Goal: Task Accomplishment & Management: Manage account settings

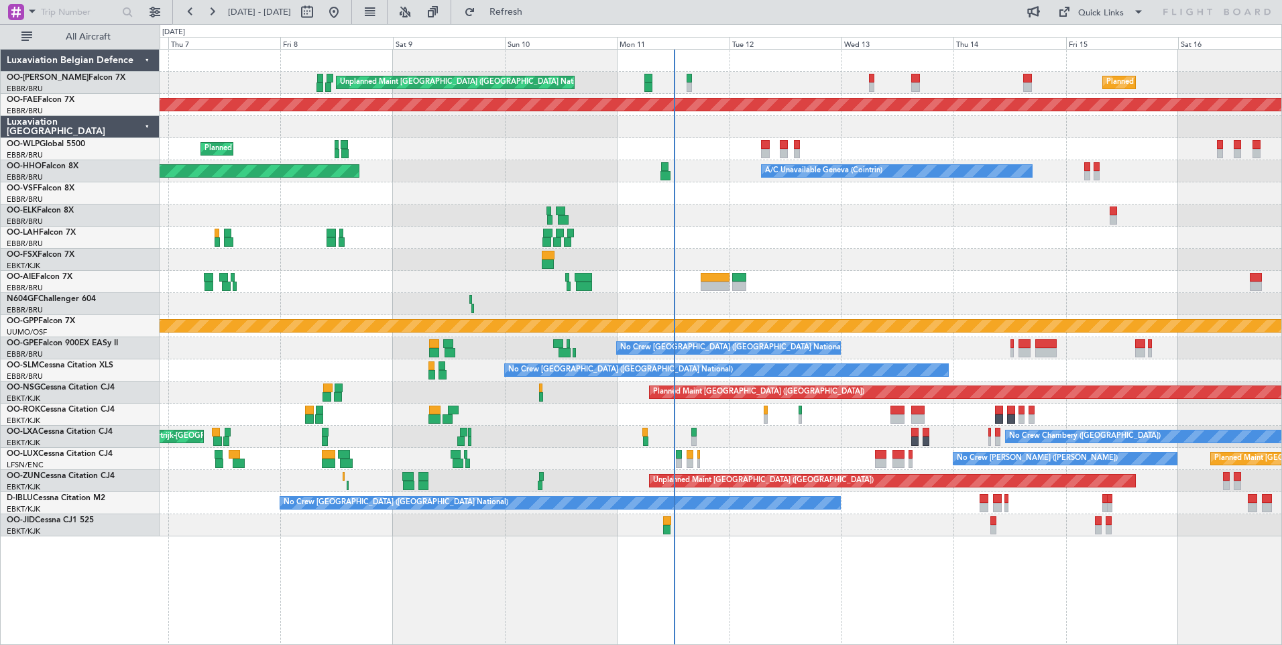
click at [724, 414] on div "Owner [GEOGRAPHIC_DATA]-[GEOGRAPHIC_DATA]" at bounding box center [721, 415] width 1122 height 22
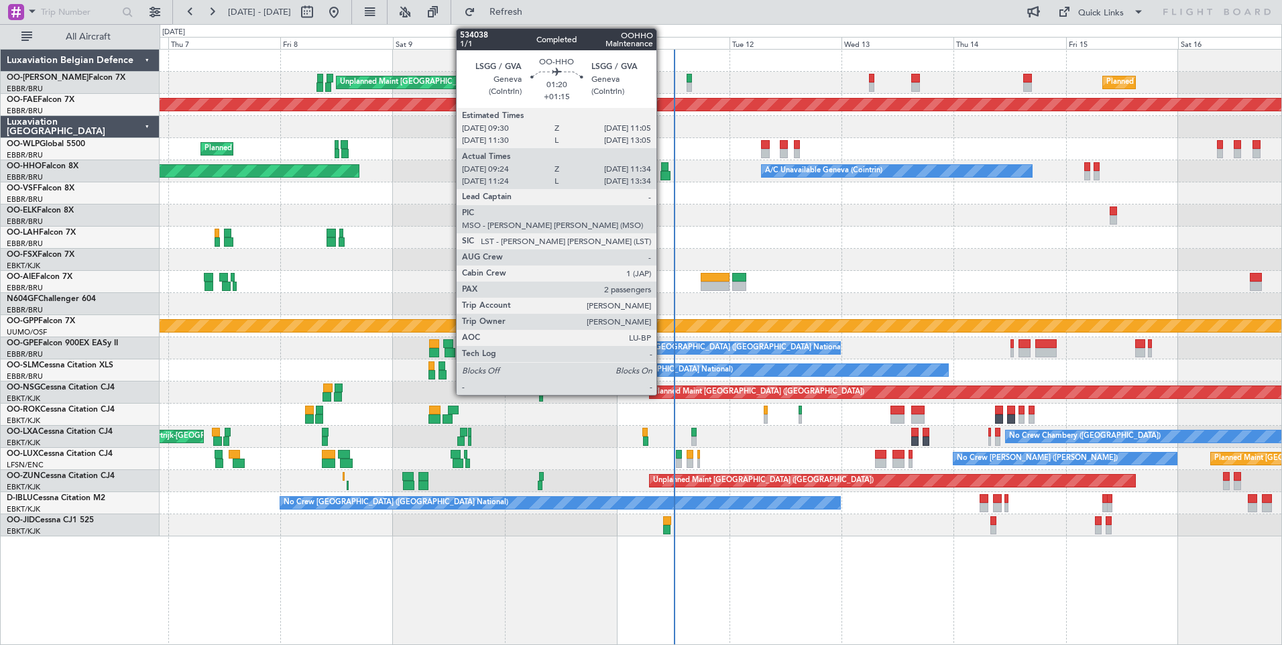
click at [663, 174] on div at bounding box center [666, 175] width 11 height 9
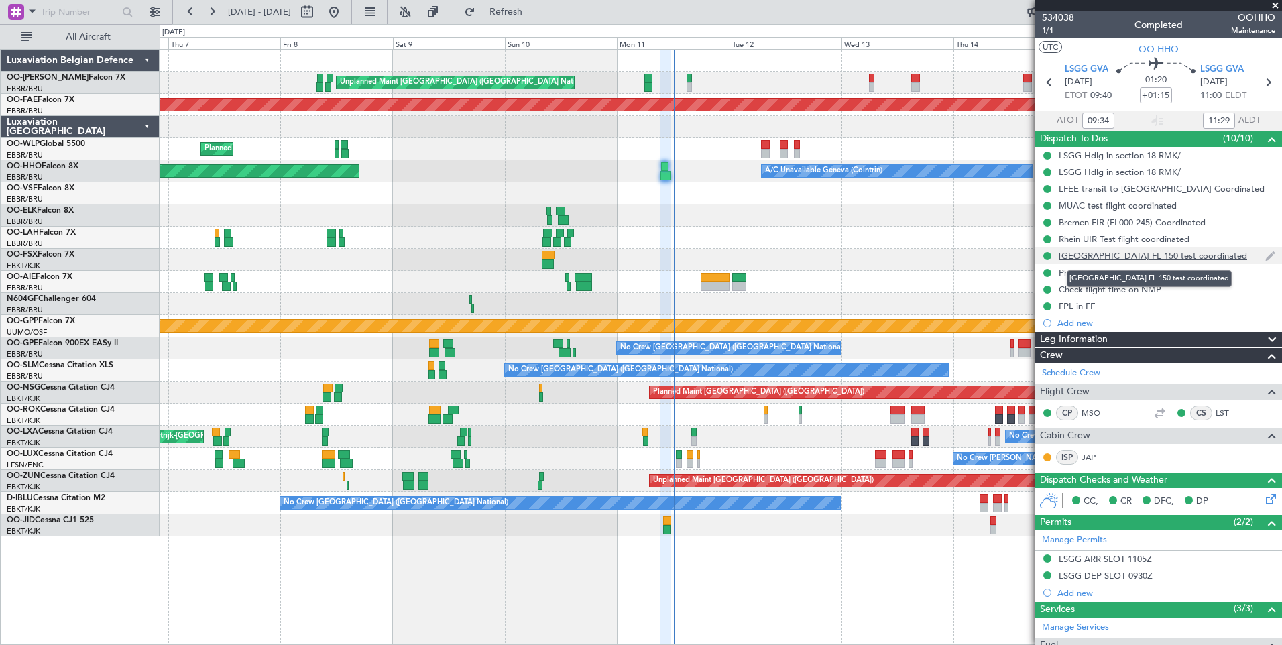
click at [1097, 256] on div "Switzerland FL 150 test coordinated" at bounding box center [1153, 255] width 188 height 11
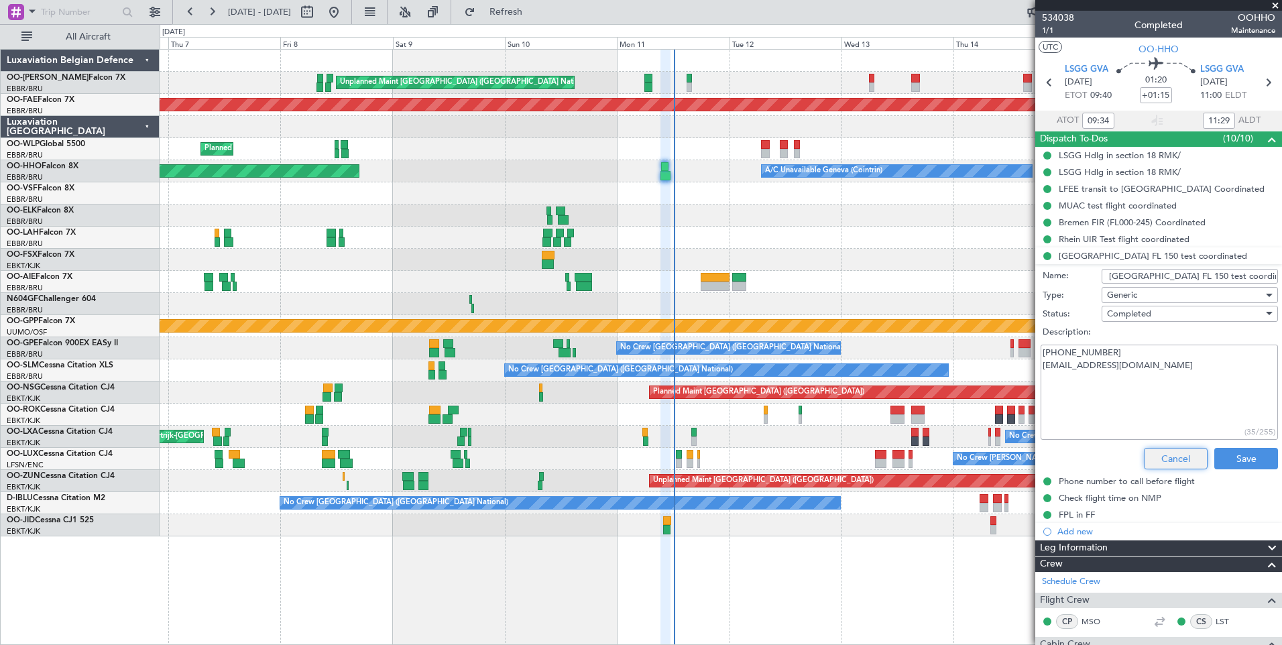
click at [1169, 460] on button "Cancel" at bounding box center [1176, 458] width 64 height 21
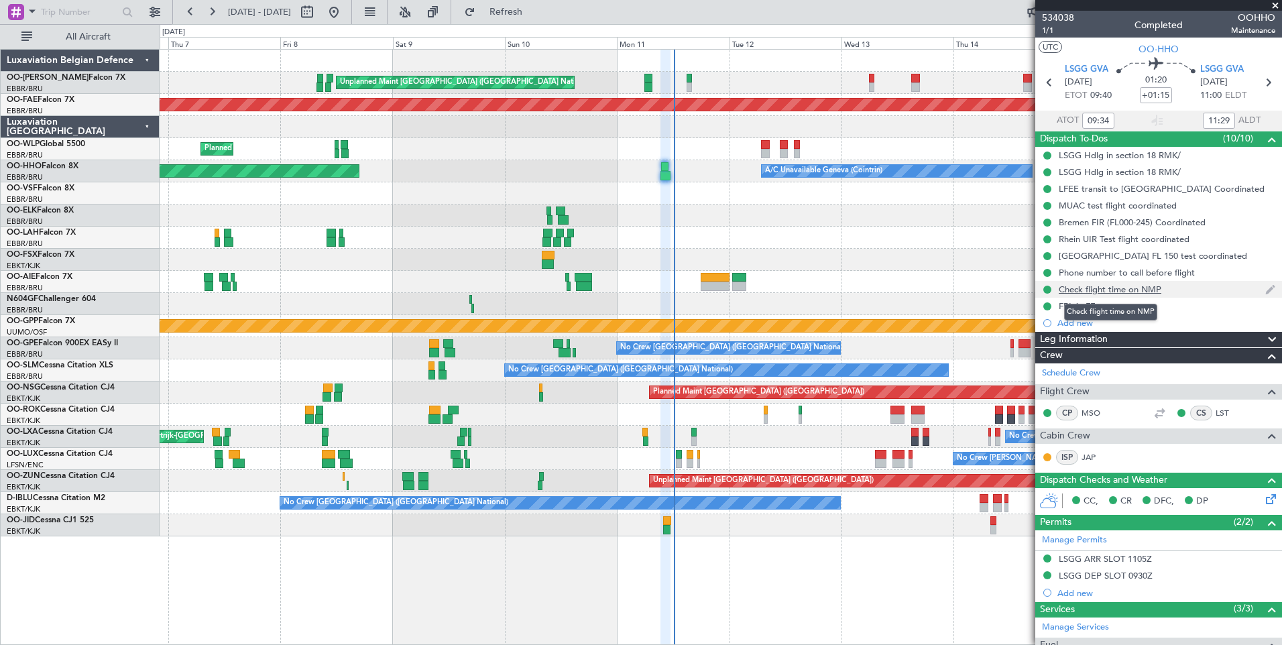
click at [1107, 288] on div "Check flight time on NMP" at bounding box center [1110, 289] width 103 height 11
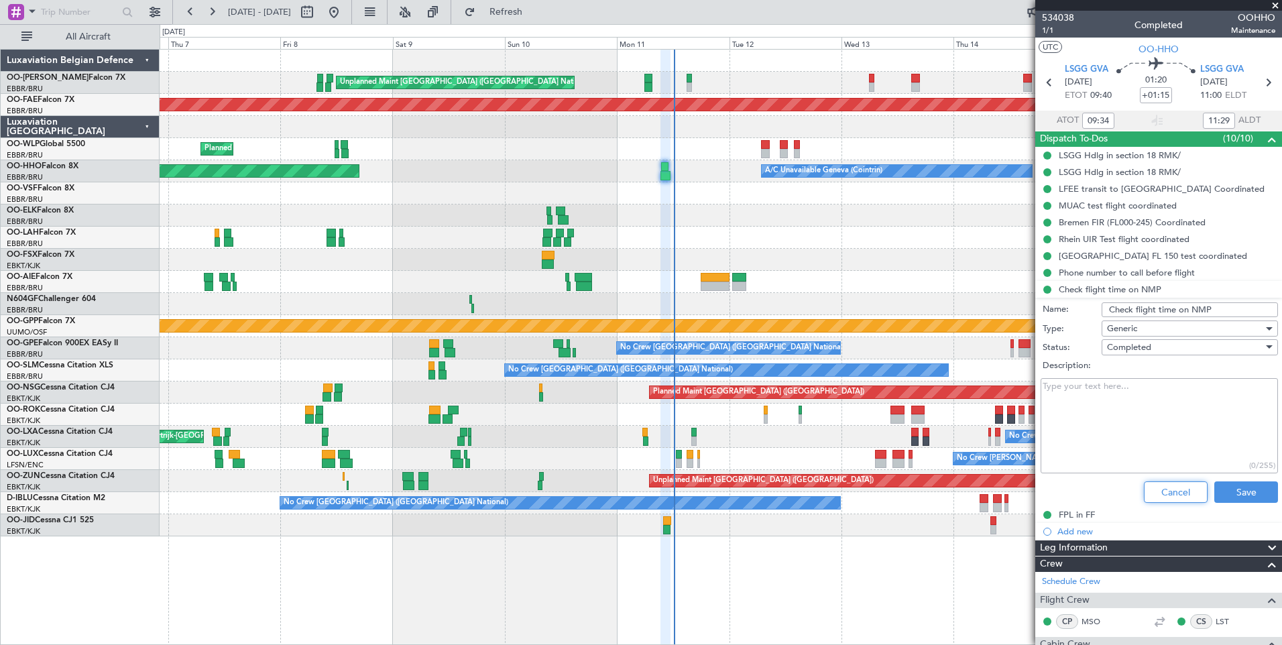
drag, startPoint x: 1182, startPoint y: 492, endPoint x: 1176, endPoint y: 480, distance: 12.6
click at [1178, 486] on button "Cancel" at bounding box center [1176, 492] width 64 height 21
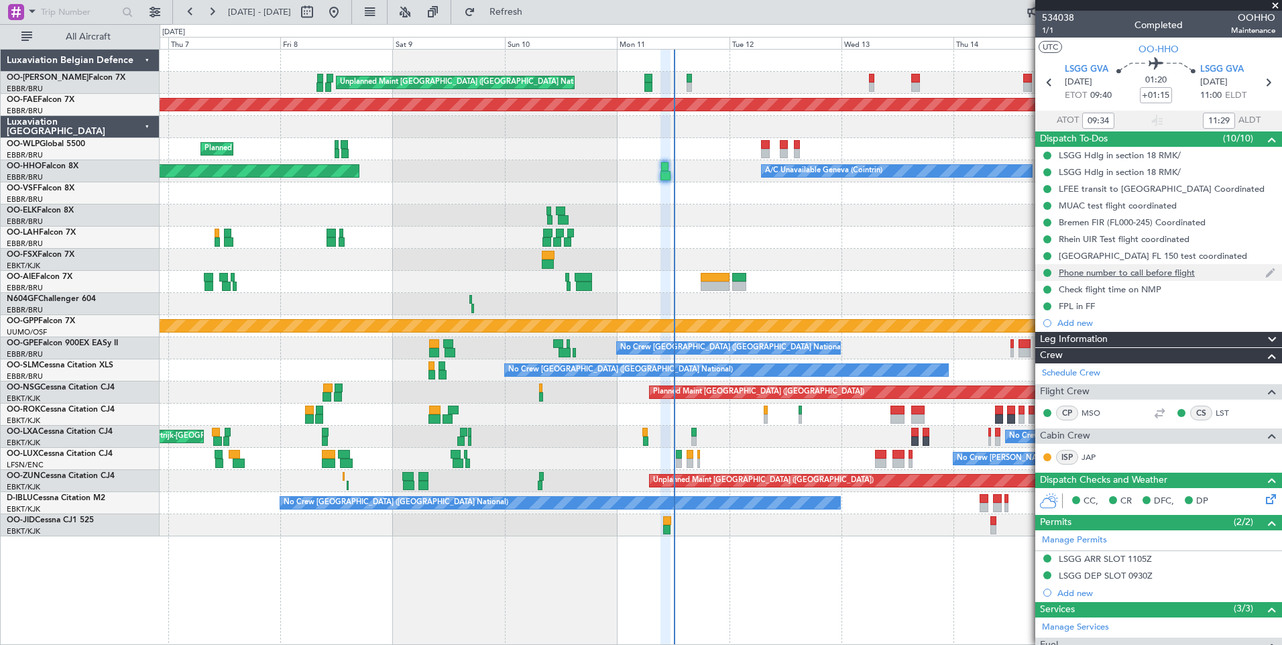
click at [1097, 274] on div "Phone number to call before flight" at bounding box center [1127, 272] width 136 height 11
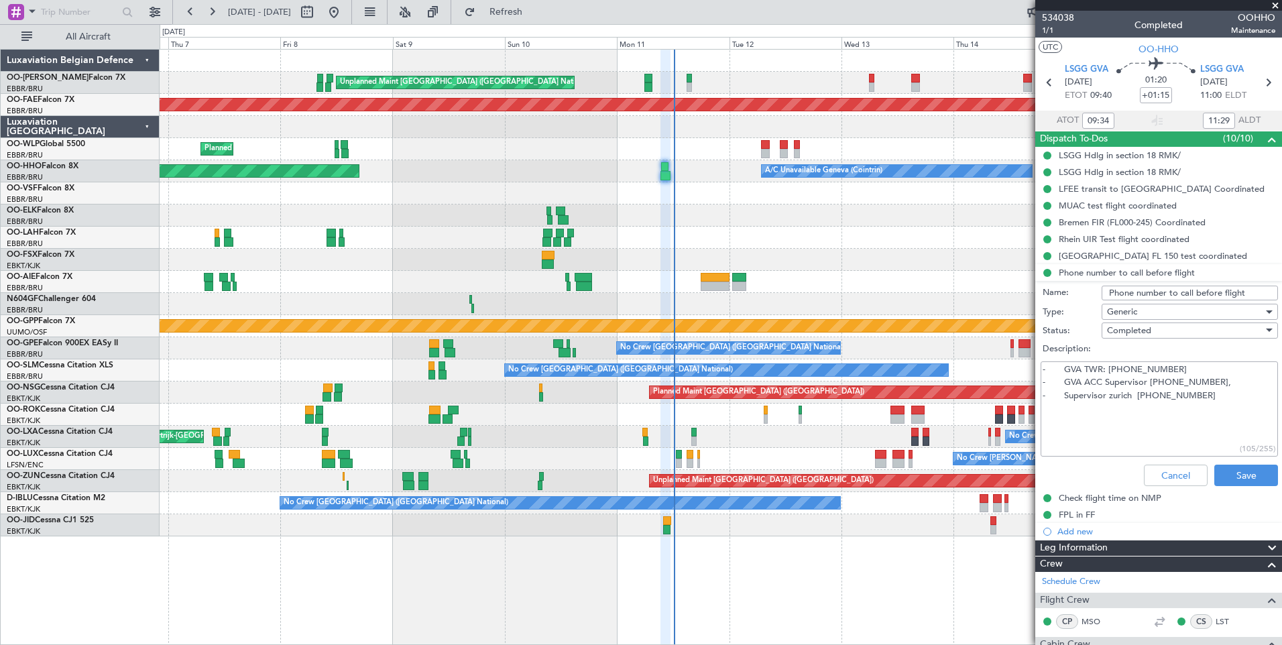
drag, startPoint x: 1064, startPoint y: 382, endPoint x: 1246, endPoint y: 385, distance: 181.1
click at [1246, 385] on textarea "- GVA TWR: +41 22 417 40 60 - GVA ACC Supervisor +41 22 417 40 40, - Supervisor…" at bounding box center [1159, 410] width 237 height 96
click at [1138, 415] on textarea "- GVA TWR: +41 22 417 40 60 - GVA ACC Supervisor +41 22 417 40 40, - Supervisor…" at bounding box center [1159, 410] width 237 height 96
drag, startPoint x: 1157, startPoint y: 382, endPoint x: 1233, endPoint y: 381, distance: 76.5
click at [1233, 381] on textarea "- GVA TWR: +41 22 417 40 60 - GVA ACC Supervisor +41 22 417 40 40, - Supervisor…" at bounding box center [1159, 410] width 237 height 96
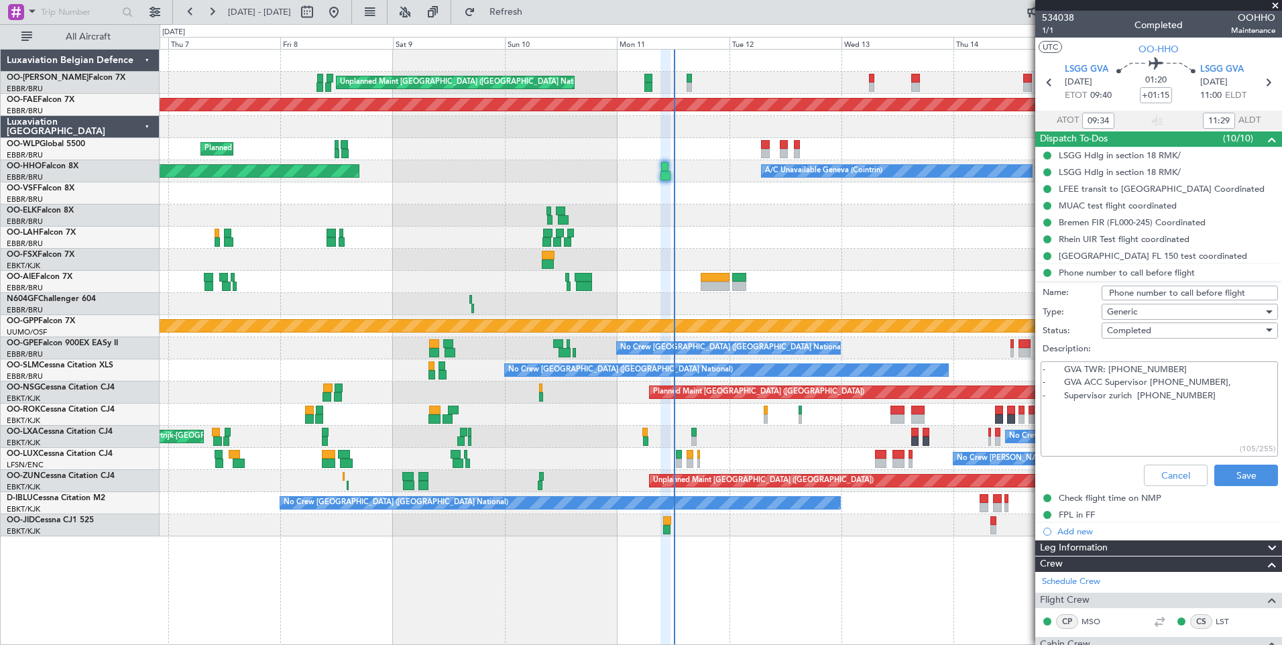
click at [1149, 386] on textarea "- GVA TWR: +41 22 417 40 60 - GVA ACC Supervisor +41 22 417 40 40, - Supervisor…" at bounding box center [1159, 410] width 237 height 96
drag, startPoint x: 1152, startPoint y: 385, endPoint x: 1227, endPoint y: 382, distance: 75.2
click at [1227, 382] on textarea "- GVA TWR: +41 22 417 40 60 - GVA ACC Supervisor +41 22 417 40 40, - Supervisor…" at bounding box center [1159, 410] width 237 height 96
click at [1156, 385] on textarea "- GVA TWR: +41 22 417 40 60 - GVA ACC Supervisor +41 22 417 40 40, - Supervisor…" at bounding box center [1159, 410] width 237 height 96
click at [1150, 476] on button "Cancel" at bounding box center [1176, 475] width 64 height 21
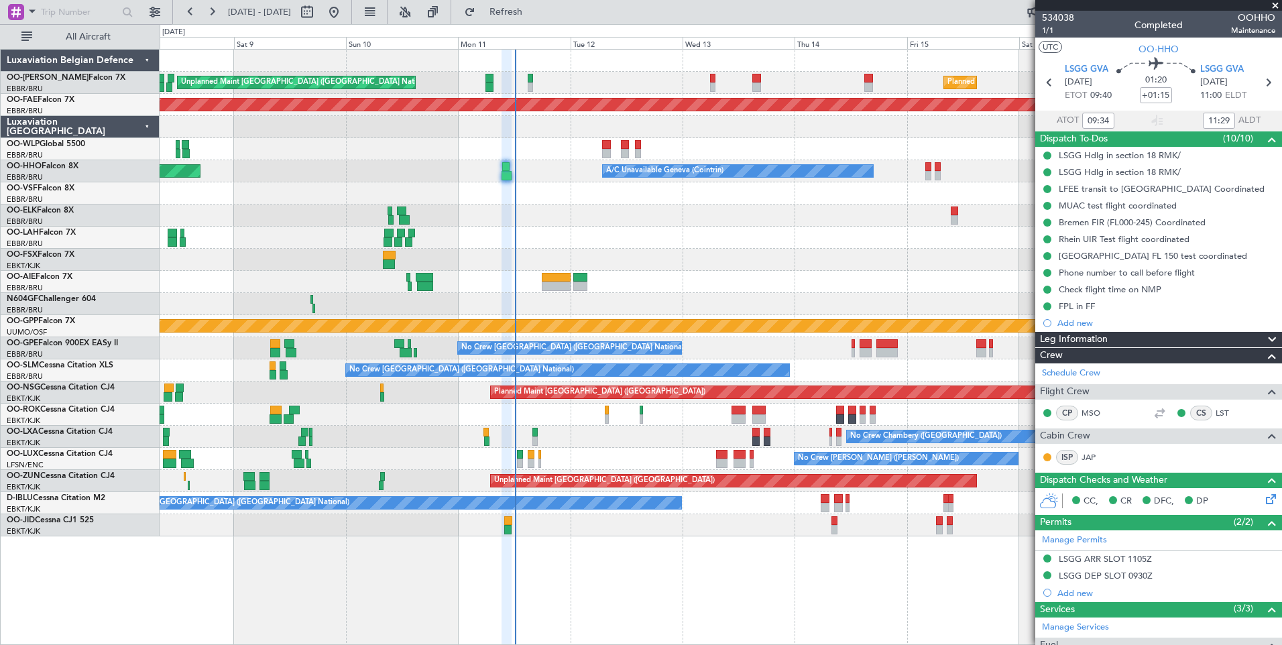
click at [603, 488] on div "Planned Maint Brussels (Brussels National) Unplanned Maint Brussels (Brussels N…" at bounding box center [721, 293] width 1122 height 487
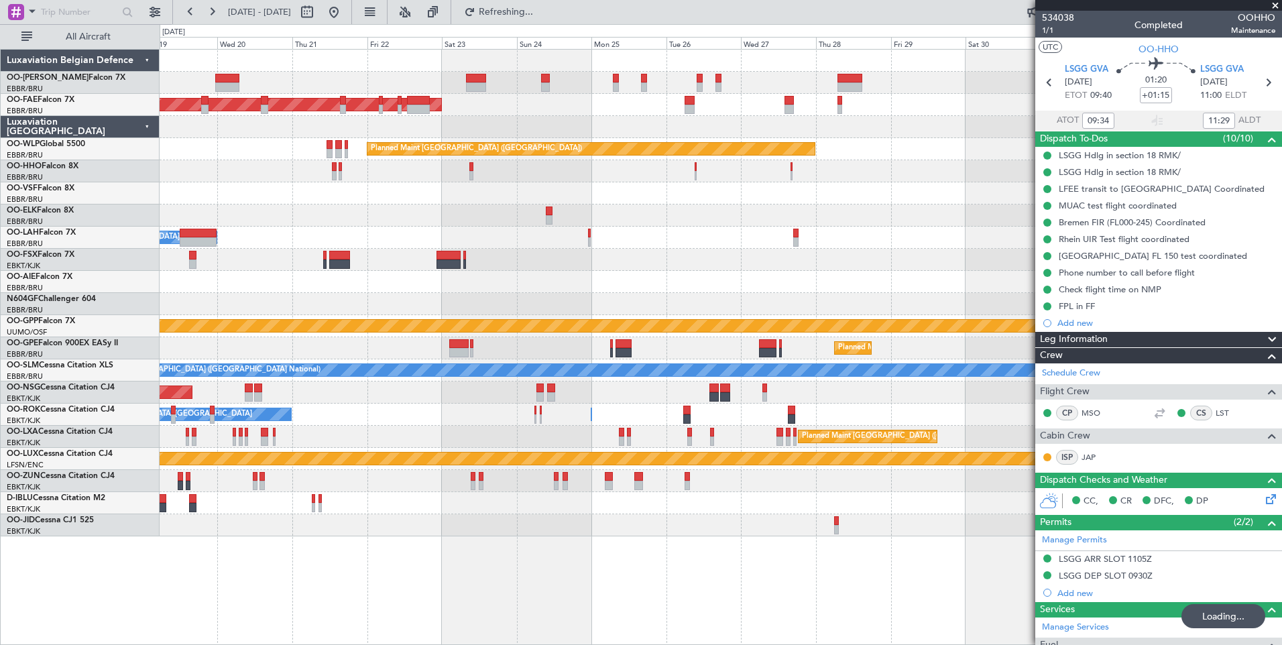
click at [339, 298] on div "Planned Maint Brussels (Brussels National) Planned Maint Kortrijk-Wevelgem Plan…" at bounding box center [721, 293] width 1122 height 487
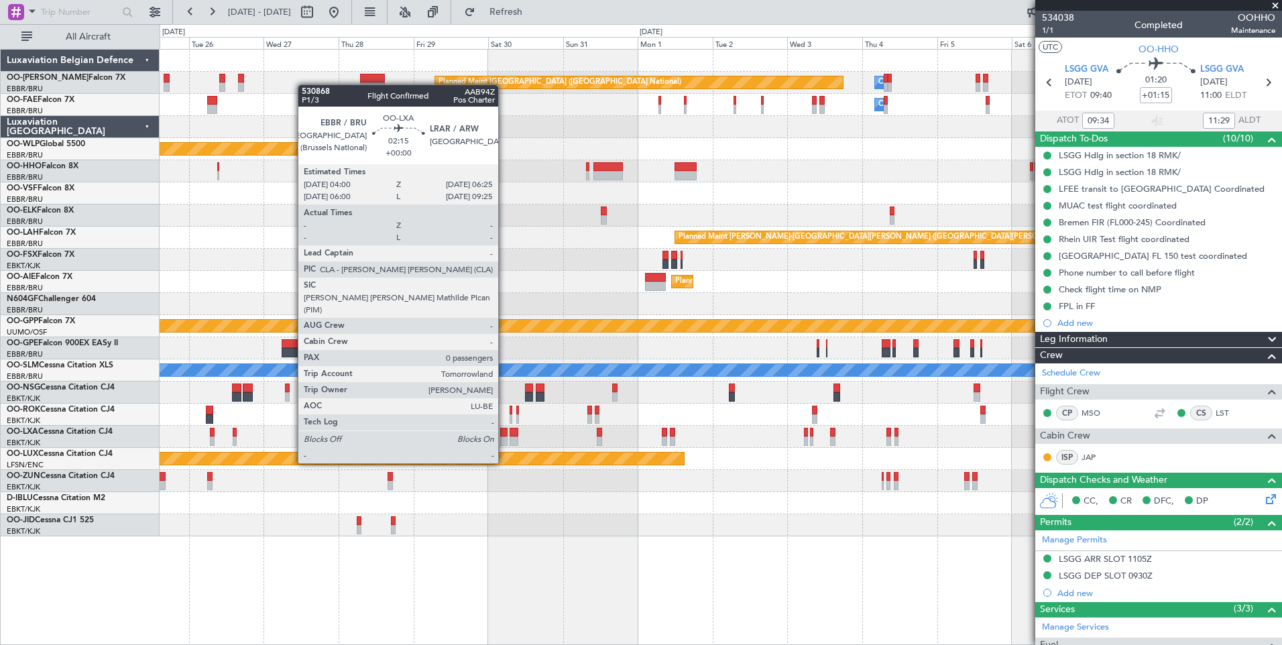
click at [504, 439] on div at bounding box center [504, 441] width 8 height 9
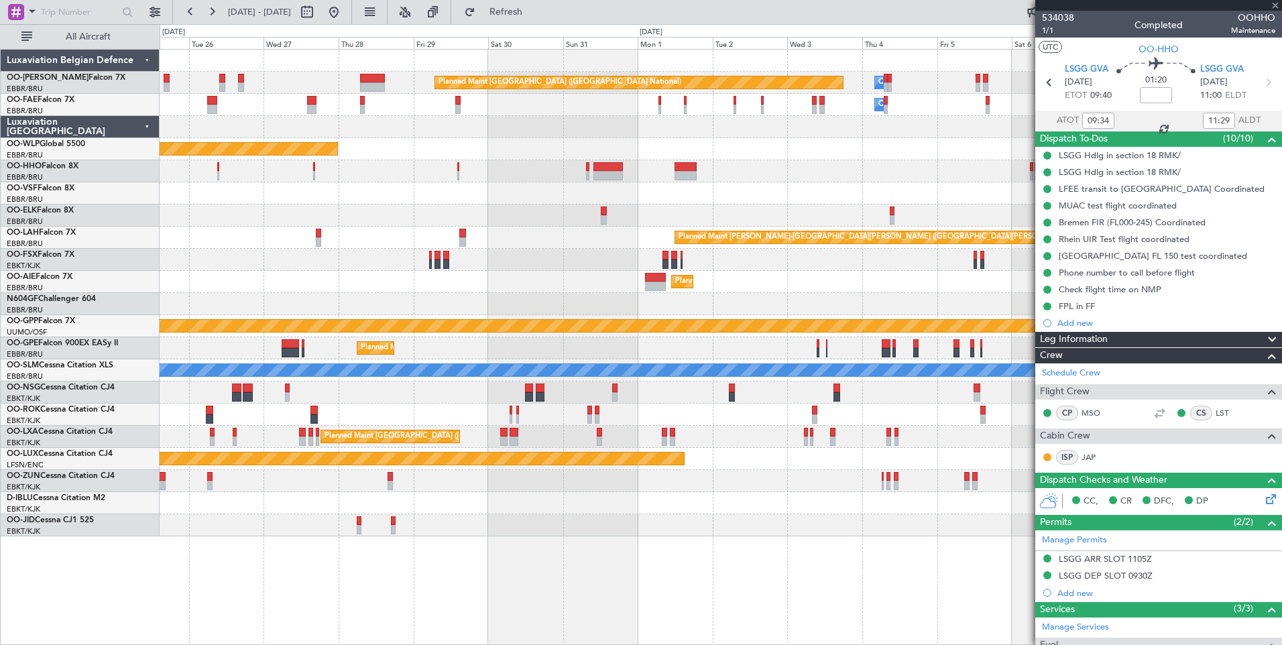
type input "0"
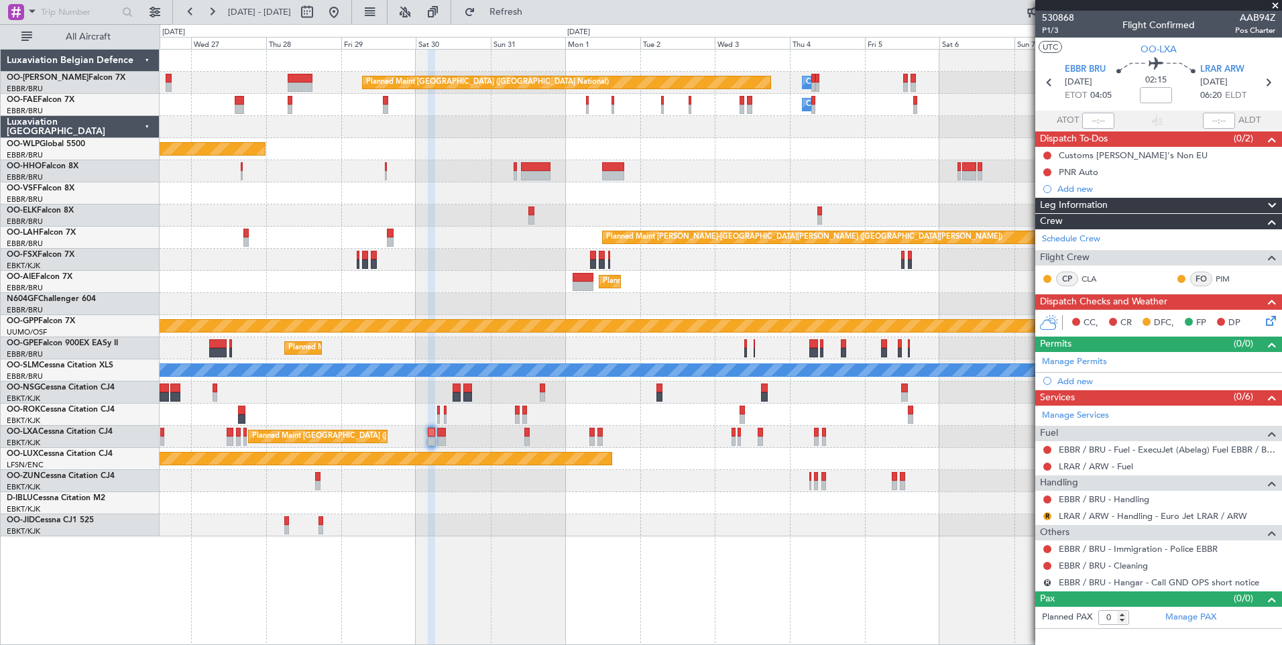
click at [504, 510] on div at bounding box center [721, 503] width 1122 height 22
click at [1077, 384] on div "Add new" at bounding box center [1161, 381] width 206 height 11
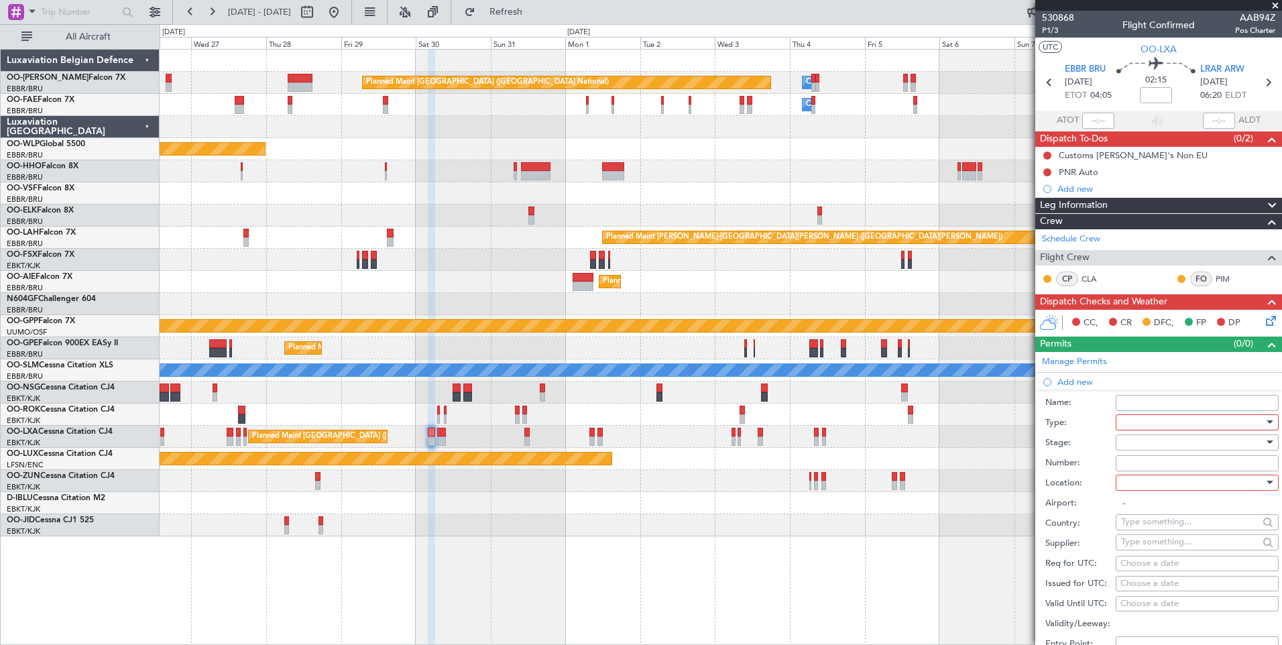
click at [1151, 418] on div at bounding box center [1192, 423] width 143 height 20
click at [1132, 542] on span "Slot" at bounding box center [1192, 549] width 141 height 20
click at [1147, 442] on div at bounding box center [1192, 443] width 143 height 20
click at [1156, 489] on span "Not Requested" at bounding box center [1192, 490] width 141 height 20
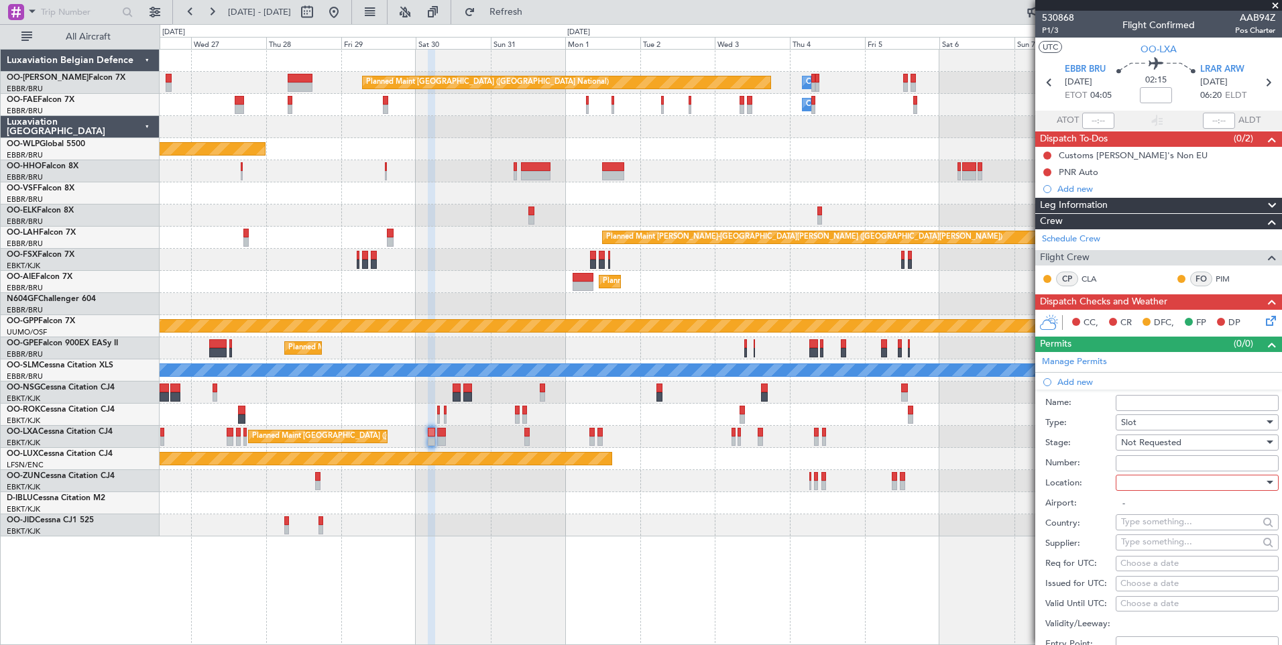
click at [1145, 474] on div at bounding box center [1192, 483] width 143 height 20
click at [1146, 504] on span "Departure" at bounding box center [1192, 510] width 141 height 20
type input "EBBR / BRU"
click at [1138, 568] on div "Choose a date" at bounding box center [1198, 563] width 154 height 13
select select "8"
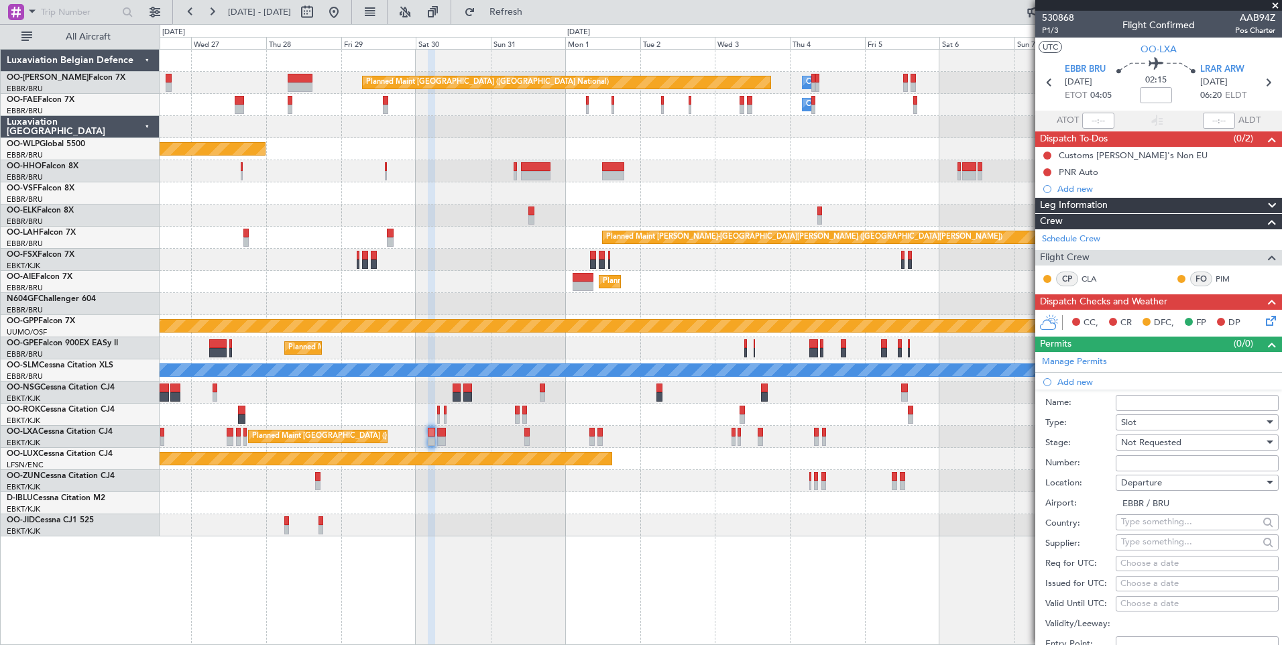
select select "2025"
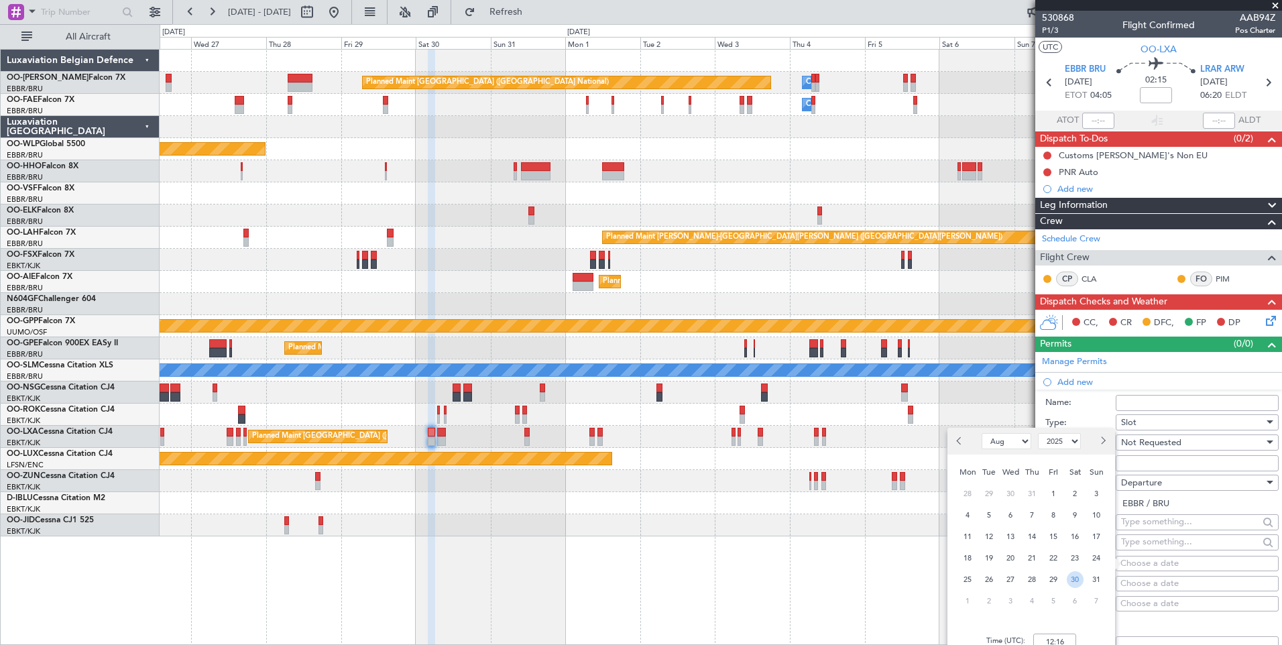
click at [1081, 580] on span "30" at bounding box center [1075, 579] width 17 height 17
click at [1062, 640] on input "00:00" at bounding box center [1055, 642] width 43 height 16
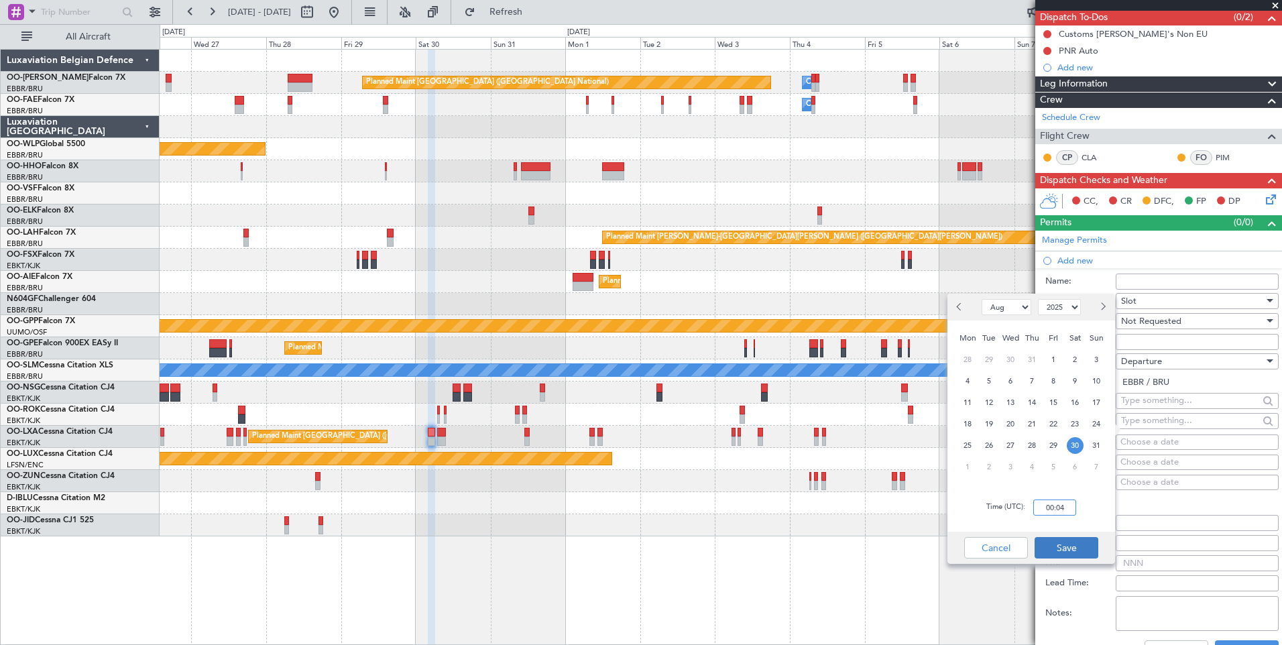
scroll to position [134, 0]
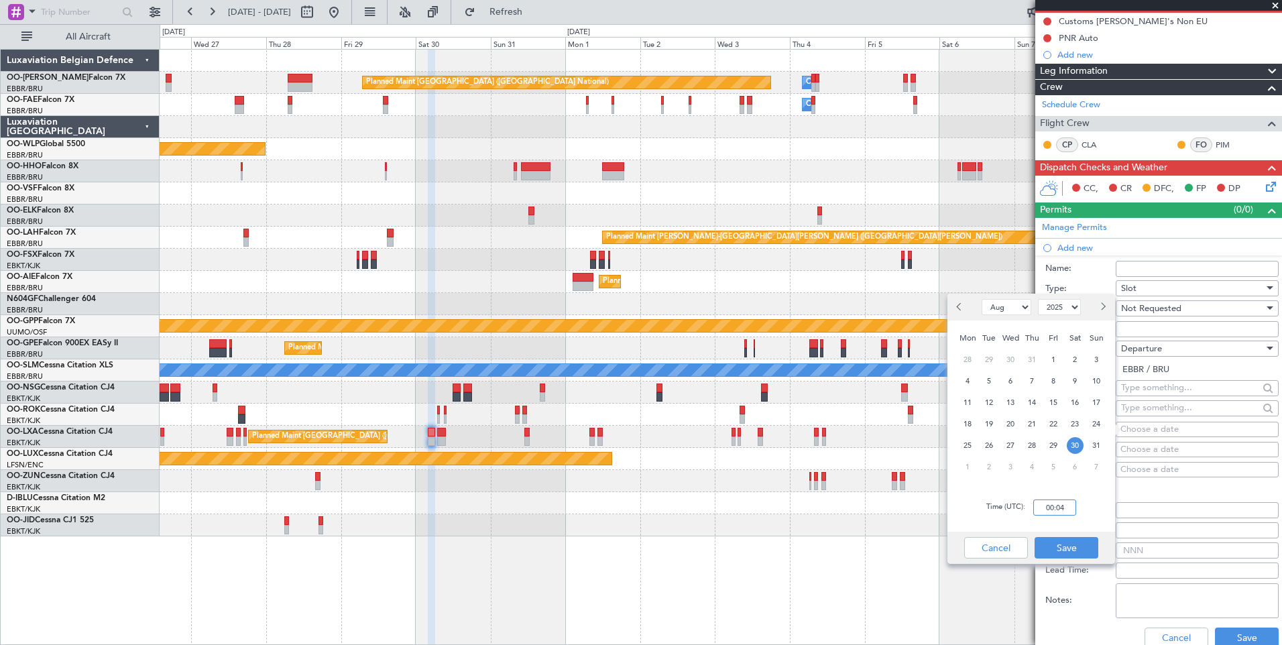
drag, startPoint x: 1071, startPoint y: 511, endPoint x: 1010, endPoint y: 511, distance: 61.0
click at [1010, 511] on div "Time (UTC): 00:04" at bounding box center [1032, 508] width 168 height 48
type input "04:00"
drag, startPoint x: 1084, startPoint y: 555, endPoint x: 1080, endPoint y: 547, distance: 8.4
click at [1081, 548] on button "Save" at bounding box center [1067, 547] width 64 height 21
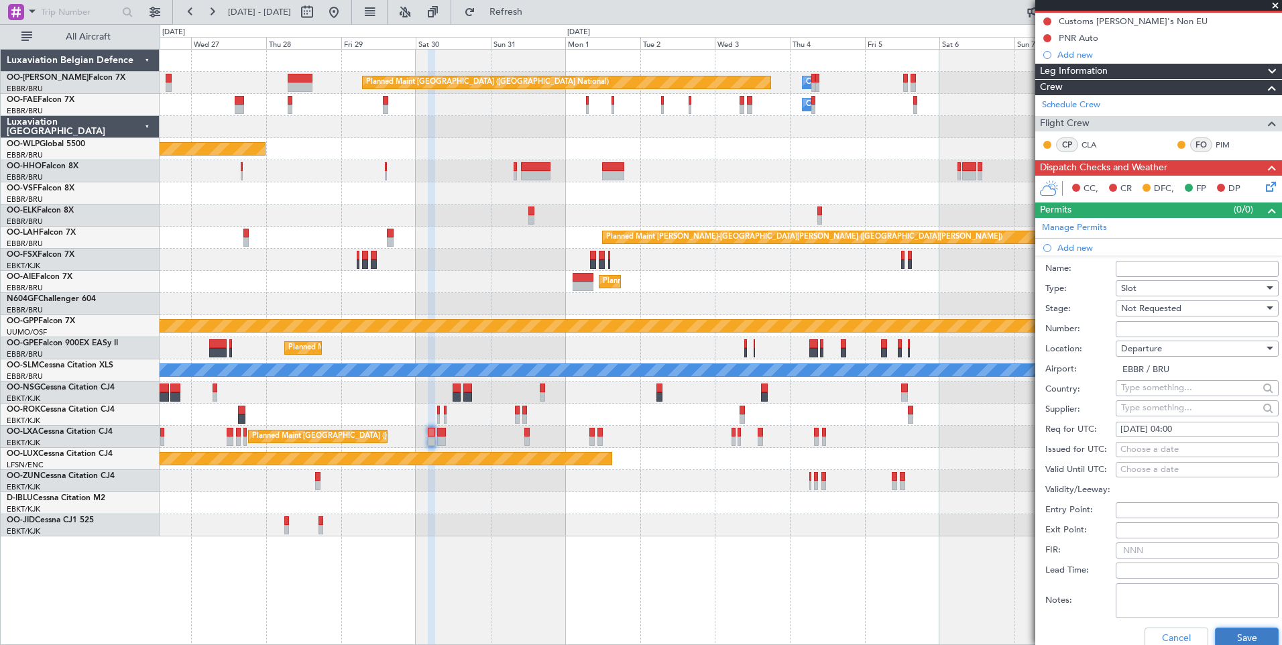
click at [1238, 633] on button "Save" at bounding box center [1247, 638] width 64 height 21
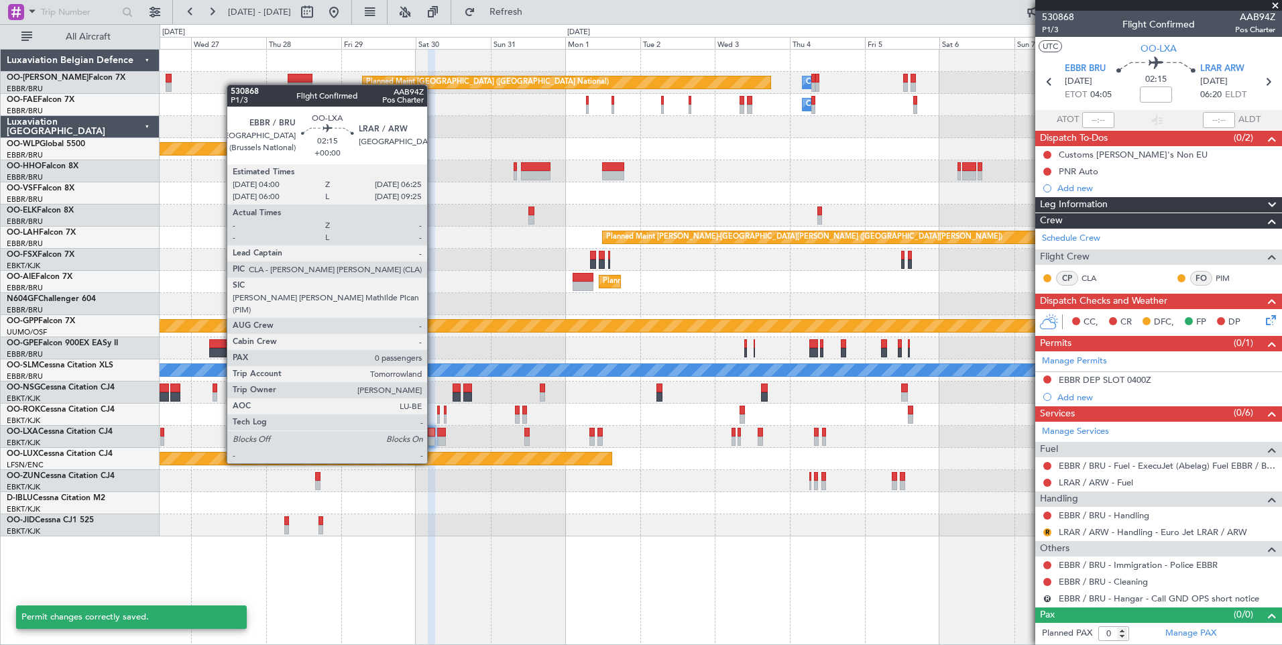
scroll to position [0, 0]
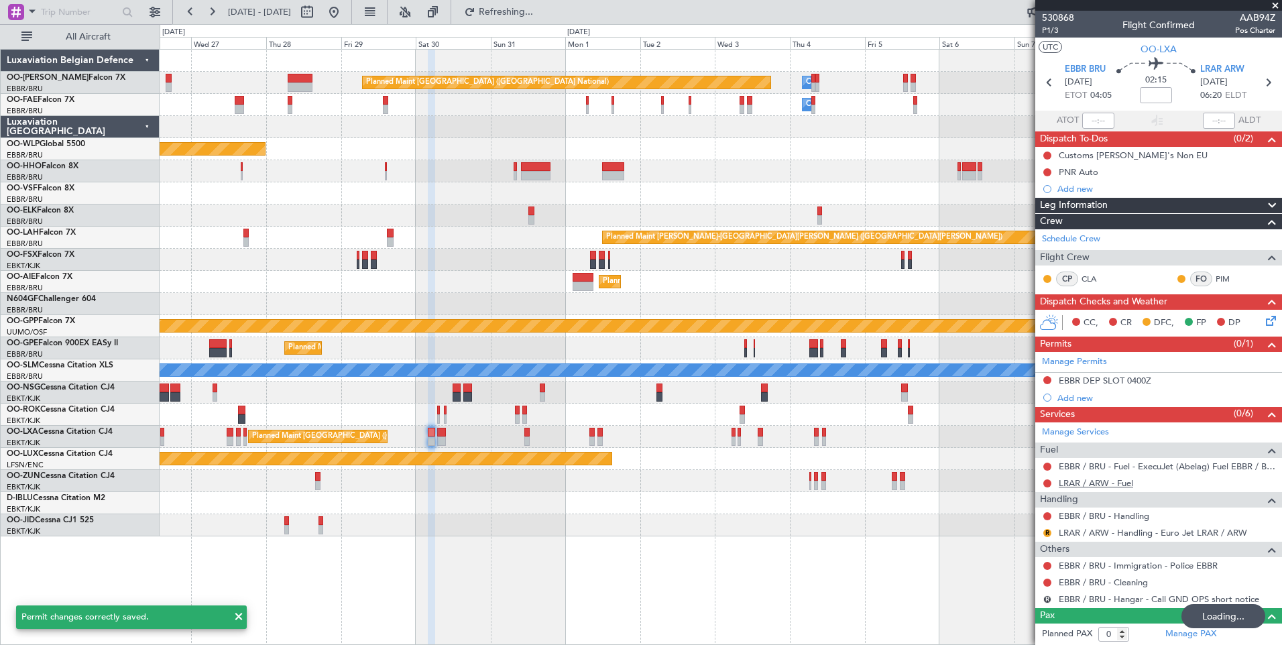
click at [1105, 480] on link "LRAR / ARW - Fuel" at bounding box center [1096, 483] width 74 height 11
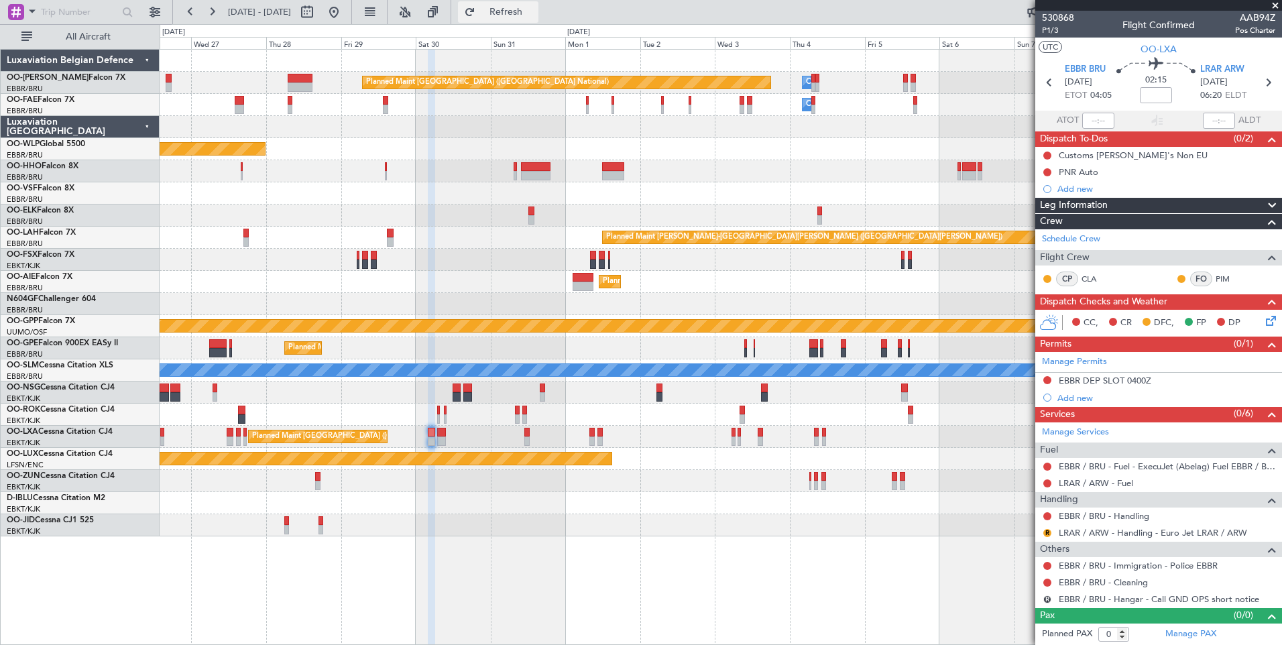
click at [539, 19] on button "Refresh" at bounding box center [498, 11] width 80 height 21
click at [573, 562] on div "Planned Maint Brussels (Brussels National) Owner Melsbroek Air Base Owner Melsb…" at bounding box center [721, 347] width 1123 height 596
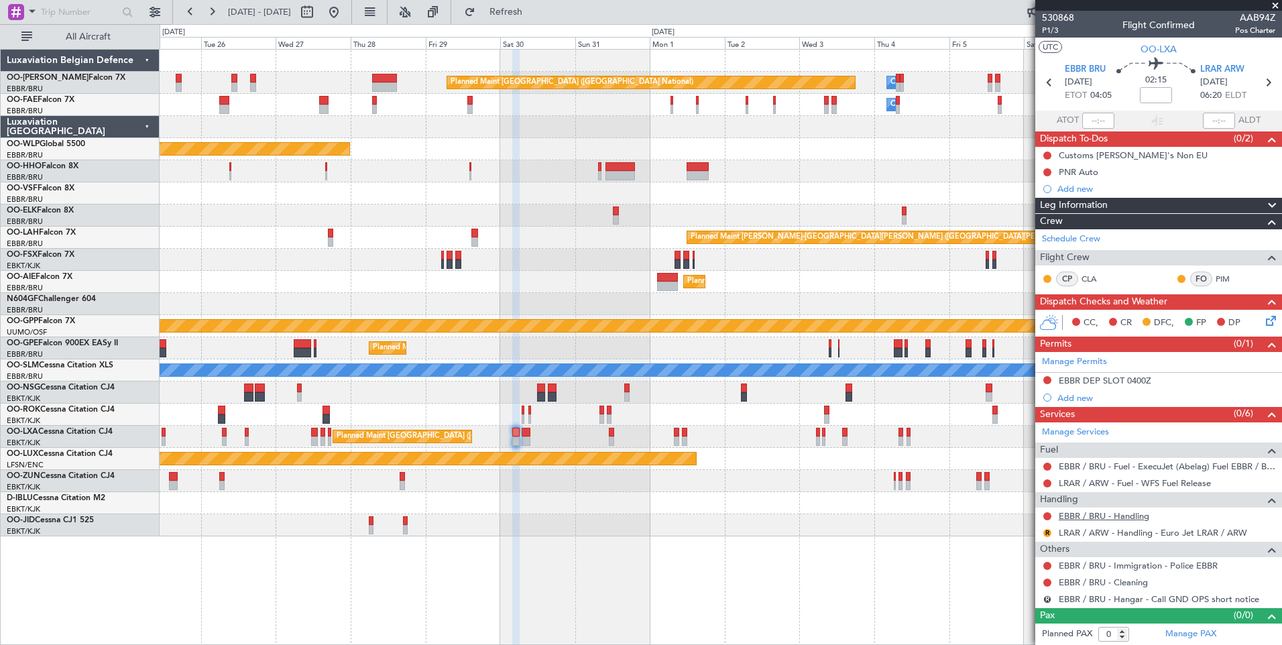
click at [1081, 516] on link "EBBR / BRU - Handling" at bounding box center [1104, 515] width 91 height 11
click at [535, 15] on span "Refresh" at bounding box center [506, 11] width 56 height 9
click at [1045, 465] on button at bounding box center [1048, 467] width 8 height 8
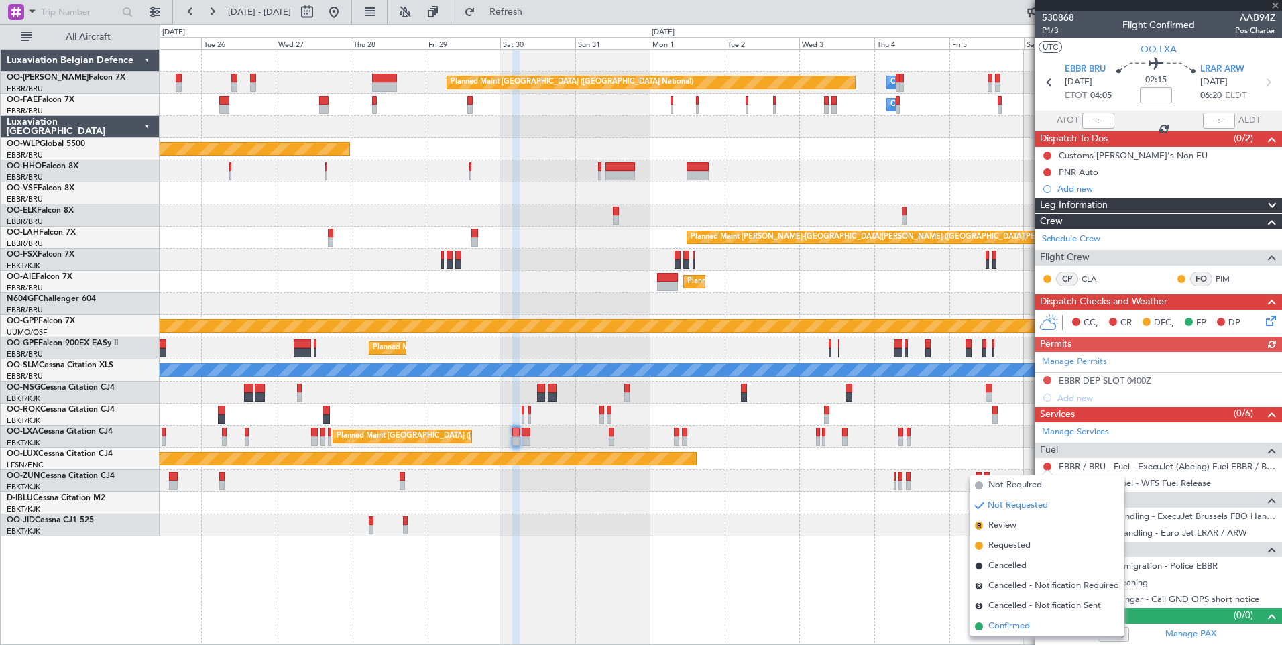
click at [1021, 625] on span "Confirmed" at bounding box center [1010, 626] width 42 height 13
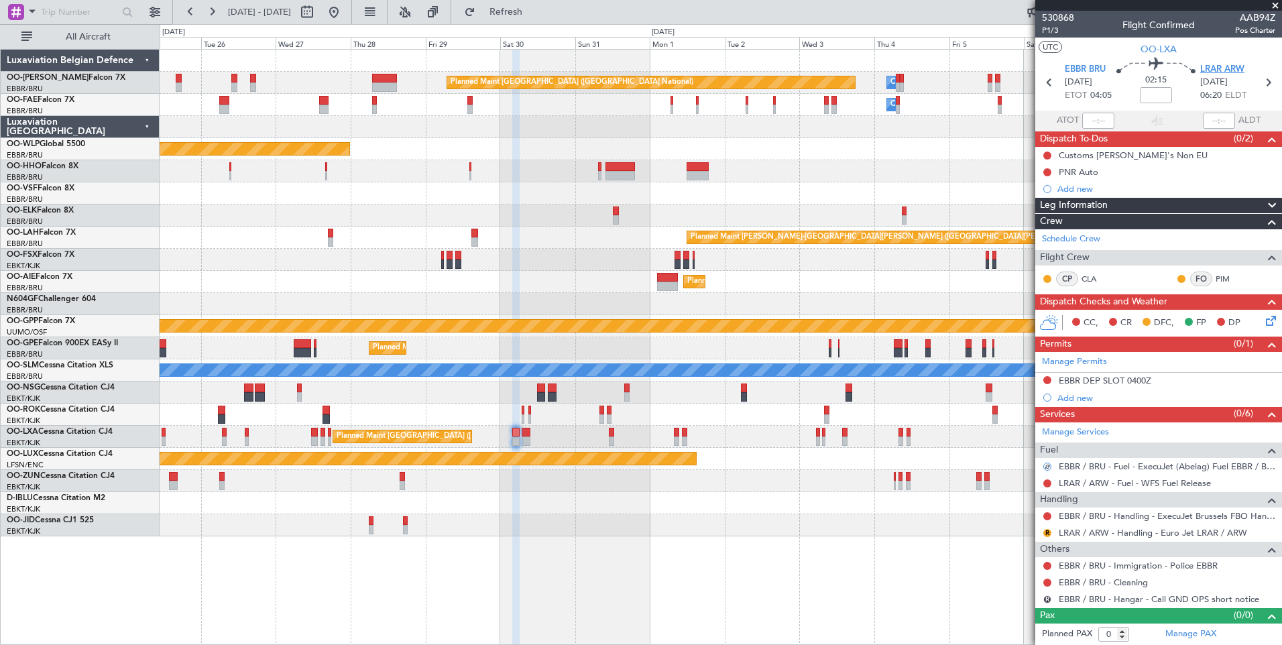
click at [1214, 64] on span "LRAR ARW" at bounding box center [1223, 69] width 44 height 13
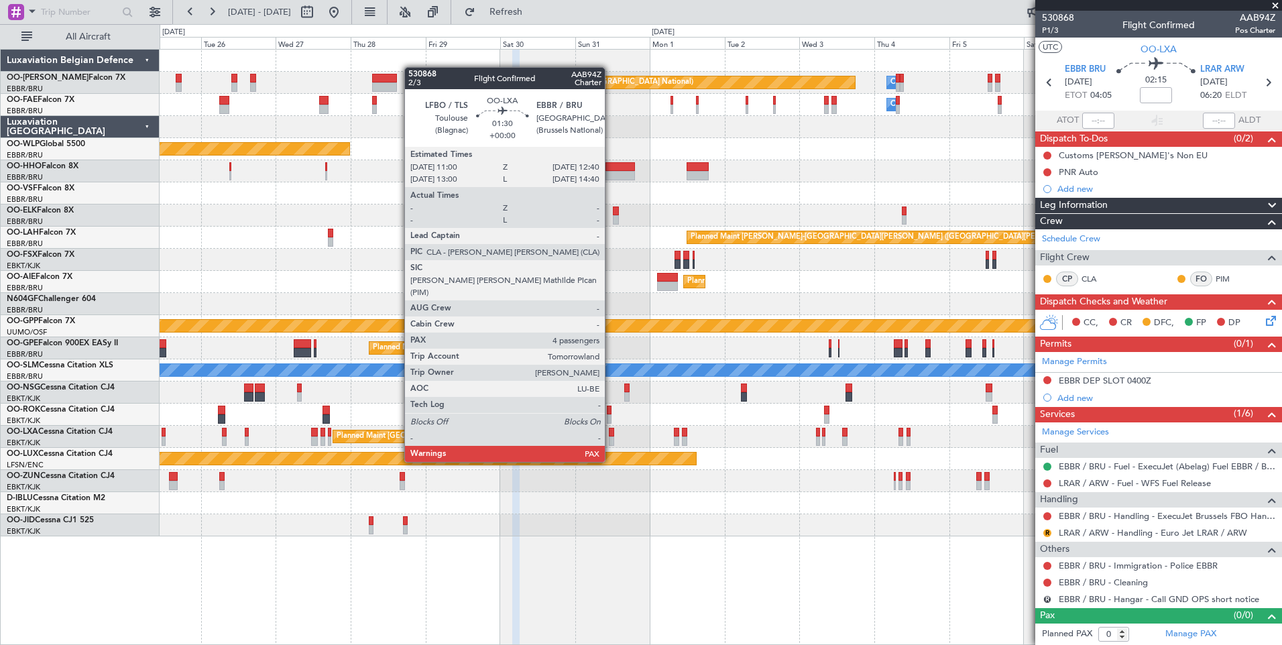
click at [611, 438] on div at bounding box center [611, 441] width 5 height 9
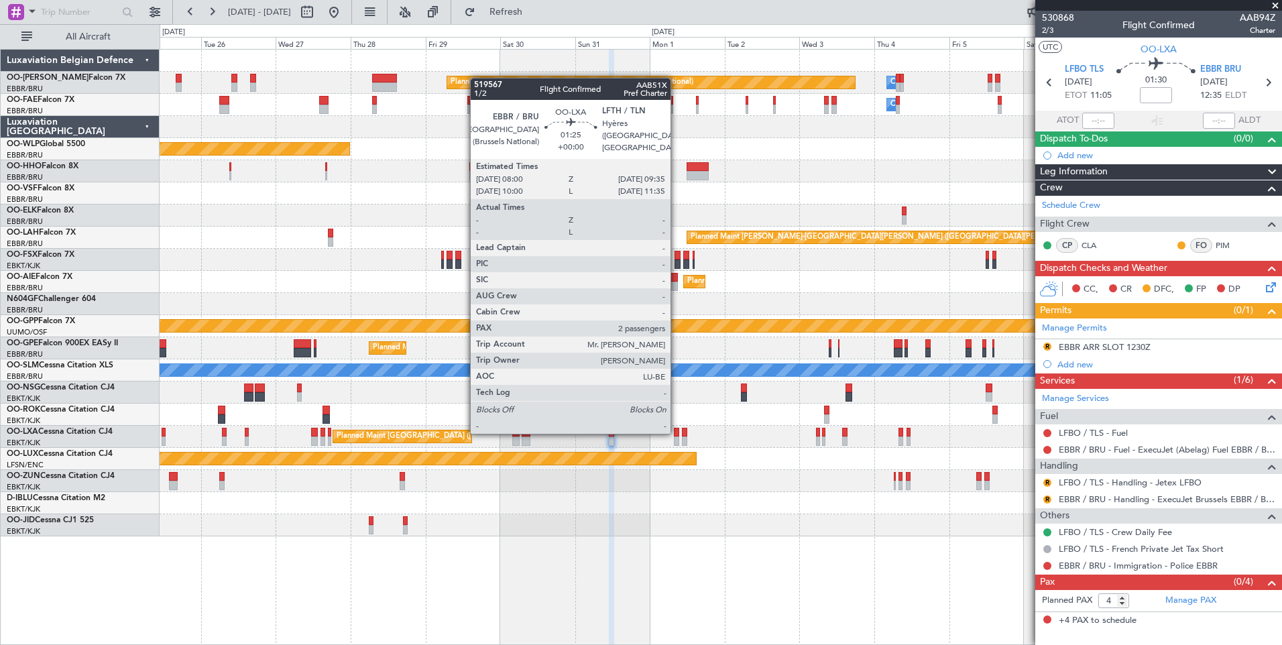
click at [677, 433] on div at bounding box center [676, 432] width 5 height 9
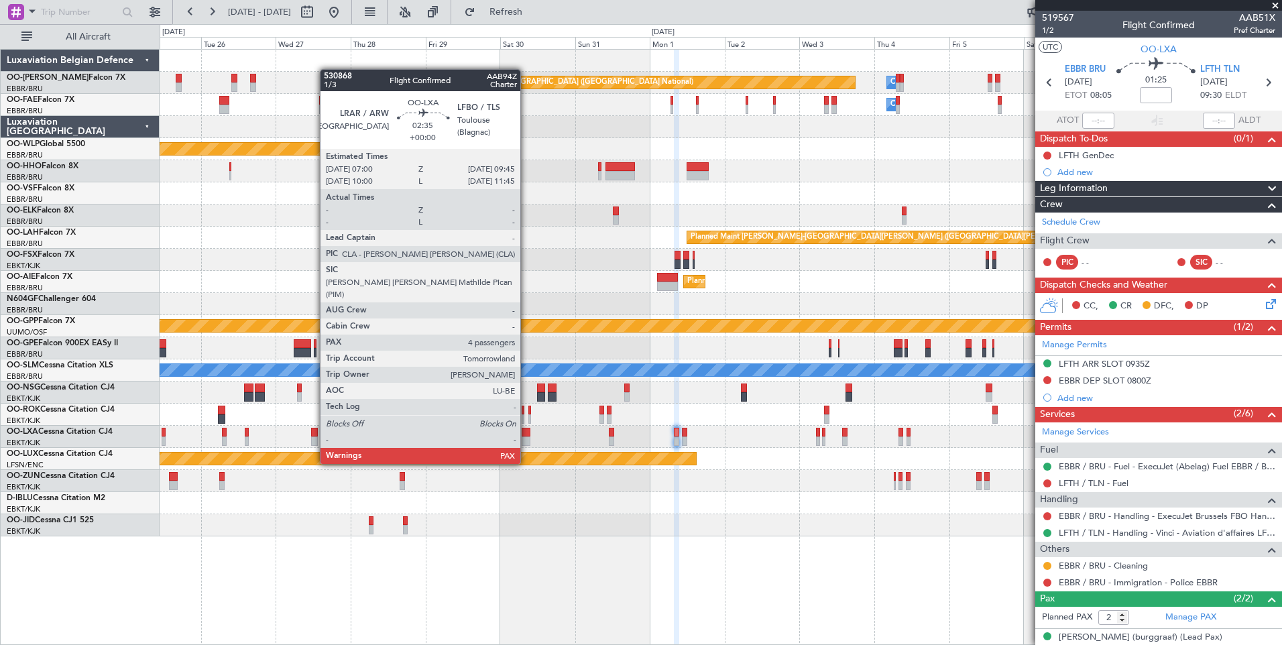
click at [527, 439] on div at bounding box center [526, 441] width 9 height 9
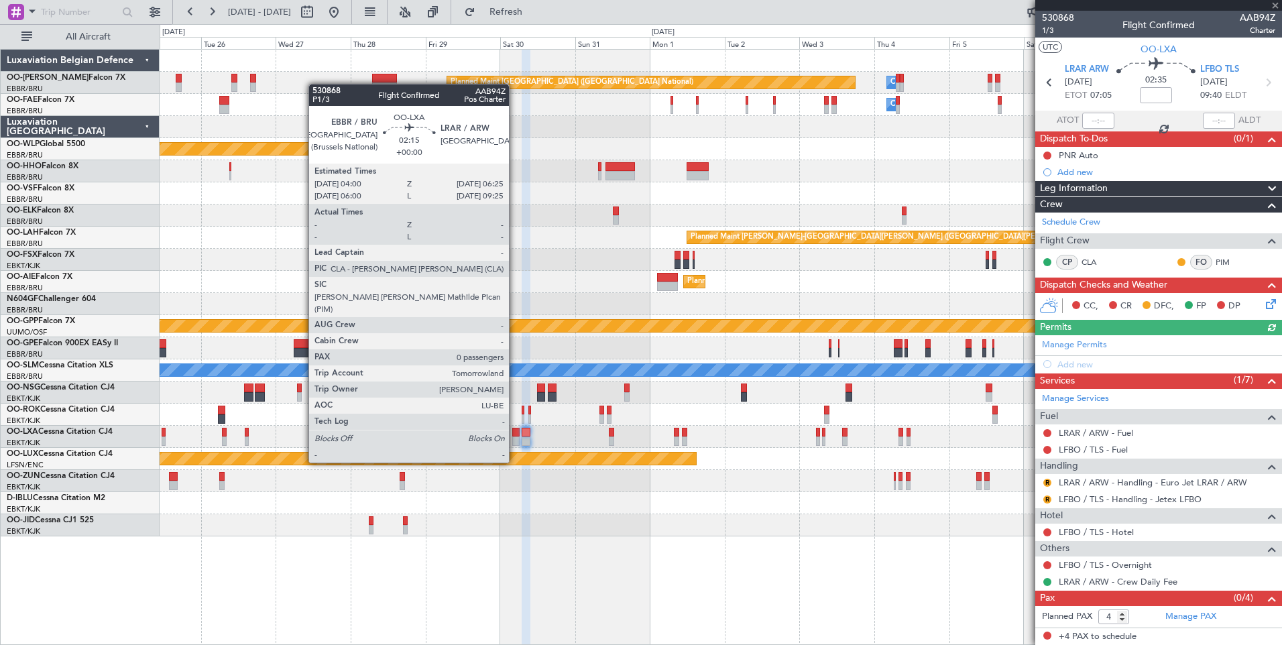
click at [515, 439] on div at bounding box center [516, 441] width 8 height 9
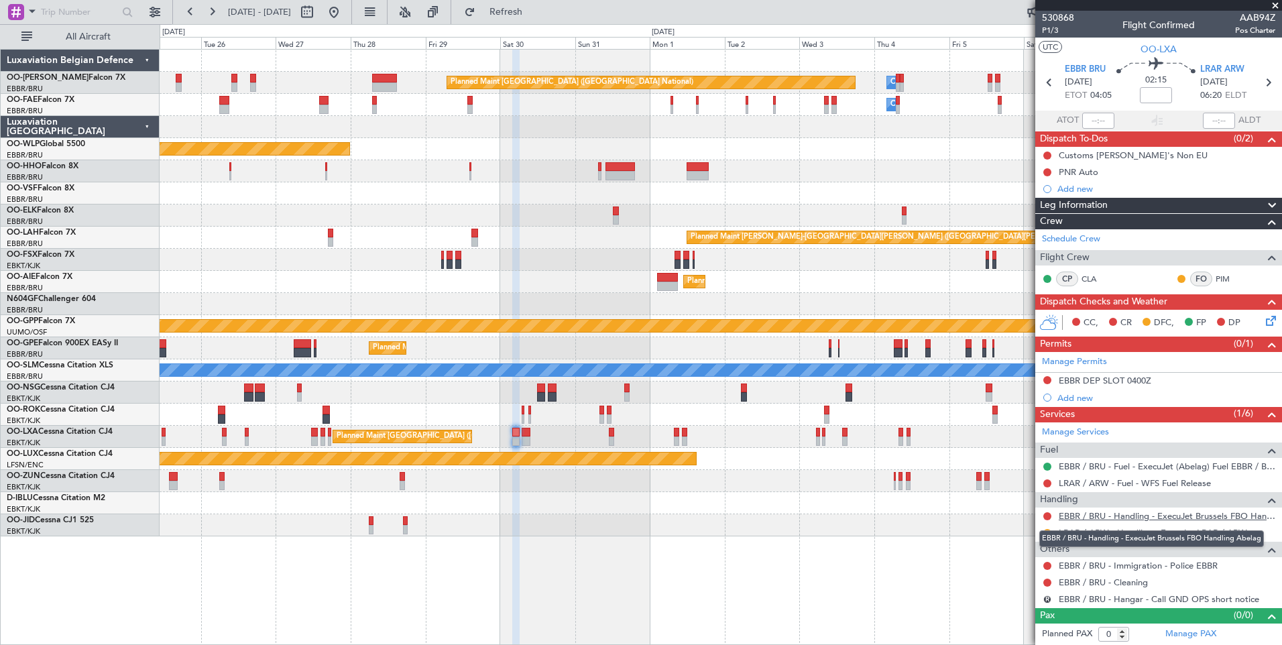
click at [1115, 514] on link "EBBR / BRU - Handling - ExecuJet Brussels FBO Handling Abelag" at bounding box center [1167, 515] width 217 height 11
click at [1048, 531] on button "R" at bounding box center [1048, 533] width 8 height 8
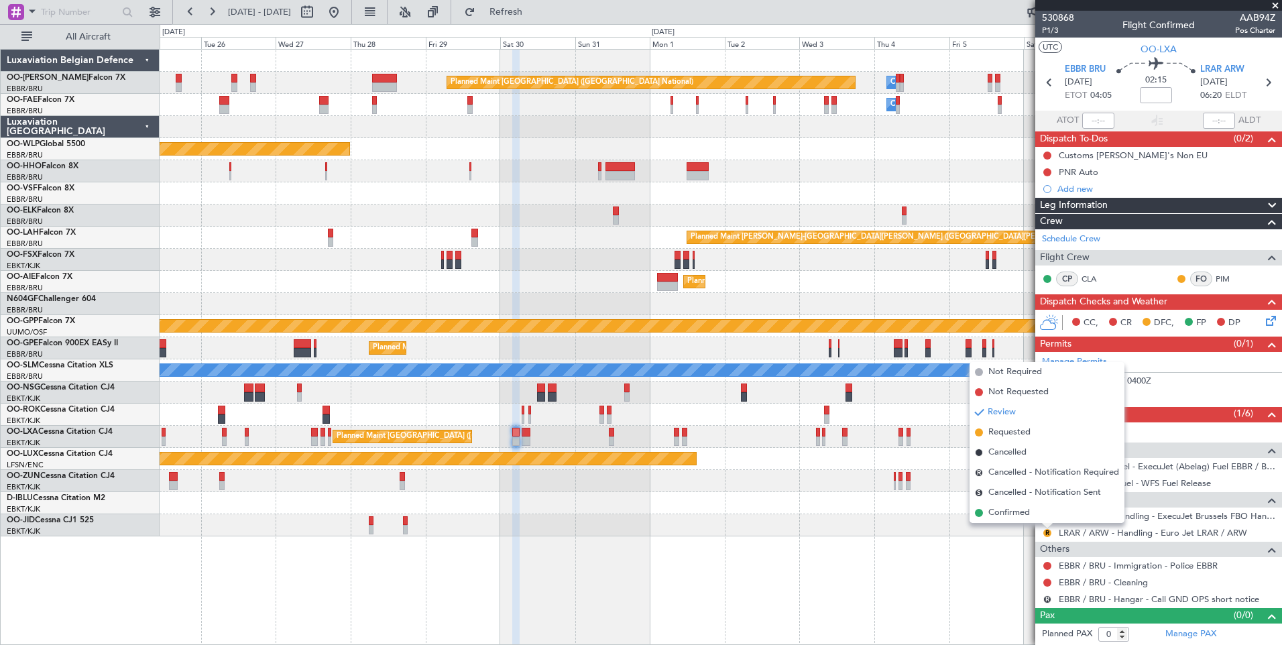
click at [1023, 435] on span "Requested" at bounding box center [1010, 432] width 42 height 13
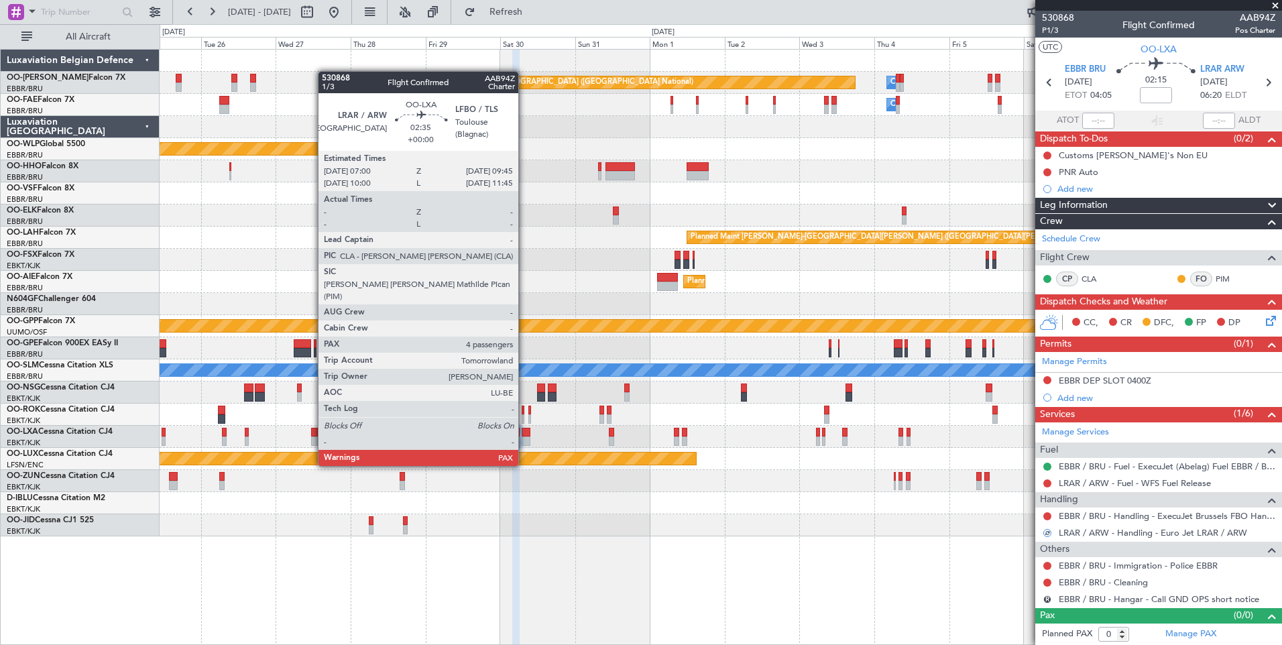
click at [525, 441] on div at bounding box center [526, 441] width 9 height 9
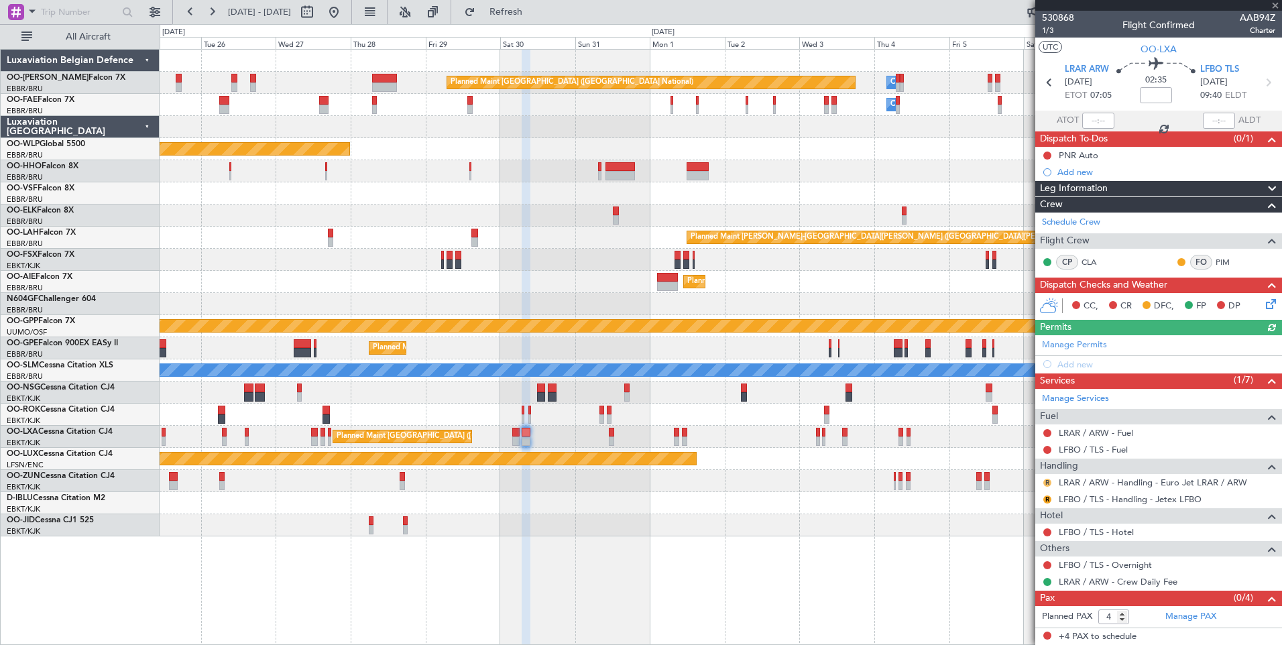
click at [1046, 484] on button "R" at bounding box center [1048, 483] width 8 height 8
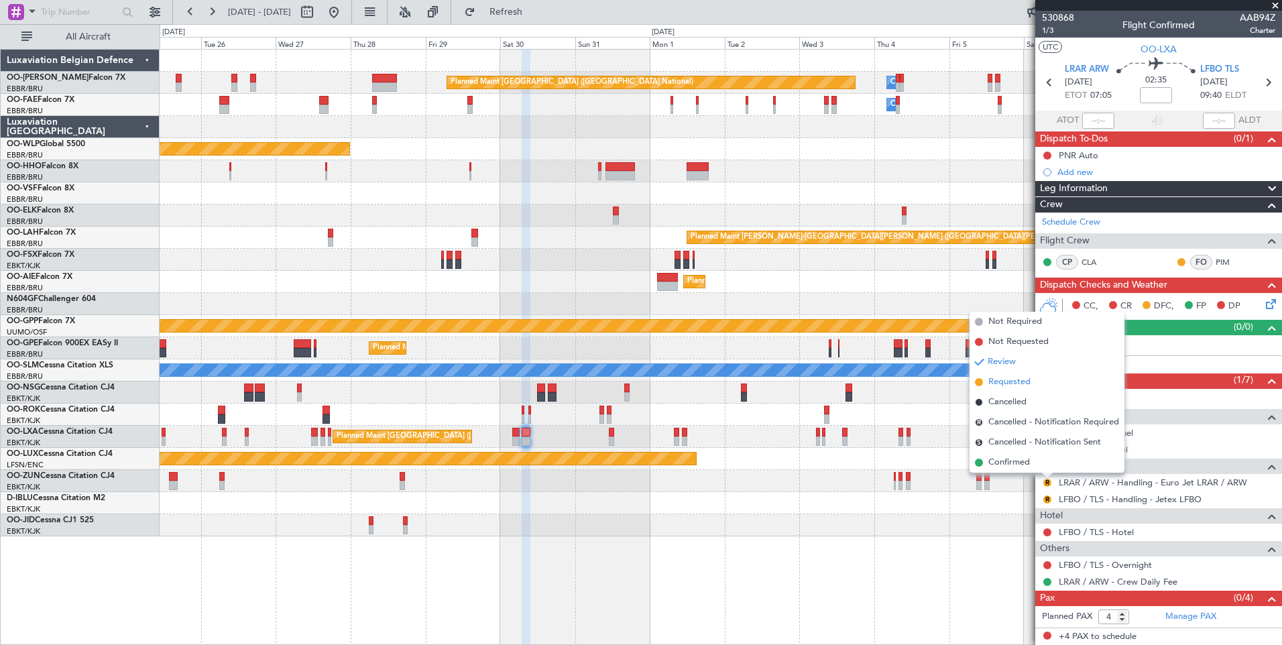
click at [1011, 384] on span "Requested" at bounding box center [1010, 382] width 42 height 13
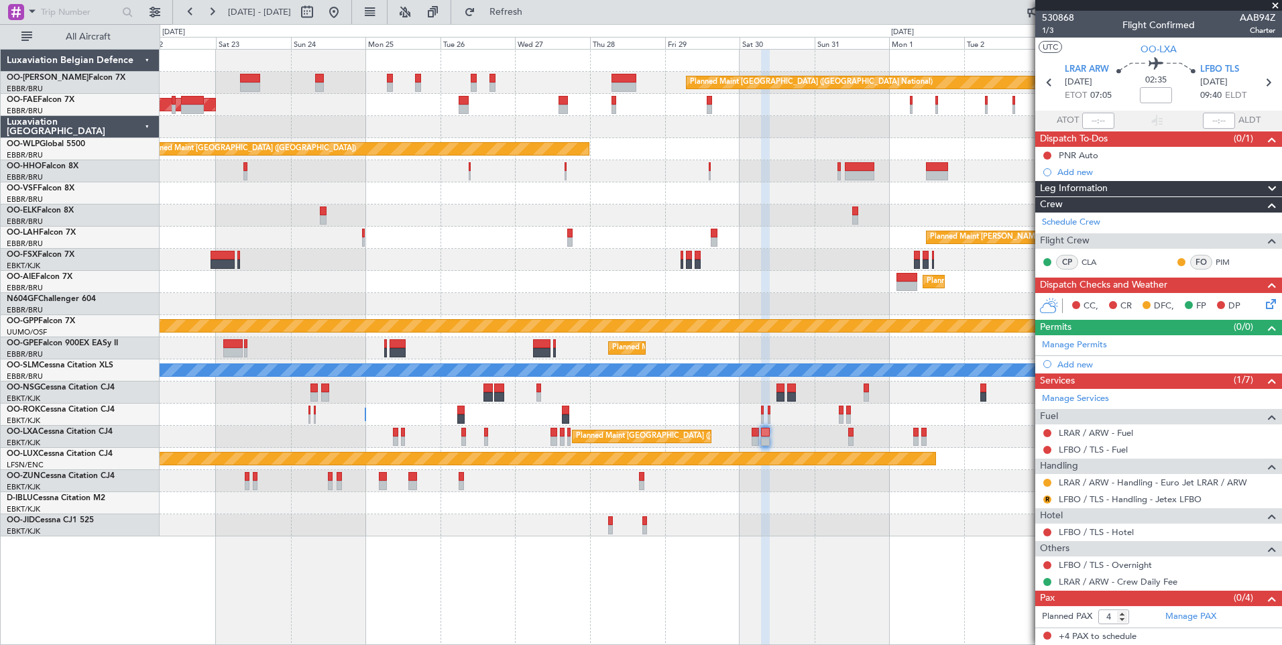
click at [669, 221] on div "Planned Maint Kortrijk-[GEOGRAPHIC_DATA]" at bounding box center [721, 216] width 1122 height 22
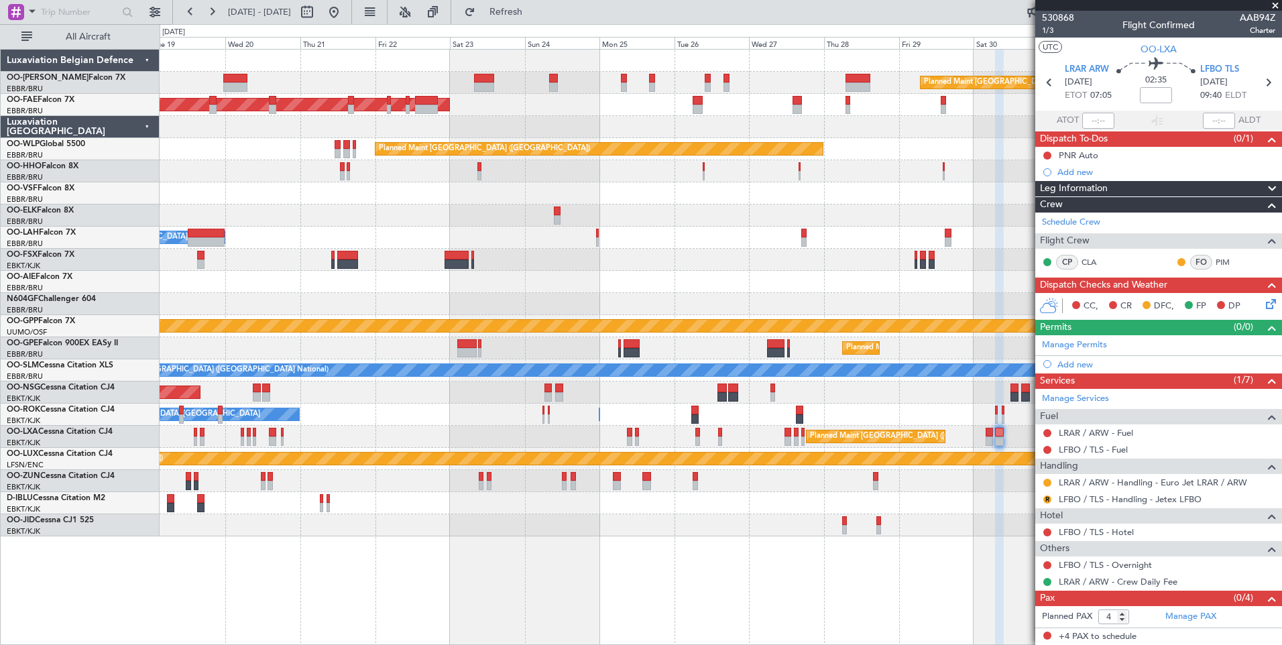
click at [466, 243] on div "Planned Maint Alton-st Louis (St Louis Regl) Owner Brussels (Brussels National)" at bounding box center [721, 238] width 1122 height 22
click at [1282, 278] on html "19 Aug 2025 - 03 Sep 2025 Refresh Quick Links All Aircraft Planned Maint Brusse…" at bounding box center [641, 322] width 1282 height 645
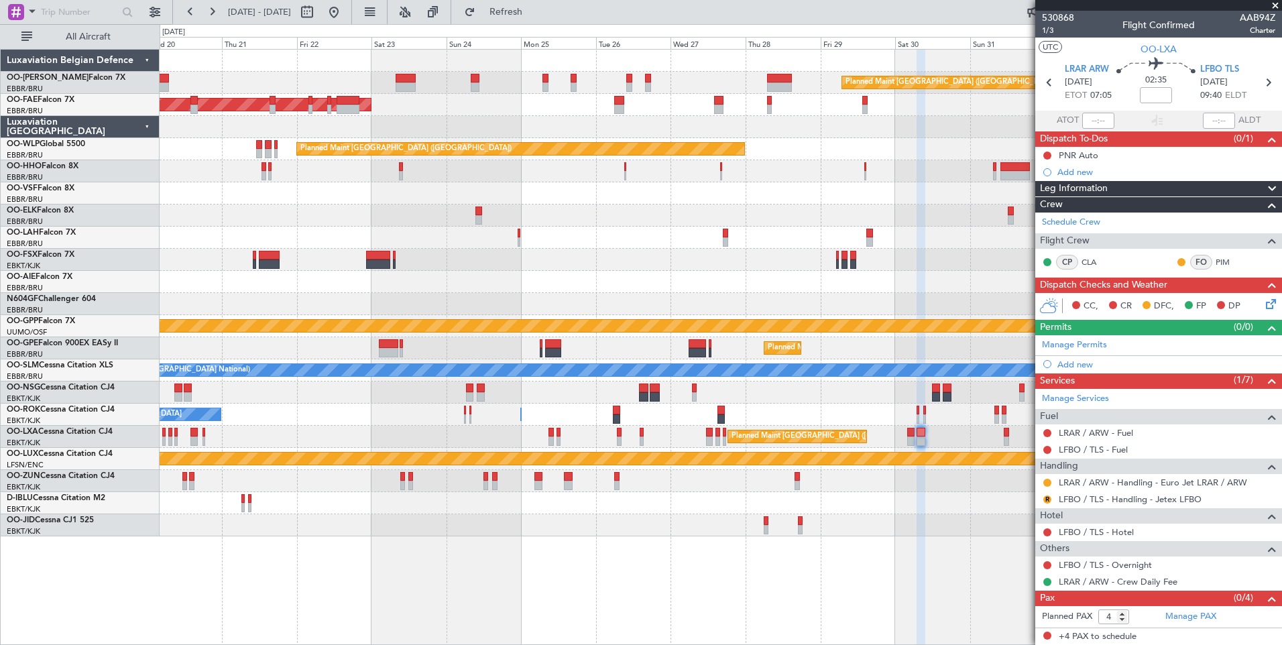
click at [0, 506] on html "19 Aug 2025 - 03 Sep 2025 Refresh Quick Links All Aircraft Planned Maint Brusse…" at bounding box center [641, 322] width 1282 height 645
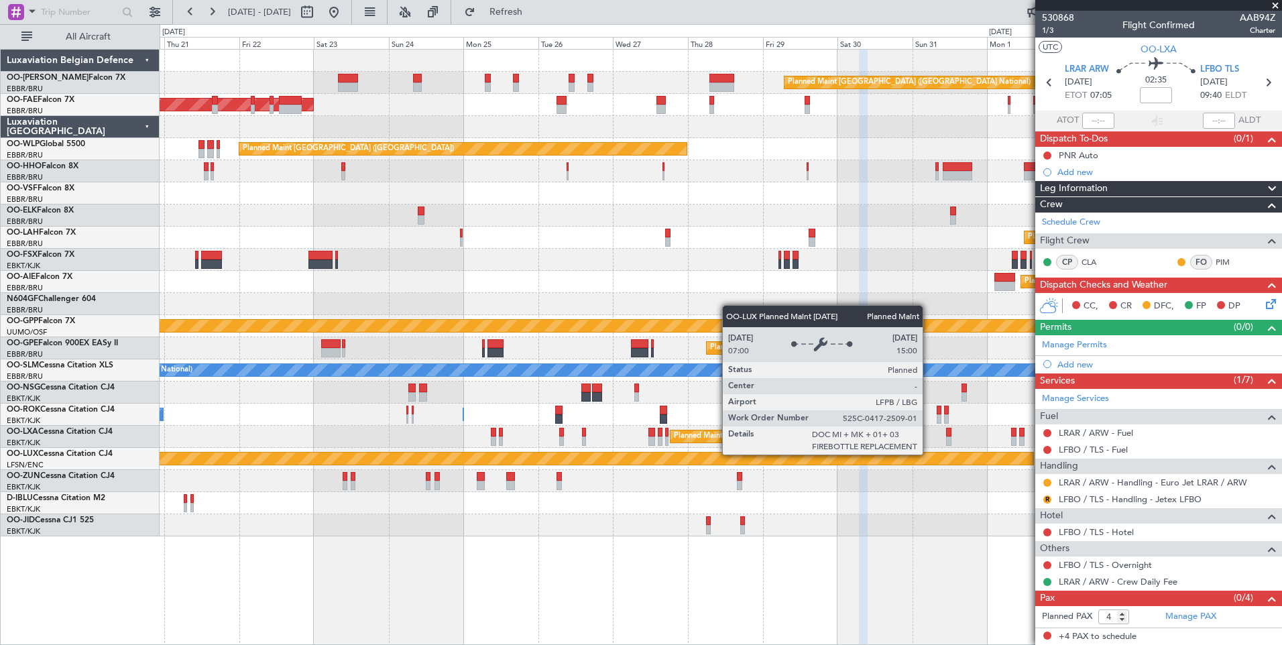
click at [802, 461] on div "Planned Maint [GEOGRAPHIC_DATA] ([GEOGRAPHIC_DATA])" at bounding box center [422, 459] width 1221 height 12
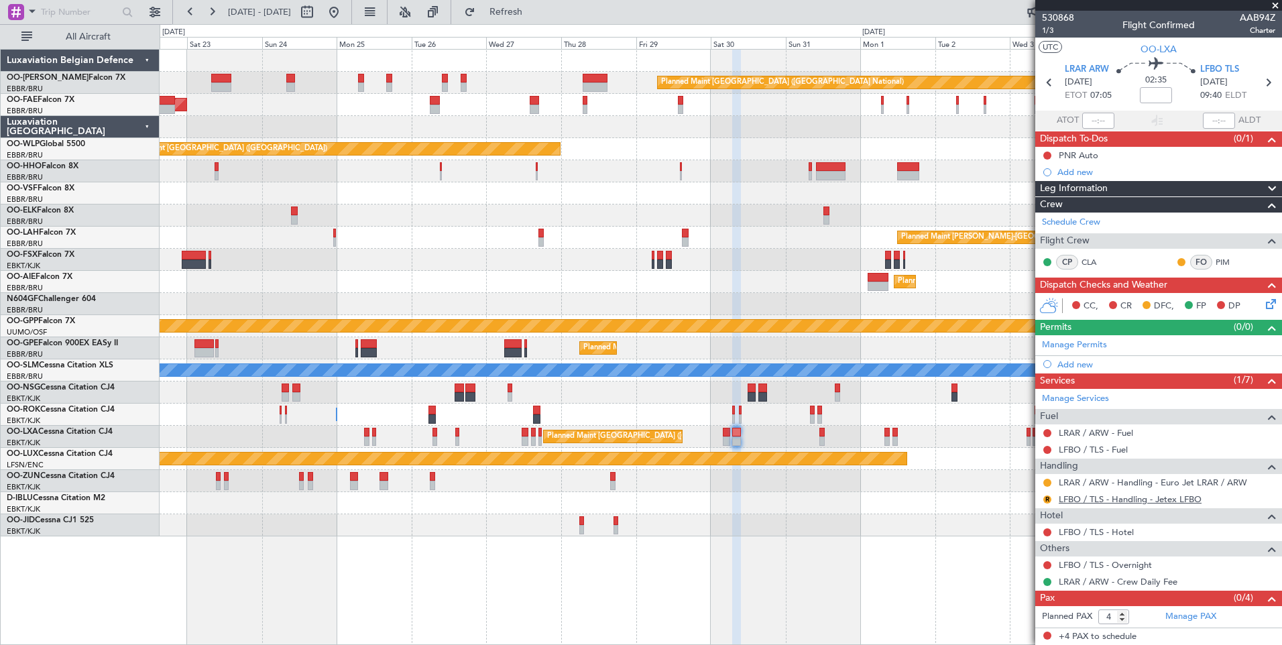
click at [1085, 501] on link "LFBO / TLS - Handling - Jetex LFBO" at bounding box center [1130, 499] width 143 height 11
click at [1047, 500] on button "R" at bounding box center [1048, 500] width 8 height 8
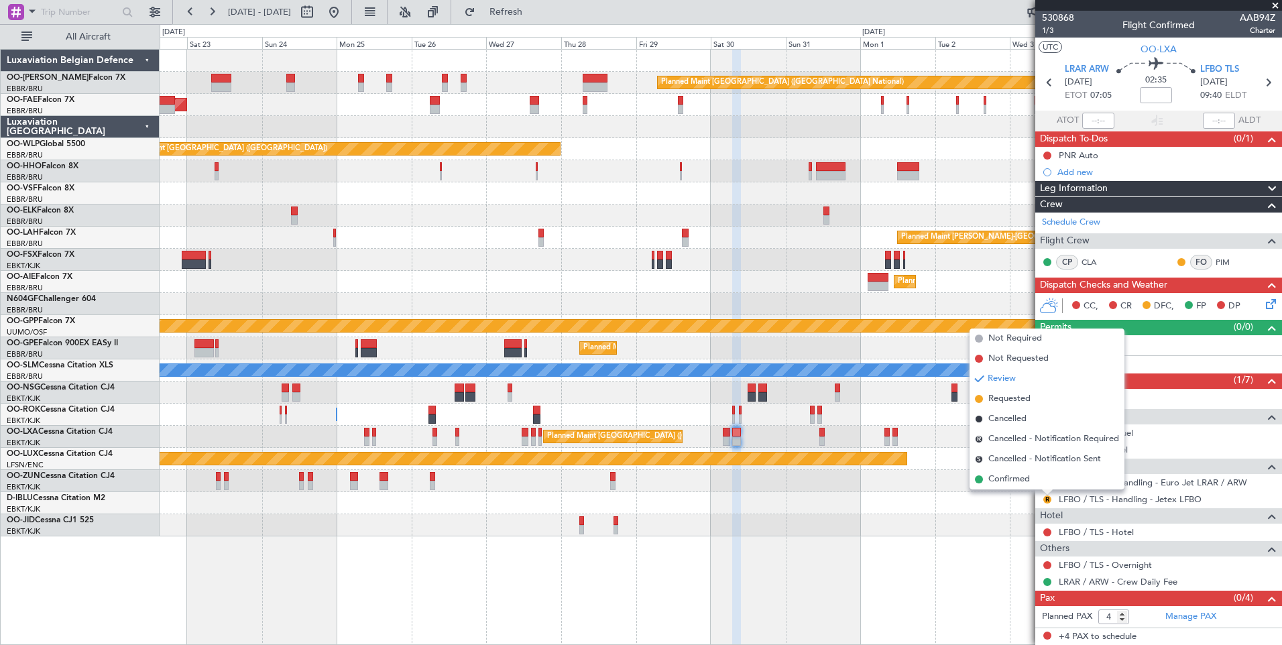
click at [1009, 402] on span "Requested" at bounding box center [1010, 398] width 42 height 13
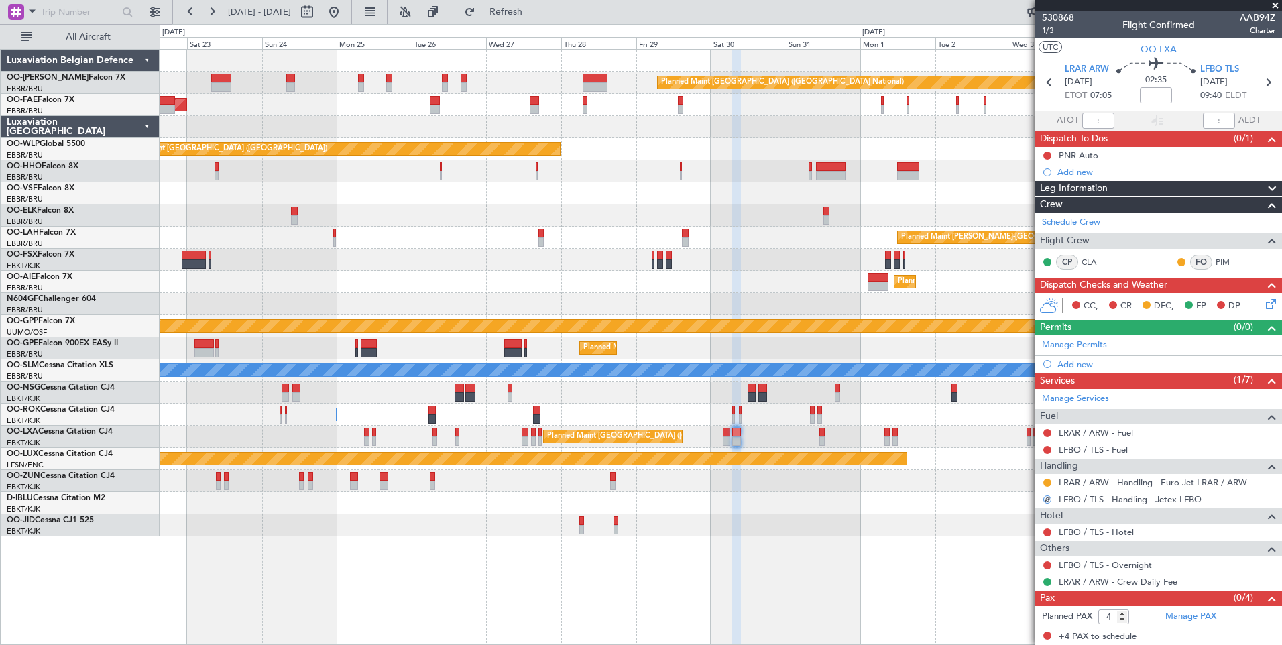
click at [1009, 402] on div "Planned Maint [GEOGRAPHIC_DATA] ([GEOGRAPHIC_DATA])" at bounding box center [721, 393] width 1122 height 22
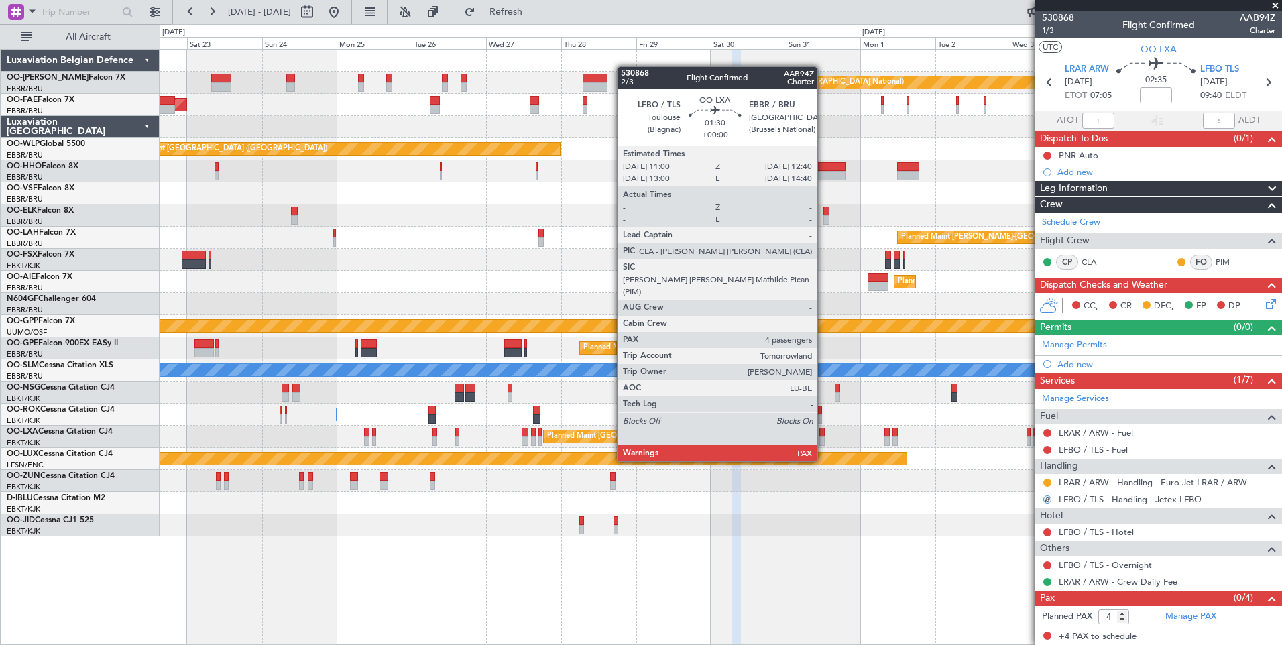
click at [824, 437] on div at bounding box center [822, 441] width 5 height 9
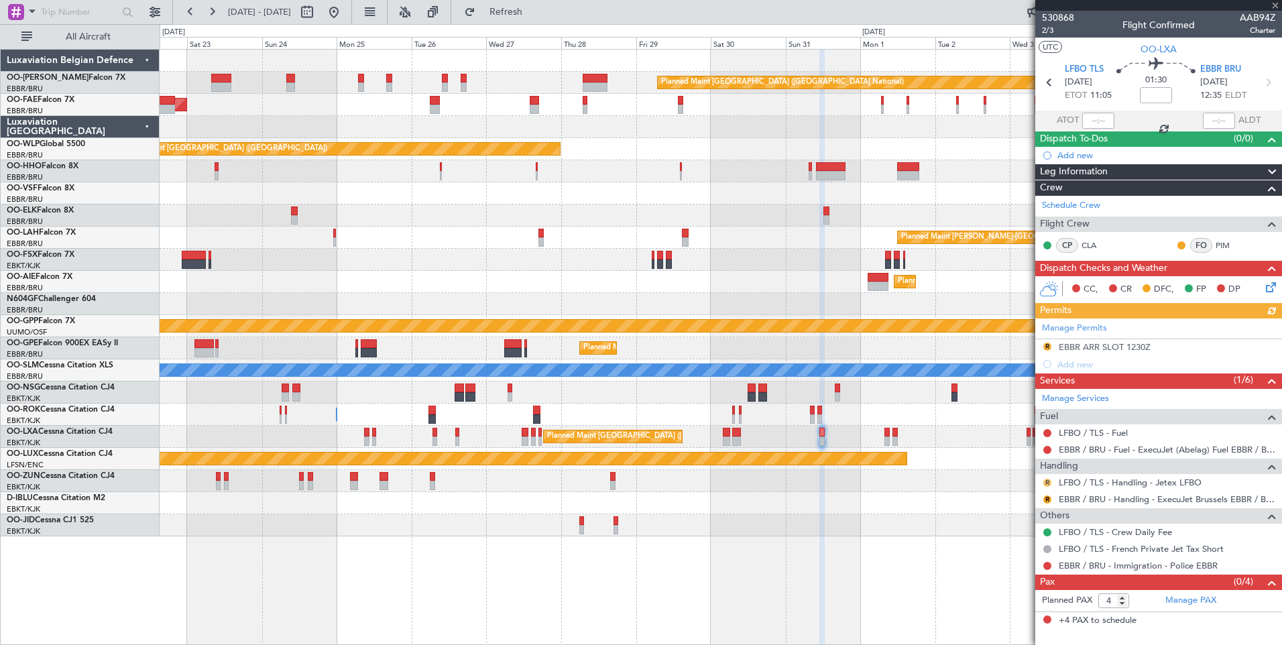
click at [1049, 480] on button "R" at bounding box center [1048, 483] width 8 height 8
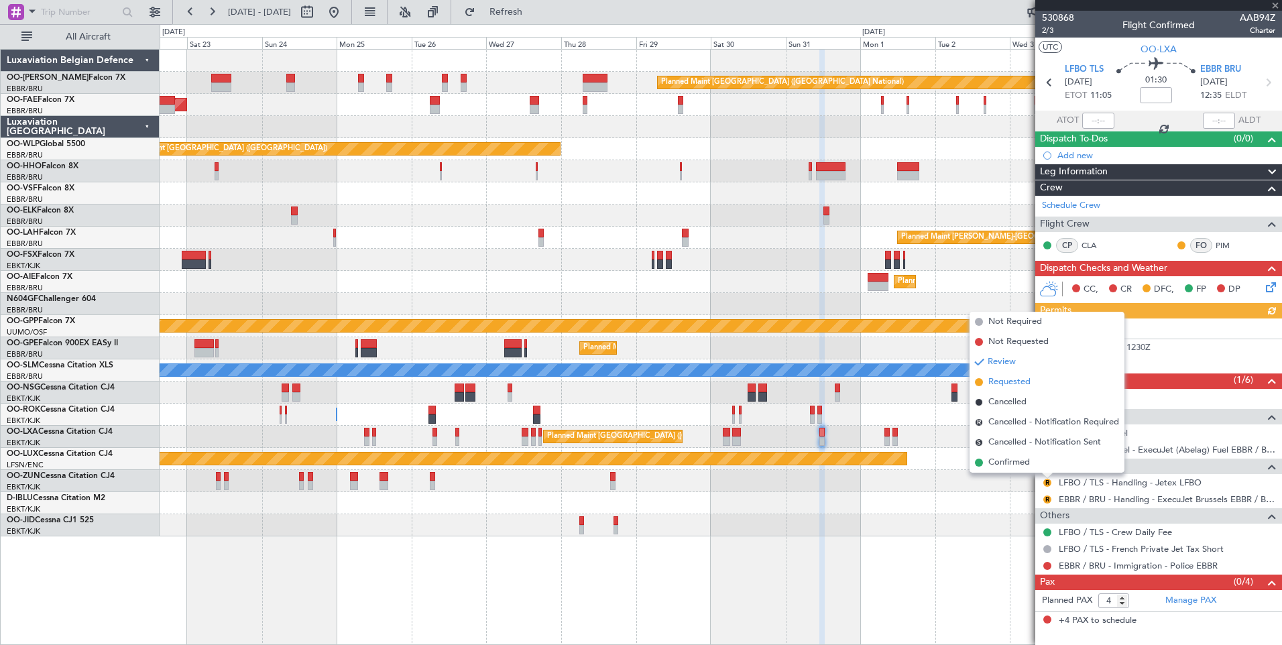
click at [1028, 390] on li "Requested" at bounding box center [1047, 382] width 155 height 20
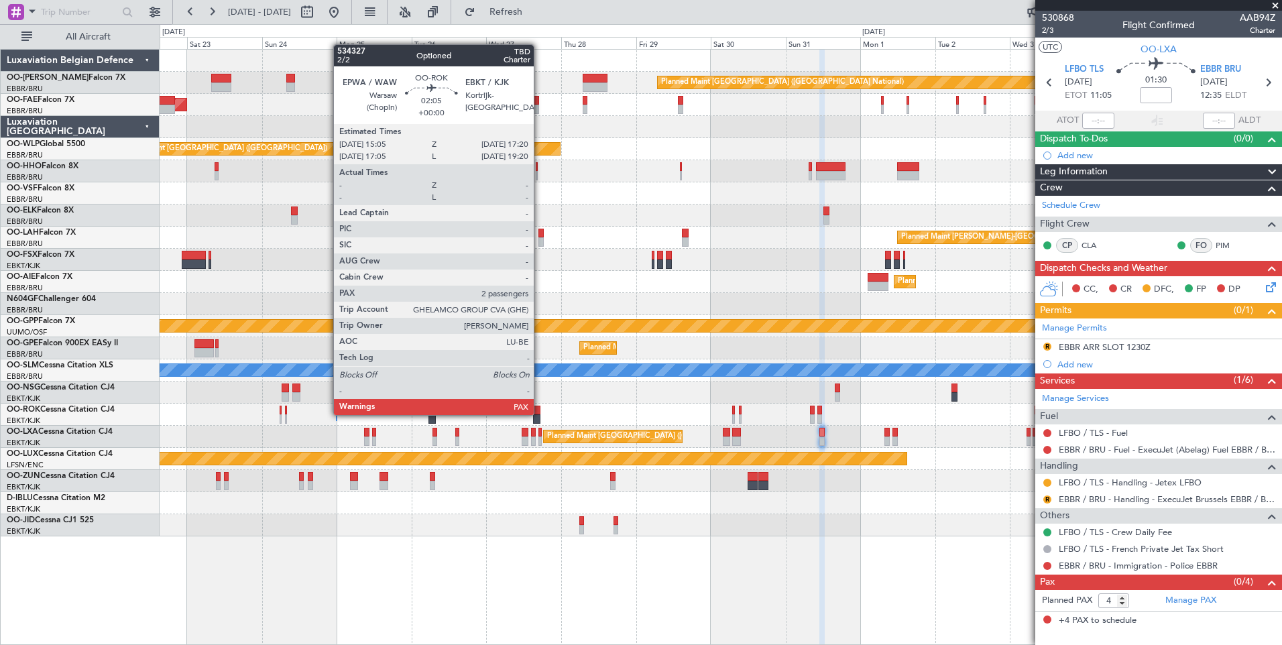
click at [612, 409] on div "Owner Kortrijk-Wevelgem Owner Kortrijk-Wevelgem" at bounding box center [721, 415] width 1122 height 22
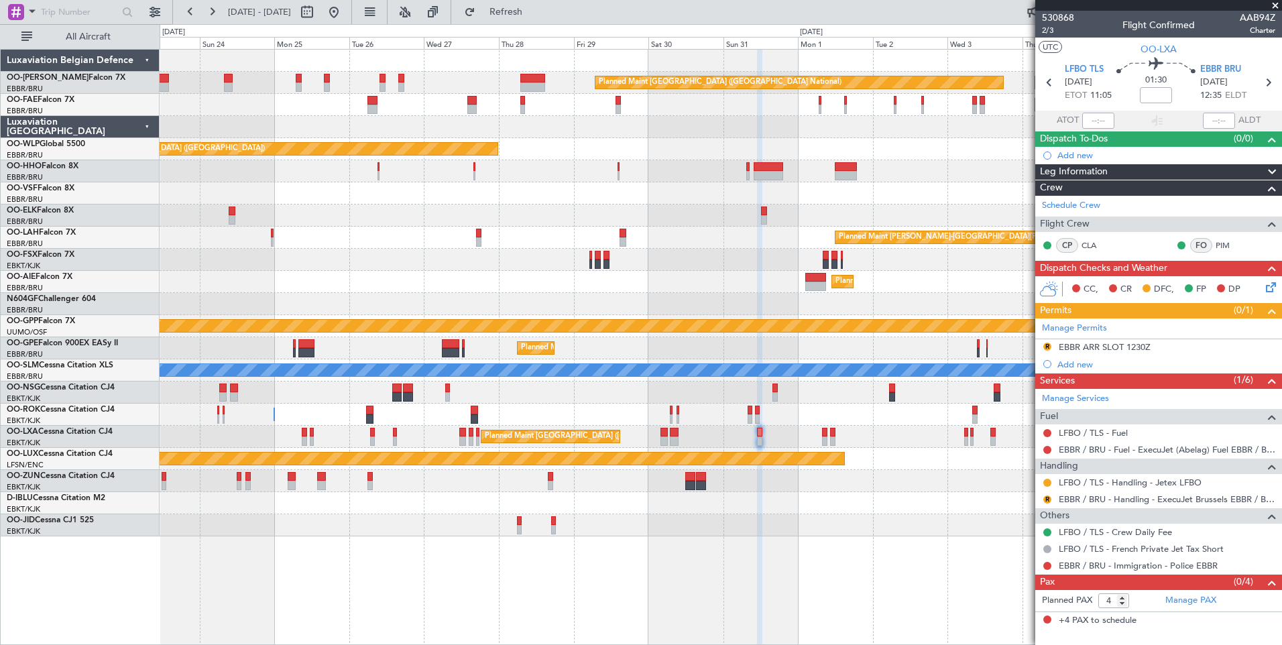
click at [449, 419] on div "Owner Kortrijk-Wevelgem Owner Kortrijk-Wevelgem" at bounding box center [721, 415] width 1122 height 22
click at [1082, 480] on link "LFBO / TLS - Handling - Jetex LFBO" at bounding box center [1130, 482] width 143 height 11
click at [1084, 498] on link "EBBR / BRU - Handling - ExecuJet Brussels EBBR / BRU" at bounding box center [1167, 499] width 217 height 11
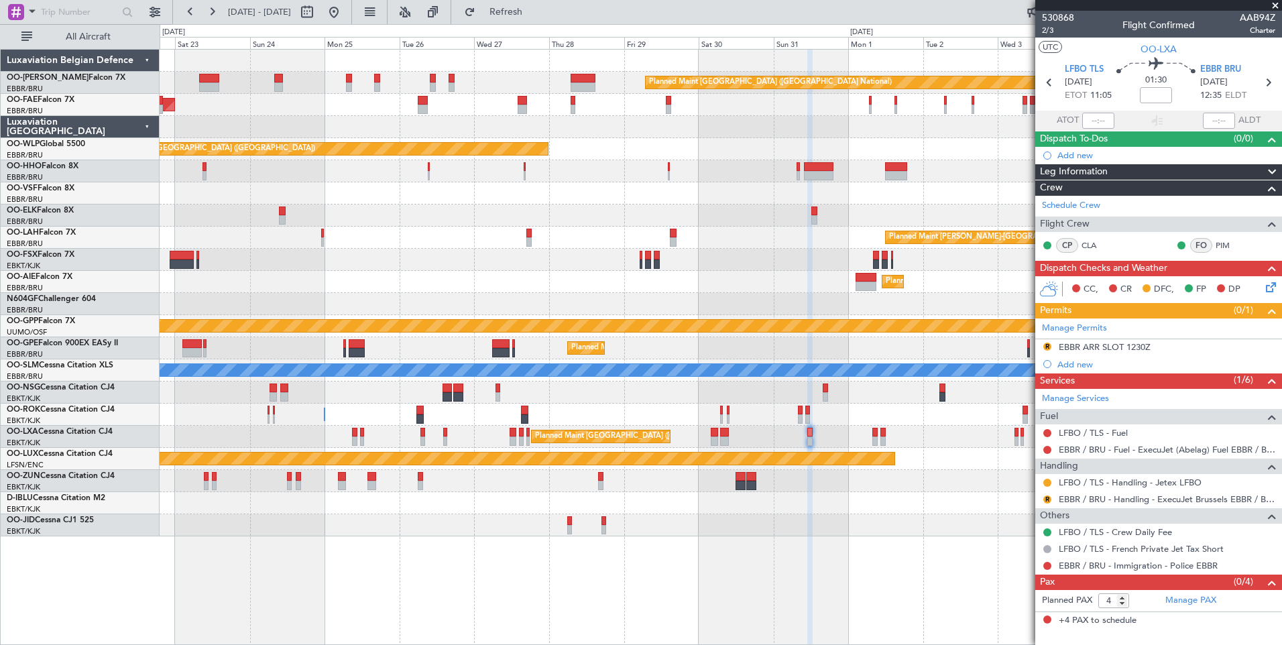
click at [777, 475] on div "Planned Maint Brussels (Brussels National) Owner Melsbroek Air Base Owner Melsb…" at bounding box center [721, 293] width 1122 height 487
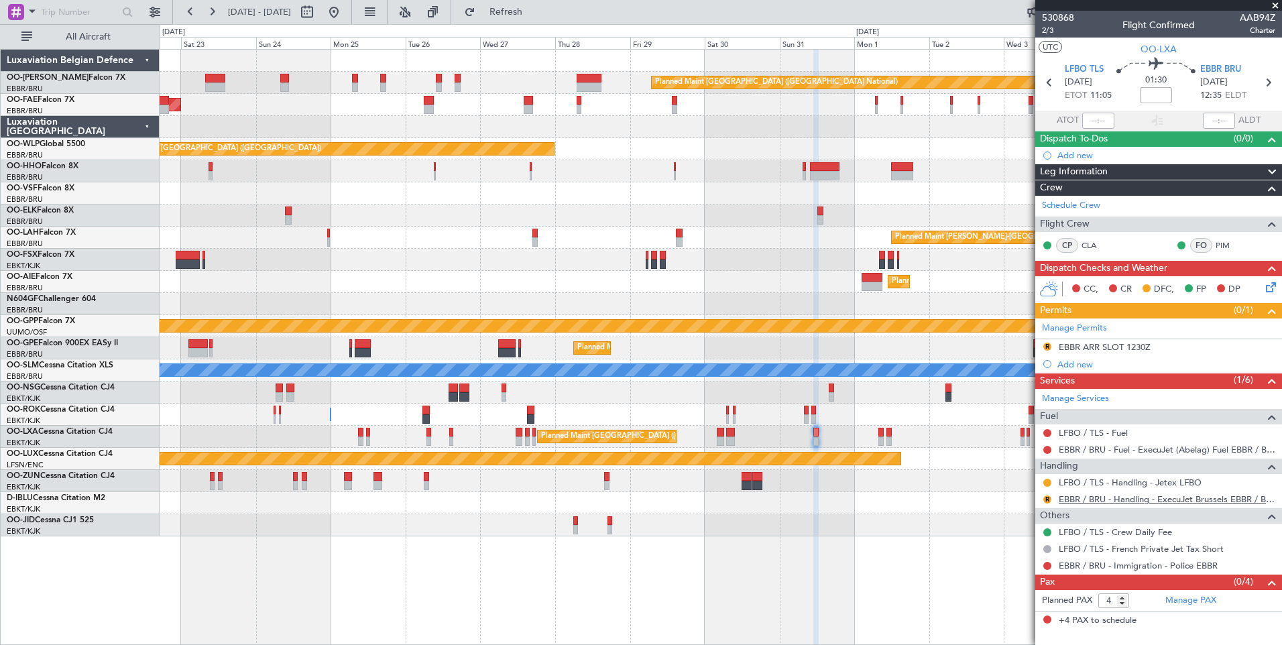
click at [1097, 500] on link "EBBR / BRU - Handling - ExecuJet Brussels EBBR / BRU" at bounding box center [1167, 499] width 217 height 11
click at [1046, 497] on button "R" at bounding box center [1048, 500] width 8 height 8
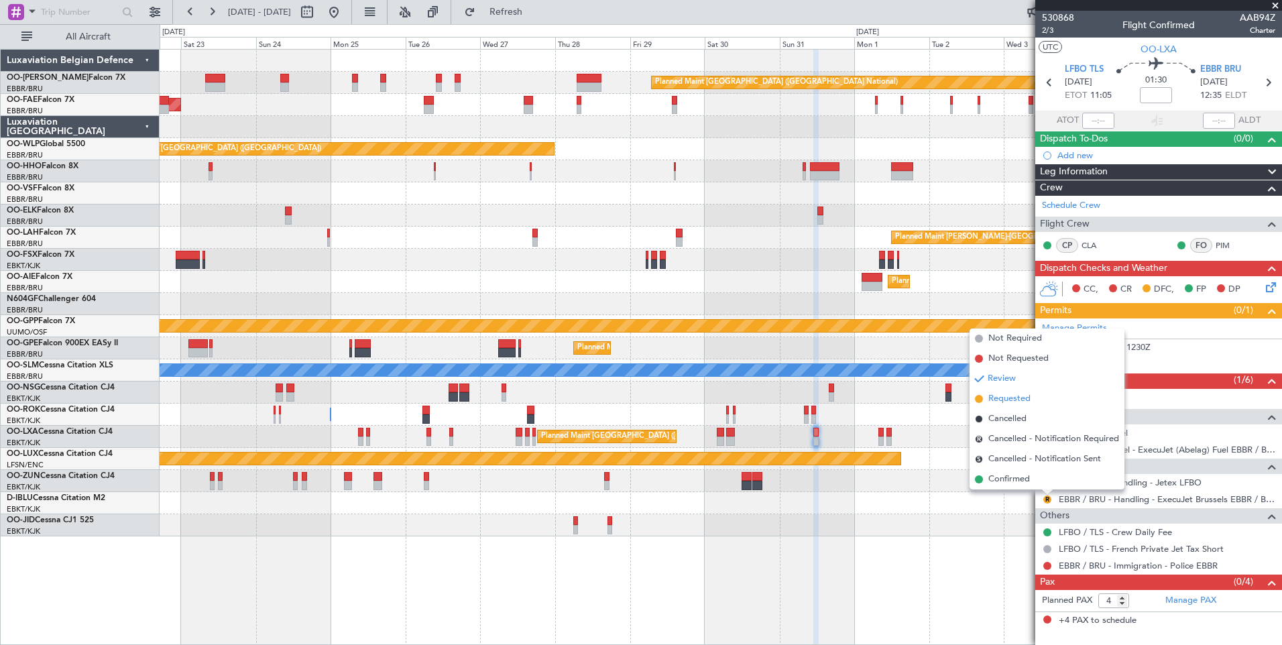
click at [1014, 398] on span "Requested" at bounding box center [1010, 398] width 42 height 13
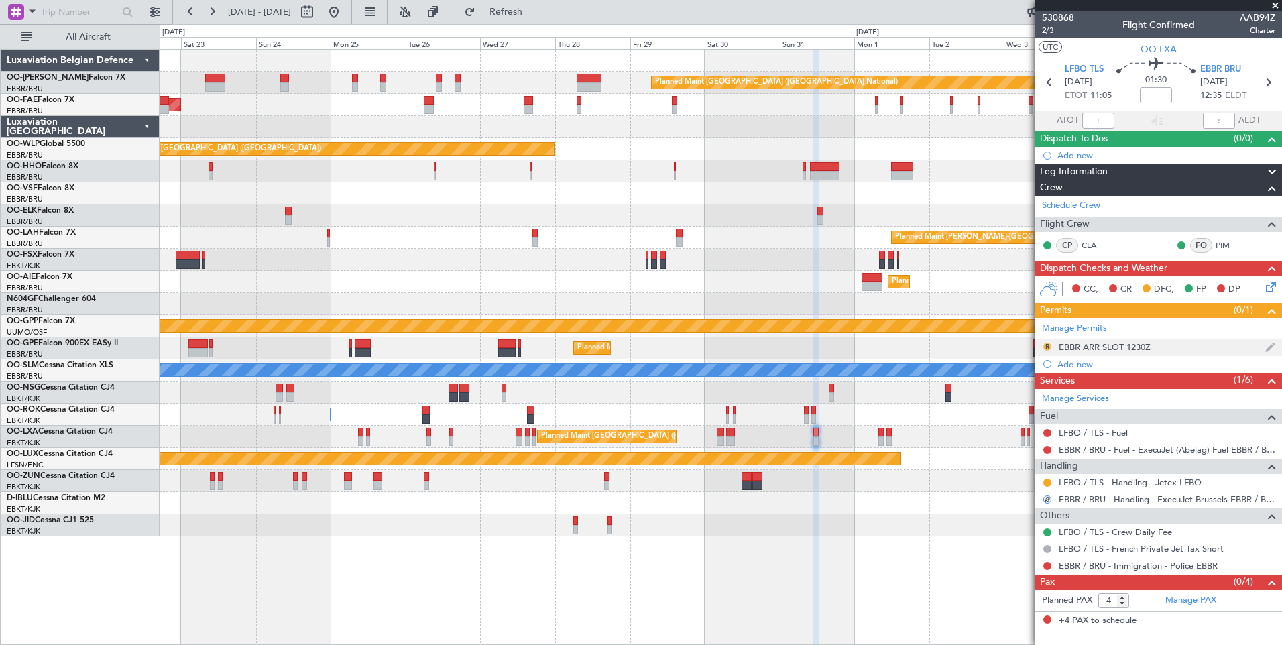
click at [1050, 346] on button "R" at bounding box center [1048, 347] width 8 height 8
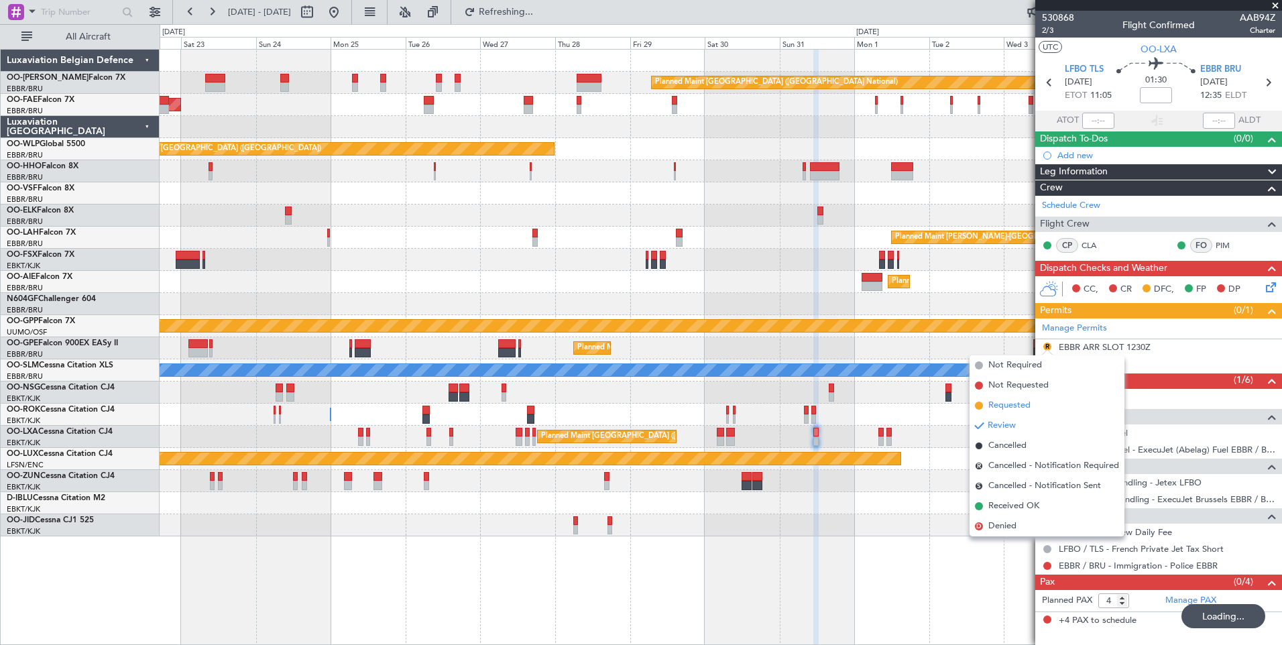
click at [1026, 406] on span "Requested" at bounding box center [1010, 405] width 42 height 13
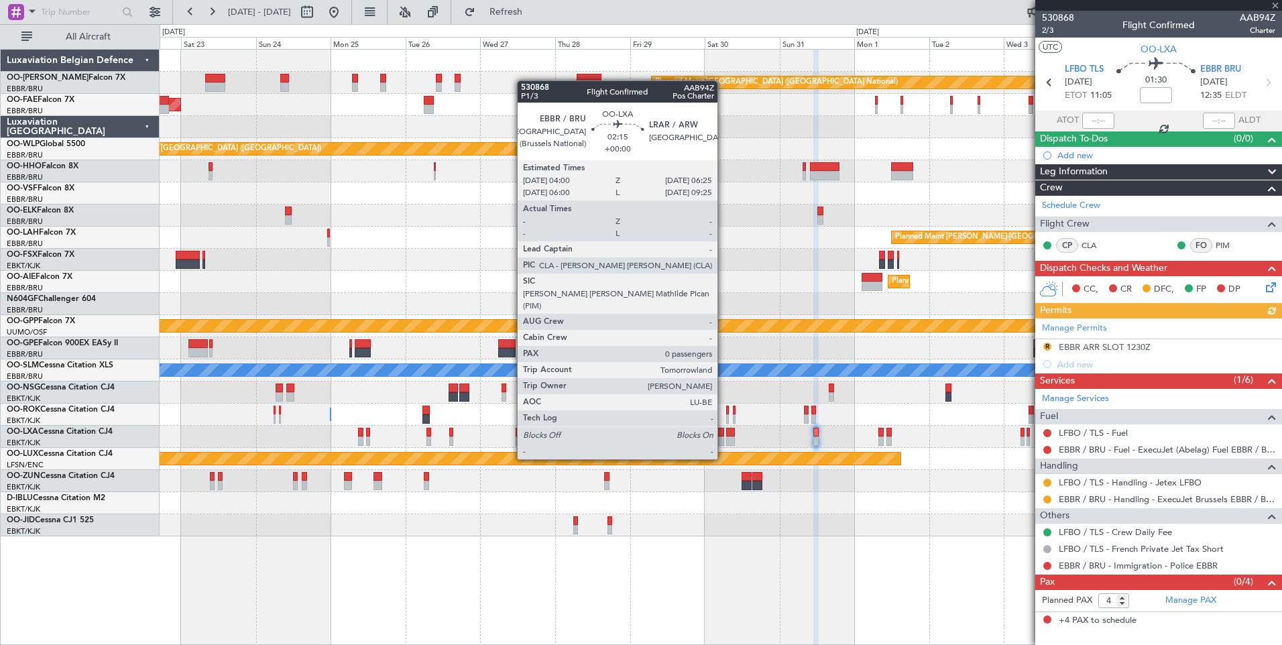
click at [724, 435] on div at bounding box center [721, 432] width 8 height 9
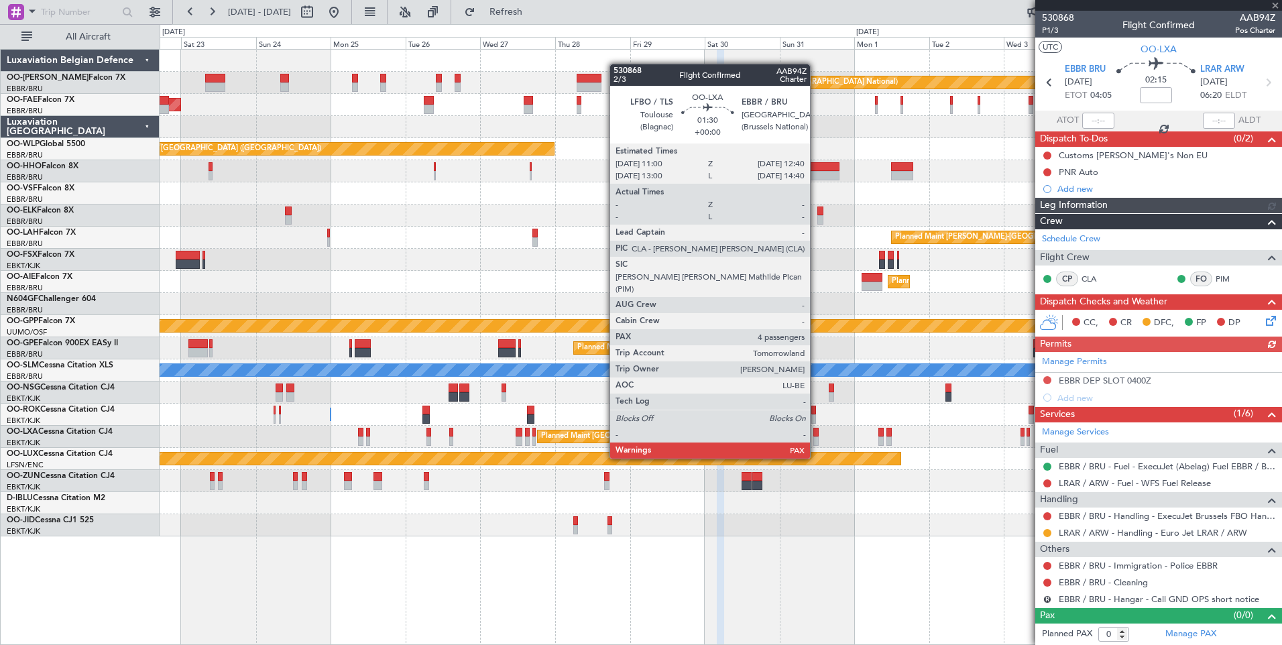
click at [814, 433] on div at bounding box center [816, 432] width 5 height 9
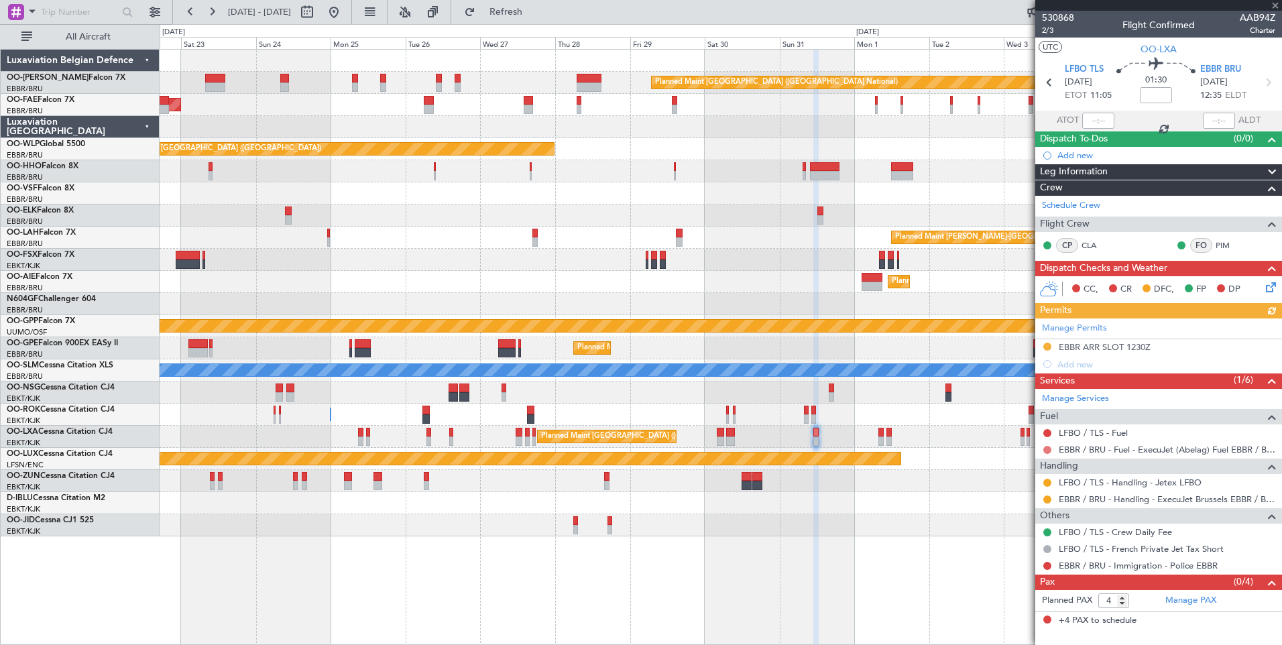
click at [1049, 449] on button at bounding box center [1048, 450] width 8 height 8
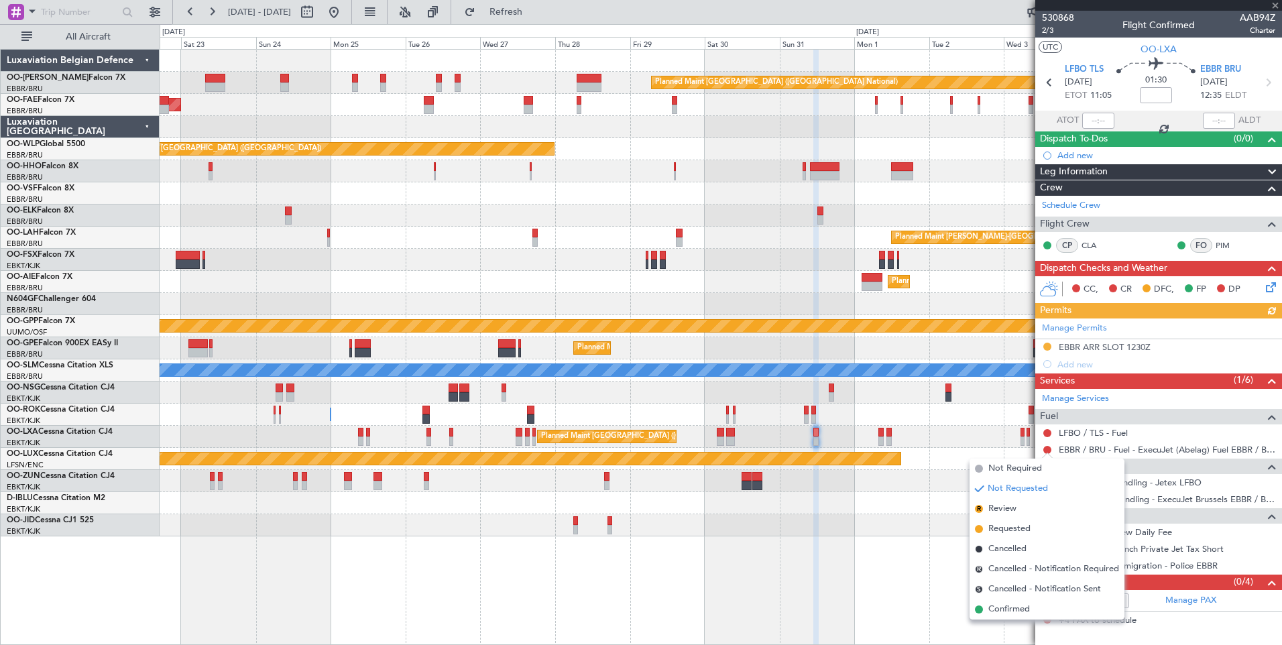
drag, startPoint x: 1015, startPoint y: 607, endPoint x: 972, endPoint y: 572, distance: 55.3
click at [1016, 607] on span "Confirmed" at bounding box center [1010, 609] width 42 height 13
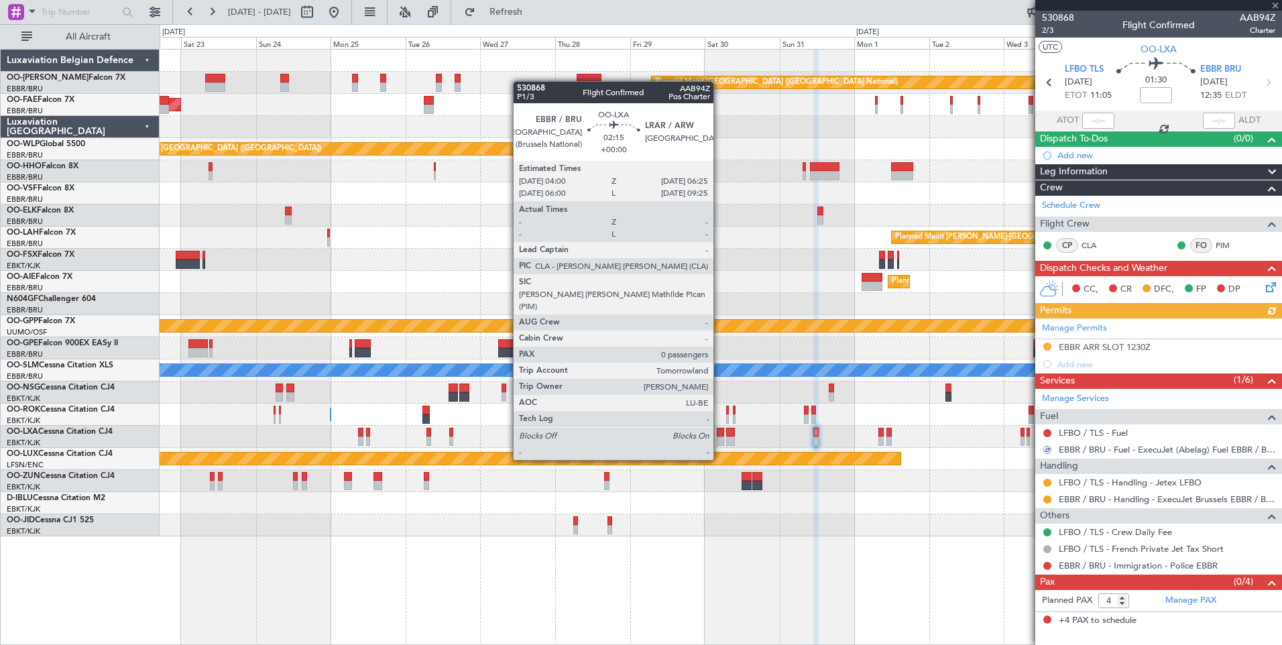
click at [720, 436] on div at bounding box center [721, 432] width 8 height 9
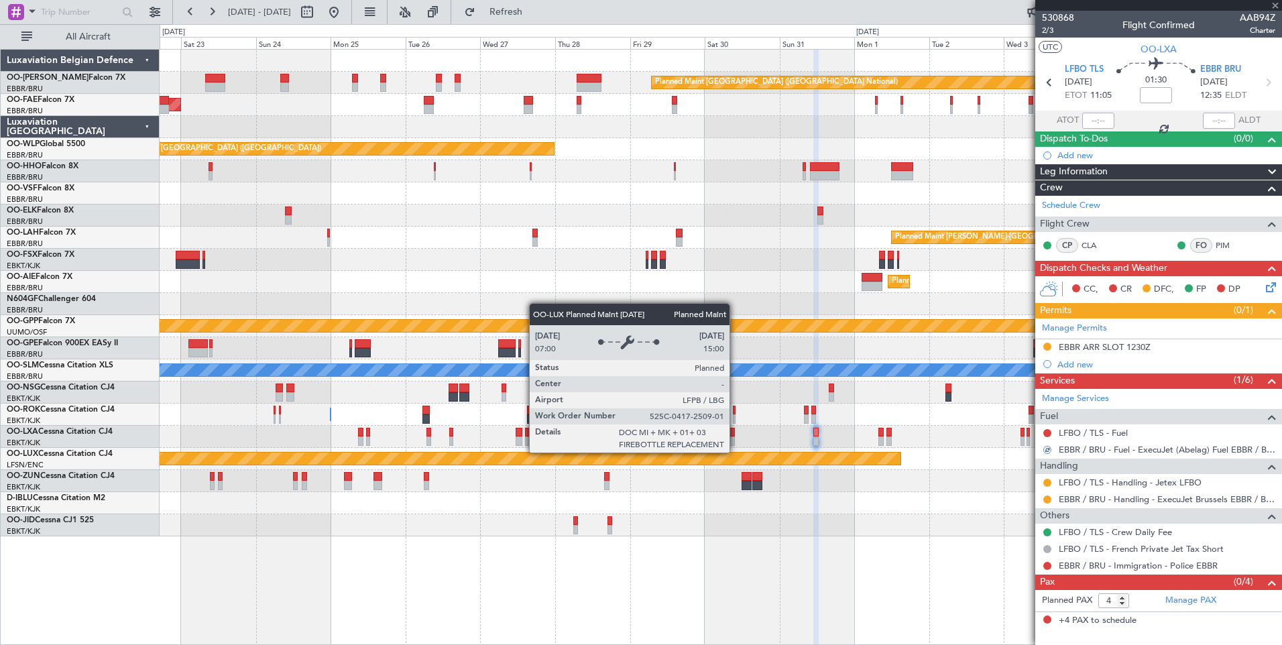
type input "0"
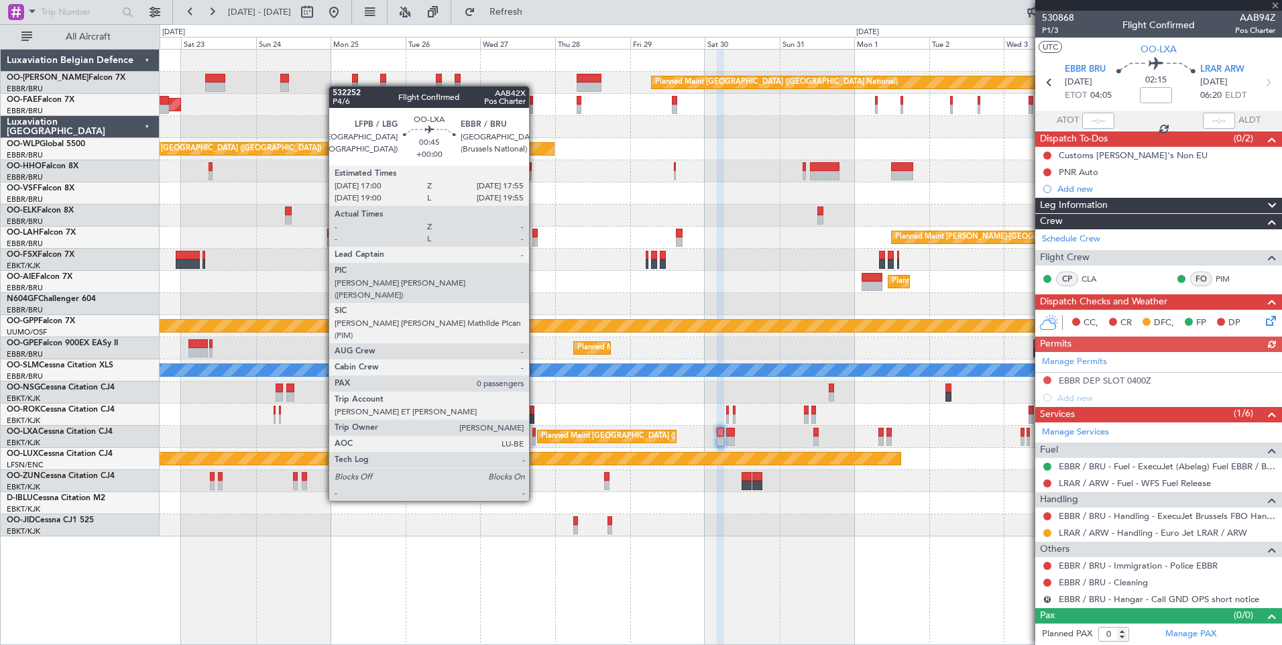
click at [535, 441] on div at bounding box center [534, 441] width 3 height 9
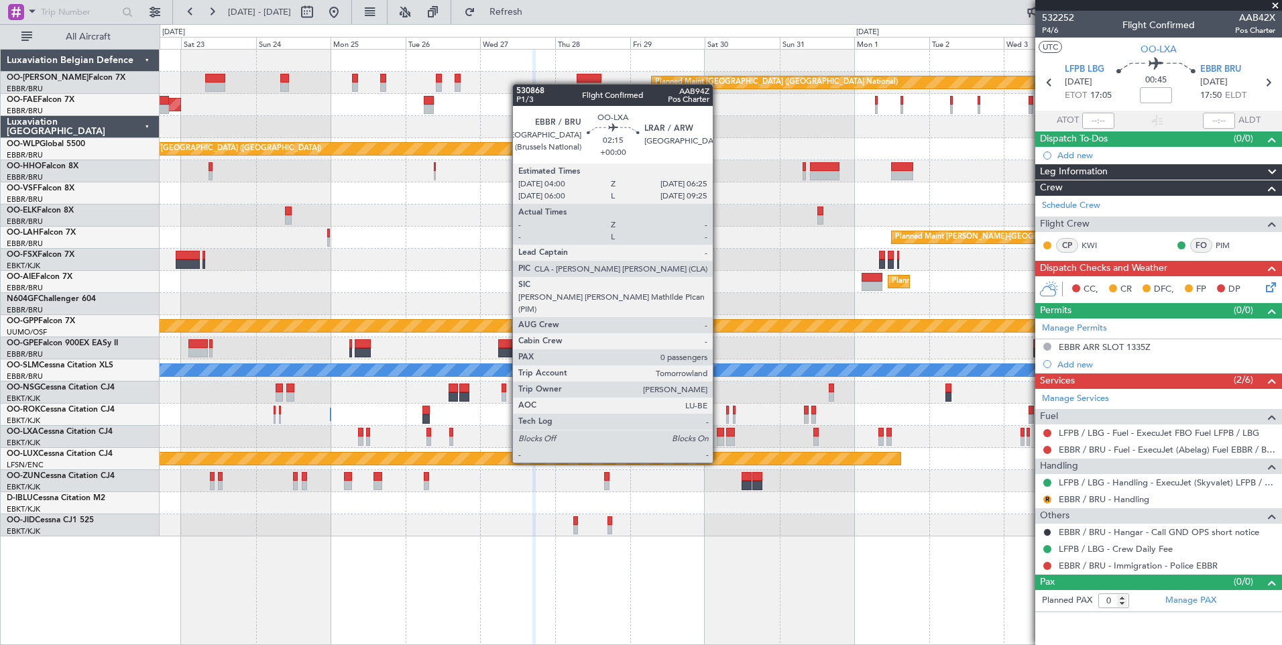
click at [719, 439] on div at bounding box center [721, 441] width 8 height 9
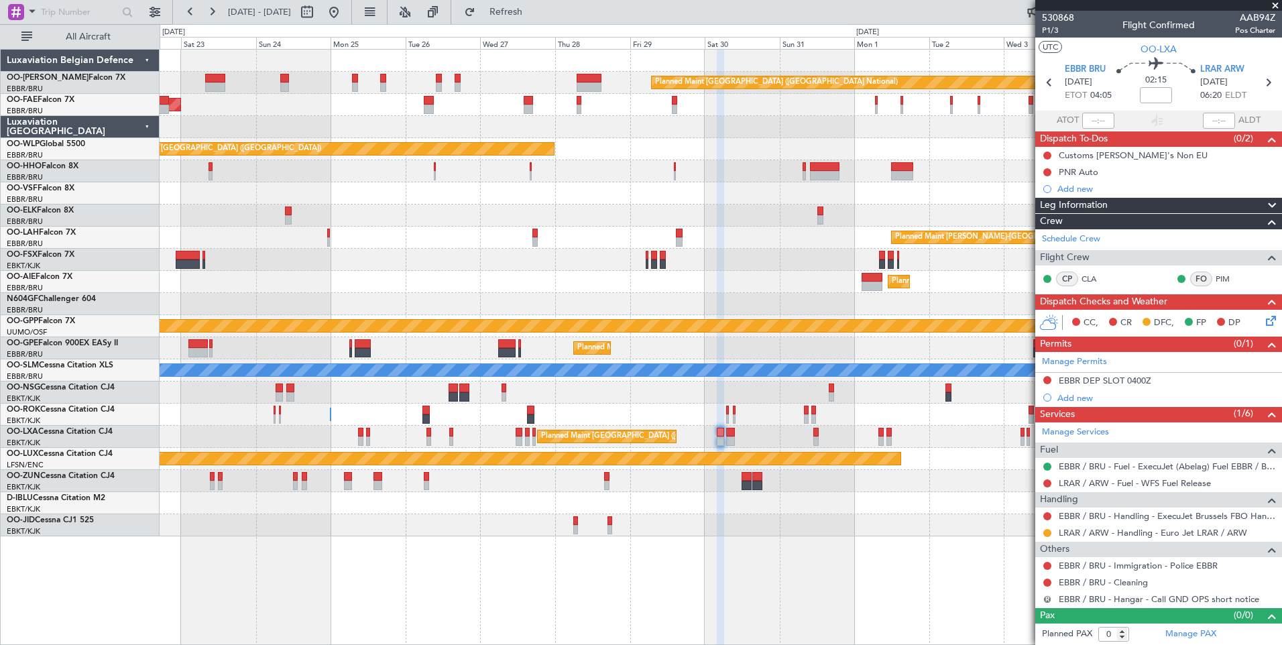
click at [1049, 602] on div "R" at bounding box center [1047, 599] width 11 height 11
click at [1048, 598] on button "R" at bounding box center [1048, 600] width 8 height 8
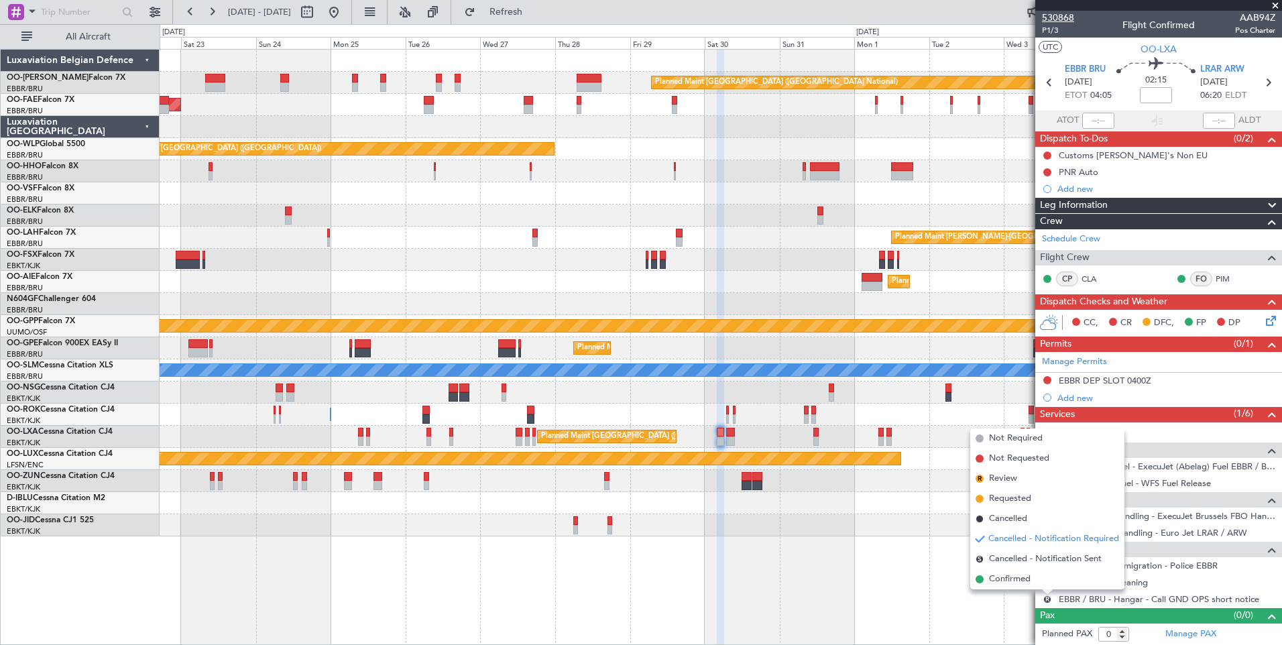
click at [1047, 21] on span "530868" at bounding box center [1058, 18] width 32 height 14
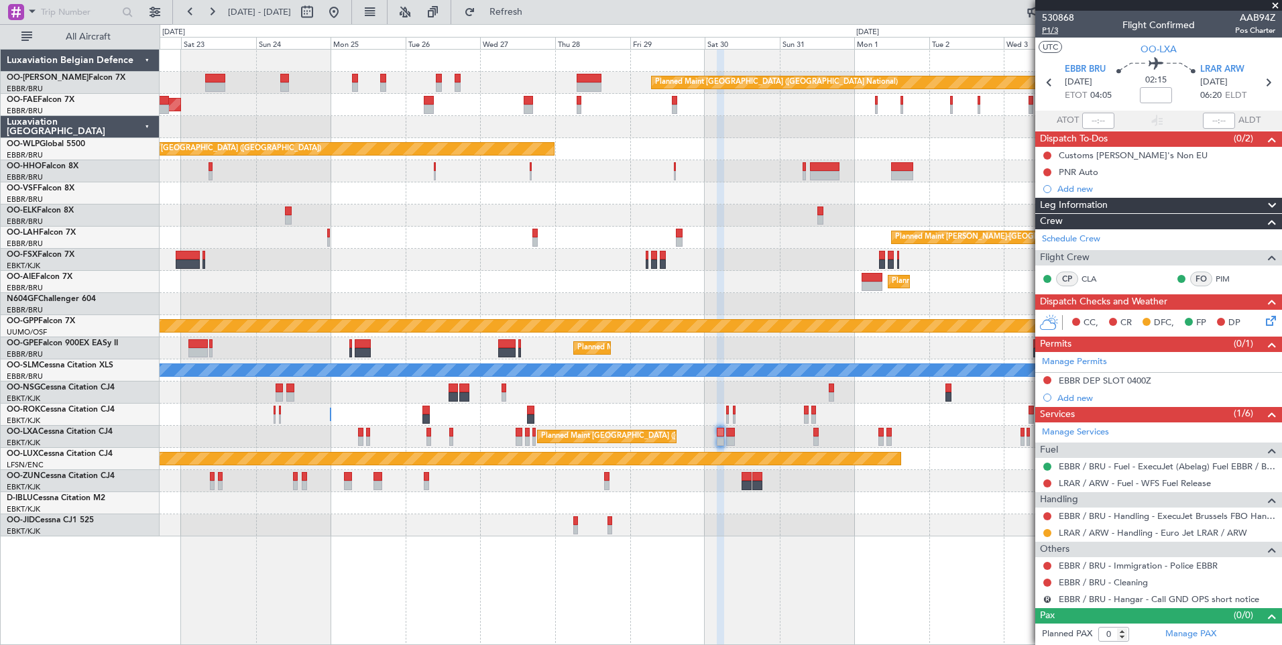
click at [1056, 28] on span "P1/3" at bounding box center [1058, 30] width 32 height 11
drag, startPoint x: 545, startPoint y: 5, endPoint x: 553, endPoint y: 66, distance: 62.1
click at [539, 5] on button "Refresh" at bounding box center [498, 11] width 80 height 21
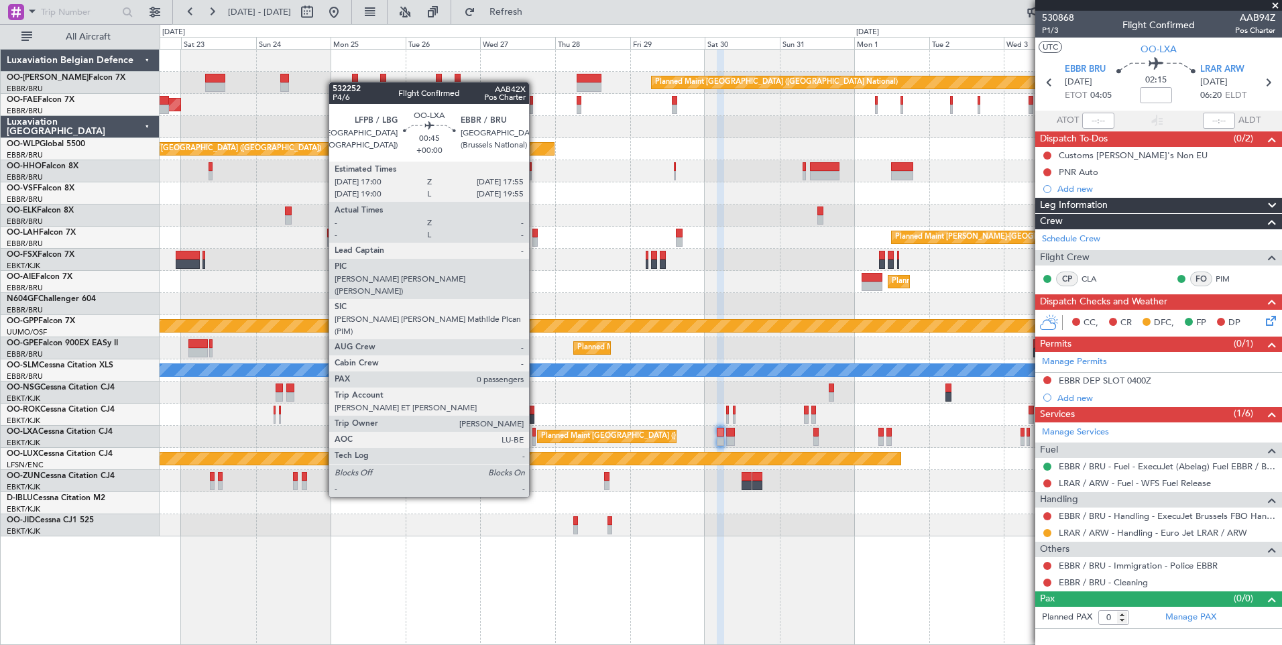
click at [535, 437] on div at bounding box center [534, 441] width 3 height 9
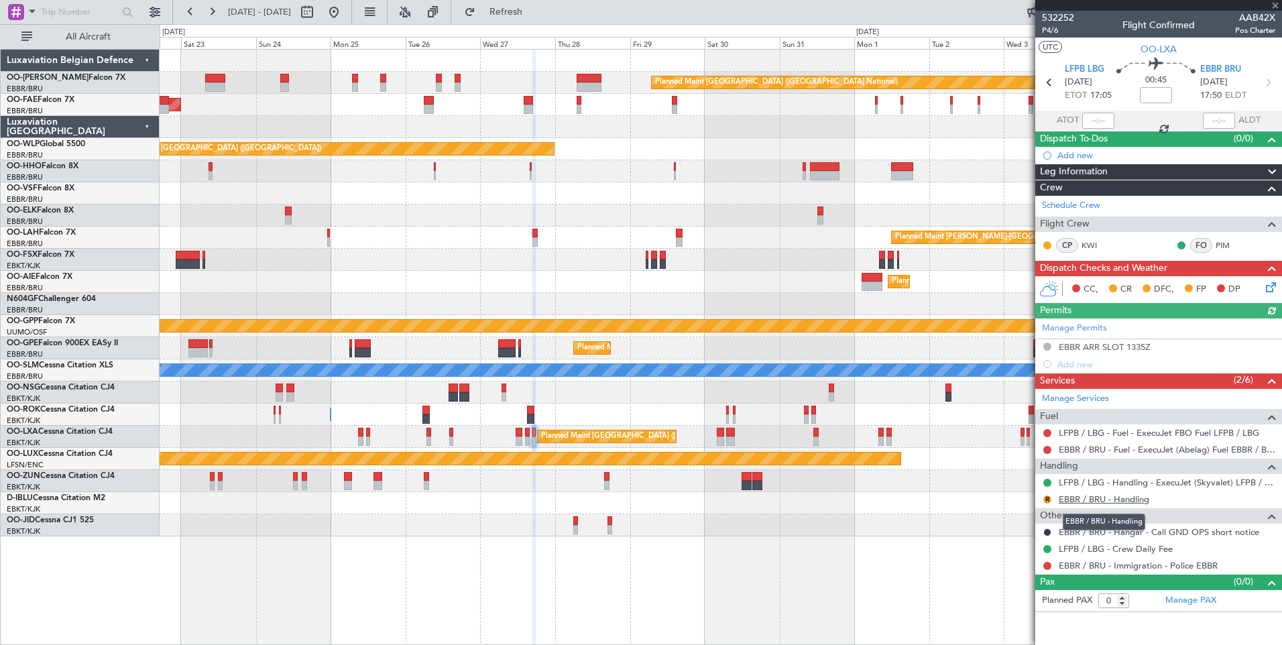
click at [1089, 501] on link "EBBR / BRU - Handling" at bounding box center [1104, 499] width 91 height 11
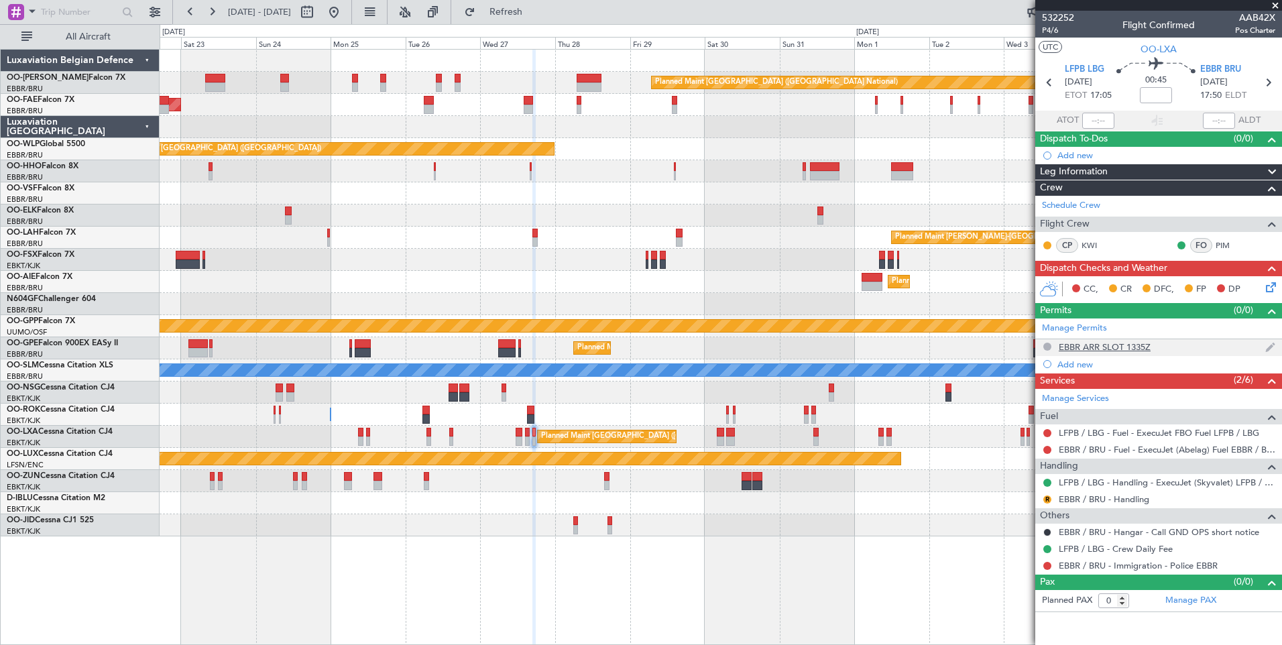
click at [1081, 349] on div "EBBR ARR SLOT 1335Z" at bounding box center [1105, 346] width 92 height 11
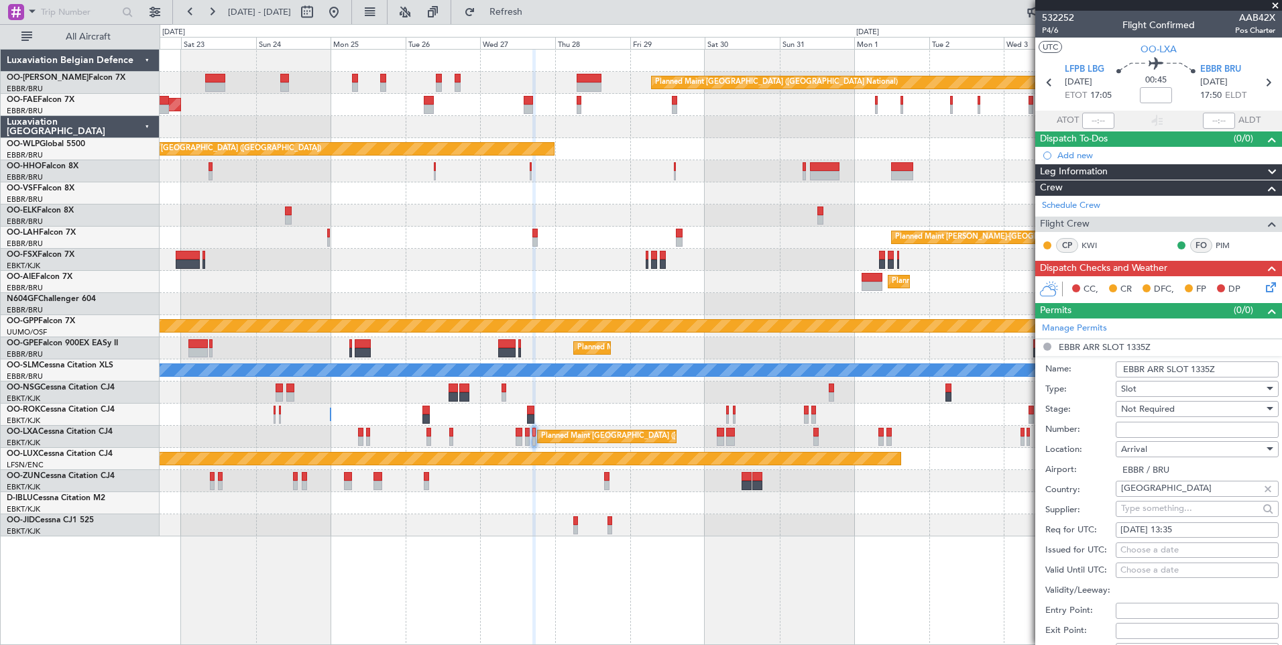
click at [1185, 530] on div "27/08/2025 13:35" at bounding box center [1198, 530] width 154 height 13
select select "8"
select select "2025"
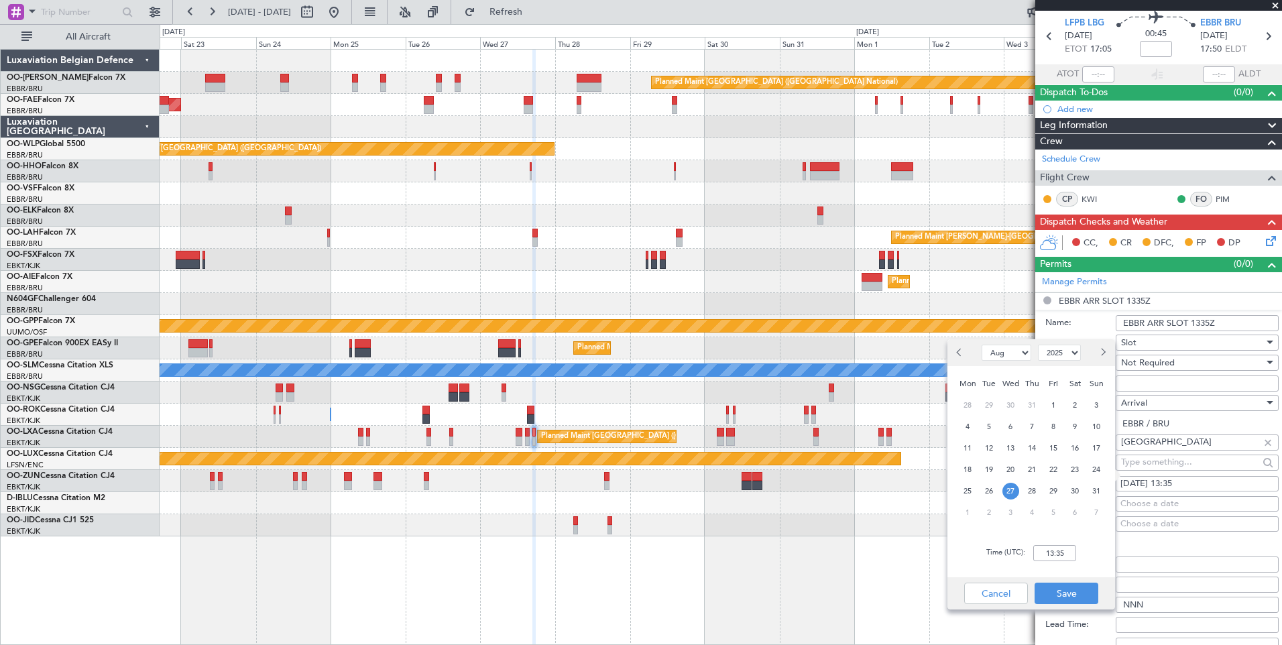
scroll to position [67, 0]
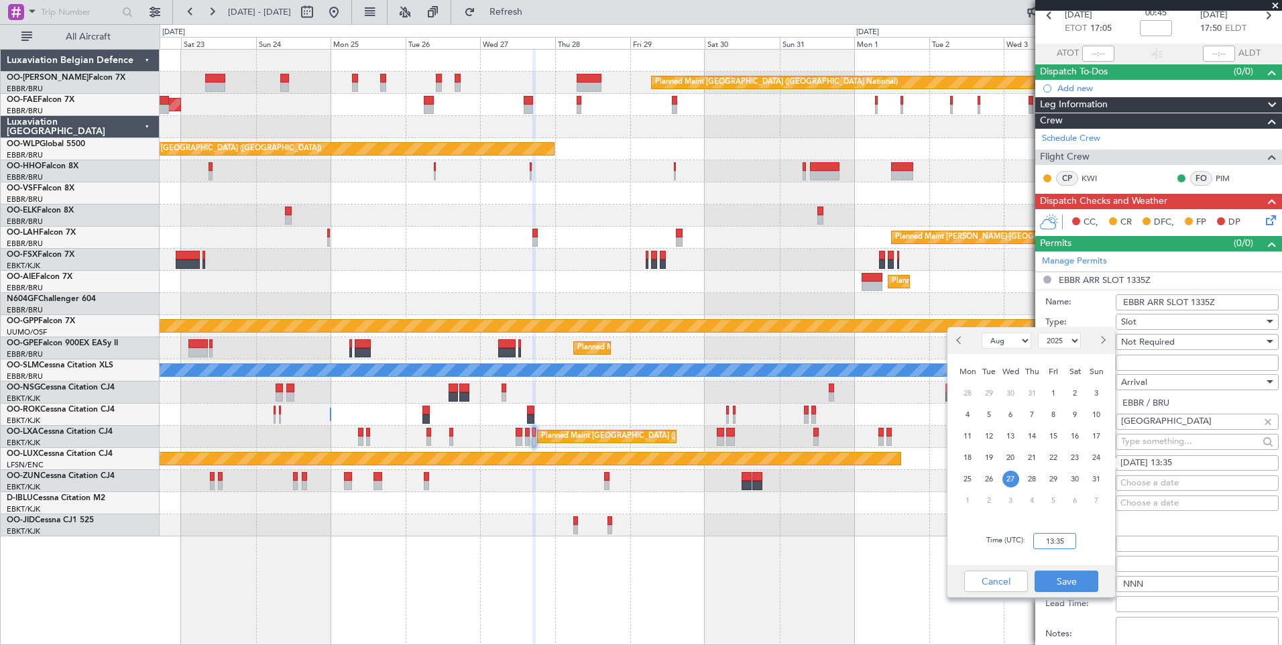
click at [1053, 547] on input "13:35" at bounding box center [1055, 541] width 43 height 16
type input "17:55"
click at [1066, 584] on button "Save" at bounding box center [1067, 581] width 64 height 21
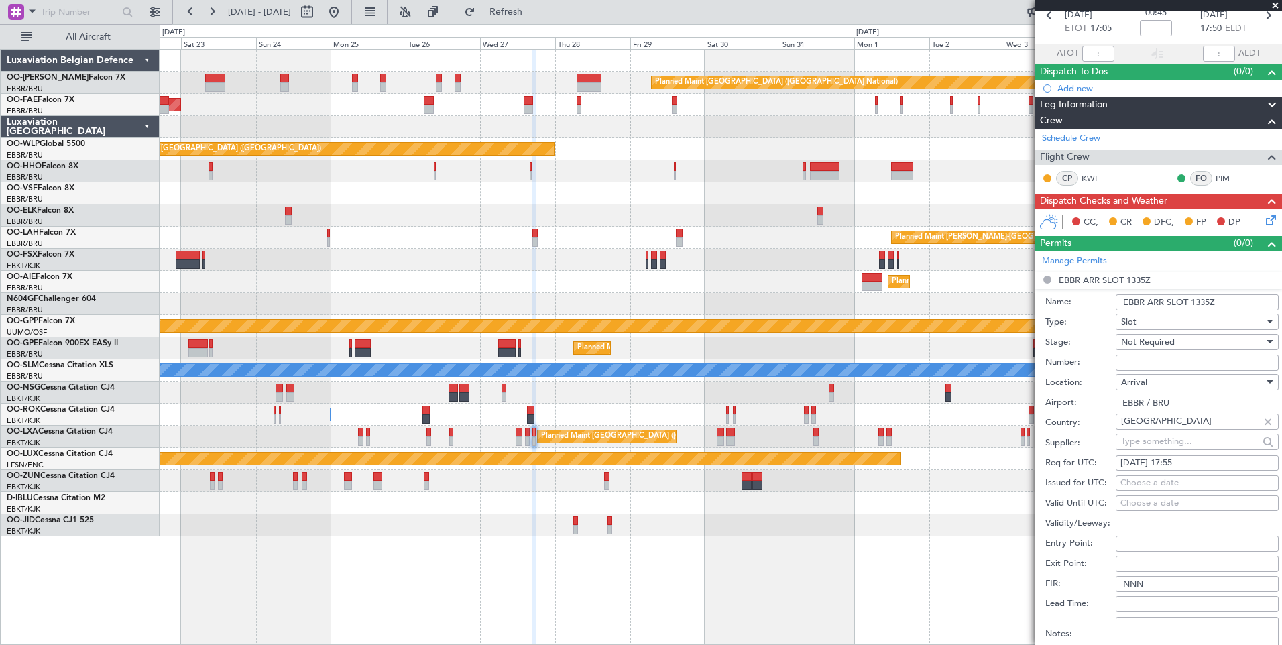
scroll to position [335, 0]
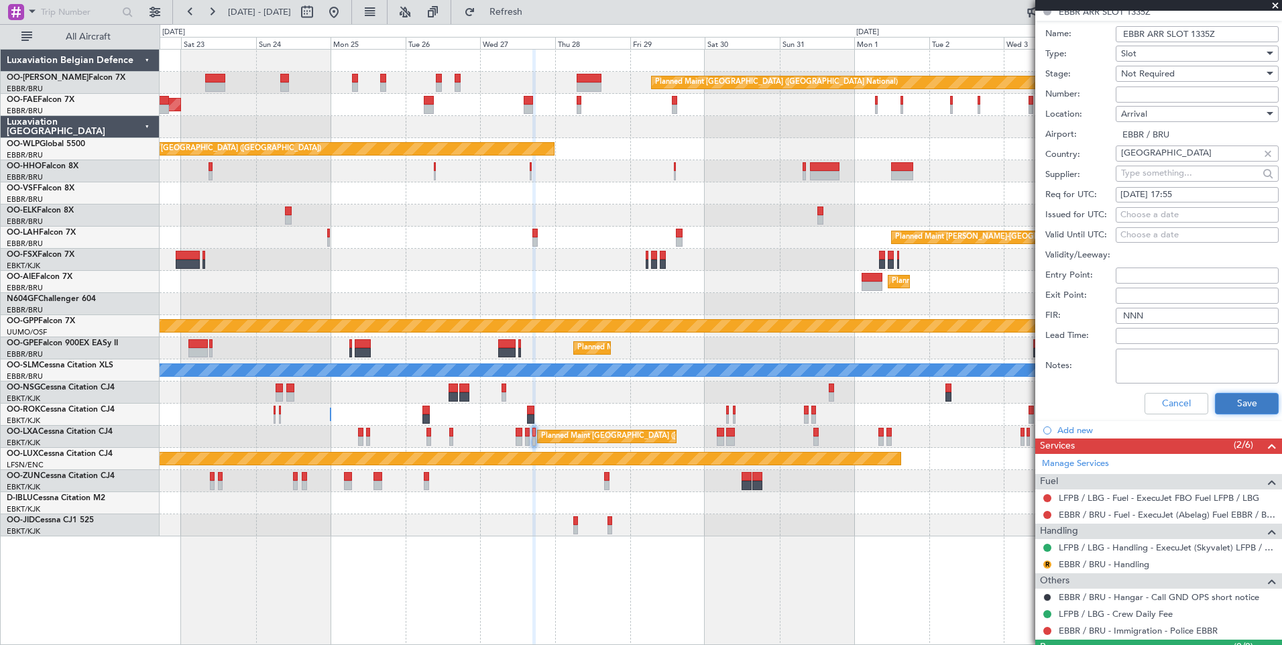
click at [1258, 399] on button "Save" at bounding box center [1247, 403] width 64 height 21
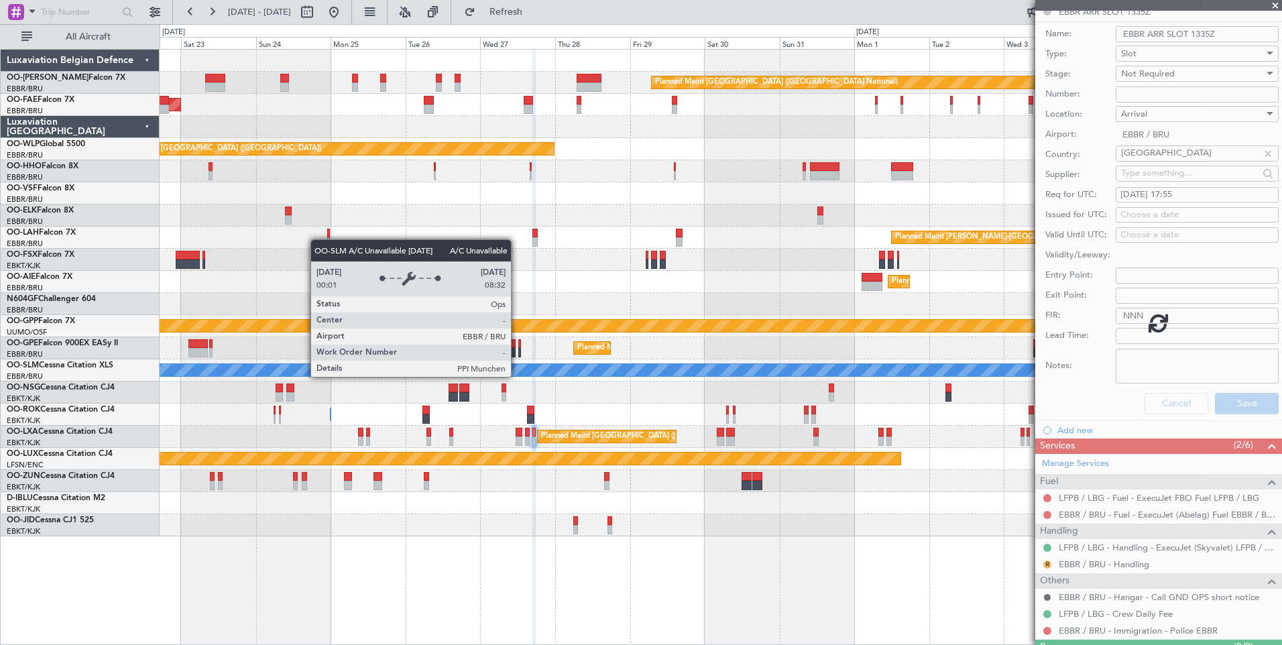
scroll to position [0, 0]
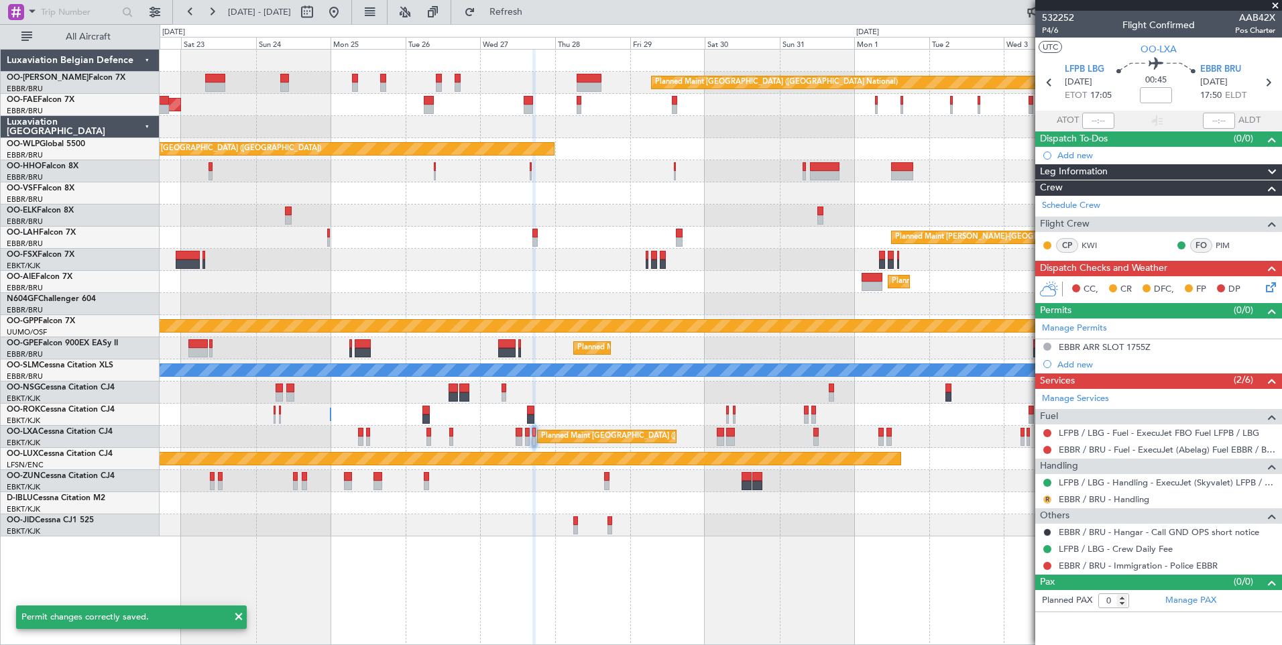
click at [1048, 499] on button "R" at bounding box center [1048, 500] width 8 height 8
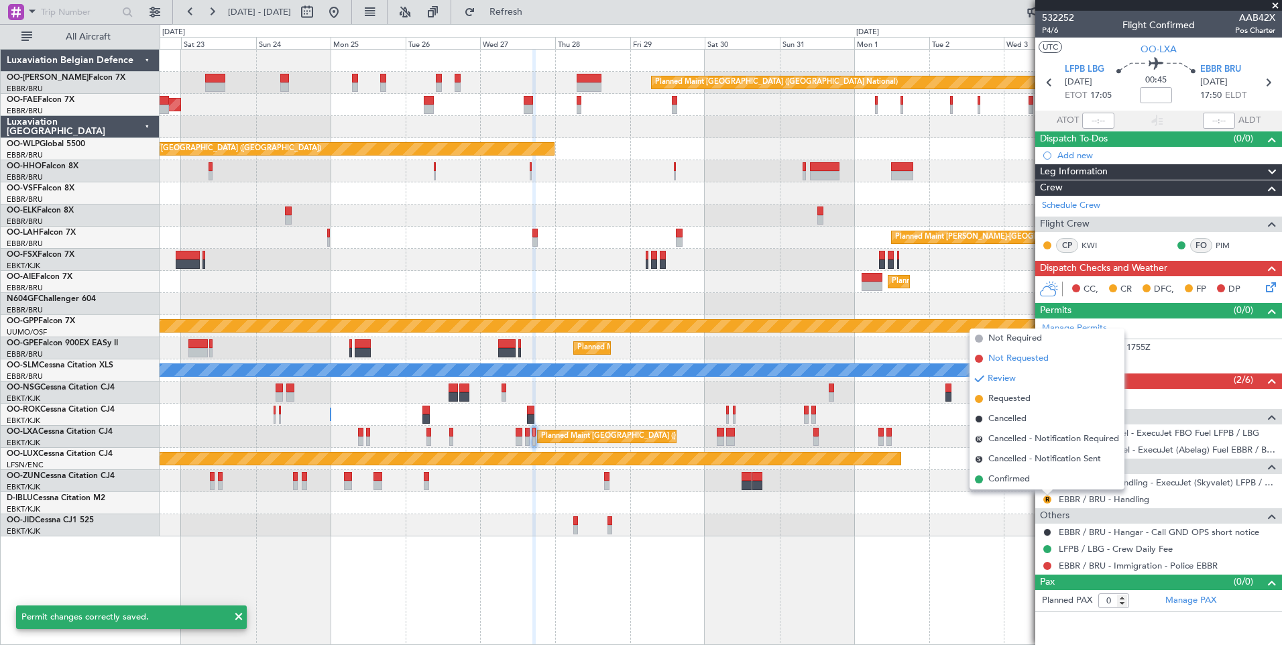
click at [1031, 364] on span "Not Requested" at bounding box center [1019, 358] width 60 height 13
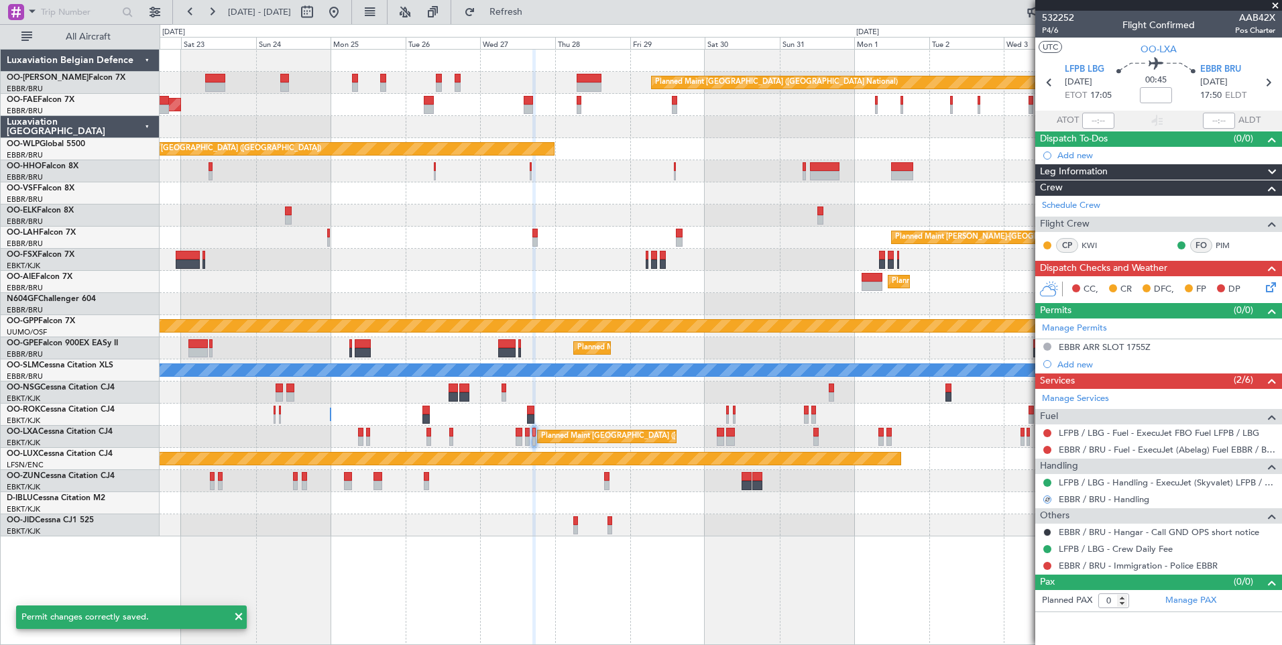
click at [1090, 496] on mat-tooltip-component "LFPB / LBG - Handling - ExecuJet (Skyvalet) LFPB / LBG" at bounding box center [1168, 506] width 212 height 36
click at [1083, 503] on link "EBBR / BRU - Handling" at bounding box center [1104, 499] width 91 height 11
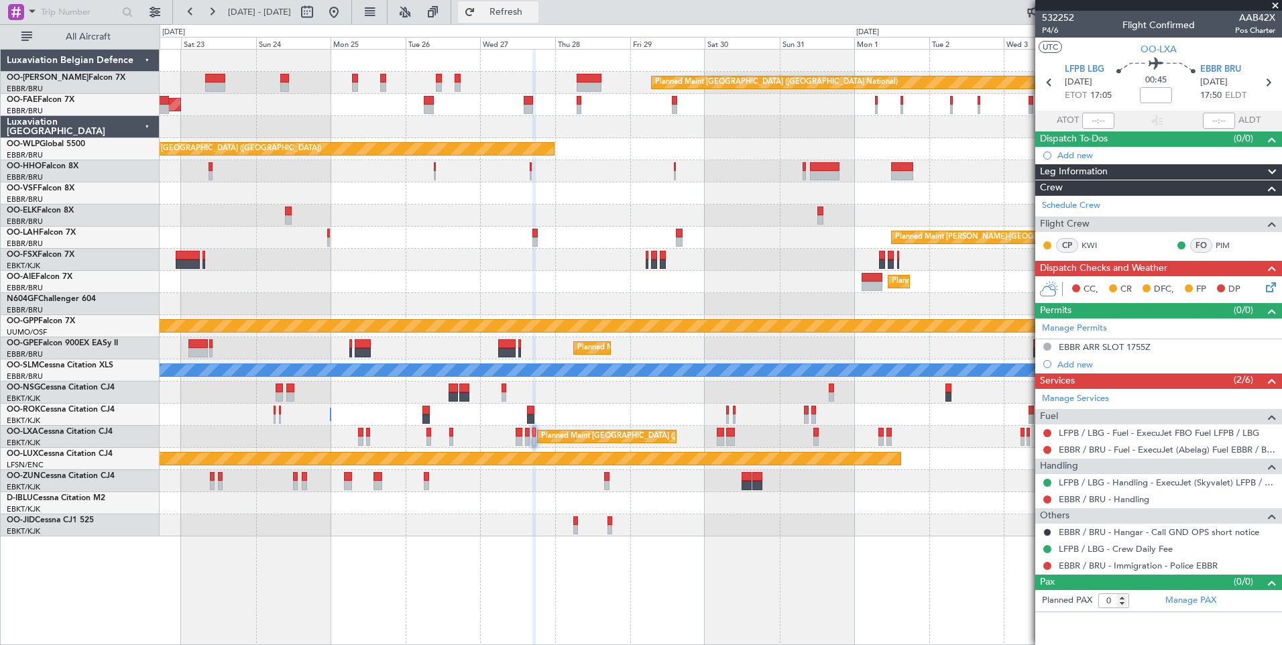
click at [535, 15] on span "Refresh" at bounding box center [506, 11] width 56 height 9
click at [1044, 347] on div "Manage Permits EBBR ARR SLOT 1755Z Add new" at bounding box center [1159, 346] width 247 height 54
click at [1046, 347] on button at bounding box center [1048, 347] width 8 height 8
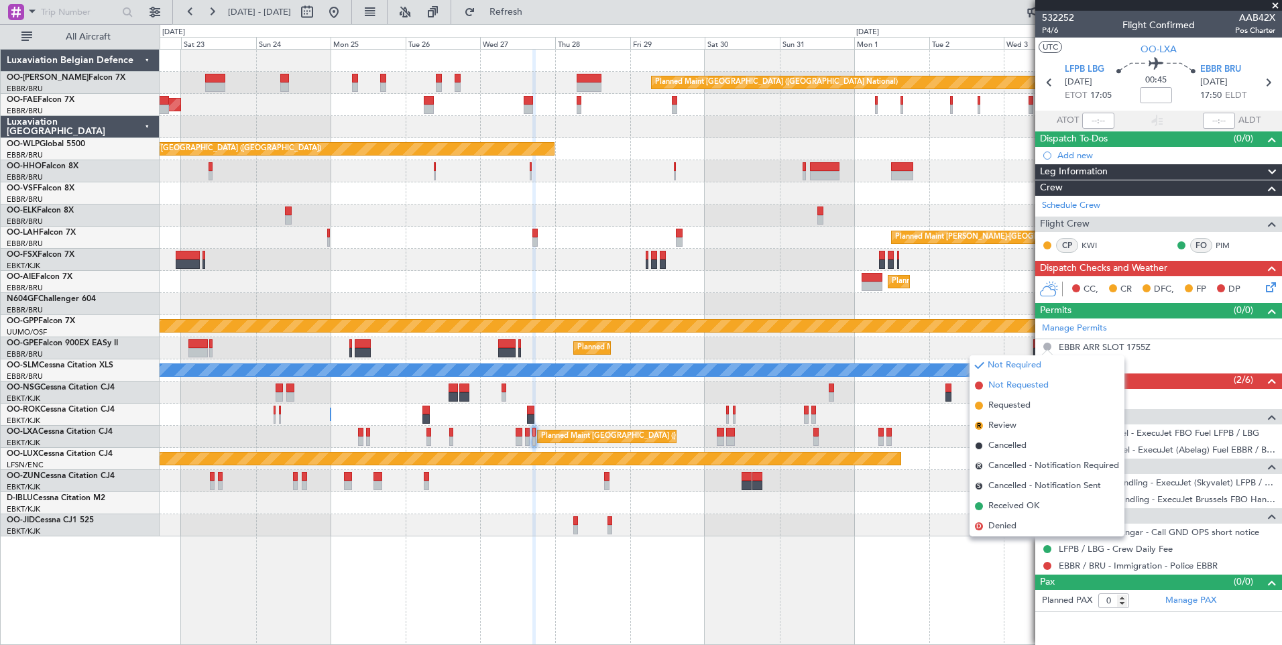
click at [1012, 387] on span "Not Requested" at bounding box center [1019, 385] width 60 height 13
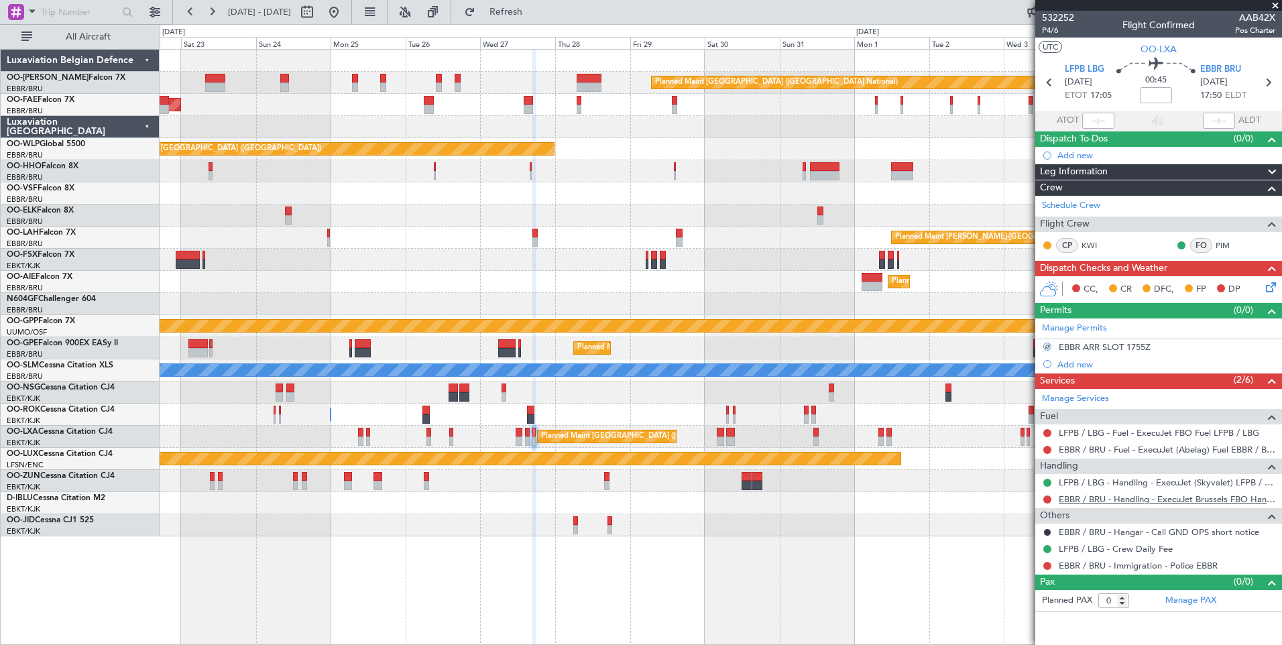
click at [1081, 502] on link "EBBR / BRU - Handling - ExecuJet Brussels FBO Handling Abelag" at bounding box center [1167, 499] width 217 height 11
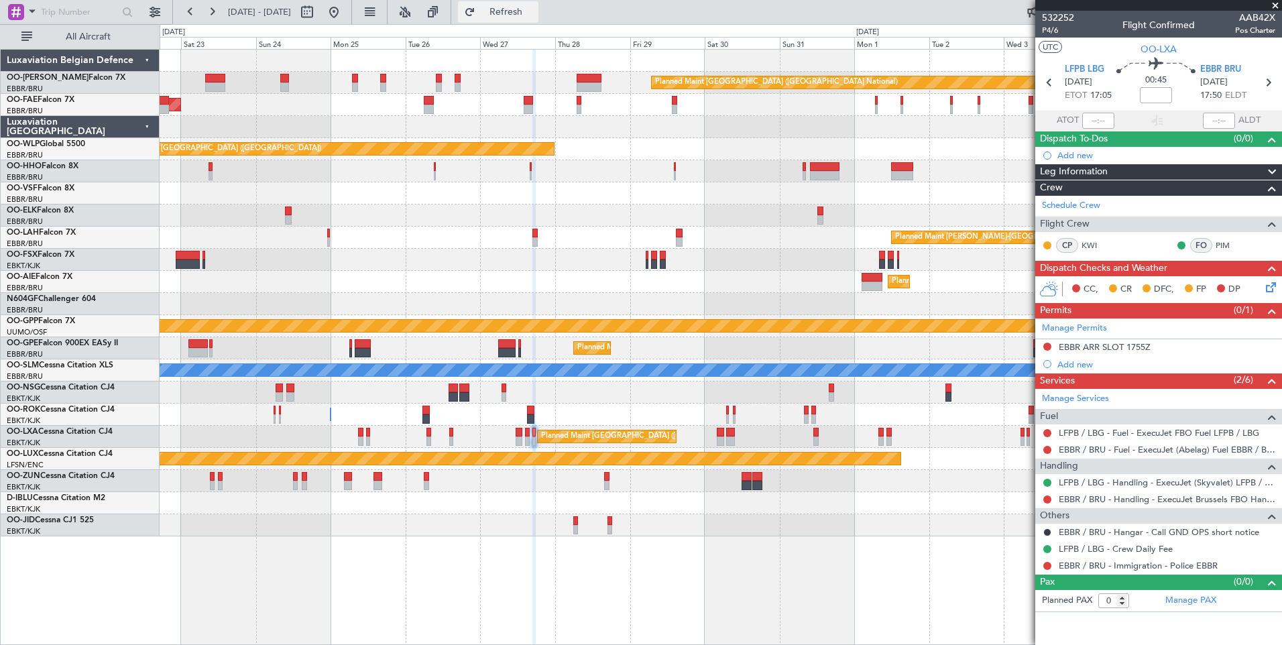
click at [535, 7] on span "Refresh" at bounding box center [506, 11] width 56 height 9
click at [1046, 500] on button at bounding box center [1048, 500] width 8 height 8
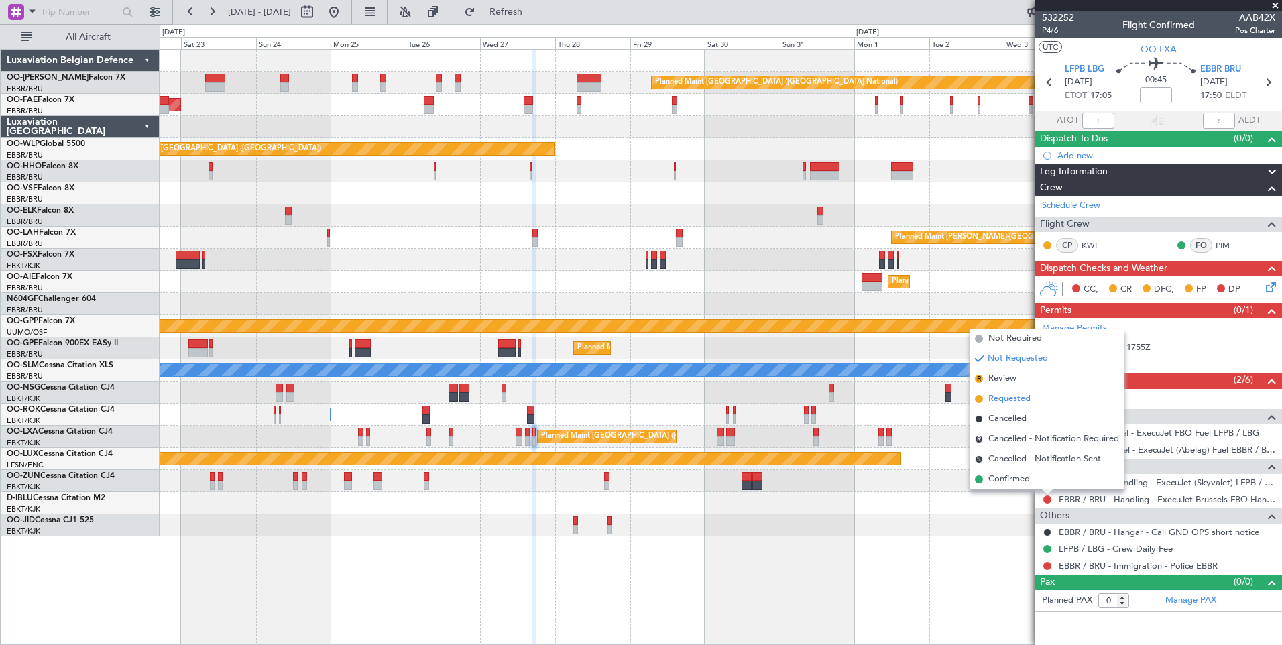
click at [1020, 402] on span "Requested" at bounding box center [1010, 398] width 42 height 13
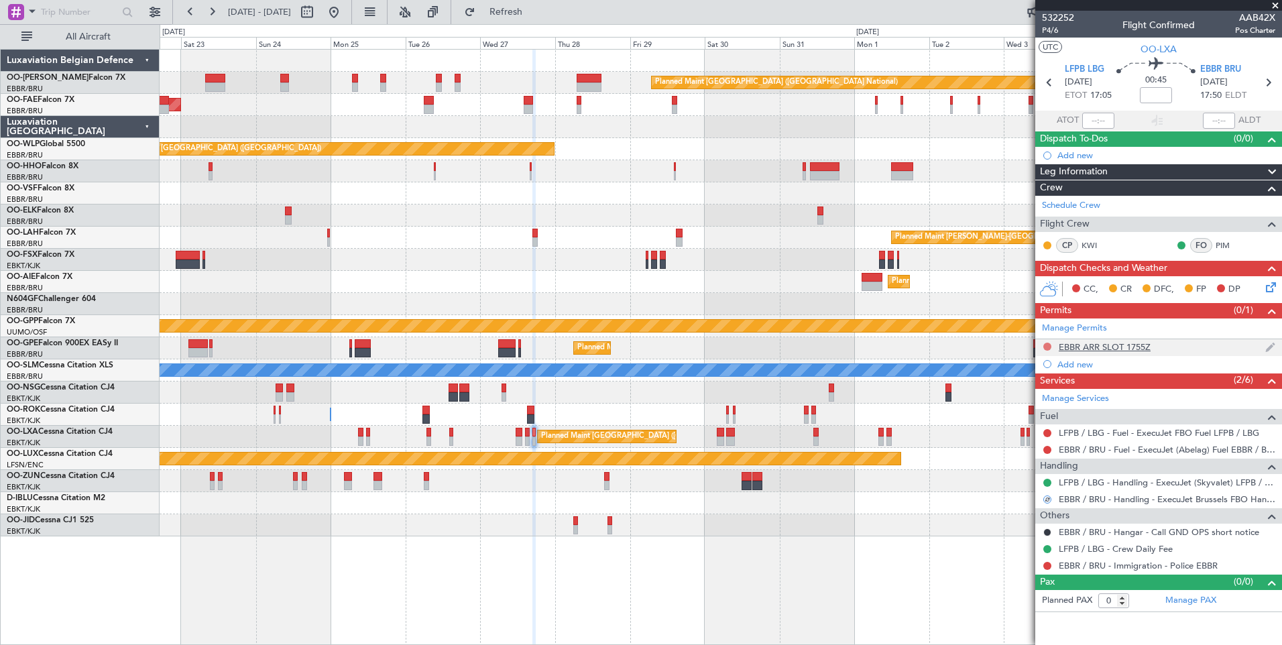
click at [1048, 345] on button at bounding box center [1048, 347] width 8 height 8
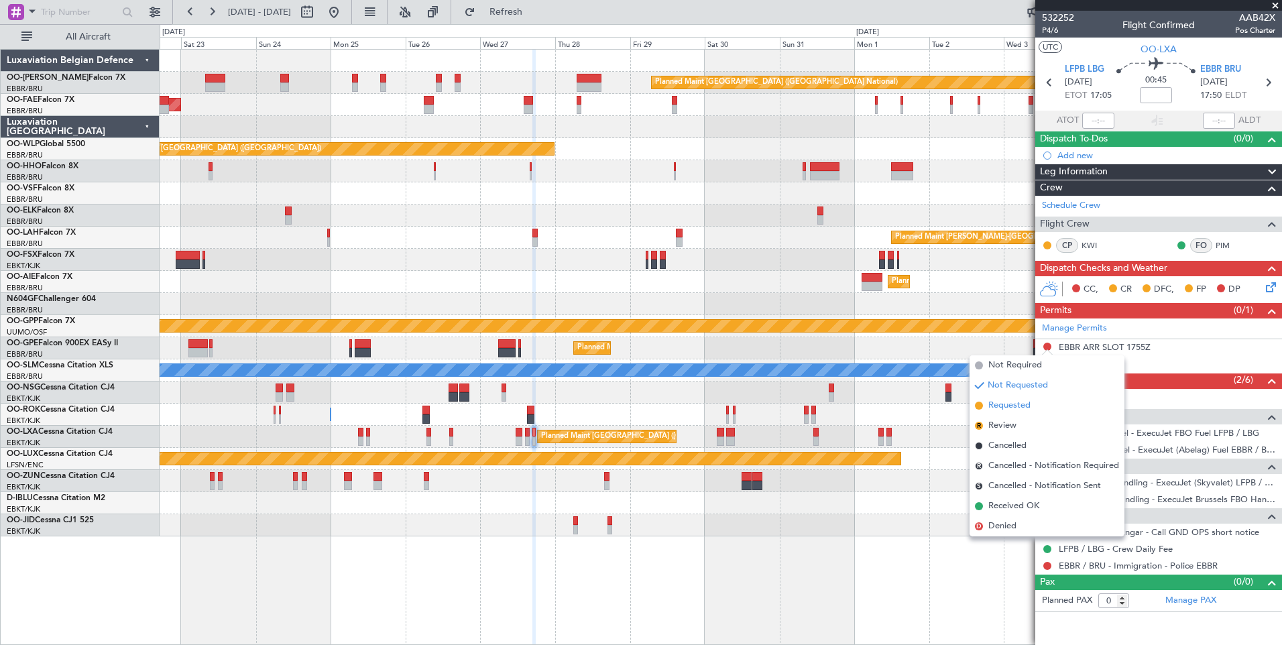
click at [1011, 410] on span "Requested" at bounding box center [1010, 405] width 42 height 13
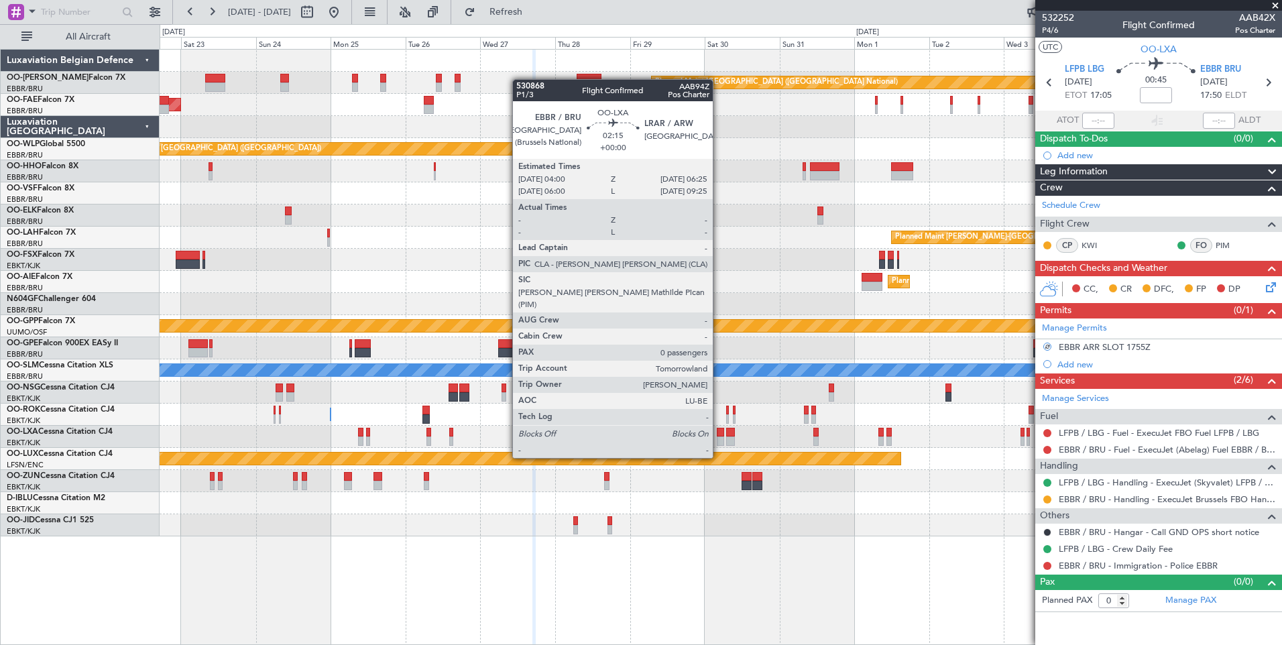
click at [719, 434] on div at bounding box center [721, 432] width 8 height 9
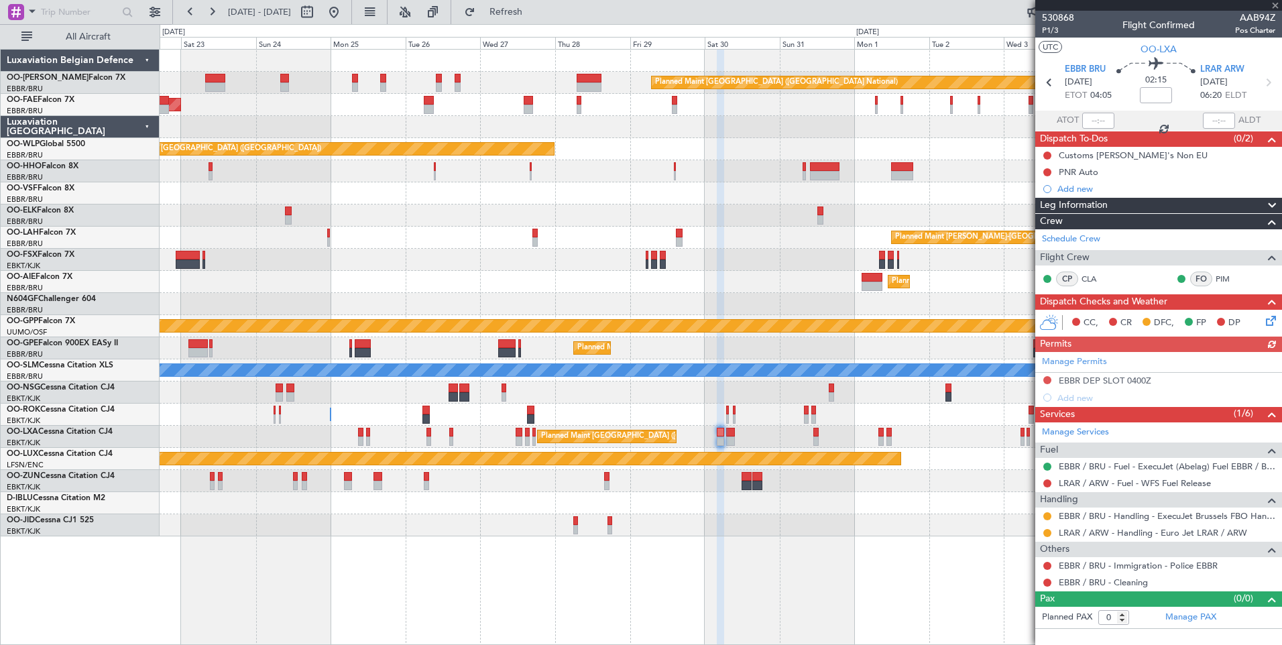
click at [1052, 380] on div "Manage Permits EBBR DEP SLOT 0400Z Add new" at bounding box center [1159, 379] width 247 height 54
click at [1046, 380] on div "Manage Permits EBBR DEP SLOT 0400Z Add new" at bounding box center [1159, 379] width 247 height 54
click at [1046, 380] on button at bounding box center [1048, 380] width 8 height 8
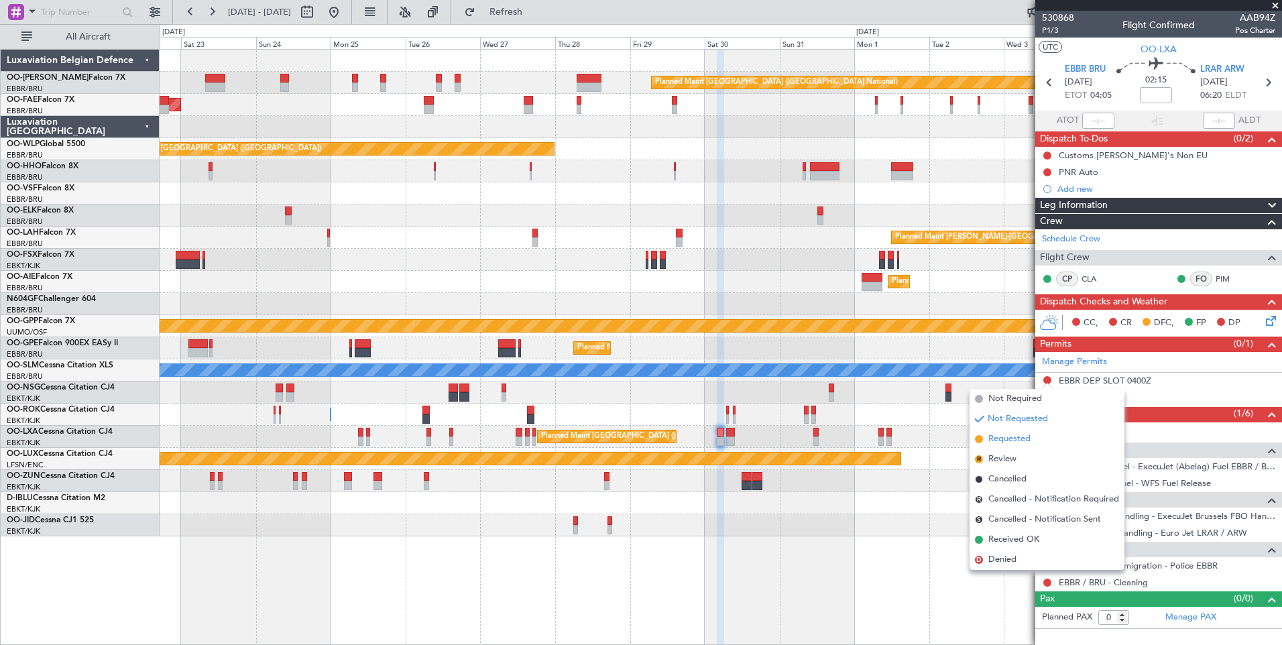
click at [1020, 445] on span "Requested" at bounding box center [1010, 439] width 42 height 13
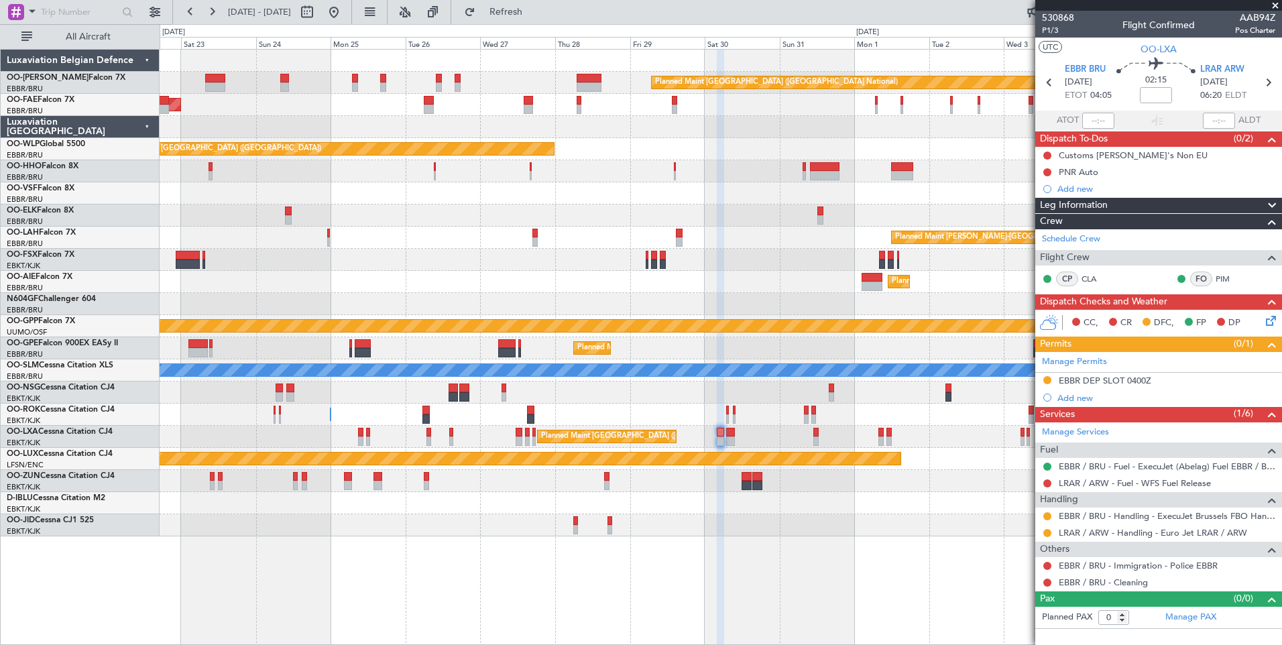
click at [699, 426] on div "Planned Maint Brussels (Brussels National) Planned Maint Kortrijk-Wevelgem" at bounding box center [721, 437] width 1122 height 22
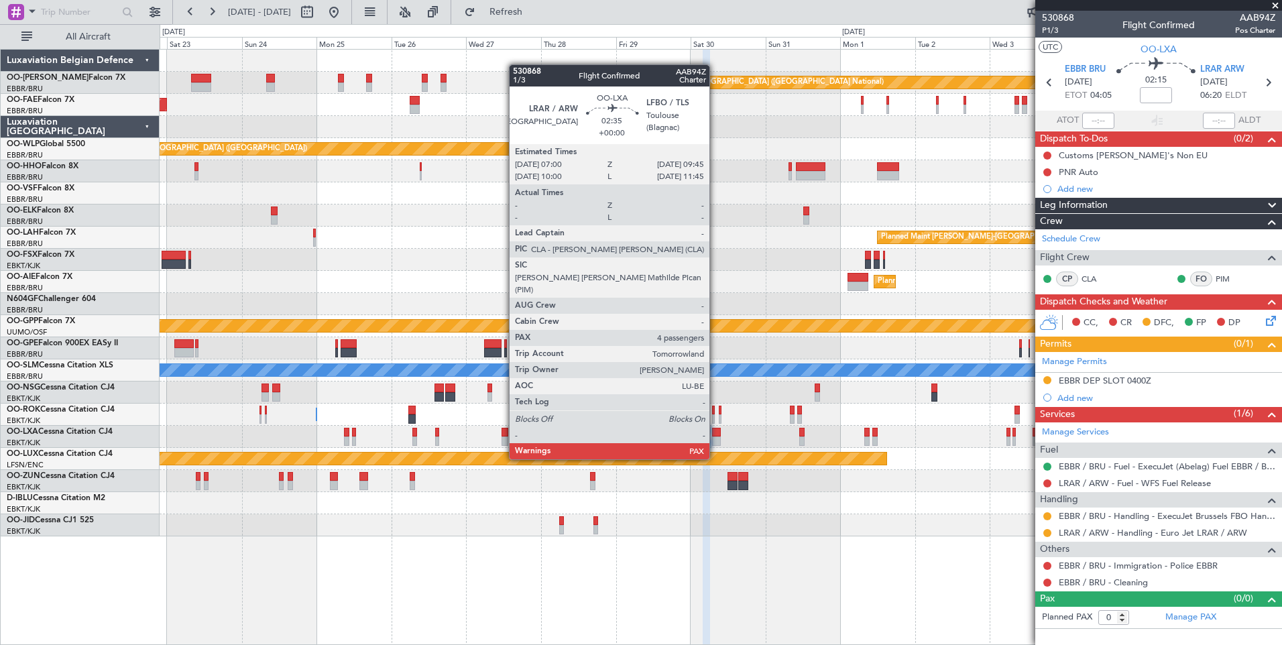
click at [716, 434] on div at bounding box center [716, 432] width 9 height 9
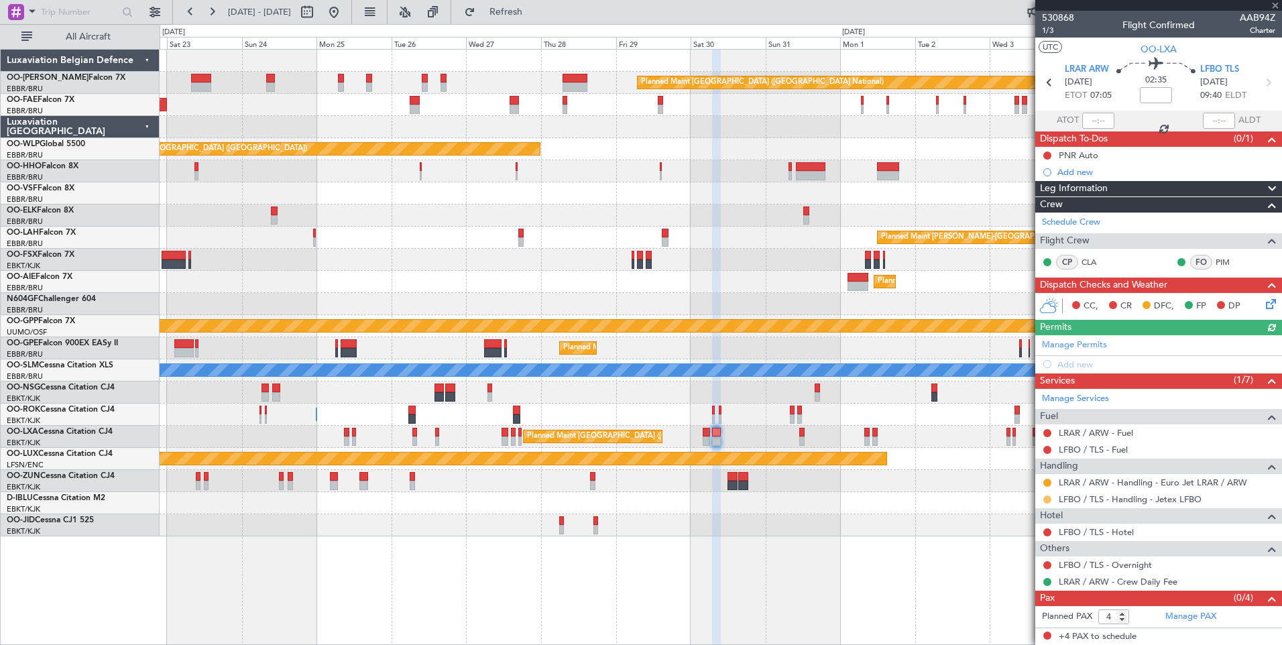
click at [1046, 498] on button at bounding box center [1048, 500] width 8 height 8
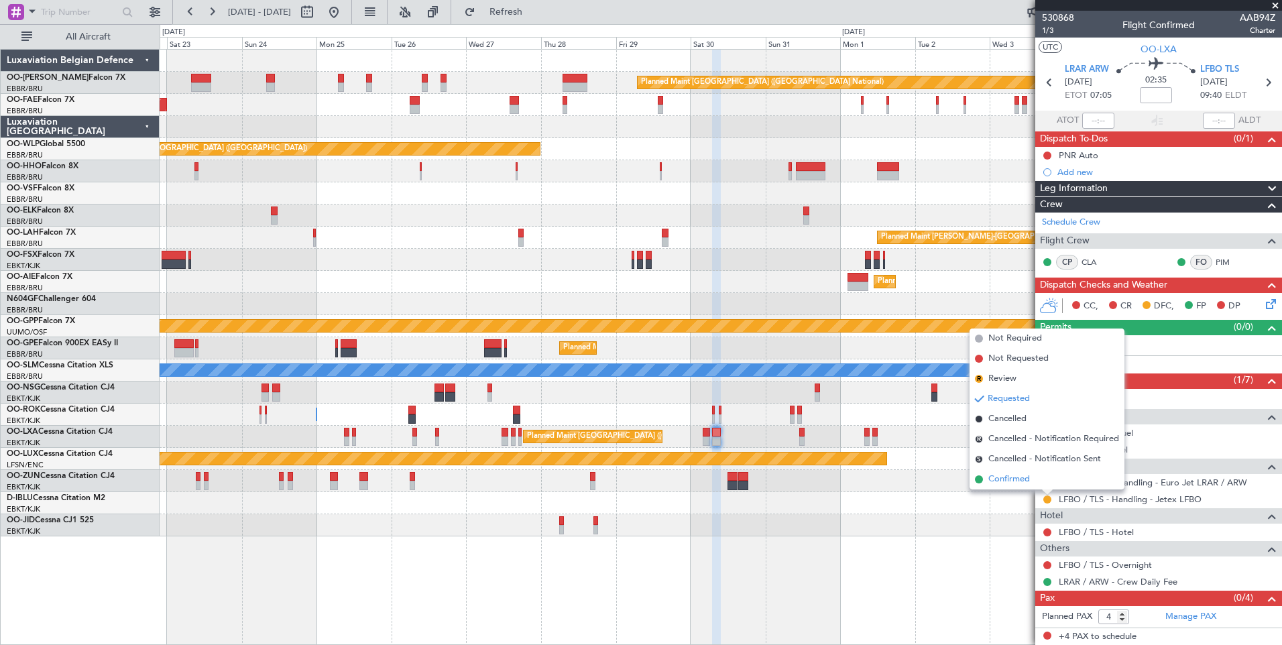
click at [1030, 477] on span "Confirmed" at bounding box center [1010, 479] width 42 height 13
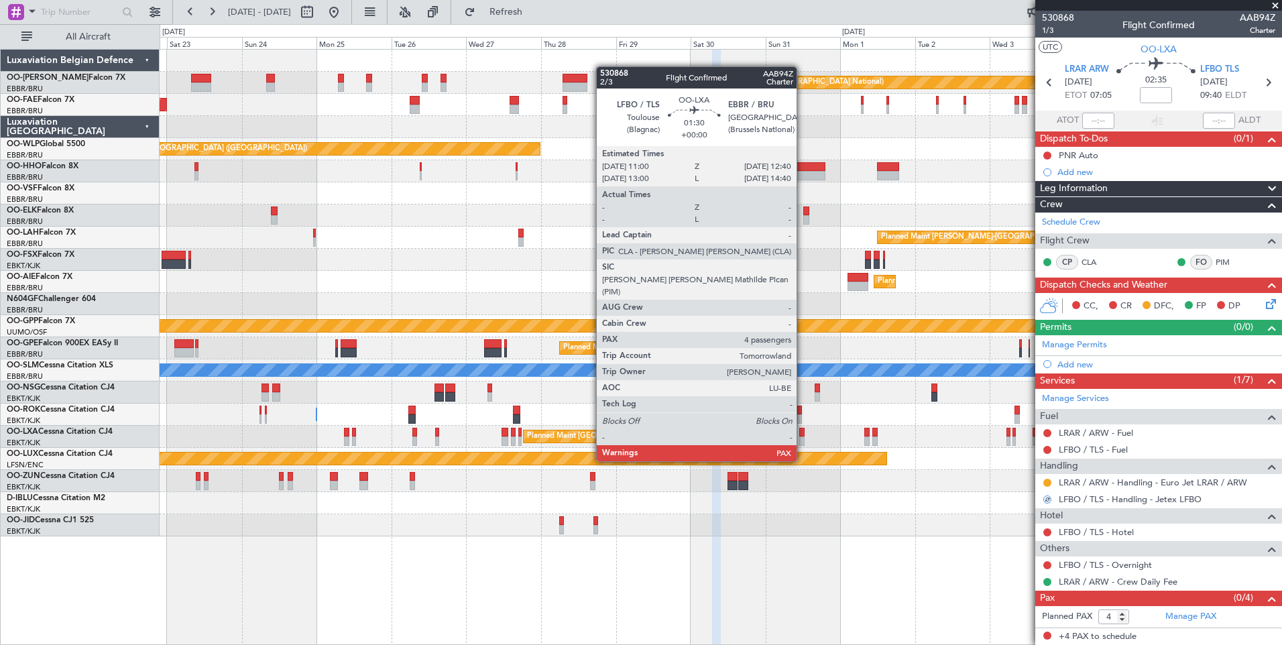
click at [803, 437] on div at bounding box center [802, 441] width 5 height 9
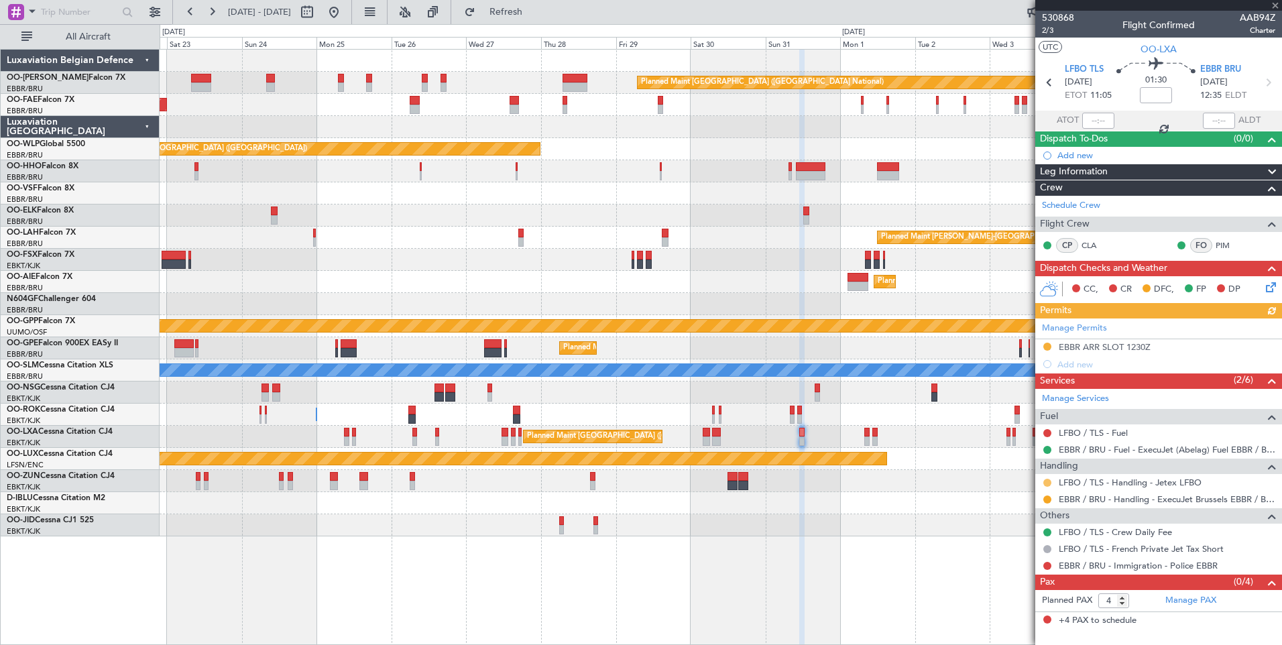
click at [1044, 484] on button at bounding box center [1048, 483] width 8 height 8
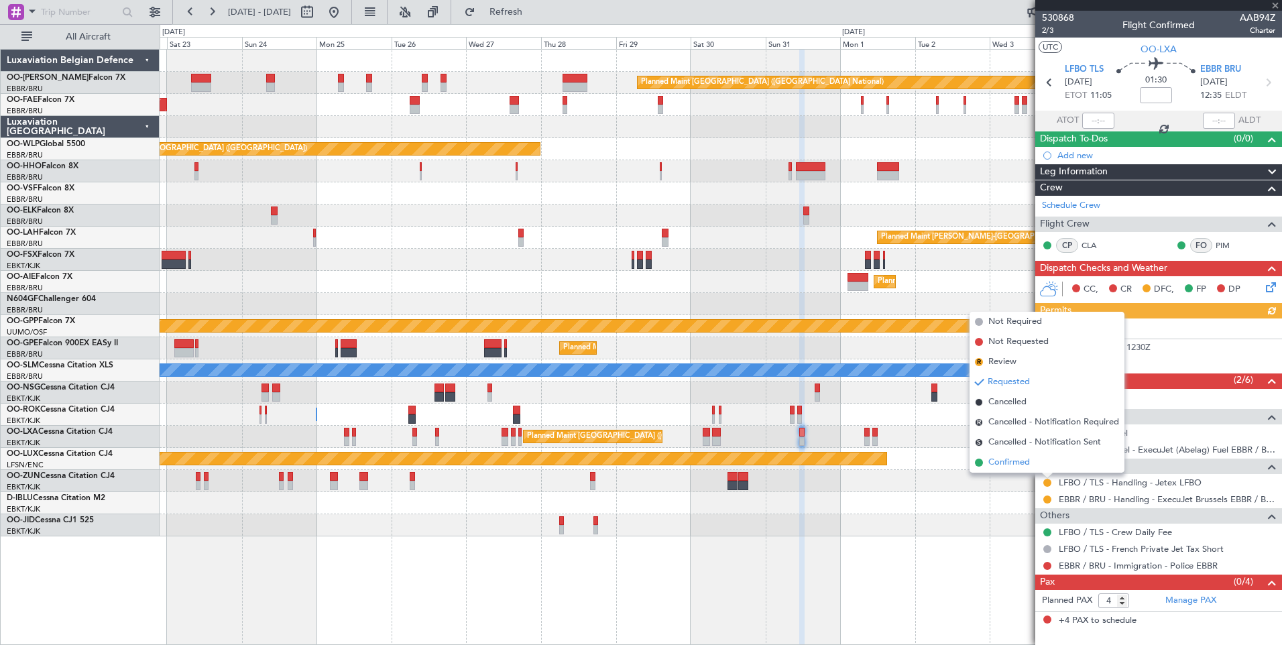
click at [1034, 466] on li "Confirmed" at bounding box center [1047, 463] width 155 height 20
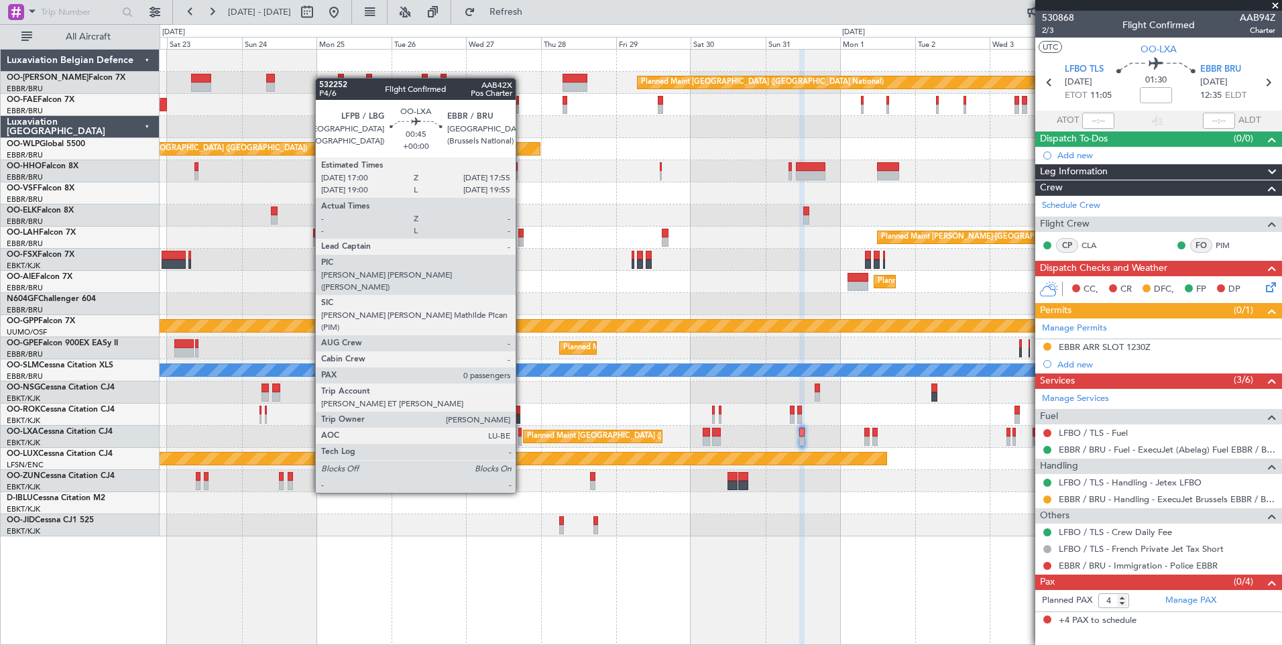
click at [522, 433] on div at bounding box center [519, 432] width 3 height 9
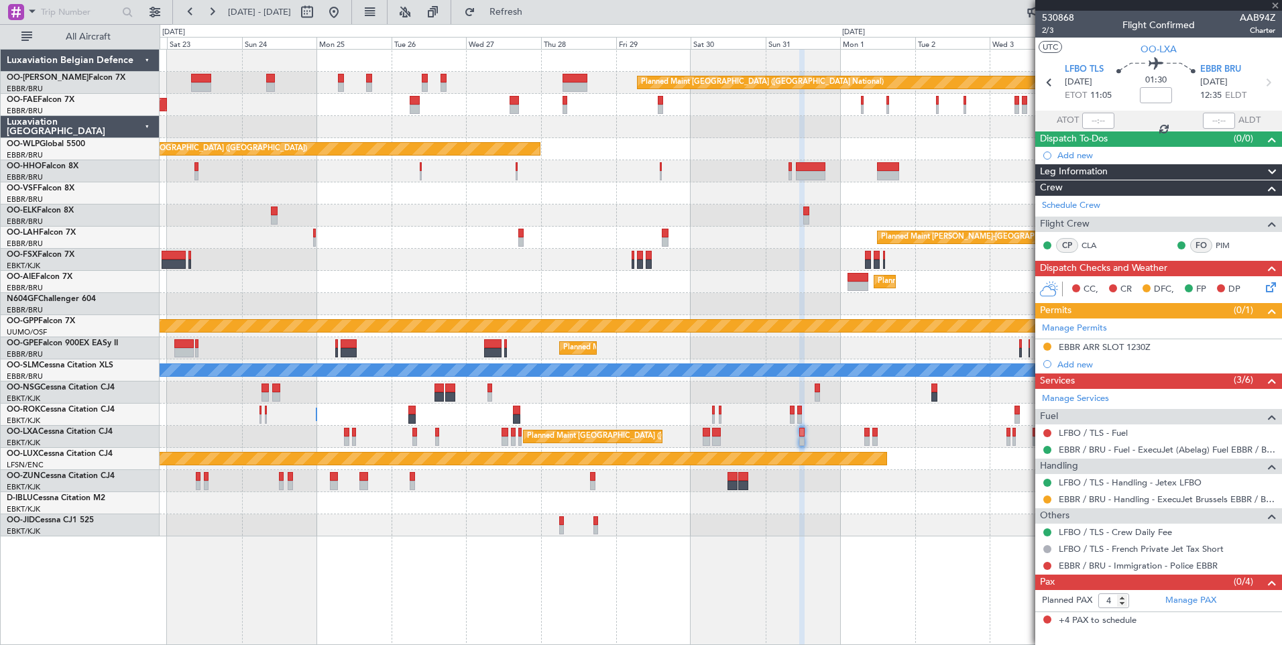
type input "0"
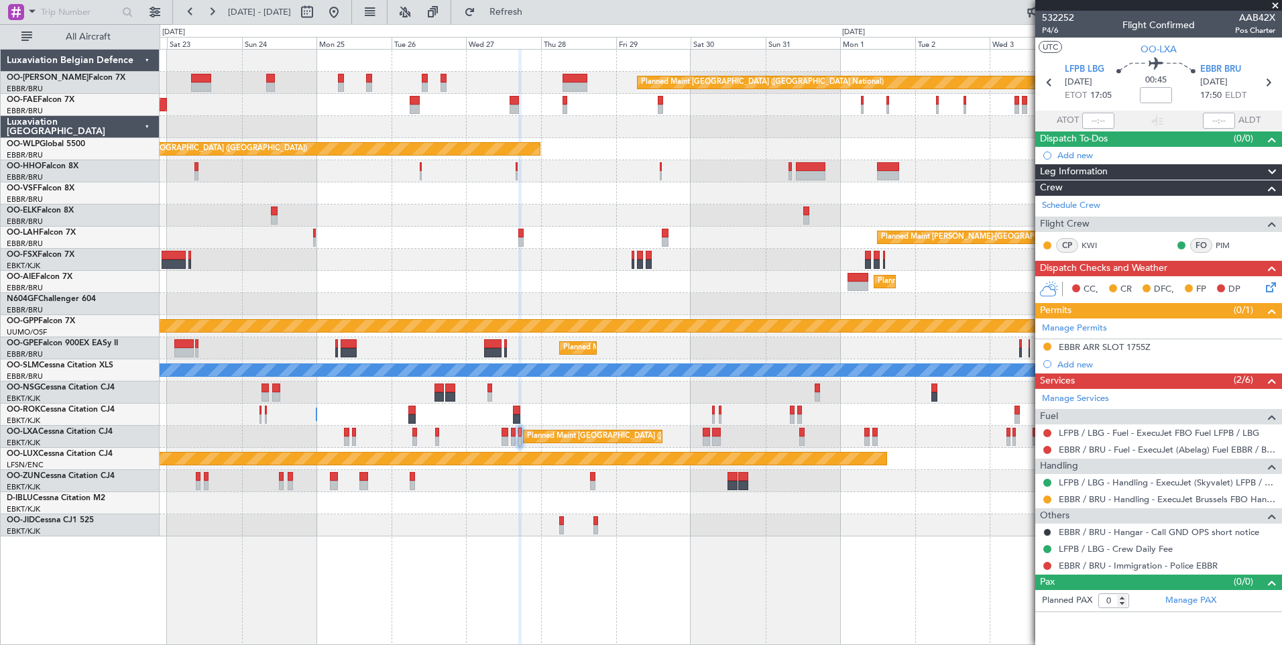
click at [1073, 349] on div "EBBR ARR SLOT 1755Z" at bounding box center [1105, 346] width 92 height 11
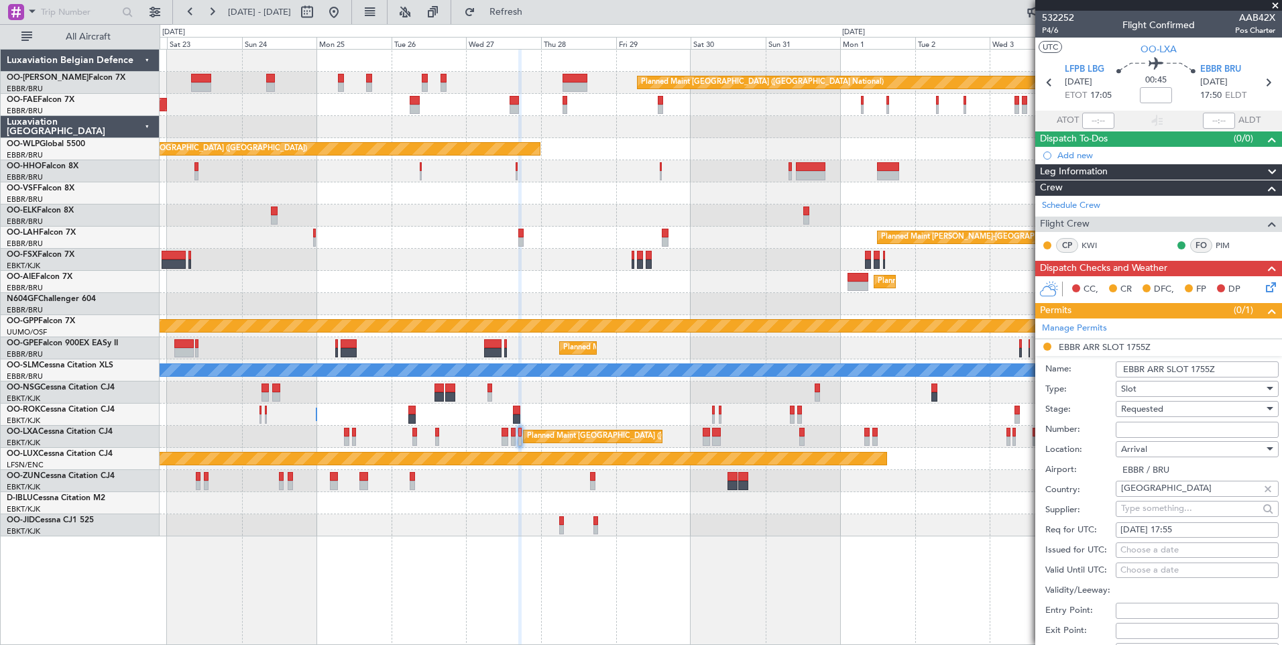
click at [1156, 431] on input "Number:" at bounding box center [1197, 430] width 163 height 16
paste input "EBBRAAB7701A"
type input "EBBRAAB7701A"
click at [1152, 412] on span "Requested" at bounding box center [1142, 409] width 42 height 12
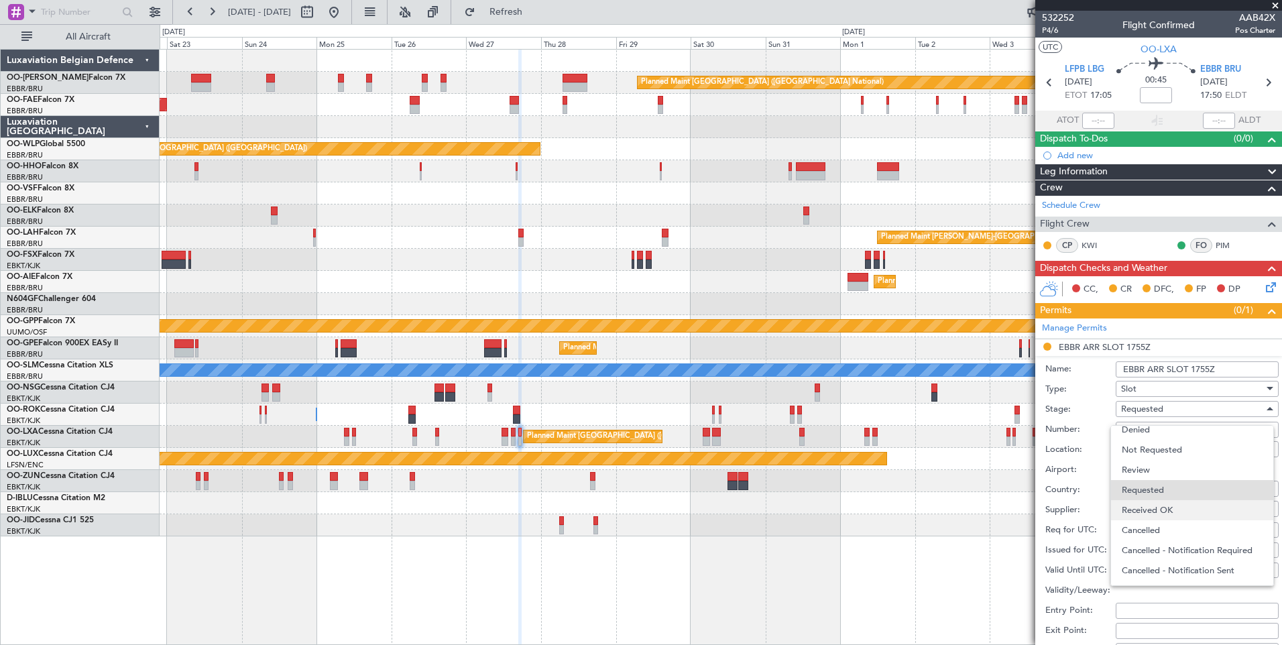
drag, startPoint x: 1152, startPoint y: 412, endPoint x: 1156, endPoint y: 510, distance: 98.0
click at [1156, 510] on span "Received OK" at bounding box center [1192, 510] width 141 height 20
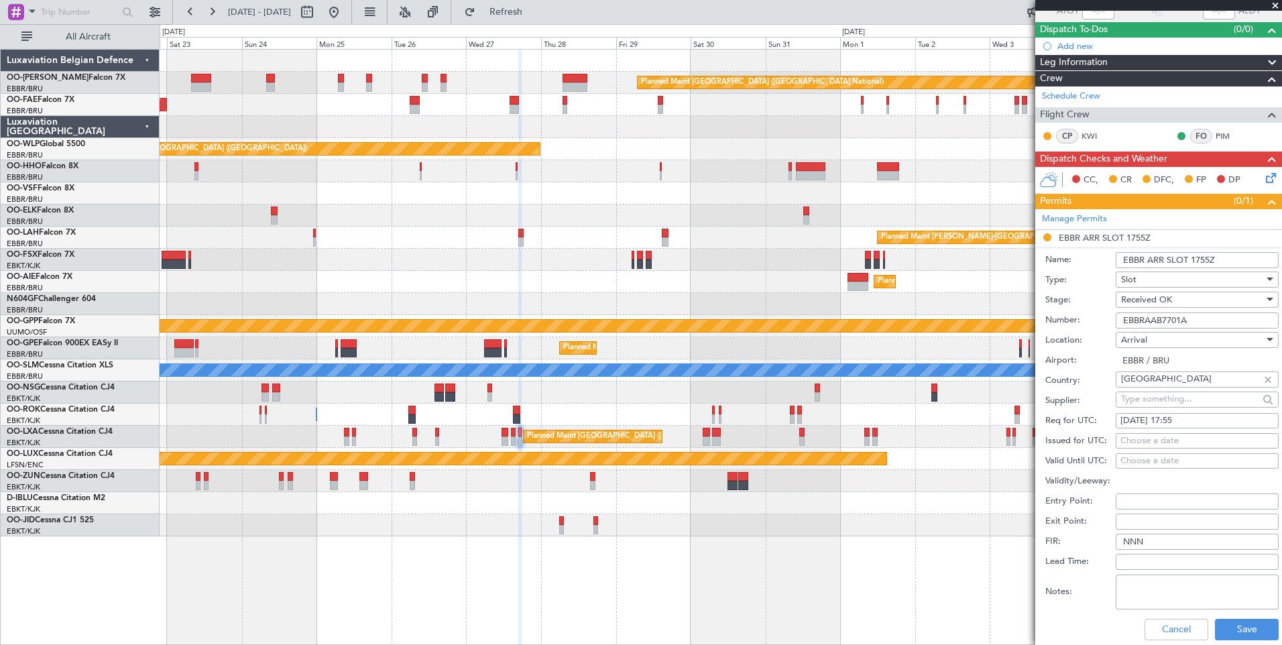
scroll to position [201, 0]
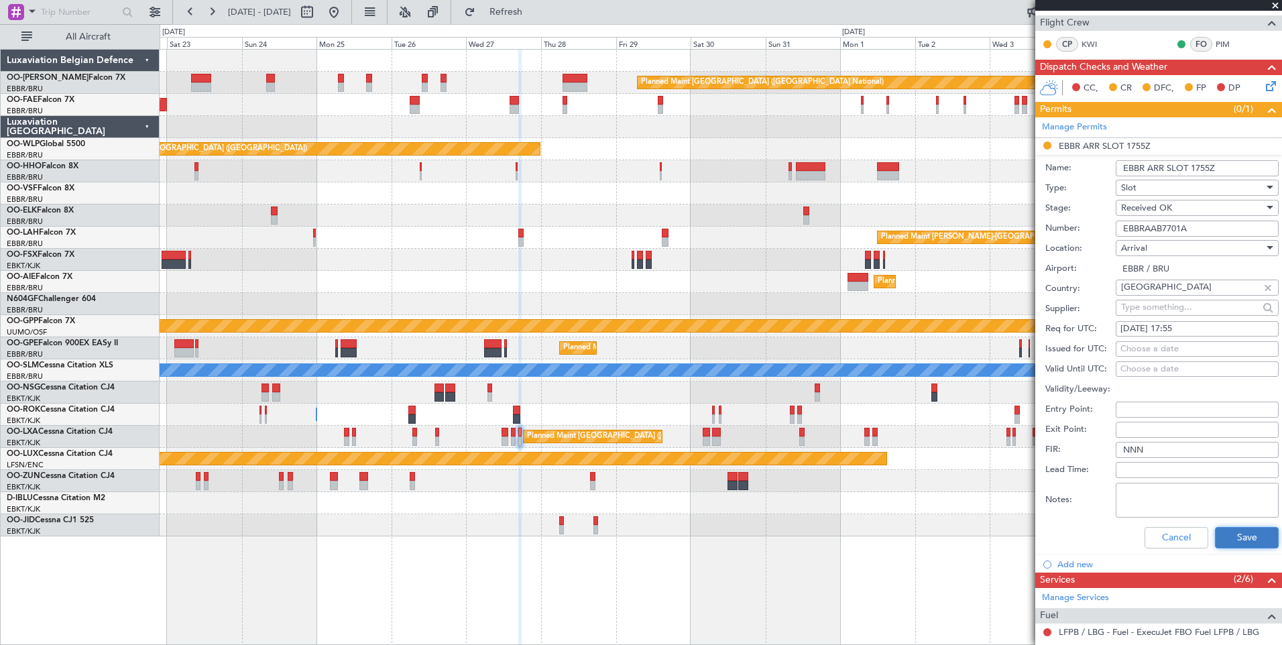
click at [1237, 537] on button "Save" at bounding box center [1247, 537] width 64 height 21
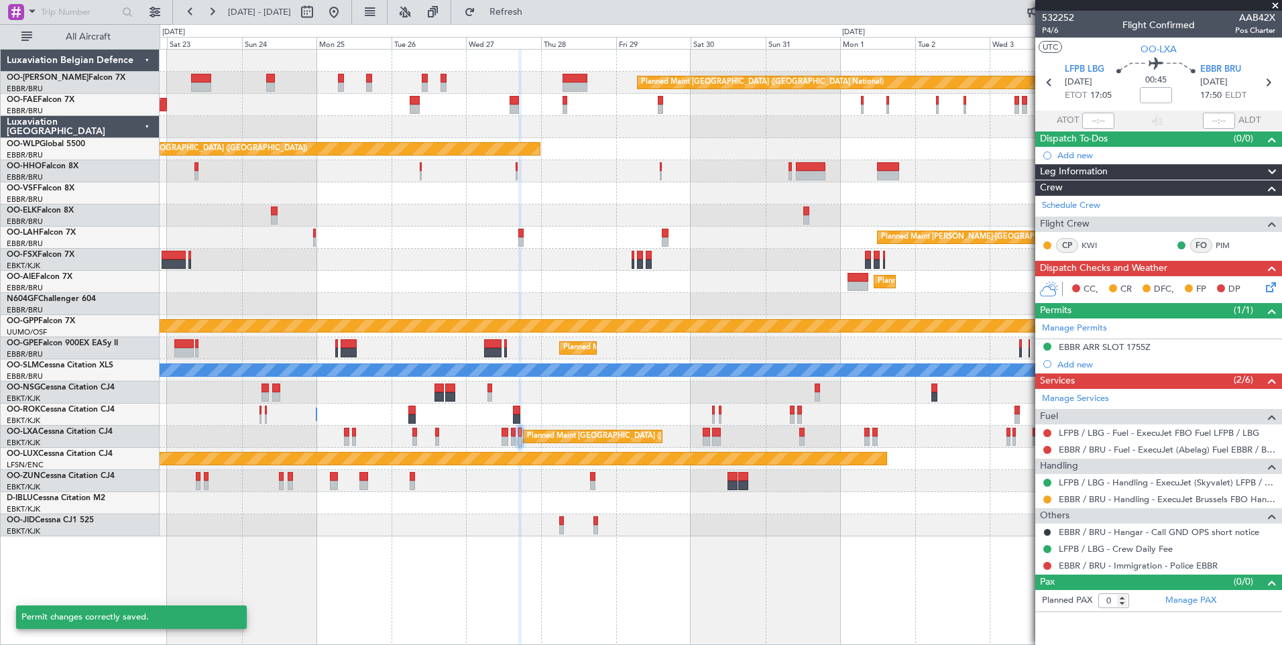
scroll to position [0, 0]
click at [1046, 497] on button at bounding box center [1048, 500] width 8 height 8
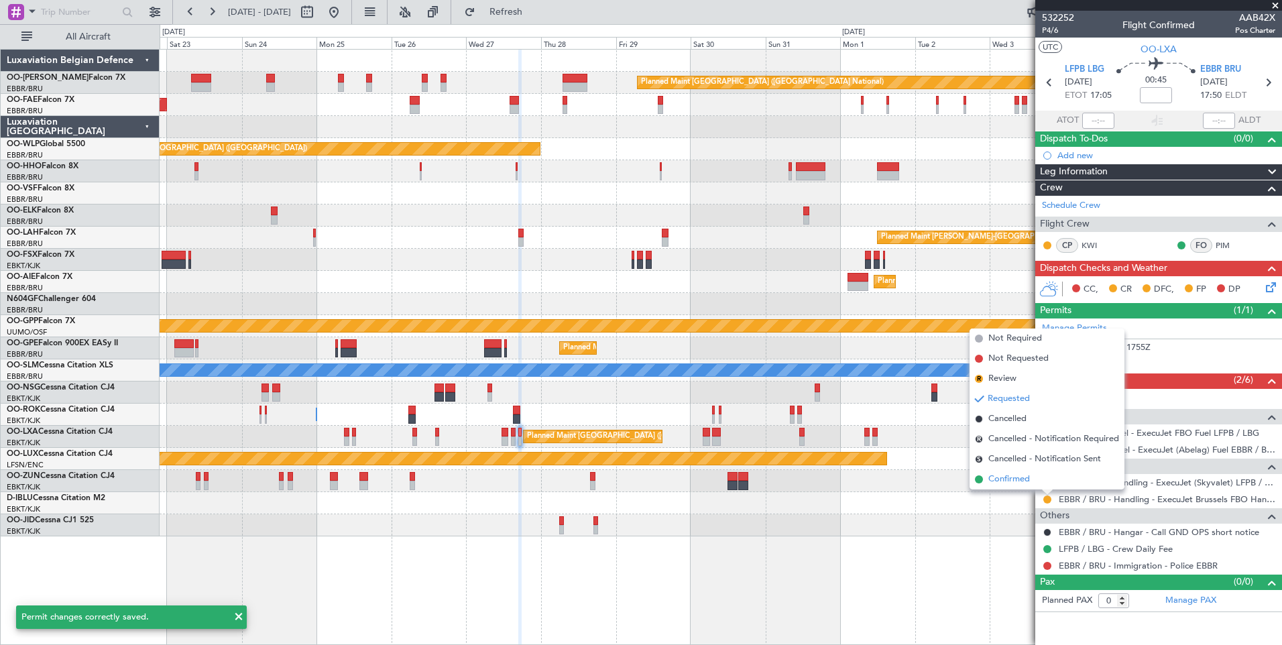
click at [1028, 484] on span "Confirmed" at bounding box center [1010, 479] width 42 height 13
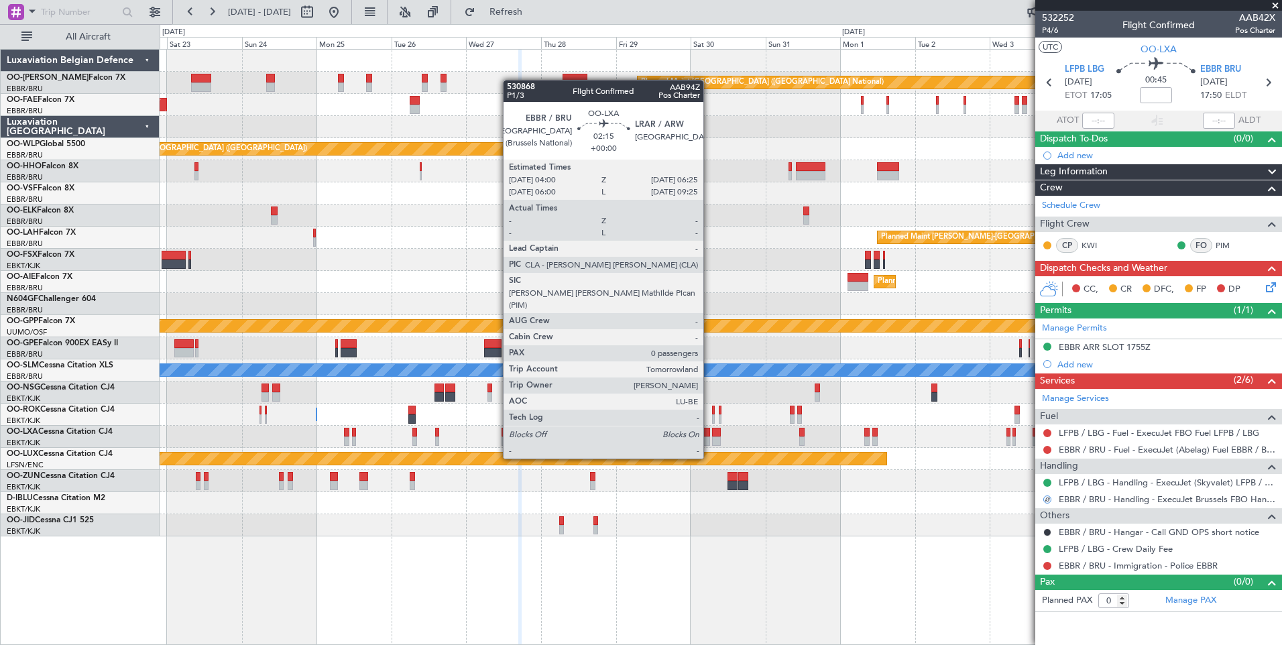
click at [707, 435] on div at bounding box center [707, 432] width 8 height 9
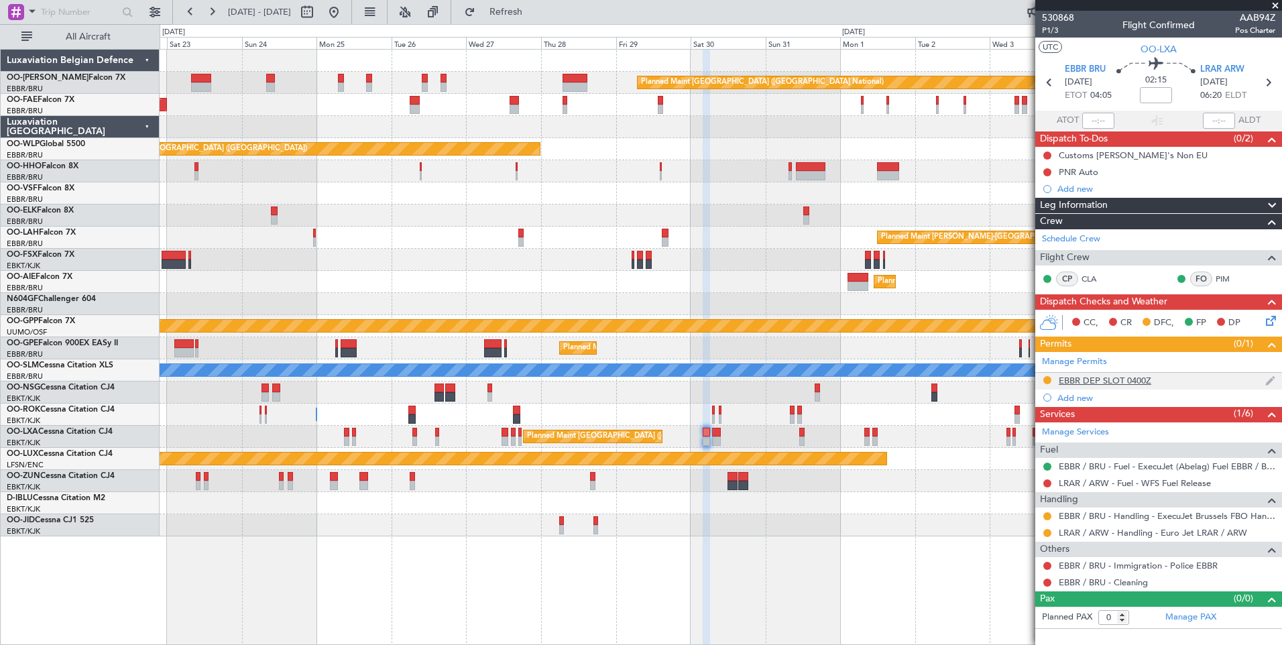
click at [1086, 384] on div "EBBR DEP SLOT 0400Z" at bounding box center [1105, 380] width 93 height 11
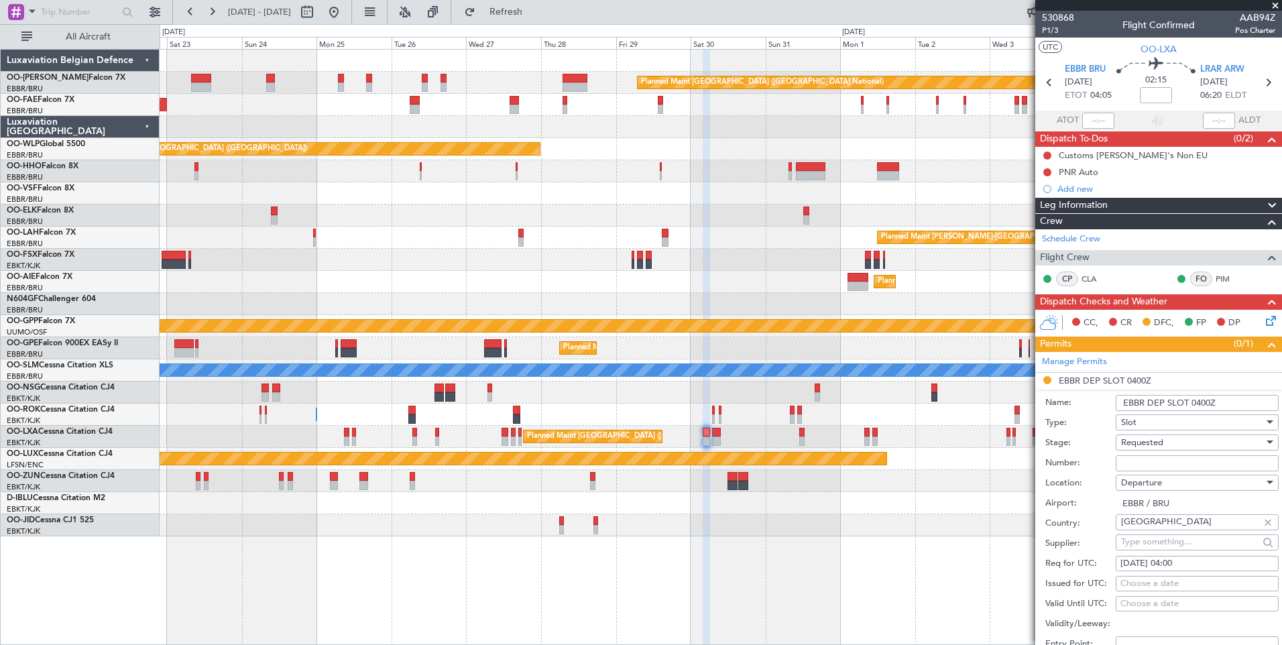
click at [1162, 461] on input "Number:" at bounding box center [1197, 463] width 163 height 16
paste input "EBBRAAB8002D"
type input "EBBRAAB8002D"
click at [1162, 439] on span "Requested" at bounding box center [1142, 443] width 42 height 12
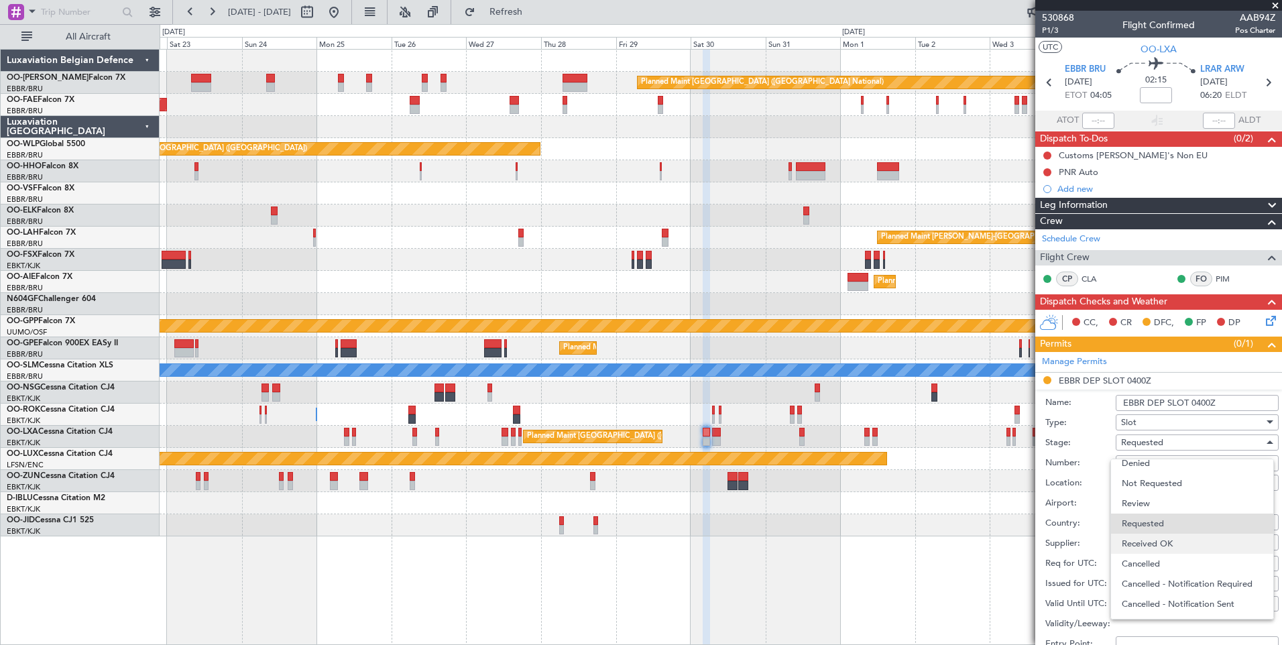
click at [1162, 540] on span "Received OK" at bounding box center [1192, 544] width 141 height 20
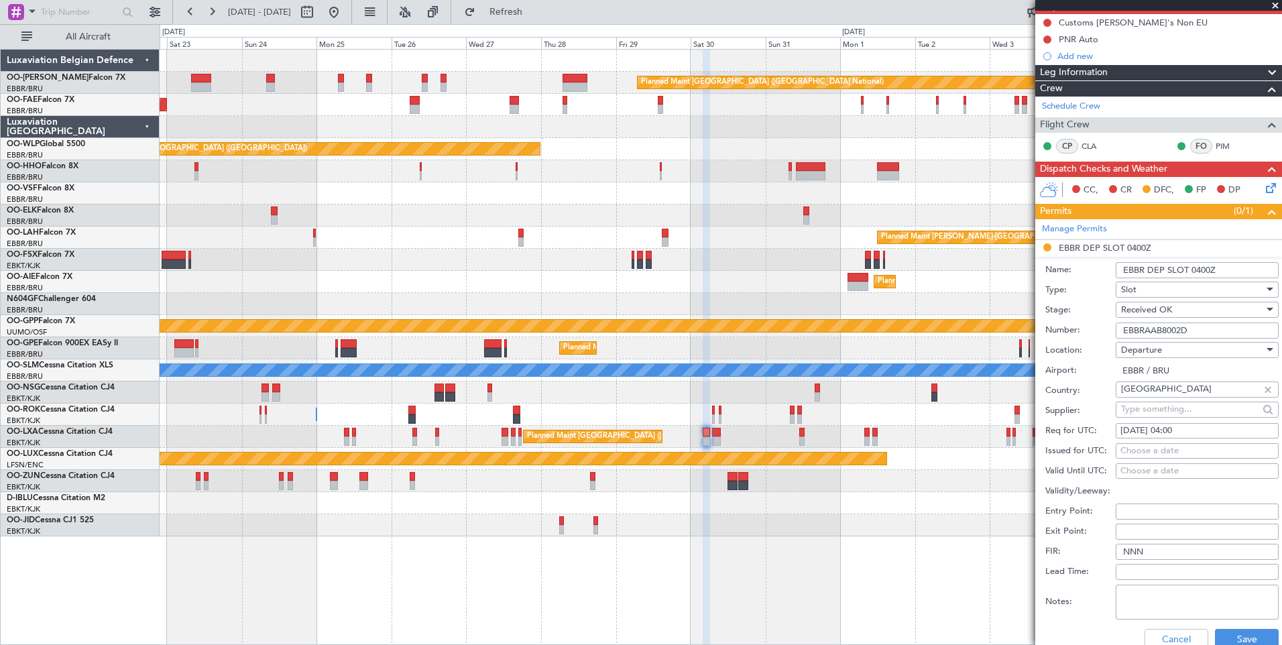
scroll to position [134, 0]
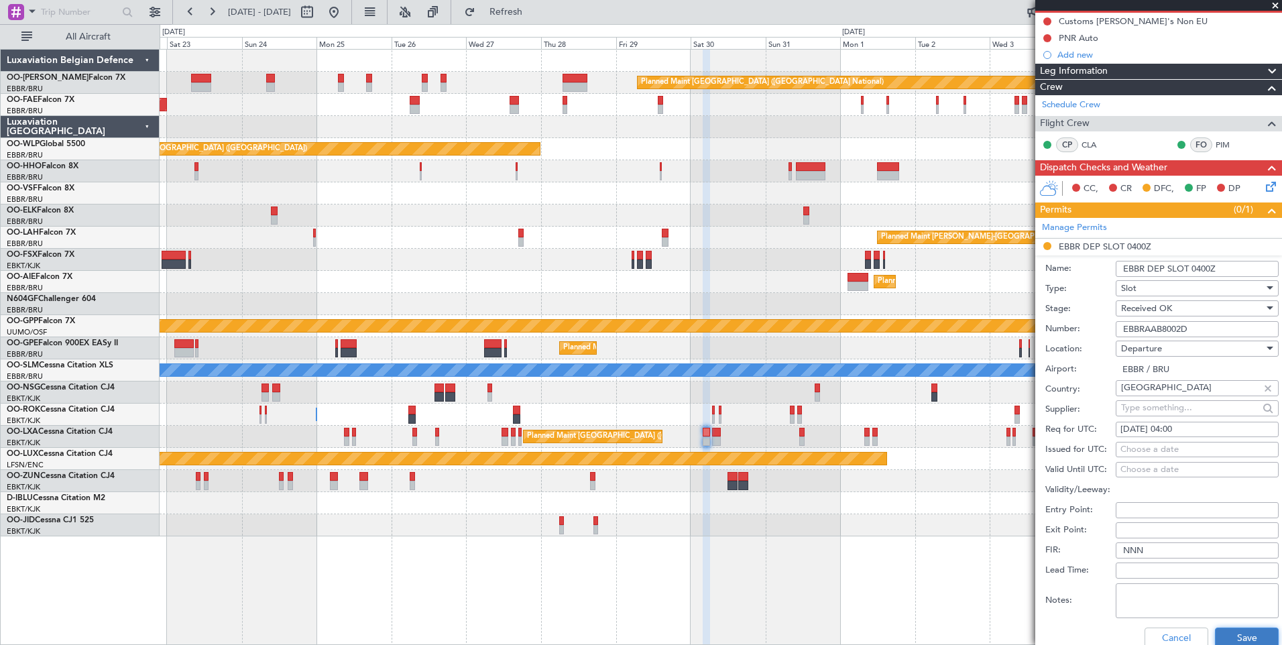
click at [1231, 628] on button "Save" at bounding box center [1247, 638] width 64 height 21
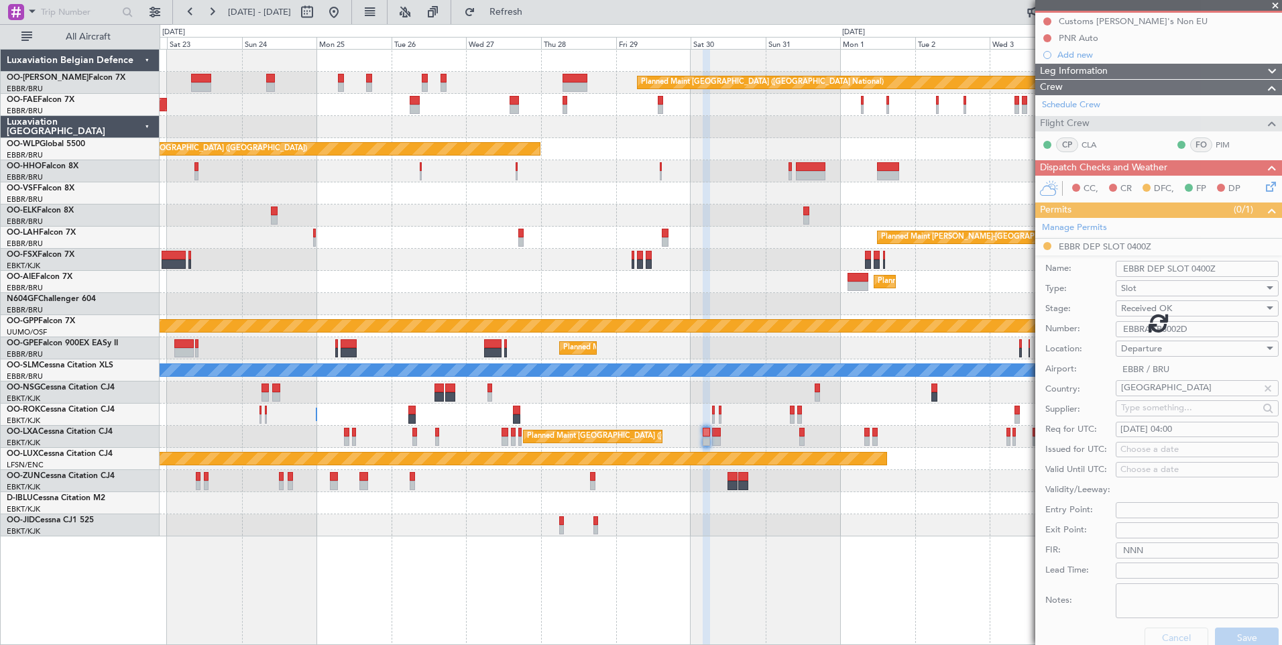
scroll to position [0, 0]
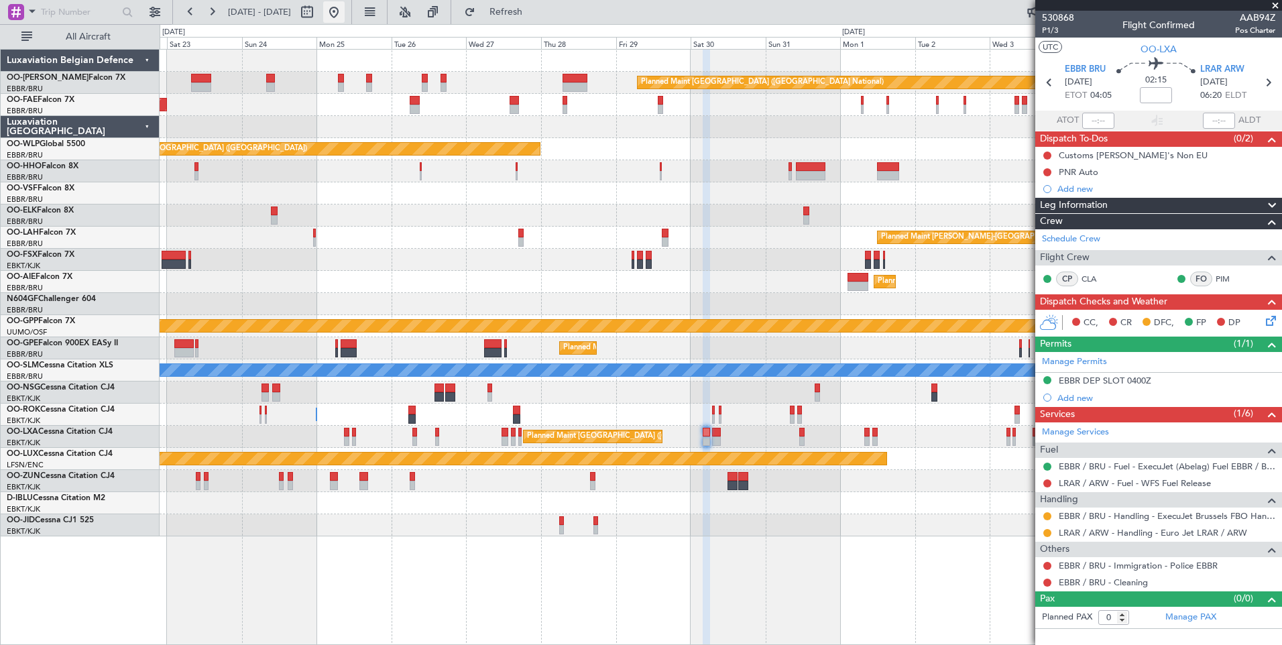
click at [345, 15] on button at bounding box center [333, 11] width 21 height 21
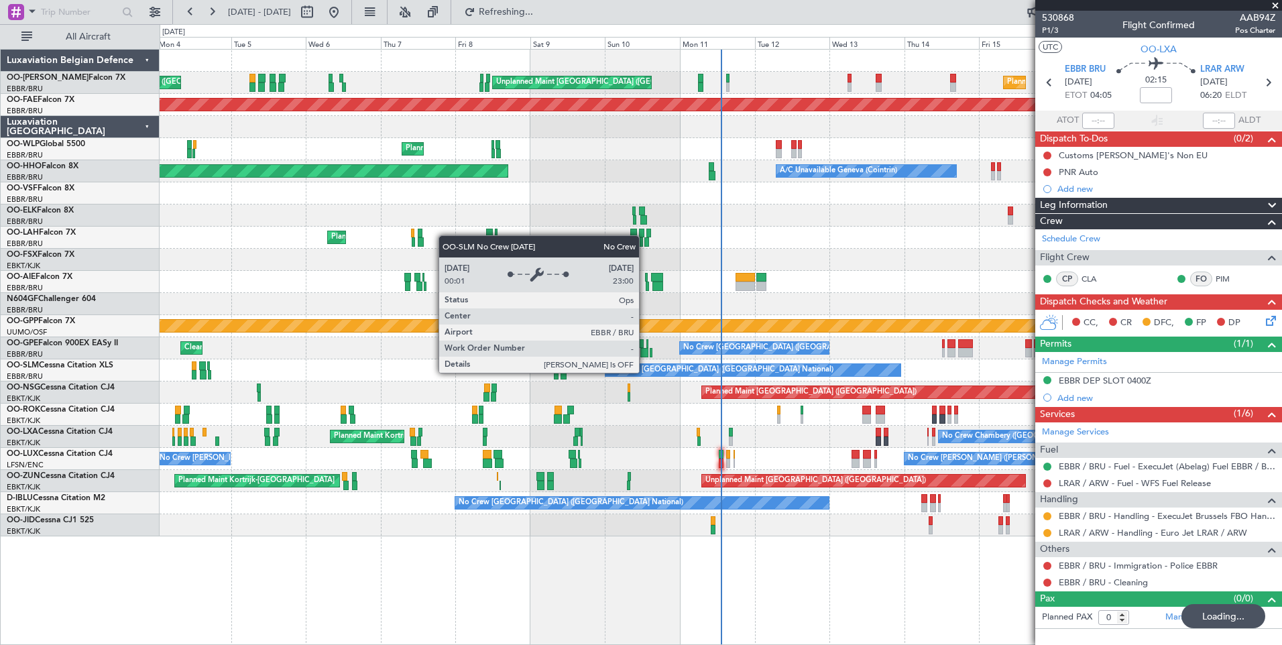
click at [511, 387] on div "Planned Maint Brussels (Brussels National) Unplanned Maint Brussels (Brussels N…" at bounding box center [721, 293] width 1122 height 487
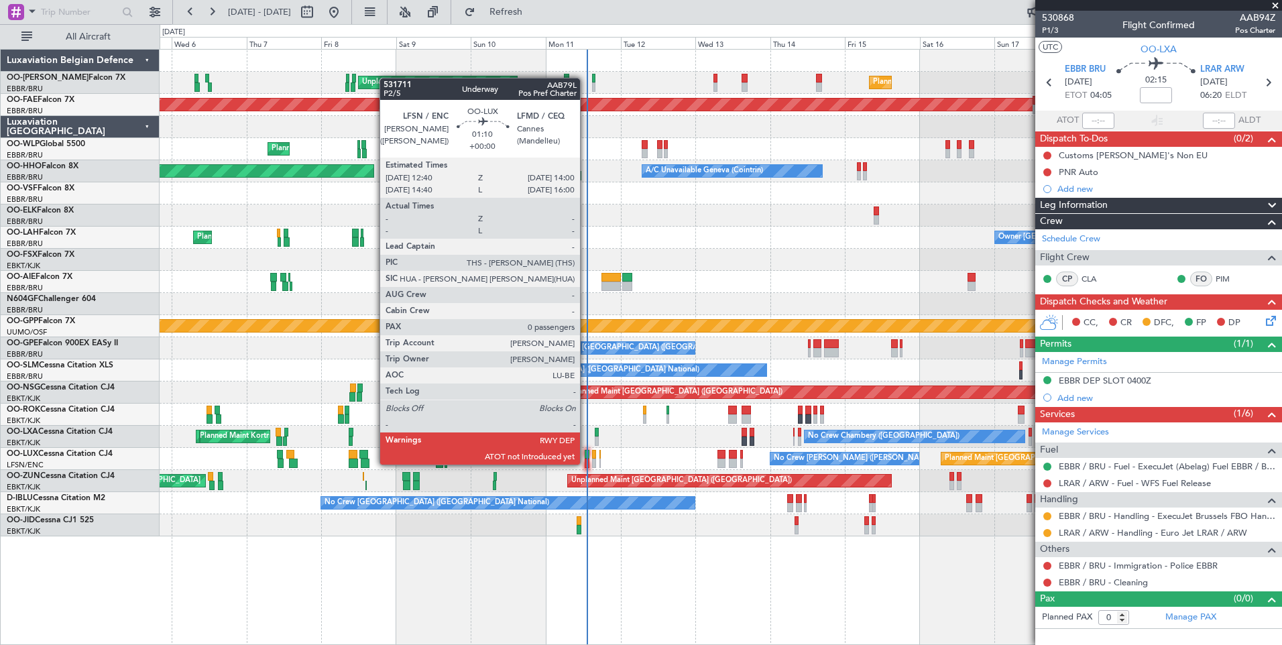
click at [586, 463] on div at bounding box center [587, 463] width 5 height 9
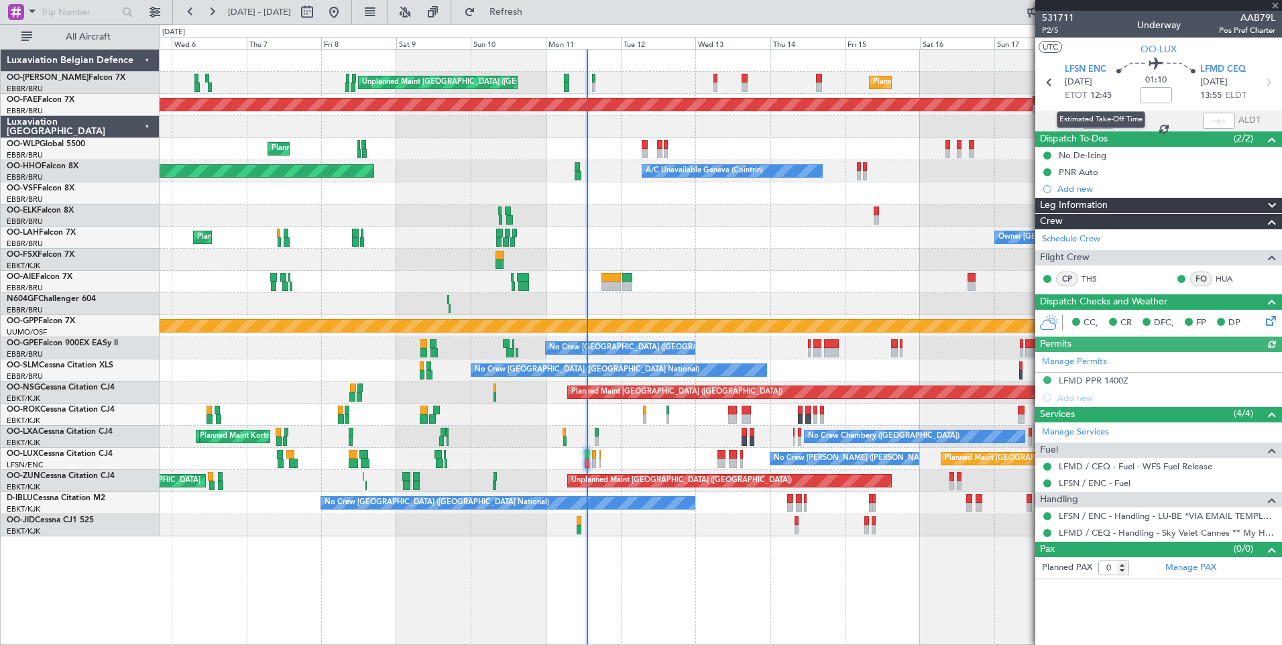
click at [1101, 117] on div "Estimated Take-Off Time" at bounding box center [1101, 119] width 89 height 17
click at [1099, 119] on div "Estimated Take-Off Time" at bounding box center [1101, 119] width 89 height 17
click at [1092, 121] on div "Estimated Take-Off Time" at bounding box center [1101, 119] width 89 height 17
click at [1104, 119] on input "text" at bounding box center [1099, 121] width 32 height 16
type input "13:05"
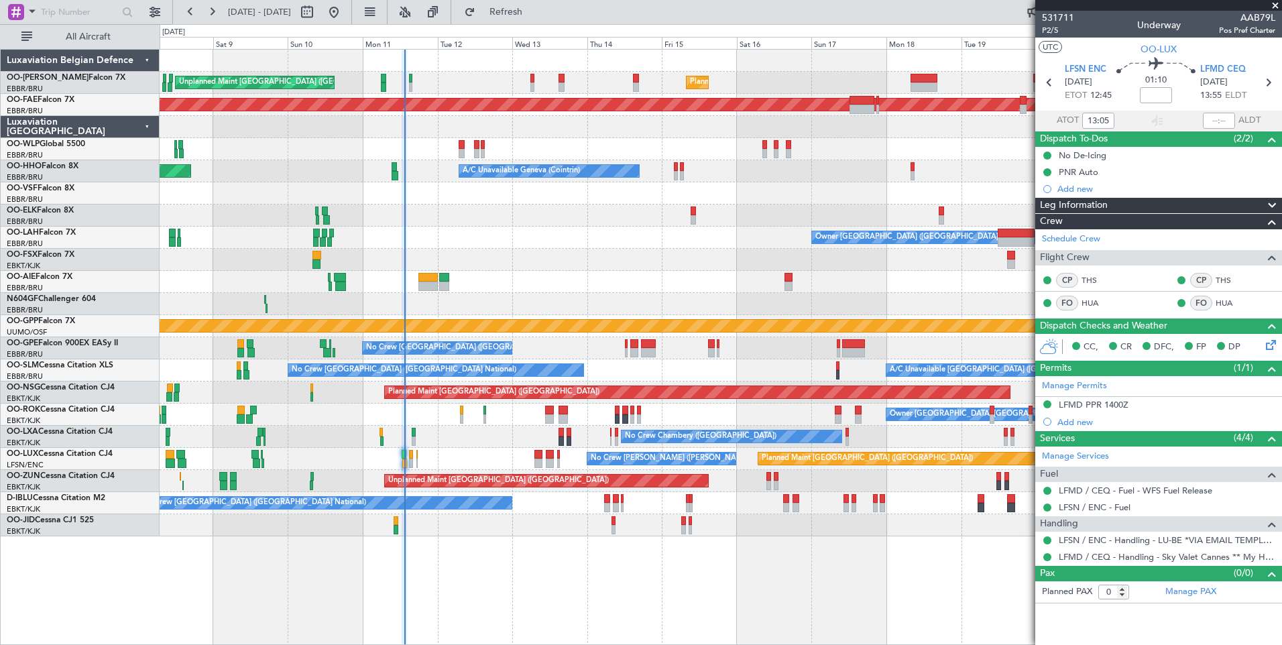
click at [498, 311] on div "Unplanned Maint Brussels (Brussels National) Planned Maint Brussels (Brussels N…" at bounding box center [721, 293] width 1122 height 487
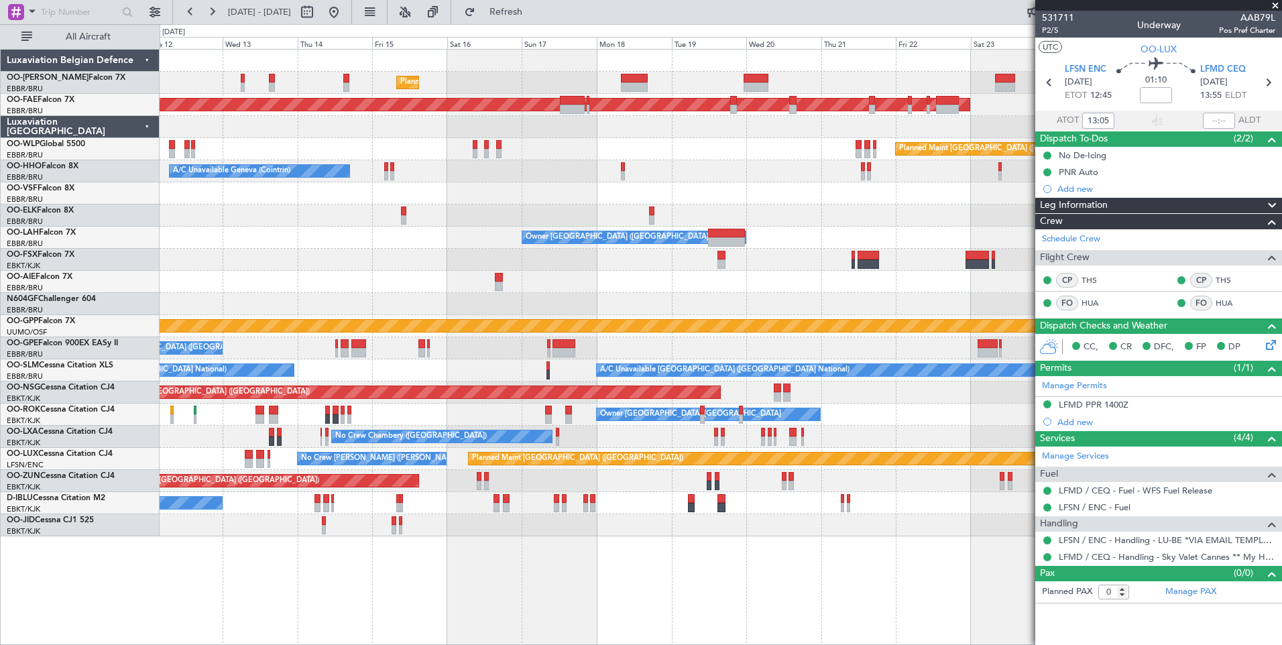
click at [465, 485] on div "Planned Maint Brussels (Brussels National) Unplanned Maint Brussels (Brussels N…" at bounding box center [721, 293] width 1122 height 487
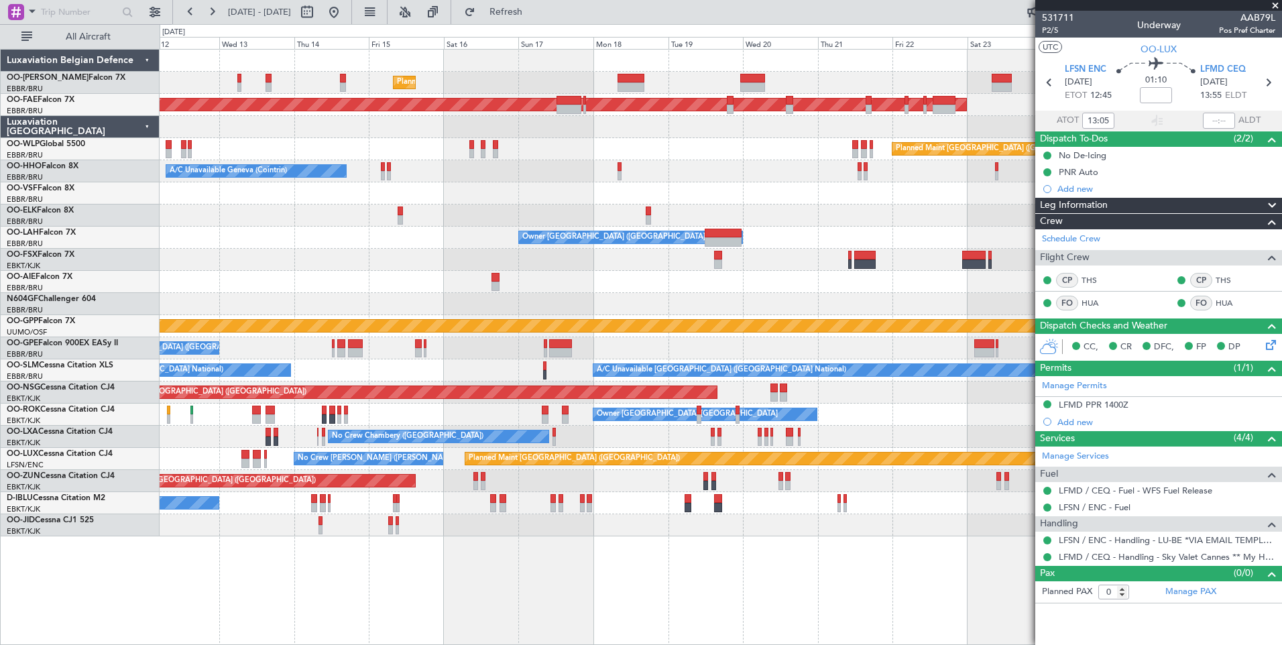
click at [478, 408] on div "Planned Maint Brussels (Brussels National) Unplanned Maint Brussels (Brussels N…" at bounding box center [721, 293] width 1122 height 487
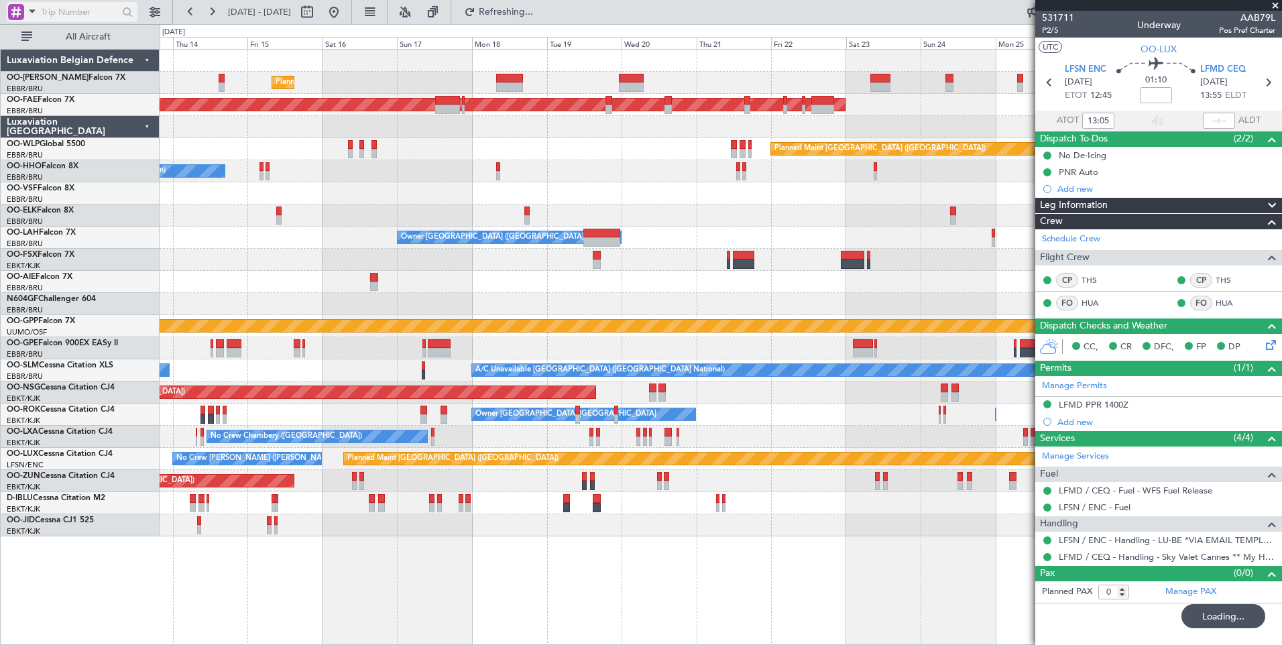
click at [49, 16] on input "text" at bounding box center [79, 12] width 77 height 20
click at [29, 11] on span at bounding box center [32, 11] width 16 height 17
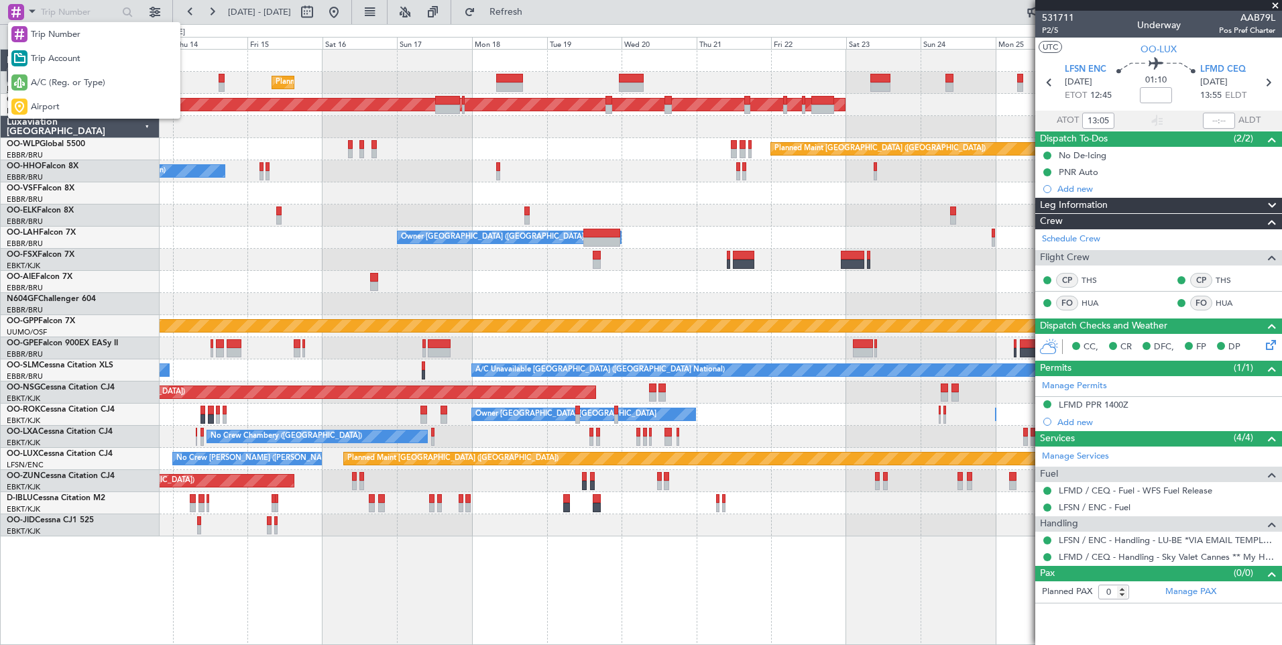
drag, startPoint x: 34, startPoint y: 98, endPoint x: 42, endPoint y: 74, distance: 25.5
click at [35, 99] on div "Airport" at bounding box center [94, 107] width 172 height 24
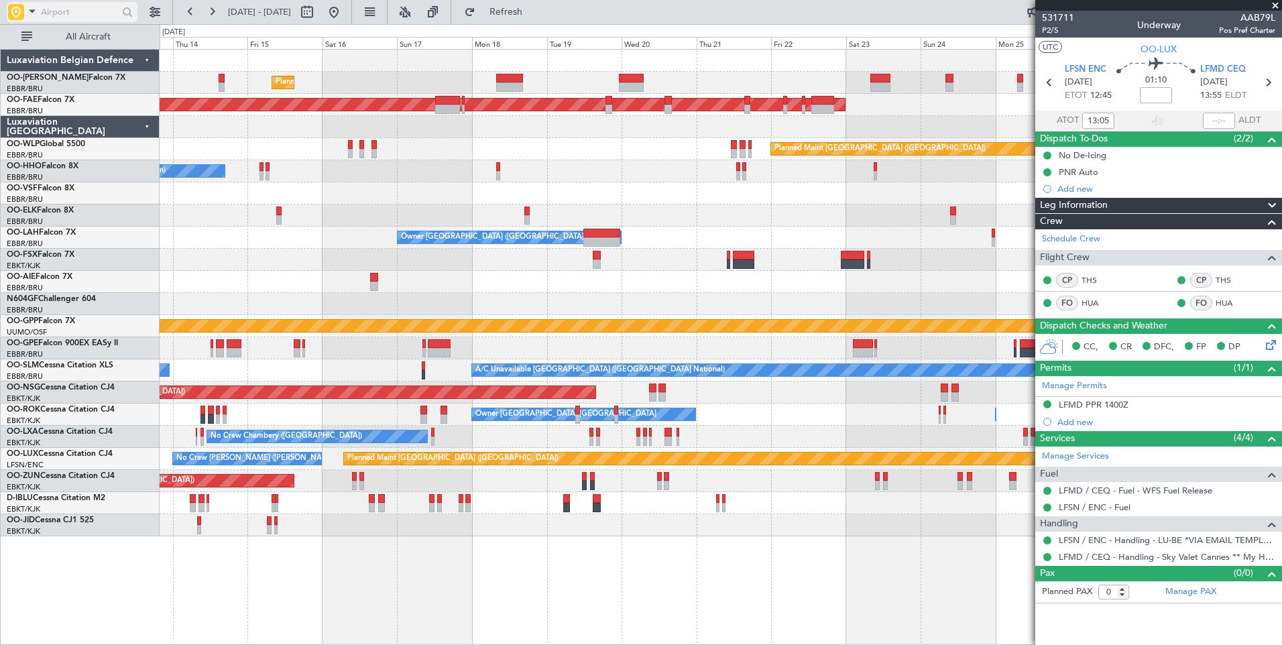
click at [61, 15] on input "text" at bounding box center [79, 12] width 77 height 20
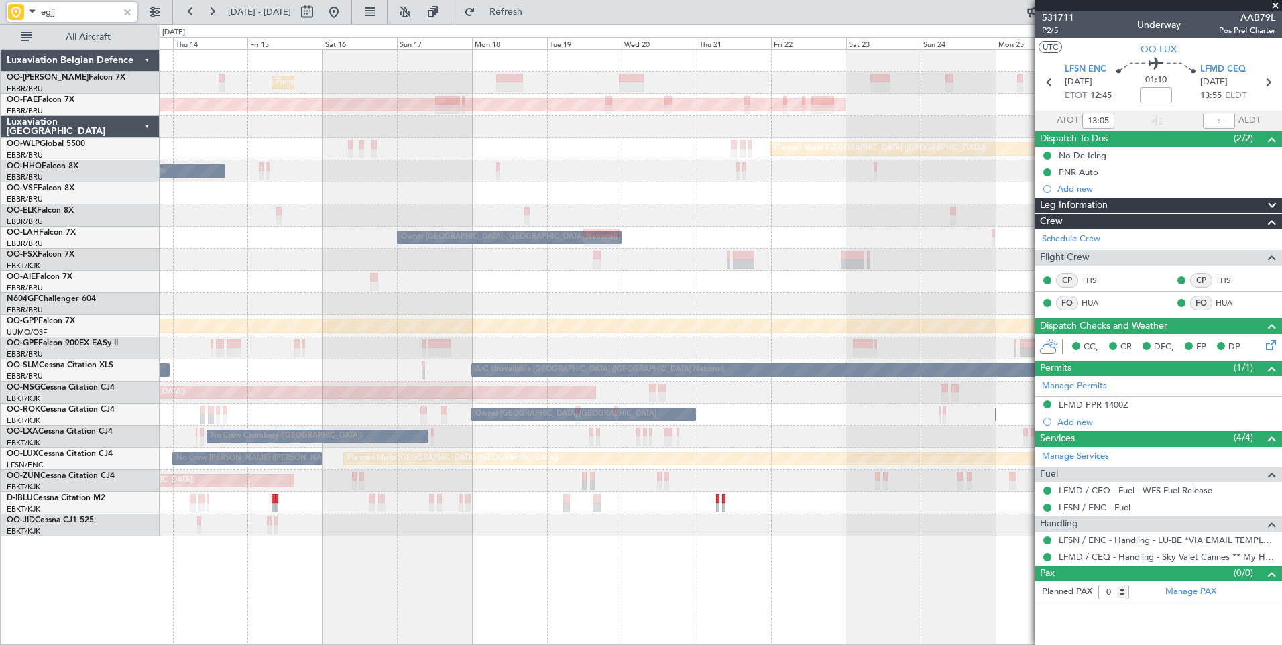
type input "egjj"
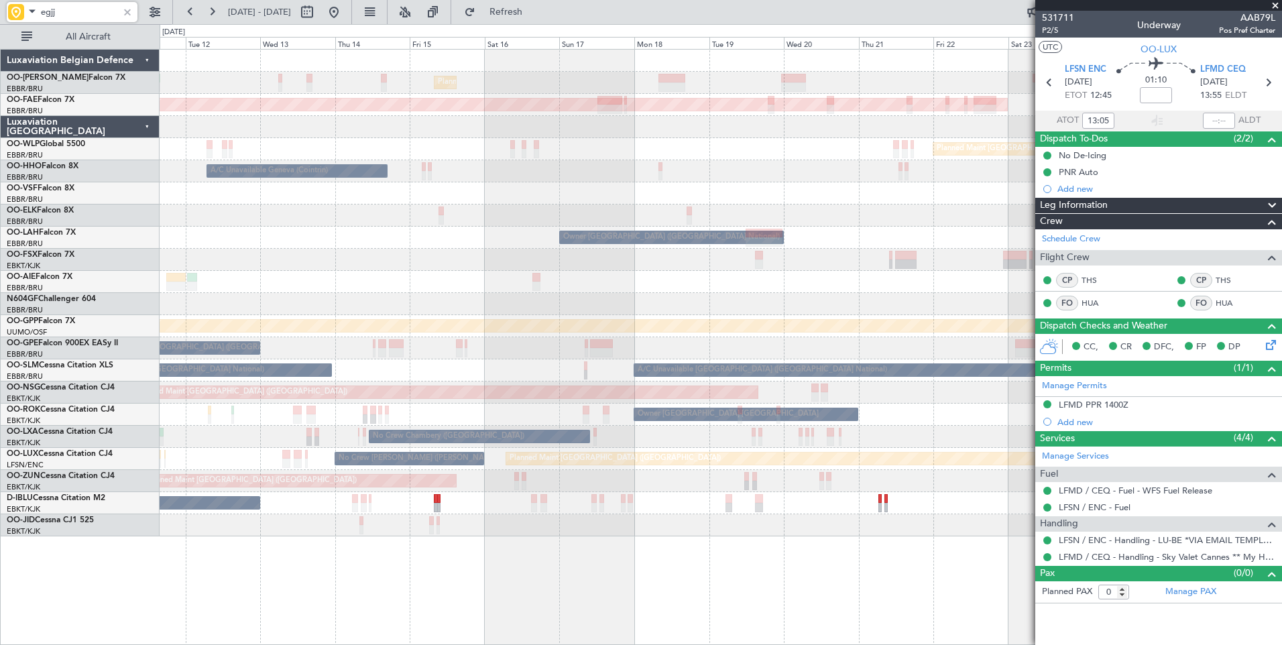
click at [747, 501] on div "Planned Maint Brussels (Brussels National) Unplanned Maint Brussels (Brussels N…" at bounding box center [721, 293] width 1122 height 487
click at [650, 516] on div "Planned Maint Brussels (Brussels National) Unplanned Maint Brussels (Brussels N…" at bounding box center [721, 293] width 1122 height 487
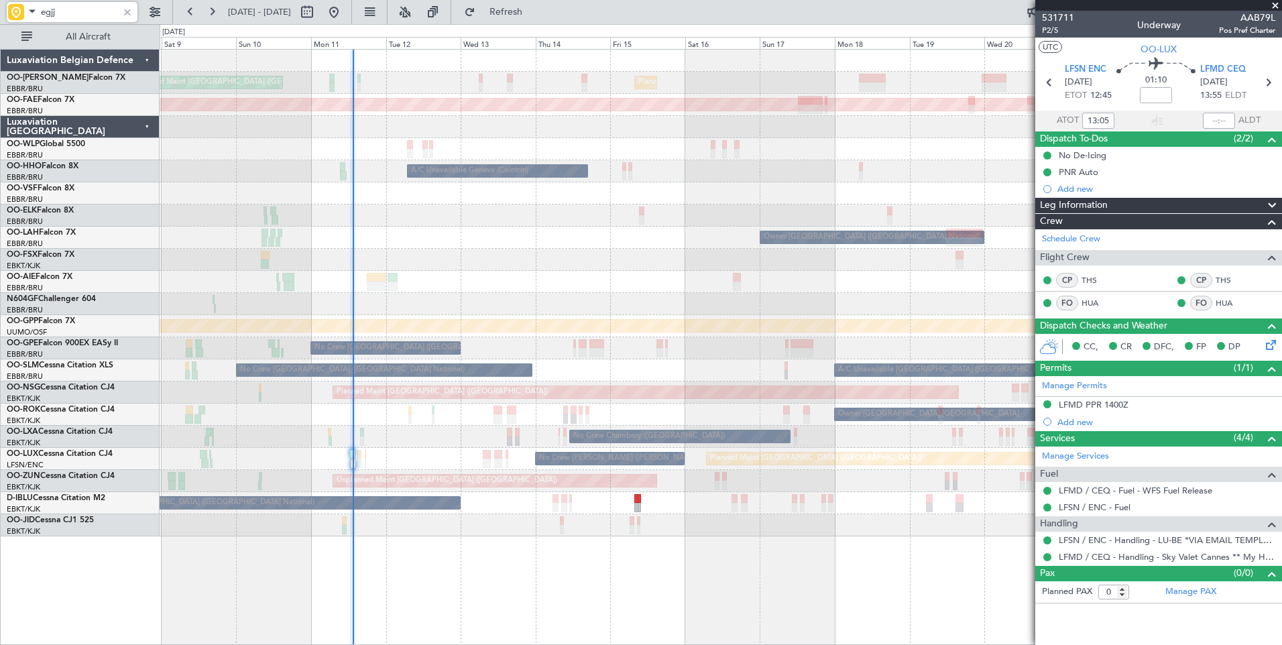
click at [433, 494] on div "No Crew [GEOGRAPHIC_DATA] ([GEOGRAPHIC_DATA] National)" at bounding box center [721, 503] width 1122 height 22
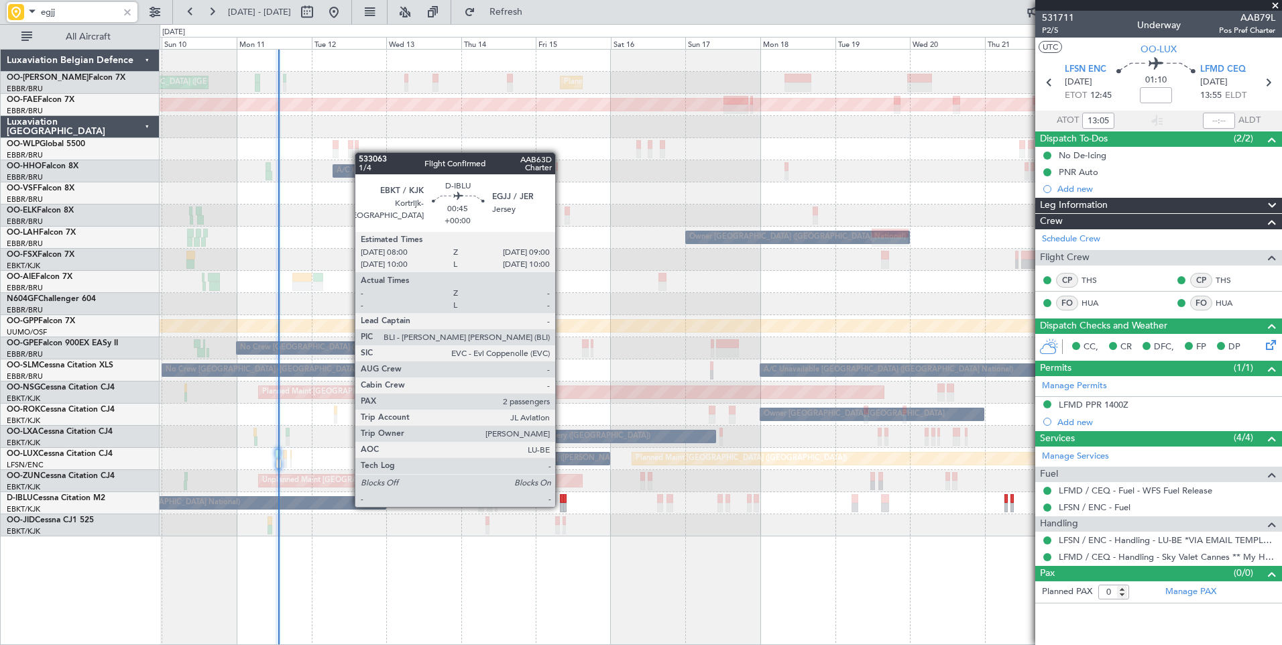
click at [561, 506] on div at bounding box center [561, 507] width 3 height 9
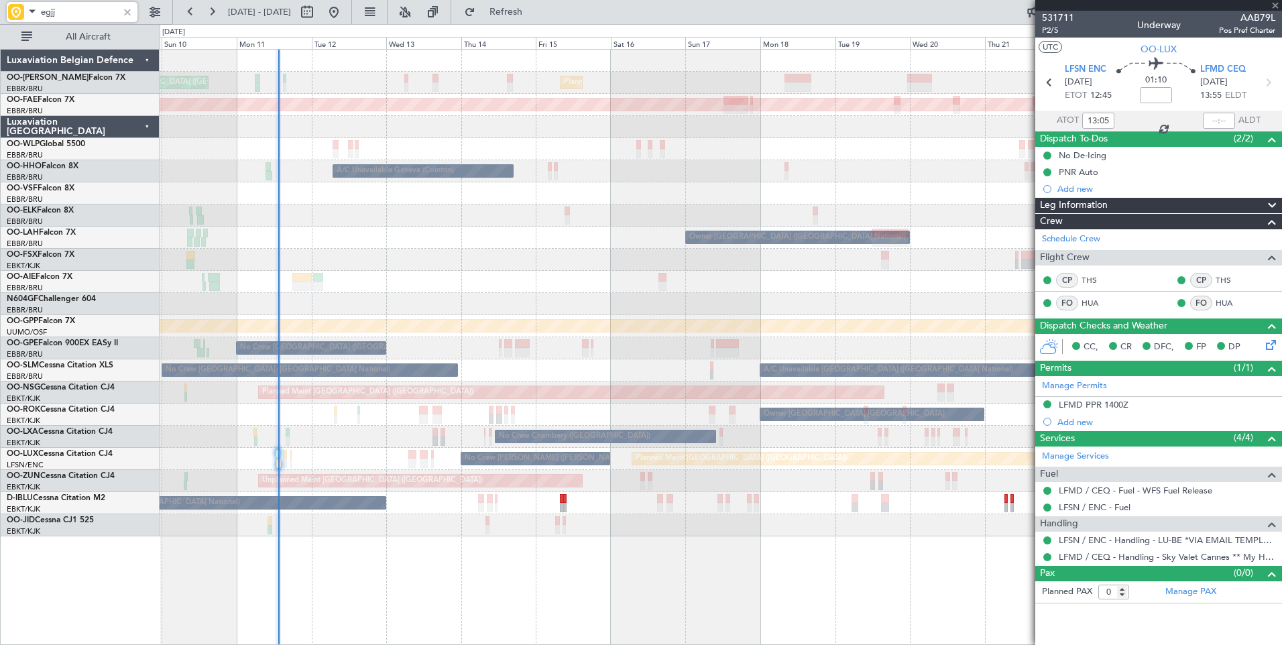
type input "2"
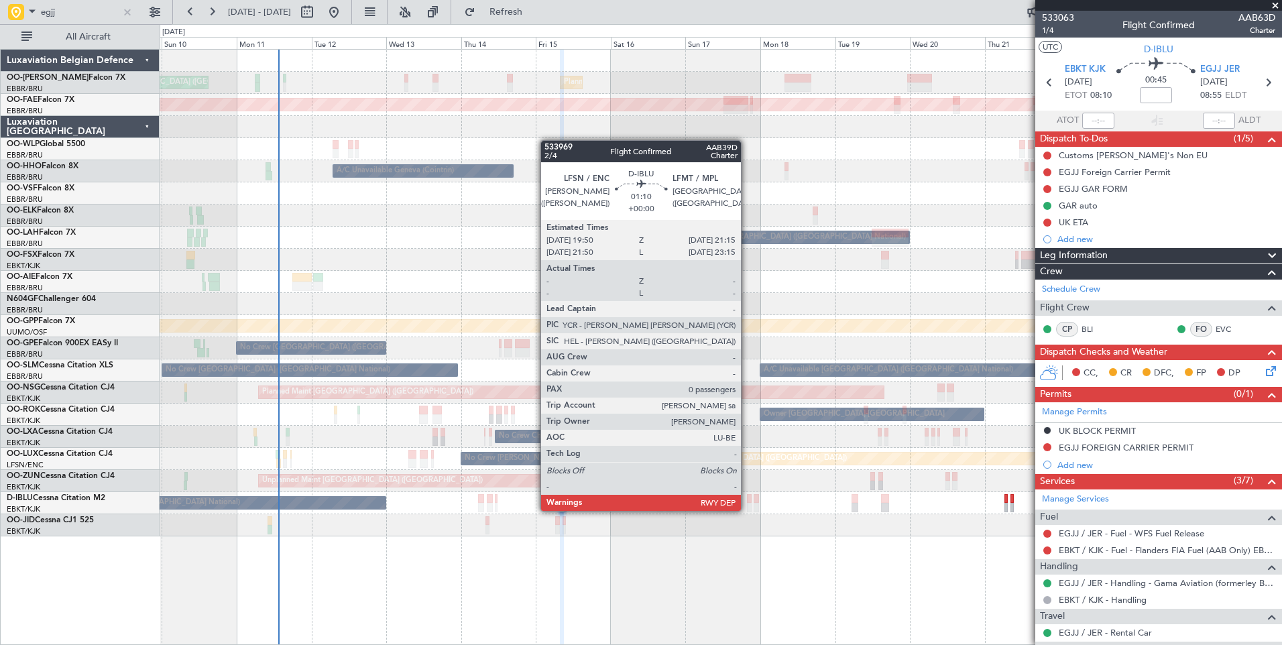
click at [700, 538] on div "Unplanned Maint Brussels (Brussels National) Planned Maint Brussels (Brussels N…" at bounding box center [721, 347] width 1123 height 596
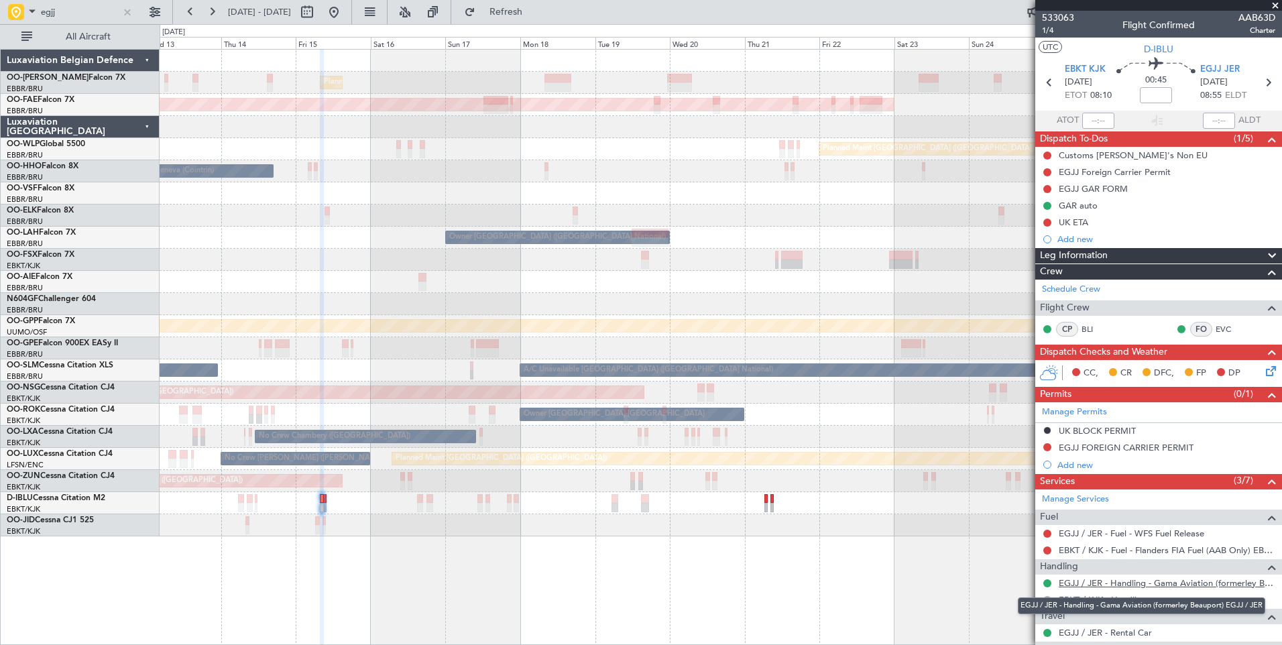
click at [1095, 587] on link "EGJJ / JER - Handling - Gama Aviation (formerley Beauport) EGJJ / JER" at bounding box center [1167, 583] width 217 height 11
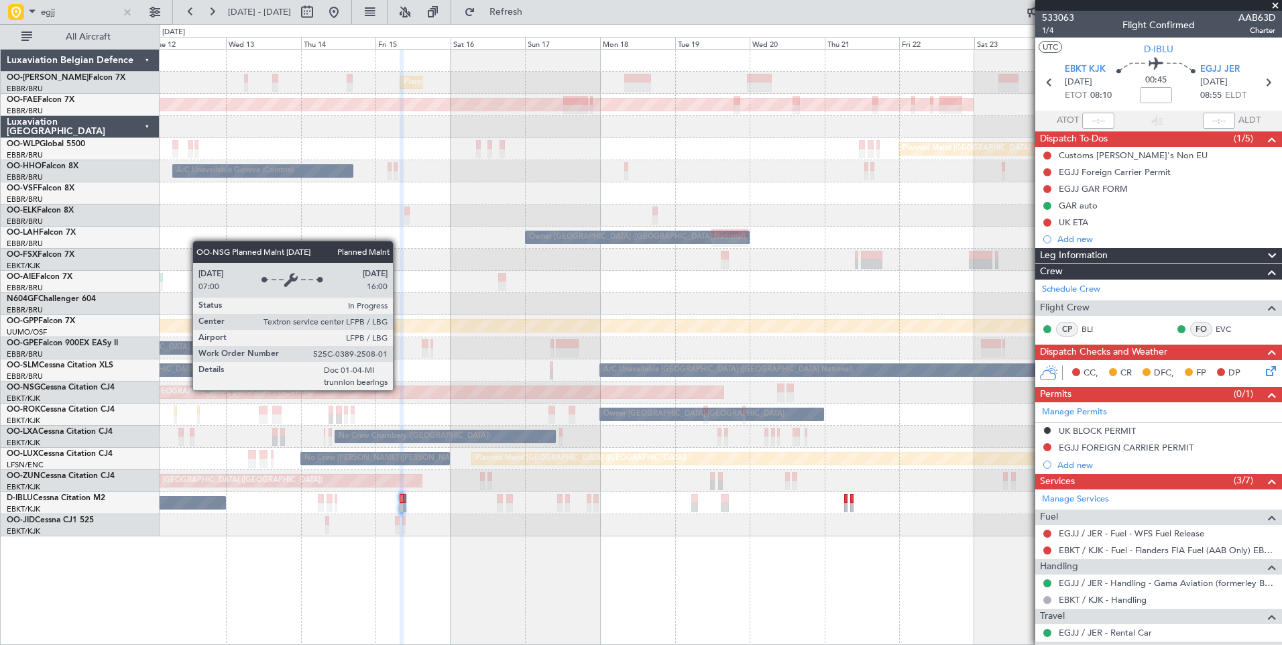
click at [479, 398] on div "Planned Maint [GEOGRAPHIC_DATA] ([GEOGRAPHIC_DATA])" at bounding box center [411, 392] width 627 height 13
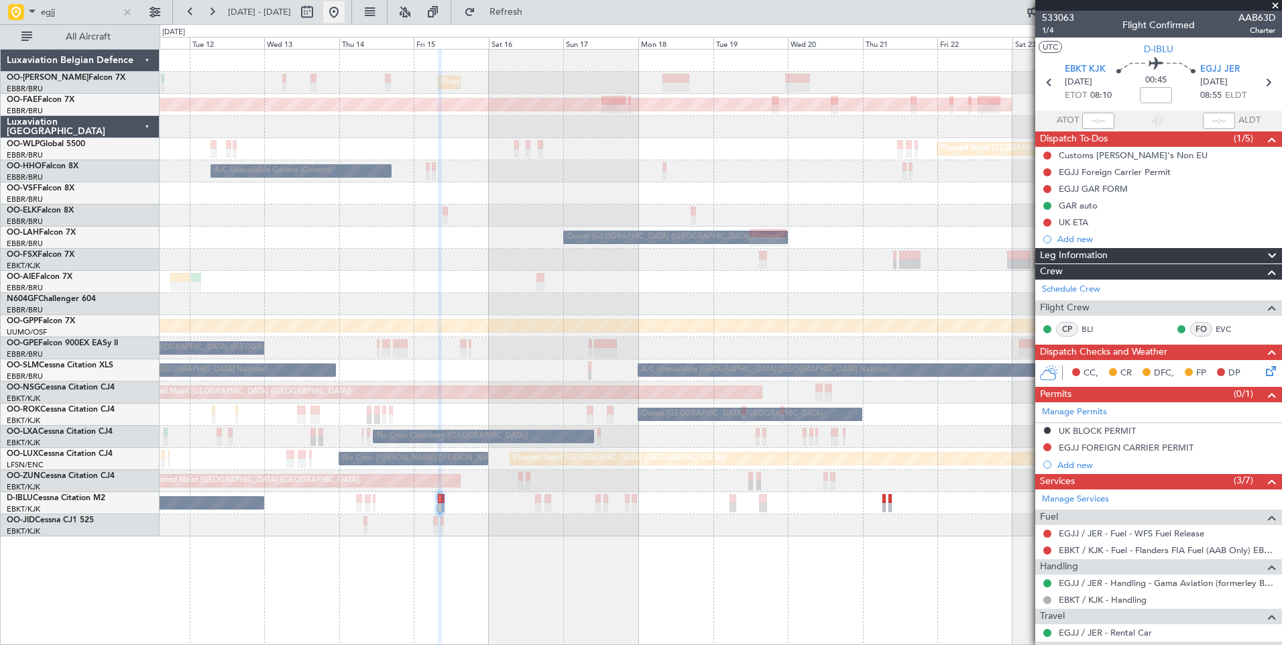
click at [345, 5] on button at bounding box center [333, 11] width 21 height 21
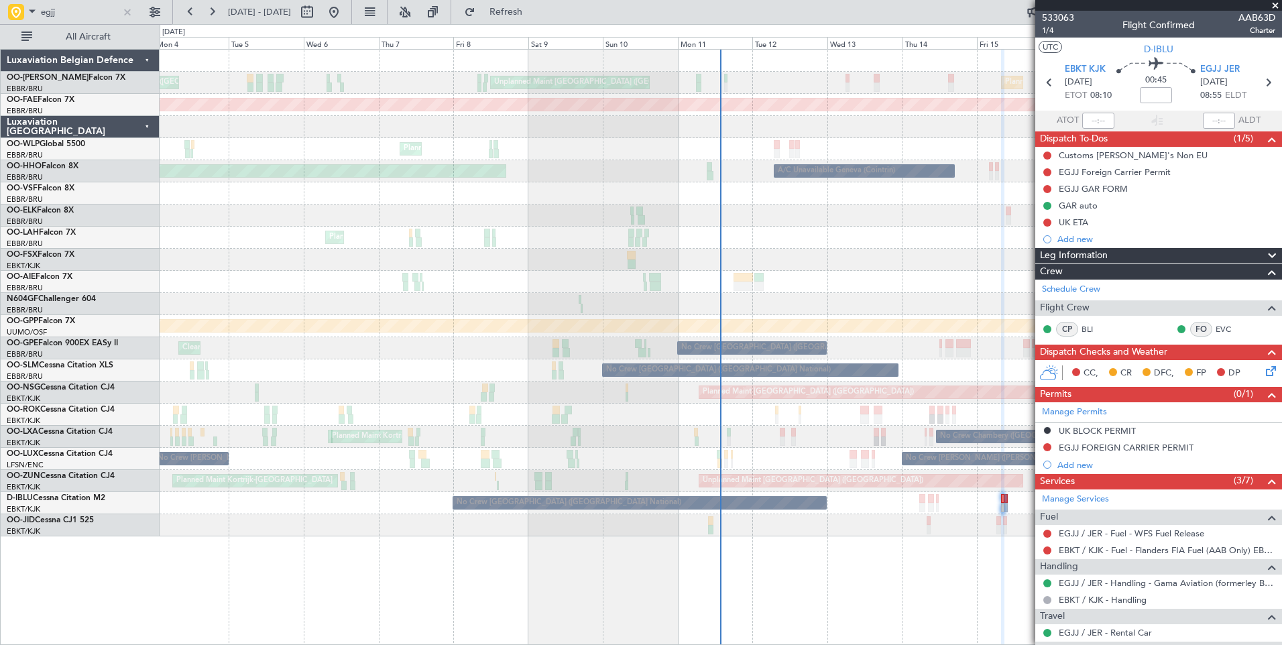
click at [736, 302] on div at bounding box center [721, 304] width 1122 height 22
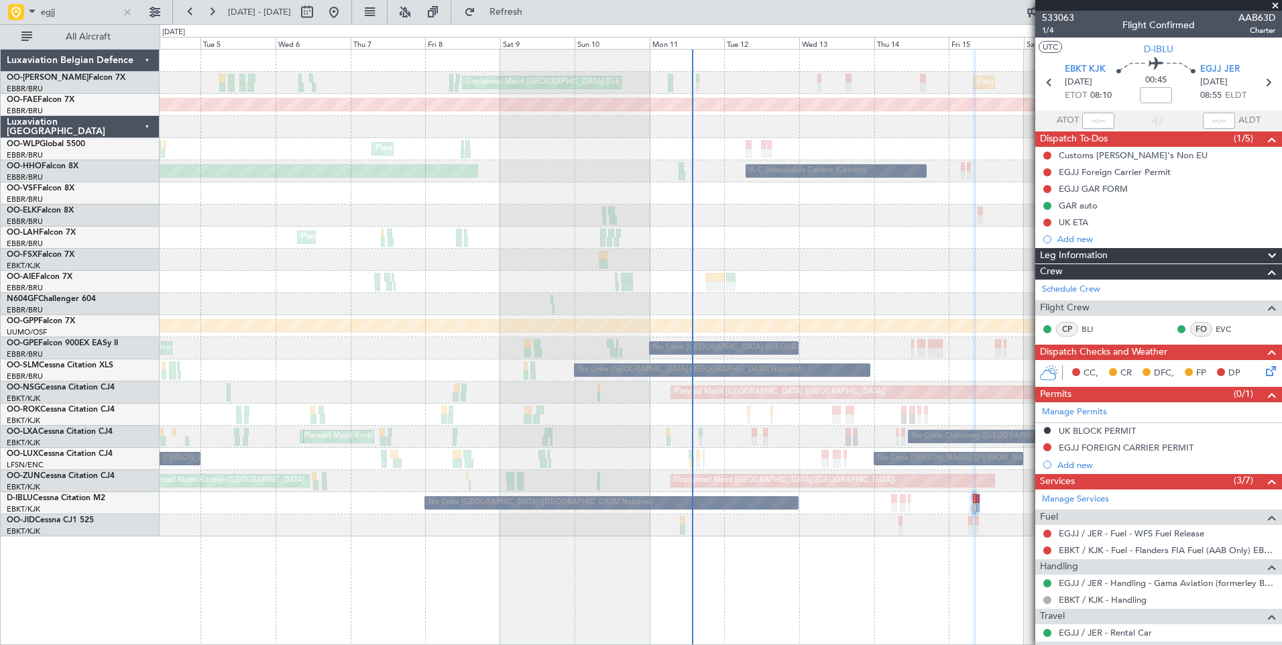
click at [692, 286] on div "Planned Maint Brussels (Brussels National) Unplanned Maint Brussels (Brussels N…" at bounding box center [721, 293] width 1122 height 487
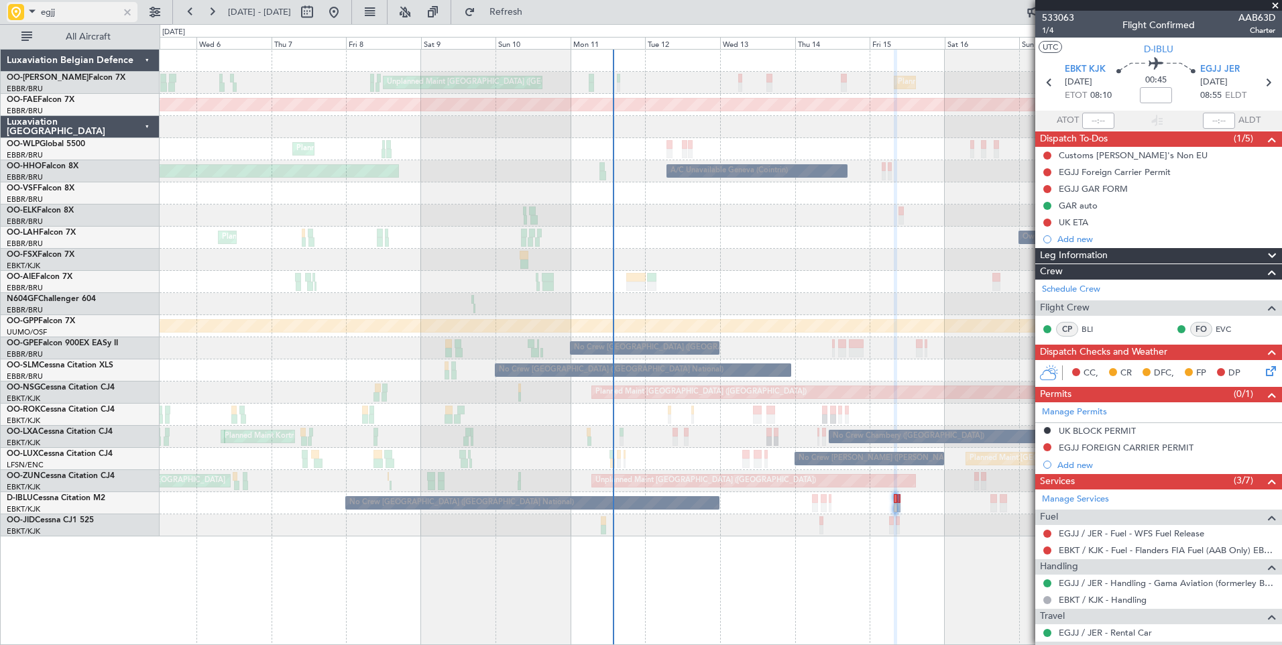
click at [127, 13] on div at bounding box center [127, 12] width 15 height 15
click at [592, 319] on div "Grounded [PERSON_NAME]" at bounding box center [721, 326] width 1122 height 22
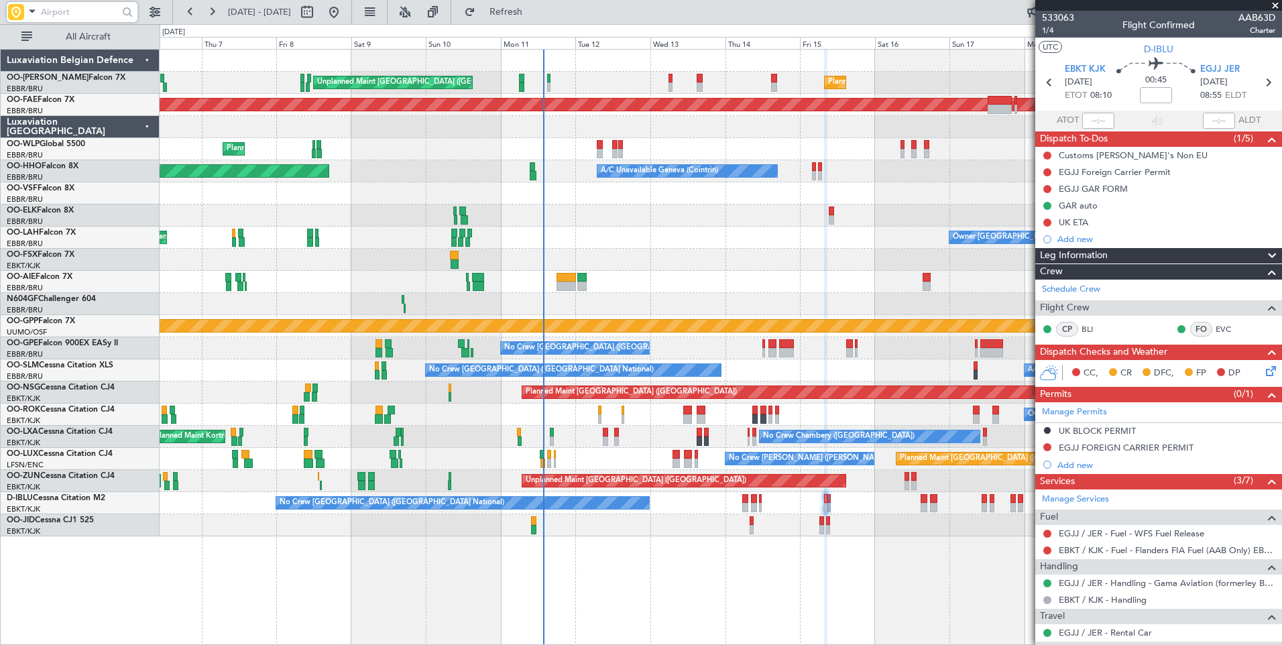
click at [610, 298] on div "Planned Maint Brussels (Brussels National) Unplanned Maint Brussels (Brussels N…" at bounding box center [721, 293] width 1122 height 487
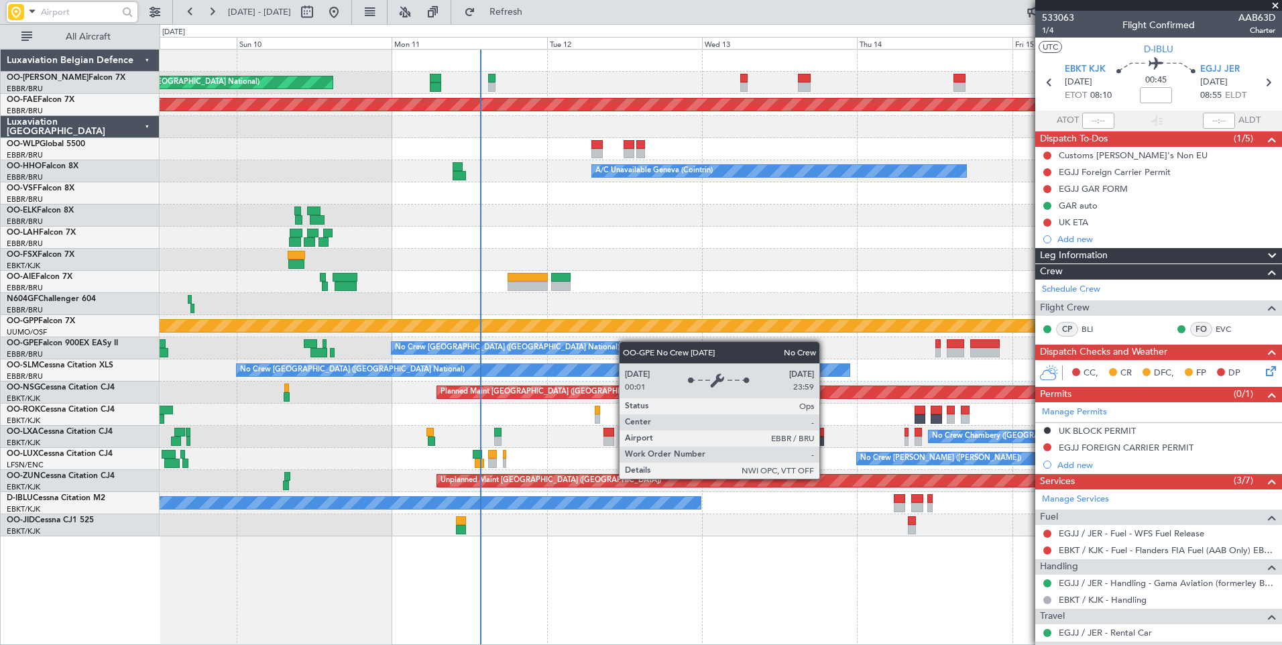
click at [622, 343] on div "Planned Maint Brussels (Brussels National) Unplanned Maint Brussels (Brussels N…" at bounding box center [721, 293] width 1122 height 487
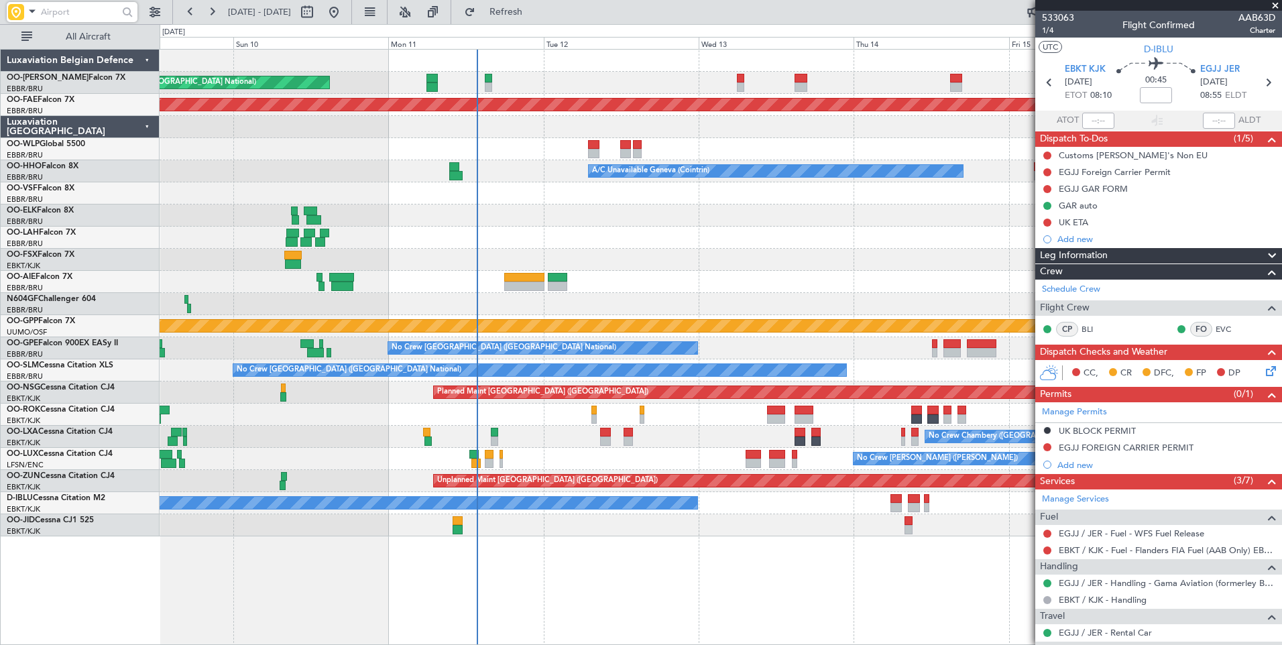
click at [539, 231] on div "Owner [GEOGRAPHIC_DATA] ([GEOGRAPHIC_DATA] National)" at bounding box center [721, 238] width 1122 height 22
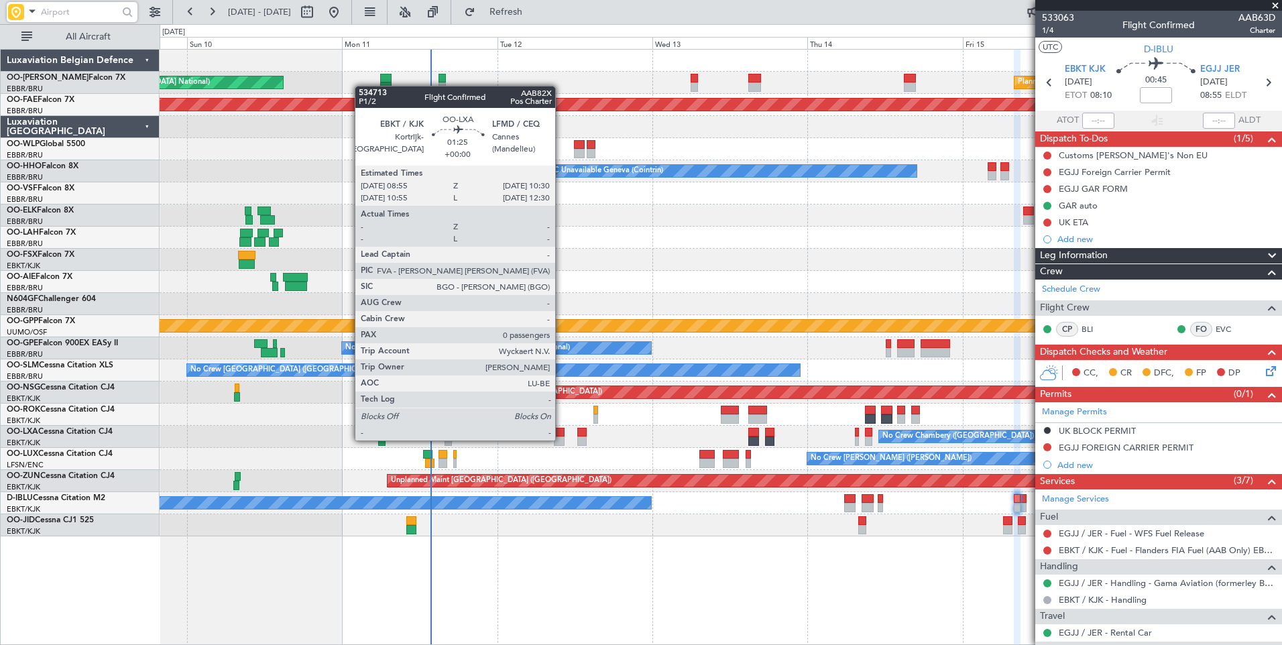
click at [561, 439] on div at bounding box center [559, 441] width 11 height 9
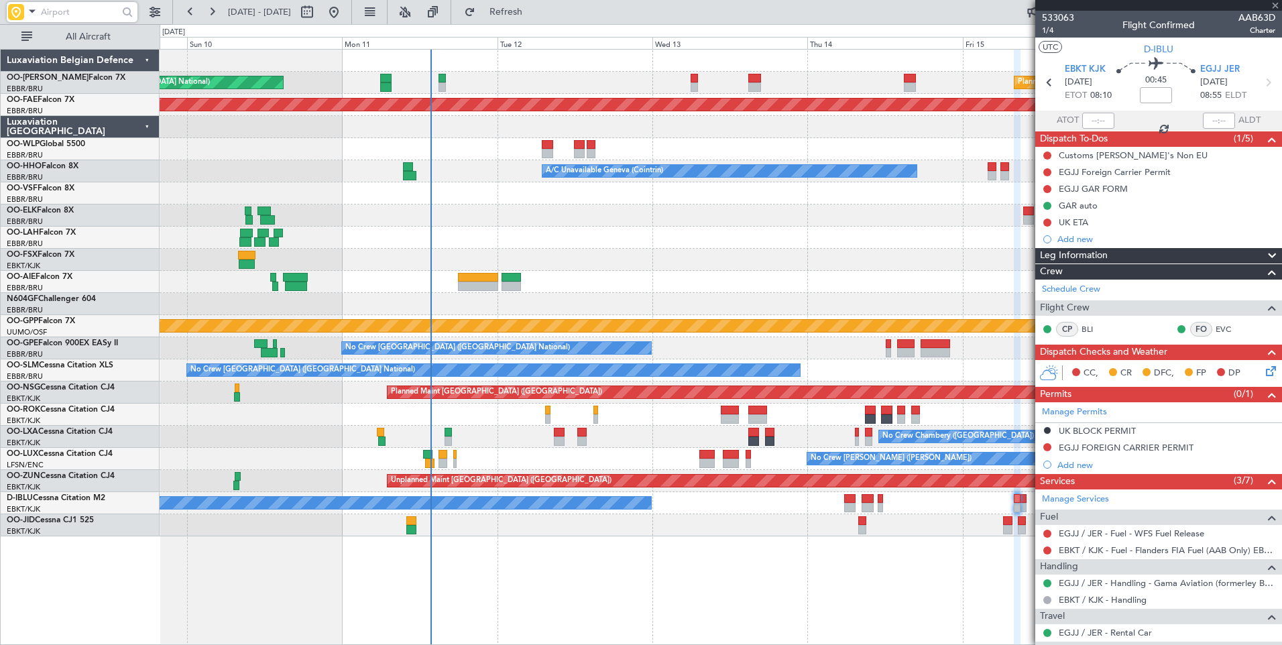
type input "0"
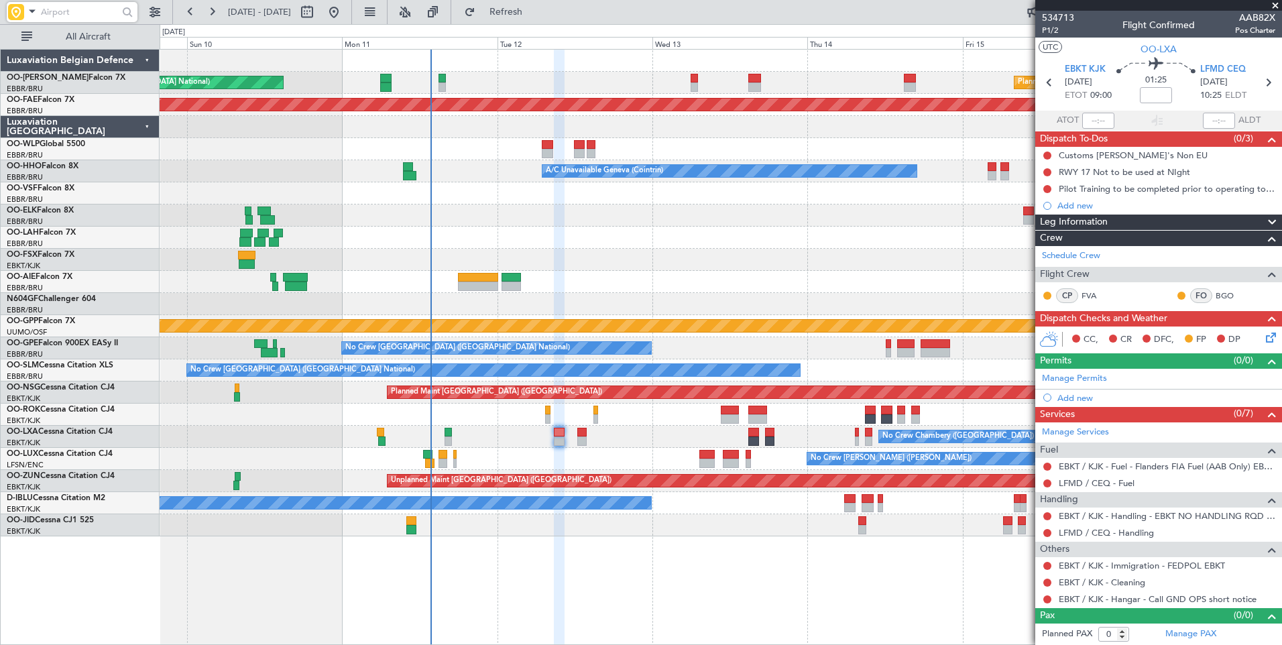
click at [594, 527] on div at bounding box center [721, 525] width 1122 height 22
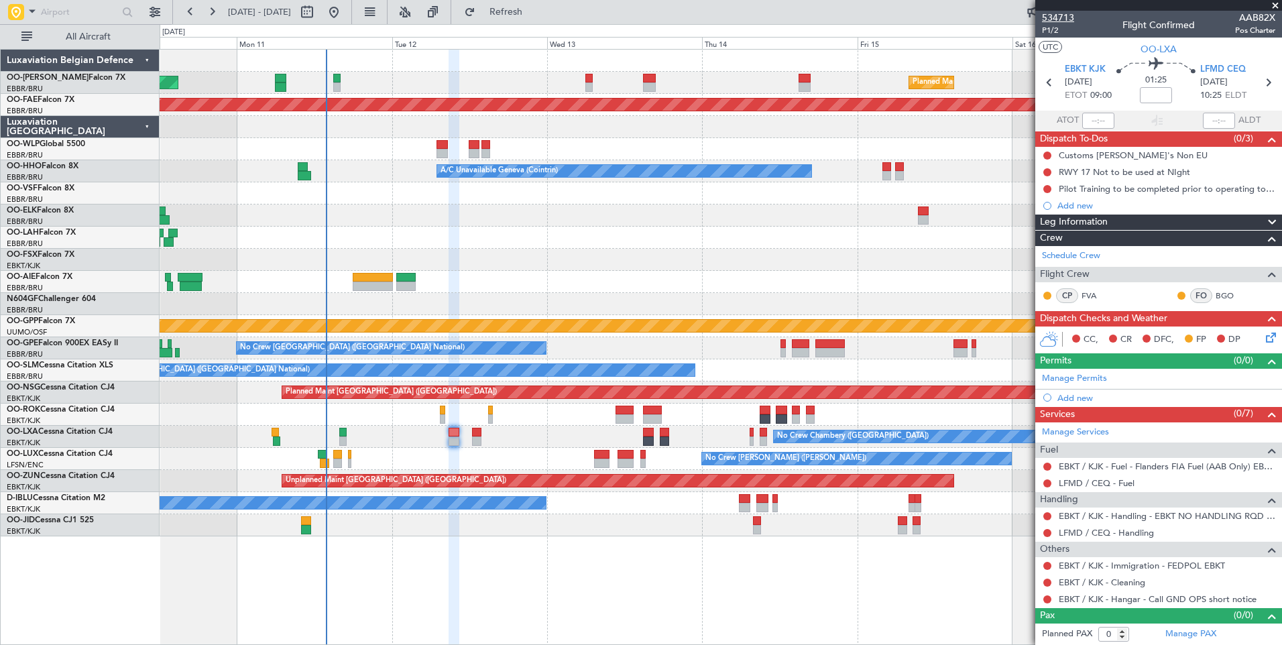
drag, startPoint x: 1080, startPoint y: 21, endPoint x: 1050, endPoint y: 20, distance: 29.5
click at [1048, 20] on div "534713 P1/2 Flight Confirmed AAB82X Pos Charter" at bounding box center [1159, 24] width 247 height 27
click at [1051, 20] on span "534713" at bounding box center [1058, 18] width 32 height 14
click at [1163, 97] on input at bounding box center [1156, 95] width 32 height 16
type input "+00:05"
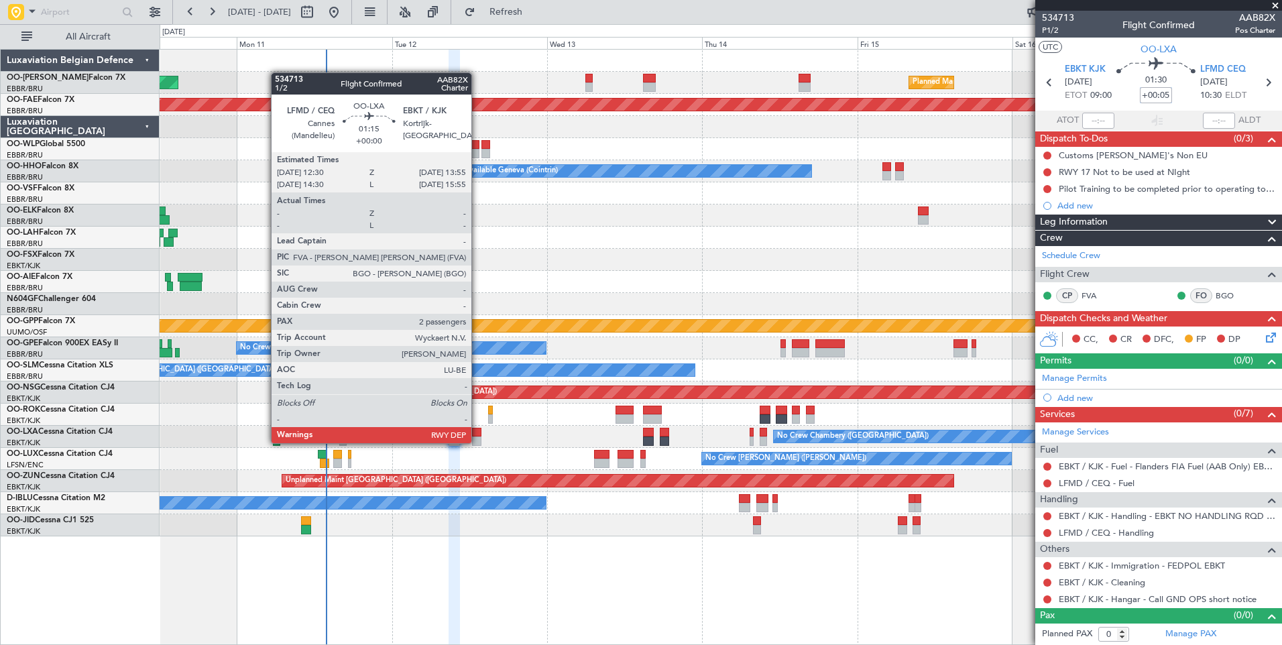
click at [478, 442] on div at bounding box center [476, 441] width 9 height 9
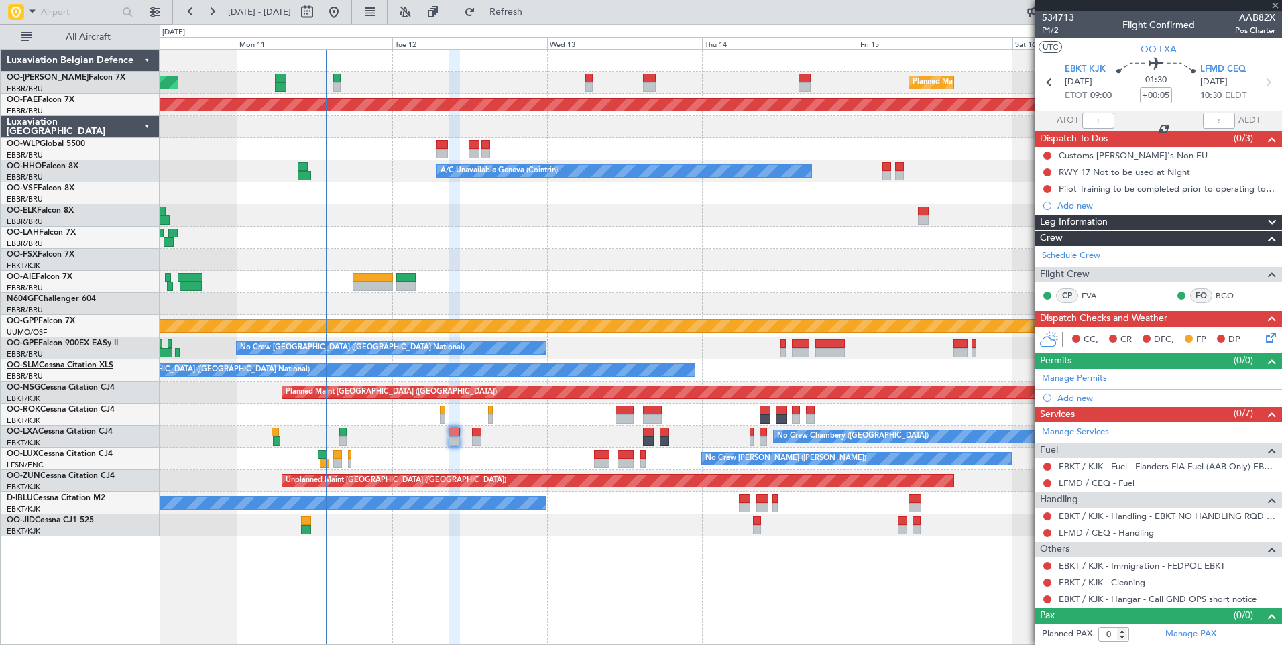
type input "2"
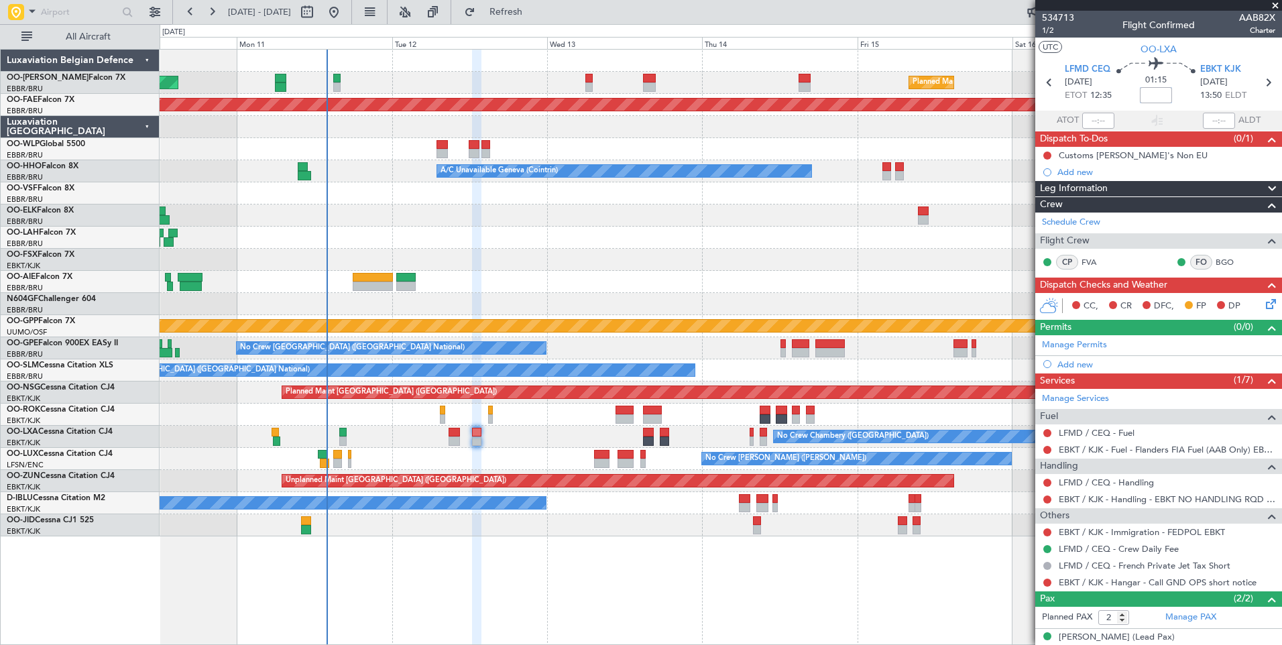
click at [537, 498] on div "No Crew [GEOGRAPHIC_DATA] ([GEOGRAPHIC_DATA] National)" at bounding box center [721, 503] width 1122 height 22
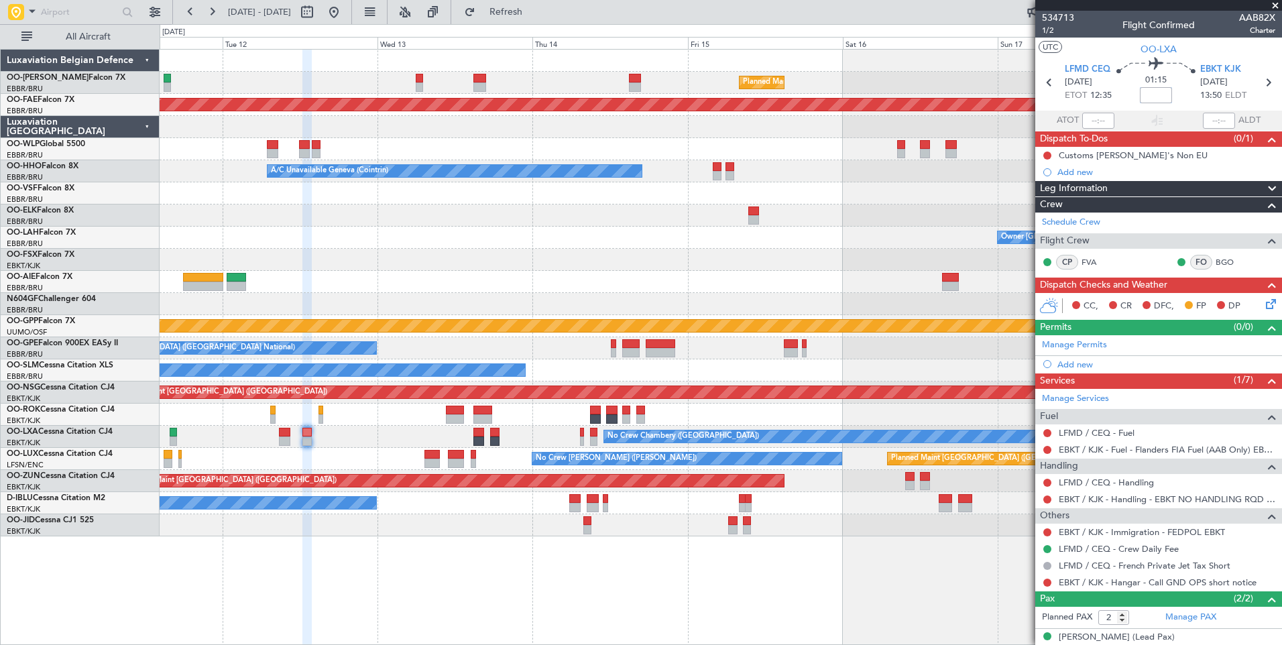
click at [573, 513] on div "No Crew [GEOGRAPHIC_DATA] ([GEOGRAPHIC_DATA] National)" at bounding box center [721, 503] width 1122 height 22
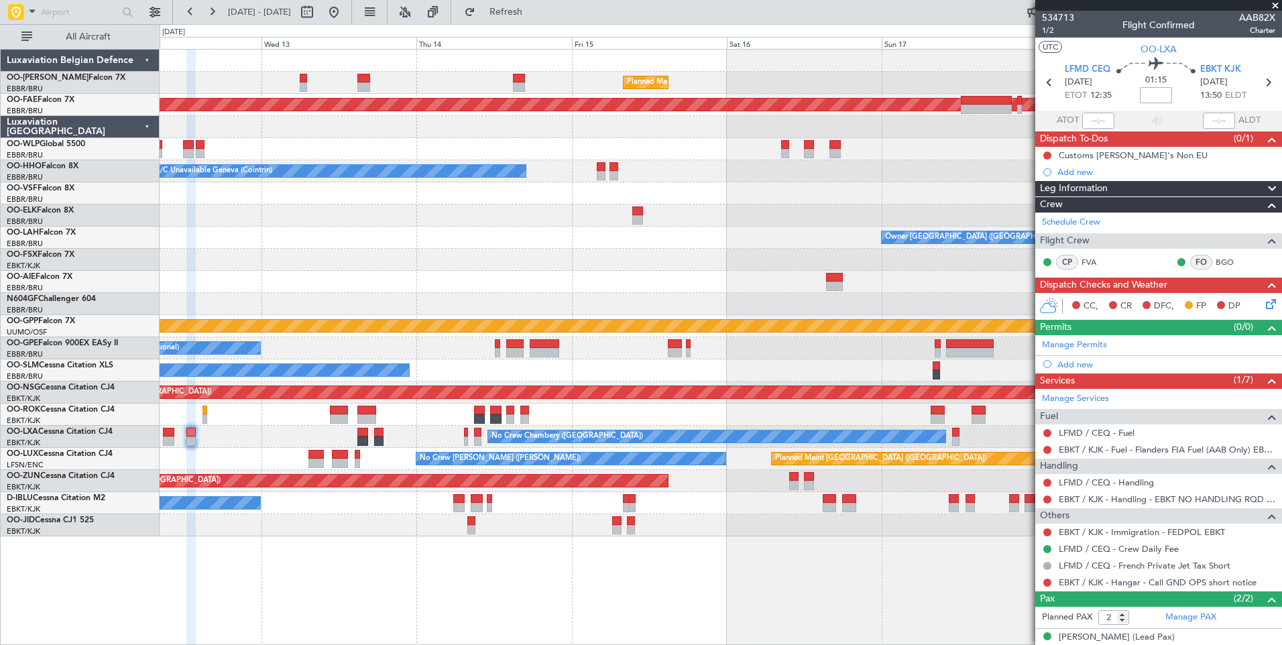
click at [662, 500] on div "Planned Maint Brussels (Brussels National) - - EBMB 08:00 Z KADW 16:25 Z Unplan…" at bounding box center [721, 293] width 1122 height 487
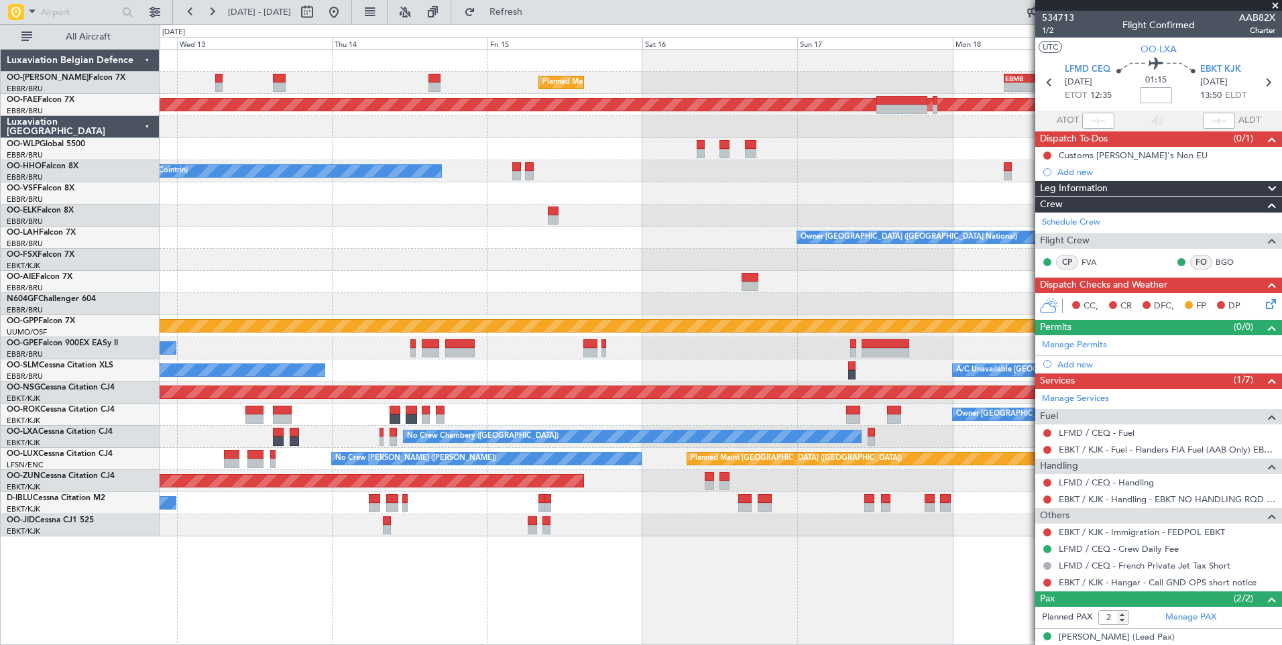
click at [932, 457] on div "Planned Maint Brussels (Brussels National) - - EBMB 08:00 Z KADW 16:25 Z Planne…" at bounding box center [721, 293] width 1122 height 487
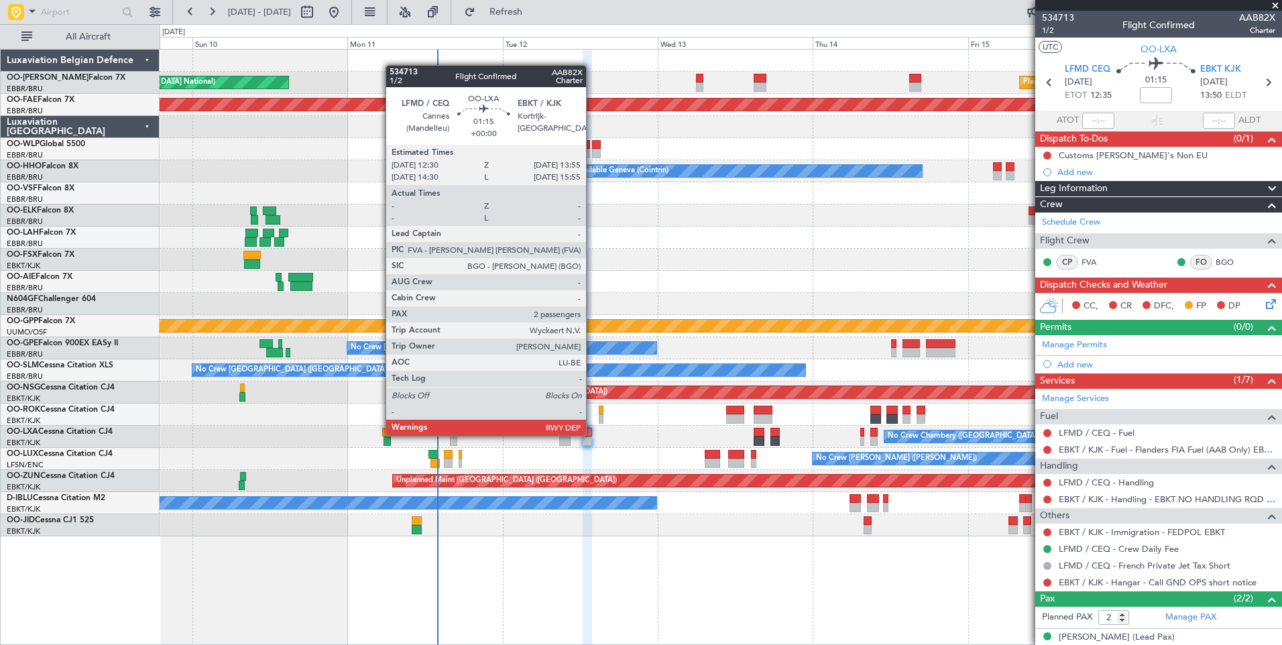
click at [1103, 491] on div "EBKT / KJK - Handling - EBKT NO HANDLING RQD FOR CJ" at bounding box center [1159, 499] width 247 height 17
click at [1100, 484] on link "LFMD / CEQ - Handling" at bounding box center [1106, 482] width 95 height 11
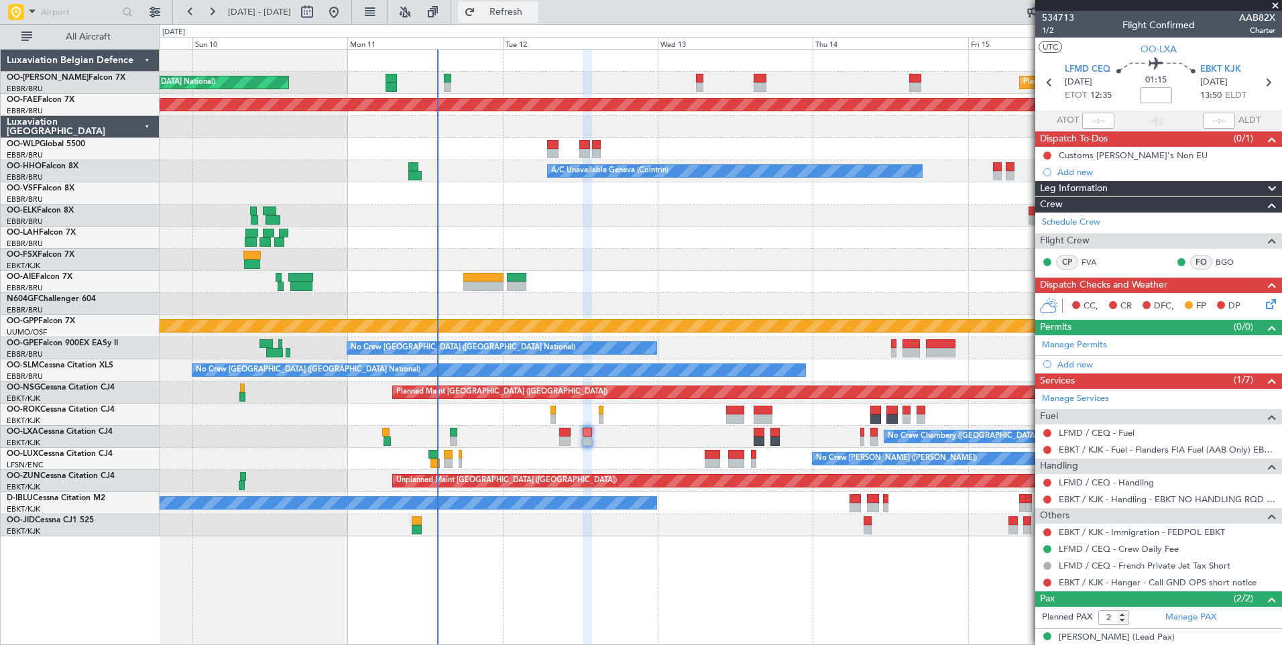
click at [535, 10] on span "Refresh" at bounding box center [506, 11] width 56 height 9
click at [561, 447] on div "No Crew Chambery ([GEOGRAPHIC_DATA])" at bounding box center [721, 437] width 1122 height 22
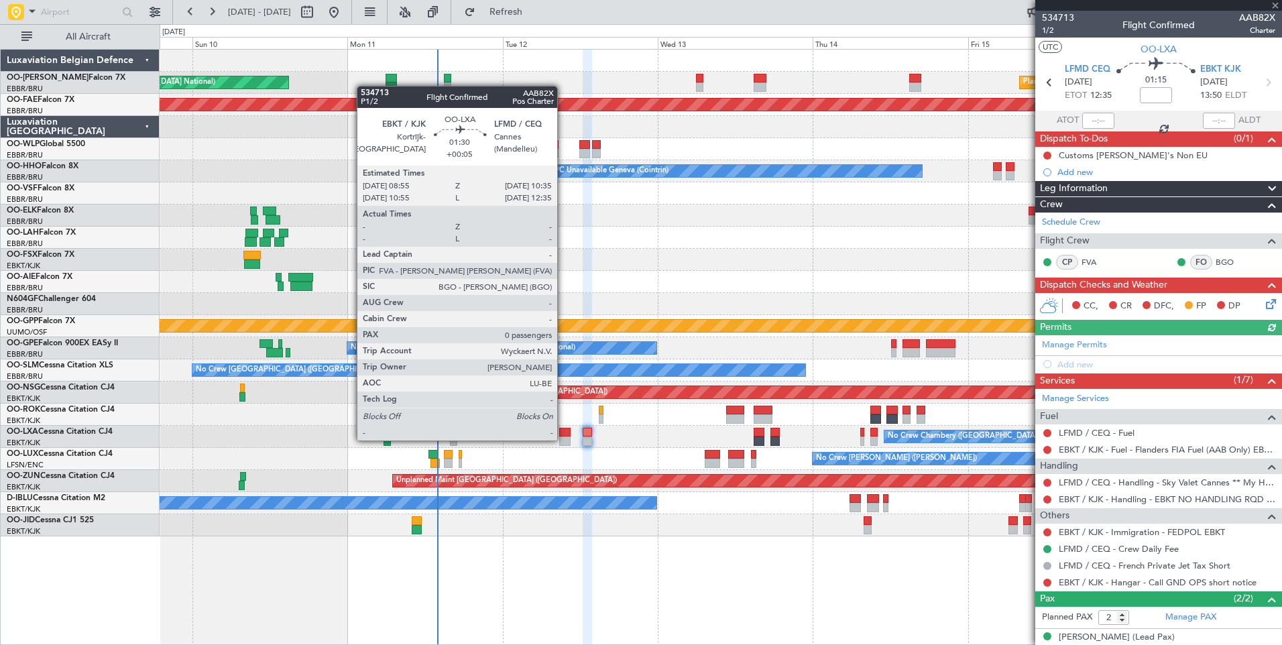
click at [563, 439] on div at bounding box center [564, 441] width 11 height 9
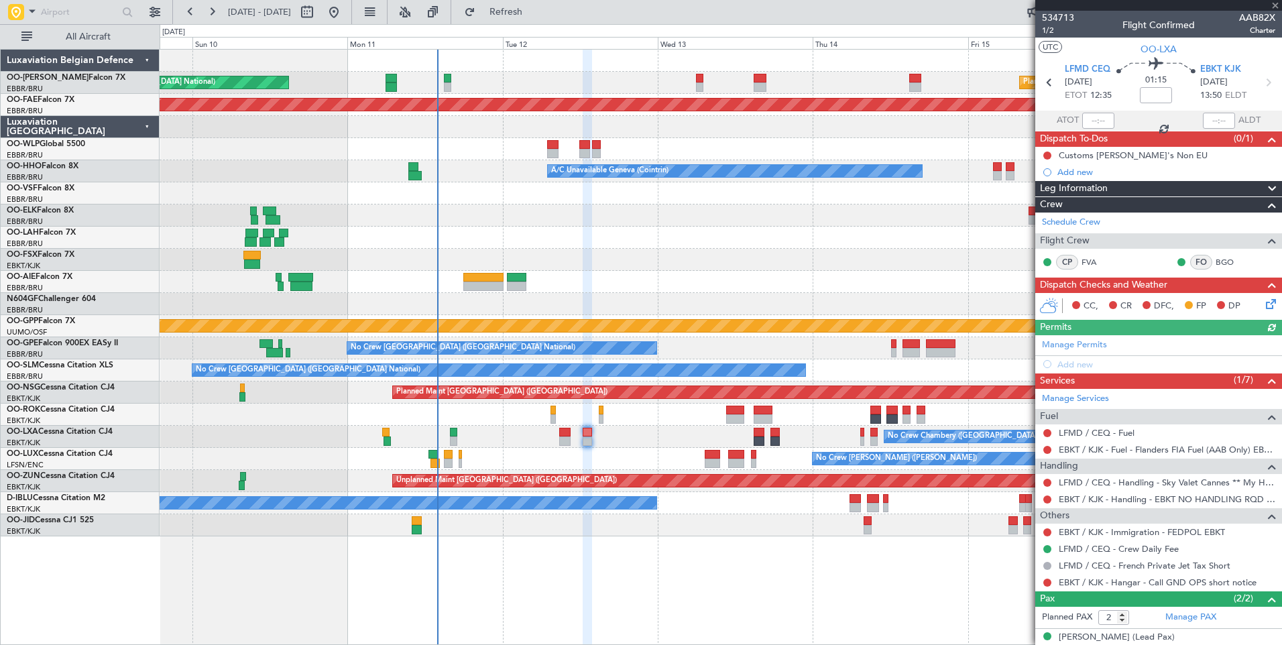
type input "+00:05"
type input "0"
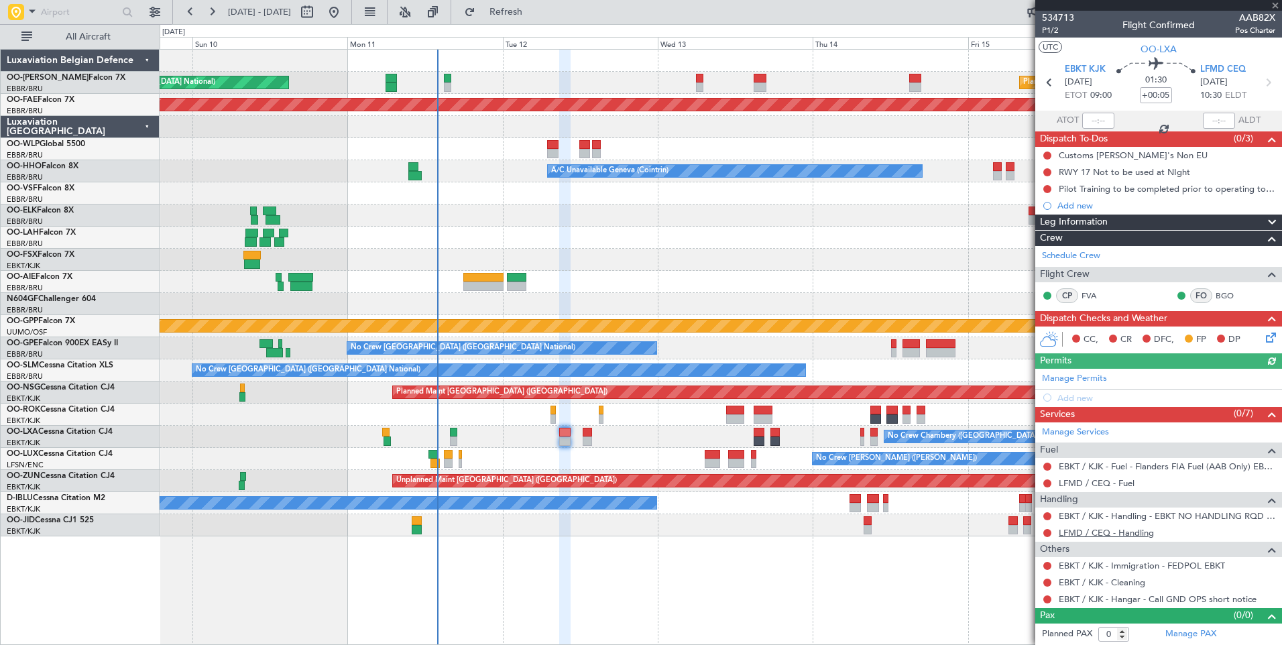
click at [1096, 529] on link "LFMD / CEQ - Handling" at bounding box center [1106, 532] width 95 height 11
click at [516, 12] on button "Refresh" at bounding box center [498, 11] width 80 height 21
click at [1083, 400] on div "Manage Permits Add new" at bounding box center [1159, 388] width 247 height 38
click at [1079, 400] on div "Manage Permits Add new" at bounding box center [1159, 388] width 247 height 38
click at [1083, 402] on div "Add new" at bounding box center [1161, 397] width 206 height 11
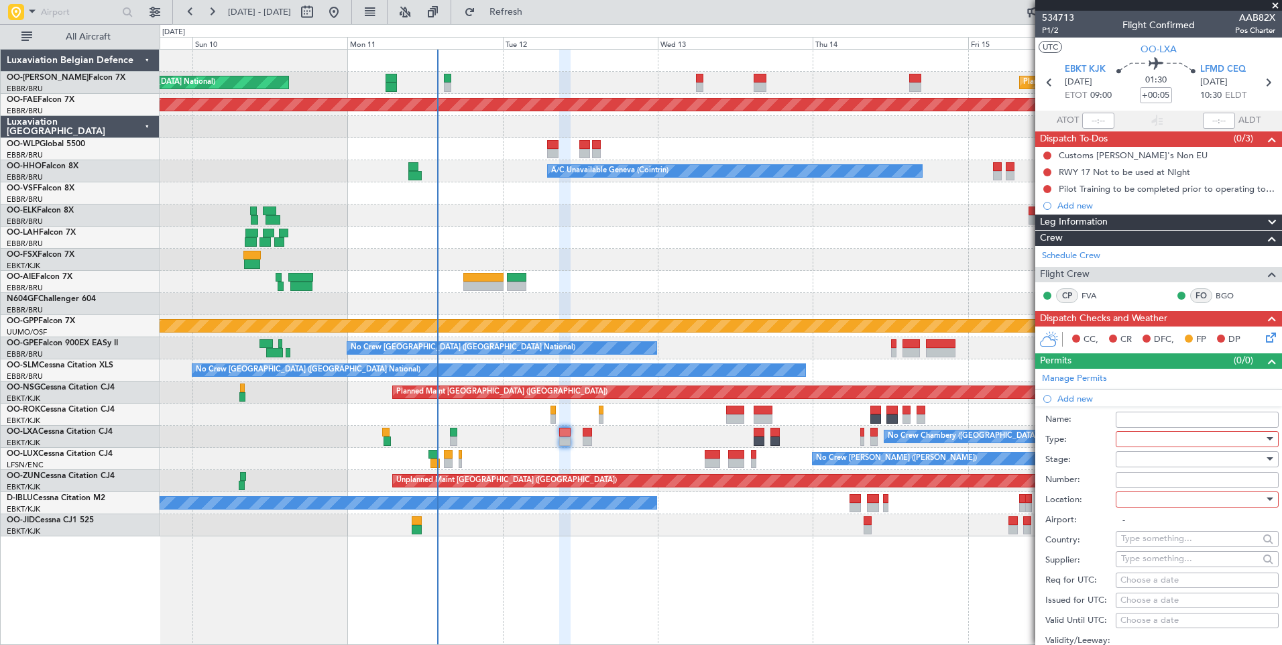
click at [1141, 429] on div at bounding box center [1192, 439] width 143 height 20
click at [1142, 436] on div at bounding box center [641, 322] width 1282 height 645
click at [1139, 440] on div at bounding box center [1192, 439] width 143 height 20
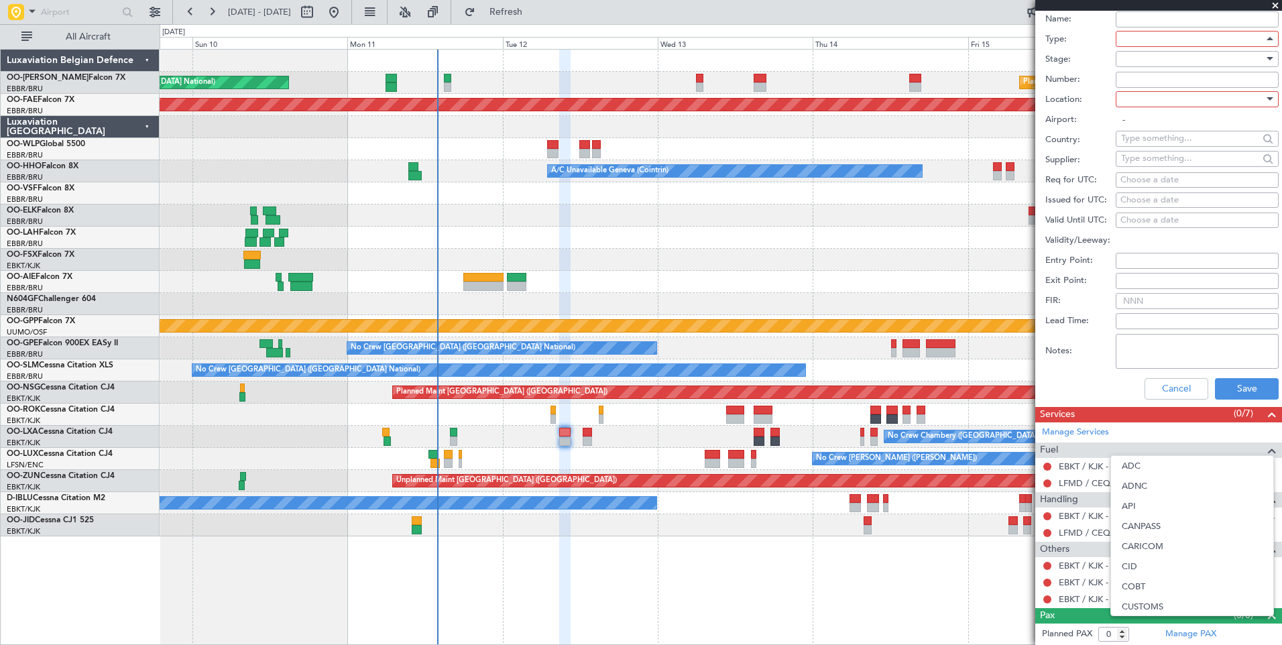
click at [1107, 359] on div at bounding box center [641, 322] width 1282 height 645
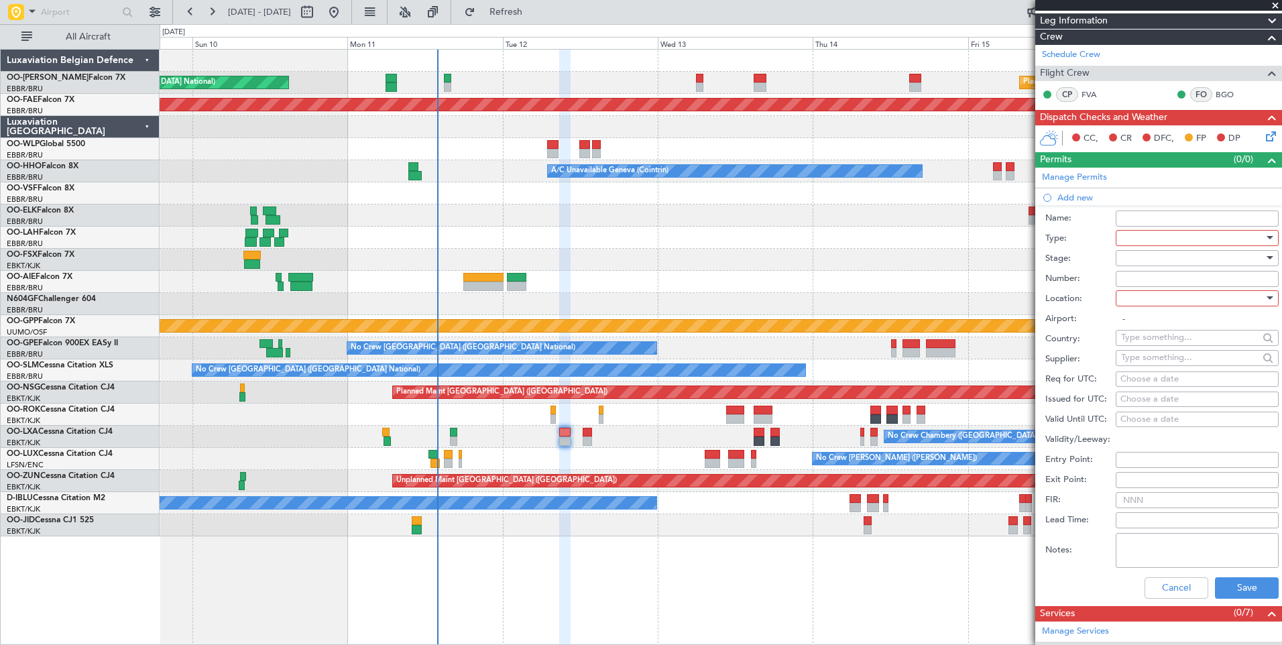
scroll to position [0, 0]
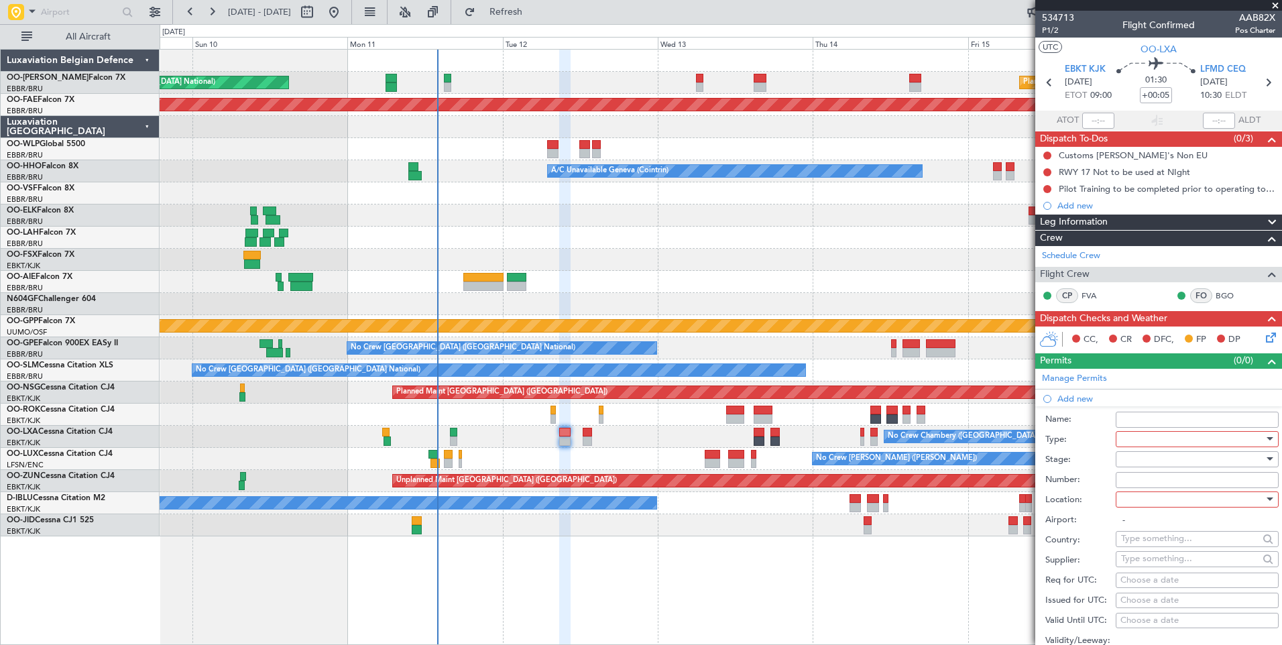
click at [1137, 436] on div at bounding box center [1192, 439] width 143 height 20
click at [1154, 505] on span "PPR" at bounding box center [1192, 506] width 141 height 20
click at [1154, 462] on div at bounding box center [1192, 459] width 143 height 20
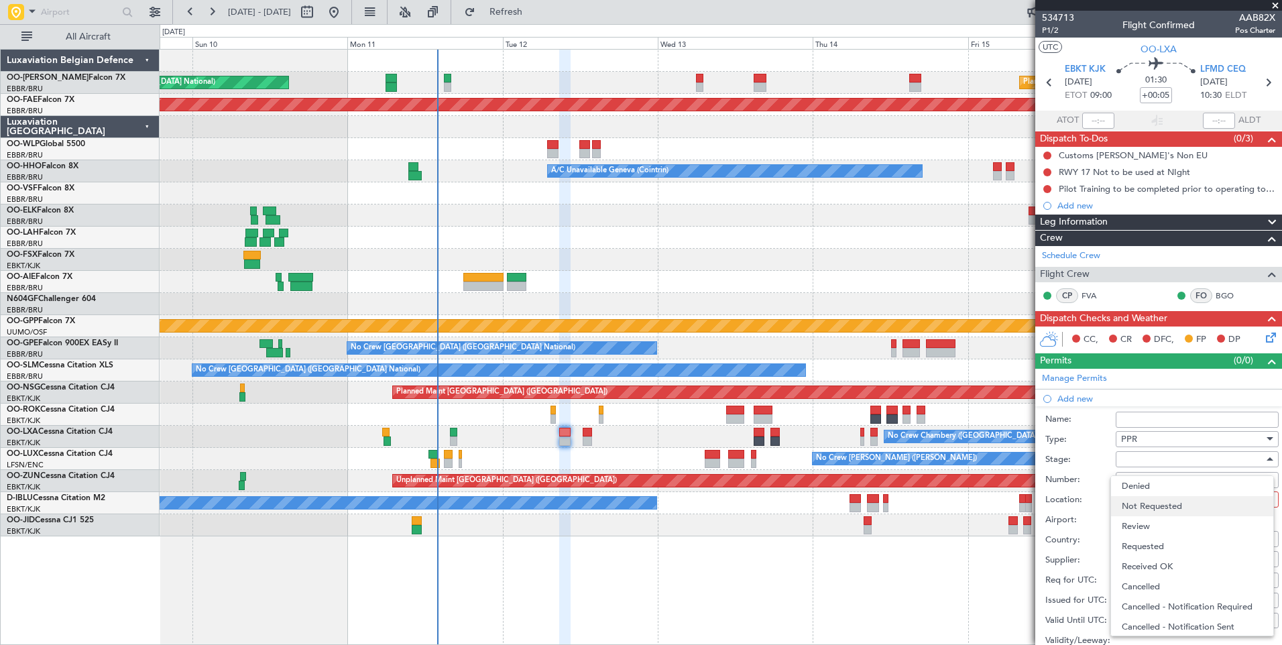
click at [1167, 506] on span "Not Requested" at bounding box center [1192, 506] width 141 height 20
click at [1152, 463] on span "Not Requested" at bounding box center [1151, 459] width 60 height 12
click at [1155, 544] on span "Requested" at bounding box center [1192, 547] width 141 height 20
click at [1132, 500] on div at bounding box center [1192, 500] width 143 height 20
click at [1145, 534] on span "Departure" at bounding box center [1192, 526] width 141 height 20
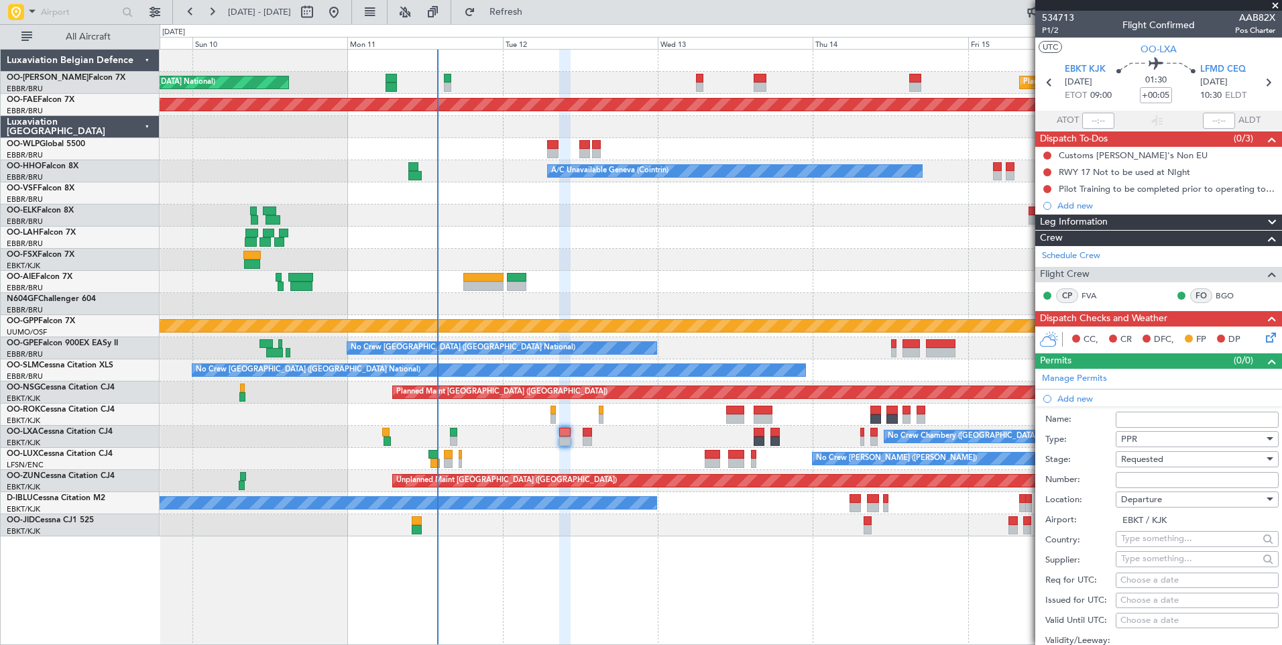
drag, startPoint x: 1145, startPoint y: 534, endPoint x: 1144, endPoint y: 504, distance: 30.2
click at [1144, 504] on span "Departure" at bounding box center [1141, 500] width 41 height 12
click at [1142, 558] on span "Arrival" at bounding box center [1192, 567] width 141 height 20
type input "LFMD / CEQ"
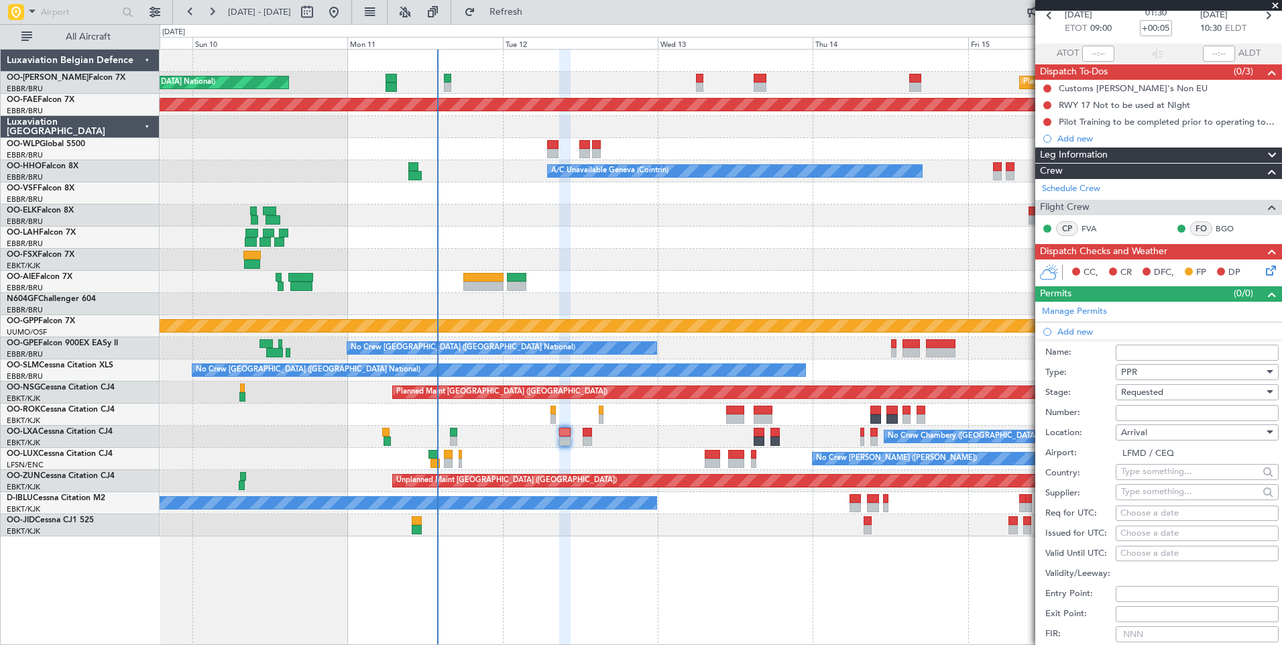
click at [1143, 512] on div "Choose a date" at bounding box center [1198, 513] width 154 height 13
select select "8"
select select "2025"
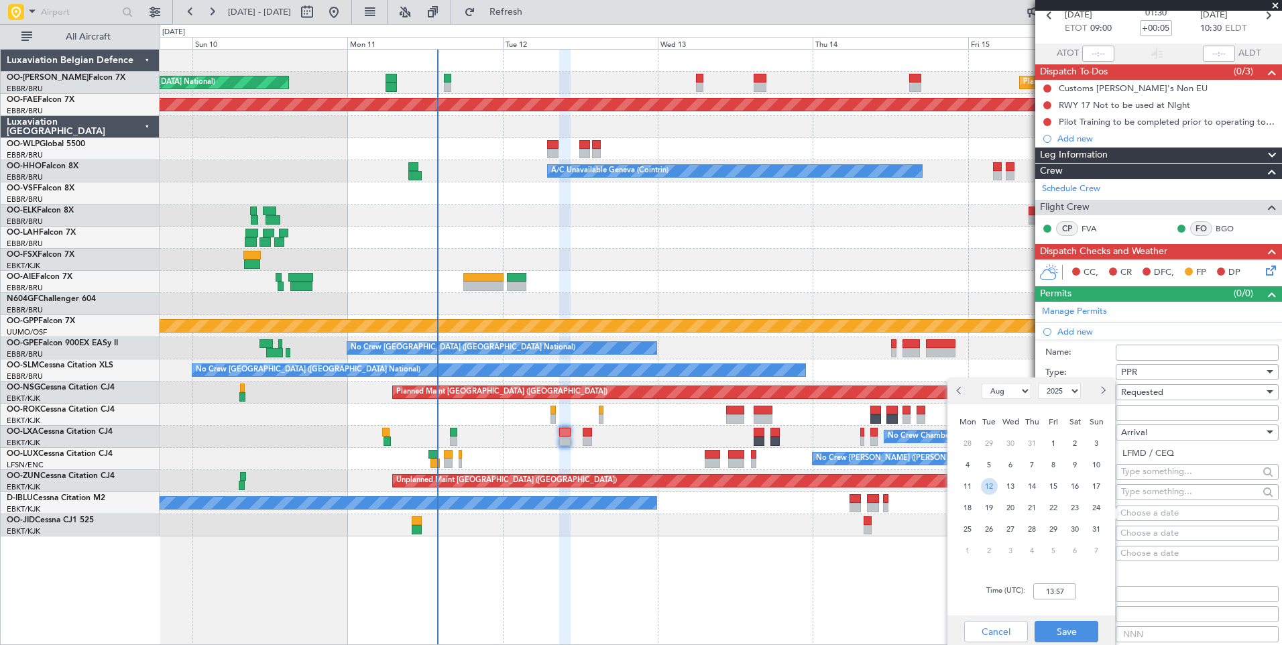
click at [992, 486] on span "12" at bounding box center [989, 486] width 17 height 17
click at [1052, 596] on input "00:00" at bounding box center [1055, 592] width 43 height 16
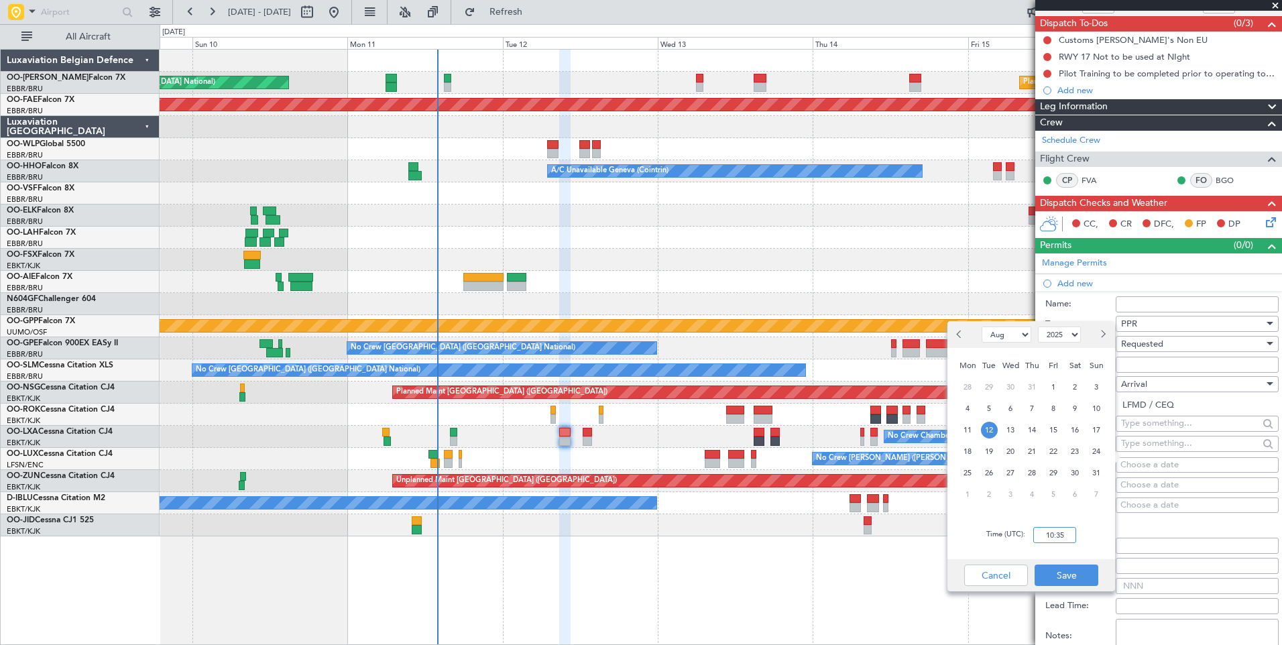
scroll to position [134, 0]
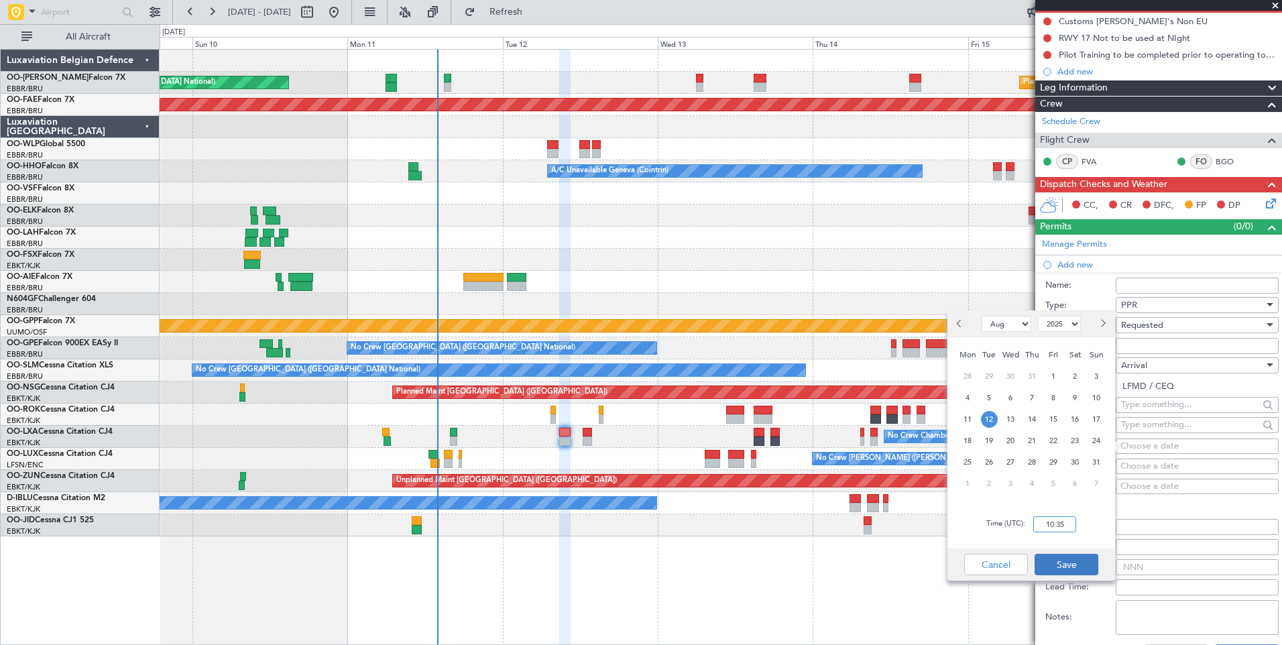
type input "10:35"
click at [1048, 573] on button "Save" at bounding box center [1067, 564] width 64 height 21
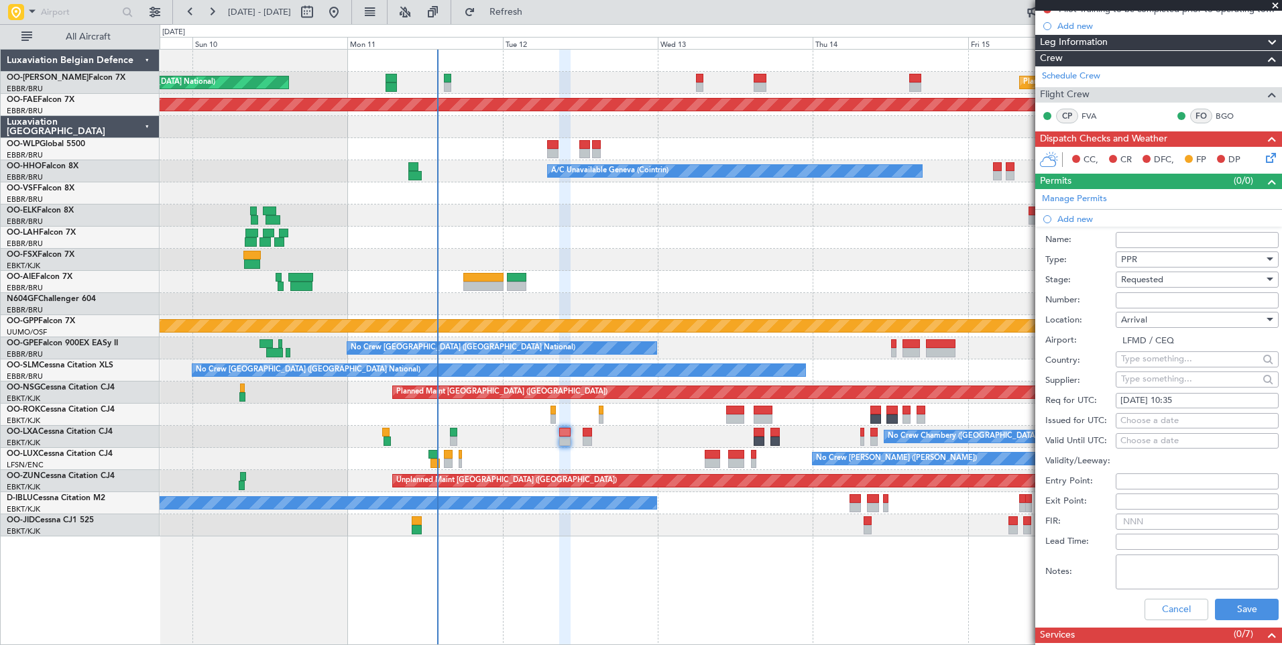
scroll to position [268, 0]
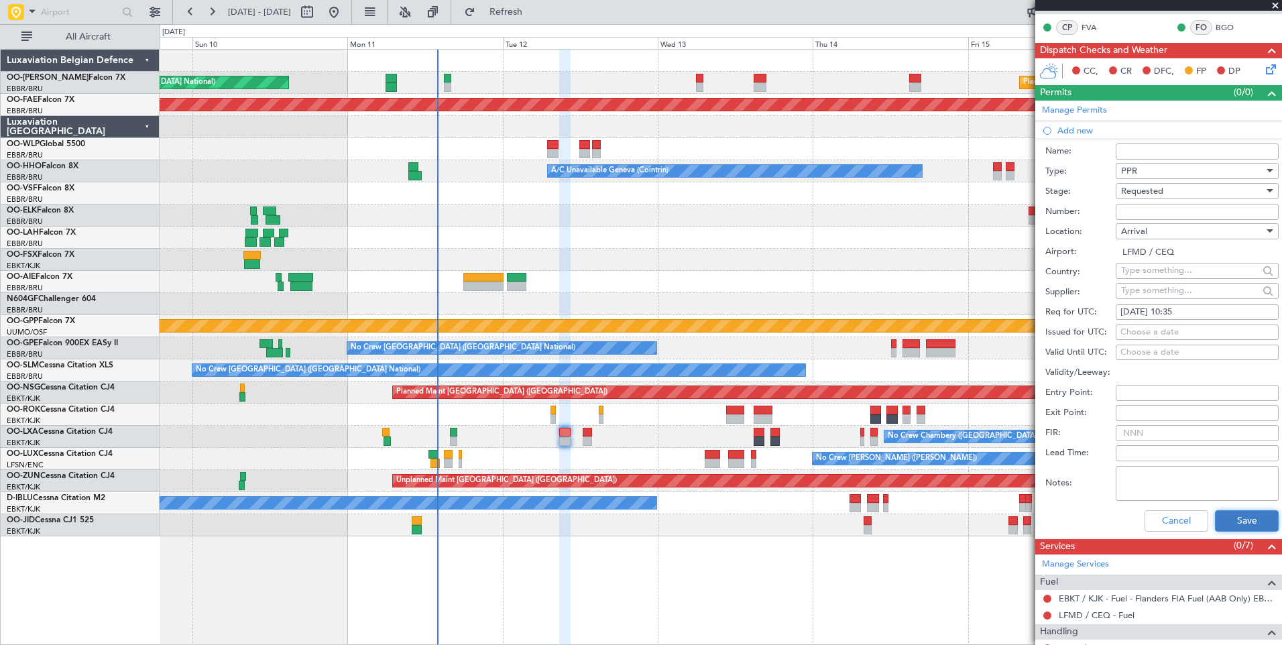
click at [1247, 526] on button "Save" at bounding box center [1247, 520] width 64 height 21
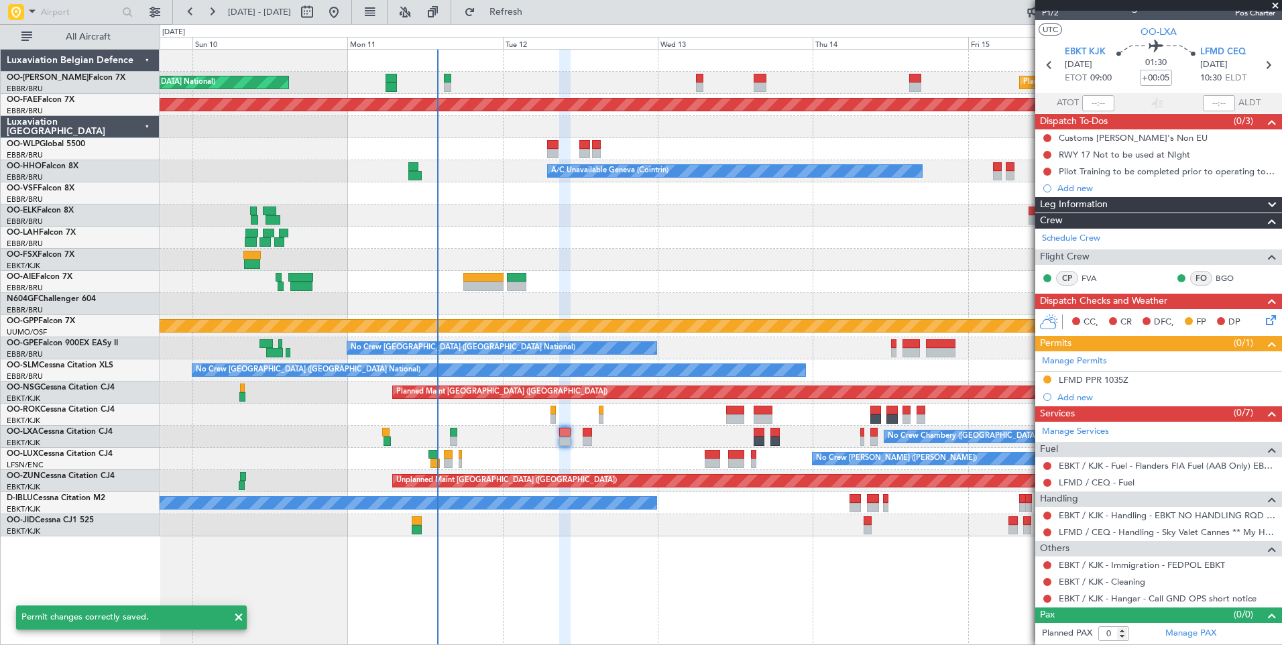
scroll to position [17, 0]
click at [1046, 535] on button at bounding box center [1048, 533] width 8 height 8
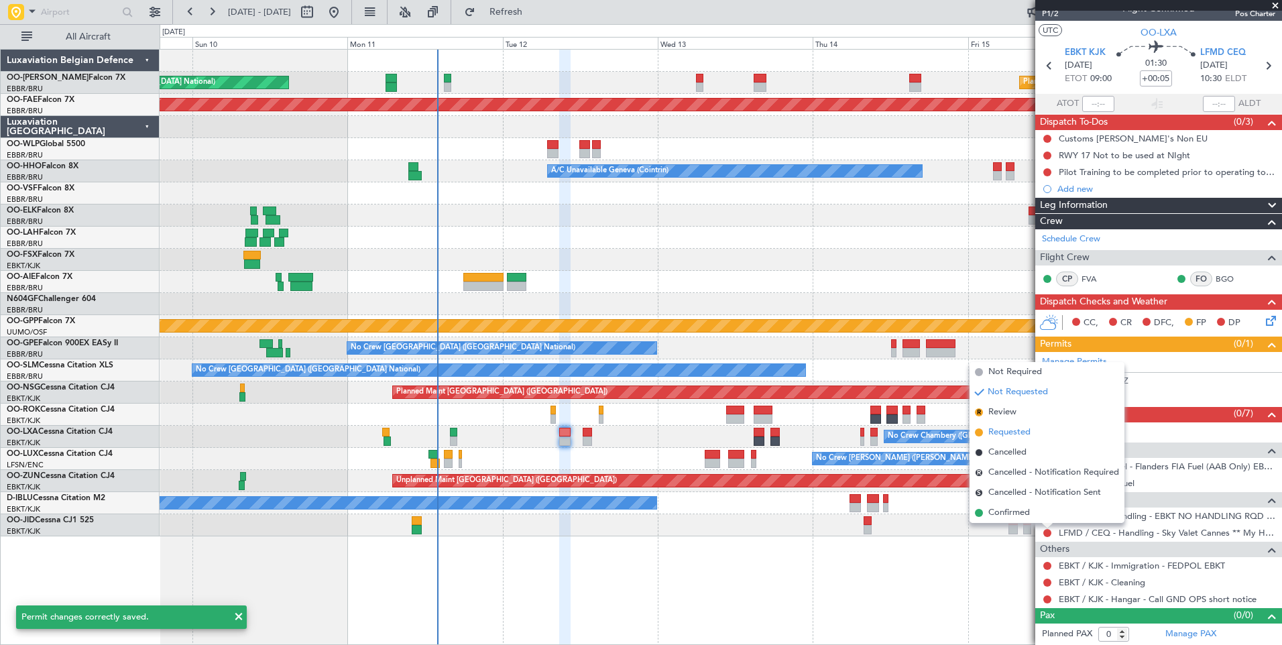
click at [1009, 431] on span "Requested" at bounding box center [1010, 432] width 42 height 13
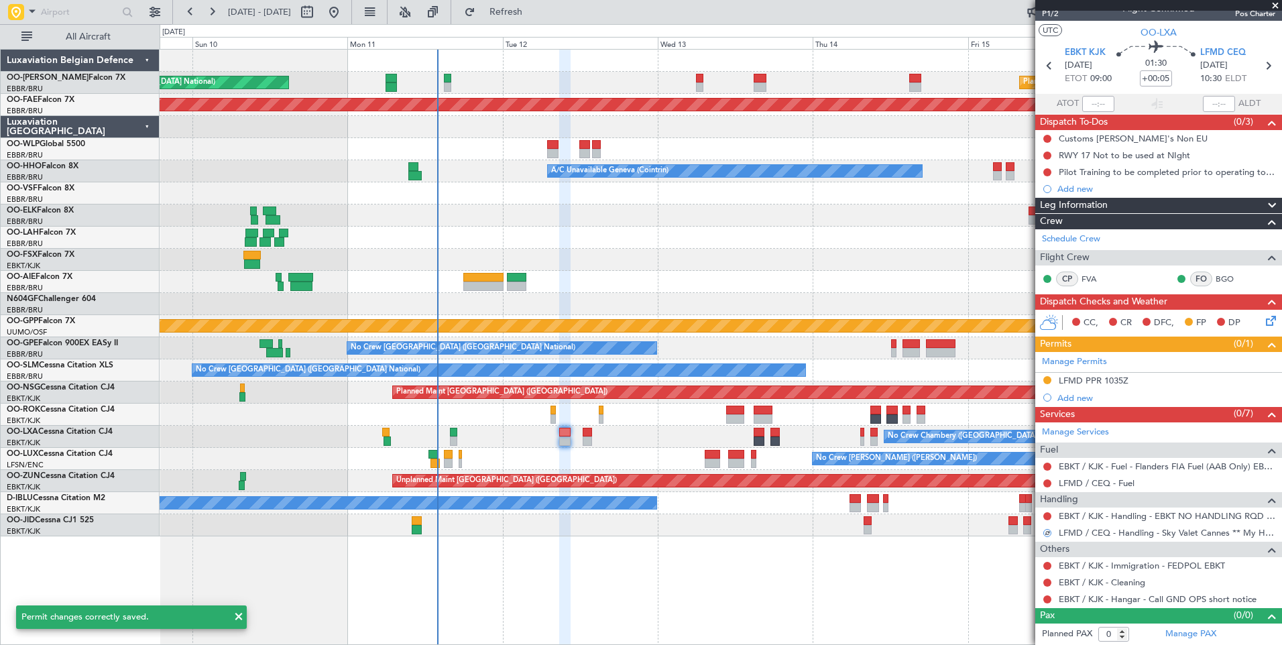
click at [1050, 520] on mat-tooltip-component "Not Requested" at bounding box center [1048, 538] width 76 height 36
click at [1050, 517] on button at bounding box center [1048, 516] width 8 height 8
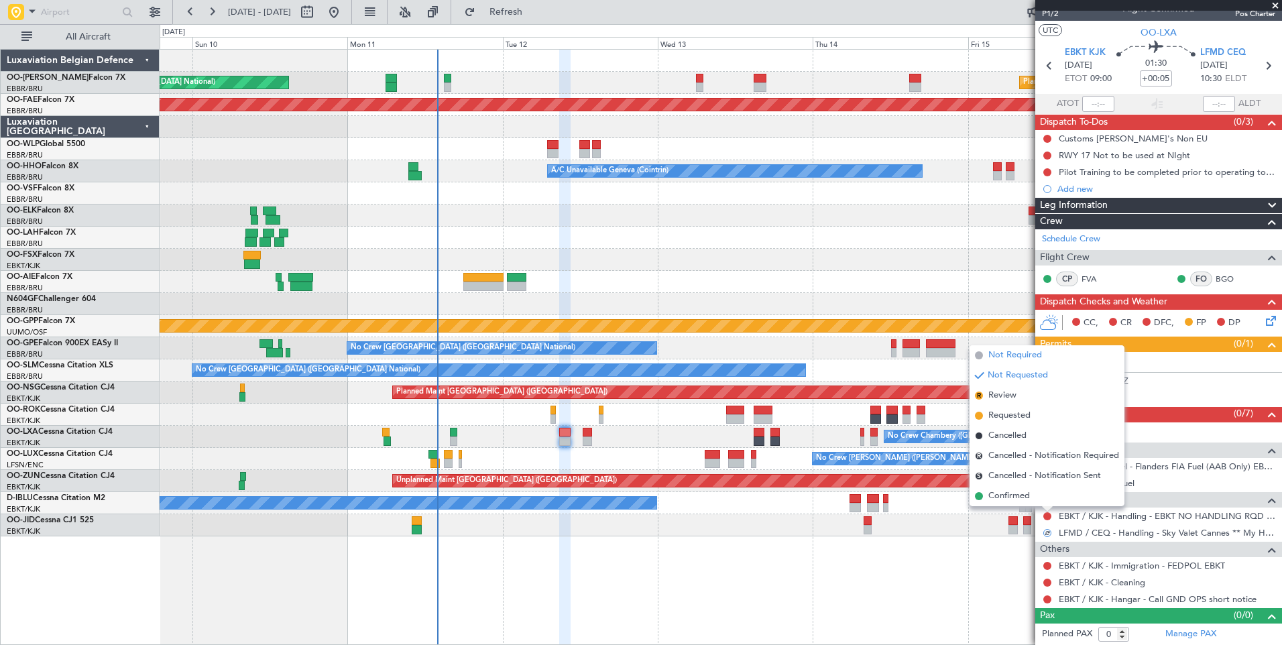
click at [1030, 358] on span "Not Required" at bounding box center [1016, 355] width 54 height 13
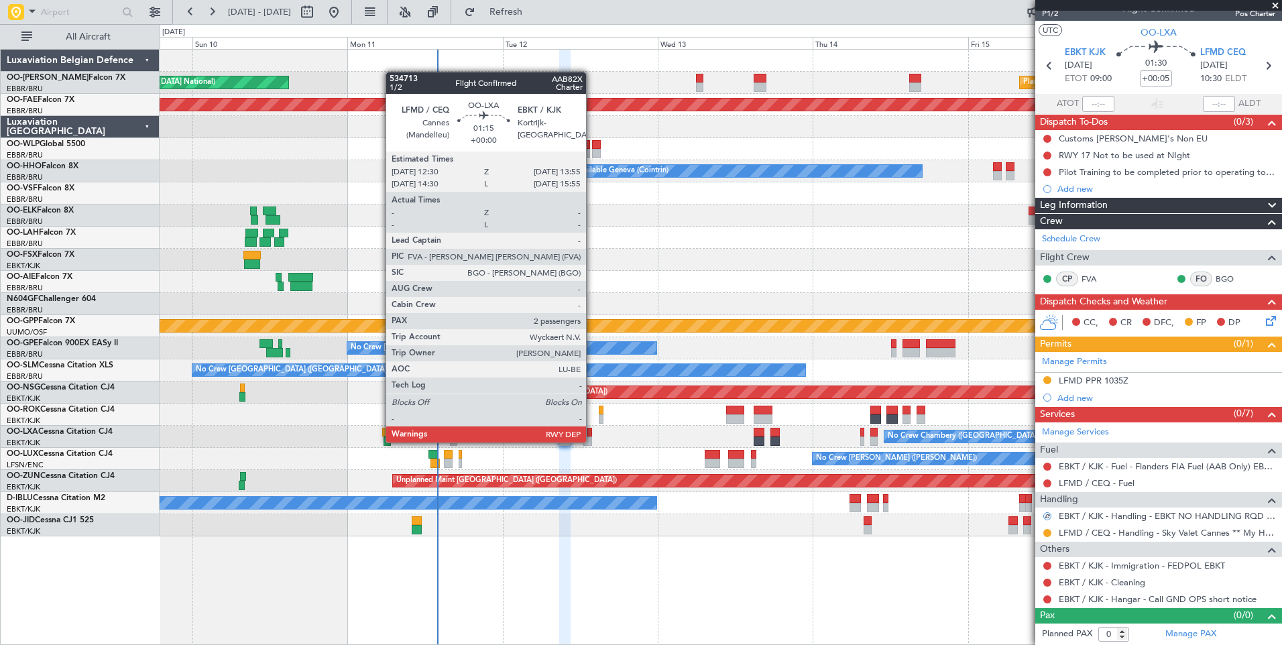
click at [592, 441] on div at bounding box center [587, 441] width 9 height 9
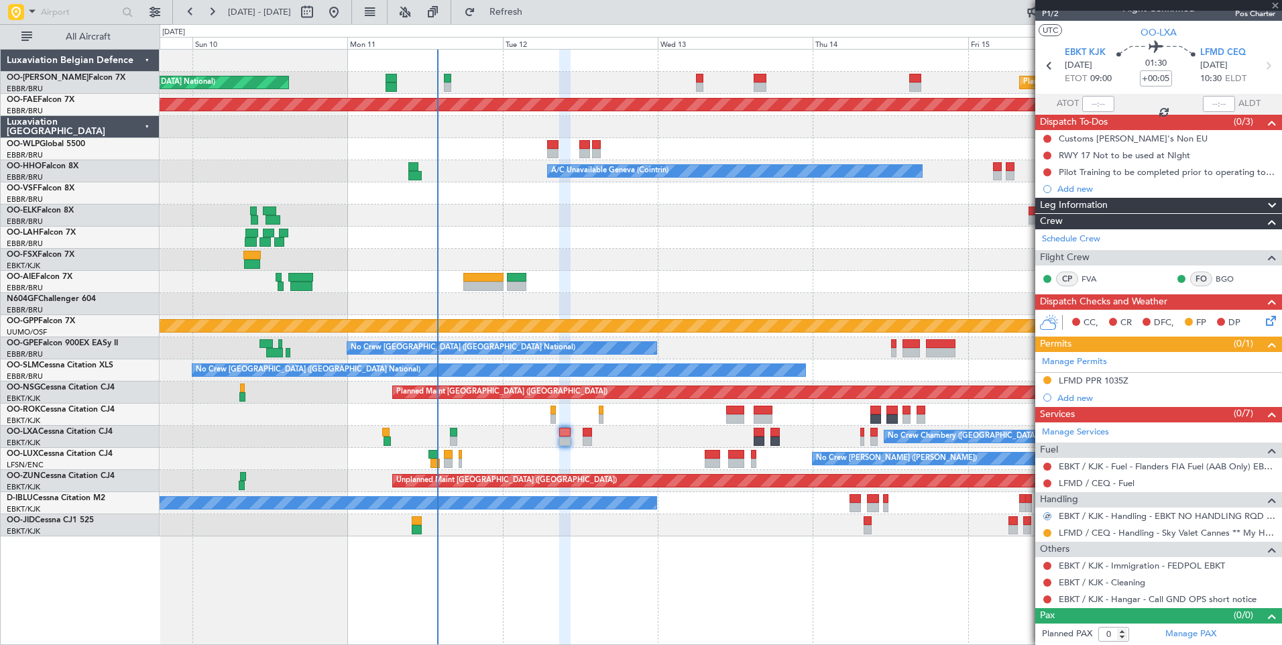
type input "2"
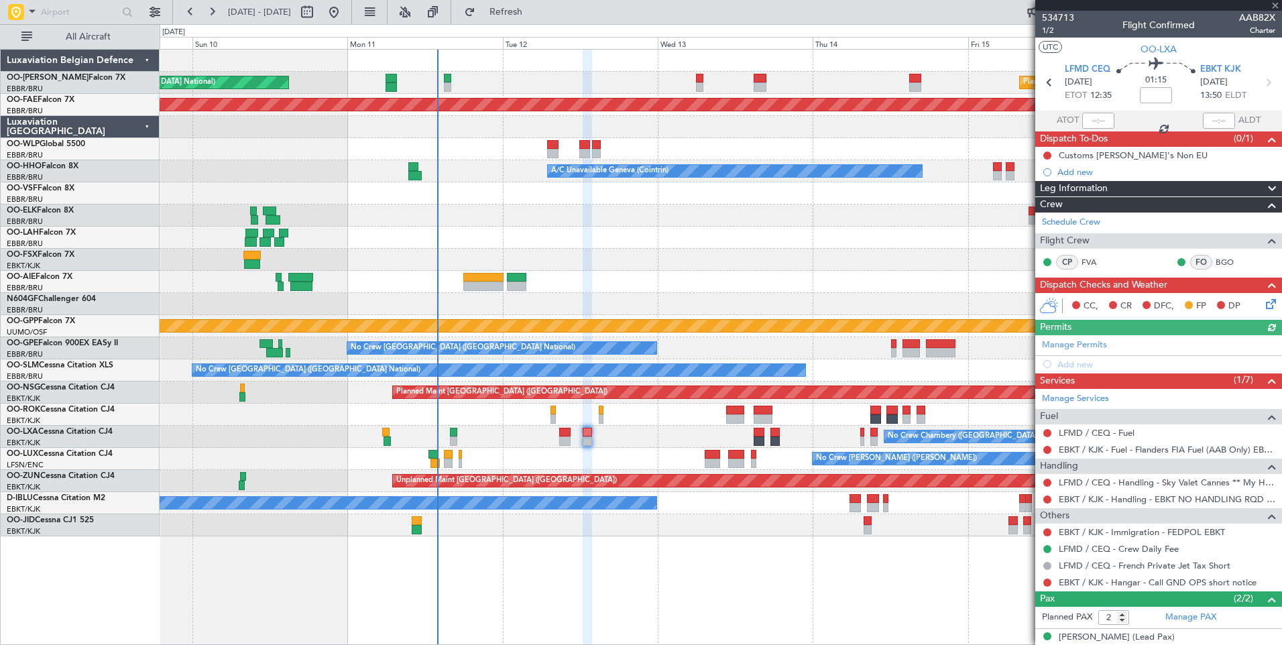
click at [1044, 504] on mat-tooltip-component "Not Requested" at bounding box center [1048, 521] width 76 height 36
click at [1044, 502] on button at bounding box center [1048, 500] width 8 height 8
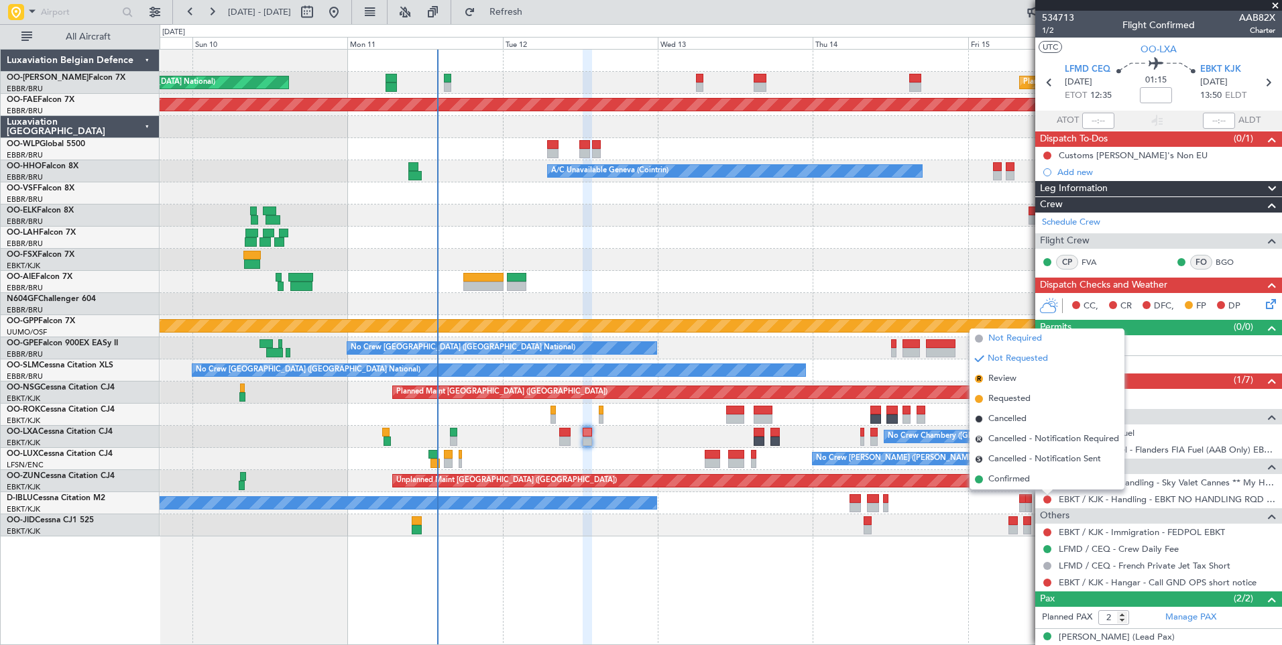
click at [1027, 341] on span "Not Required" at bounding box center [1016, 338] width 54 height 13
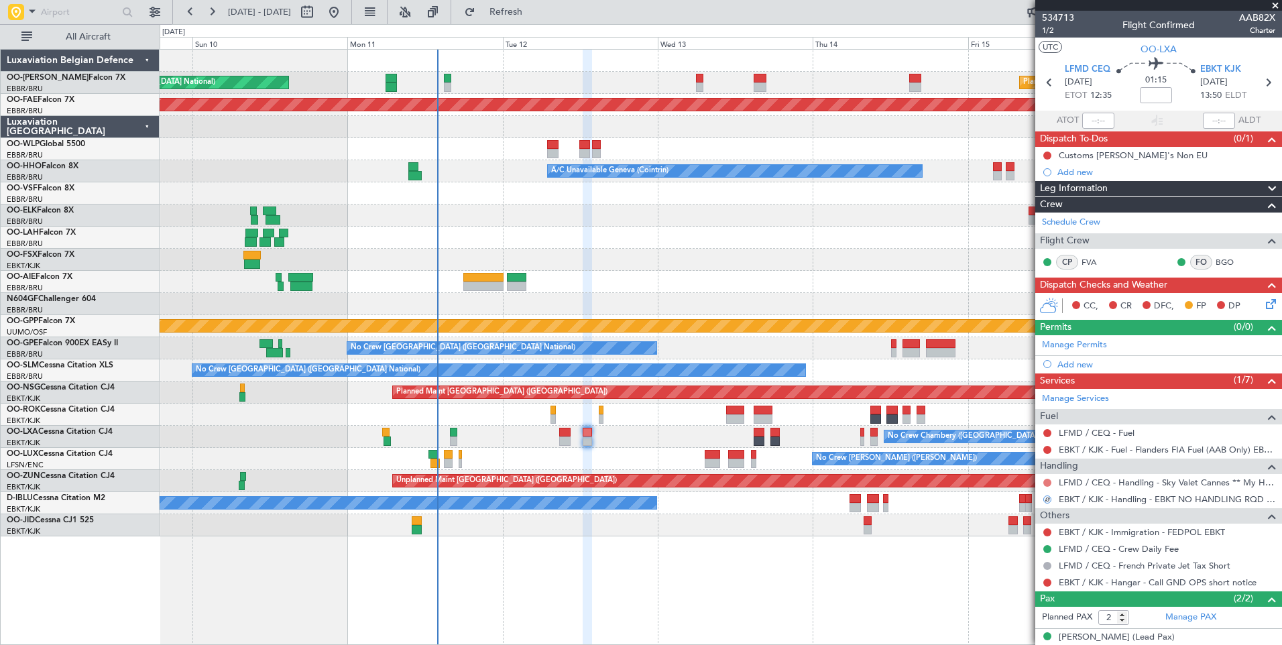
click at [1047, 482] on button at bounding box center [1048, 483] width 8 height 8
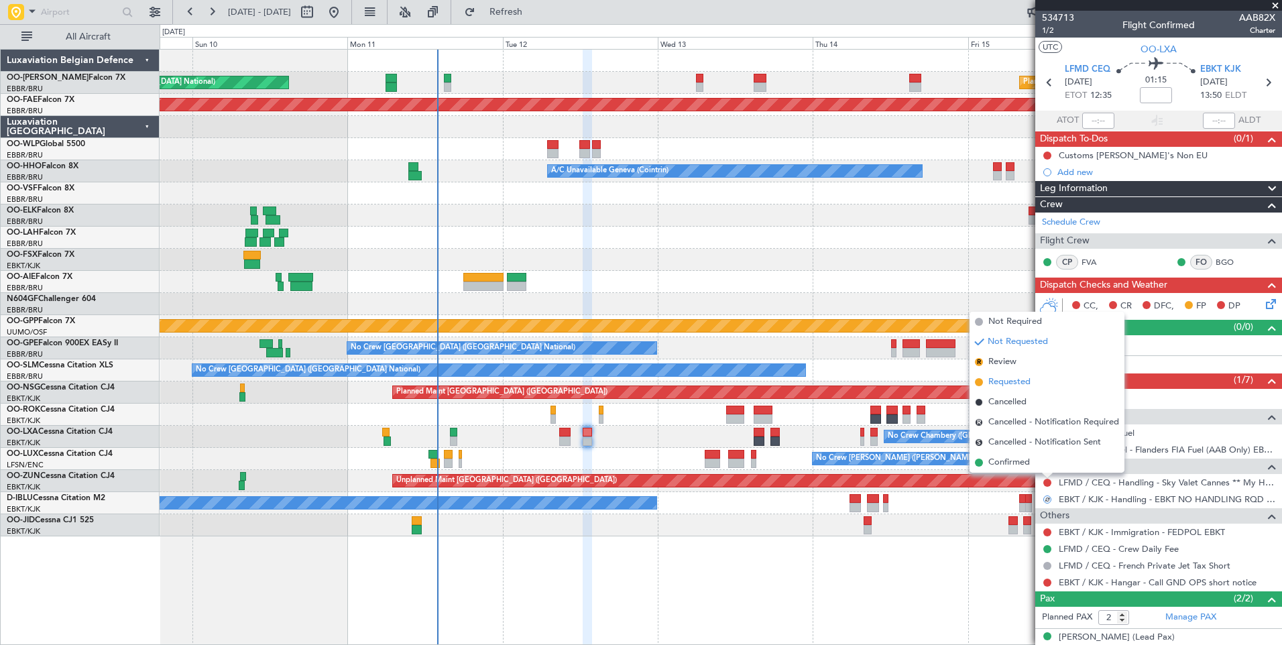
click at [1011, 382] on span "Requested" at bounding box center [1010, 382] width 42 height 13
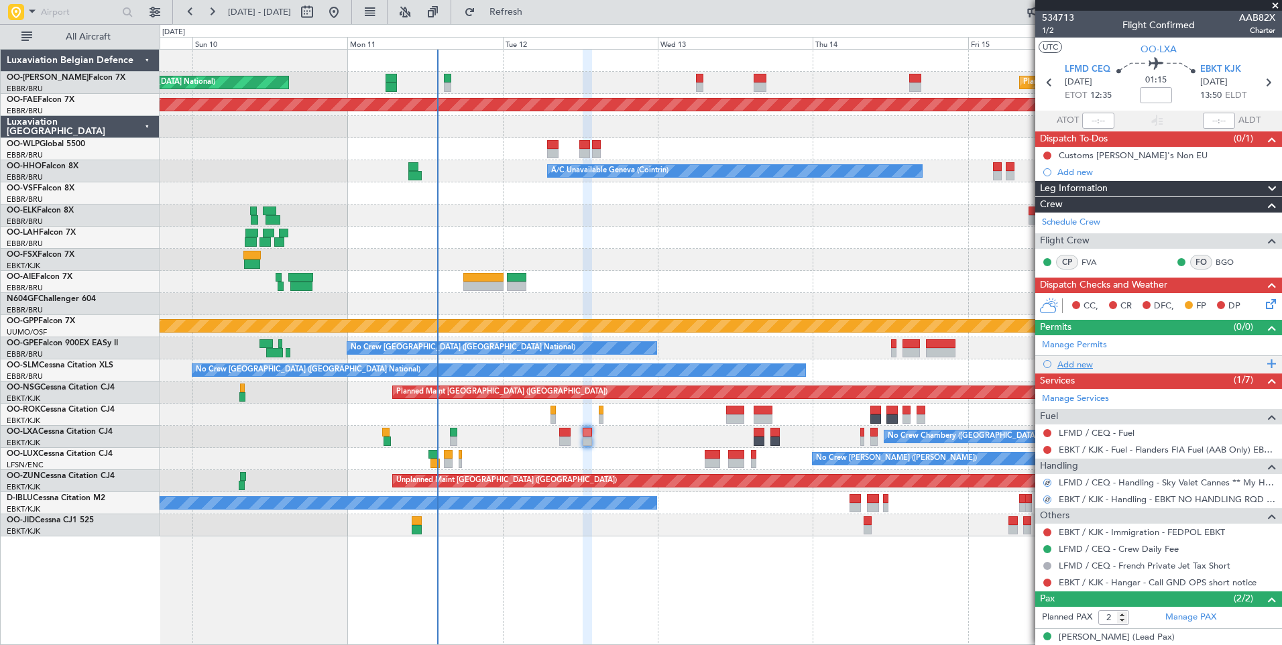
click at [1078, 361] on div "Add new" at bounding box center [1161, 364] width 206 height 11
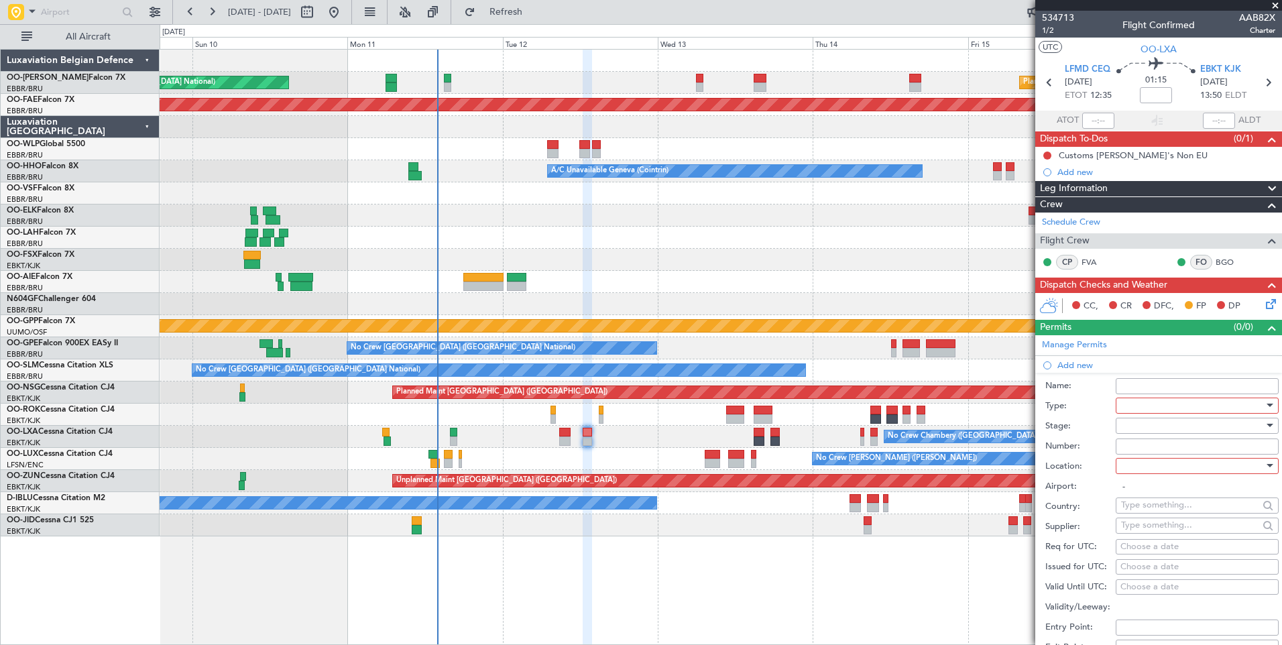
click at [1147, 401] on div at bounding box center [1192, 406] width 143 height 20
click at [1152, 468] on span "PPR" at bounding box center [1192, 471] width 141 height 20
click at [1149, 422] on div at bounding box center [1192, 426] width 143 height 20
click at [1153, 507] on span "Requested" at bounding box center [1192, 513] width 141 height 20
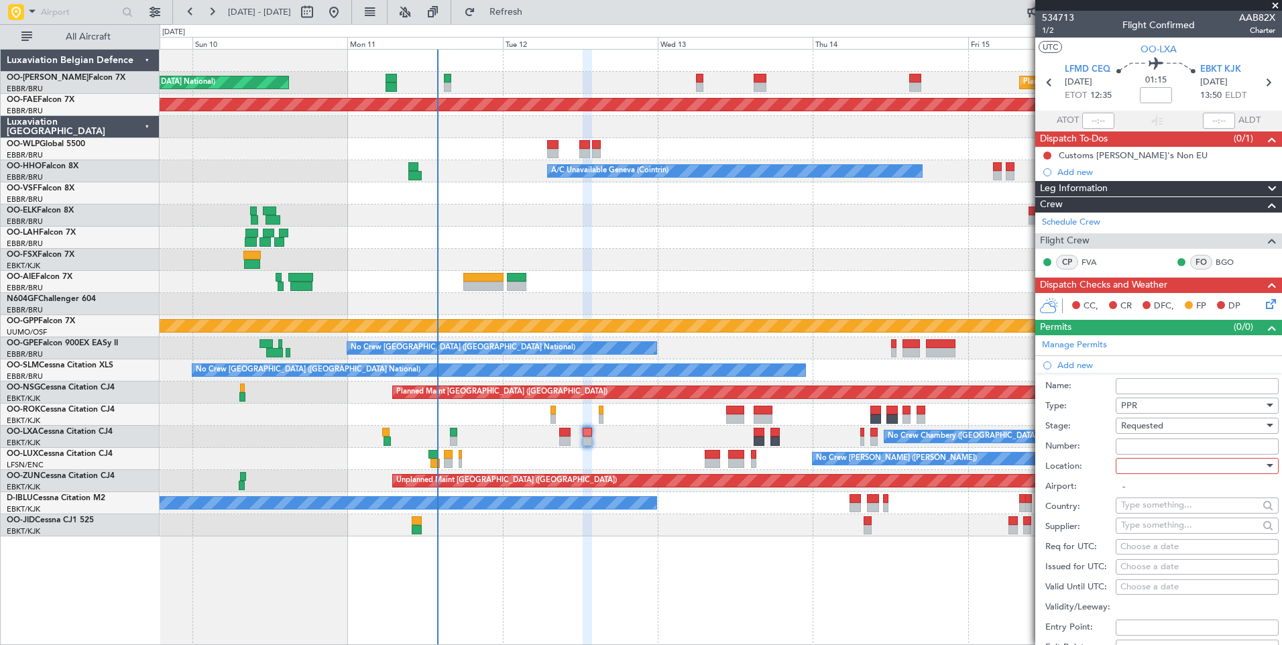
click at [1145, 468] on div at bounding box center [1192, 466] width 143 height 20
click at [1141, 535] on span "Arrival" at bounding box center [1192, 533] width 141 height 20
click at [1141, 535] on body "09 Aug 2025 - 17 Aug 2025 Refresh Quick Links All Aircraft Unplanned Maint Brus…" at bounding box center [641, 322] width 1282 height 645
click at [1143, 467] on span "Arrival" at bounding box center [1134, 466] width 26 height 12
click at [1136, 485] on span "Departure" at bounding box center [1192, 493] width 141 height 20
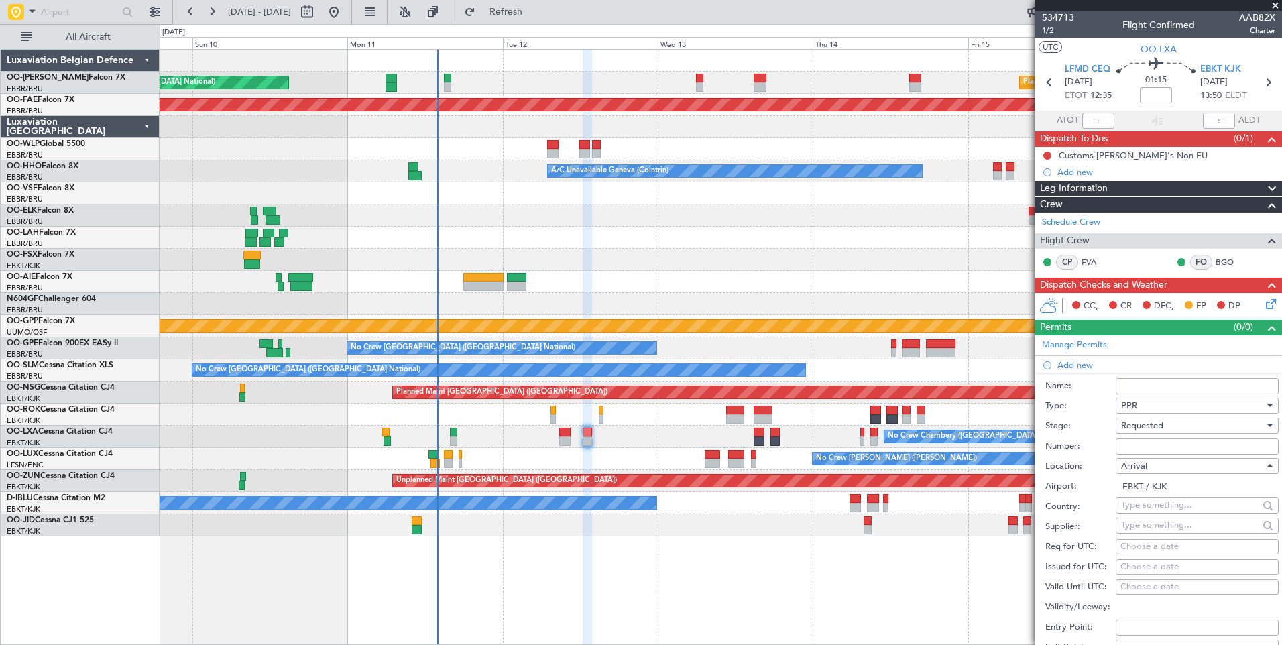
type input "LFMD / CEQ"
click at [1142, 545] on div "Choose a date" at bounding box center [1198, 547] width 154 height 13
select select "8"
select select "2025"
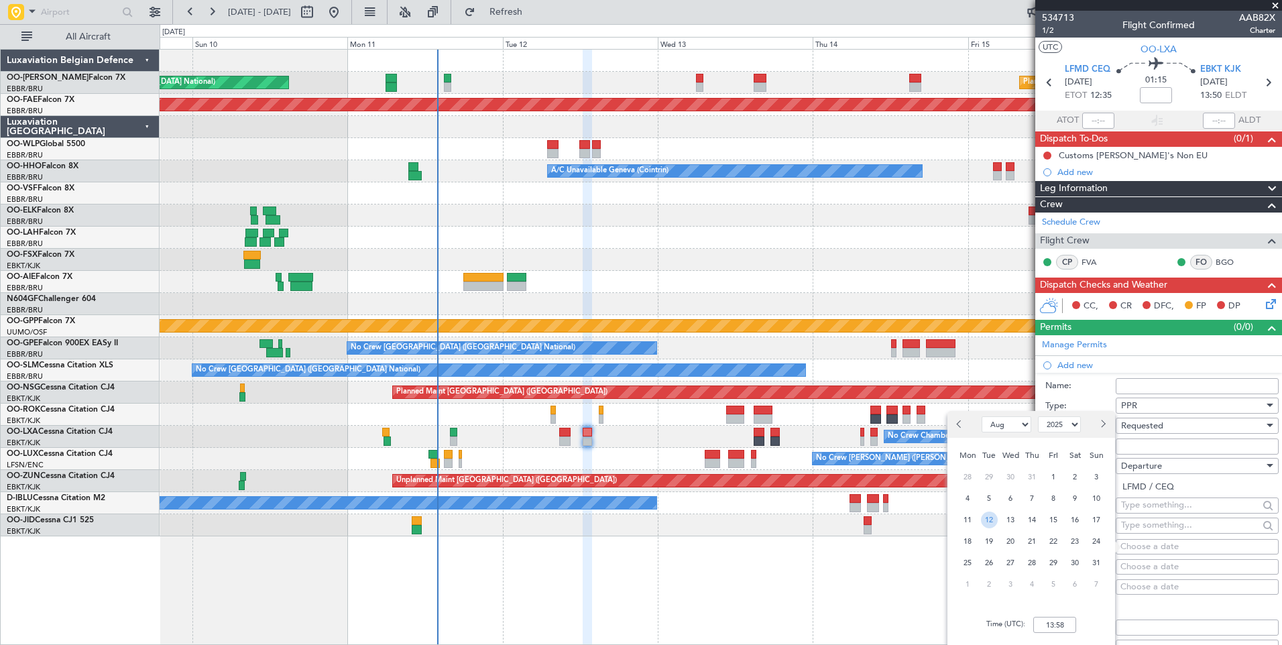
click at [992, 520] on span "12" at bounding box center [989, 520] width 17 height 17
click at [1050, 616] on div "Time (UTC): 00:00" at bounding box center [1032, 625] width 168 height 48
click at [1058, 620] on input "00:00" at bounding box center [1055, 625] width 43 height 16
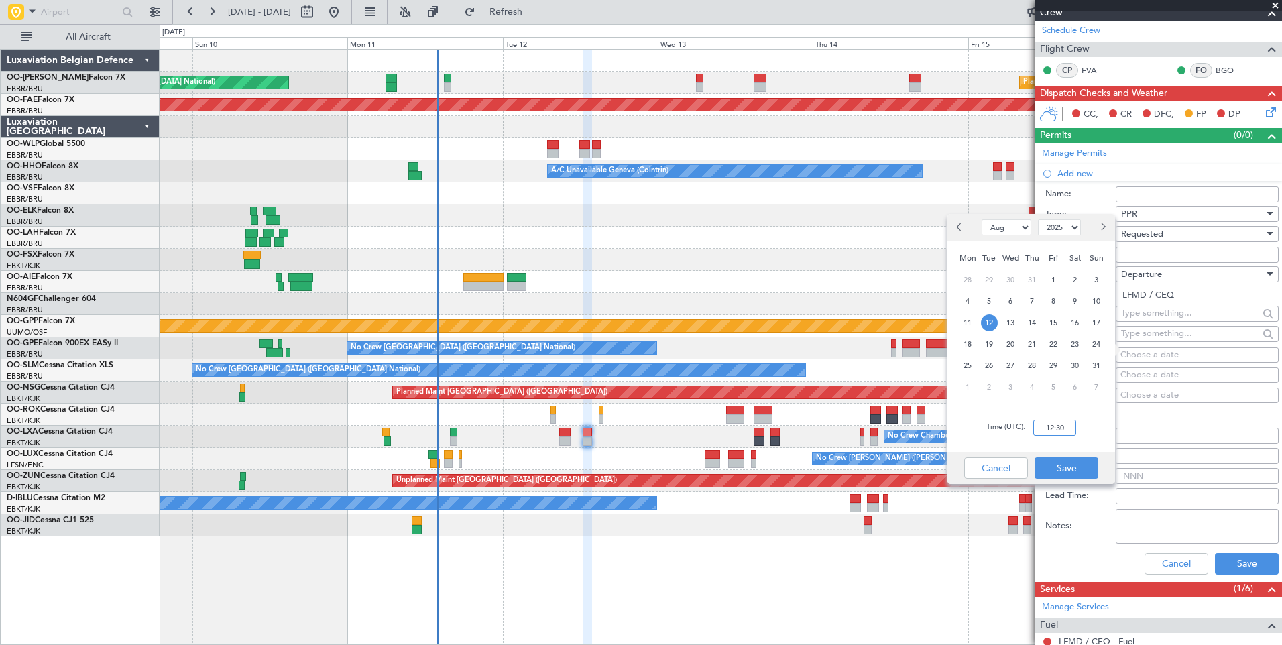
scroll to position [201, 0]
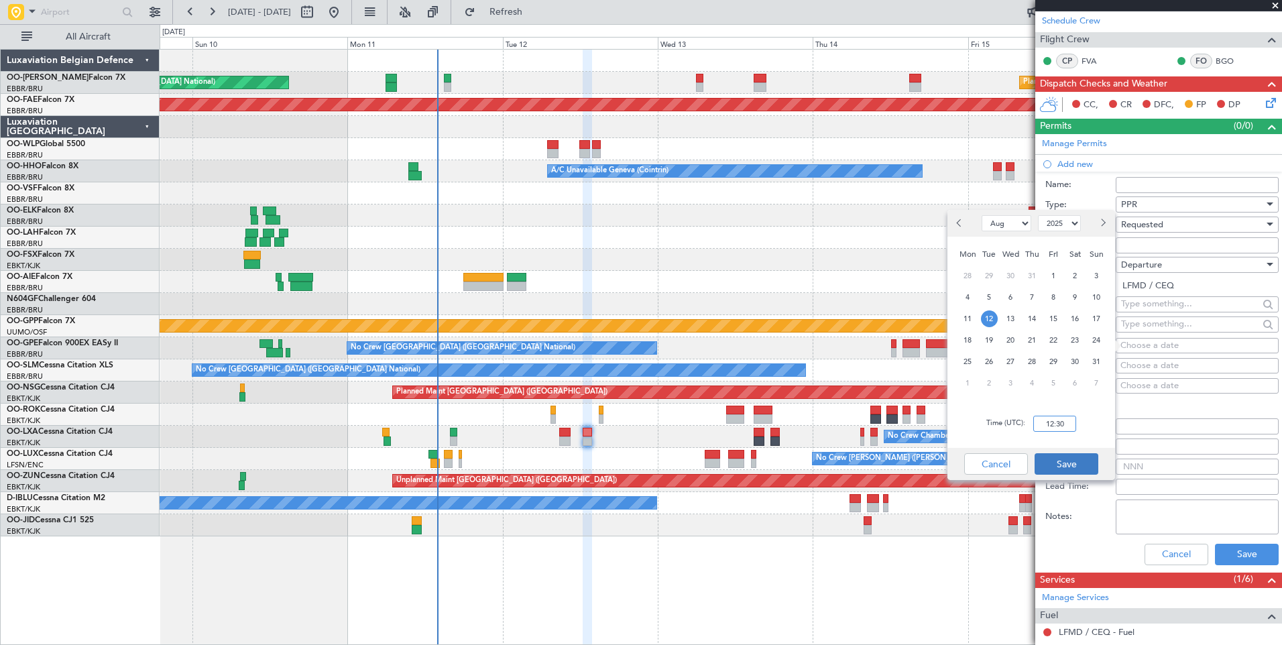
type input "12:30"
click at [1068, 472] on button "Save" at bounding box center [1067, 463] width 64 height 21
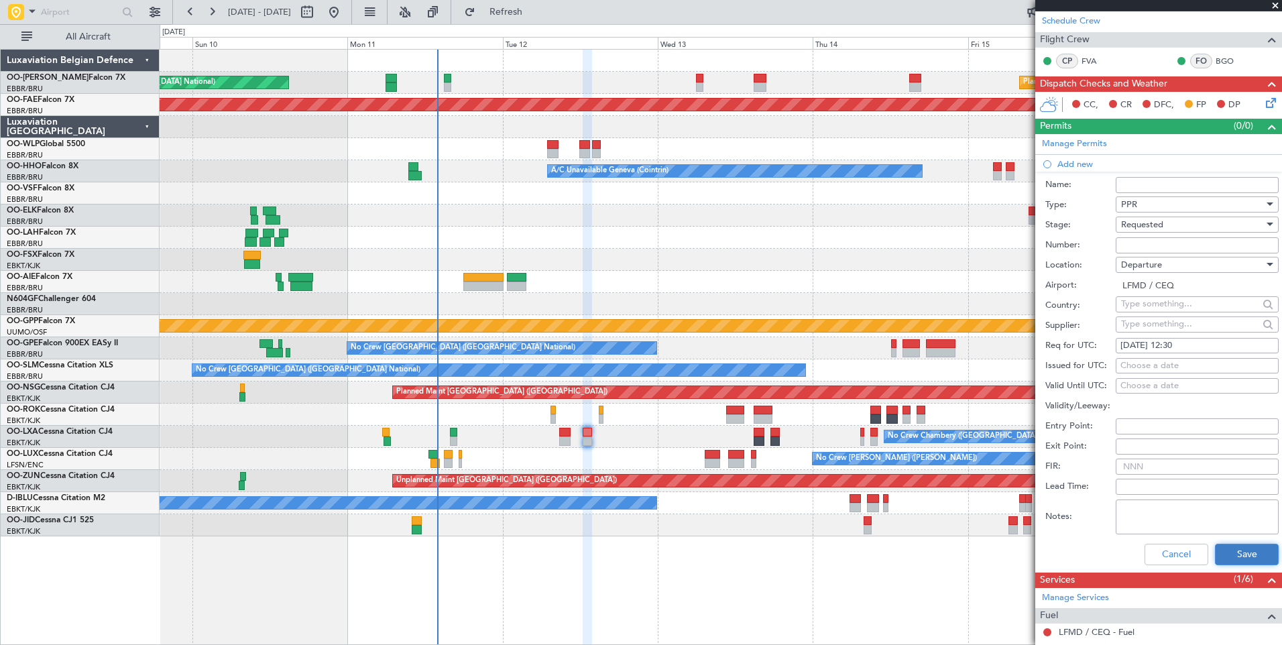
click at [1232, 548] on button "Save" at bounding box center [1247, 554] width 64 height 21
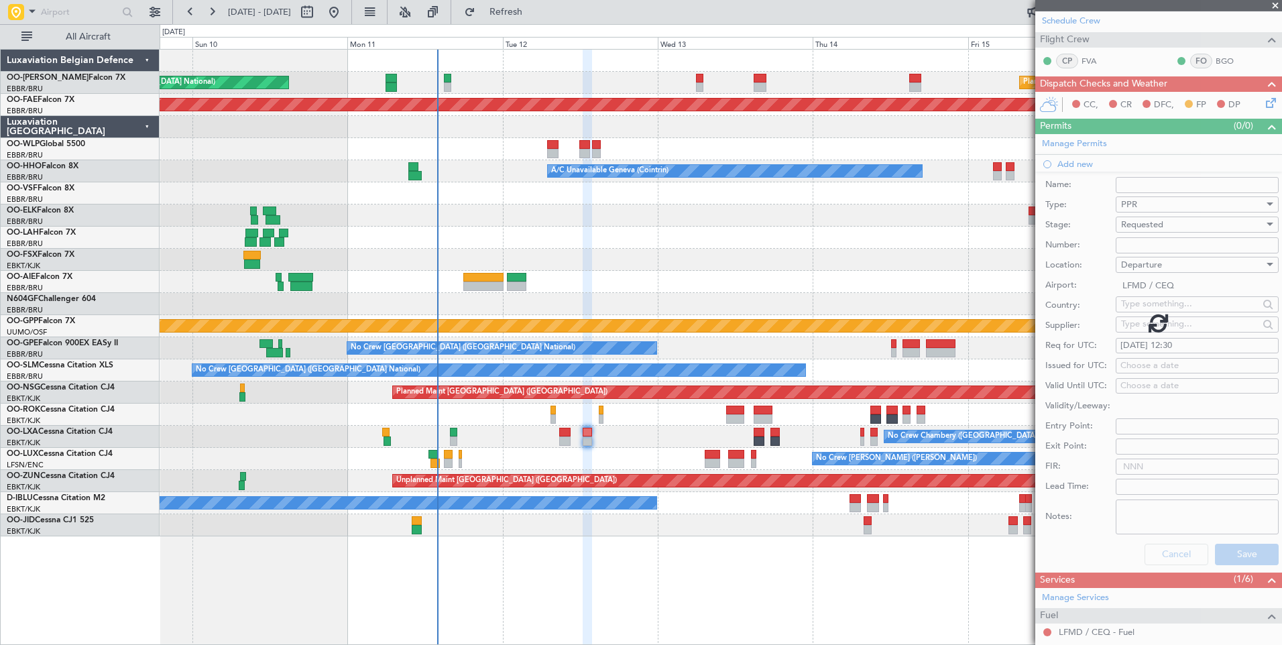
scroll to position [60, 0]
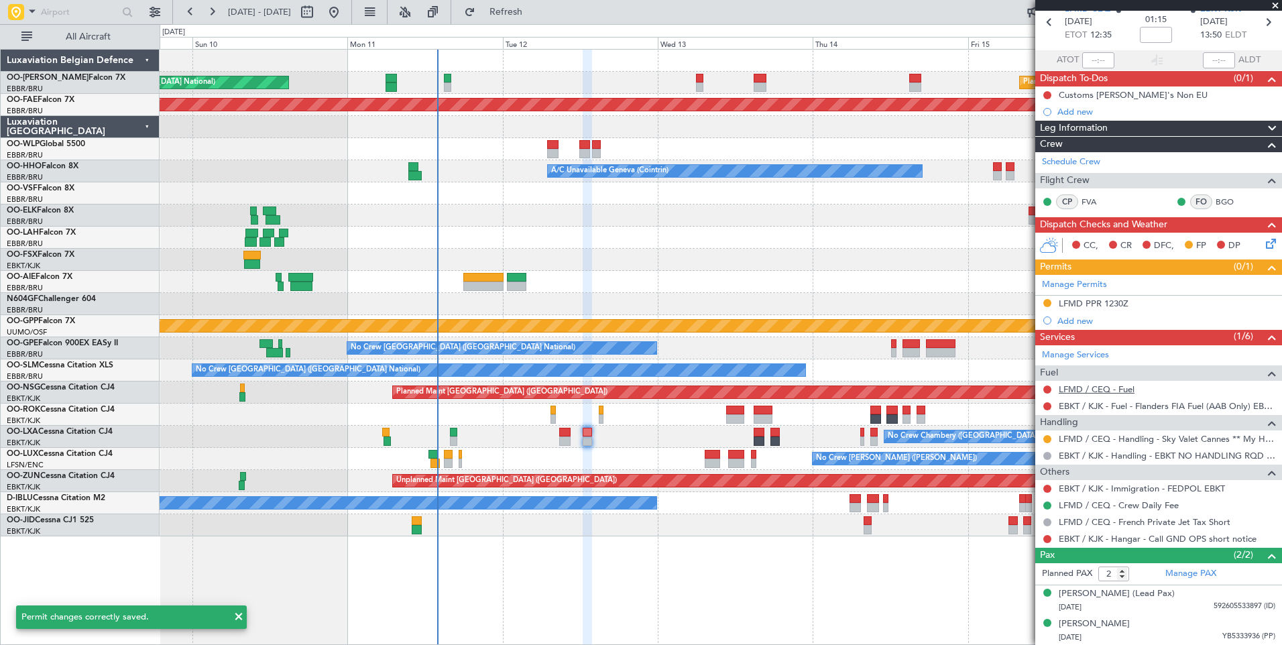
click at [1115, 388] on link "LFMD / CEQ - Fuel" at bounding box center [1097, 389] width 76 height 11
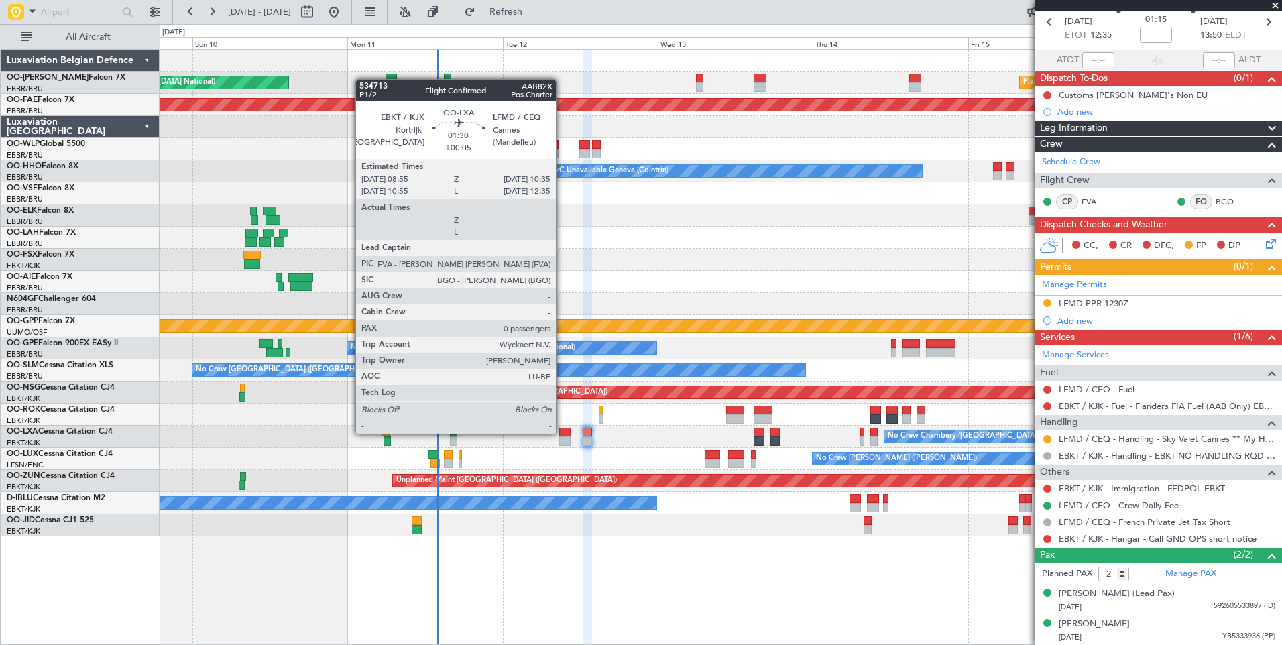
click at [562, 433] on div at bounding box center [564, 432] width 11 height 9
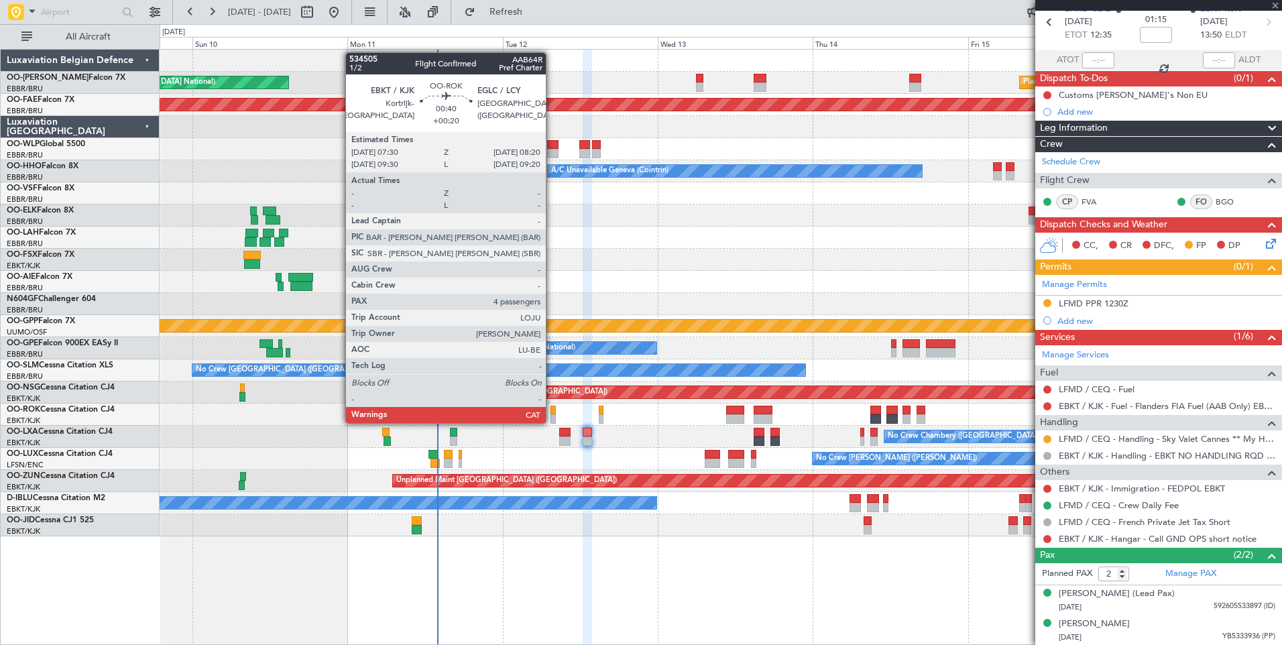
type input "+00:05"
type input "0"
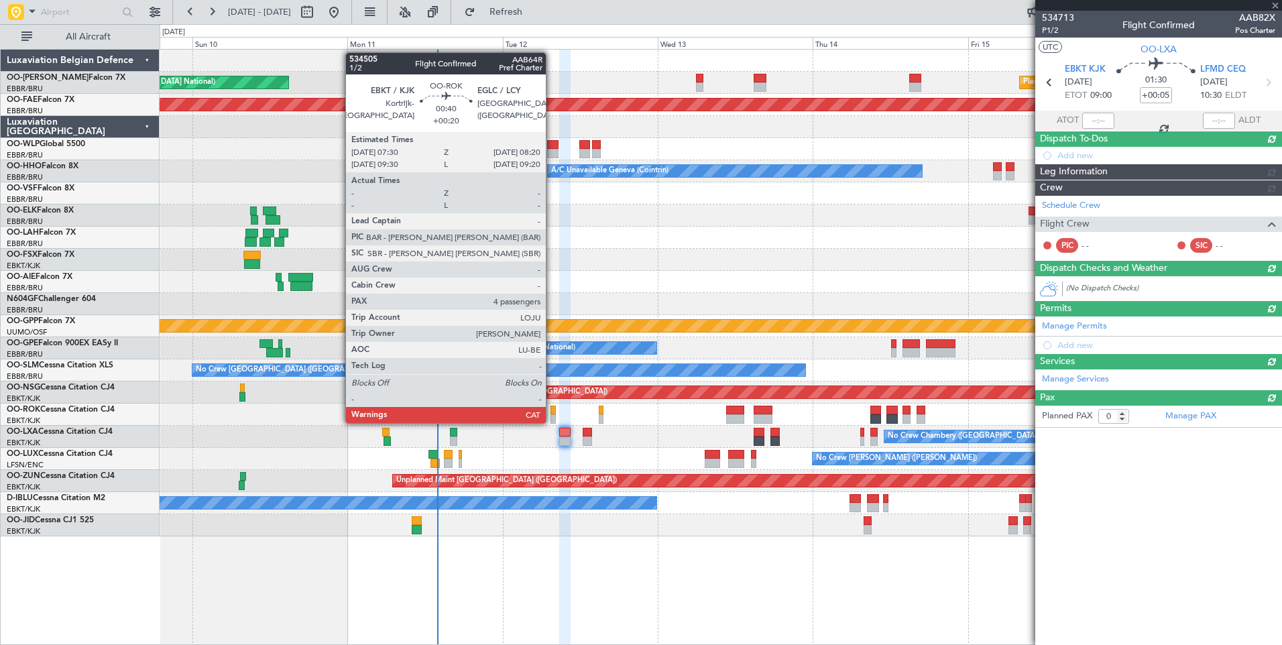
scroll to position [0, 0]
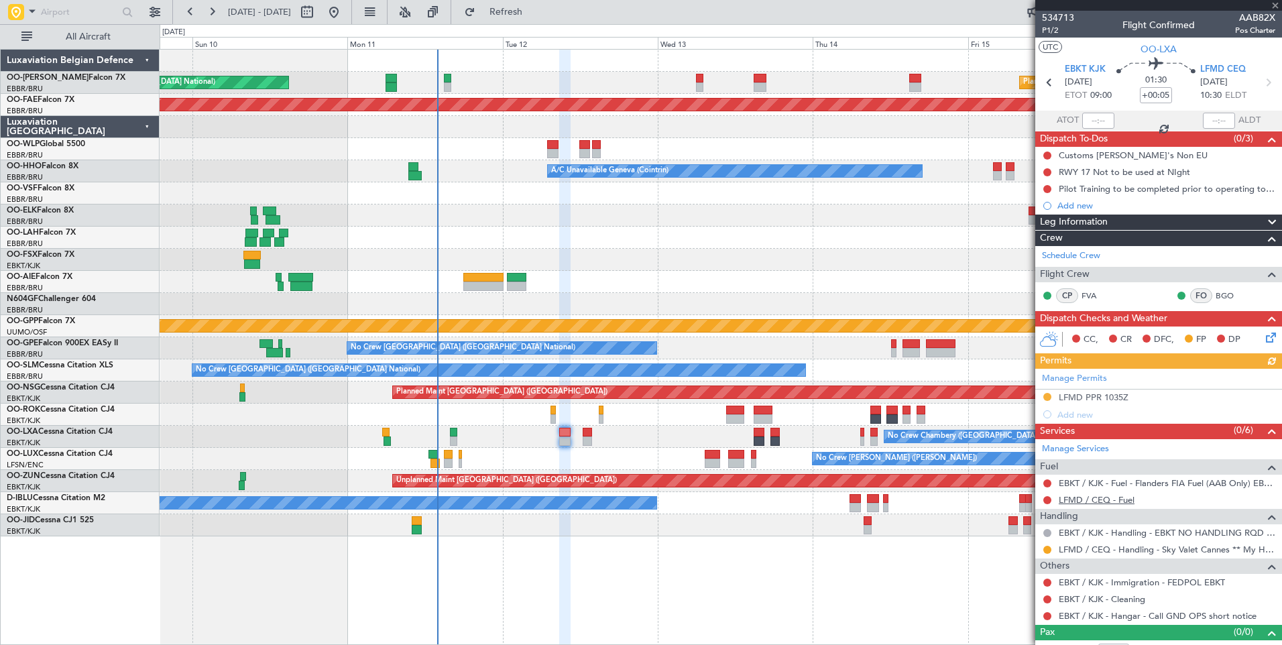
click at [1105, 503] on link "LFMD / CEQ - Fuel" at bounding box center [1097, 499] width 76 height 11
click at [535, 17] on span "Refresh" at bounding box center [506, 11] width 56 height 9
click at [1048, 616] on button at bounding box center [1048, 616] width 8 height 8
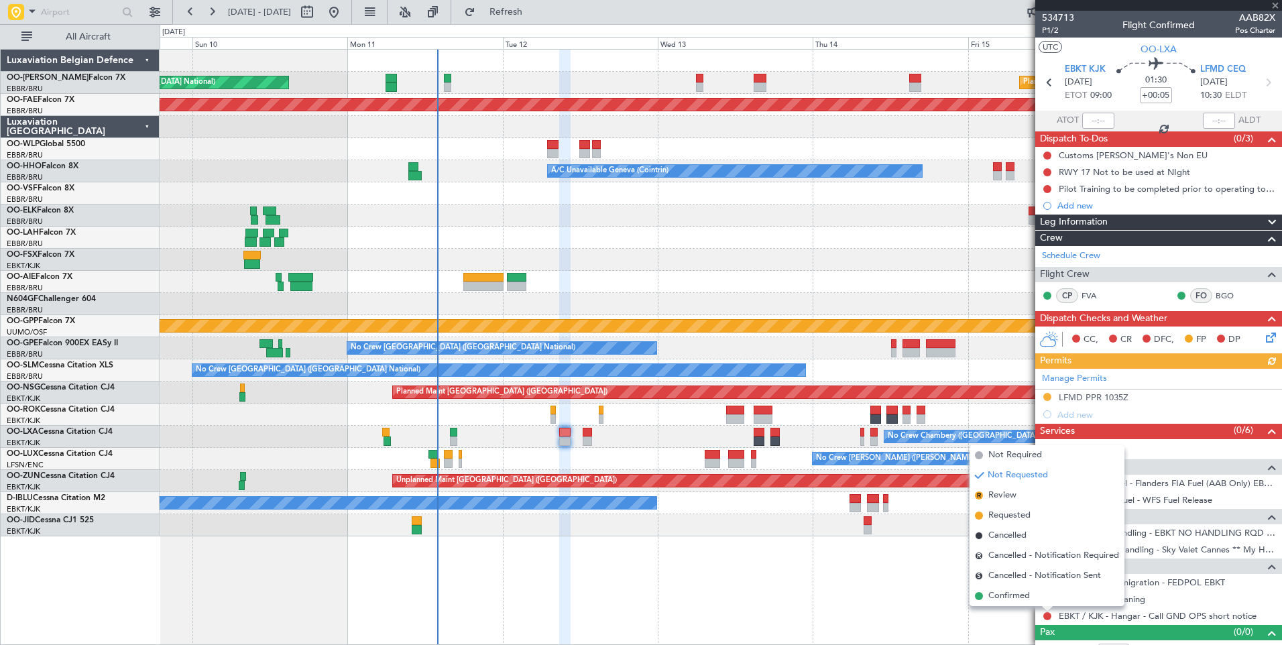
click at [1011, 594] on span "Confirmed" at bounding box center [1010, 596] width 42 height 13
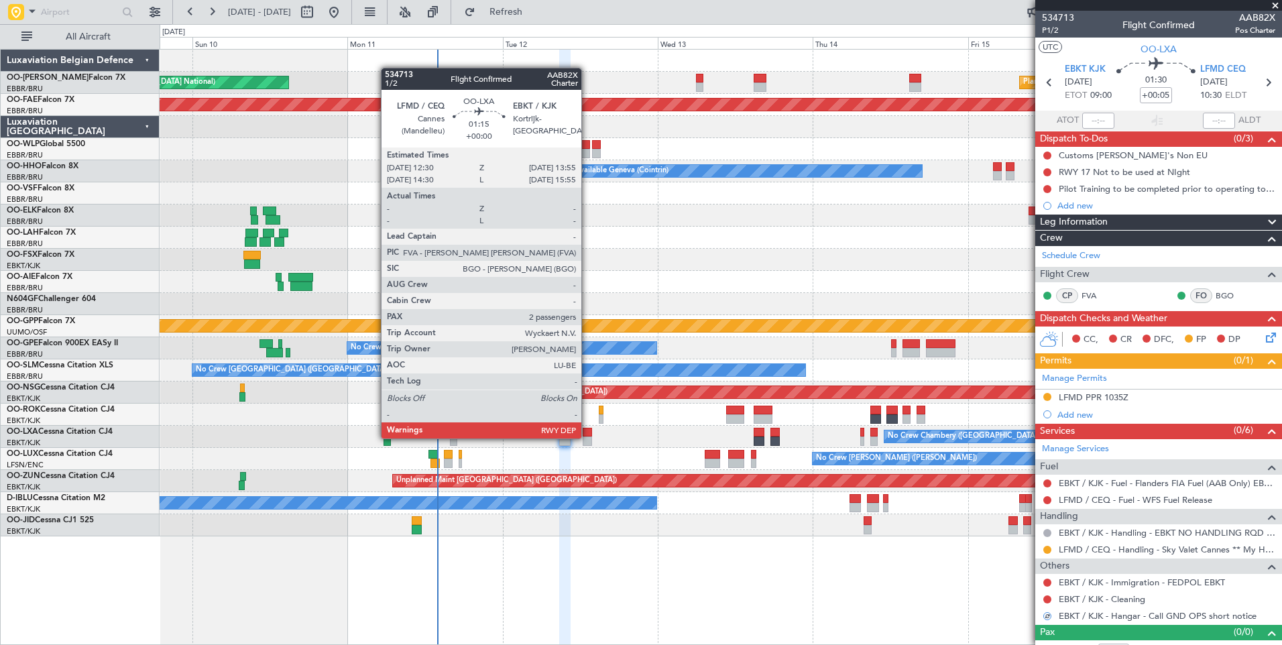
click at [588, 437] on div at bounding box center [587, 441] width 9 height 9
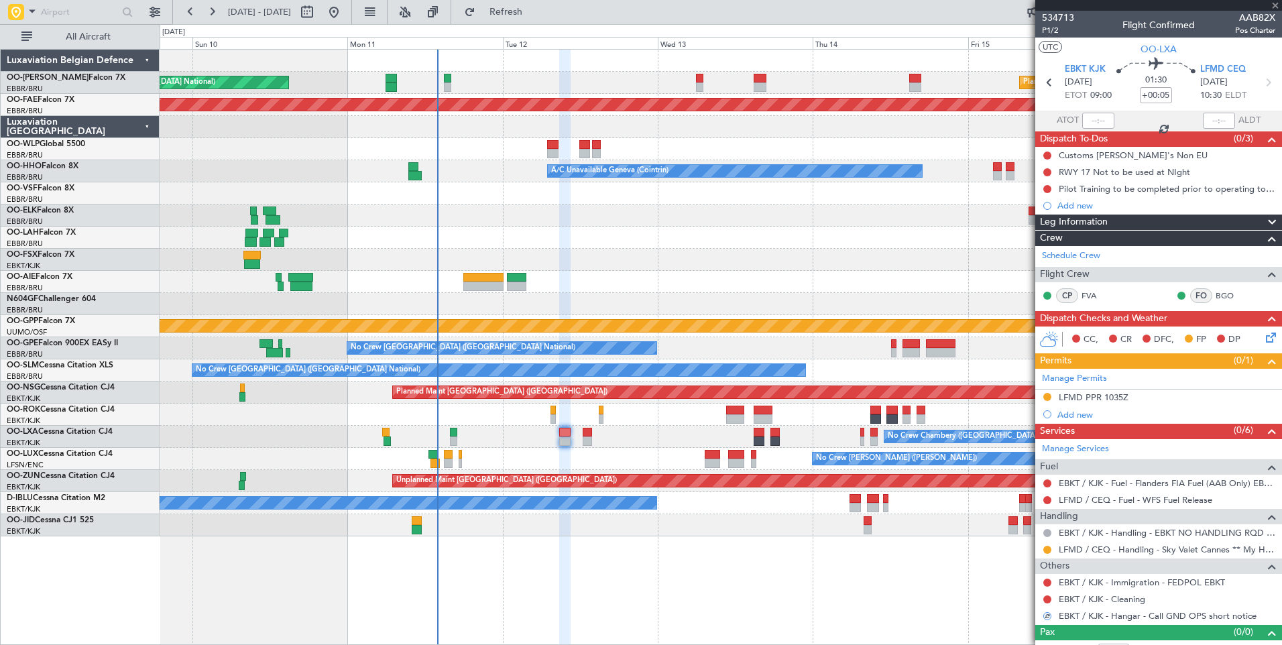
type input "2"
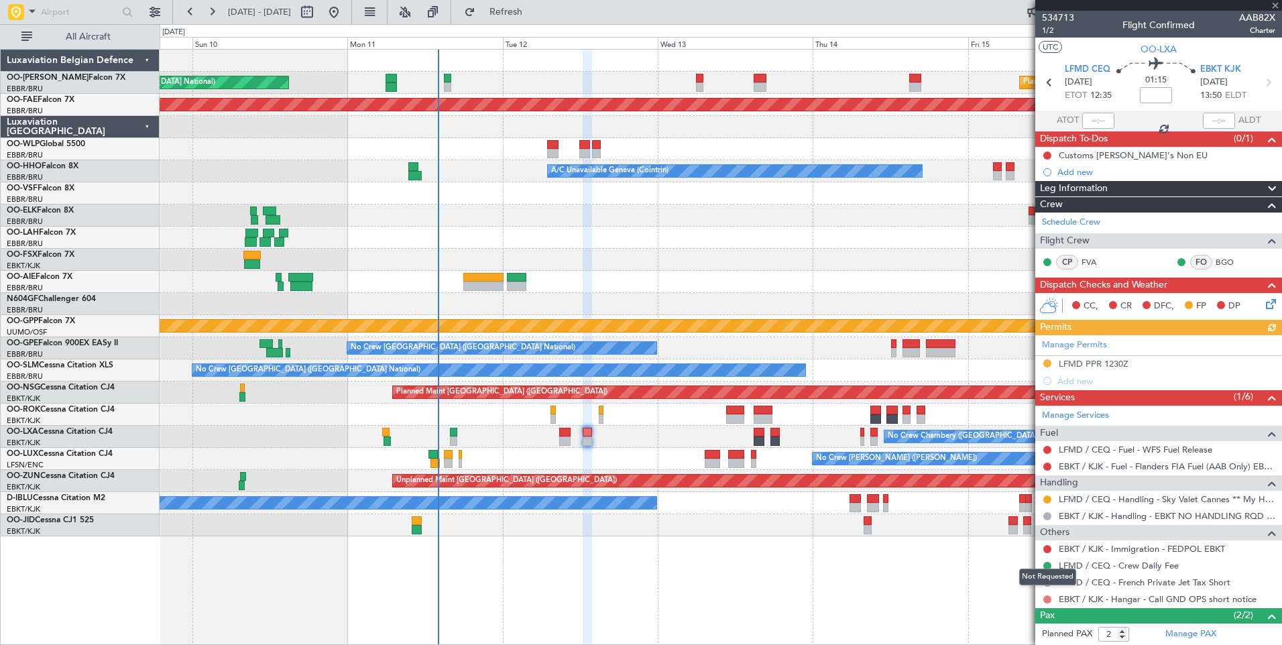
click at [1048, 596] on button at bounding box center [1048, 600] width 8 height 8
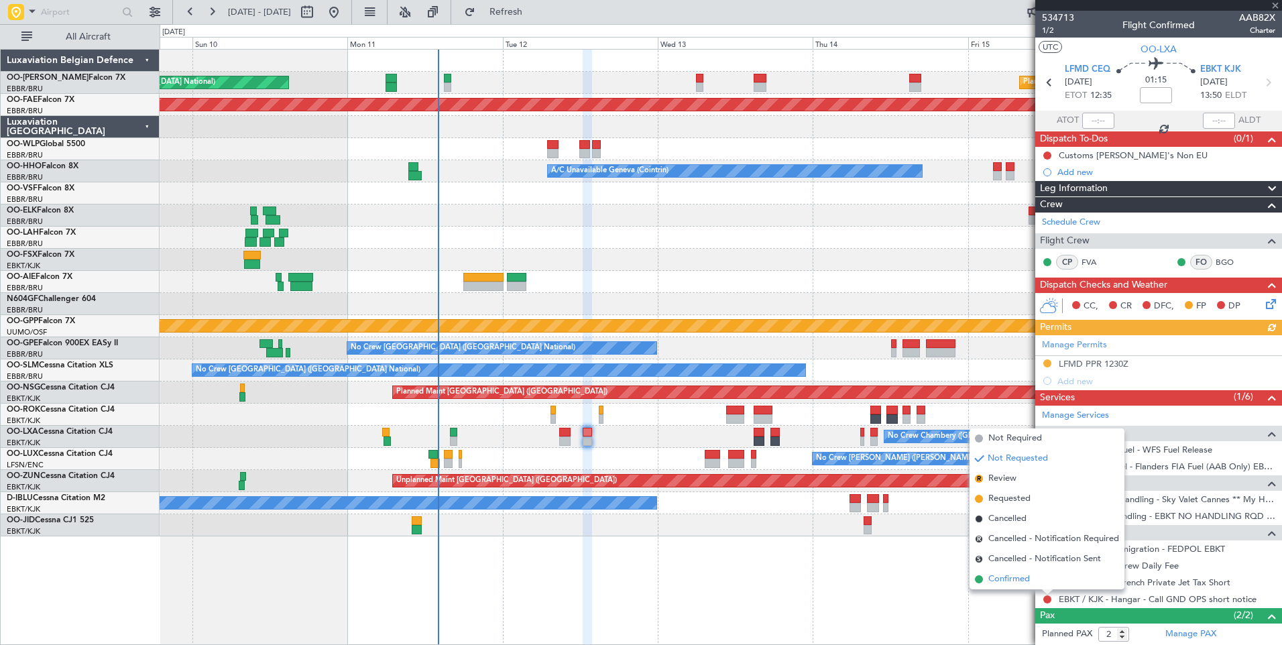
click at [1031, 576] on li "Confirmed" at bounding box center [1047, 579] width 155 height 20
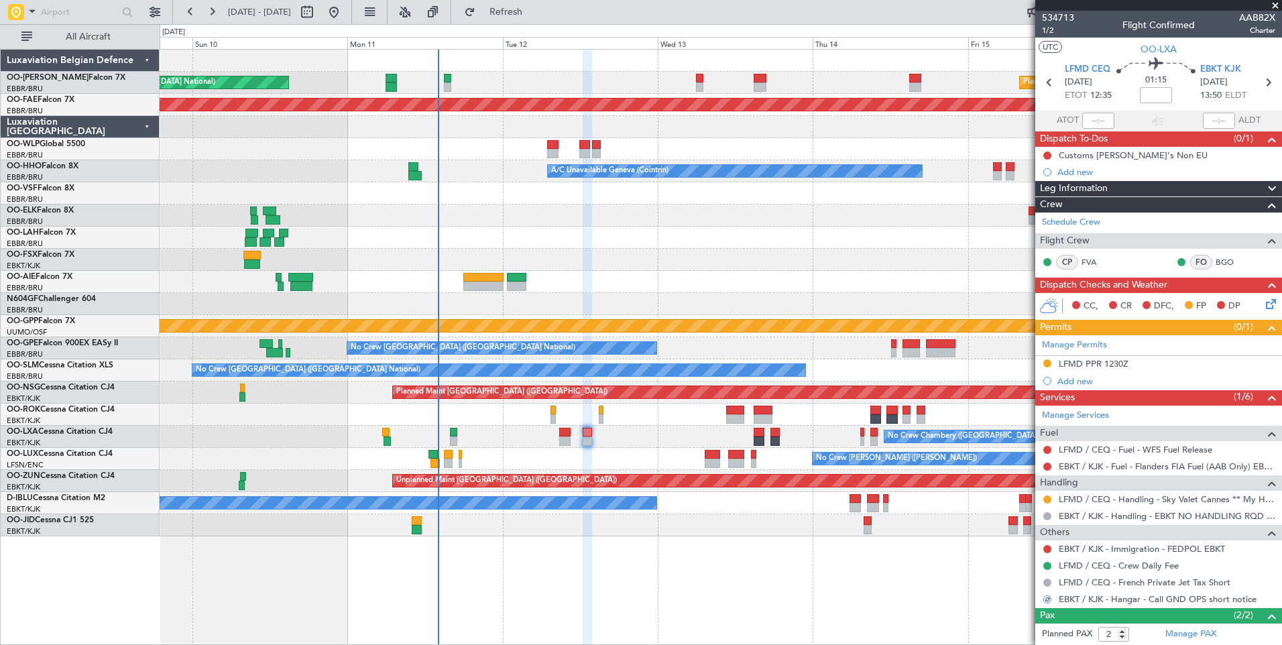
click at [563, 453] on div "Planned Maint Paris (Le Bourget) No Crew Nancy (Essey)" at bounding box center [721, 459] width 1122 height 22
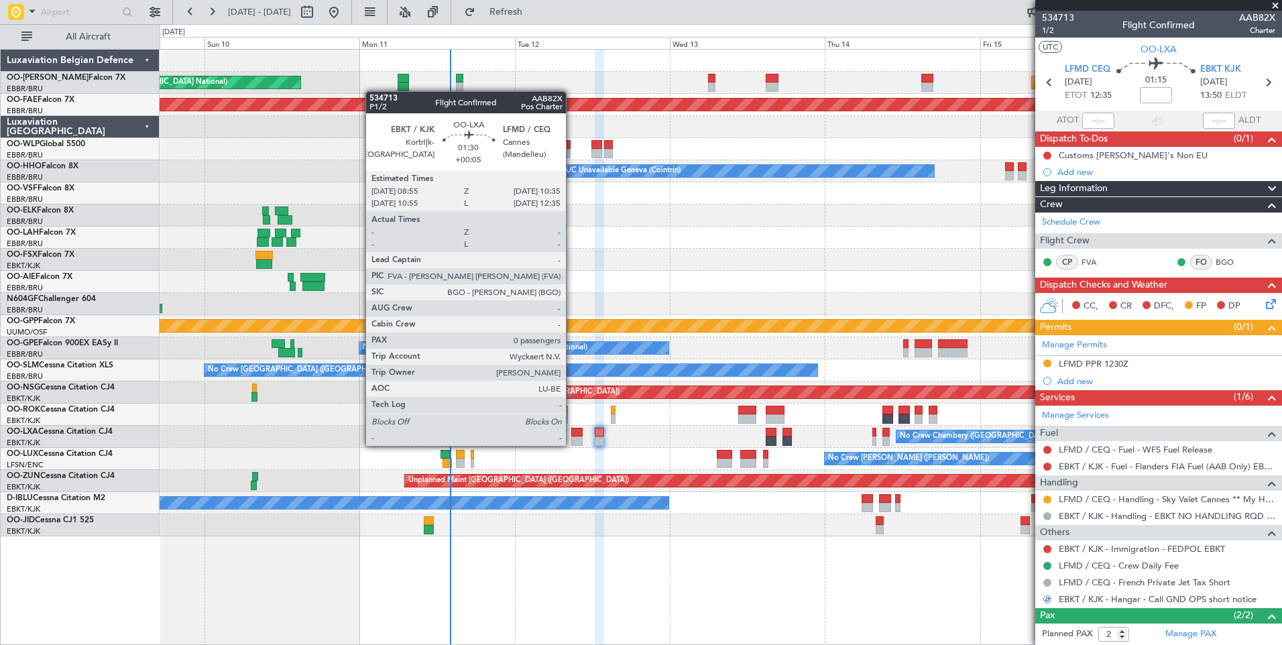
click at [573, 444] on div at bounding box center [576, 441] width 11 height 9
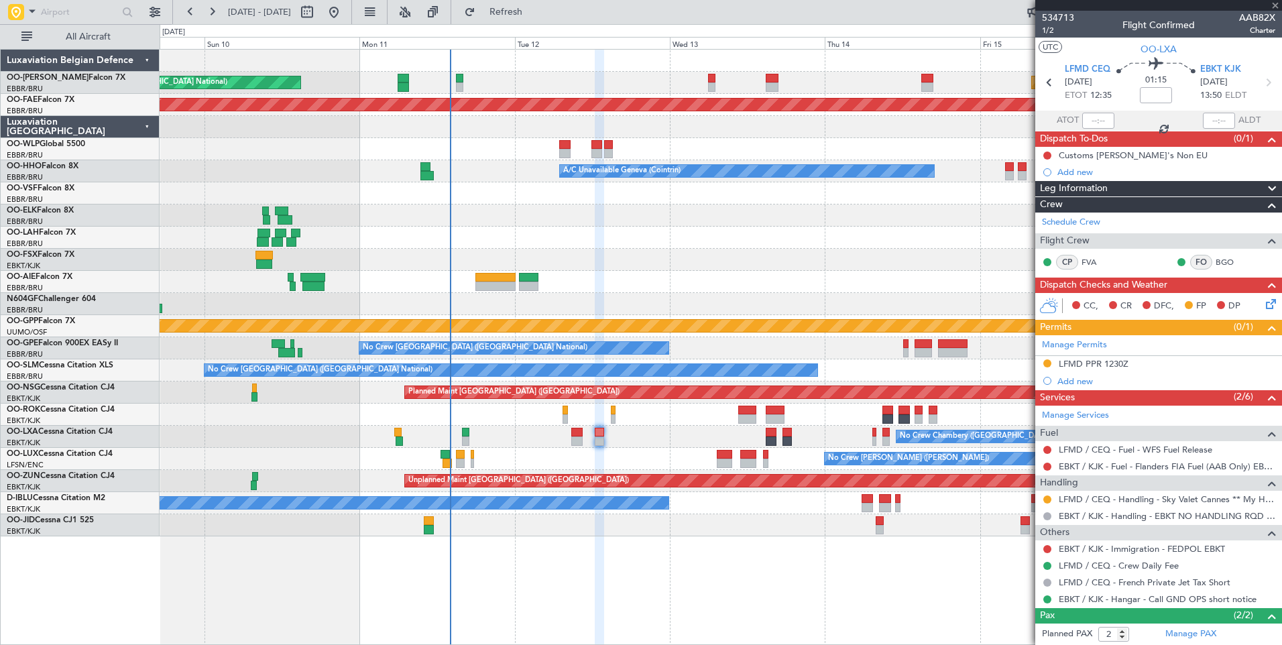
type input "+00:05"
type input "0"
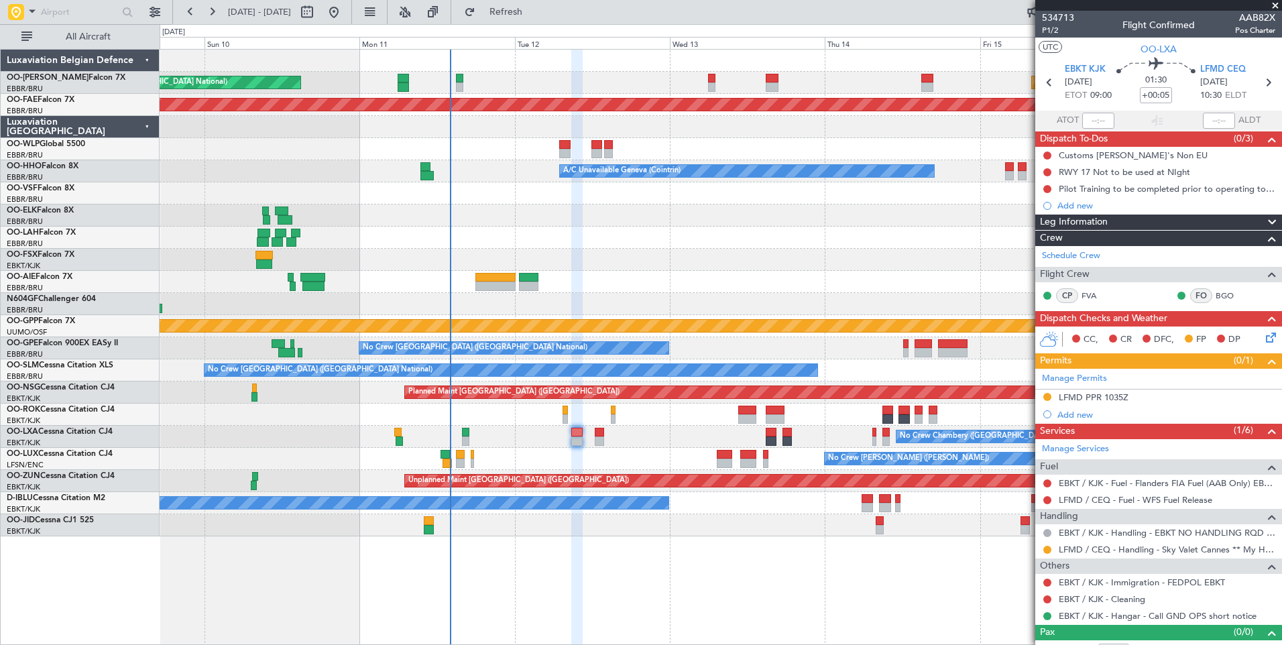
click at [563, 24] on div "Unplanned Maint Brussels (Brussels National) Planned Maint Brussels (Brussels N…" at bounding box center [641, 334] width 1282 height 621
click at [535, 17] on span "Refresh" at bounding box center [506, 11] width 56 height 9
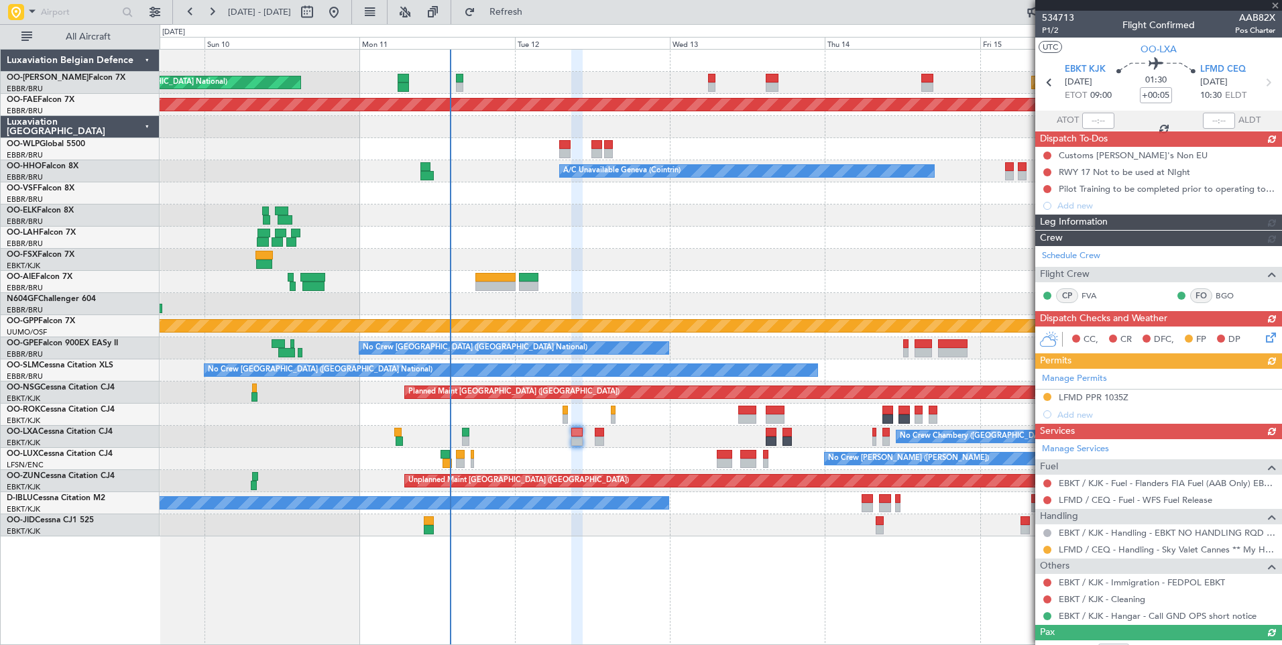
click at [592, 439] on div "No Crew Chambery ([GEOGRAPHIC_DATA])" at bounding box center [721, 437] width 1122 height 22
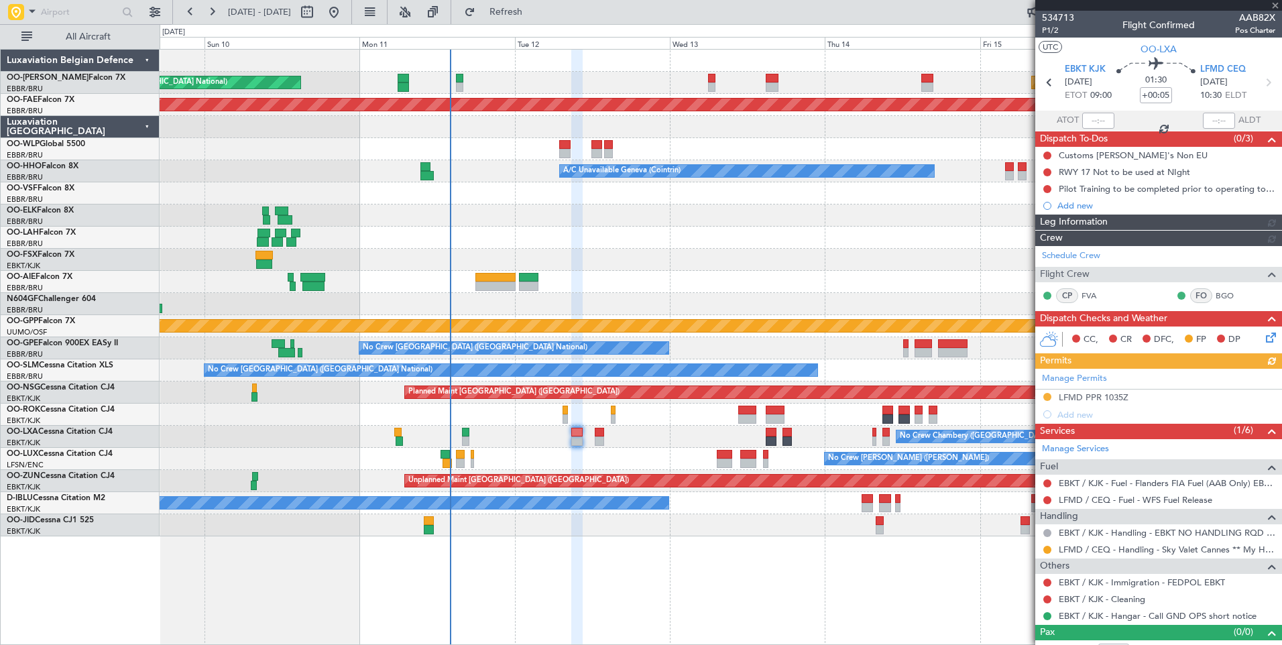
click at [600, 437] on div at bounding box center [599, 441] width 9 height 9
type input "2"
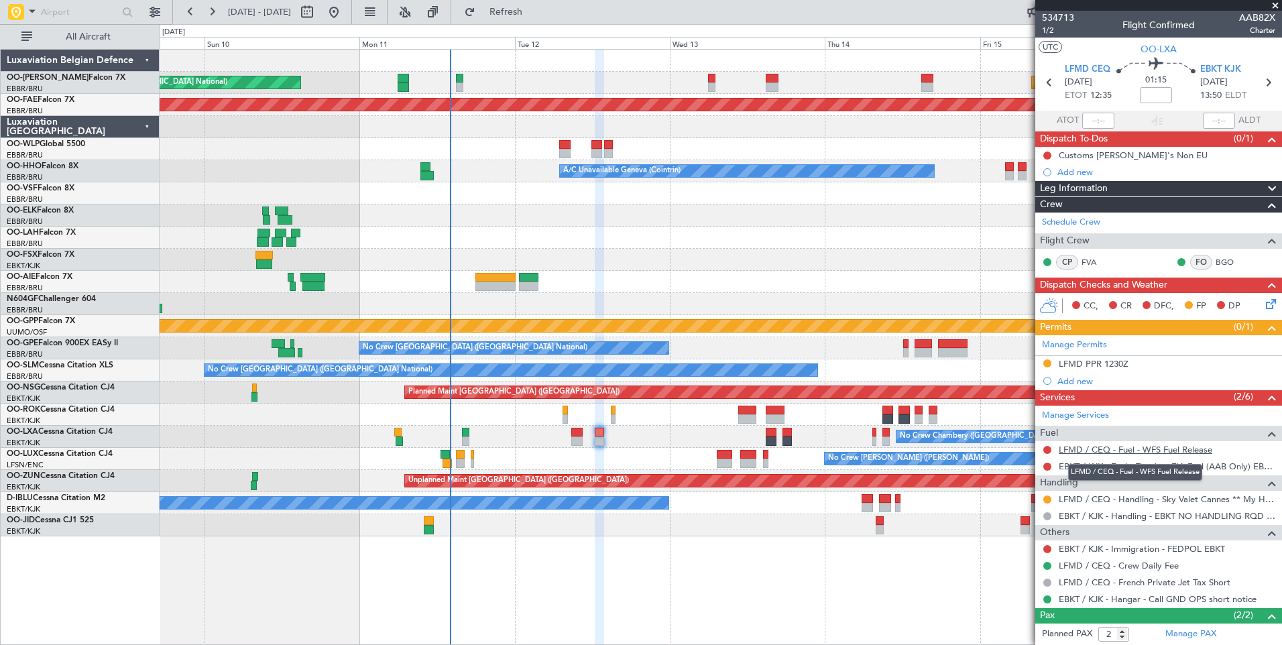
click at [1088, 452] on link "LFMD / CEQ - Fuel - WFS Fuel Release" at bounding box center [1136, 449] width 154 height 11
click at [539, 4] on button "Refresh" at bounding box center [498, 11] width 80 height 21
click at [1085, 464] on link "EBKT / KJK - Fuel - Flanders FIA Fuel (AAB Only) EBKT / KJK" at bounding box center [1167, 466] width 217 height 11
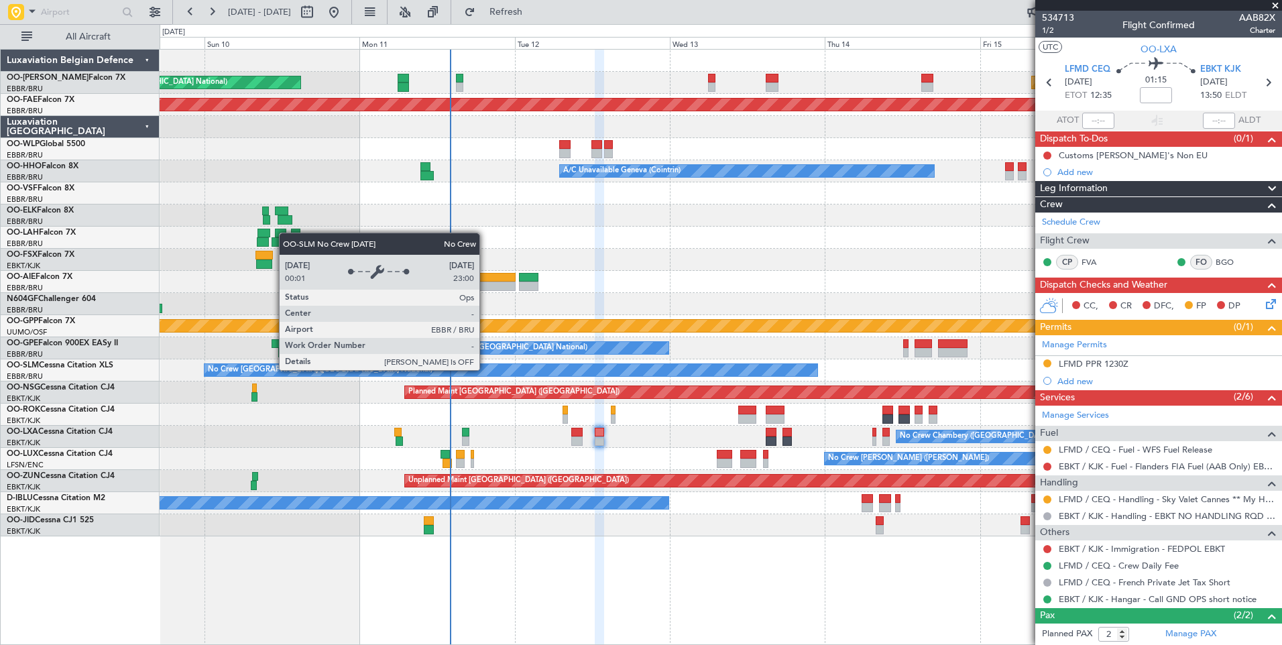
click at [506, 401] on div "Planned Maint [GEOGRAPHIC_DATA] ([GEOGRAPHIC_DATA])" at bounding box center [721, 393] width 1122 height 22
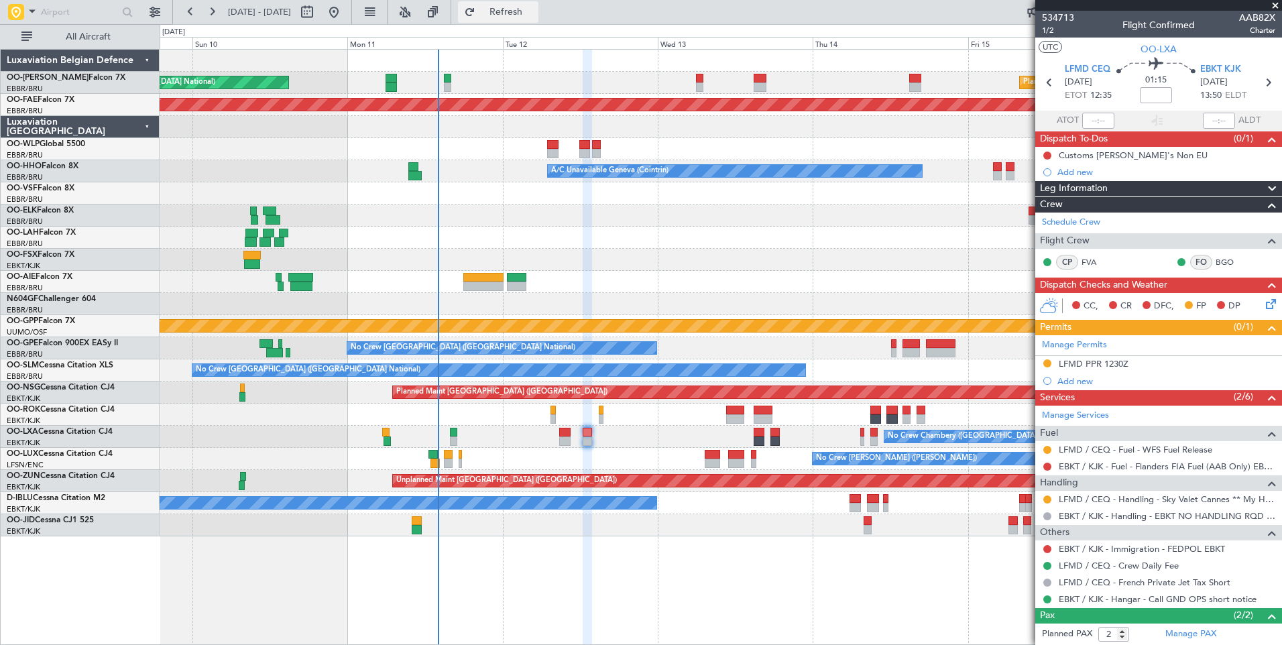
click at [535, 17] on span "Refresh" at bounding box center [506, 11] width 56 height 9
click at [563, 473] on div "Planned Maint Brussels (Brussels National) Unplanned Maint Brussels (Brussels N…" at bounding box center [721, 293] width 1122 height 487
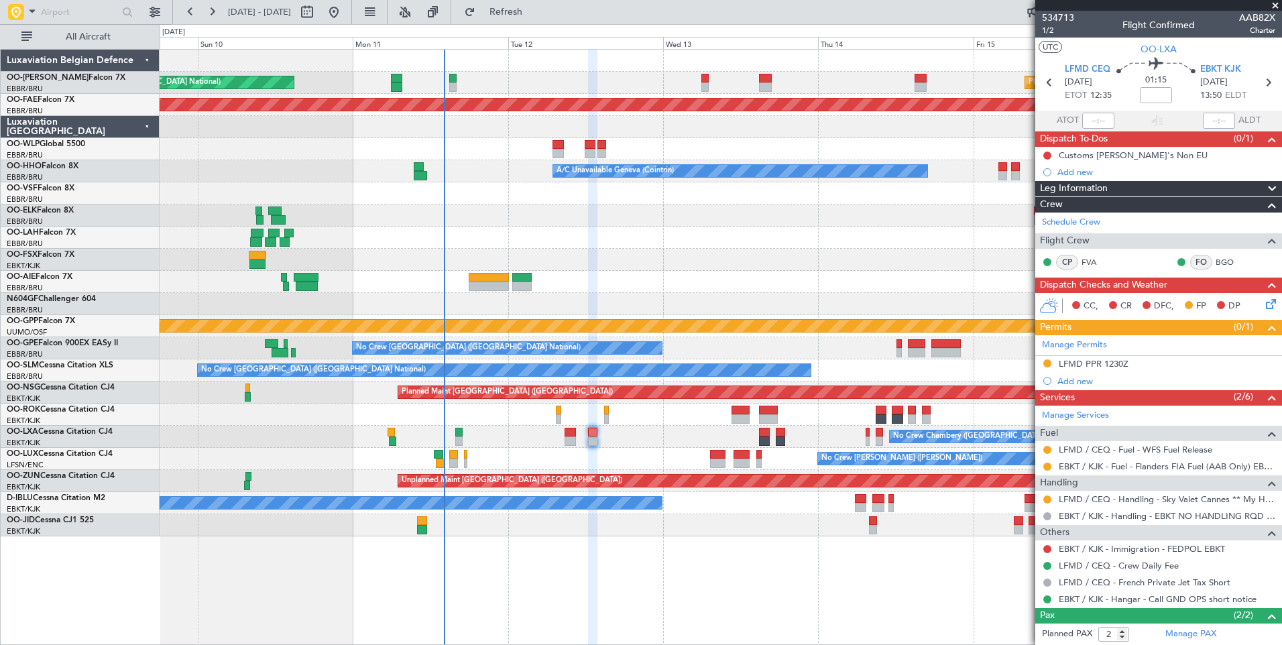
click at [539, 455] on div "Planned Maint Paris (Le Bourget) No Crew Nancy (Essey)" at bounding box center [721, 459] width 1122 height 22
click at [1095, 545] on link "EBKT / KJK - Immigration - FEDPOL EBKT" at bounding box center [1142, 548] width 166 height 11
click at [590, 468] on div "Planned Maint Paris (Le Bourget) No Crew Nancy (Essey)" at bounding box center [721, 459] width 1122 height 22
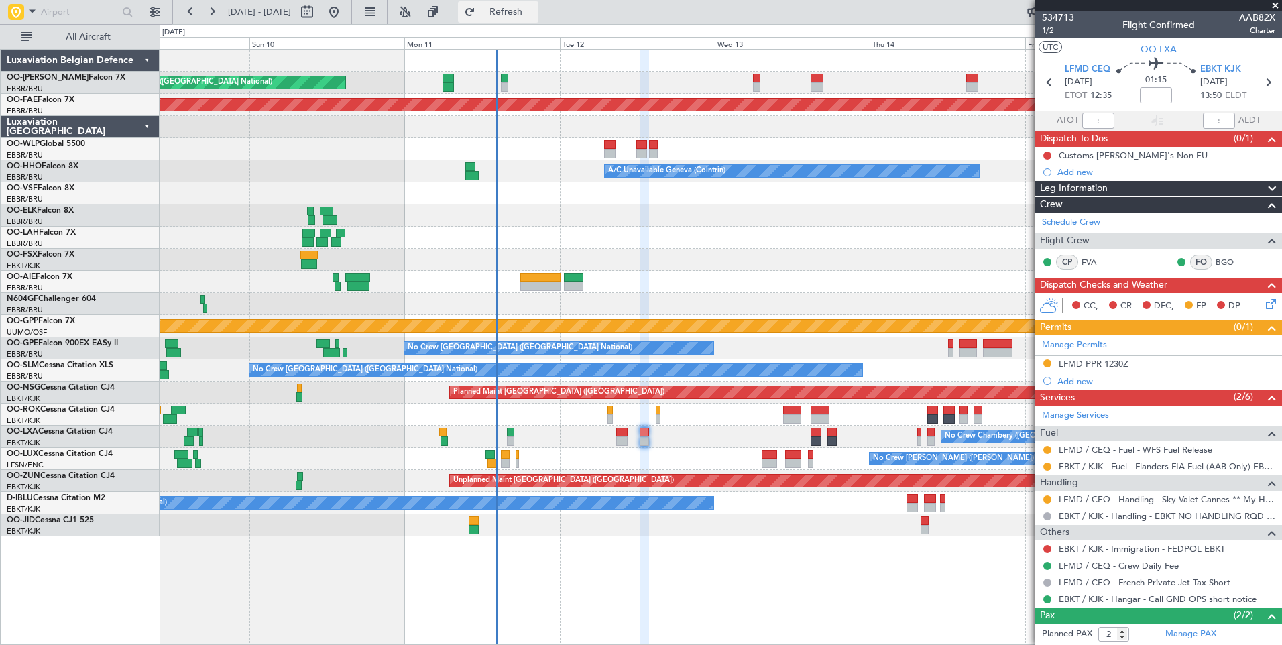
click at [535, 7] on span "Refresh" at bounding box center [506, 11] width 56 height 9
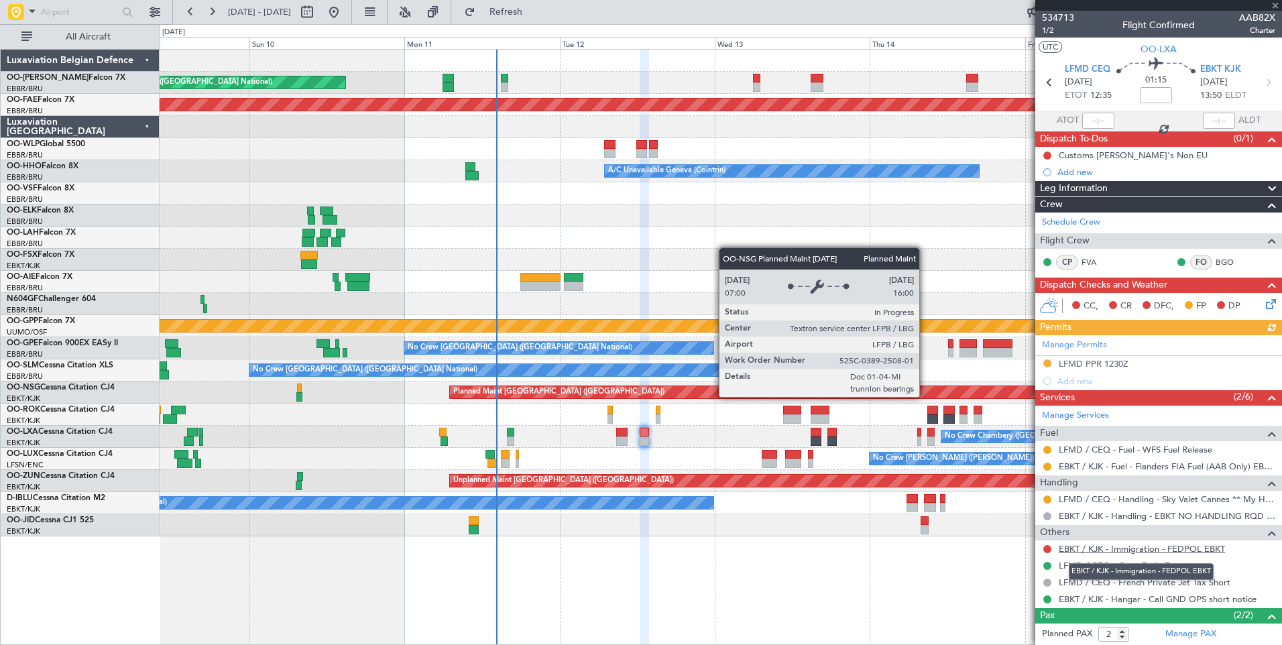
click at [1097, 547] on link "EBKT / KJK - Immigration - FEDPOL EBKT" at bounding box center [1142, 548] width 166 height 11
click at [548, 24] on div "Unplanned Maint Brussels (Brussels National) Planned Maint Brussels (Brussels N…" at bounding box center [641, 334] width 1282 height 621
click at [535, 12] on span "Refresh" at bounding box center [506, 11] width 56 height 9
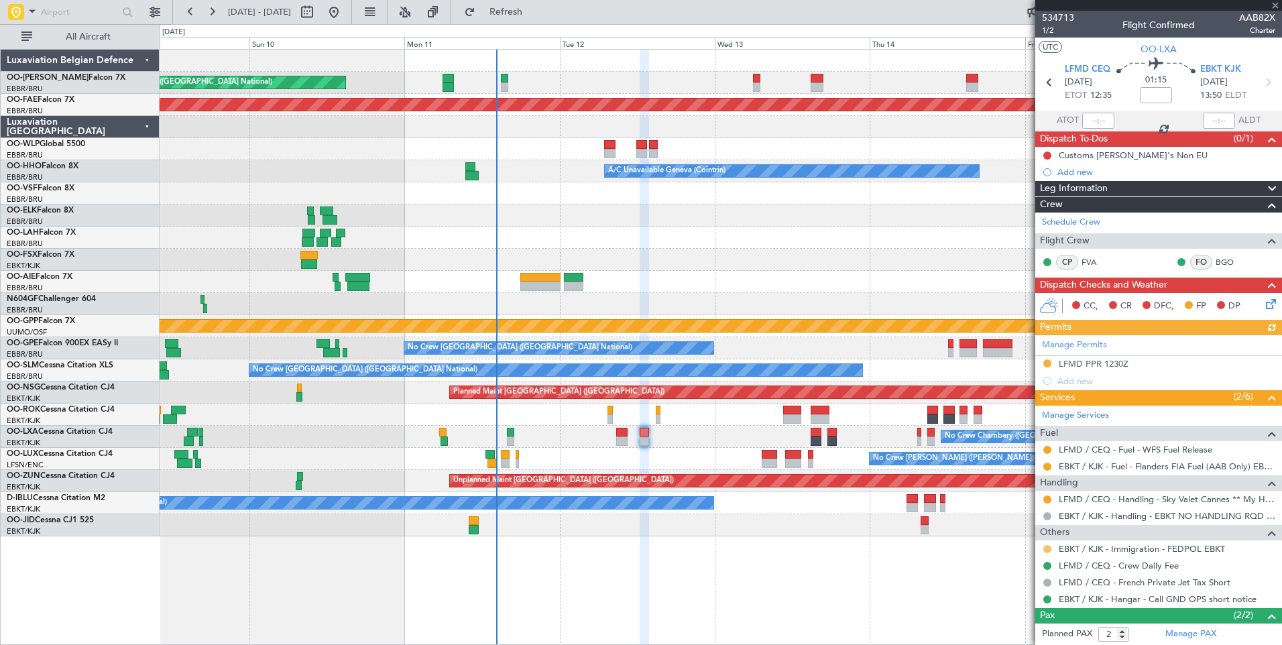
click at [1045, 550] on button at bounding box center [1048, 549] width 8 height 8
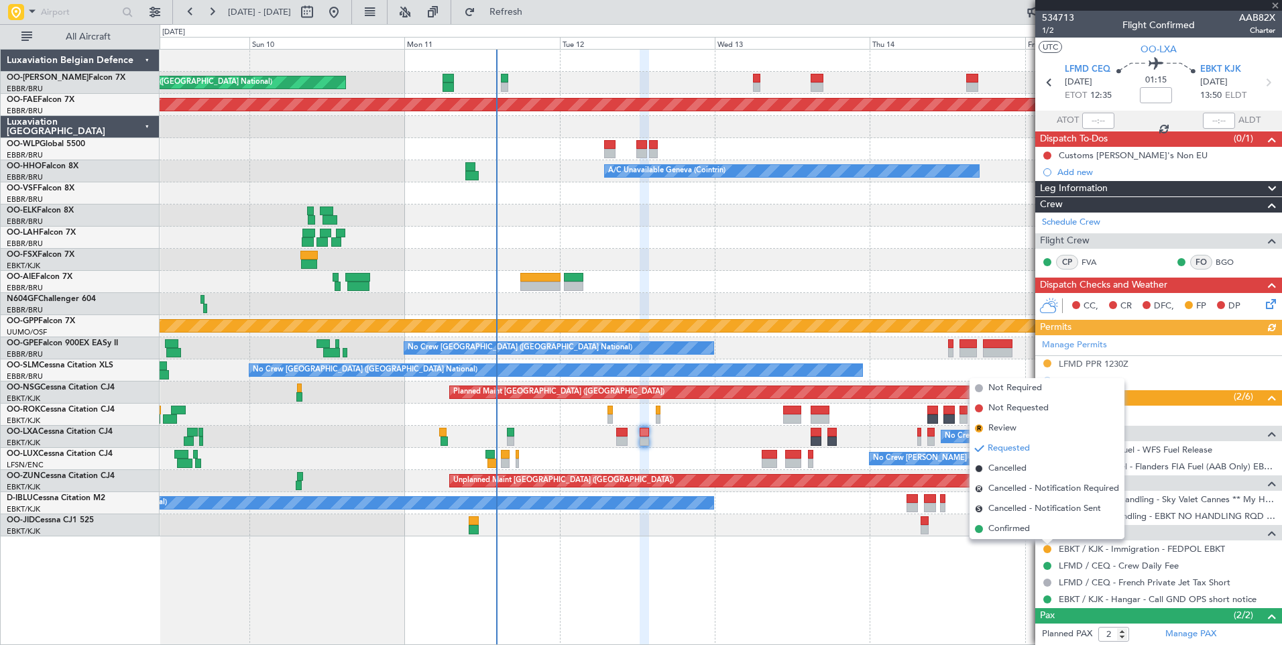
click at [1023, 533] on span "Confirmed" at bounding box center [1010, 529] width 42 height 13
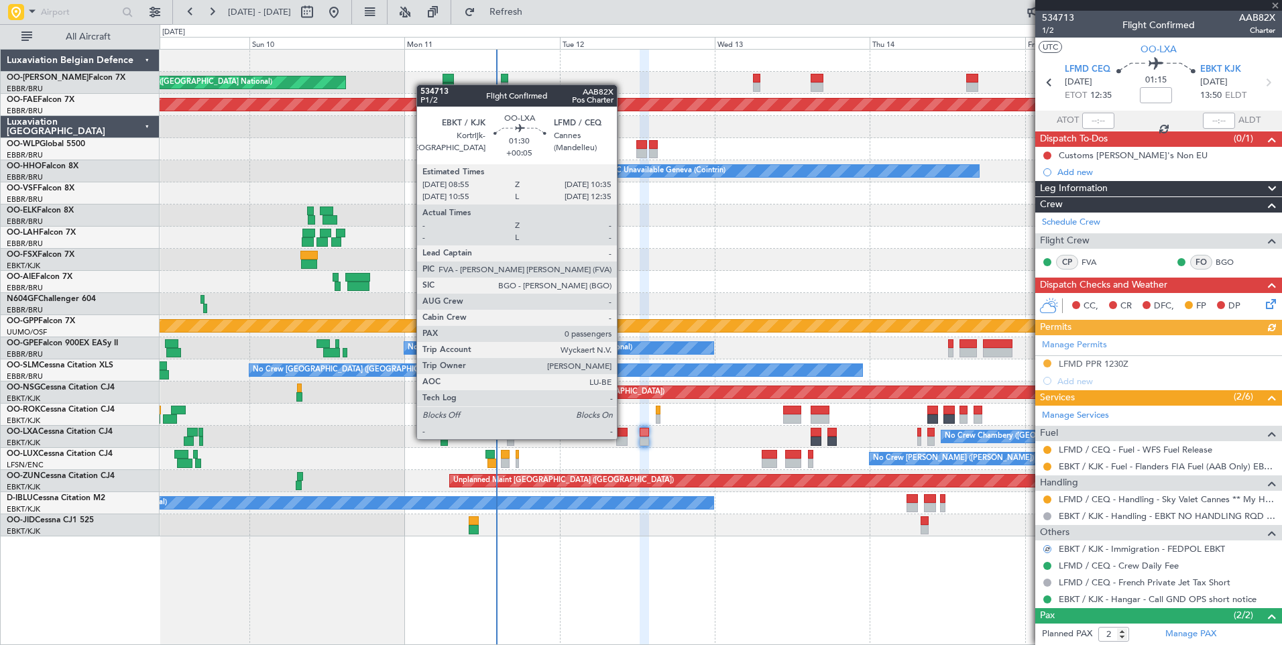
click at [623, 438] on div at bounding box center [621, 441] width 11 height 9
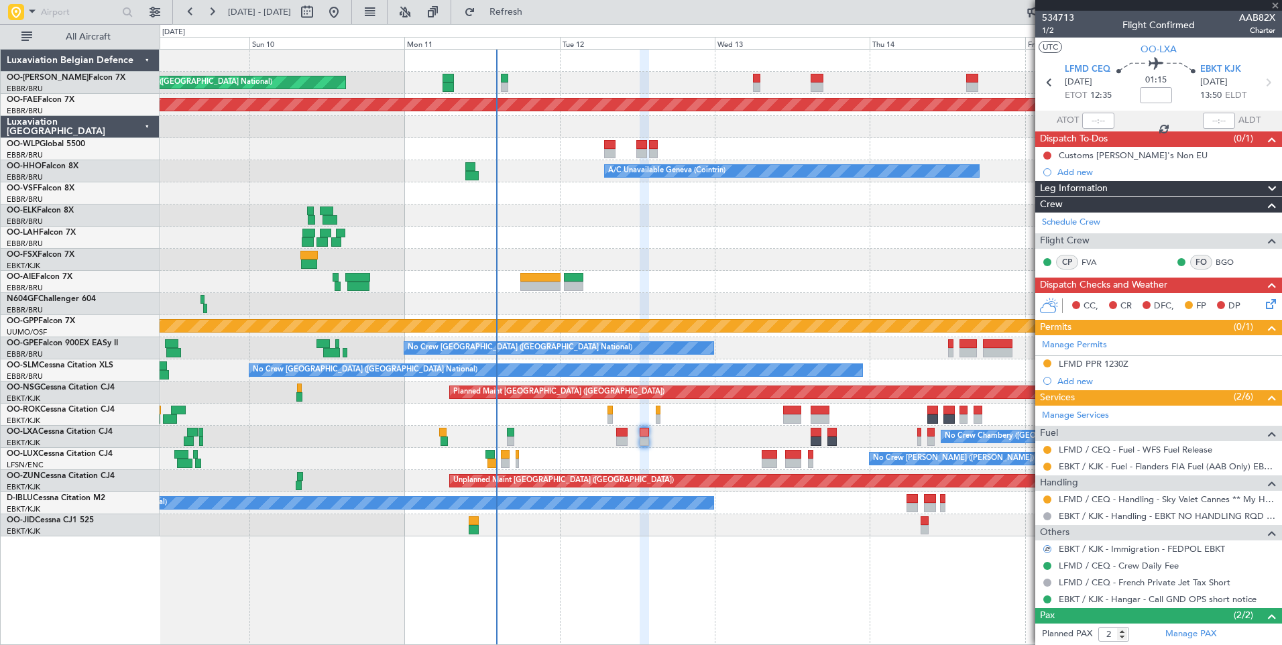
type input "+00:05"
type input "0"
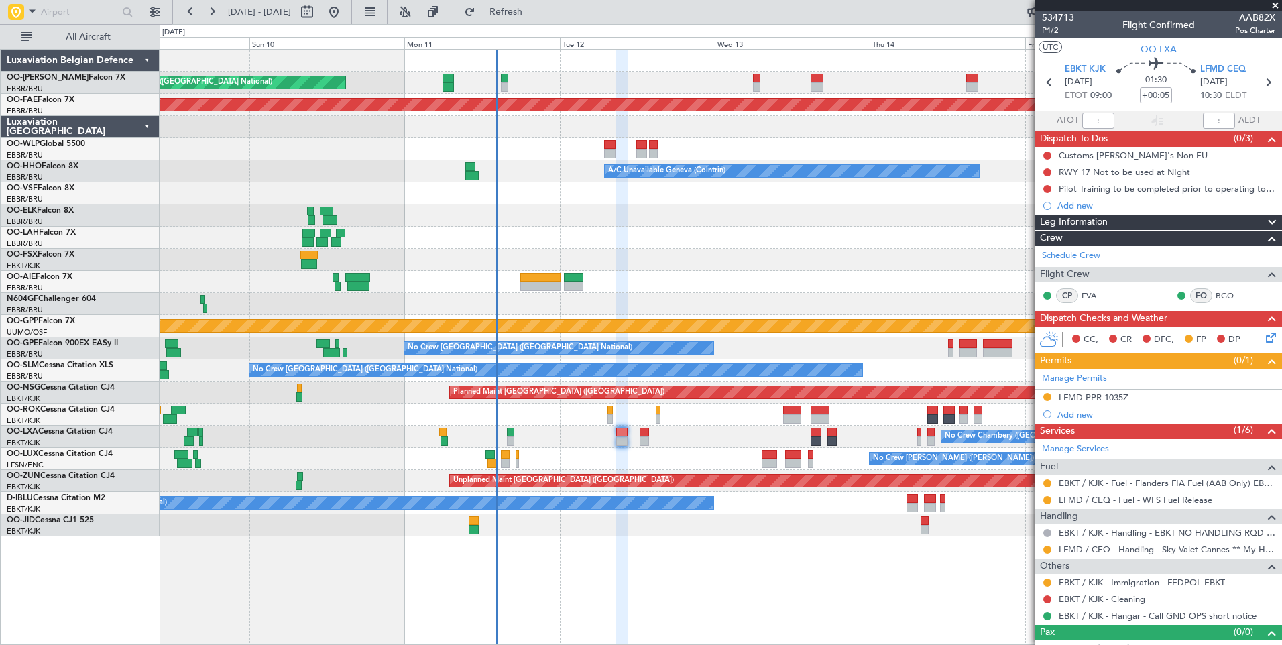
drag, startPoint x: 1048, startPoint y: 498, endPoint x: 1027, endPoint y: 504, distance: 21.7
click at [1048, 498] on button at bounding box center [1048, 500] width 8 height 8
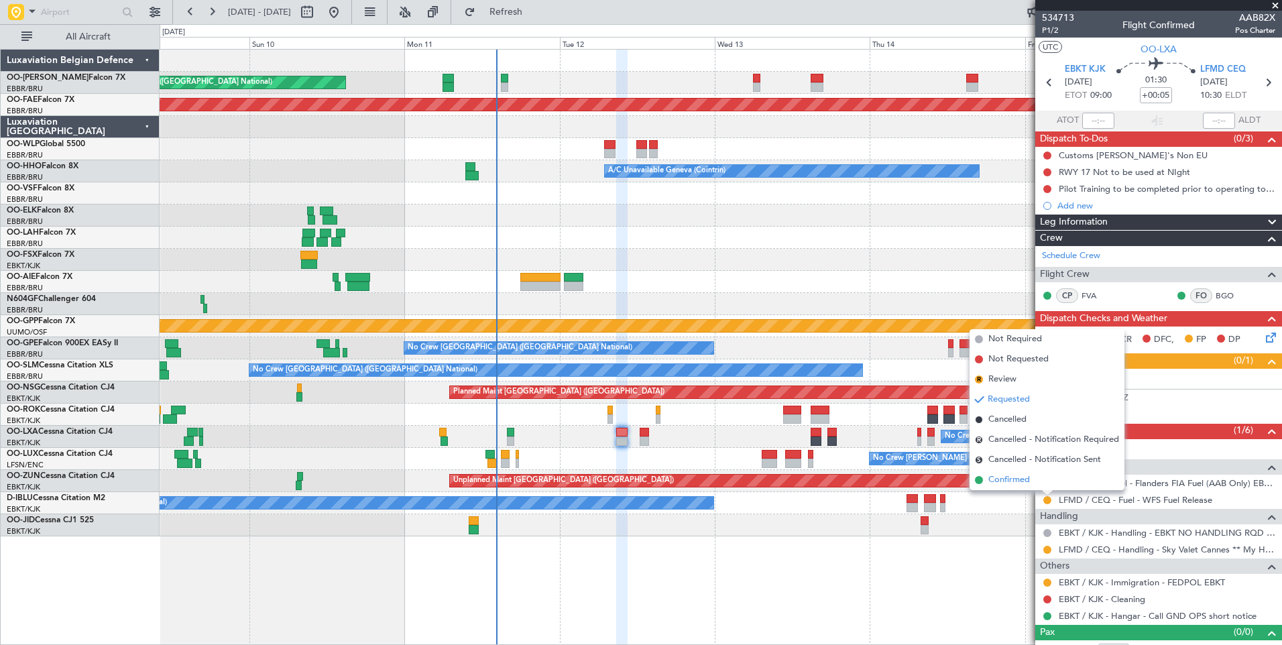
click at [1011, 474] on span "Confirmed" at bounding box center [1010, 480] width 42 height 13
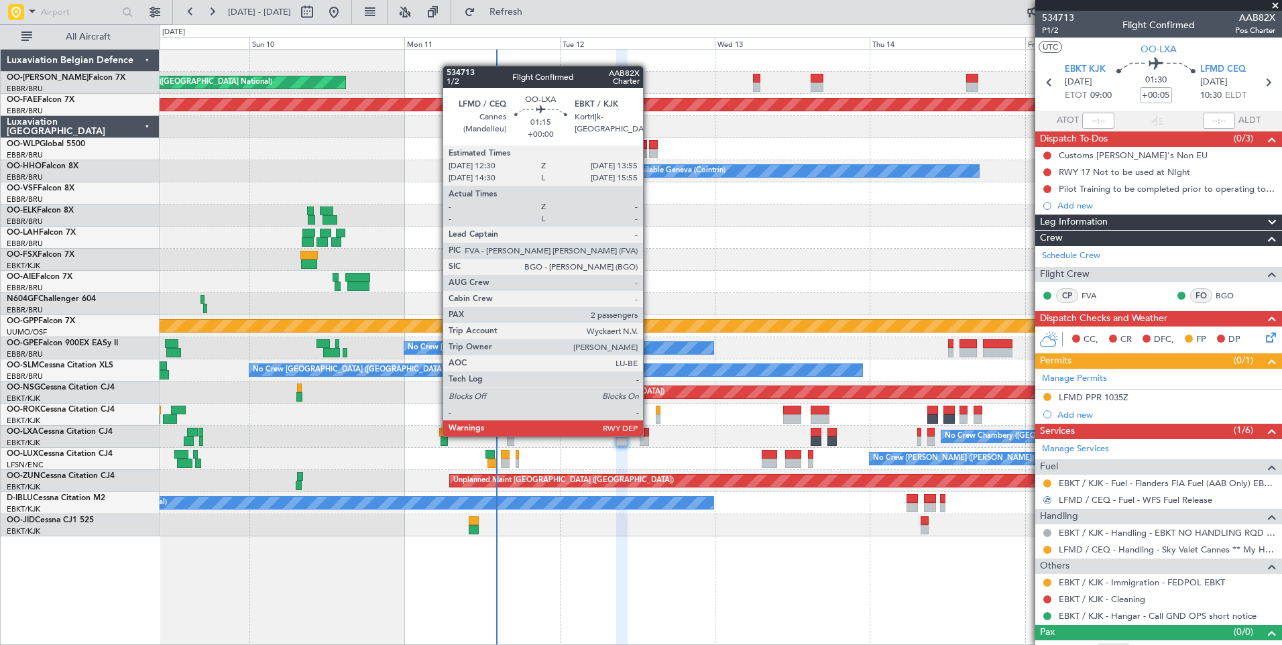
click at [649, 435] on div at bounding box center [644, 432] width 9 height 9
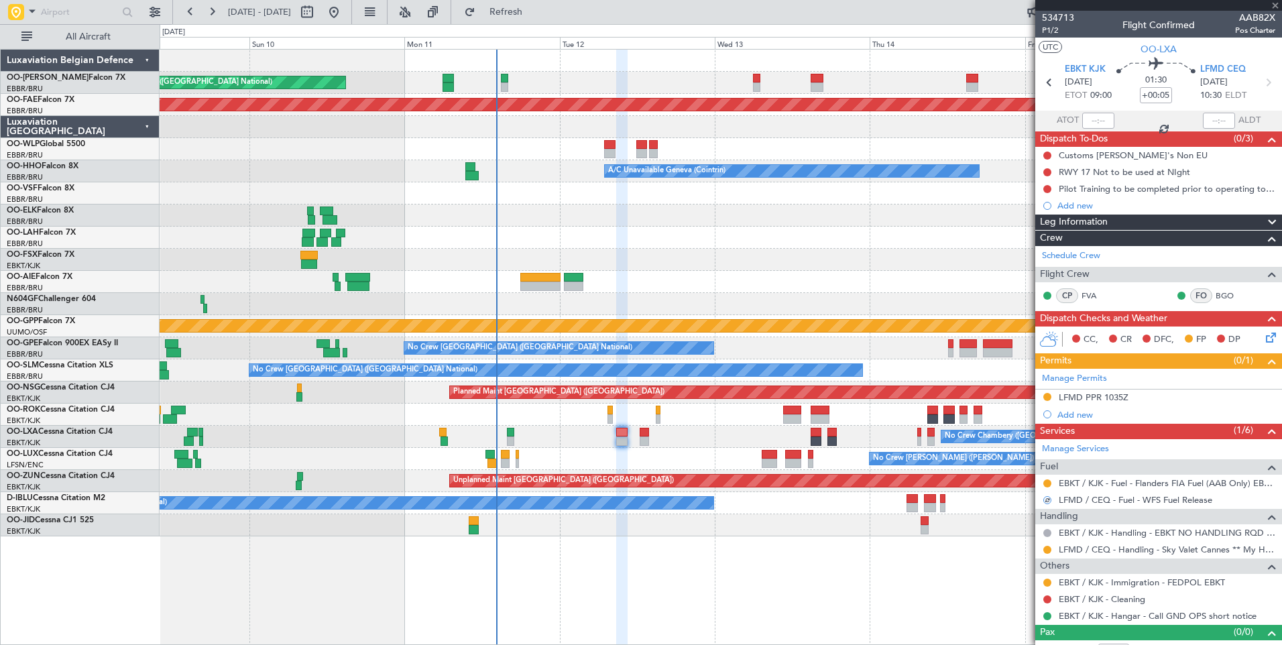
type input "2"
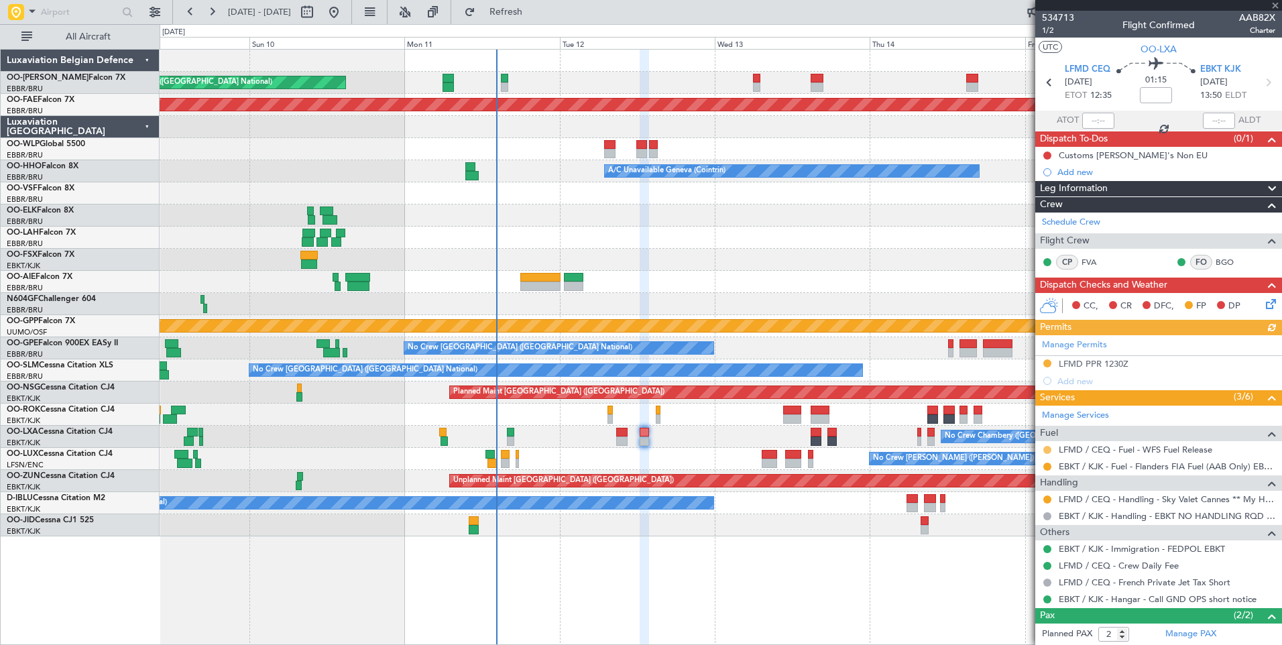
click at [1050, 451] on button at bounding box center [1048, 450] width 8 height 8
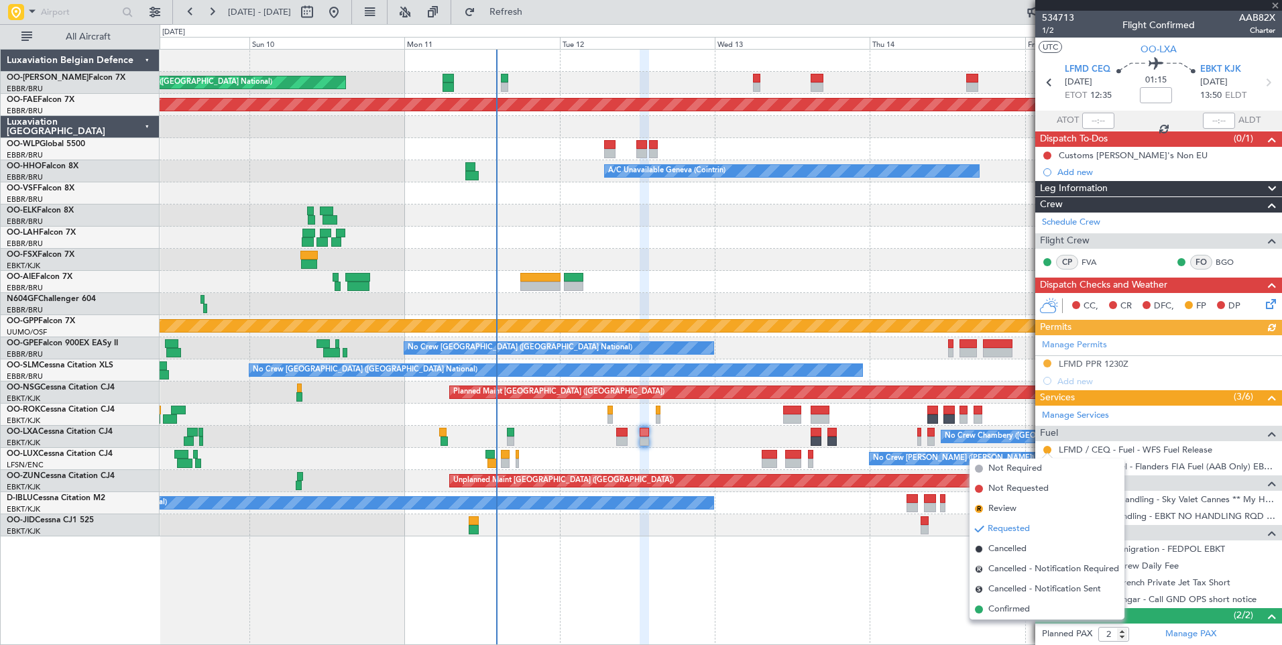
click at [1009, 610] on span "Confirmed" at bounding box center [1010, 609] width 42 height 13
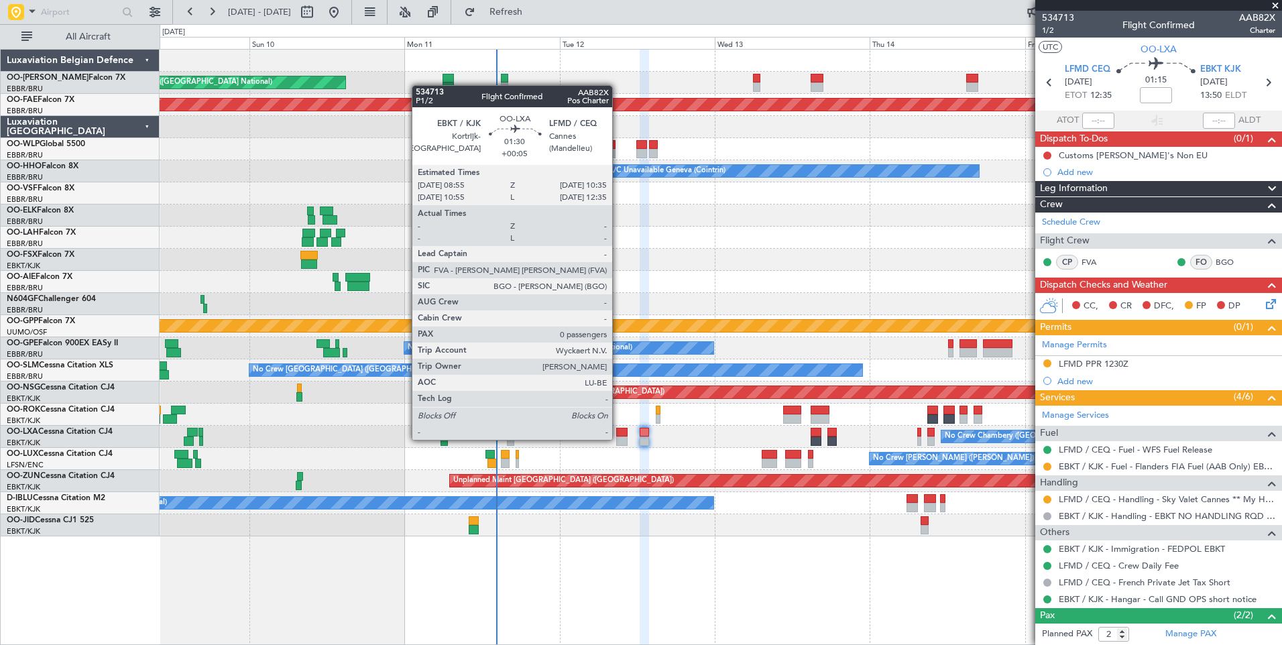
click at [618, 439] on div at bounding box center [621, 441] width 11 height 9
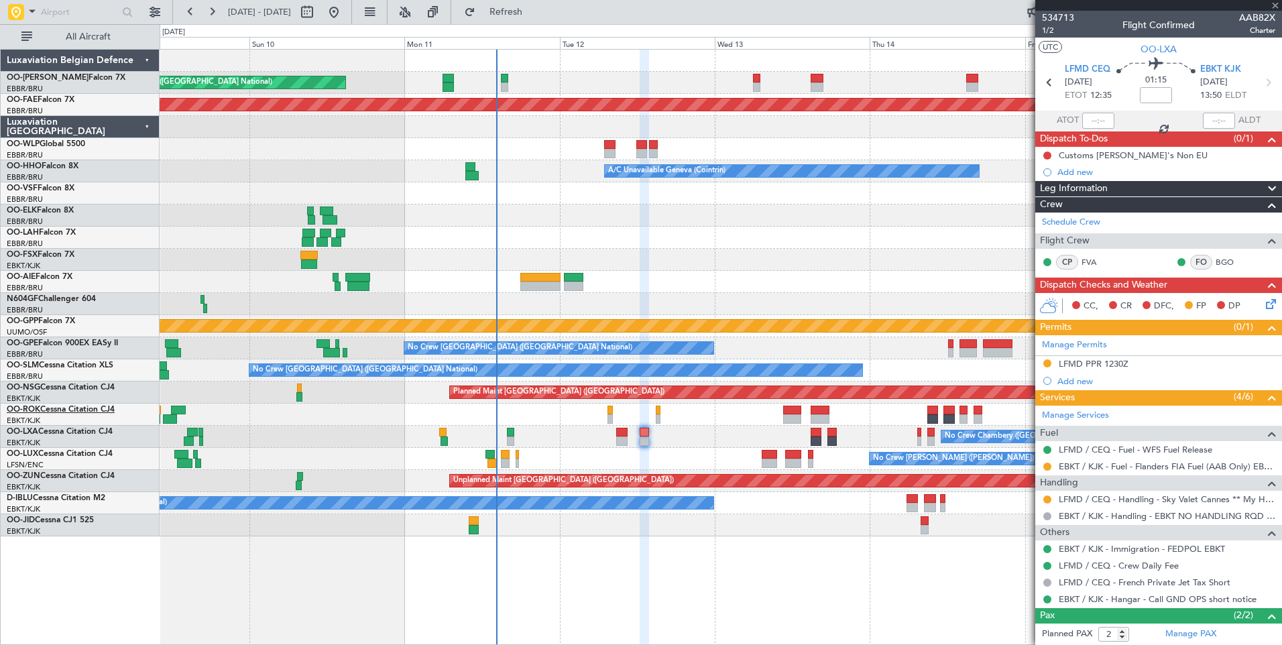
type input "+00:05"
type input "0"
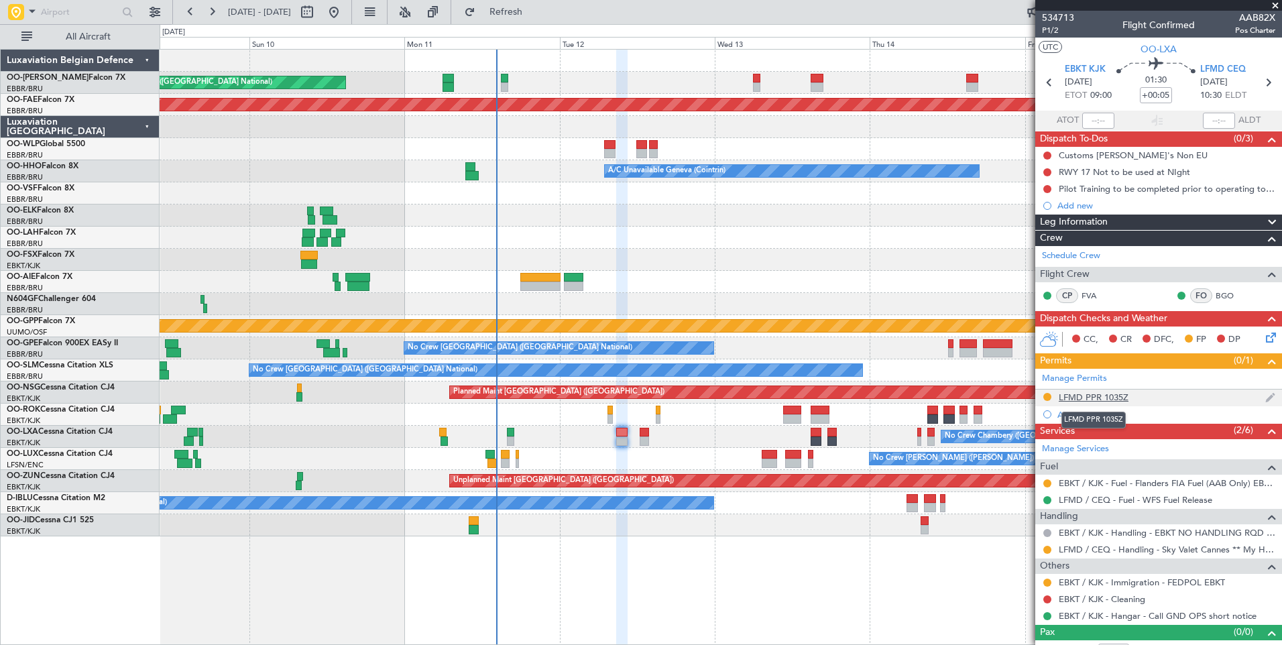
click at [1065, 396] on div "LFMD PPR 1035Z" at bounding box center [1094, 397] width 70 height 11
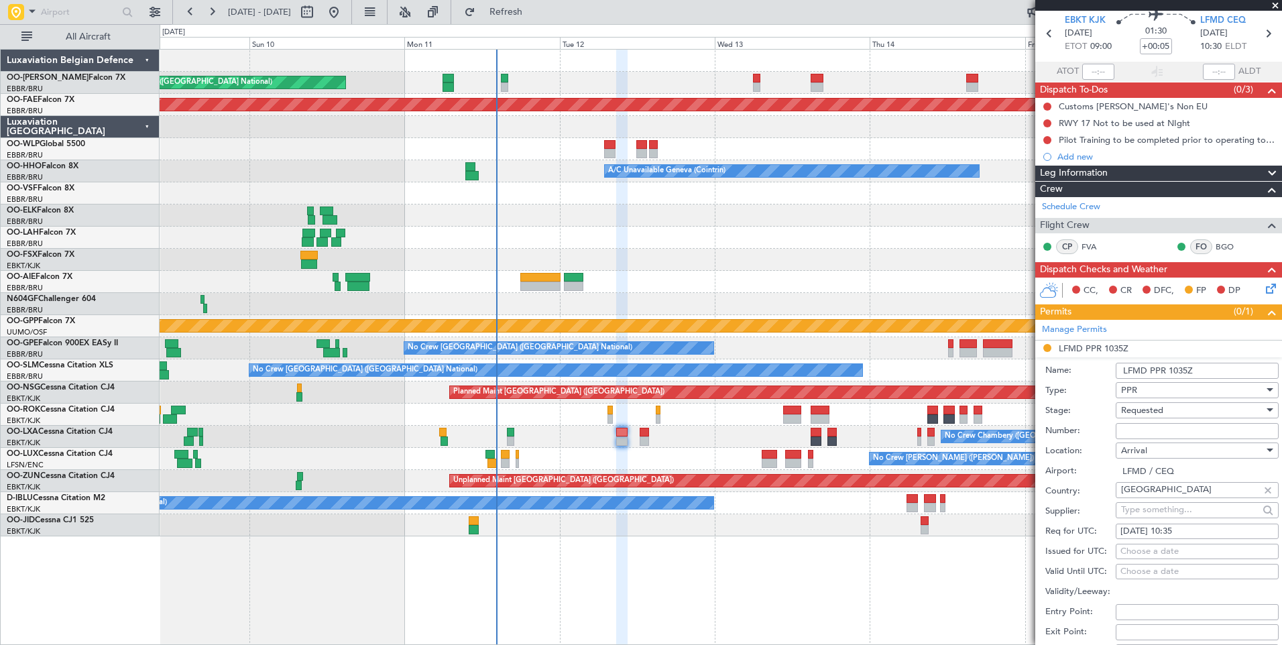
scroll to position [67, 0]
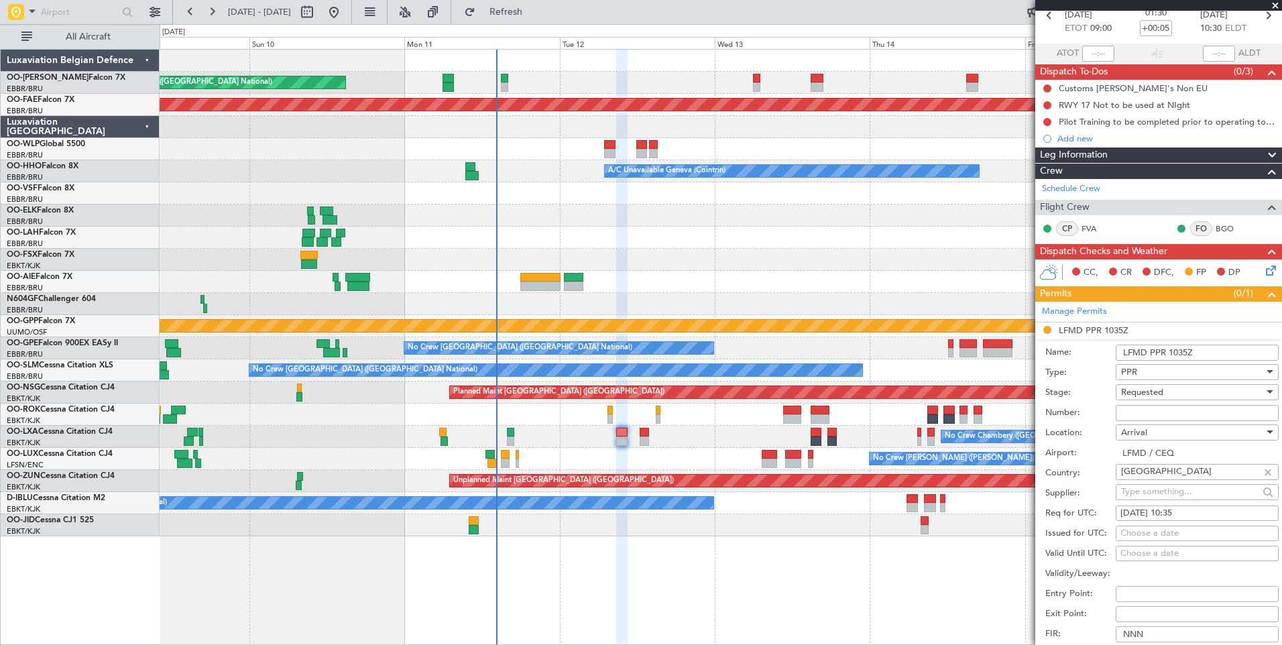
click at [1181, 516] on div "[DATE] 10:35" at bounding box center [1198, 513] width 154 height 13
select select "8"
select select "2025"
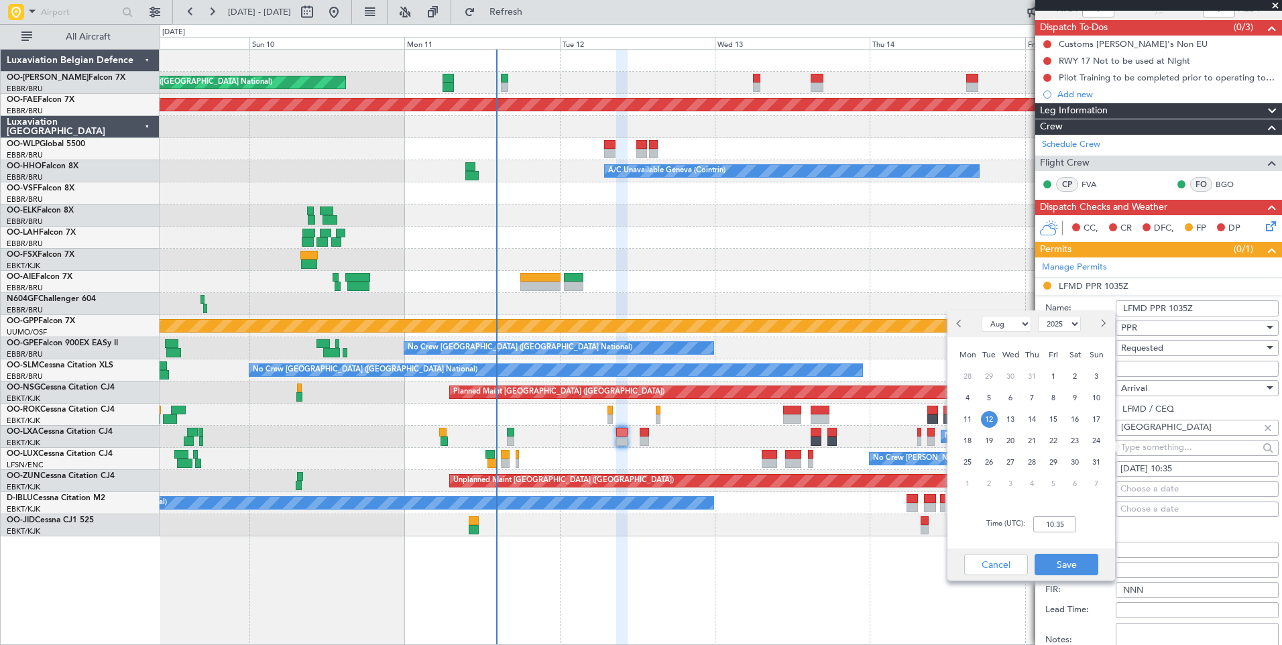
scroll to position [134, 0]
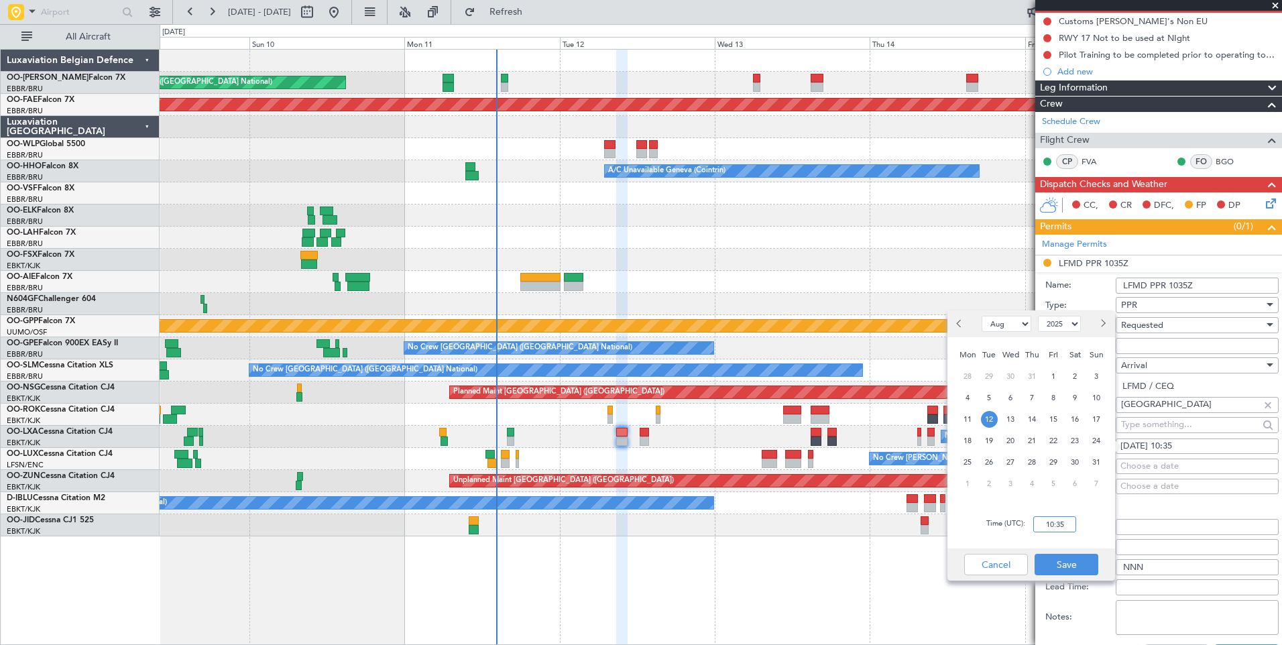
click at [1067, 527] on input "10:35" at bounding box center [1055, 524] width 43 height 16
click at [1007, 567] on button "Cancel" at bounding box center [997, 564] width 64 height 21
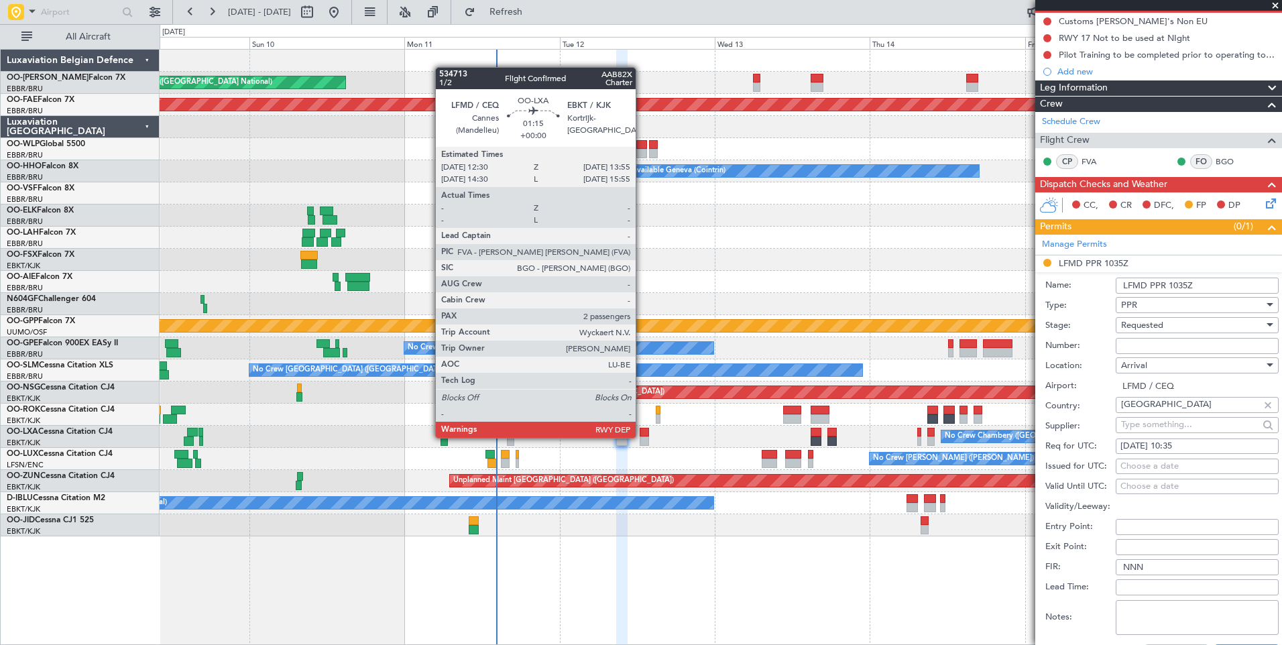
click at [643, 437] on div at bounding box center [644, 441] width 9 height 9
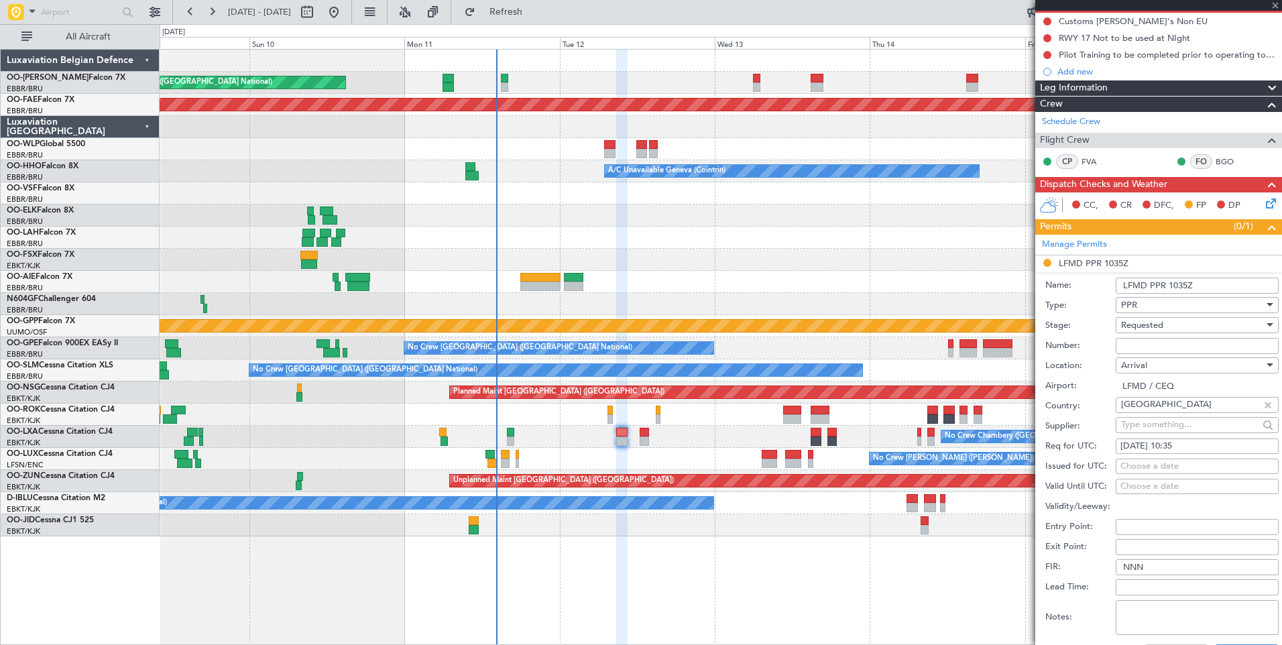
type input "2"
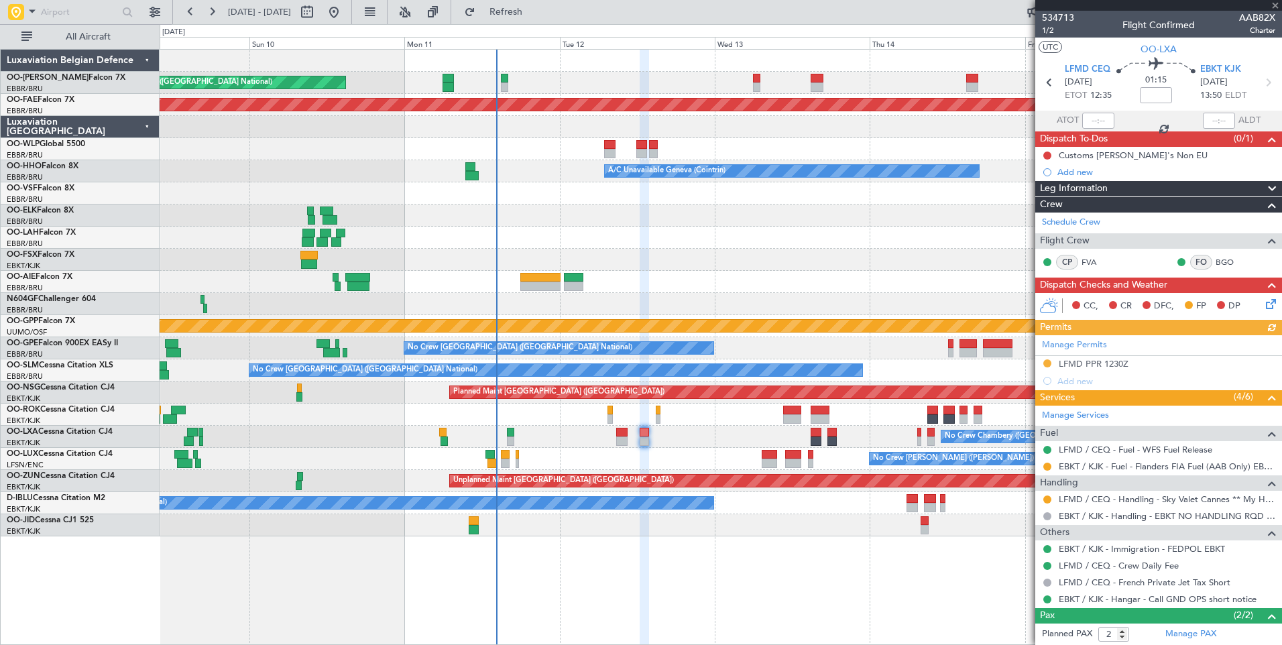
click at [1088, 364] on div "Manage Permits LFMD PPR 1230Z Add new" at bounding box center [1159, 362] width 247 height 54
click at [1094, 366] on div "Manage Permits LFMD PPR 1230Z Add new" at bounding box center [1159, 362] width 247 height 54
click at [1098, 366] on div "Manage Permits LFMD PPR 1230Z Add new" at bounding box center [1159, 362] width 247 height 54
click at [1082, 365] on div "Manage Permits LFMD PPR 1230Z Add new" at bounding box center [1159, 362] width 247 height 54
click at [1049, 362] on button at bounding box center [1048, 364] width 8 height 8
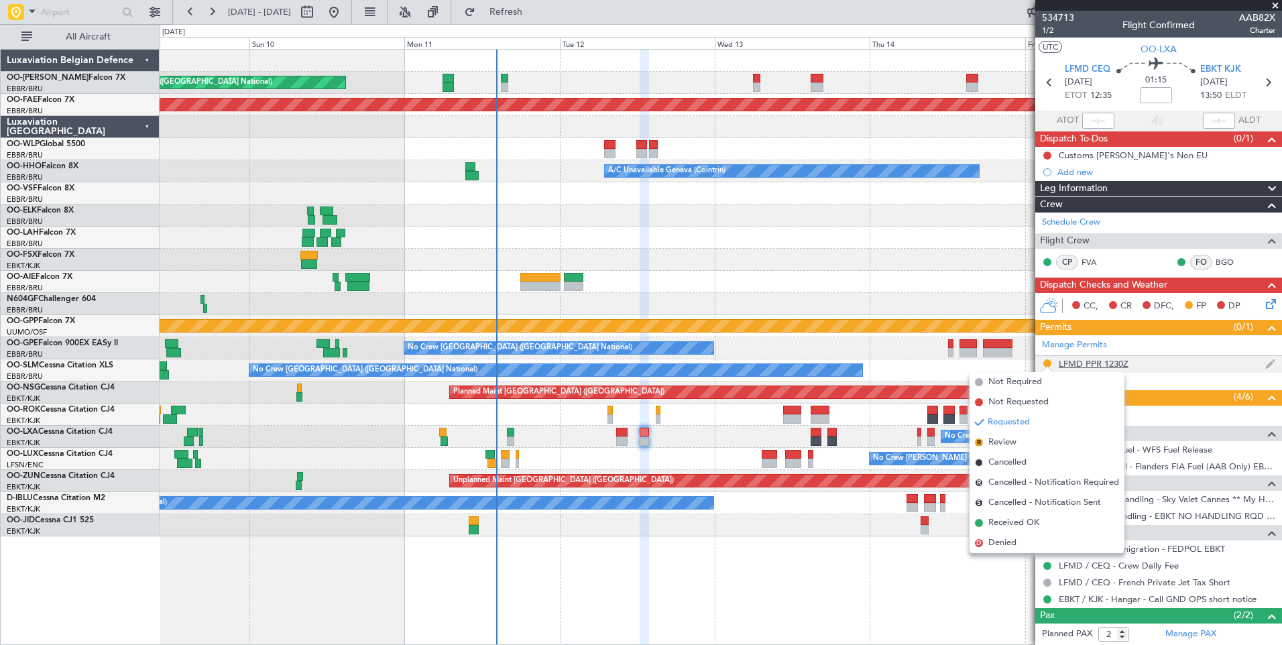
click at [1107, 365] on div "LFMD PPR 1230Z" at bounding box center [1094, 363] width 70 height 11
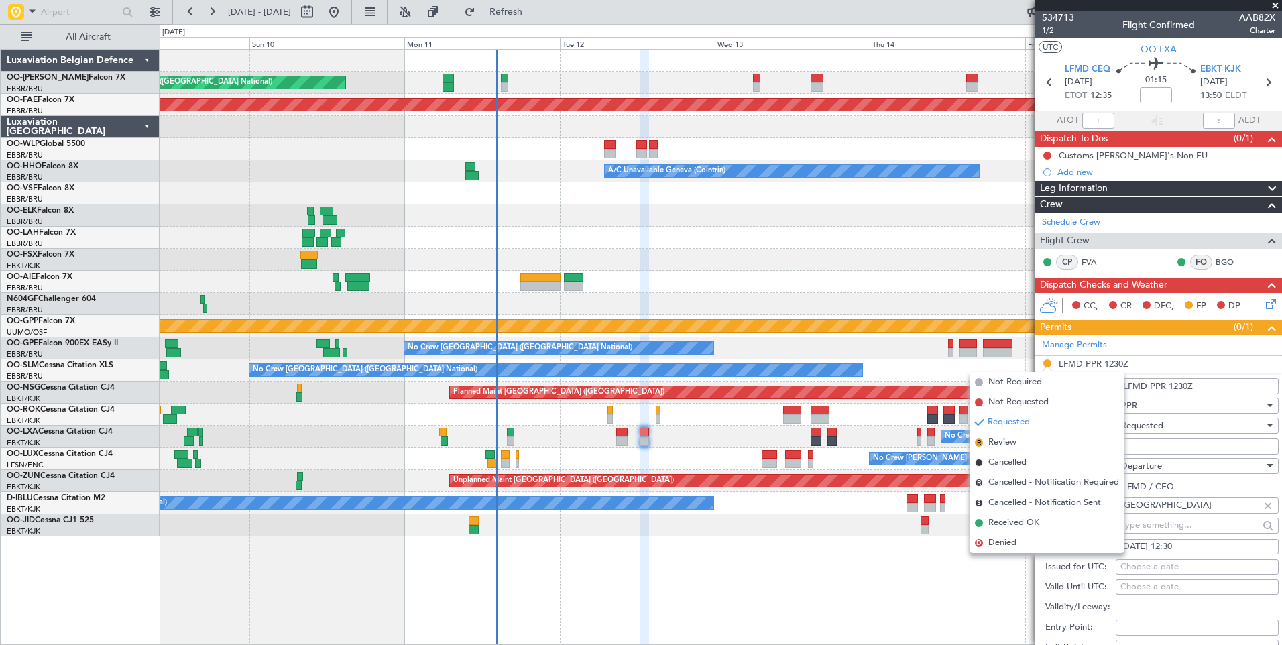
click at [1174, 443] on input "Number:" at bounding box center [1197, 447] width 163 height 16
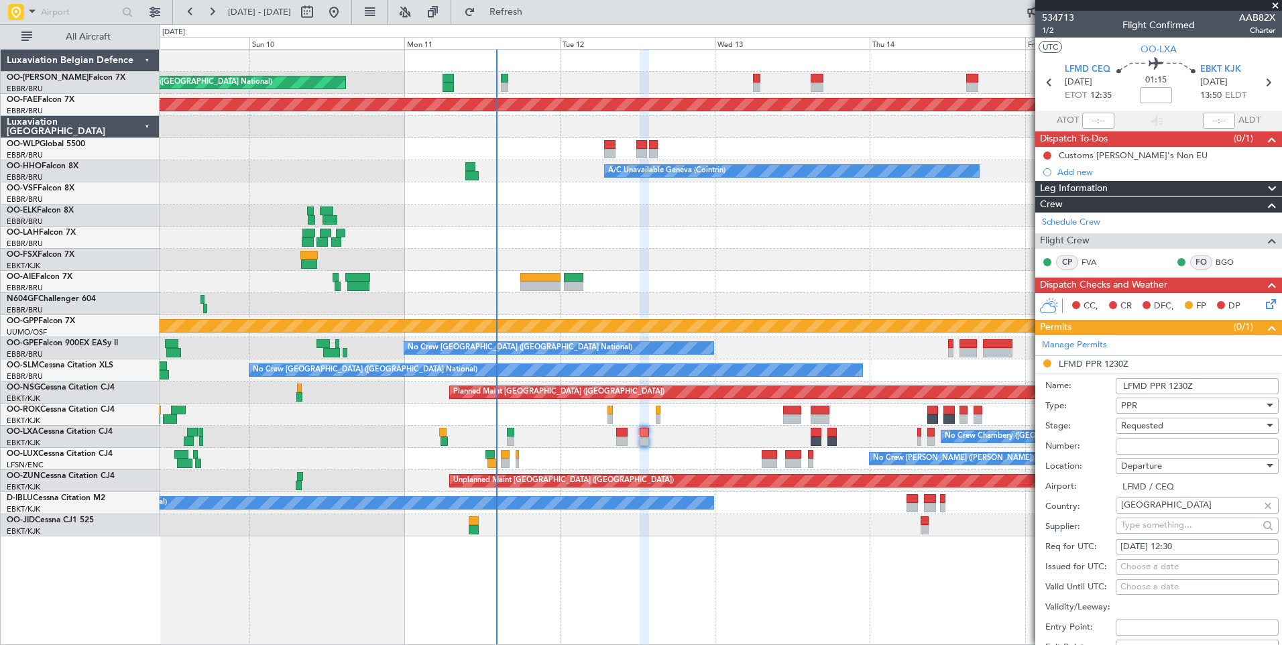
paste input "LFMDD000012278"
type input "LFMDD000012278"
drag, startPoint x: 1172, startPoint y: 445, endPoint x: 1157, endPoint y: 427, distance: 23.3
click at [1157, 427] on span "Requested" at bounding box center [1142, 426] width 42 height 12
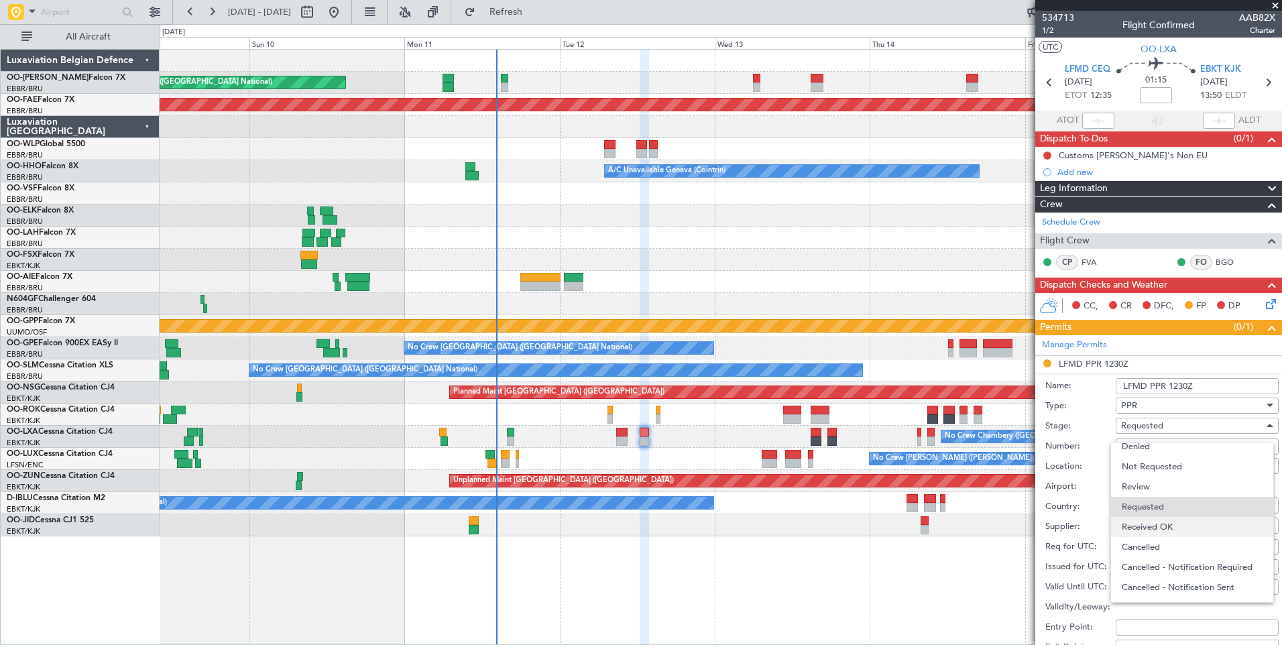
click at [1141, 534] on span "Received OK" at bounding box center [1192, 527] width 141 height 20
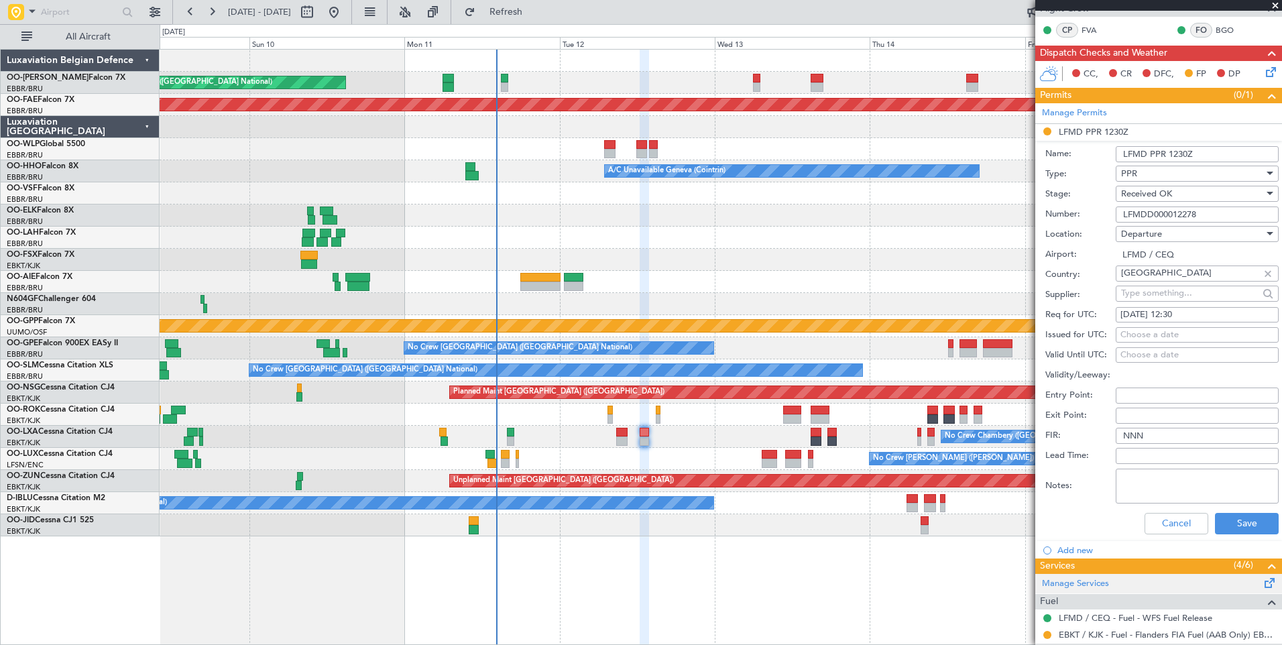
scroll to position [335, 0]
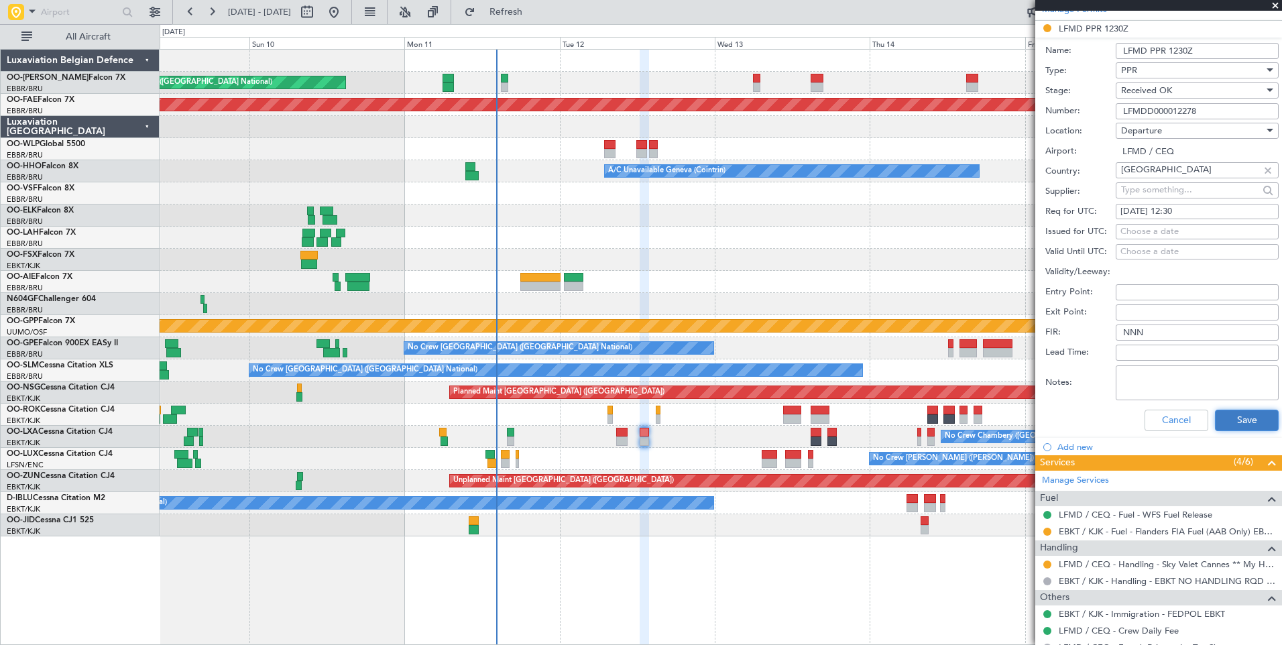
click at [1231, 428] on button "Save" at bounding box center [1247, 420] width 64 height 21
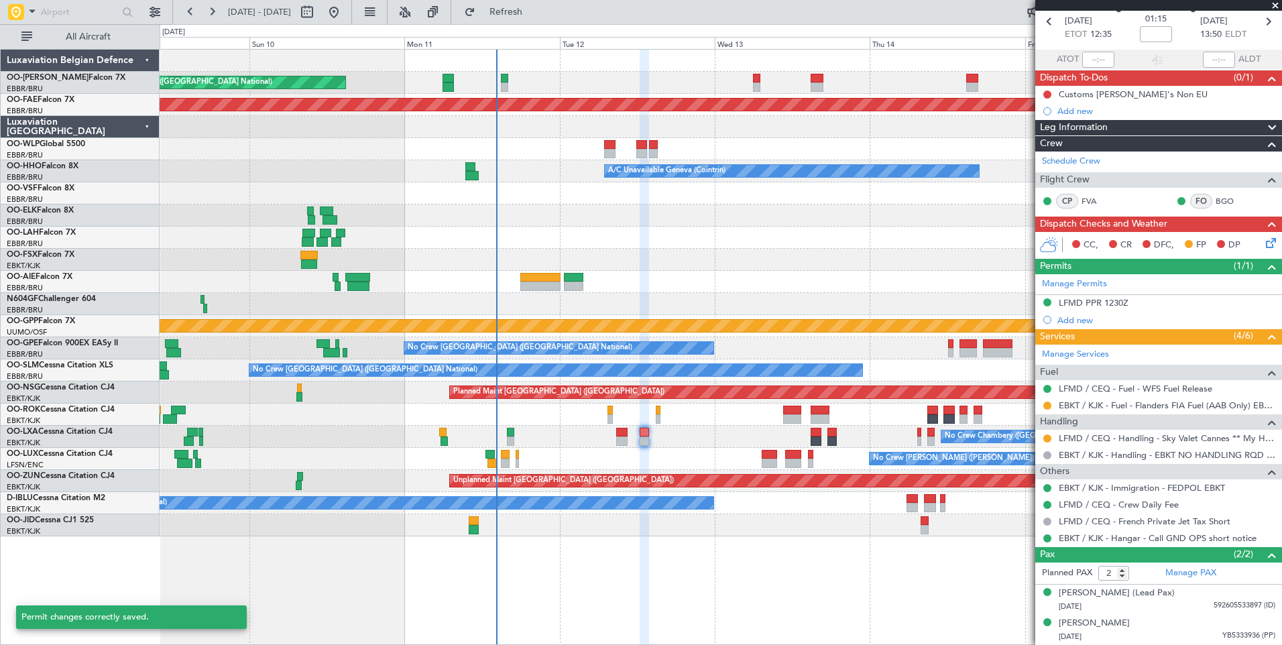
scroll to position [60, 0]
click at [614, 440] on div "No Crew Chambery ([GEOGRAPHIC_DATA])" at bounding box center [721, 437] width 1122 height 22
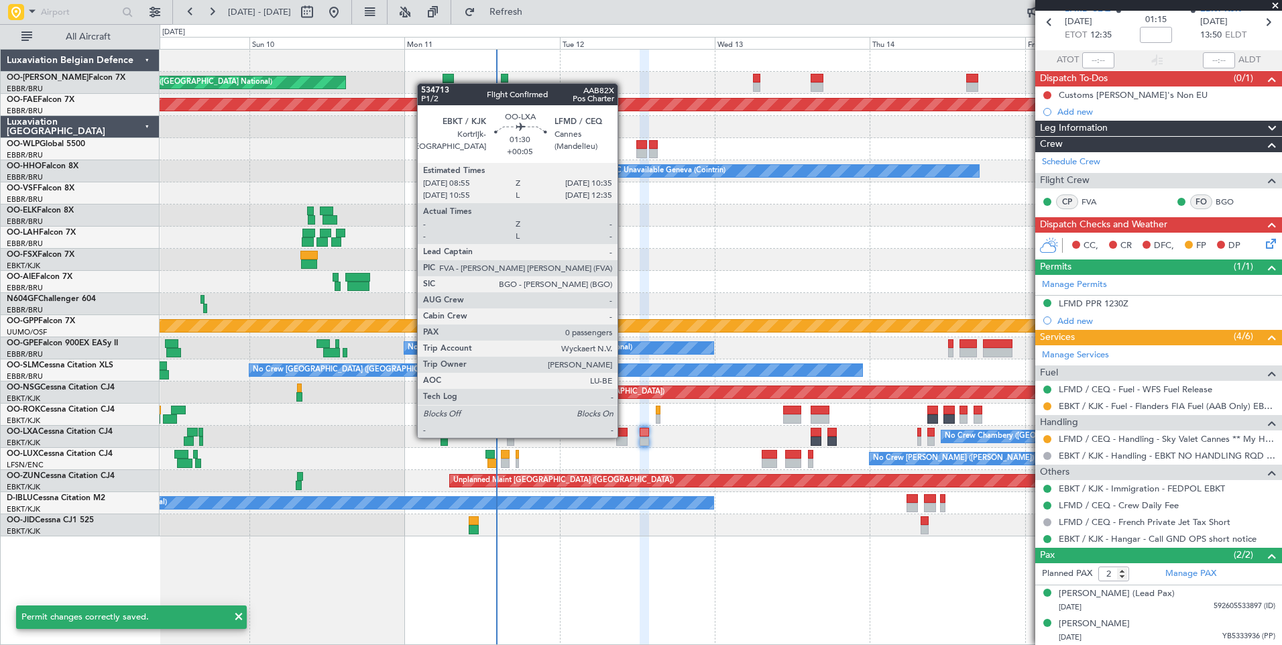
click at [624, 436] on div "No Crew Chambery ([GEOGRAPHIC_DATA])" at bounding box center [721, 437] width 1122 height 22
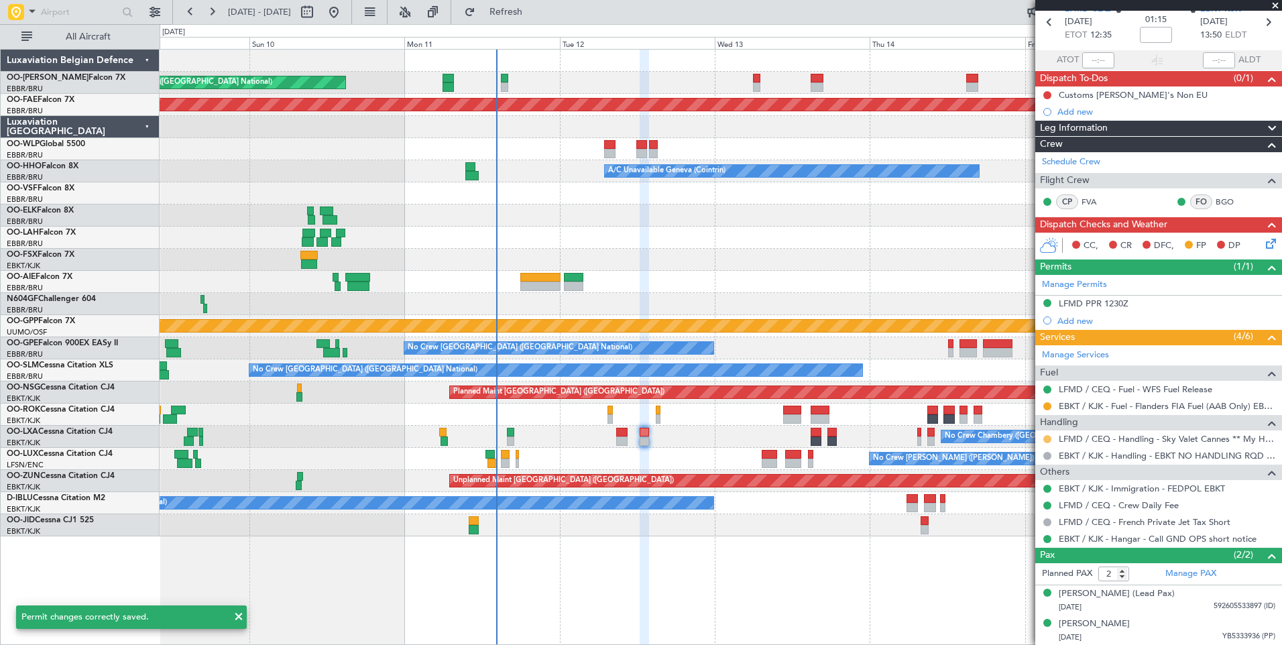
click at [1048, 439] on button at bounding box center [1048, 439] width 8 height 8
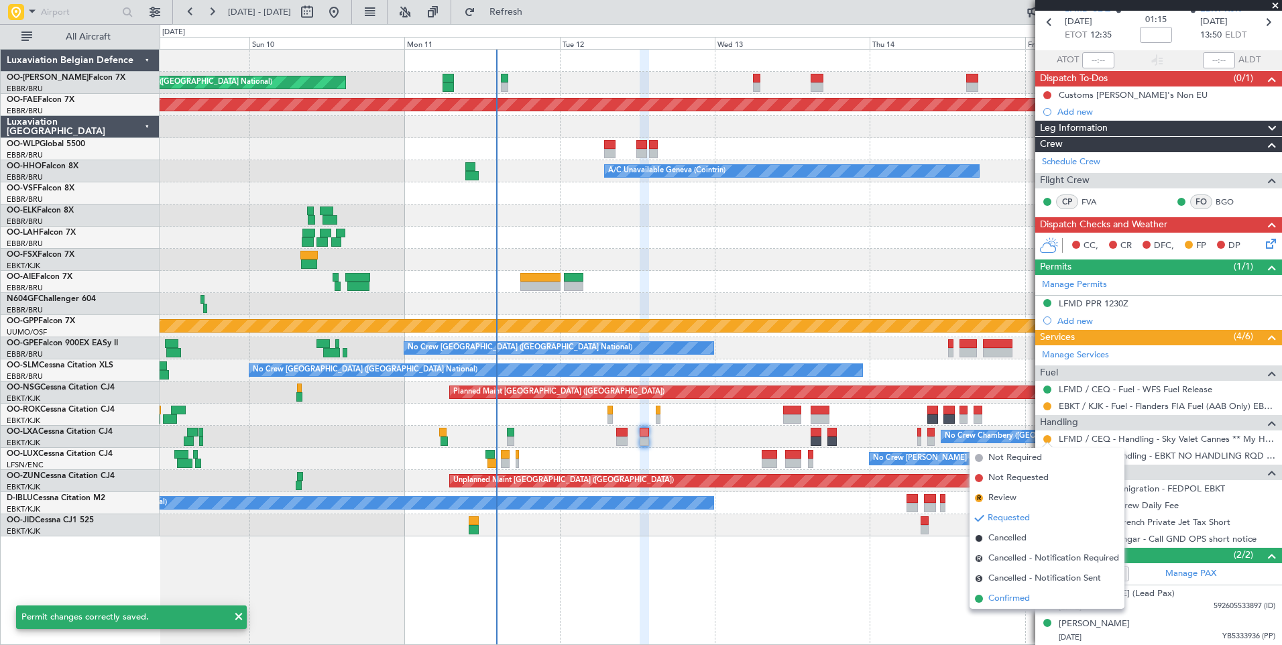
click at [999, 598] on span "Confirmed" at bounding box center [1010, 598] width 42 height 13
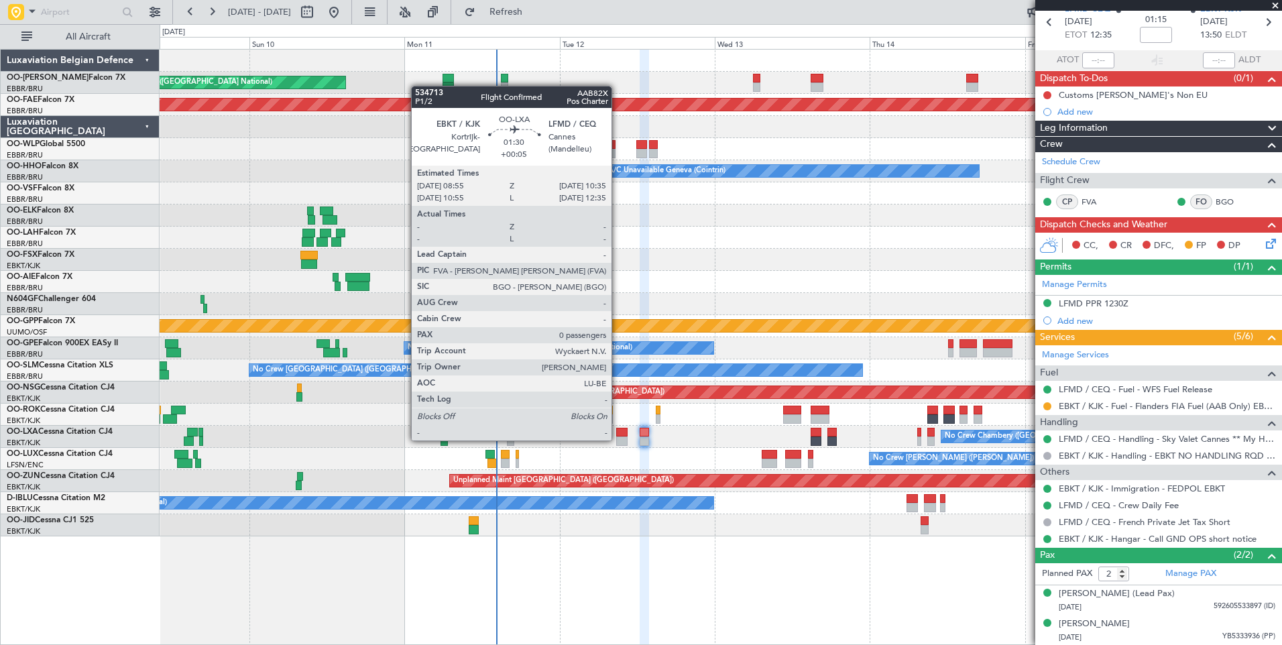
click at [618, 439] on div at bounding box center [621, 441] width 11 height 9
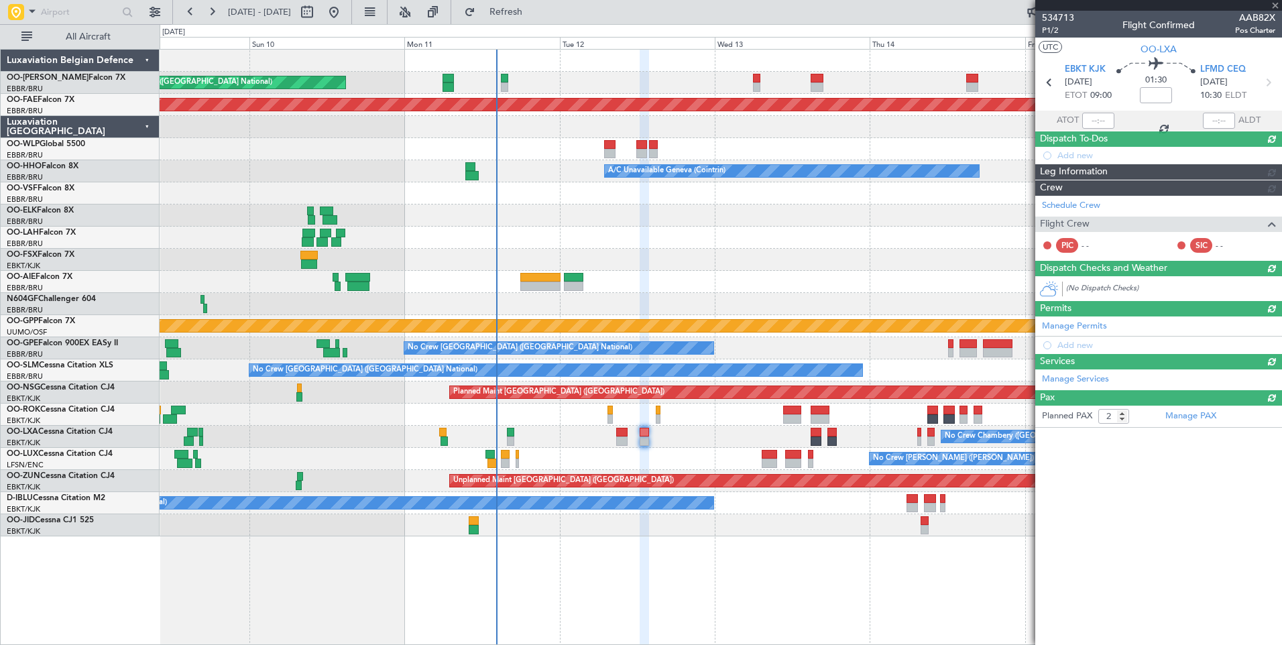
type input "+00:05"
type input "0"
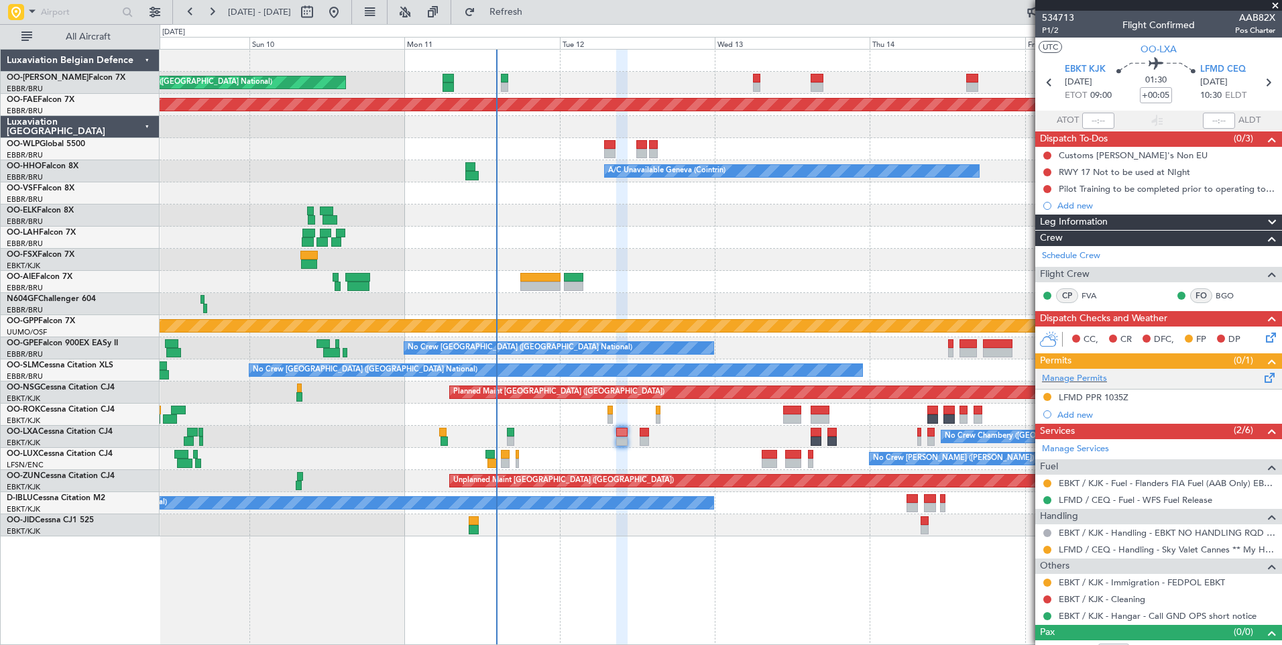
click at [1262, 380] on span at bounding box center [1270, 375] width 16 height 10
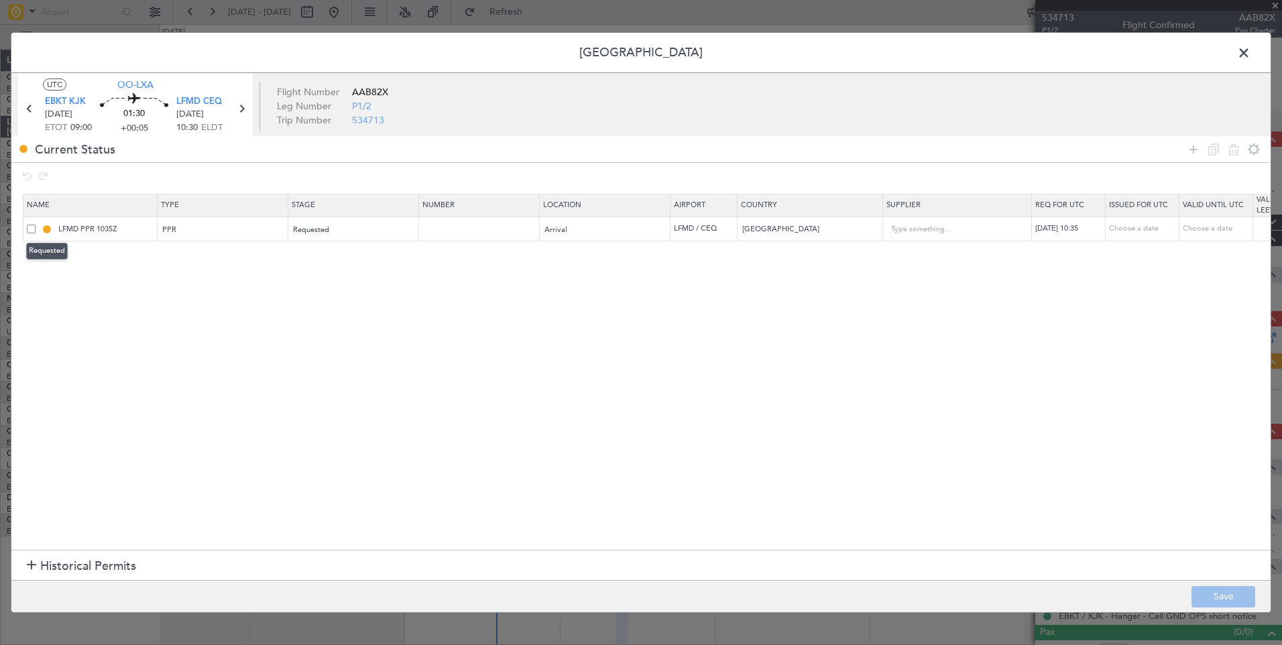
click at [33, 235] on mat-tooltip-component "Requested" at bounding box center [47, 251] width 60 height 36
click at [27, 231] on span at bounding box center [31, 229] width 9 height 9
click at [36, 225] on input "checkbox" at bounding box center [36, 225] width 0 height 0
click at [1212, 151] on icon at bounding box center [1214, 150] width 16 height 16
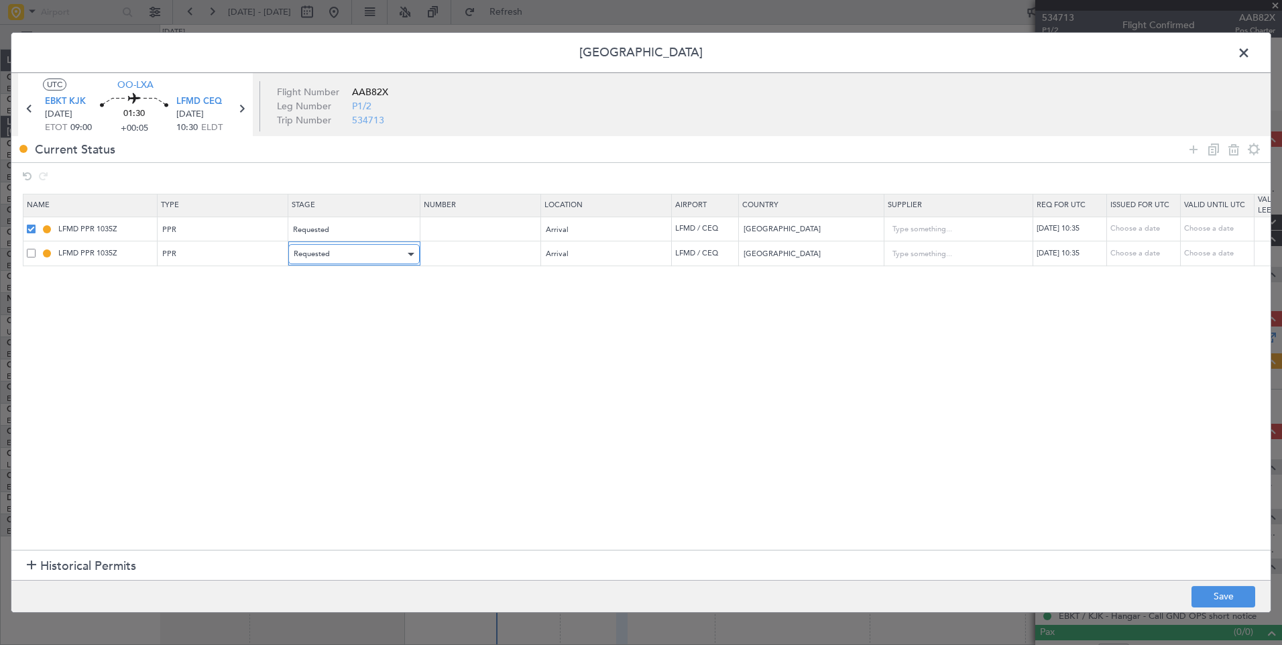
click at [322, 253] on span "Requested" at bounding box center [312, 254] width 36 height 10
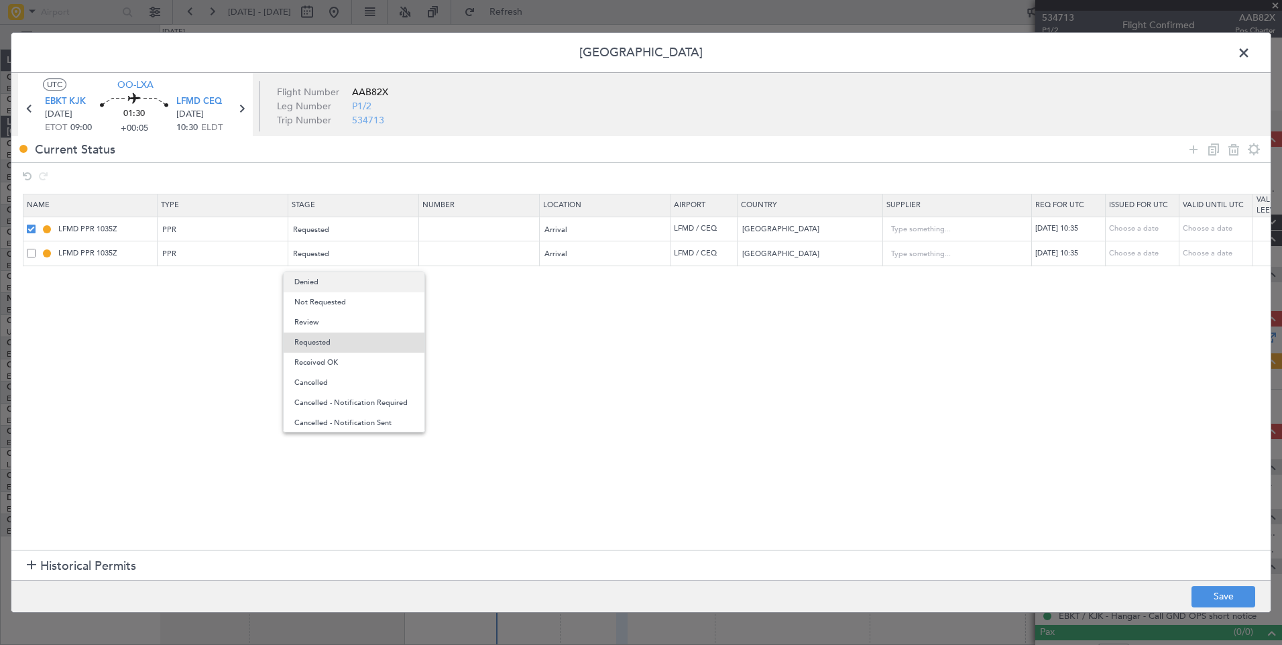
click at [318, 284] on span "Denied" at bounding box center [353, 282] width 119 height 20
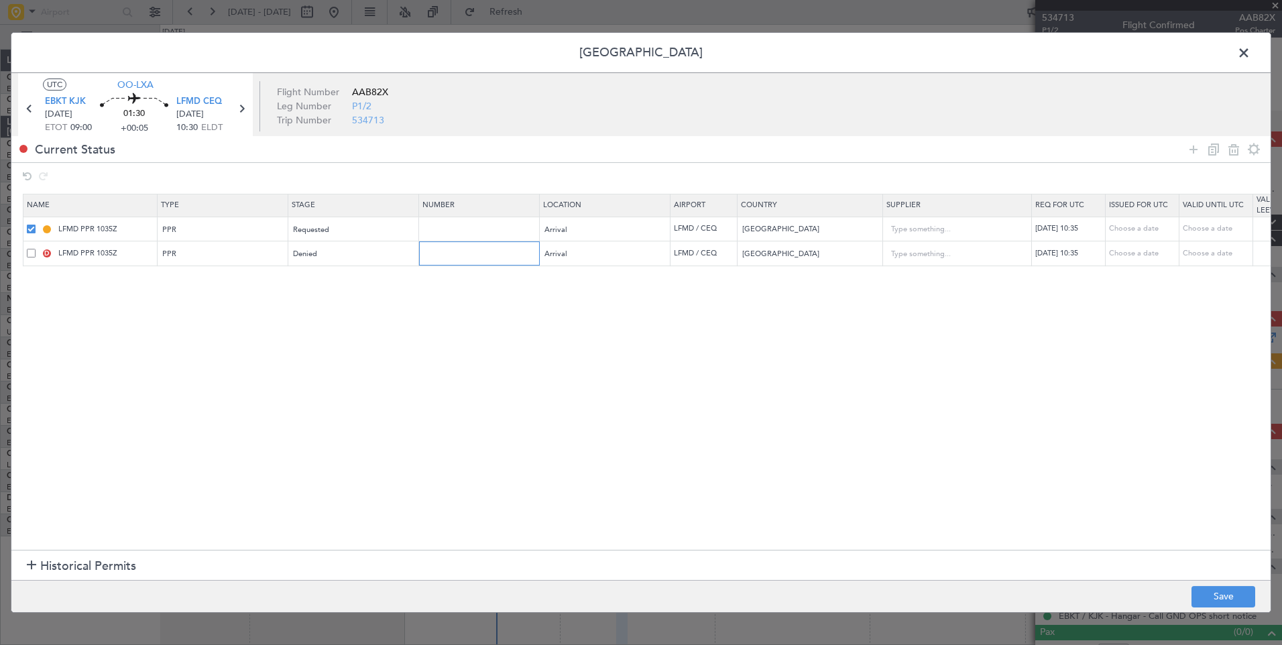
click at [478, 256] on input "text" at bounding box center [481, 253] width 117 height 11
click at [470, 258] on input "text" at bounding box center [481, 253] width 117 height 11
paste input "LFMDA000012277"
type input "LFMDA000012277"
drag, startPoint x: 507, startPoint y: 256, endPoint x: 391, endPoint y: 255, distance: 116.0
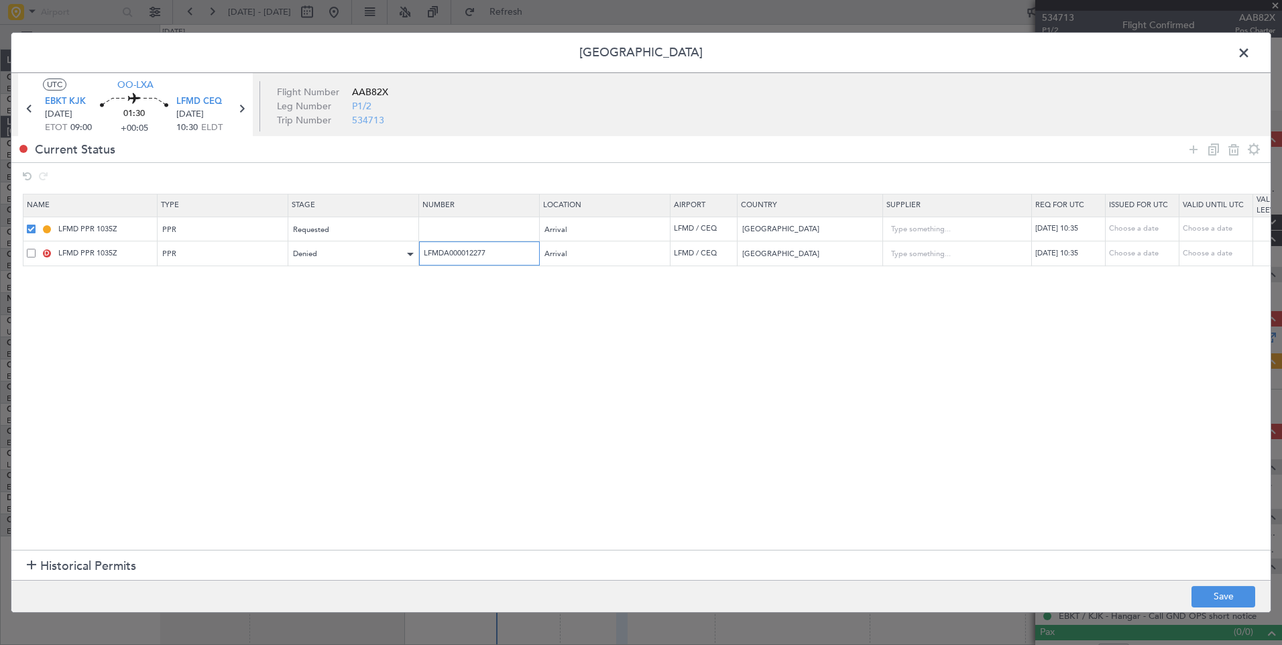
click at [391, 255] on tr "D LFMD PPR 1035Z PPR Denied LFMDA000012277 Arrival LFMD / CEQ France 12/08/2025…" at bounding box center [878, 253] width 1711 height 25
click at [443, 237] on td at bounding box center [479, 229] width 121 height 25
click at [338, 262] on div "Denied" at bounding box center [349, 254] width 111 height 20
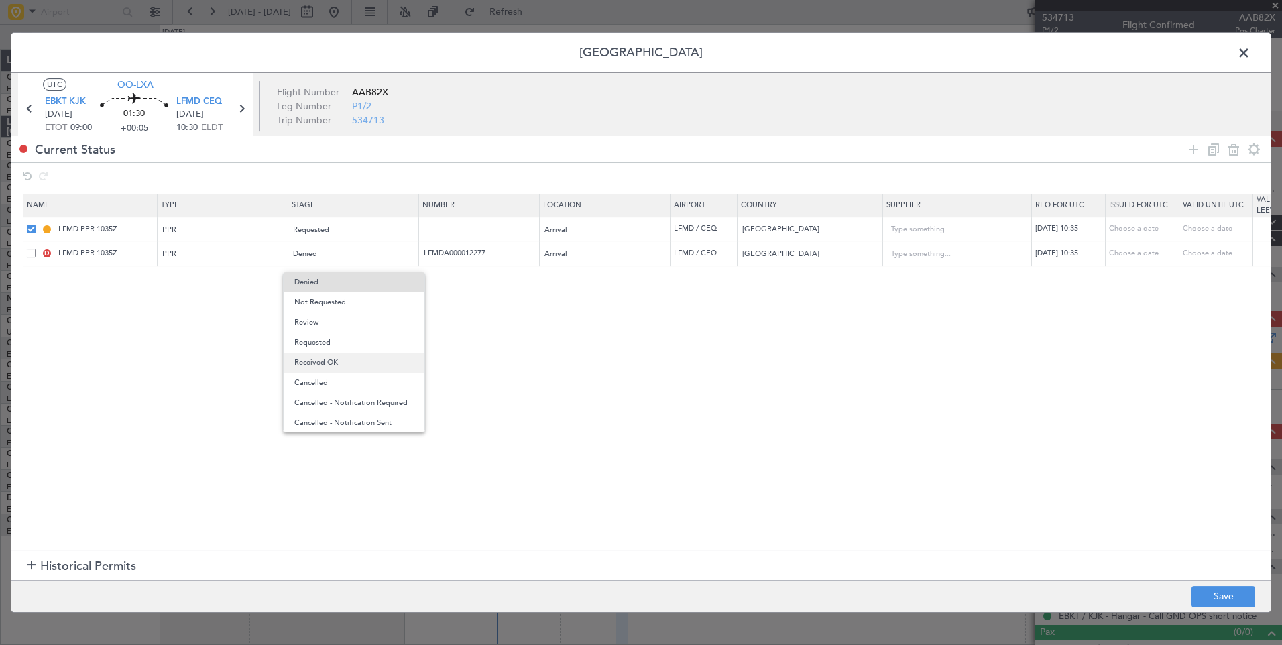
click at [344, 360] on span "Received OK" at bounding box center [353, 363] width 119 height 20
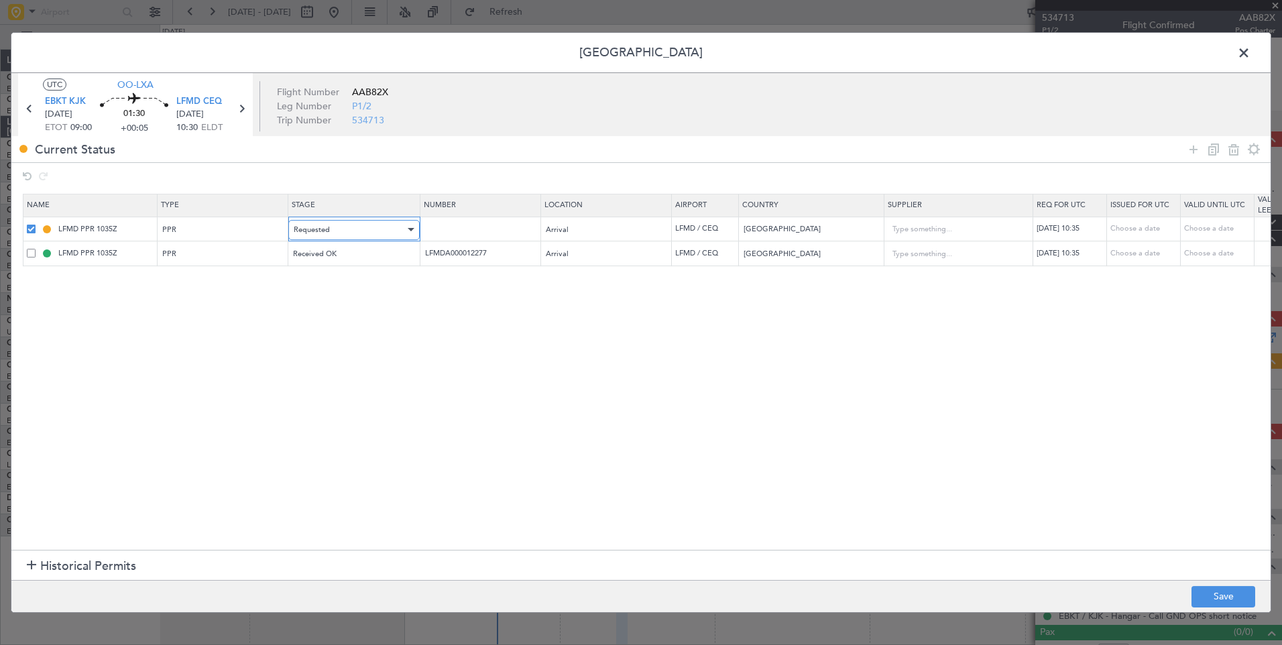
click at [360, 229] on div "Requested" at bounding box center [349, 230] width 111 height 20
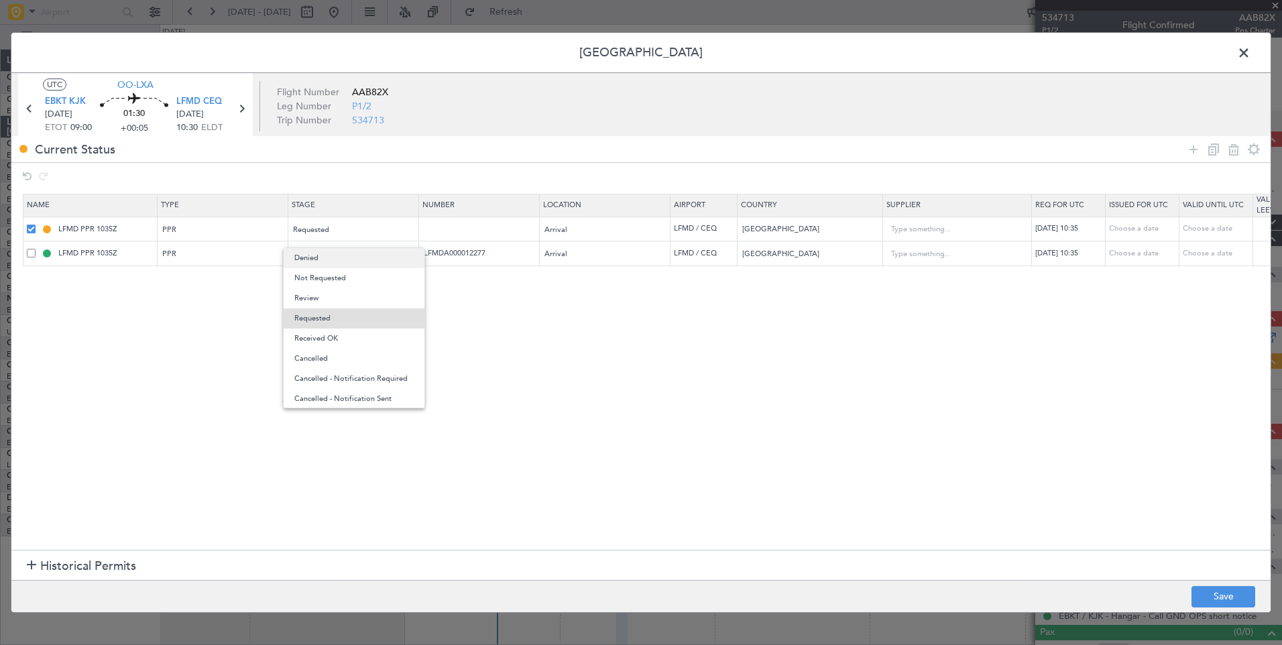
click at [332, 264] on span "Denied" at bounding box center [353, 258] width 119 height 20
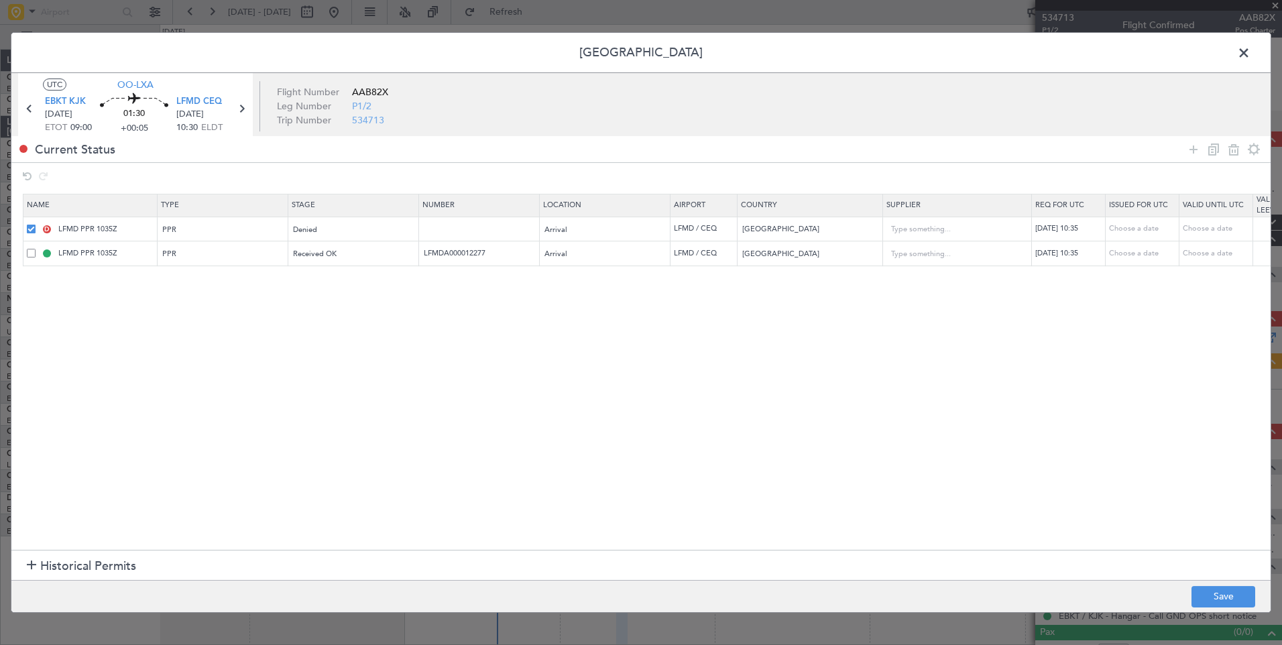
click at [557, 345] on section "Name Type Stage Number Location Airport Country Supplier Req For Utc Issued For…" at bounding box center [641, 370] width 1260 height 360
click at [1082, 254] on div "12/08/2025 10:35" at bounding box center [1071, 253] width 70 height 11
select select "8"
select select "2025"
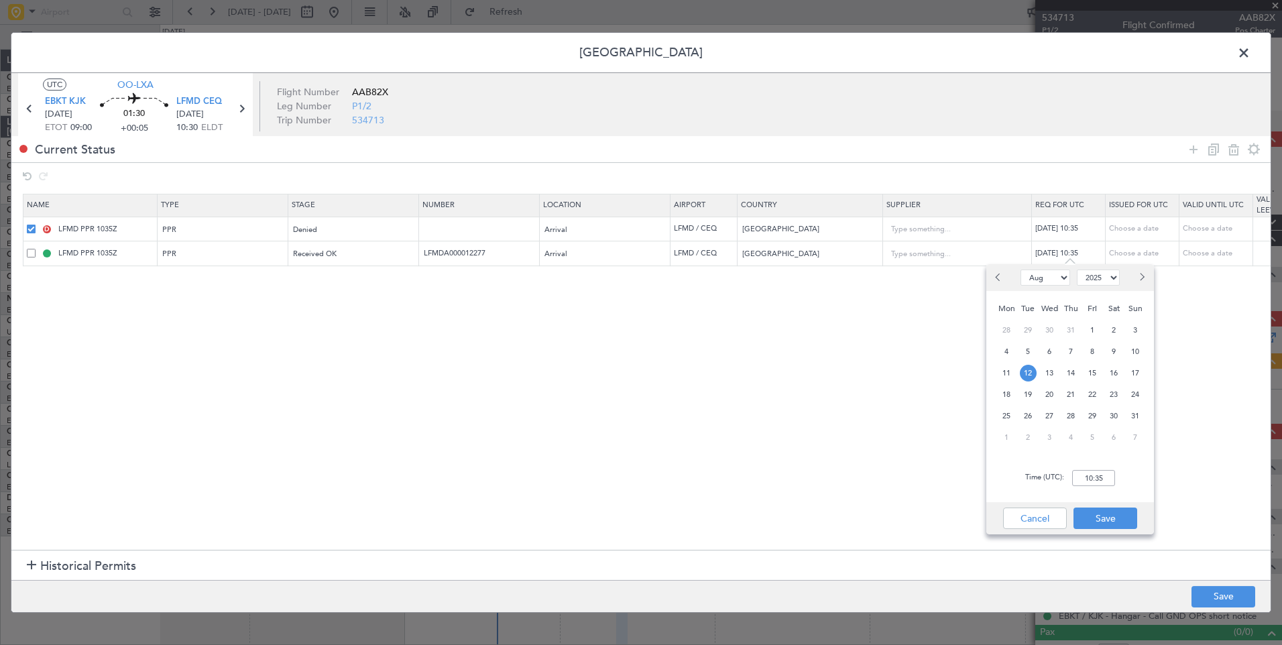
click at [1105, 467] on div "Time (UTC): 10:35" at bounding box center [1071, 478] width 168 height 48
click at [1105, 476] on input "10:35" at bounding box center [1094, 478] width 43 height 16
type input "10:15"
click at [1113, 517] on button "Save" at bounding box center [1106, 518] width 64 height 21
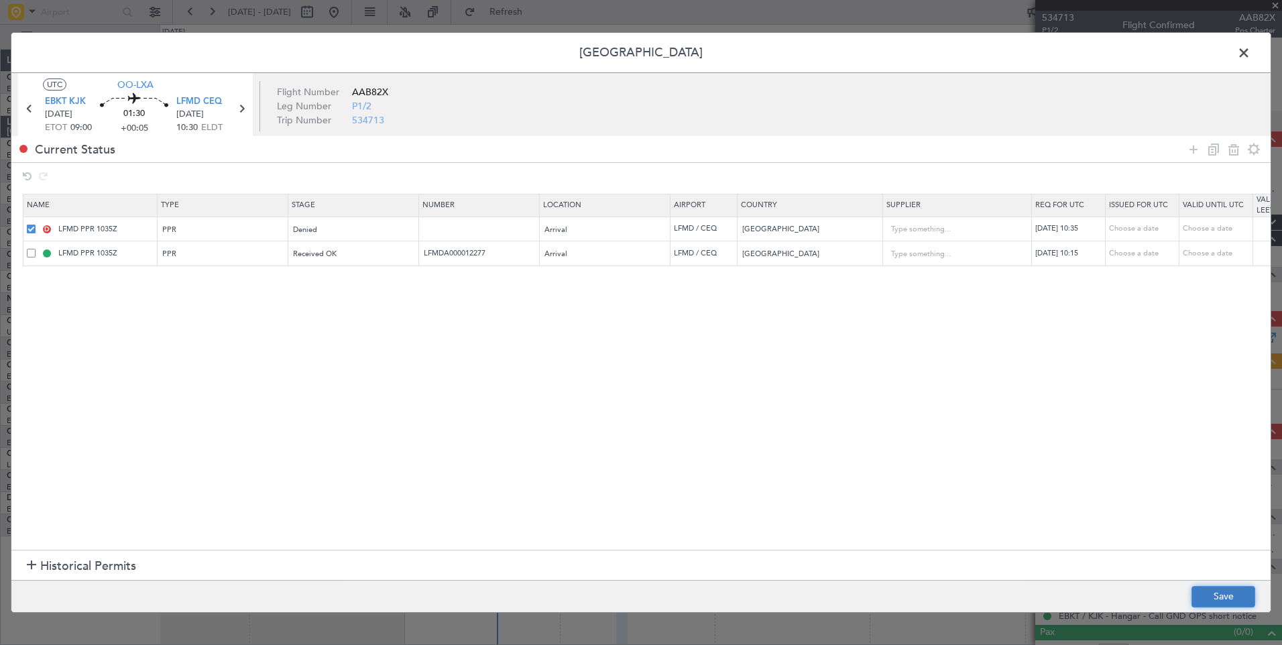
click at [1223, 595] on button "Save" at bounding box center [1224, 596] width 64 height 21
type input "LFMD PPR 1015Z"
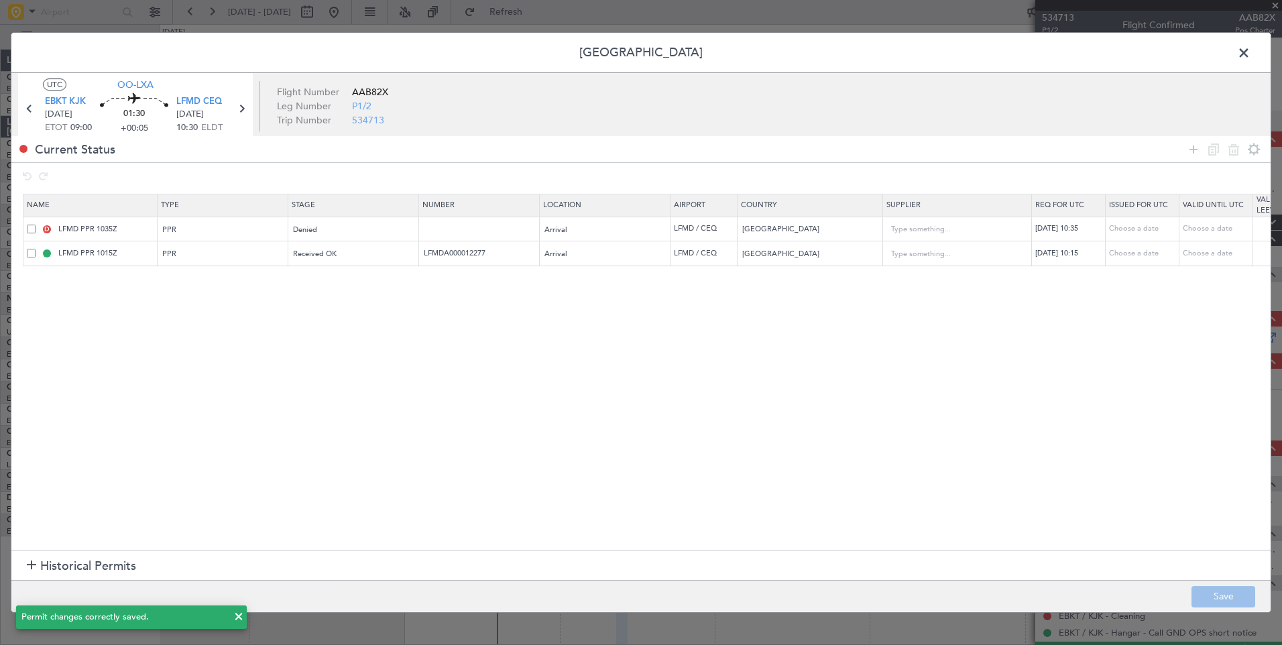
click at [1251, 56] on span at bounding box center [1251, 56] width 0 height 27
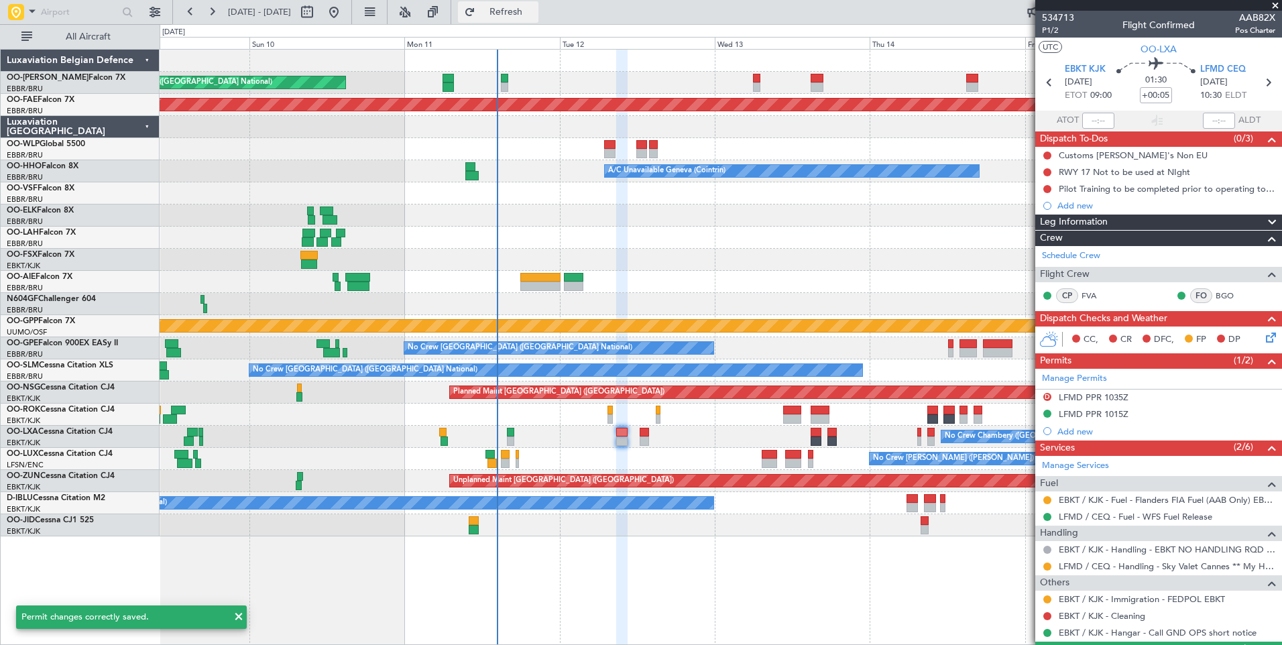
click at [535, 16] on span "Refresh" at bounding box center [506, 11] width 56 height 9
click at [1048, 565] on button at bounding box center [1048, 567] width 8 height 8
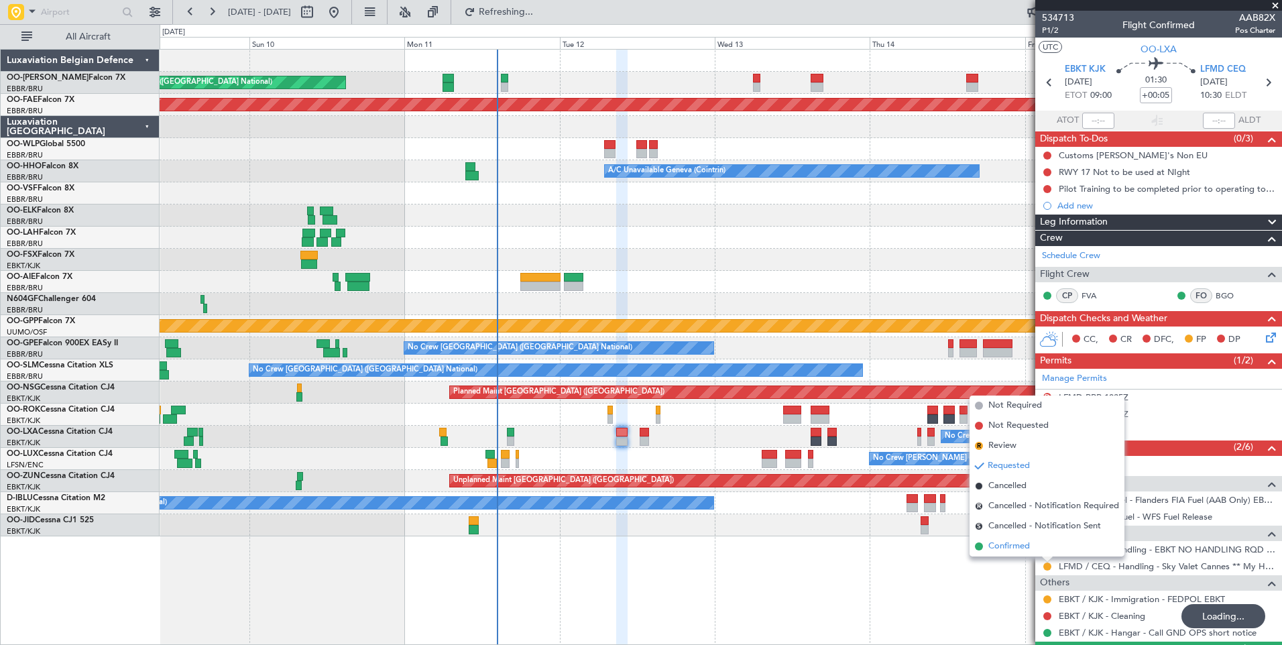
click at [1018, 545] on span "Confirmed" at bounding box center [1010, 546] width 42 height 13
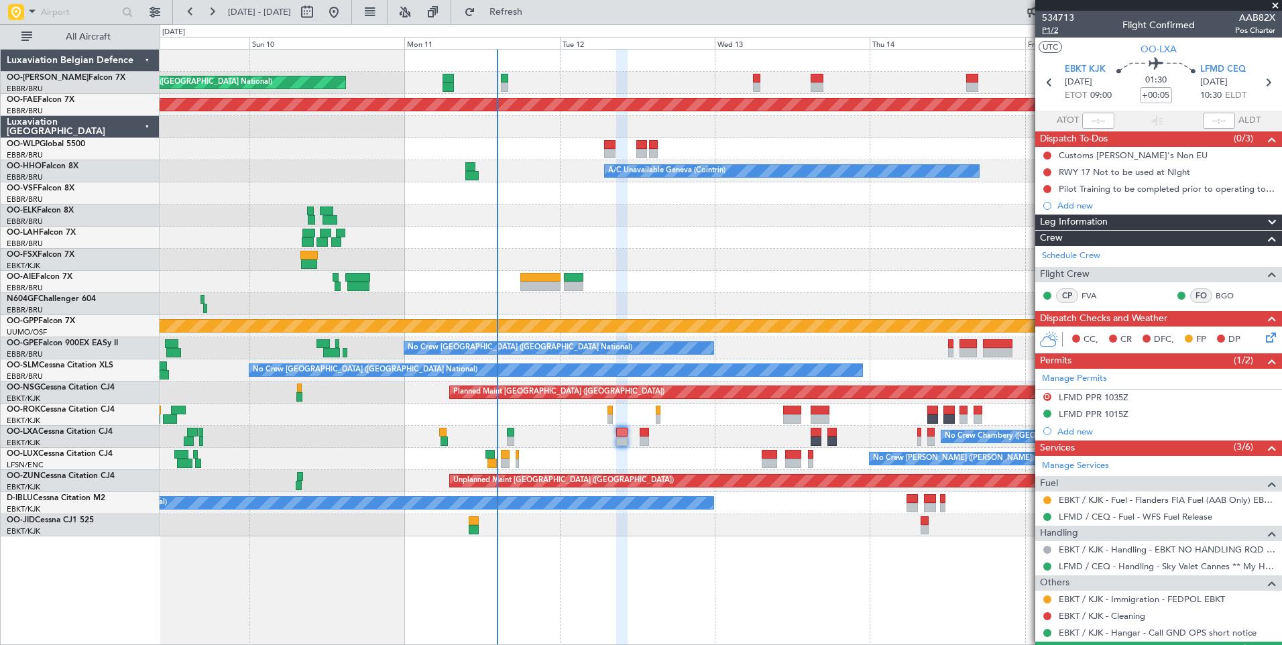
click at [1052, 29] on span "P1/2" at bounding box center [1058, 30] width 32 height 11
click at [618, 424] on div "Unplanned Maint Brussels (Brussels National) Planned Maint Brussels (Brussels N…" at bounding box center [721, 293] width 1122 height 487
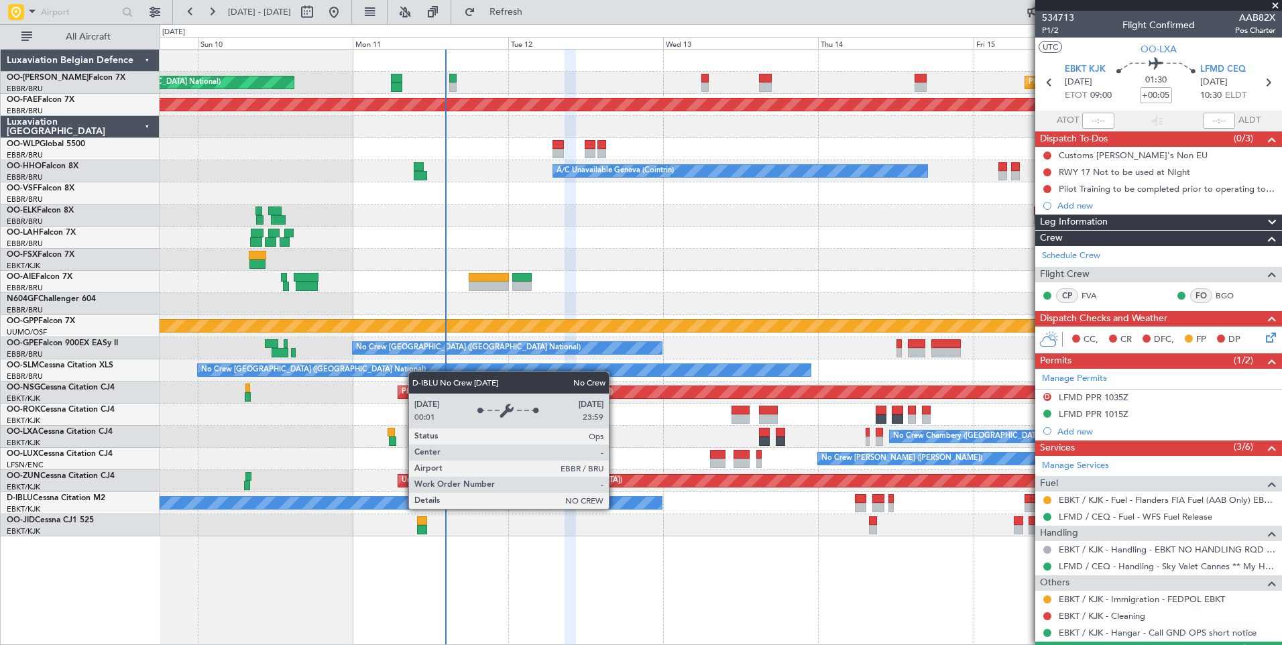
click at [647, 470] on div "Unplanned Maint Brussels (Brussels National) Planned Maint Brussels (Brussels N…" at bounding box center [721, 293] width 1122 height 487
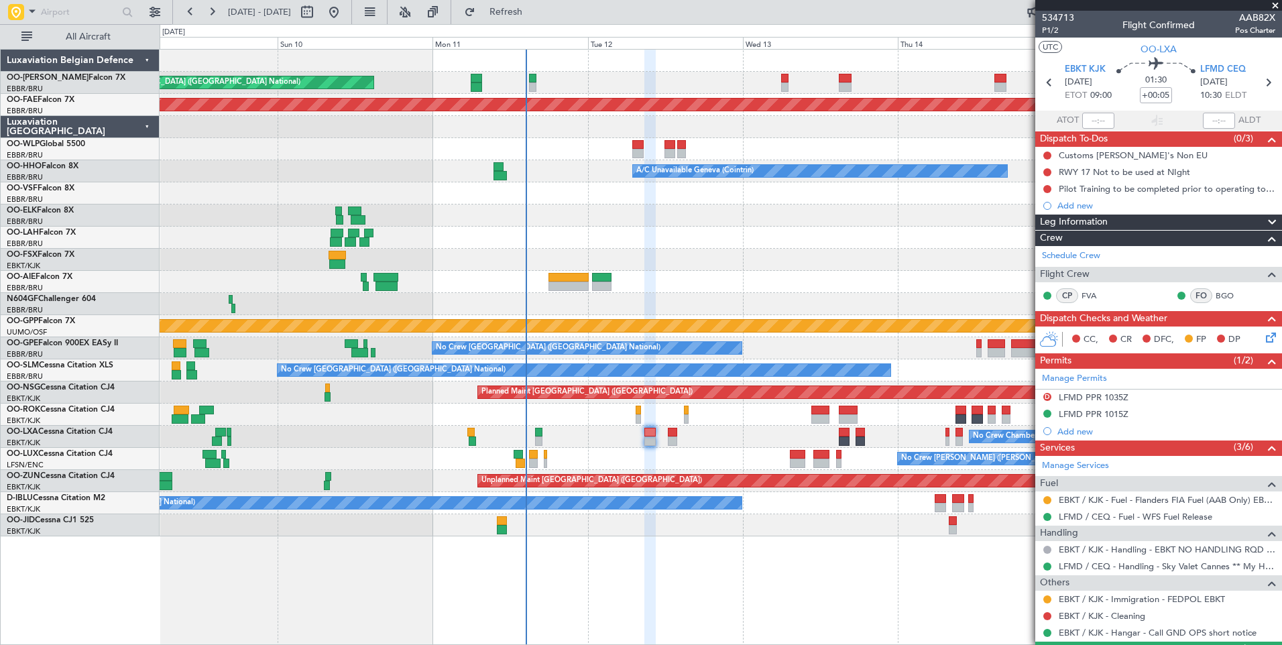
click at [1154, 84] on span "01:30" at bounding box center [1156, 80] width 21 height 13
click at [1155, 91] on mat-tooltip-component "Flight Time" at bounding box center [1153, 105] width 62 height 36
drag, startPoint x: 1155, startPoint y: 91, endPoint x: 1149, endPoint y: 87, distance: 7.6
click at [1147, 86] on span "01:30" at bounding box center [1156, 80] width 21 height 13
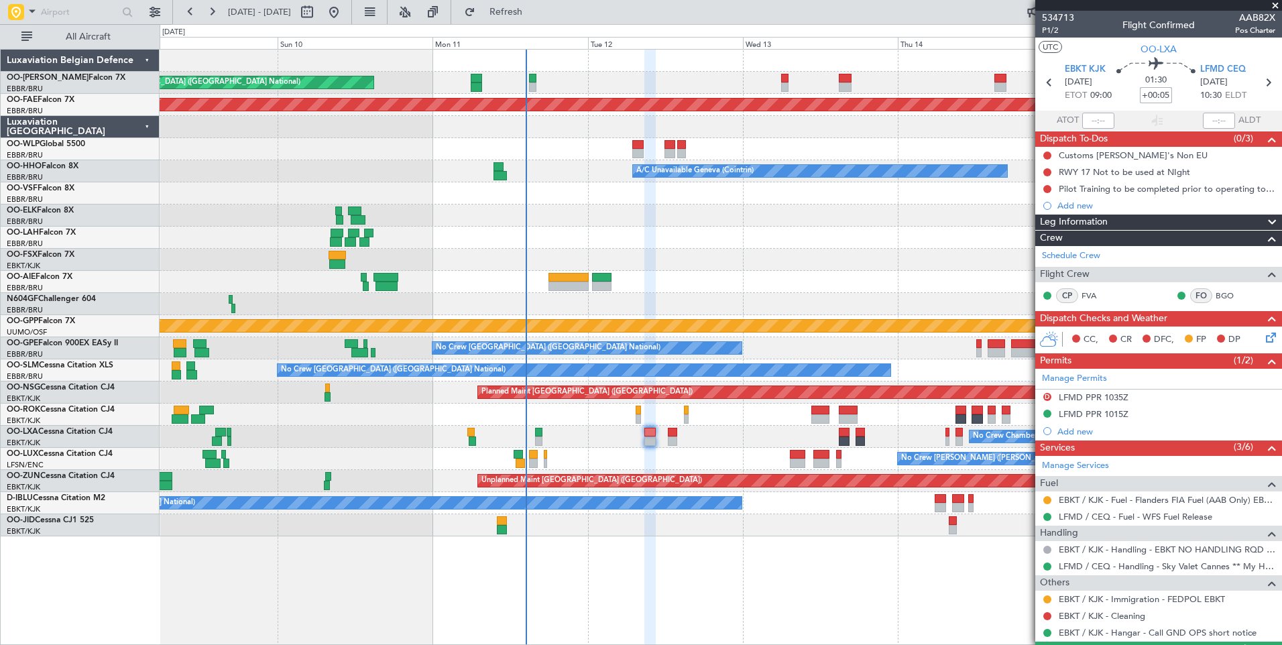
click at [1152, 93] on input "+00:05" at bounding box center [1156, 95] width 32 height 16
click at [1150, 104] on nimbus-time-variation "+00:05" at bounding box center [1156, 97] width 32 height 21
click at [1152, 93] on input "+00:05" at bounding box center [1156, 95] width 32 height 16
type input "+00:10"
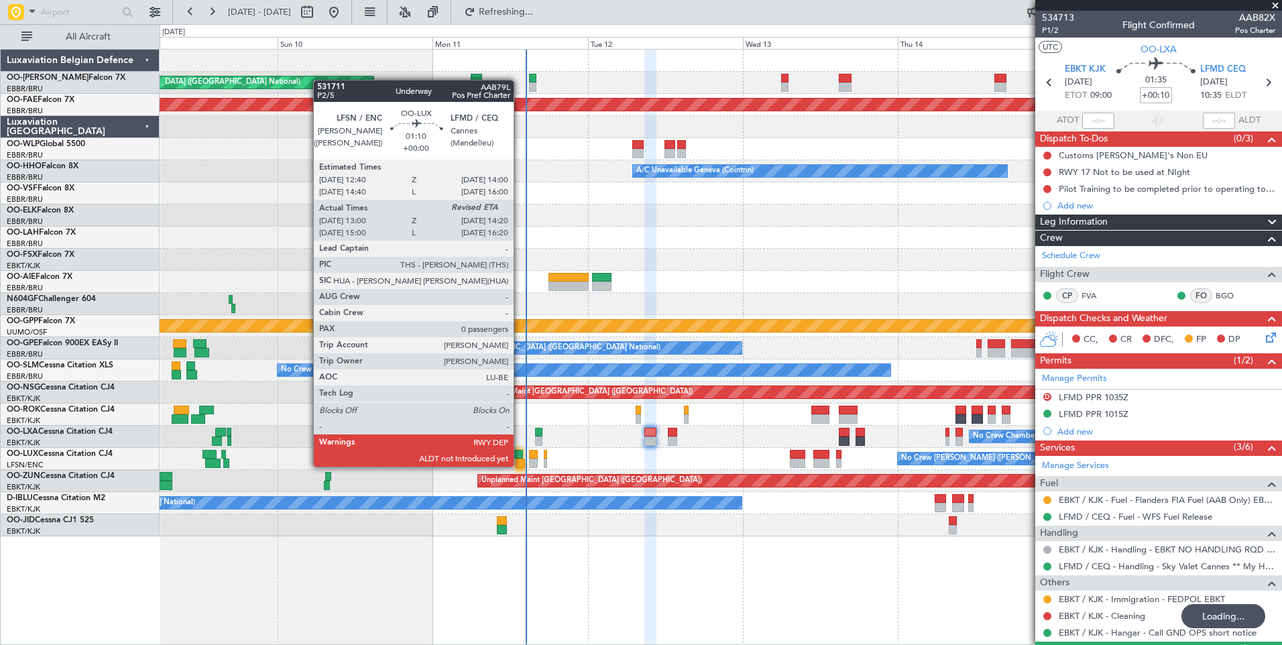
click at [520, 465] on div at bounding box center [520, 463] width 9 height 9
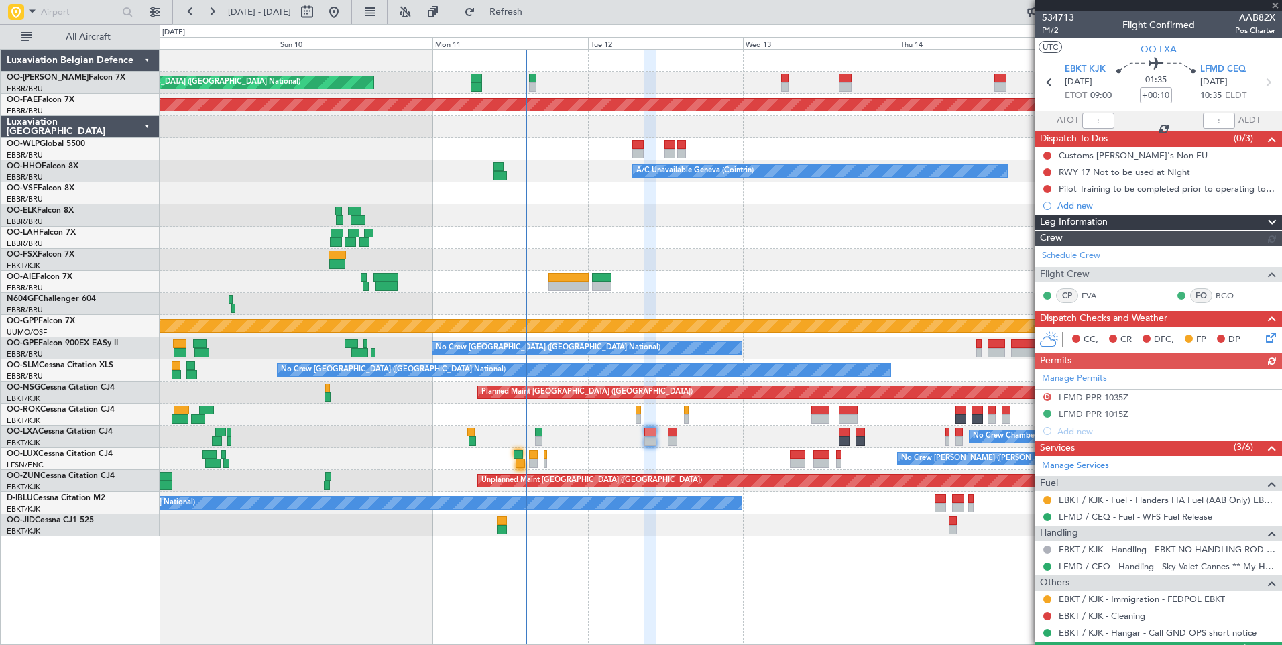
type input "13:05"
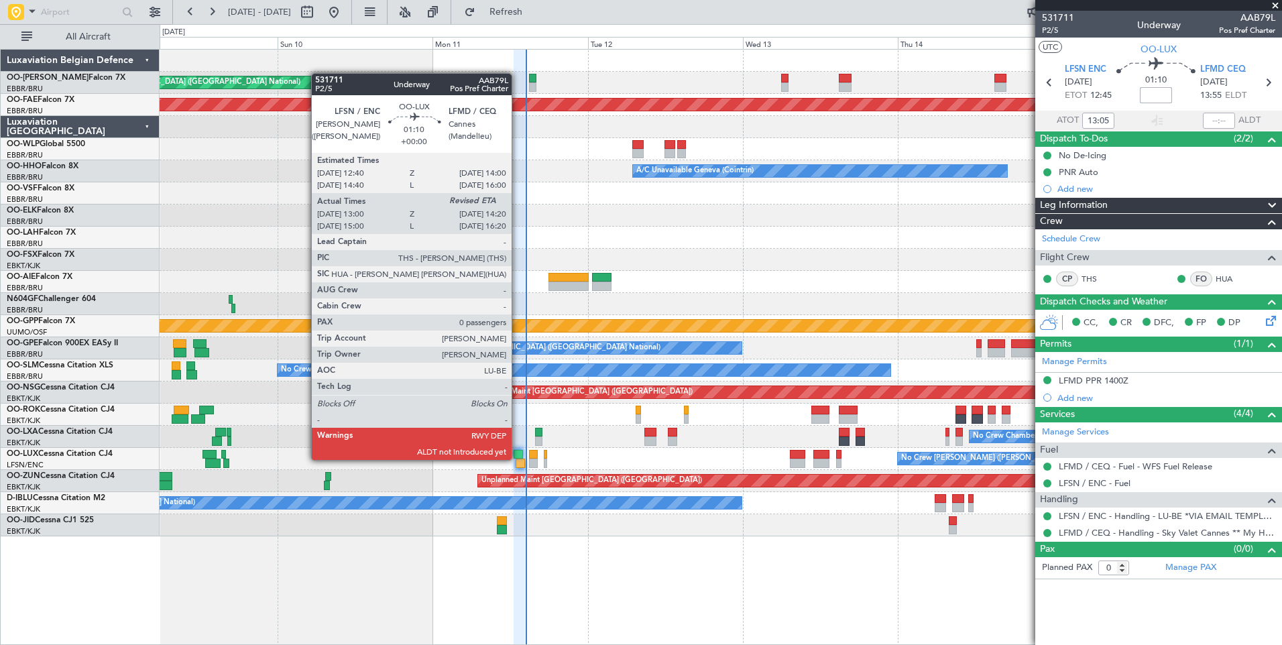
click at [518, 459] on div at bounding box center [520, 463] width 9 height 9
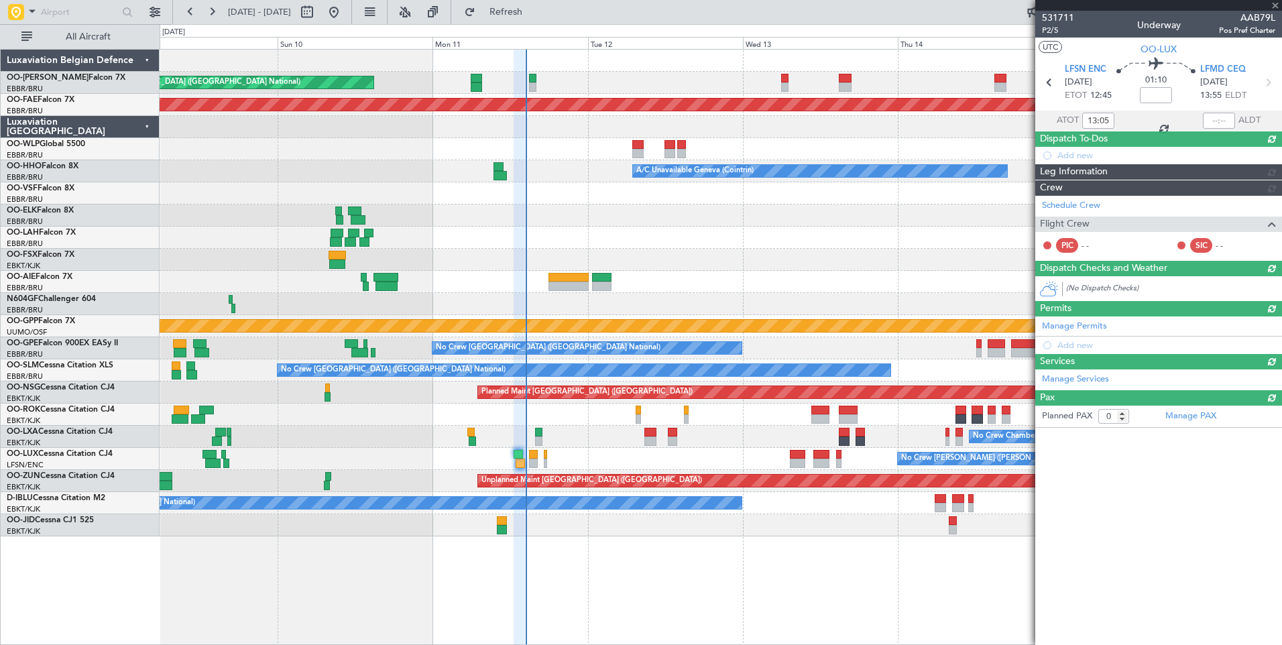
click at [1223, 117] on div at bounding box center [1219, 121] width 32 height 16
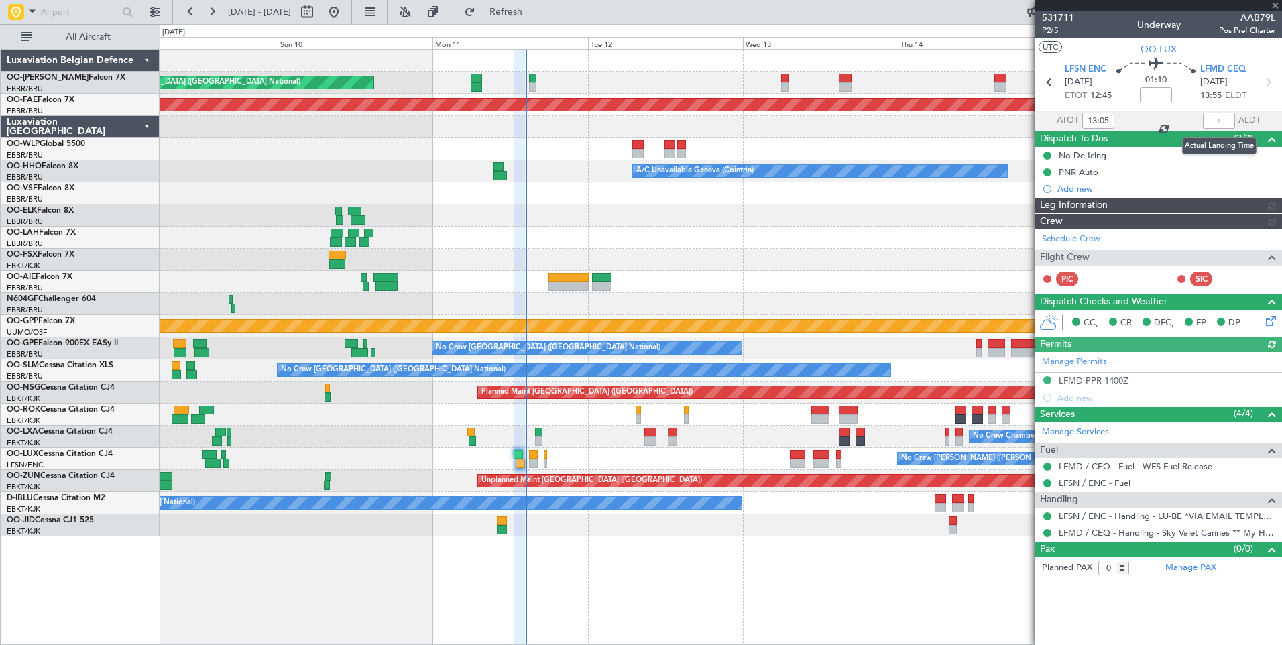
click at [1218, 119] on div at bounding box center [1219, 121] width 32 height 16
click at [1224, 118] on div at bounding box center [1219, 121] width 32 height 16
click at [1213, 126] on input "text" at bounding box center [1219, 121] width 32 height 16
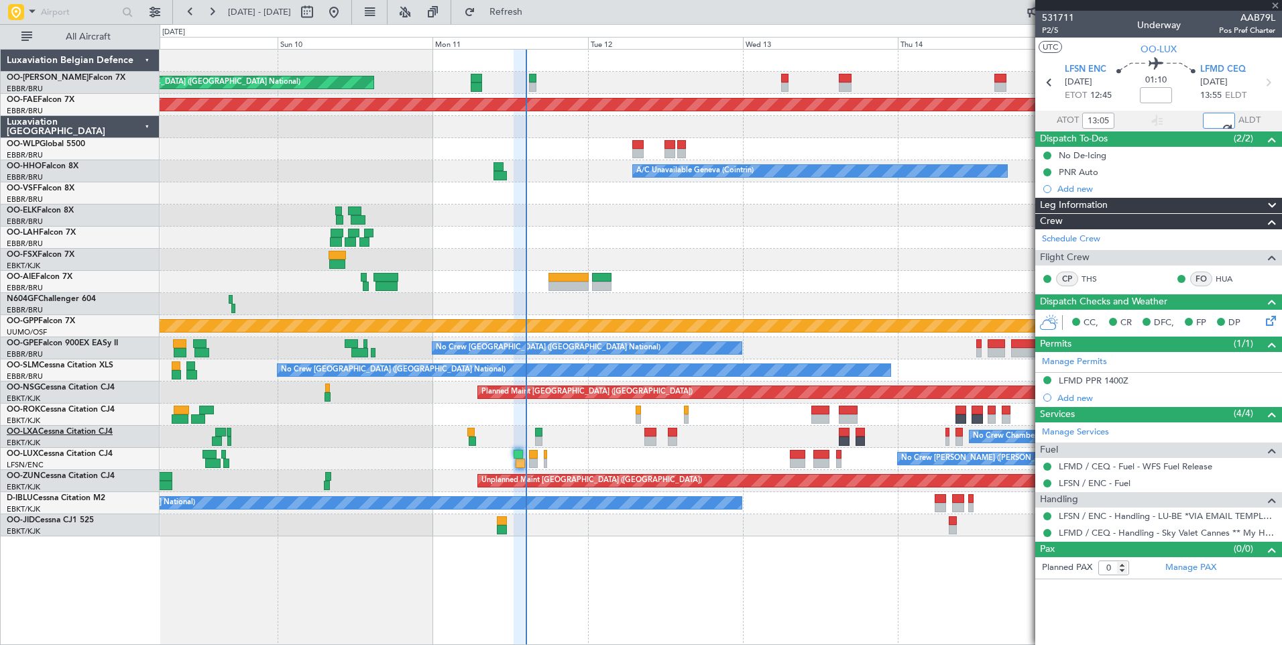
type input "14:02"
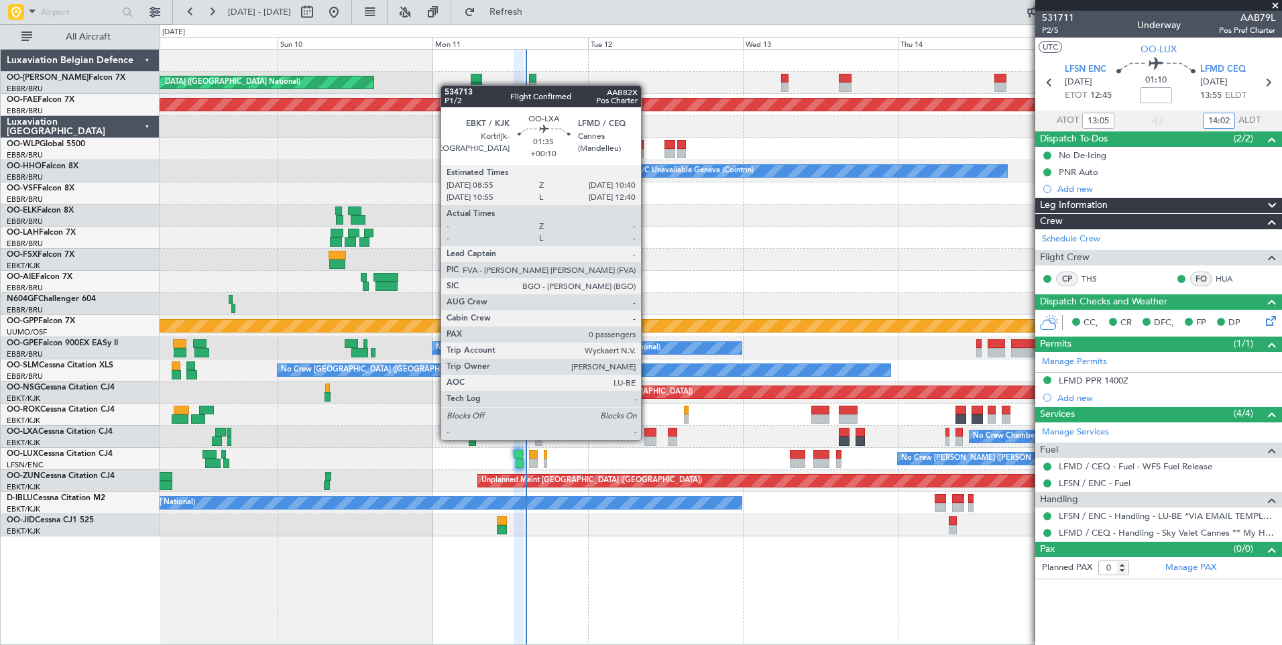
click at [647, 439] on div at bounding box center [650, 441] width 11 height 9
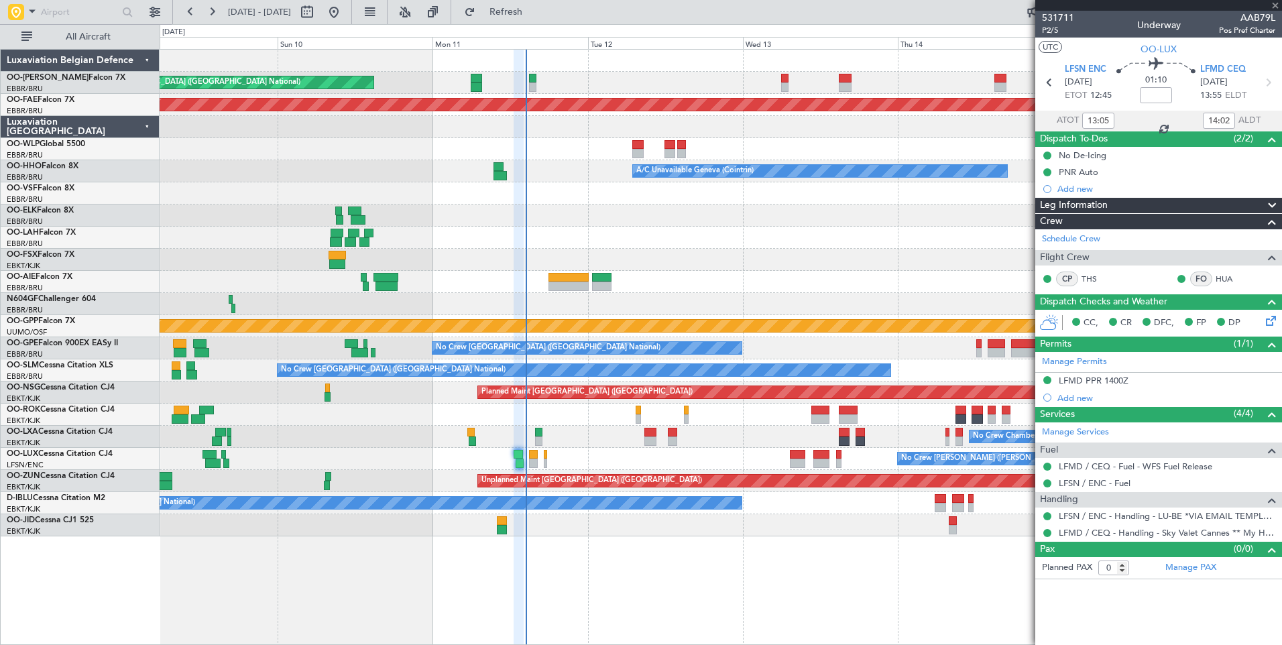
type input "+00:10"
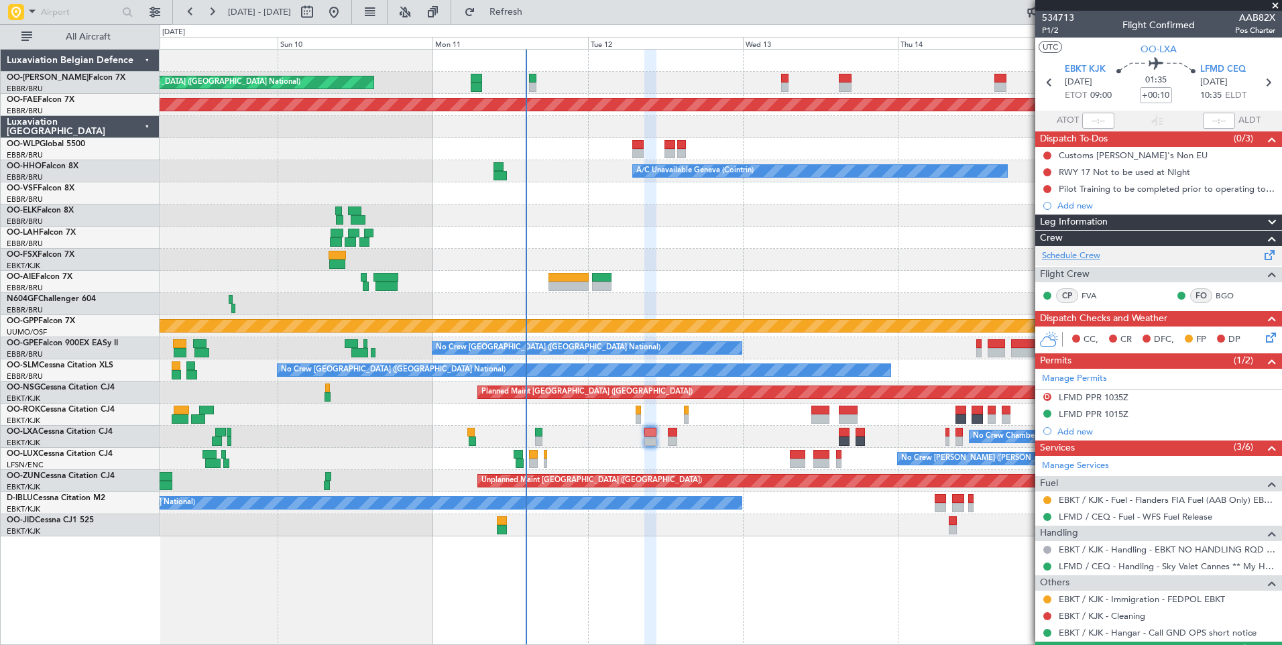
click at [1079, 259] on link "Schedule Crew" at bounding box center [1071, 256] width 58 height 13
click at [1054, 34] on span "P1/2" at bounding box center [1058, 30] width 32 height 11
drag, startPoint x: 563, startPoint y: 8, endPoint x: 582, endPoint y: 52, distance: 48.1
click at [535, 8] on span "Refresh" at bounding box center [506, 11] width 56 height 9
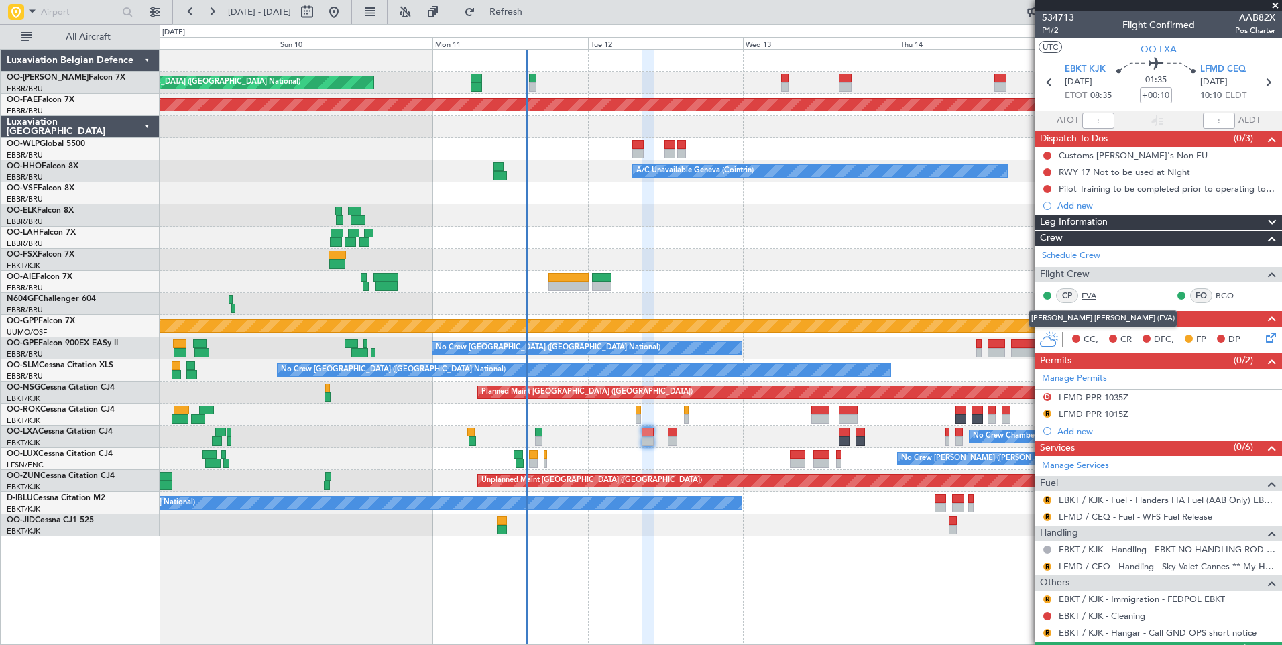
click at [1089, 291] on link "FVA" at bounding box center [1097, 296] width 30 height 12
drag, startPoint x: 565, startPoint y: 19, endPoint x: 582, endPoint y: 30, distance: 19.3
click at [539, 19] on button "Refresh" at bounding box center [498, 11] width 80 height 21
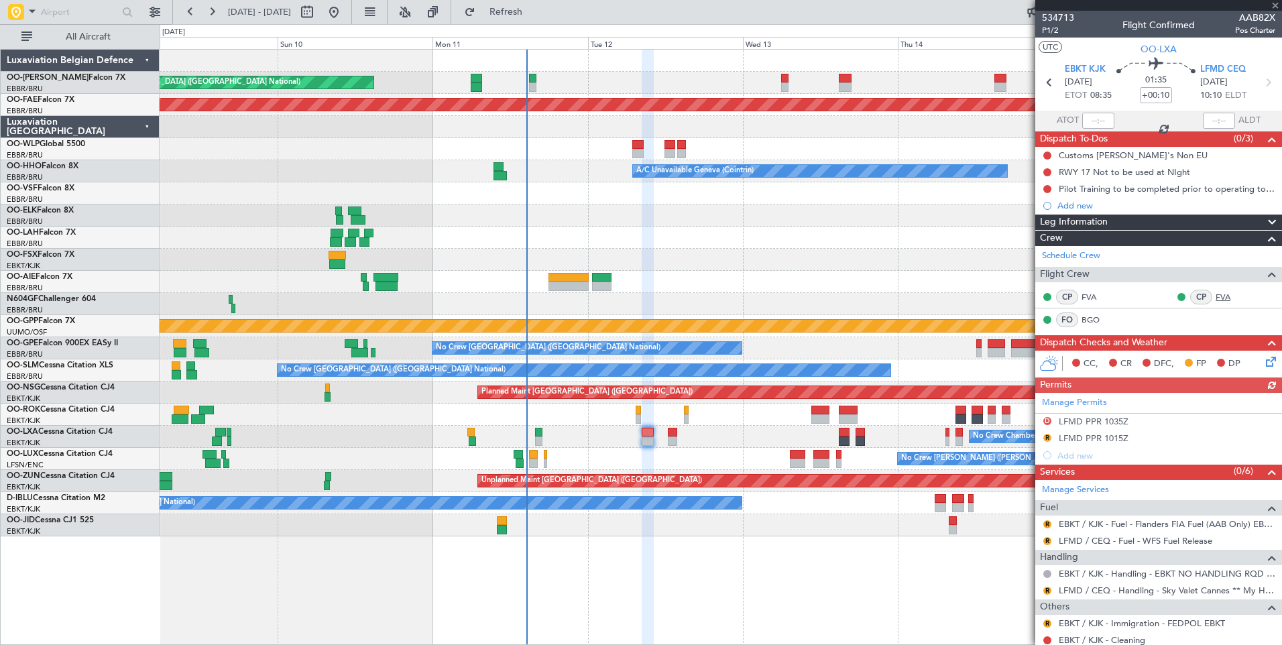
click at [1224, 292] on link "FVA" at bounding box center [1231, 297] width 30 height 12
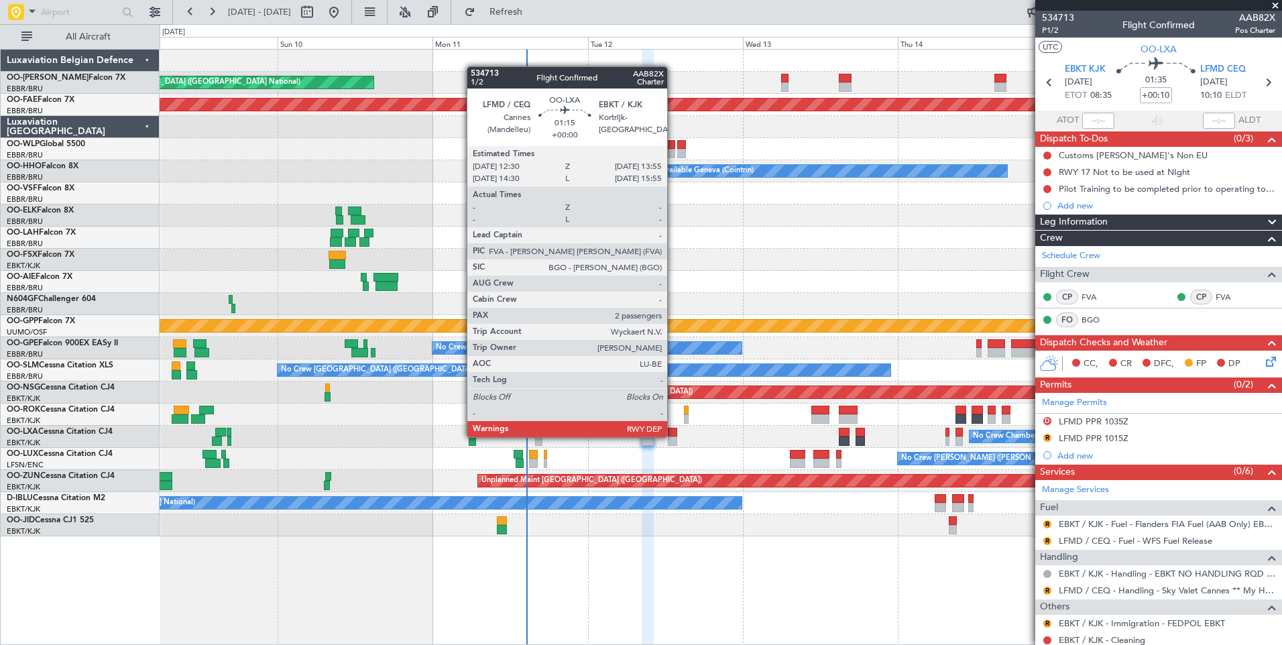
click at [673, 436] on div at bounding box center [672, 432] width 9 height 9
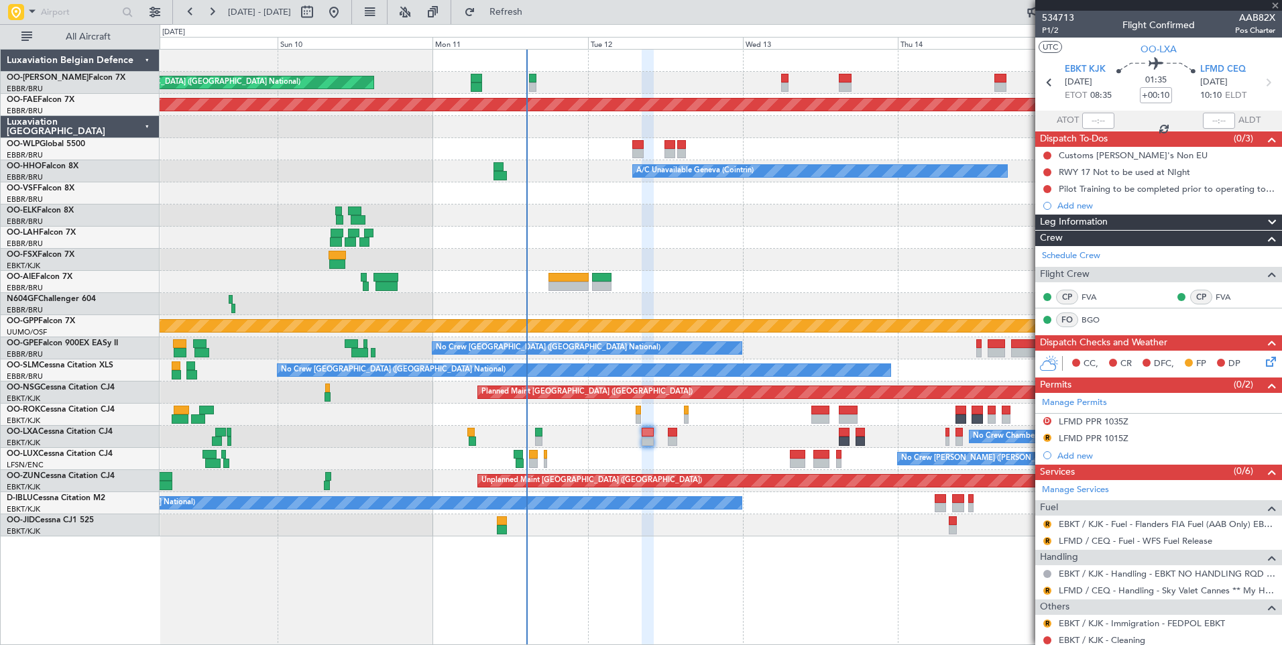
type input "2"
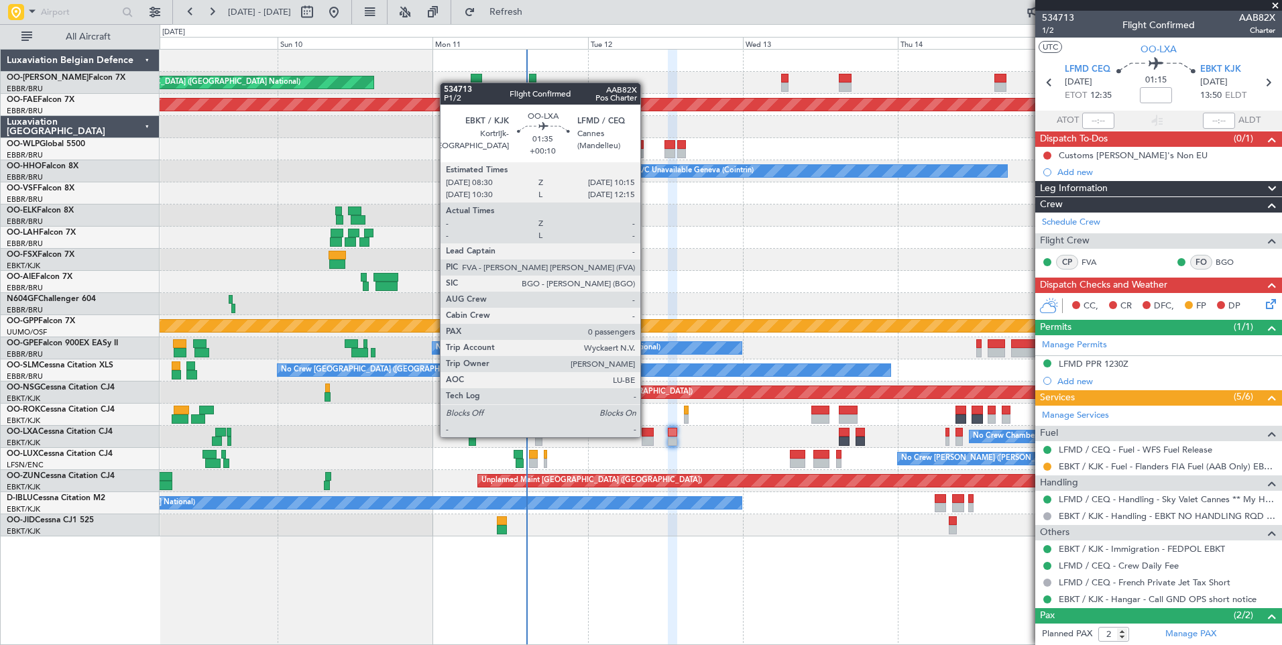
click at [647, 436] on div at bounding box center [647, 432] width 11 height 9
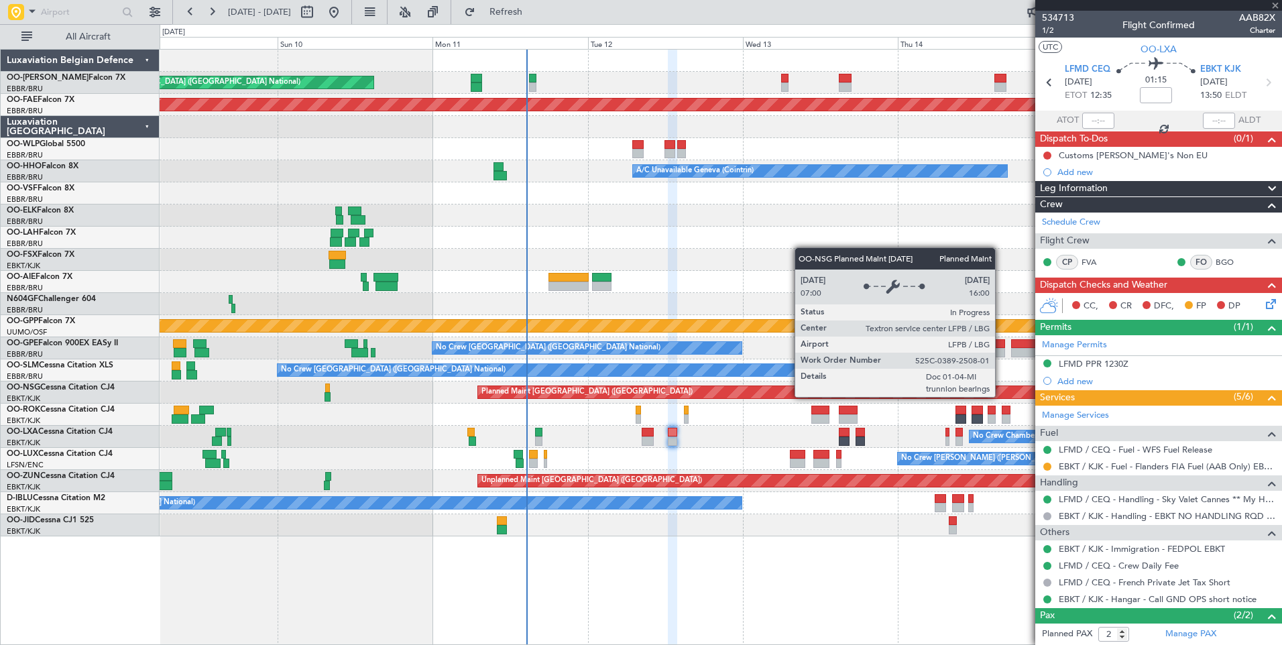
type input "+00:10"
type input "0"
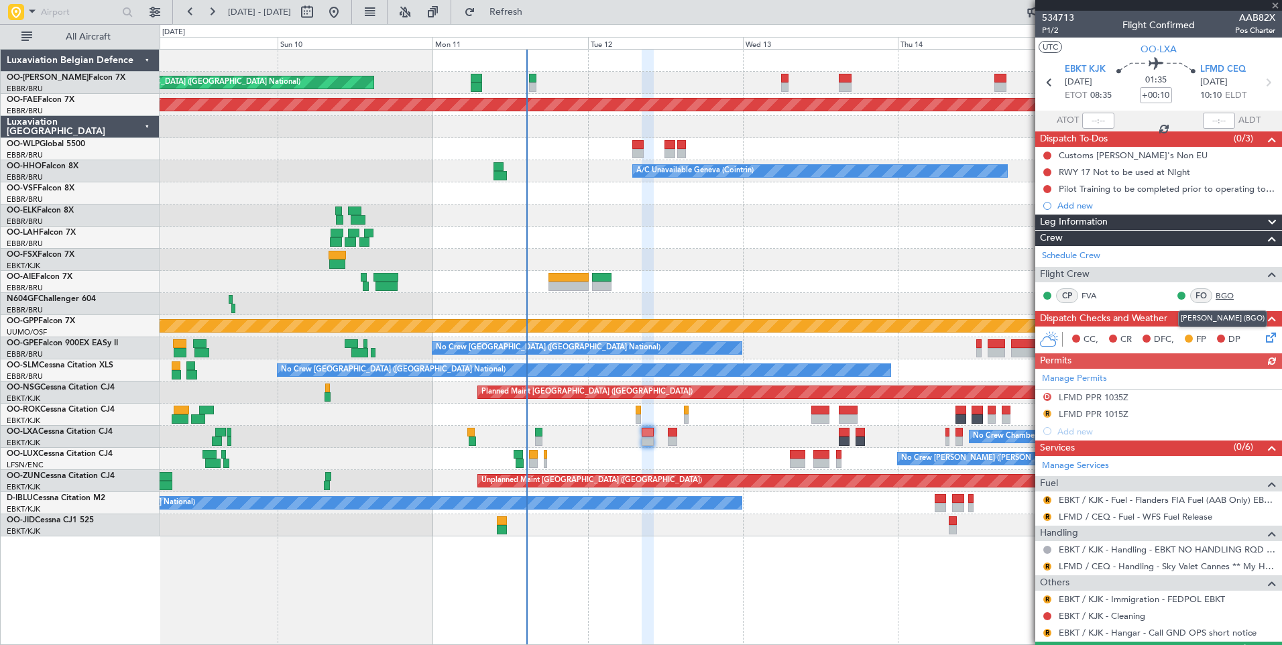
click at [1217, 293] on link "BGO" at bounding box center [1231, 296] width 30 height 12
click at [1046, 514] on button "R" at bounding box center [1048, 517] width 8 height 8
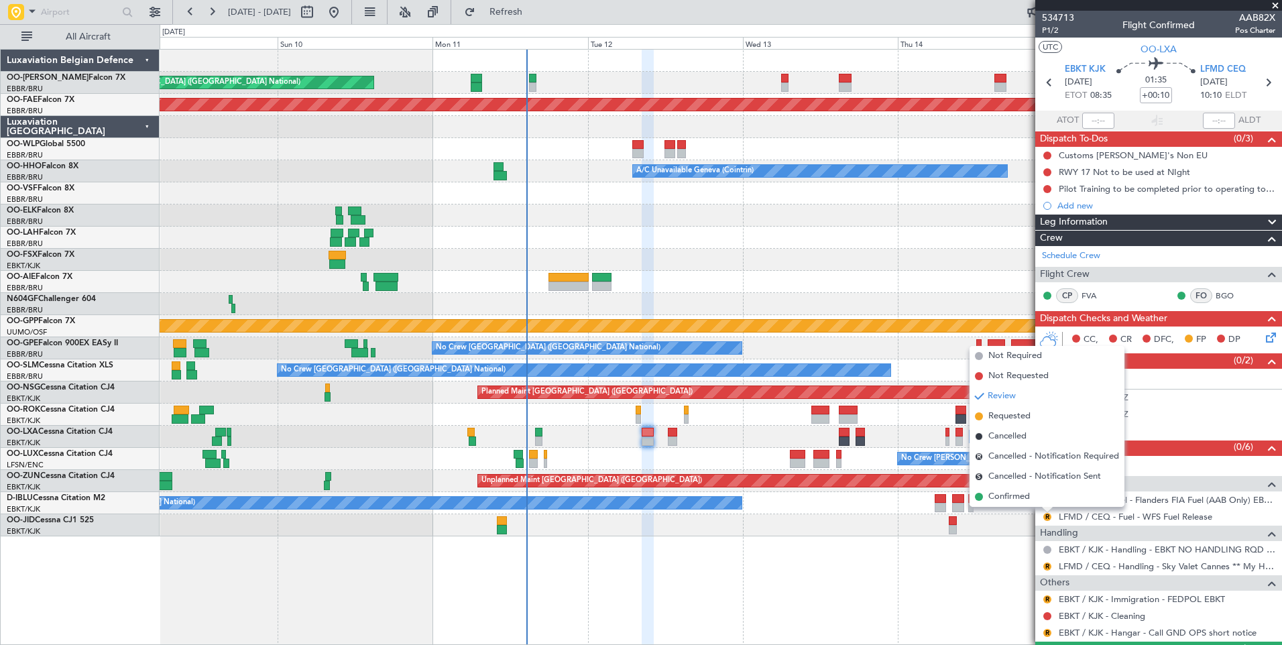
click at [1018, 492] on span "Confirmed" at bounding box center [1010, 496] width 42 height 13
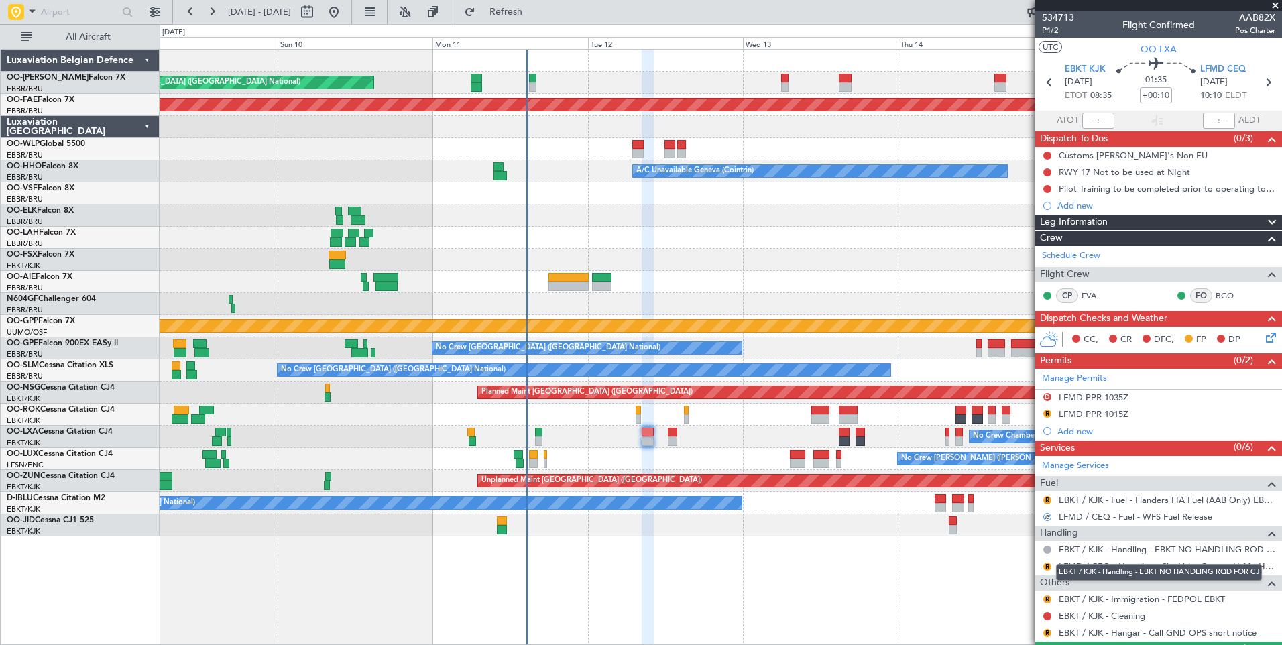
click at [1048, 567] on mat-tooltip-component "EBKT / KJK - Handling - EBKT NO HANDLING RQD FOR CJ" at bounding box center [1159, 573] width 225 height 36
click at [1048, 565] on mat-tooltip-component "EBKT / KJK - Handling - EBKT NO HANDLING RQD FOR CJ" at bounding box center [1159, 573] width 225 height 36
click at [1047, 564] on button "R" at bounding box center [1048, 567] width 8 height 8
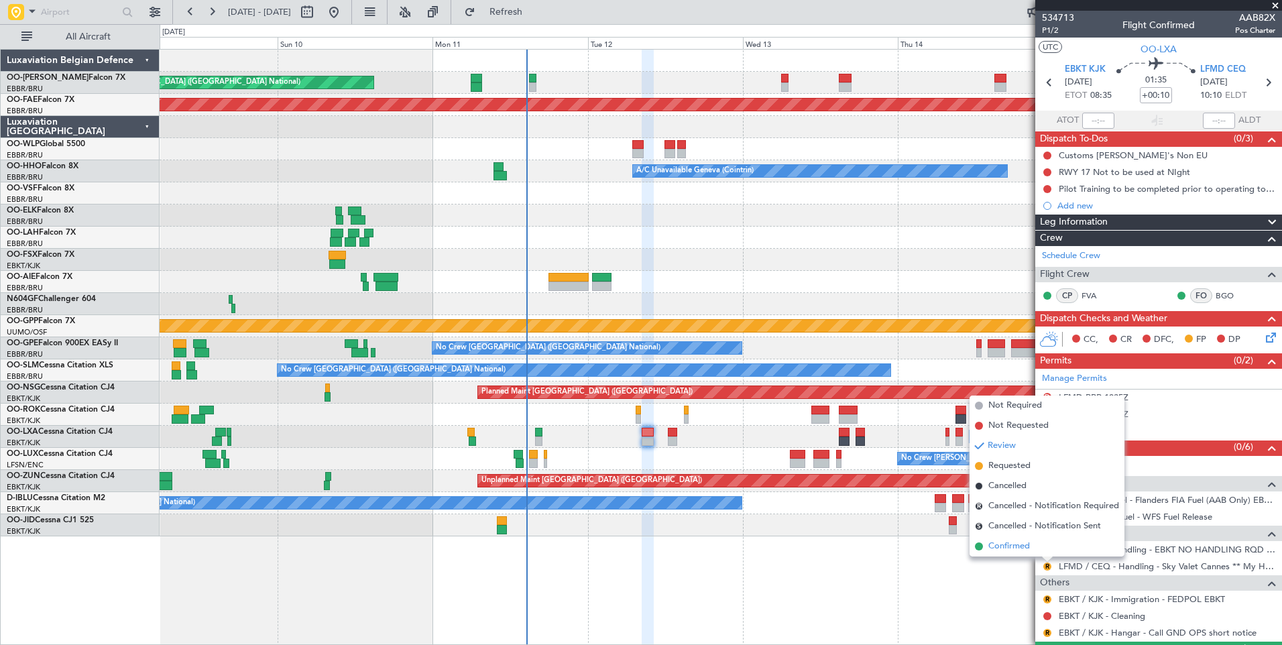
click at [1020, 550] on span "Confirmed" at bounding box center [1010, 546] width 42 height 13
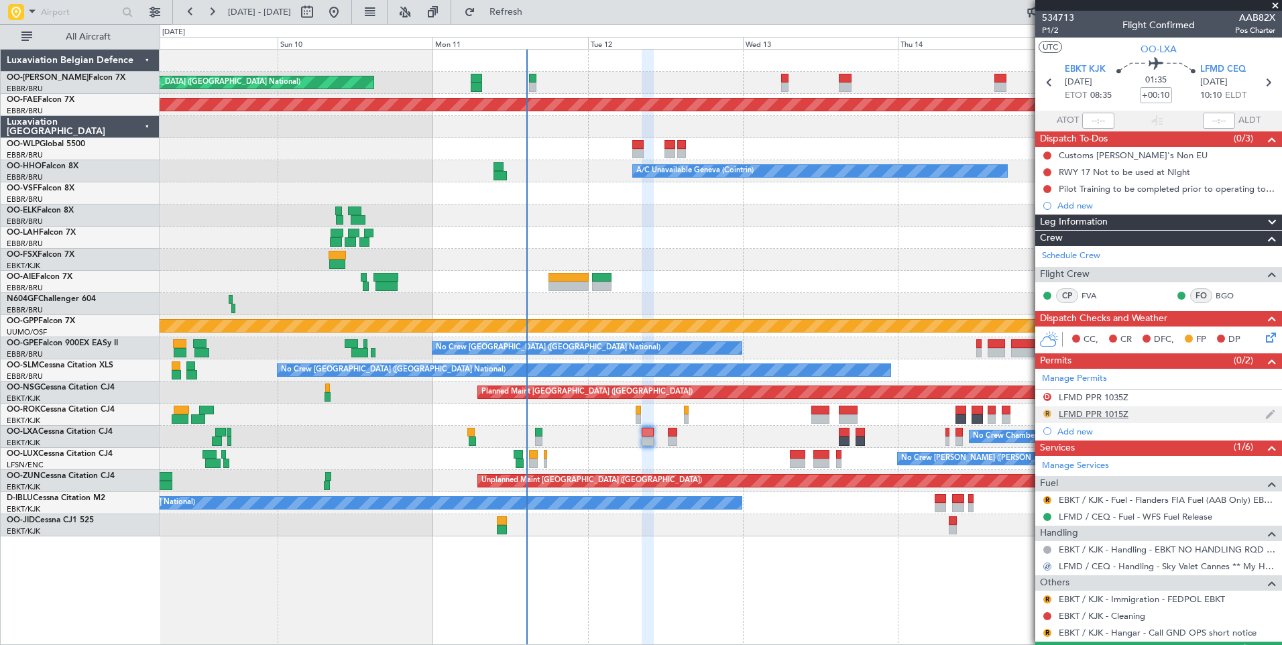
click at [1048, 413] on button "R" at bounding box center [1048, 414] width 8 height 8
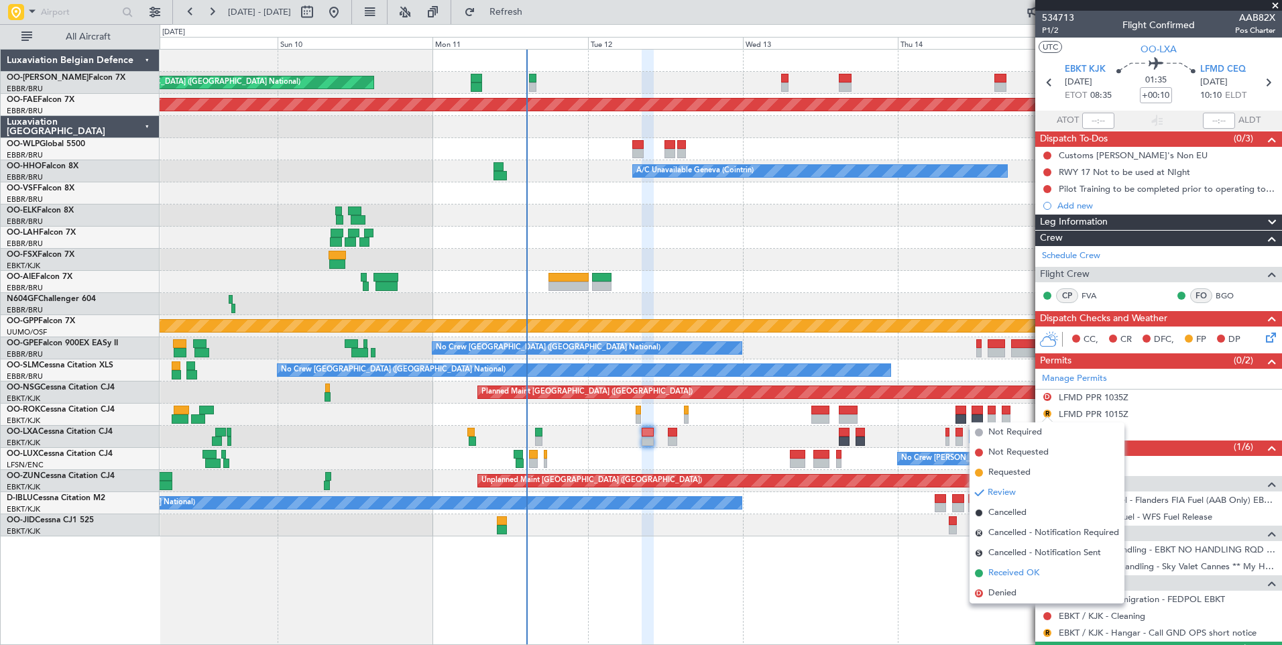
click at [1003, 576] on span "Received OK" at bounding box center [1014, 573] width 51 height 13
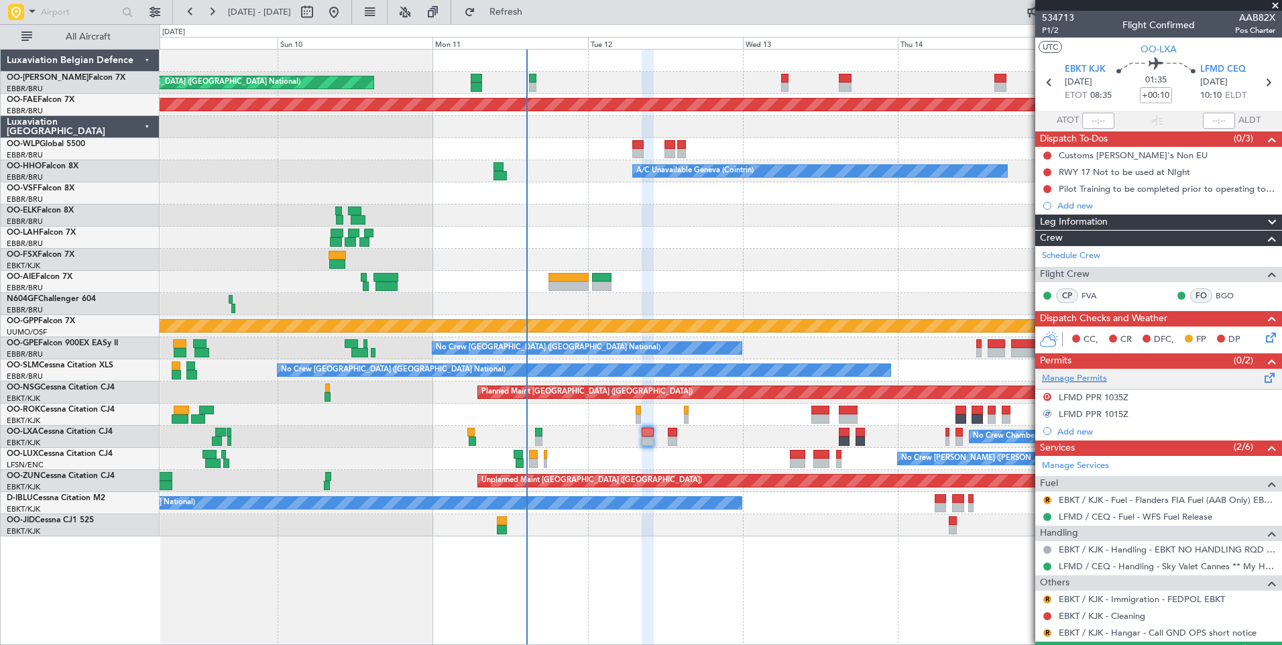
click at [1262, 376] on span at bounding box center [1270, 375] width 16 height 10
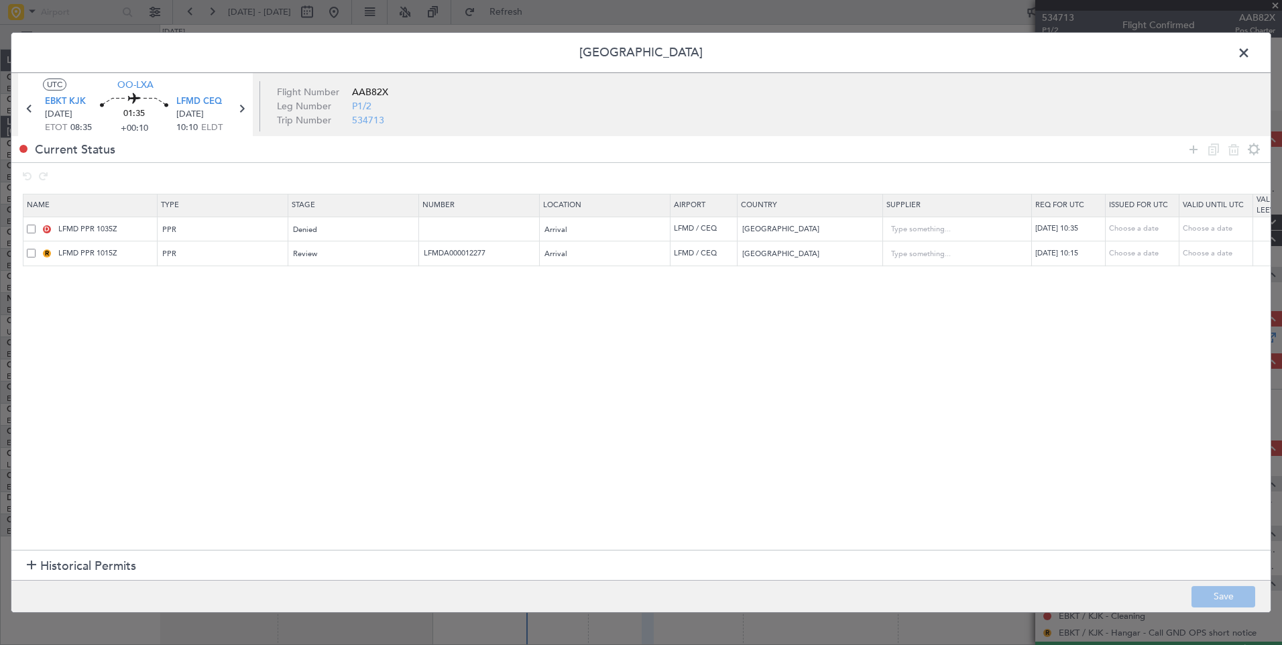
click at [32, 230] on span at bounding box center [31, 229] width 9 height 9
click at [36, 225] on input "checkbox" at bounding box center [36, 225] width 0 height 0
click at [1228, 149] on icon at bounding box center [1234, 150] width 16 height 16
type input "LFMD PPR 1015Z"
type input "LFMDA000012277"
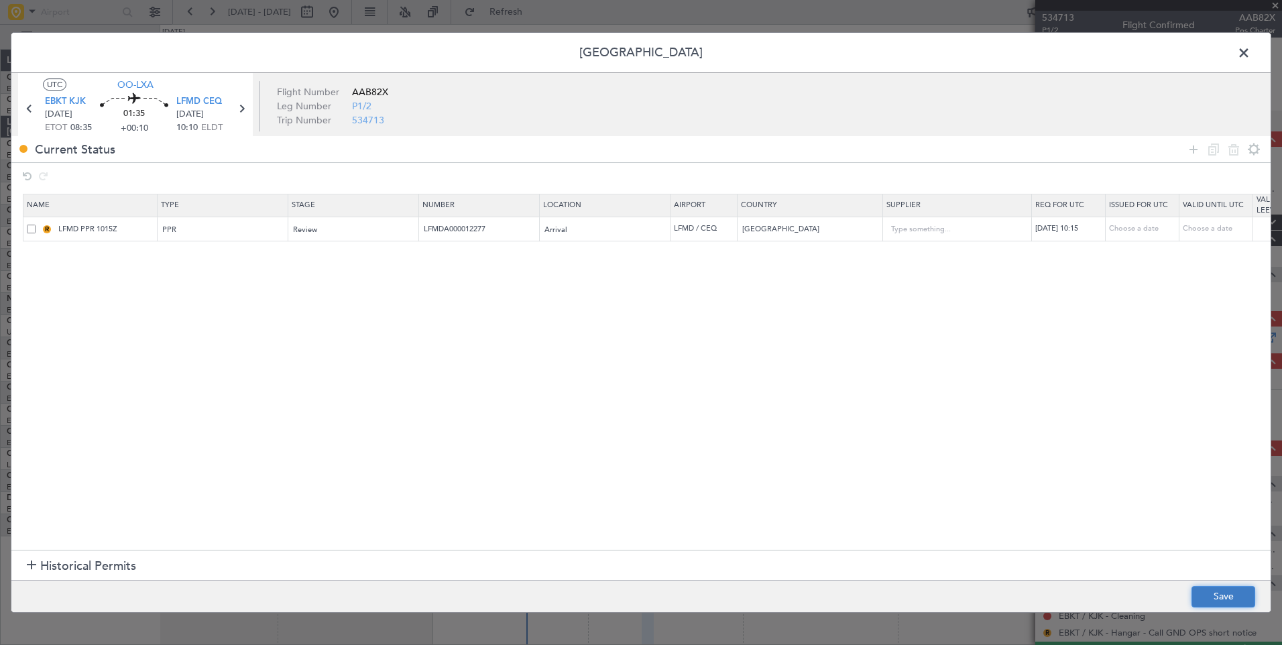
click at [1215, 605] on button "Save" at bounding box center [1224, 596] width 64 height 21
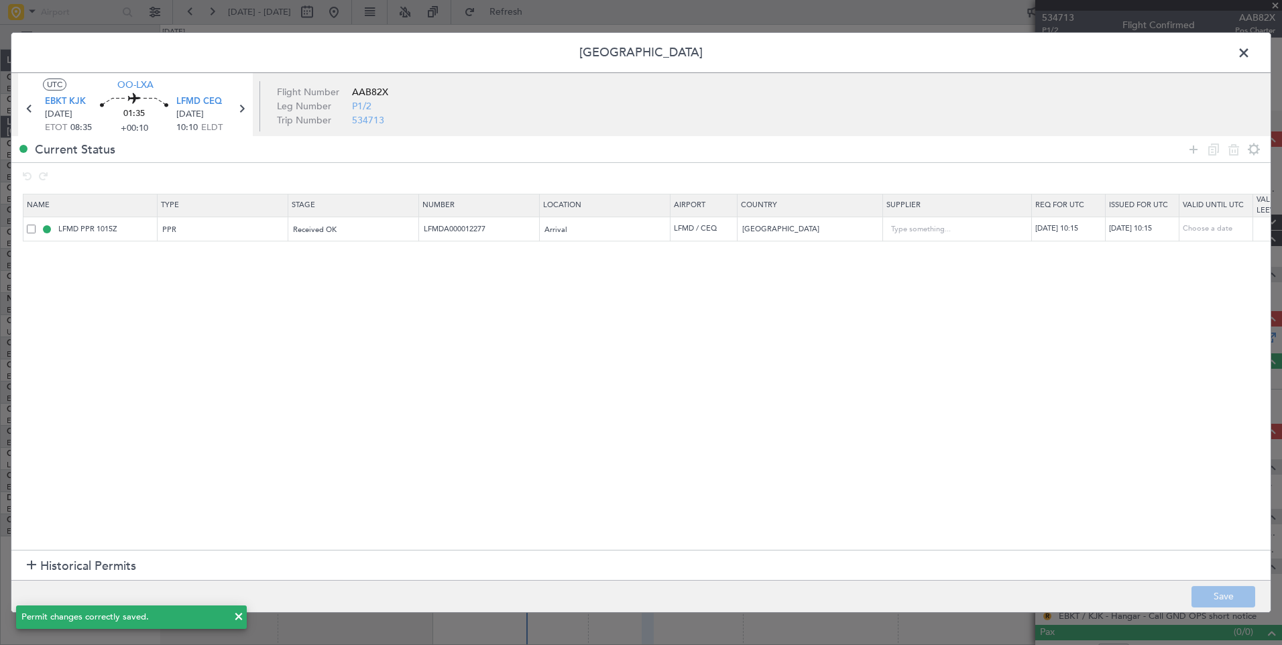
click at [1251, 53] on span at bounding box center [1251, 56] width 0 height 27
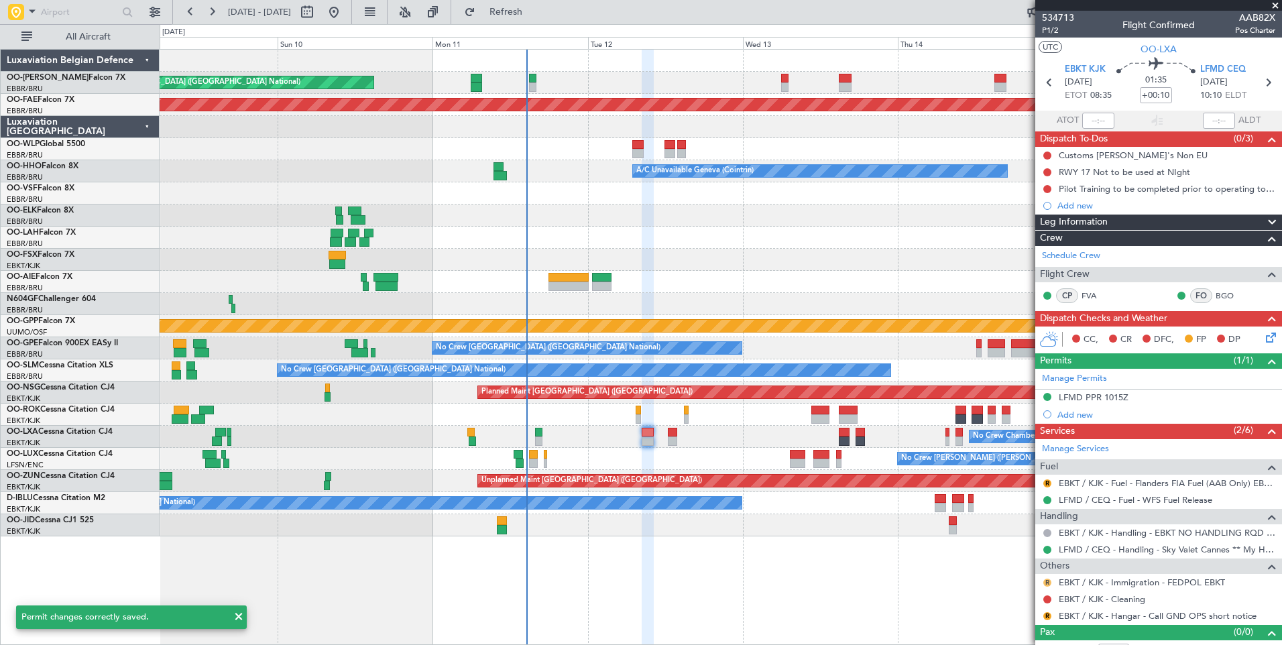
click at [1047, 581] on button "R" at bounding box center [1048, 583] width 8 height 8
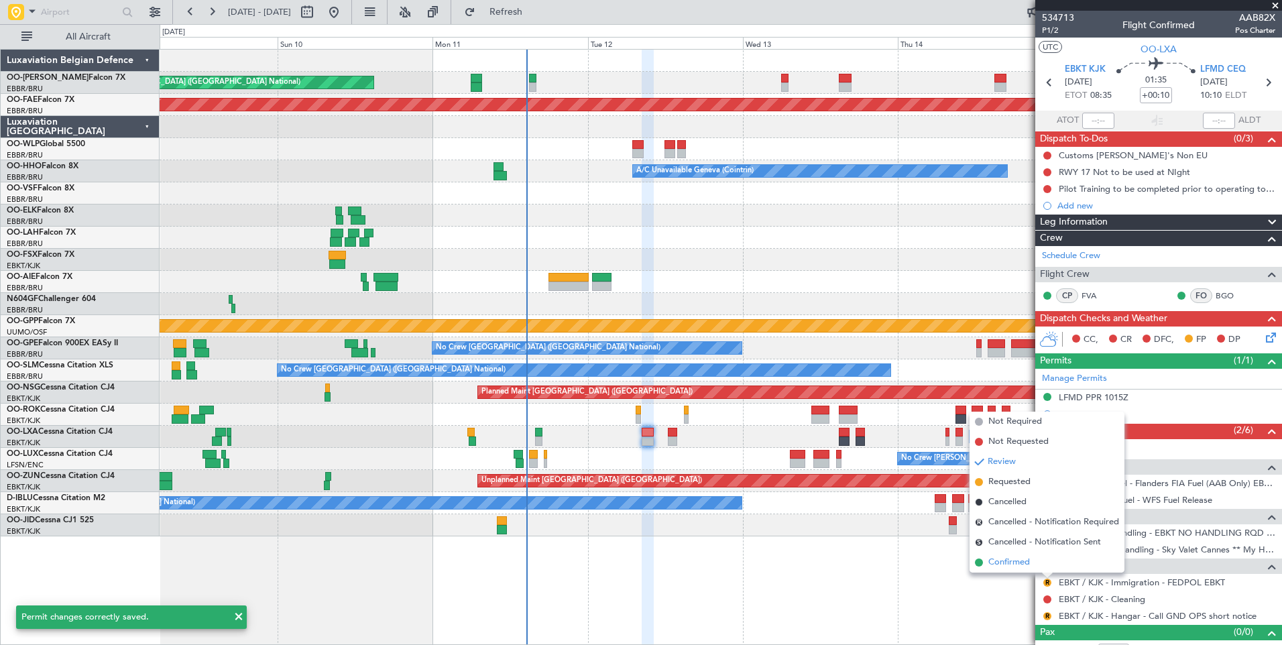
click at [1030, 556] on span "Confirmed" at bounding box center [1010, 562] width 42 height 13
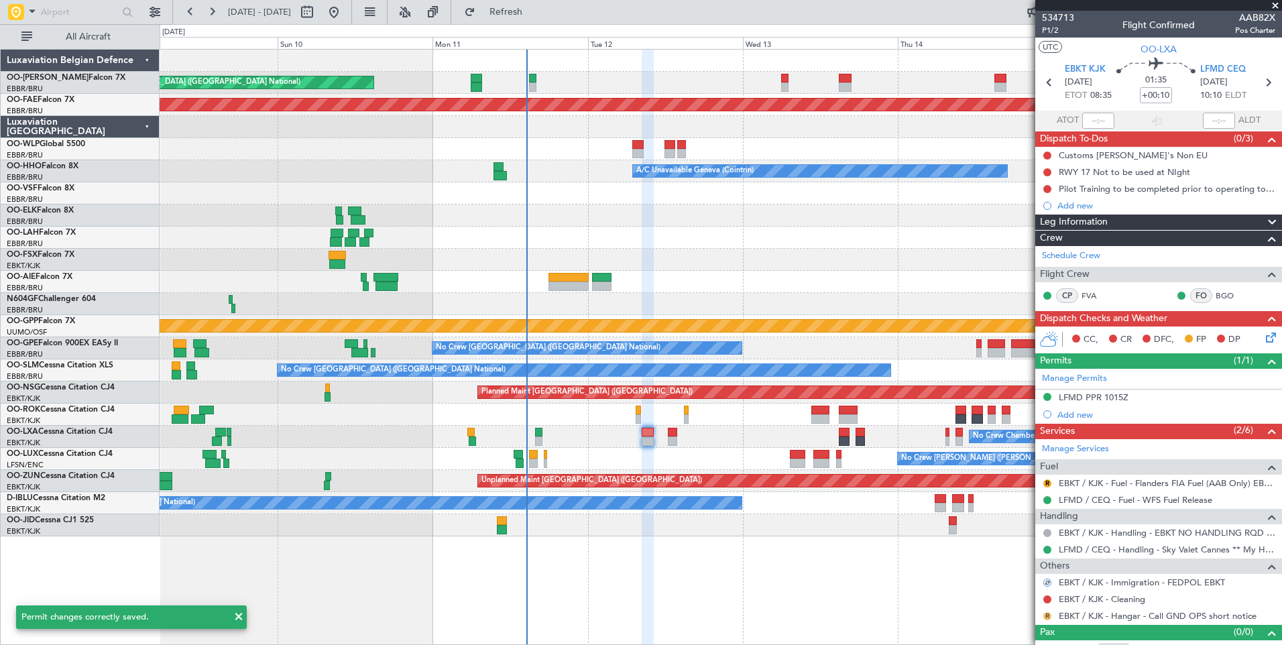
click at [1046, 618] on button "R" at bounding box center [1048, 616] width 8 height 8
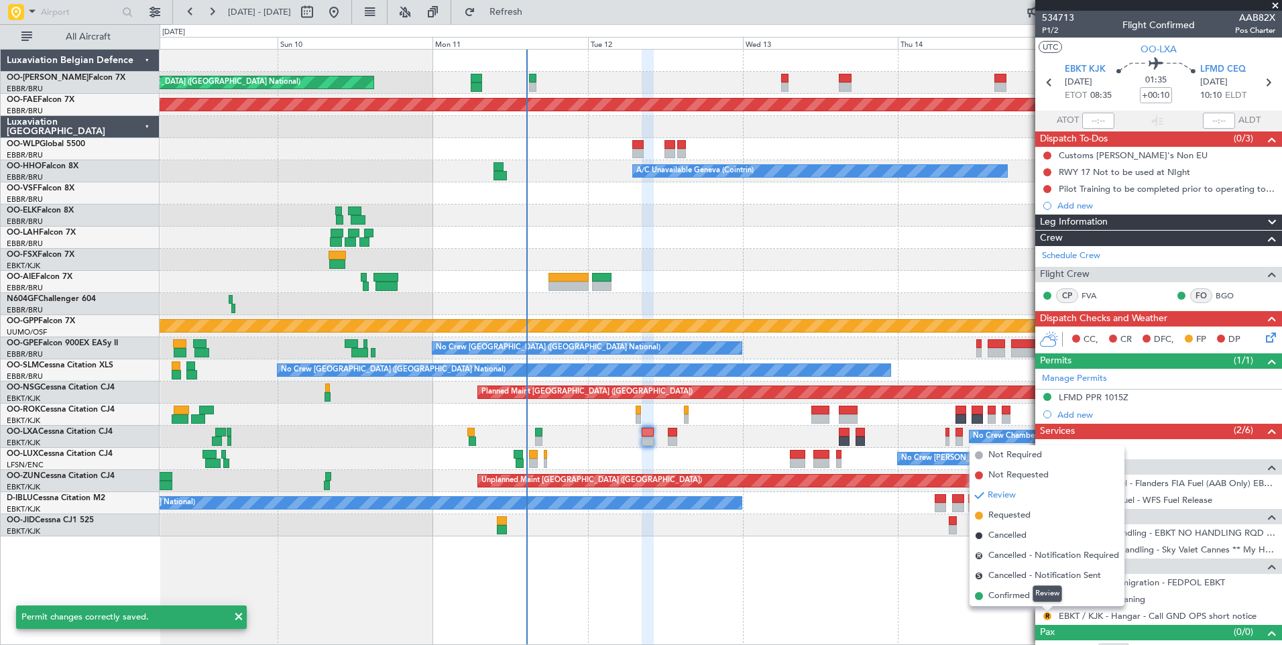
click at [1035, 595] on div "Review" at bounding box center [1048, 594] width 30 height 17
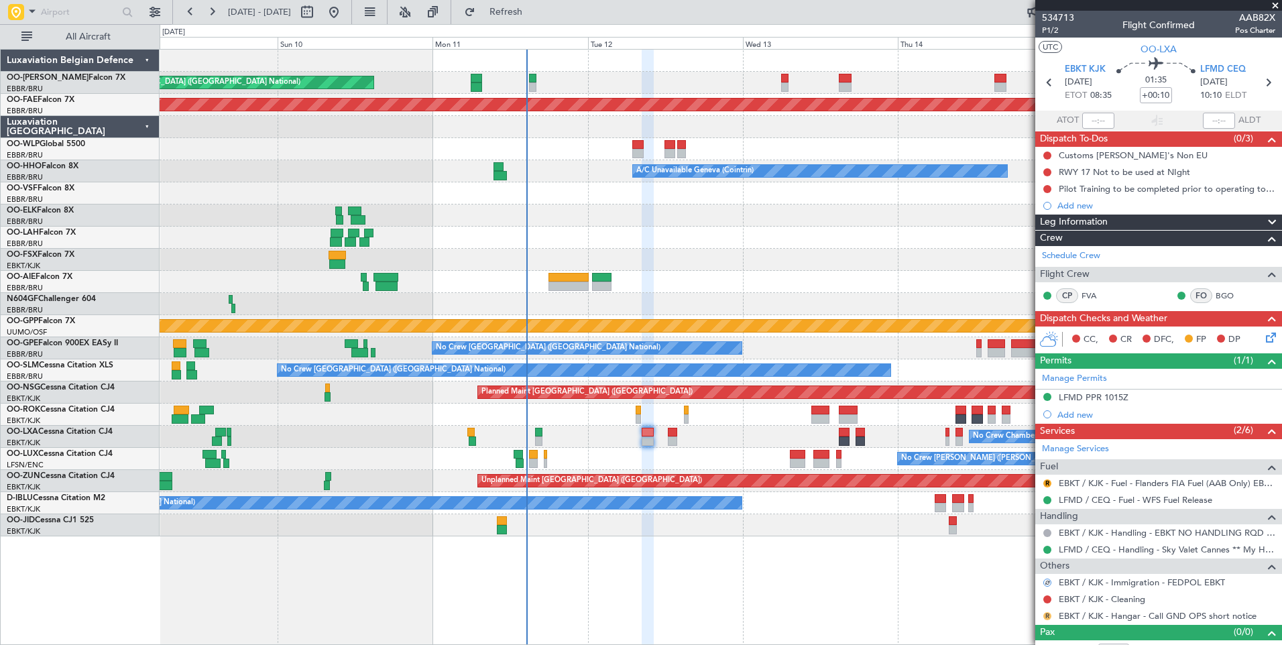
click at [1050, 613] on button "R" at bounding box center [1048, 616] width 8 height 8
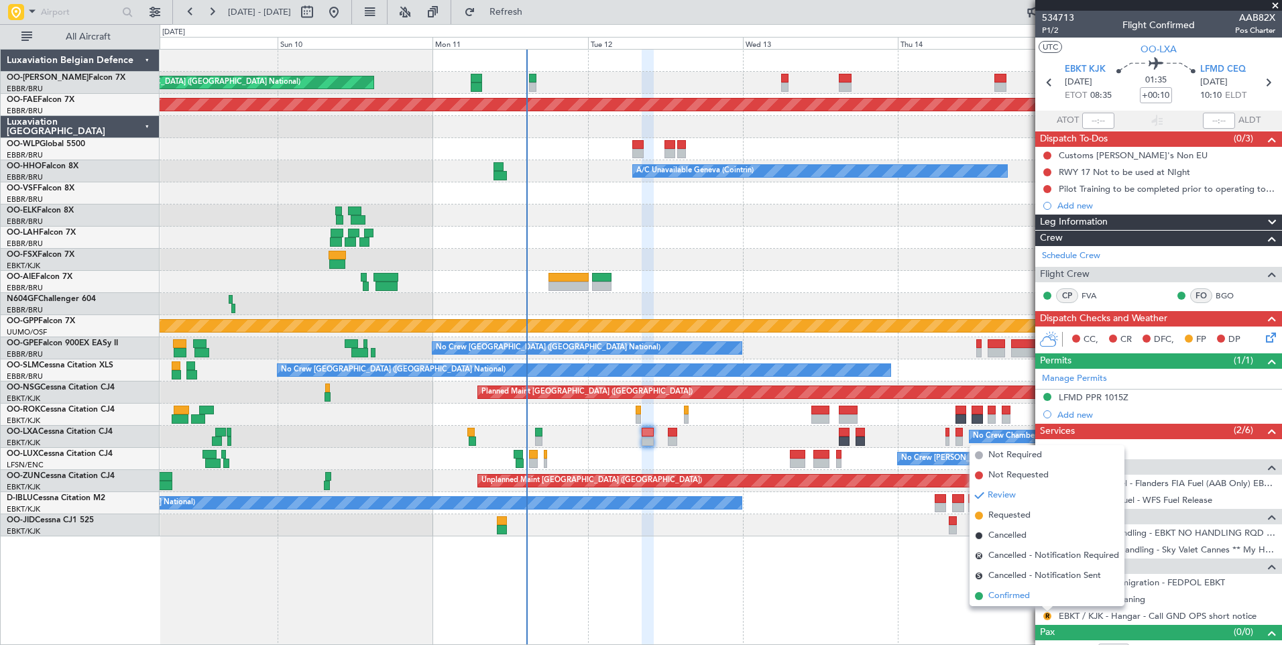
click at [1023, 597] on span "Confirmed" at bounding box center [1010, 596] width 42 height 13
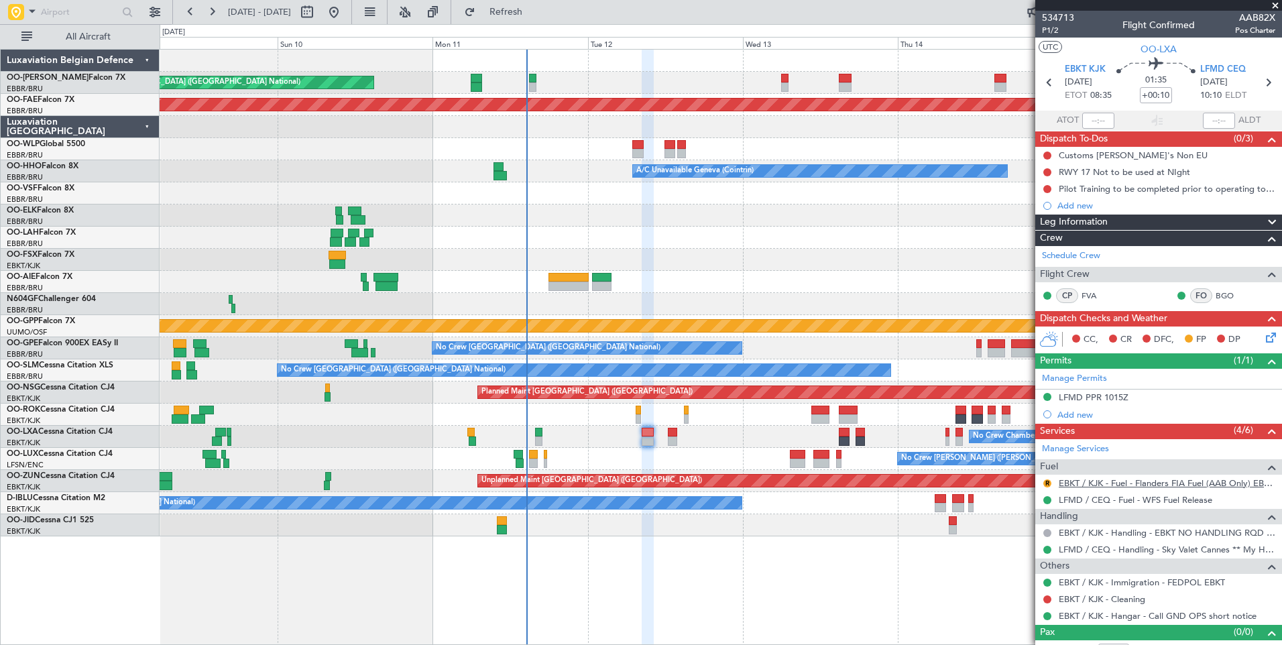
click at [1068, 482] on link "EBKT / KJK - Fuel - Flanders FIA Fuel (AAB Only) EBKT / KJK" at bounding box center [1167, 483] width 217 height 11
click at [1047, 484] on button "R" at bounding box center [1048, 484] width 8 height 8
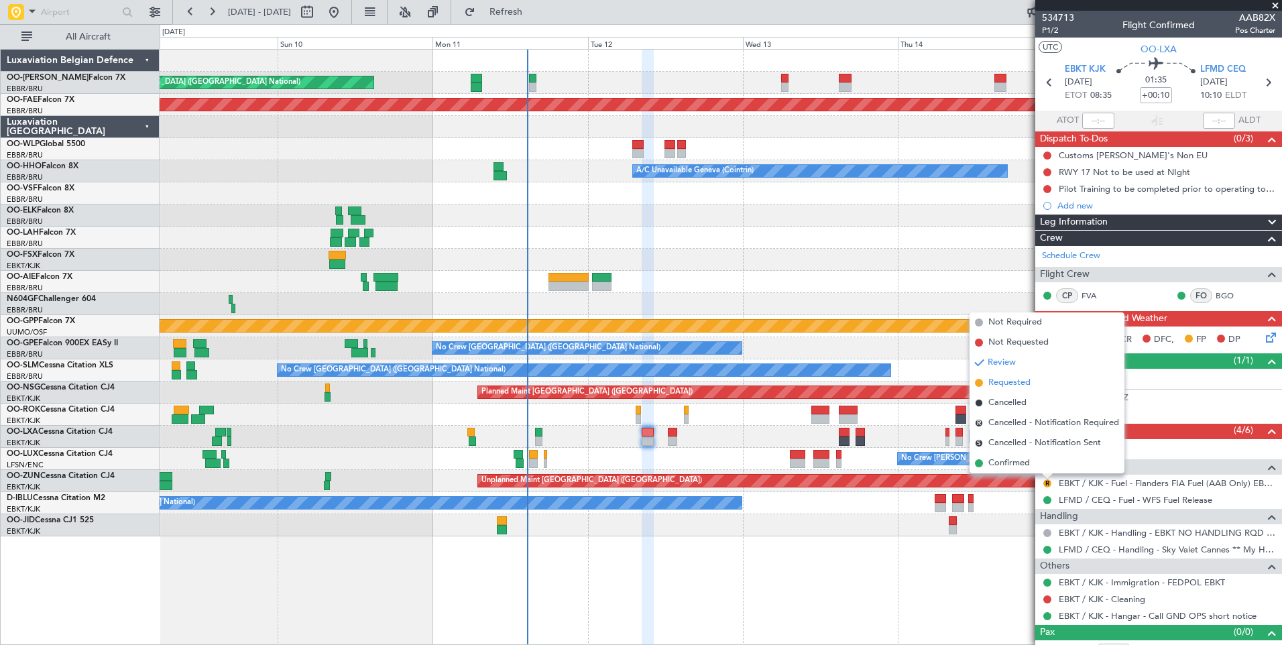
click at [1002, 380] on span "Requested" at bounding box center [1010, 382] width 42 height 13
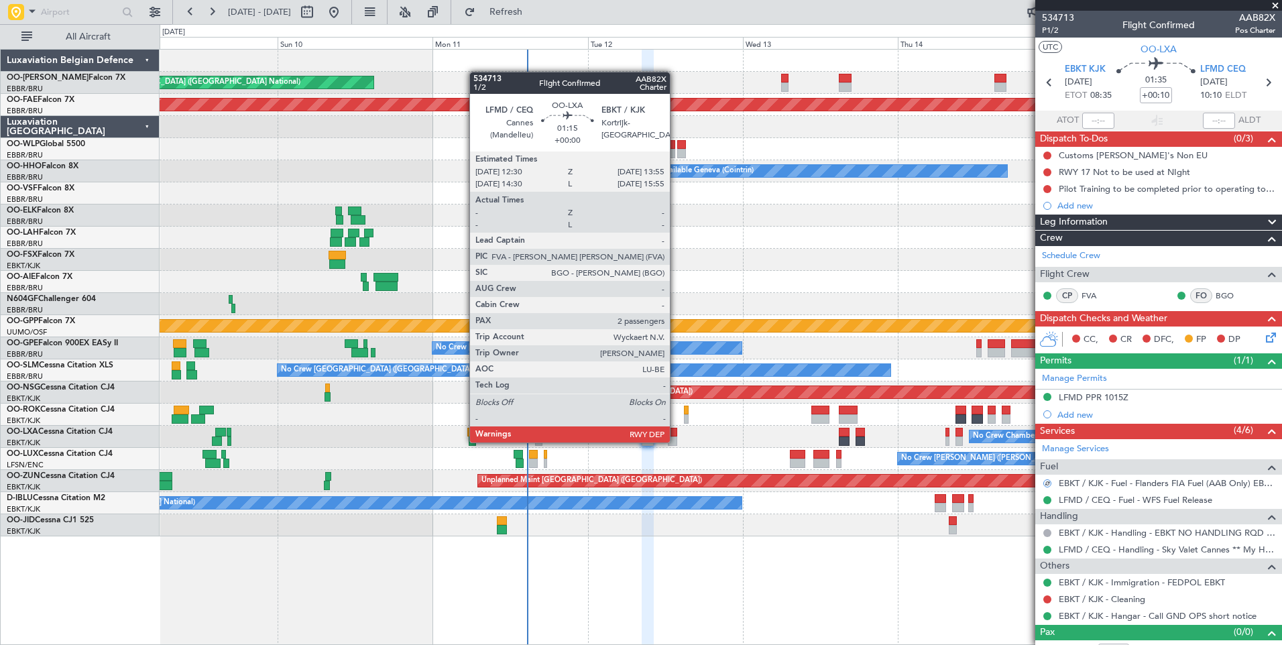
click at [676, 441] on div at bounding box center [672, 441] width 9 height 9
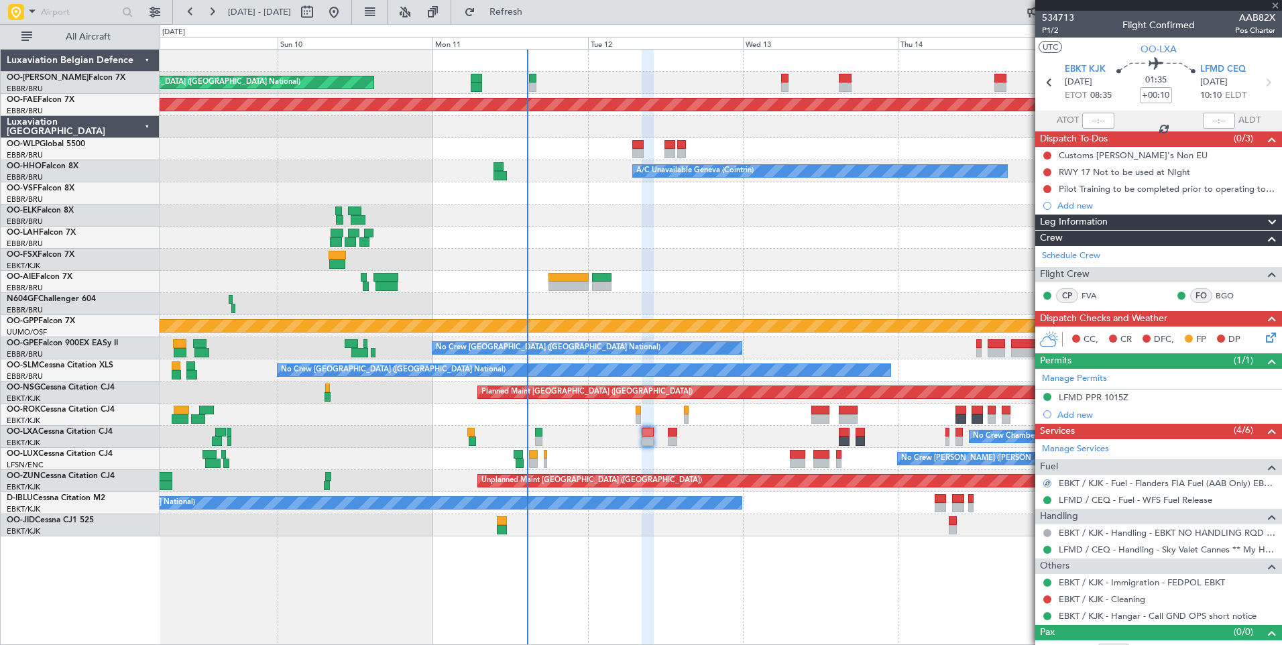
type input "2"
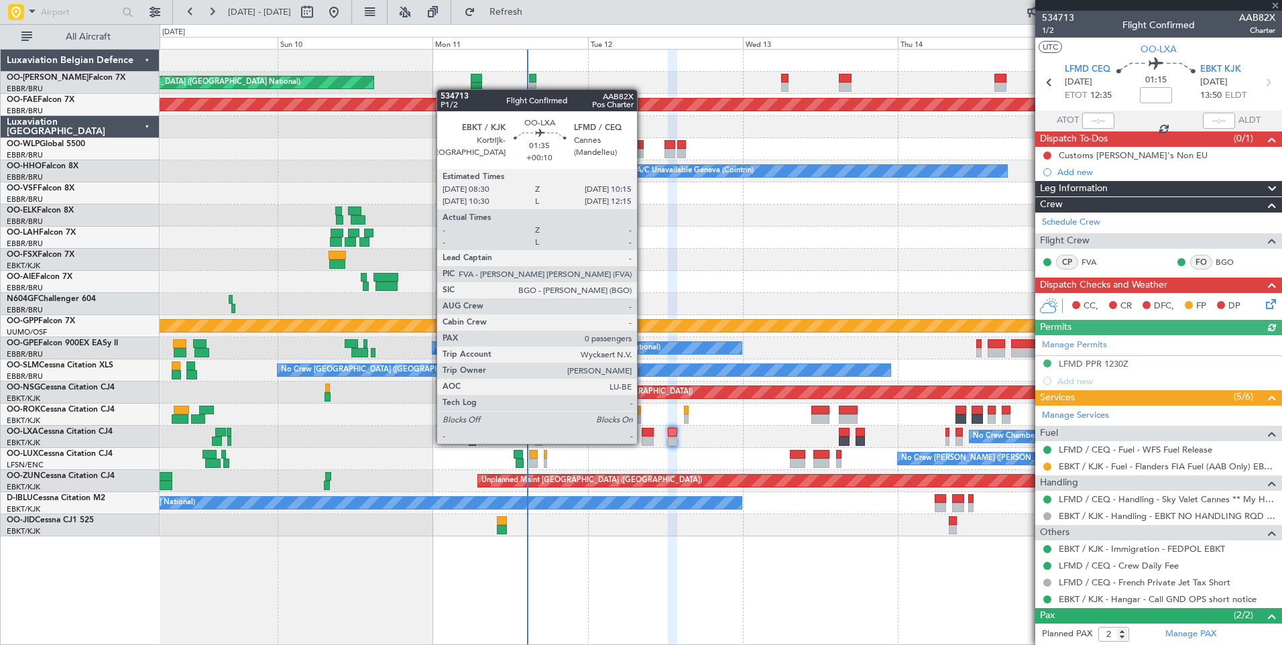
click at [645, 441] on div at bounding box center [647, 441] width 11 height 9
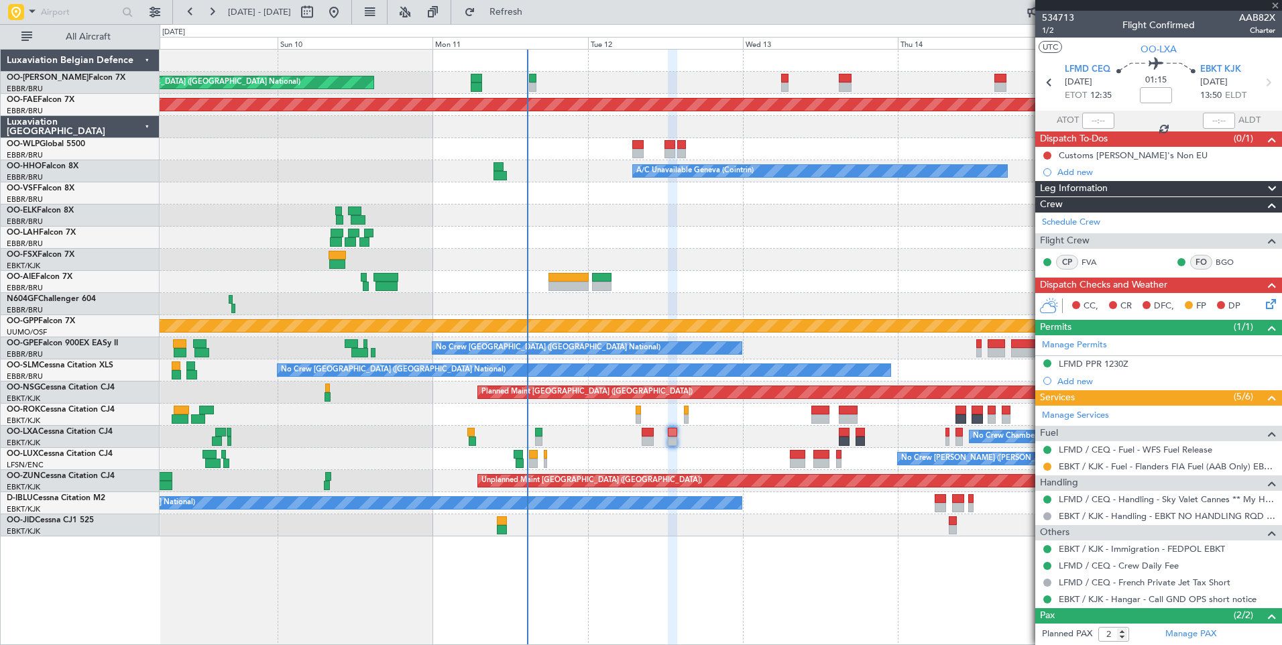
type input "+00:10"
type input "0"
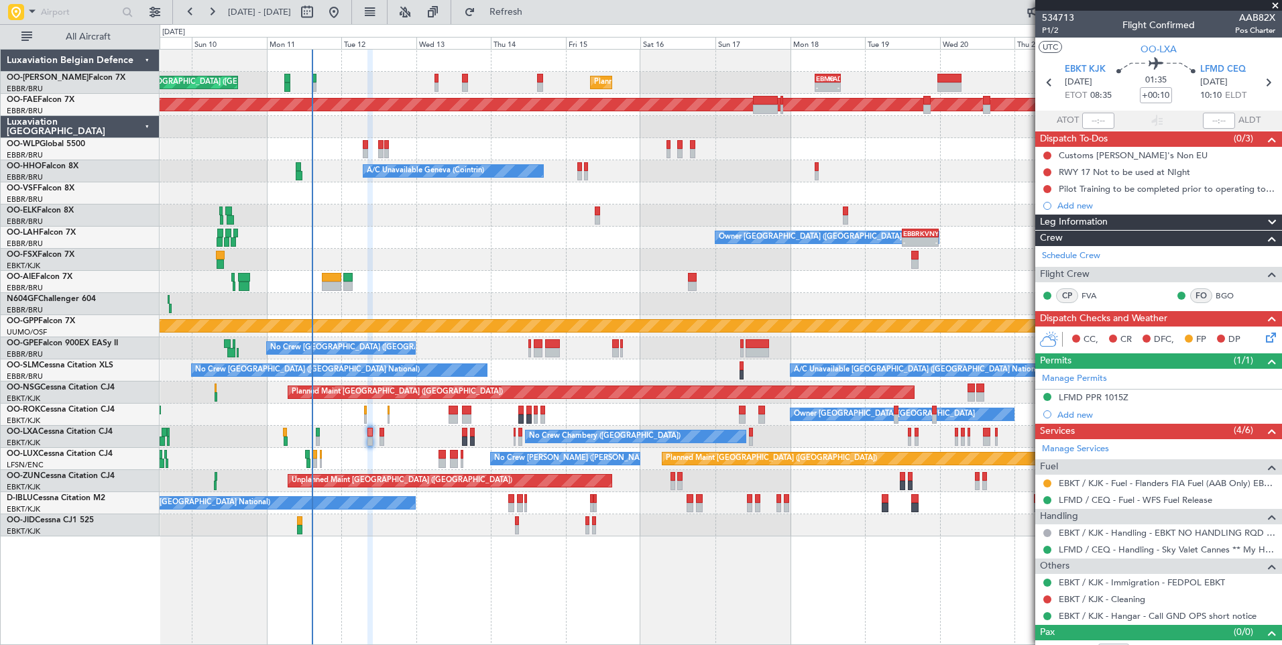
click at [394, 303] on div "Unplanned Maint [GEOGRAPHIC_DATA] ([GEOGRAPHIC_DATA] National) Planned Maint [G…" at bounding box center [721, 293] width 1122 height 487
click at [514, 282] on div at bounding box center [721, 282] width 1122 height 22
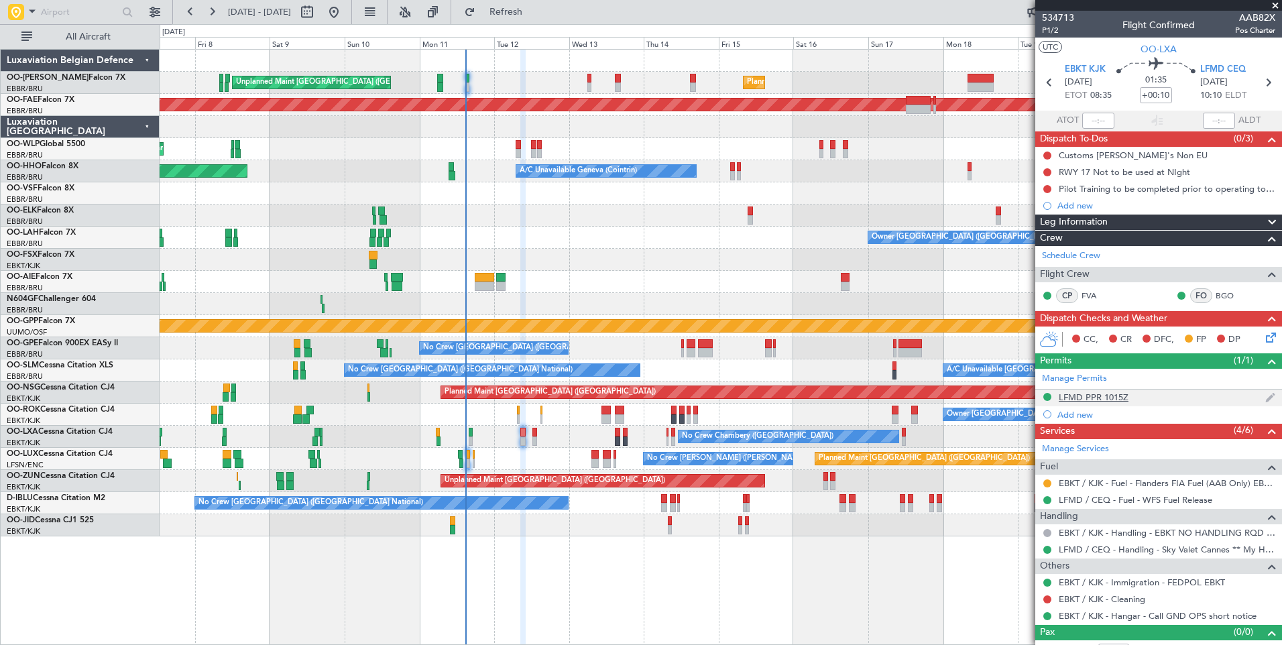
click at [1079, 402] on mat-tooltip-component "LFMD PPR 1015Z" at bounding box center [1093, 420] width 83 height 36
click at [1082, 395] on div "LFMD PPR 1015Z" at bounding box center [1094, 397] width 70 height 11
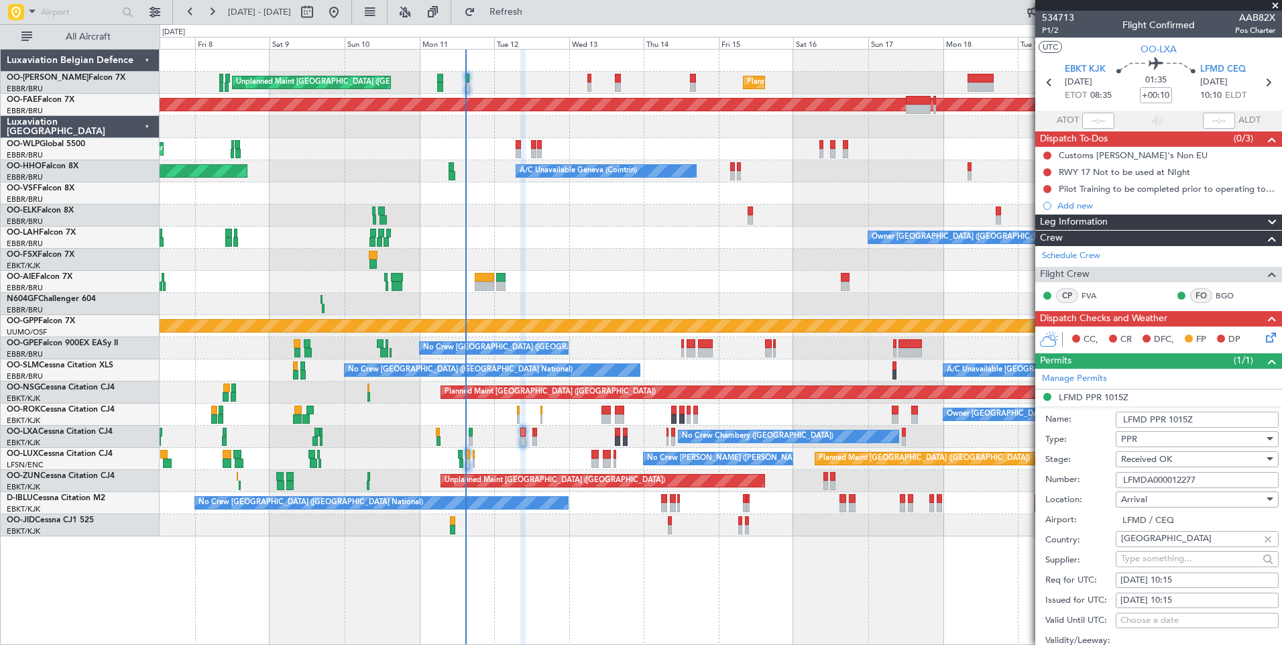
drag, startPoint x: 1211, startPoint y: 478, endPoint x: 1063, endPoint y: 477, distance: 148.2
click at [1064, 477] on div "Number: LFMDA000012277" at bounding box center [1162, 480] width 233 height 20
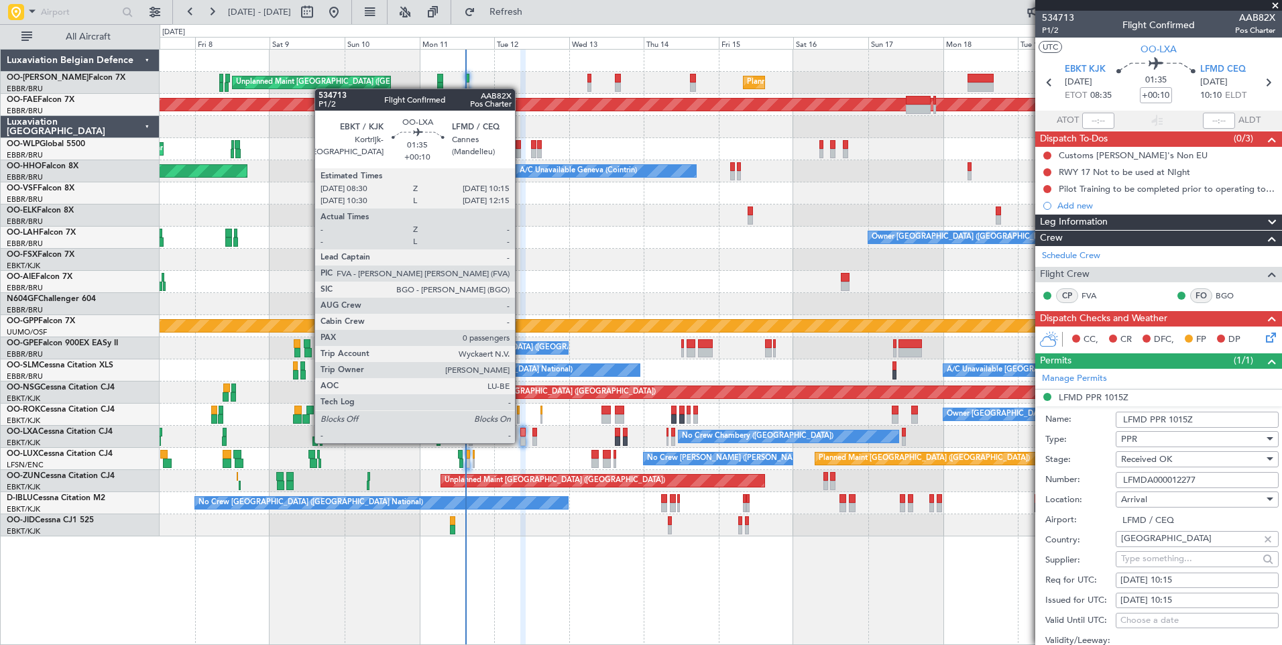
click at [521, 442] on div at bounding box center [523, 441] width 6 height 9
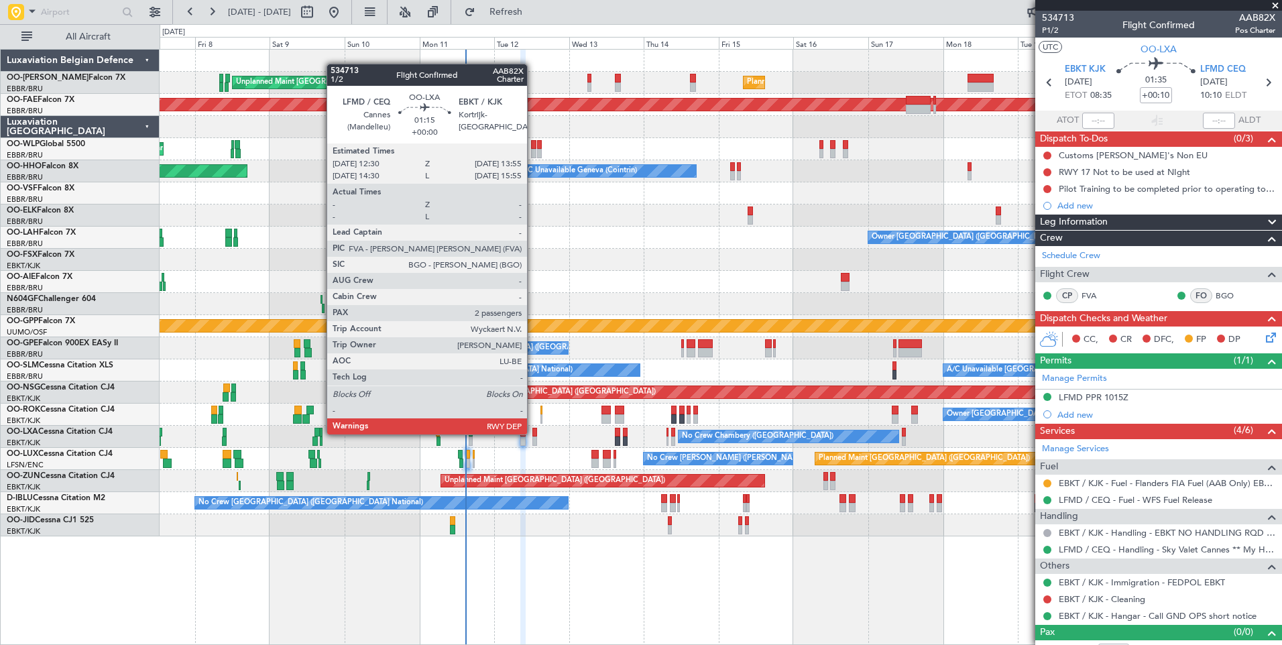
click at [533, 433] on div at bounding box center [535, 432] width 5 height 9
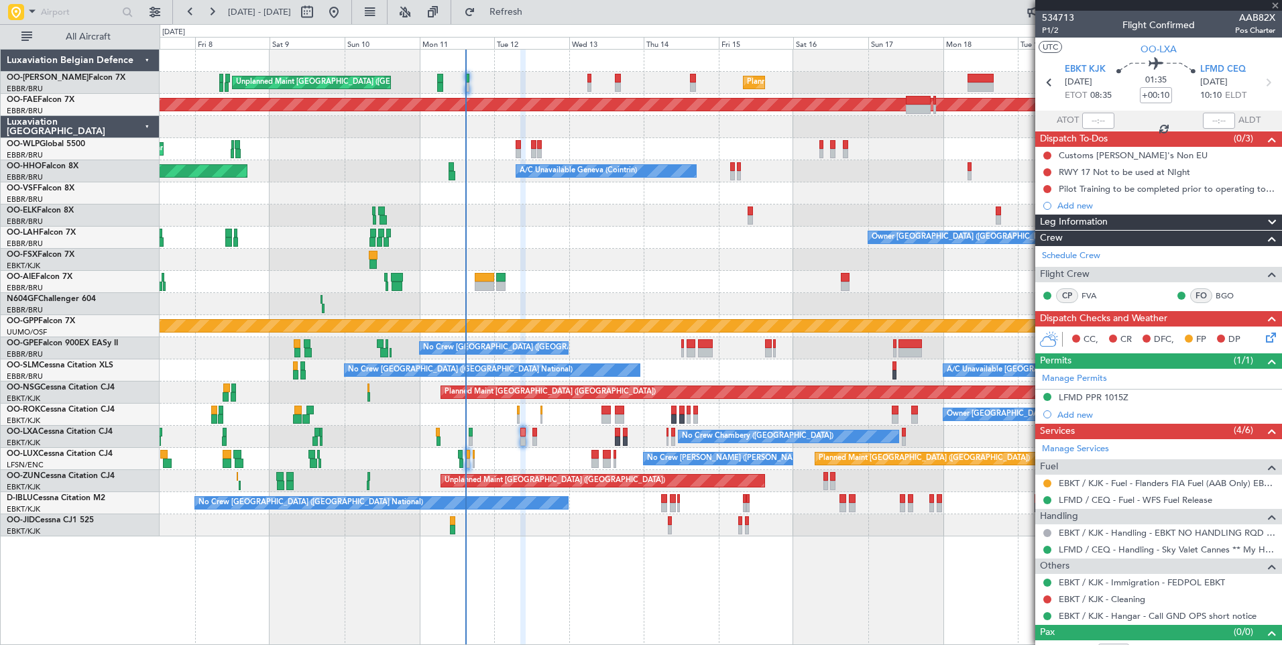
type input "2"
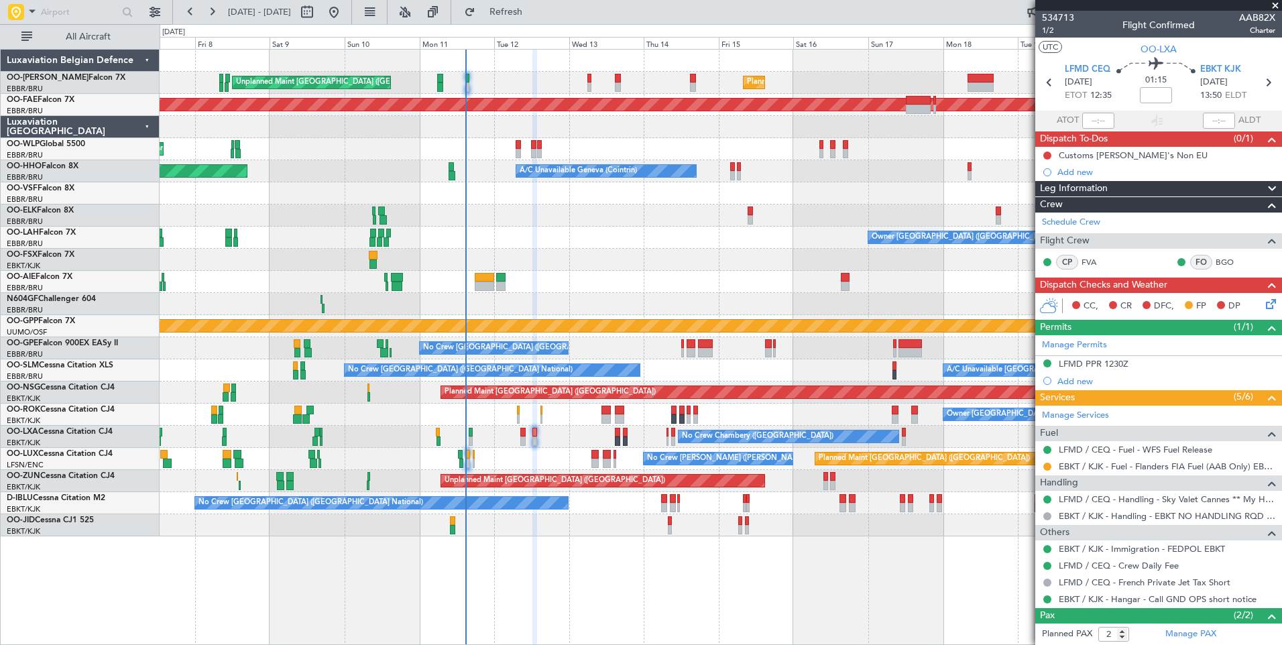
click at [626, 488] on div "Unplanned Maint [GEOGRAPHIC_DATA] ([GEOGRAPHIC_DATA]) Planned Maint [GEOGRAPHIC…" at bounding box center [721, 481] width 1122 height 22
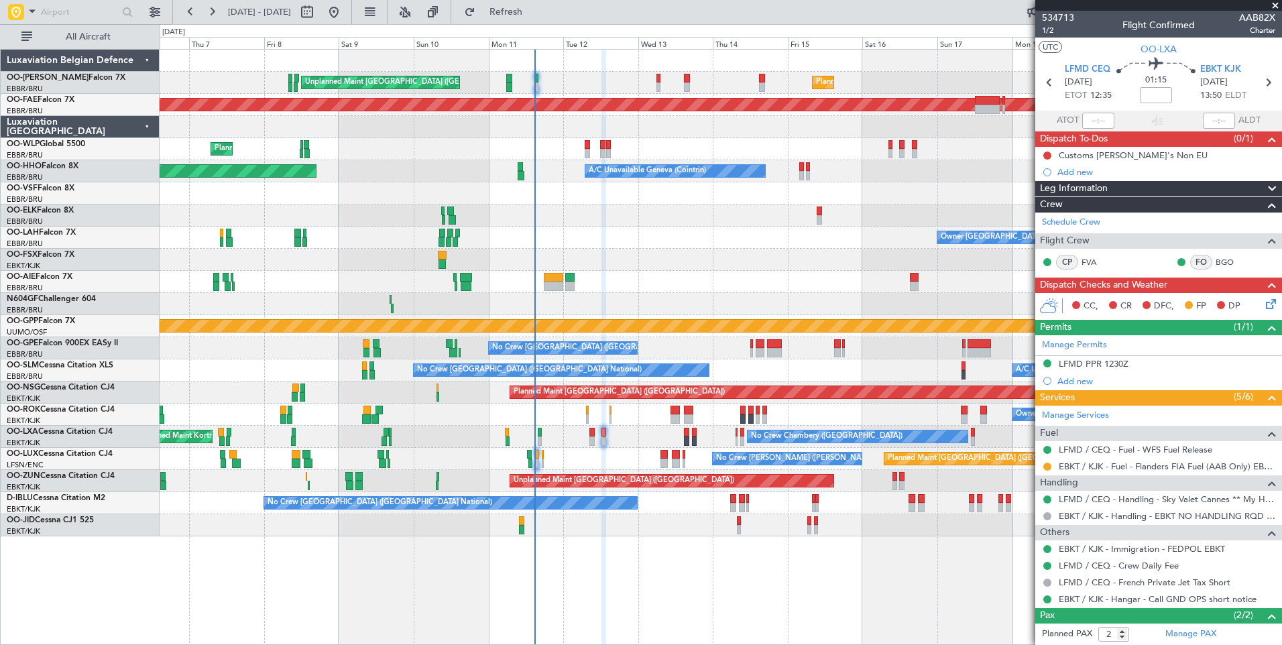
click at [1264, 303] on icon at bounding box center [1269, 301] width 11 height 11
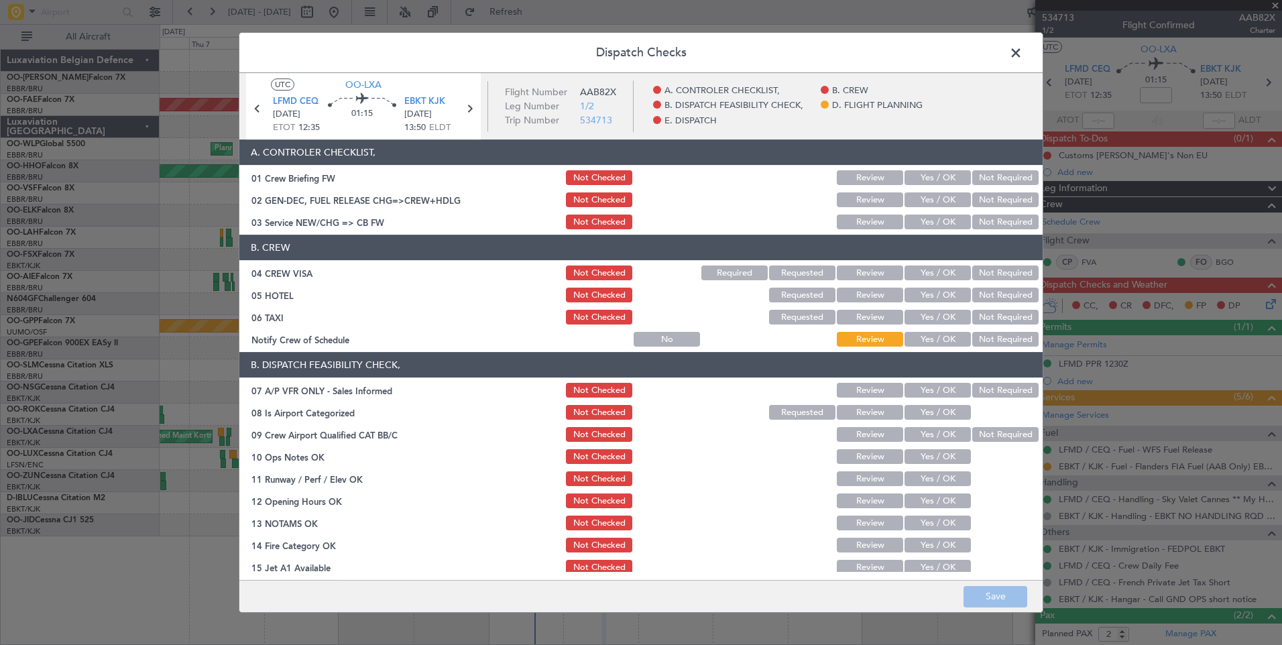
click at [945, 221] on button "Yes / OK" at bounding box center [938, 222] width 66 height 15
click at [982, 280] on button "Not Required" at bounding box center [1006, 273] width 66 height 15
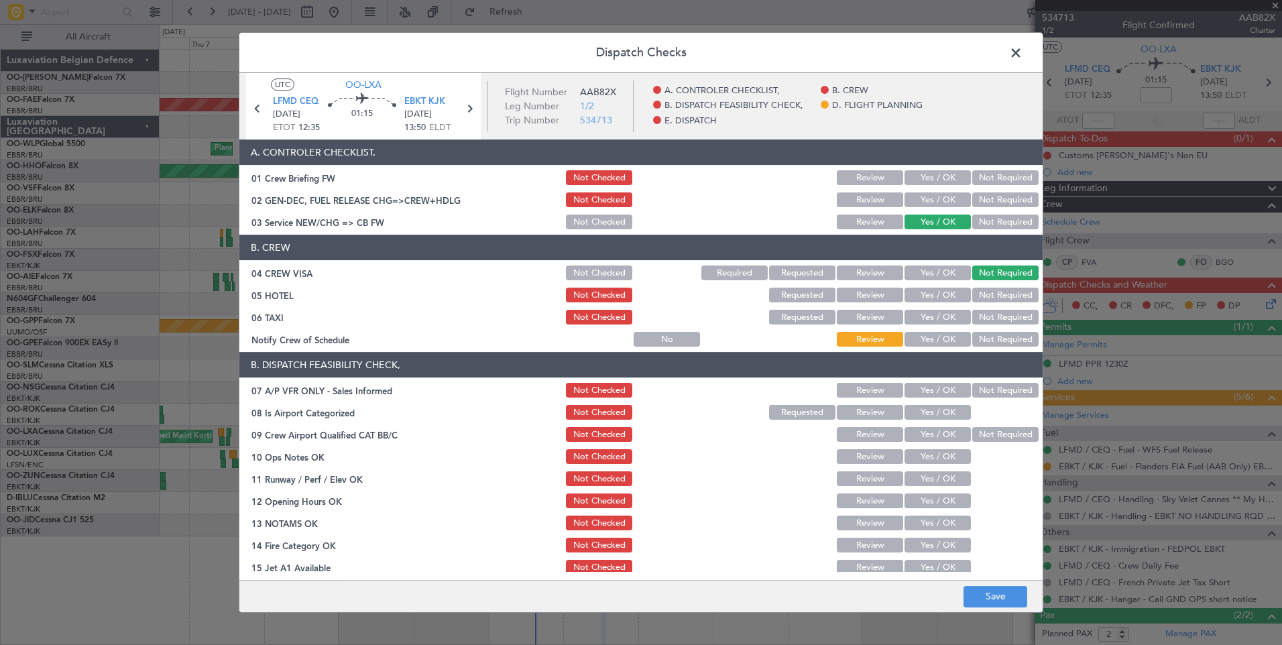
click at [985, 289] on button "Not Required" at bounding box center [1006, 295] width 66 height 15
click at [988, 307] on section "B. CREW 04 CREW VISA Not Checked Required Requested Review Yes / OK Not Require…" at bounding box center [641, 292] width 804 height 114
click at [988, 315] on button "Not Required" at bounding box center [1006, 317] width 66 height 15
drag, startPoint x: 1017, startPoint y: 395, endPoint x: 950, endPoint y: 392, distance: 67.1
click at [1018, 394] on button "Not Required" at bounding box center [1006, 390] width 66 height 15
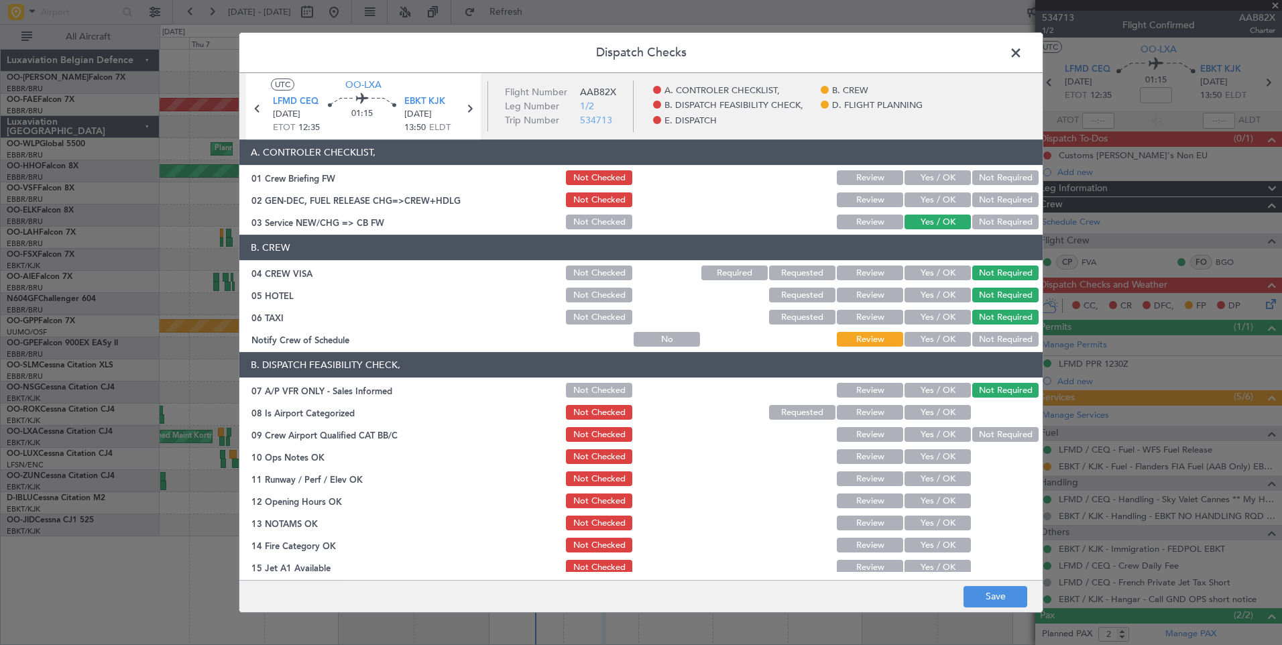
click at [930, 345] on button "Yes / OK" at bounding box center [938, 339] width 66 height 15
click at [924, 410] on button "Yes / OK" at bounding box center [938, 412] width 66 height 15
click at [991, 440] on button "Not Required" at bounding box center [1006, 434] width 66 height 15
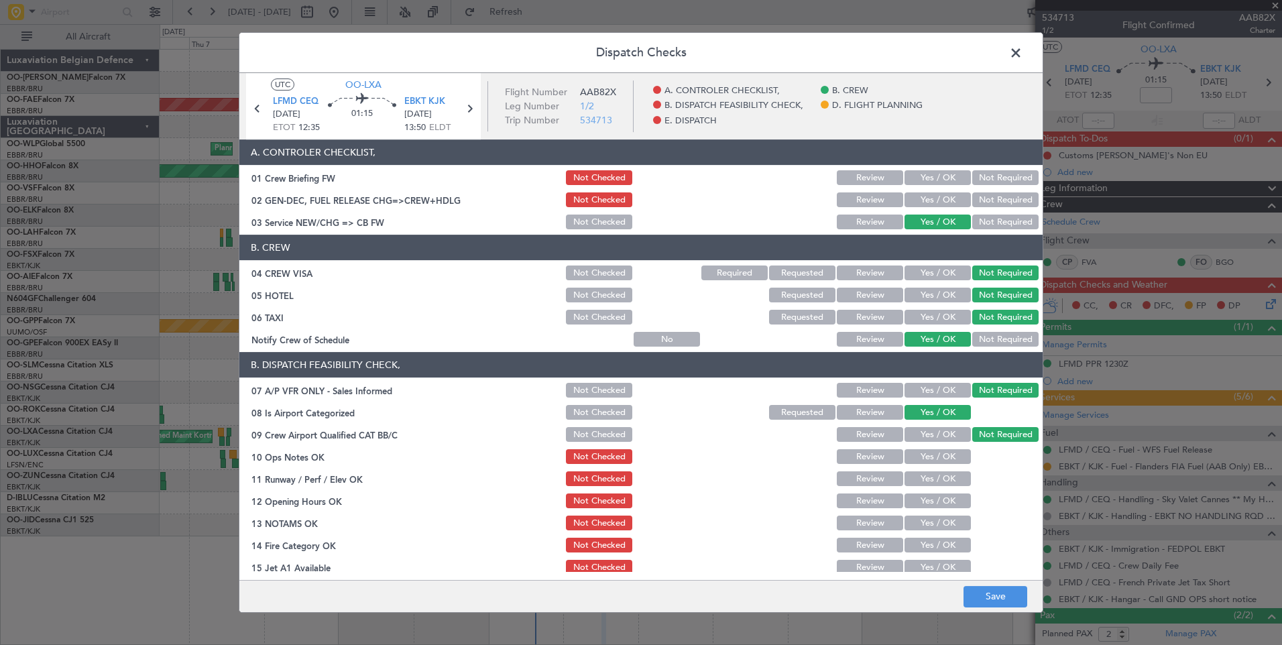
click at [952, 459] on button "Yes / OK" at bounding box center [938, 456] width 66 height 15
click at [938, 475] on button "Yes / OK" at bounding box center [938, 479] width 66 height 15
click at [934, 507] on button "Yes / OK" at bounding box center [938, 501] width 66 height 15
click at [935, 525] on button "Yes / OK" at bounding box center [938, 523] width 66 height 15
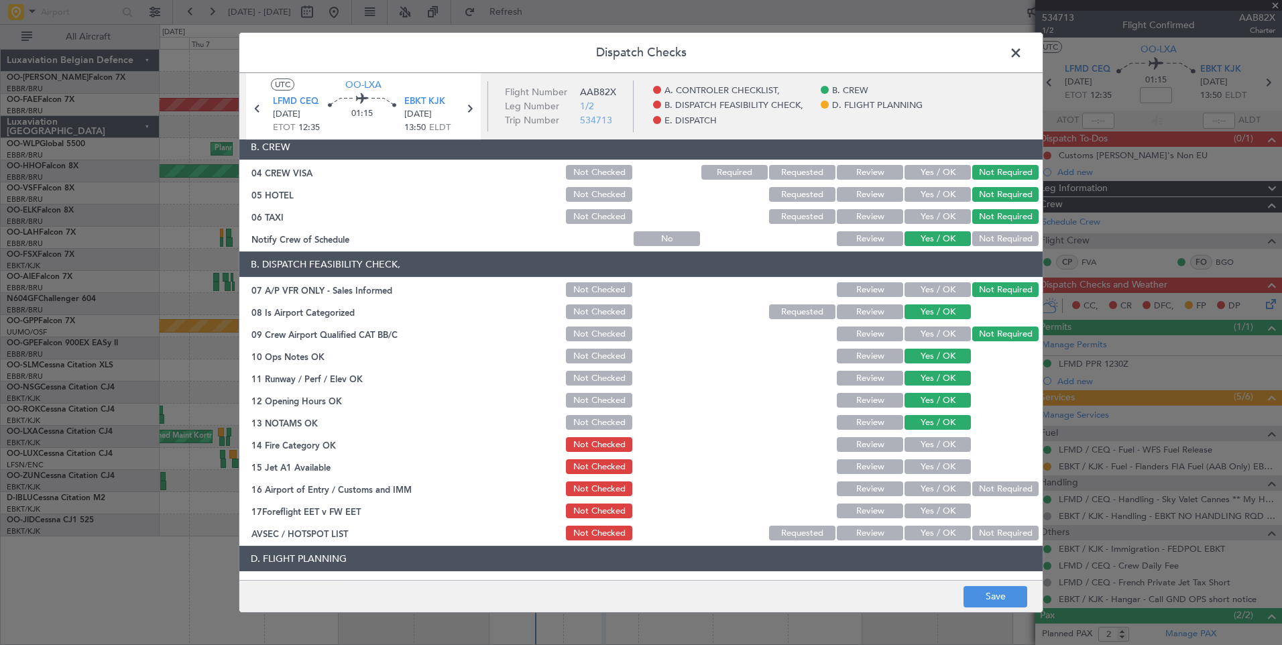
scroll to position [201, 0]
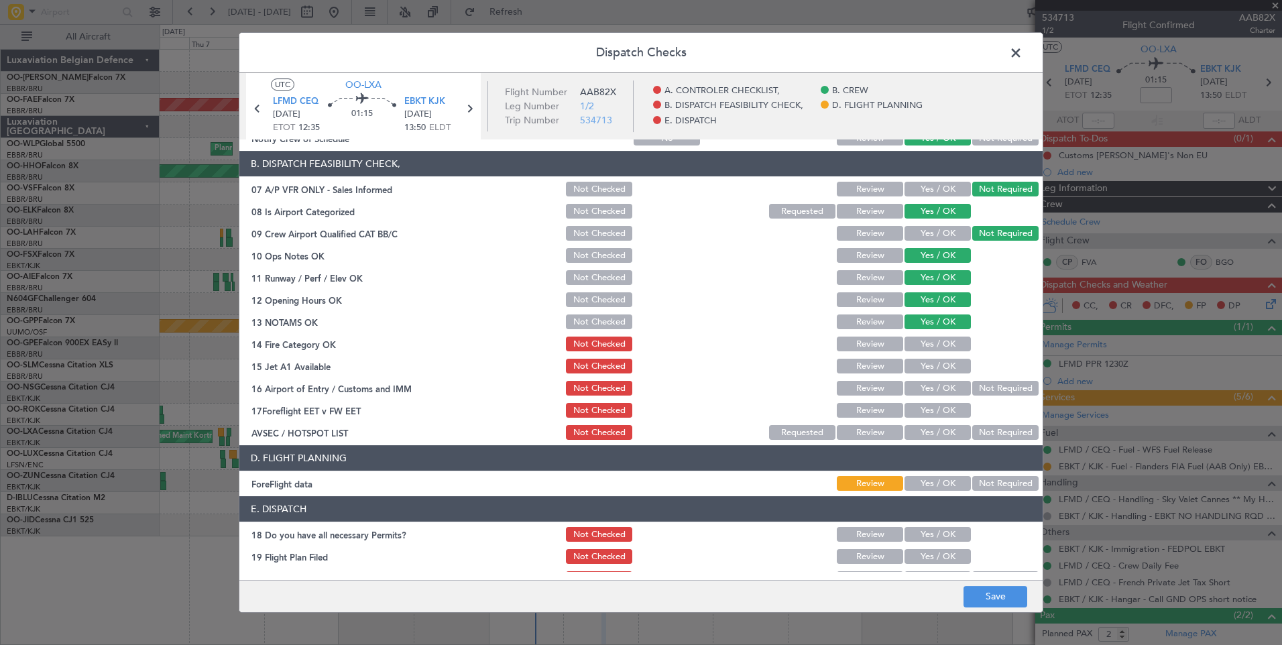
click at [926, 347] on button "Yes / OK" at bounding box center [938, 344] width 66 height 15
click at [926, 372] on button "Yes / OK" at bounding box center [938, 366] width 66 height 15
click at [927, 384] on button "Yes / OK" at bounding box center [938, 388] width 66 height 15
drag, startPoint x: 871, startPoint y: 408, endPoint x: 895, endPoint y: 414, distance: 24.9
click at [871, 408] on button "Review" at bounding box center [870, 410] width 66 height 15
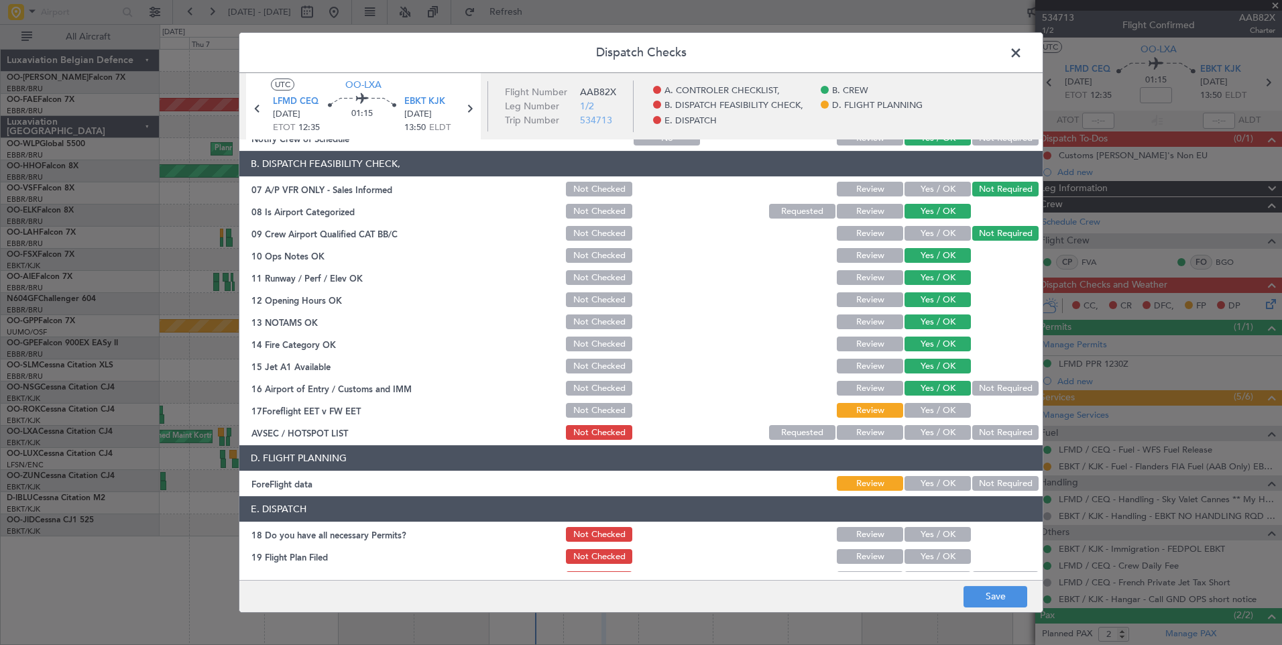
click at [954, 415] on button "Yes / OK" at bounding box center [938, 410] width 66 height 15
click at [987, 437] on button "Not Required" at bounding box center [1006, 432] width 66 height 15
click at [991, 488] on button "Not Required" at bounding box center [1006, 483] width 66 height 15
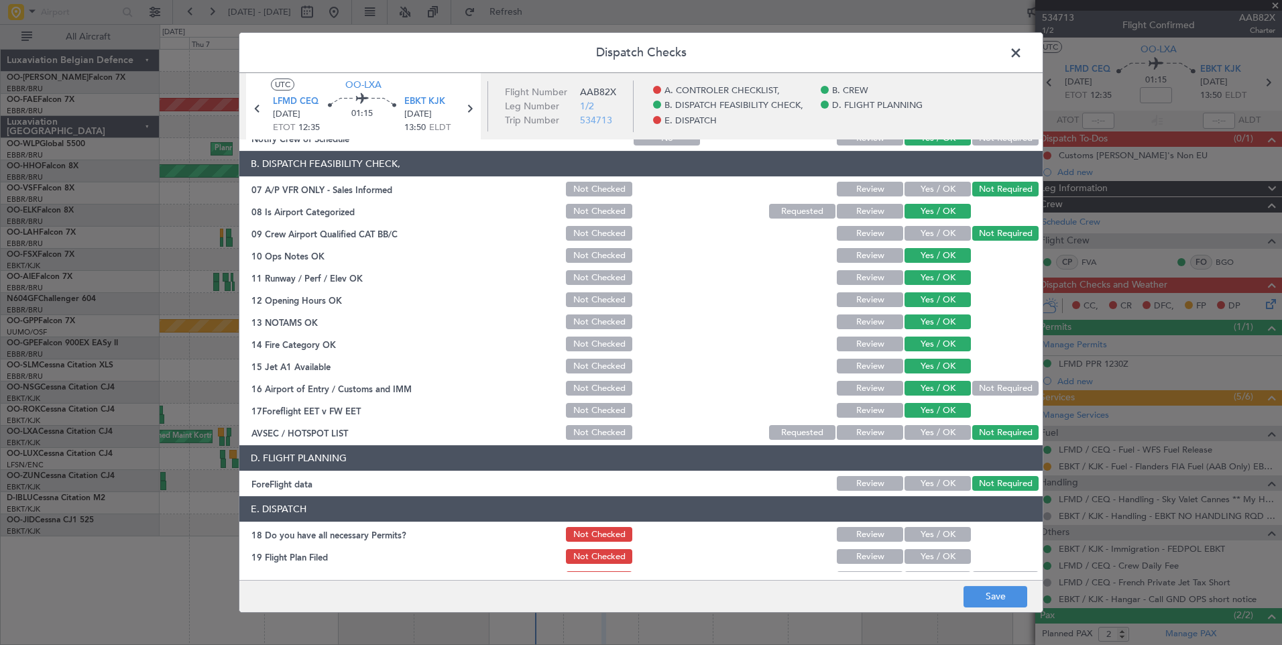
click at [930, 542] on button "Yes / OK" at bounding box center [938, 534] width 66 height 15
click at [582, 525] on section "E. DISPATCH 18 Do you have all necessary Permits? Not Checked Review Yes / OK 1…" at bounding box center [641, 553] width 804 height 114
click at [588, 533] on button "Not Checked" at bounding box center [599, 534] width 66 height 15
click at [989, 602] on button "Save" at bounding box center [996, 596] width 64 height 21
click at [1023, 46] on span at bounding box center [1023, 56] width 0 height 27
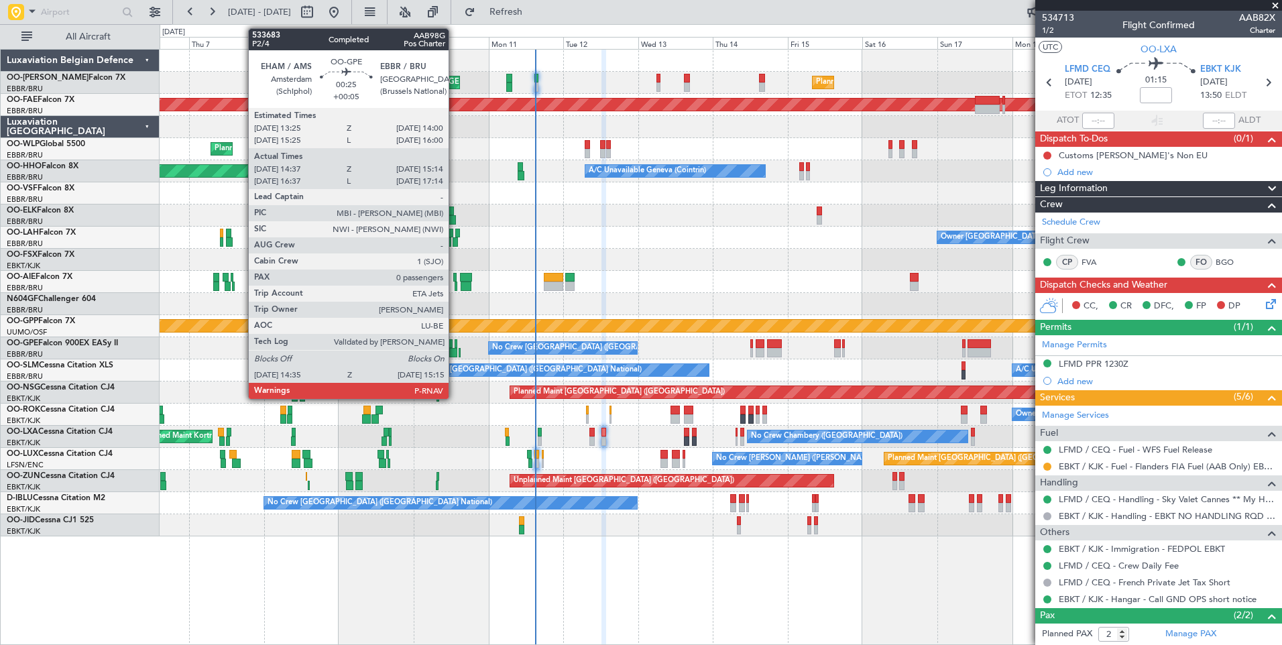
click at [455, 362] on div "A/C Unavailable Brussels (Brussels National) No Crew Brussels (Brussels Nationa…" at bounding box center [721, 371] width 1122 height 22
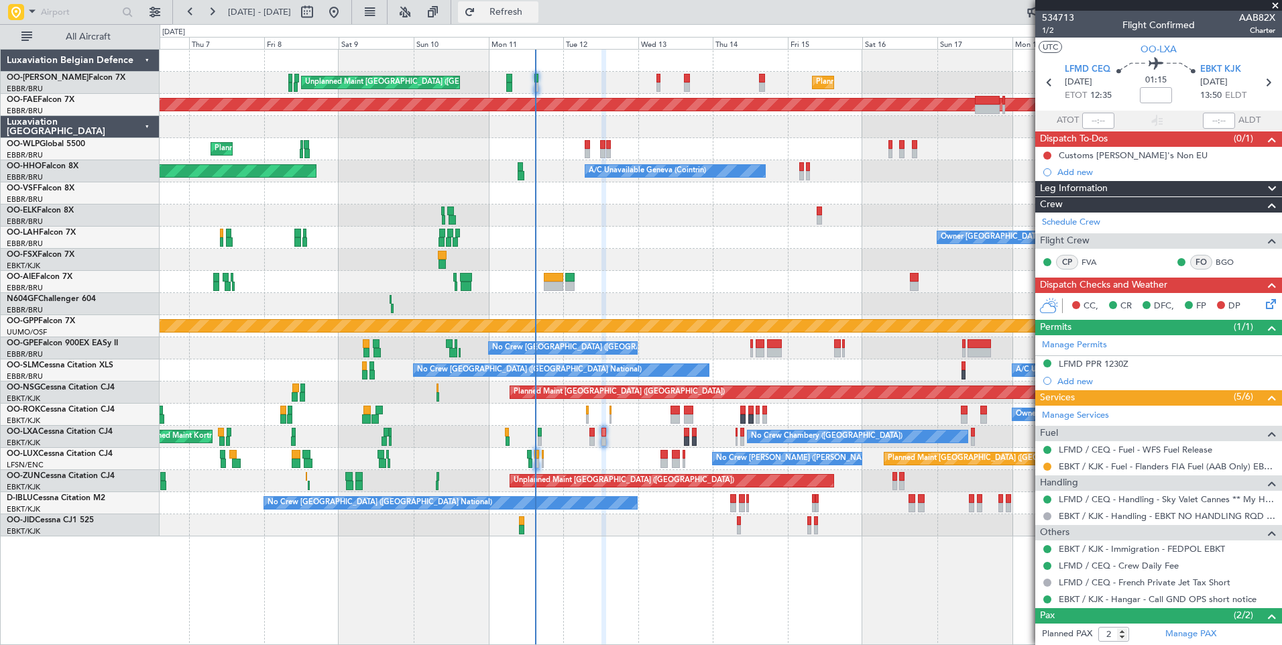
click at [535, 11] on span "Refresh" at bounding box center [506, 11] width 56 height 9
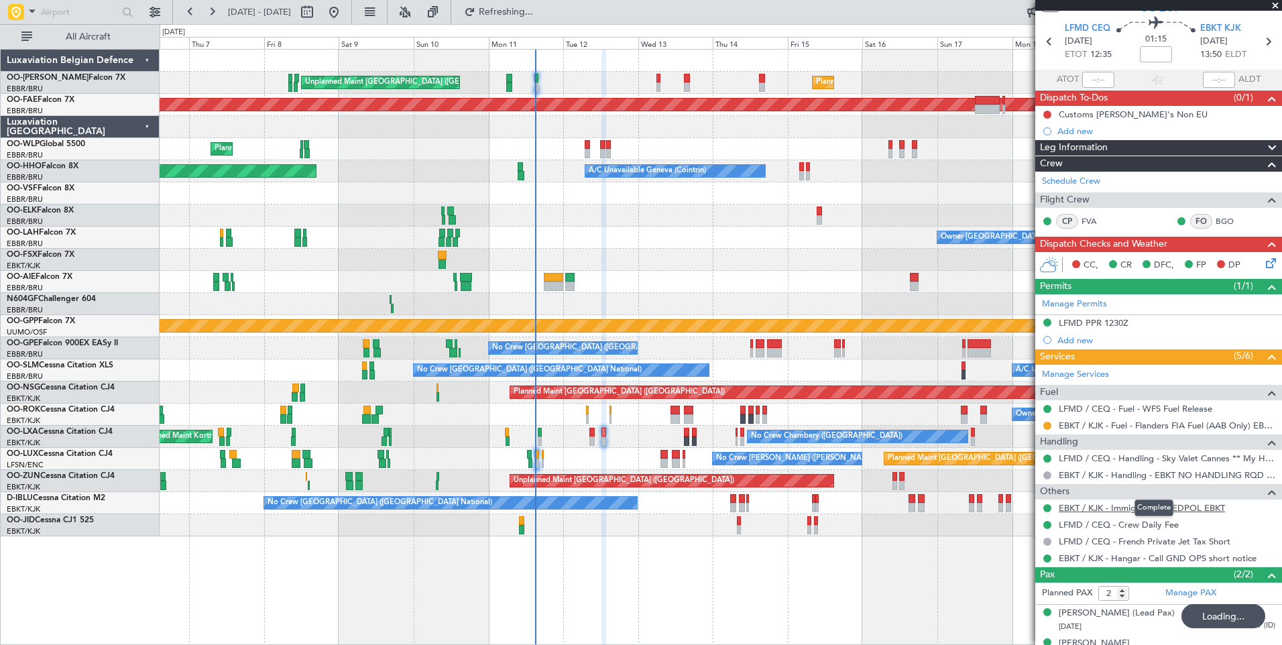
scroll to position [60, 0]
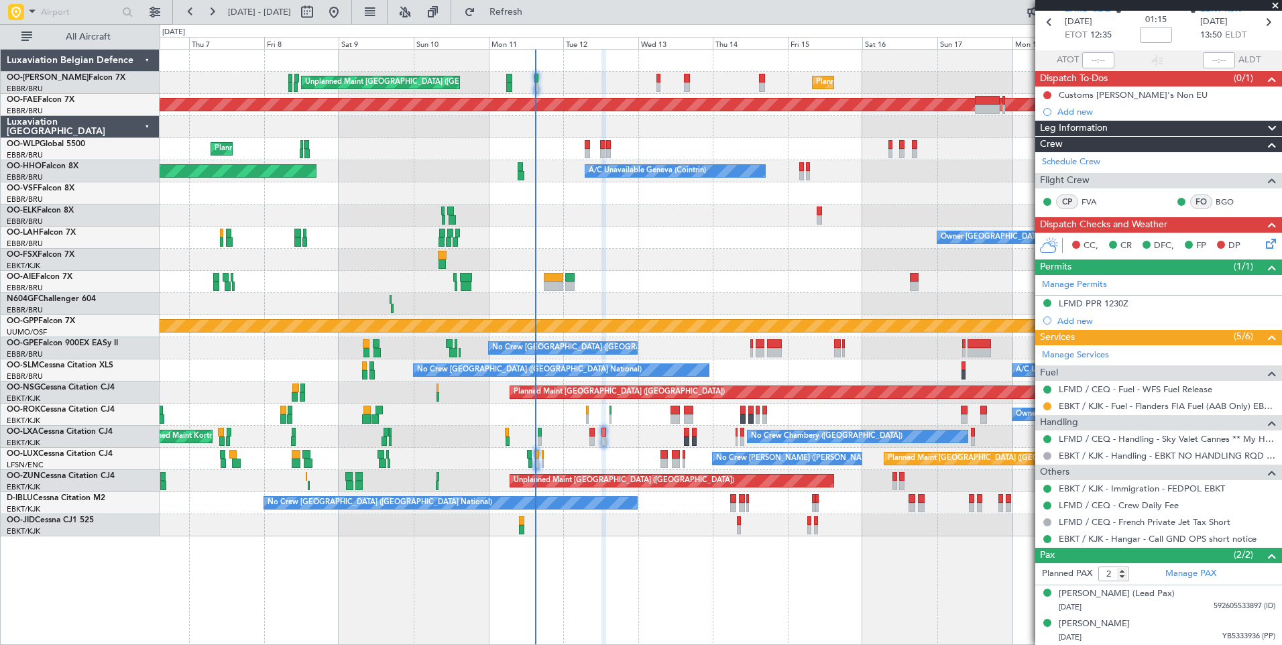
click at [647, 402] on div "Planned Maint [GEOGRAPHIC_DATA] ([GEOGRAPHIC_DATA])" at bounding box center [721, 393] width 1122 height 22
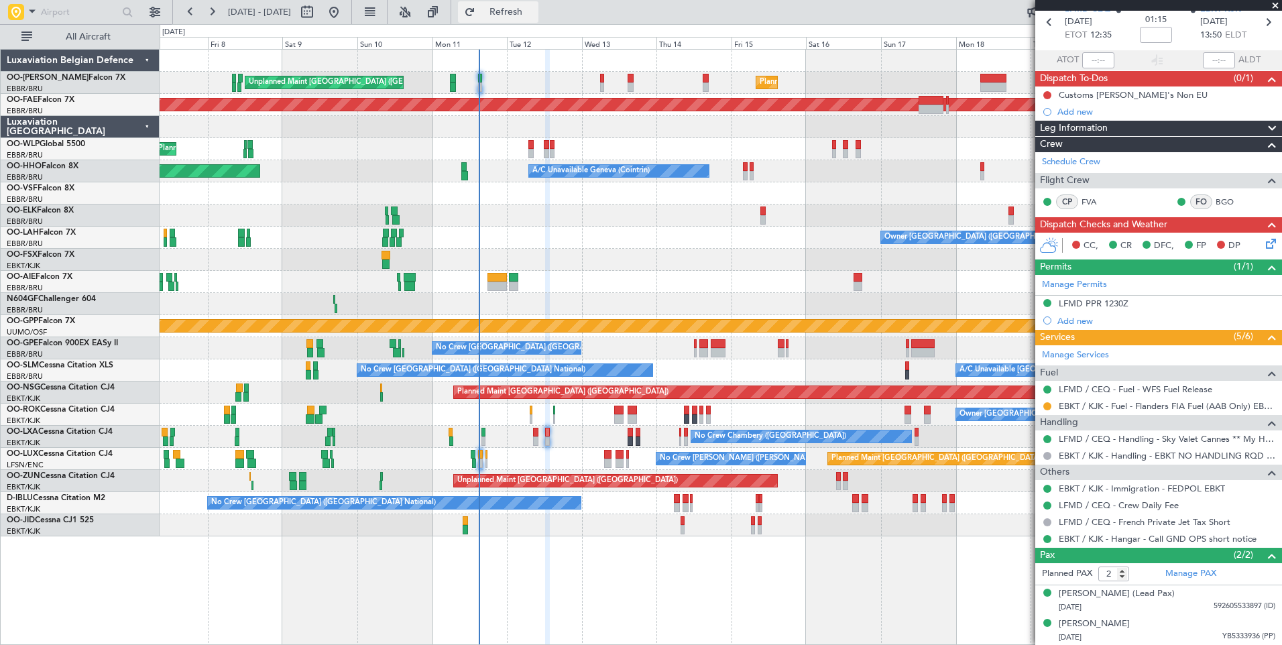
click at [539, 22] on button "Refresh" at bounding box center [498, 11] width 80 height 21
click at [571, 415] on div "Owner Kortrijk-Wevelgem Owner Kortrijk-Wevelgem" at bounding box center [721, 415] width 1122 height 22
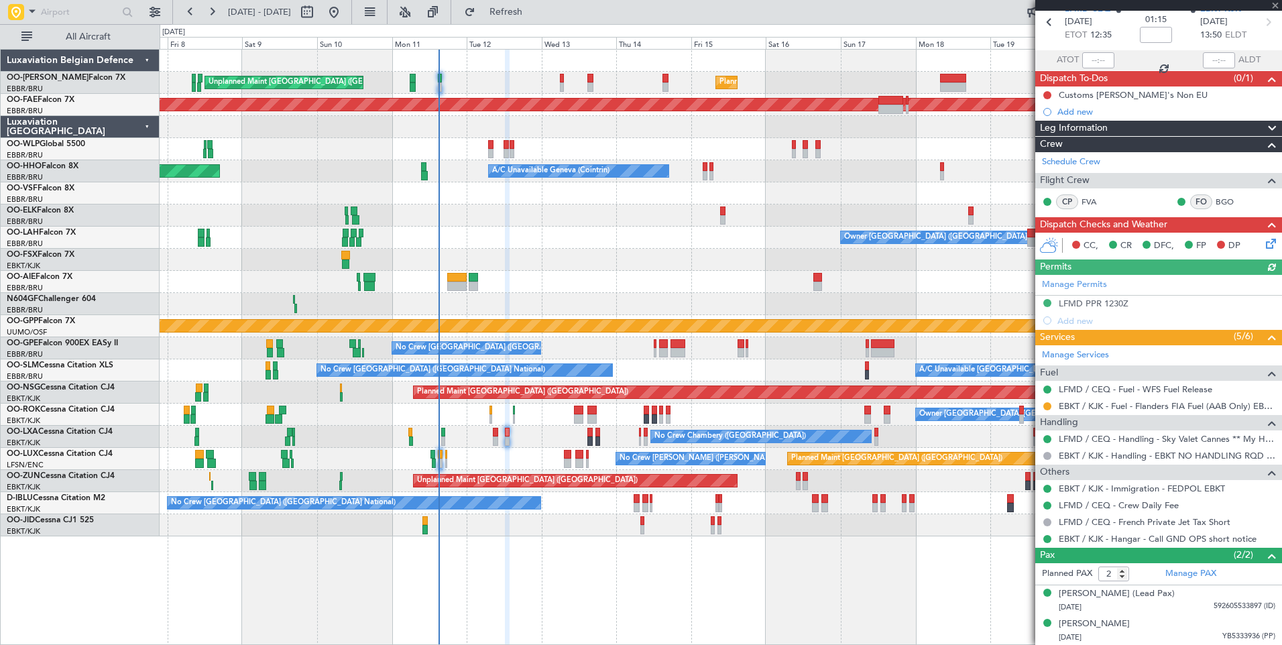
click at [557, 463] on div "Planned Maint Paris (Le Bourget) No Crew Nancy (Essey) No Crew Nancy (Essey)" at bounding box center [721, 459] width 1122 height 22
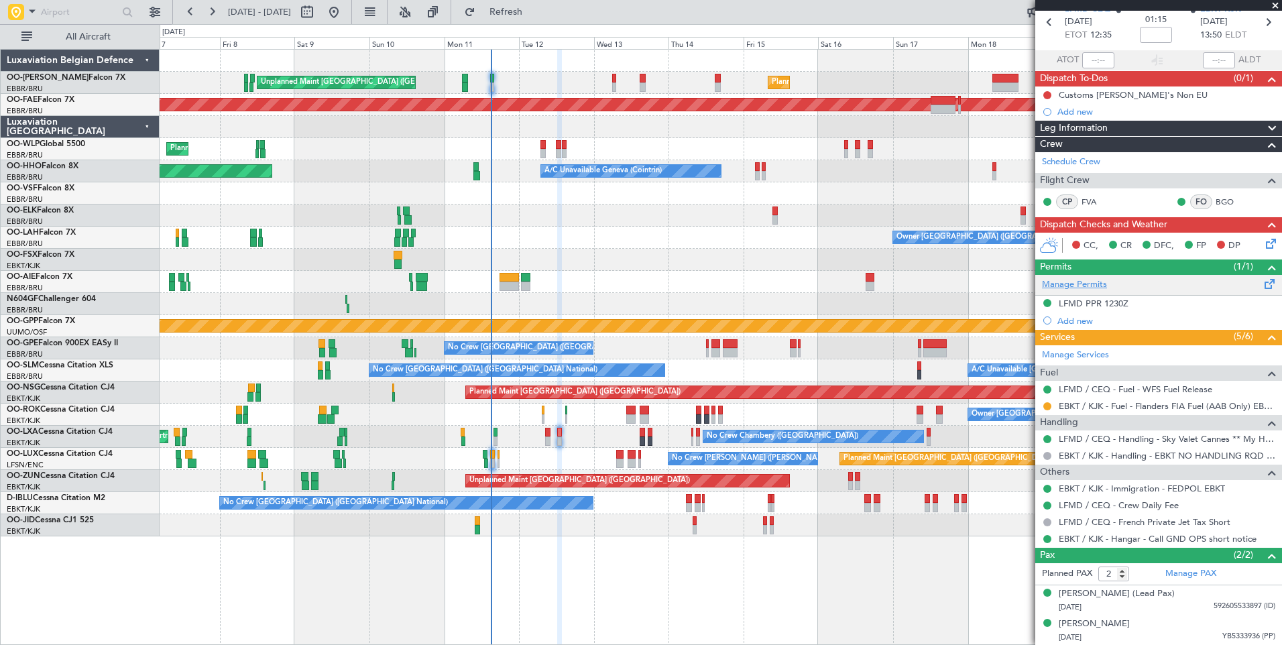
click at [1070, 288] on link "Manage Permits" at bounding box center [1074, 284] width 65 height 13
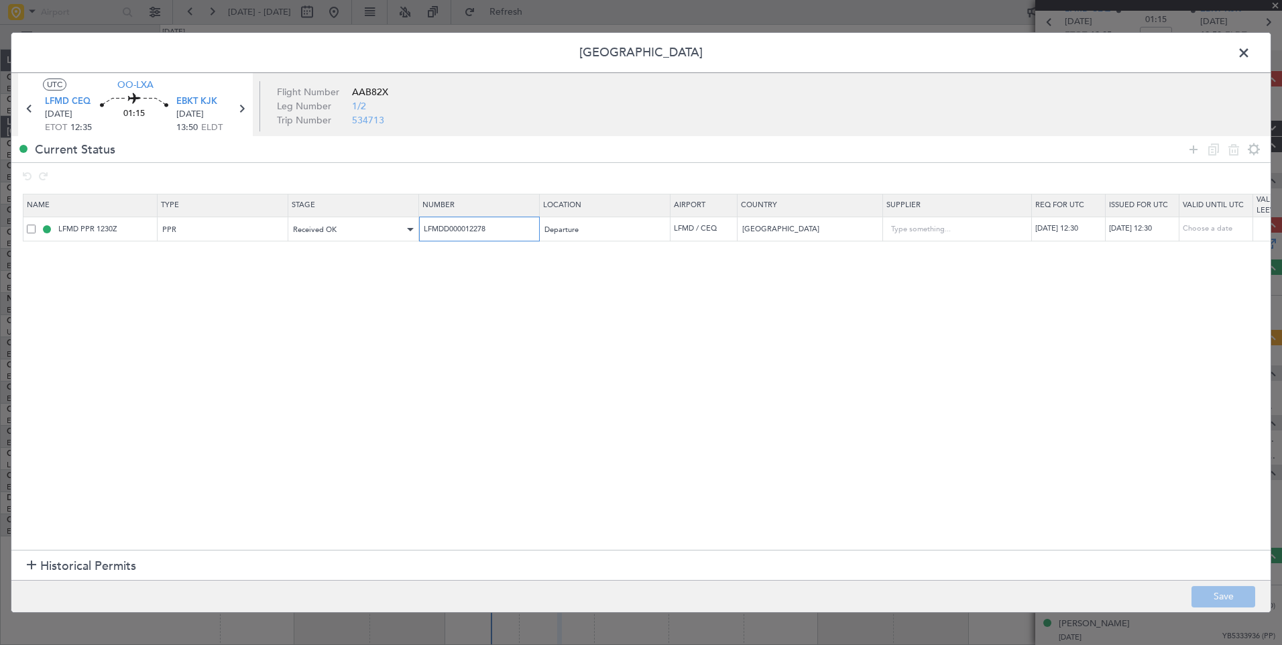
drag, startPoint x: 514, startPoint y: 233, endPoint x: 370, endPoint y: 238, distance: 143.6
click at [372, 235] on tr "LFMD PPR 1230Z PPR Received OK LFMDD000012278 Departure LFMD / CEQ France 12/08…" at bounding box center [878, 229] width 1711 height 25
click at [1251, 56] on span at bounding box center [1251, 56] width 0 height 27
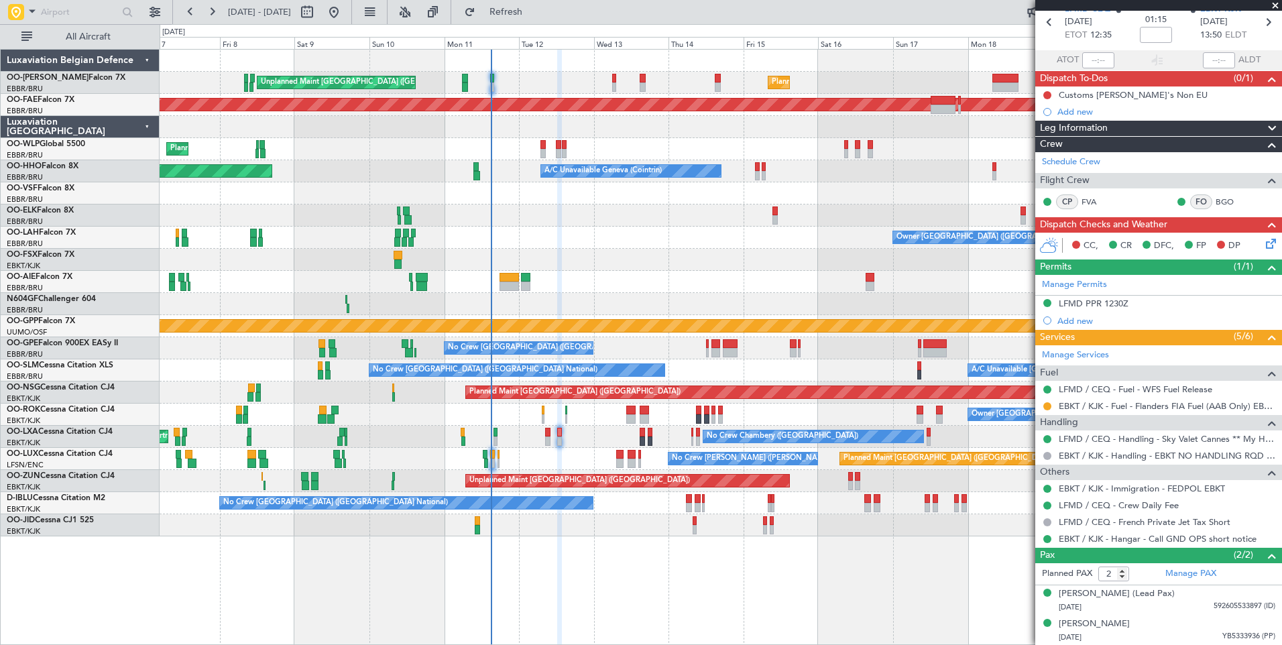
click at [577, 463] on div "Planned Maint Paris (Le Bourget) No Crew Nancy (Essey) No Crew Nancy (Essey)" at bounding box center [721, 459] width 1122 height 22
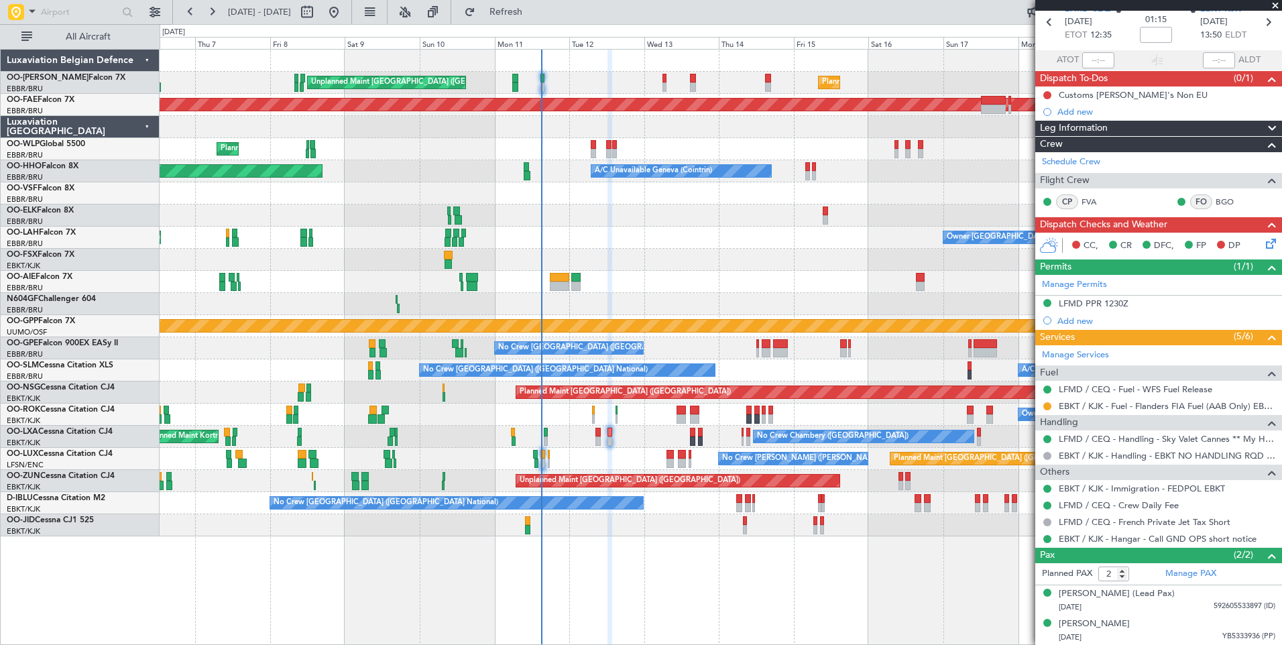
click at [614, 457] on div "Planned Maint Paris (Le Bourget) No Crew Nancy (Essey) No Crew Nancy (Essey)" at bounding box center [721, 459] width 1122 height 22
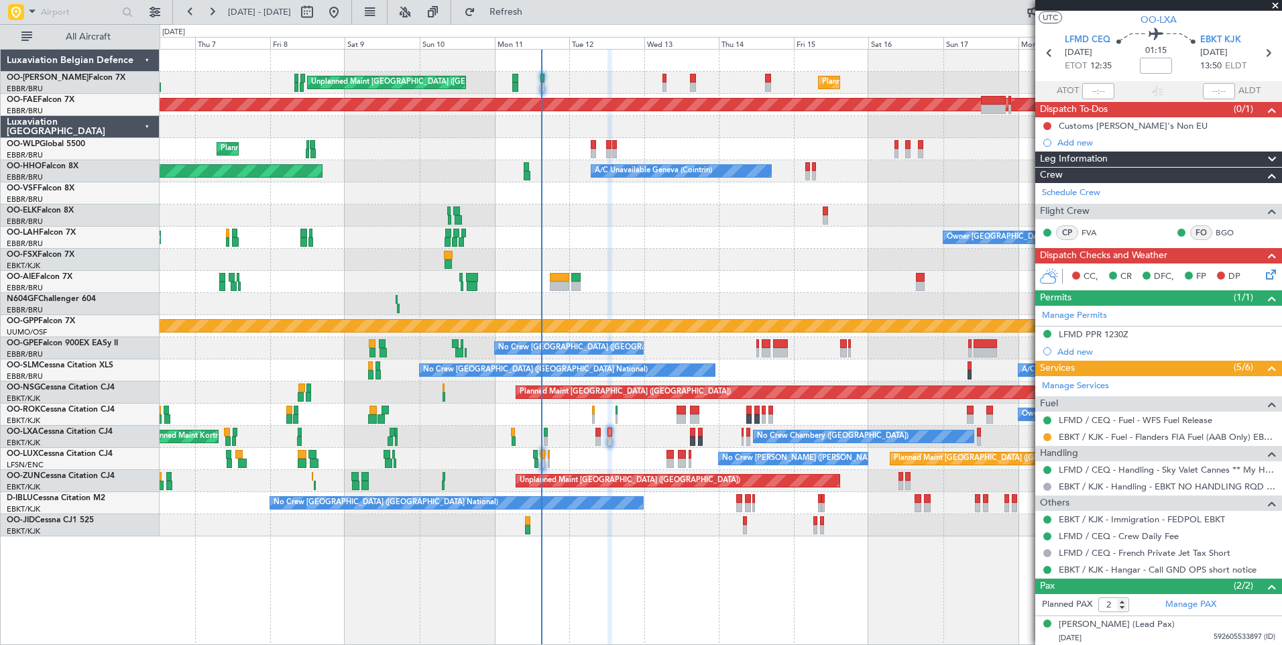
scroll to position [0, 0]
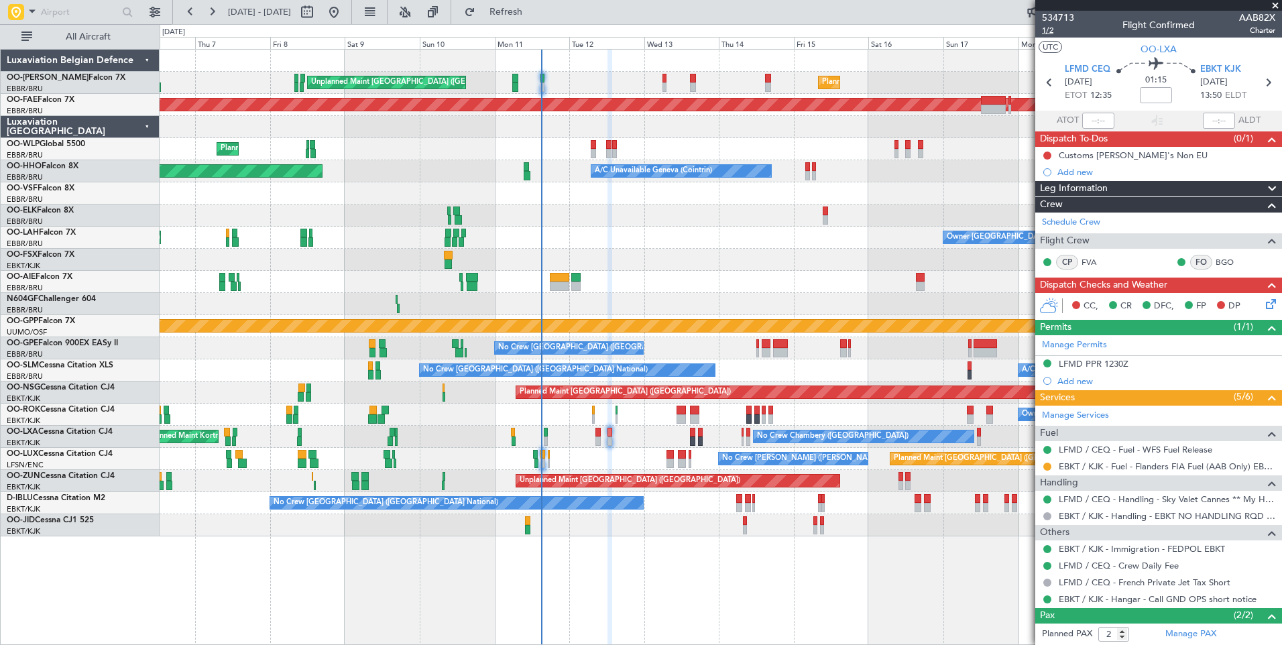
click at [1052, 32] on span "1/2" at bounding box center [1058, 30] width 32 height 11
click at [535, 11] on span "Refresh" at bounding box center [506, 11] width 56 height 9
click at [549, 27] on div "0 0 Wed 6 Thu 7 Fri 8 Sat 9 Sun 10 Mon 11 Tue 12 Aug 2025 Wed 13 Thu 14 Fri 15 …" at bounding box center [720, 37] width 1121 height 24
click at [535, 17] on span "Refresh" at bounding box center [506, 11] width 56 height 9
click at [1264, 299] on icon at bounding box center [1269, 301] width 11 height 11
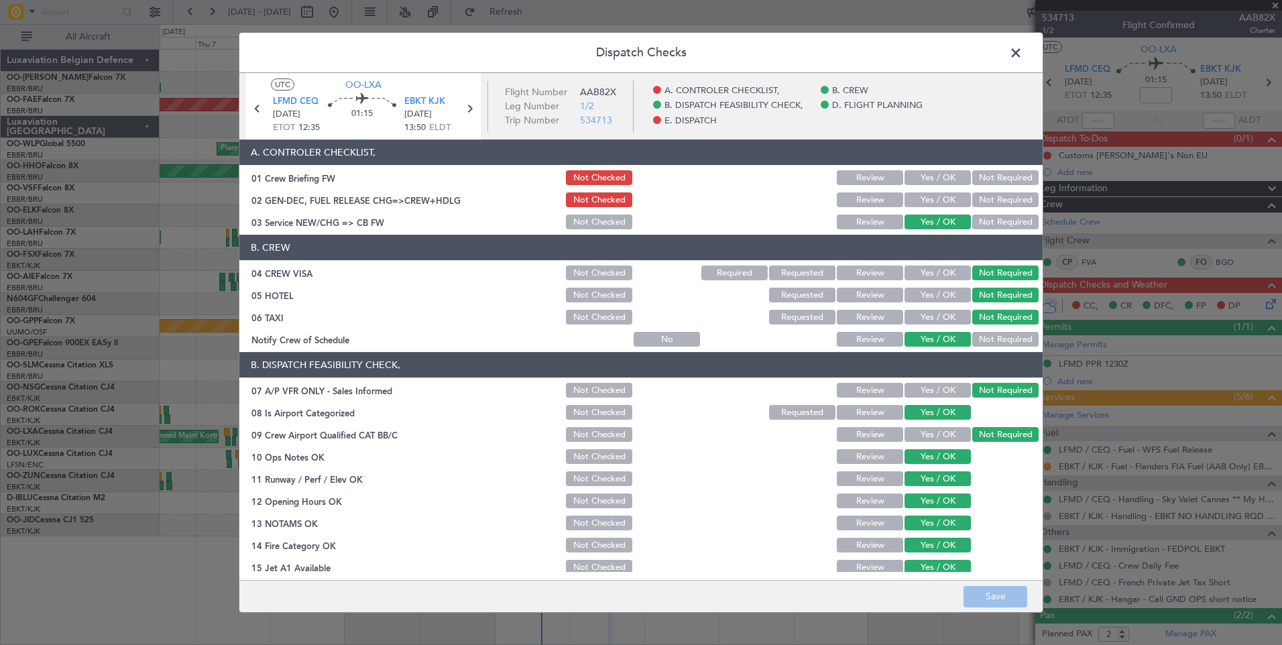
click at [936, 184] on button "Yes / OK" at bounding box center [938, 177] width 66 height 15
click at [933, 193] on button "Yes / OK" at bounding box center [938, 200] width 66 height 15
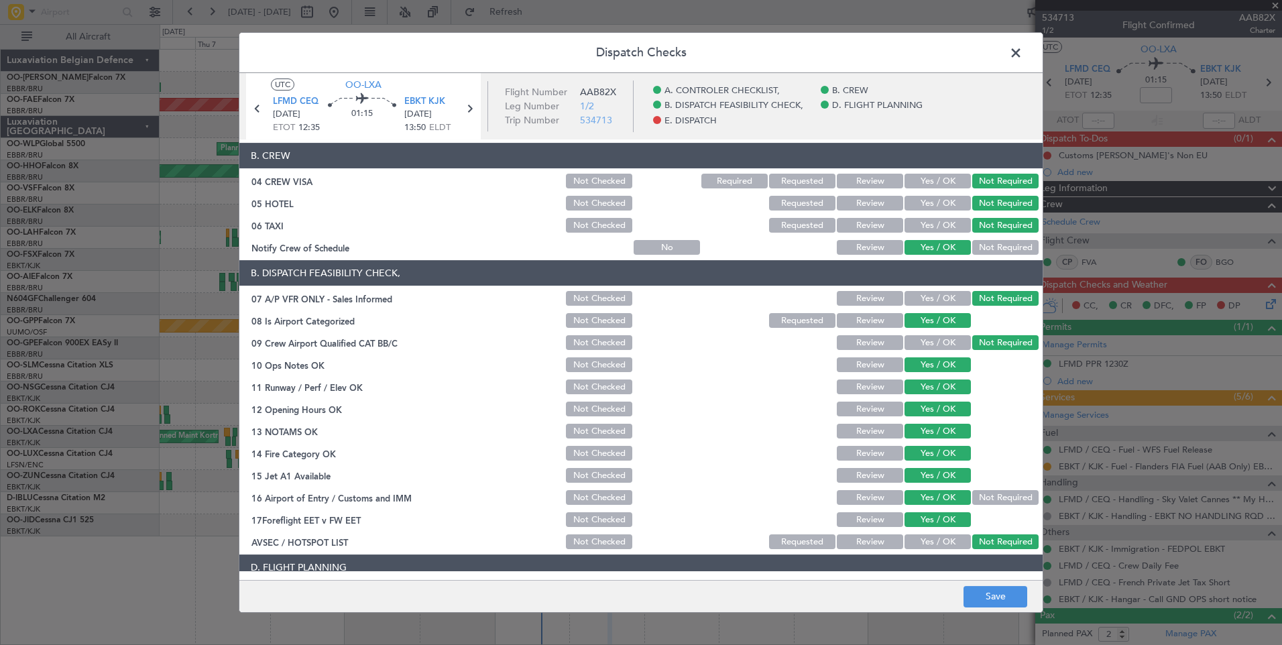
scroll to position [243, 0]
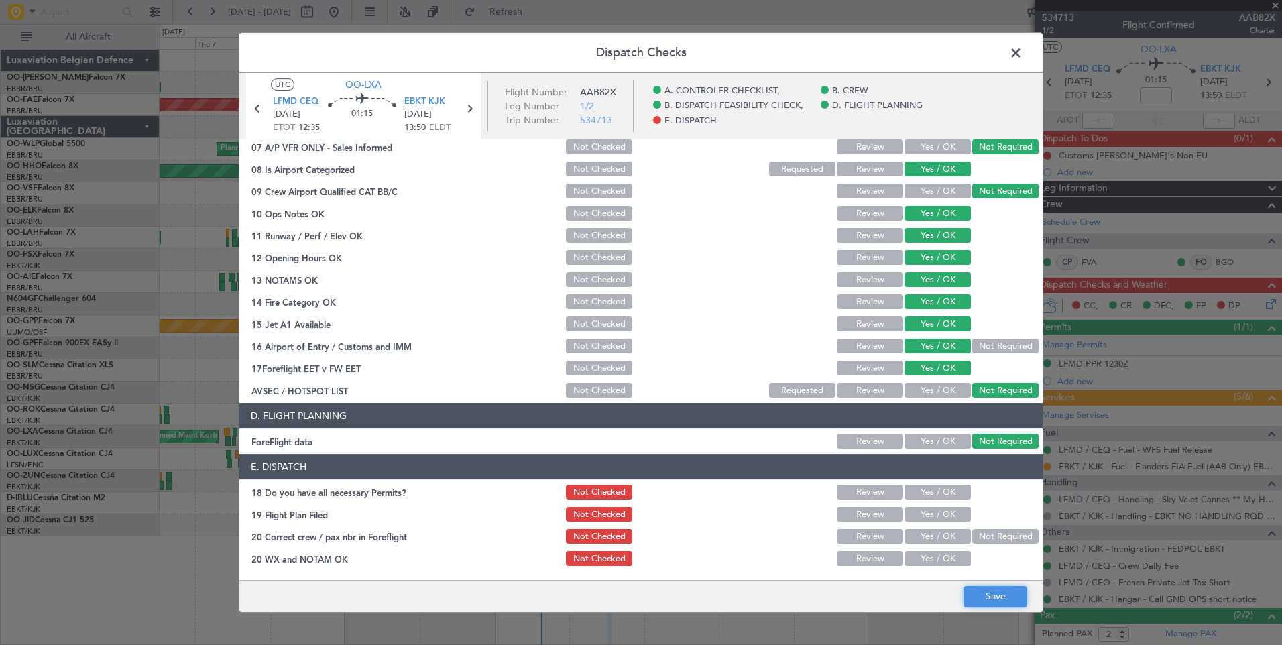
click at [1005, 594] on button "Save" at bounding box center [996, 596] width 64 height 21
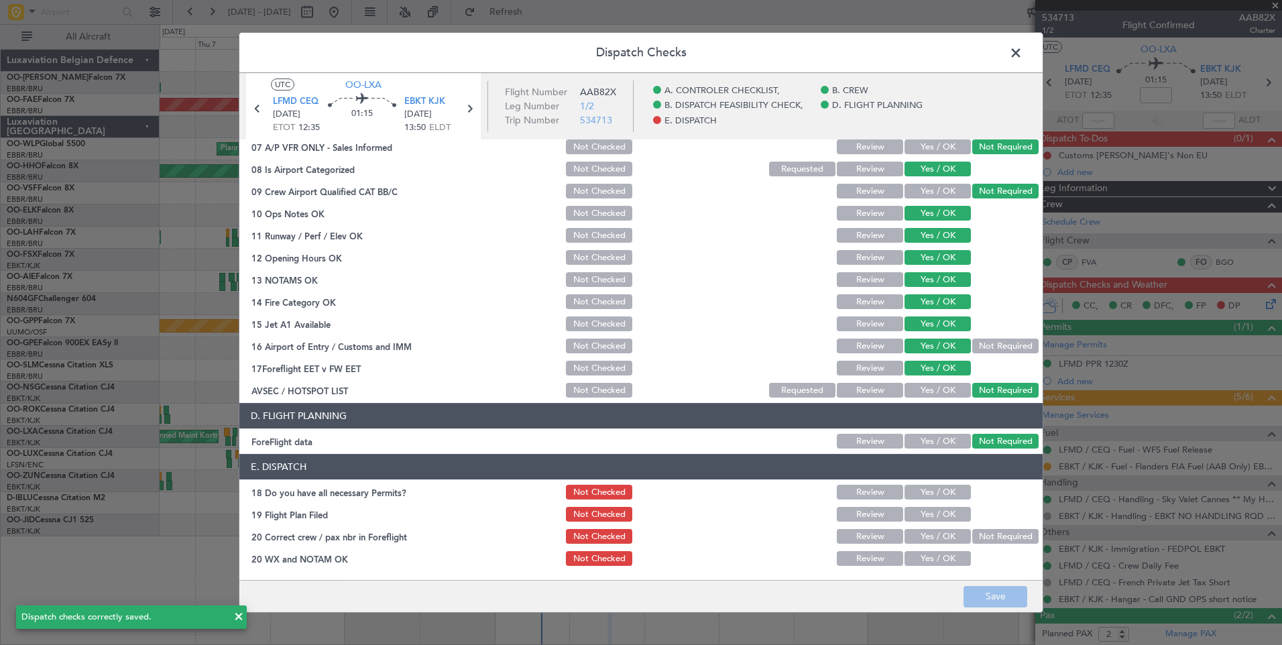
click at [1023, 52] on span at bounding box center [1023, 56] width 0 height 27
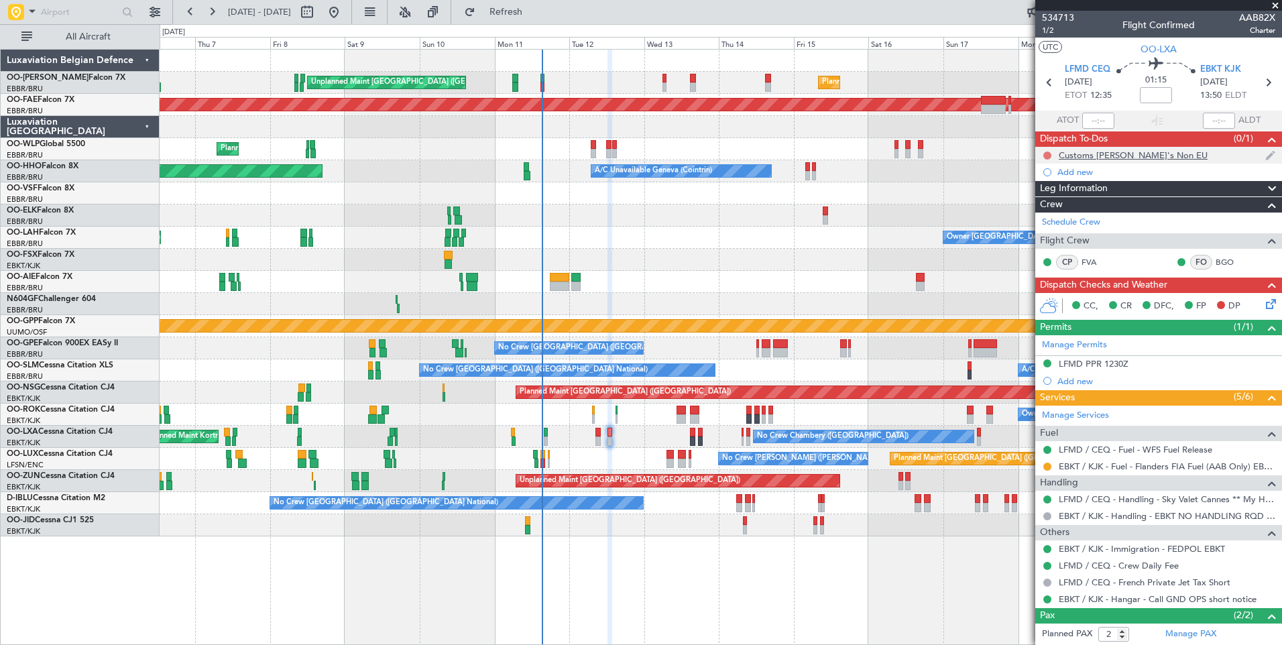
click at [1050, 155] on button at bounding box center [1048, 156] width 8 height 8
click at [1036, 213] on span "Completed" at bounding box center [1054, 214] width 44 height 13
click at [1264, 301] on icon at bounding box center [1269, 301] width 11 height 11
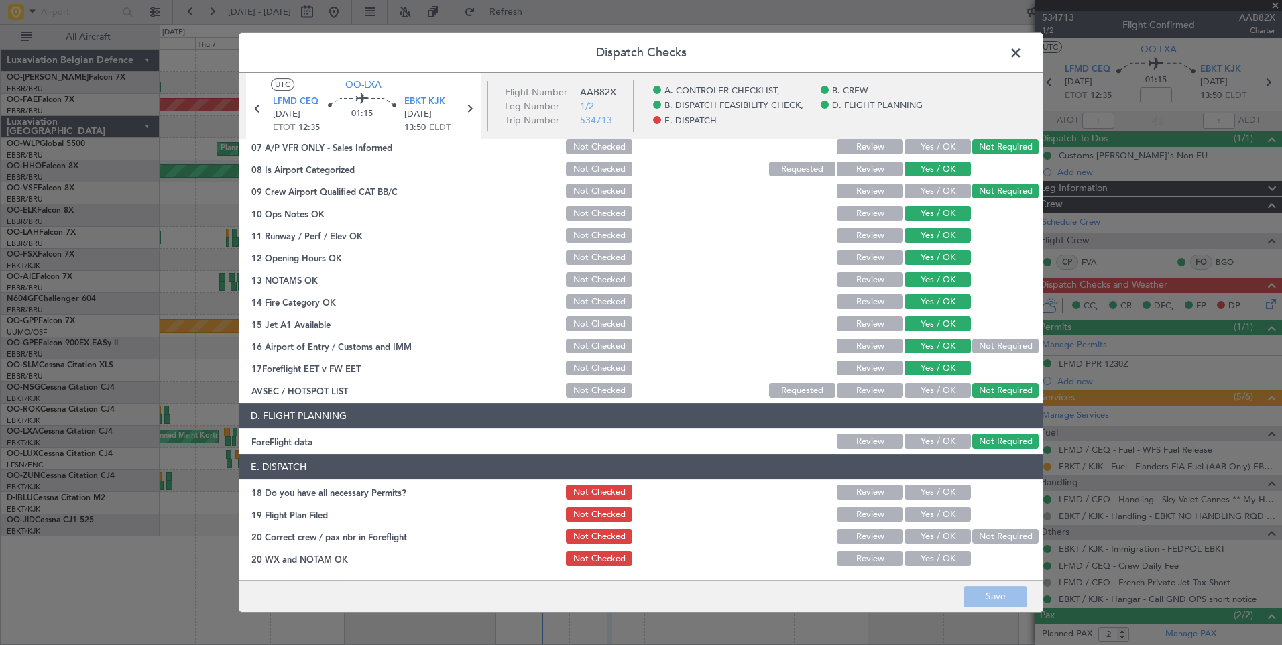
click at [927, 492] on button "Yes / OK" at bounding box center [938, 492] width 66 height 15
click at [928, 516] on button "Yes / OK" at bounding box center [938, 514] width 66 height 15
click at [928, 538] on button "Yes / OK" at bounding box center [938, 536] width 66 height 15
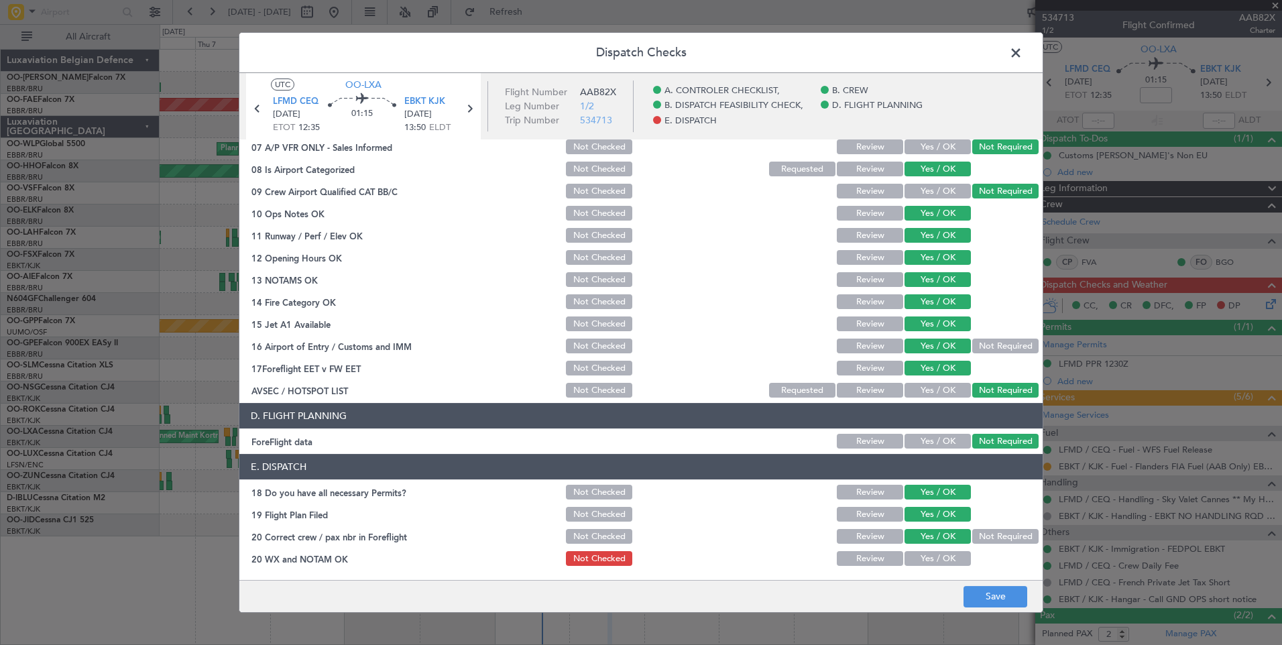
click at [926, 551] on button "Yes / OK" at bounding box center [938, 558] width 66 height 15
click at [977, 586] on button "Save" at bounding box center [996, 596] width 64 height 21
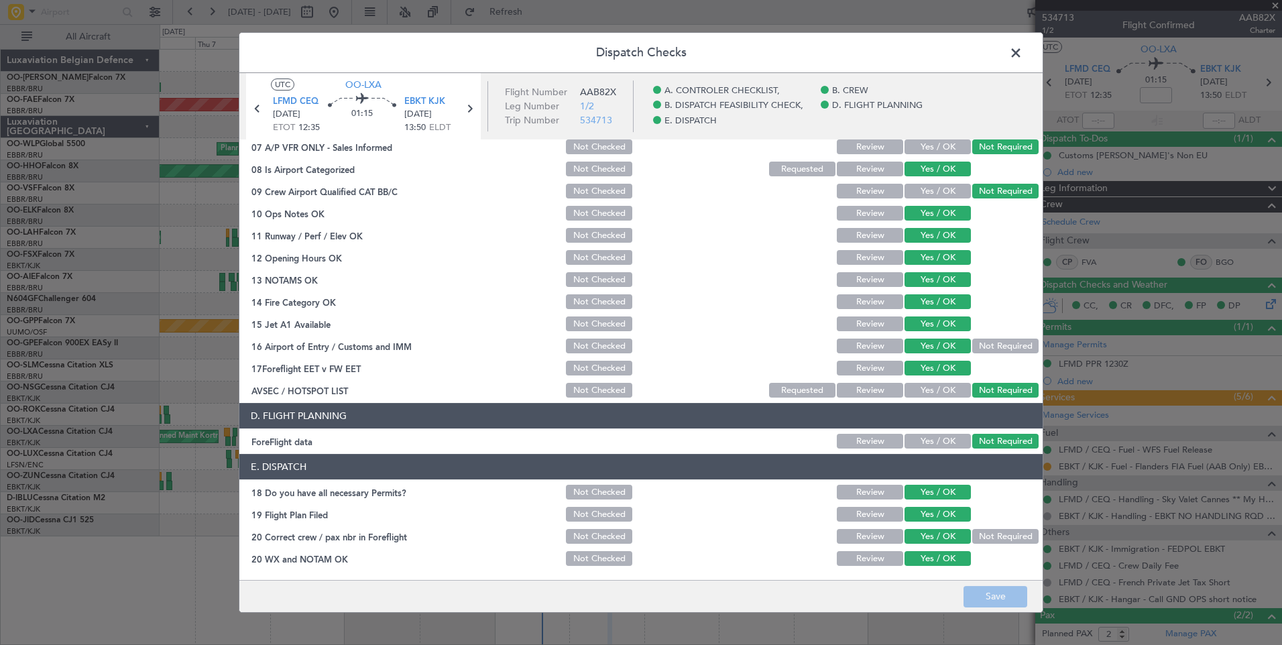
click at [1023, 57] on span at bounding box center [1023, 56] width 0 height 27
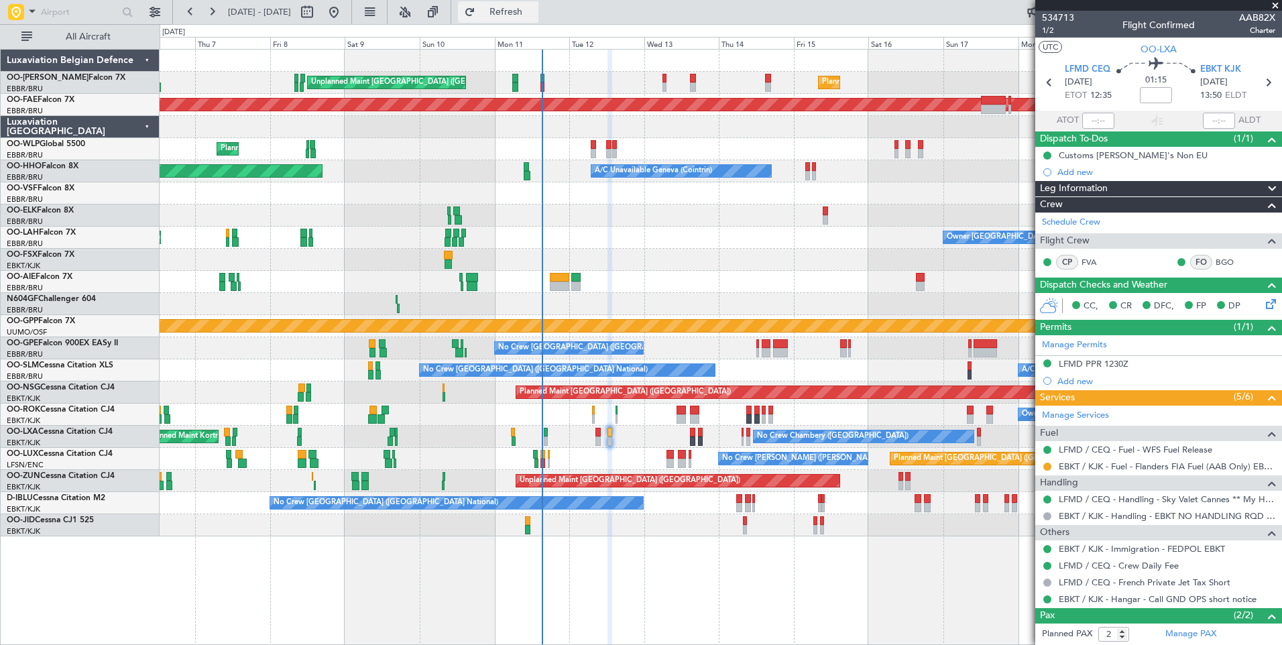
click at [535, 17] on span "Refresh" at bounding box center [506, 11] width 56 height 9
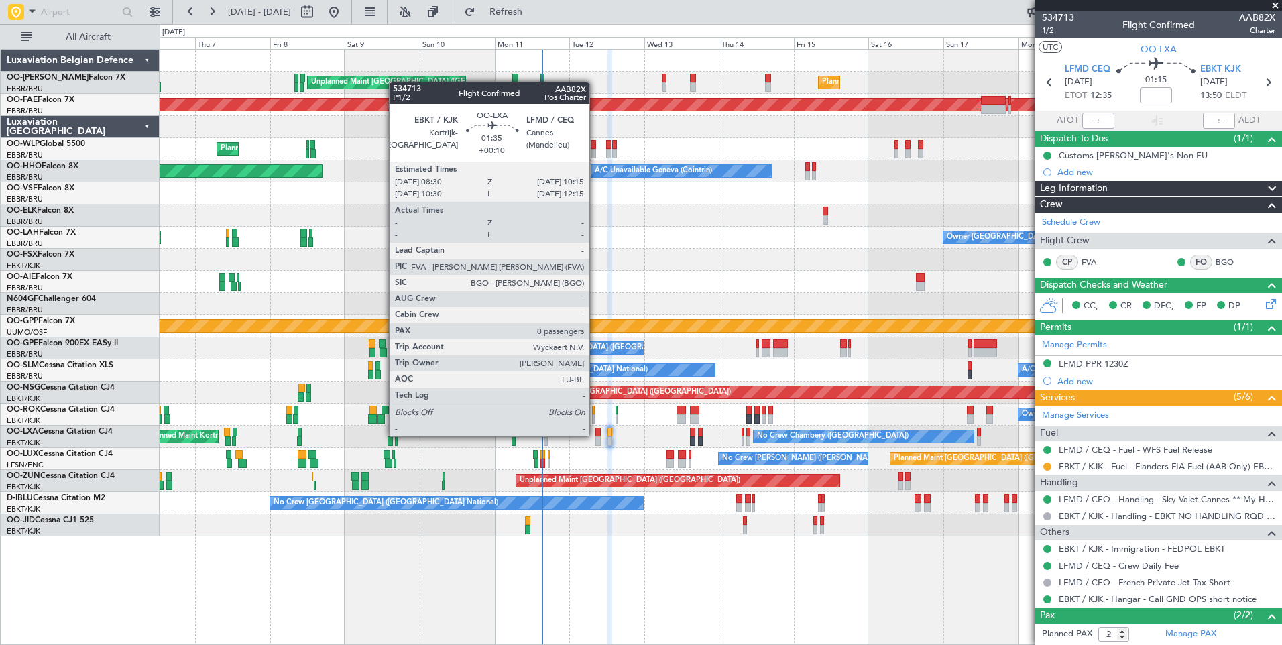
click at [596, 435] on div at bounding box center [599, 432] width 6 height 9
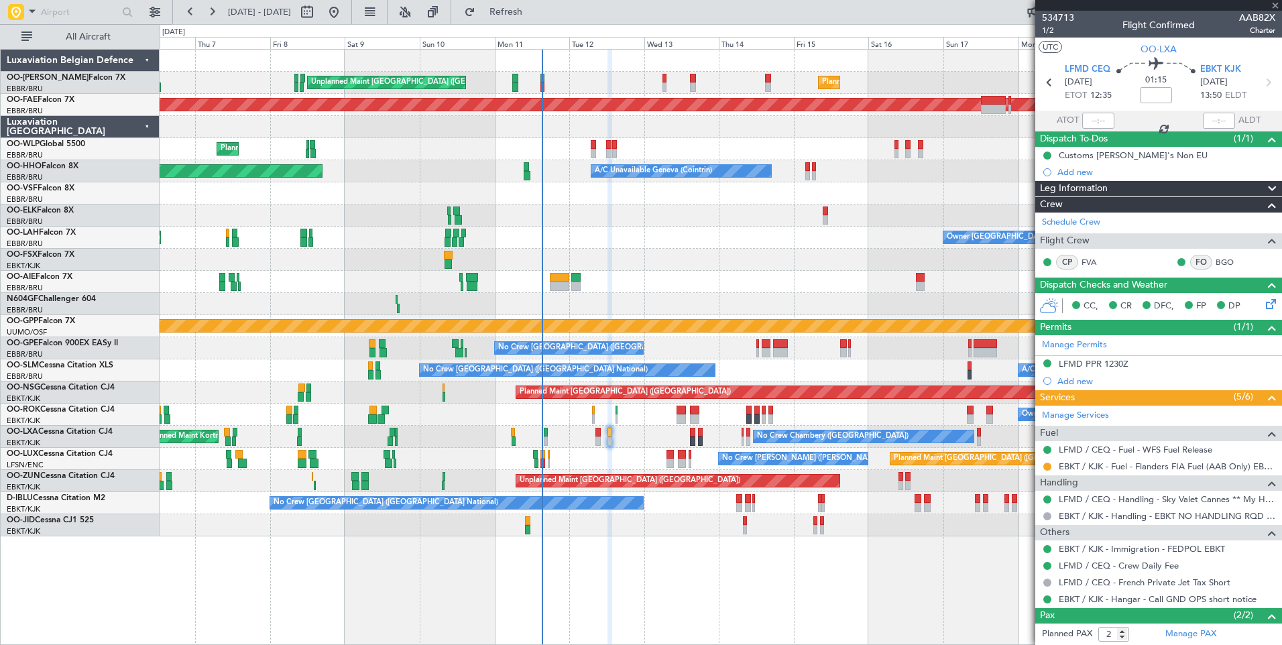
type input "+00:10"
type input "0"
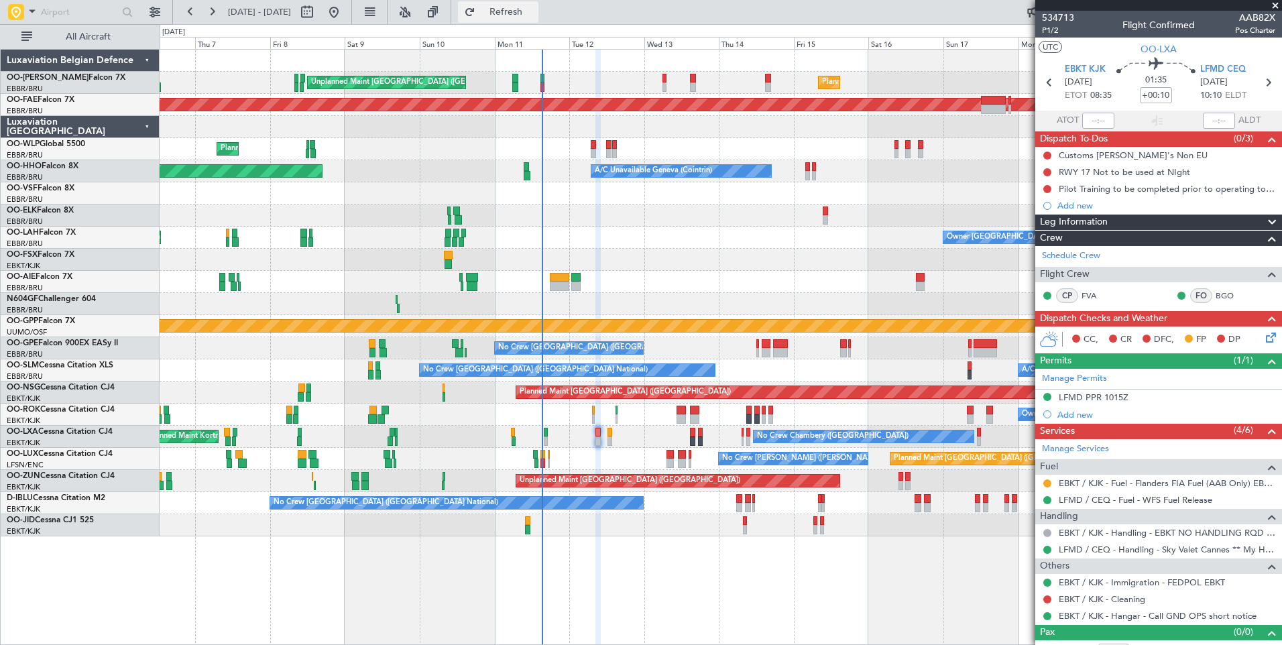
click at [535, 12] on span "Refresh" at bounding box center [506, 11] width 56 height 9
click at [1046, 598] on button at bounding box center [1048, 600] width 8 height 8
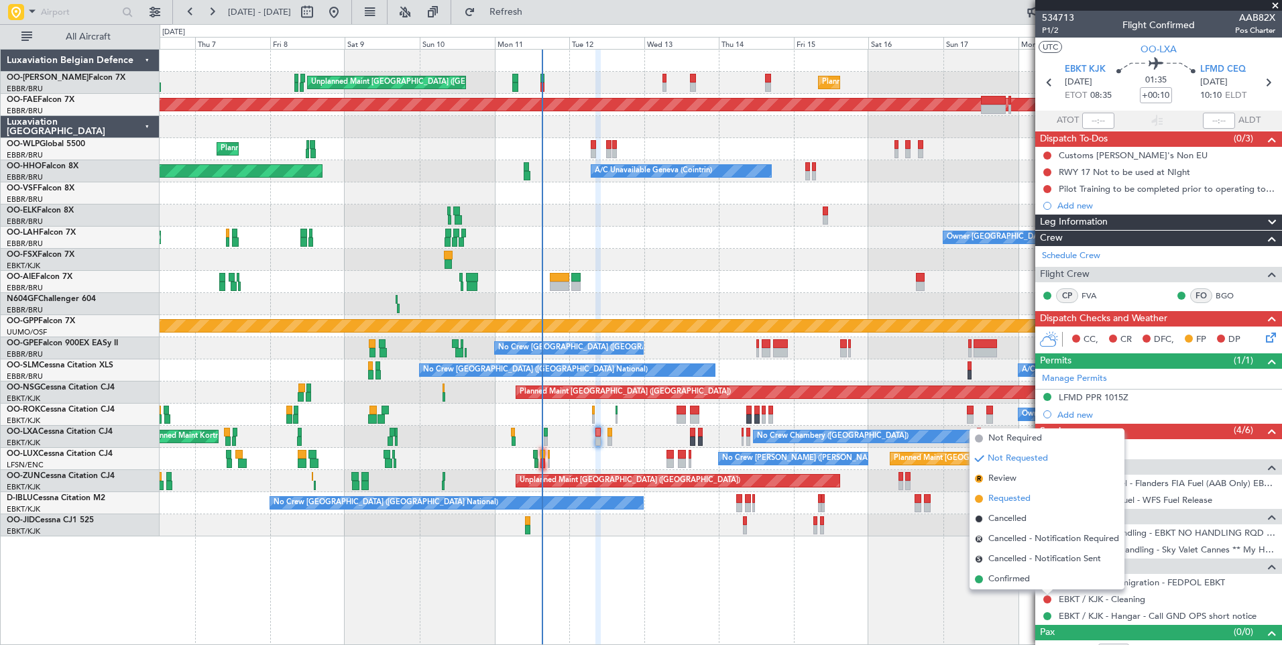
click at [1018, 493] on span "Requested" at bounding box center [1010, 498] width 42 height 13
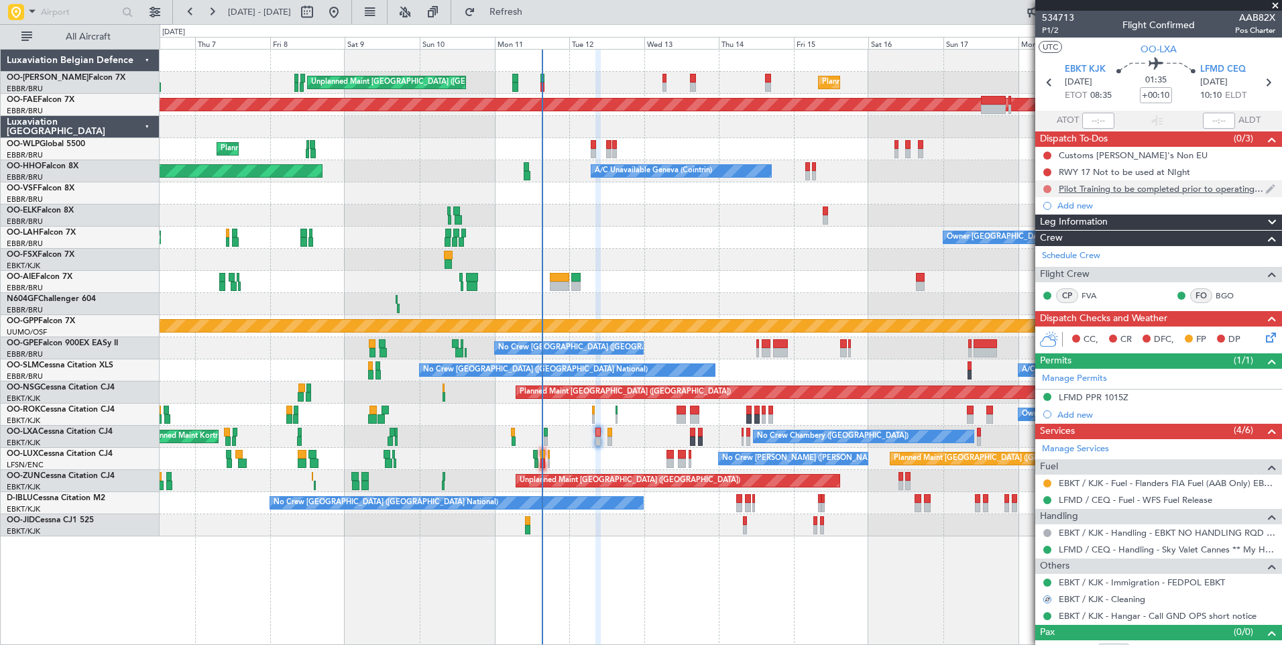
click at [1048, 188] on button at bounding box center [1048, 189] width 8 height 8
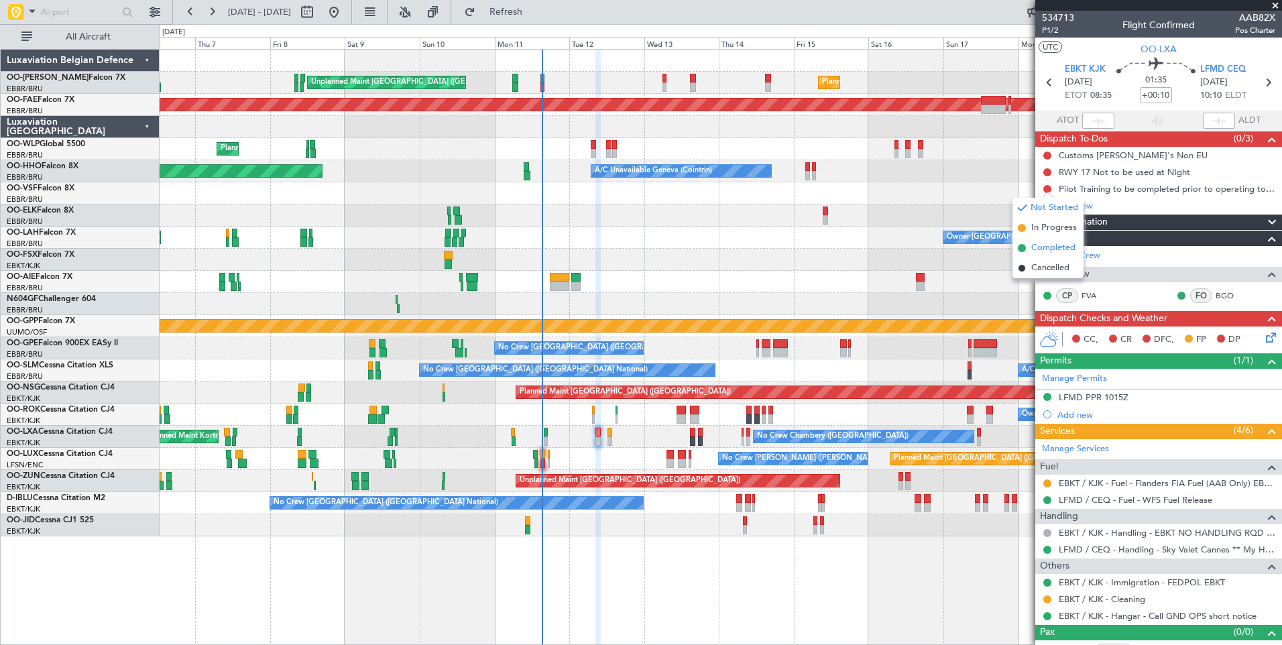
click at [1041, 248] on span "Completed" at bounding box center [1054, 247] width 44 height 13
click at [1047, 173] on button at bounding box center [1048, 172] width 8 height 8
drag, startPoint x: 1048, startPoint y: 230, endPoint x: 1053, endPoint y: 209, distance: 21.3
click at [1048, 229] on span "Completed" at bounding box center [1054, 231] width 44 height 13
click at [1054, 158] on div "Customs [PERSON_NAME]'s Non EU" at bounding box center [1159, 155] width 247 height 17
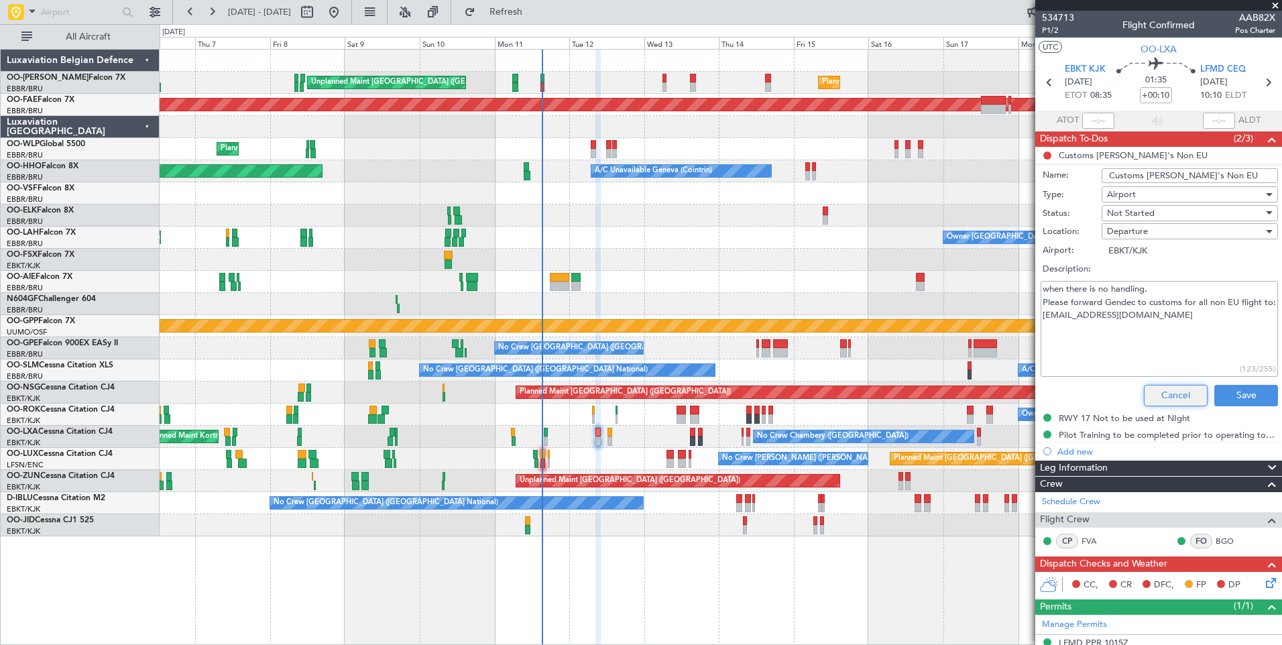
click at [1168, 399] on button "Cancel" at bounding box center [1176, 395] width 64 height 21
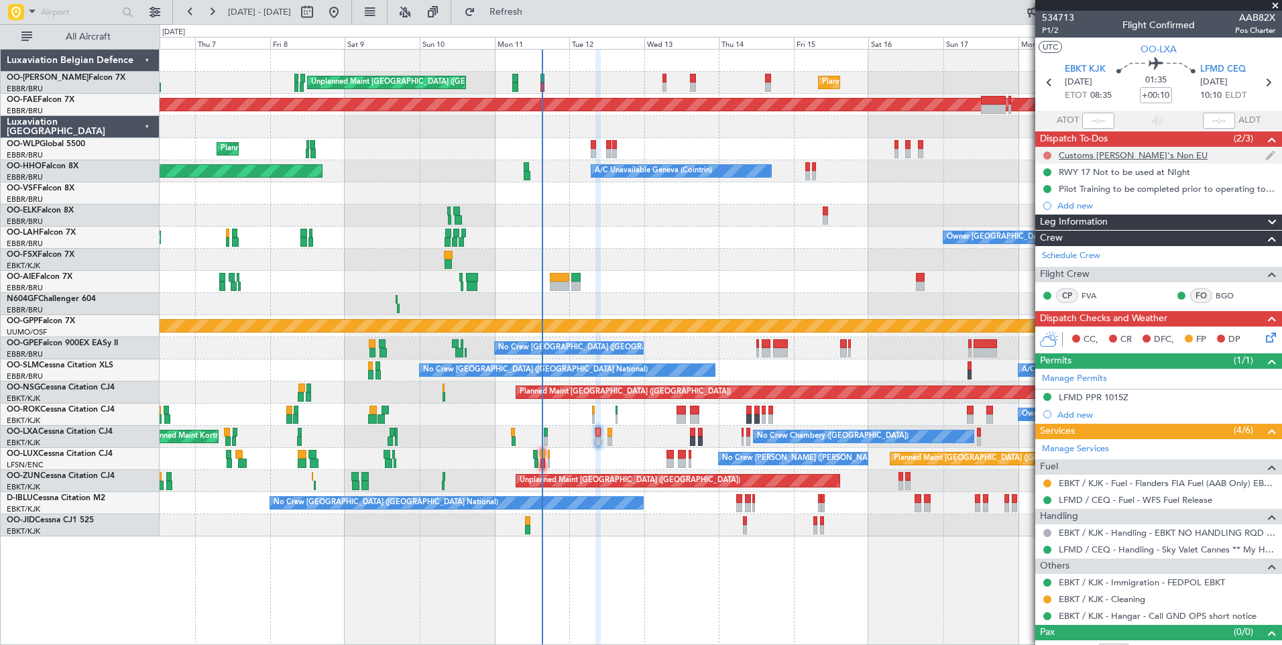
click at [1048, 156] on button at bounding box center [1048, 156] width 8 height 8
click at [1052, 26] on span "P1/2" at bounding box center [1058, 30] width 32 height 11
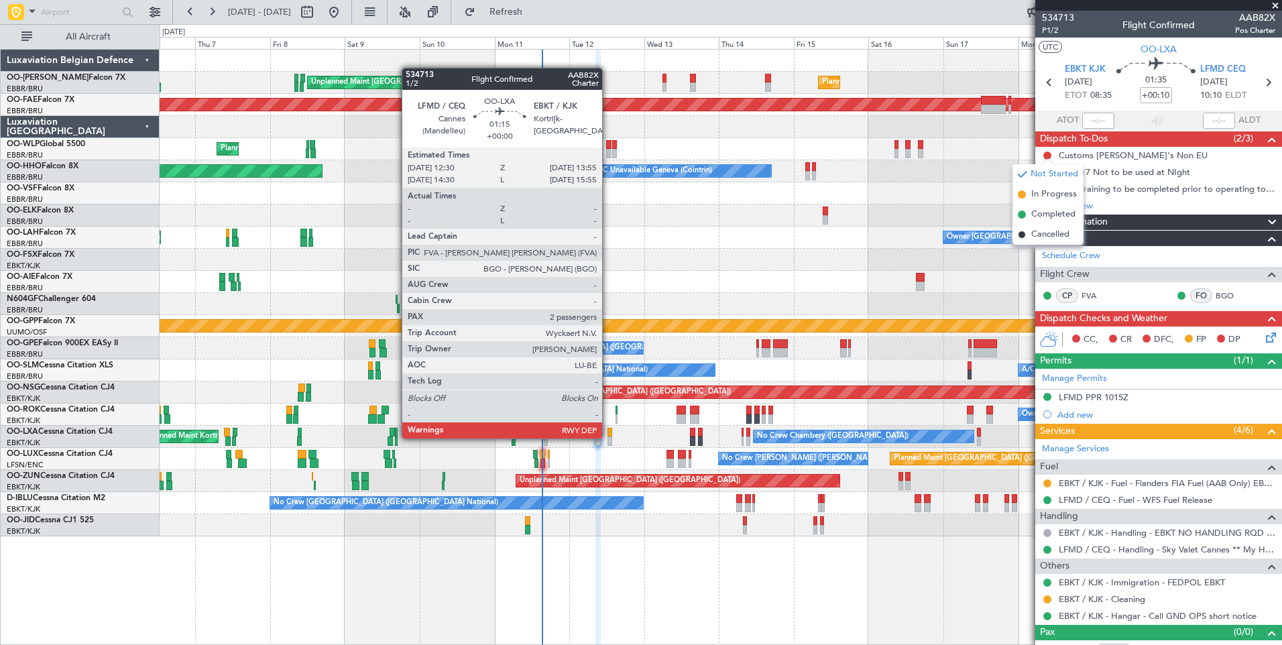
click at [608, 437] on div at bounding box center [610, 441] width 5 height 9
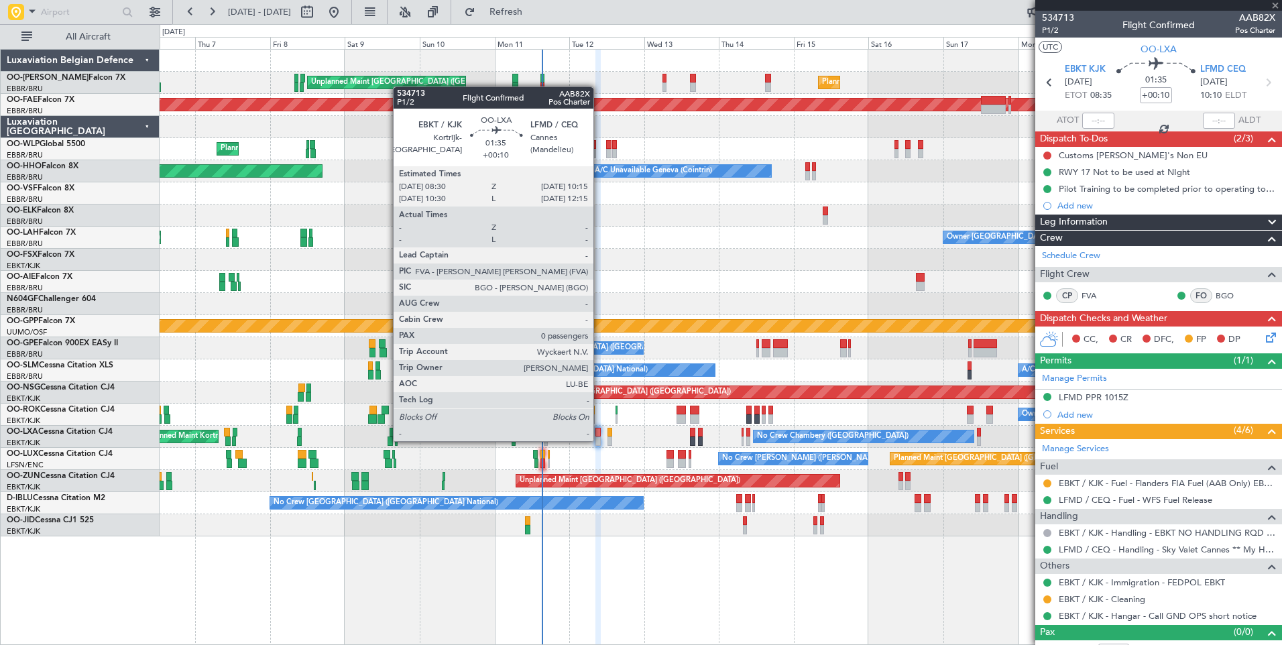
type input "2"
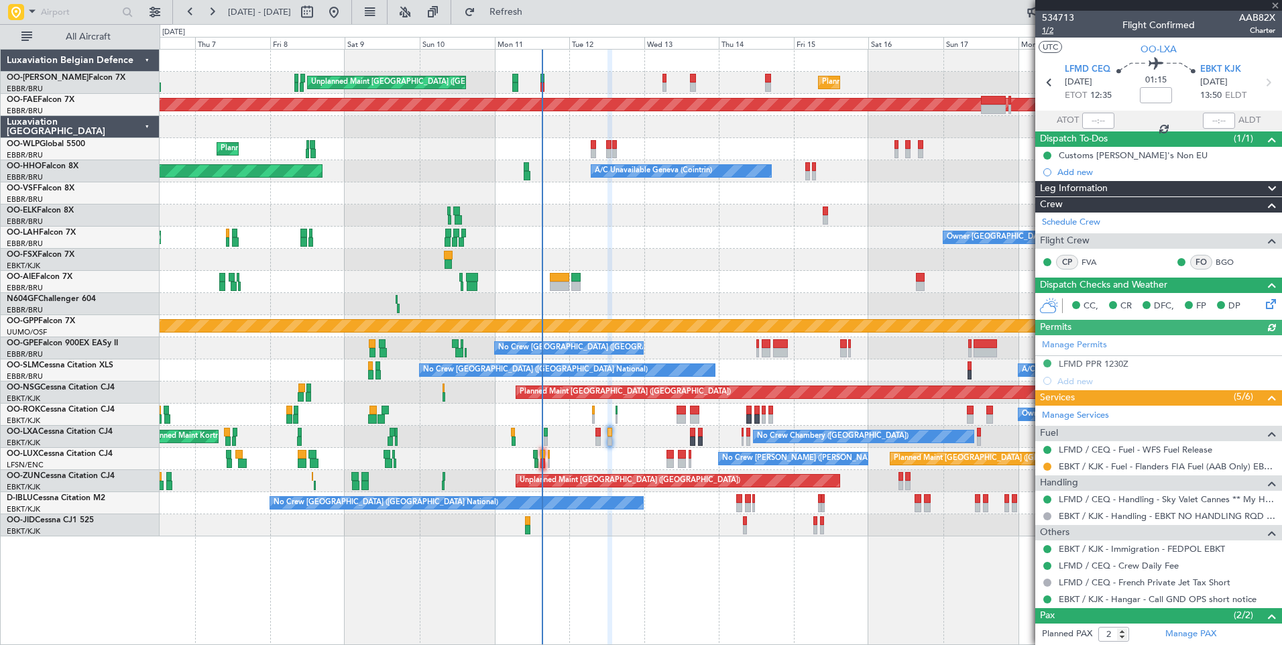
click at [1054, 28] on span "1/2" at bounding box center [1058, 30] width 32 height 11
click at [550, 19] on fb-flight-board "06 Aug 2025 - 21 Aug 2025 Refresh Quick Links All Aircraft Planned Maint Brusse…" at bounding box center [641, 327] width 1282 height 635
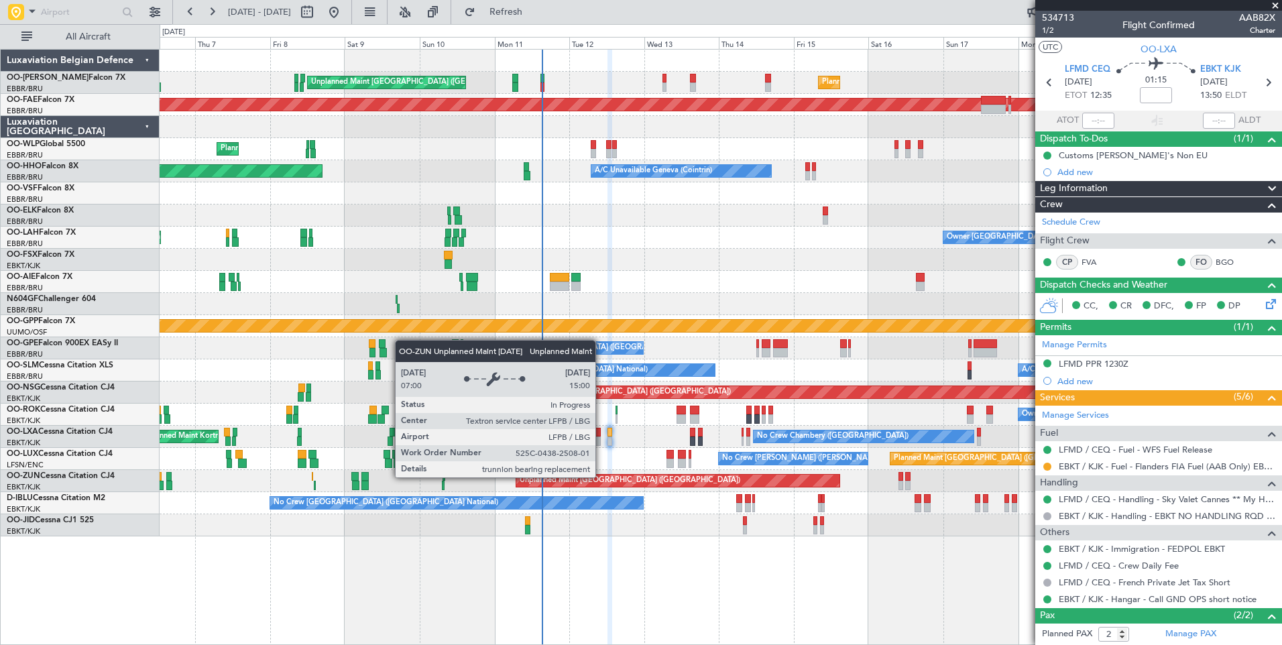
click at [655, 476] on div "Unplanned Maint [GEOGRAPHIC_DATA] ([GEOGRAPHIC_DATA])" at bounding box center [630, 481] width 221 height 20
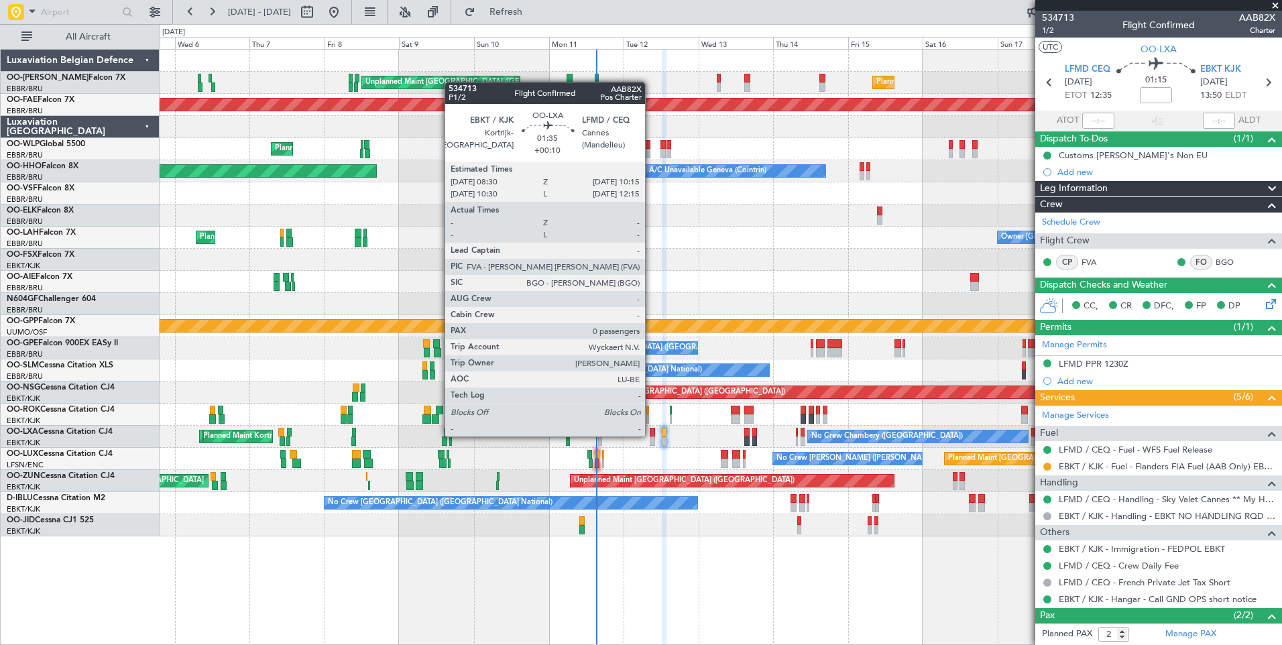
click at [651, 435] on div at bounding box center [653, 432] width 6 height 9
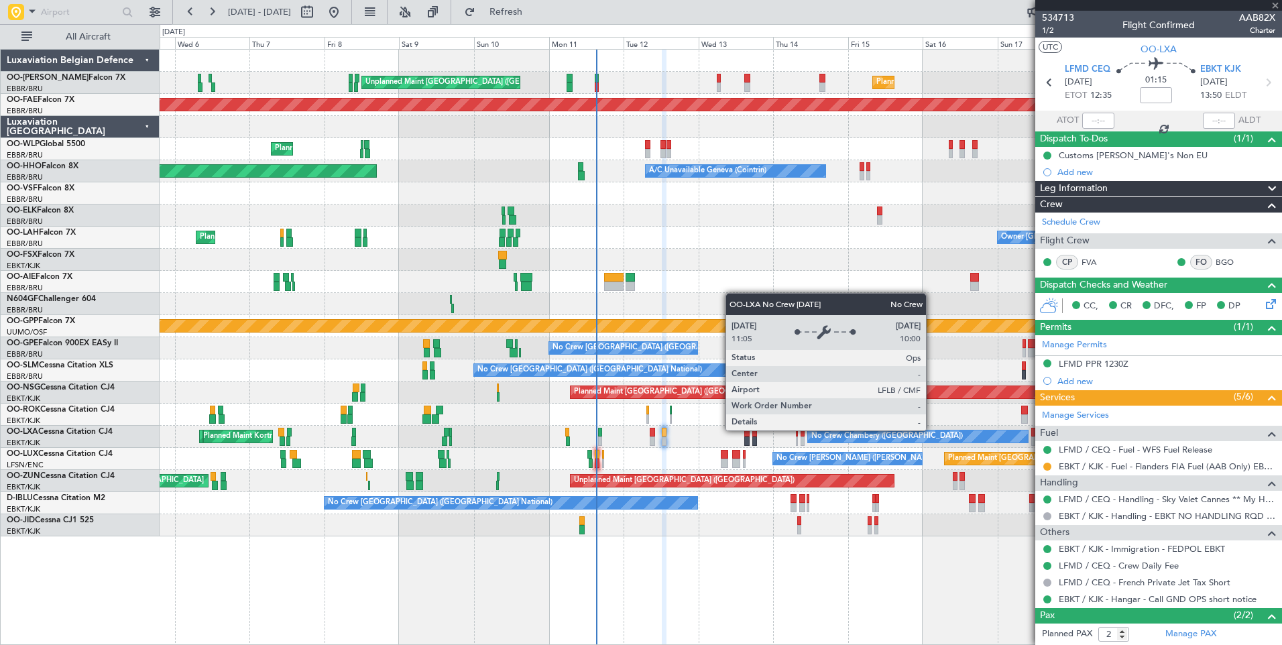
type input "+00:10"
type input "0"
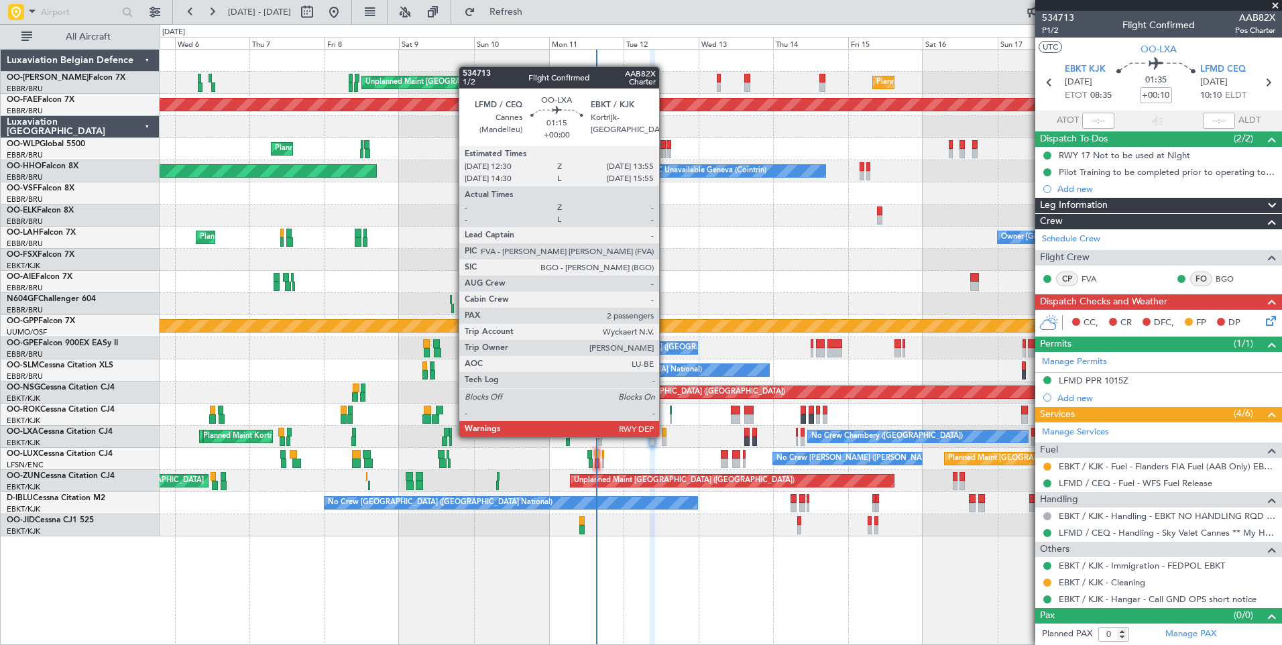
click at [665, 435] on div at bounding box center [664, 432] width 5 height 9
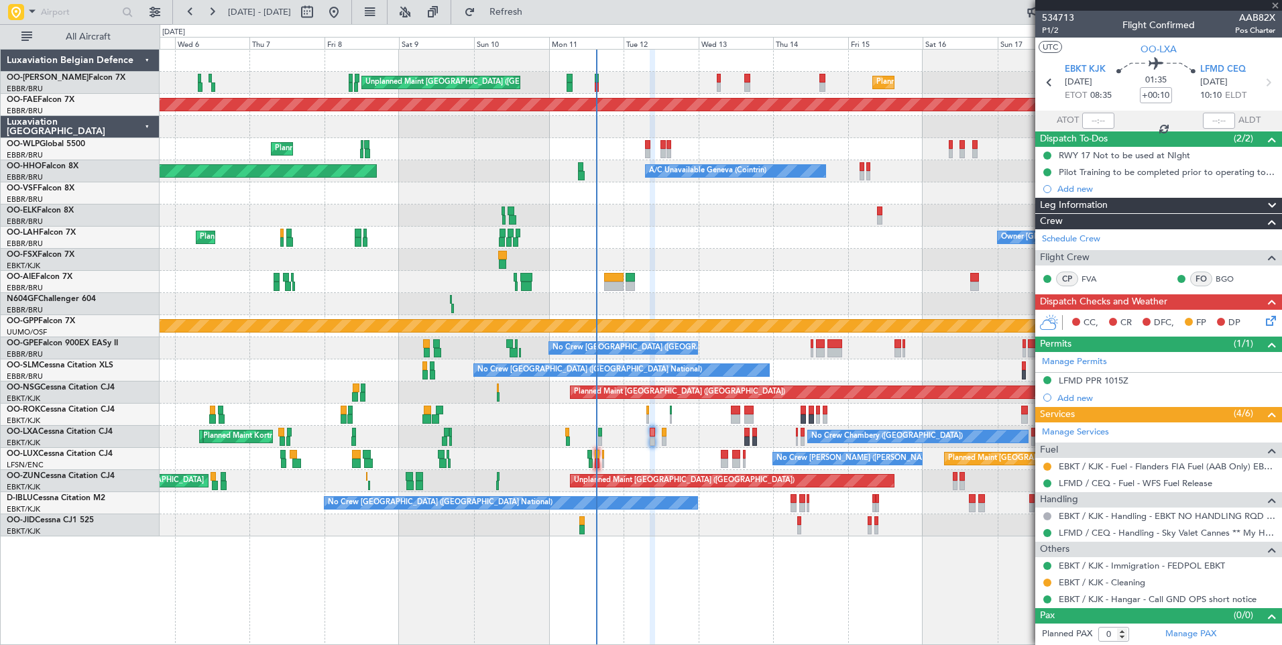
type input "2"
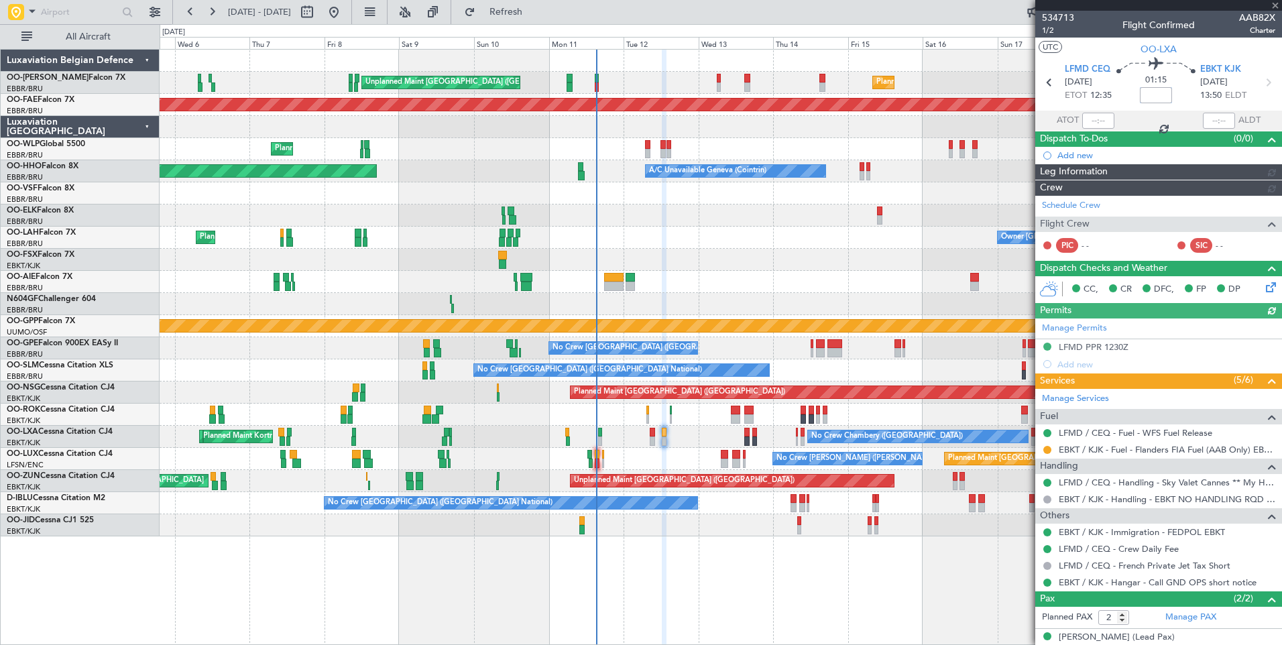
click at [1154, 93] on input at bounding box center [1156, 95] width 32 height 16
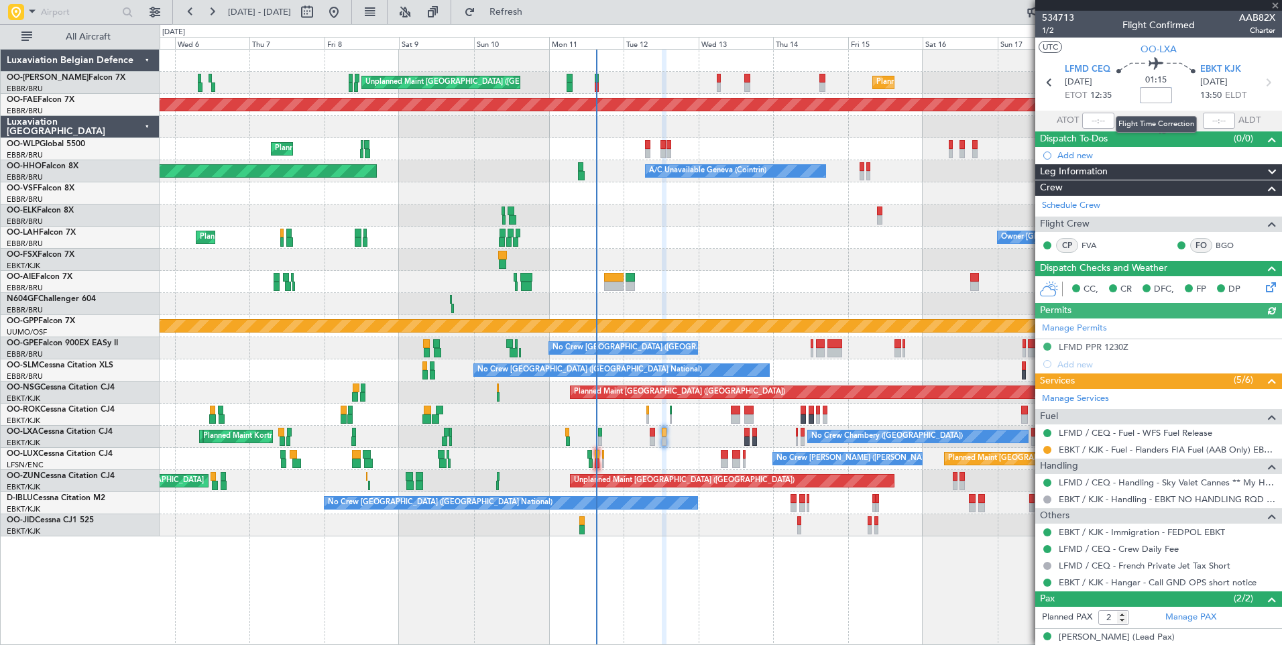
click at [1154, 93] on input at bounding box center [1156, 95] width 32 height 16
type input "+00:10"
click at [650, 435] on div at bounding box center [653, 432] width 6 height 9
type input "0"
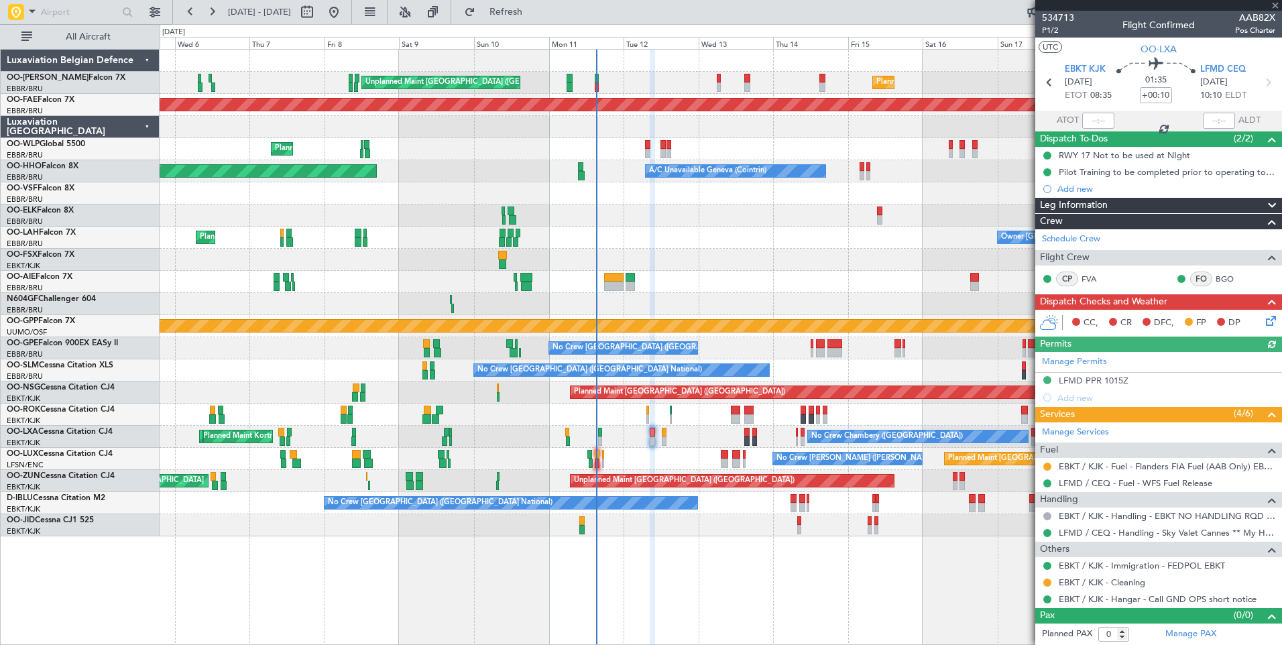
click at [1271, 313] on icon at bounding box center [1269, 318] width 11 height 11
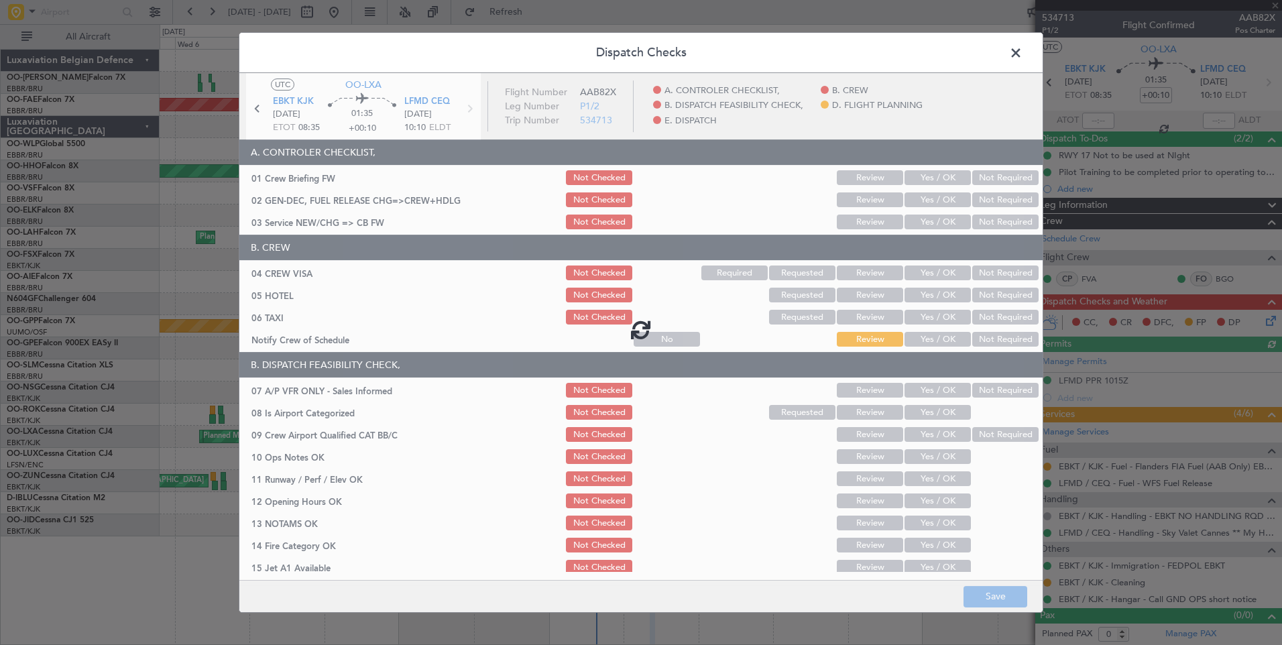
click at [946, 174] on div at bounding box center [641, 329] width 804 height 512
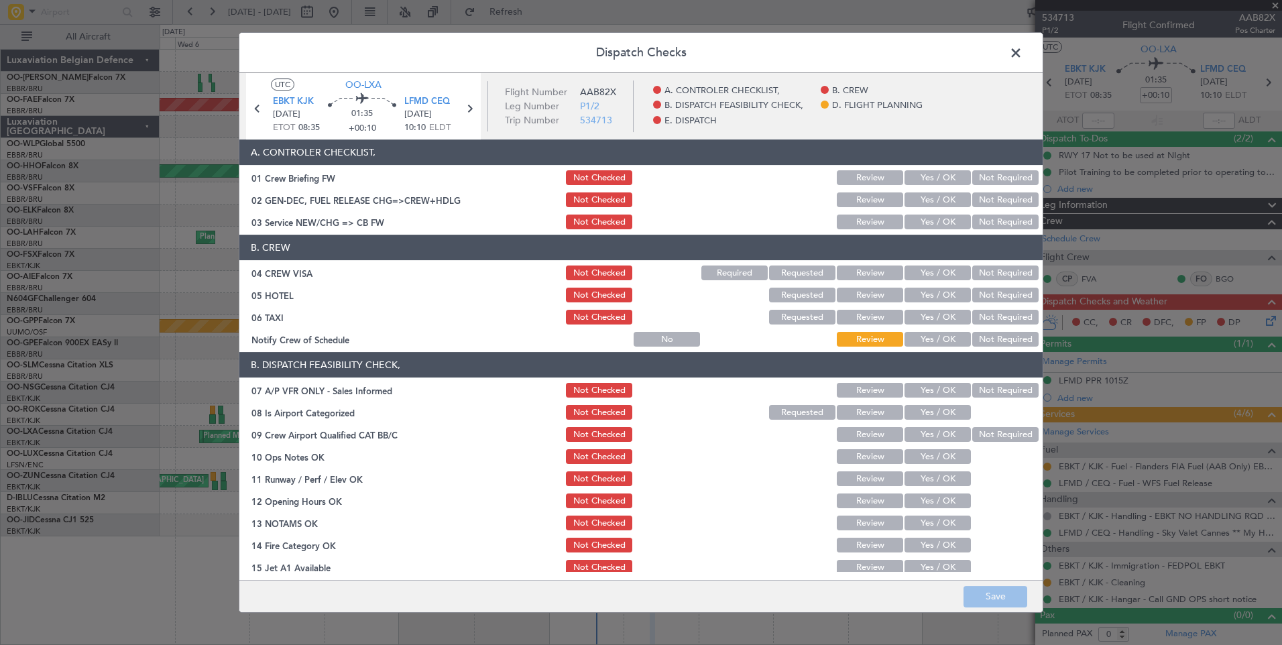
click at [943, 177] on button "Yes / OK" at bounding box center [938, 177] width 66 height 15
click at [936, 204] on button "Yes / OK" at bounding box center [938, 200] width 66 height 15
click at [930, 226] on button "Yes / OK" at bounding box center [938, 222] width 66 height 15
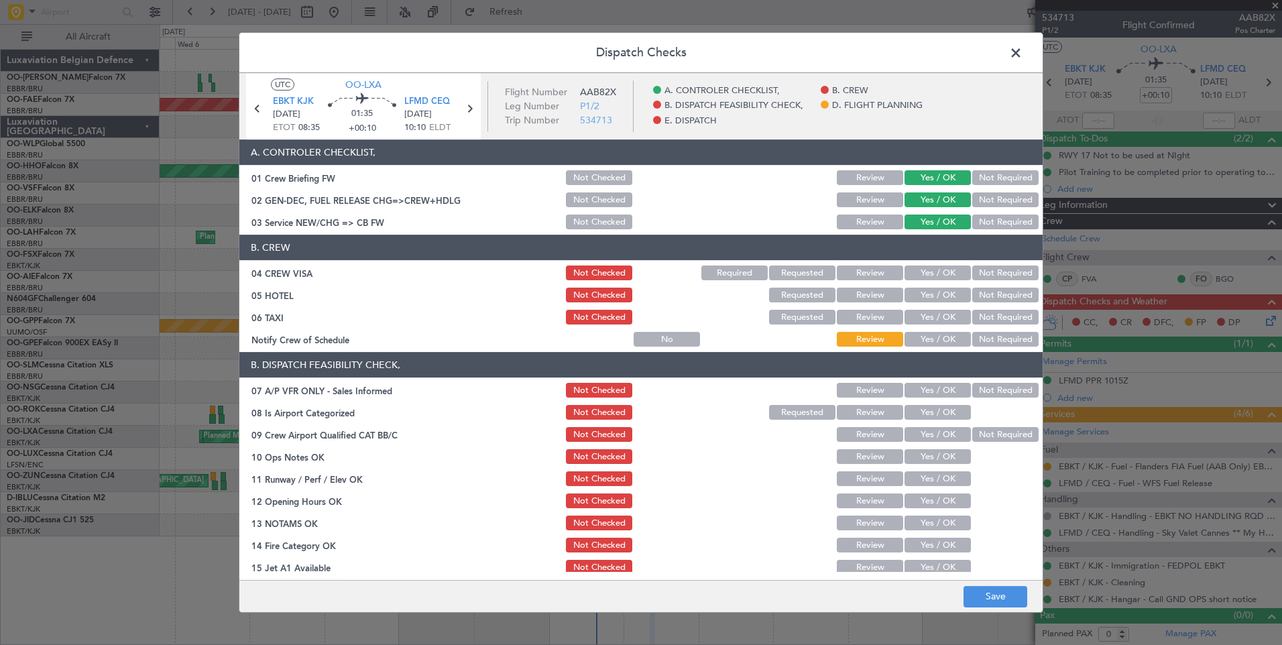
click at [991, 278] on button "Not Required" at bounding box center [1006, 273] width 66 height 15
click at [987, 301] on button "Not Required" at bounding box center [1006, 295] width 66 height 15
click at [985, 317] on button "Not Required" at bounding box center [1006, 317] width 66 height 15
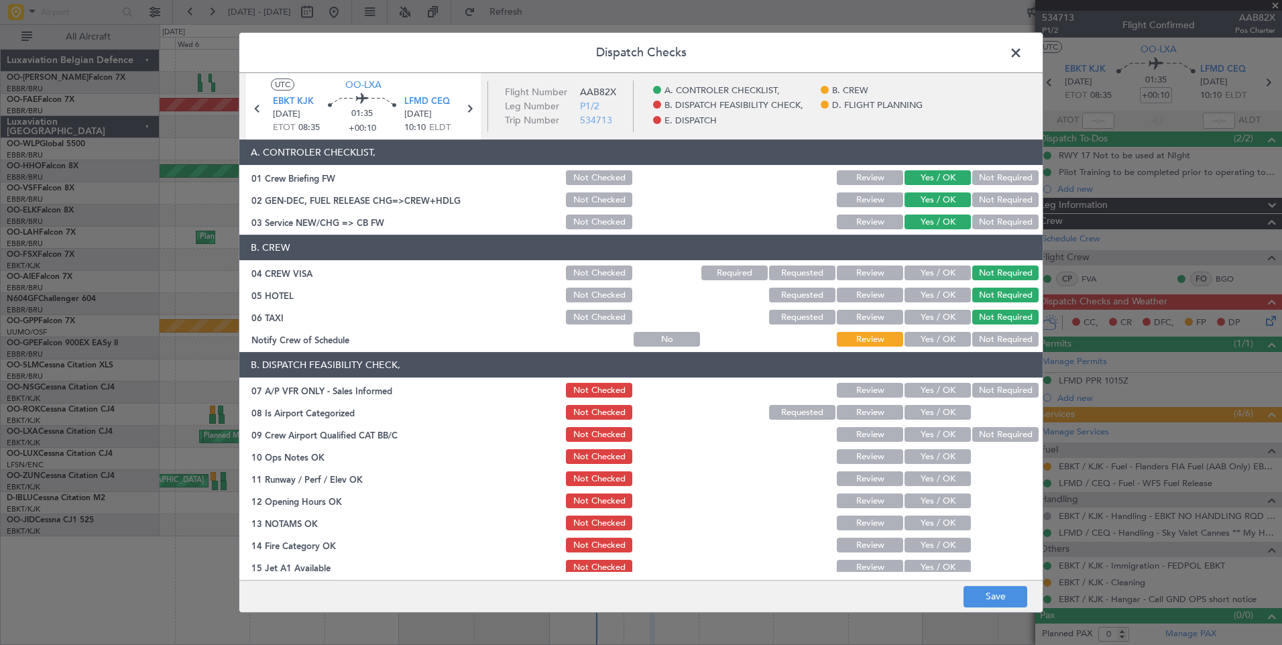
click at [944, 337] on button "Yes / OK" at bounding box center [938, 339] width 66 height 15
click at [985, 391] on button "Not Required" at bounding box center [1006, 390] width 66 height 15
click at [924, 417] on button "Yes / OK" at bounding box center [938, 412] width 66 height 15
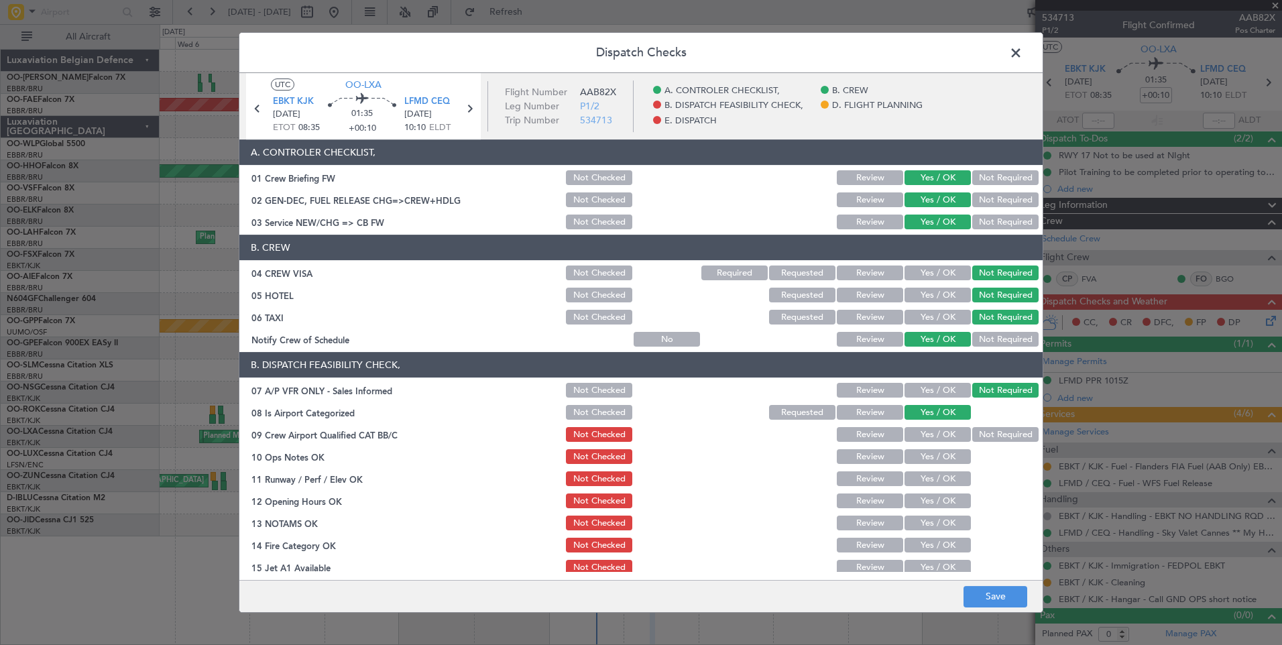
click at [989, 433] on button "Not Required" at bounding box center [1006, 434] width 66 height 15
click at [940, 452] on button "Yes / OK" at bounding box center [938, 456] width 66 height 15
click at [937, 488] on div "Yes / OK" at bounding box center [937, 479] width 68 height 19
click at [944, 480] on button "Yes / OK" at bounding box center [938, 479] width 66 height 15
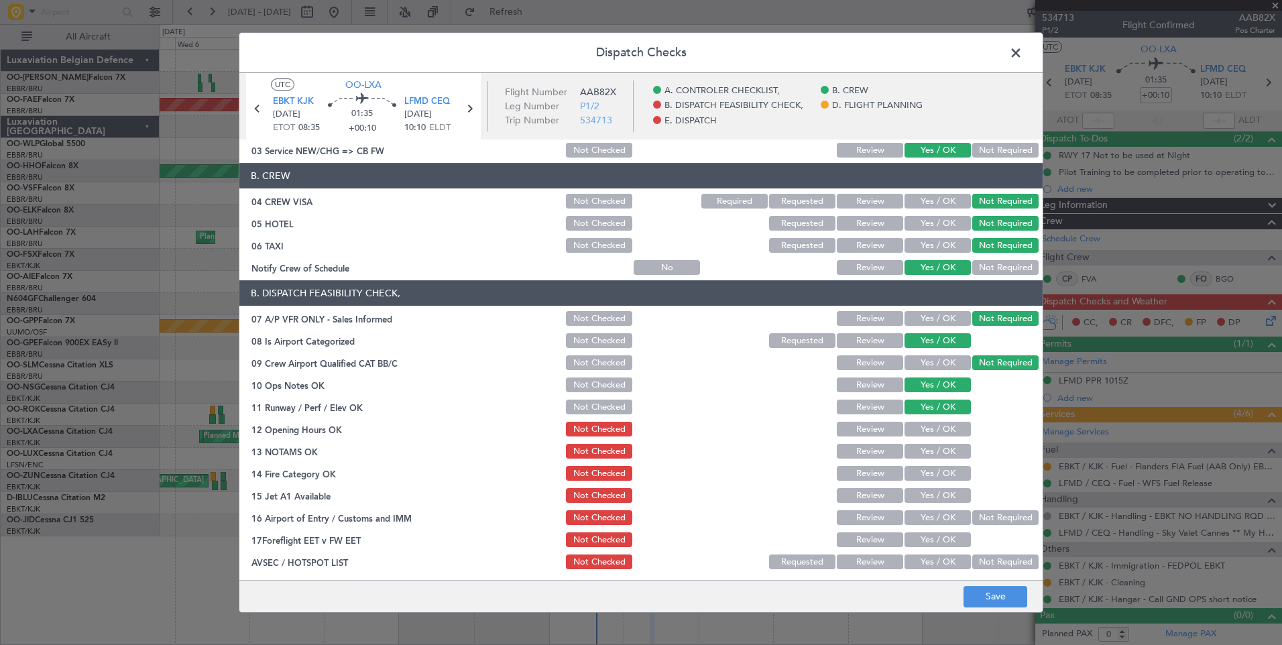
scroll to position [134, 0]
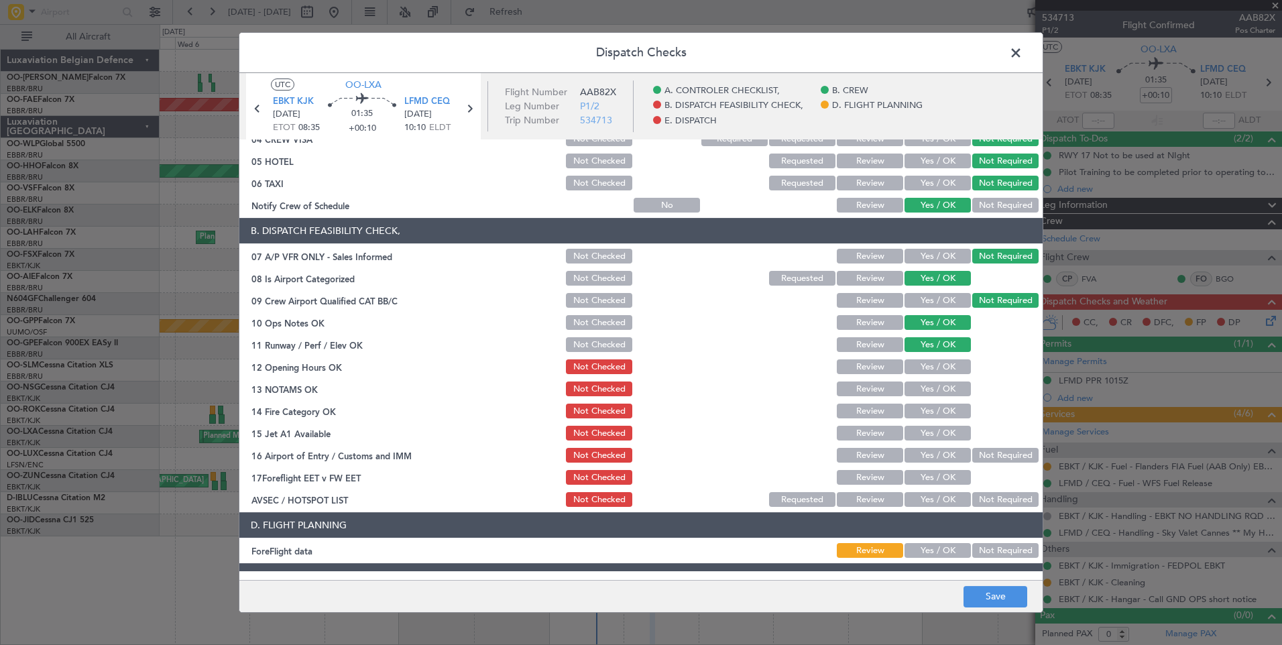
click at [934, 364] on button "Yes / OK" at bounding box center [938, 367] width 66 height 15
click at [935, 382] on button "Yes / OK" at bounding box center [938, 389] width 66 height 15
click at [933, 408] on button "Yes / OK" at bounding box center [938, 411] width 66 height 15
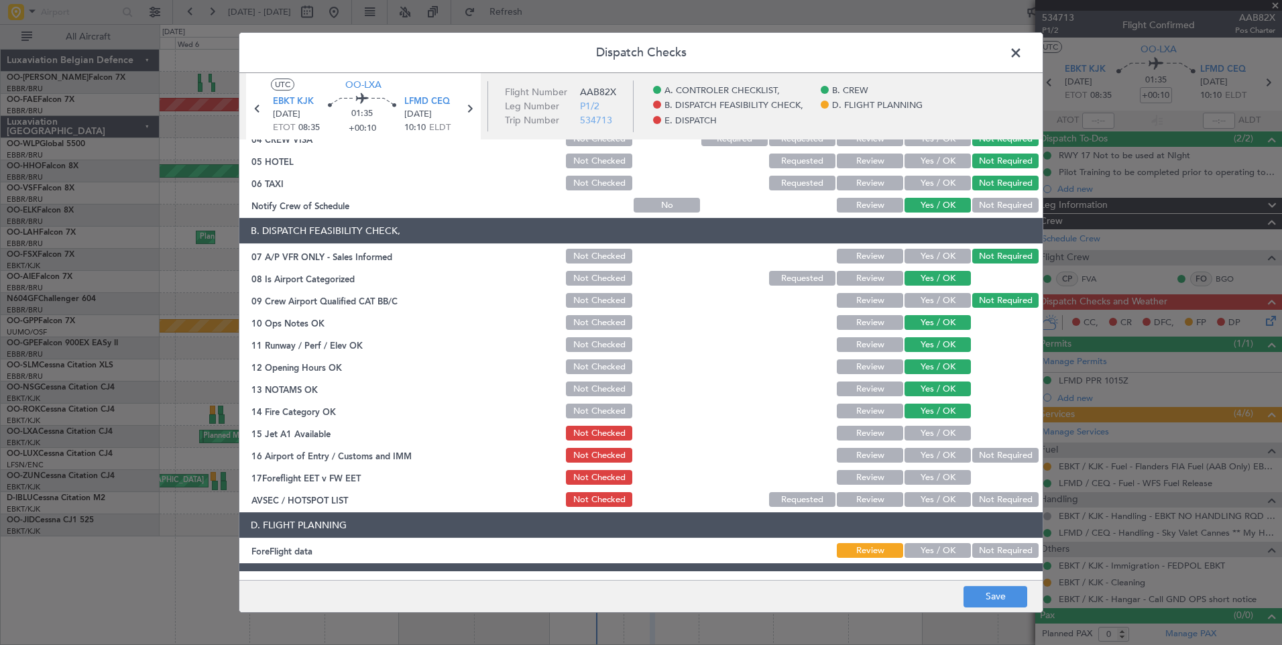
click at [930, 431] on button "Yes / OK" at bounding box center [938, 433] width 66 height 15
click at [930, 461] on button "Yes / OK" at bounding box center [938, 455] width 66 height 15
click at [930, 476] on button "Yes / OK" at bounding box center [938, 477] width 66 height 15
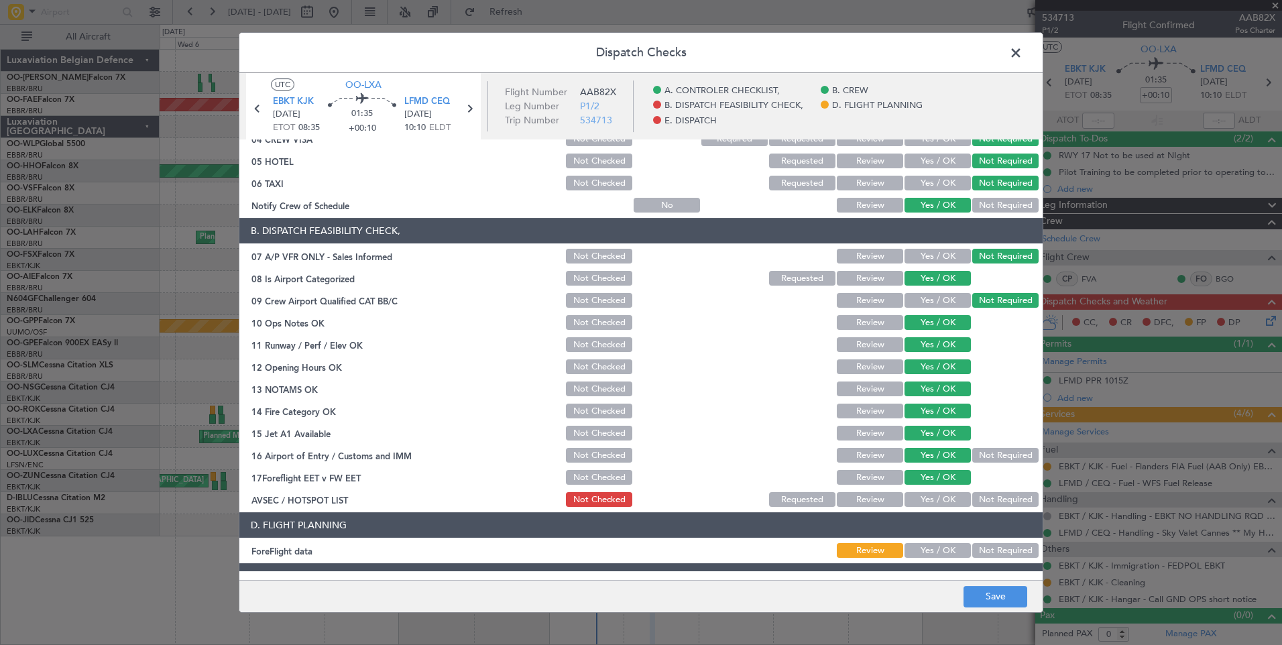
drag, startPoint x: 981, startPoint y: 495, endPoint x: 985, endPoint y: 537, distance: 41.8
click at [981, 496] on button "Not Required" at bounding box center [1006, 499] width 66 height 15
click at [973, 557] on button "Not Required" at bounding box center [1006, 550] width 66 height 15
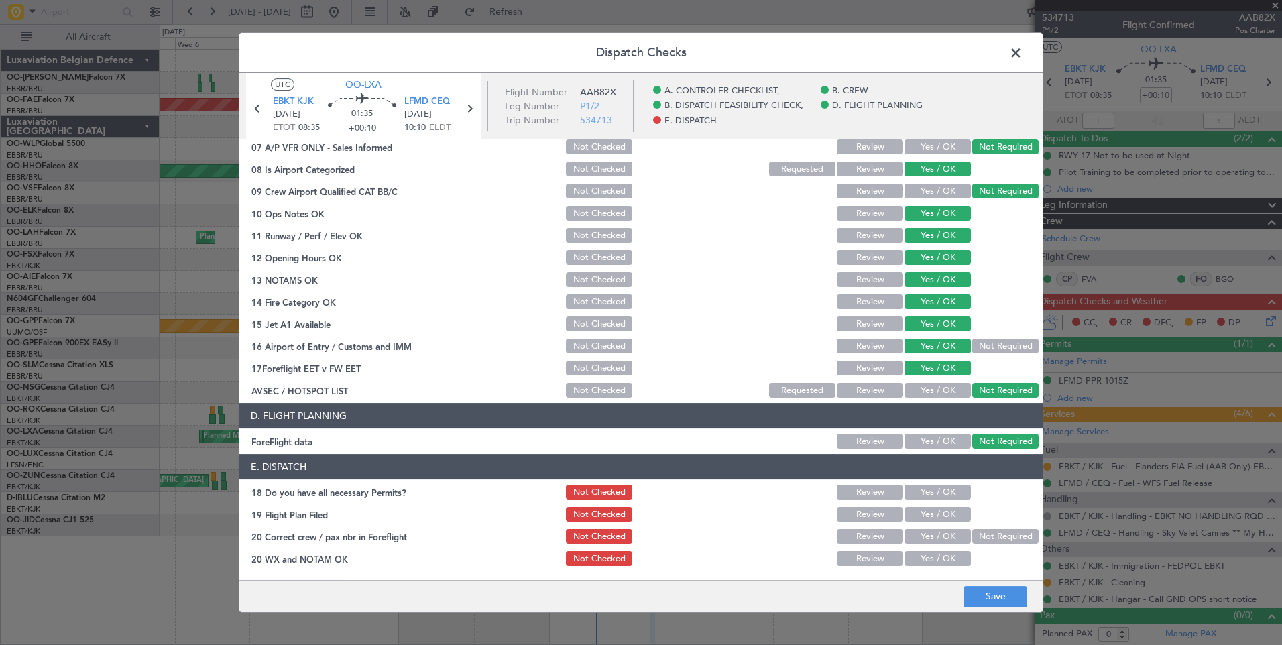
click at [926, 505] on div "Yes / OK" at bounding box center [937, 514] width 68 height 19
click at [926, 496] on button "Yes / OK" at bounding box center [938, 492] width 66 height 15
click at [932, 514] on button "Yes / OK" at bounding box center [938, 514] width 66 height 15
click at [935, 541] on button "Yes / OK" at bounding box center [938, 536] width 66 height 15
click at [935, 560] on button "Yes / OK" at bounding box center [938, 558] width 66 height 15
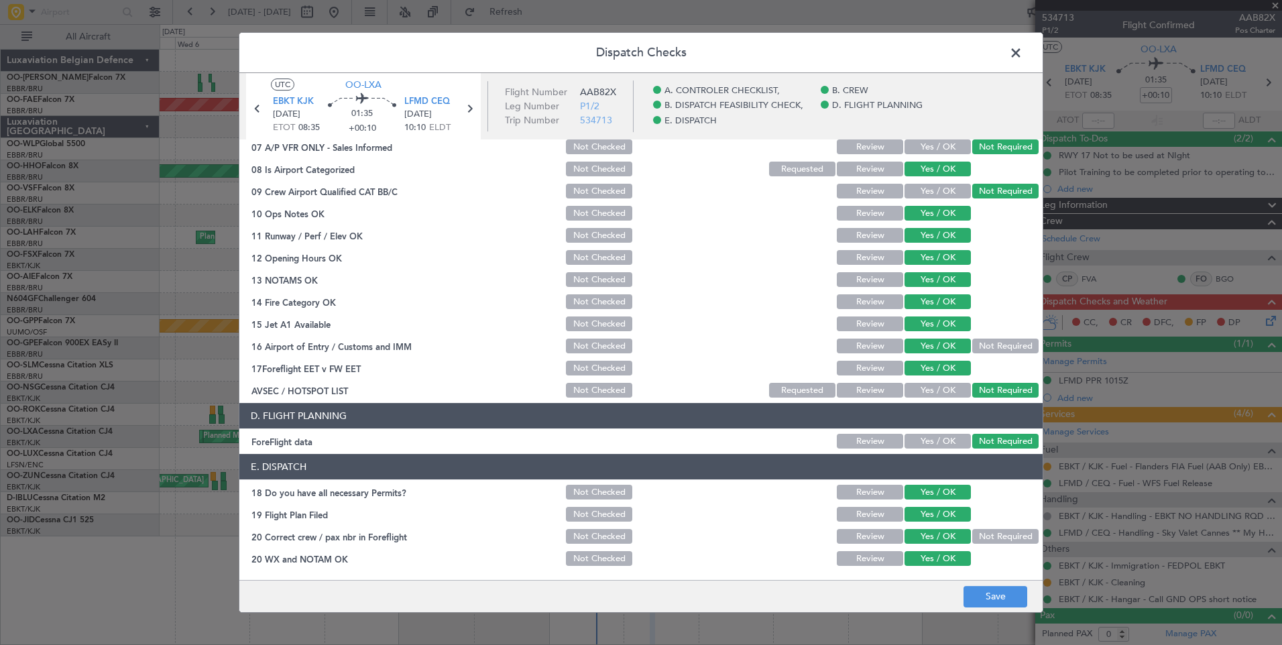
click at [985, 580] on div "Dispatch Checks UTC OO-LXA EBKT KJK 12/08/2025 ETOT 08:35 01:35 +00:10 LFMD CEQ…" at bounding box center [641, 322] width 805 height 581
drag, startPoint x: 985, startPoint y: 580, endPoint x: 987, endPoint y: 591, distance: 11.1
click at [987, 591] on button "Save" at bounding box center [996, 596] width 64 height 21
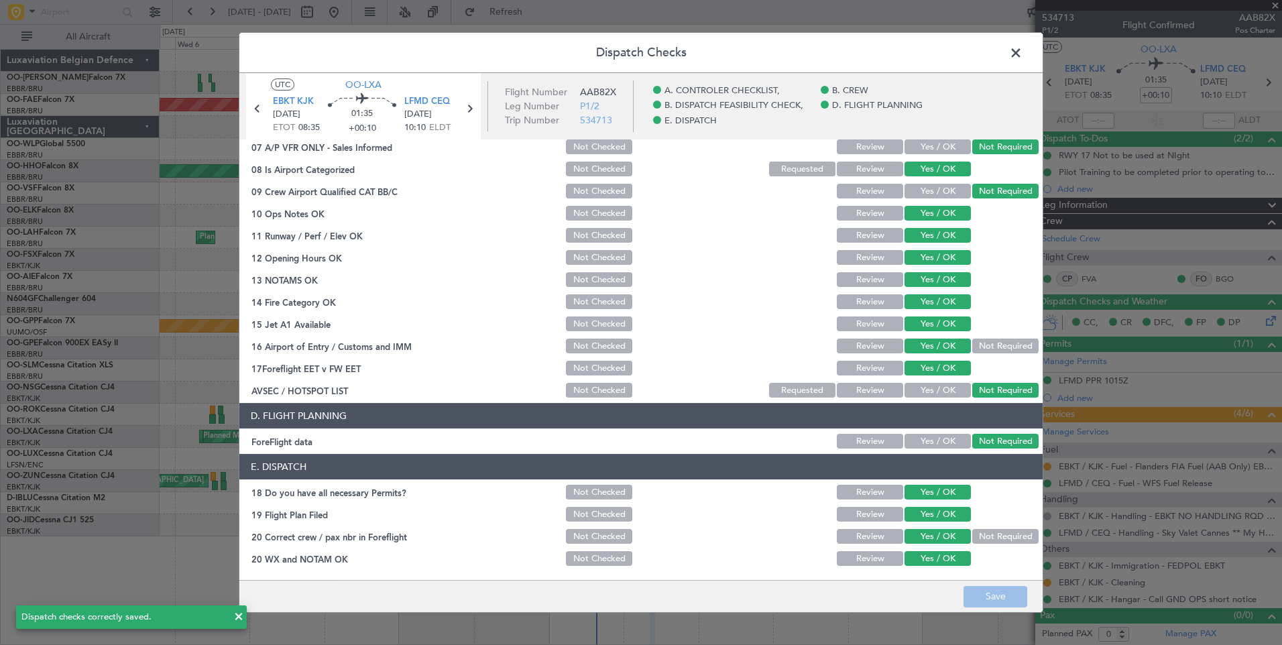
click at [429, 103] on span "LFMD CEQ" at bounding box center [427, 101] width 46 height 13
click at [1023, 52] on span at bounding box center [1023, 56] width 0 height 27
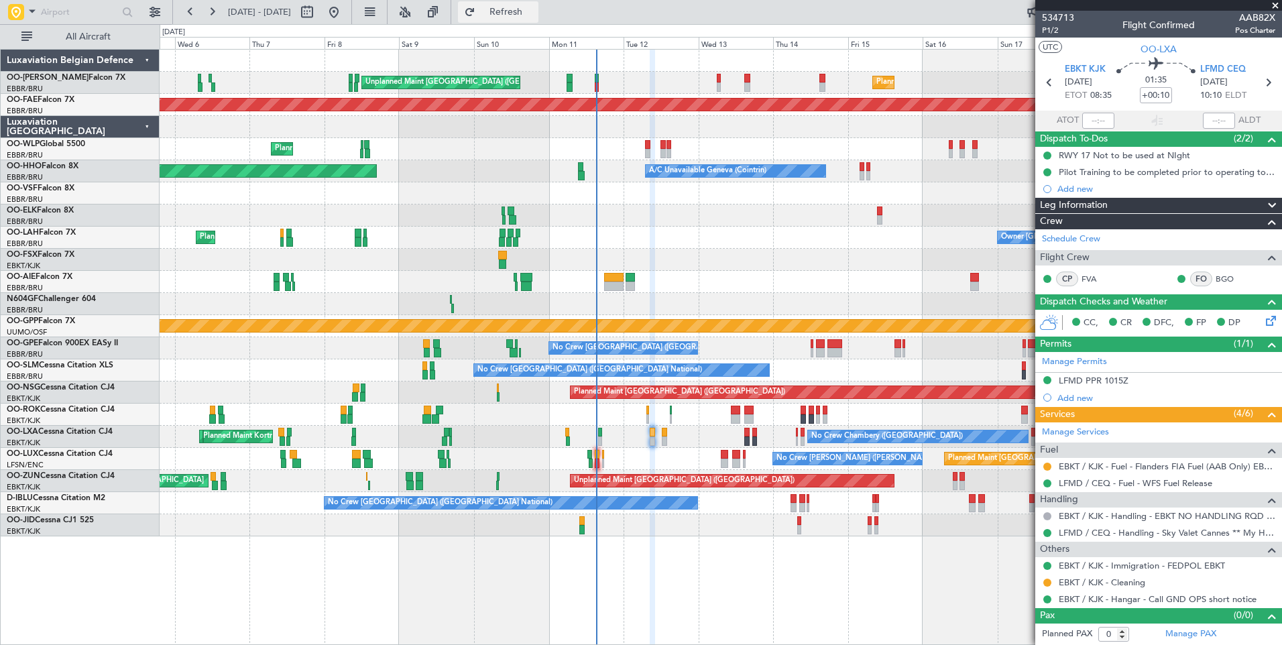
click at [535, 14] on span "Refresh" at bounding box center [506, 11] width 56 height 9
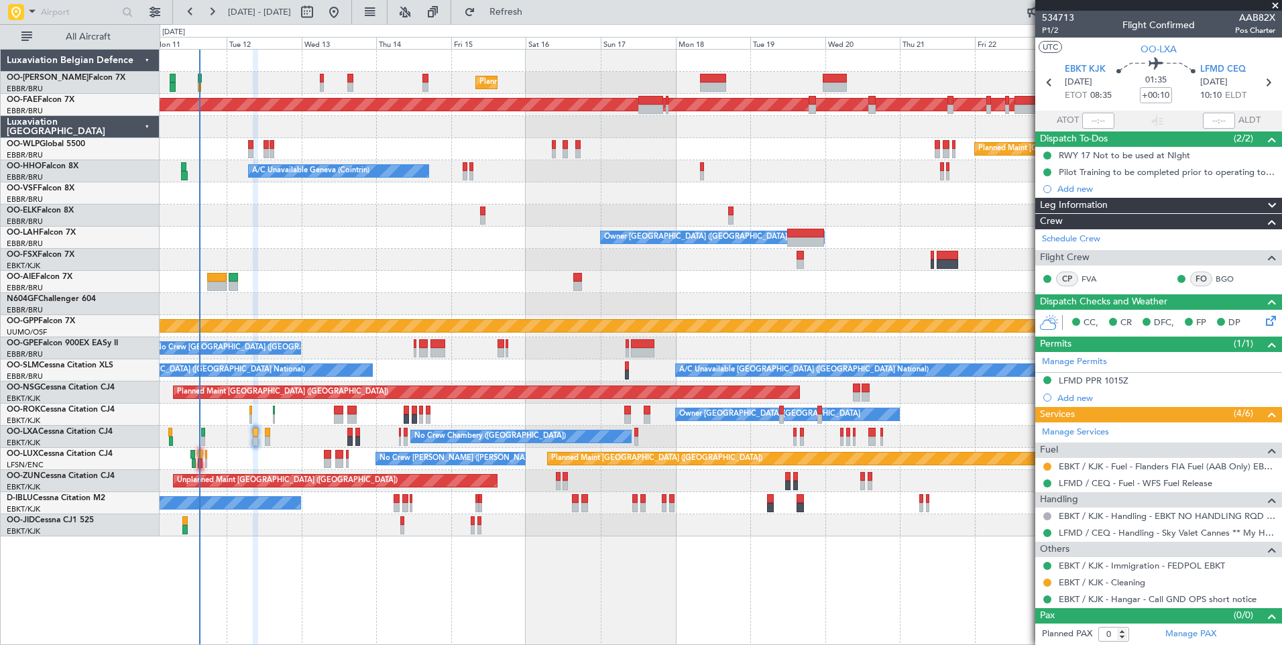
click at [371, 506] on div "Planned Maint Brussels (Brussels National) Unplanned Maint Brussels (Brussels N…" at bounding box center [721, 293] width 1122 height 487
click at [1275, 5] on span at bounding box center [1275, 6] width 13 height 12
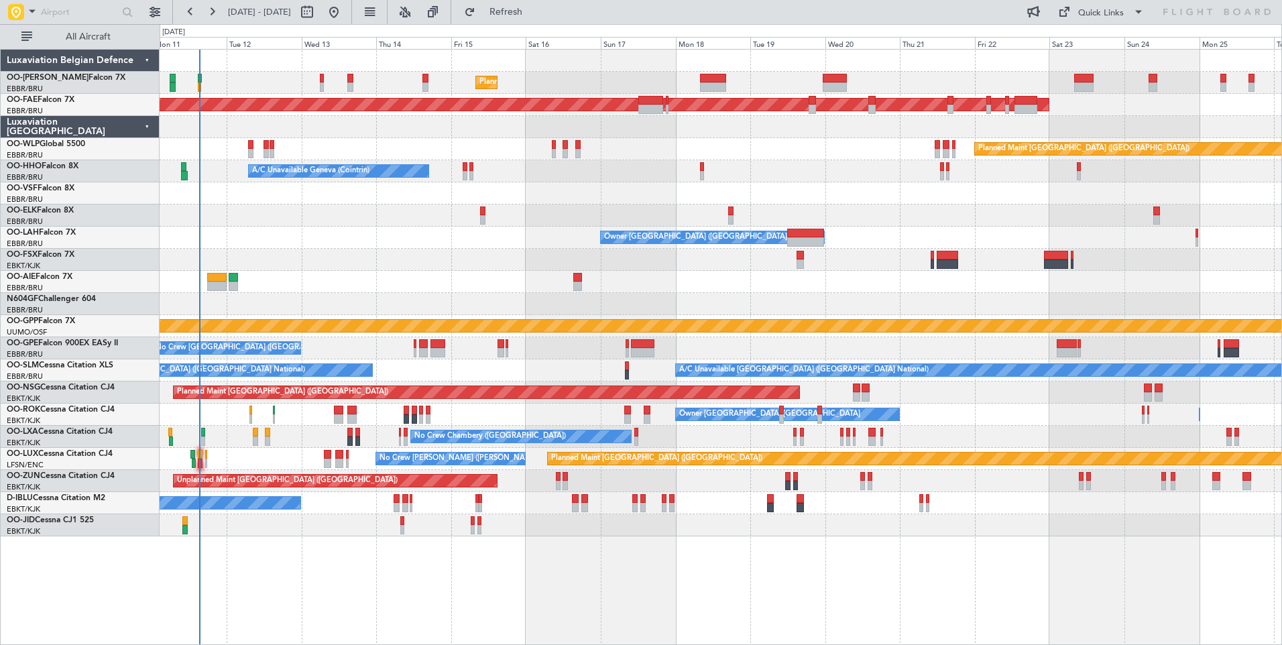
click at [840, 411] on div "Planned Maint Brussels (Brussels National) Unplanned Maint Brussels (Brussels N…" at bounding box center [721, 293] width 1122 height 487
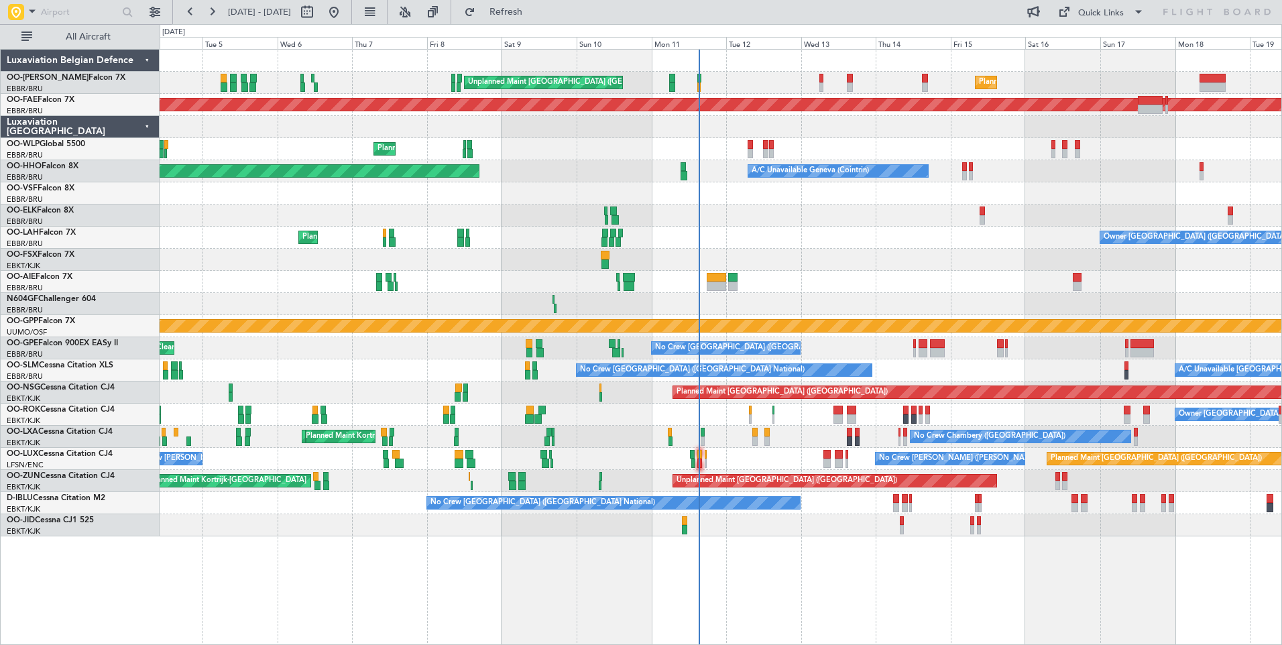
click at [538, 373] on div at bounding box center [535, 374] width 5 height 9
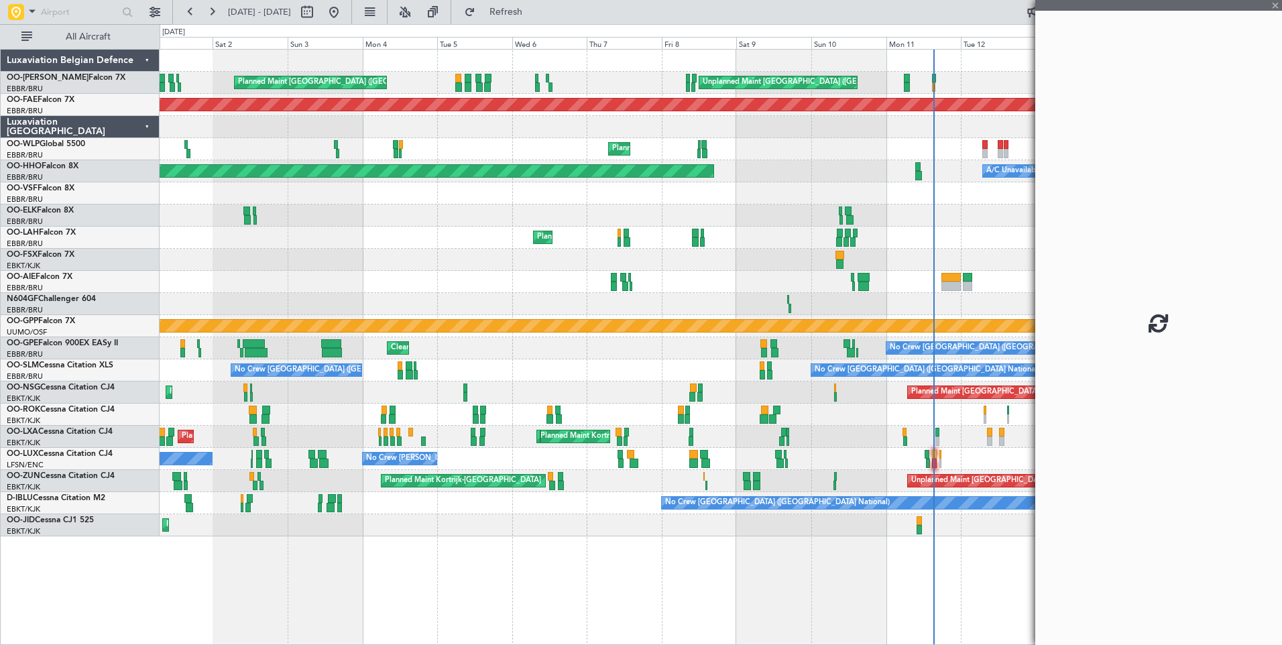
click at [603, 376] on div "No Crew Brussels (Brussels National) No Crew Brussels (Brussels National) A/C U…" at bounding box center [721, 371] width 1122 height 22
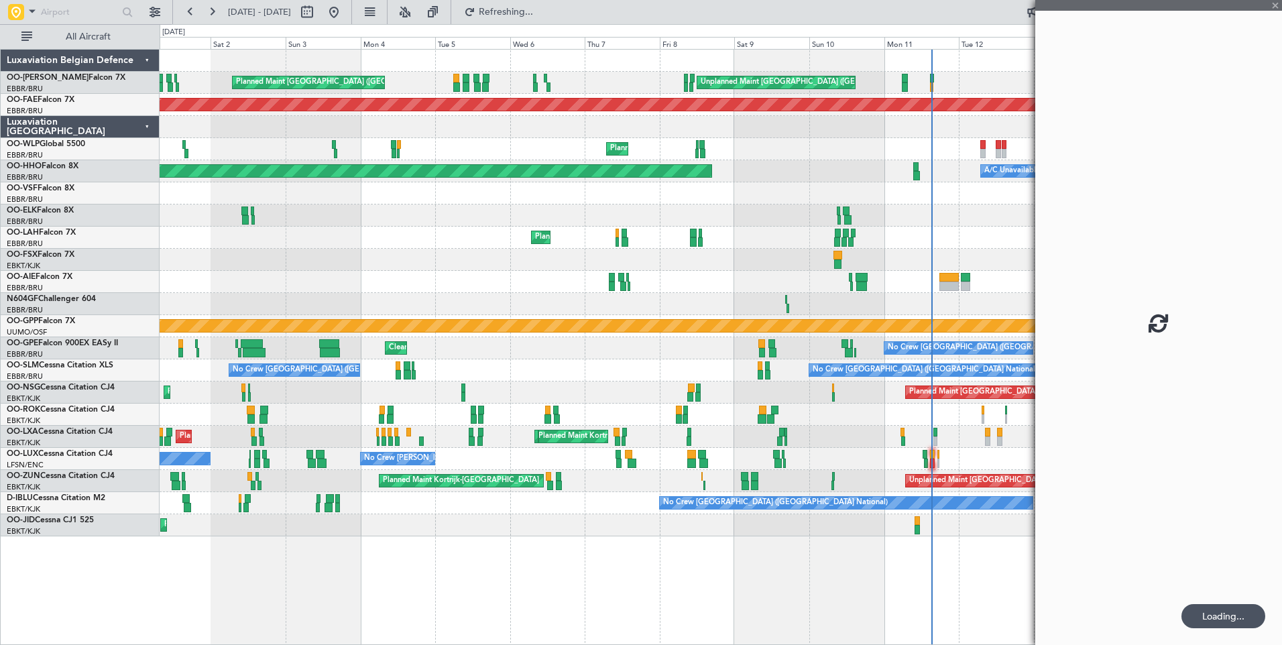
click at [446, 316] on div "Unplanned Maint Brussels (Brussels National) Planned Maint Brussels (Brussels N…" at bounding box center [721, 293] width 1122 height 487
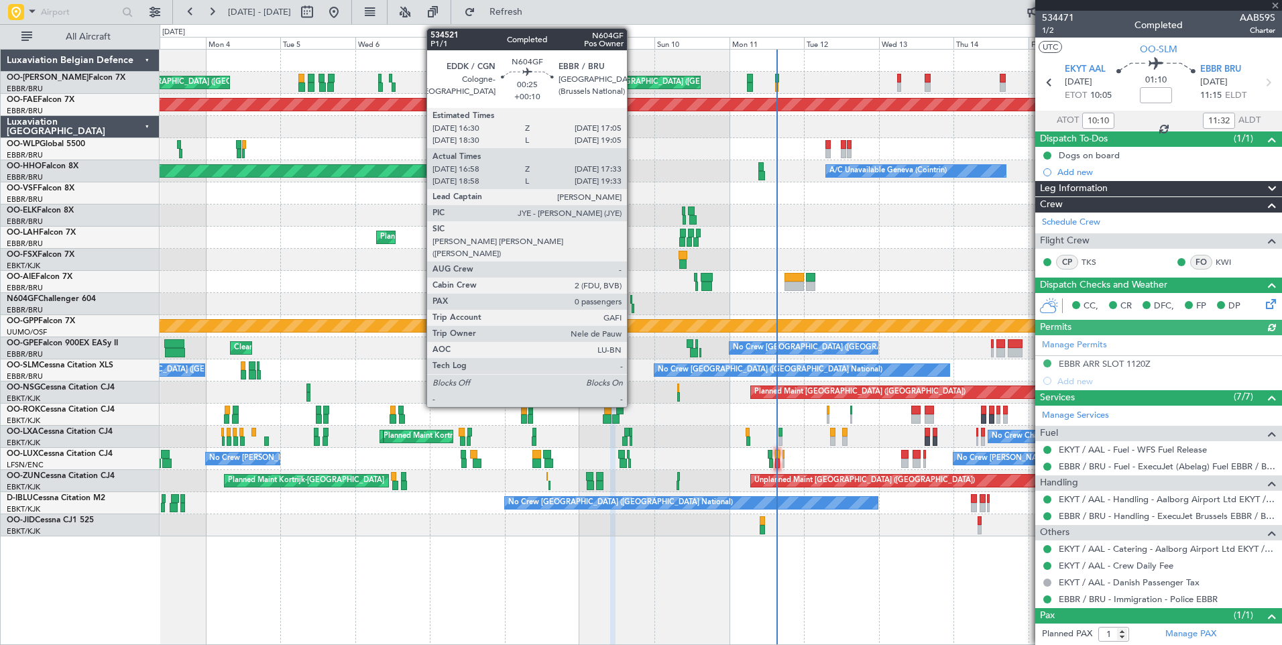
click at [633, 307] on div at bounding box center [633, 308] width 2 height 9
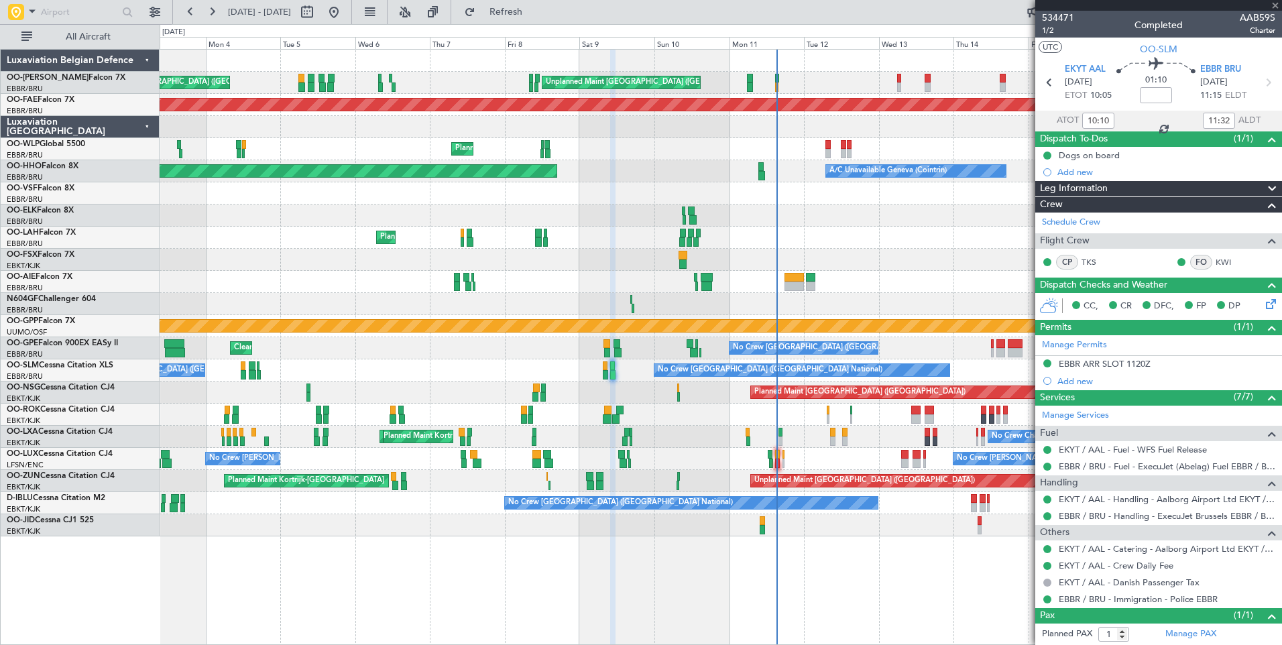
type input "+00:10"
type input "17:03"
type input "17:28"
type input "0"
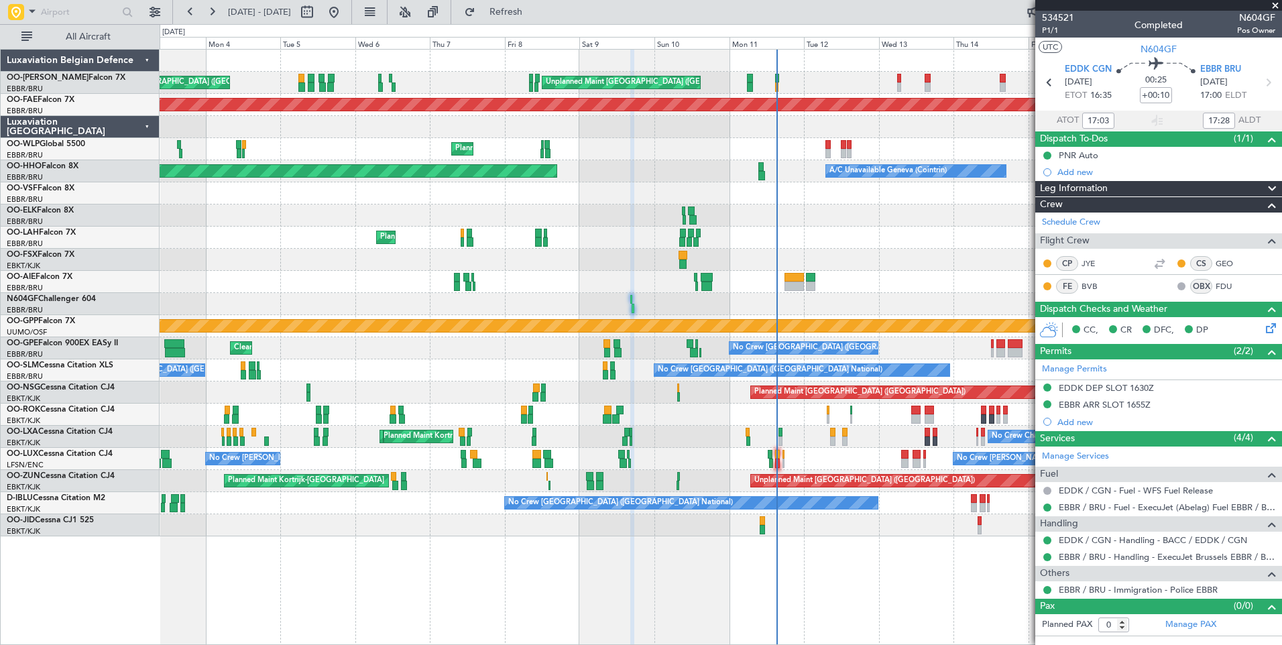
type input "19:03"
type input "19:28"
type input "17:03"
type input "17:28"
click at [1052, 18] on span "534521" at bounding box center [1058, 18] width 32 height 14
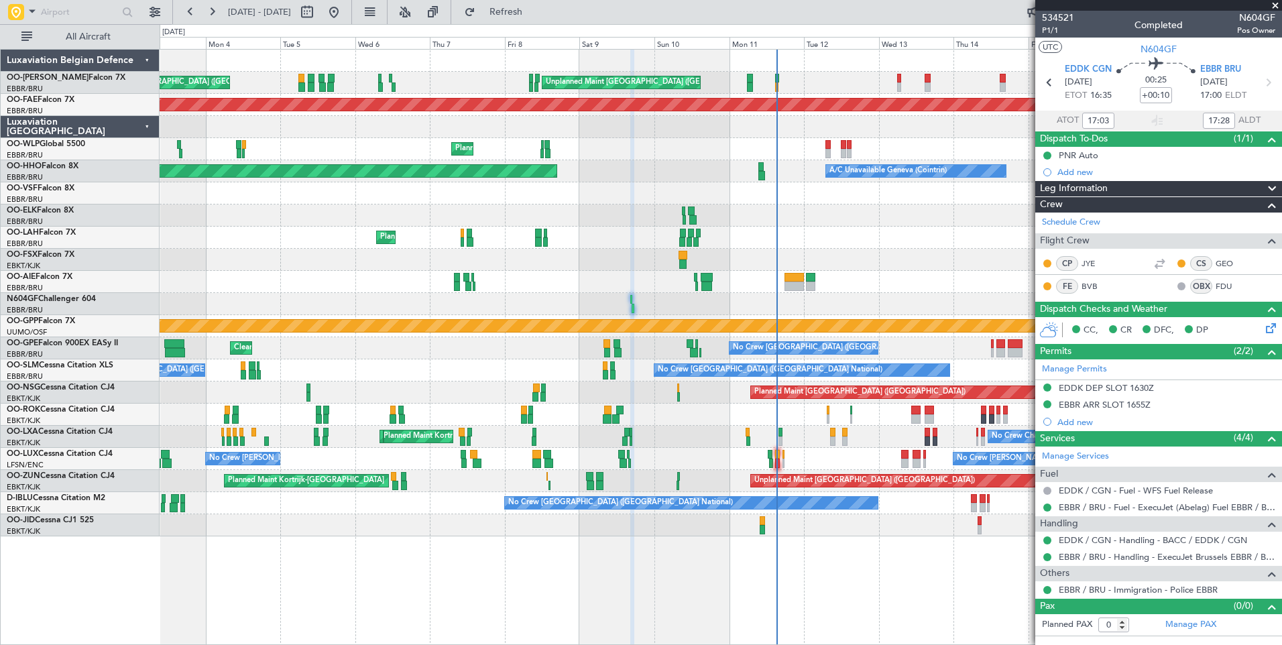
click at [303, 308] on div at bounding box center [721, 304] width 1122 height 22
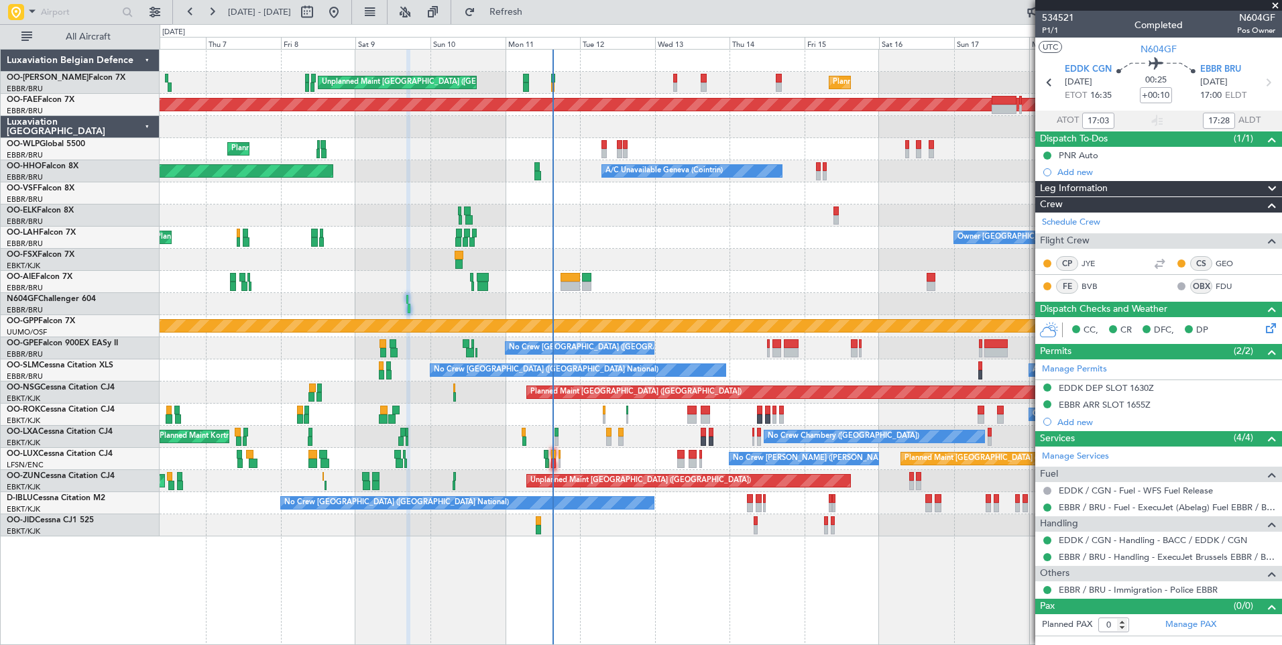
click at [474, 289] on div "Unplanned Maint Brussels (Brussels National) Planned Maint Brussels (Brussels N…" at bounding box center [721, 293] width 1122 height 487
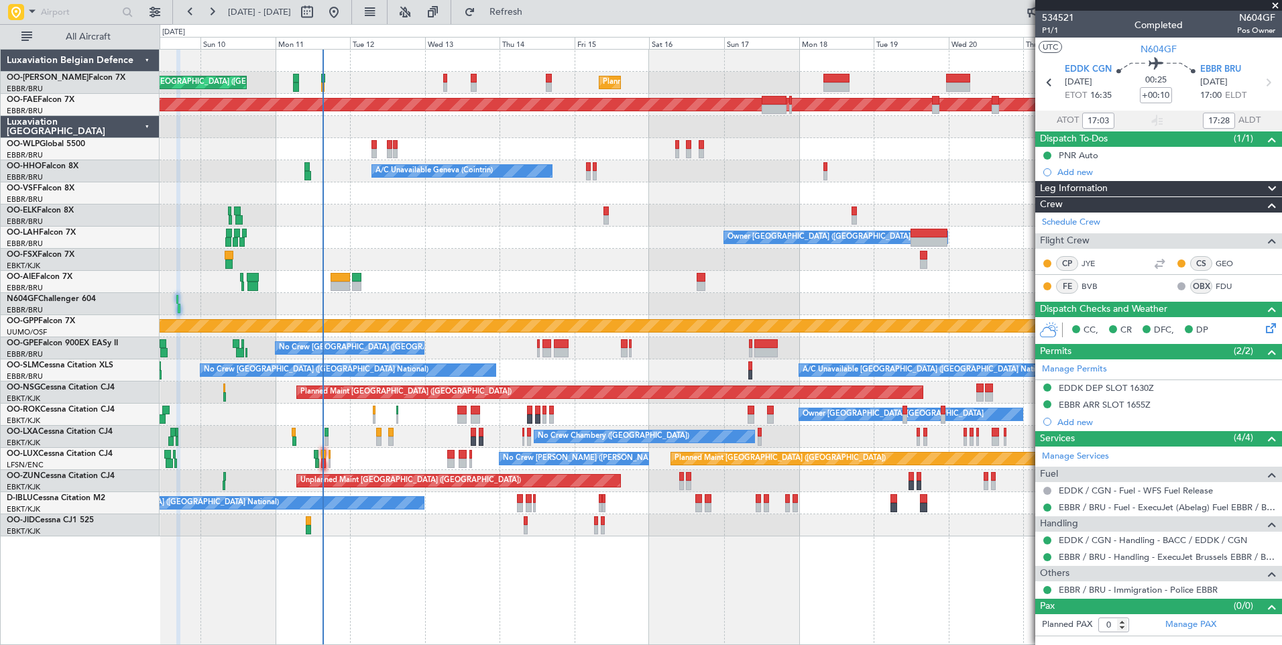
click at [1275, 5] on span at bounding box center [1275, 6] width 13 height 12
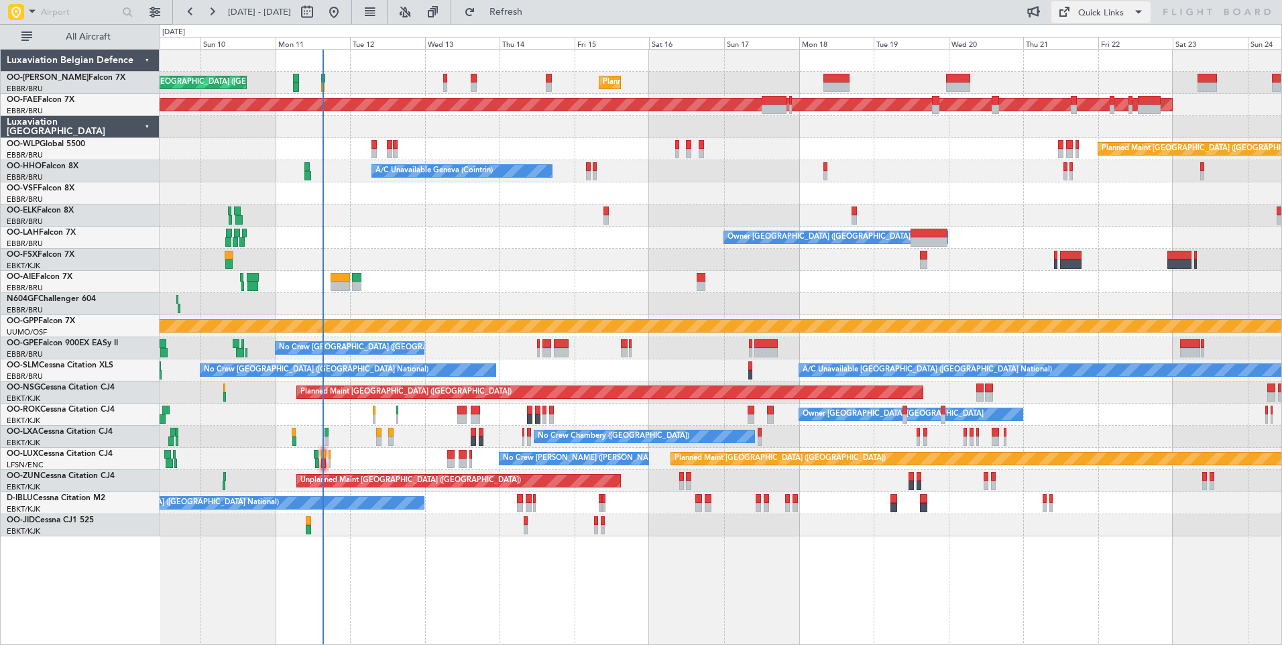
click at [1133, 13] on span at bounding box center [1139, 12] width 16 height 16
click at [1102, 43] on button "Trip Builder" at bounding box center [1102, 44] width 101 height 32
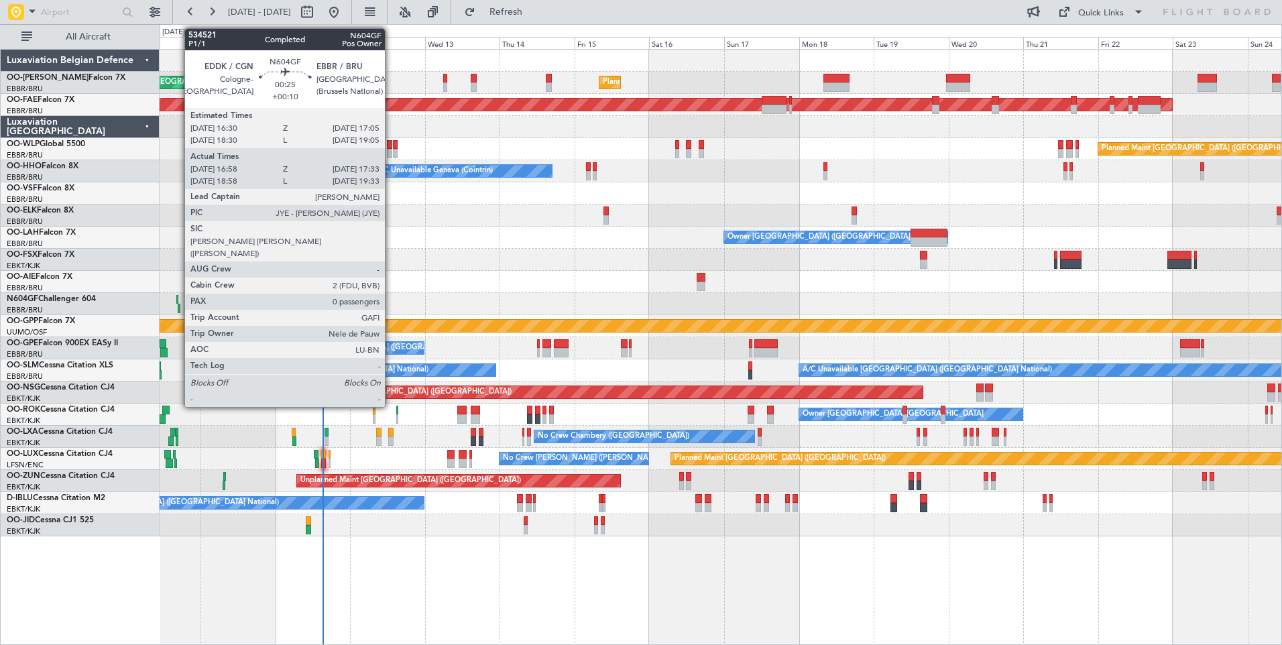
click at [178, 304] on div at bounding box center [179, 308] width 2 height 9
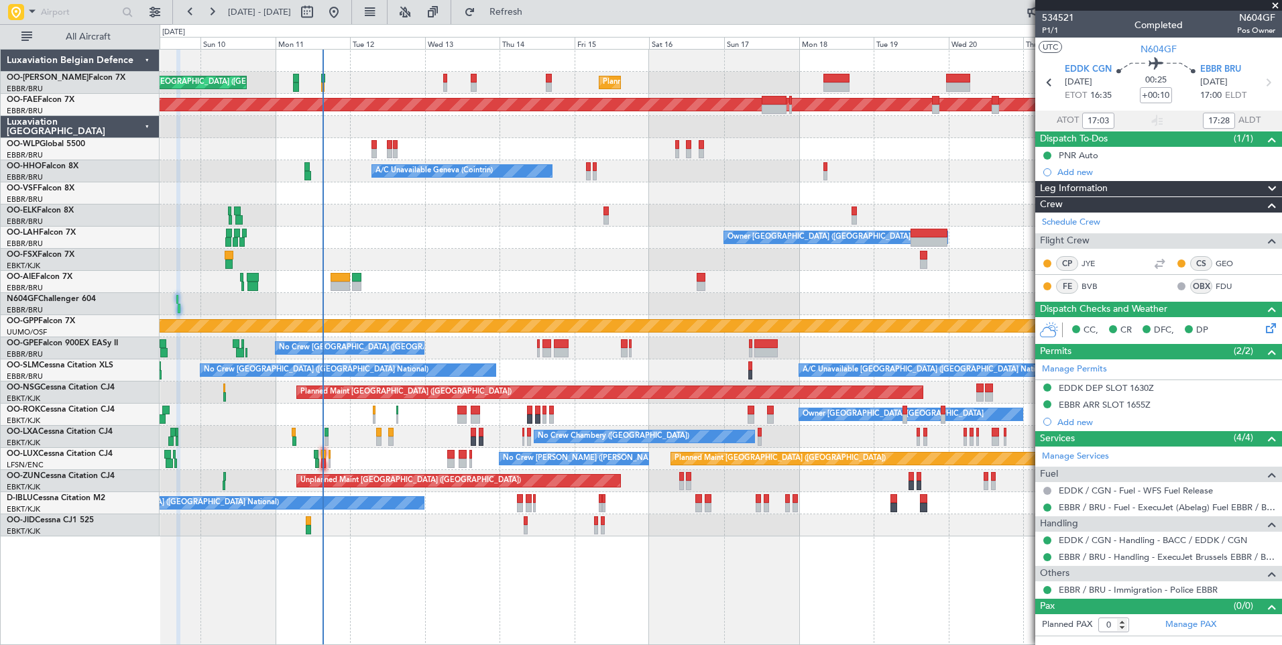
click at [612, 268] on div at bounding box center [721, 260] width 1122 height 22
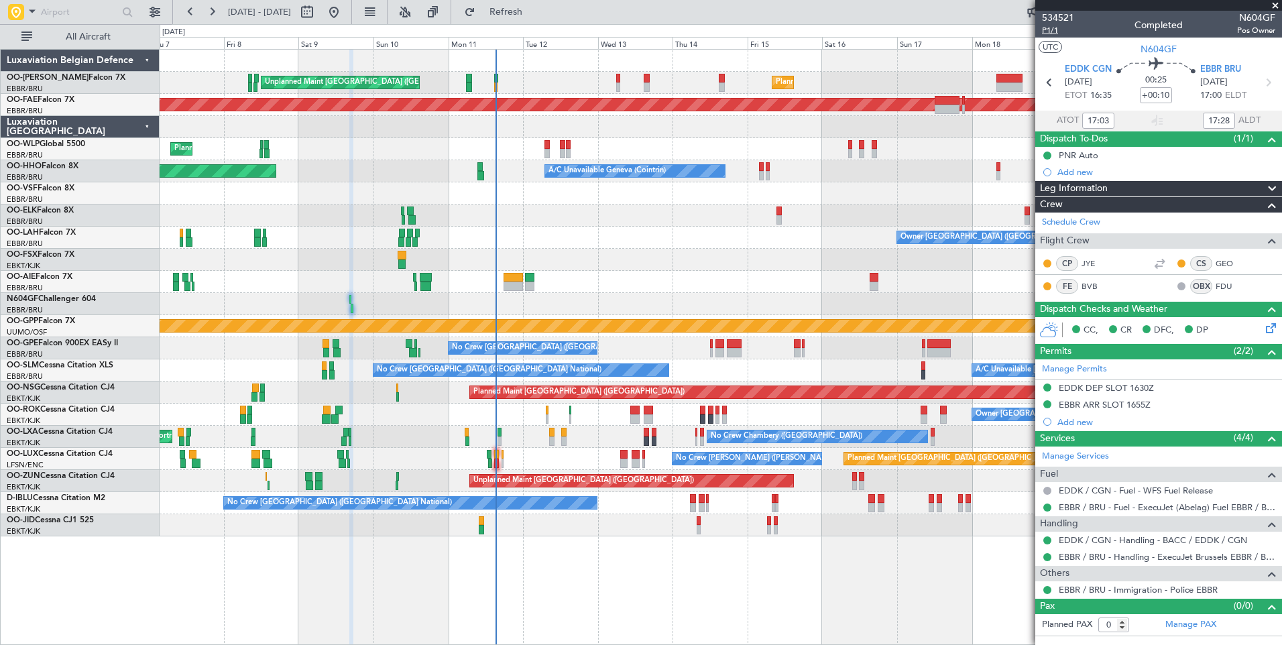
click at [1054, 33] on span "P1/1" at bounding box center [1058, 30] width 32 height 11
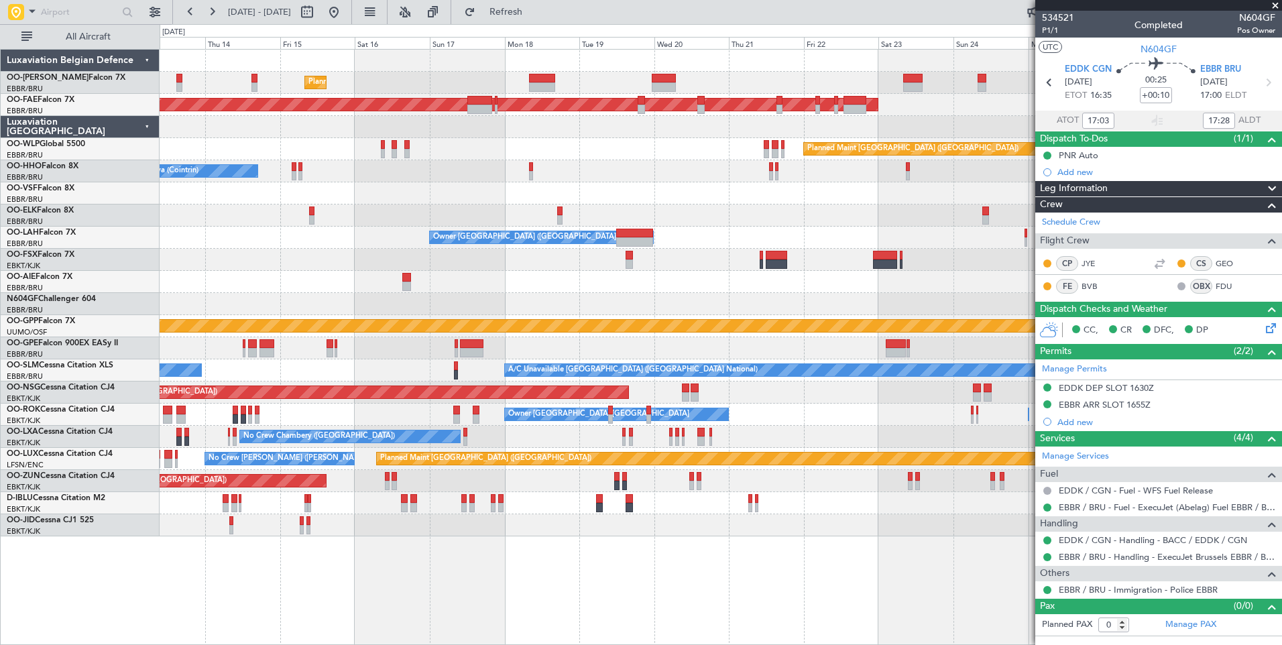
click at [236, 379] on div "No Crew Brussels (Brussels National) A/C Unavailable Brussels (Brussels Nationa…" at bounding box center [721, 371] width 1122 height 22
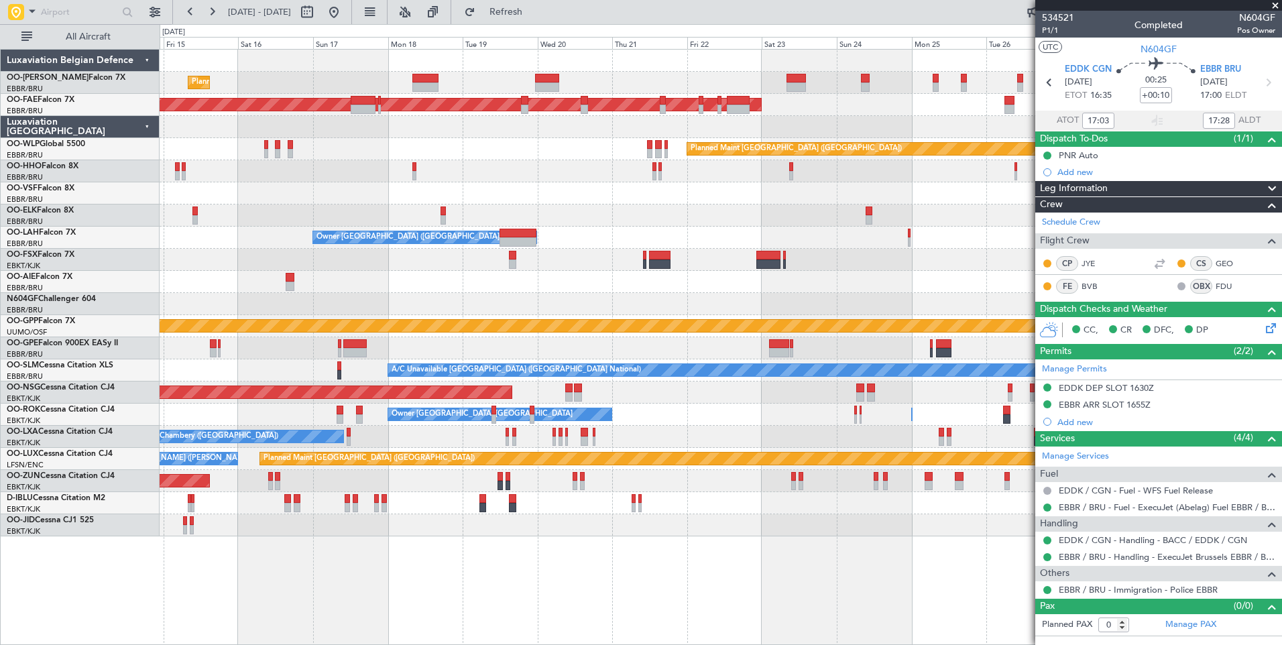
click at [609, 274] on div "Planned Maint [GEOGRAPHIC_DATA] ([GEOGRAPHIC_DATA])" at bounding box center [721, 282] width 1122 height 22
click at [535, 17] on span "Refresh" at bounding box center [506, 11] width 56 height 9
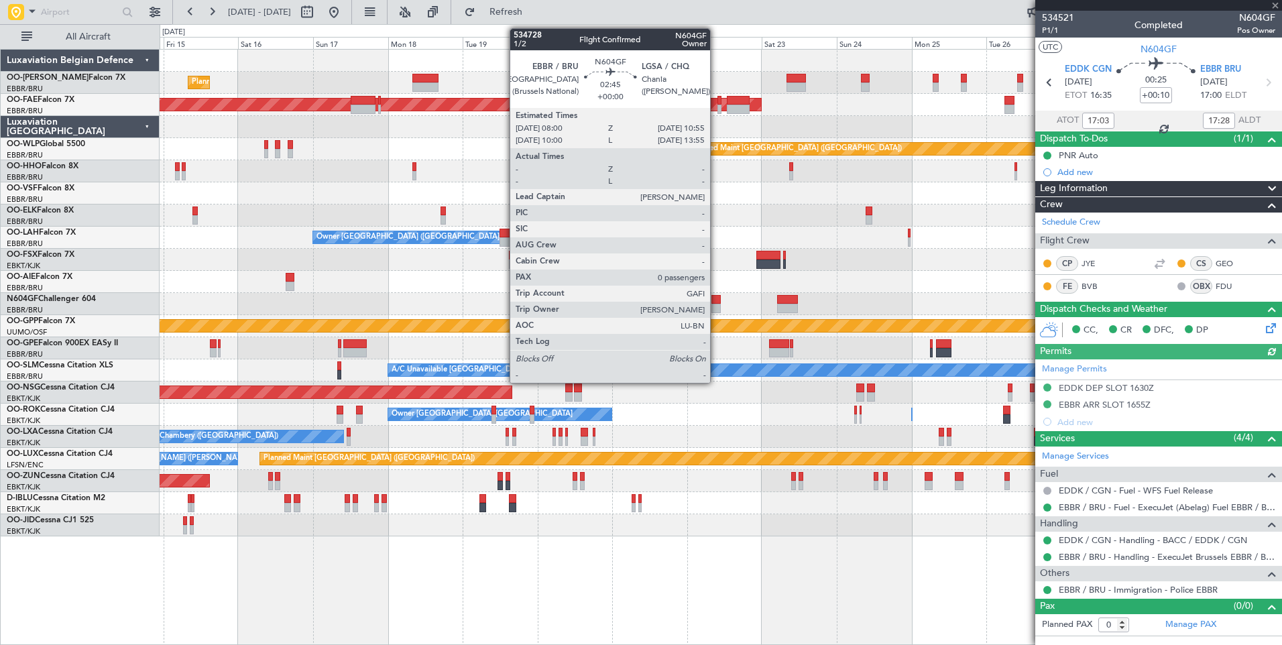
click at [716, 304] on div at bounding box center [716, 308] width 9 height 9
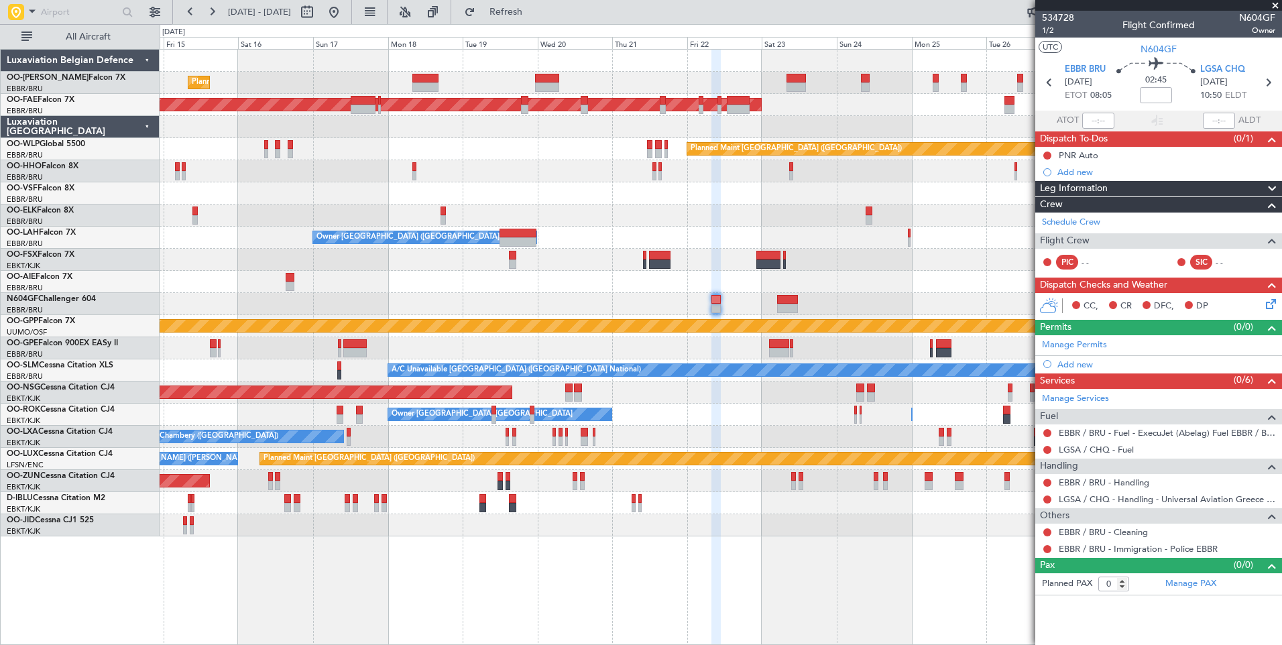
click at [559, 386] on div "Planned Maint Brussels (Brussels National) Planned Maint Brussels (Brussels Nat…" at bounding box center [721, 293] width 1122 height 487
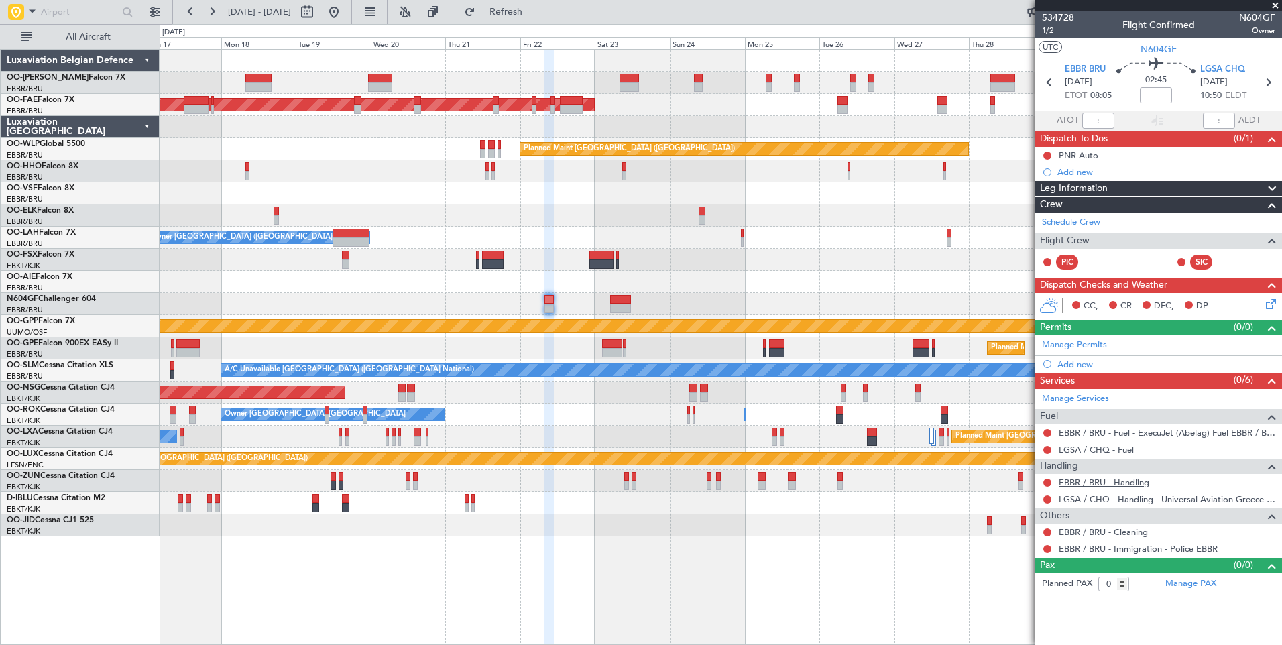
click at [1109, 484] on link "EBBR / BRU - Handling" at bounding box center [1104, 482] width 91 height 11
click at [535, 13] on span "Refresh" at bounding box center [506, 11] width 56 height 9
click at [1122, 502] on link "LGSA / CHQ - Handling - Universal Aviation Greece LGSA / CHQ" at bounding box center [1167, 499] width 217 height 11
click at [1070, 222] on link "Schedule Crew" at bounding box center [1071, 222] width 58 height 13
click at [553, 414] on div "Owner Kortrijk-Wevelgem Owner Kortrijk-Wevelgem" at bounding box center [721, 415] width 1122 height 22
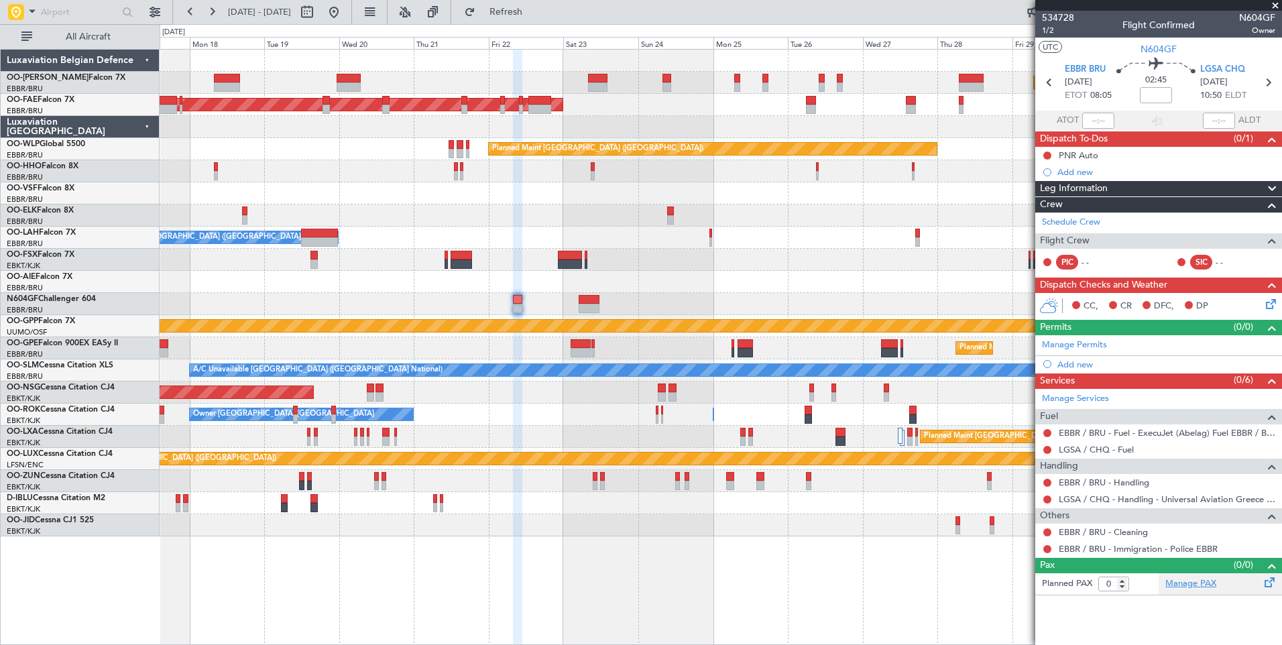
click at [1183, 587] on link "Manage PAX" at bounding box center [1191, 584] width 51 height 13
click at [714, 352] on div "Planned Maint Brussels (Brussels National) Planned Maint Brussels (Brussels Nat…" at bounding box center [721, 293] width 1122 height 487
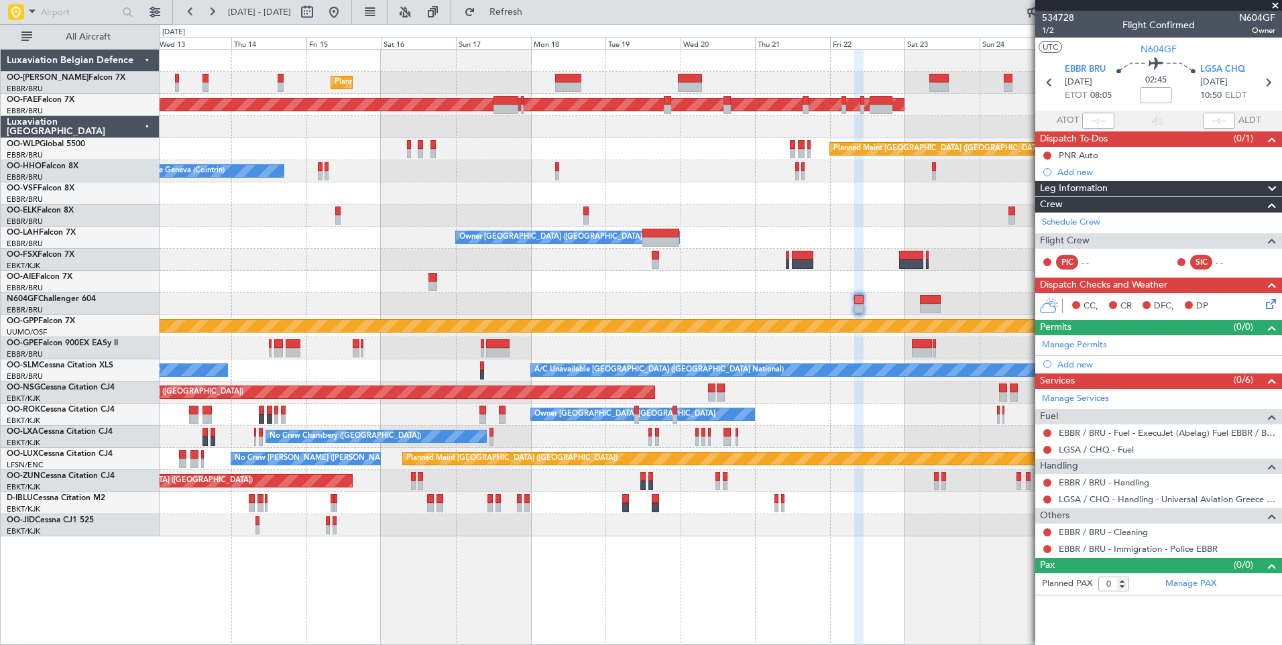
click at [807, 324] on div "Planned Maint Brussels (Brussels National) Planned Maint Brussels (Brussels Nat…" at bounding box center [721, 293] width 1122 height 487
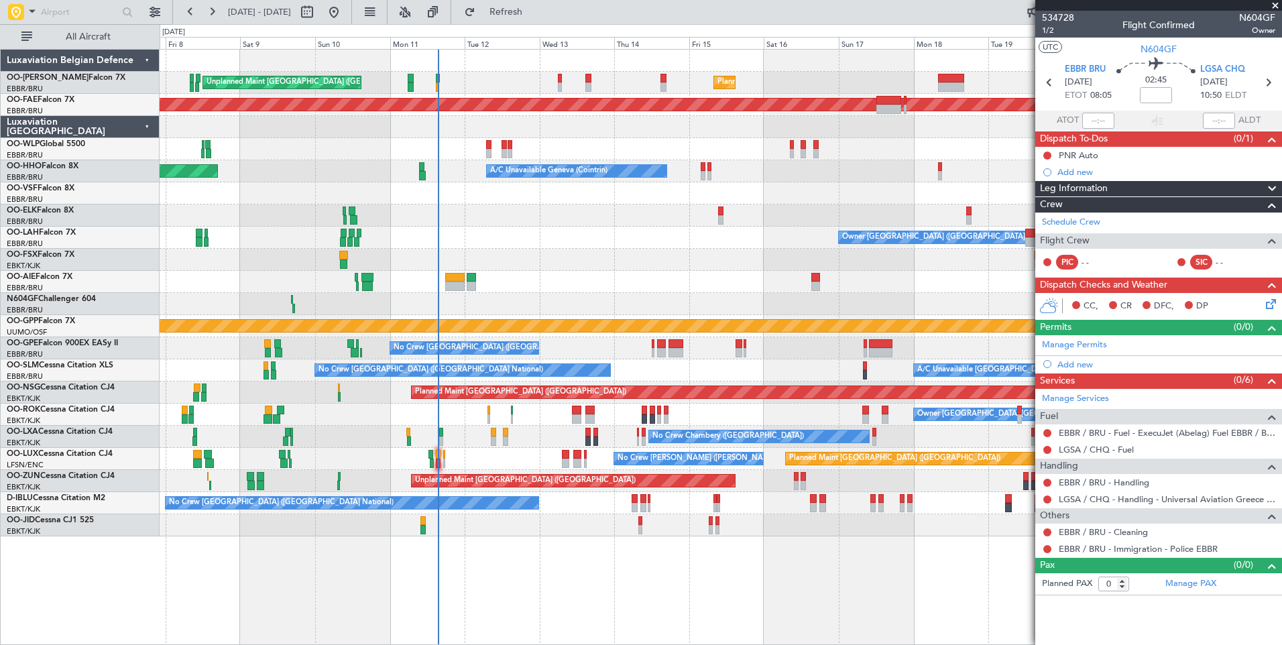
click at [666, 338] on div "Planned Maint Brussels (Brussels National) Unplanned Maint Brussels (Brussels N…" at bounding box center [721, 293] width 1122 height 487
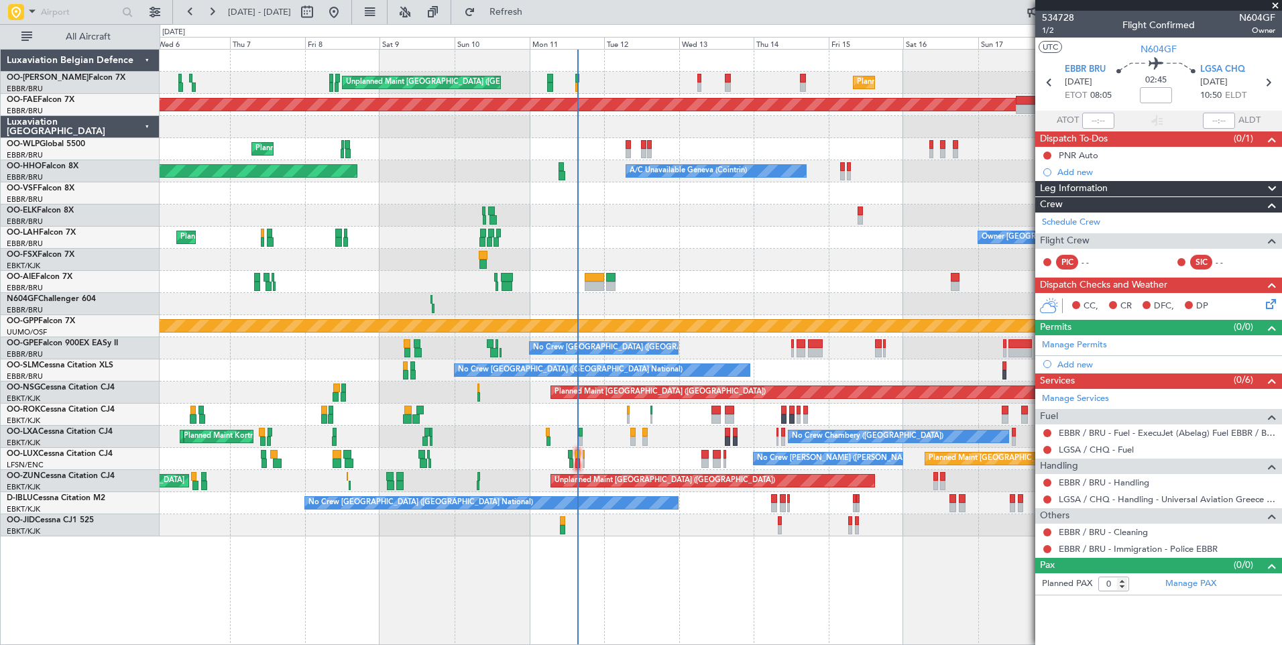
click at [464, 306] on div at bounding box center [721, 304] width 1122 height 22
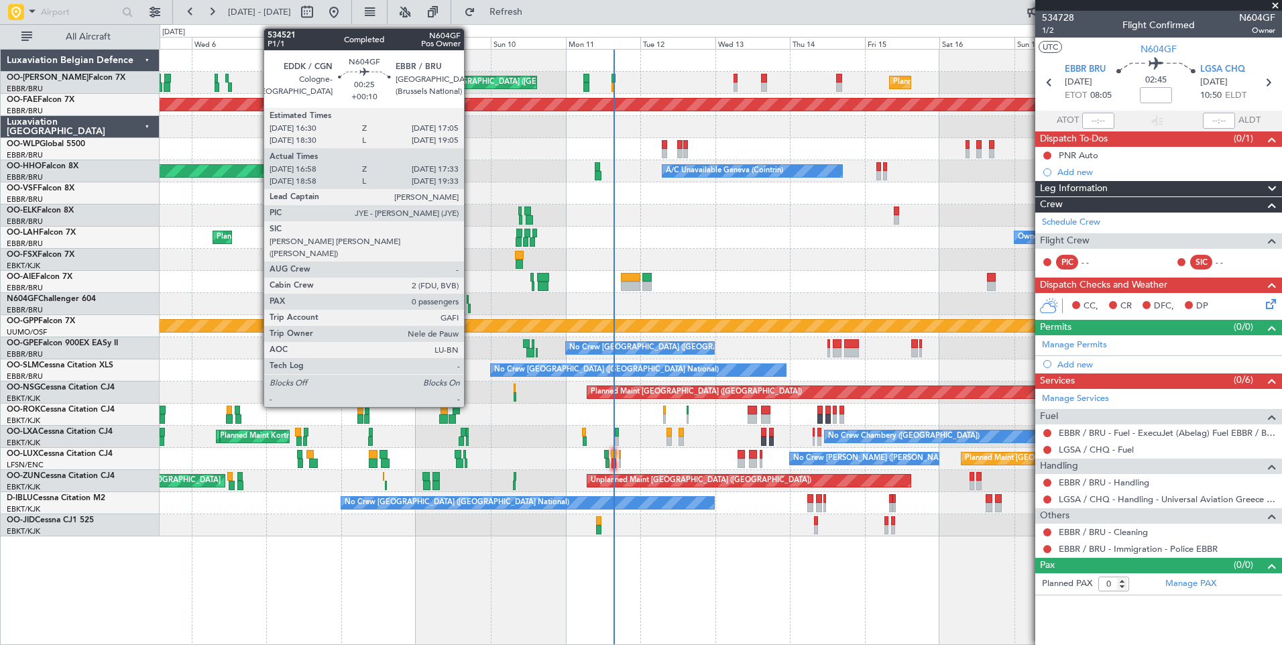
click at [470, 306] on div at bounding box center [469, 308] width 2 height 9
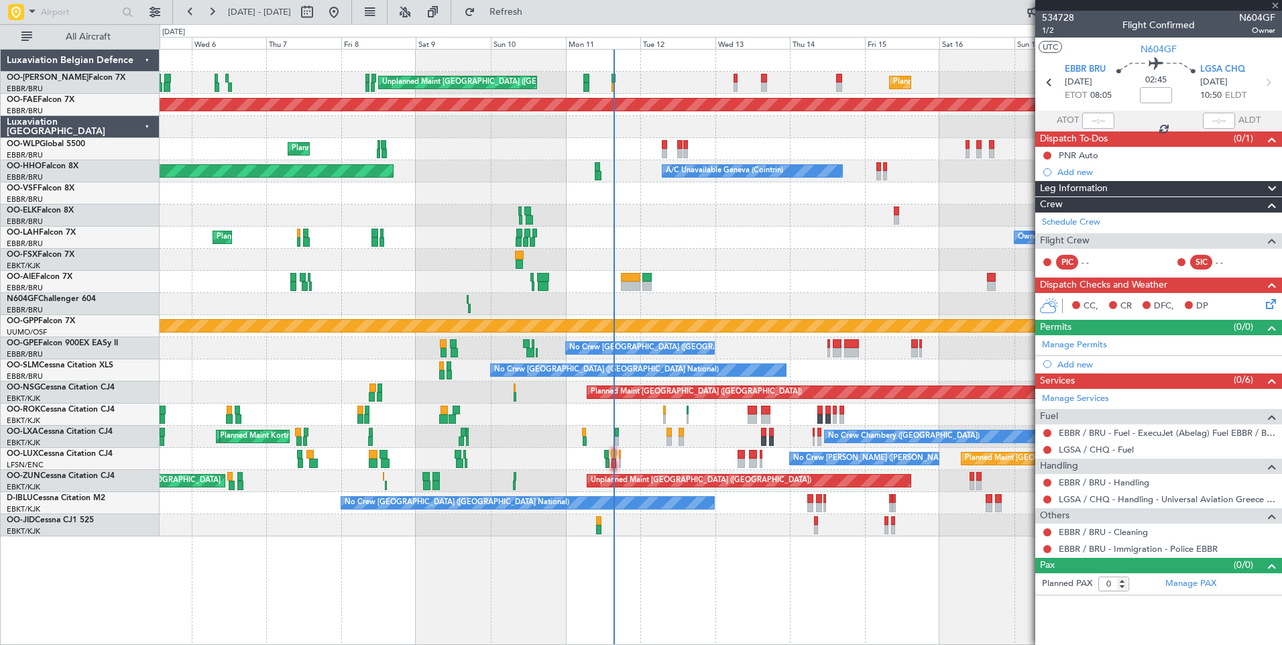
click at [571, 325] on div "Unplanned Maint Brussels (Brussels National) Planned Maint Brussels (Brussels N…" at bounding box center [721, 293] width 1122 height 487
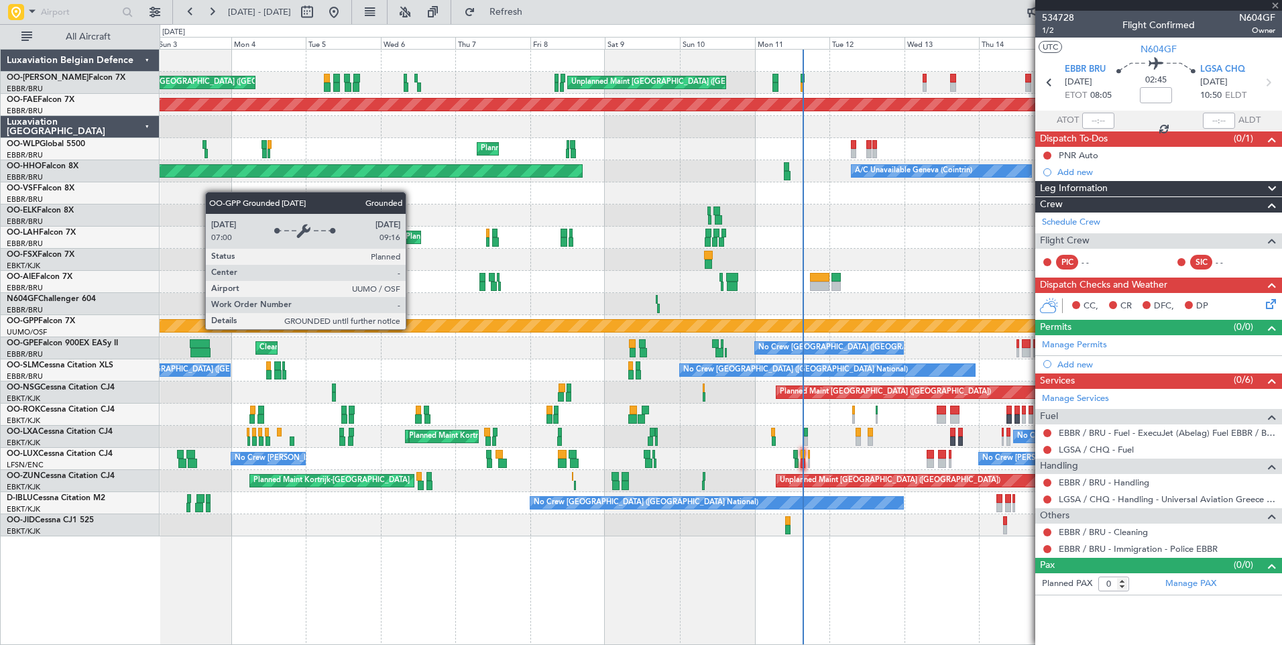
type input "+00:10"
type input "17:03"
type input "17:28"
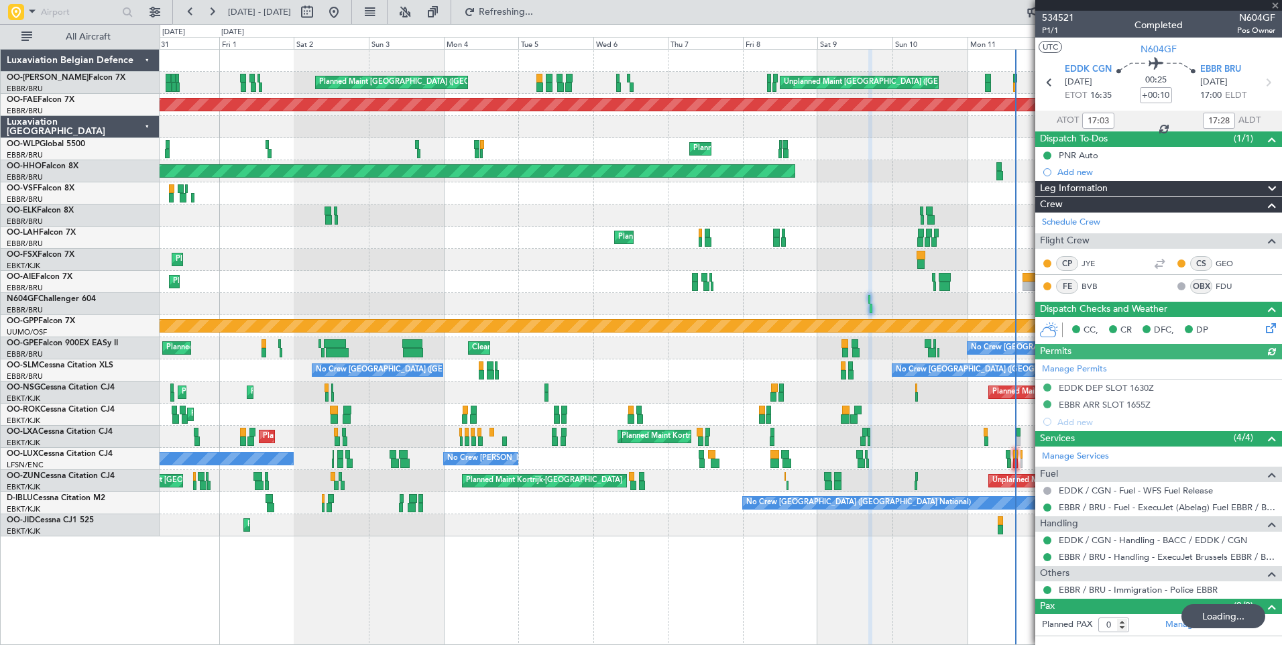
click at [773, 301] on div at bounding box center [721, 304] width 1122 height 22
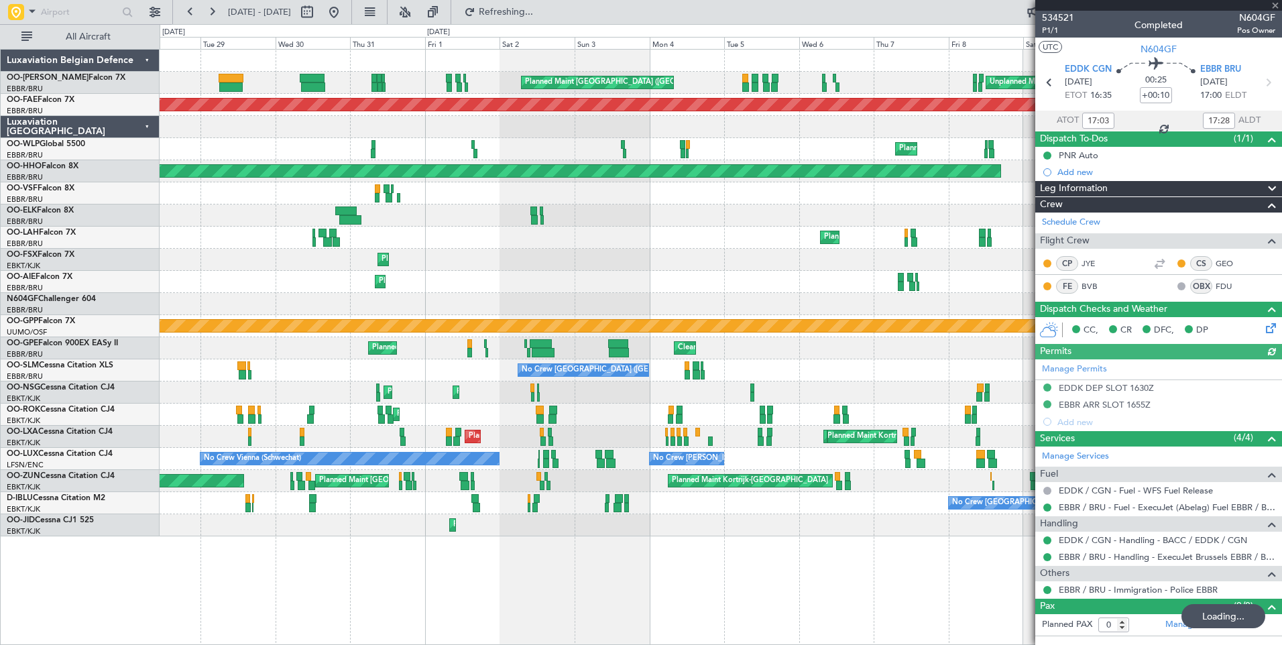
click at [585, 307] on div at bounding box center [721, 304] width 1122 height 22
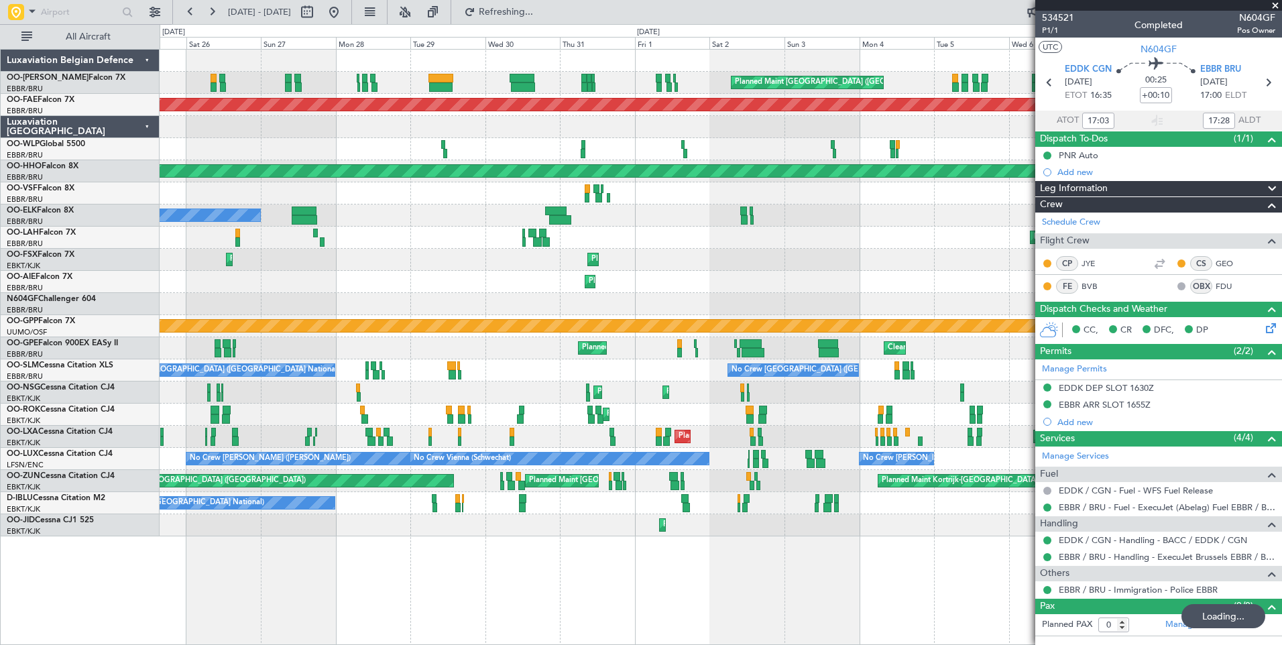
click at [688, 285] on div "Unplanned Maint Brussels (Brussels National) Planned Maint Brussels (Brussels N…" at bounding box center [721, 293] width 1122 height 487
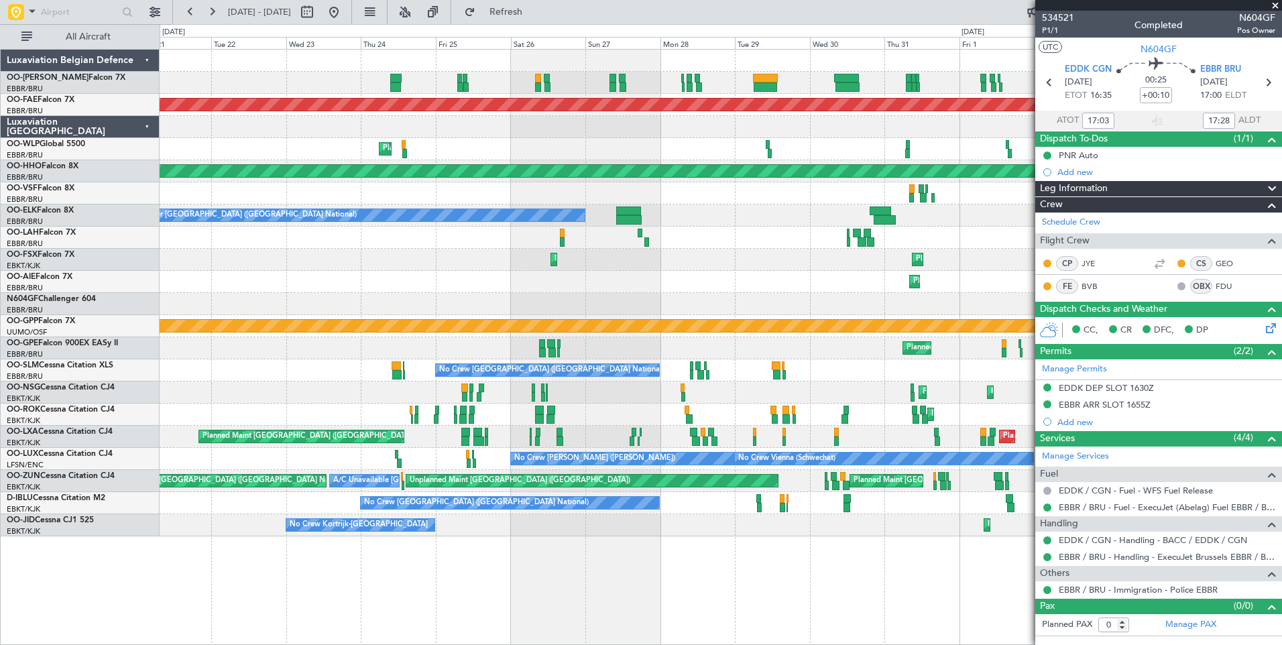
click at [598, 283] on div "Planned Maint [GEOGRAPHIC_DATA] ([GEOGRAPHIC_DATA] National)" at bounding box center [721, 282] width 1122 height 22
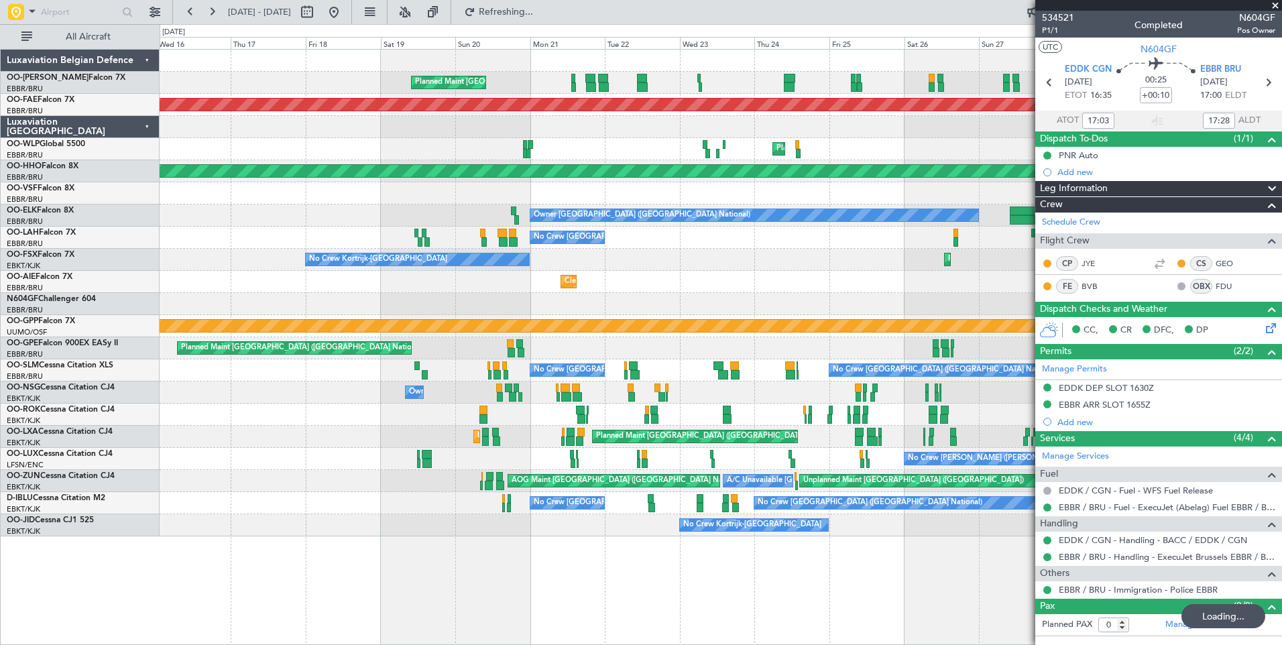
click at [488, 310] on div at bounding box center [721, 304] width 1122 height 22
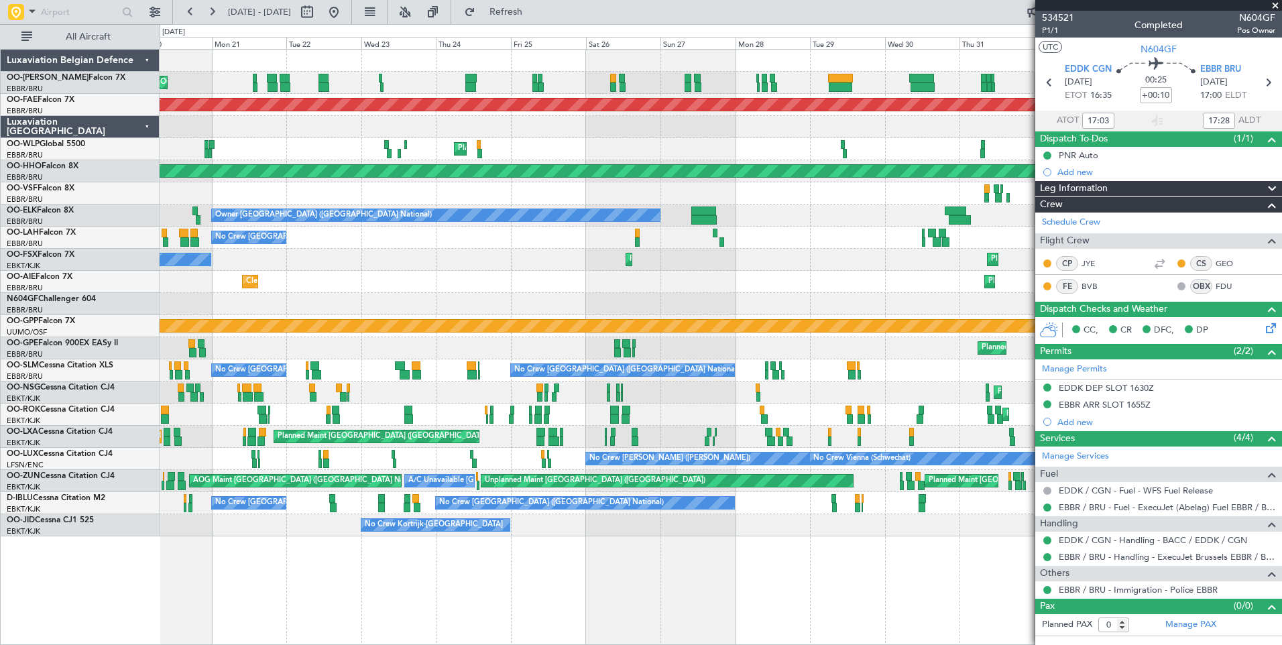
click at [921, 306] on div at bounding box center [721, 304] width 1122 height 22
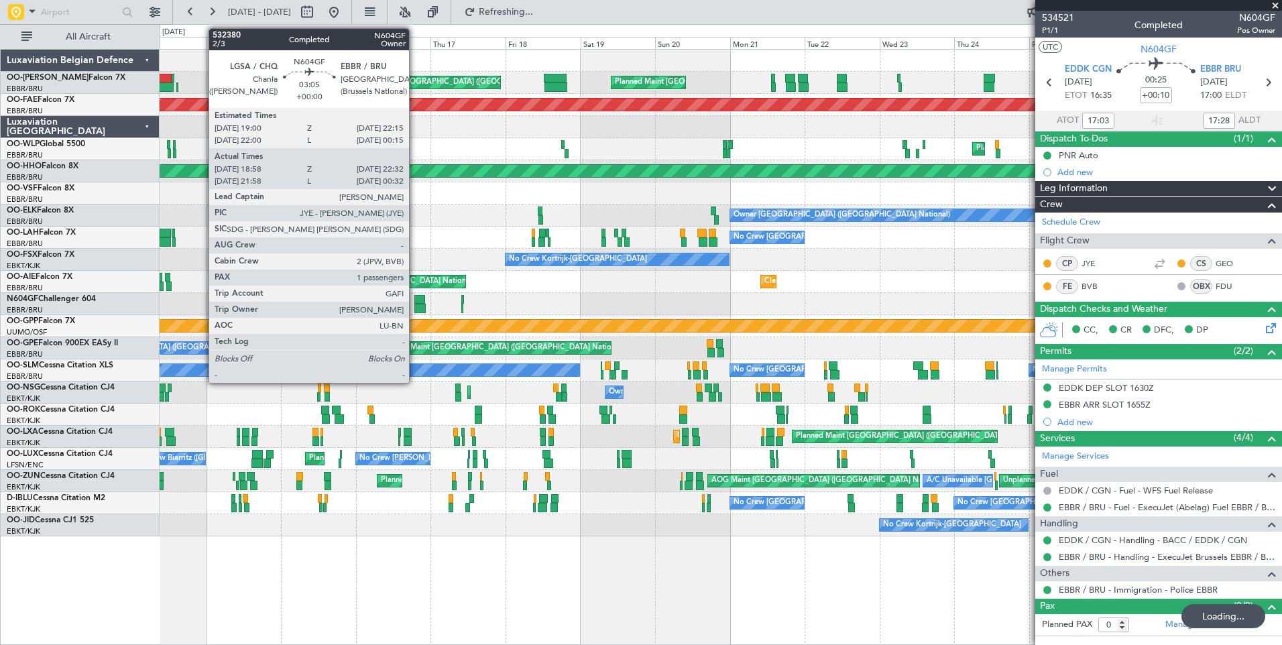
click at [415, 305] on div at bounding box center [420, 308] width 11 height 9
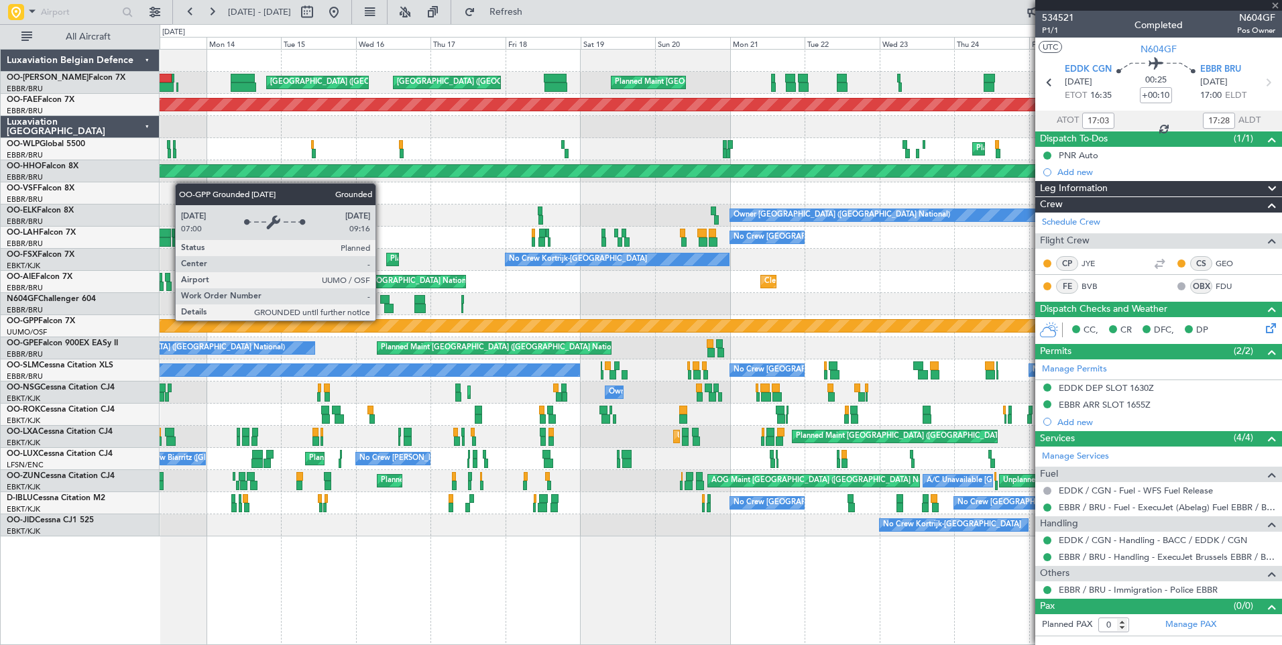
type input "19:03"
type input "22:27"
type input "1"
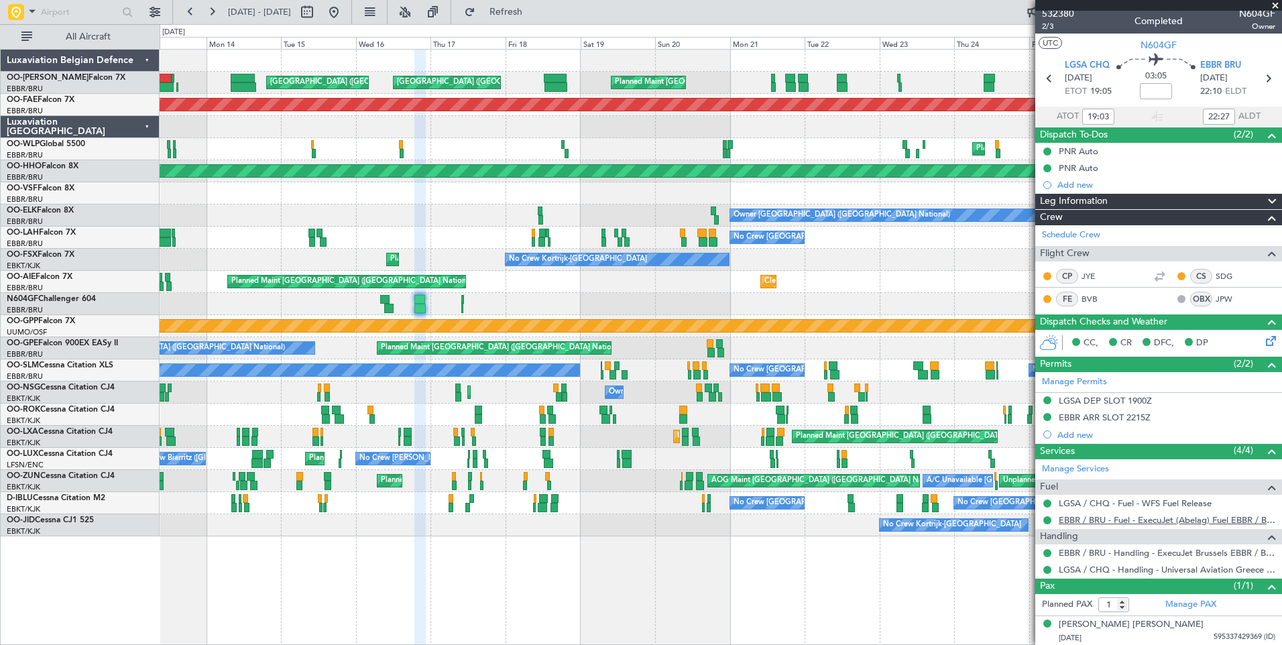
scroll to position [5, 0]
click at [1085, 230] on link "Schedule Crew" at bounding box center [1071, 234] width 58 height 13
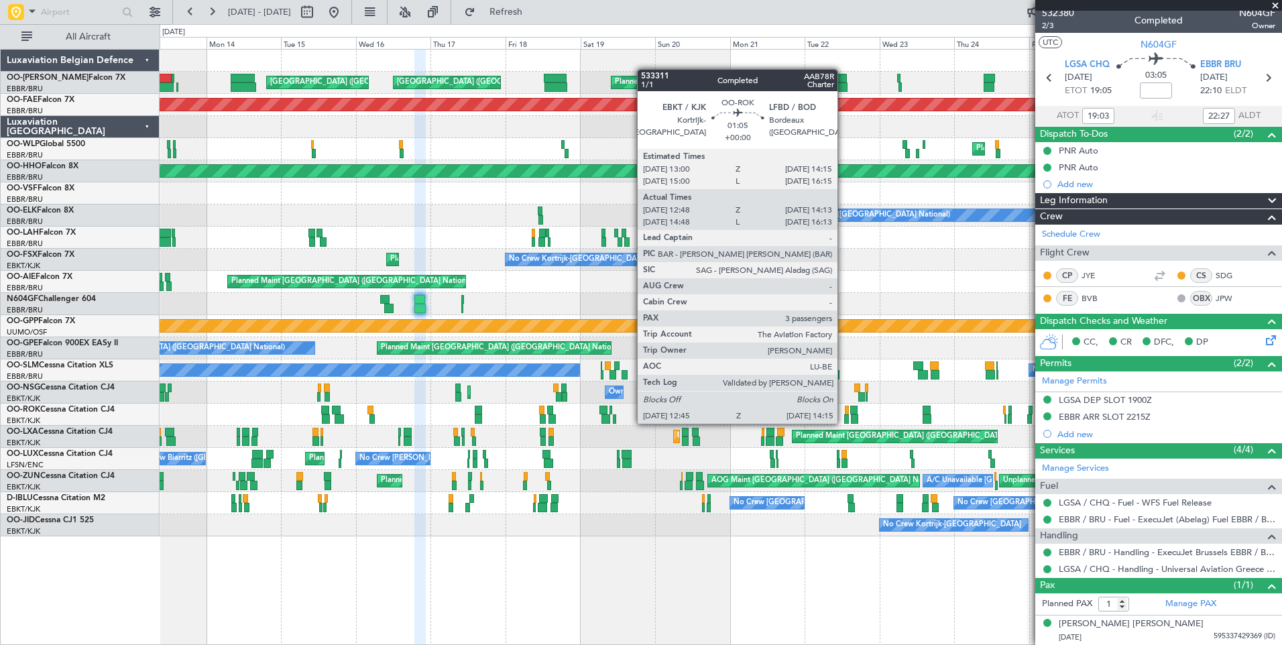
click at [164, 435] on div "Planned Maint Brussels (Brussels National) AOG Maint Camp Springs (Joint Base A…" at bounding box center [721, 293] width 1122 height 487
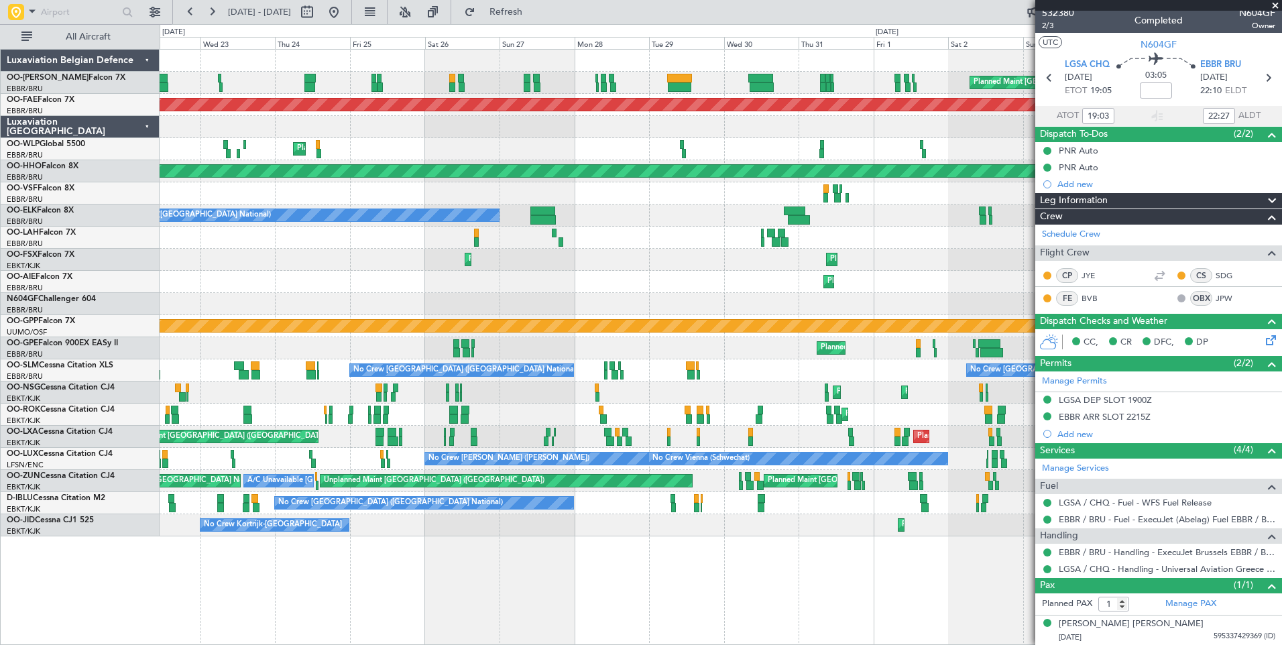
click at [0, 447] on html "13 Jul 2025 - 28 Jul 2025 Refresh Quick Links All Aircraft Planned Maint Brusse…" at bounding box center [641, 322] width 1282 height 645
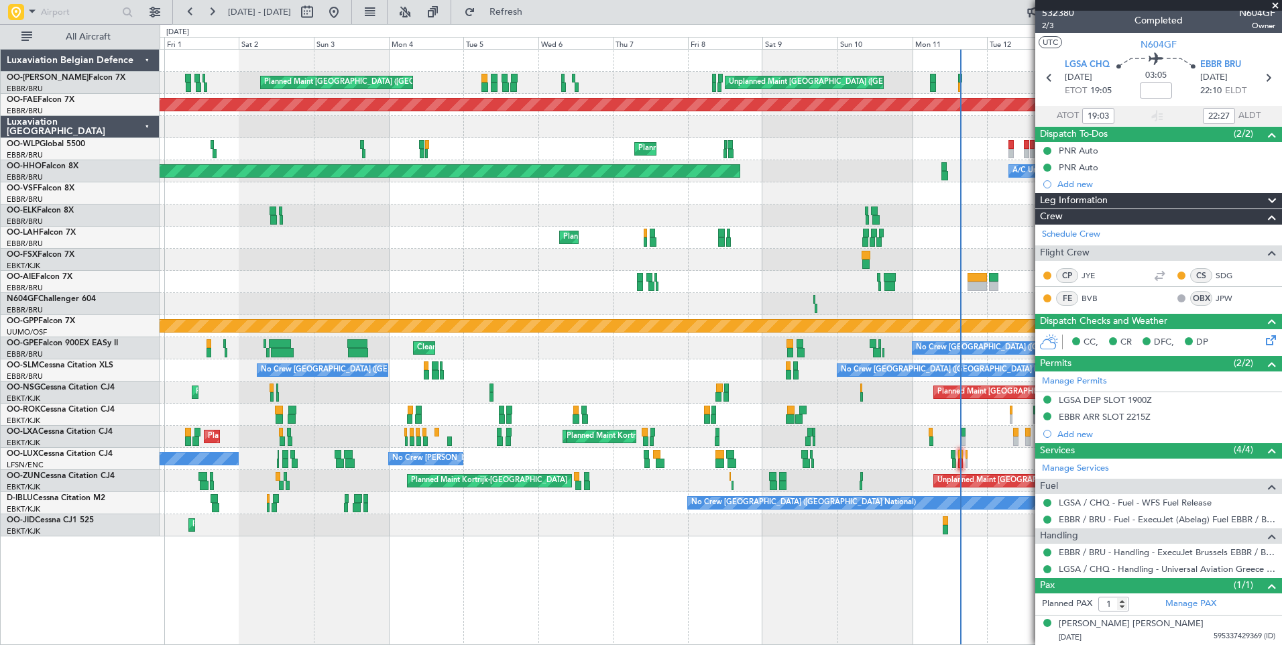
click at [30, 428] on div "Planned Maint Brussels (Brussels National) Unplanned Maint Brussels (Brussels N…" at bounding box center [641, 334] width 1282 height 621
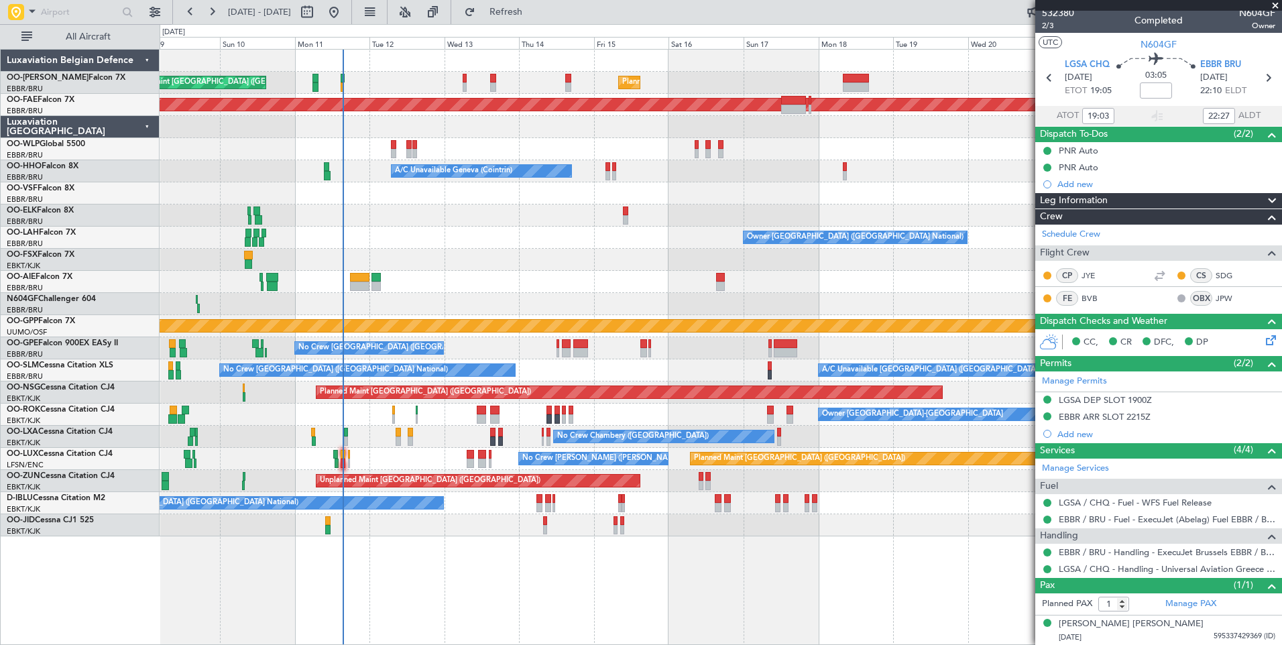
click at [231, 392] on div "Unplanned Maint Brussels (Brussels National) Planned Maint Brussels (Brussels N…" at bounding box center [721, 293] width 1122 height 487
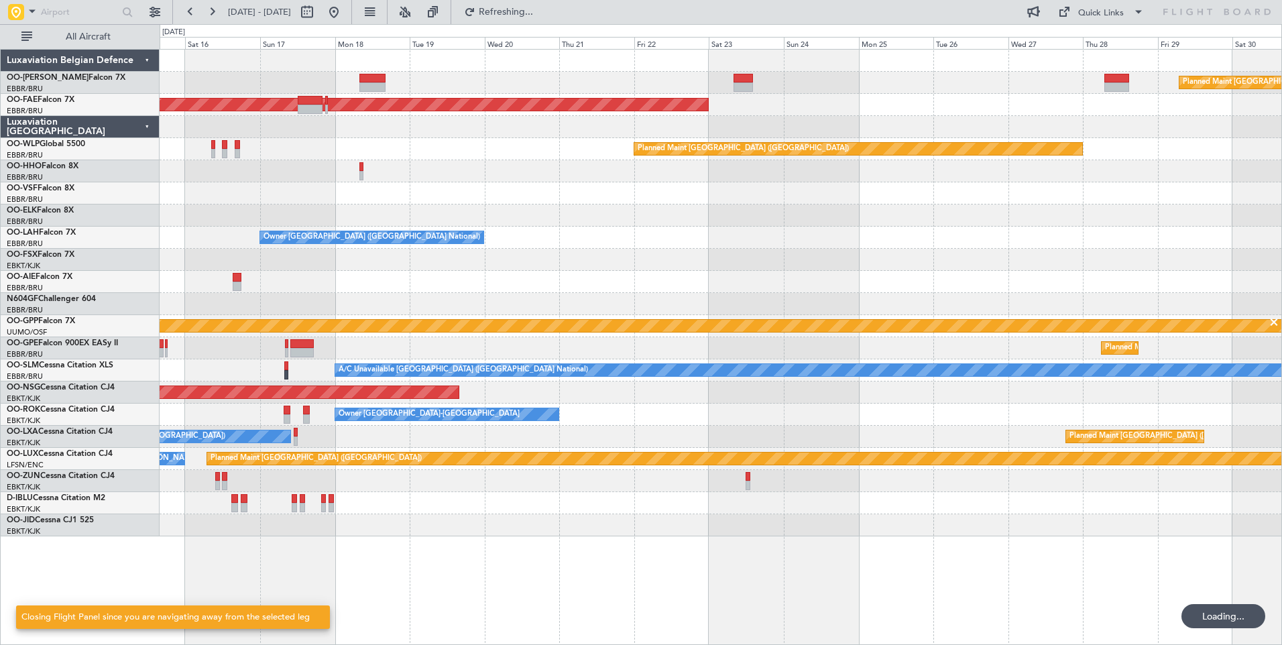
scroll to position [0, 0]
click at [563, 273] on div "Planned Maint Brussels (Brussels National) Planned Maint Brussels (Brussels Nat…" at bounding box center [721, 293] width 1122 height 487
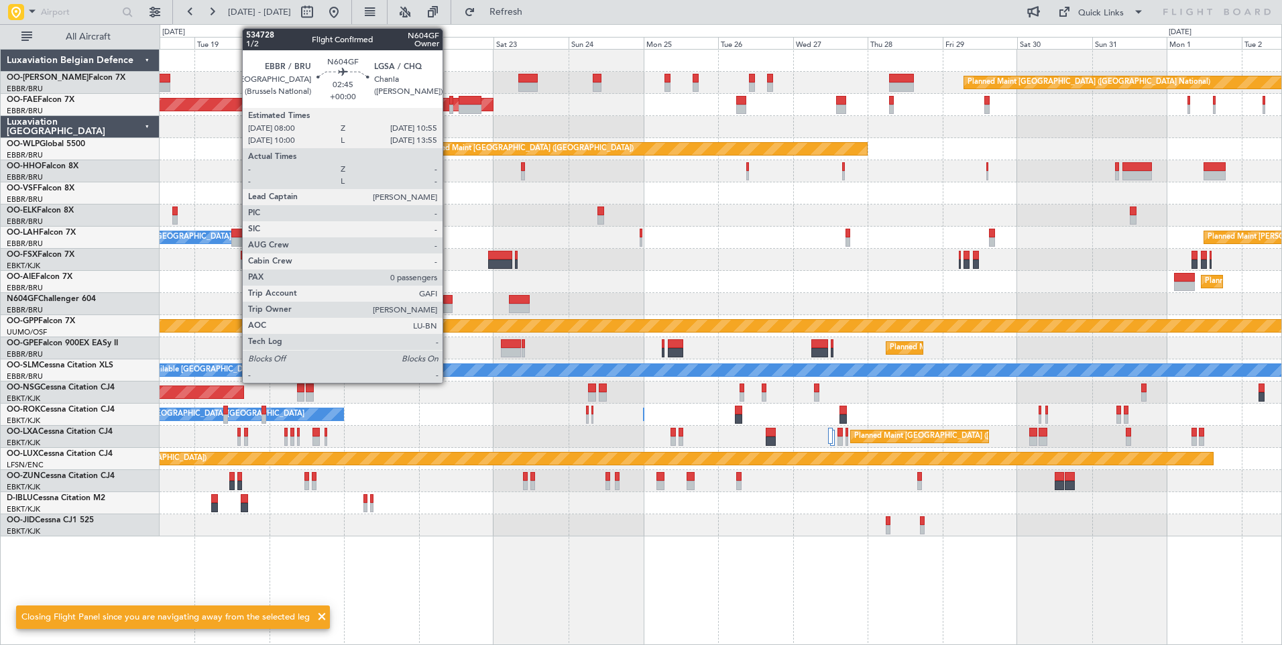
click at [449, 304] on div at bounding box center [447, 308] width 9 height 9
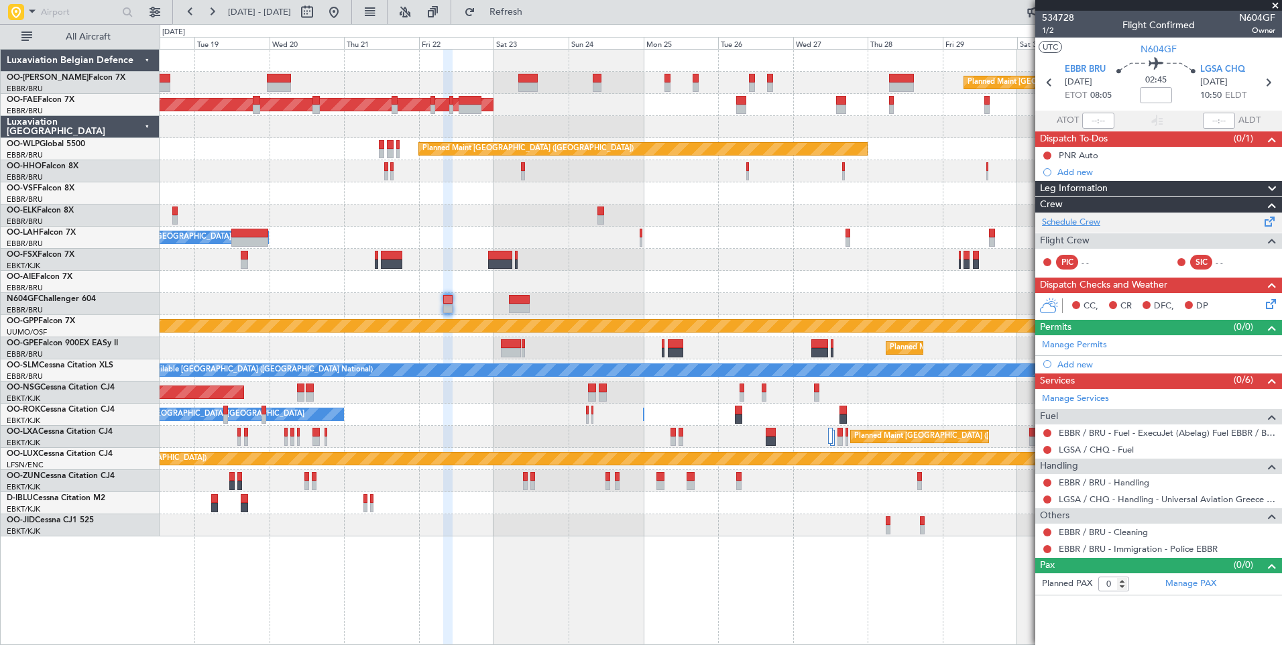
click at [1060, 228] on link "Schedule Crew" at bounding box center [1071, 222] width 58 height 13
click at [1181, 580] on mat-tooltip-component "Complete" at bounding box center [1159, 591] width 58 height 36
click at [1195, 581] on link "Manage PAX" at bounding box center [1191, 584] width 51 height 13
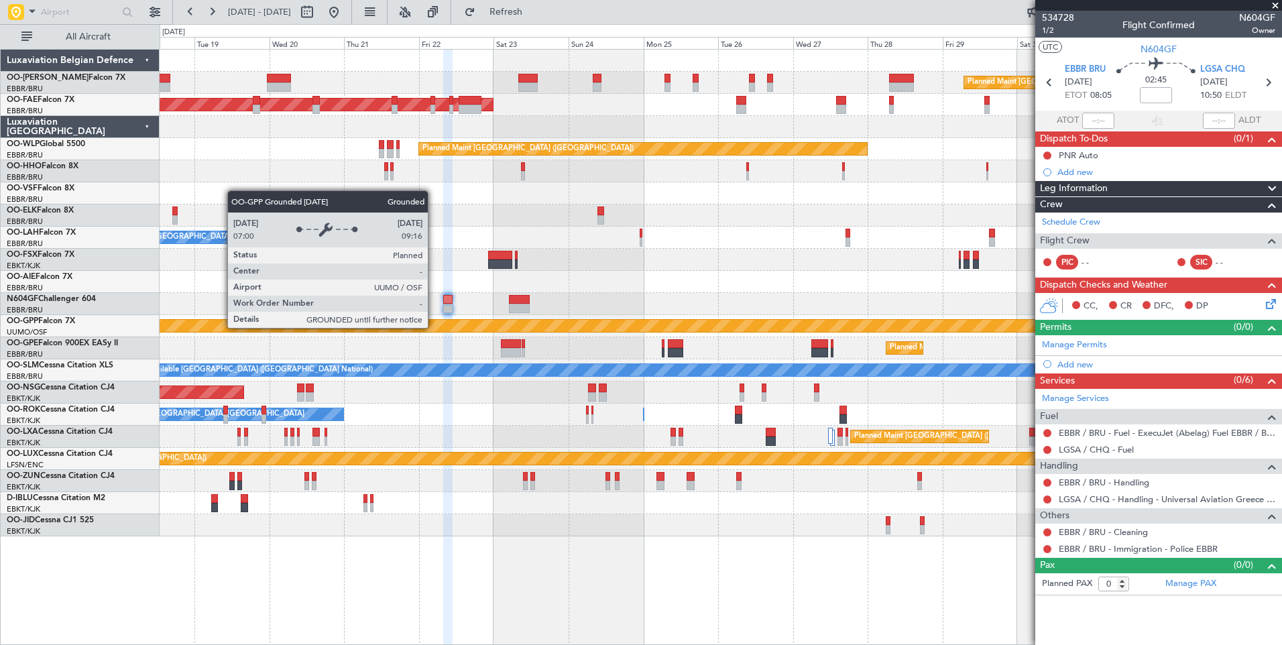
click at [847, 362] on div "Planned Maint Brussels (Brussels National) Planned Maint Brussels (Brussels Nat…" at bounding box center [721, 293] width 1122 height 487
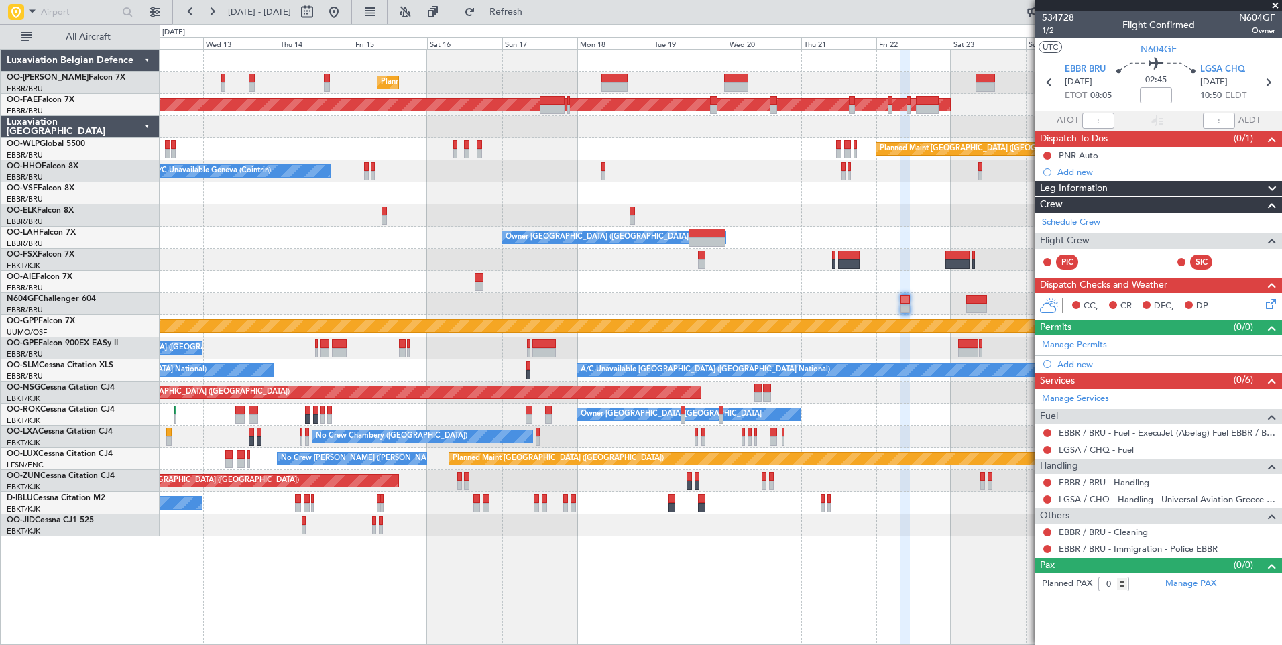
click at [814, 367] on div "Planned Maint Brussels (Brussels National) Planned Maint Brussels (Brussels Nat…" at bounding box center [721, 293] width 1122 height 487
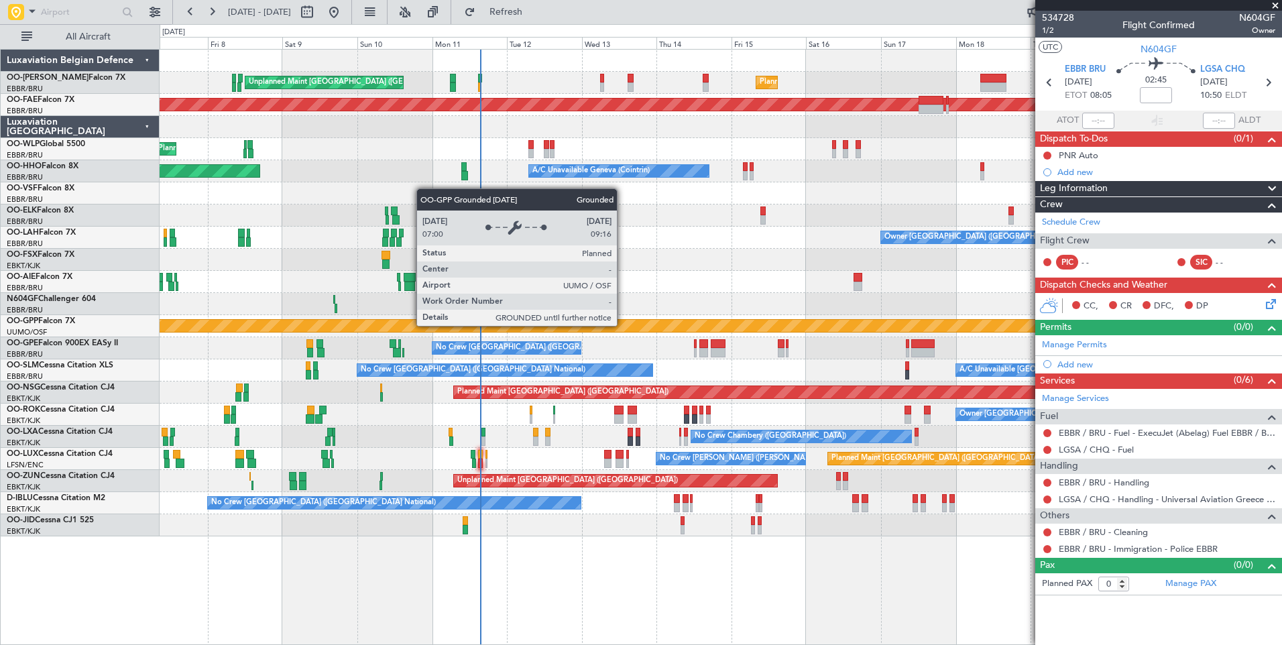
click at [788, 325] on div "Grounded [PERSON_NAME]" at bounding box center [721, 326] width 3366 height 12
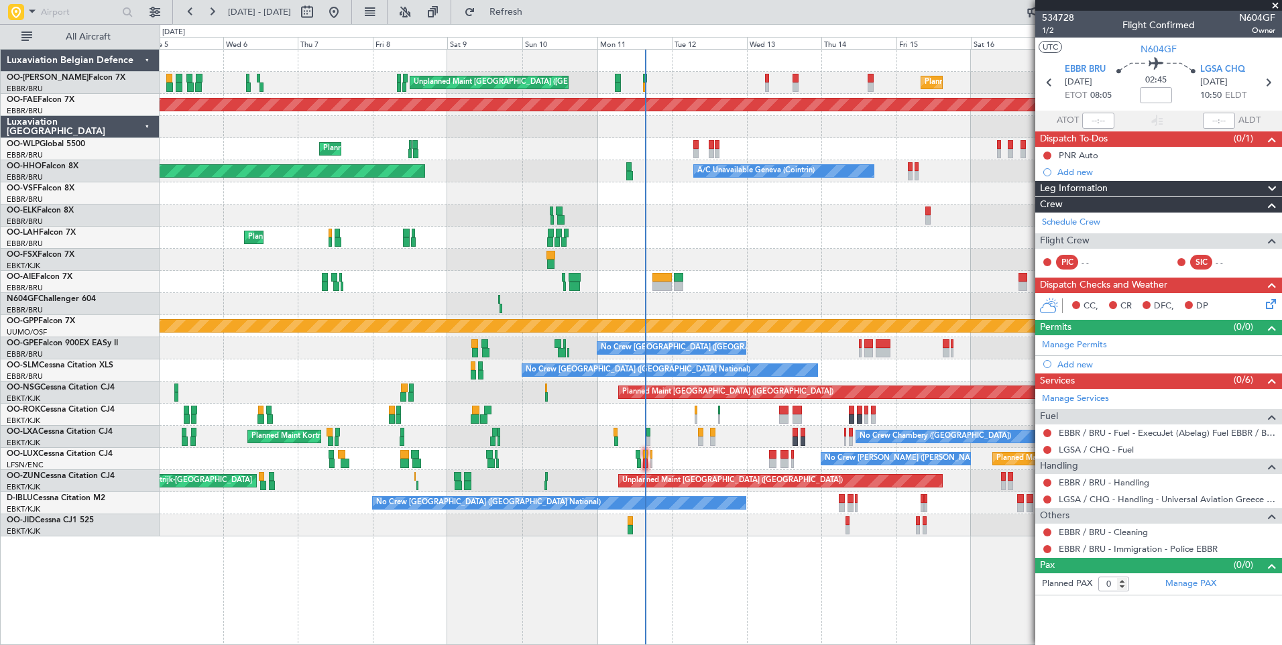
click at [846, 312] on div "Planned Maint Brussels (Brussels National) Unplanned Maint Brussels (Brussels N…" at bounding box center [721, 293] width 1122 height 487
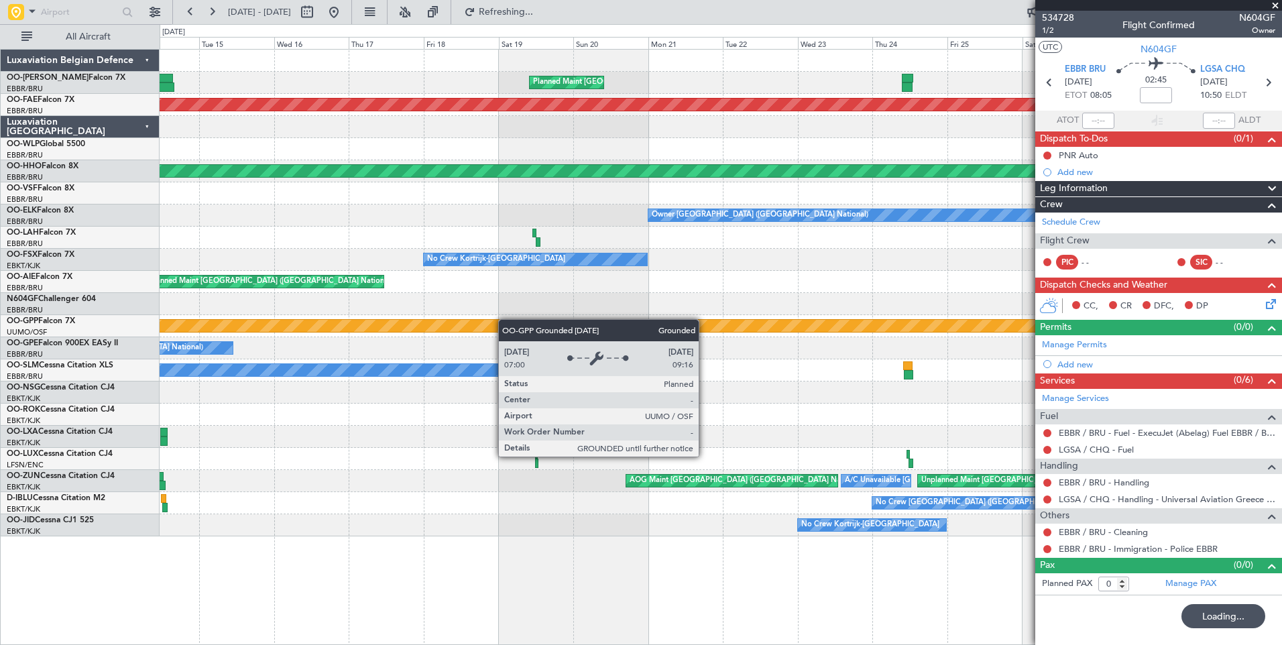
click at [941, 320] on div "Planned Maint Brussels (Brussels National) Planned Maint Kortrijk-Wevelgem Plan…" at bounding box center [721, 293] width 1122 height 487
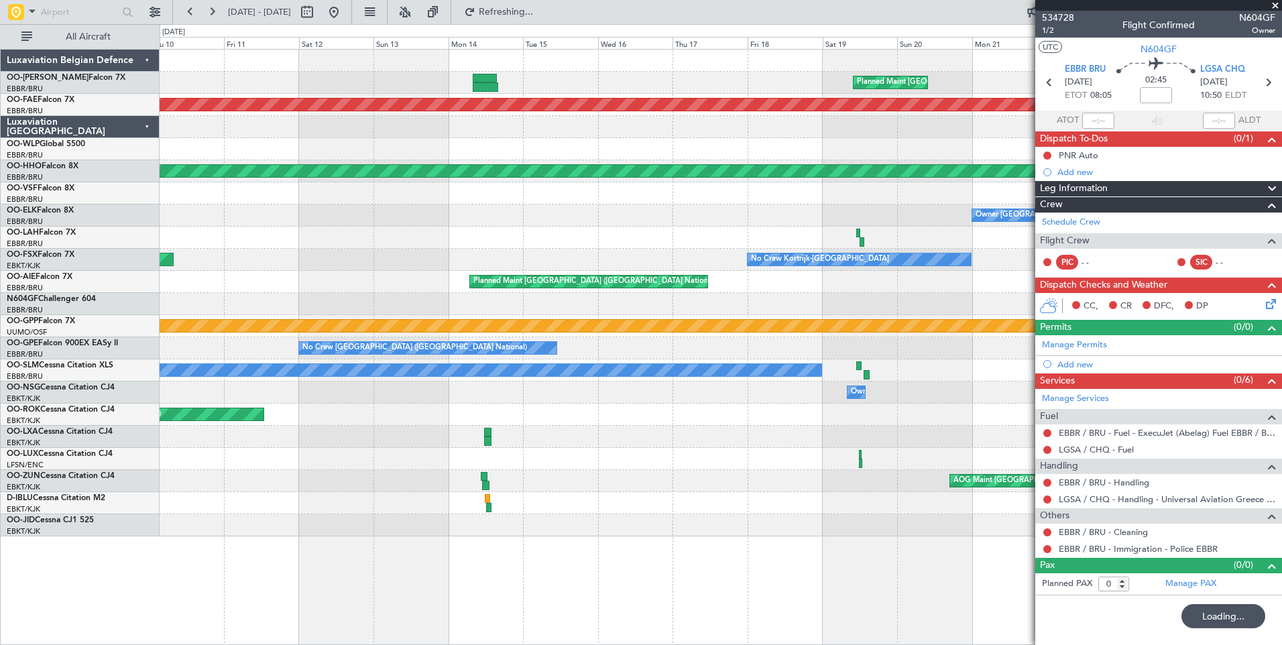
click at [851, 309] on div "Planned Maint Brussels (Brussels National) Planned Maint Kortrijk-Wevelgem Plan…" at bounding box center [721, 293] width 1122 height 487
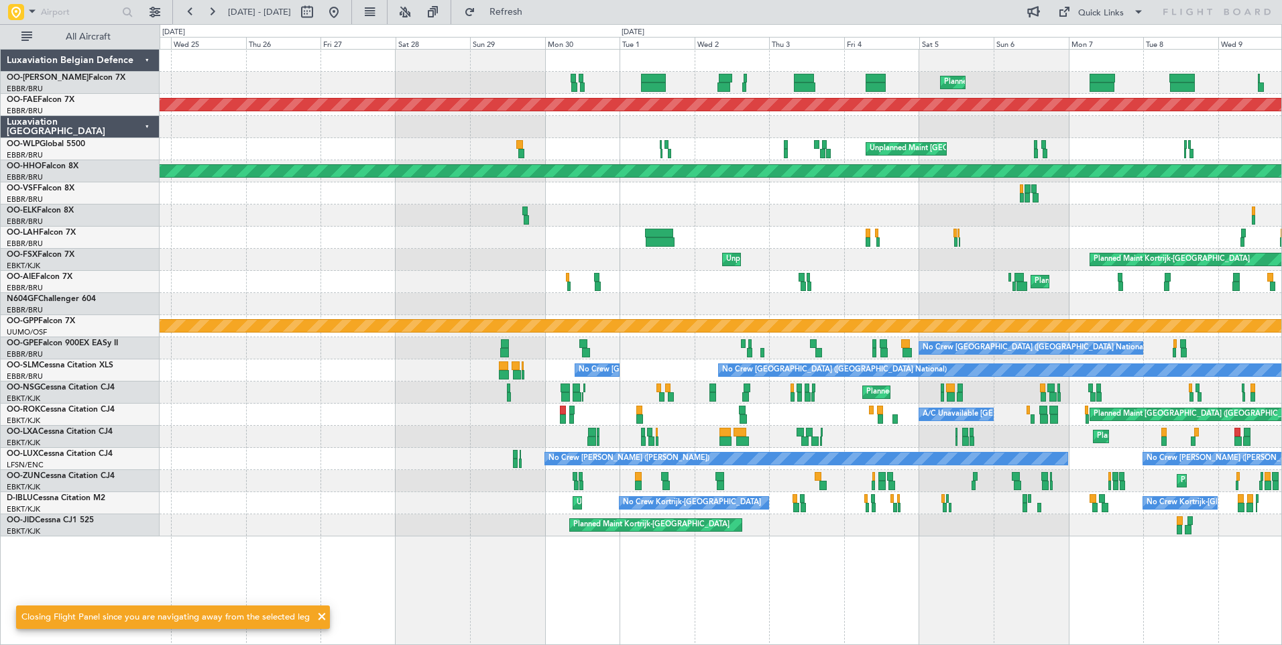
click at [826, 303] on div at bounding box center [721, 304] width 1122 height 22
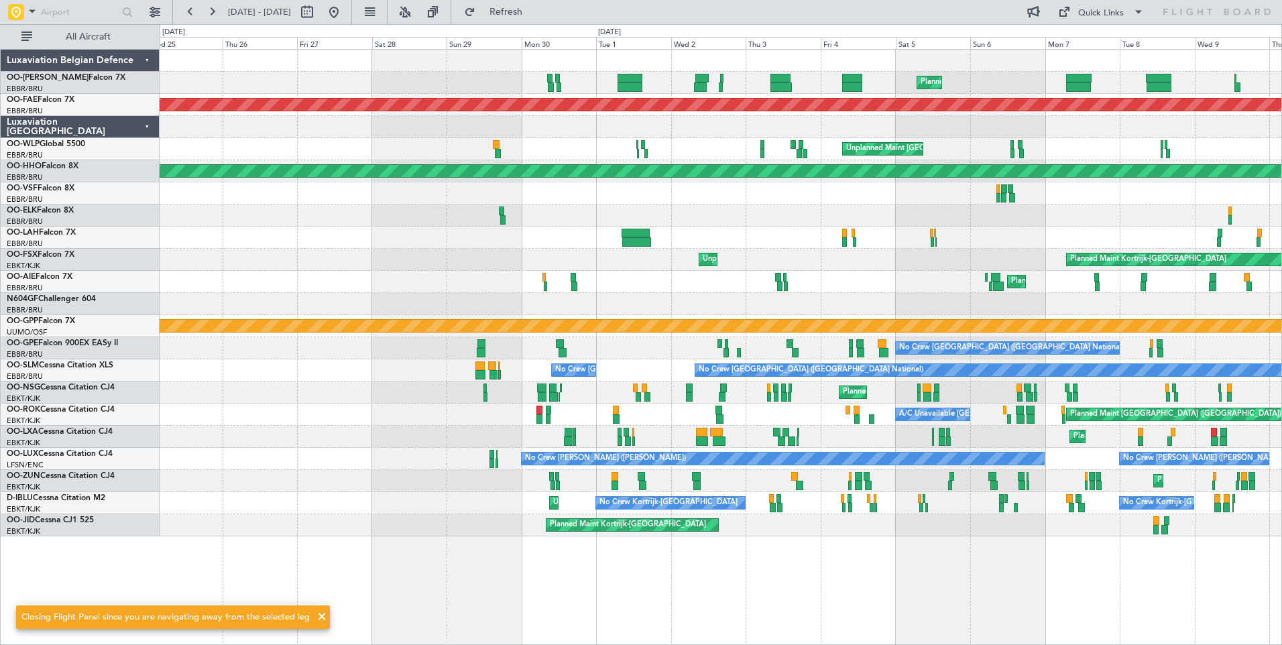
click at [1148, 303] on div at bounding box center [721, 304] width 1122 height 22
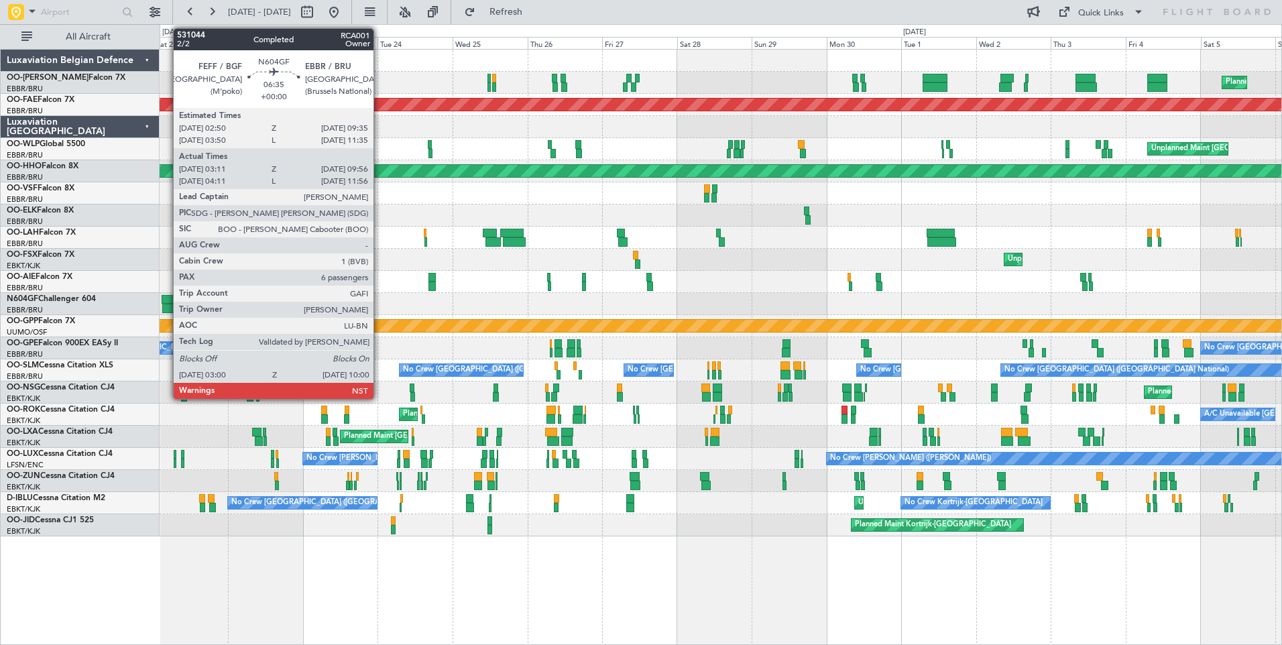
click at [166, 303] on div at bounding box center [172, 299] width 21 height 9
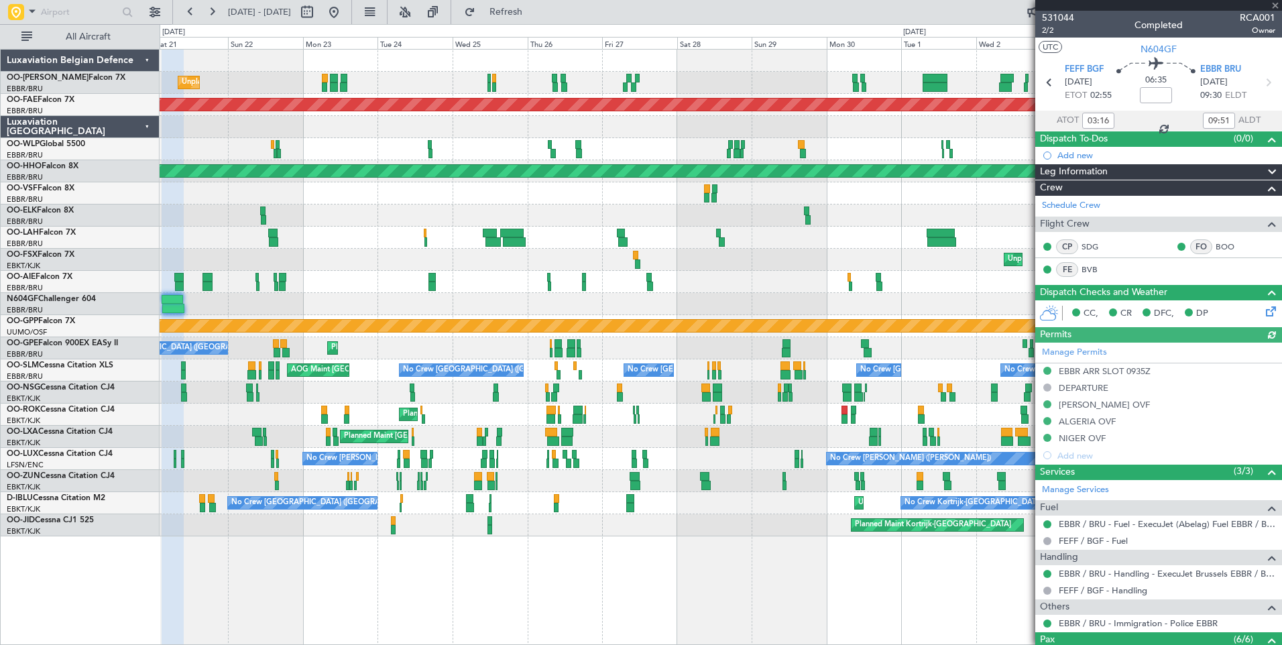
click at [239, 313] on div at bounding box center [721, 304] width 1122 height 22
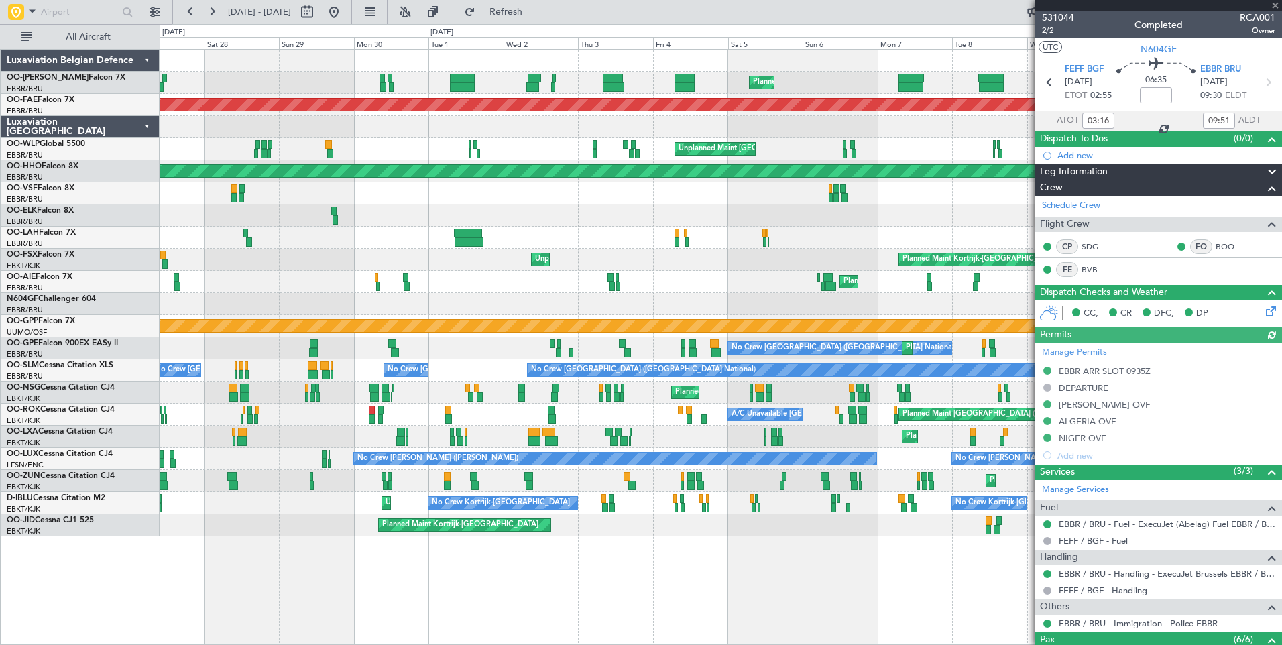
click at [353, 335] on div "Planned Maint Brussels (Brussels National) AOG Maint Camp Springs (Joint Base A…" at bounding box center [721, 293] width 1122 height 487
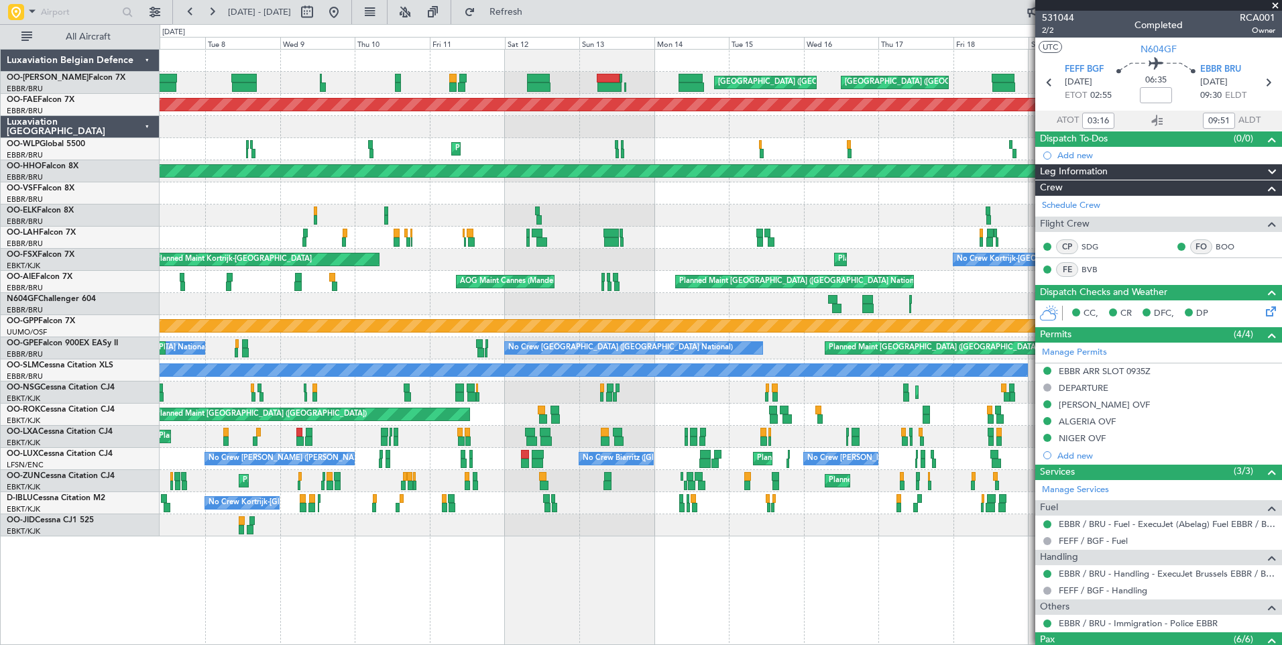
click at [427, 353] on div "No Crew Brussels (Brussels National) Planned Maint Brussels (Brussels National)…" at bounding box center [721, 348] width 1122 height 22
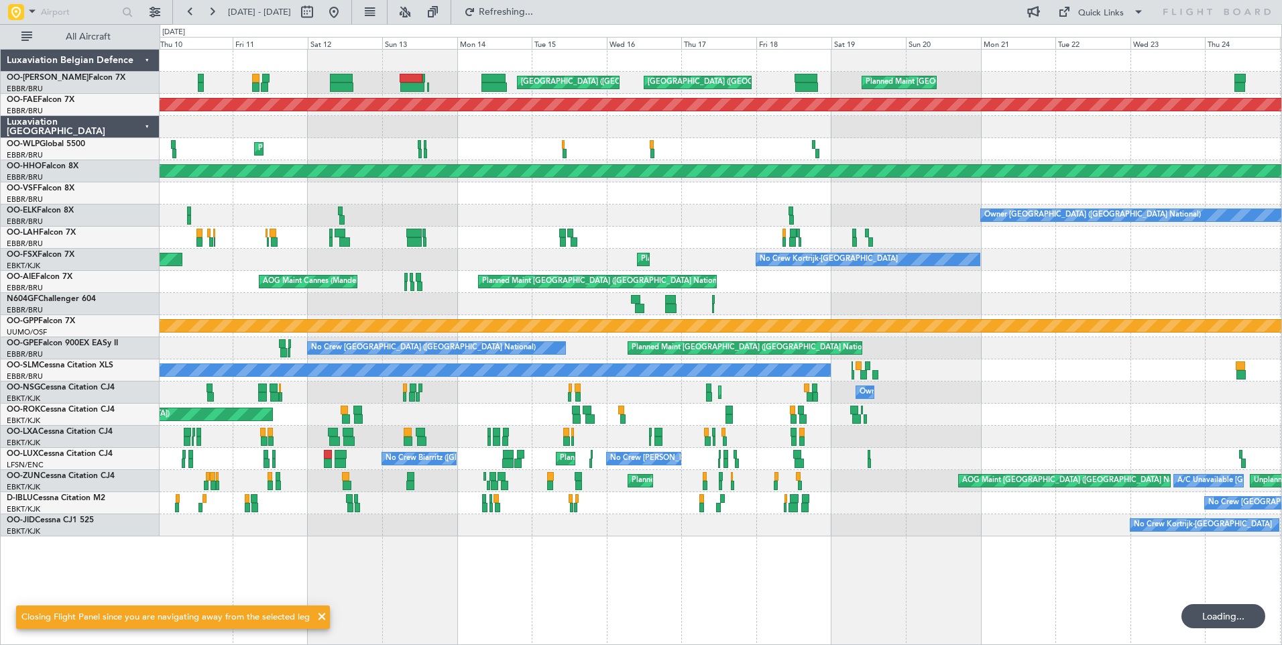
click at [551, 304] on div at bounding box center [721, 304] width 1122 height 22
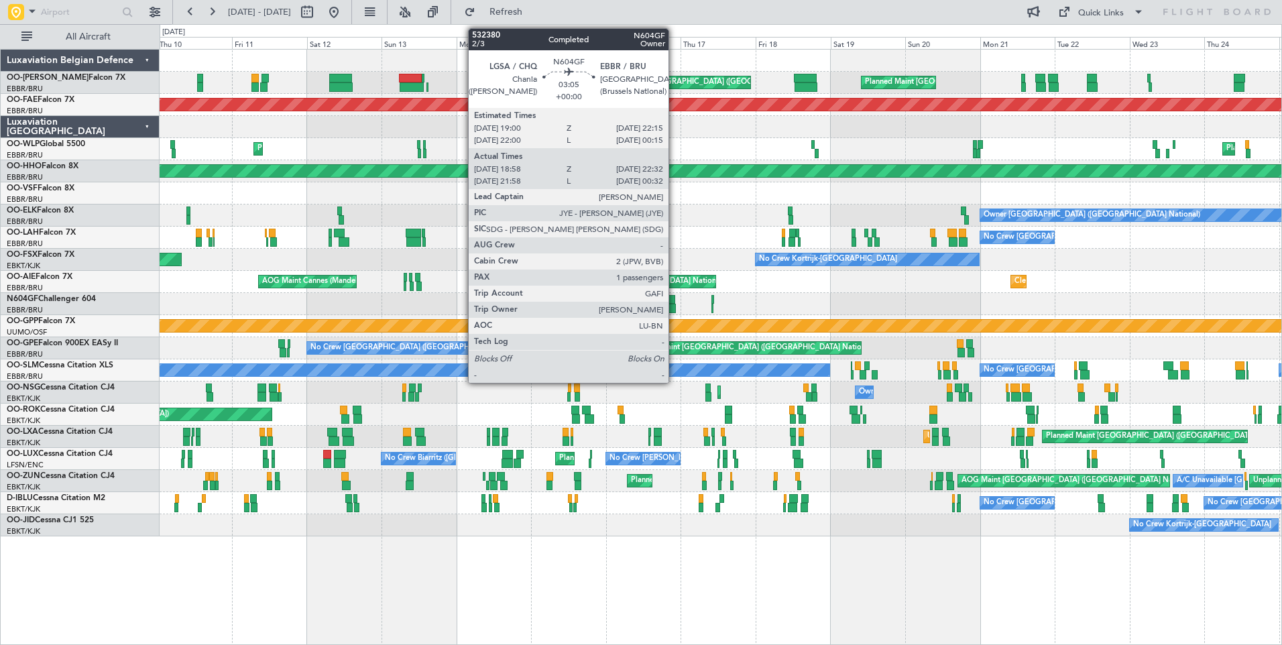
click at [675, 307] on div at bounding box center [670, 308] width 11 height 9
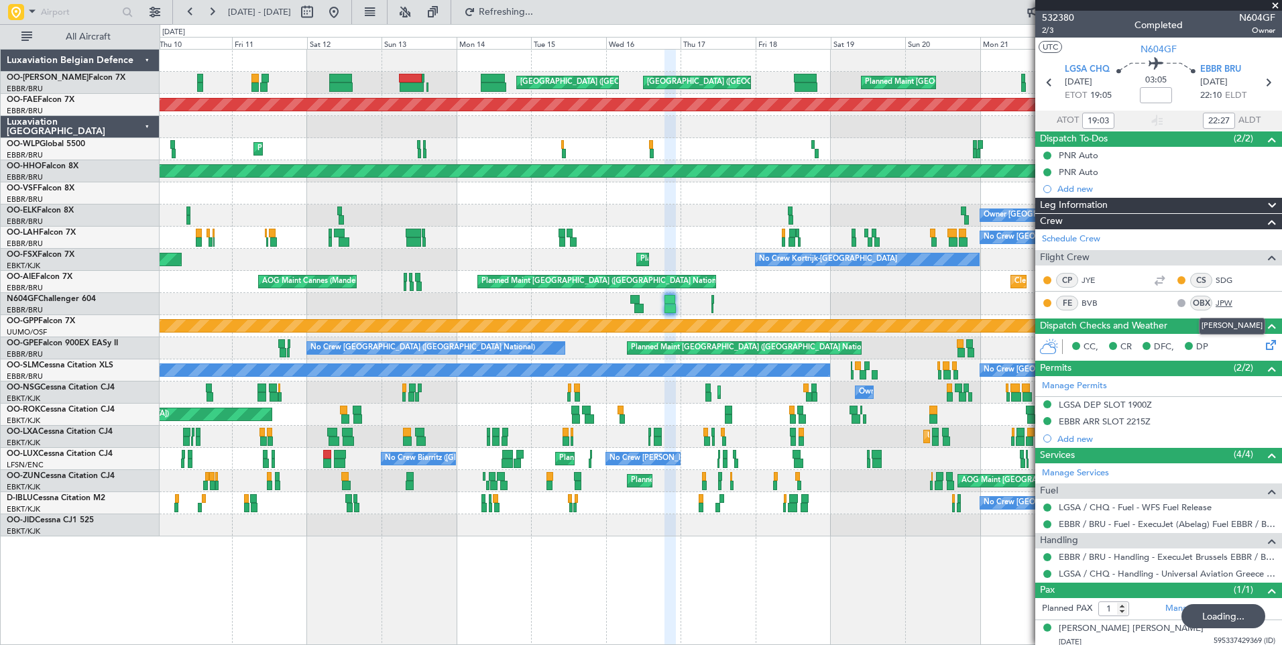
click at [1218, 300] on link "JPW" at bounding box center [1231, 303] width 30 height 12
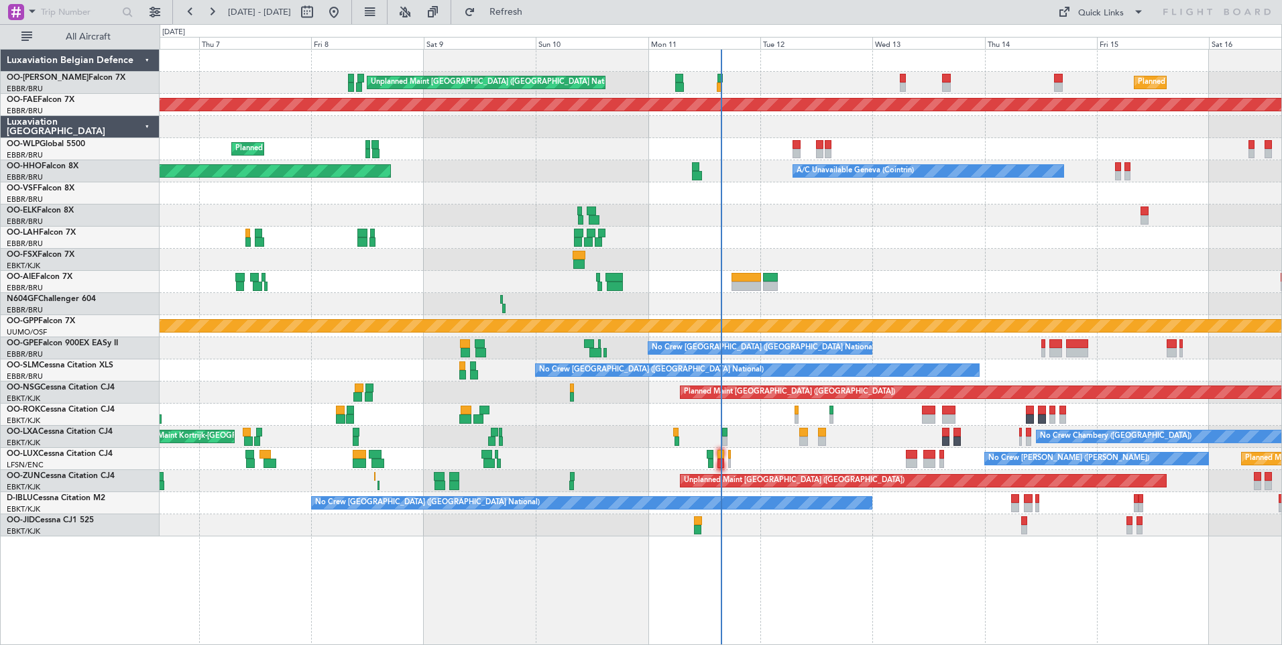
click at [543, 408] on div "Owner [GEOGRAPHIC_DATA]-[GEOGRAPHIC_DATA]" at bounding box center [721, 415] width 1122 height 22
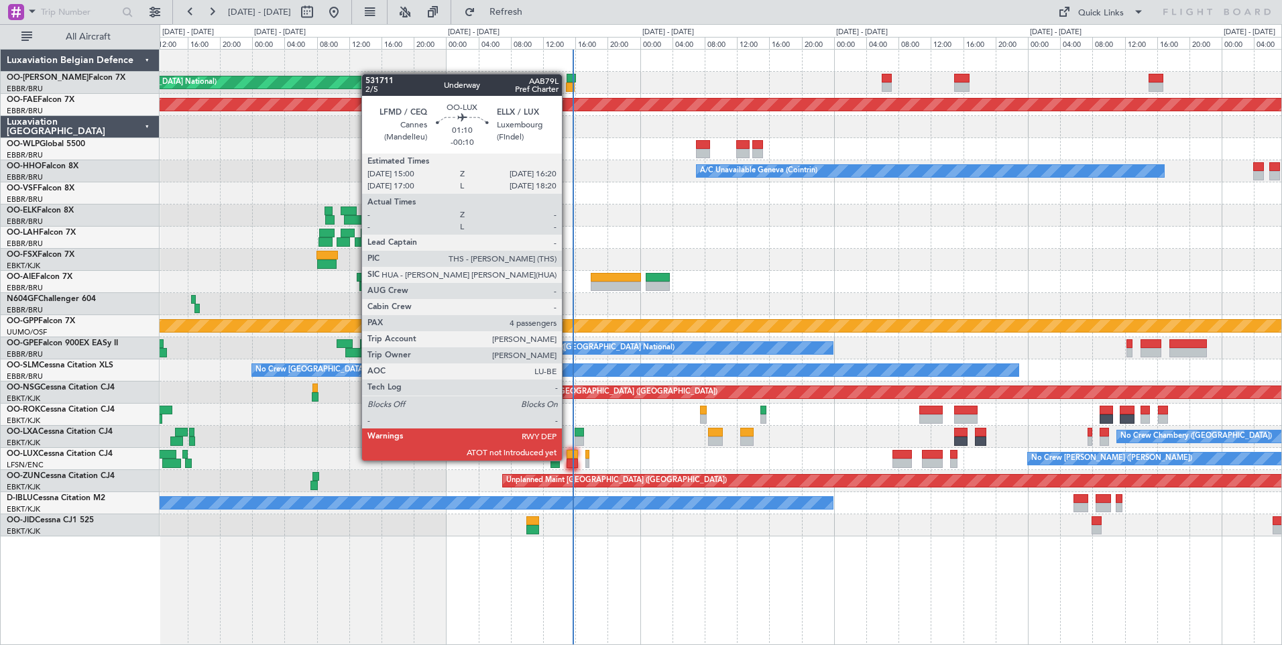
click at [568, 459] on div at bounding box center [572, 463] width 11 height 9
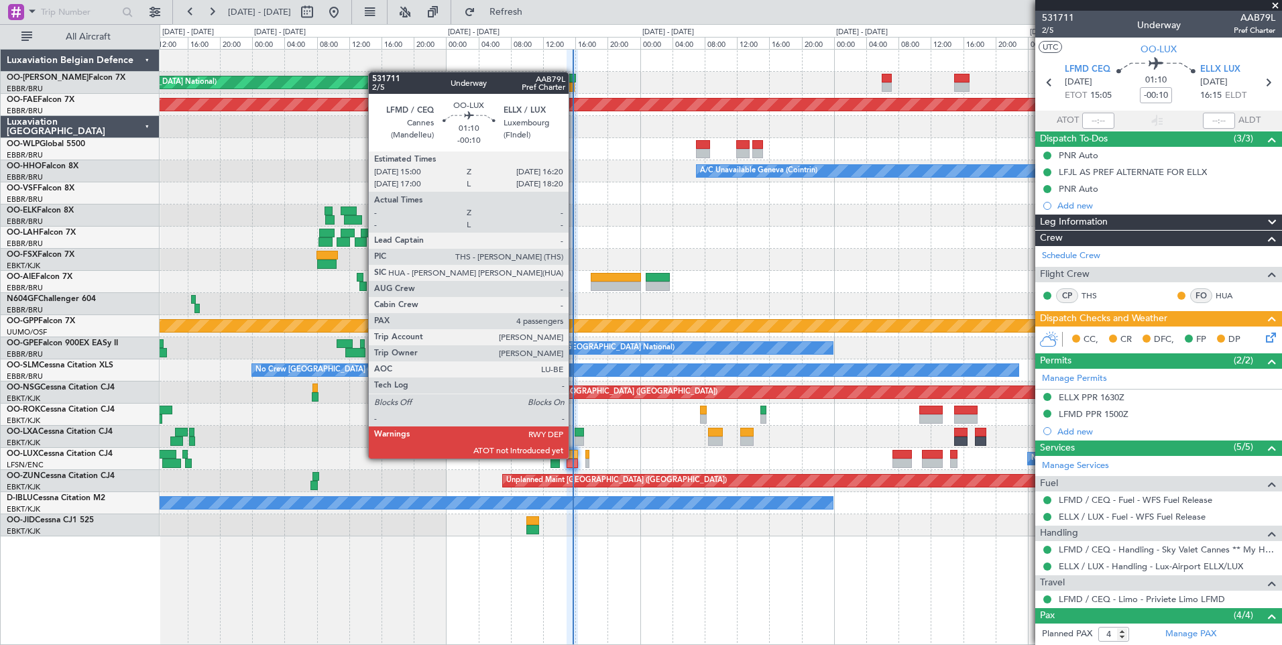
click at [575, 457] on div at bounding box center [572, 454] width 11 height 9
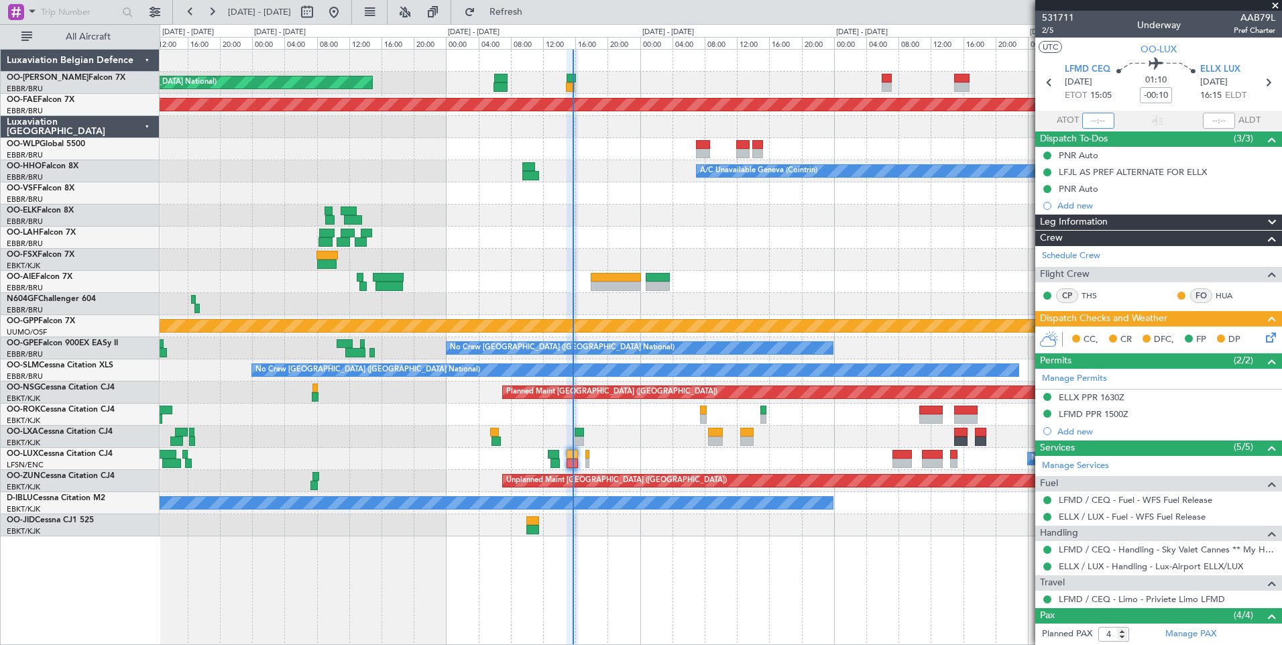
click at [1087, 123] on input "text" at bounding box center [1099, 121] width 32 height 16
type input "15:28"
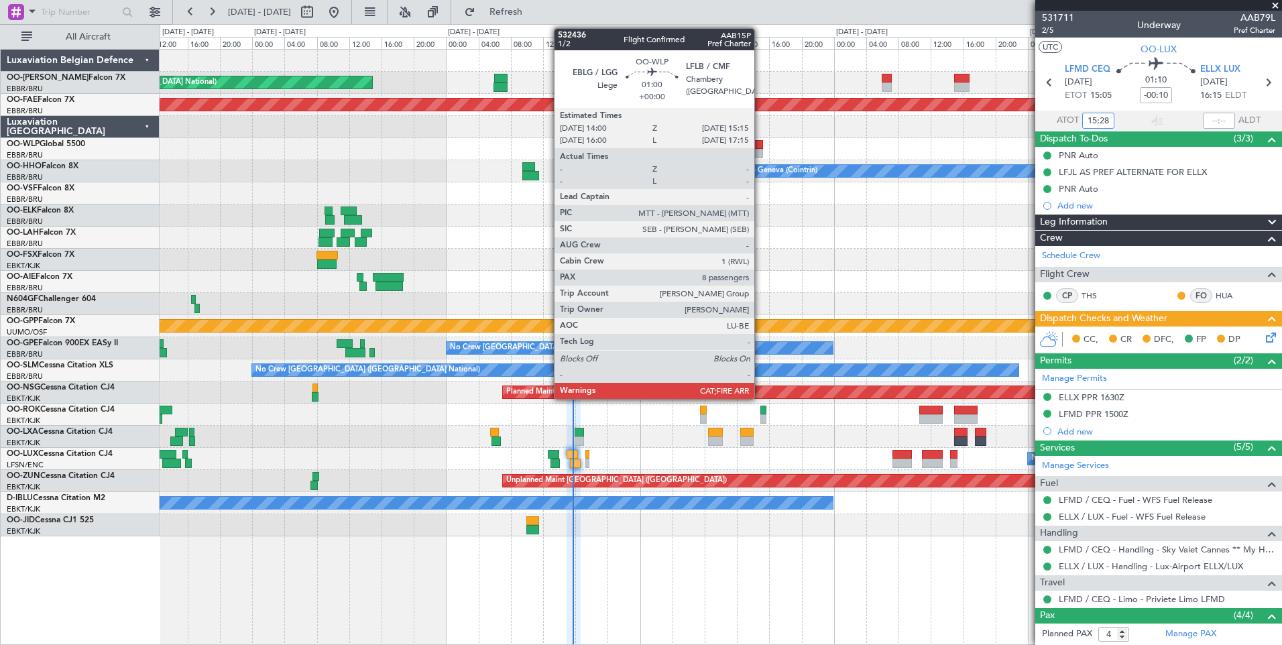
click at [761, 150] on div at bounding box center [758, 153] width 11 height 9
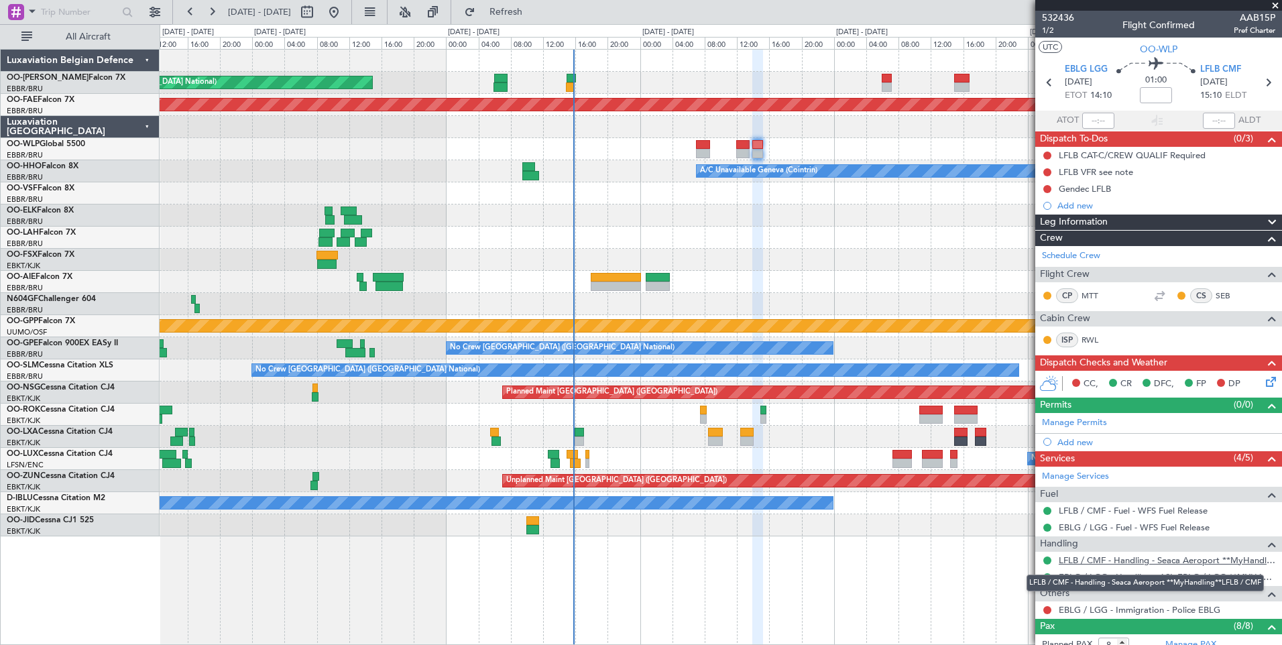
click at [1135, 561] on link "LFLB / CMF - Handling - Seaca Aeroport **MyHandling**LFLB / CMF" at bounding box center [1167, 560] width 217 height 11
click at [590, 347] on div "Unplanned Maint [GEOGRAPHIC_DATA] ([GEOGRAPHIC_DATA] National) Planned Maint [G…" at bounding box center [721, 293] width 1122 height 487
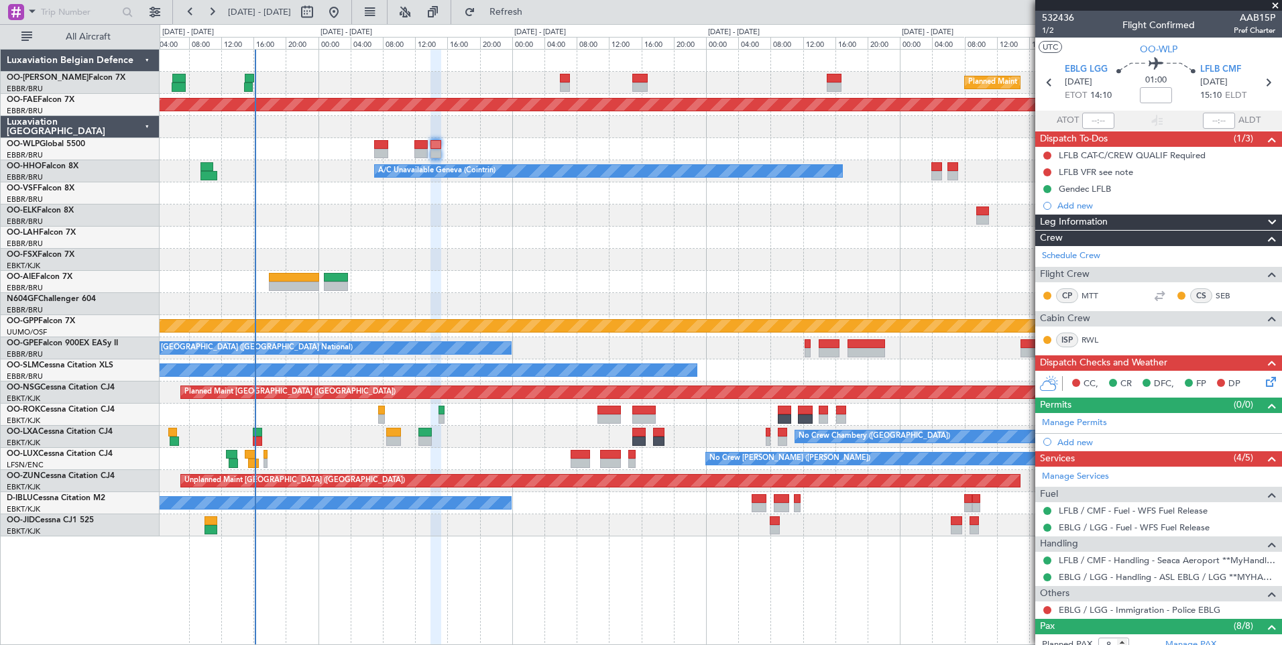
drag, startPoint x: 692, startPoint y: 342, endPoint x: 814, endPoint y: 321, distance: 123.9
click at [637, 351] on fb-app "[DATE] - [DATE] Refresh Quick Links All Aircraft Planned Maint [GEOGRAPHIC_DATA…" at bounding box center [641, 327] width 1282 height 635
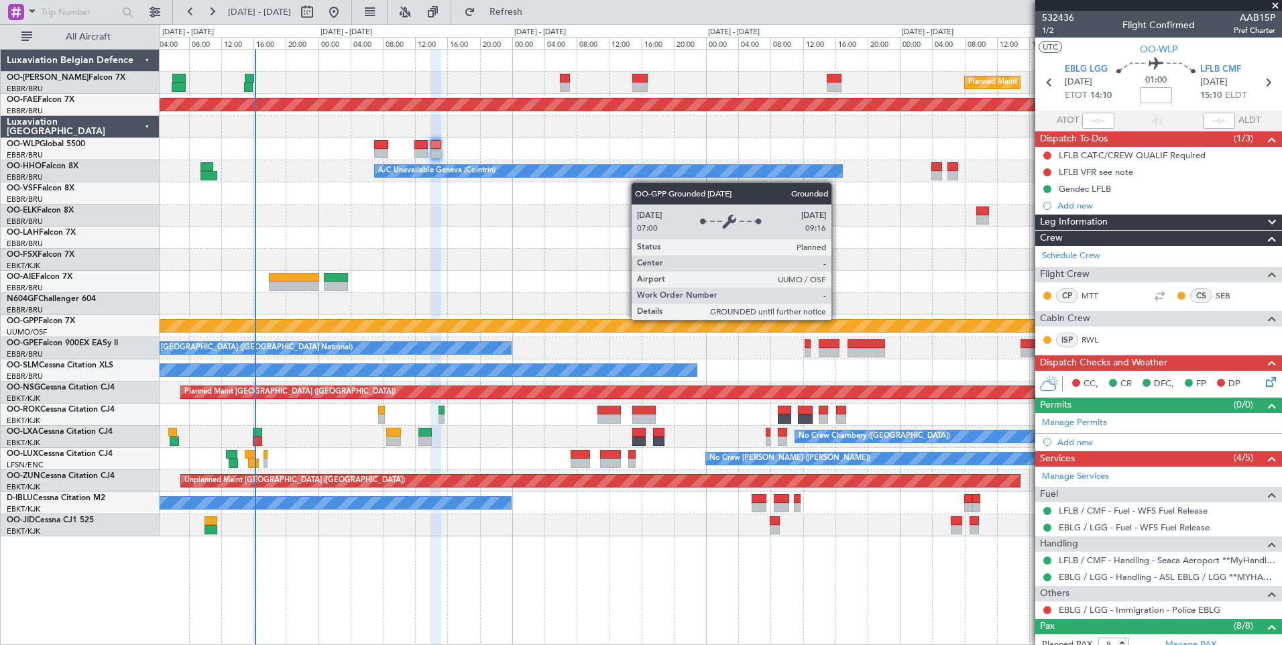
click at [555, 346] on div "Planned Maint [GEOGRAPHIC_DATA] ([GEOGRAPHIC_DATA] National) - - EBMB 08:00 Z K…" at bounding box center [721, 293] width 1122 height 487
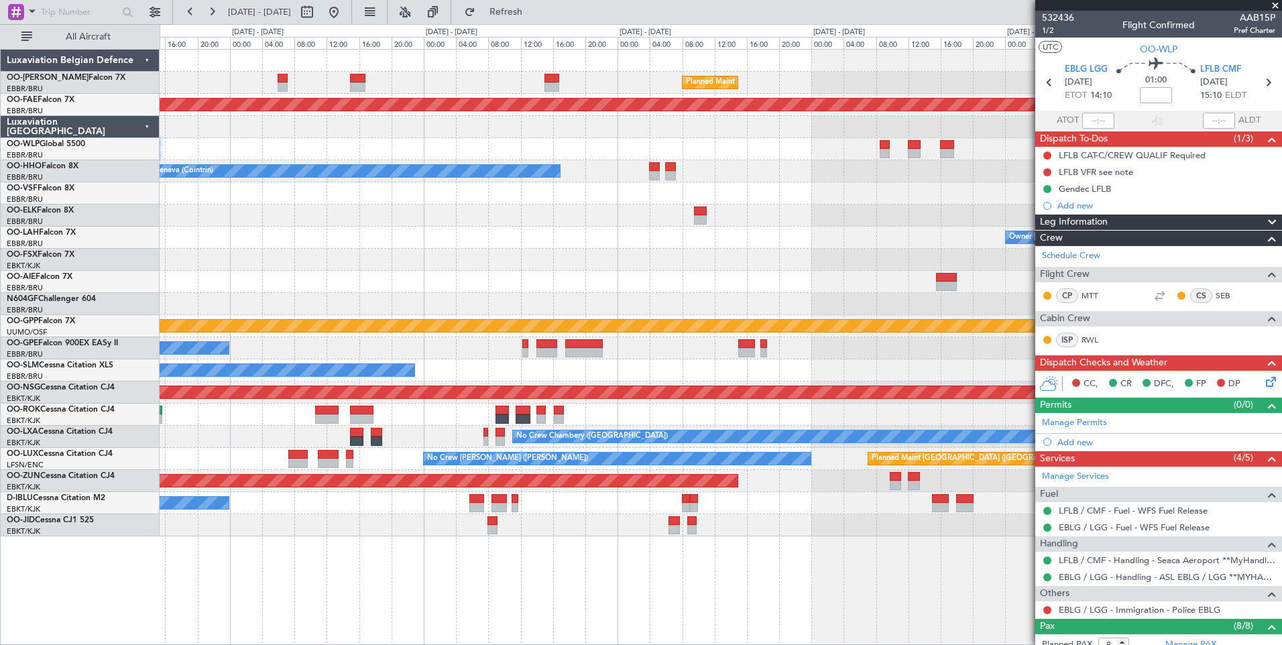
click at [460, 360] on div "Planned Maint [GEOGRAPHIC_DATA] ([GEOGRAPHIC_DATA] National) - - EBMB 08:00 Z K…" at bounding box center [721, 293] width 1122 height 487
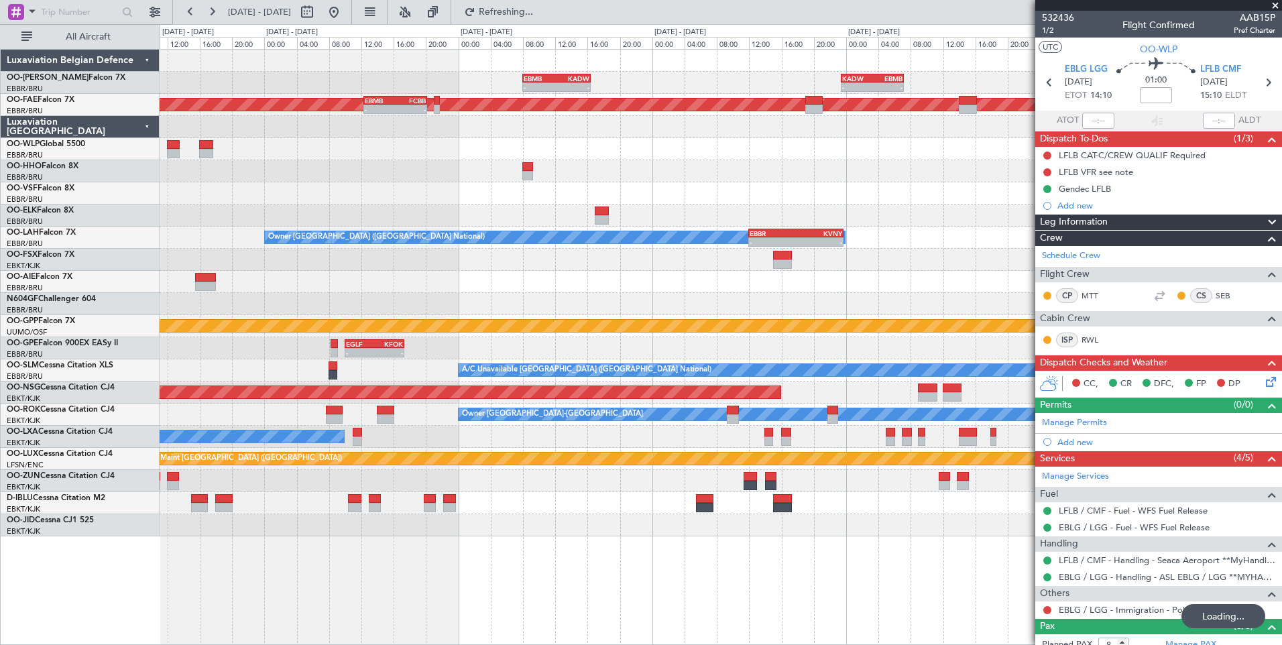
click at [362, 335] on div "- - EBMB 08:00 Z KADW 16:25 Z - - KADW 23:25 Z EBMB 07:10 Z Planned Maint [GEOG…" at bounding box center [721, 293] width 1122 height 487
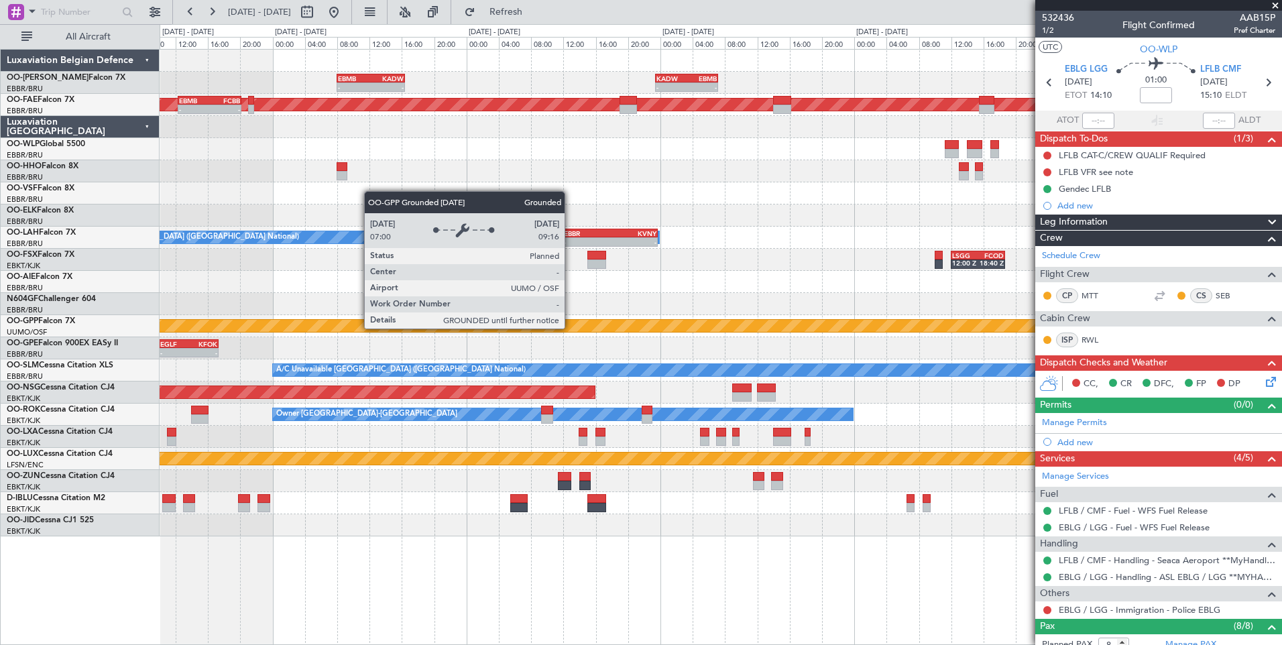
click at [305, 357] on div "- - EBMB 08:00 Z KADW 16:25 Z - - KADW 23:25 Z EBMB 07:10 Z Planned Maint [GEOG…" at bounding box center [721, 293] width 1122 height 487
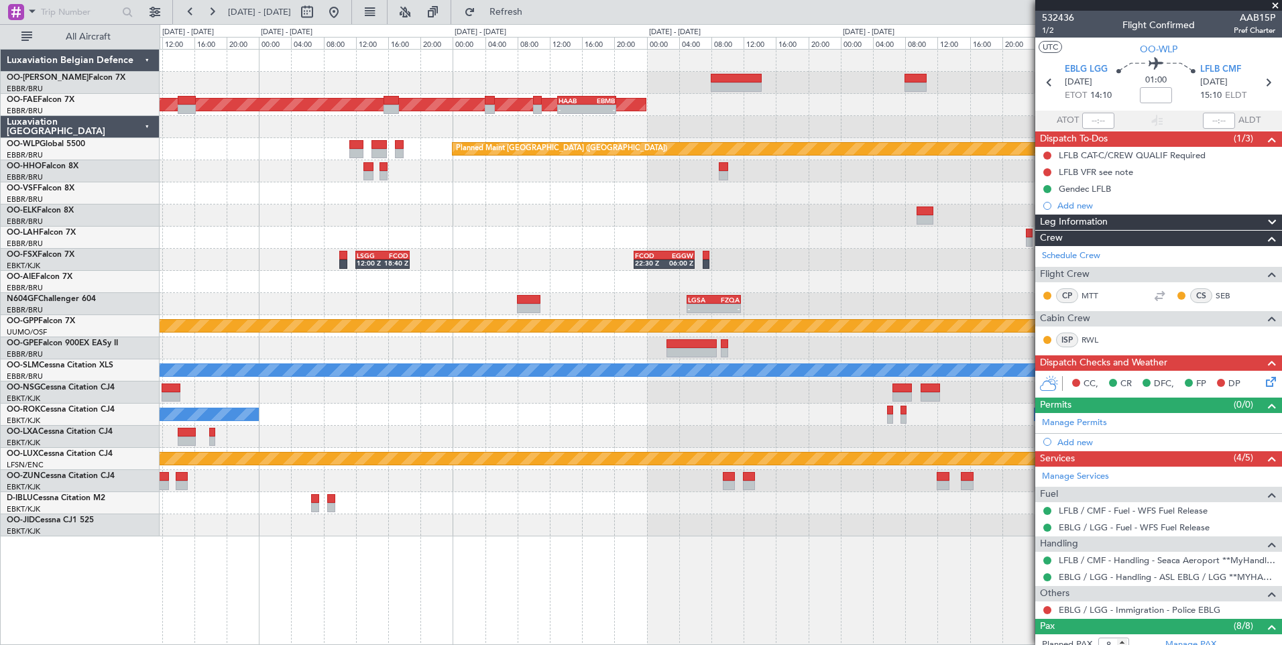
click at [514, 351] on div "- - KADW 23:25 Z EBMB 07:10 Z Planned Maint [GEOGRAPHIC_DATA]-[GEOGRAPHIC_DATA]…" at bounding box center [721, 293] width 1122 height 487
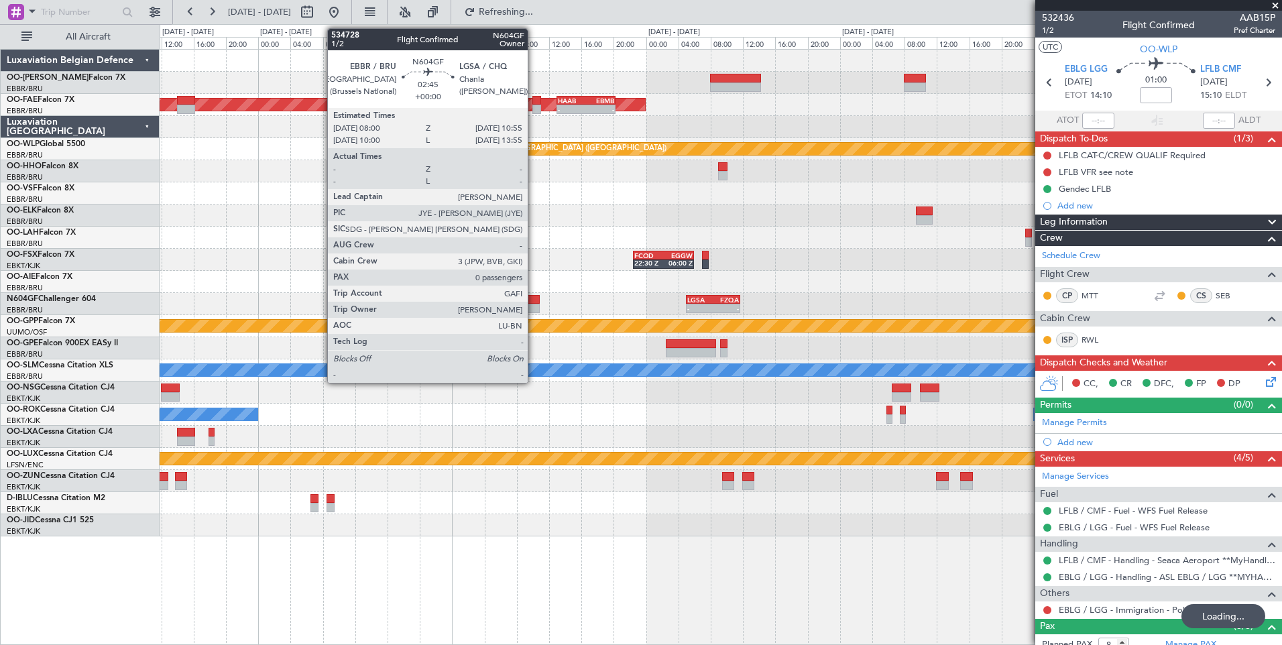
click at [534, 303] on div at bounding box center [528, 299] width 24 height 9
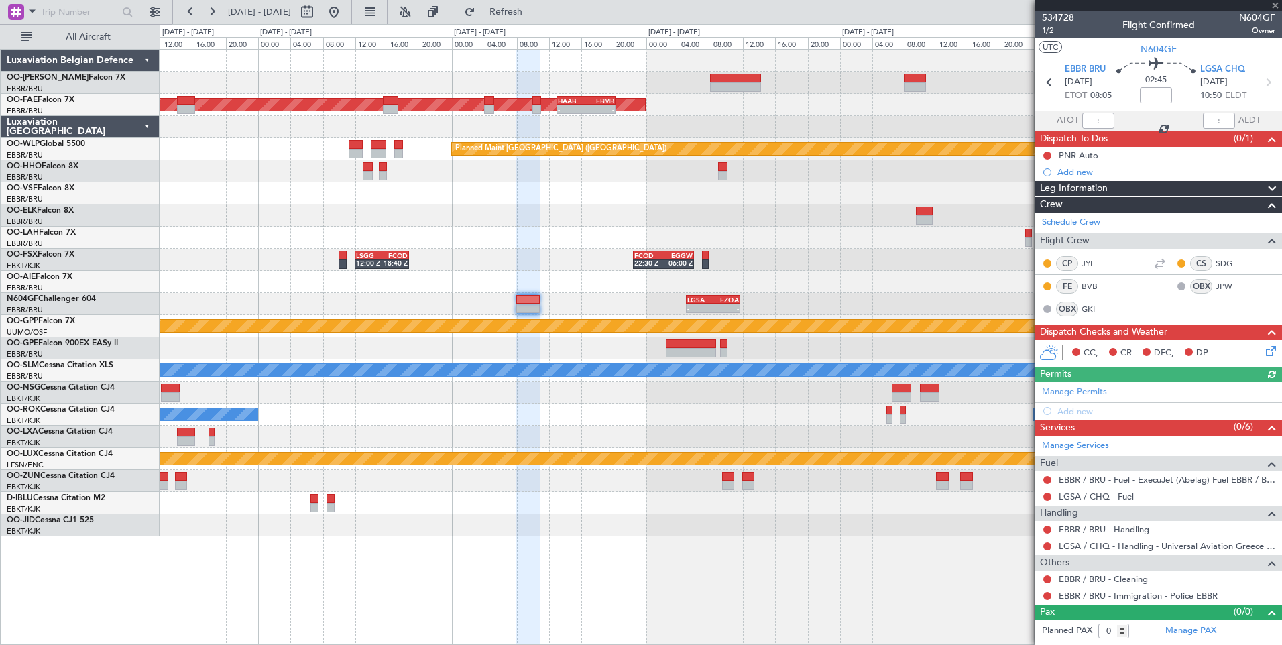
click at [1128, 550] on link "LGSA / CHQ - Handling - Universal Aviation Greece LGSA / CHQ" at bounding box center [1167, 546] width 217 height 11
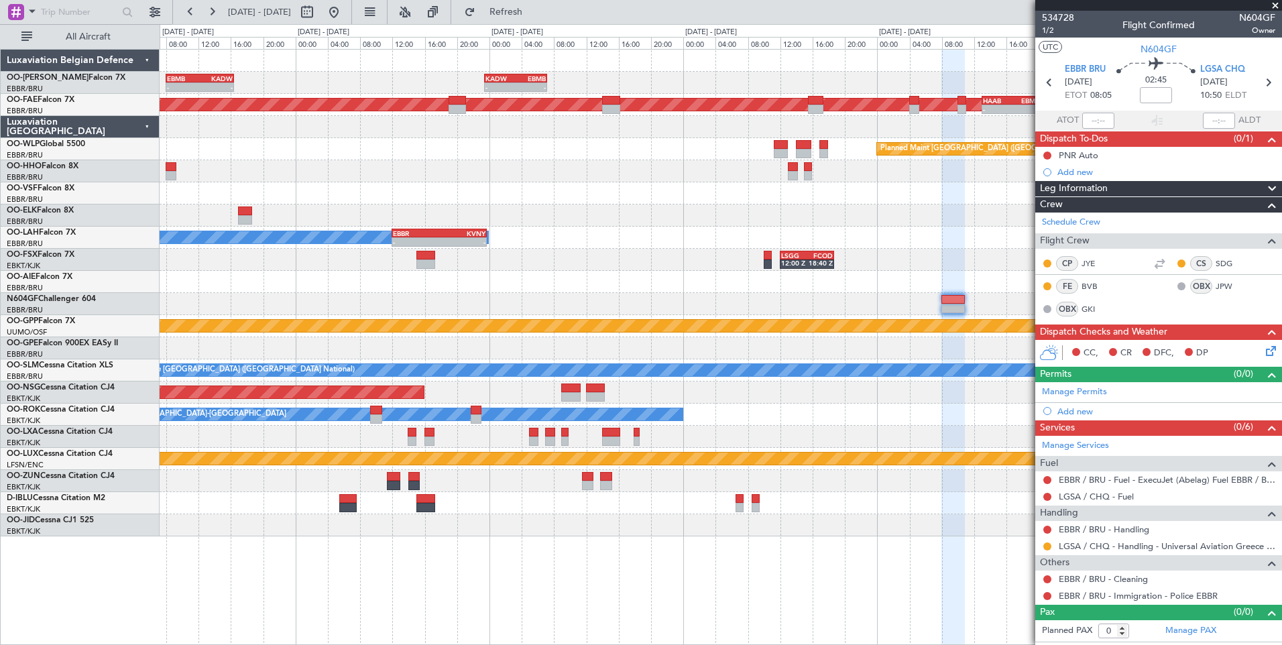
click at [869, 210] on div "KADW 23:25 Z EBMB 07:10 Z - - EBMB 08:00 Z KADW 16:25 Z - - - - HAAB 13:00 Z EB…" at bounding box center [721, 293] width 1122 height 487
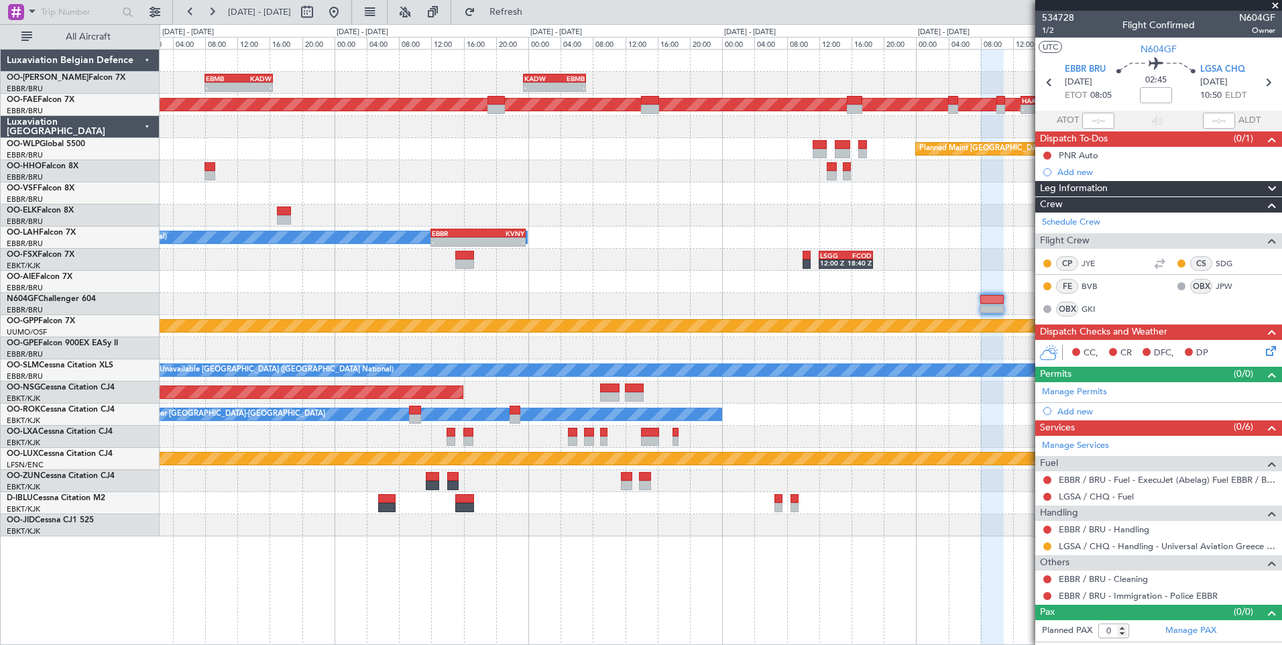
click at [1074, 221] on fb-app "[DATE] - [DATE] Refresh Quick Links All Aircraft KADW 23:25 Z EBMB 07:10 Z - - …" at bounding box center [641, 327] width 1282 height 635
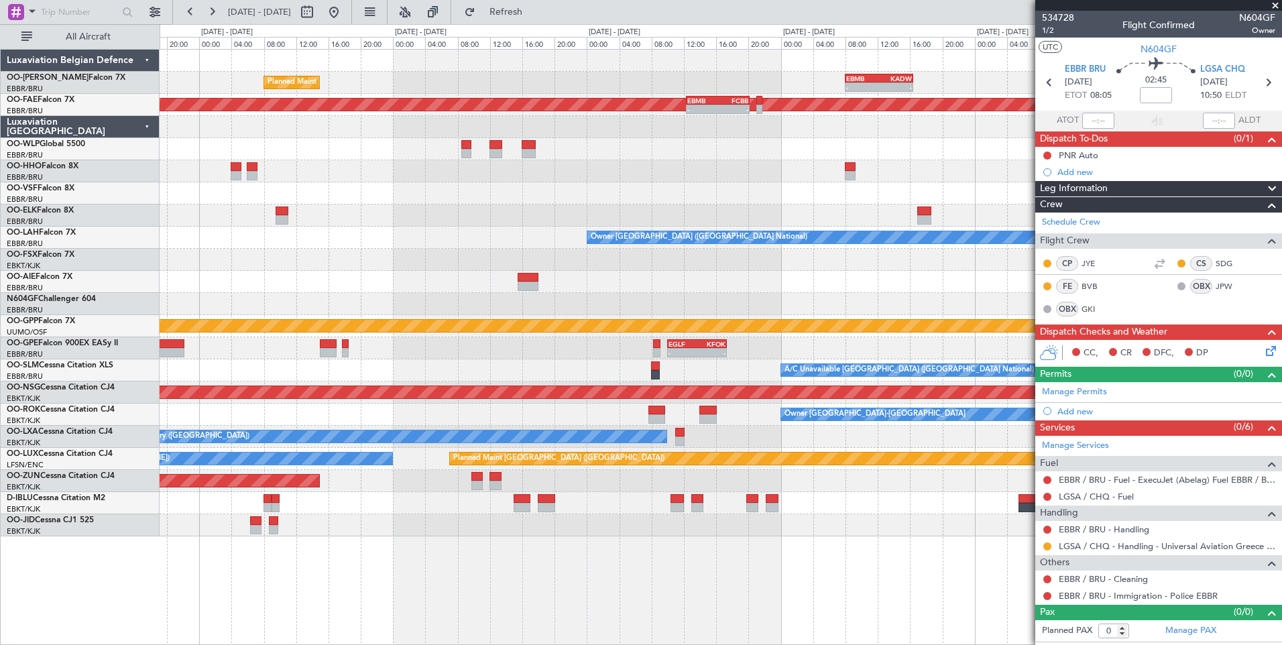
click at [932, 219] on div at bounding box center [721, 216] width 1122 height 22
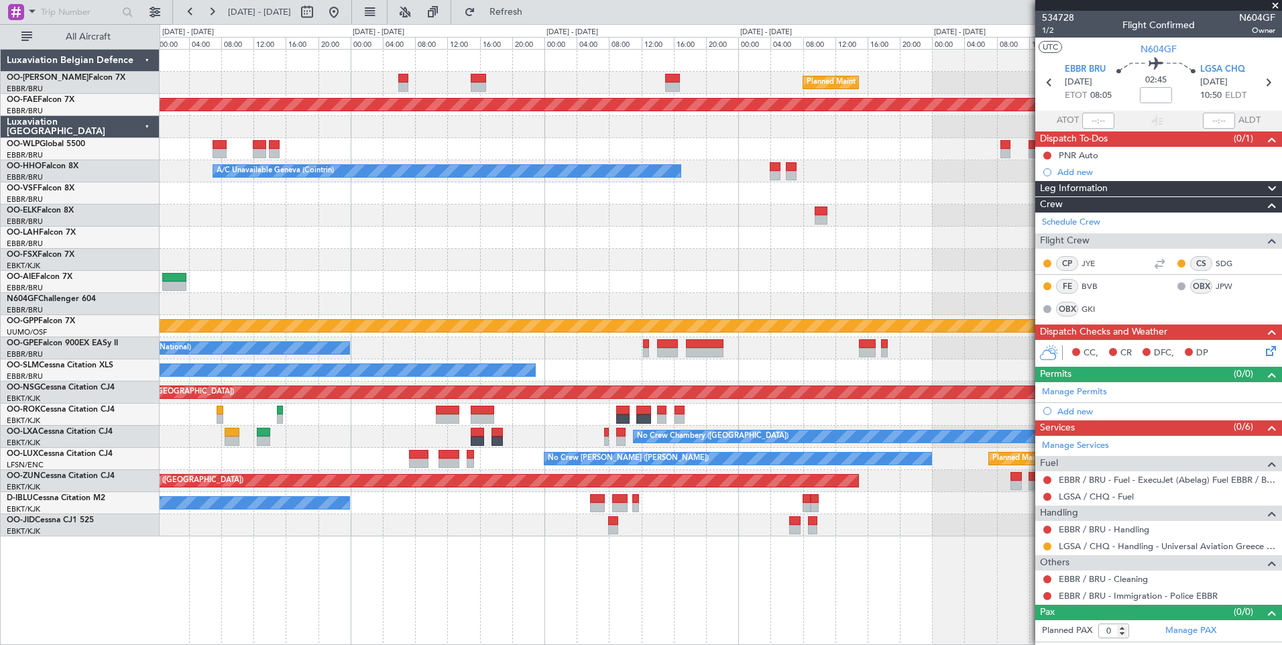
click at [787, 181] on div "A/C Unavailable Geneva (Cointrin)" at bounding box center [721, 171] width 1122 height 22
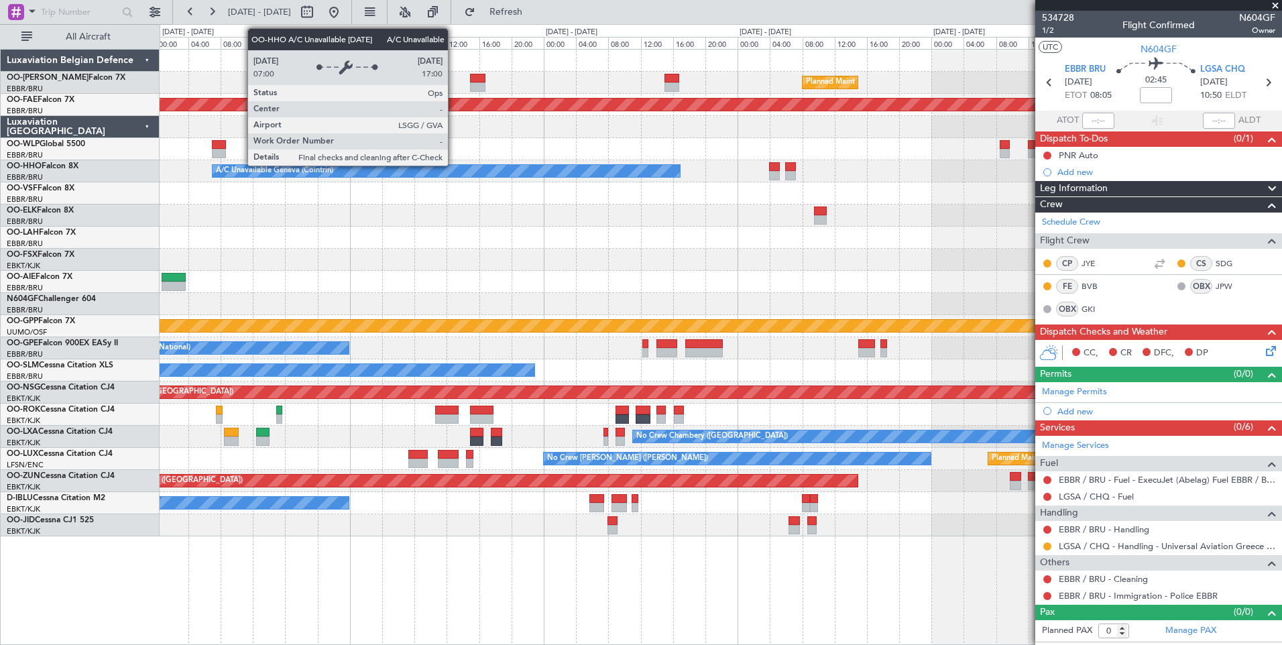
click at [802, 195] on div "Planned Maint [GEOGRAPHIC_DATA] ([GEOGRAPHIC_DATA] National) - - EBMB 08:00 Z K…" at bounding box center [721, 293] width 1122 height 487
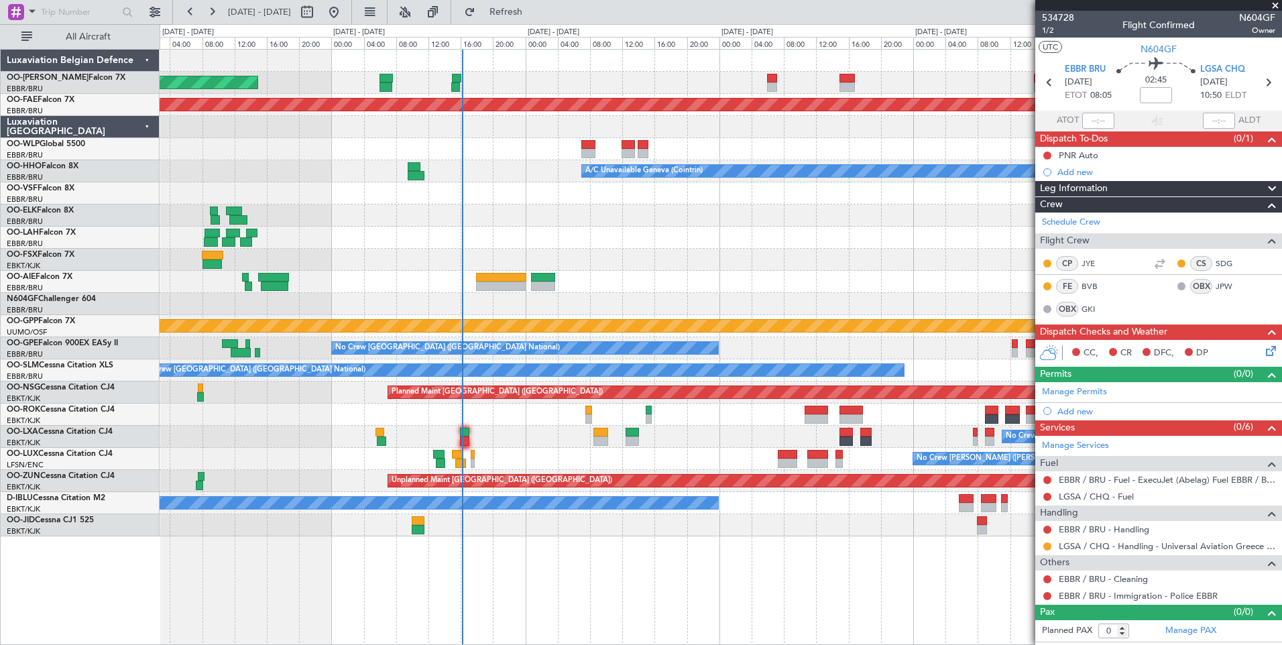
click at [553, 186] on div at bounding box center [721, 193] width 1122 height 22
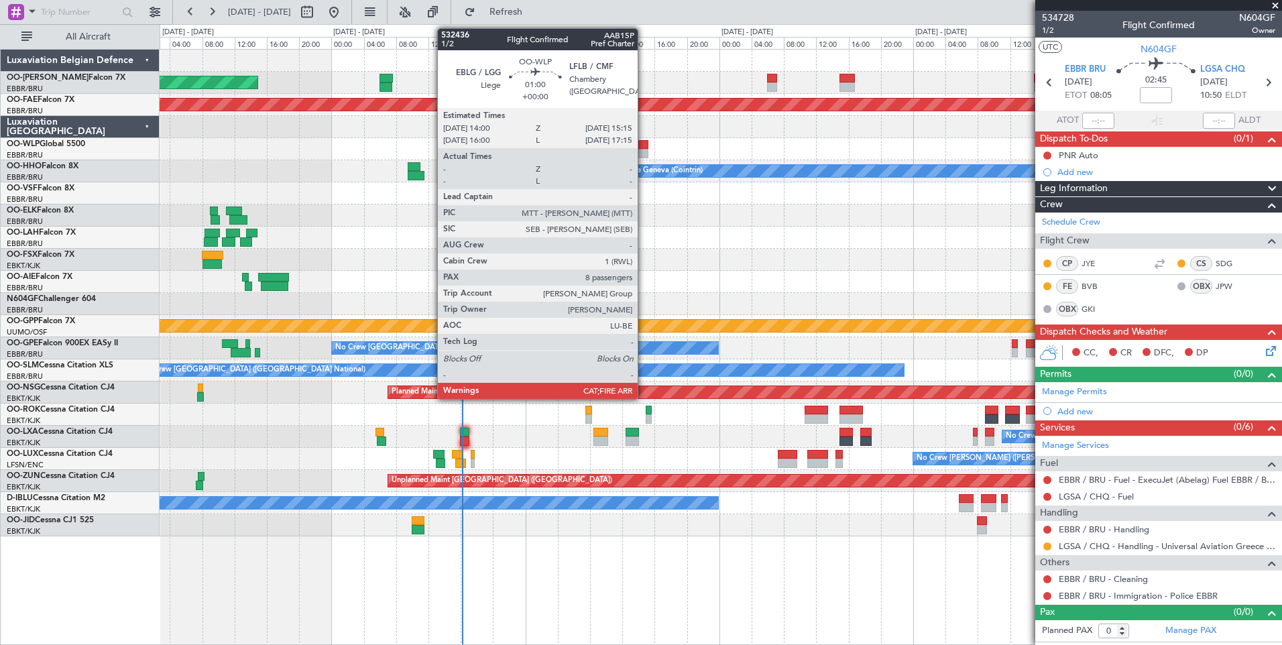
click at [644, 148] on div at bounding box center [643, 144] width 11 height 9
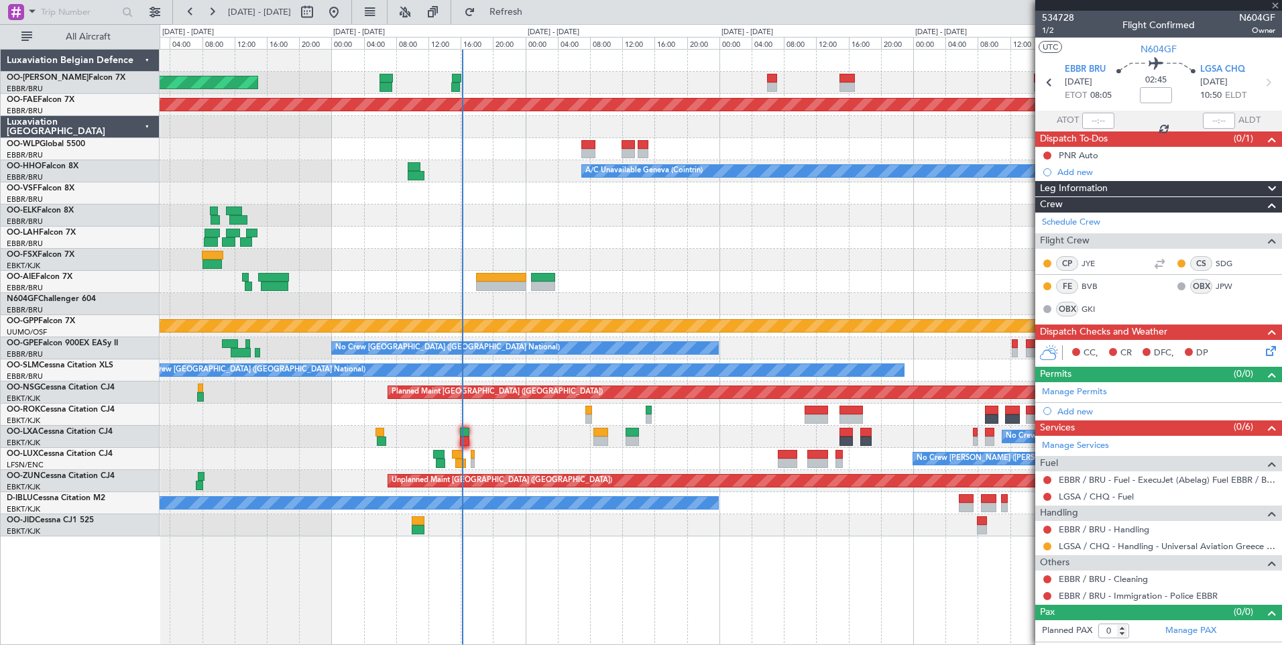
type input "8"
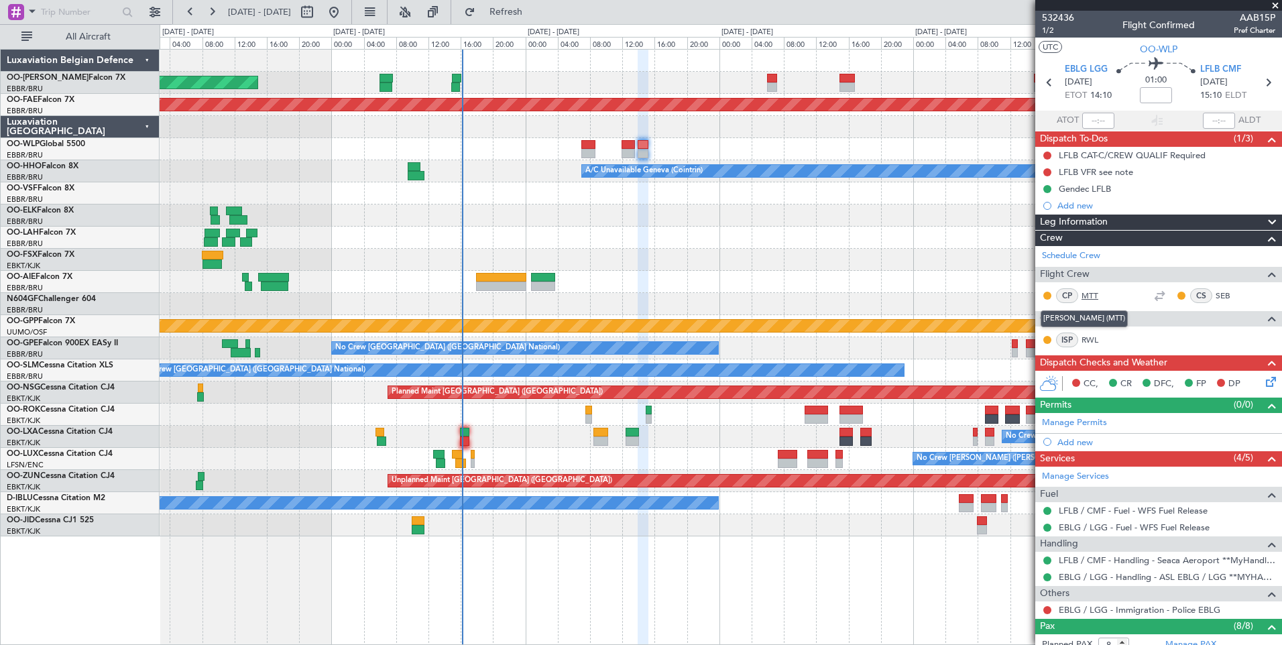
click at [1095, 292] on link "MTT" at bounding box center [1097, 296] width 30 height 12
click at [557, 311] on div "Unplanned Maint [GEOGRAPHIC_DATA] ([GEOGRAPHIC_DATA] National) Planned Maint [G…" at bounding box center [721, 293] width 1122 height 487
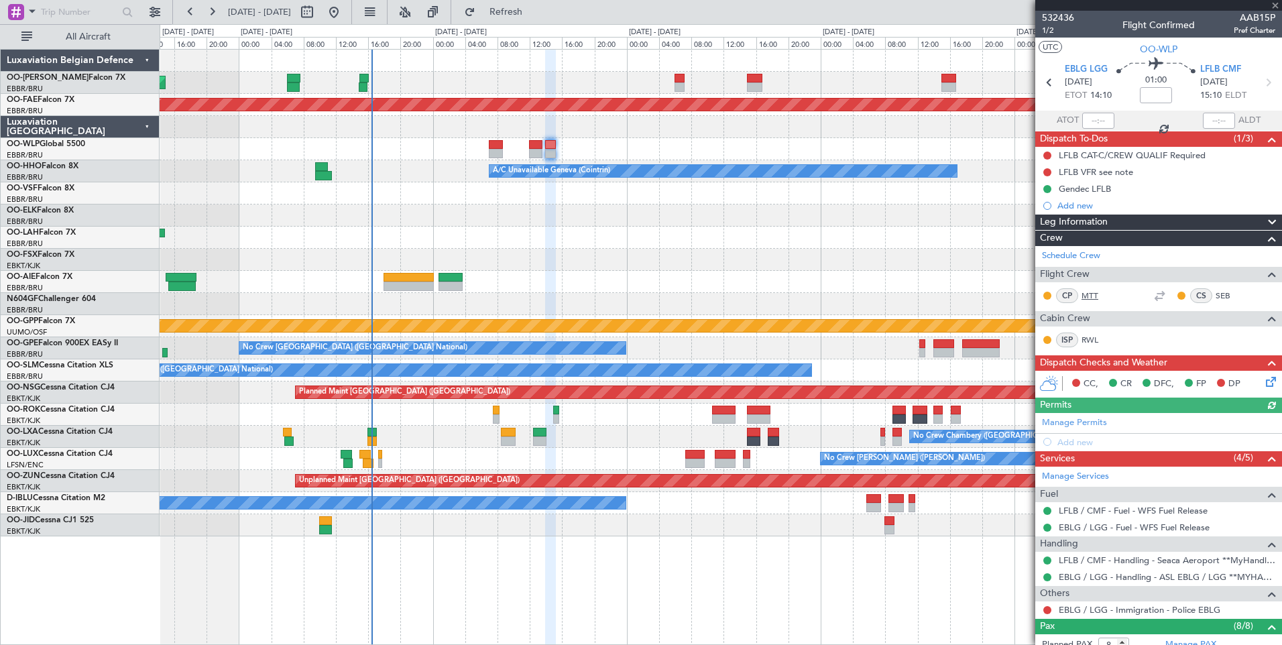
click at [1093, 296] on link "MTT" at bounding box center [1097, 296] width 30 height 12
click at [528, 158] on div at bounding box center [721, 149] width 1122 height 22
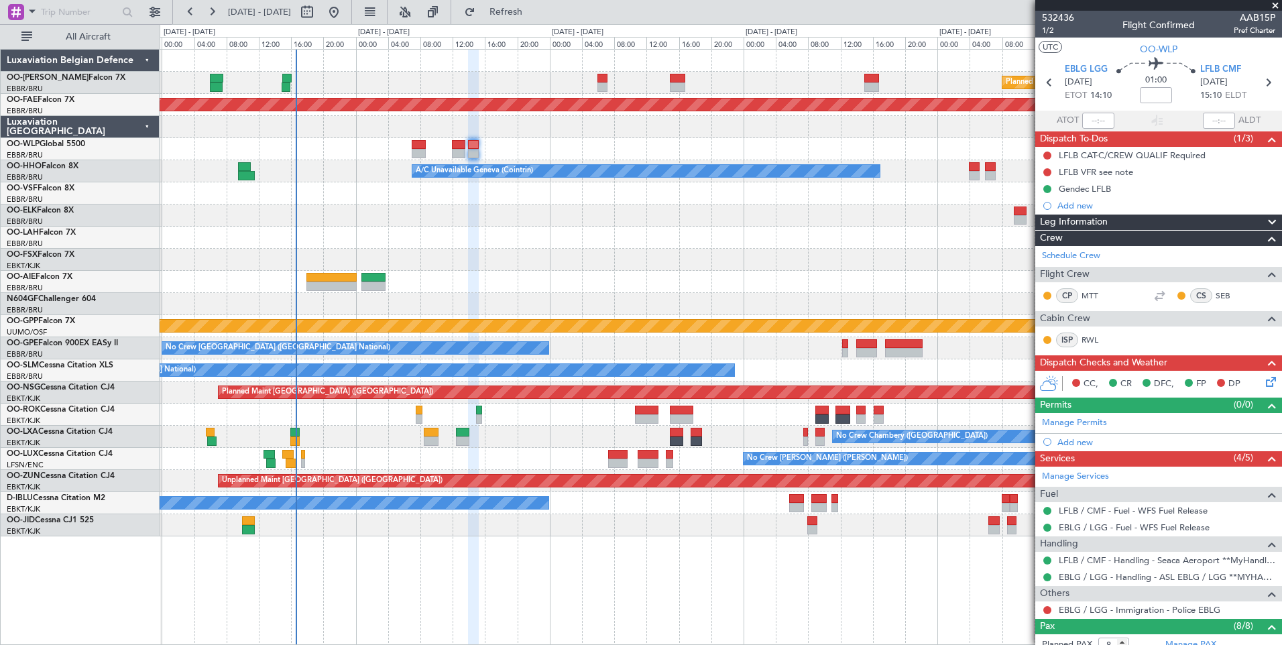
click at [542, 261] on div at bounding box center [721, 260] width 1122 height 22
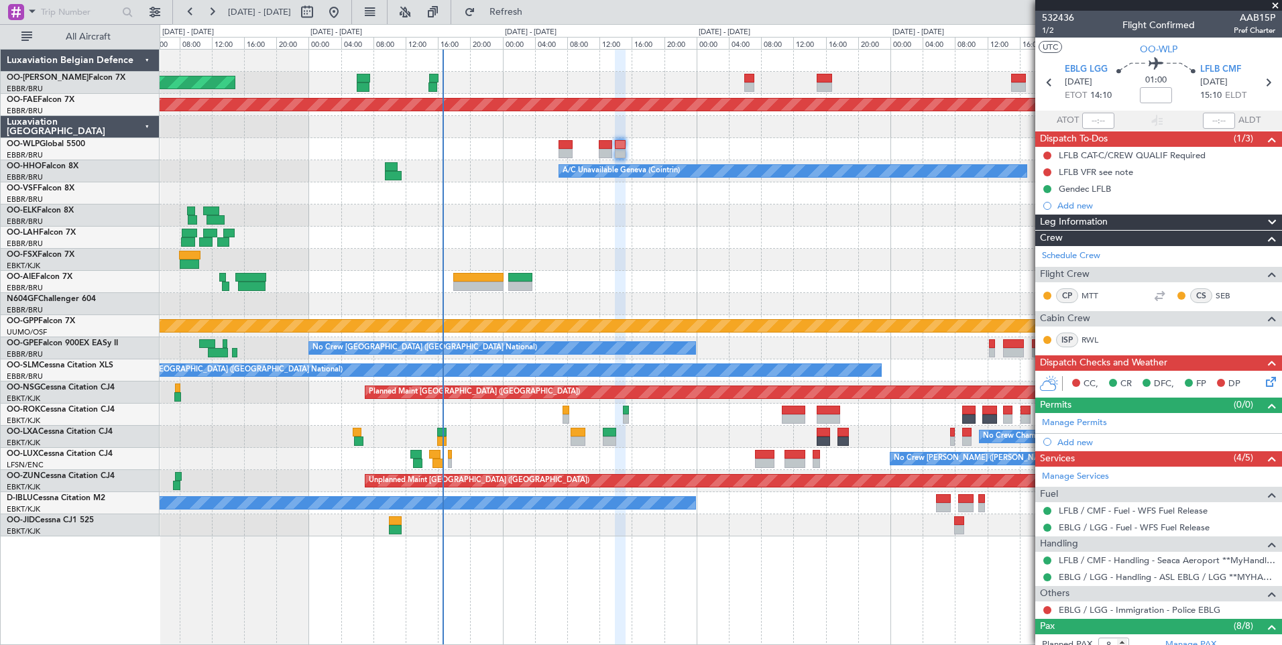
click at [531, 241] on div "Owner [GEOGRAPHIC_DATA] ([GEOGRAPHIC_DATA] National)" at bounding box center [721, 238] width 1122 height 22
click at [476, 291] on div at bounding box center [721, 282] width 1122 height 22
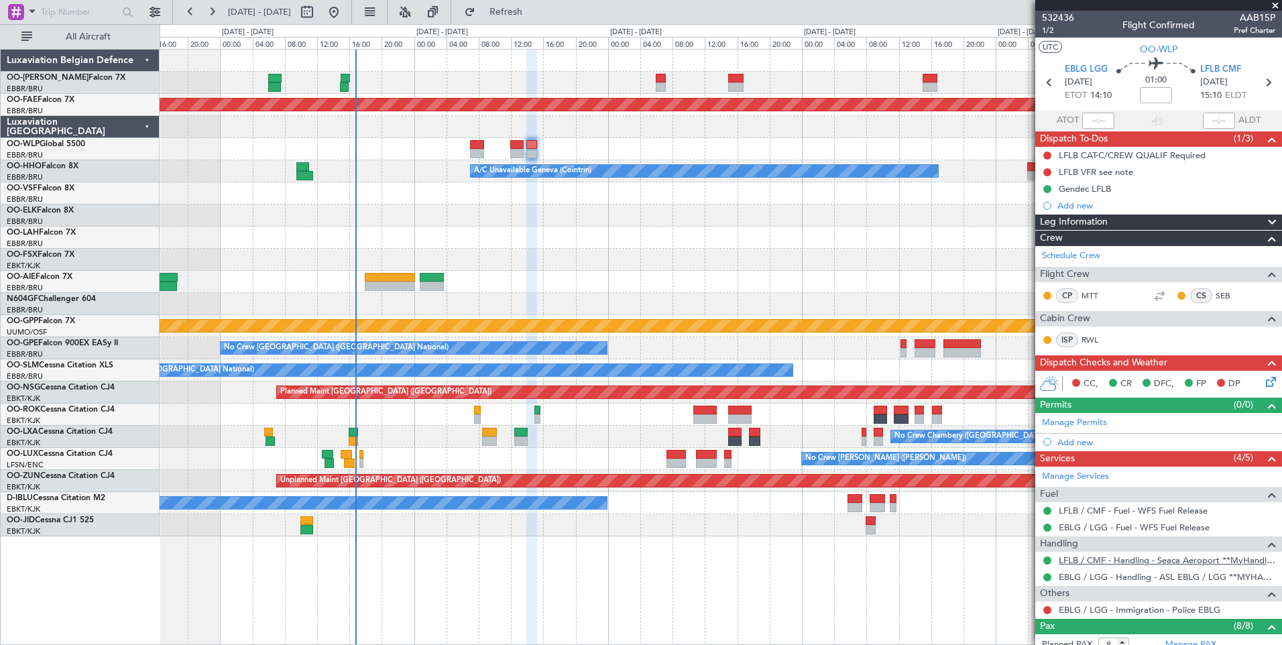
click at [1095, 559] on link "LFLB / CMF - Handling - Seaca Aeroport **MyHandling**LFLB / CMF" at bounding box center [1167, 560] width 217 height 11
click at [1075, 208] on div "Add new" at bounding box center [1161, 205] width 206 height 11
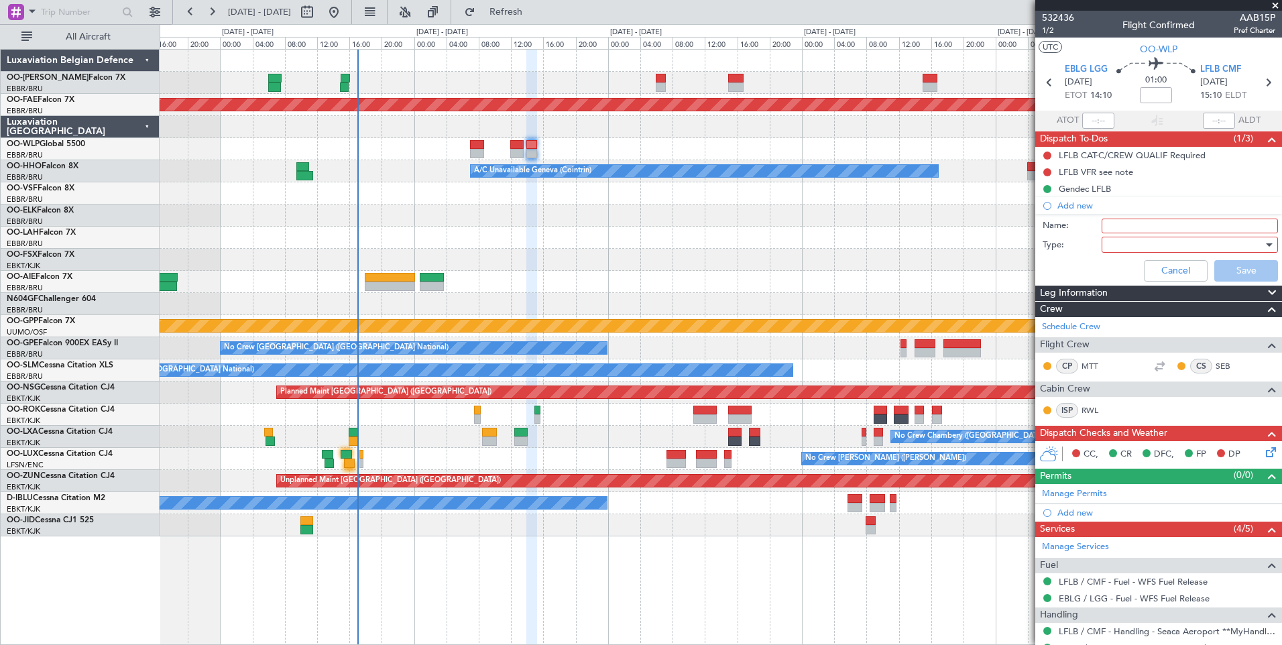
click at [1132, 221] on input "Name:" at bounding box center [1190, 226] width 176 height 15
type input "LFLP backup"
click at [1136, 252] on div at bounding box center [1185, 245] width 156 height 20
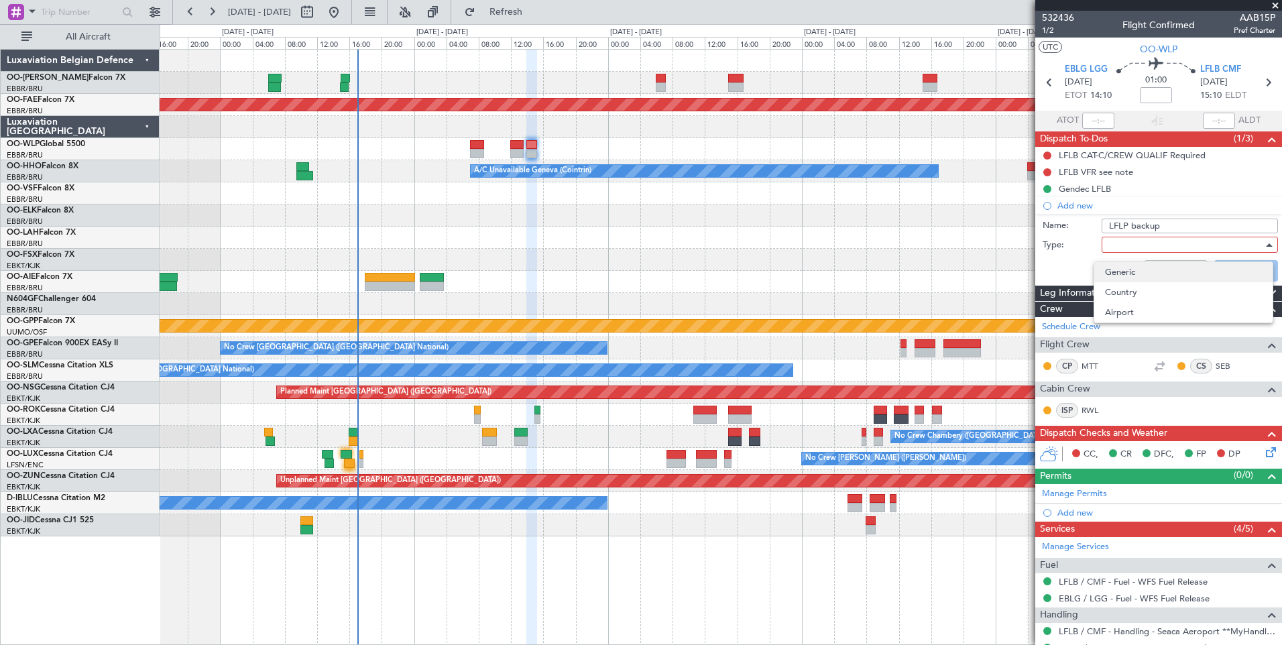
click at [1123, 266] on span "Generic" at bounding box center [1183, 272] width 157 height 20
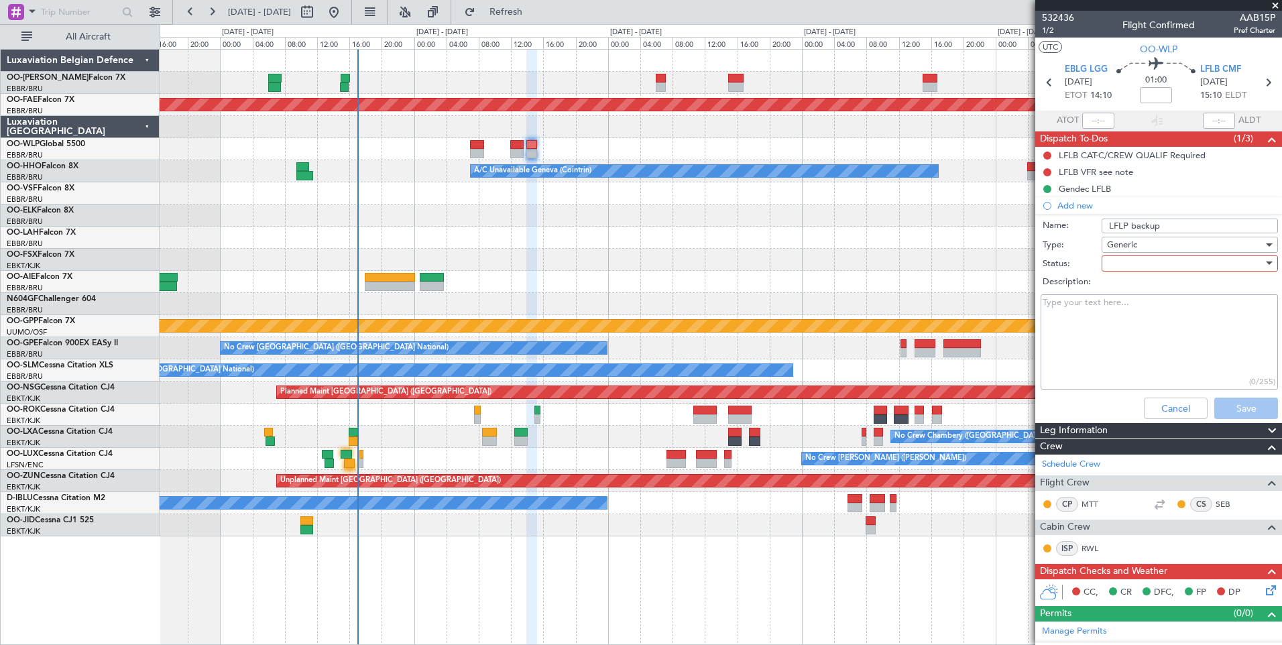
click at [1123, 266] on div at bounding box center [1185, 264] width 156 height 20
click at [1126, 287] on span "Not Started" at bounding box center [1183, 290] width 157 height 20
click at [1095, 306] on textarea "Description:" at bounding box center [1159, 342] width 237 height 96
paste textarea "[EMAIL_ADDRESS][DOMAIN_NAME]"
click at [1128, 307] on textarea "[EMAIL_ADDRESS][DOMAIN_NAME]" at bounding box center [1159, 342] width 237 height 96
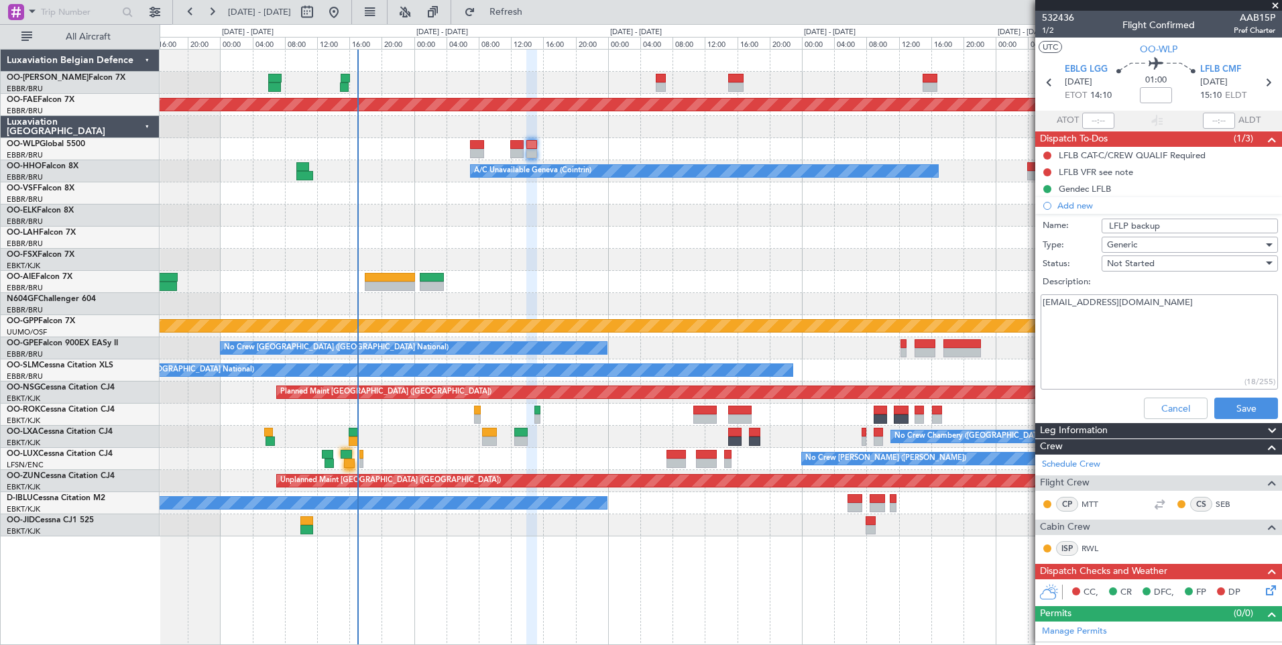
paste textarea "[PHONE_NUMBER]"
type textarea "[EMAIL_ADDRESS][DOMAIN_NAME] [PHONE_NUMBER]"
click at [1231, 412] on button "Save" at bounding box center [1247, 408] width 64 height 21
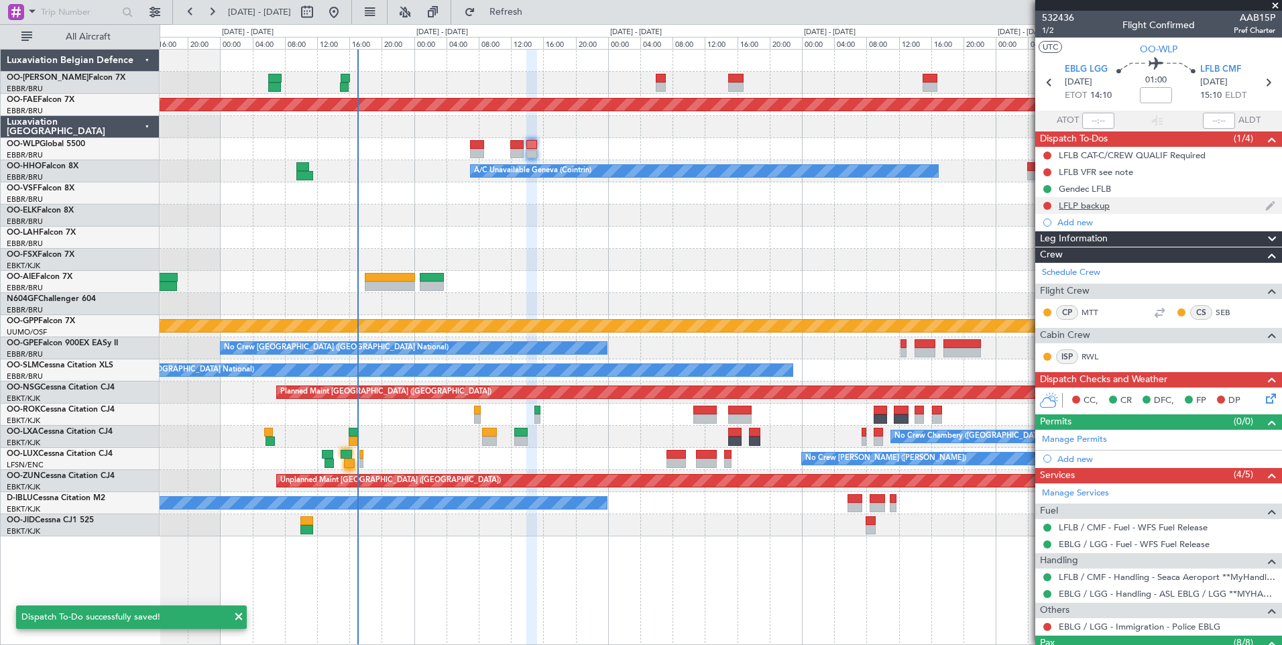
click at [1043, 203] on div at bounding box center [1047, 206] width 11 height 11
click at [1049, 207] on button at bounding box center [1048, 206] width 8 height 8
click at [1051, 245] on span "In Progress" at bounding box center [1055, 244] width 46 height 13
click at [1073, 223] on div "Add new" at bounding box center [1161, 222] width 206 height 11
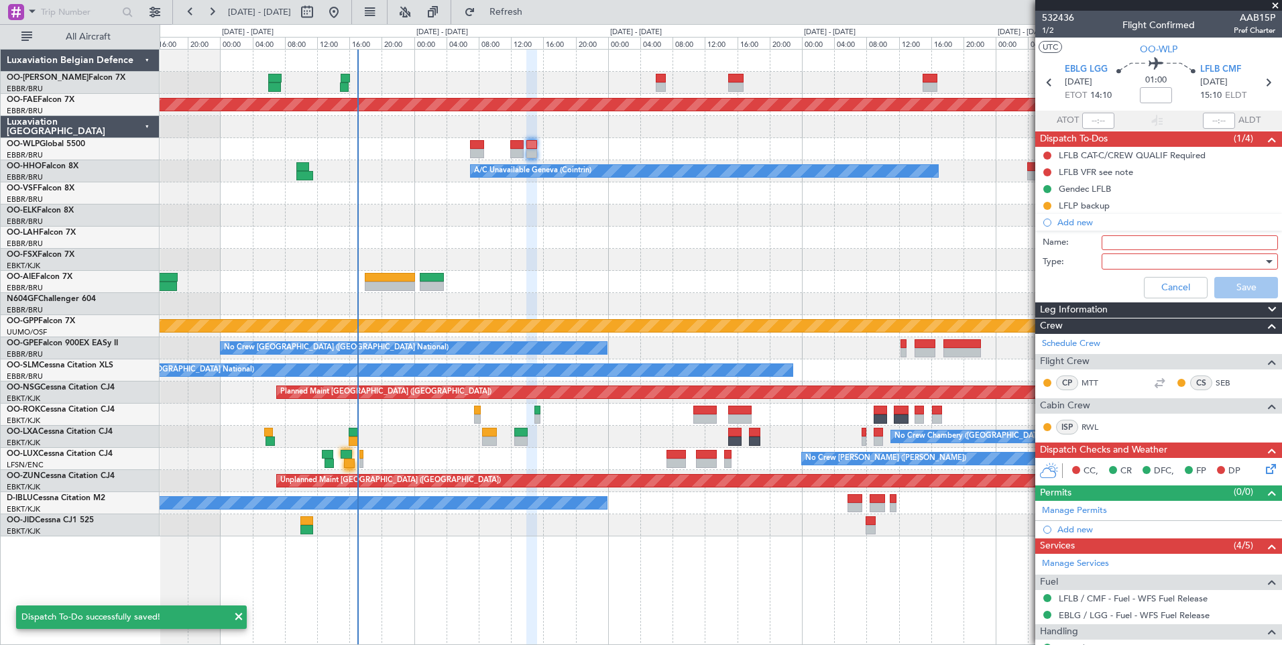
click at [1113, 243] on input "Name:" at bounding box center [1190, 242] width 176 height 15
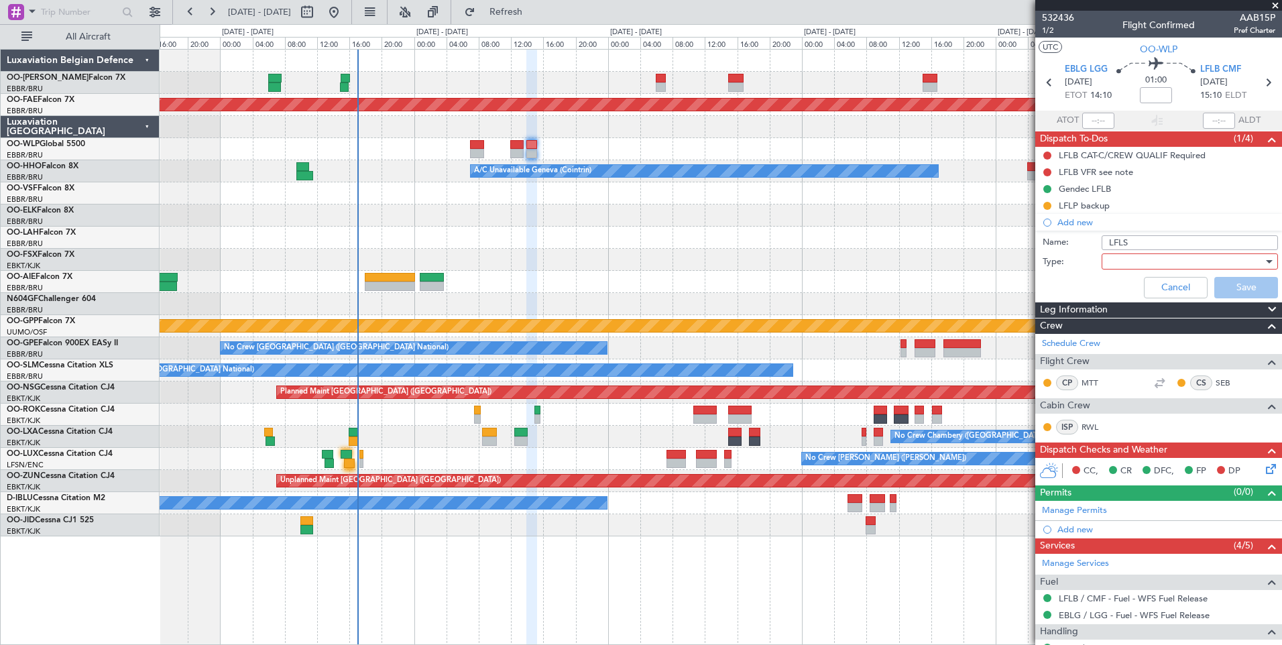
type input "LFLS"
click at [1126, 264] on div at bounding box center [1185, 262] width 156 height 20
click at [1117, 270] on div at bounding box center [641, 322] width 1282 height 645
click at [1115, 282] on div "Cancel Save" at bounding box center [1155, 288] width 253 height 32
click at [1115, 260] on div at bounding box center [1185, 262] width 156 height 20
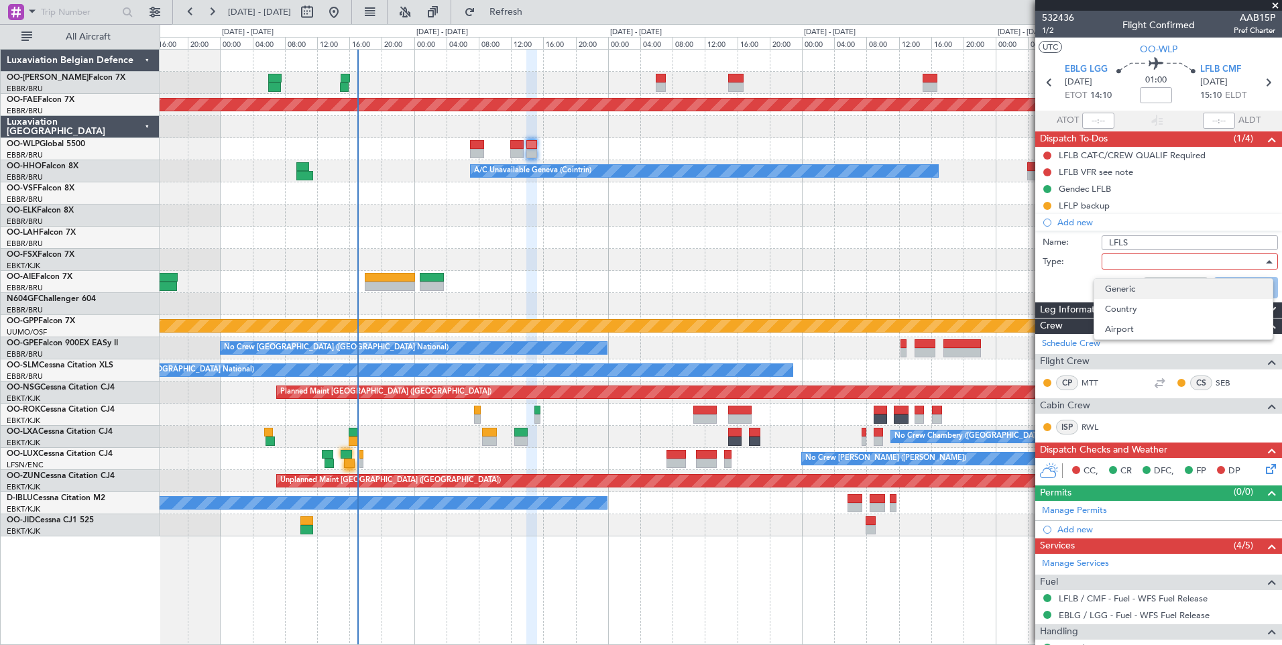
click at [1115, 287] on span "Generic" at bounding box center [1183, 289] width 157 height 20
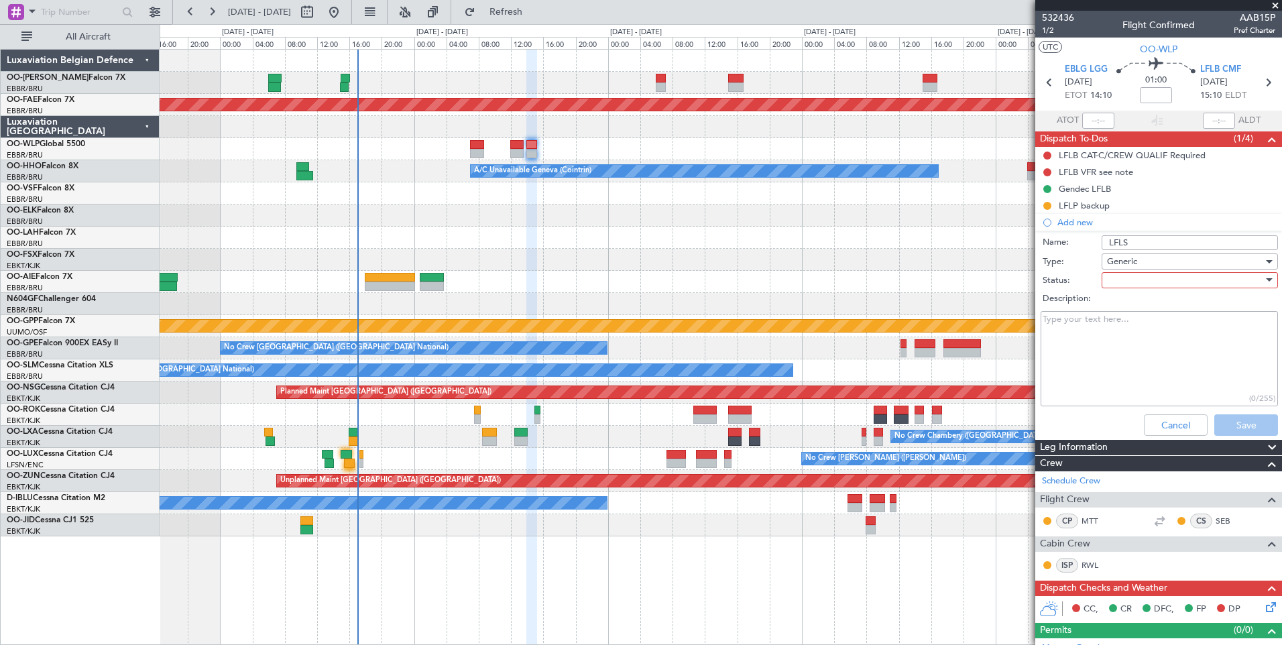
click at [1119, 281] on div at bounding box center [1185, 280] width 156 height 20
click at [1125, 298] on span "Not Started" at bounding box center [1183, 307] width 157 height 20
click at [1232, 423] on button "Save" at bounding box center [1247, 425] width 64 height 21
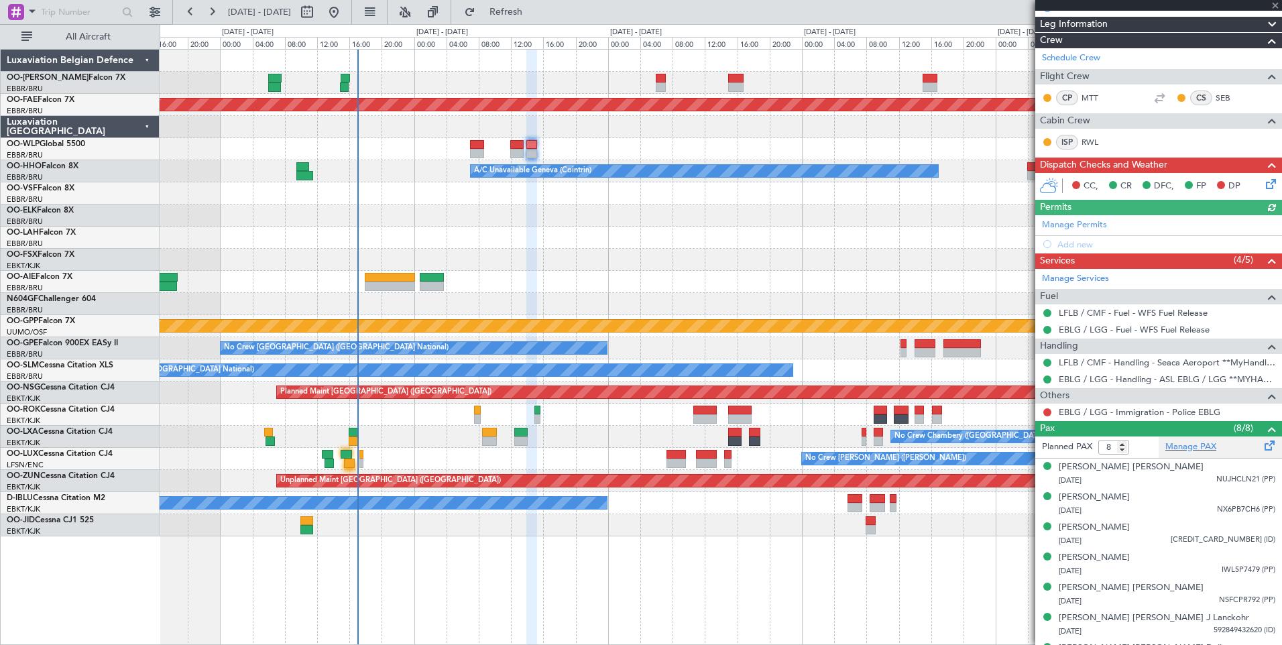
scroll to position [286, 0]
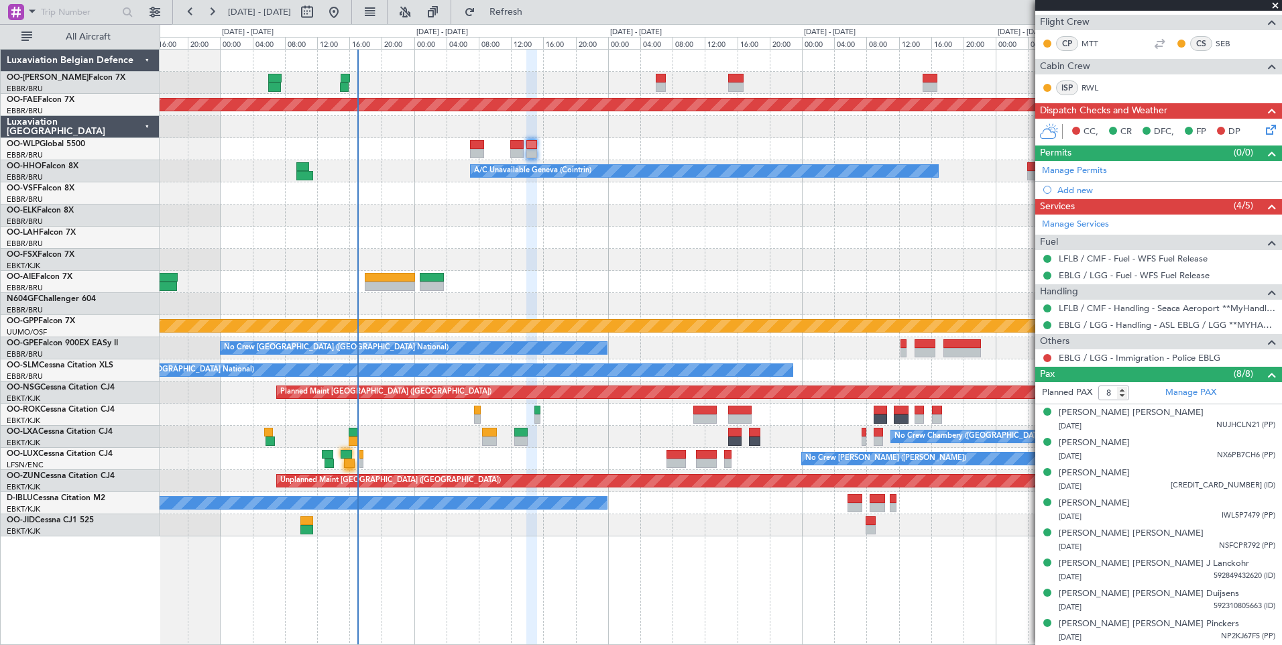
click at [178, 267] on div "Planned Maint Brussels (Brussels National) Unplanned Maint Brussels (Brussels N…" at bounding box center [721, 293] width 1122 height 487
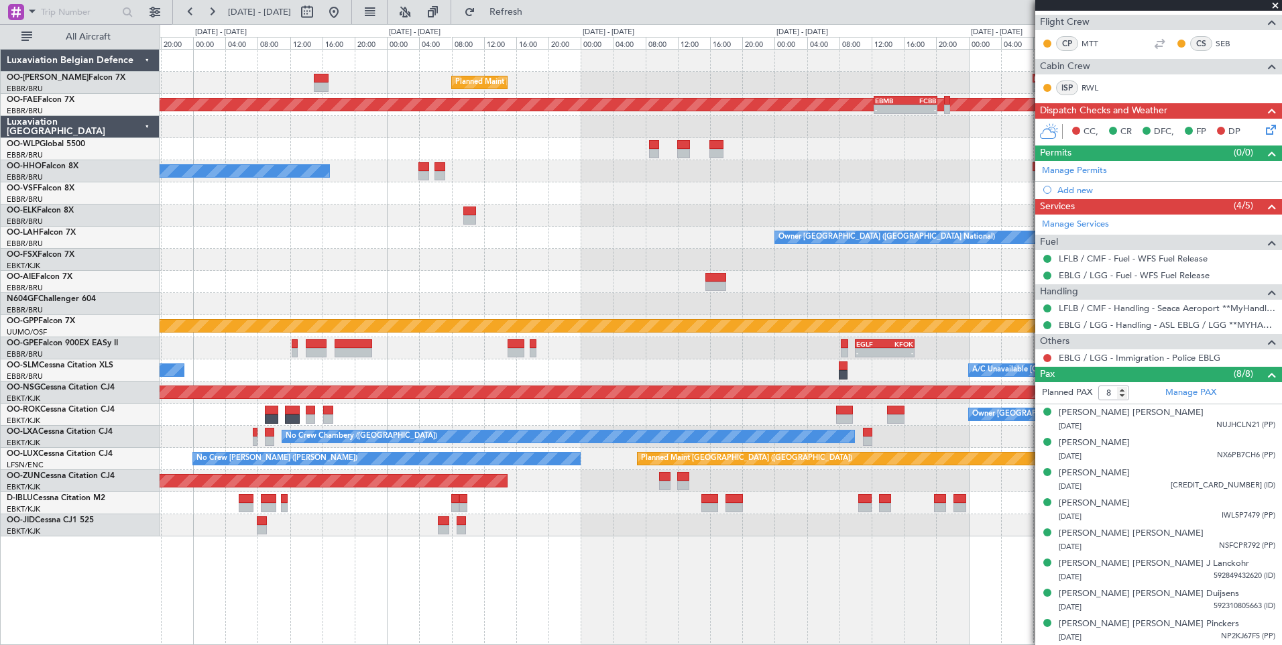
scroll to position [0, 0]
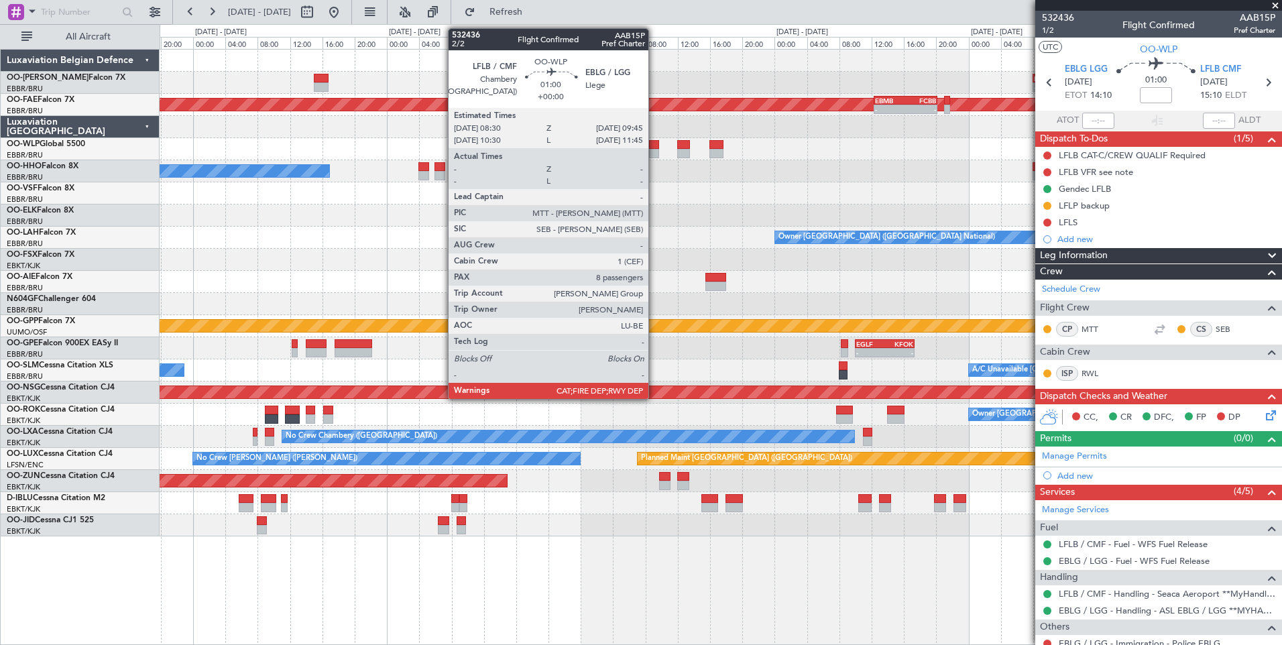
click at [655, 154] on div at bounding box center [654, 153] width 11 height 9
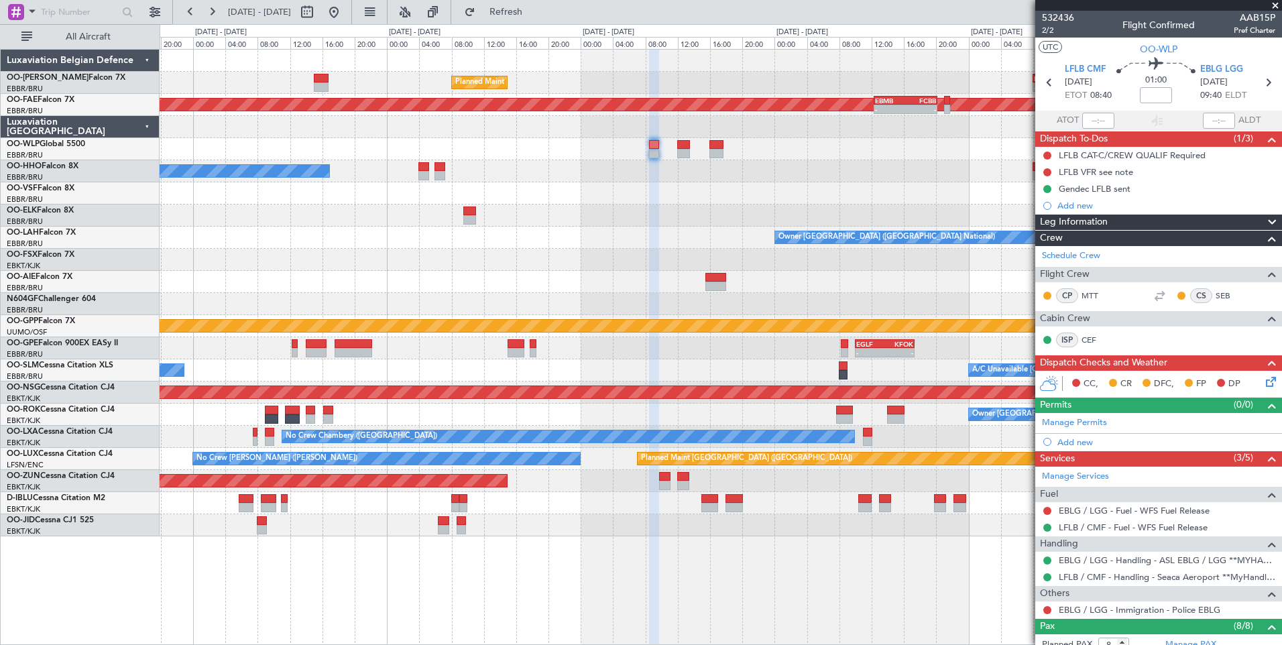
click at [1001, 203] on div "Planned Maint Brussels (Brussels National) - - EBMB 08:00 Z KADW 16:25 Z KADW 2…" at bounding box center [721, 293] width 1122 height 487
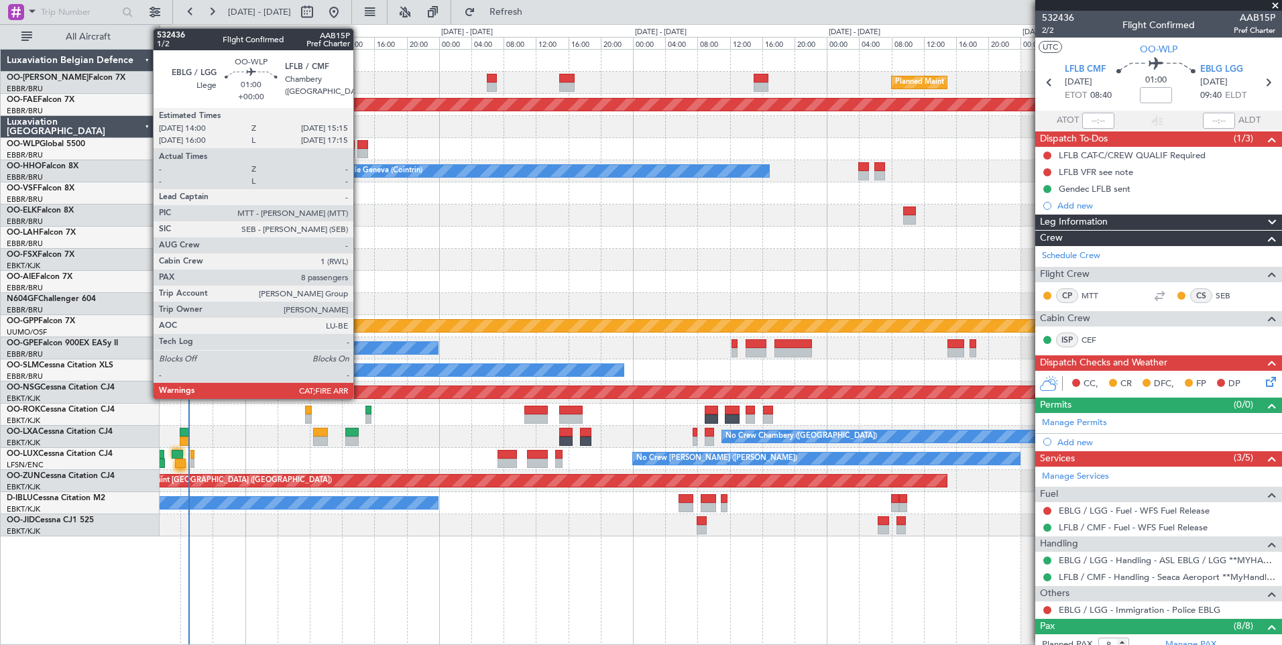
click at [360, 145] on div at bounding box center [363, 144] width 11 height 9
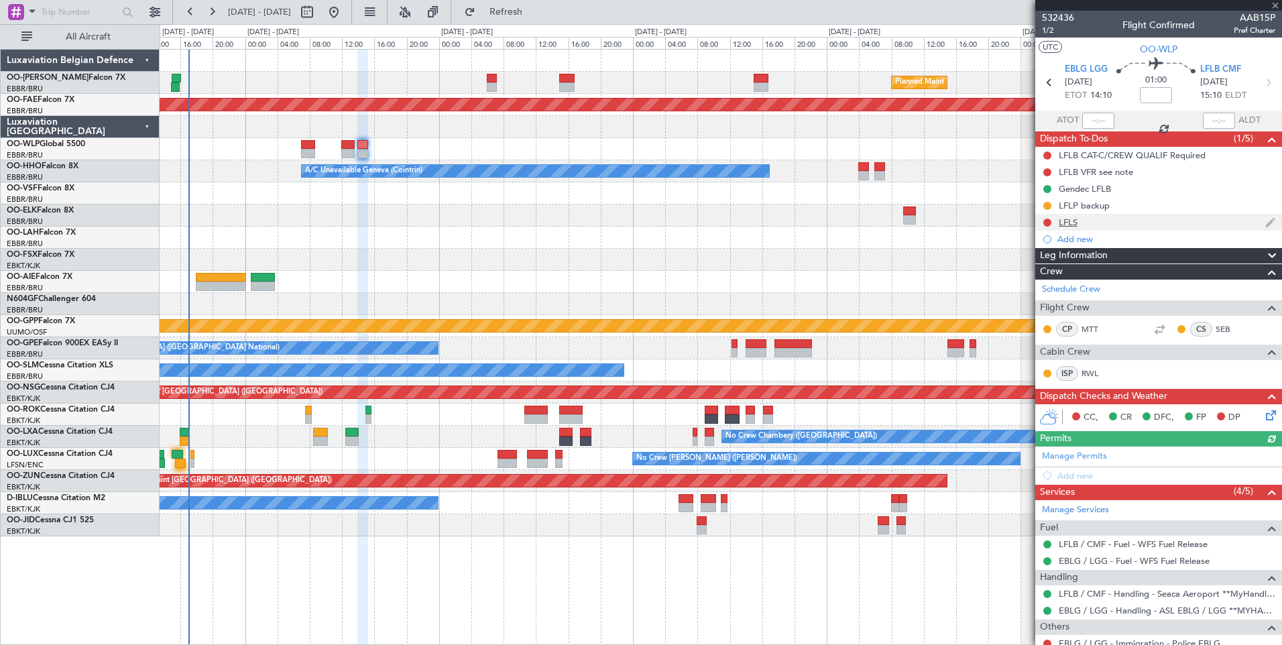
click at [1074, 222] on div "LFLS" at bounding box center [1068, 222] width 19 height 11
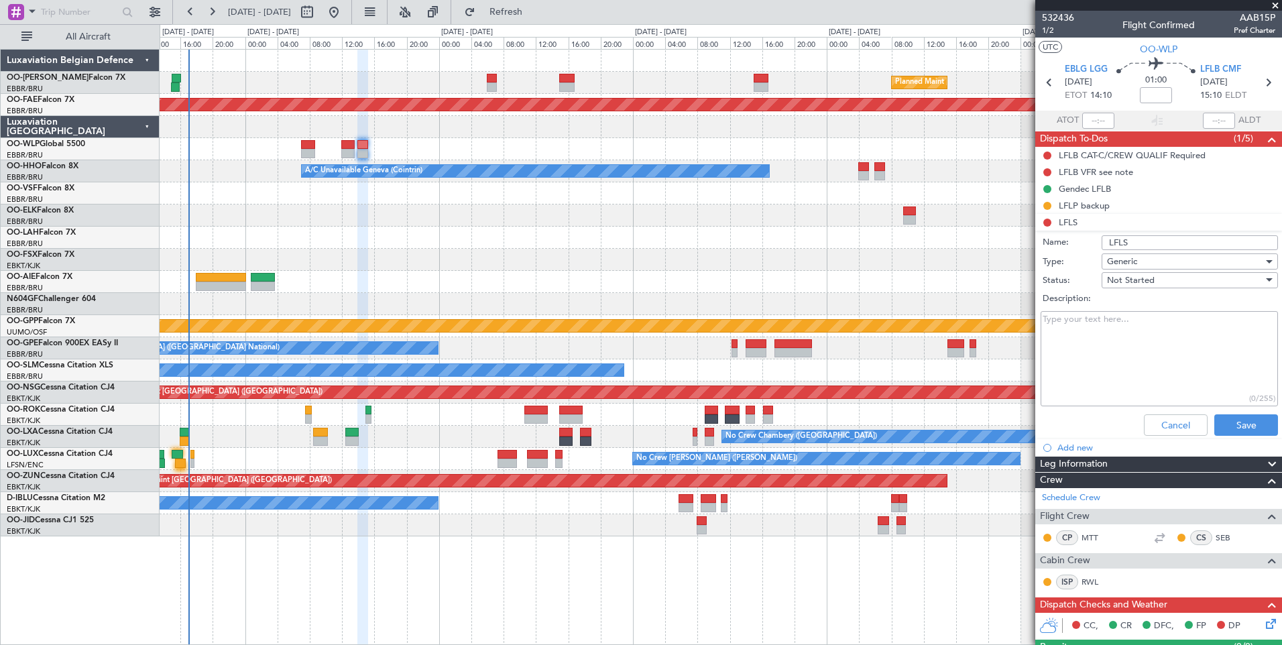
click at [1140, 239] on input "LFLS" at bounding box center [1190, 242] width 176 height 15
type input "LFLS MYhandling"
click at [1102, 324] on textarea "Description:" at bounding box center [1159, 359] width 237 height 96
paste textarea "[PHONE_NUMBER]"
type textarea "[PHONE_NUMBER]"
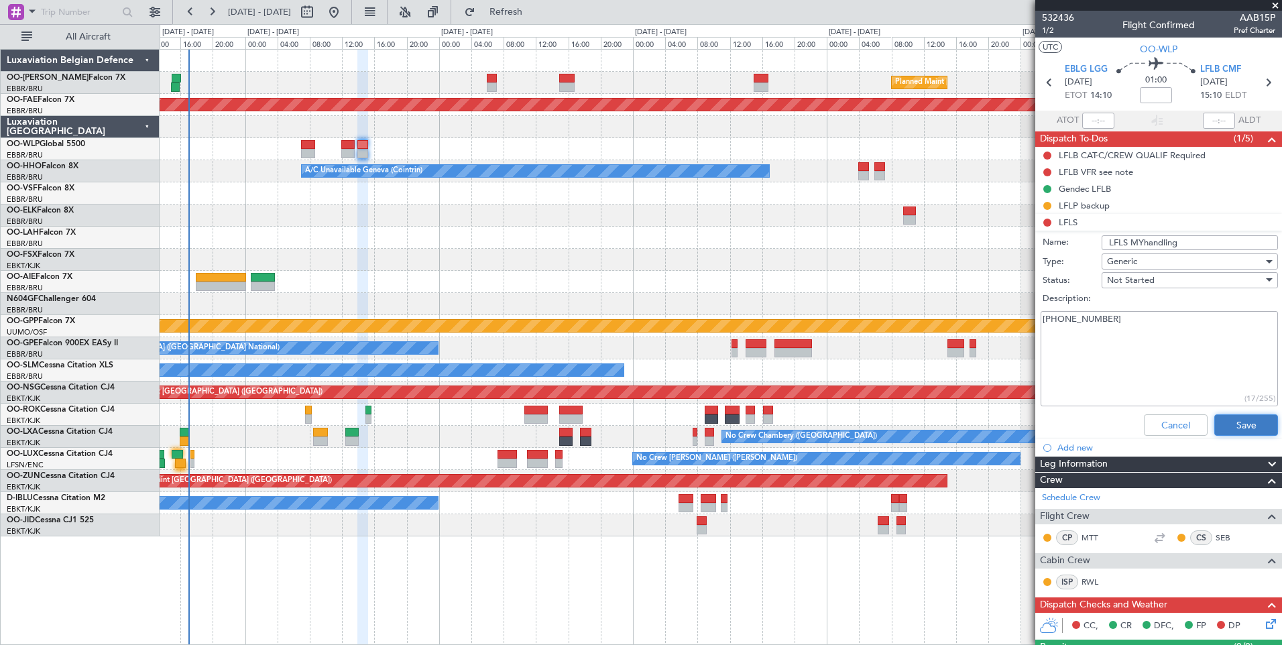
click at [1217, 427] on button "Save" at bounding box center [1247, 425] width 64 height 21
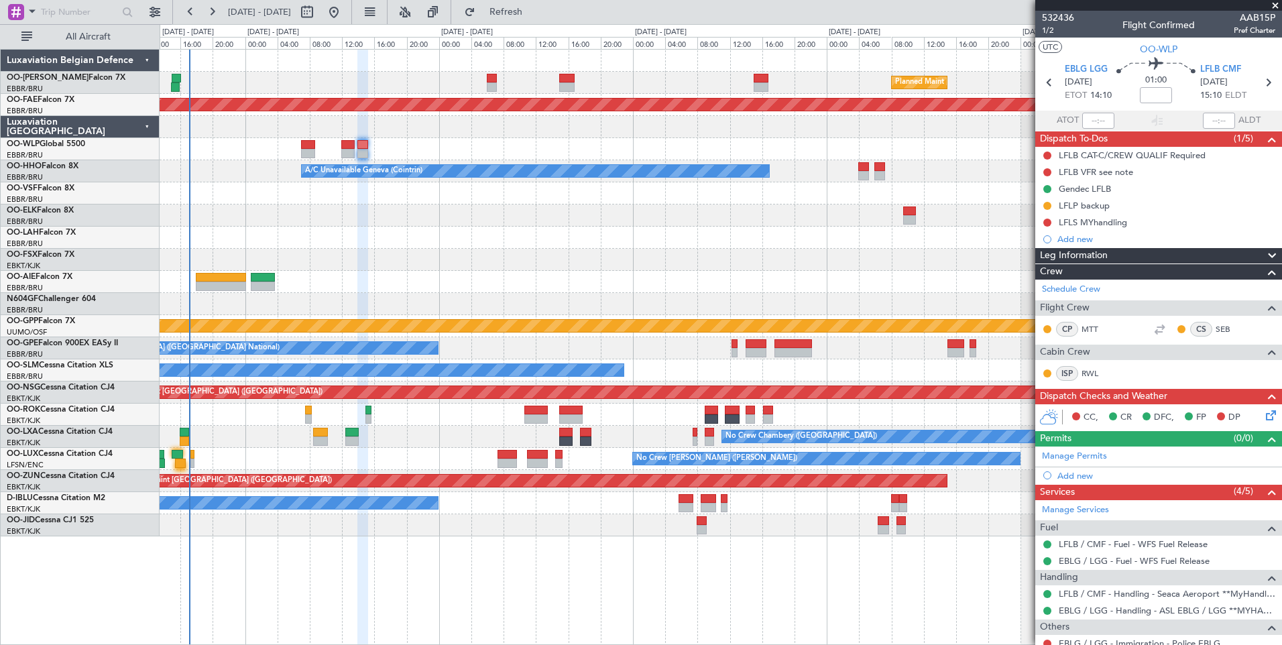
click at [546, 286] on div "Planned Maint Brussels (Brussels National) - - EBMB 08:00 Z KADW 16:25 Z Unplan…" at bounding box center [721, 293] width 1122 height 487
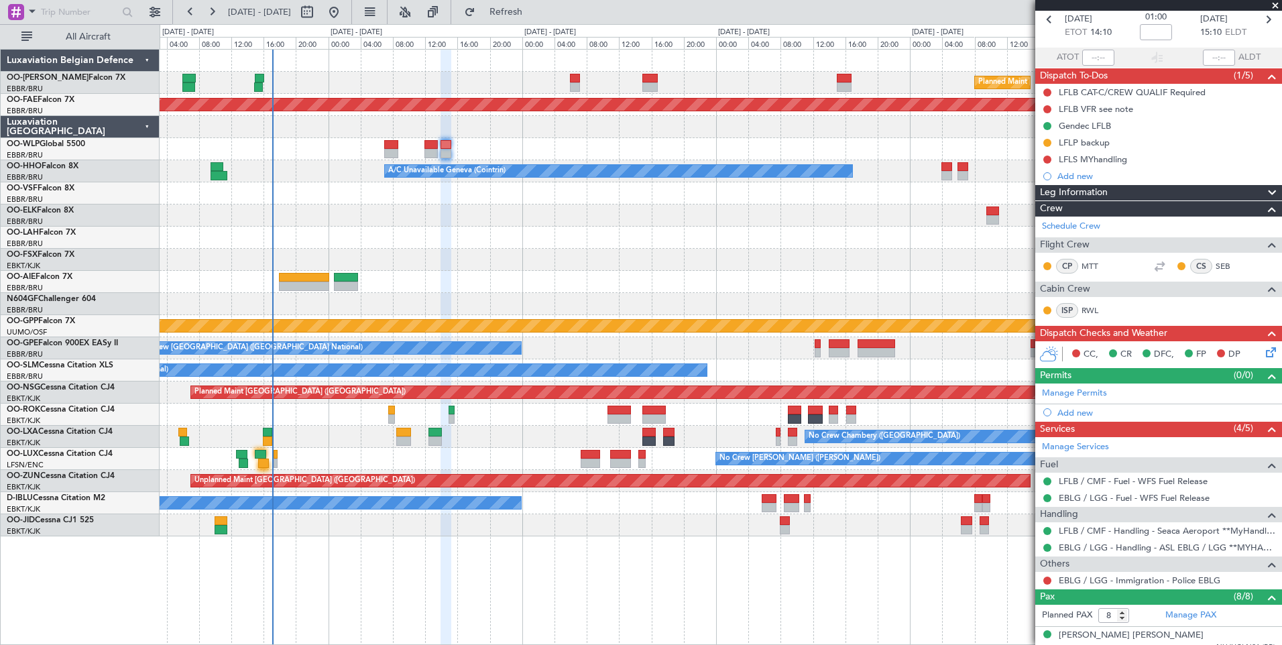
scroll to position [134, 0]
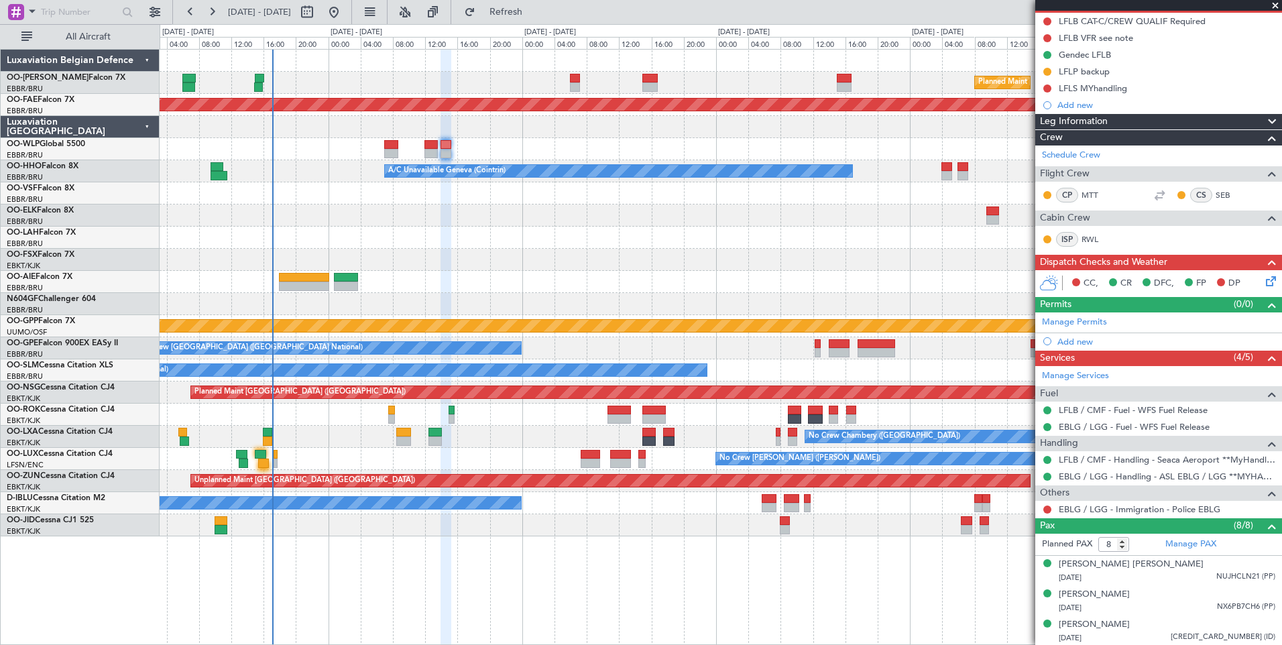
click at [467, 292] on div "Planned Maint Brussels (Brussels National) - - EBMB 08:00 Z KADW 16:25 Z Unplan…" at bounding box center [721, 293] width 1122 height 487
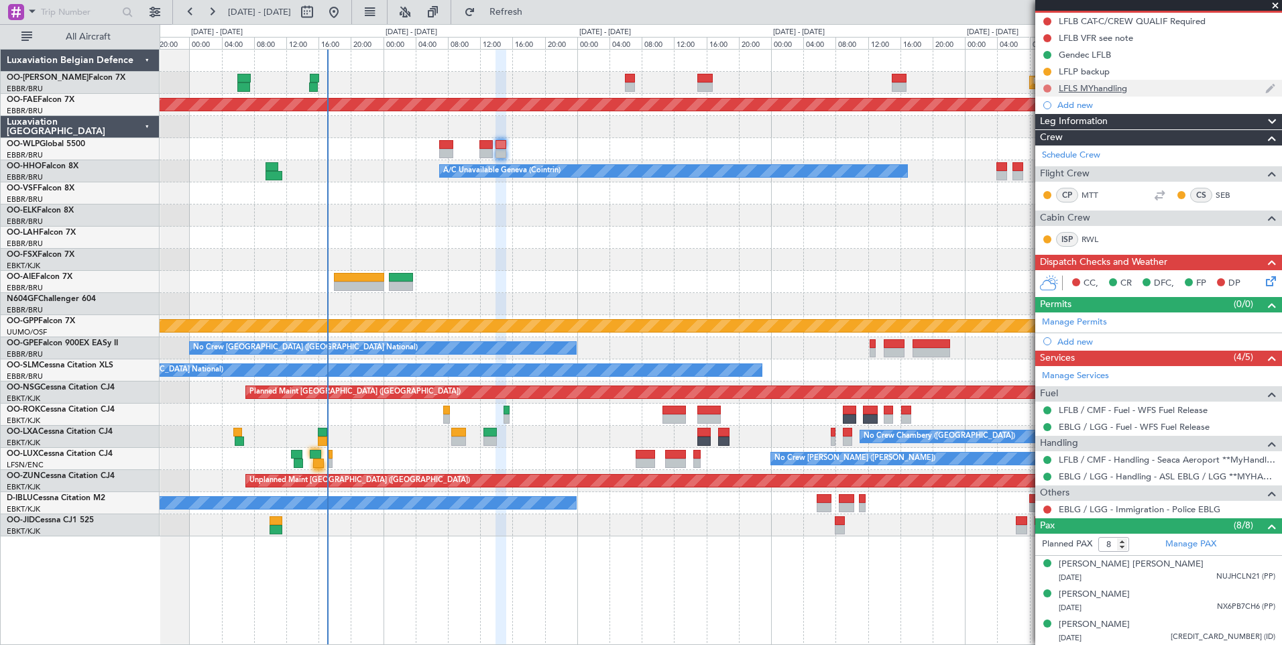
click at [1048, 88] on button at bounding box center [1048, 89] width 8 height 8
click at [1048, 129] on span "In Progress" at bounding box center [1055, 127] width 46 height 13
click at [527, 290] on div at bounding box center [721, 282] width 1122 height 22
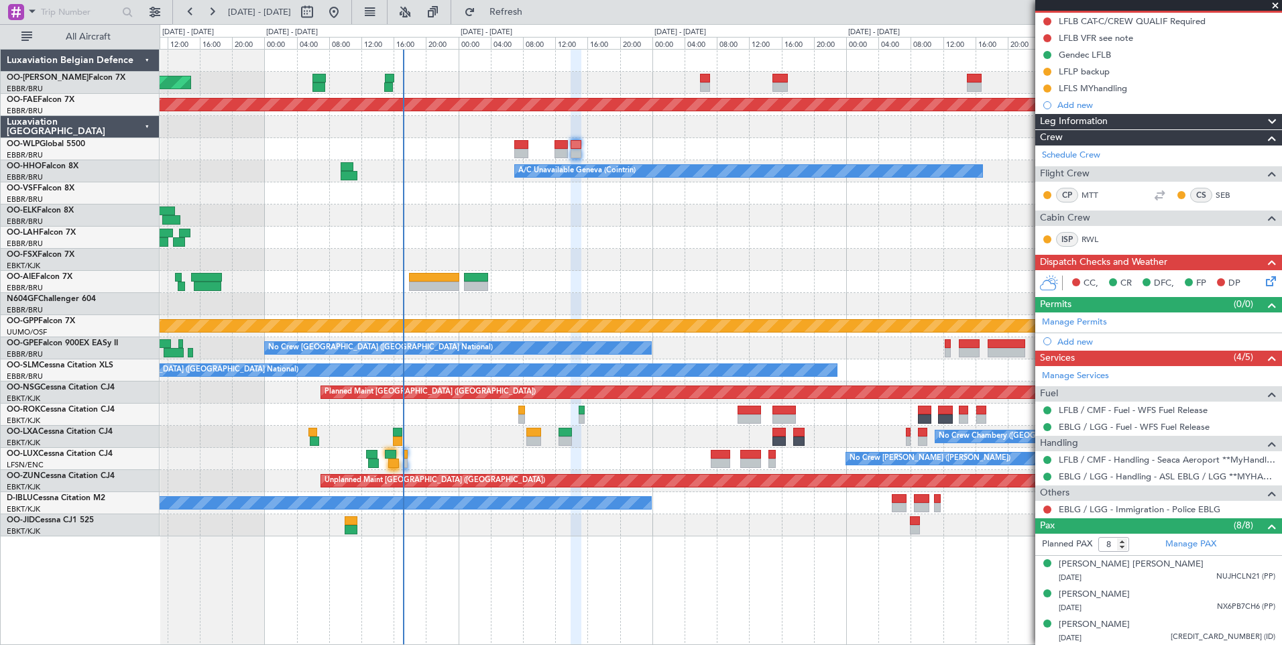
click at [540, 277] on div at bounding box center [721, 282] width 1122 height 22
click at [502, 319] on div "Unplanned Maint Brussels (Brussels National) Planned Maint Brussels (Brussels N…" at bounding box center [721, 293] width 1122 height 487
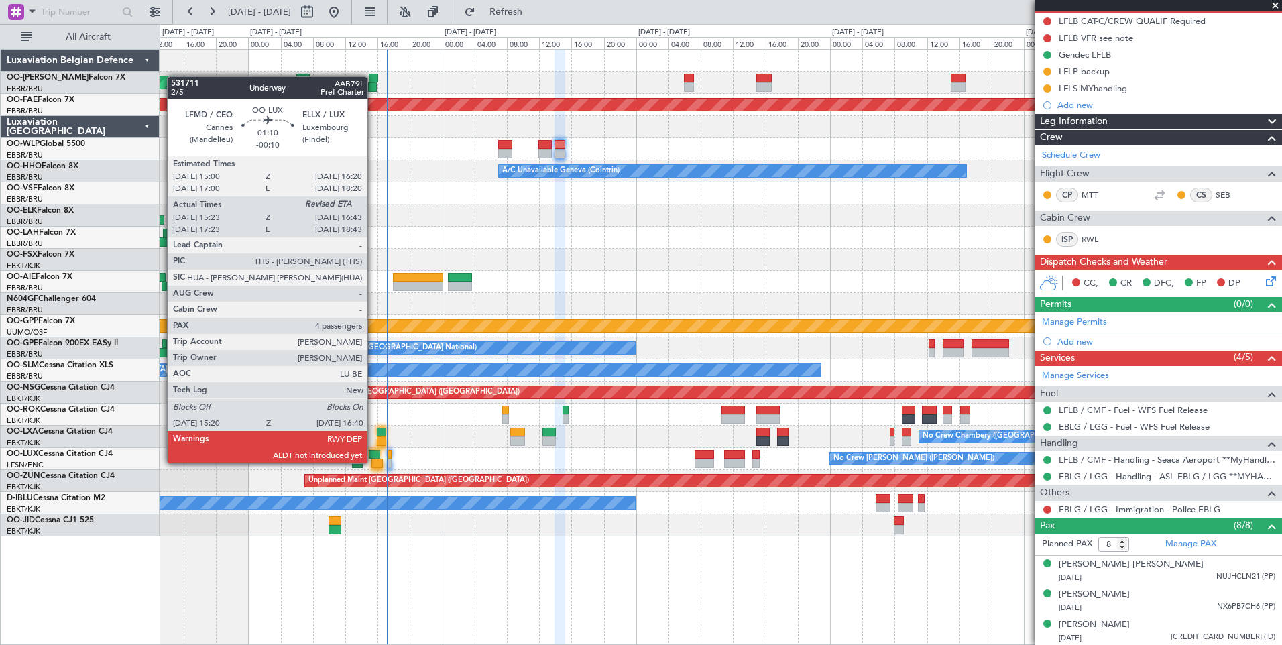
click at [374, 462] on div at bounding box center [377, 463] width 11 height 9
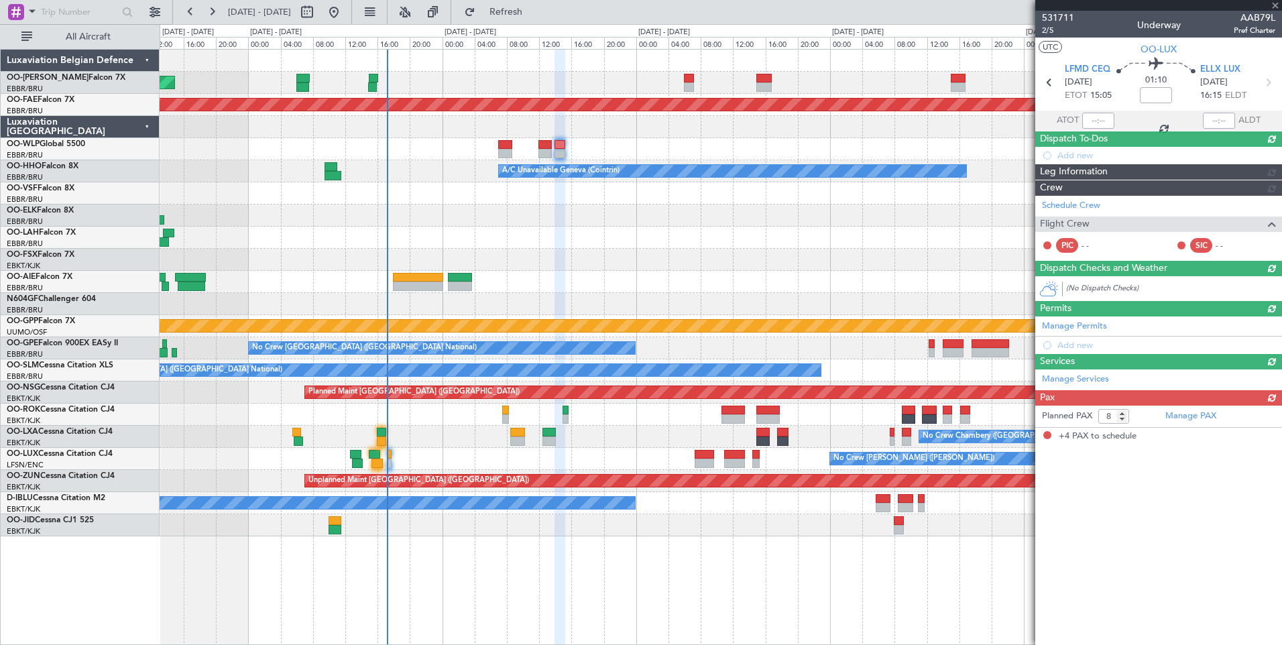
type input "-00:10"
type input "15:28"
type input "4"
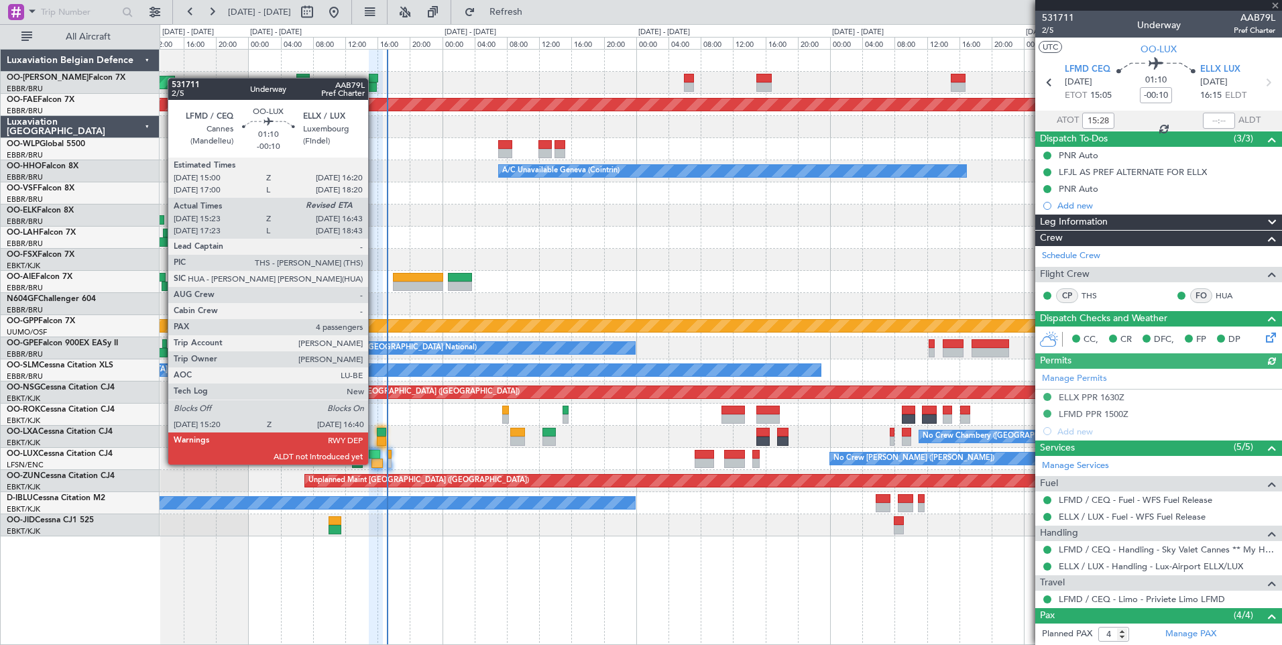
click at [374, 463] on div at bounding box center [377, 463] width 11 height 9
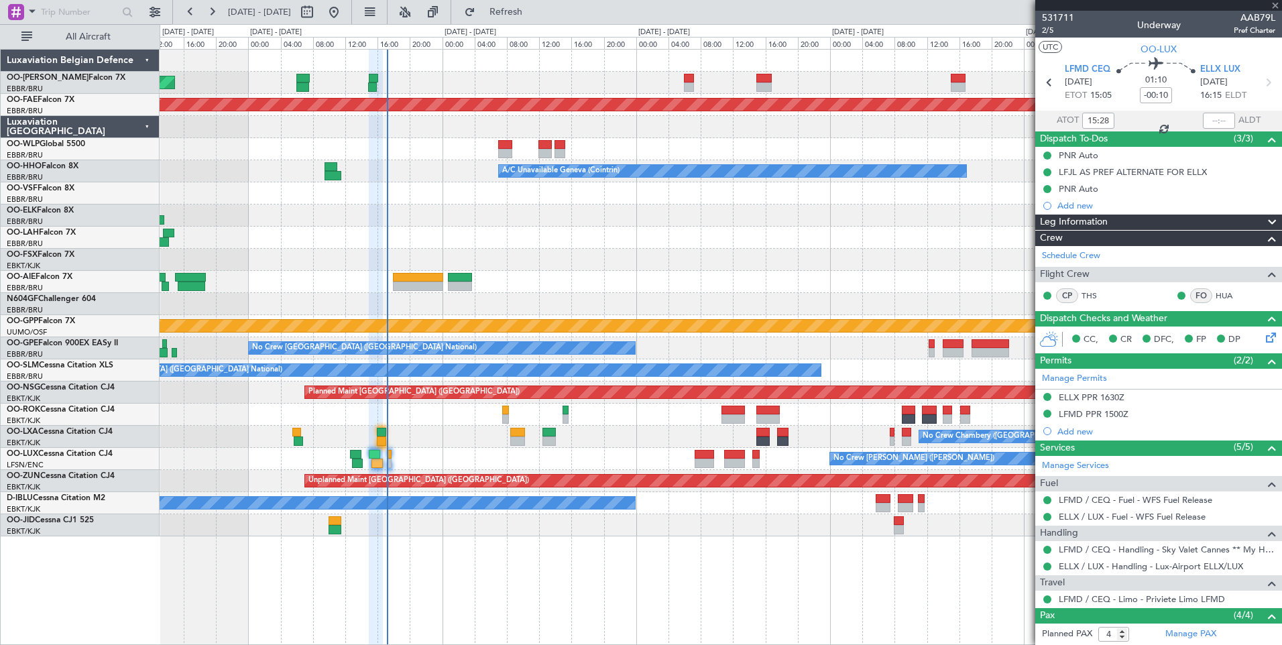
click at [1203, 119] on div at bounding box center [1219, 121] width 32 height 16
click at [1211, 123] on div at bounding box center [1219, 121] width 32 height 16
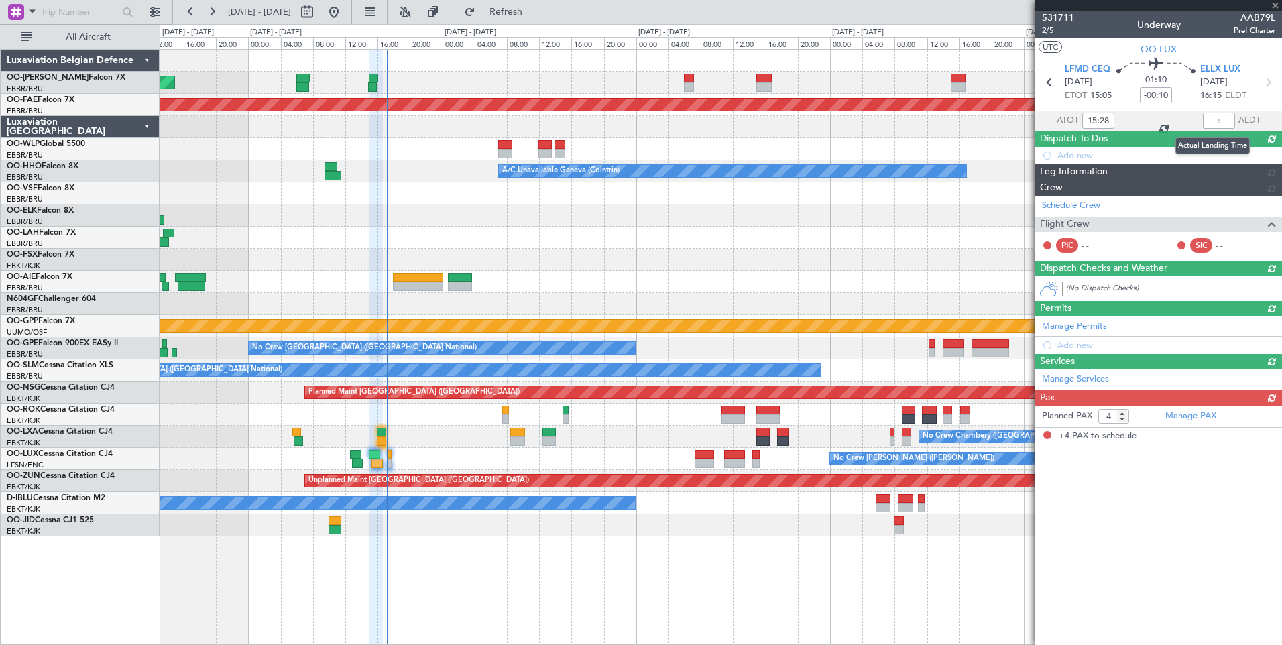
click at [1211, 123] on div at bounding box center [1219, 121] width 32 height 16
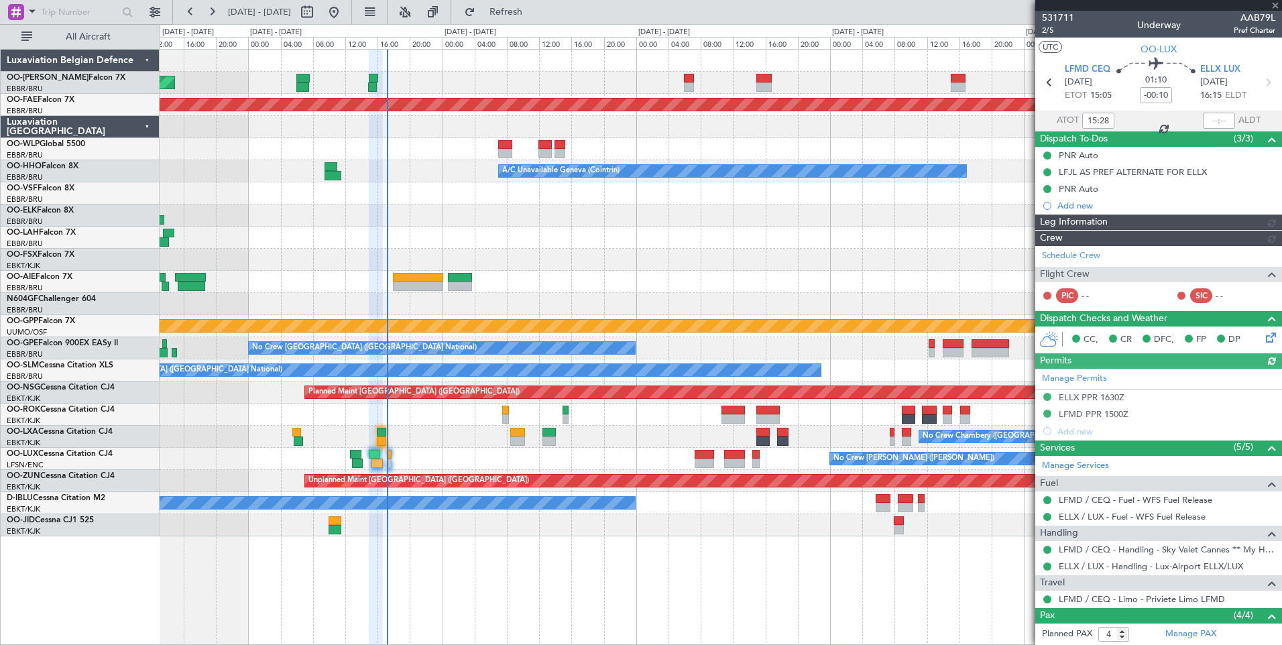
click at [1217, 121] on div at bounding box center [1219, 121] width 32 height 16
click at [1218, 121] on div at bounding box center [1219, 121] width 32 height 16
click at [1215, 121] on div at bounding box center [1219, 121] width 32 height 16
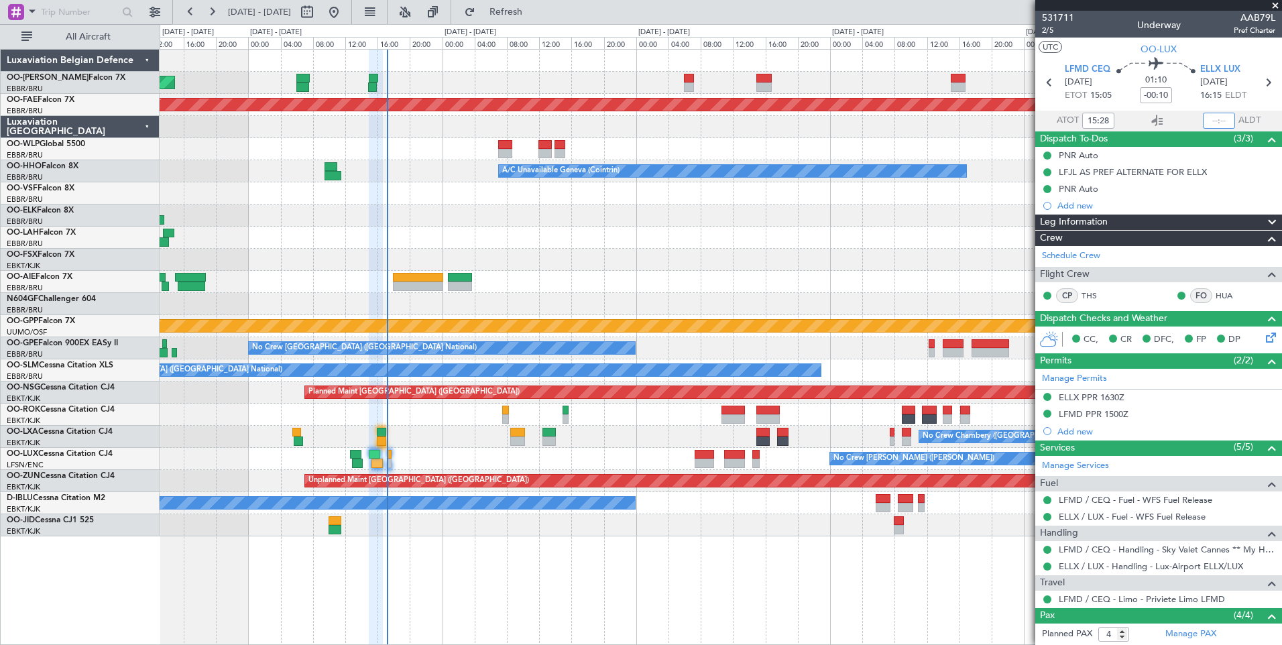
click at [1210, 126] on input "text" at bounding box center [1219, 121] width 32 height 16
click at [376, 439] on div "No Crew Chambery ([GEOGRAPHIC_DATA])" at bounding box center [721, 437] width 1122 height 22
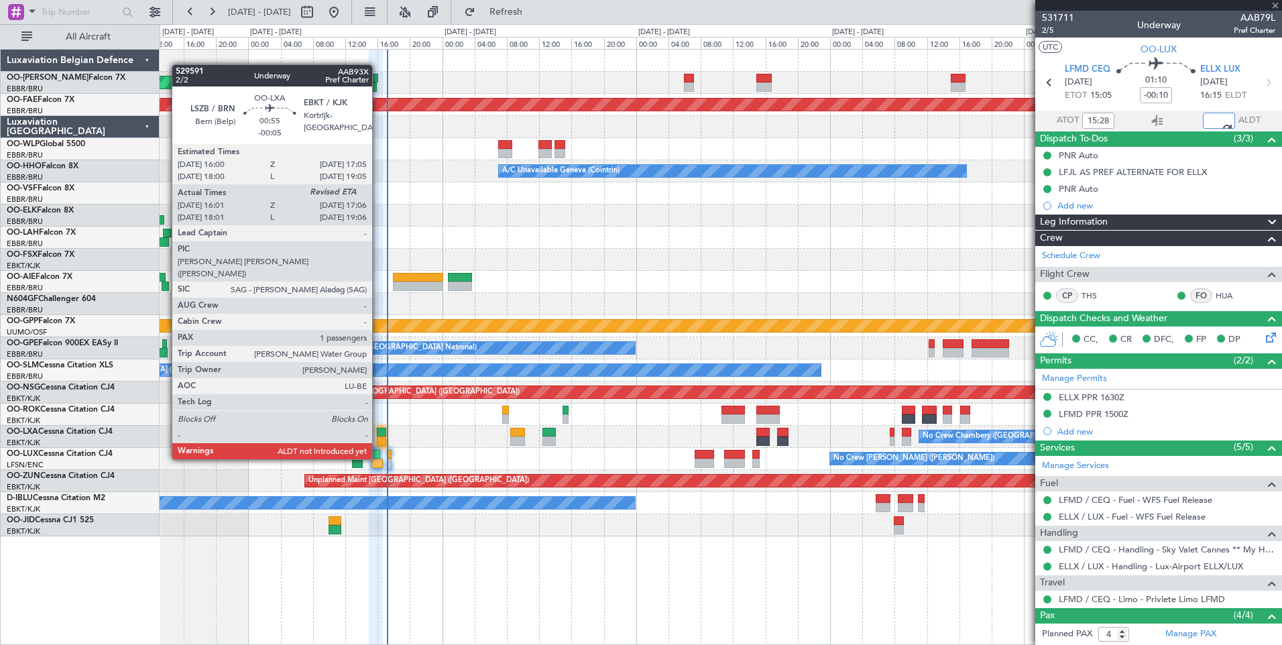
click at [380, 434] on div at bounding box center [381, 432] width 9 height 9
type input "16:33"
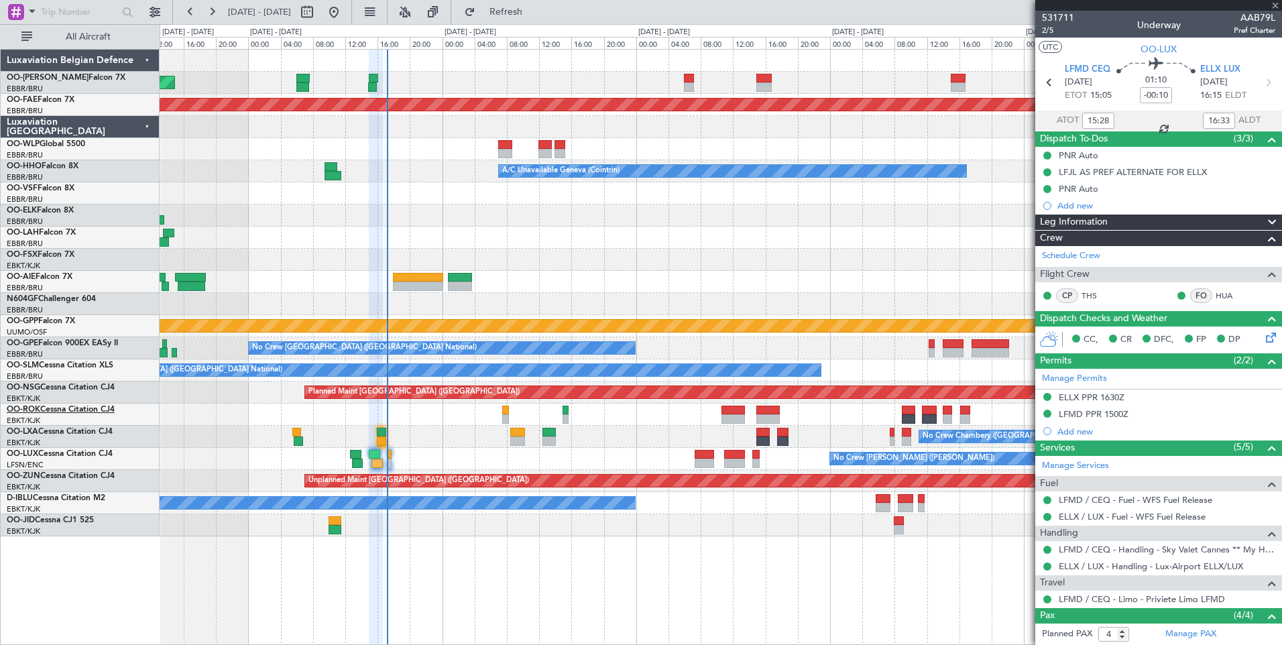
type input "-00:05"
type input "16:06"
type input "1"
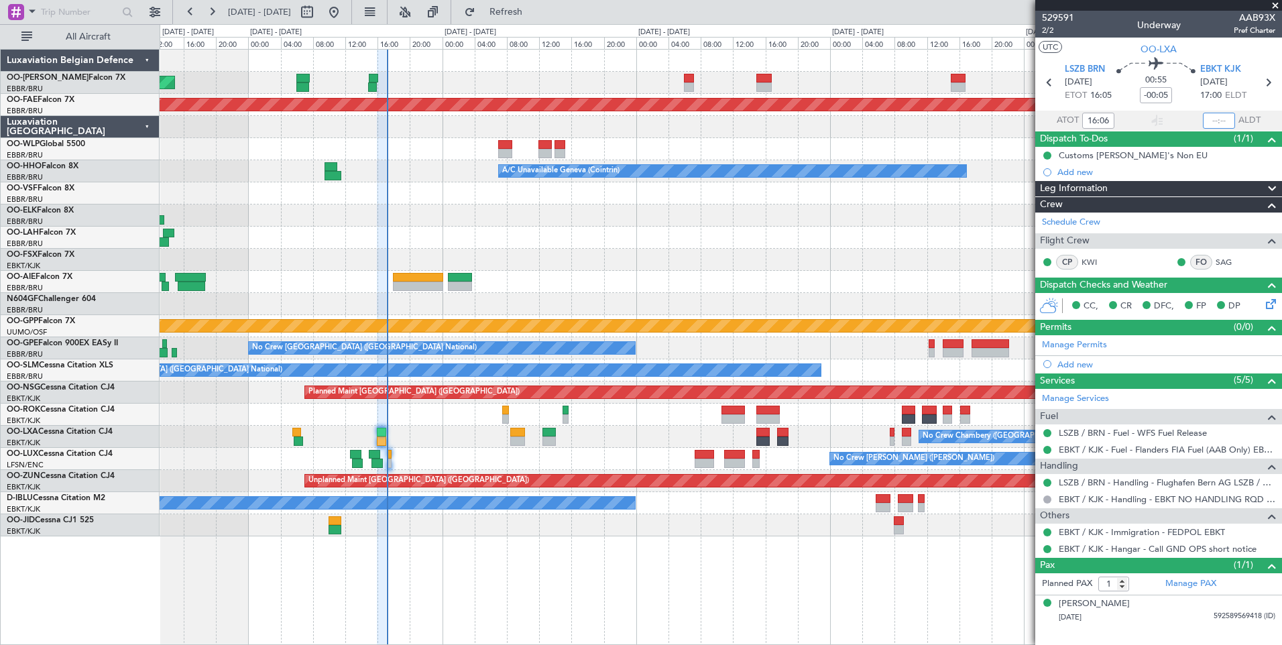
click at [1207, 120] on input "text" at bounding box center [1219, 121] width 32 height 16
type input "17:00"
click at [536, 318] on div "Unplanned Maint [GEOGRAPHIC_DATA] ([GEOGRAPHIC_DATA] National) Planned Maint [G…" at bounding box center [721, 293] width 1122 height 487
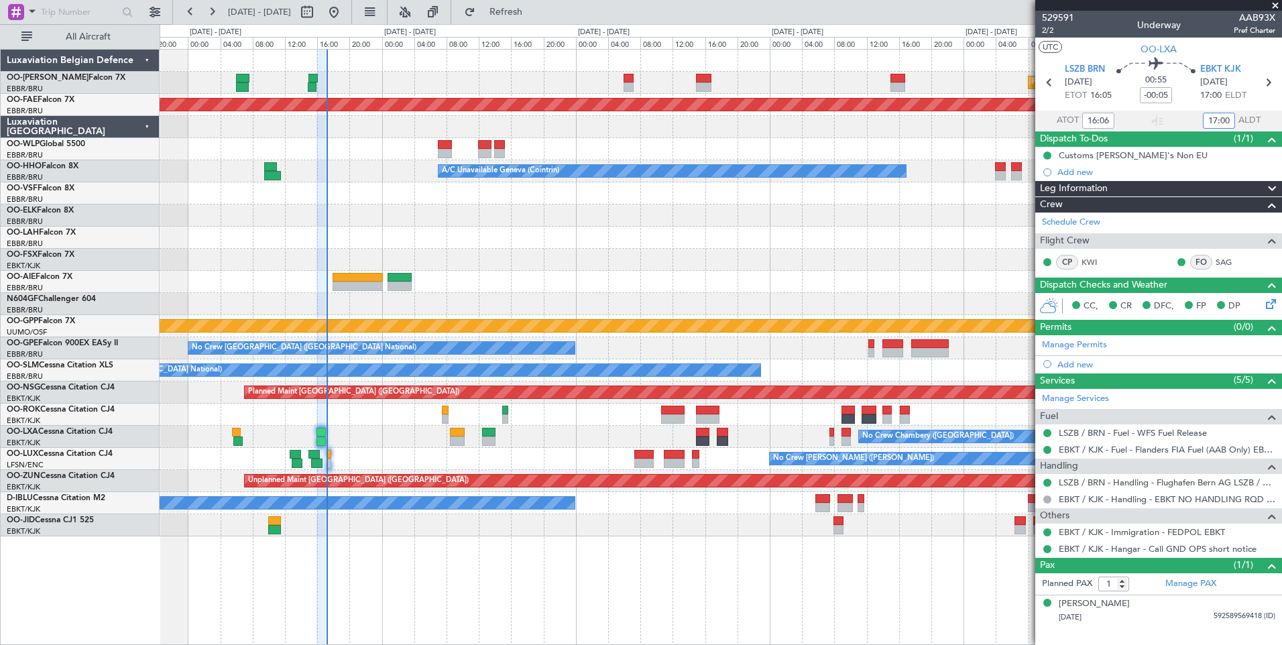
click at [322, 358] on div "No Crew [GEOGRAPHIC_DATA] ([GEOGRAPHIC_DATA] National) - - EGLF 10:00 Z KFOK 17…" at bounding box center [721, 348] width 1122 height 22
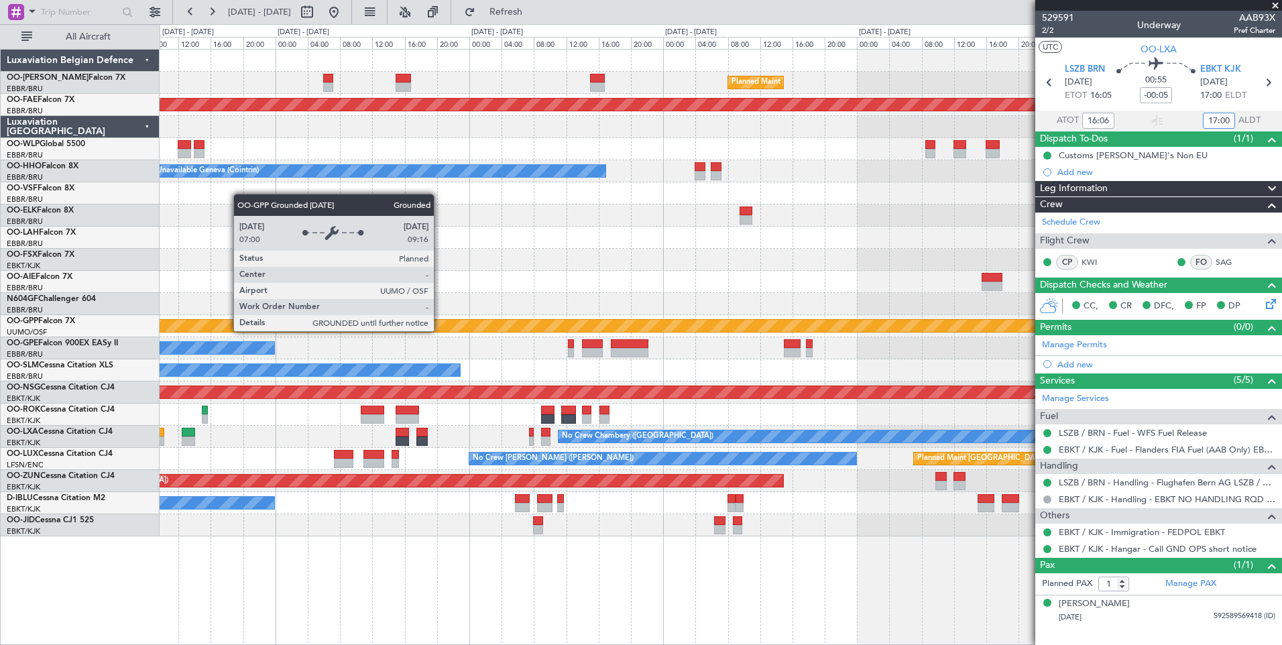
click at [315, 353] on div "Planned Maint [GEOGRAPHIC_DATA] ([GEOGRAPHIC_DATA] National) - - EBMB 08:00 Z K…" at bounding box center [721, 293] width 1122 height 487
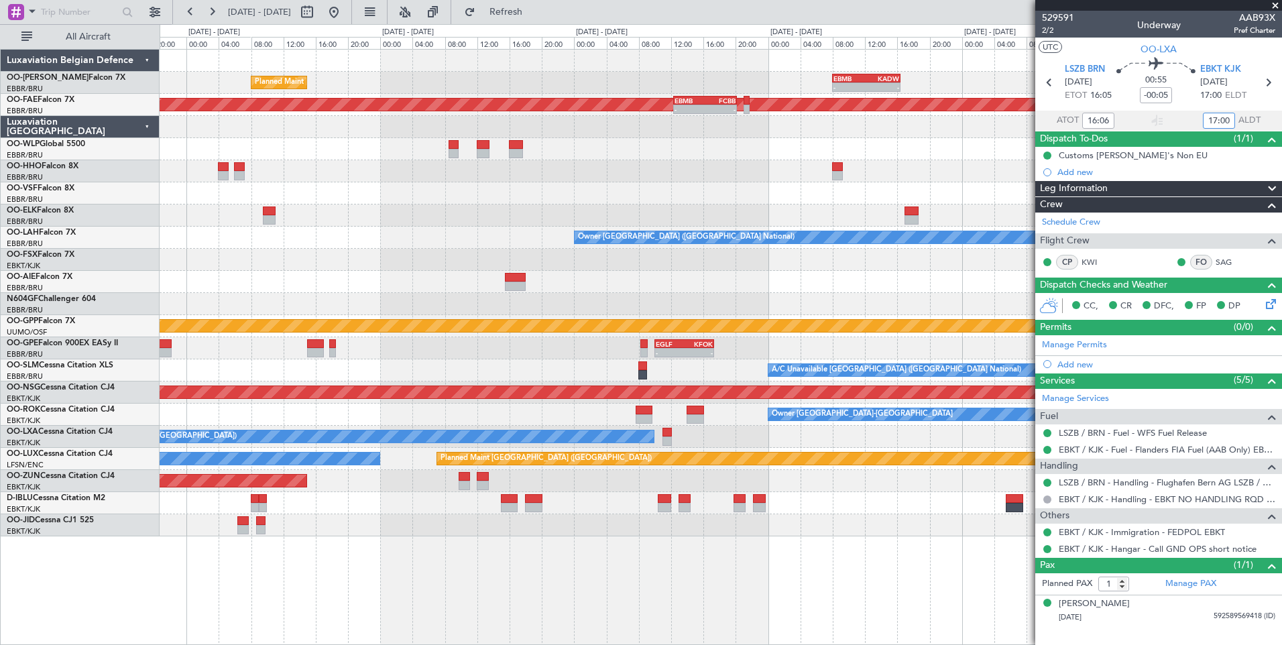
click at [255, 392] on div "Planned Maint [GEOGRAPHIC_DATA] ([GEOGRAPHIC_DATA] National) - - EBMB 08:00 Z K…" at bounding box center [721, 293] width 1122 height 487
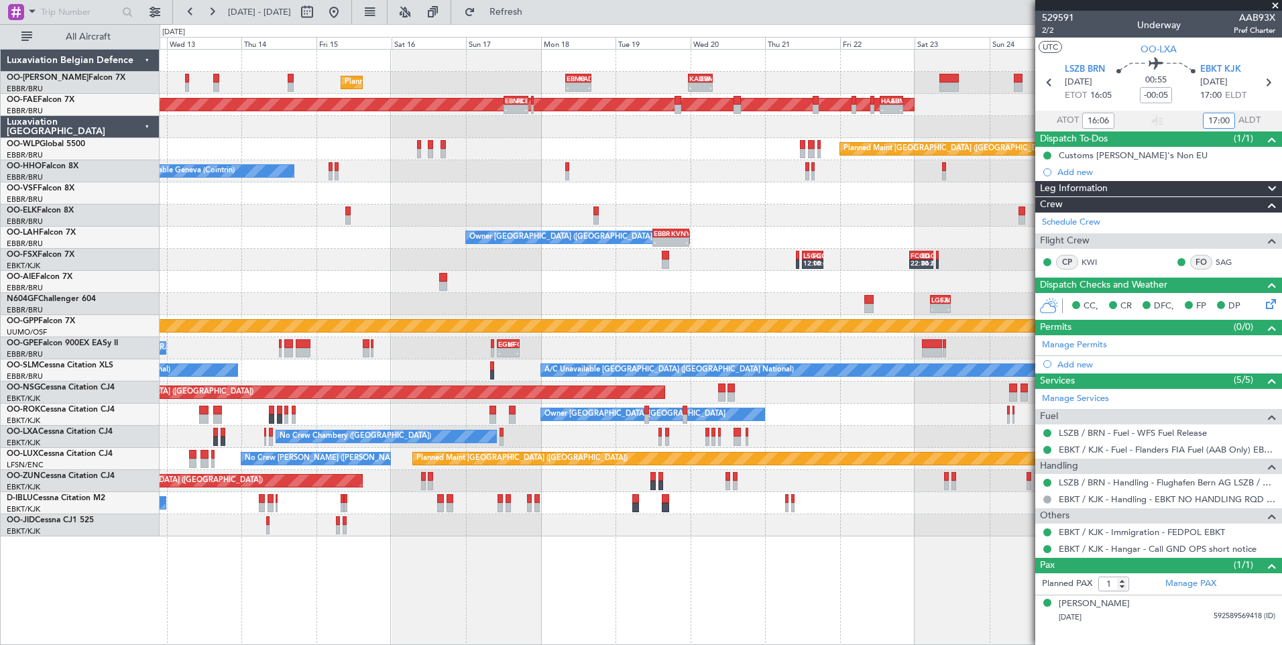
click at [638, 310] on div "- - EBMB 08:00 Z KADW 16:25 Z KADW 23:25 Z EBMB 07:10 Z - - Planned Maint [GEOG…" at bounding box center [721, 293] width 1122 height 487
click at [866, 277] on div at bounding box center [721, 282] width 1122 height 22
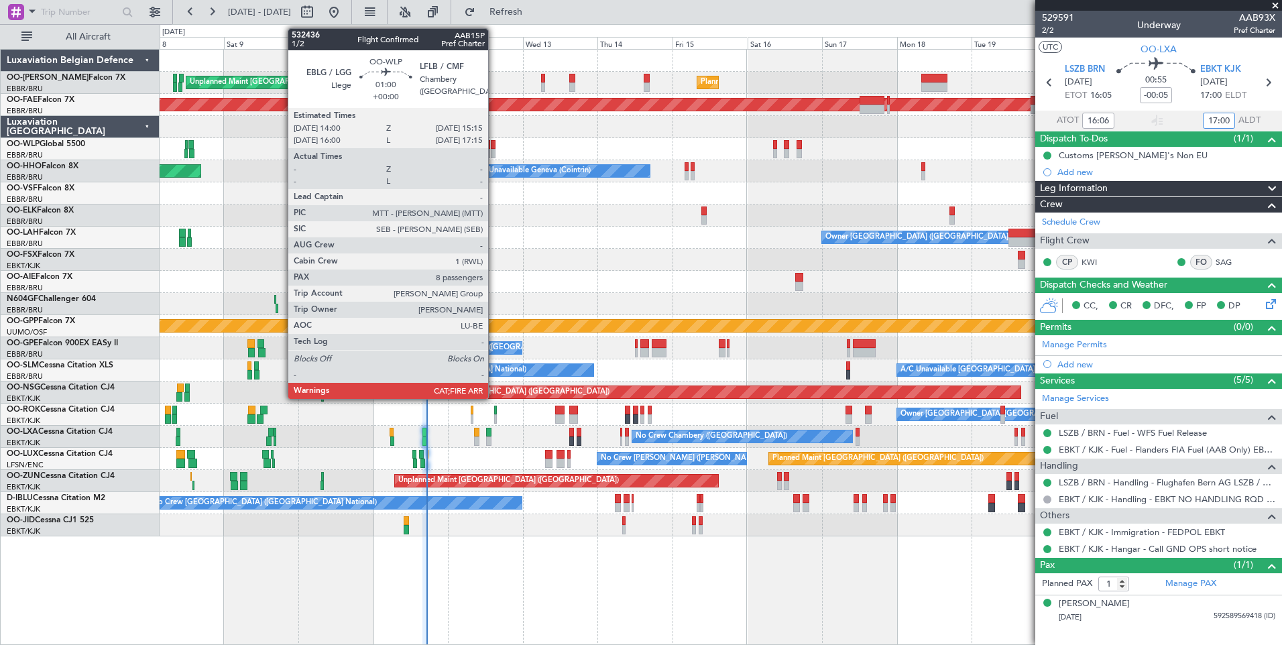
click at [494, 143] on div at bounding box center [493, 144] width 4 height 9
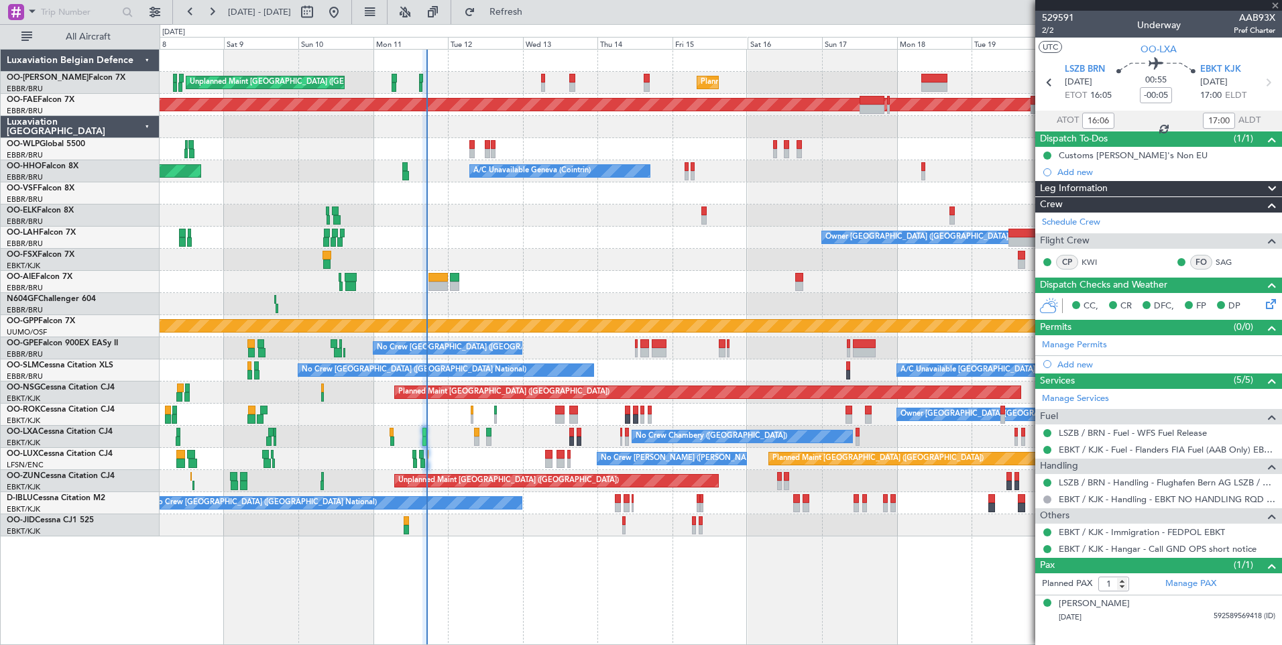
type input "8"
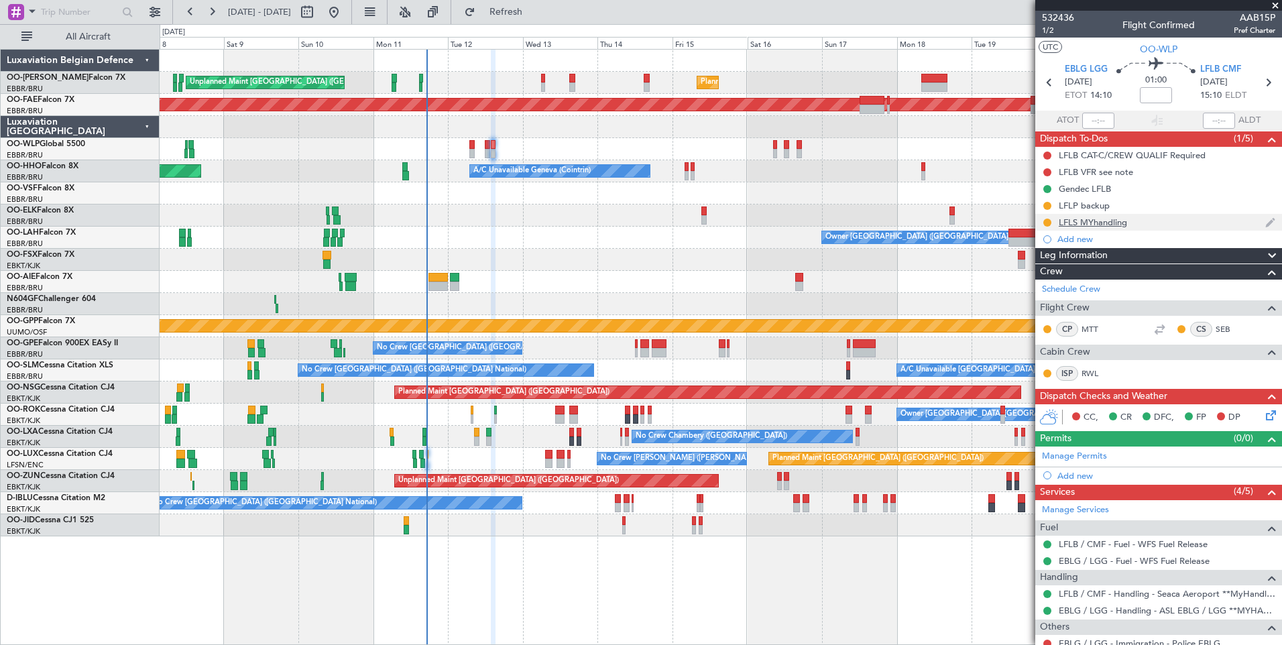
click at [1082, 223] on div "LFLS MYhandling" at bounding box center [1093, 222] width 68 height 11
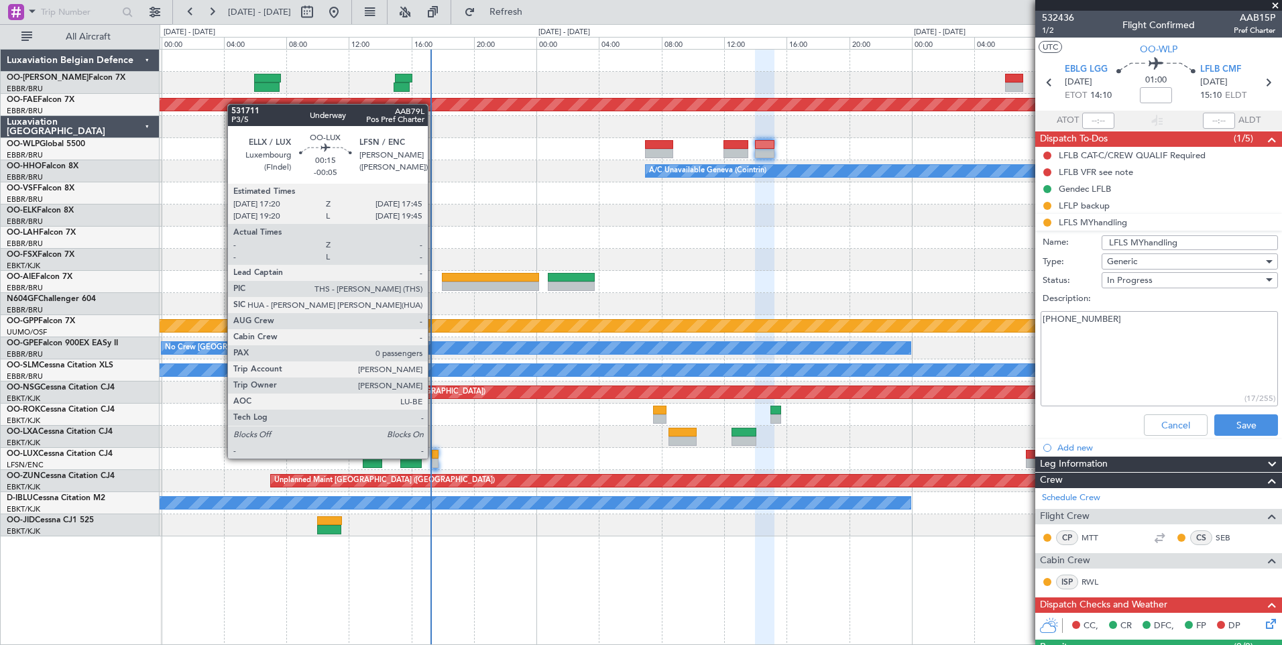
click at [434, 457] on div at bounding box center [435, 454] width 7 height 9
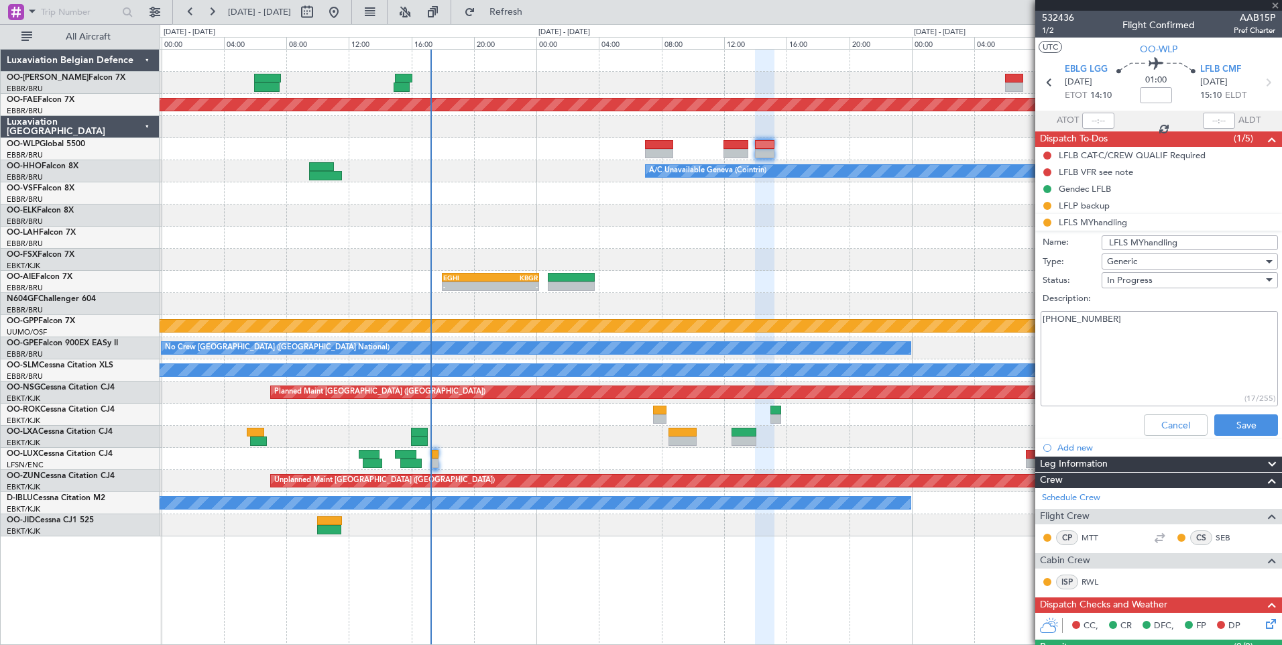
type input "-00:05"
type input "0"
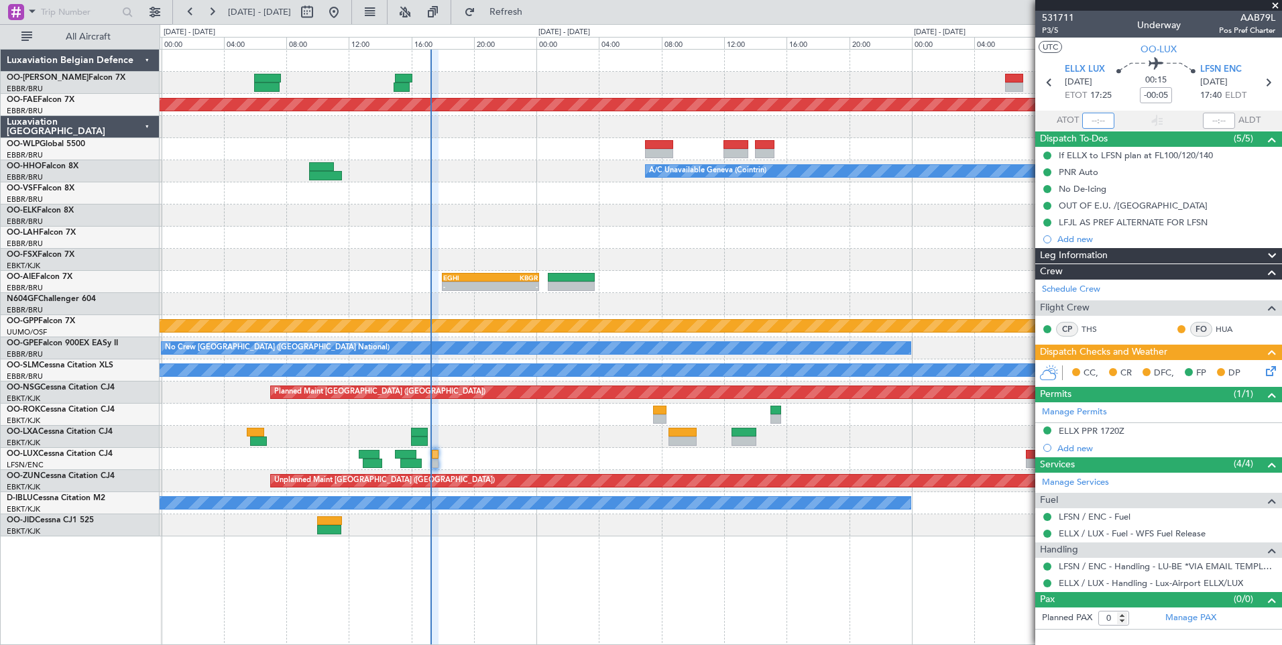
click at [1096, 126] on input "text" at bounding box center [1099, 121] width 32 height 16
type input "17:13"
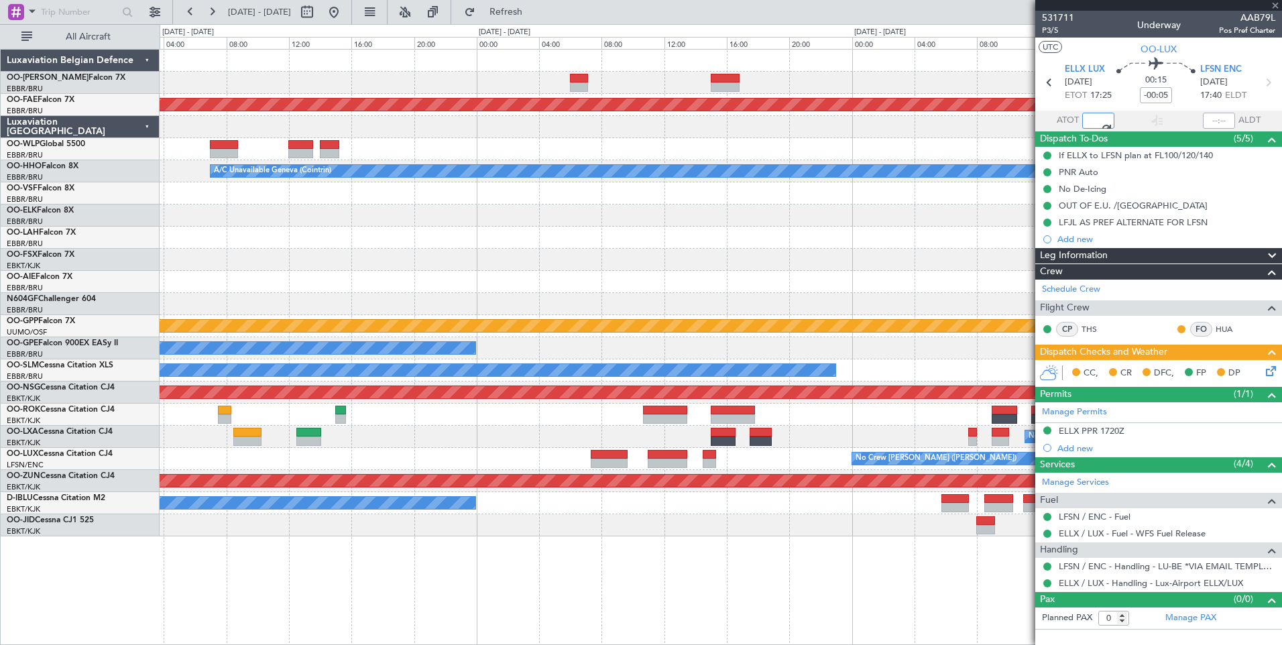
click at [361, 300] on div "Planned Maint [GEOGRAPHIC_DATA] ([GEOGRAPHIC_DATA] National) Planned Maint [GEO…" at bounding box center [721, 293] width 1122 height 487
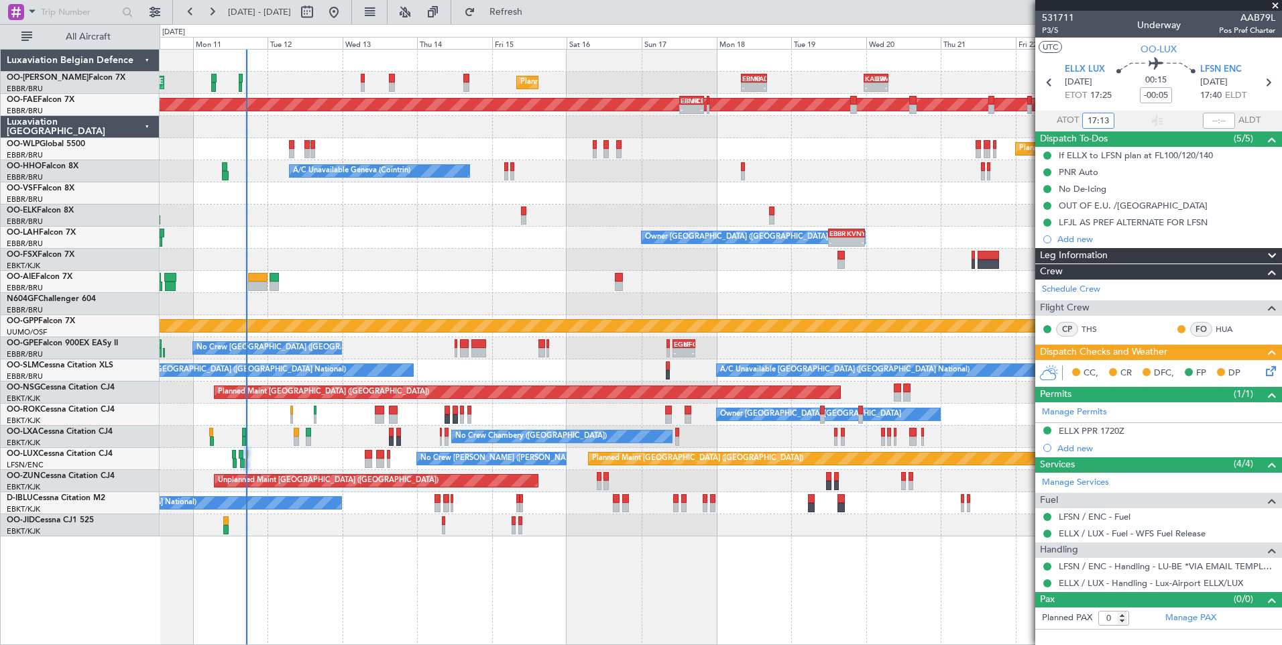
click at [424, 208] on div "Planned Maint [GEOGRAPHIC_DATA] ([GEOGRAPHIC_DATA] National) - - EBMB 08:00 Z K…" at bounding box center [721, 293] width 1122 height 487
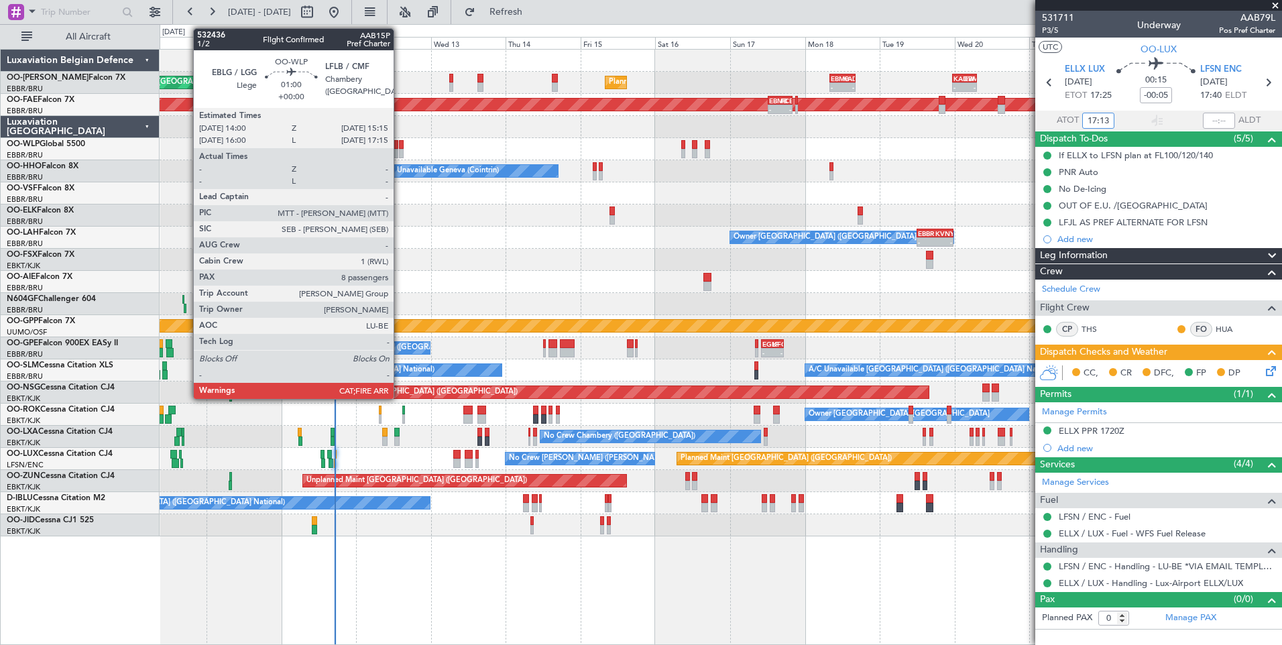
click at [400, 146] on div at bounding box center [401, 144] width 4 height 9
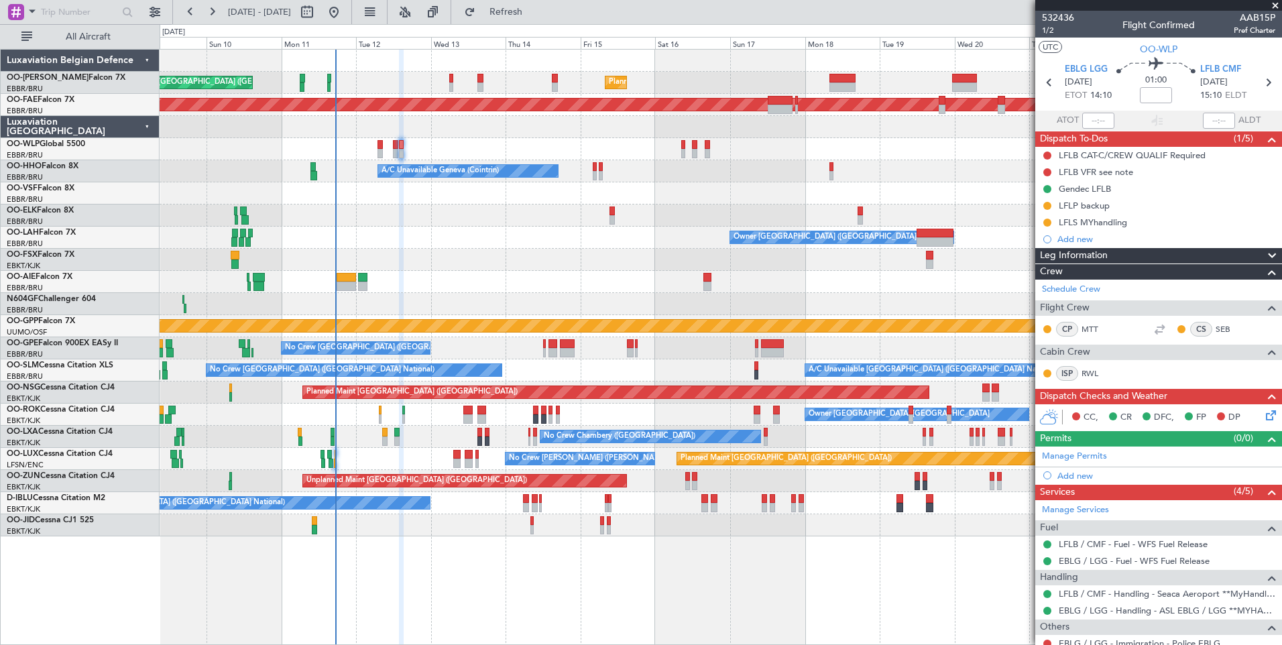
click at [424, 294] on div "Unplanned Maint [GEOGRAPHIC_DATA] ([GEOGRAPHIC_DATA] National) Planned Maint [G…" at bounding box center [721, 293] width 1122 height 487
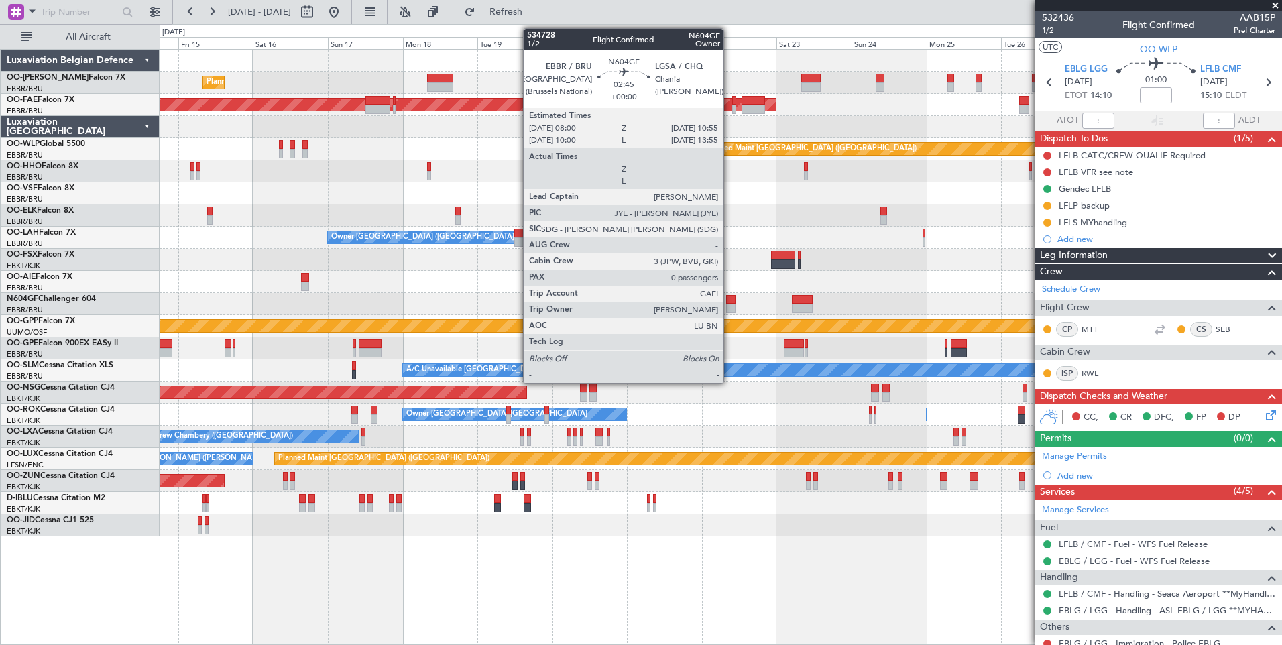
click at [730, 307] on div at bounding box center [730, 308] width 9 height 9
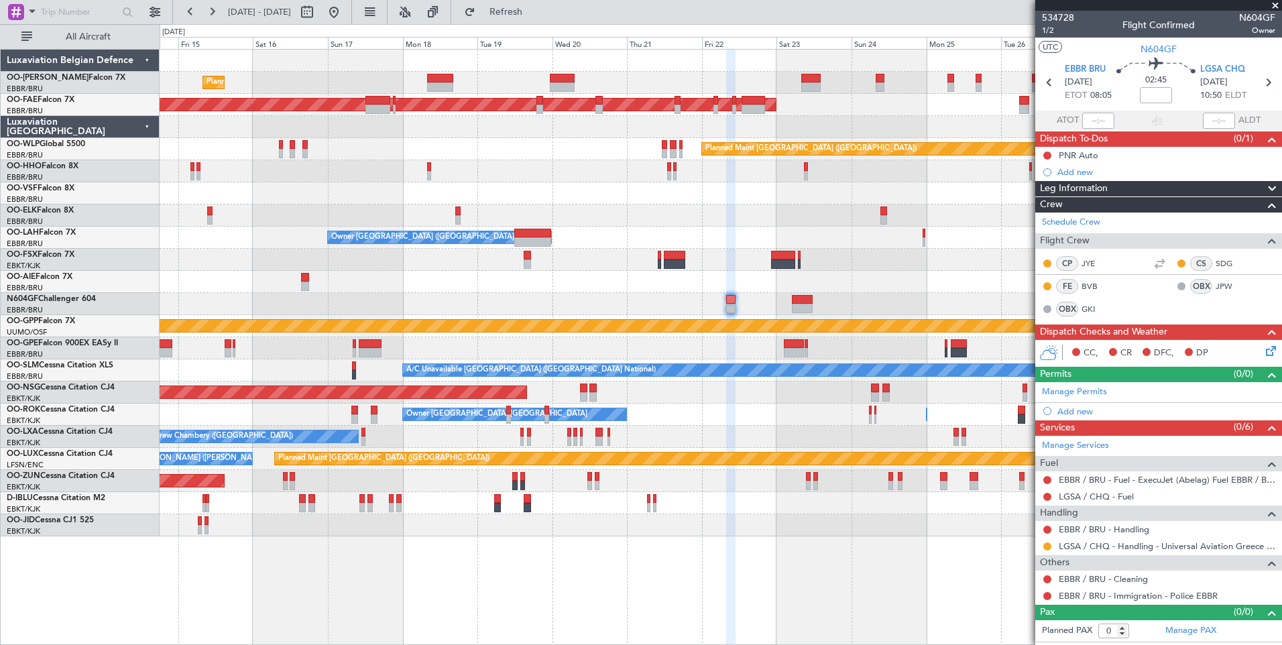
click at [681, 309] on div "Planned Maint [GEOGRAPHIC_DATA] ([GEOGRAPHIC_DATA] National) Planned Maint [GEO…" at bounding box center [721, 293] width 1122 height 487
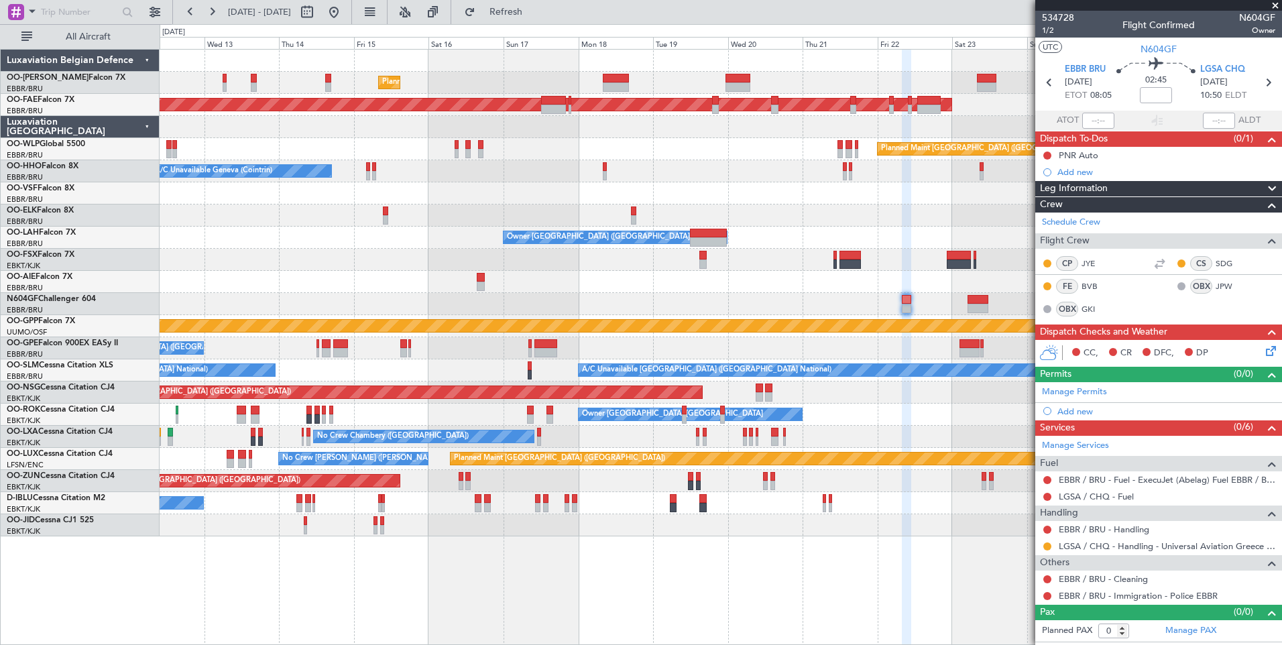
click at [370, 249] on div "Planned Maint [GEOGRAPHIC_DATA] ([GEOGRAPHIC_DATA] National) Planned Maint [GEO…" at bounding box center [721, 293] width 1122 height 487
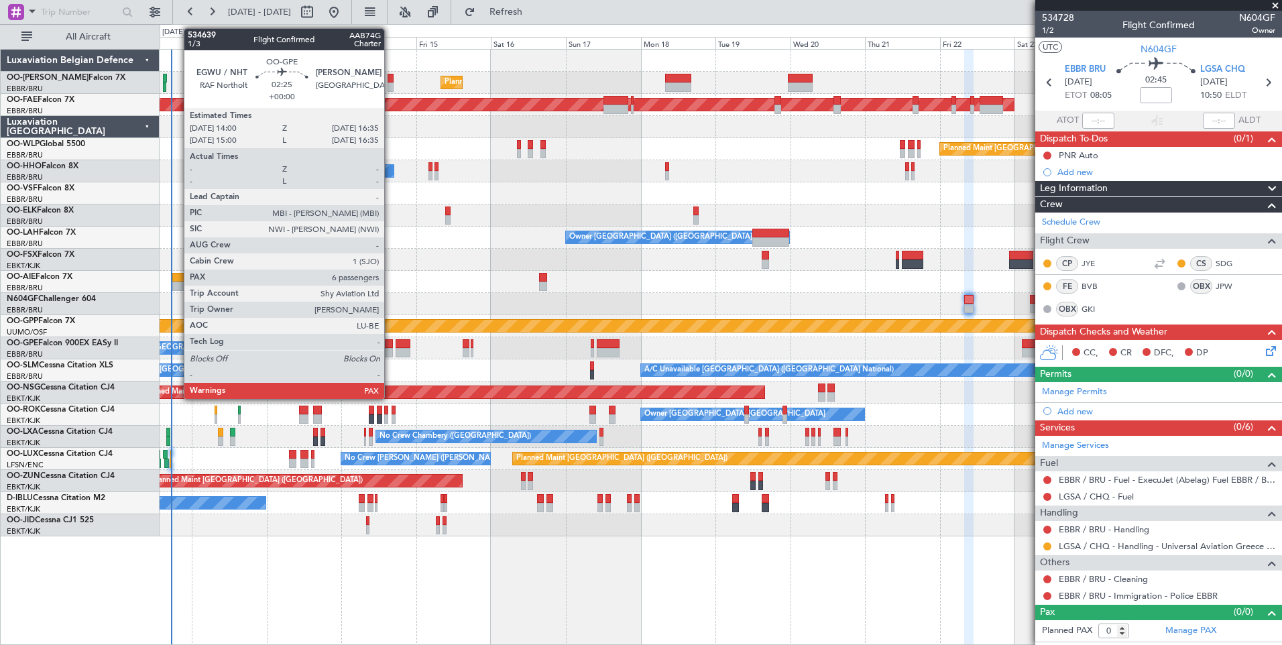
click at [390, 349] on div at bounding box center [388, 352] width 9 height 9
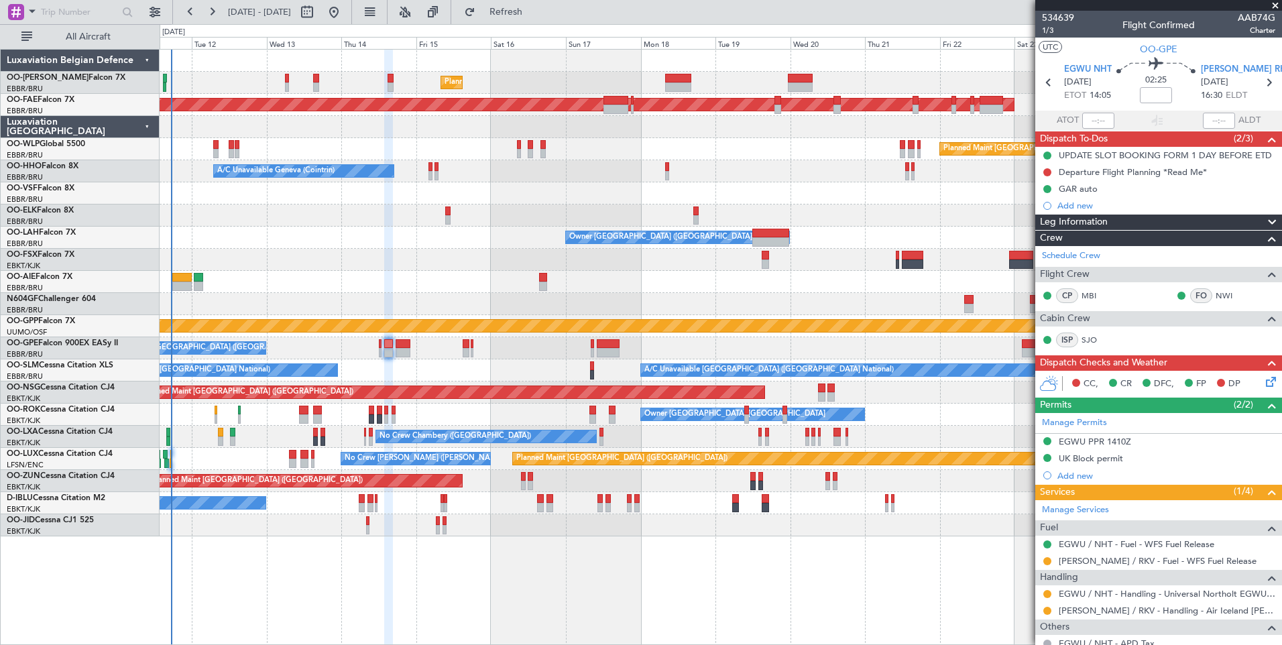
click at [406, 376] on div "No Crew [GEOGRAPHIC_DATA] ([GEOGRAPHIC_DATA] National) A/C Unavailable [GEOGRAP…" at bounding box center [721, 371] width 1122 height 22
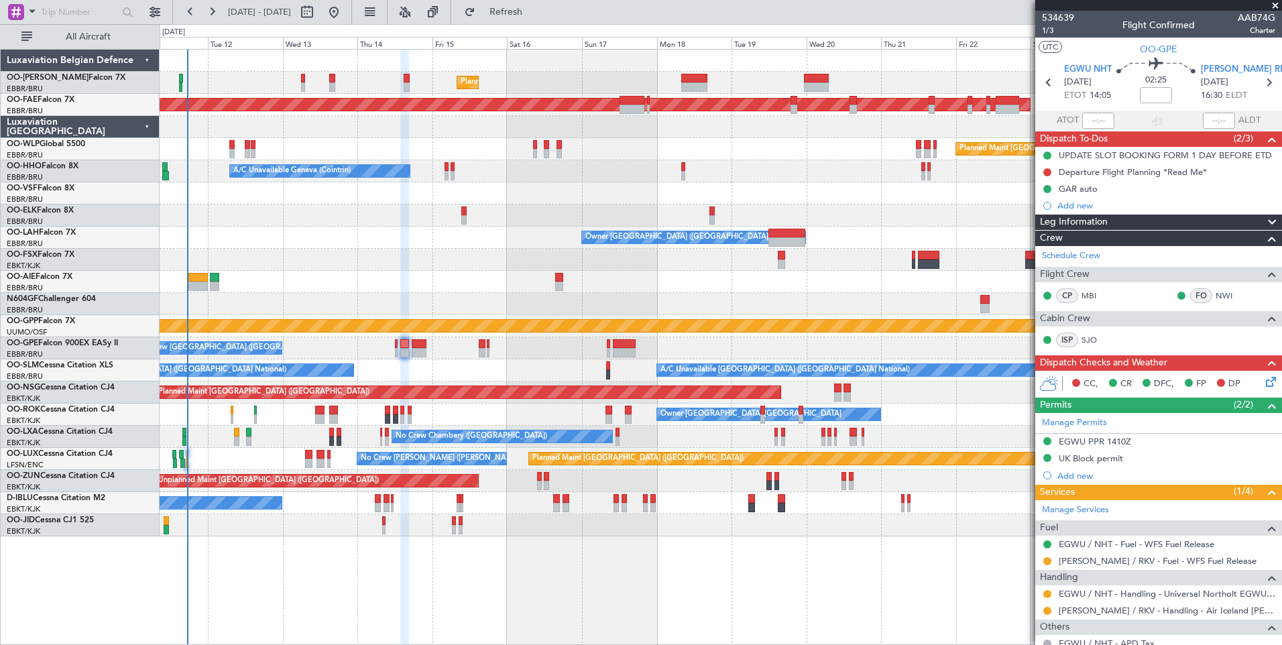
click at [426, 369] on div "No Crew [GEOGRAPHIC_DATA] ([GEOGRAPHIC_DATA] National) A/C Unavailable [GEOGRAP…" at bounding box center [721, 371] width 1122 height 22
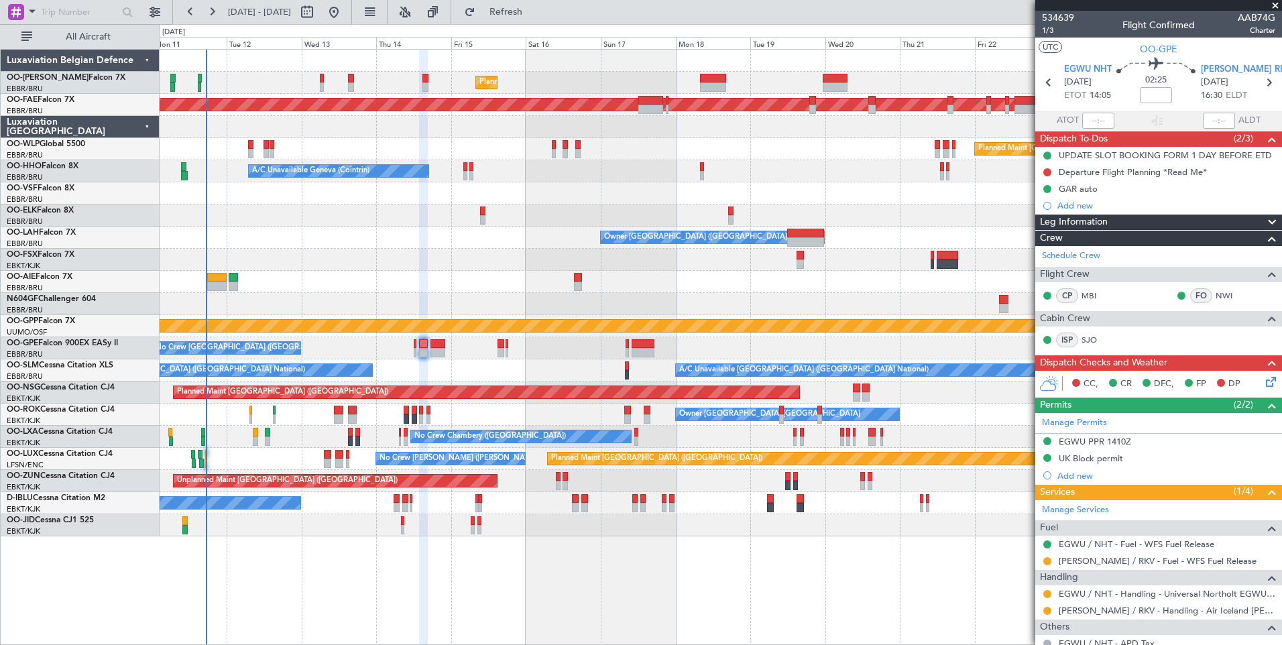
click at [451, 372] on div "No Crew [GEOGRAPHIC_DATA] ([GEOGRAPHIC_DATA] National) A/C Unavailable [GEOGRAP…" at bounding box center [721, 371] width 1122 height 22
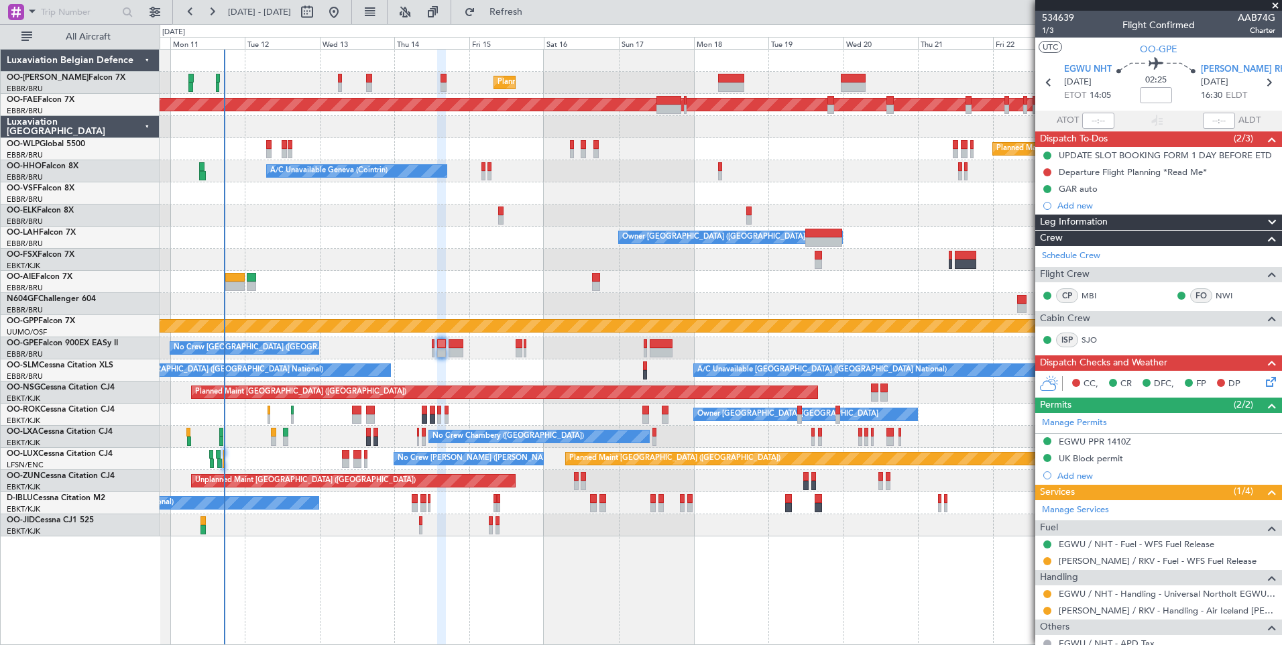
click at [445, 362] on div "No Crew [GEOGRAPHIC_DATA] ([GEOGRAPHIC_DATA] National) A/C Unavailable [GEOGRAP…" at bounding box center [721, 371] width 1122 height 22
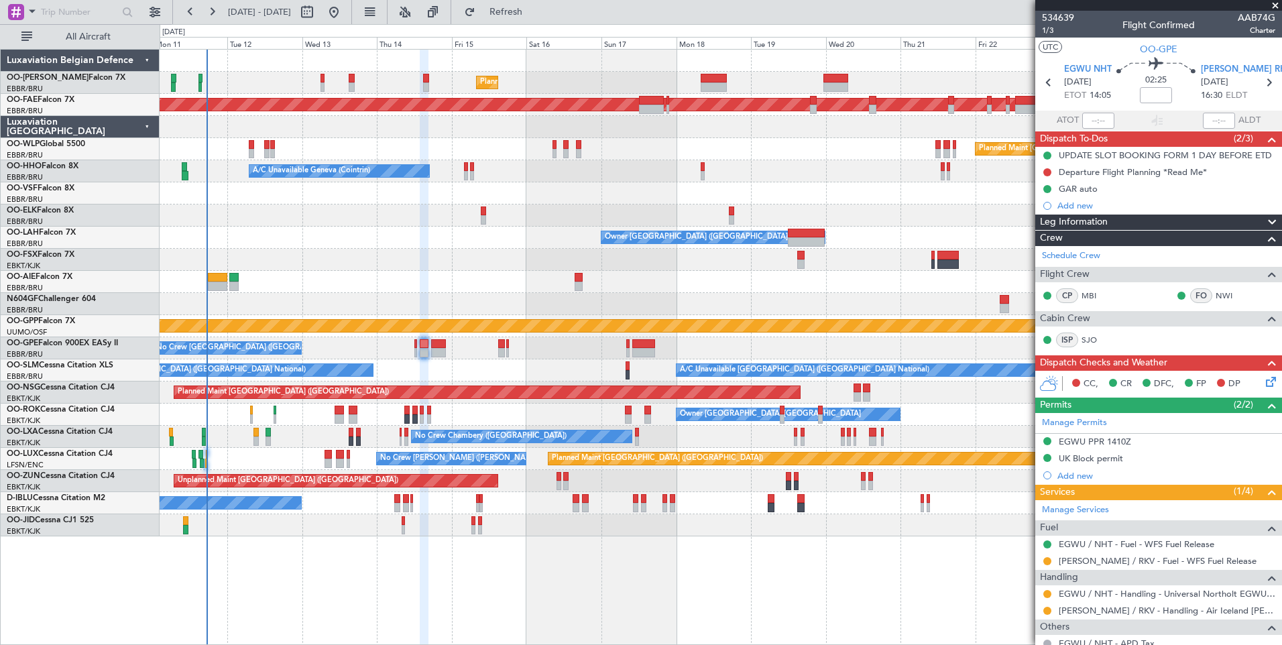
click at [412, 374] on div "No Crew [GEOGRAPHIC_DATA] ([GEOGRAPHIC_DATA] National) A/C Unavailable [GEOGRAP…" at bounding box center [721, 371] width 1122 height 22
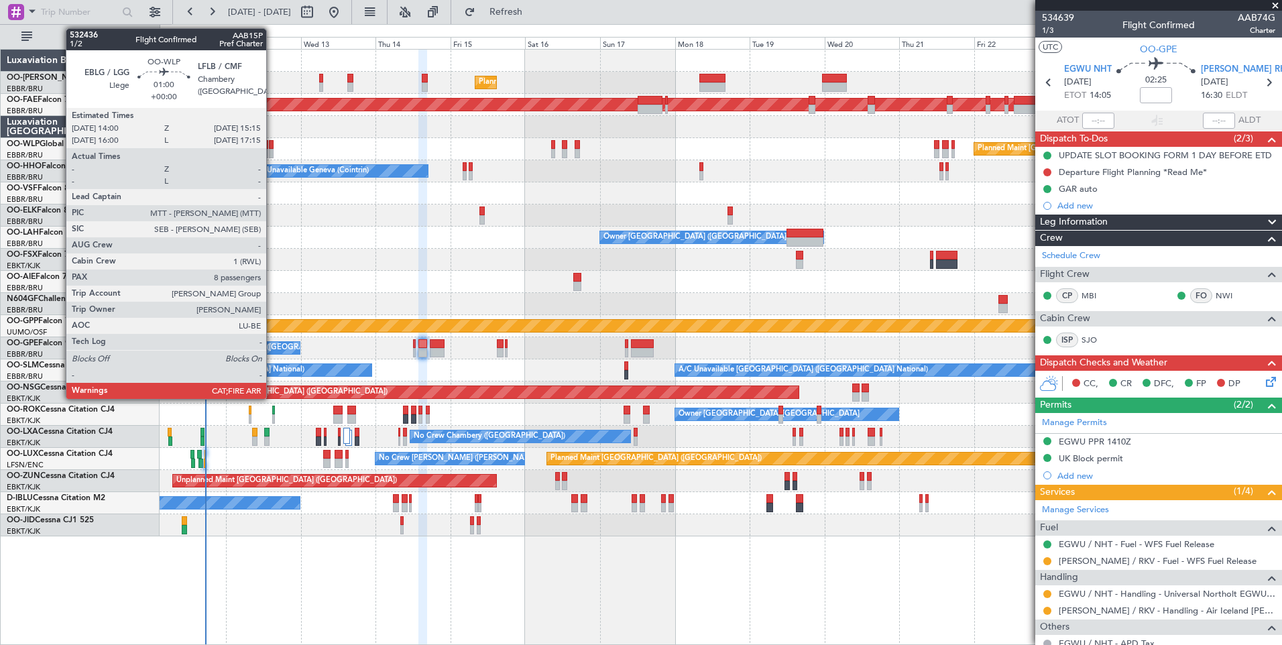
click at [272, 145] on div at bounding box center [271, 144] width 4 height 9
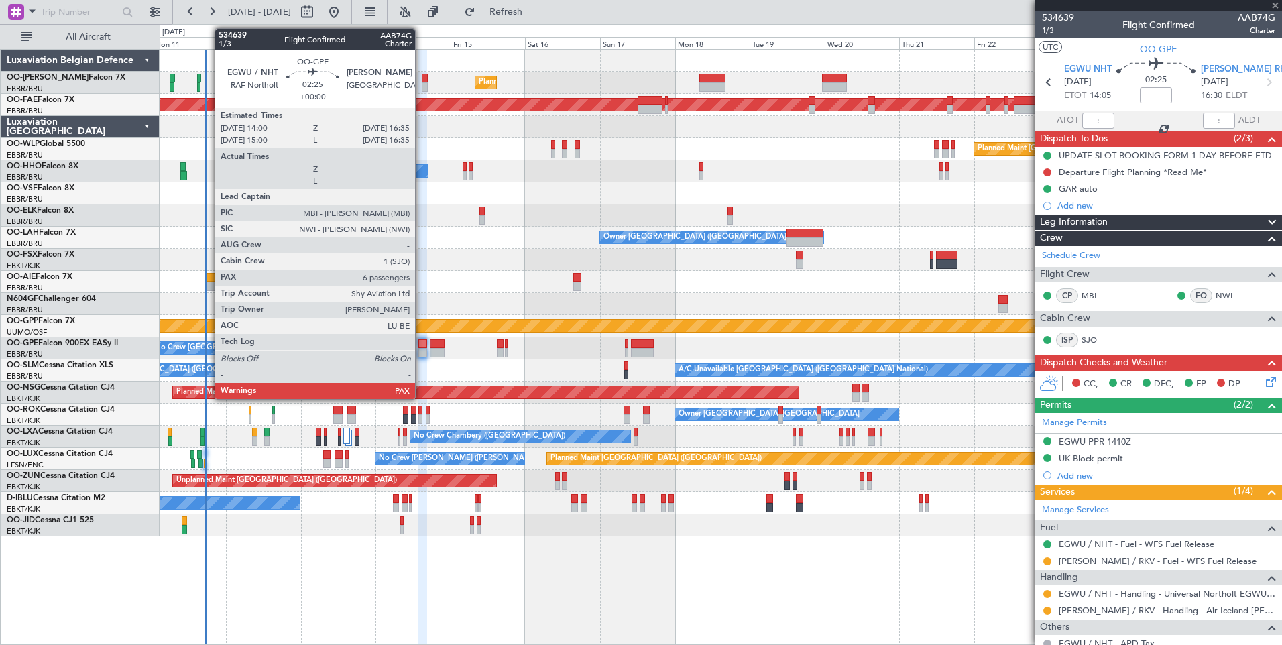
type input "8"
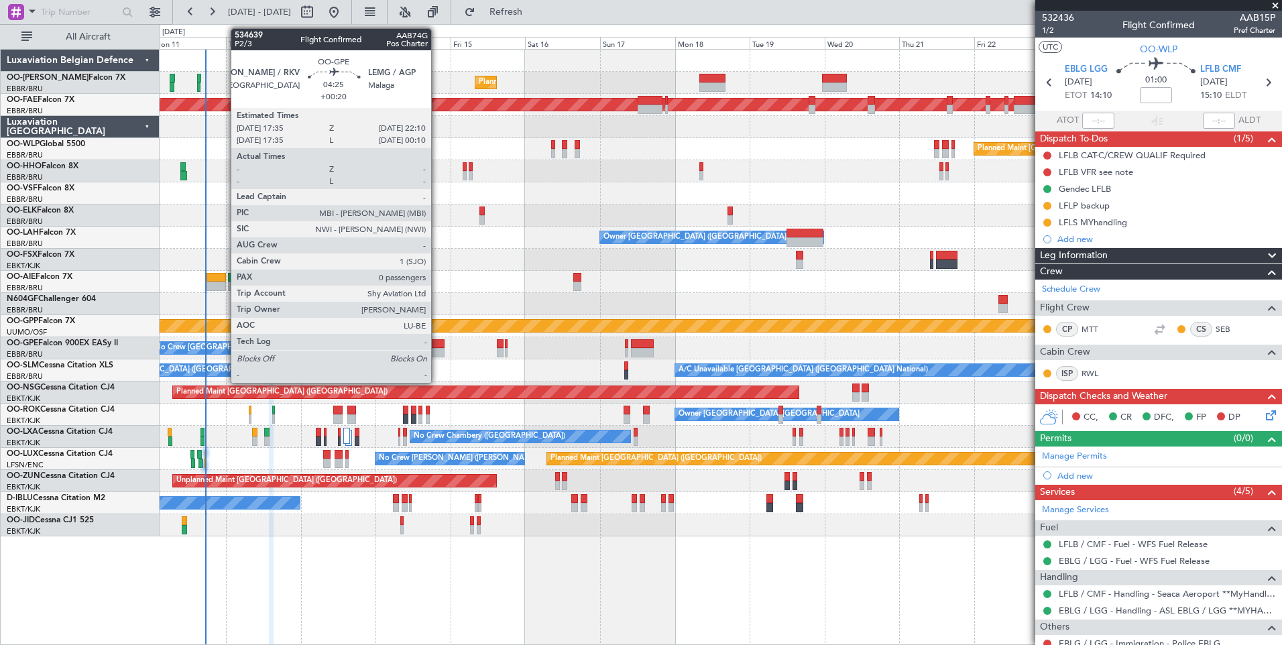
click at [437, 351] on div at bounding box center [437, 352] width 15 height 9
type input "+00:20"
type input "0"
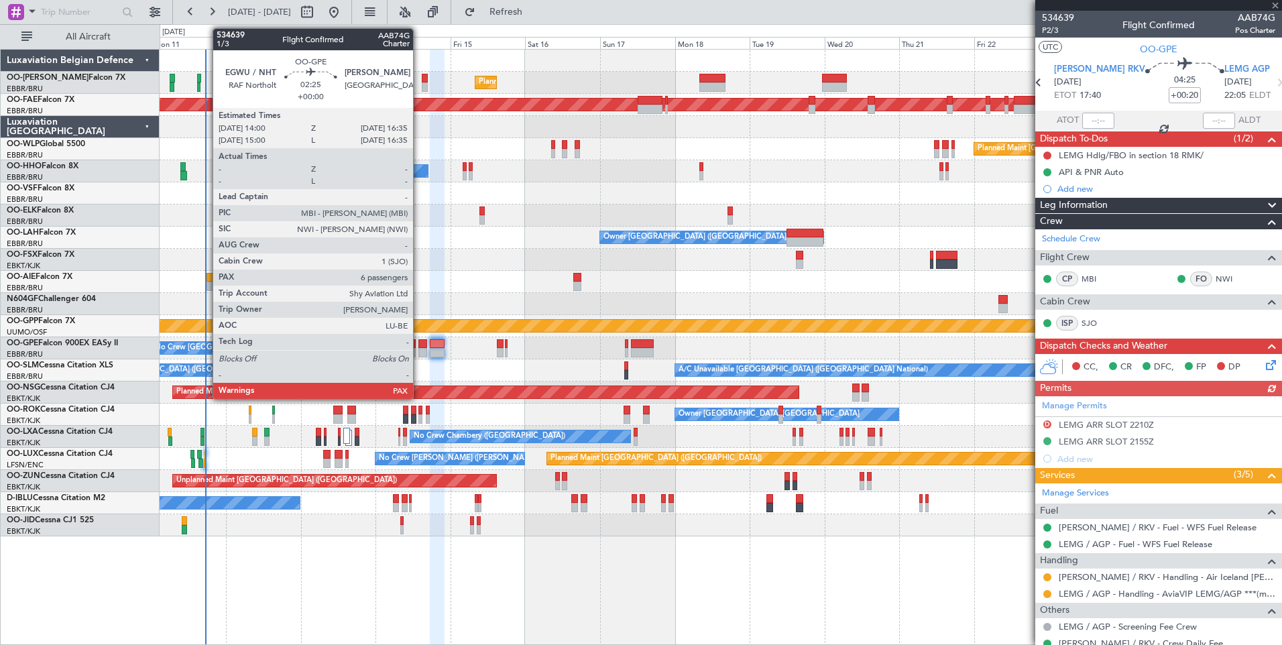
click at [420, 347] on div at bounding box center [423, 343] width 9 height 9
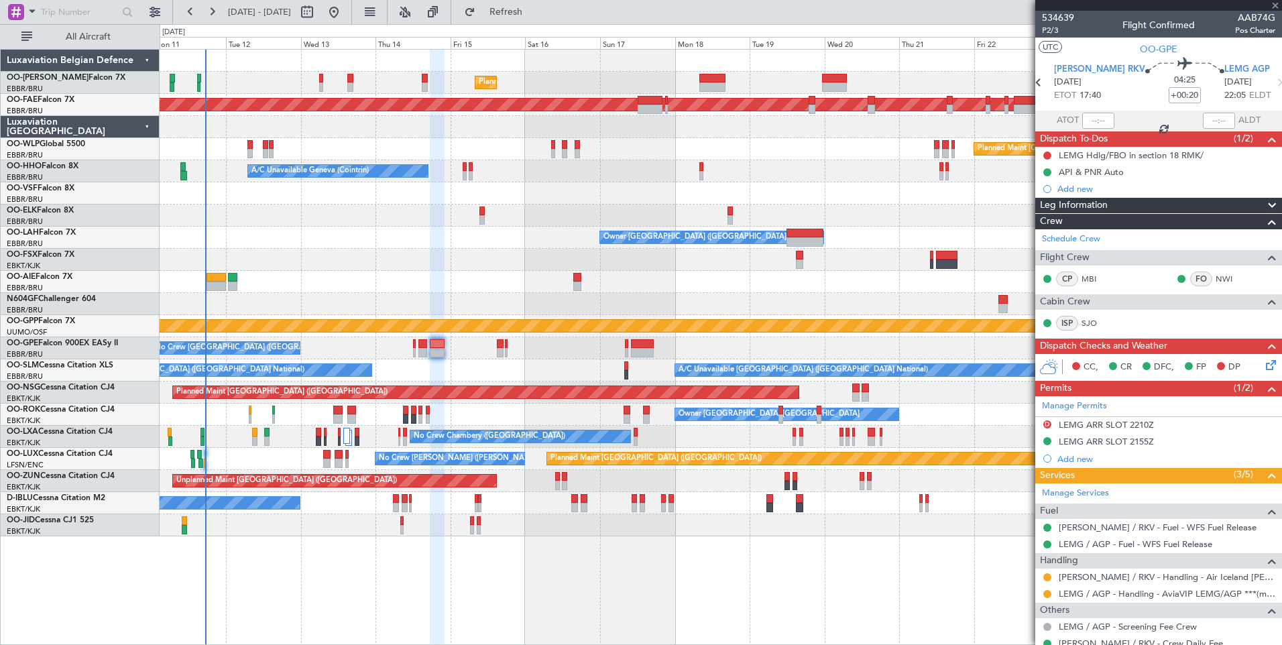
type input "6"
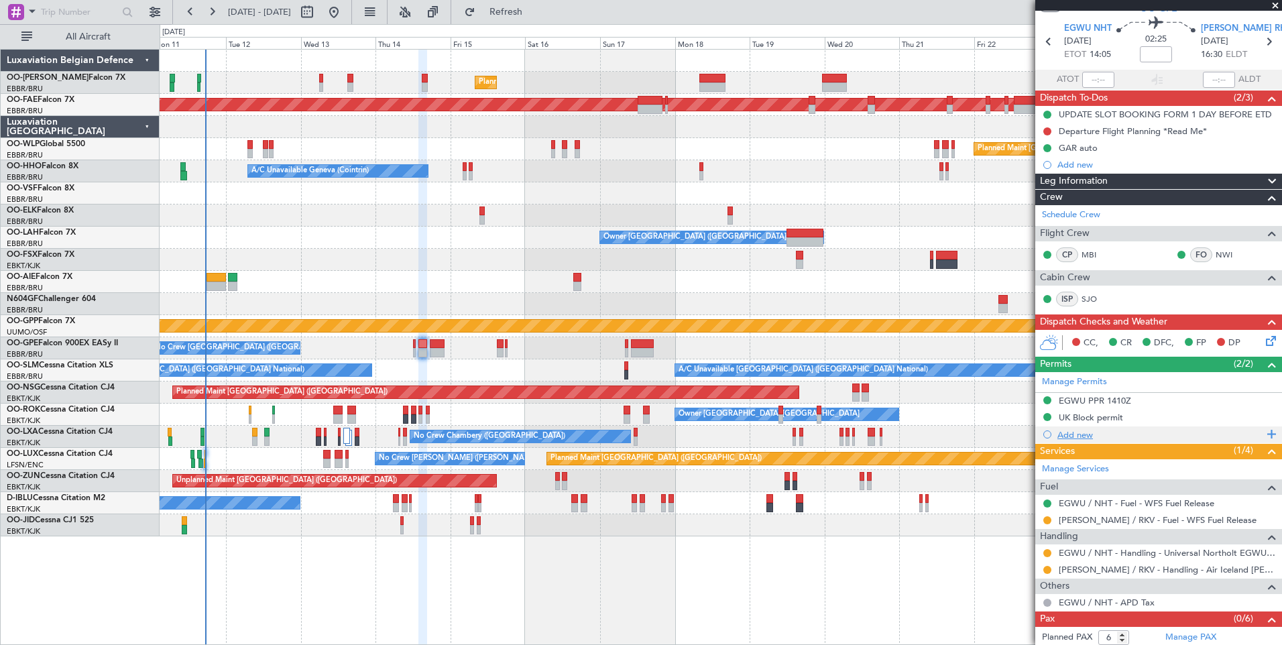
scroll to position [62, 0]
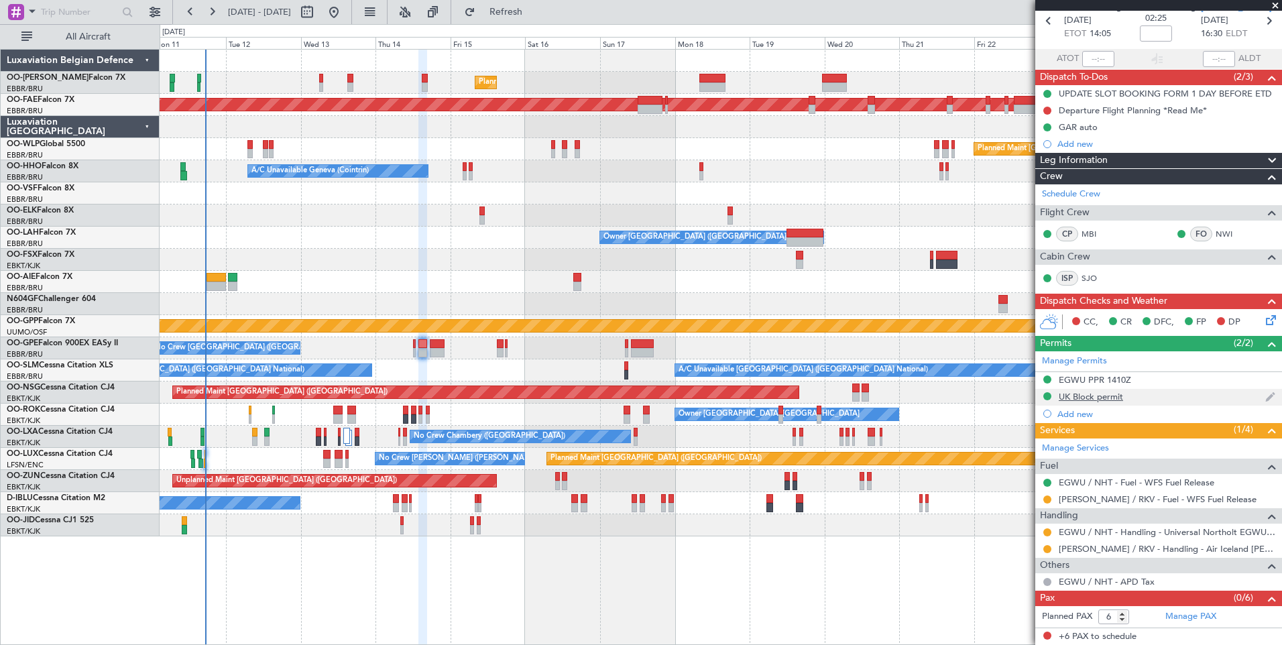
click at [1071, 396] on div "UK Block permit" at bounding box center [1091, 396] width 64 height 11
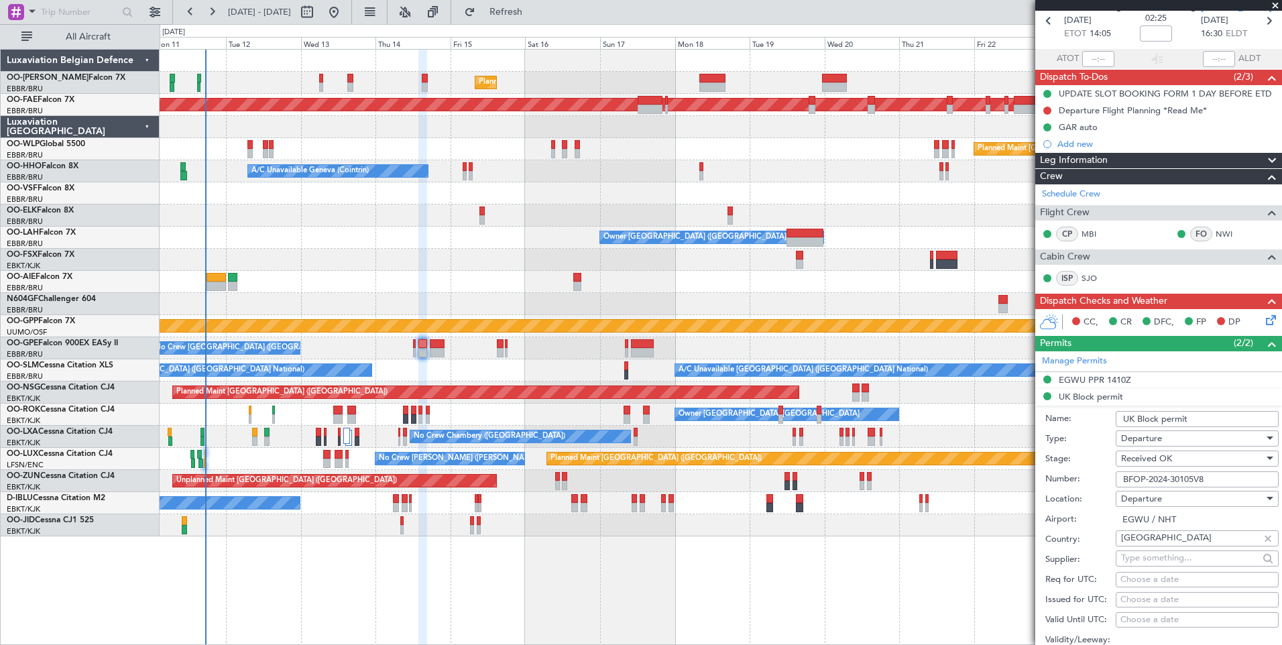
drag, startPoint x: 1196, startPoint y: 419, endPoint x: 1142, endPoint y: 417, distance: 54.4
click at [1142, 417] on input "UK Block permit" at bounding box center [1197, 419] width 163 height 16
type input "UK AD HOC PERMIT"
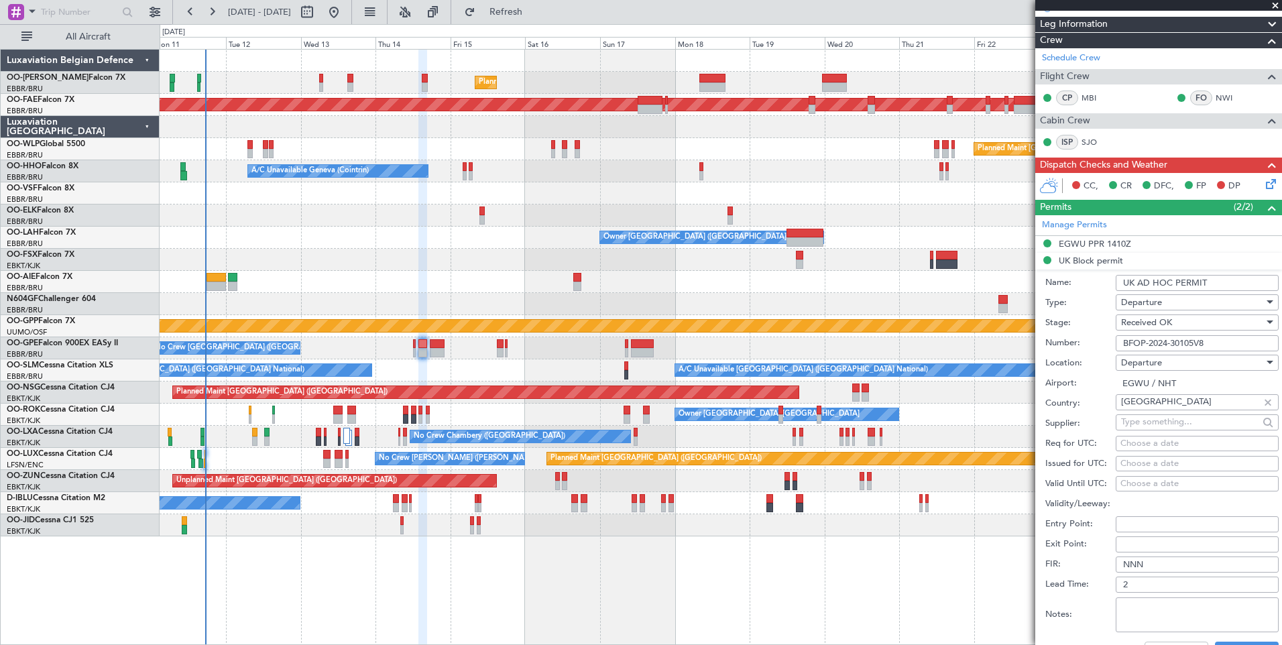
scroll to position [397, 0]
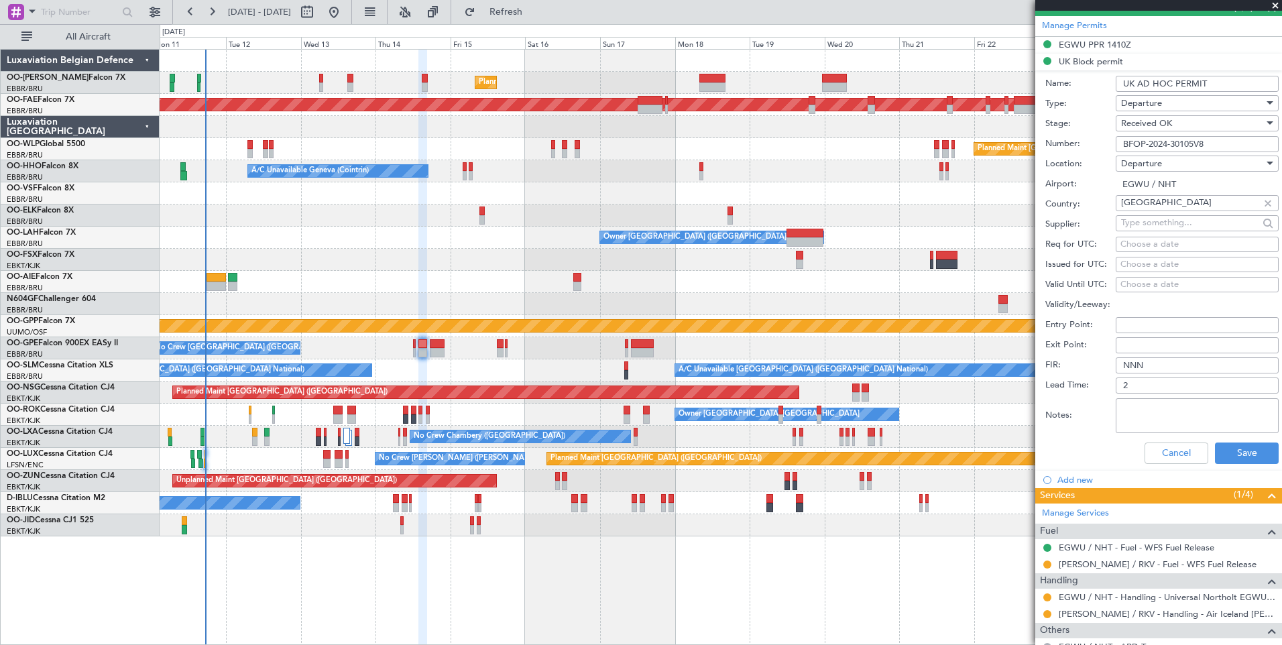
drag, startPoint x: 1223, startPoint y: 138, endPoint x: 1111, endPoint y: 145, distance: 111.6
click at [1111, 145] on div "Number: BFOP-2024-30105V8" at bounding box center [1162, 144] width 233 height 20
click at [1172, 129] on div "Received OK" at bounding box center [1192, 123] width 143 height 20
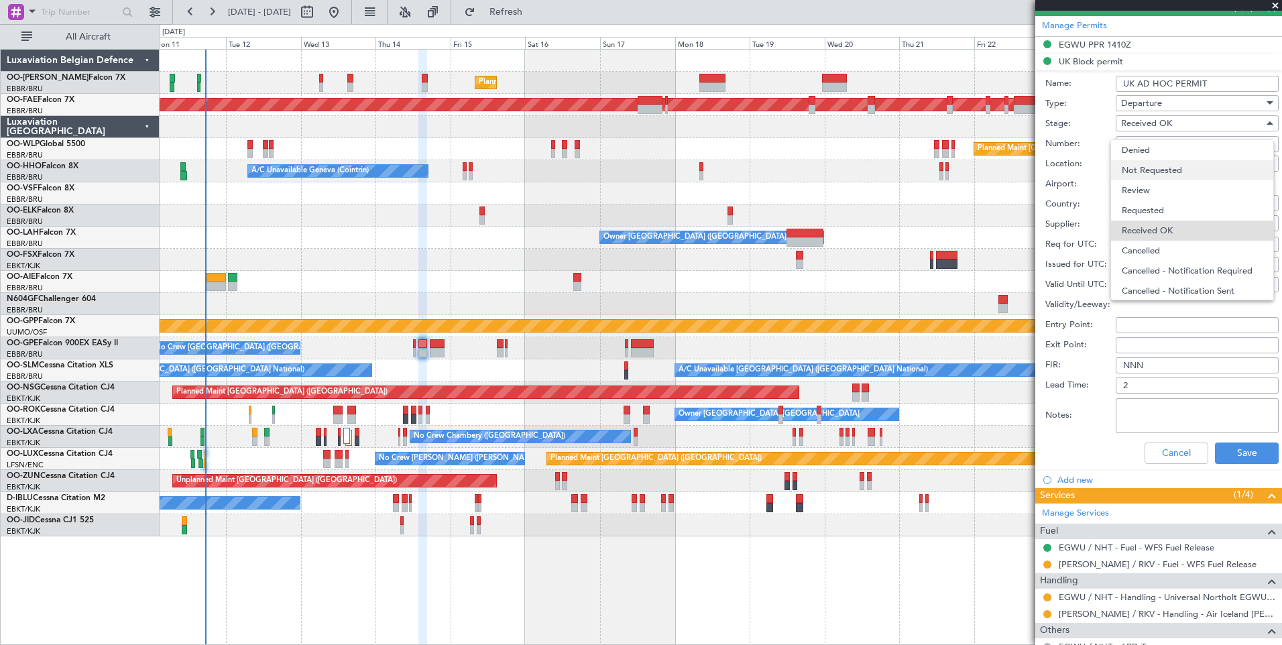
scroll to position [21, 0]
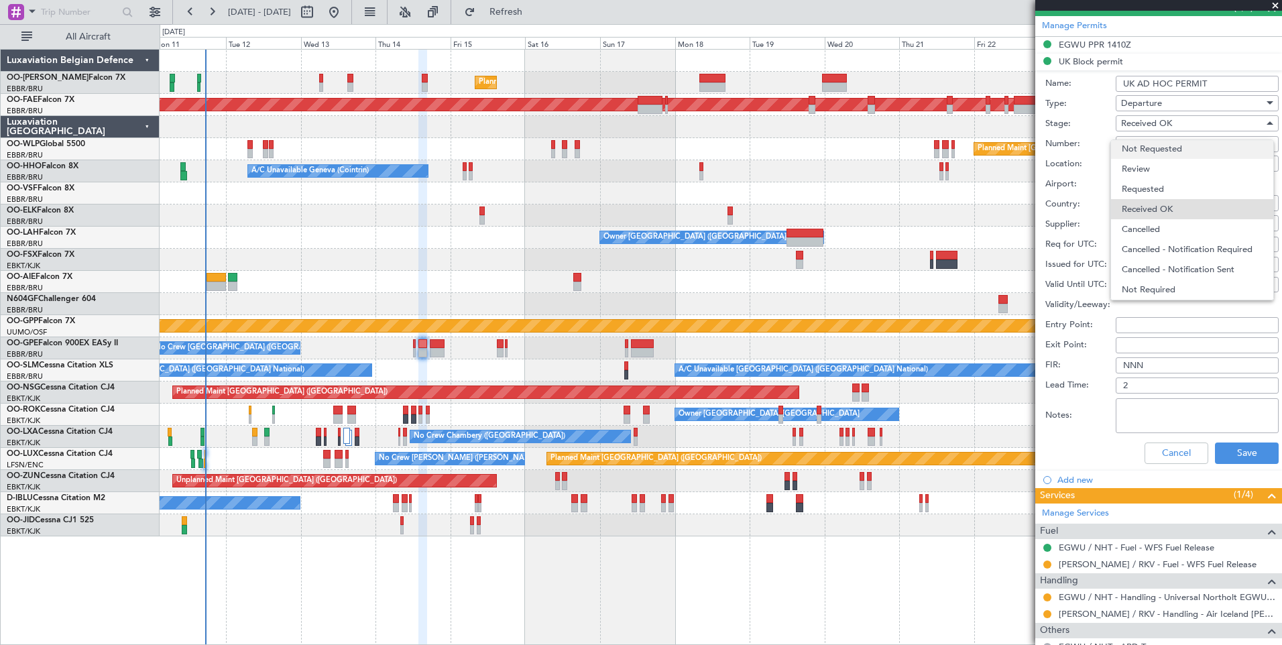
click at [1170, 151] on span "Not Requested" at bounding box center [1192, 149] width 141 height 20
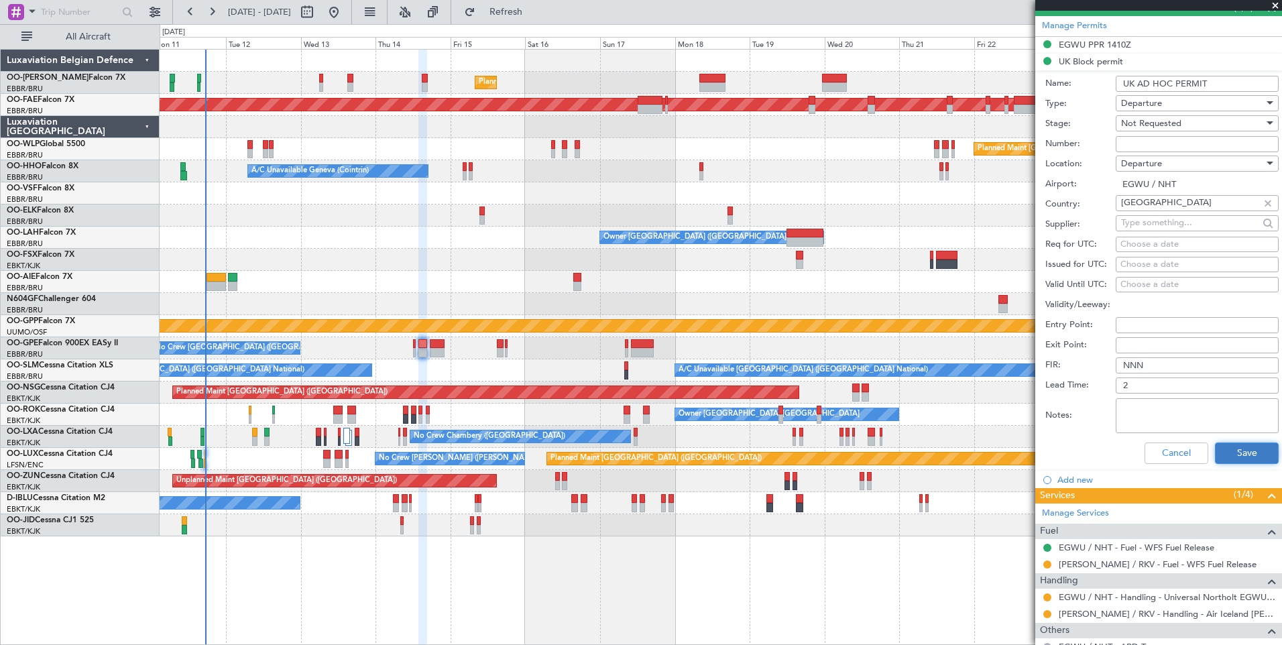
click at [1248, 451] on button "Save" at bounding box center [1247, 453] width 64 height 21
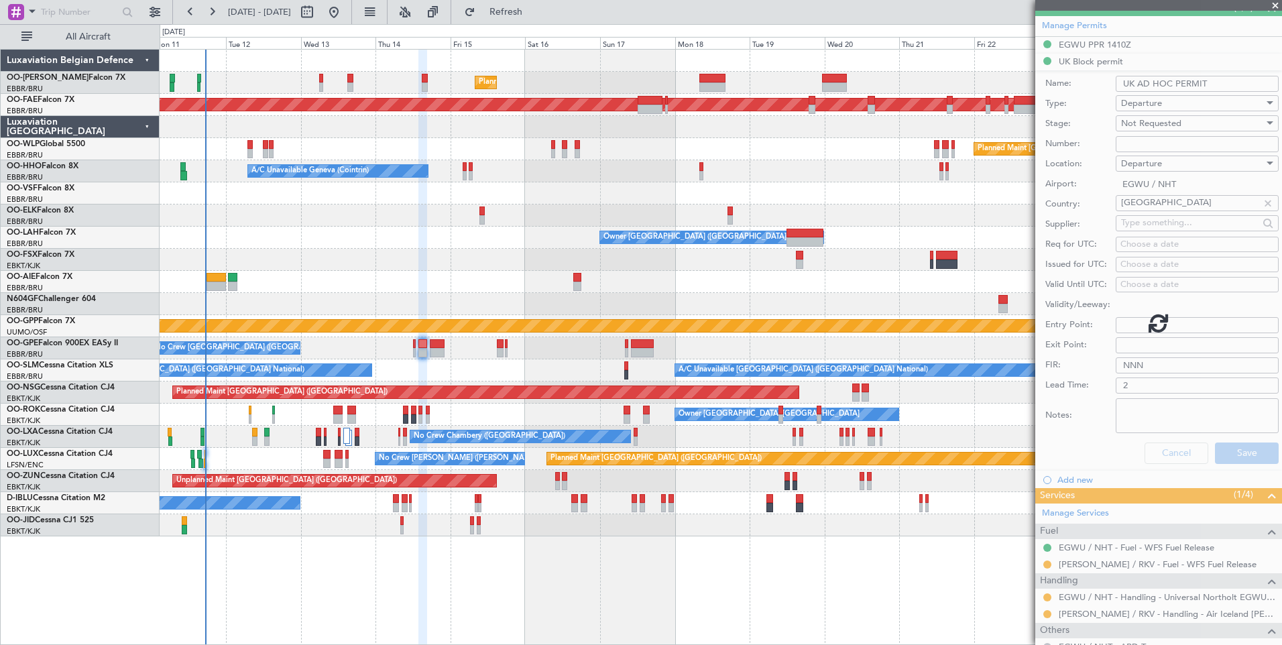
scroll to position [62, 0]
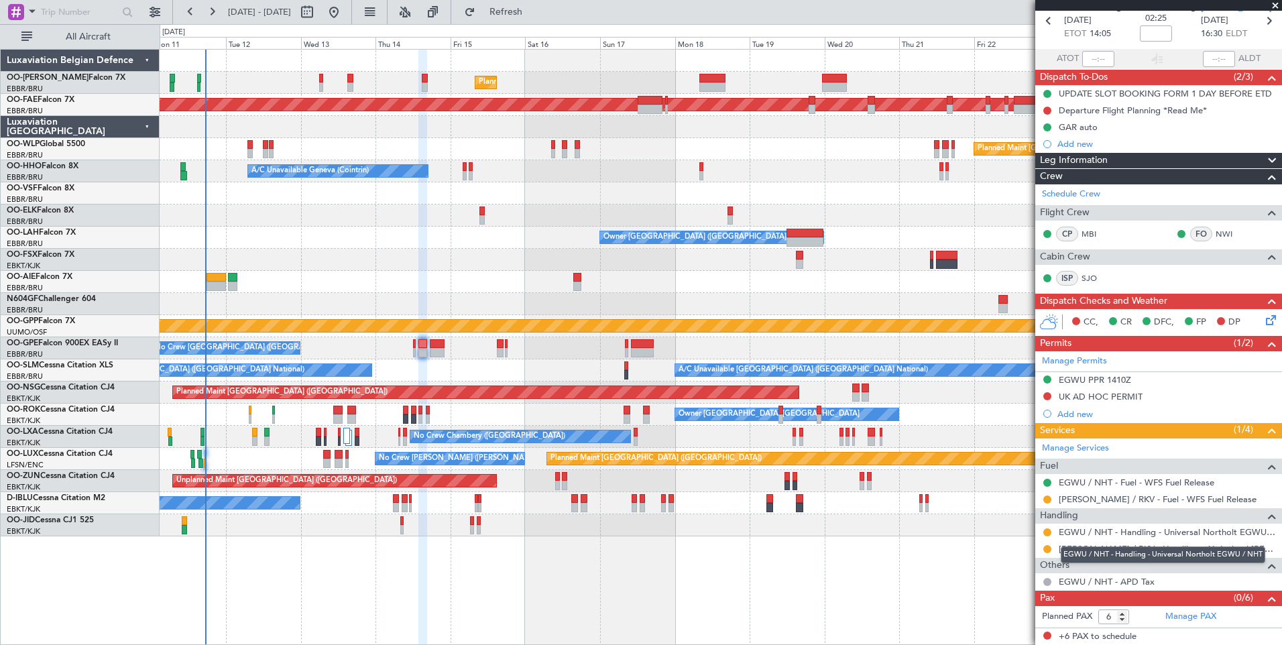
click at [1091, 539] on mat-tooltip-component "EGWU / NHT - Handling - Universal Northolt EGWU / NHT" at bounding box center [1163, 555] width 223 height 36
click at [1095, 551] on link "[PERSON_NAME] / RKV - Handling - Air Iceland [PERSON_NAME] / RKV" at bounding box center [1167, 548] width 217 height 11
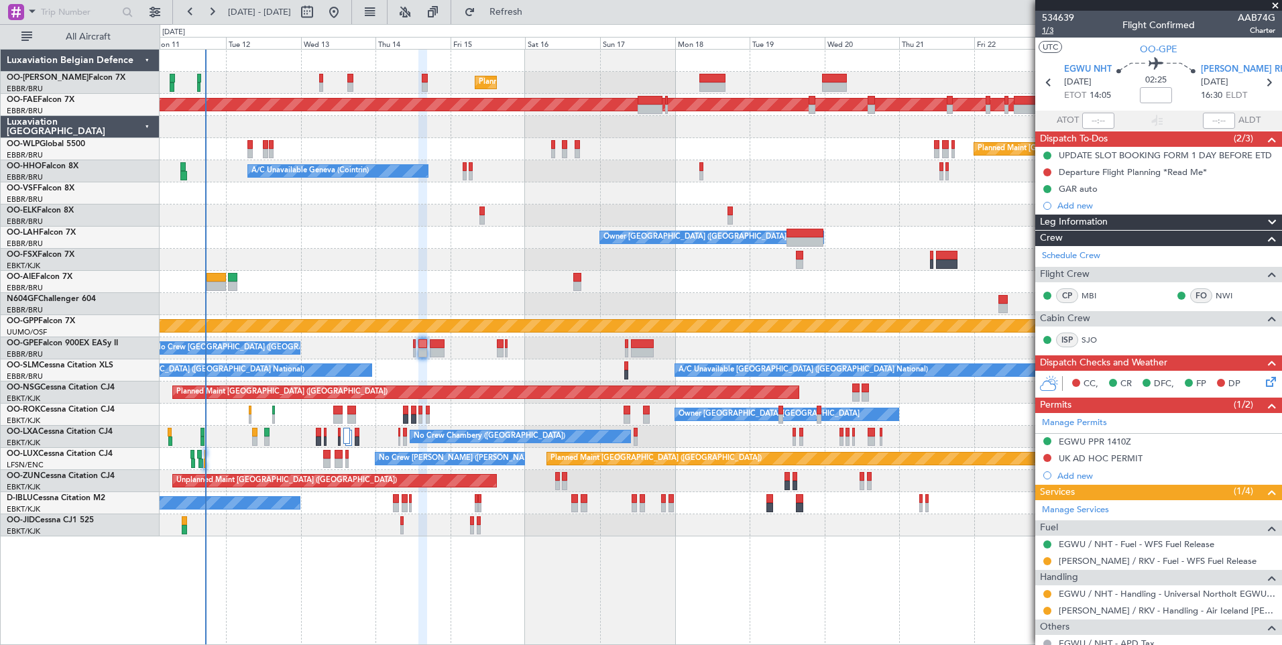
click at [1050, 30] on span "1/3" at bounding box center [1058, 30] width 32 height 11
click at [1086, 594] on link "EGWU / NHT - Handling - Universal Northolt EGWU / NHT" at bounding box center [1167, 593] width 217 height 11
click at [472, 379] on div "A/C Unavailable Brussels (Brussels National) No Crew Brussels (Brussels Nationa…" at bounding box center [721, 371] width 1122 height 22
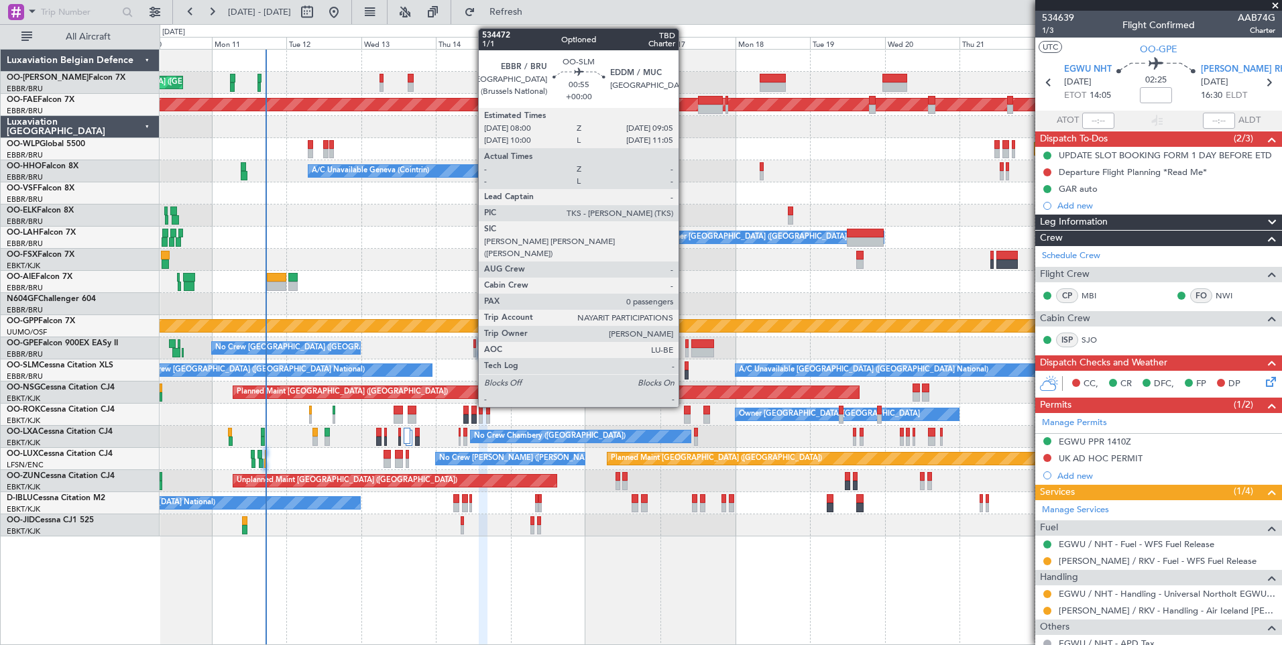
click at [685, 374] on div at bounding box center [687, 374] width 4 height 9
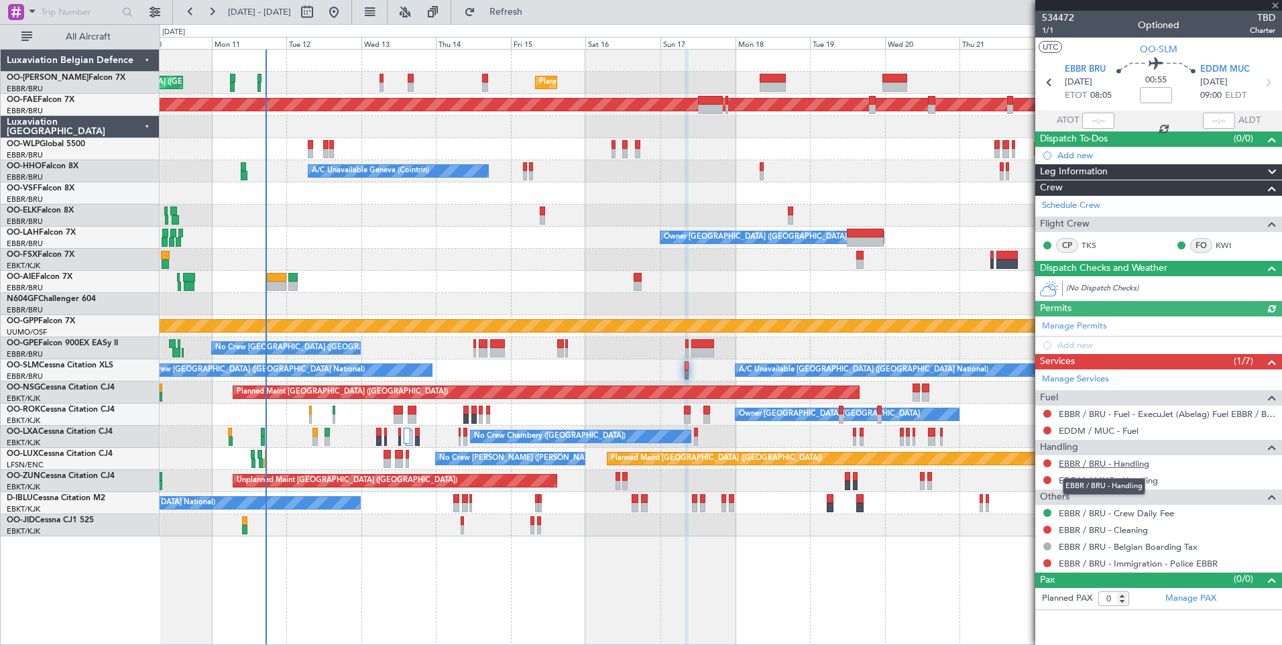
click at [1111, 463] on link "EBBR / BRU - Handling" at bounding box center [1104, 463] width 91 height 11
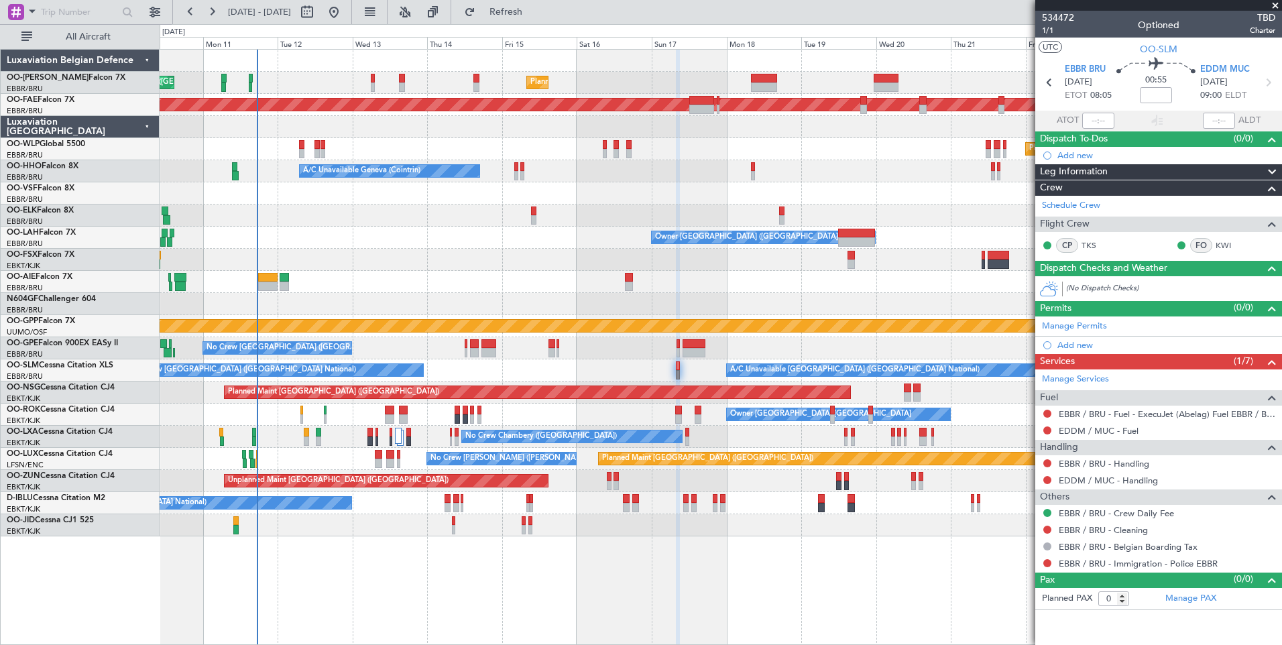
click at [487, 370] on div "A/C Unavailable Brussels (Brussels National) No Crew Brussels (Brussels Nationa…" at bounding box center [721, 371] width 1122 height 22
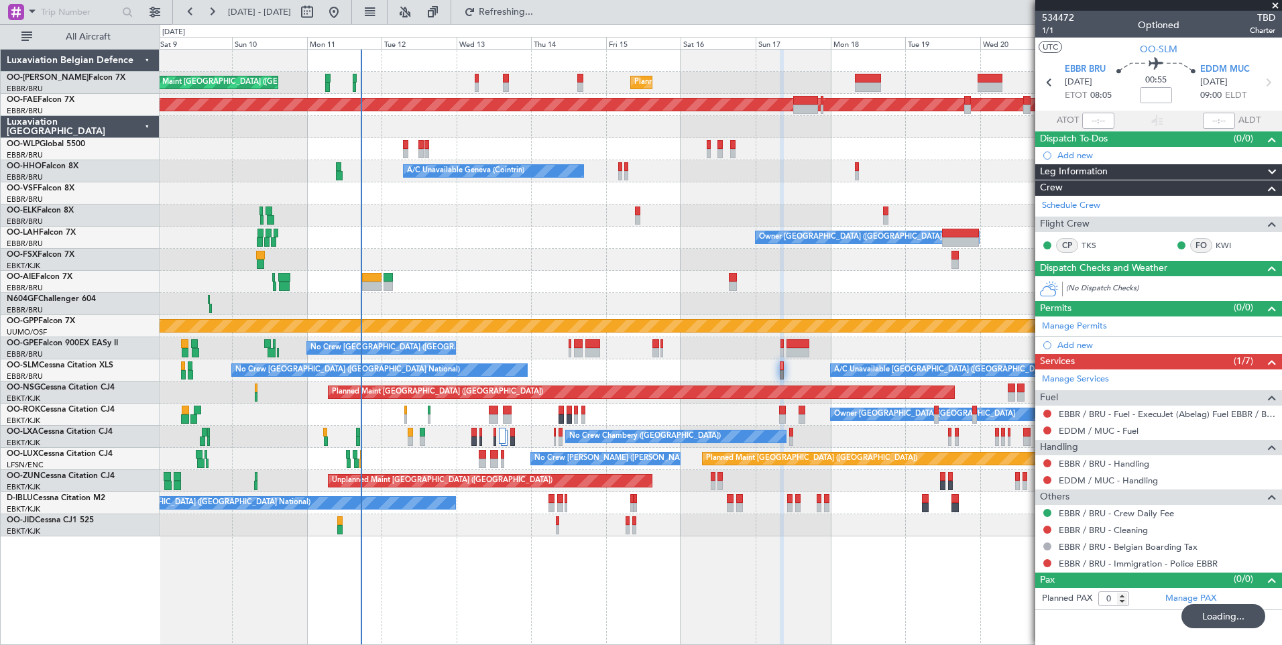
click at [563, 368] on div "A/C Unavailable Brussels (Brussels National) No Crew Brussels (Brussels Nationa…" at bounding box center [721, 371] width 1122 height 22
click at [526, 368] on div "A/C Unavailable Brussels (Brussels National) No Crew Brussels (Brussels Nationa…" at bounding box center [721, 371] width 1122 height 22
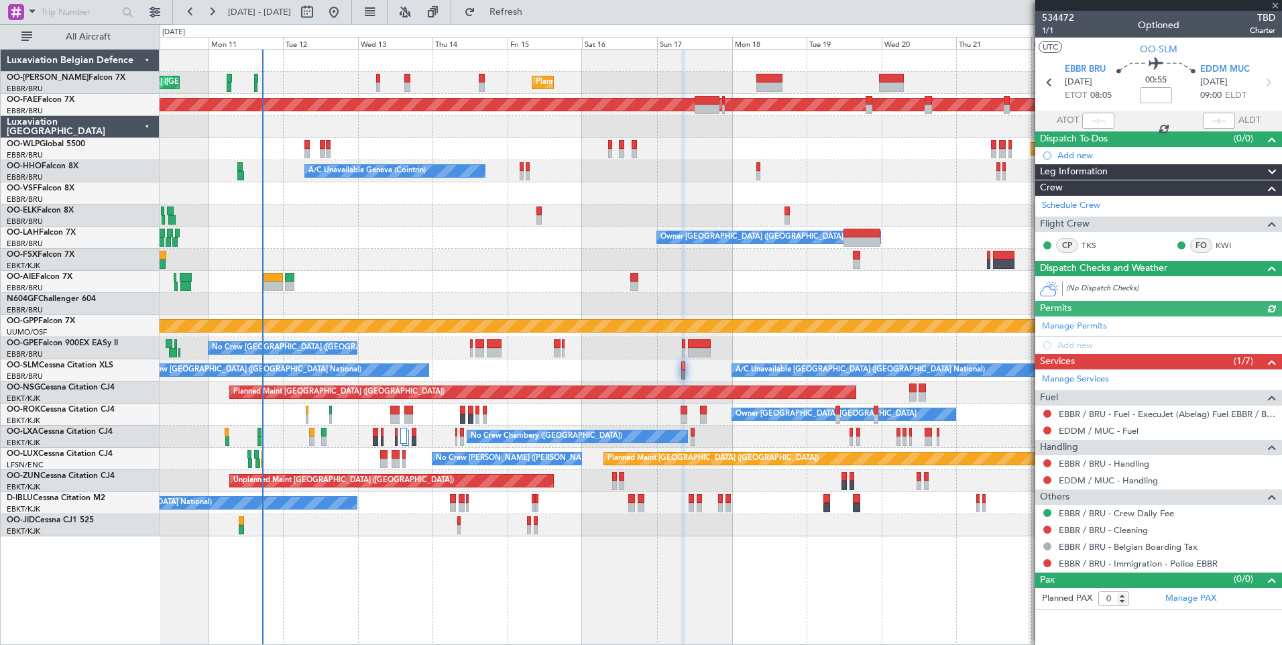
click at [460, 378] on div "A/C Unavailable Brussels (Brussels National) No Crew Brussels (Brussels Nationa…" at bounding box center [721, 371] width 1122 height 22
click at [488, 536] on div at bounding box center [721, 525] width 1122 height 22
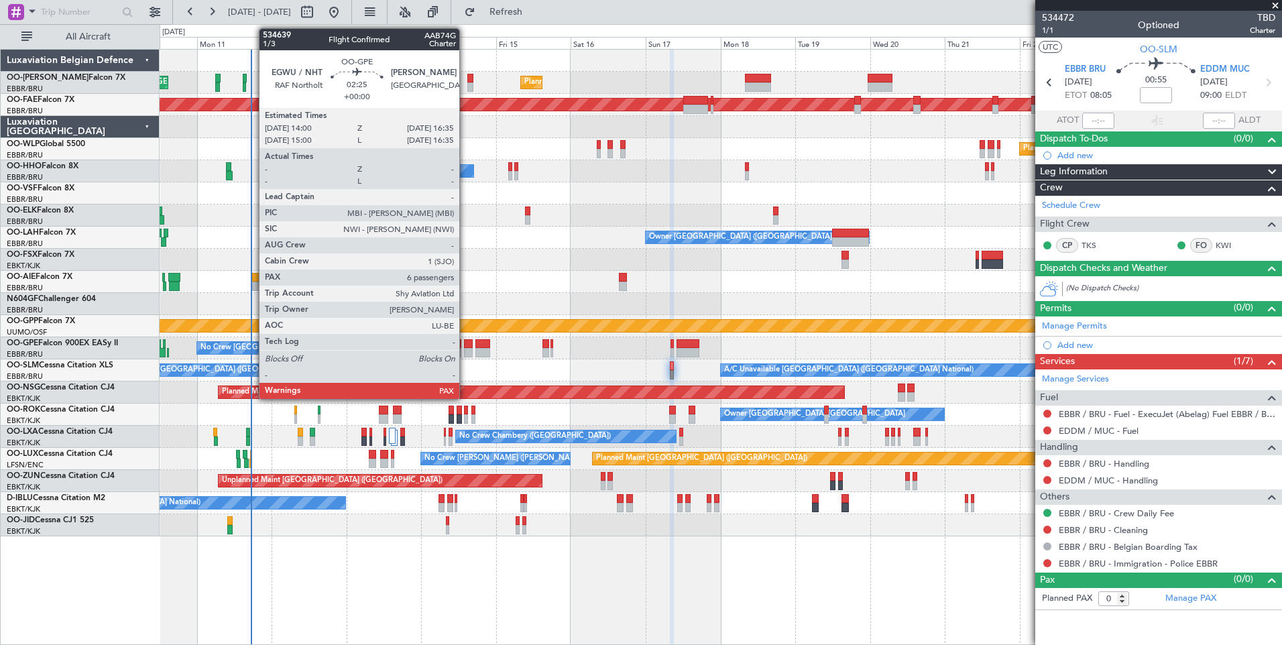
click at [465, 348] on div at bounding box center [468, 352] width 9 height 9
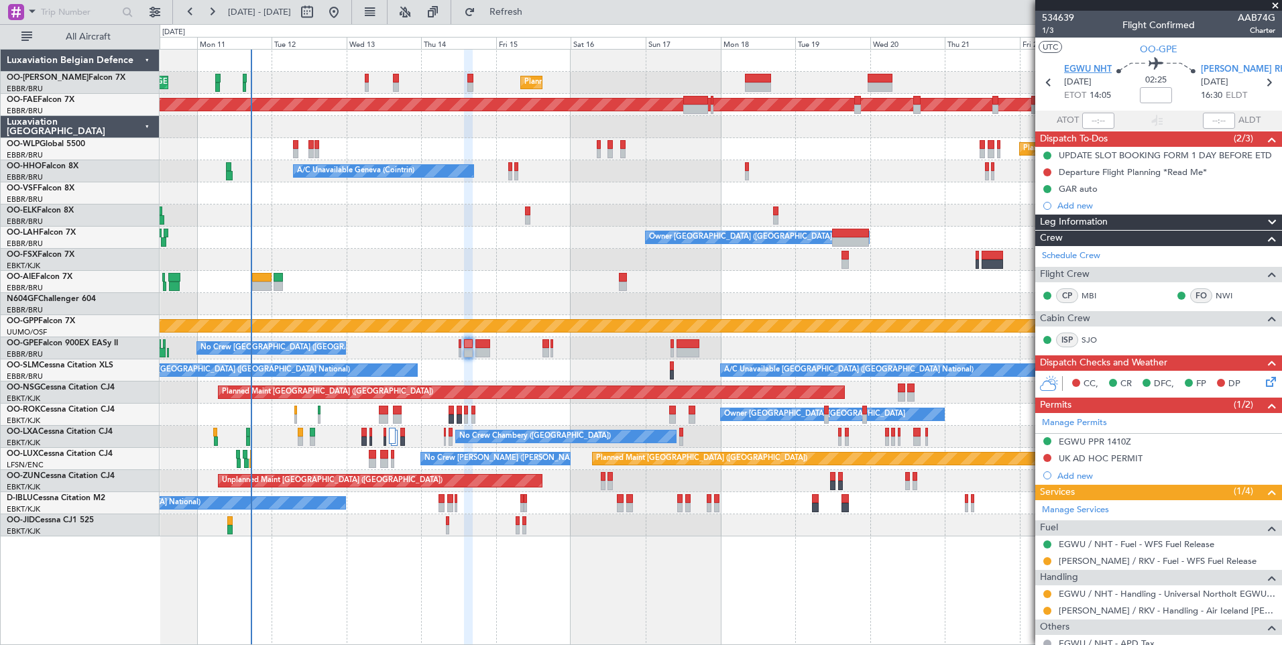
click at [1079, 70] on span "EGWU NHT" at bounding box center [1088, 69] width 48 height 13
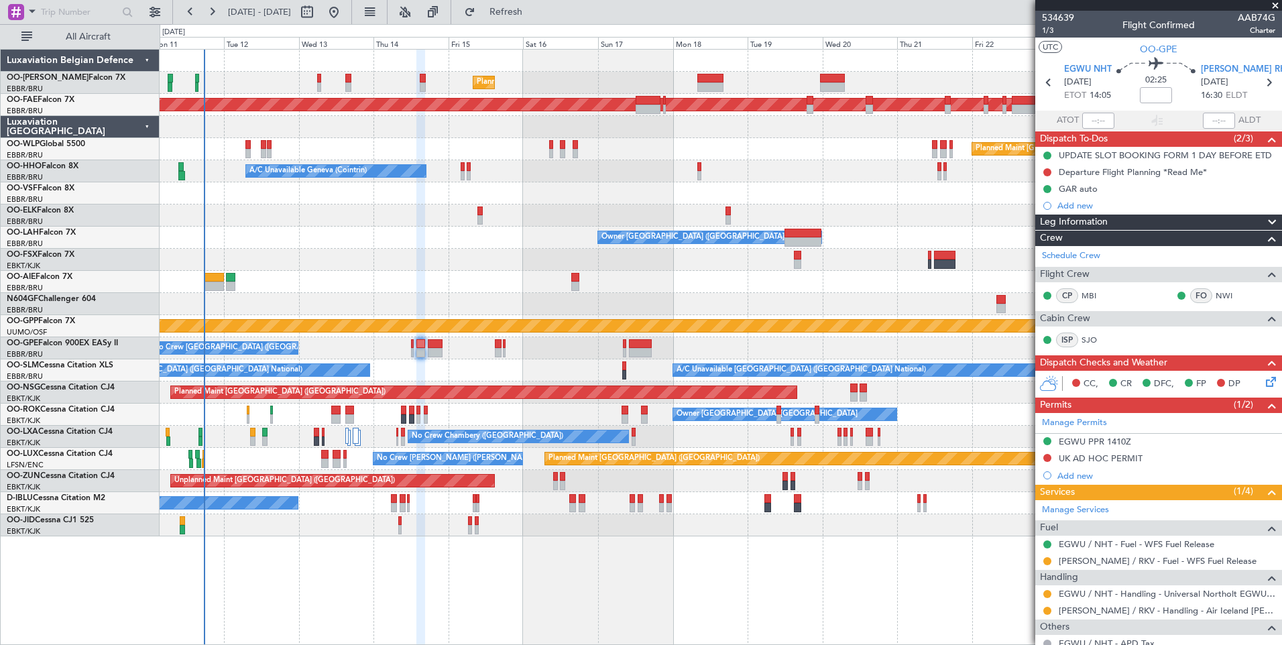
click at [385, 368] on div "A/C Unavailable Brussels (Brussels National) No Crew Brussels (Brussels Nationa…" at bounding box center [721, 371] width 1122 height 22
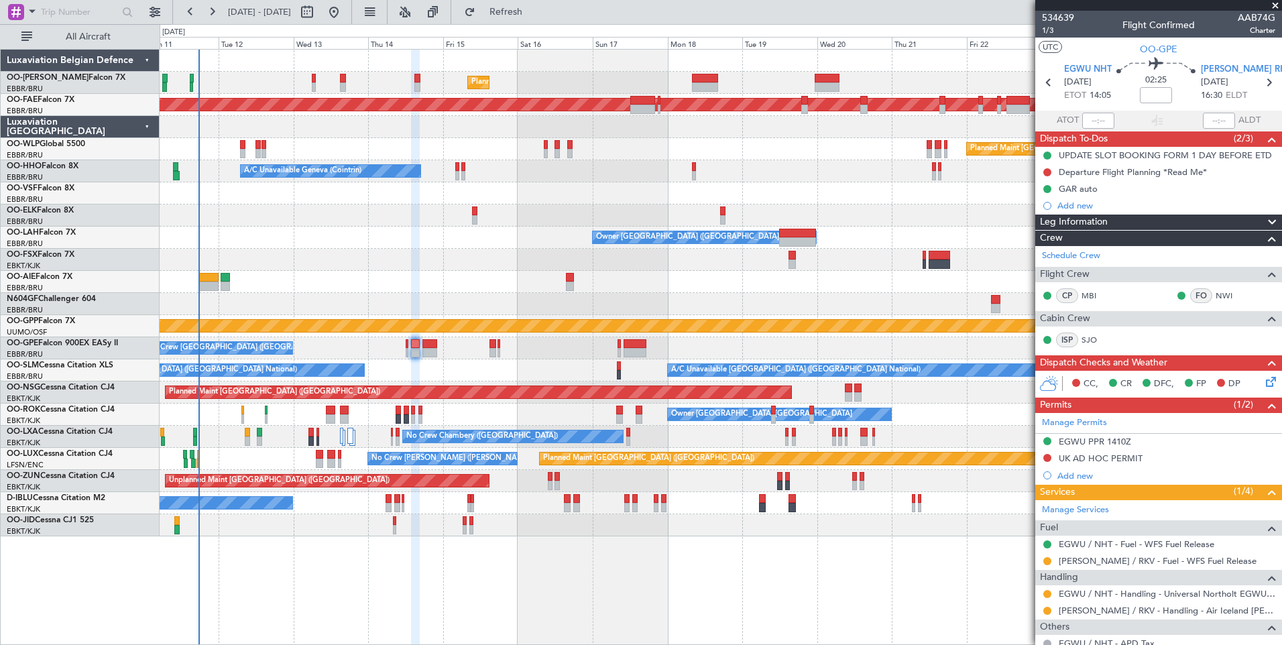
click at [433, 263] on div at bounding box center [721, 260] width 1122 height 22
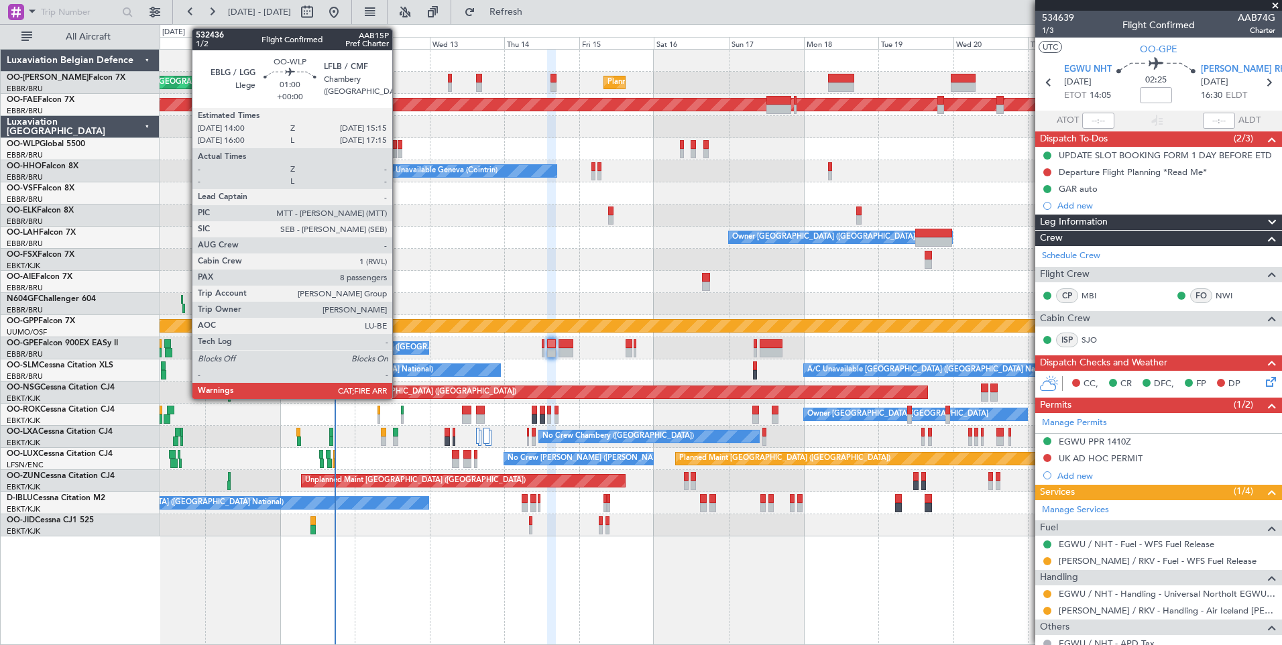
click at [398, 148] on div at bounding box center [400, 144] width 4 height 9
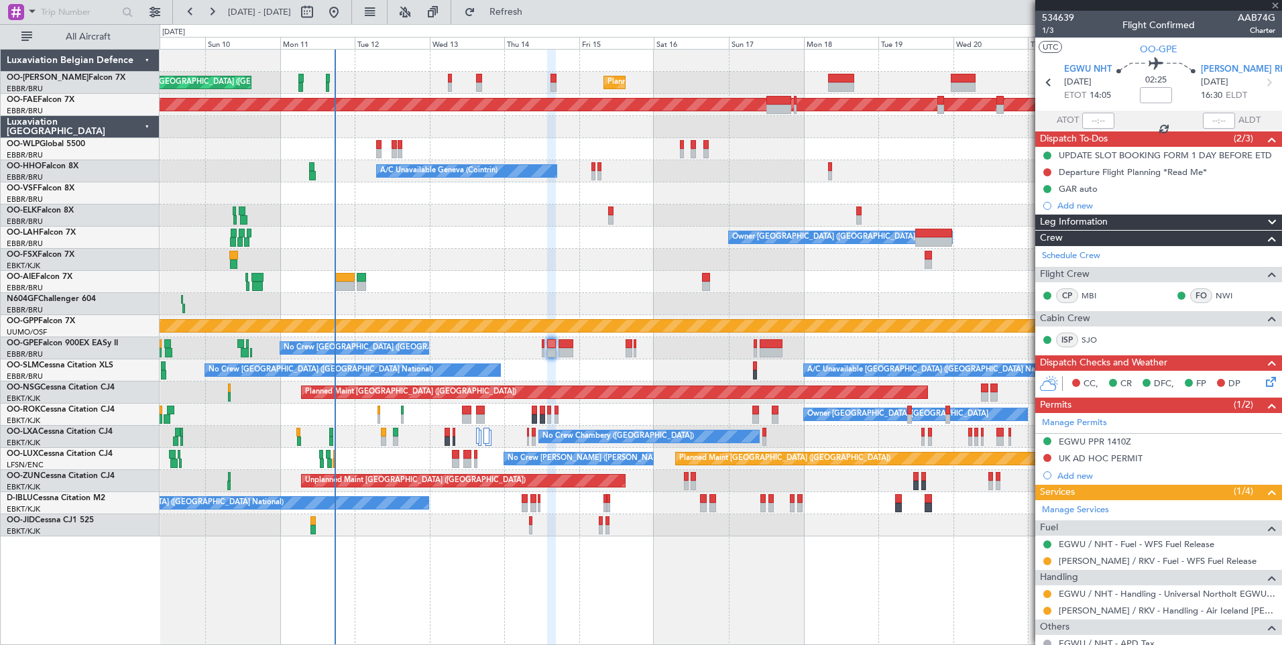
click at [459, 248] on div "Owner Brussels (Brussels National) Planned Maint Brussels (Brussels National)" at bounding box center [721, 238] width 1122 height 22
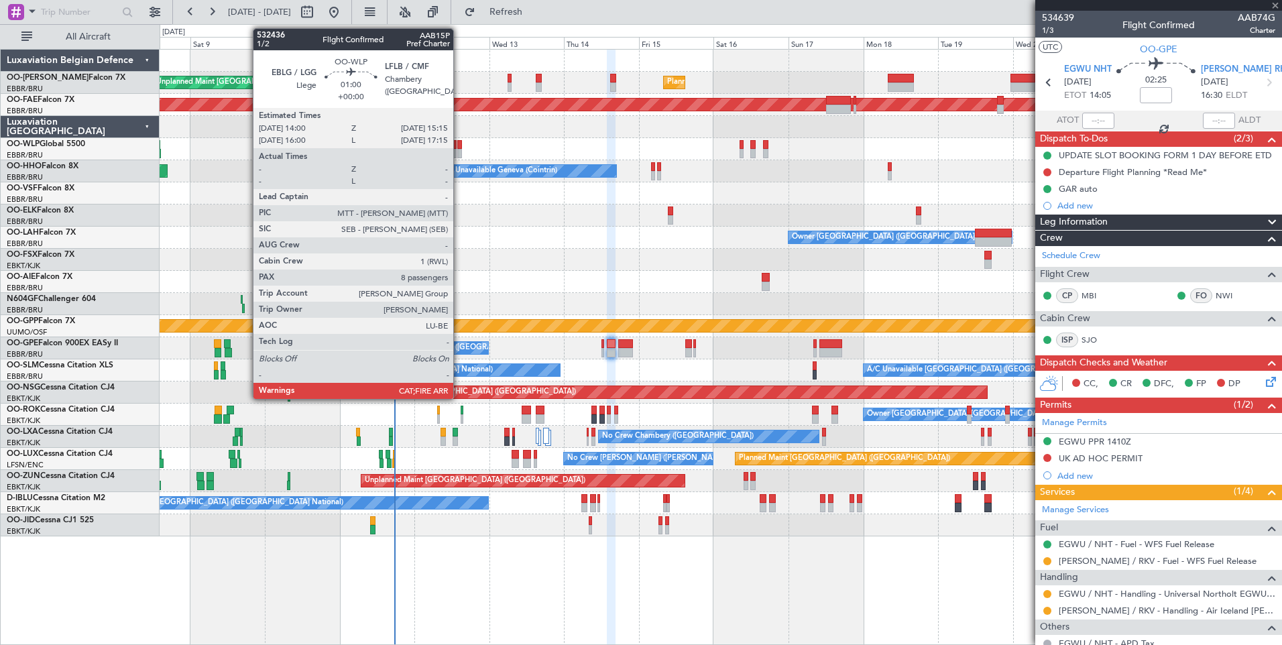
type input "8"
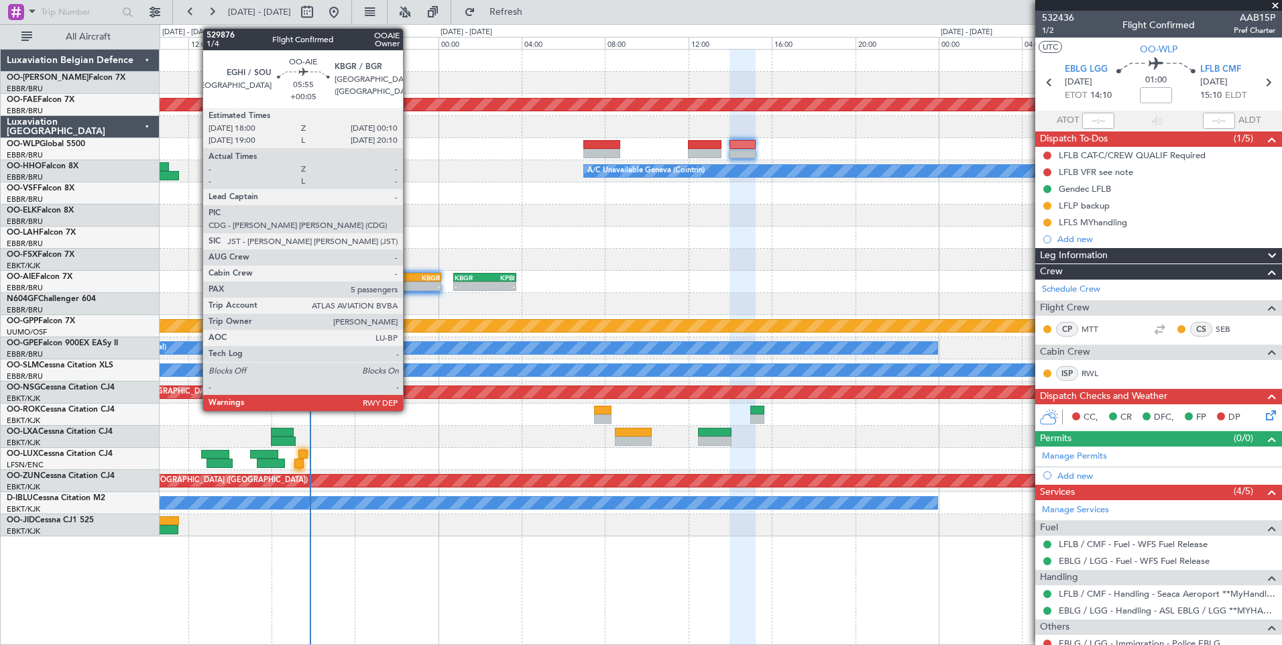
click at [409, 288] on div "-" at bounding box center [408, 286] width 63 height 8
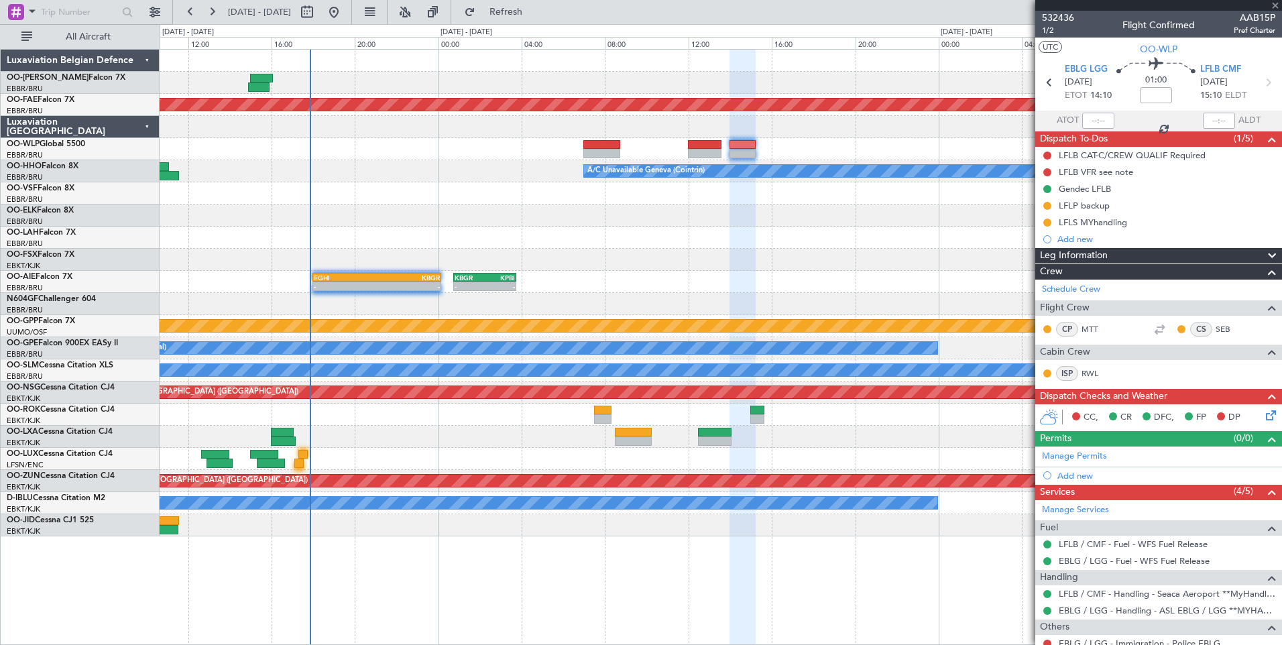
type input "+00:05"
type input "5"
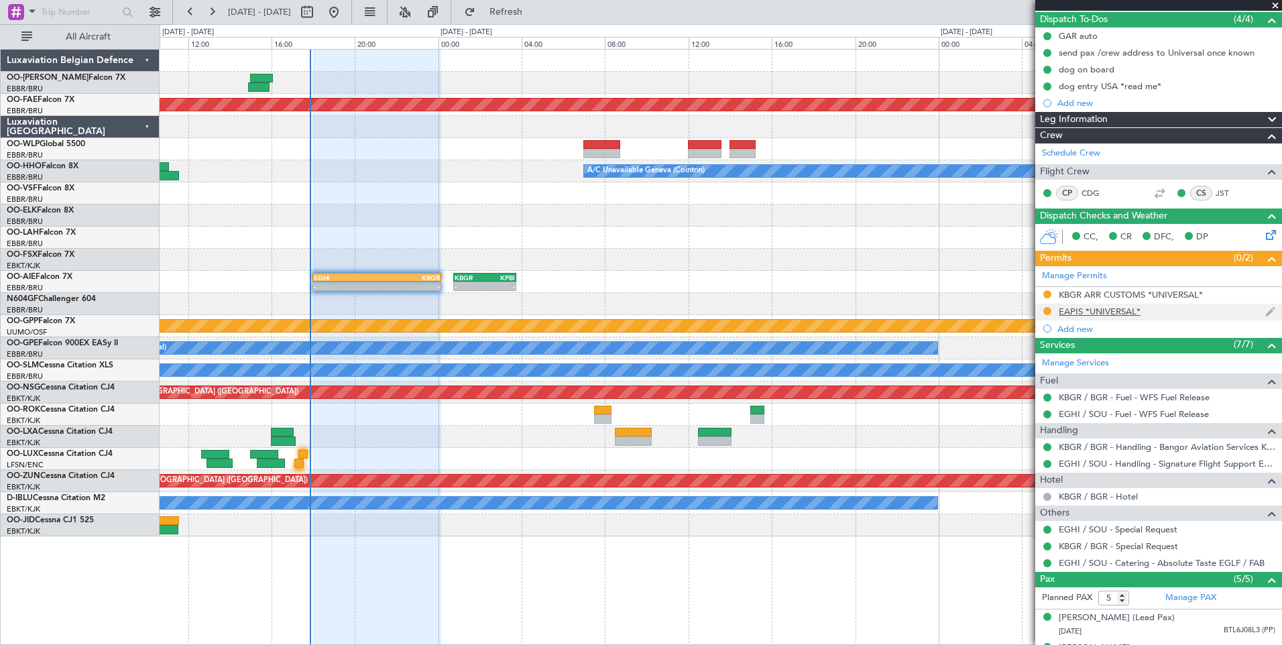
scroll to position [119, 0]
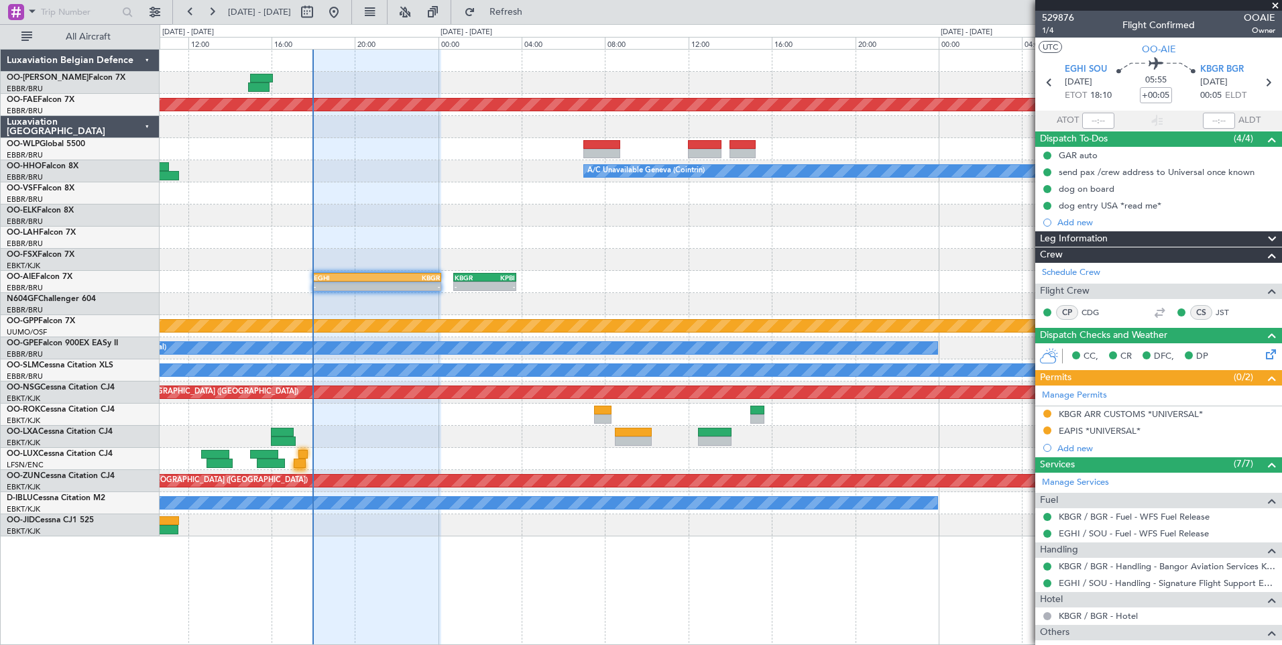
scroll to position [119, 0]
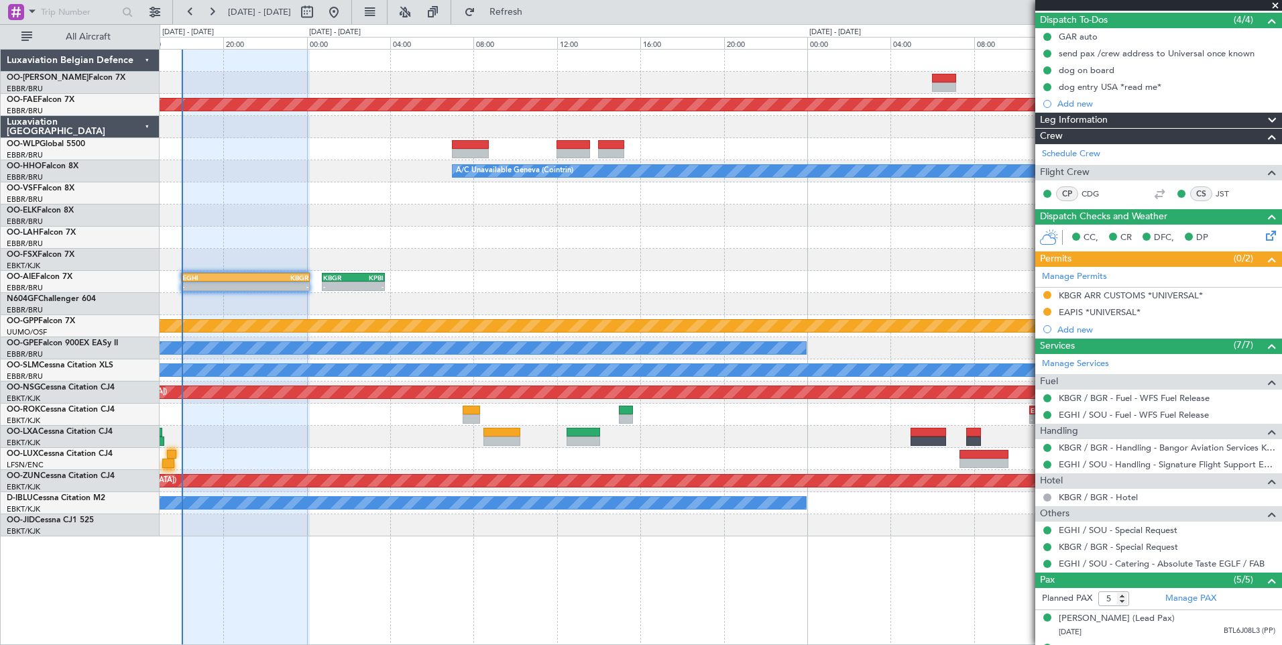
click at [527, 307] on div "Planned Maint Kortrijk-[GEOGRAPHIC_DATA] A/C Unavailable Geneva (Cointrin) - - …" at bounding box center [721, 293] width 1122 height 487
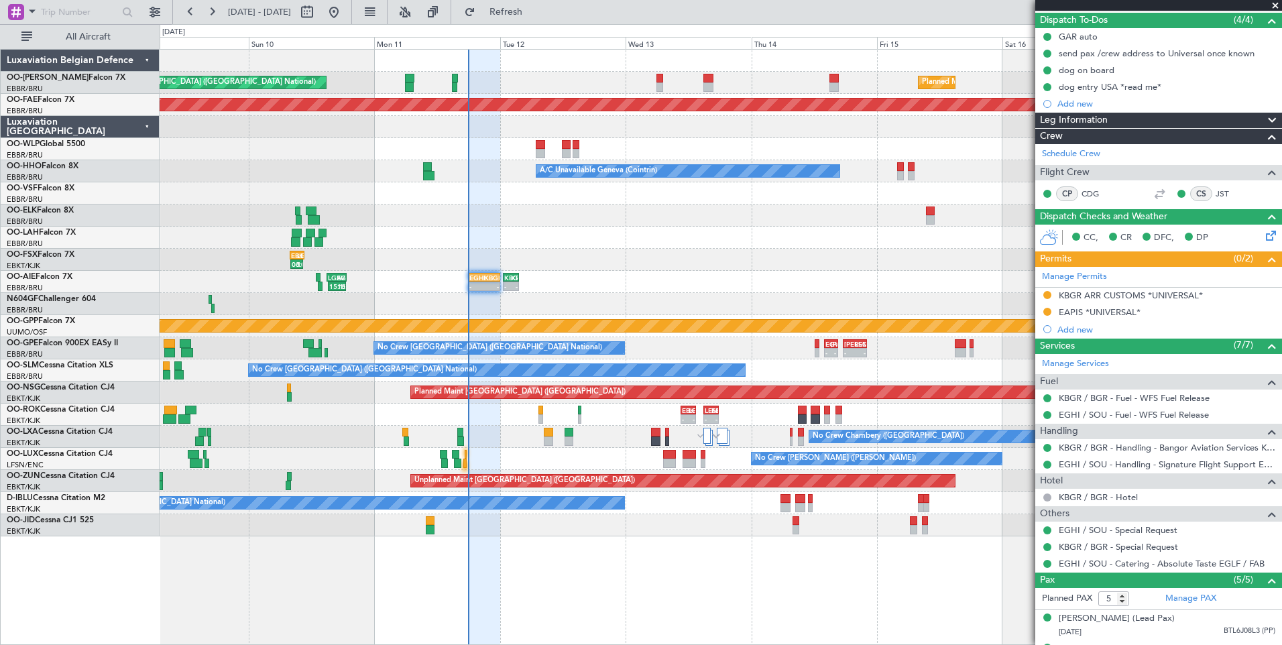
click at [248, 353] on div "Planned Maint [GEOGRAPHIC_DATA] ([GEOGRAPHIC_DATA] National) Unplanned Maint [G…" at bounding box center [721, 293] width 1122 height 487
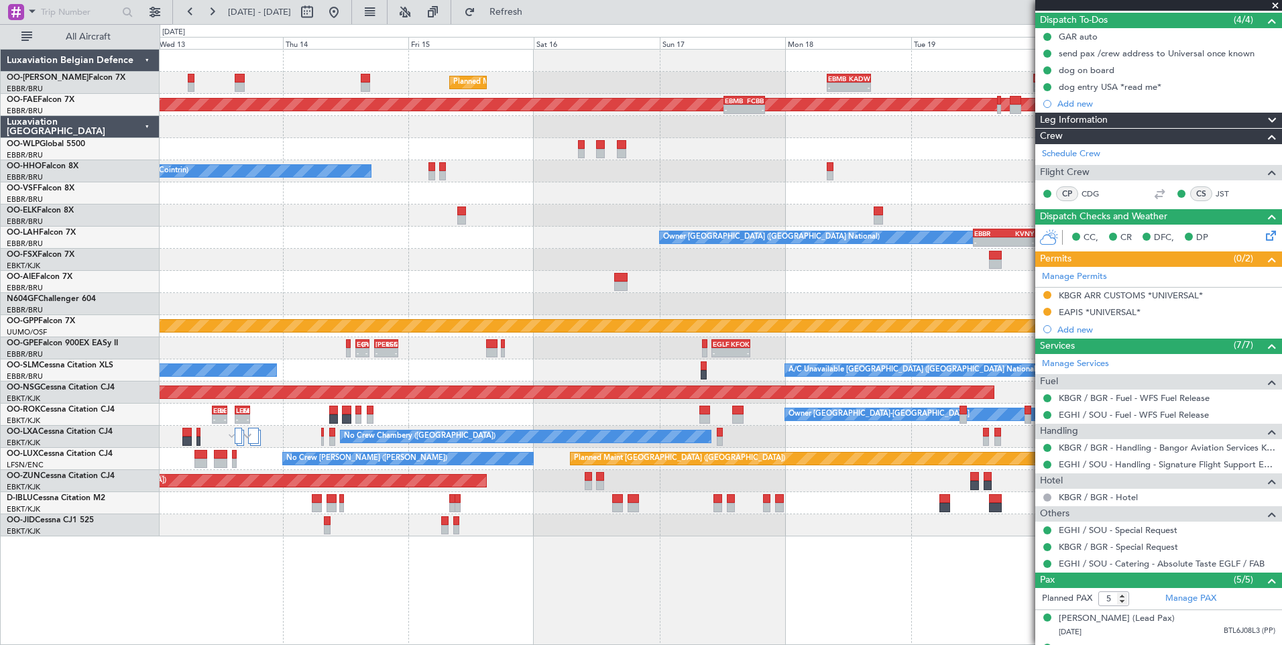
click at [615, 279] on div at bounding box center [620, 277] width 13 height 9
type input "6"
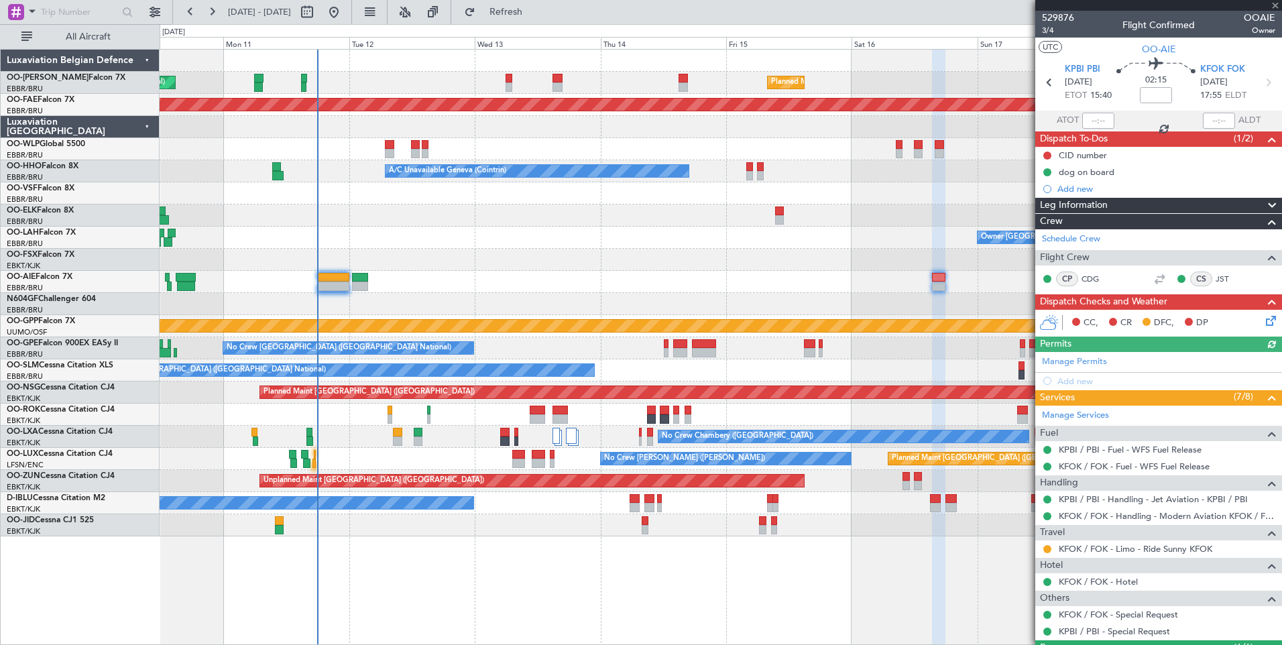
click at [816, 313] on div at bounding box center [721, 304] width 1122 height 22
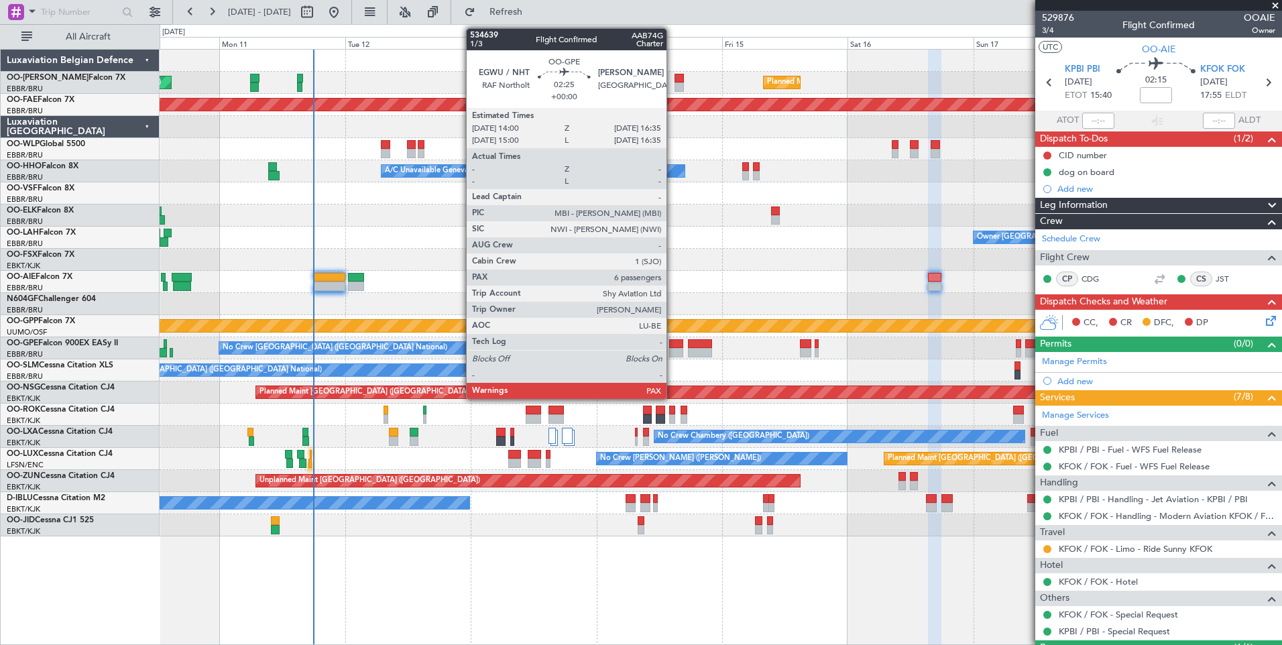
click at [673, 345] on div at bounding box center [676, 343] width 14 height 9
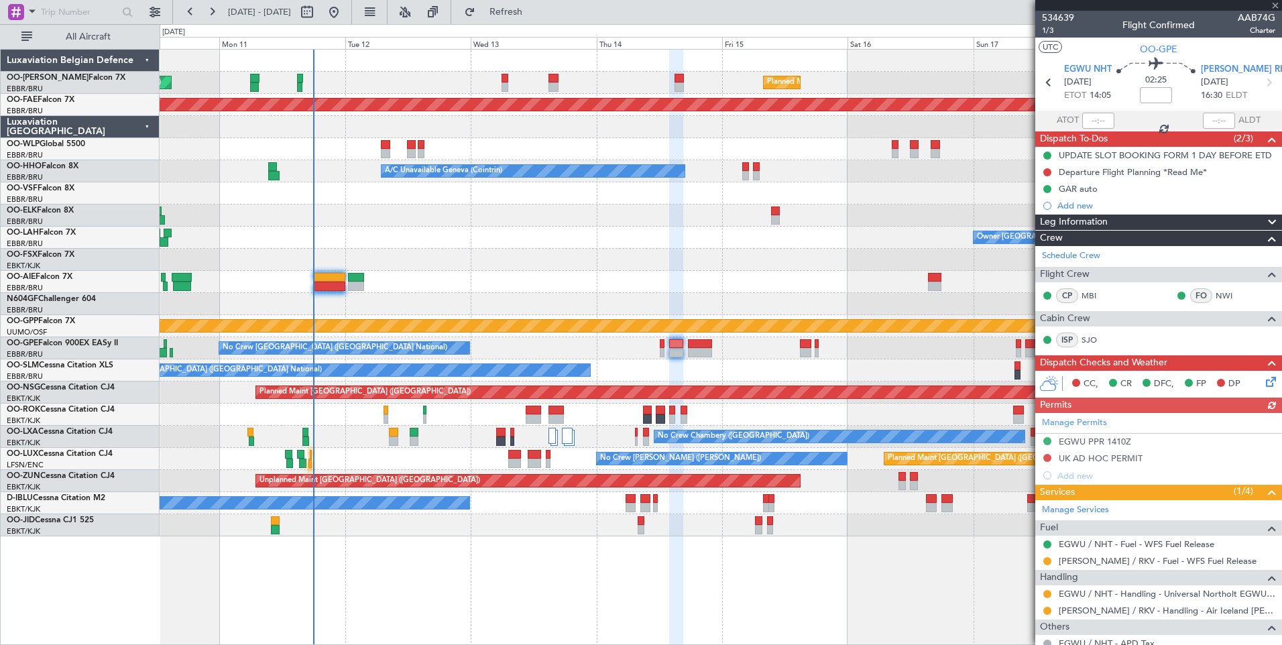
click at [1048, 457] on div "Manage Permits EGWU PPR 1410Z UK AD HOC PERMIT Add new" at bounding box center [1159, 448] width 247 height 71
click at [1048, 455] on button at bounding box center [1048, 458] width 8 height 8
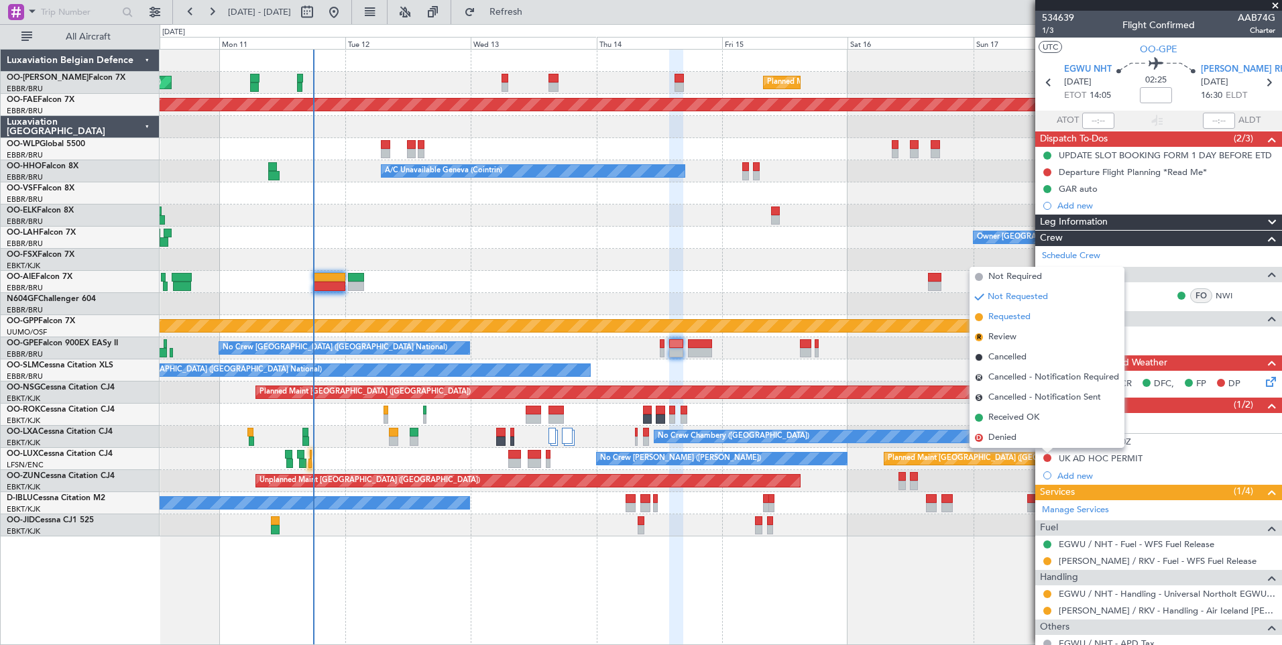
click at [1008, 321] on span "Requested" at bounding box center [1010, 317] width 42 height 13
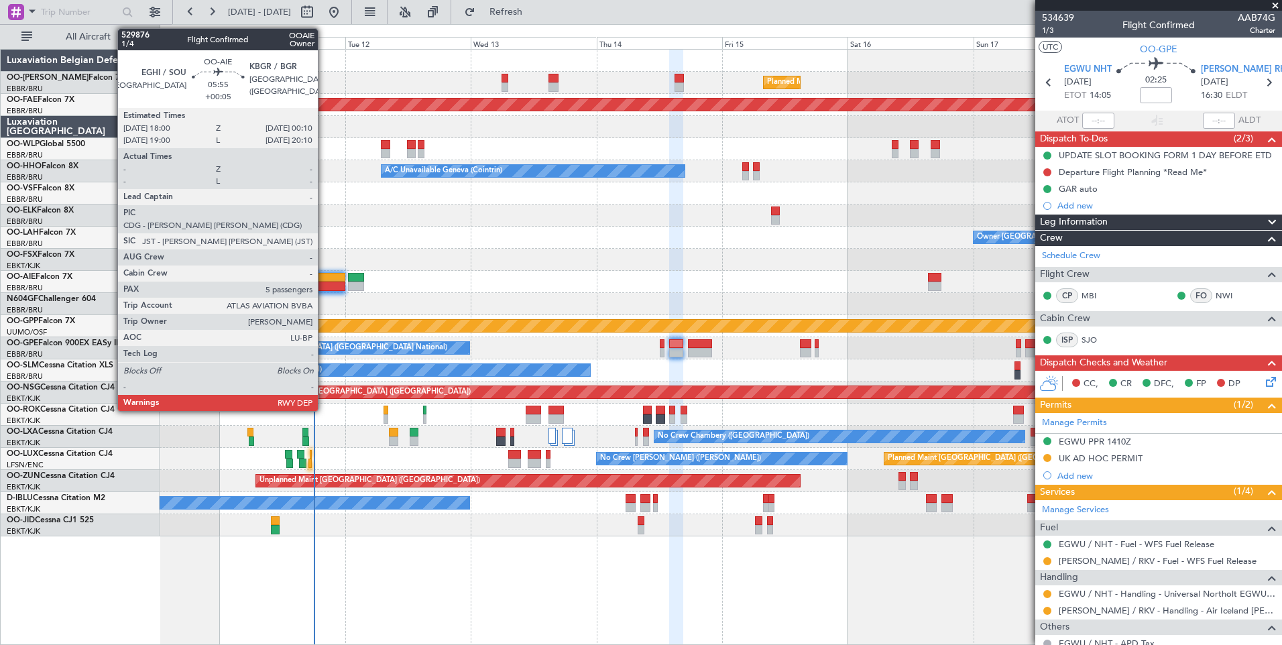
click at [329, 278] on div at bounding box center [329, 277] width 33 height 9
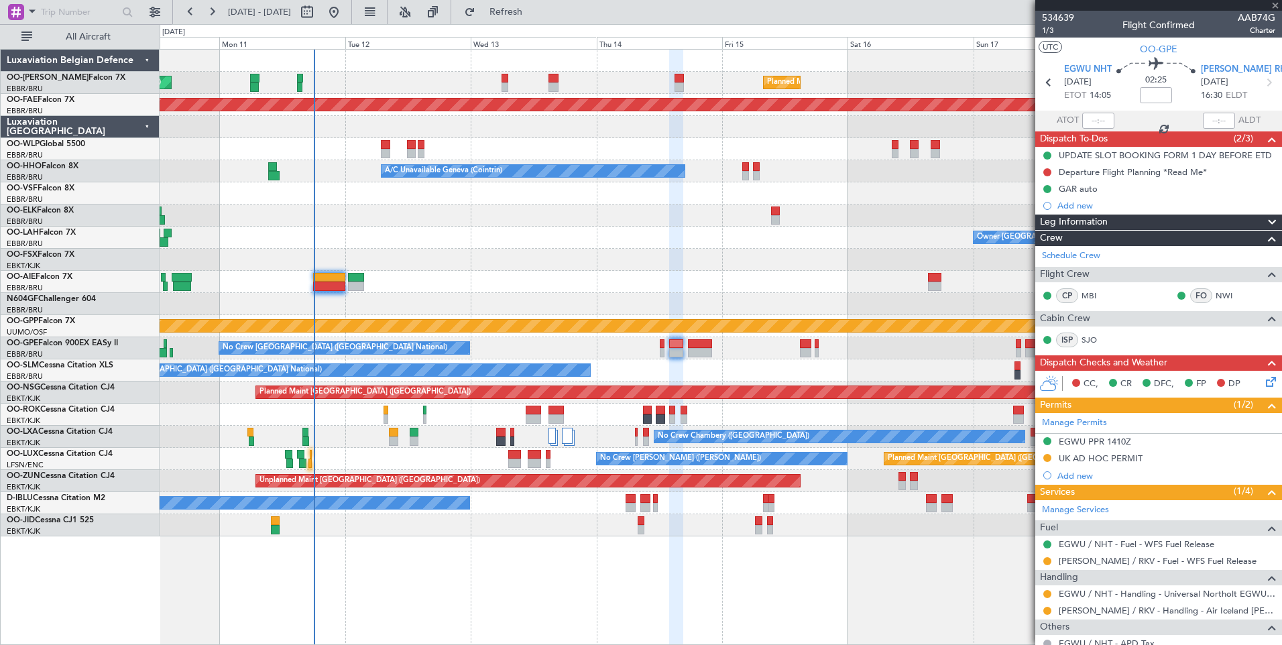
type input "+00:05"
type input "5"
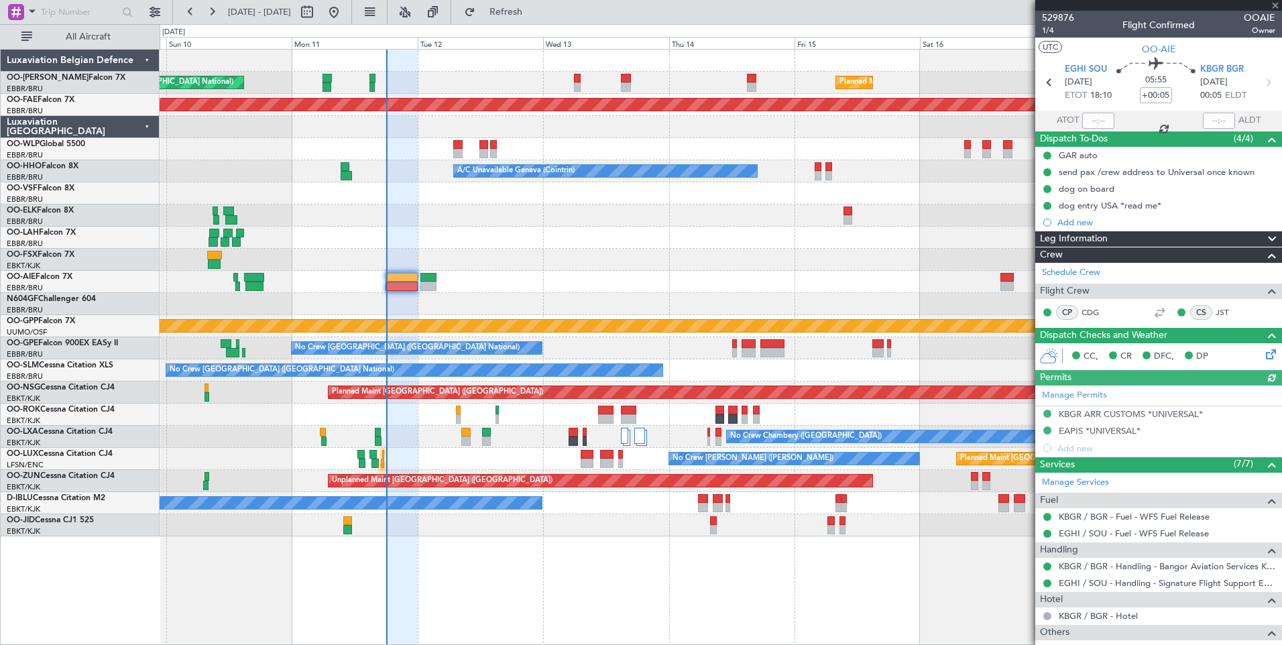
click at [445, 299] on div at bounding box center [721, 304] width 1122 height 22
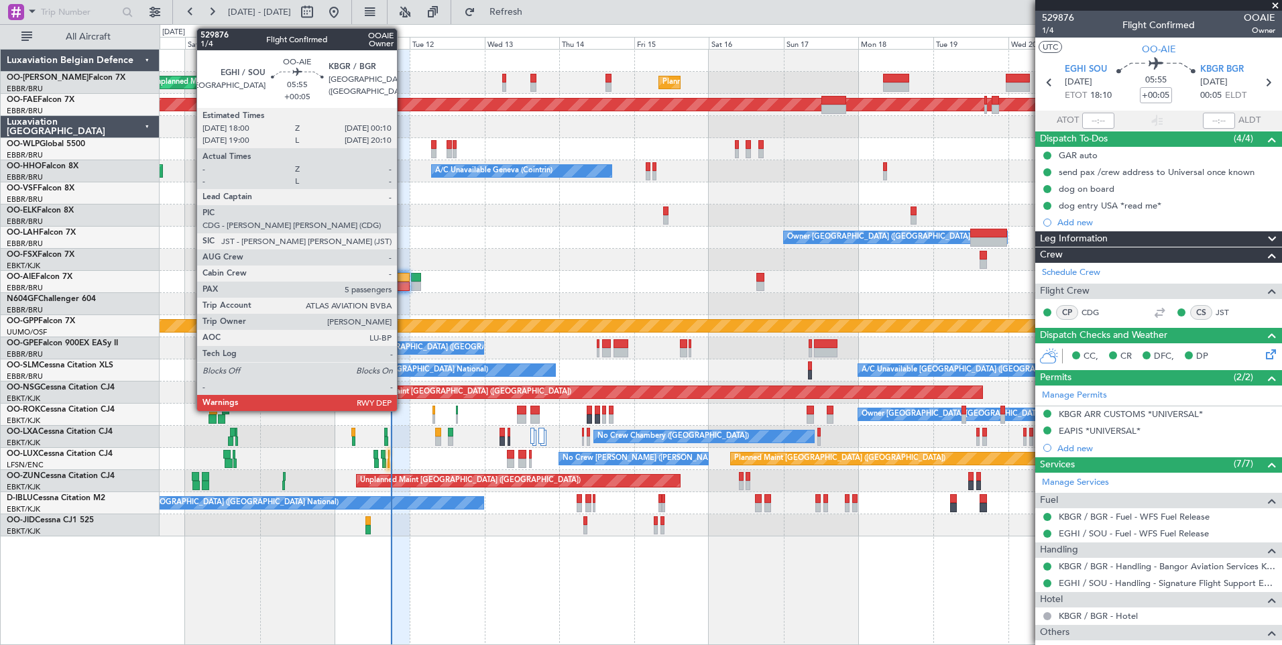
click at [403, 283] on div at bounding box center [399, 286] width 19 height 9
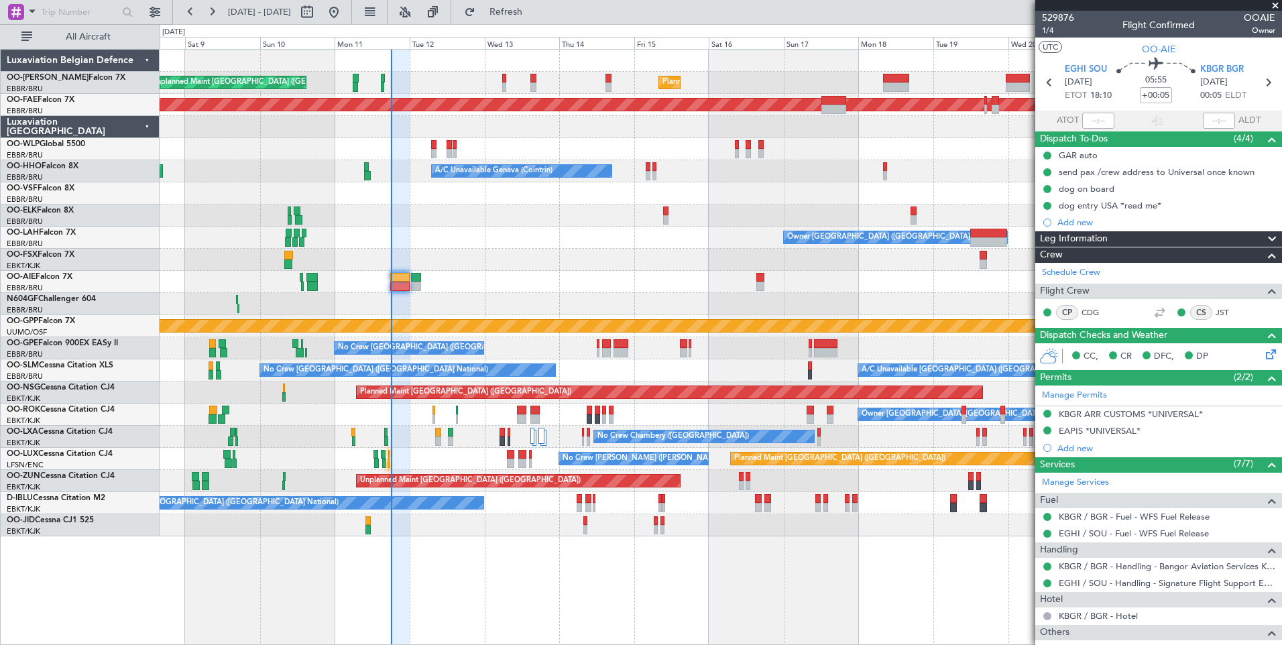
click at [520, 286] on div at bounding box center [721, 282] width 1122 height 22
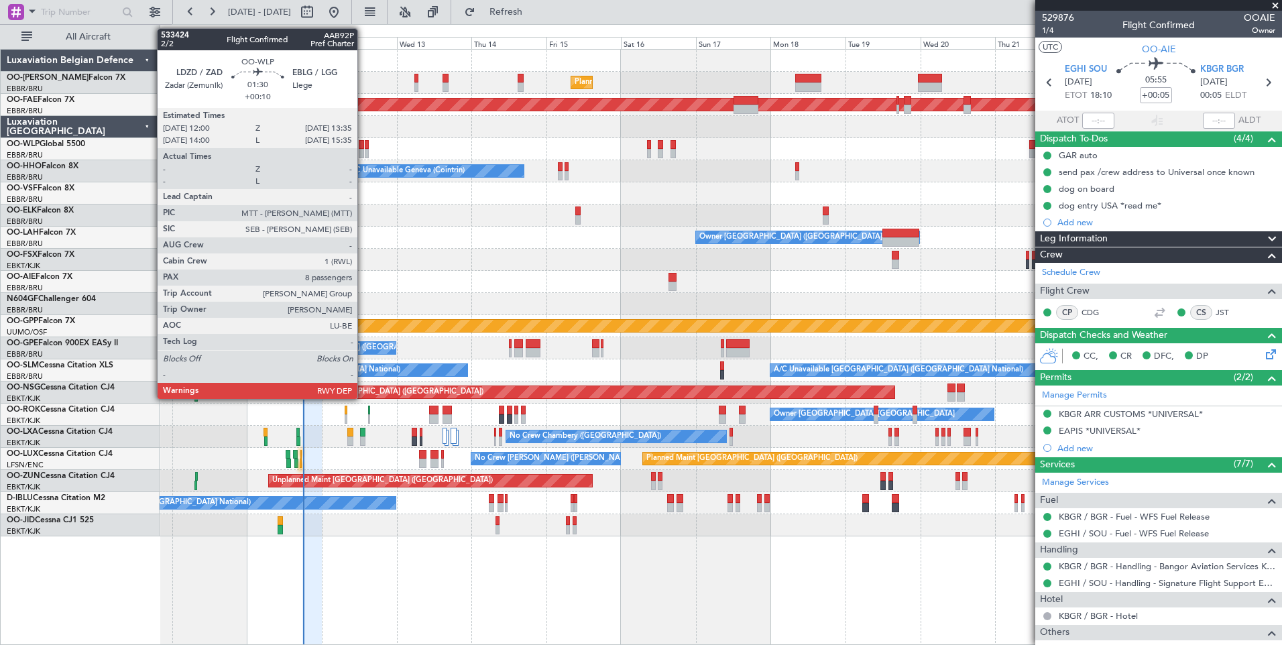
click at [364, 148] on div at bounding box center [361, 144] width 5 height 9
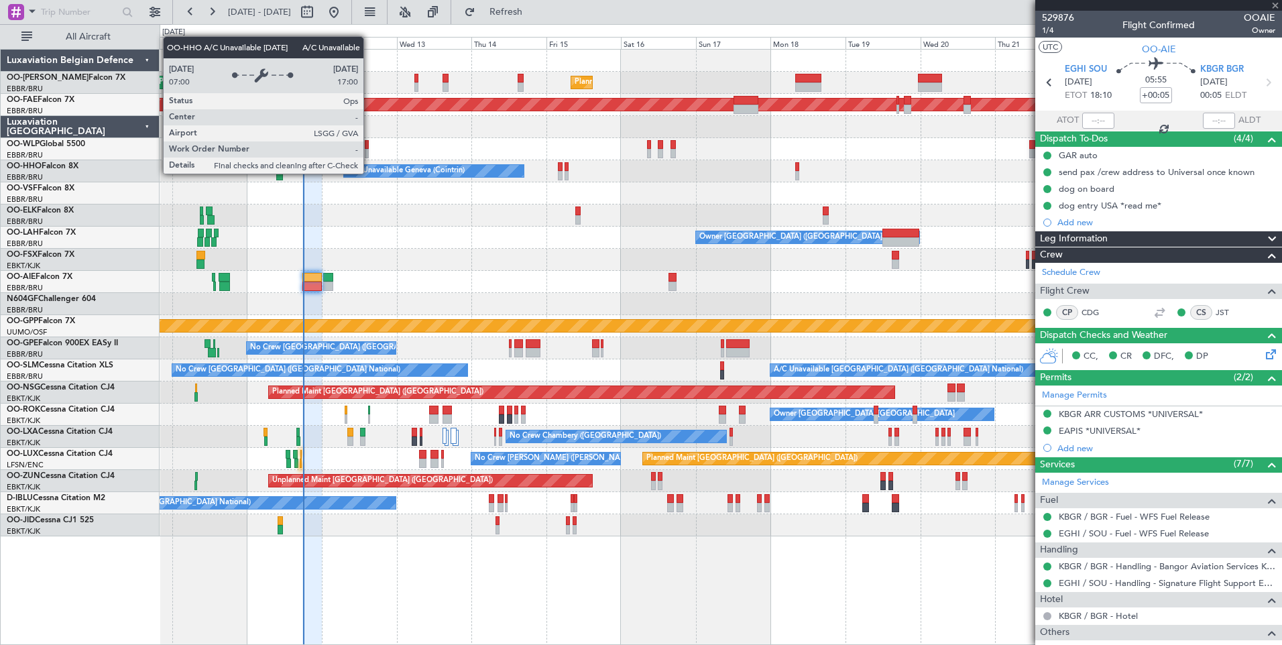
type input "+00:10"
type input "8"
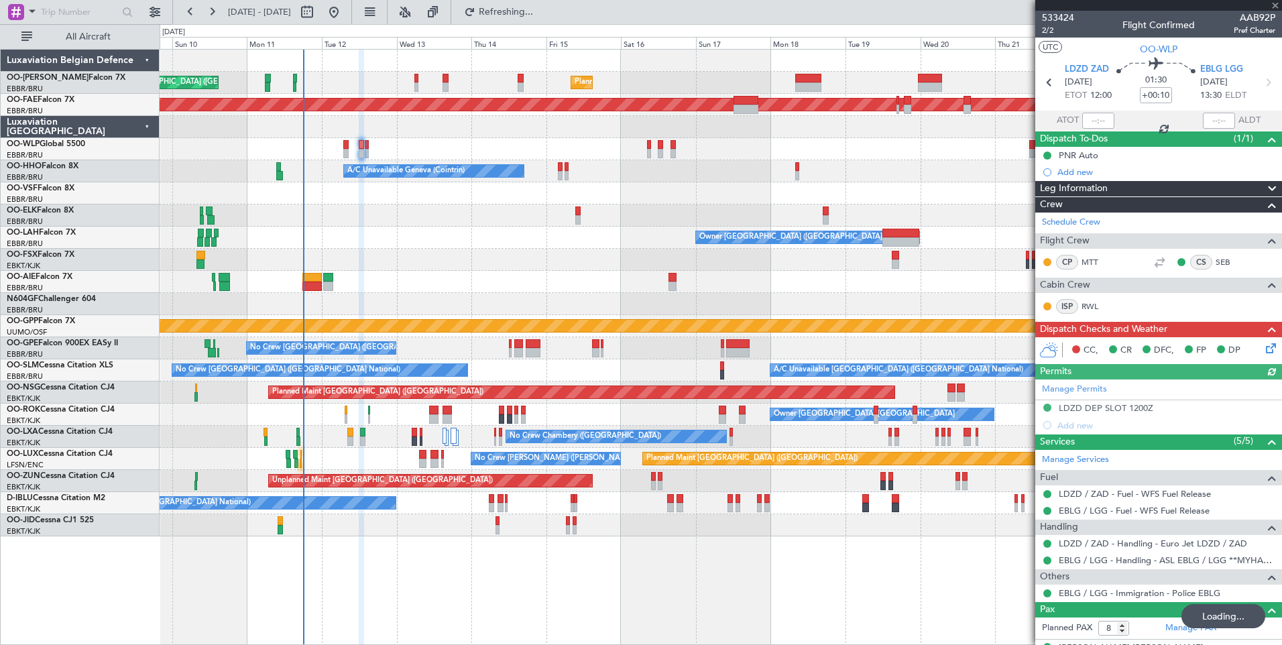
type input "+00:05"
type input "5"
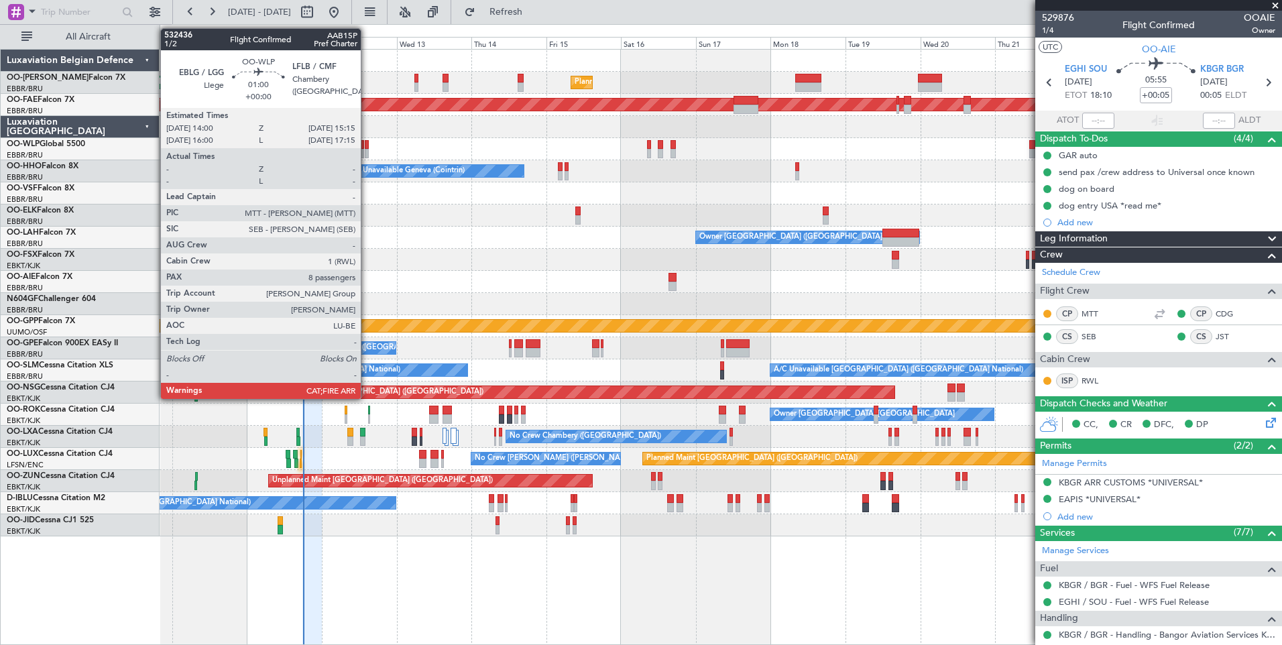
click at [367, 151] on div at bounding box center [367, 153] width 4 height 9
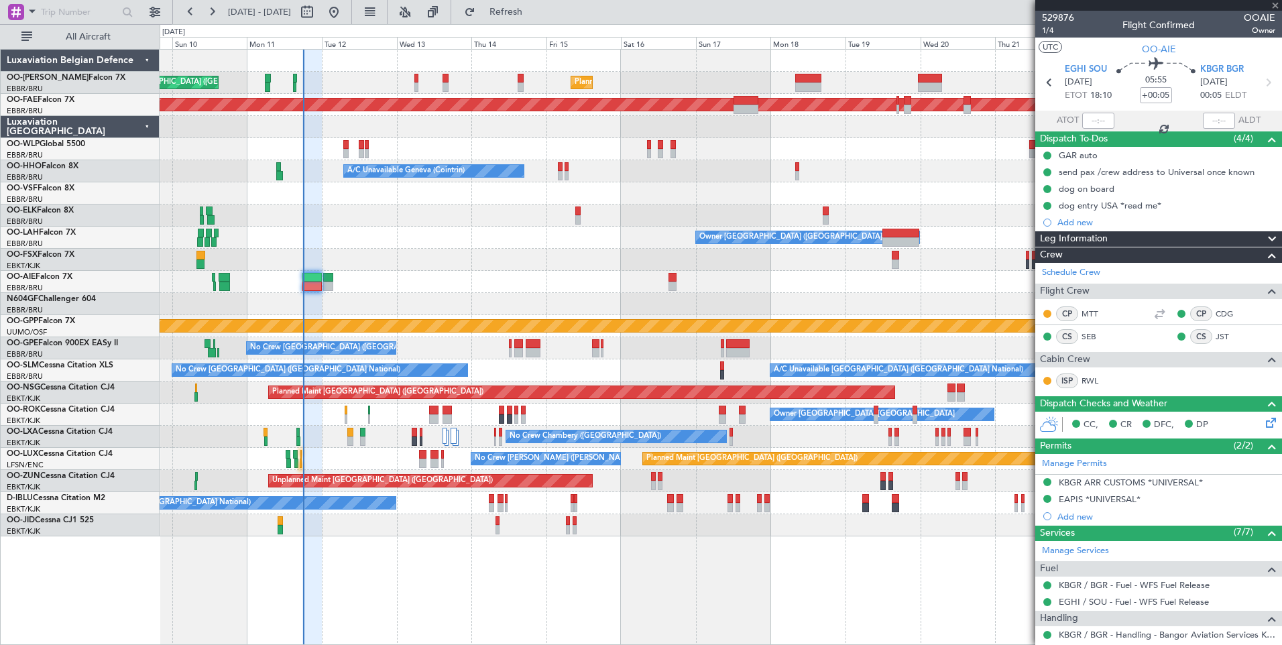
type input "8"
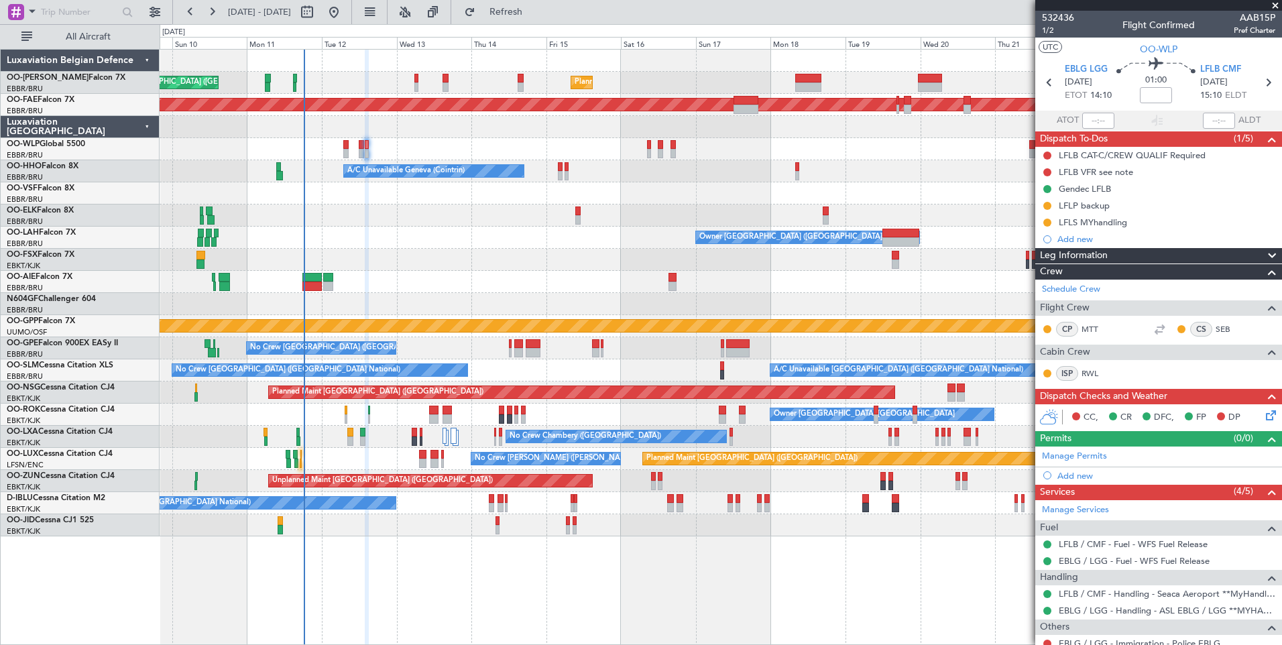
click at [376, 267] on div at bounding box center [721, 260] width 1122 height 22
click at [370, 153] on div "Planned Maint Berlin (Brandenburg) Planned Maint Milan (Linate)" at bounding box center [721, 149] width 1122 height 22
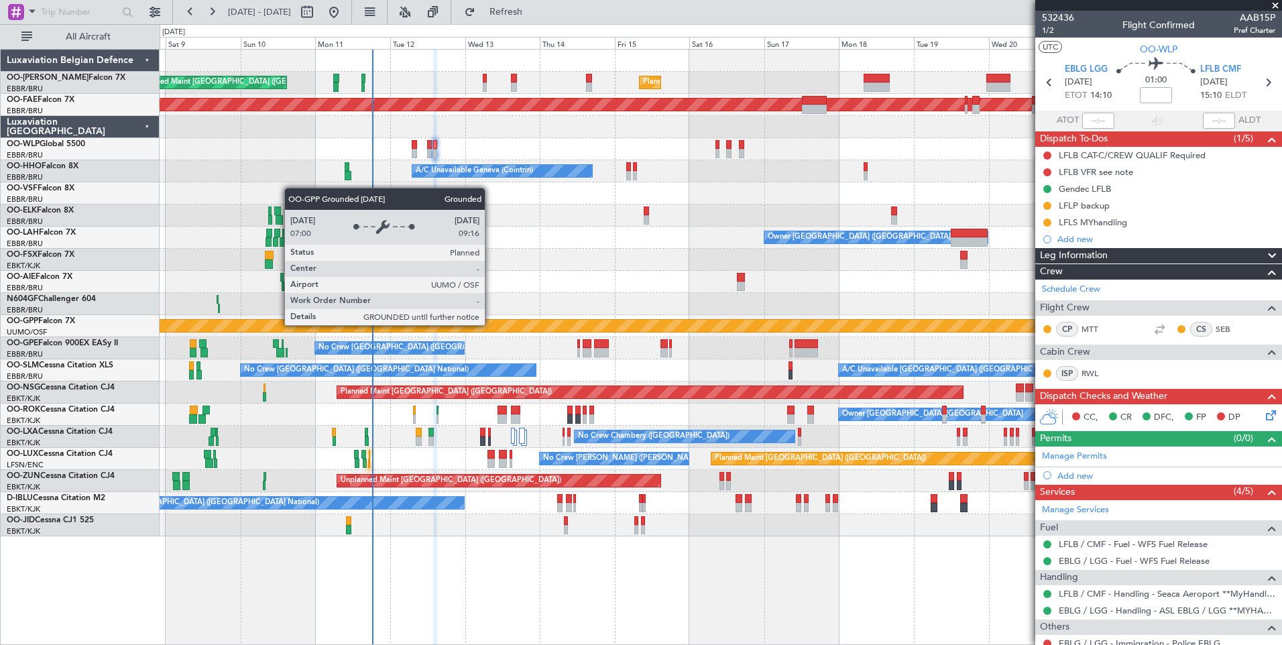
click at [559, 327] on div "Grounded [PERSON_NAME]" at bounding box center [721, 326] width 3366 height 12
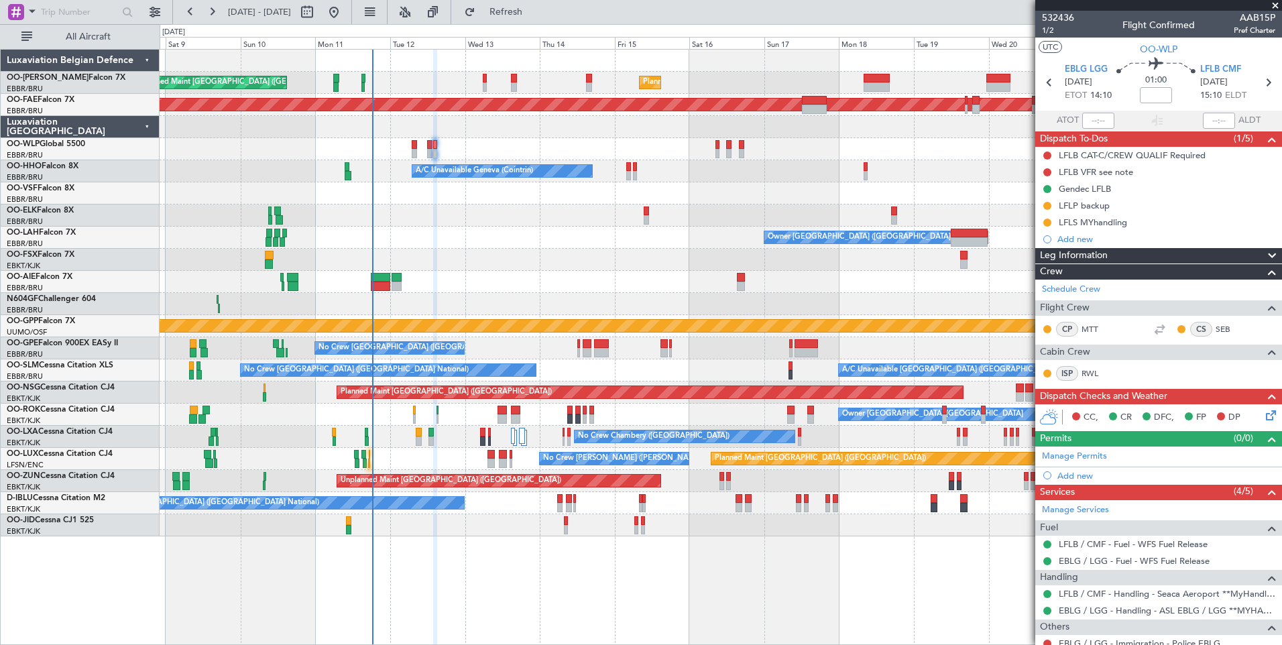
click at [600, 263] on div at bounding box center [721, 260] width 1122 height 22
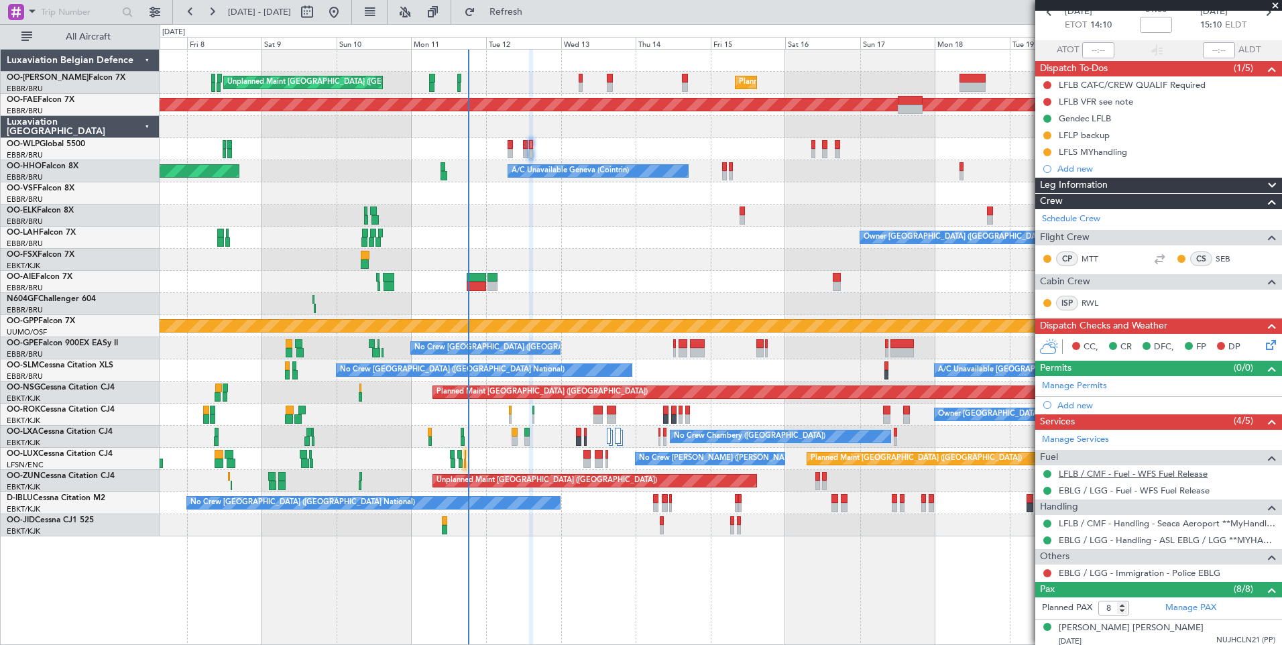
scroll to position [134, 0]
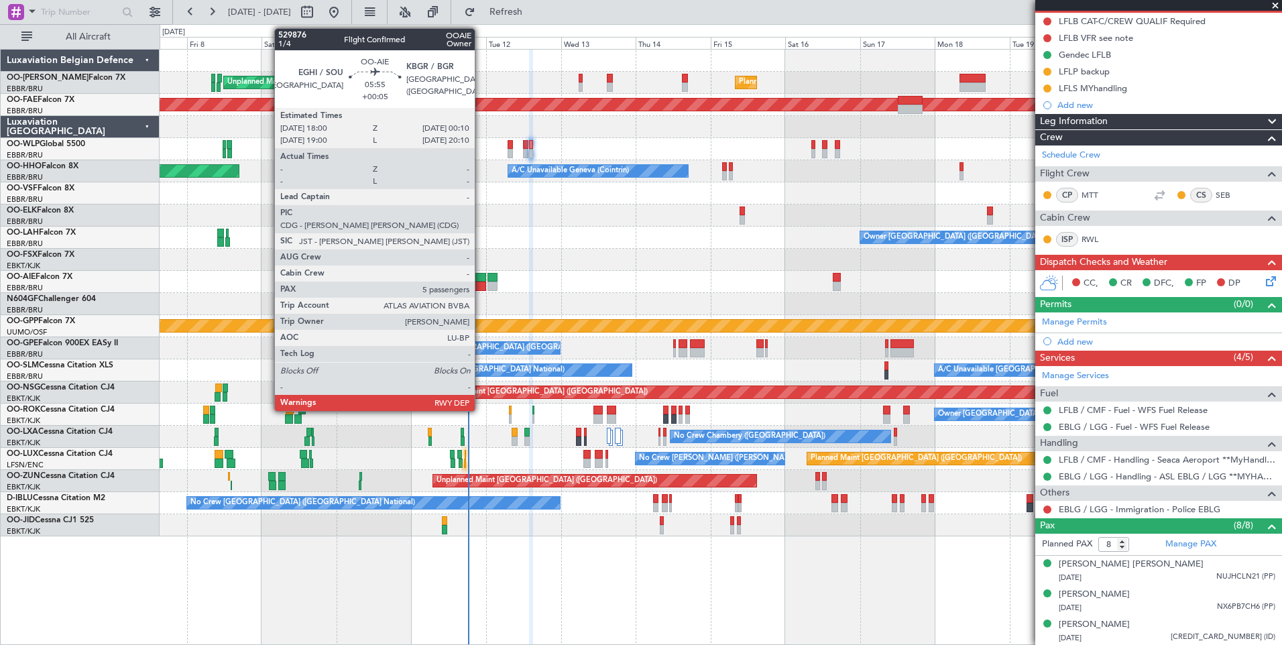
click at [481, 277] on div at bounding box center [476, 277] width 19 height 9
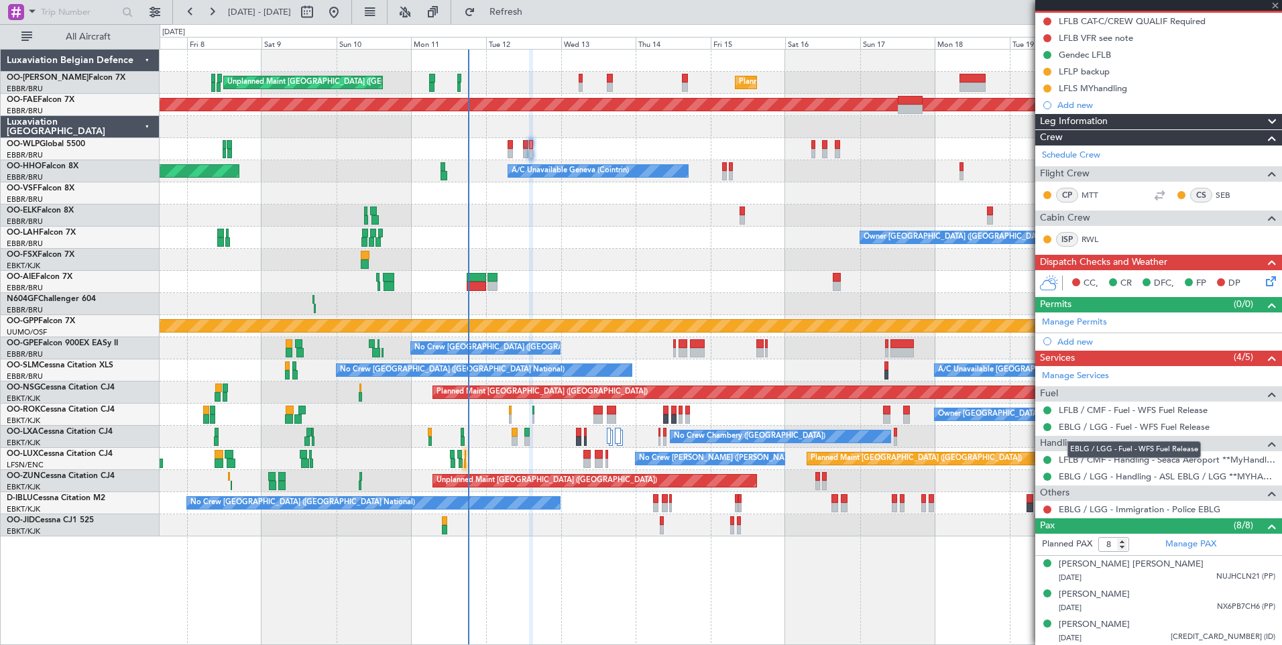
type input "+00:05"
type input "5"
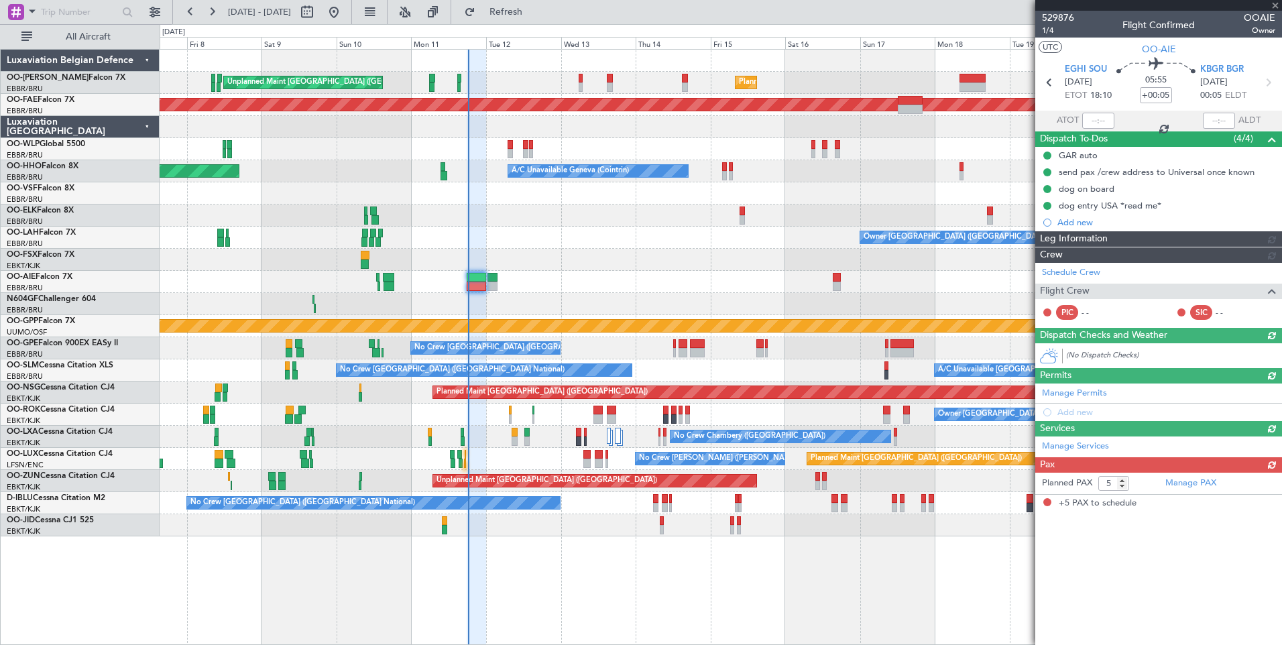
scroll to position [0, 0]
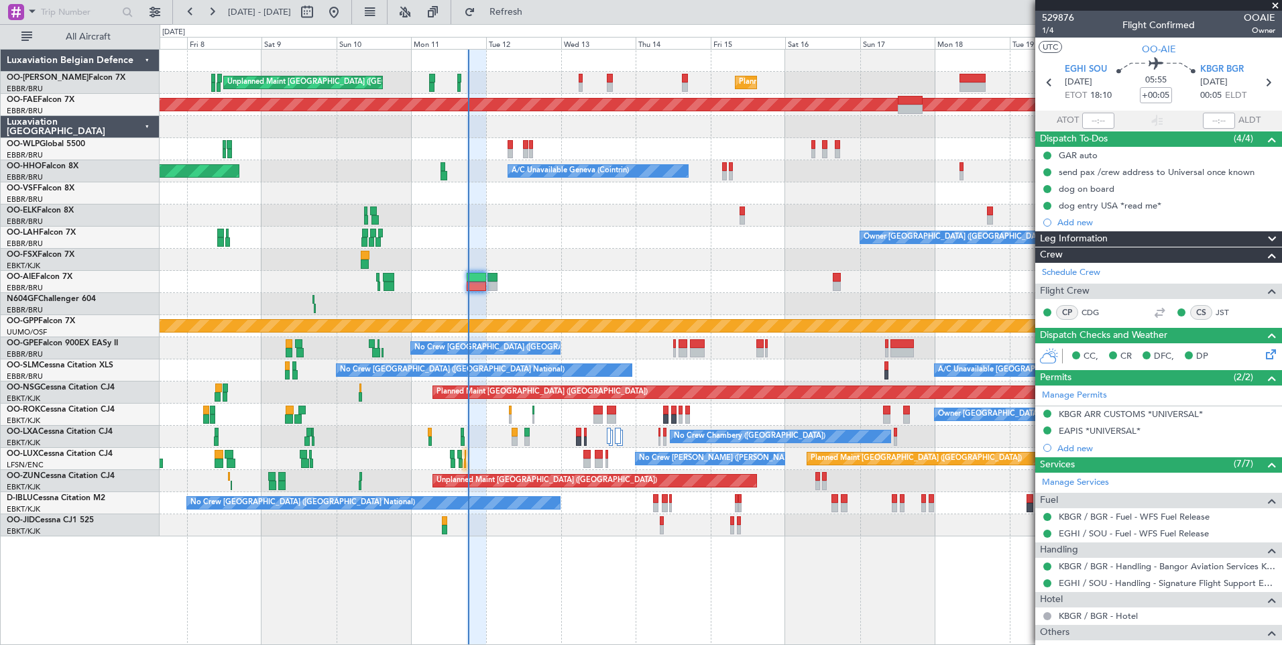
click at [555, 268] on div "Unplanned Maint Brussels (Brussels National) Planned Maint Brussels (Brussels N…" at bounding box center [721, 293] width 1122 height 487
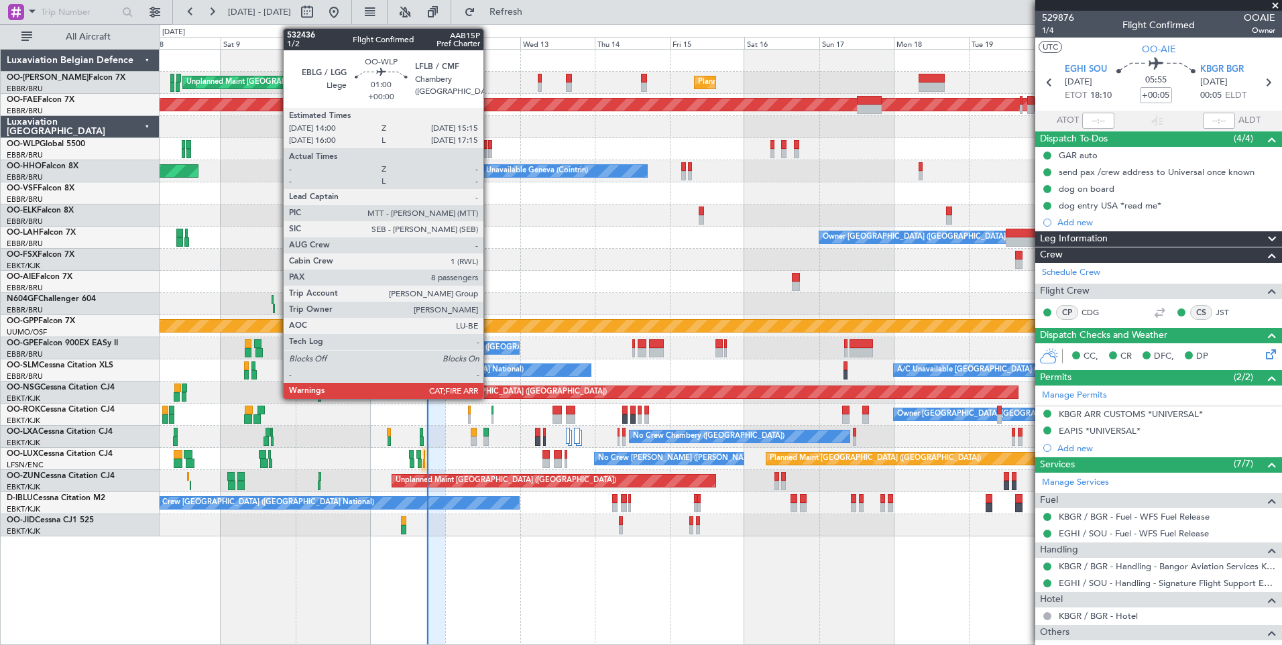
click at [490, 146] on div at bounding box center [490, 144] width 4 height 9
type input "8"
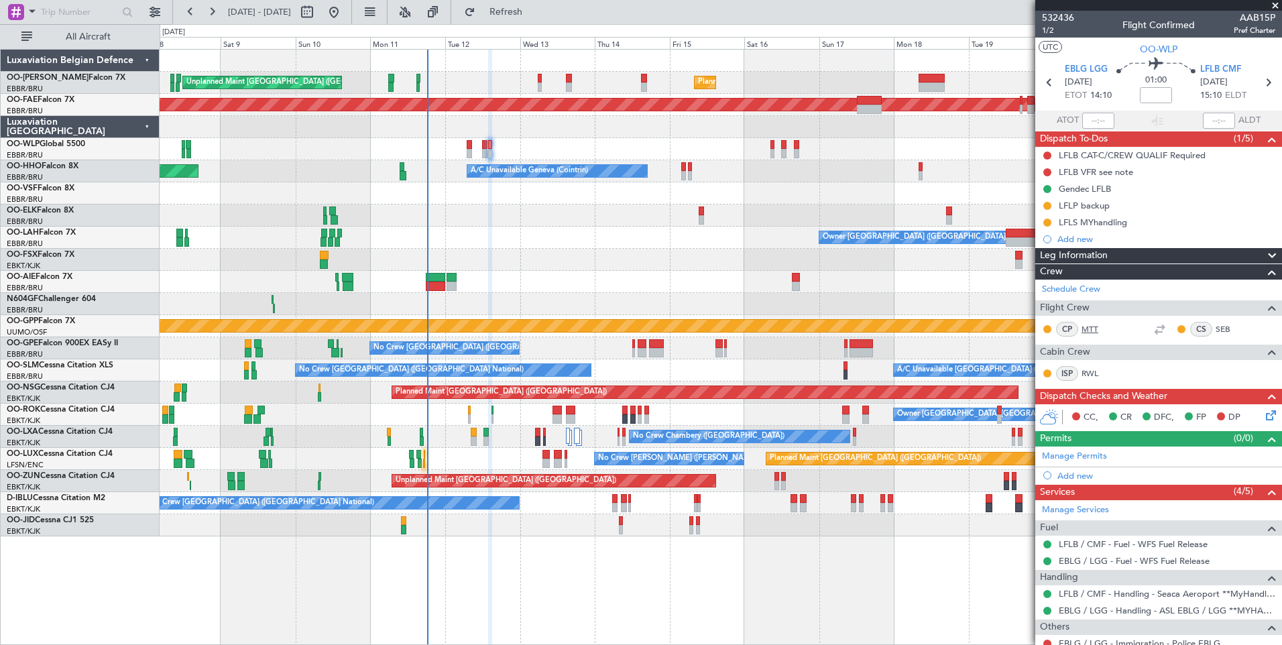
click at [1094, 327] on link "MTT" at bounding box center [1097, 329] width 30 height 12
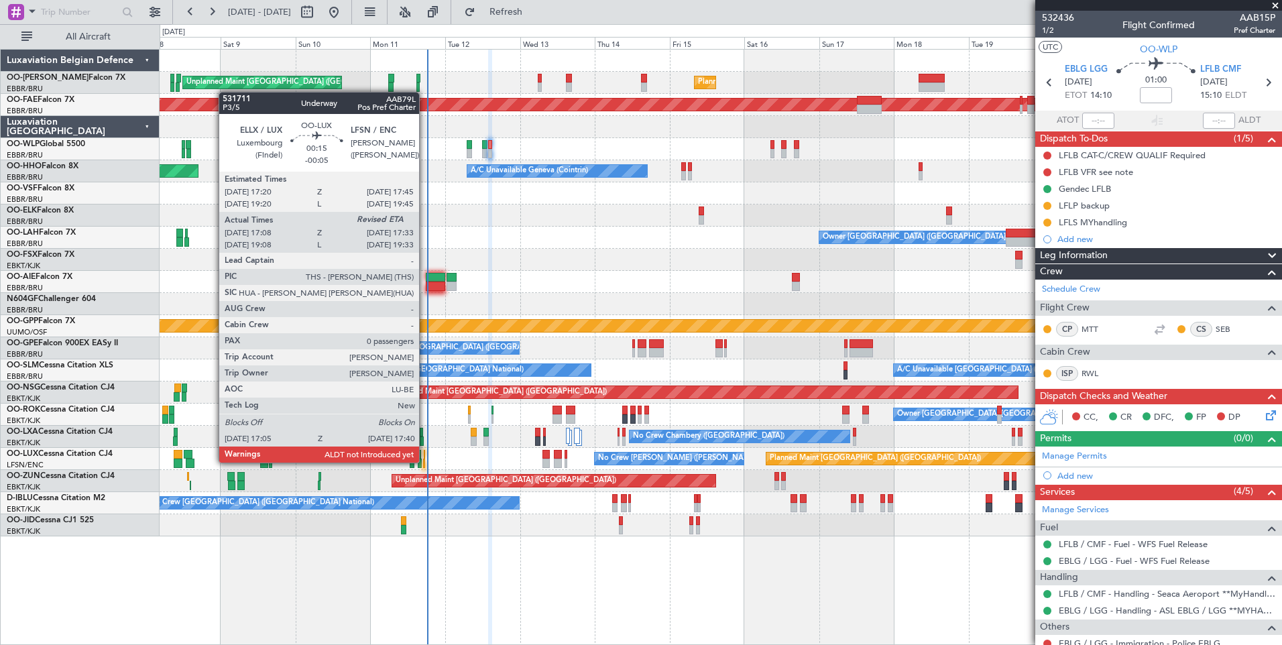
click at [425, 461] on div at bounding box center [424, 463] width 2 height 9
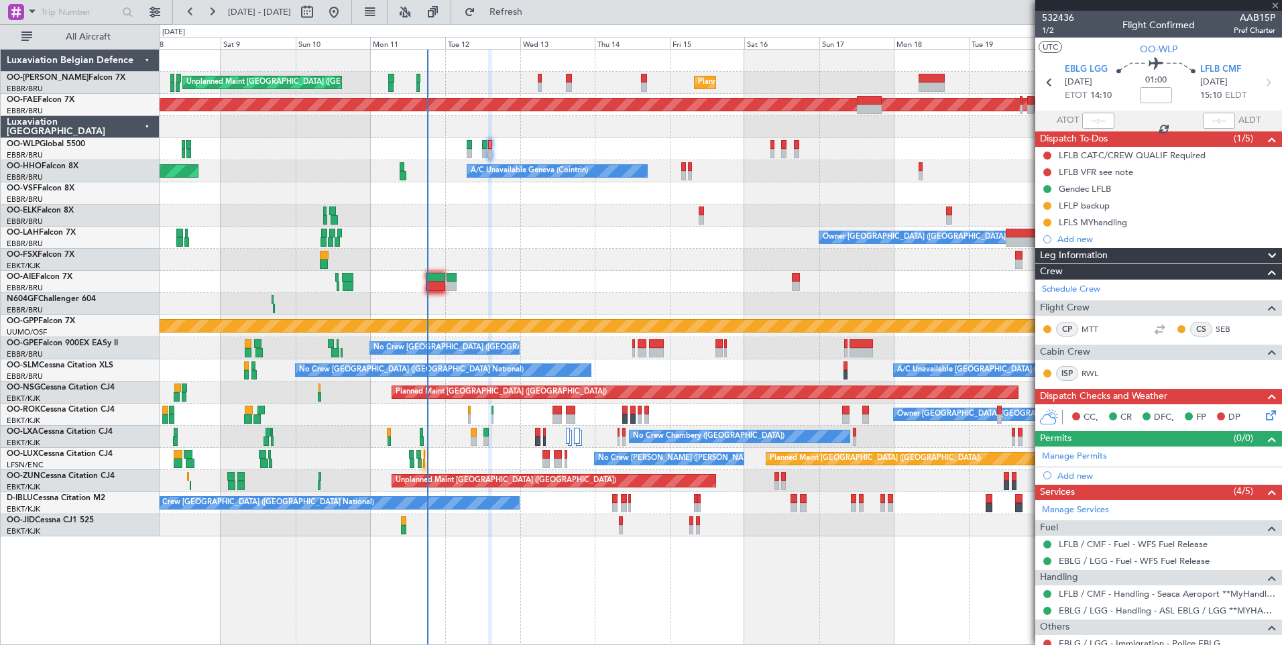
type input "-00:05"
type input "17:13"
type input "0"
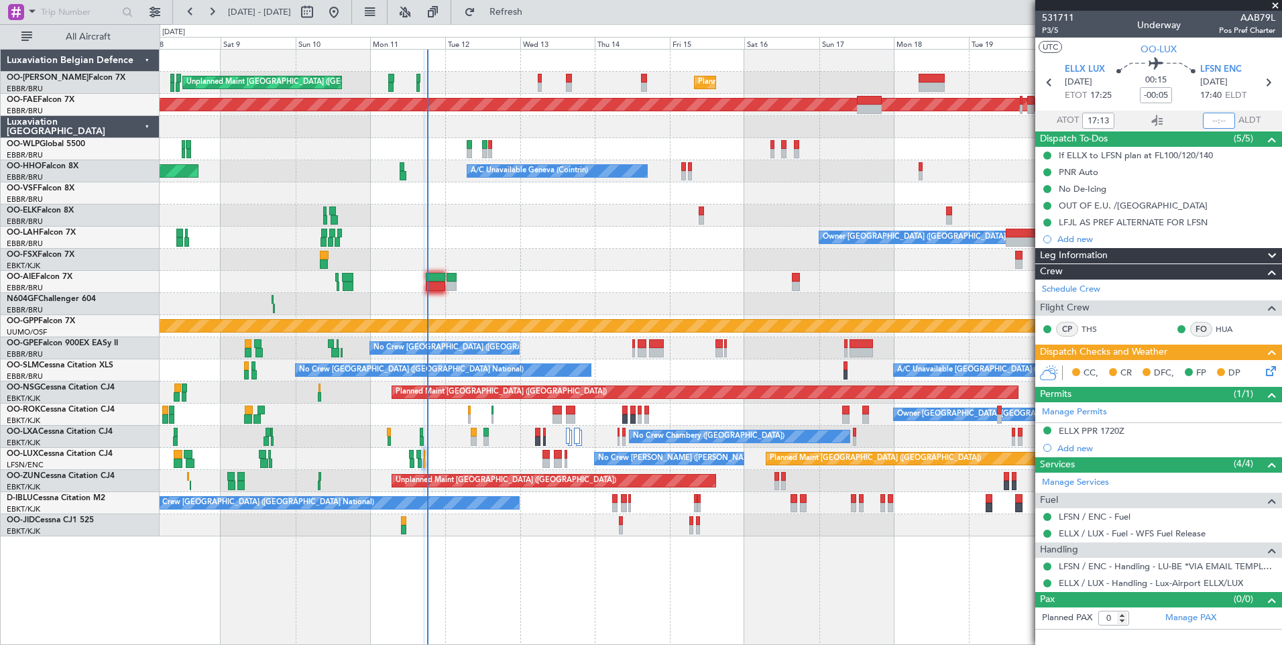
click at [1217, 115] on input "text" at bounding box center [1219, 121] width 32 height 16
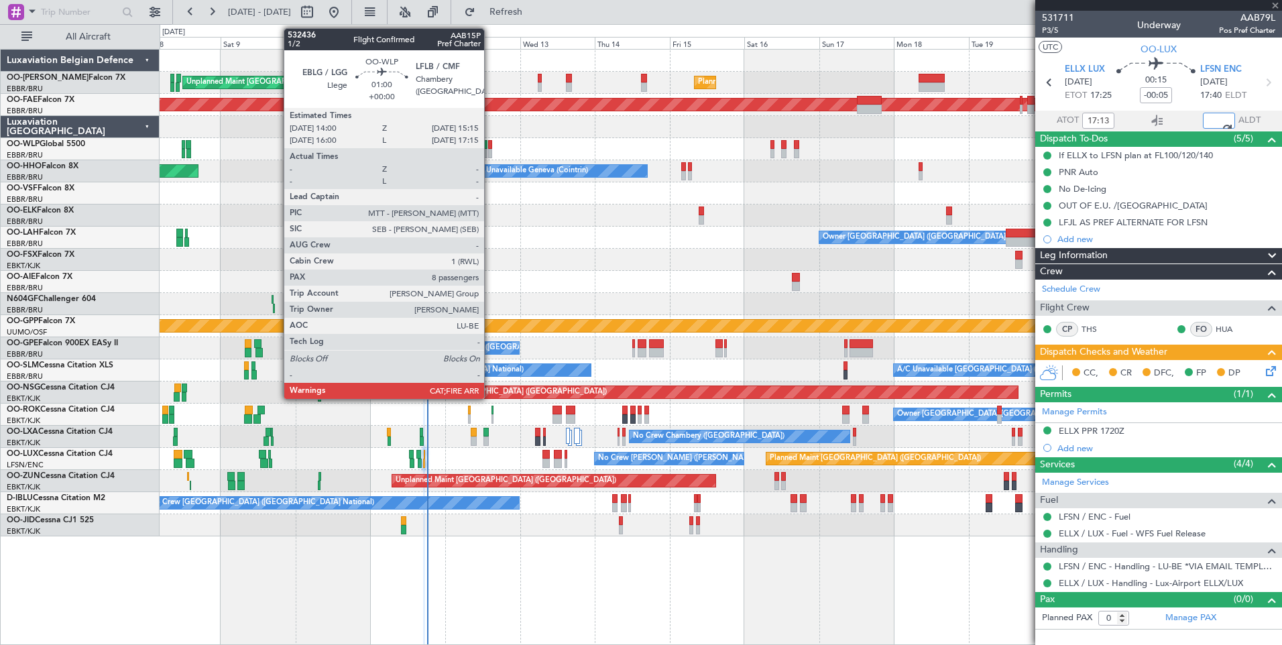
click at [490, 148] on div at bounding box center [490, 144] width 4 height 9
type input "17:35"
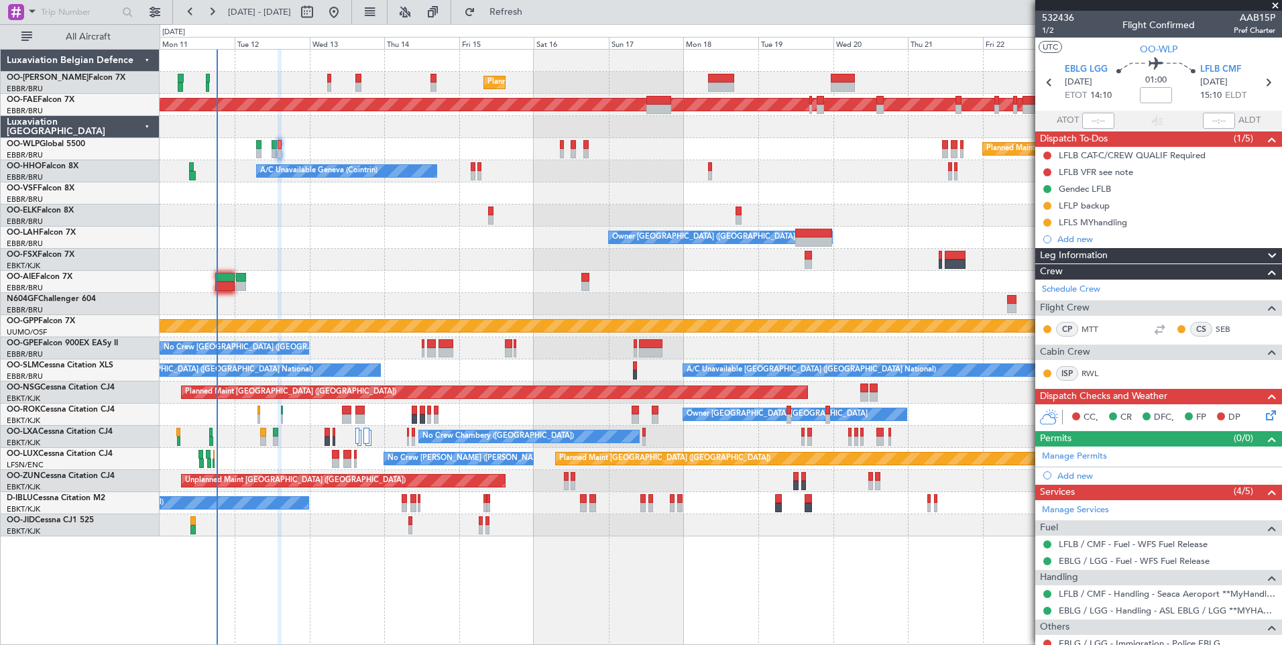
click at [387, 294] on div "Planned Maint Brussels (Brussels National) Unplanned Maint Brussels (Brussels N…" at bounding box center [721, 293] width 1122 height 487
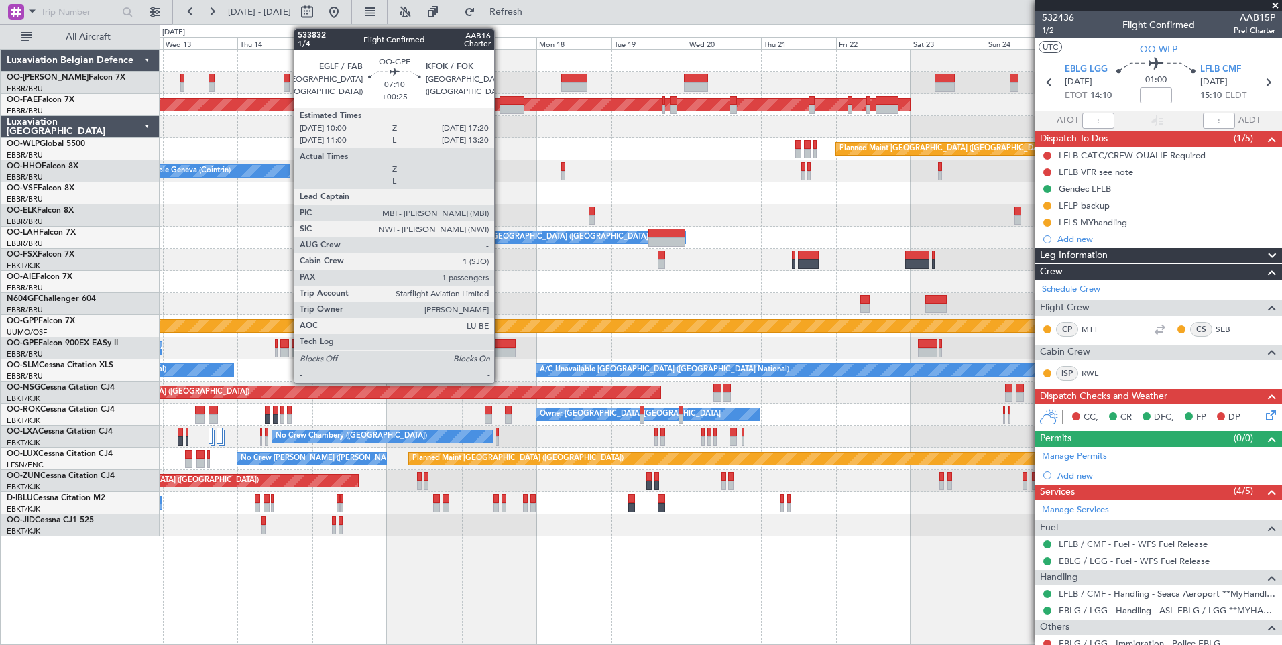
click at [327, 377] on div "Planned Maint Brussels (Brussels National) Planned Maint Brussels (Brussels Nat…" at bounding box center [721, 293] width 1122 height 487
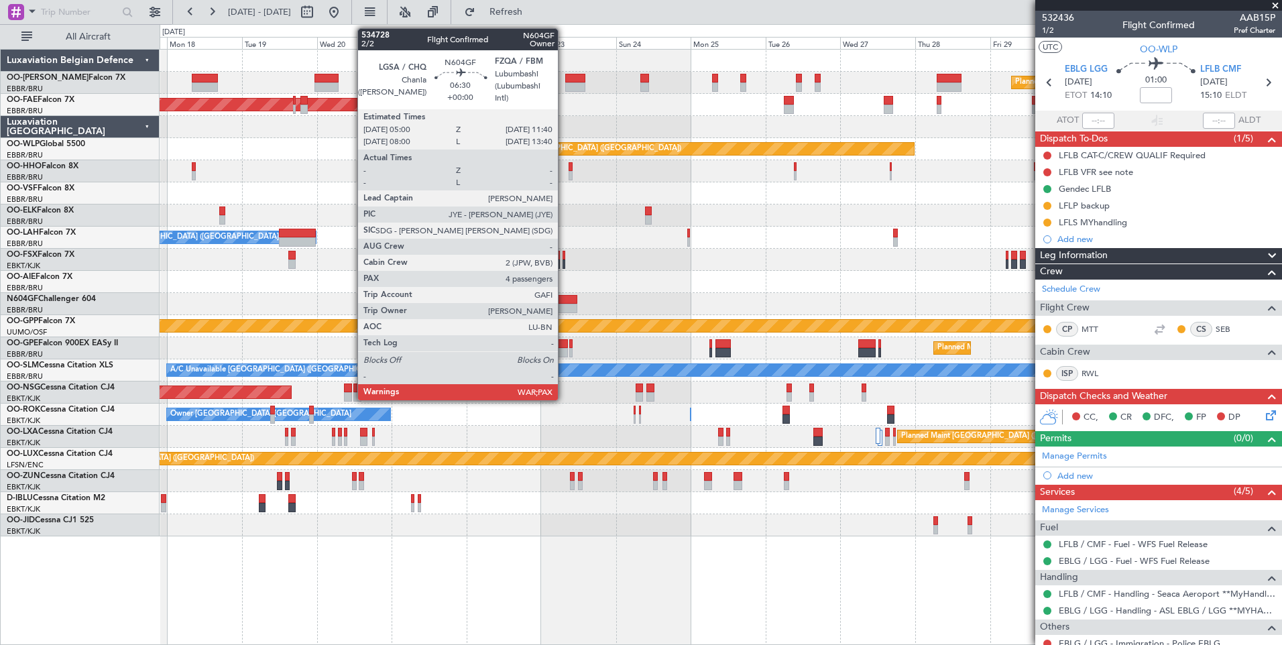
click at [564, 310] on div at bounding box center [566, 308] width 21 height 9
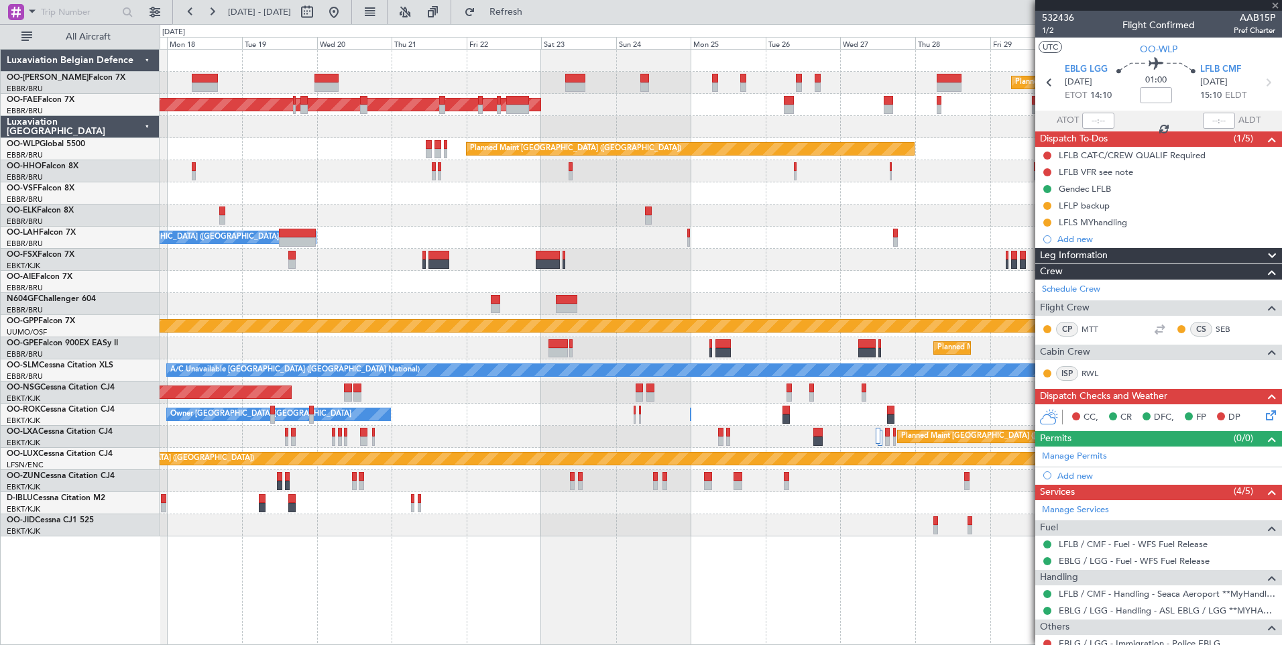
click at [545, 364] on div "Planned Maint Brussels (Brussels National) Planned Maint Brussels (Brussels Nat…" at bounding box center [721, 293] width 1122 height 487
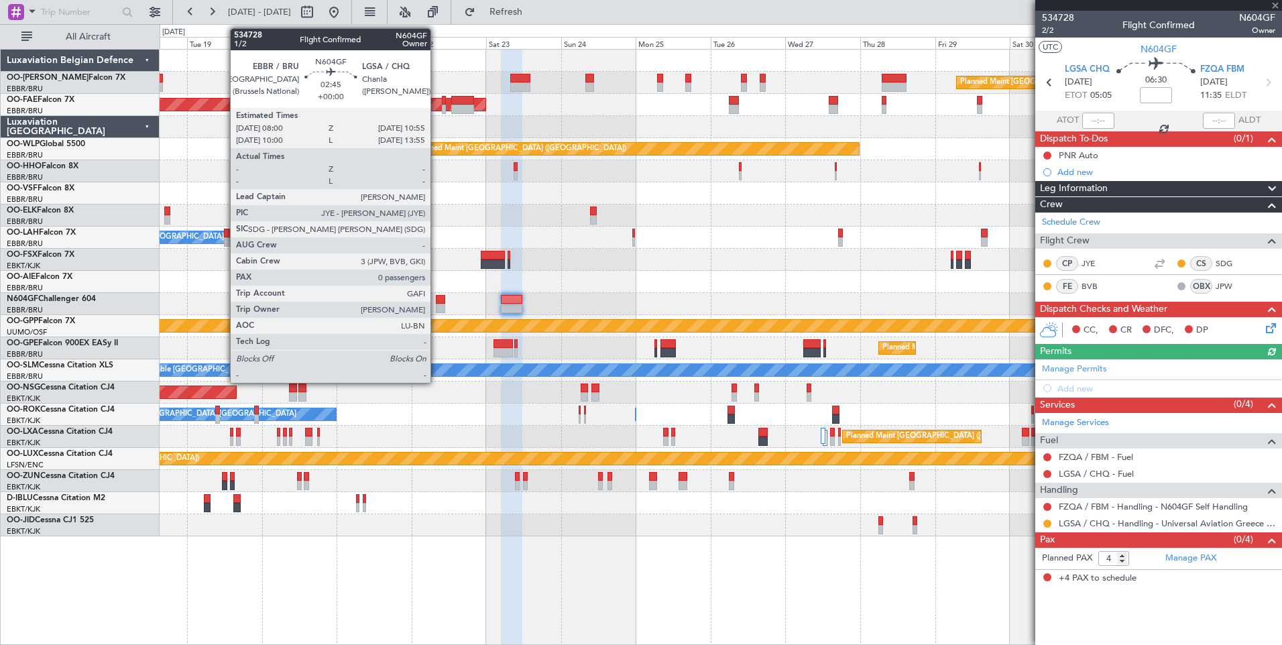
click at [437, 305] on div at bounding box center [440, 308] width 9 height 9
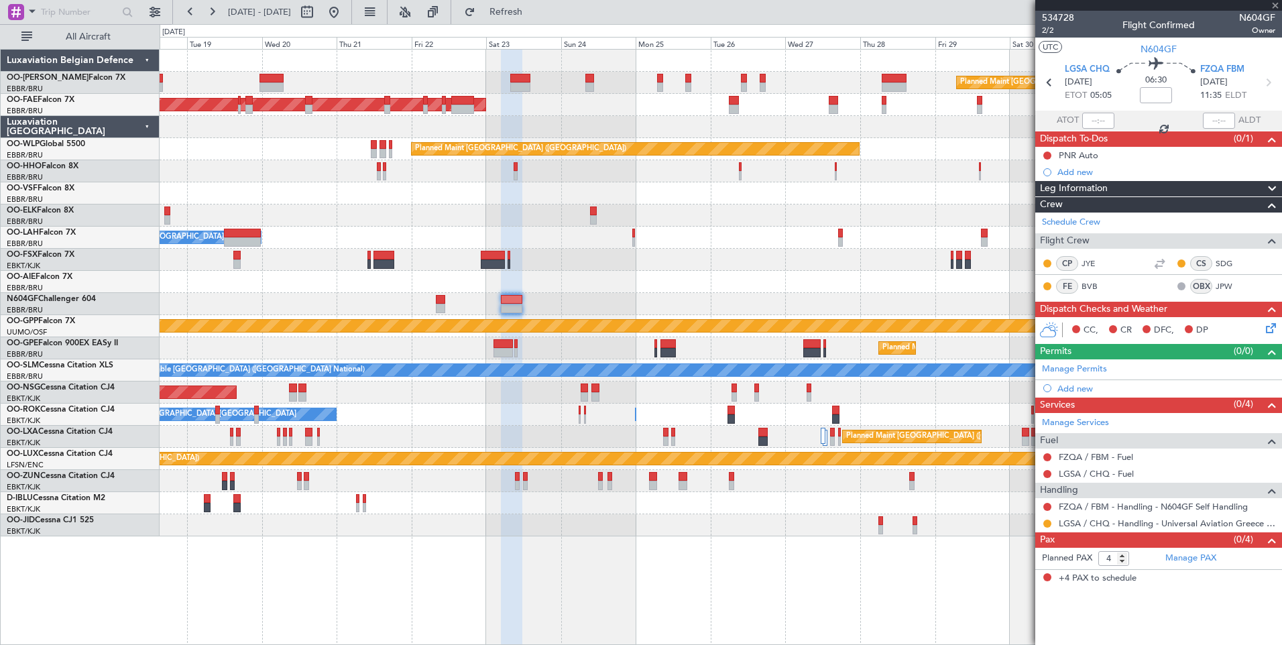
type input "0"
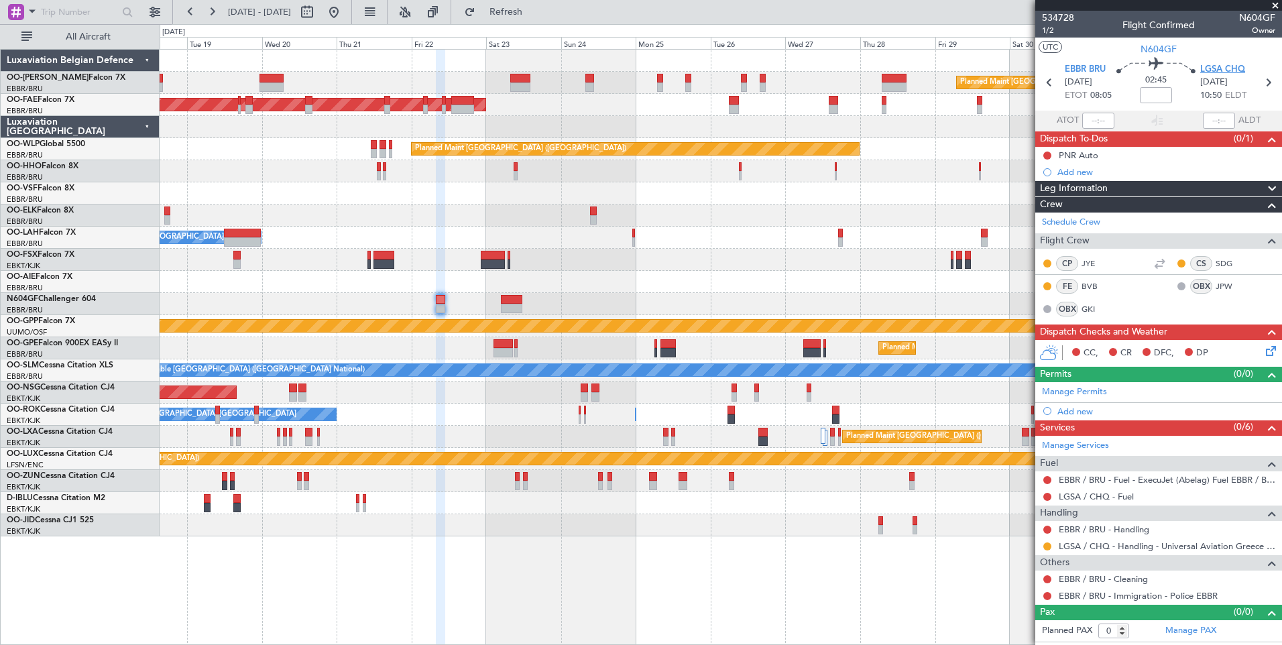
click at [1219, 65] on span "LGSA CHQ" at bounding box center [1223, 69] width 45 height 13
click at [1077, 406] on div "Add new" at bounding box center [1161, 411] width 206 height 11
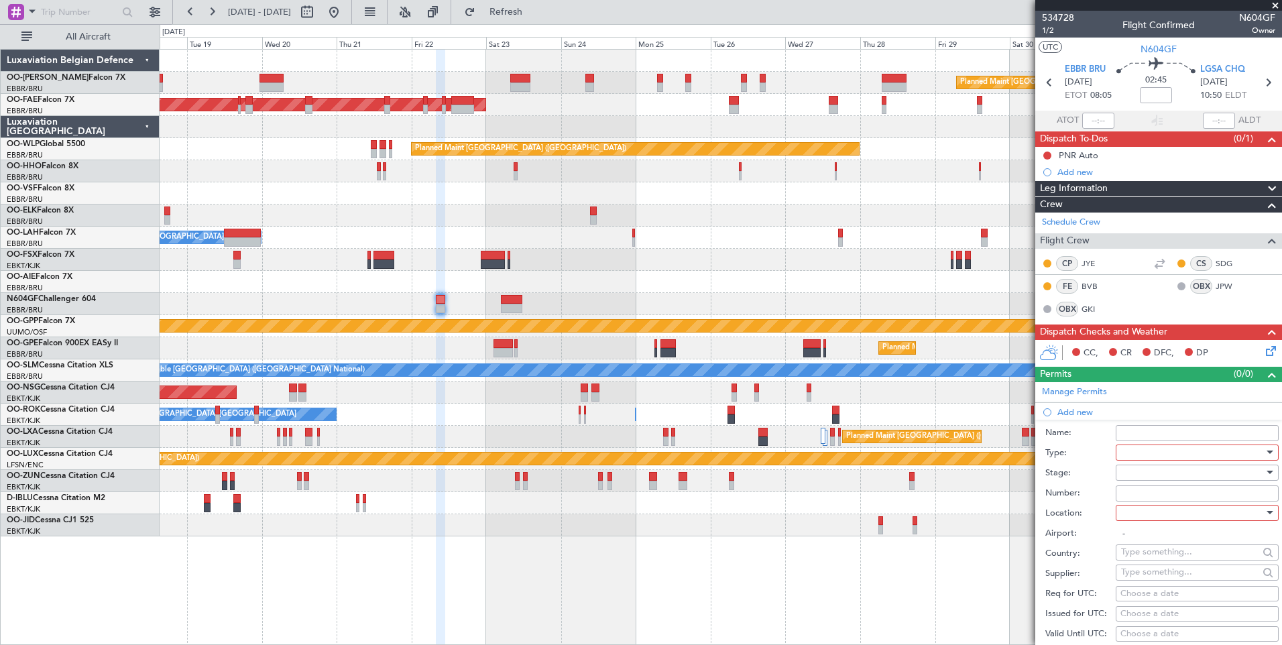
click at [1144, 459] on div at bounding box center [1192, 453] width 143 height 20
click at [1144, 577] on span "Slot" at bounding box center [1192, 579] width 141 height 20
click at [1142, 465] on div at bounding box center [1192, 473] width 143 height 20
click at [1162, 527] on span "Not Requested" at bounding box center [1192, 520] width 141 height 20
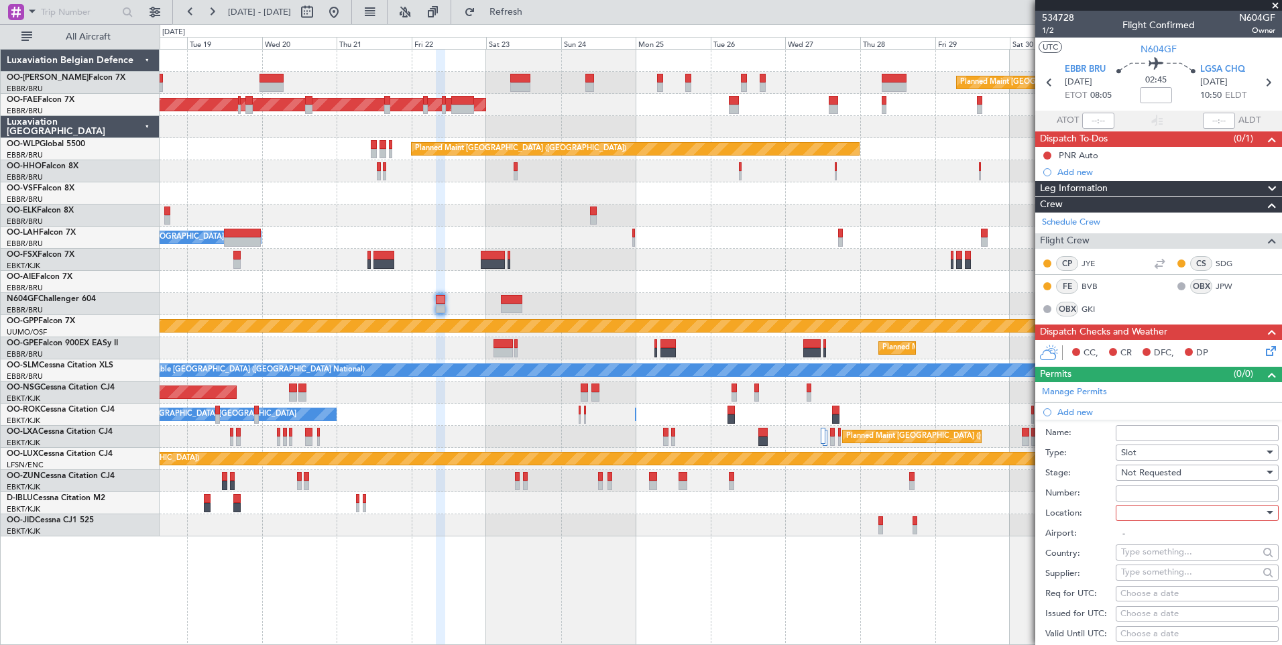
click at [1146, 494] on input "Number:" at bounding box center [1197, 494] width 163 height 16
drag, startPoint x: 1089, startPoint y: 523, endPoint x: 1125, endPoint y: 512, distance: 37.8
click at [1089, 524] on div "Airport: -" at bounding box center [1162, 534] width 233 height 20
click at [1135, 509] on div at bounding box center [1192, 513] width 143 height 20
click at [1132, 543] on span "Departure" at bounding box center [1192, 540] width 141 height 20
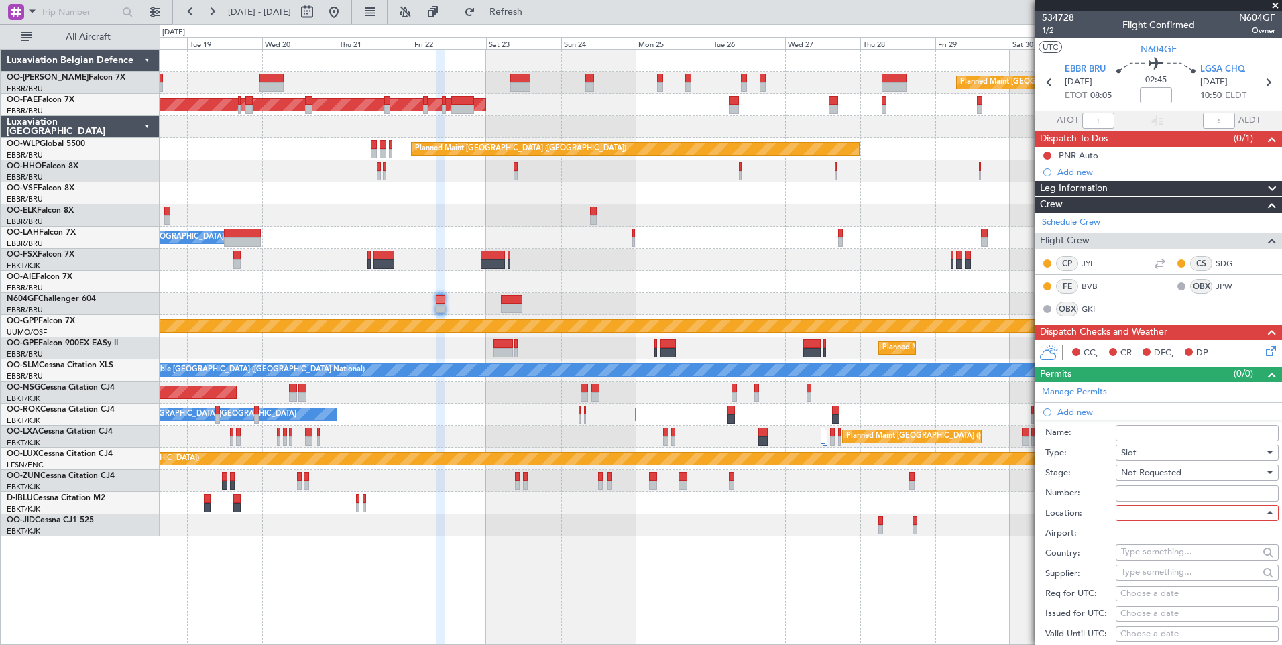
type input "EBBR / BRU"
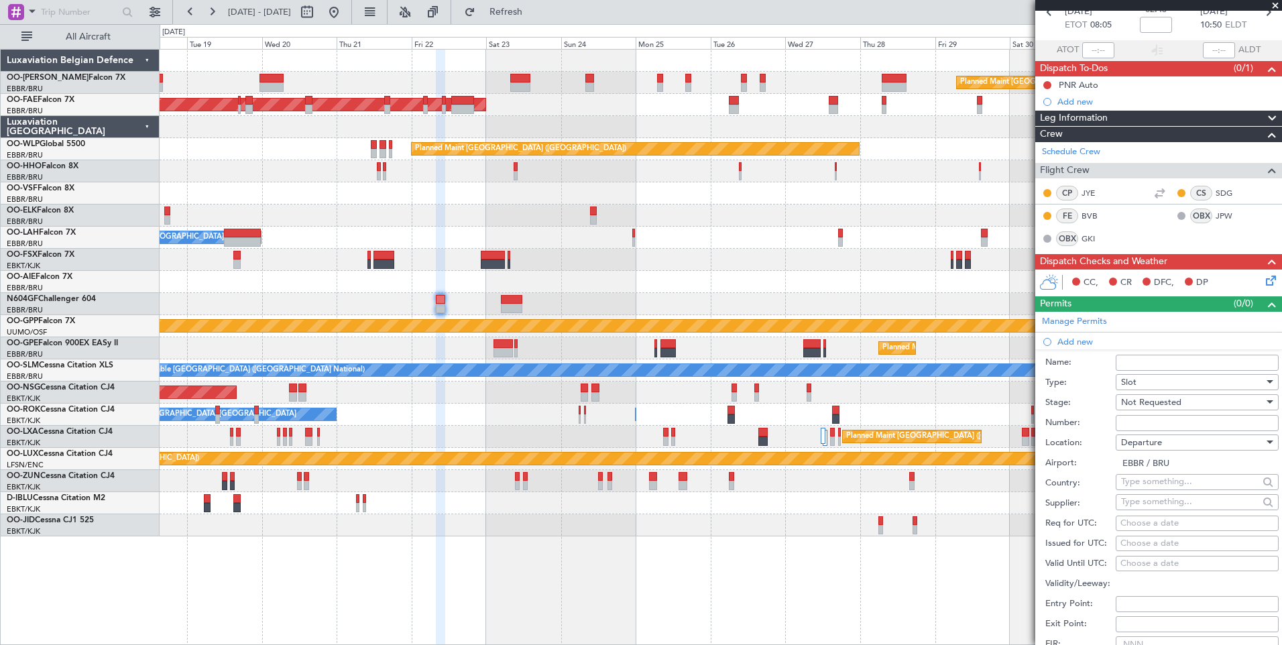
scroll to position [134, 0]
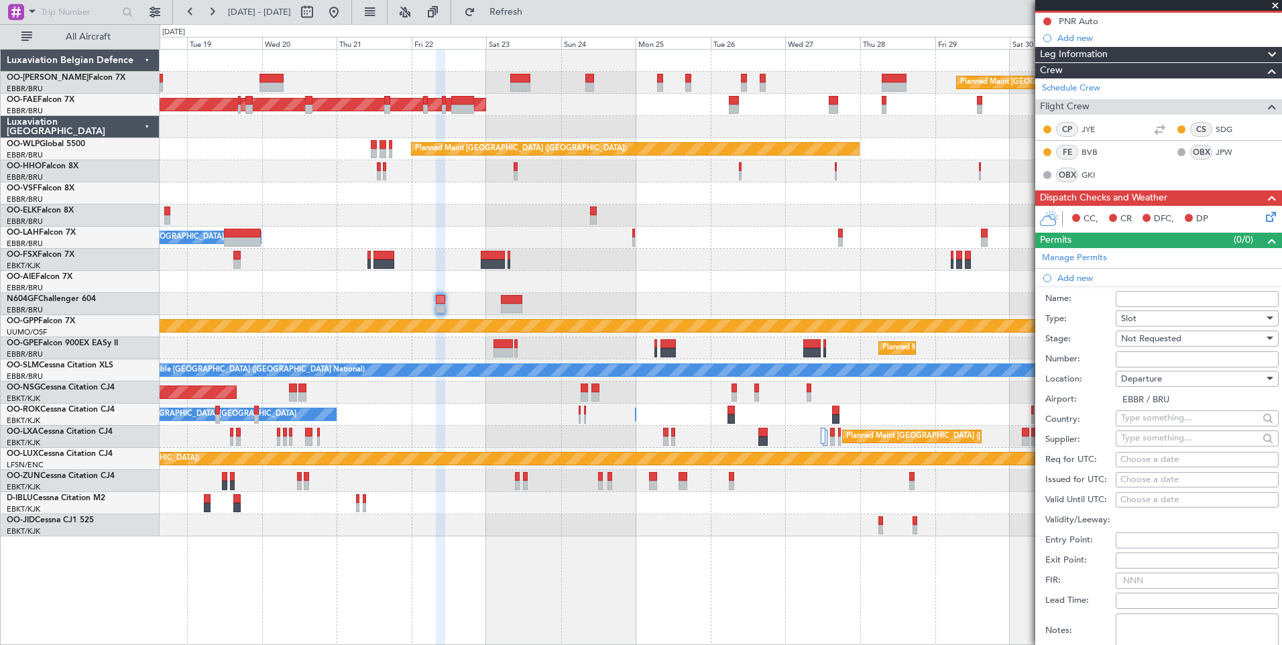
click at [1142, 456] on div "Choose a date" at bounding box center [1198, 459] width 154 height 13
select select "8"
select select "2025"
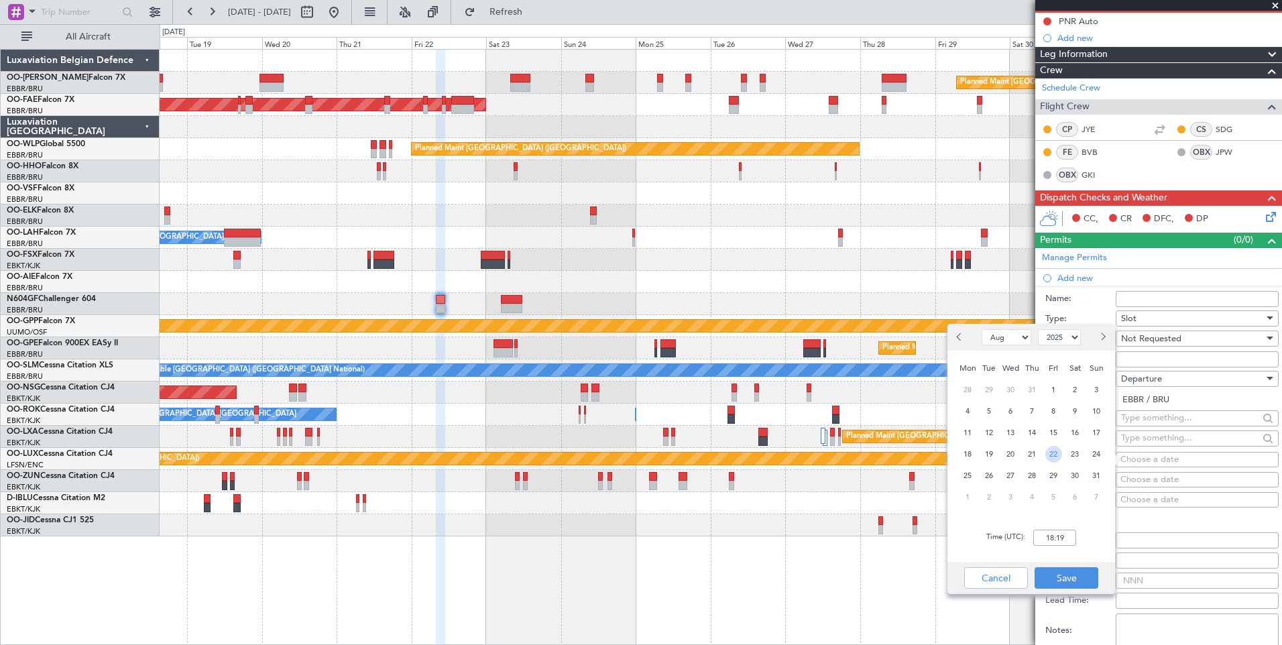
click at [1056, 457] on span "22" at bounding box center [1054, 454] width 17 height 17
click at [1060, 533] on input "00:00" at bounding box center [1055, 538] width 43 height 16
type input "08:00"
click at [1054, 577] on button "Save" at bounding box center [1067, 577] width 64 height 21
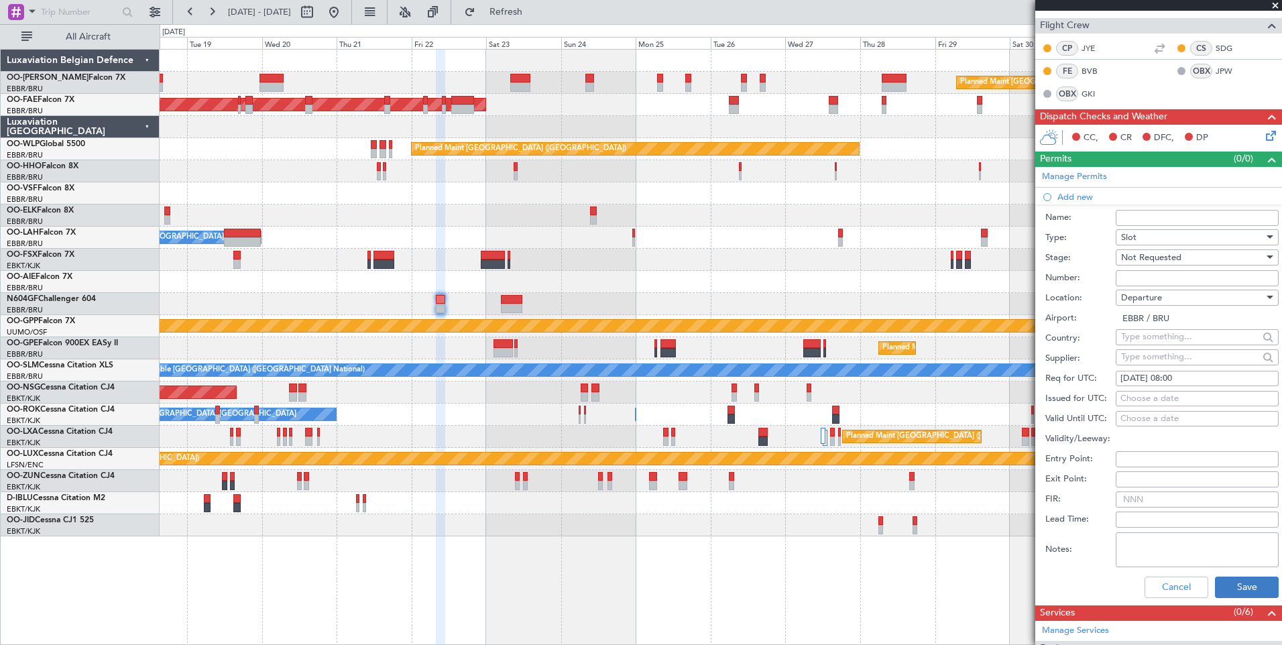
scroll to position [268, 0]
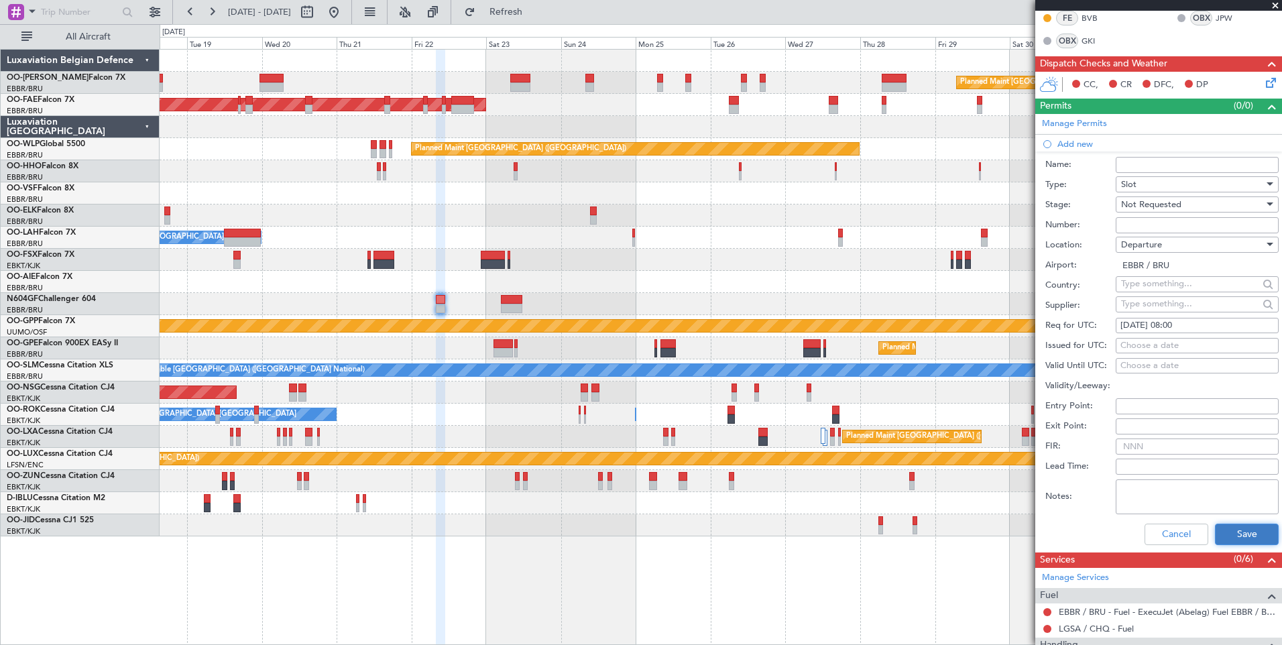
click at [1233, 542] on button "Save" at bounding box center [1247, 534] width 64 height 21
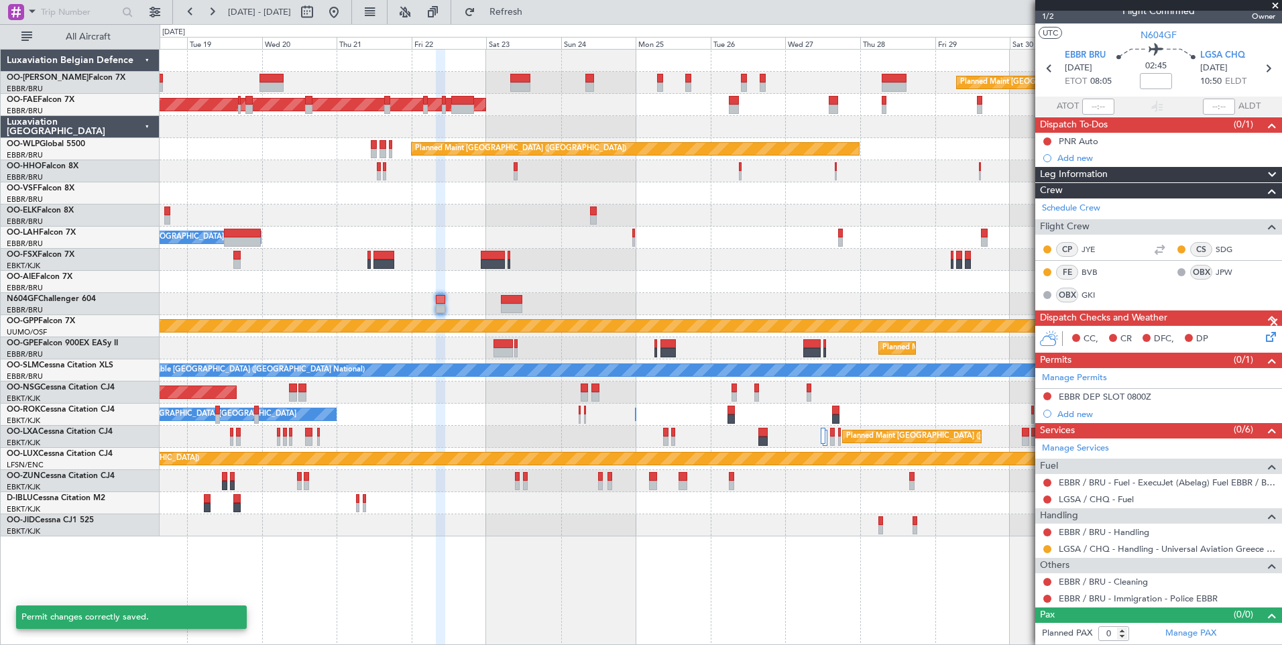
scroll to position [13, 0]
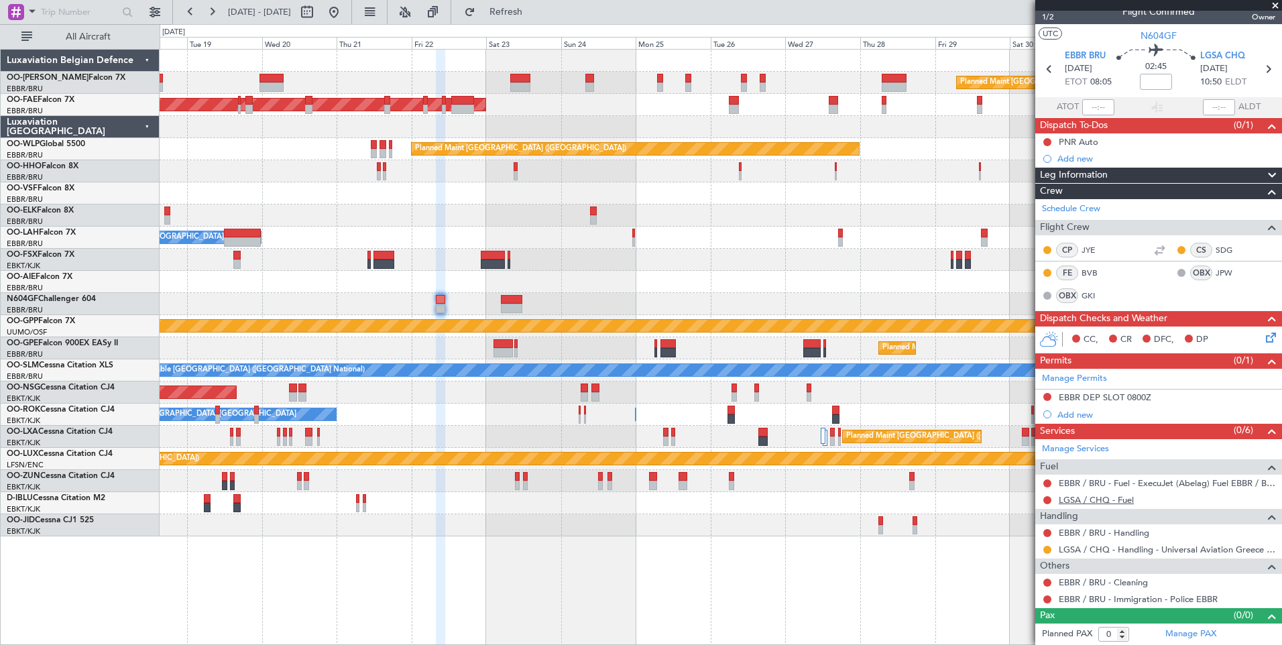
click at [1083, 498] on link "LGSA / CHQ - Fuel" at bounding box center [1096, 499] width 75 height 11
click at [533, 13] on span "Refresh" at bounding box center [506, 11] width 56 height 9
click at [1079, 537] on link "EBBR / BRU - Handling" at bounding box center [1104, 532] width 91 height 11
click at [539, 5] on button "Refresh" at bounding box center [498, 11] width 80 height 21
click at [514, 336] on div "Grounded [PERSON_NAME]" at bounding box center [721, 326] width 1122 height 22
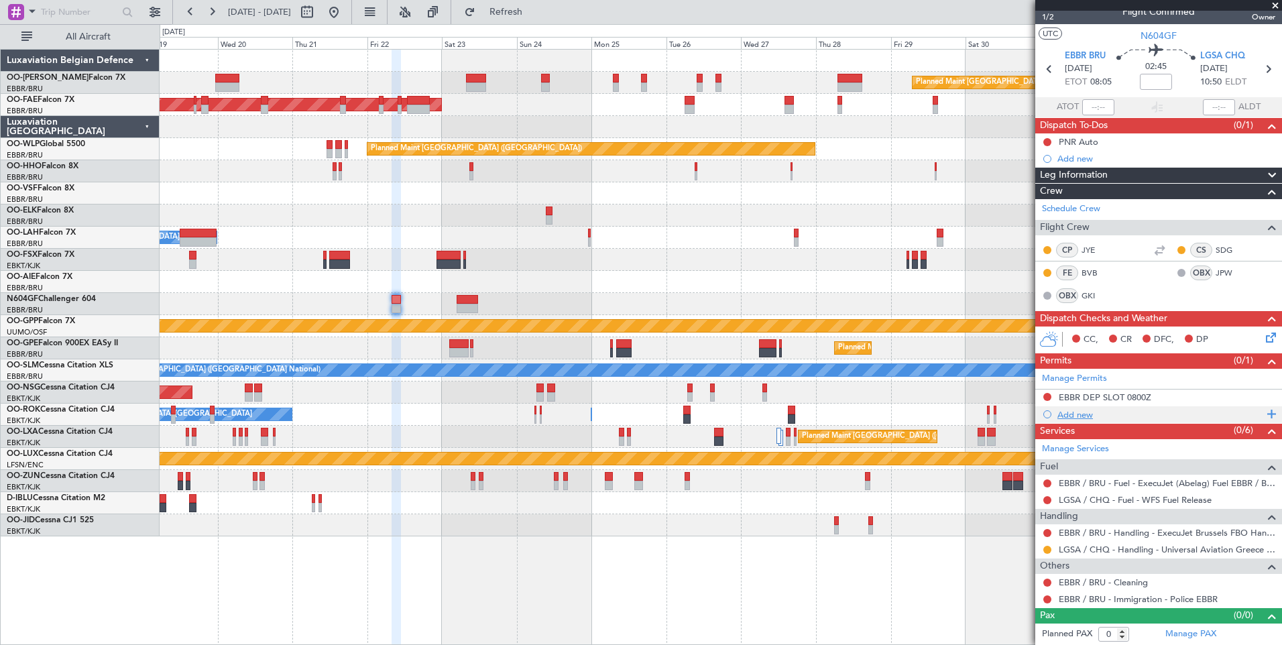
click at [1088, 416] on div "Add new" at bounding box center [1161, 414] width 206 height 11
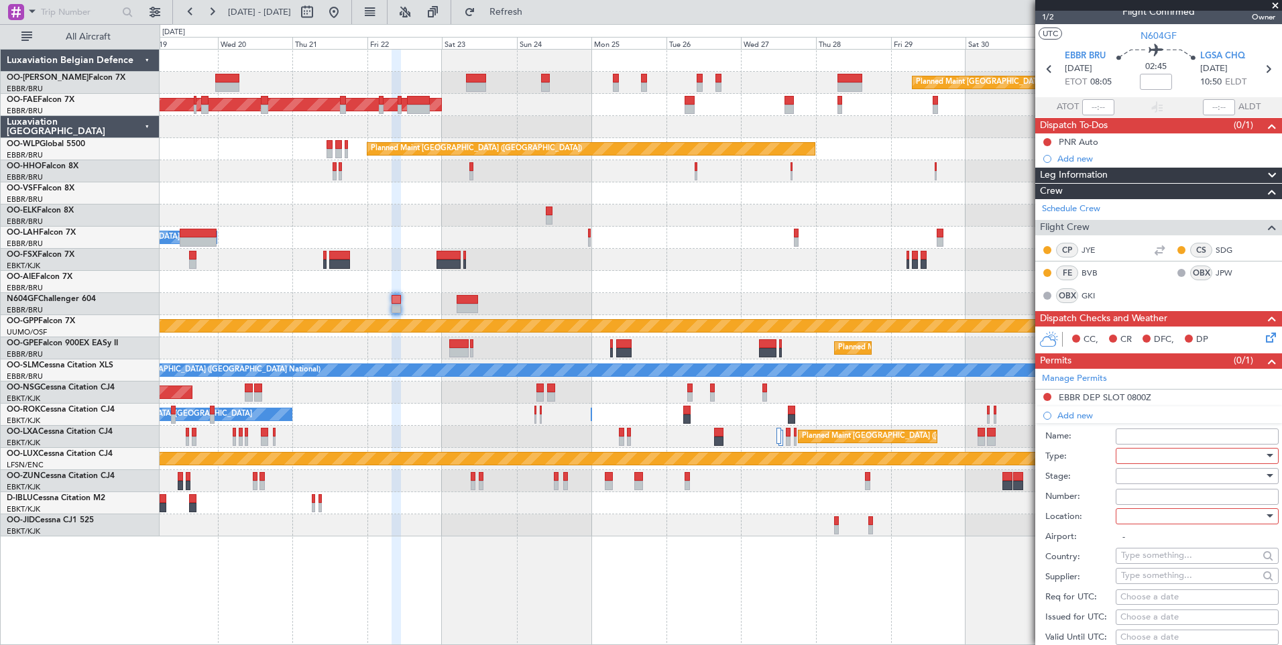
click at [1128, 456] on div at bounding box center [1192, 456] width 143 height 20
click at [1148, 590] on span "Slot" at bounding box center [1192, 582] width 141 height 20
click at [1145, 476] on div at bounding box center [1192, 476] width 143 height 20
click at [1138, 560] on span "Requested" at bounding box center [1192, 563] width 141 height 20
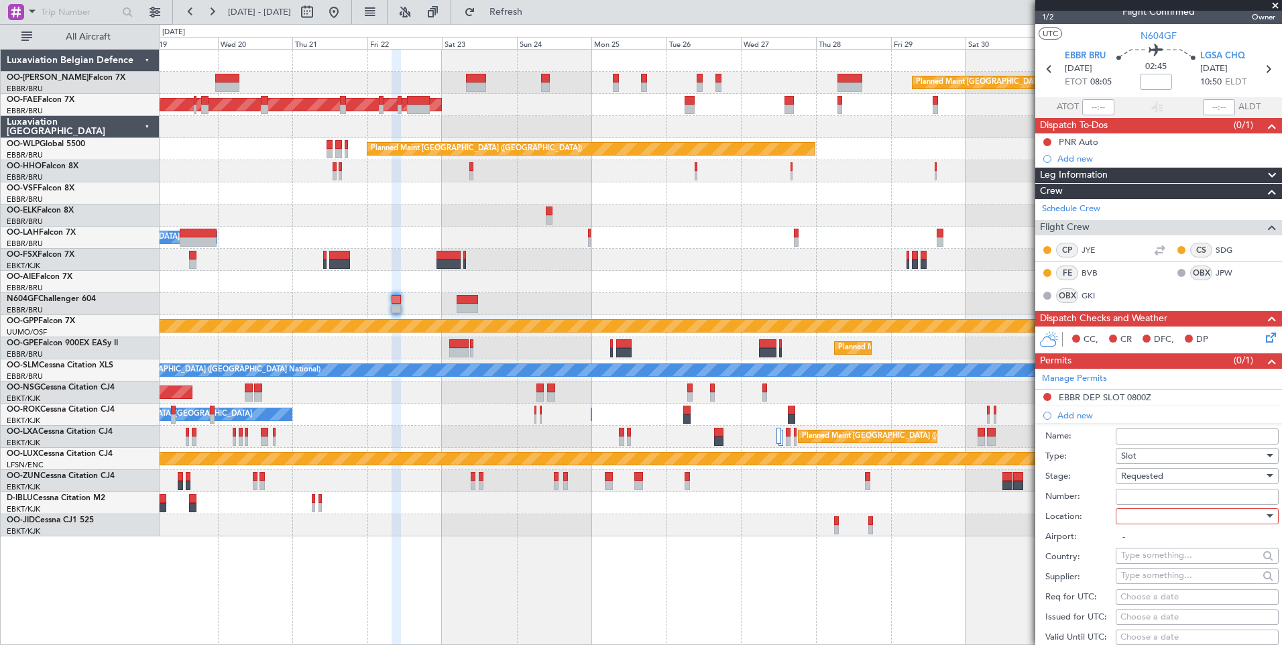
click at [1138, 523] on div at bounding box center [1192, 516] width 143 height 20
click at [1139, 588] on span "Arrival" at bounding box center [1192, 583] width 141 height 20
type input "LGSA / CHQ"
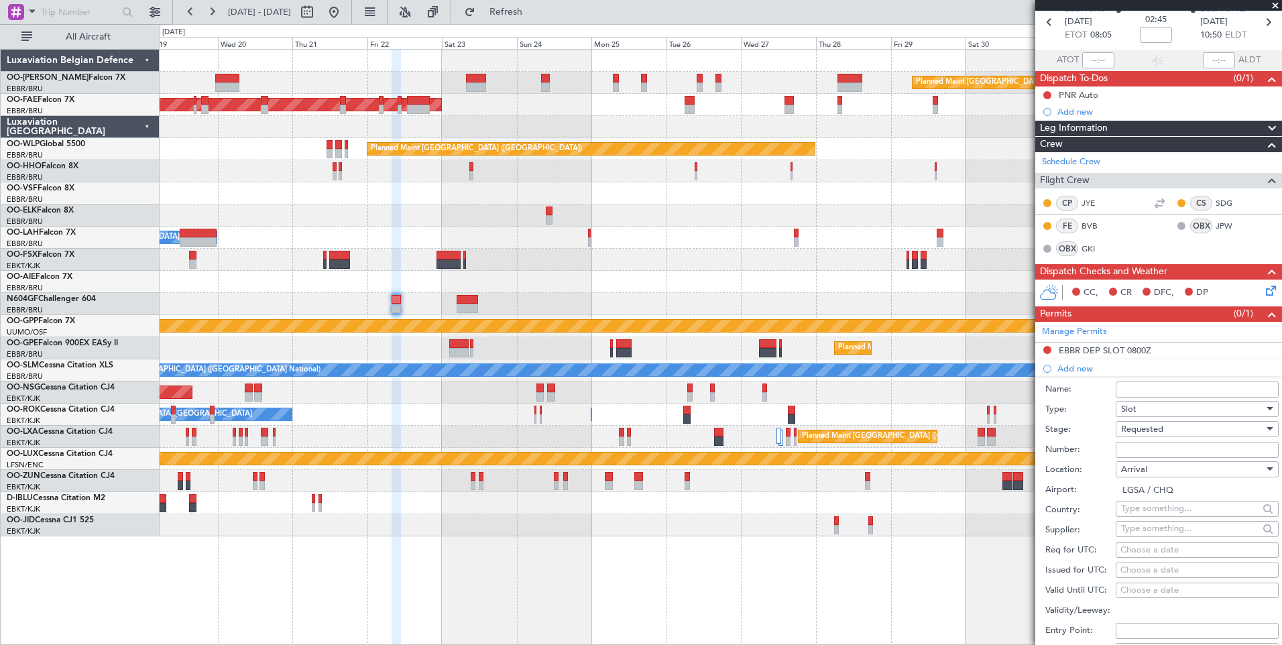
scroll to position [80, 0]
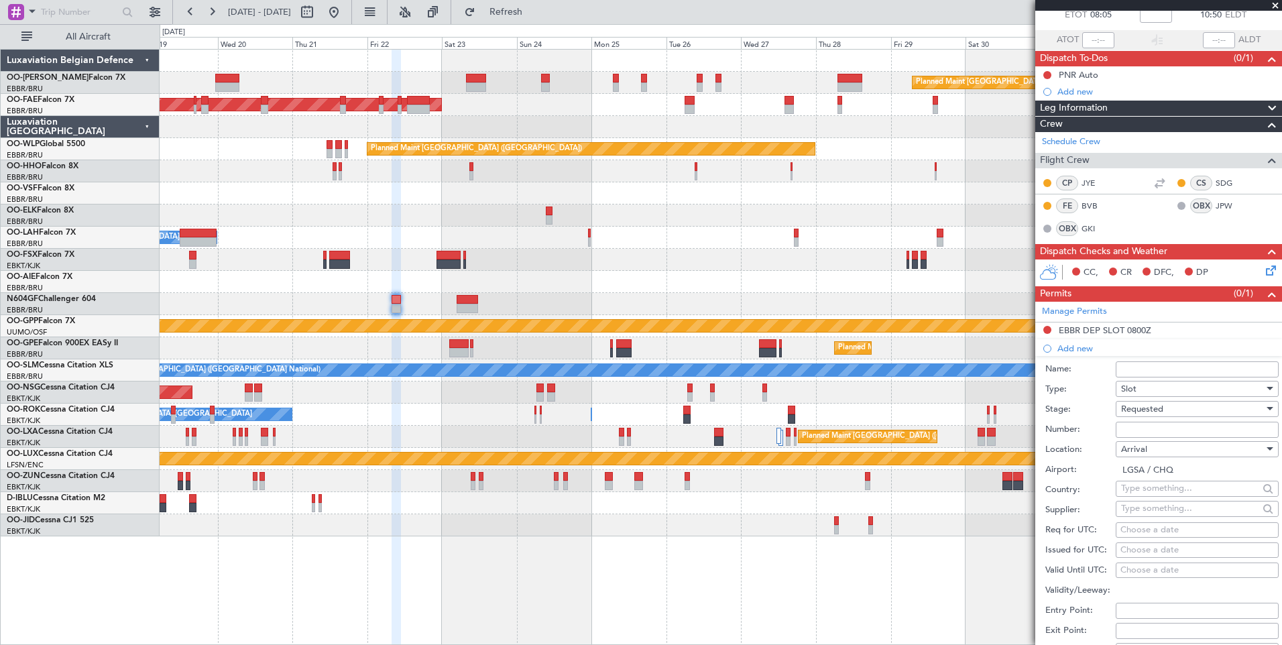
click at [1146, 527] on div "Choose a date" at bounding box center [1198, 530] width 154 height 13
select select "8"
select select "2025"
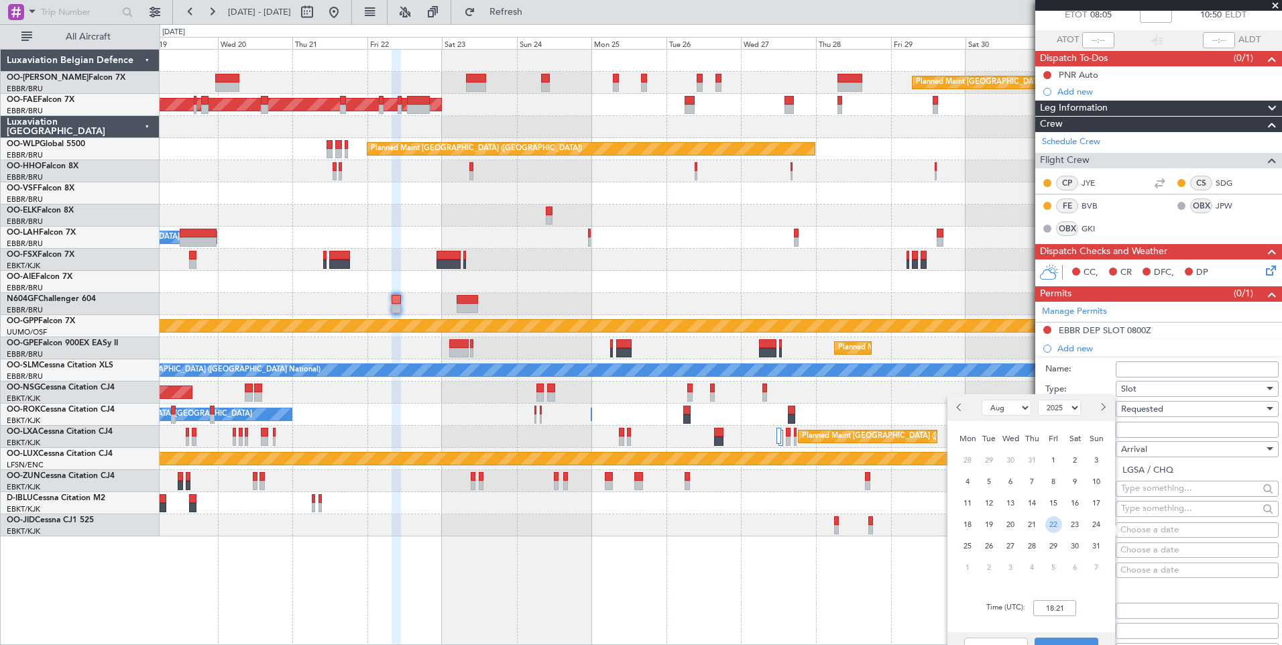
click at [1054, 523] on span "22" at bounding box center [1054, 524] width 17 height 17
click at [1057, 616] on input "00:00" at bounding box center [1055, 608] width 43 height 16
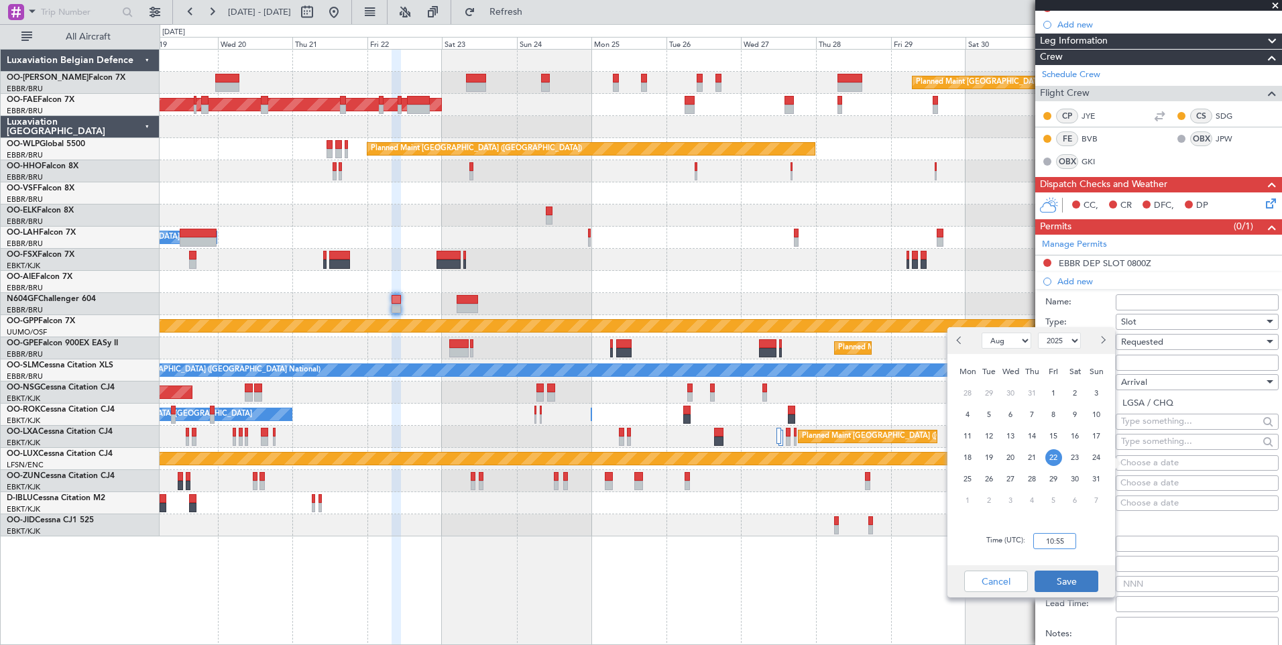
type input "10:55"
click at [1065, 587] on button "Save" at bounding box center [1067, 581] width 64 height 21
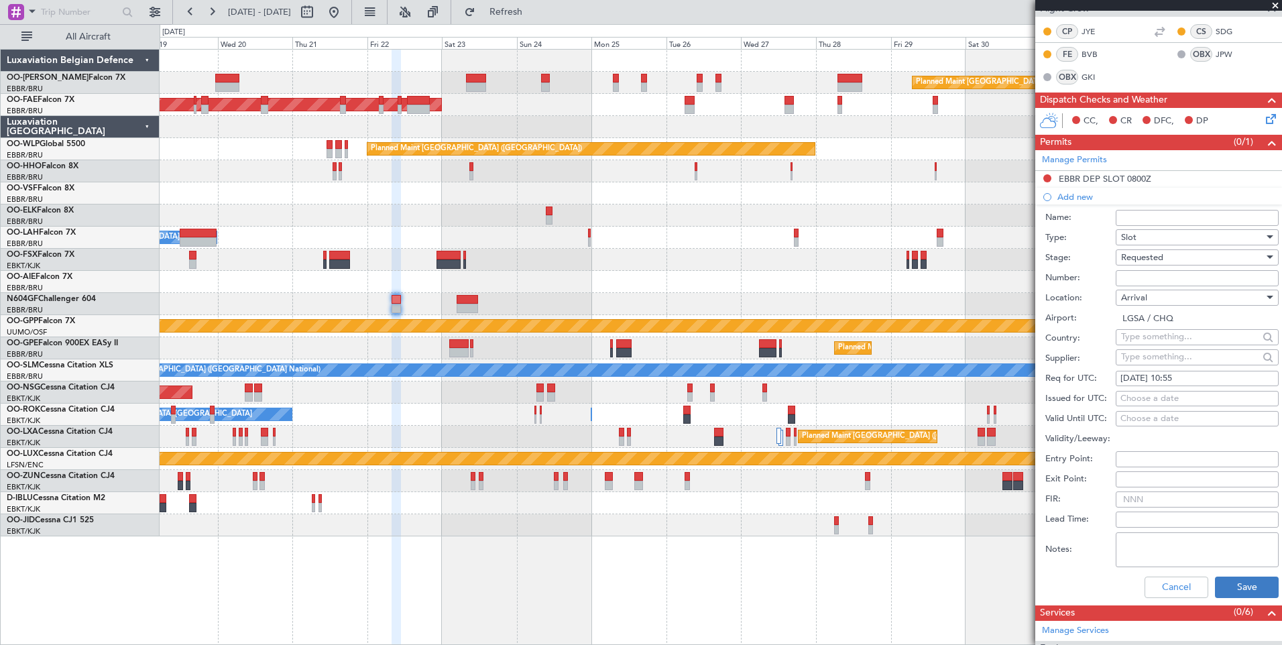
scroll to position [349, 0]
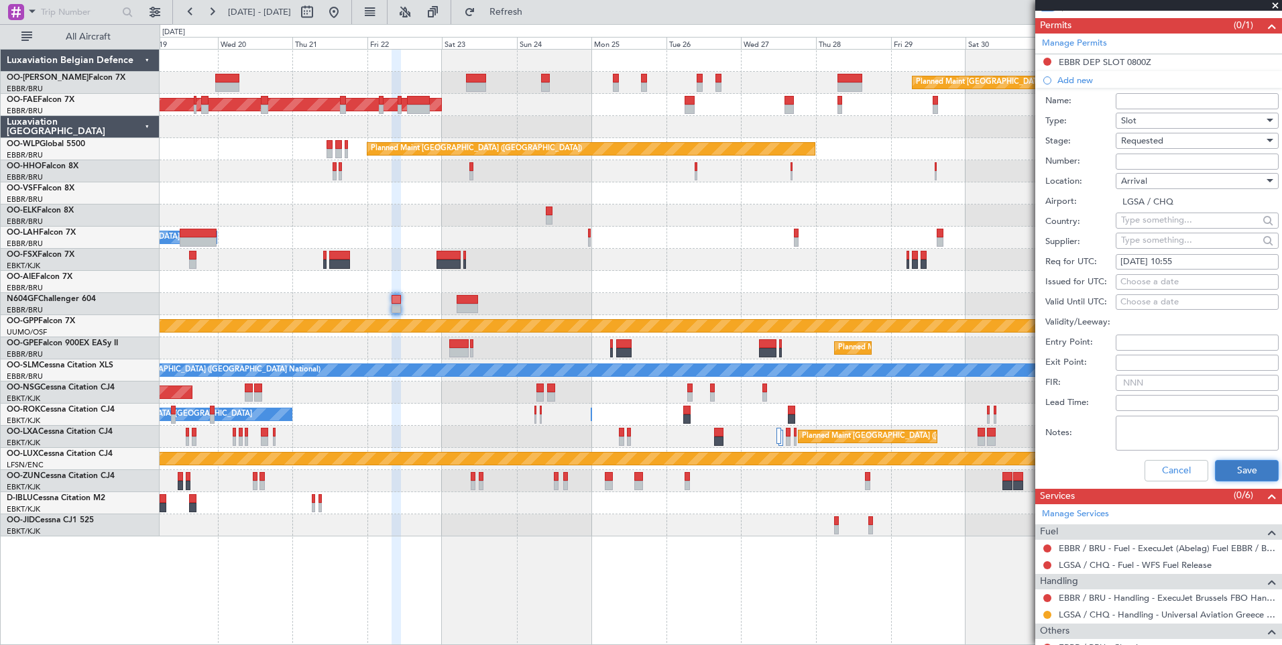
click at [1228, 460] on button "Save" at bounding box center [1247, 470] width 64 height 21
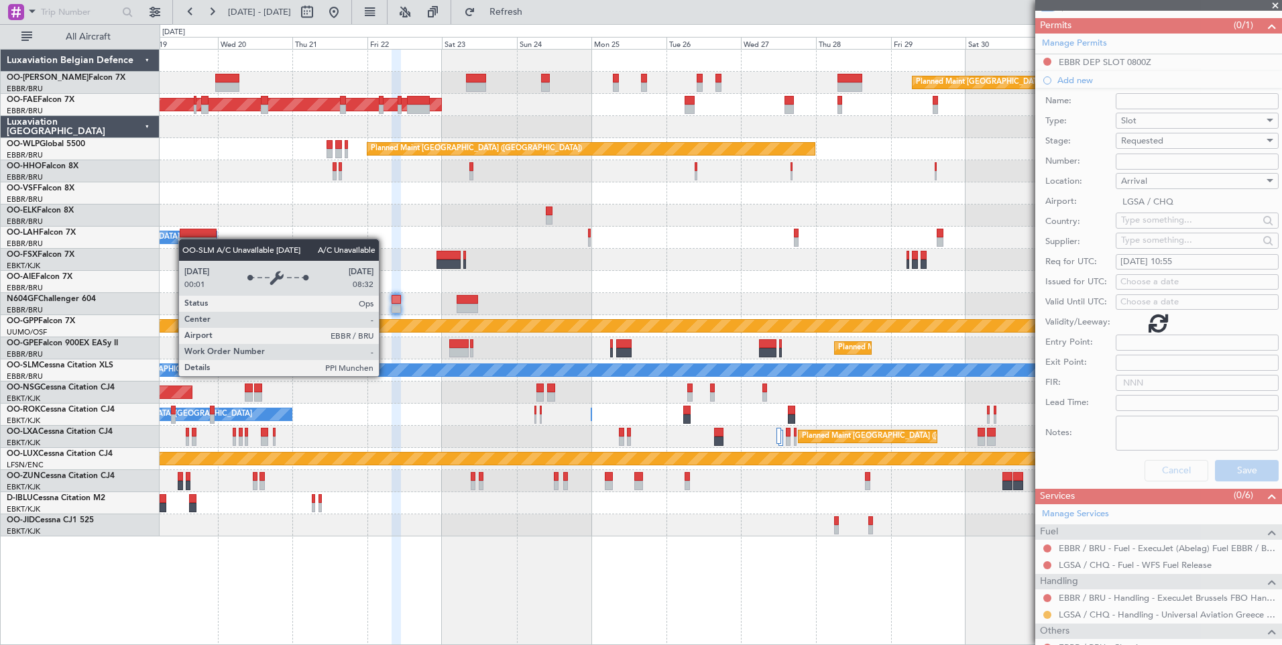
scroll to position [30, 0]
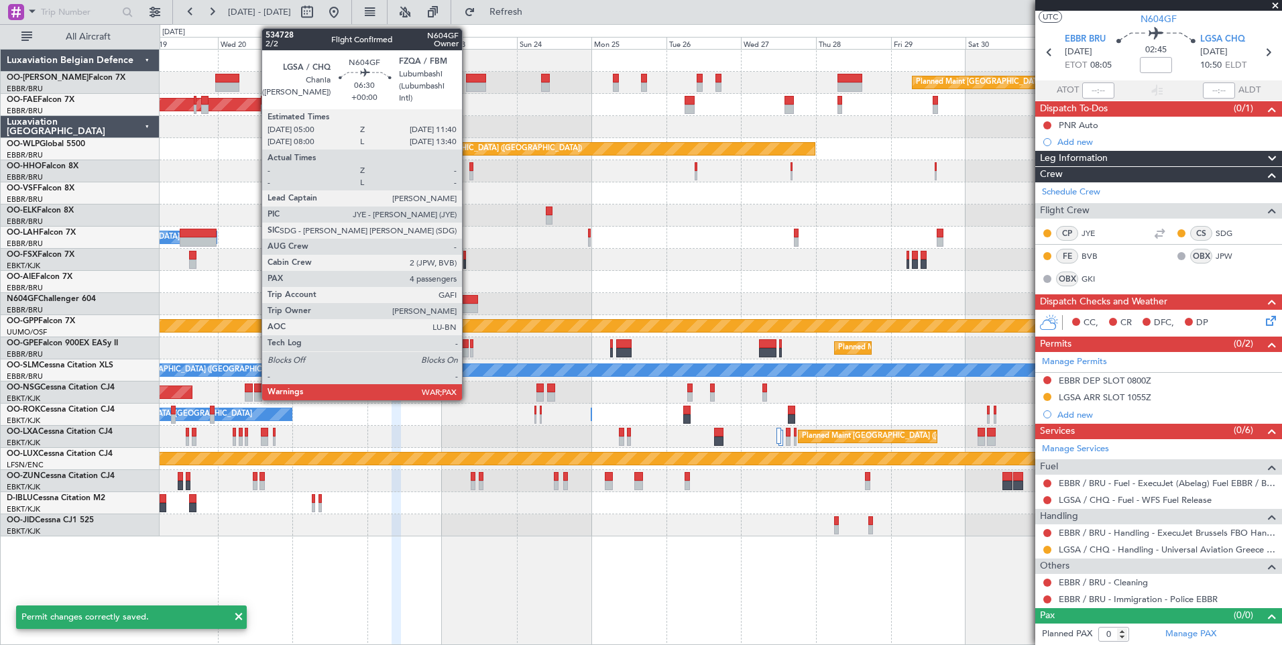
click at [468, 303] on div at bounding box center [467, 299] width 21 height 9
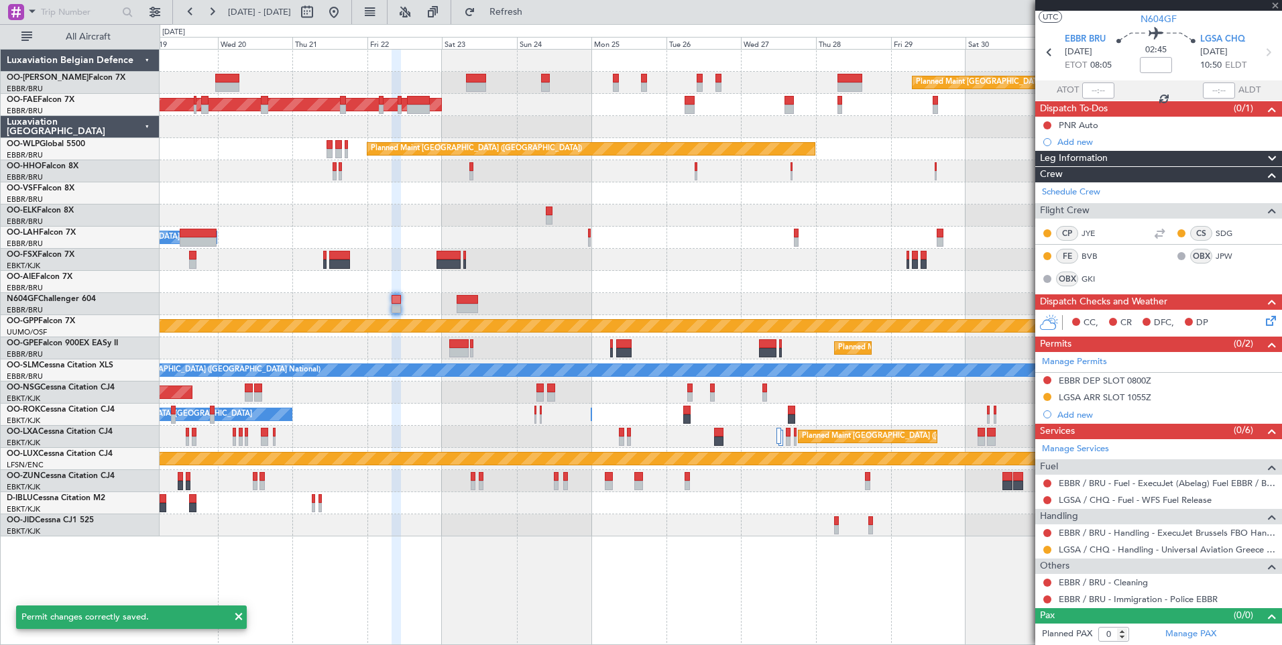
type input "4"
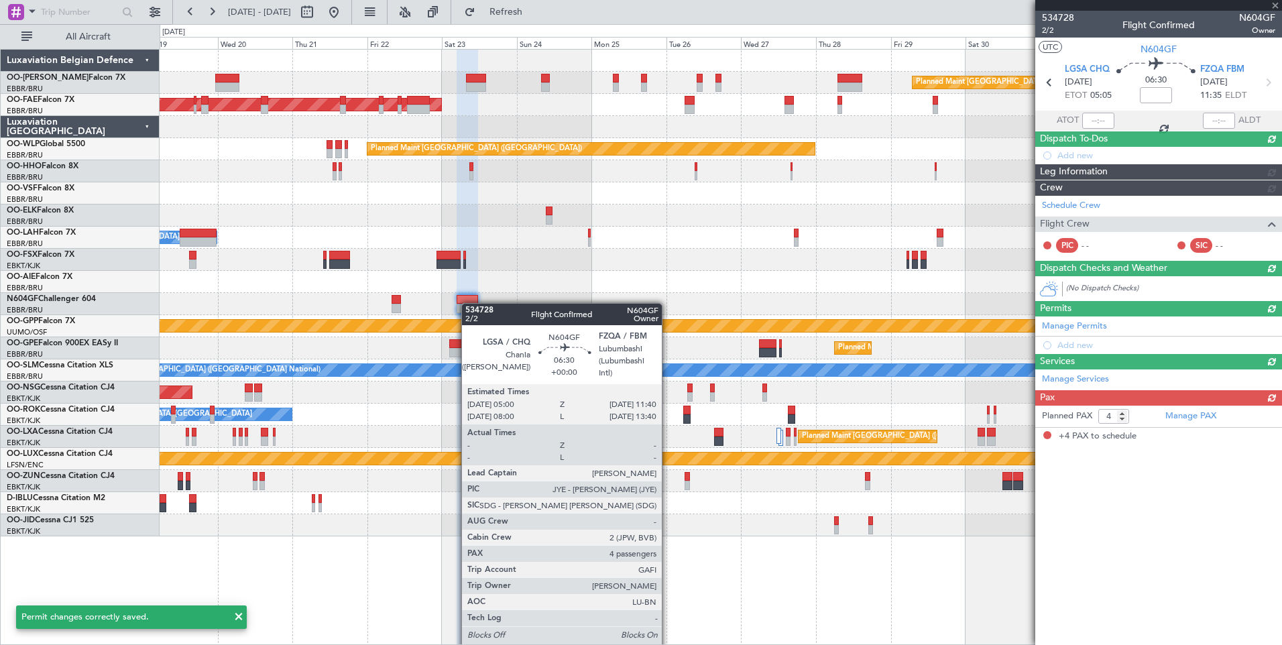
scroll to position [0, 0]
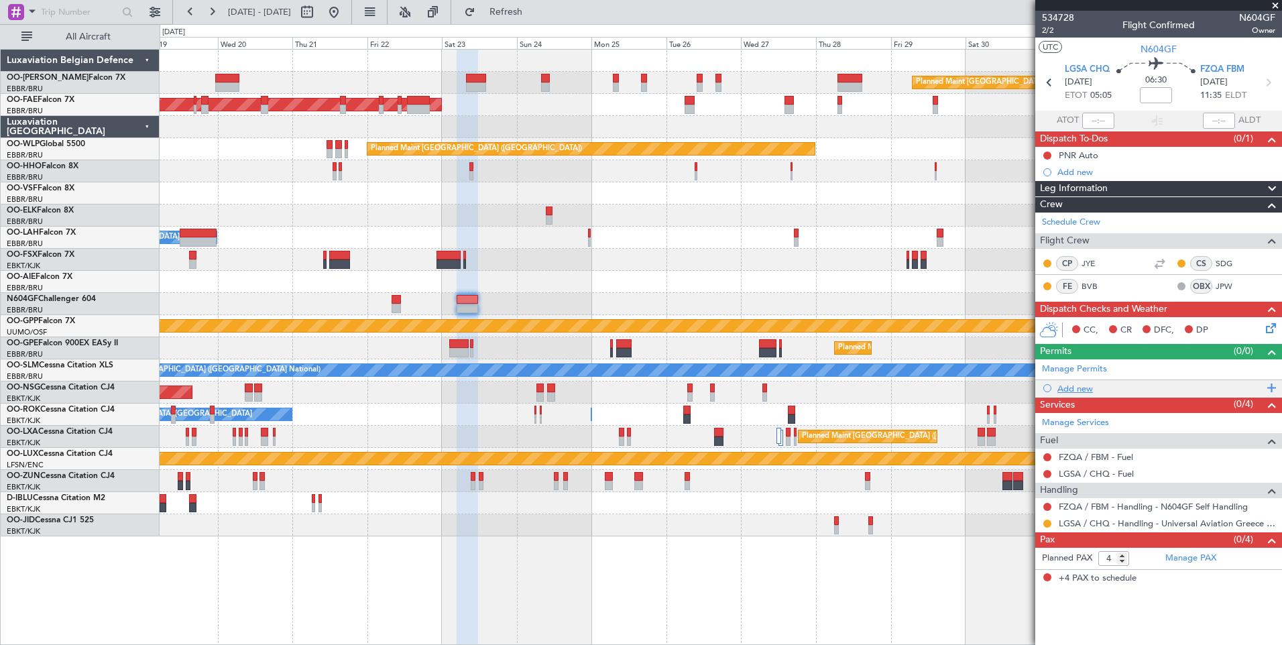
click at [1071, 389] on div "Add new" at bounding box center [1161, 388] width 206 height 11
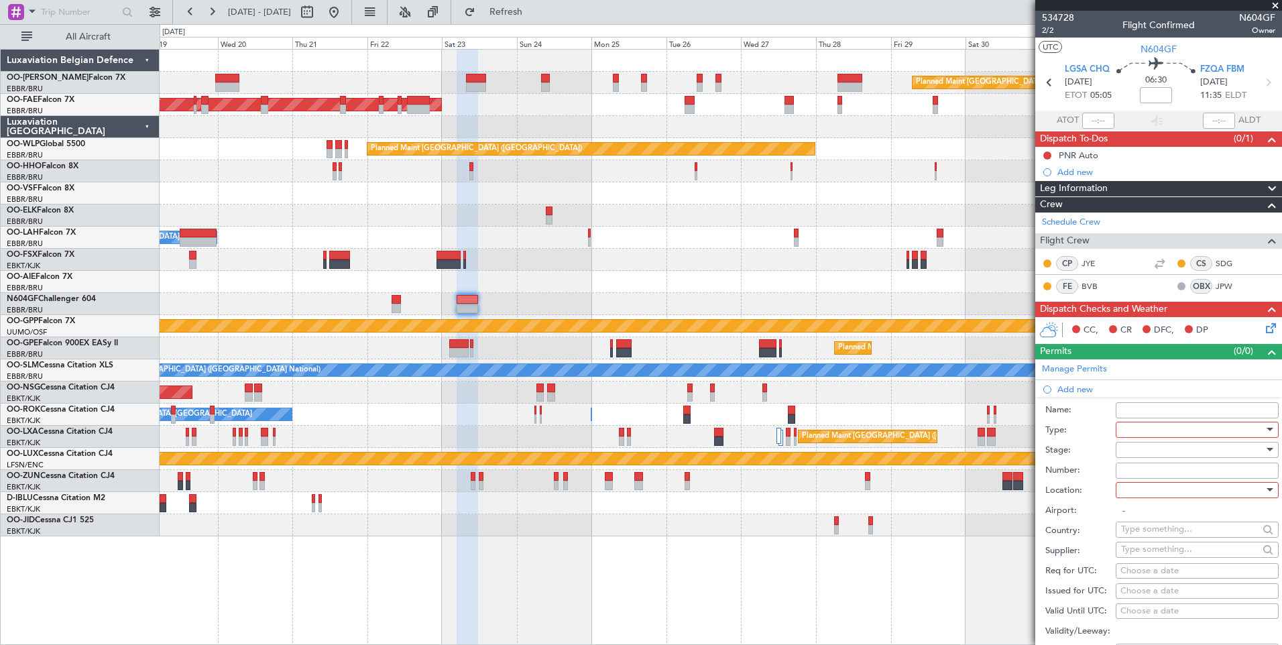
click at [1140, 431] on div at bounding box center [1192, 430] width 143 height 20
click at [1148, 551] on span "Slot" at bounding box center [1192, 556] width 141 height 20
click at [1155, 444] on div at bounding box center [1192, 450] width 143 height 20
click at [1158, 499] on span "Not Requested" at bounding box center [1192, 497] width 141 height 20
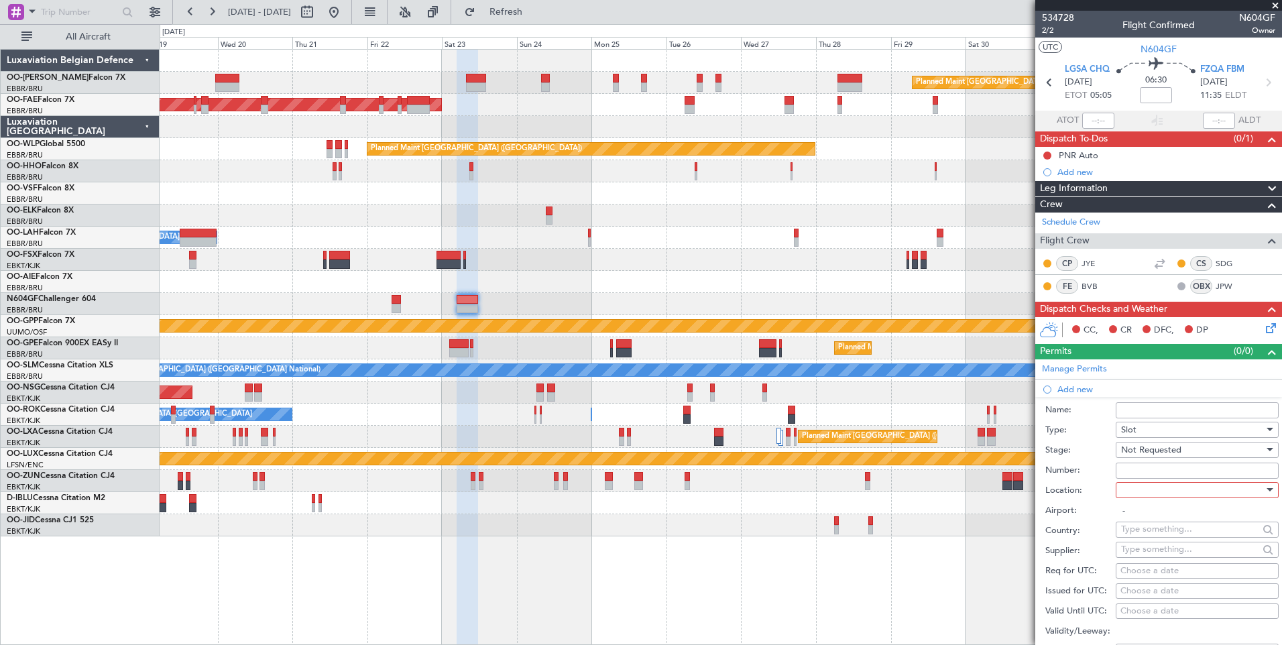
click at [1158, 490] on div at bounding box center [1192, 490] width 143 height 20
click at [1147, 453] on div at bounding box center [641, 322] width 1282 height 645
click at [1148, 452] on span "Not Requested" at bounding box center [1151, 450] width 60 height 12
drag, startPoint x: 1148, startPoint y: 452, endPoint x: 1150, endPoint y: 538, distance: 85.9
click at [1150, 538] on span "Requested" at bounding box center [1192, 537] width 141 height 20
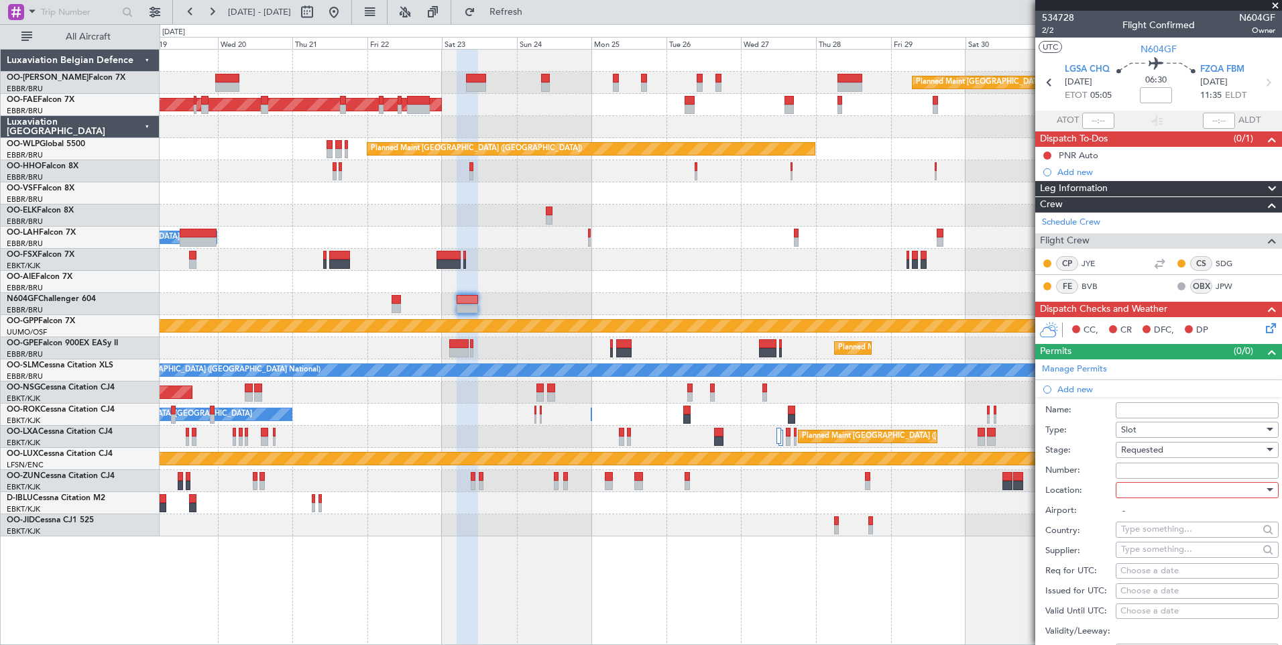
click at [1142, 496] on div at bounding box center [1192, 490] width 143 height 20
click at [1152, 516] on span "Departure" at bounding box center [1192, 517] width 141 height 20
type input "LGSA / CHQ"
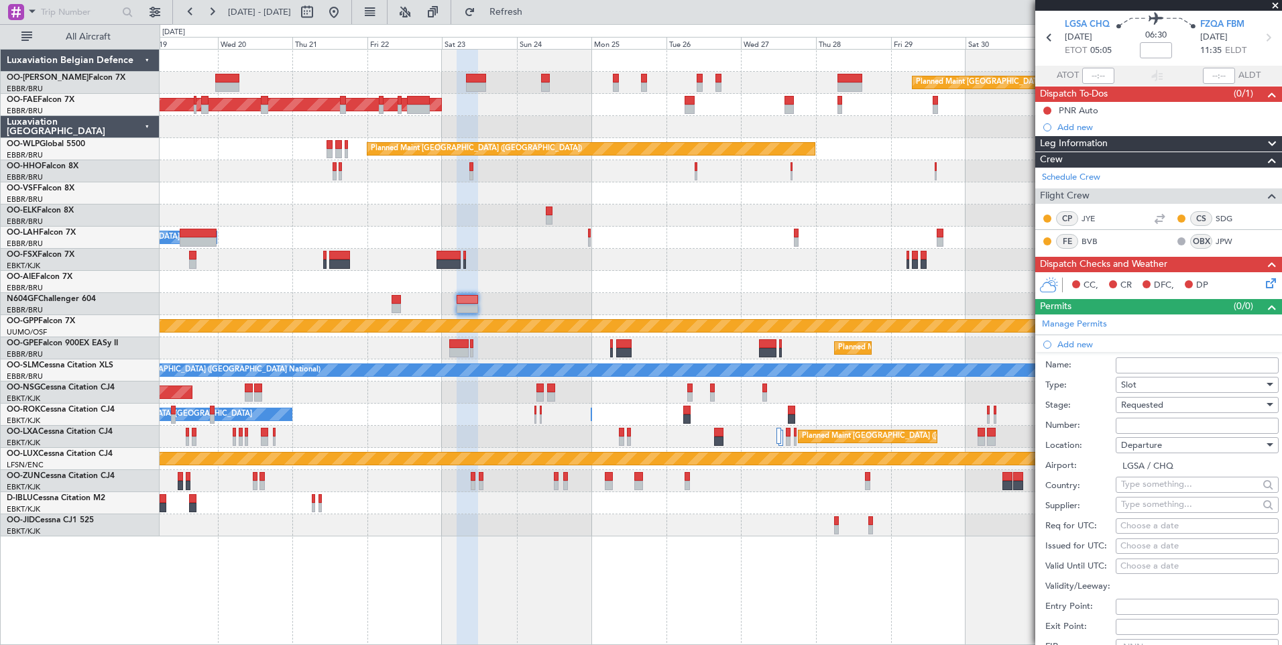
scroll to position [67, 0]
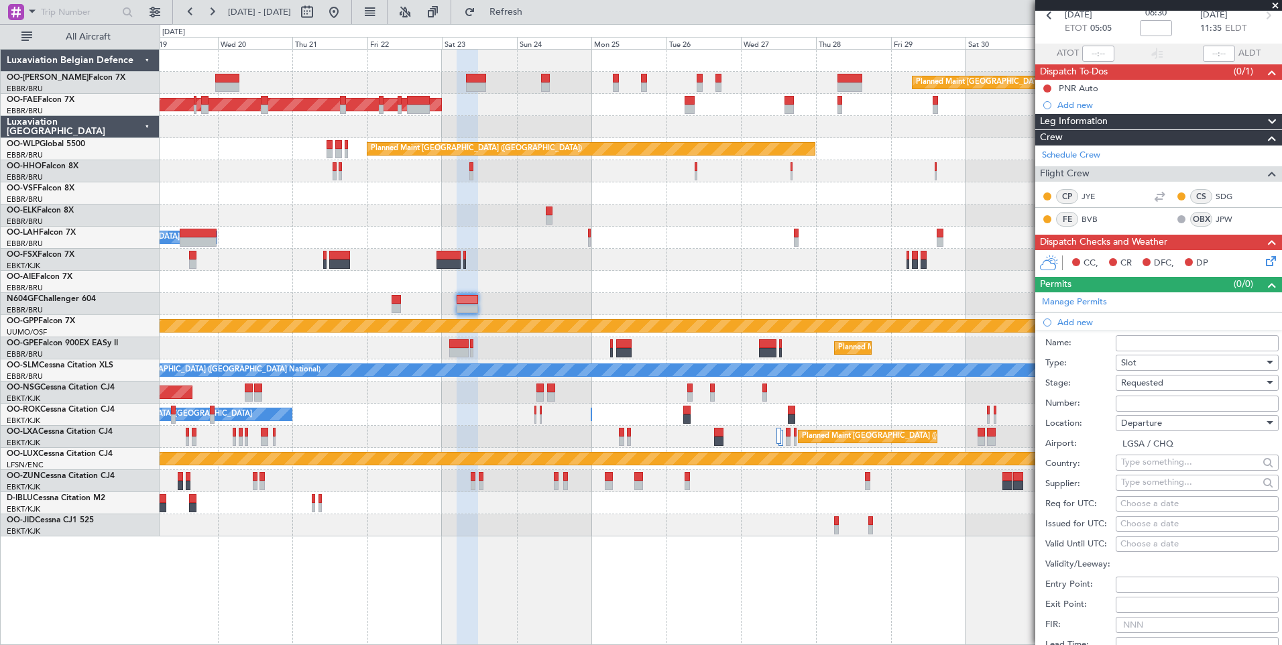
click at [1138, 504] on div "Choose a date" at bounding box center [1198, 504] width 154 height 13
select select "8"
select select "2025"
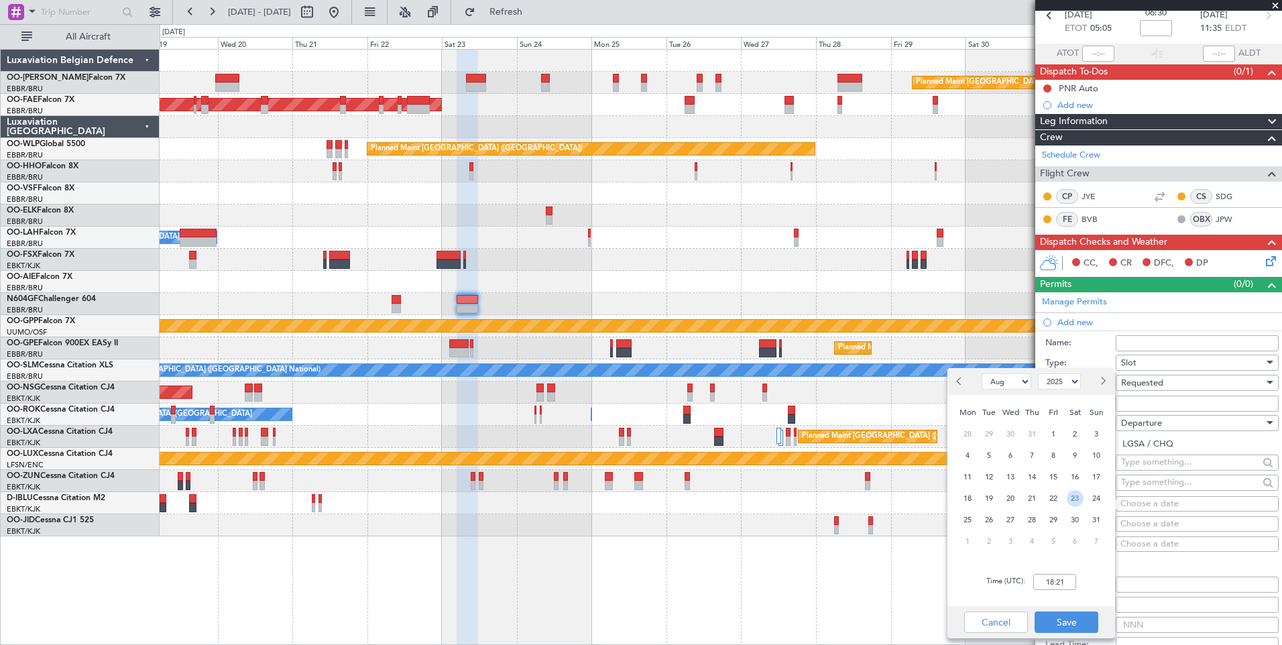
click at [1070, 496] on span "23" at bounding box center [1075, 498] width 17 height 17
click at [1062, 574] on input "00:00" at bounding box center [1055, 582] width 43 height 16
type input "05:00"
click at [1074, 615] on button "Save" at bounding box center [1067, 622] width 64 height 21
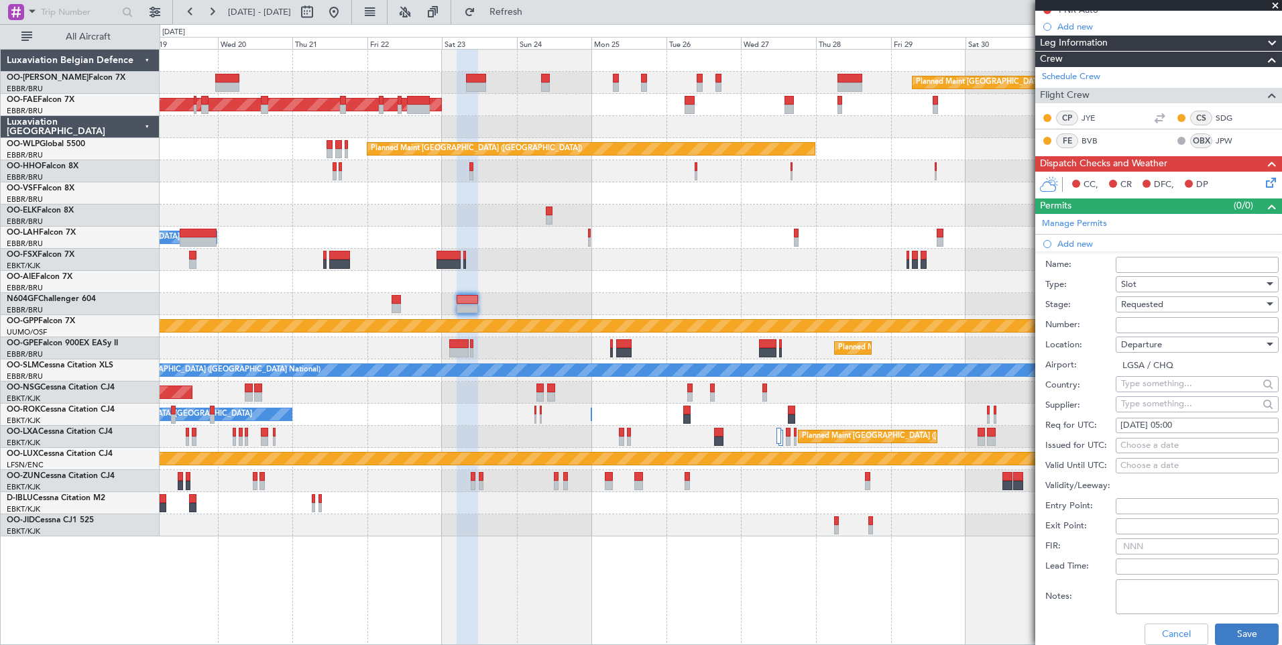
scroll to position [268, 0]
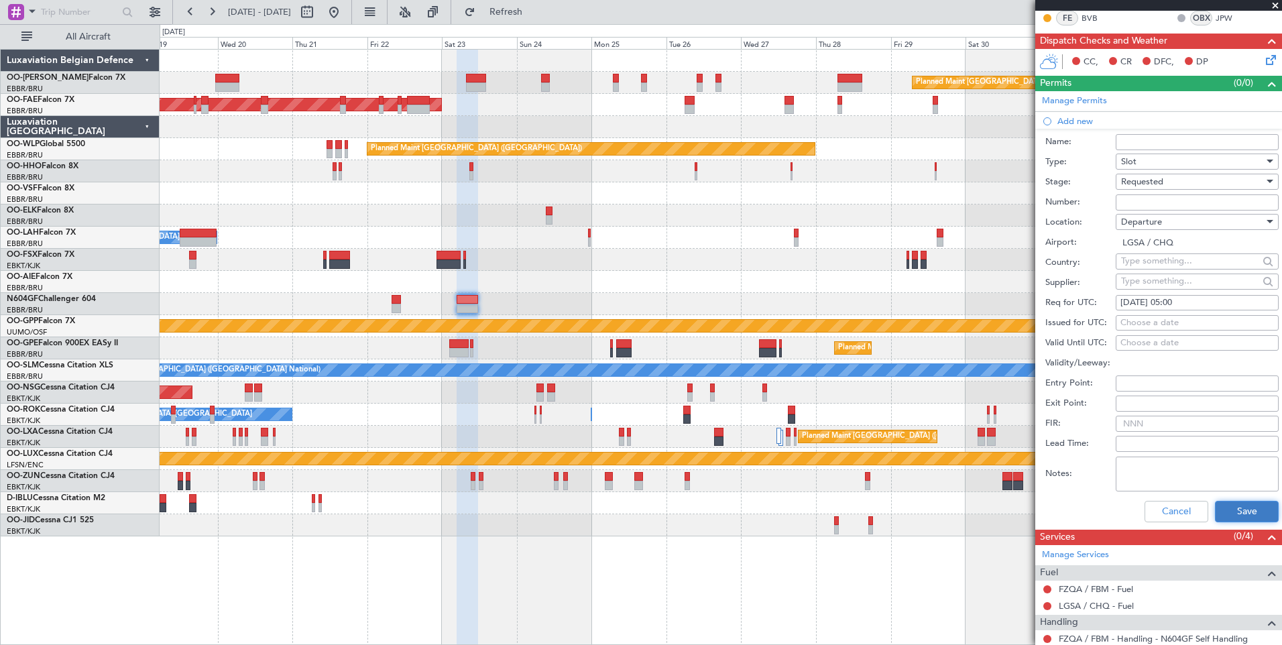
click at [1248, 514] on button "Save" at bounding box center [1247, 511] width 64 height 21
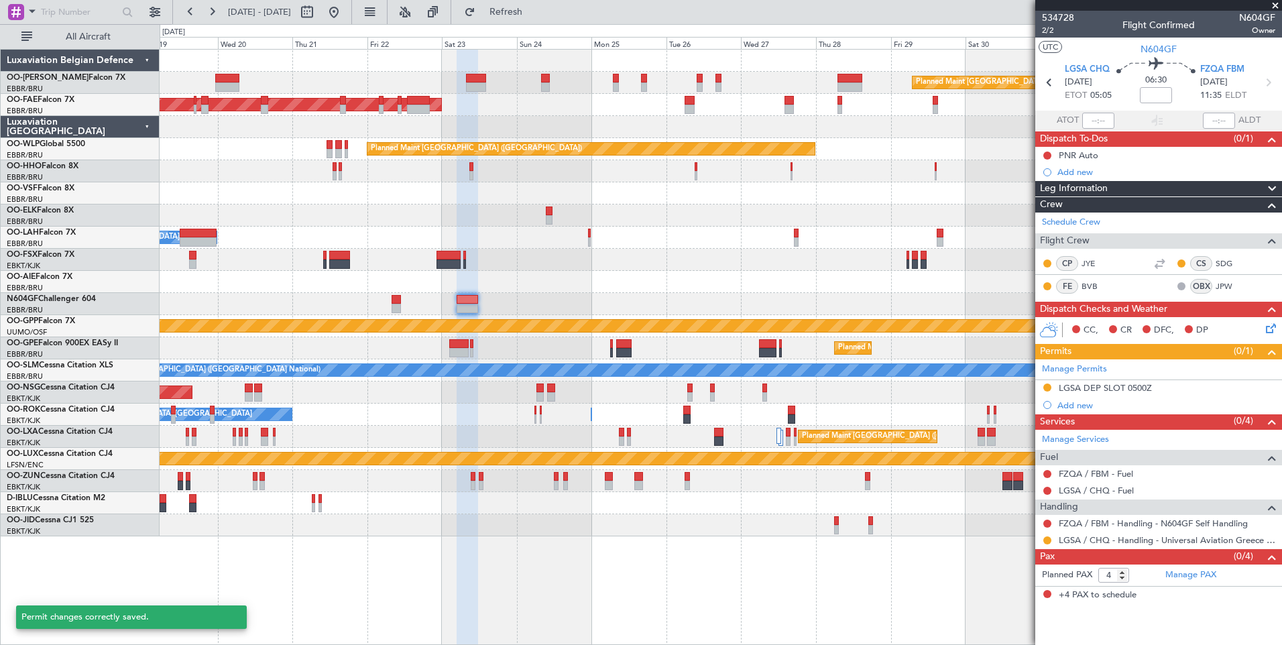
scroll to position [0, 0]
click at [1114, 525] on link "FZQA / FBM - Handling - N604GF Self Handling" at bounding box center [1153, 523] width 189 height 11
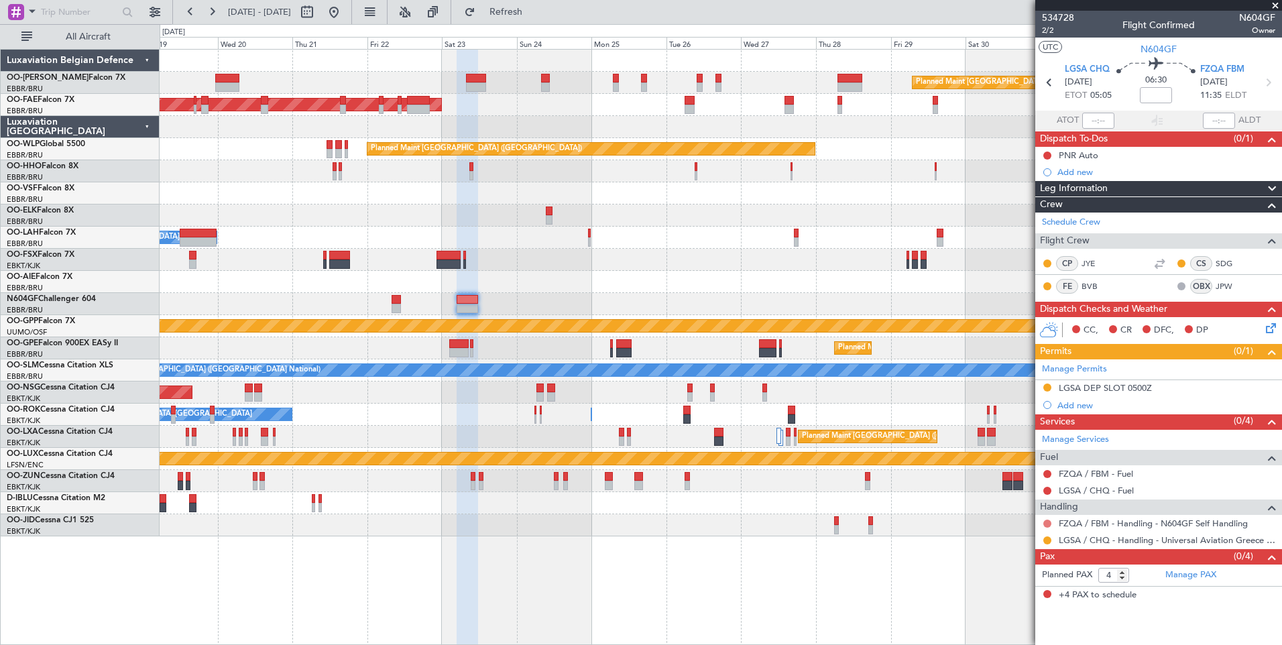
click at [1050, 523] on button at bounding box center [1048, 524] width 8 height 8
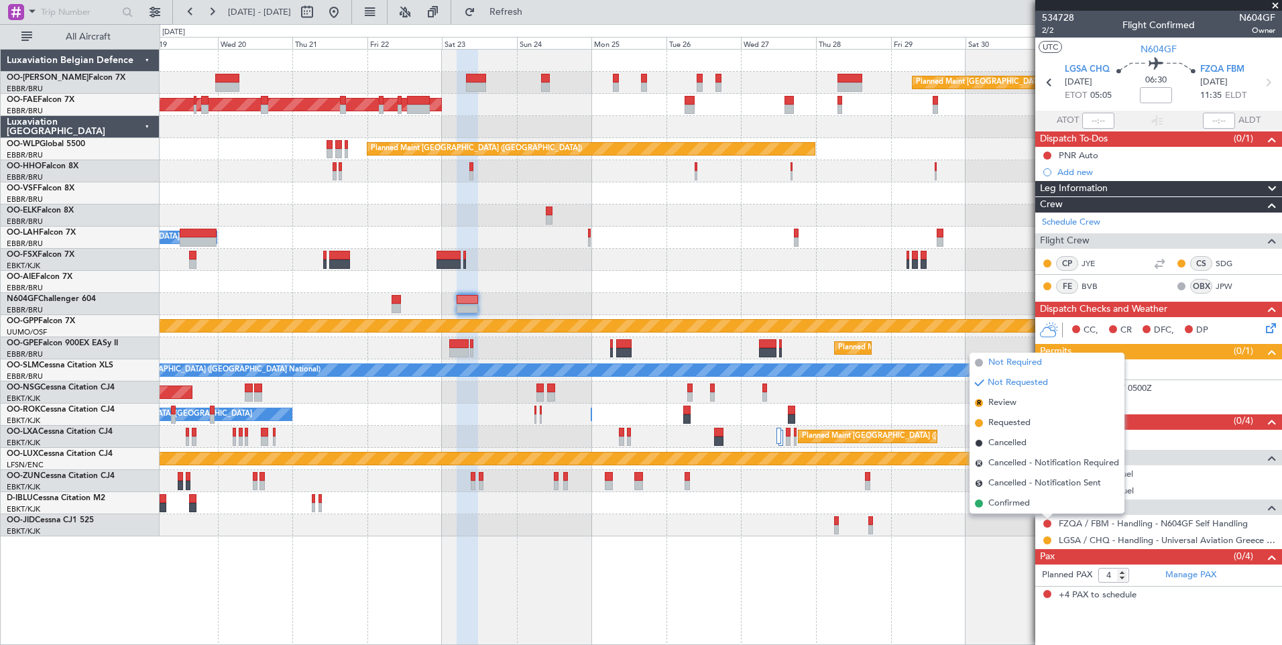
click at [1013, 361] on span "Not Required" at bounding box center [1016, 362] width 54 height 13
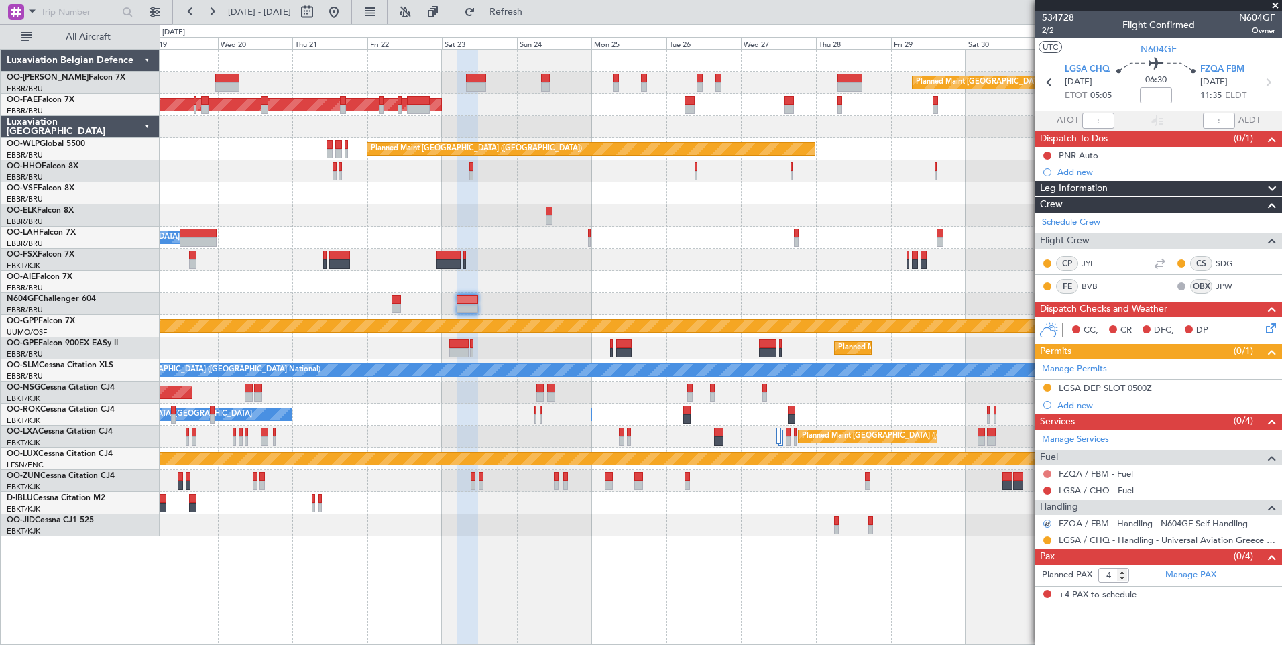
click at [1051, 472] on button at bounding box center [1048, 474] width 8 height 8
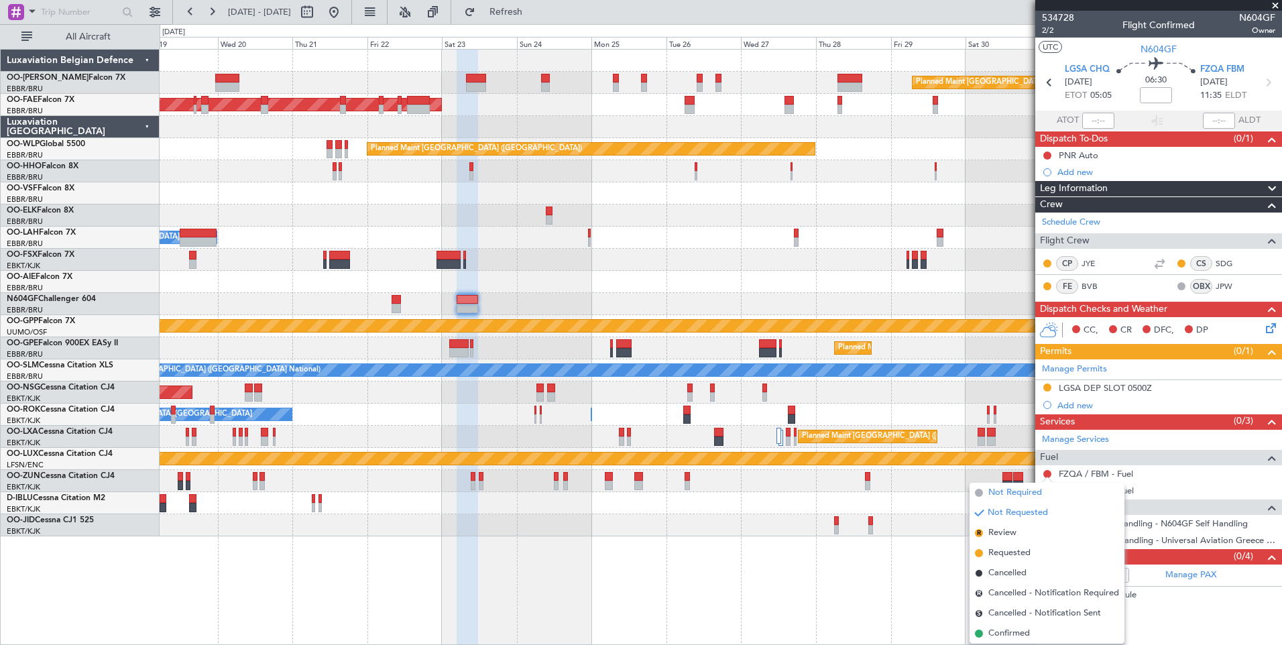
click at [1025, 494] on span "Not Required" at bounding box center [1016, 492] width 54 height 13
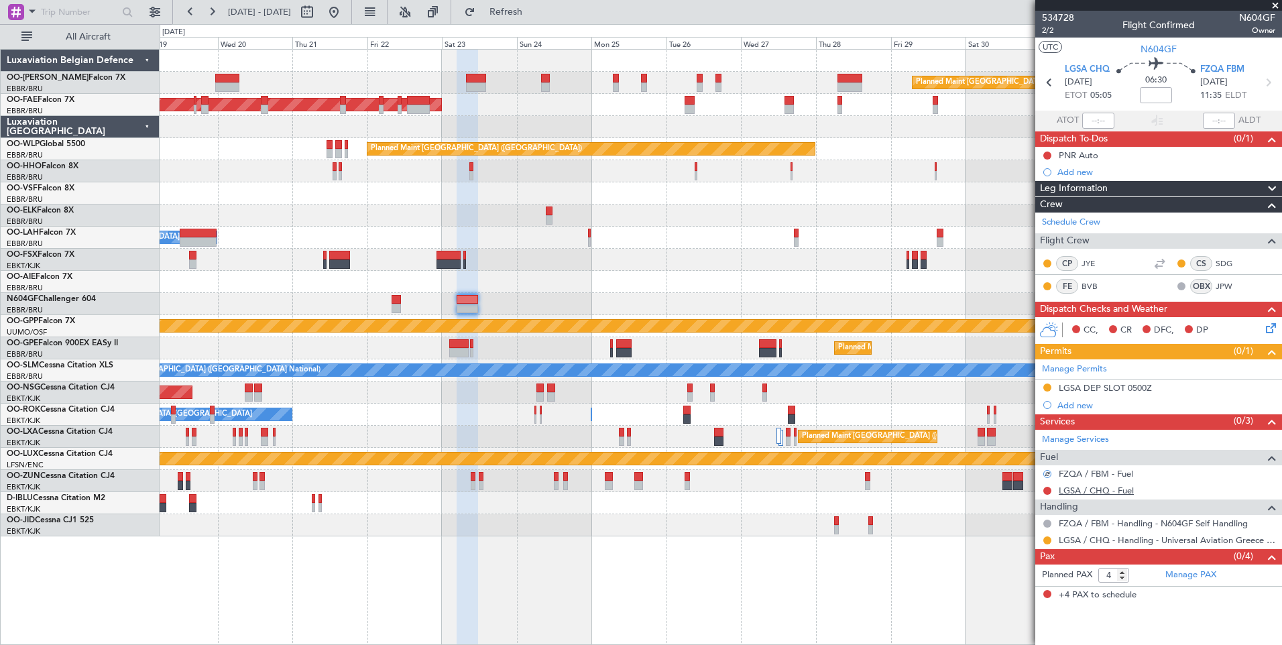
click at [1078, 493] on link "LGSA / CHQ - Fuel" at bounding box center [1096, 490] width 75 height 11
click at [533, 401] on div "Planned Maint [GEOGRAPHIC_DATA] ([GEOGRAPHIC_DATA])" at bounding box center [721, 393] width 1122 height 22
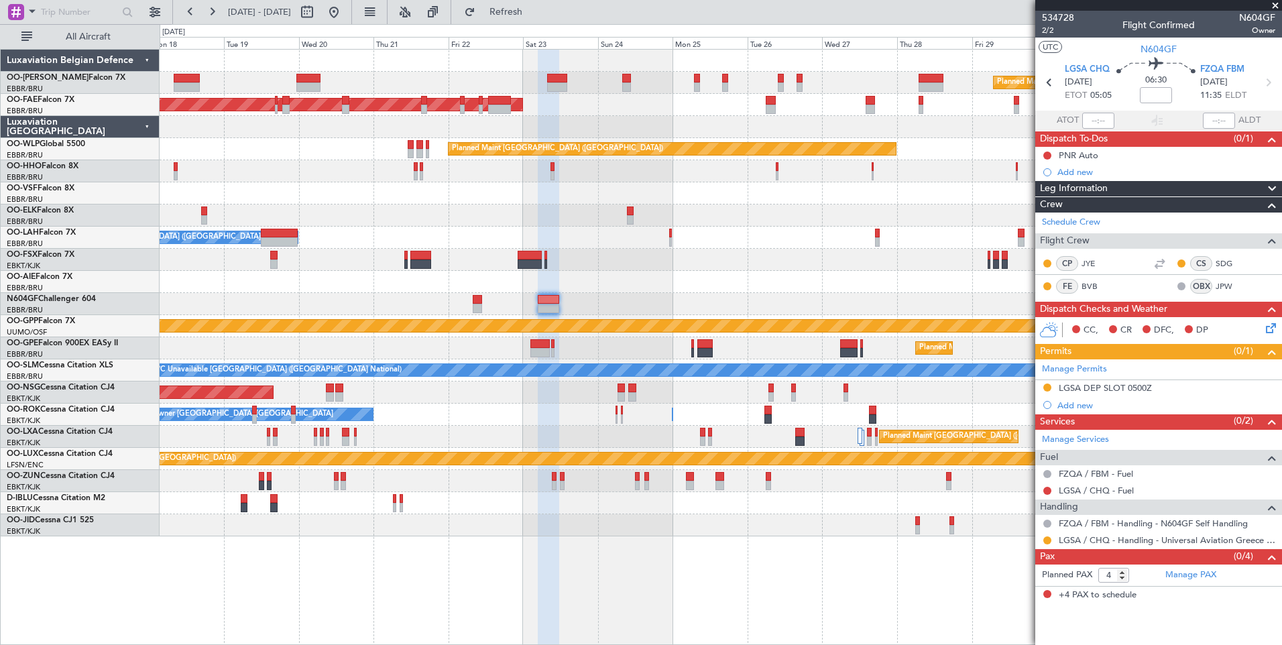
click at [789, 255] on div "Planned Maint Brussels (Brussels National) Planned Maint Brussels (Brussels Nat…" at bounding box center [721, 293] width 1122 height 487
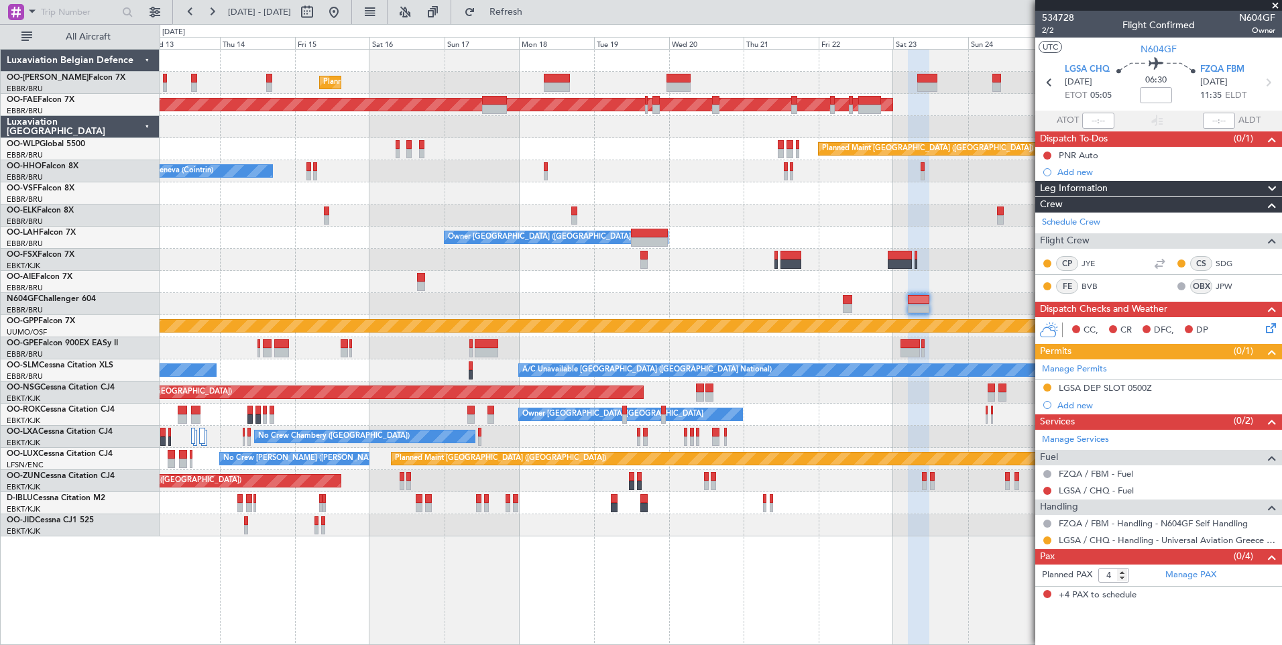
click at [1070, 276] on fb-app "18 Aug 2025 - 02 Sep 2025 Refresh Quick Links All Aircraft Planned Maint Brusse…" at bounding box center [641, 327] width 1282 height 635
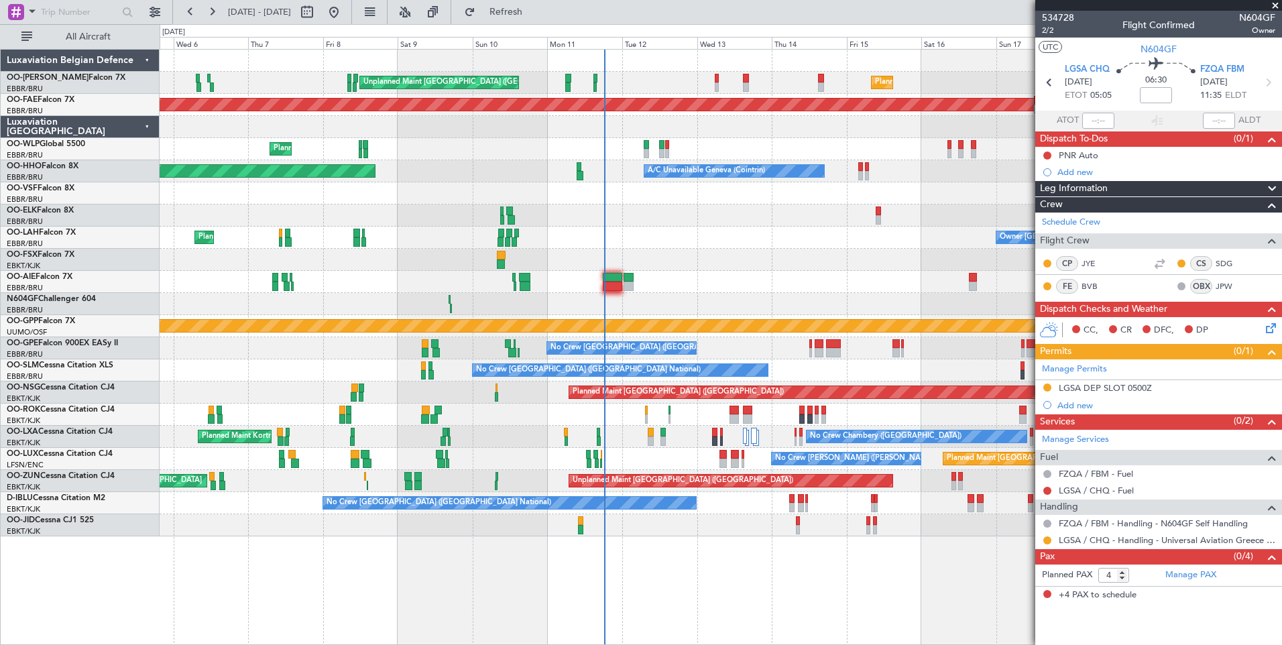
click at [251, 300] on div "Planned Maint Brussels (Brussels National) Unplanned Maint Brussels (Brussels N…" at bounding box center [721, 293] width 1122 height 487
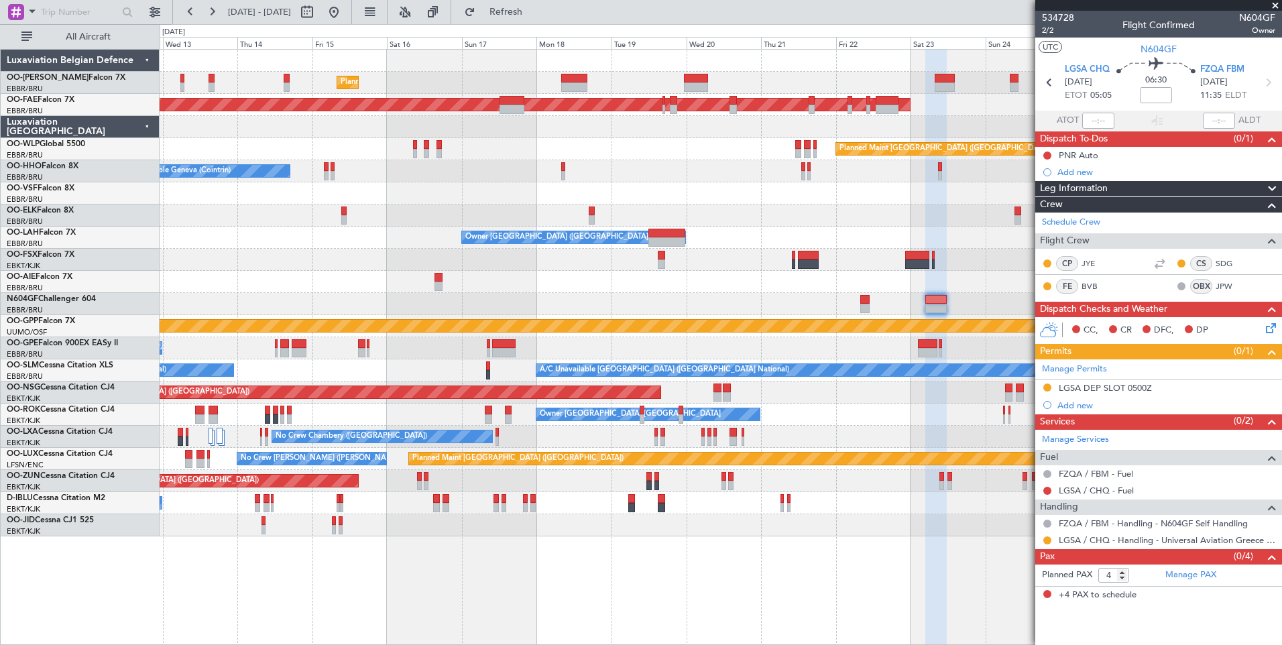
click at [421, 298] on div "Planned Maint Brussels (Brussels National) Planned Maint Brussels (Brussels Nat…" at bounding box center [721, 293] width 1122 height 487
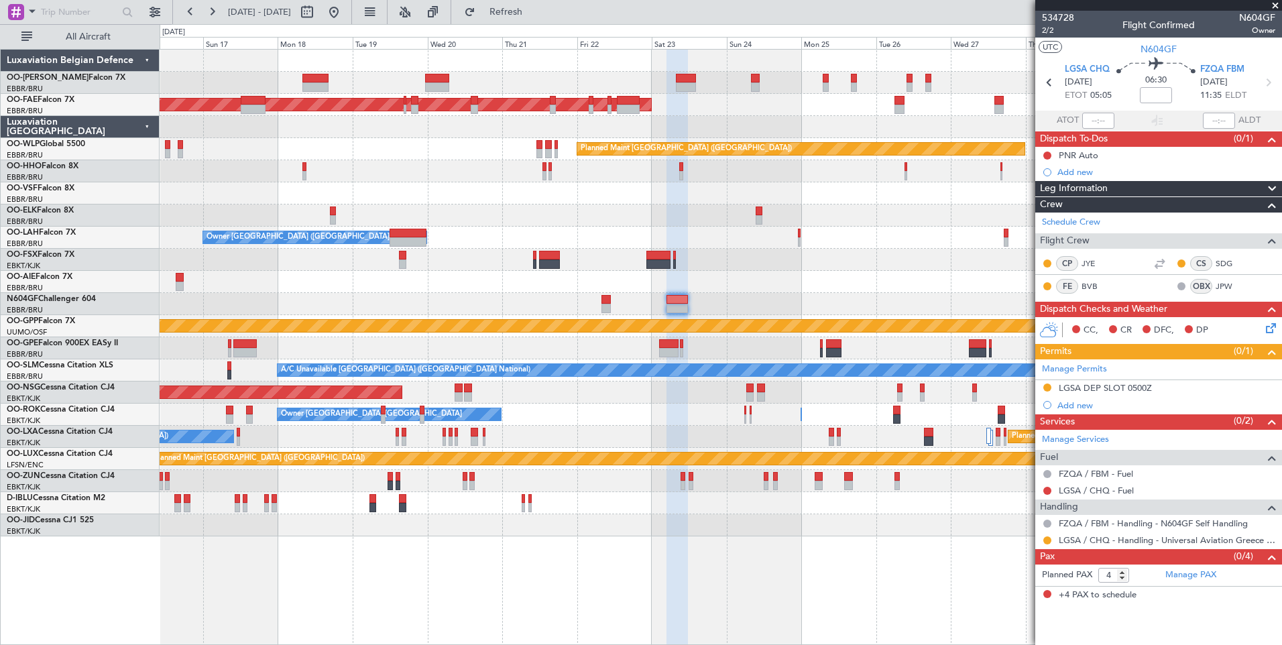
click at [392, 300] on div at bounding box center [721, 304] width 1122 height 22
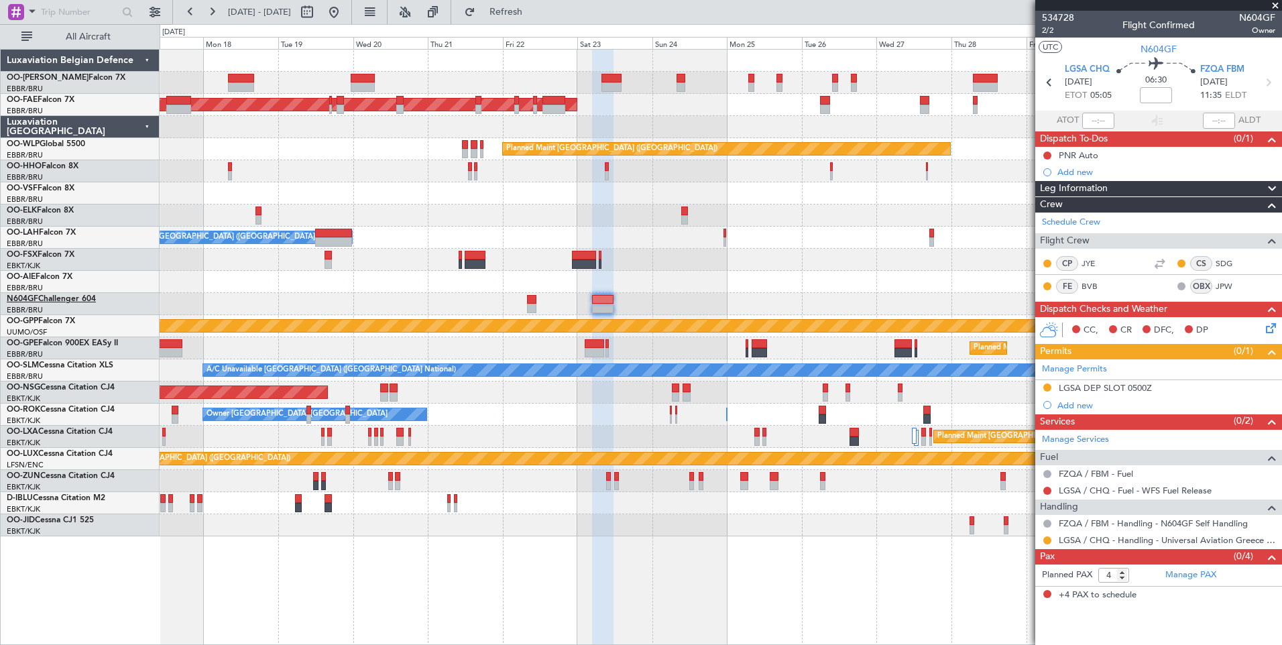
click at [58, 298] on link "N604GF Challenger 604" at bounding box center [51, 299] width 89 height 8
click at [1225, 253] on div "CP JYE CS SDG FE BVB OBX JPW" at bounding box center [1158, 276] width 241 height 46
click at [1225, 262] on link "SDG" at bounding box center [1231, 264] width 30 height 12
click at [1096, 288] on link "BVB" at bounding box center [1097, 286] width 30 height 12
click at [46, 298] on link "N604GF Challenger 604" at bounding box center [51, 299] width 89 height 8
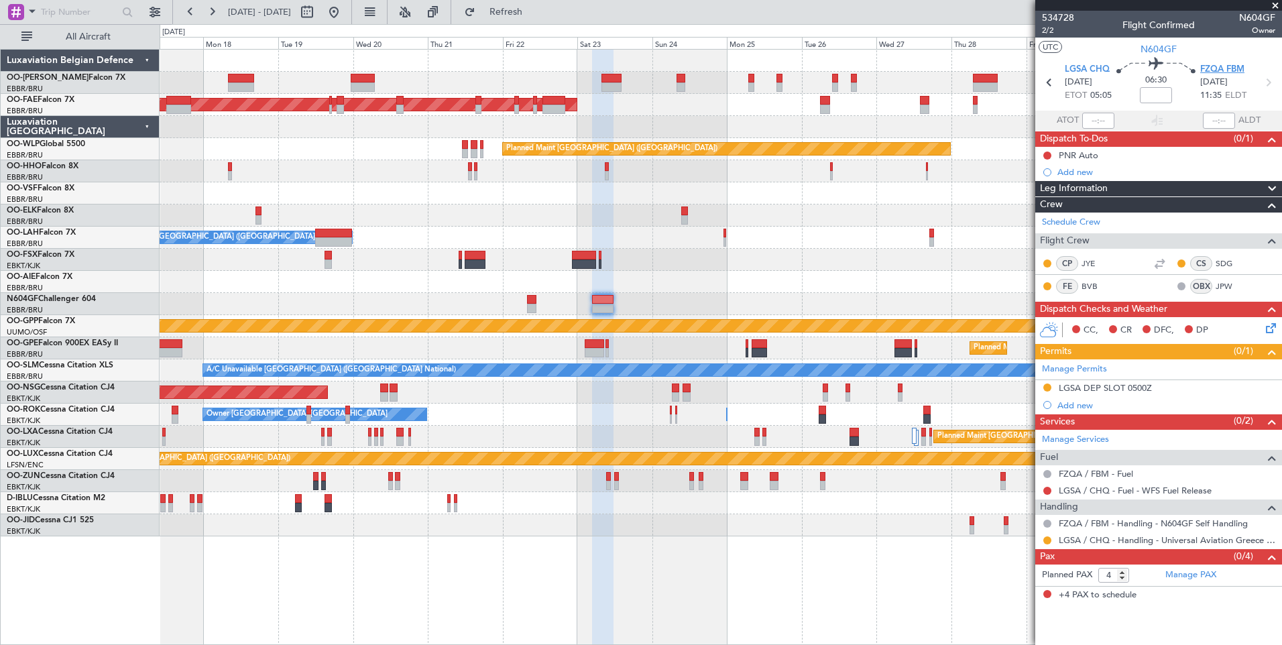
click at [1230, 68] on span "FZQA FBM" at bounding box center [1223, 69] width 44 height 13
click at [718, 318] on div "Planned Maint Brussels (Brussels National) Planned Maint Brussels (Brussels Nat…" at bounding box center [721, 293] width 1122 height 487
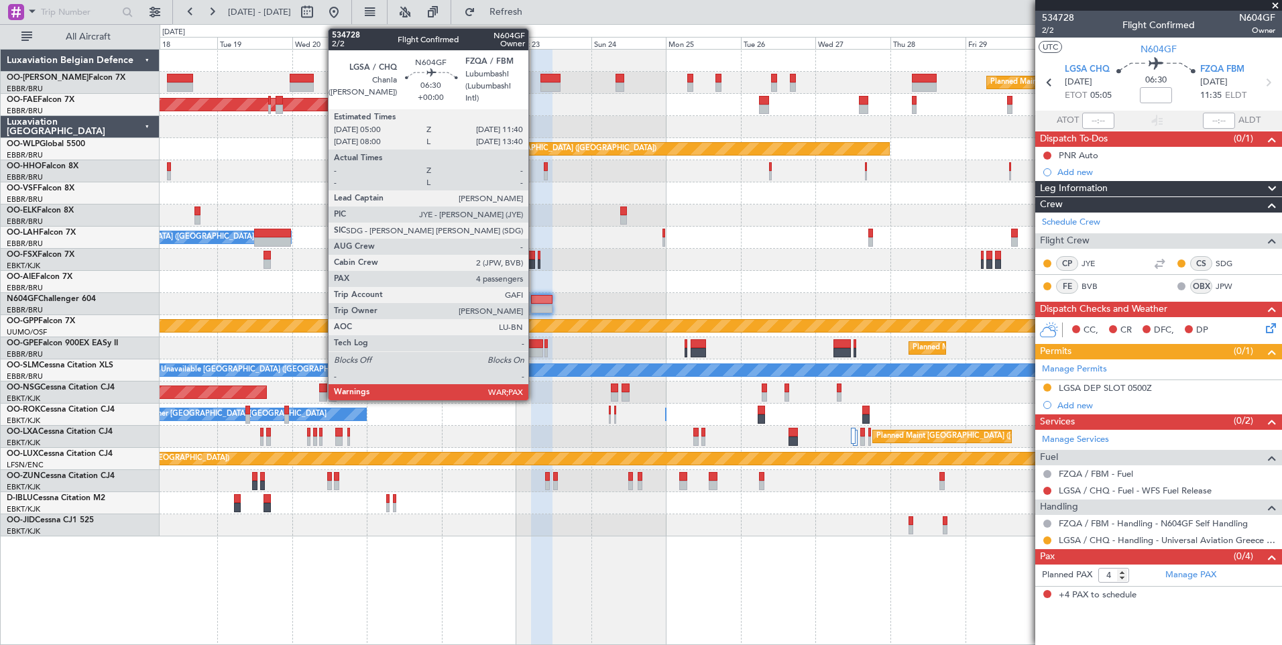
click at [535, 303] on div at bounding box center [541, 299] width 21 height 9
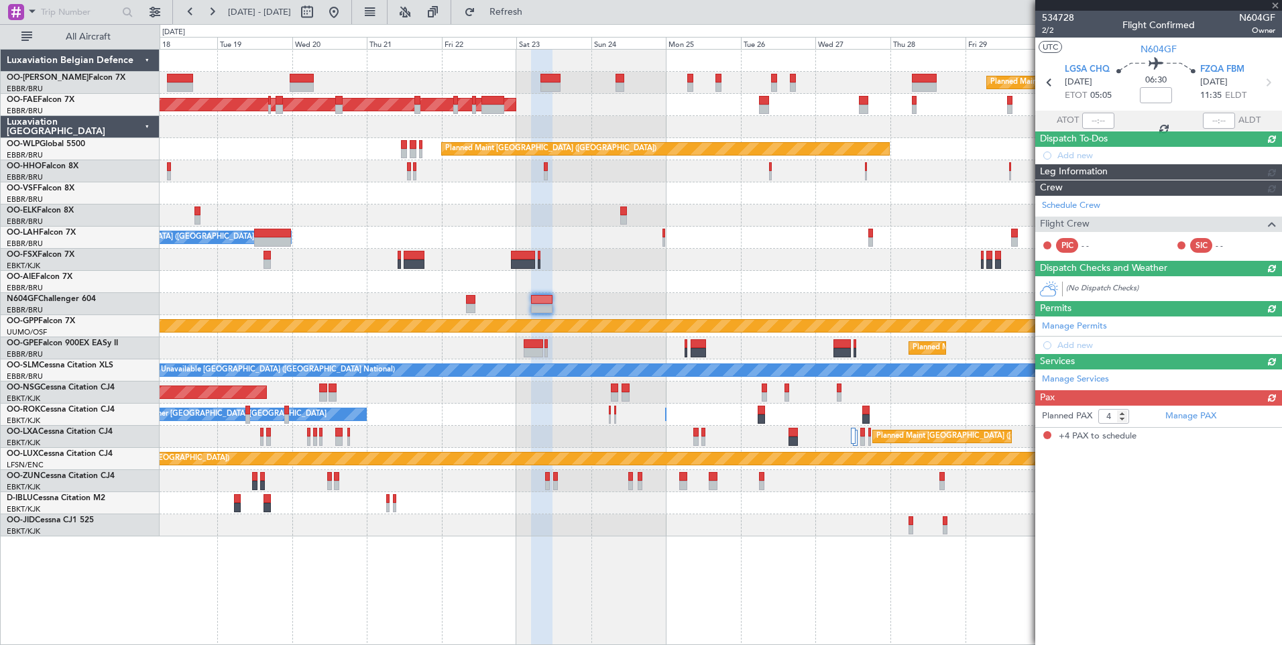
click at [1268, 370] on div "Manage Services" at bounding box center [1159, 380] width 247 height 20
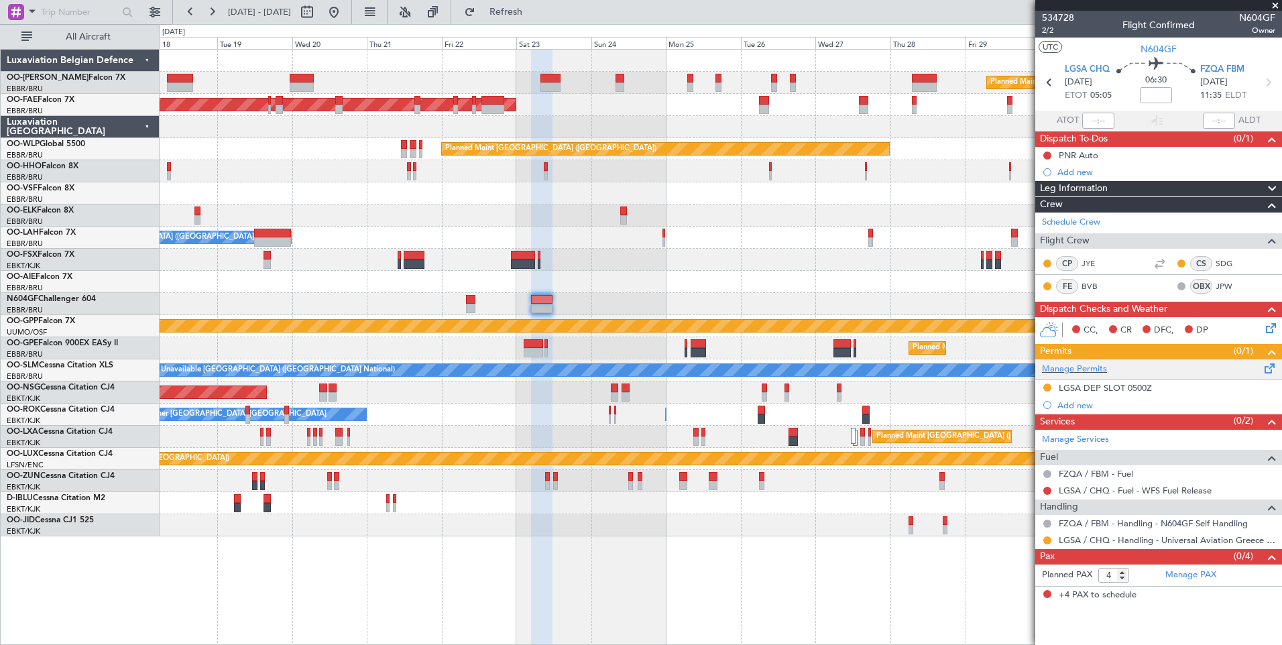
click at [1280, 368] on div "Manage Permits" at bounding box center [1159, 370] width 247 height 20
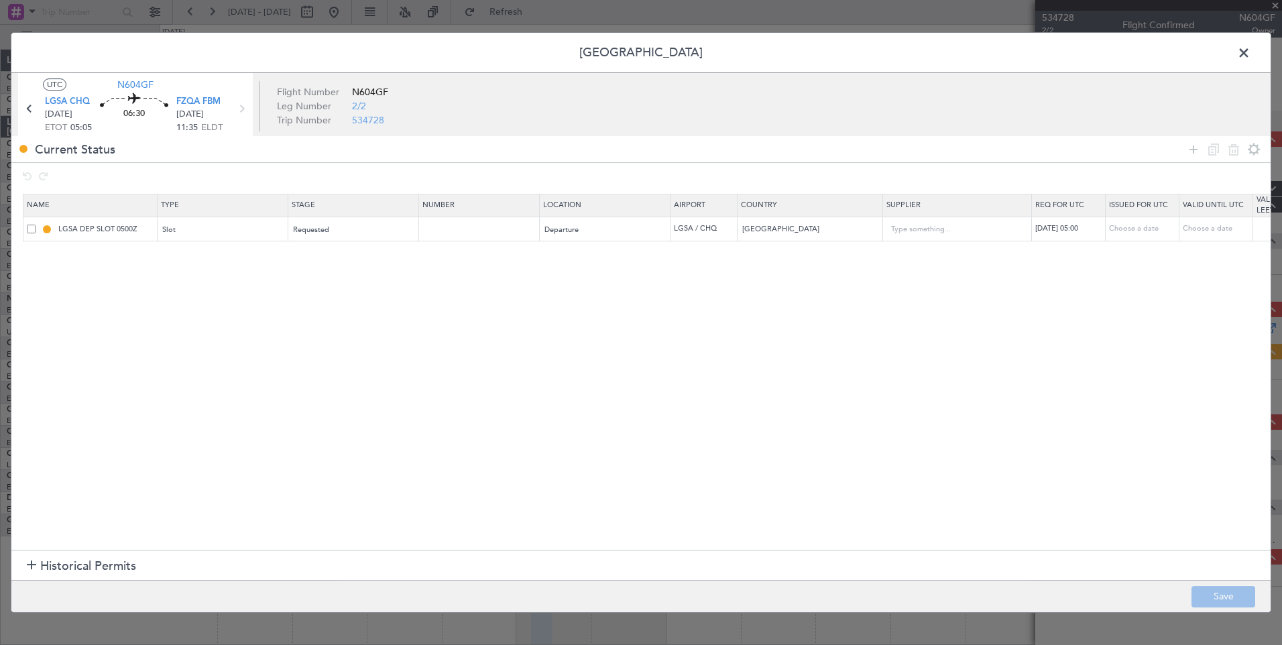
click at [1187, 154] on icon at bounding box center [1194, 150] width 16 height 16
click at [204, 254] on div "Type" at bounding box center [219, 255] width 111 height 20
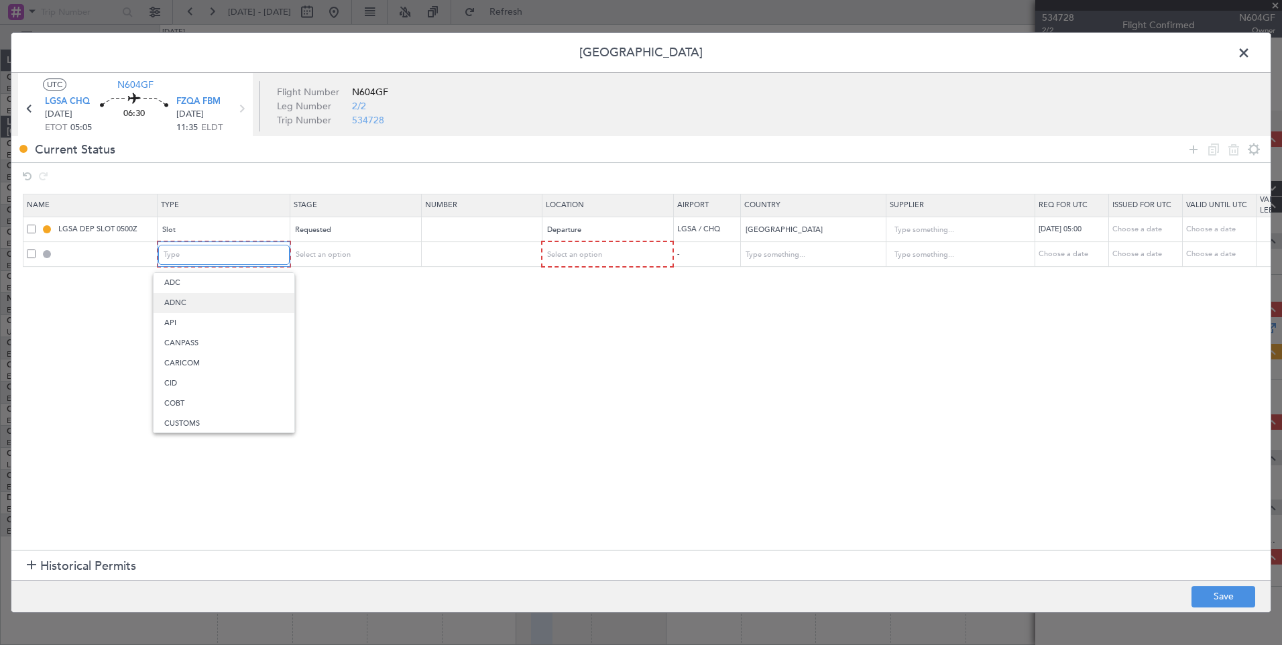
scroll to position [249, 0]
click at [199, 393] on span "Overflight" at bounding box center [223, 396] width 119 height 20
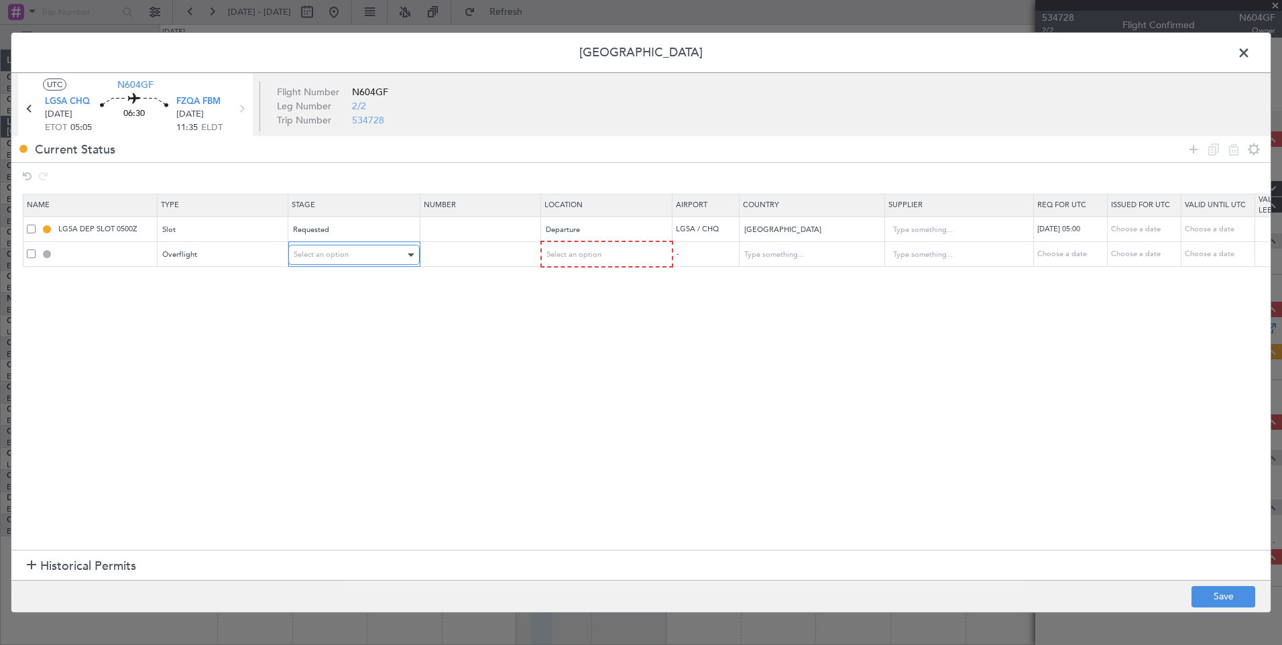
click at [343, 265] on div "Select an option" at bounding box center [349, 255] width 111 height 20
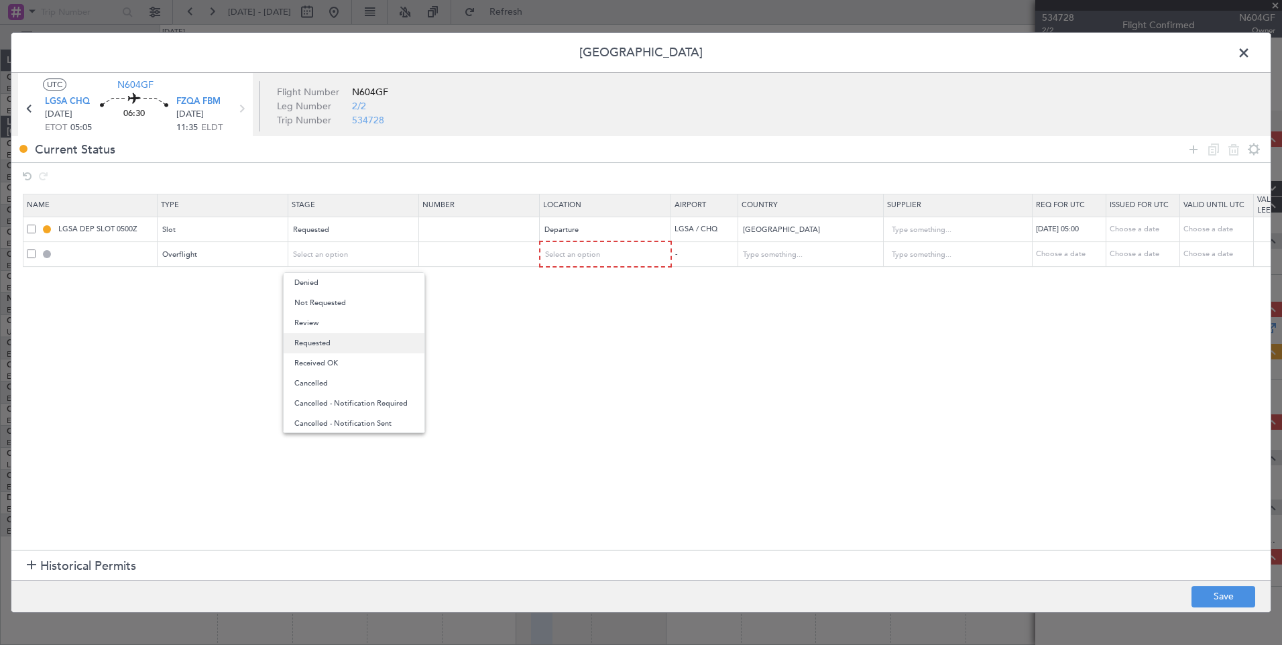
click at [333, 339] on span "Requested" at bounding box center [353, 343] width 119 height 20
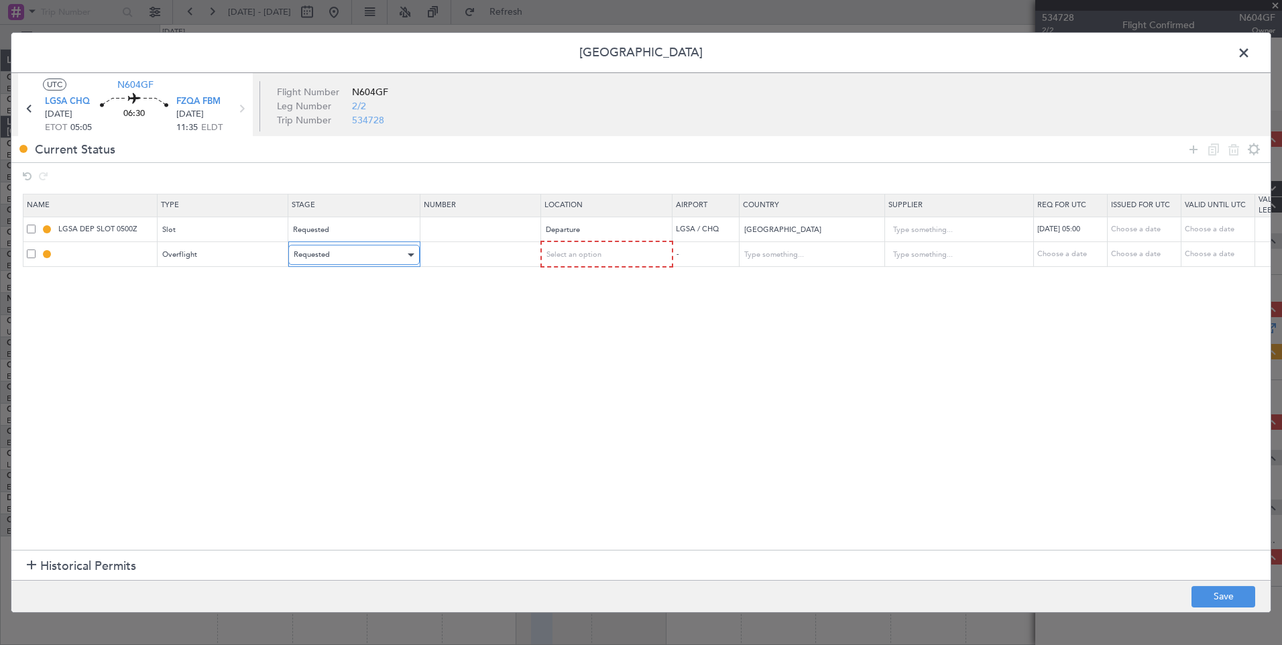
click at [371, 255] on div "Requested" at bounding box center [349, 255] width 111 height 20
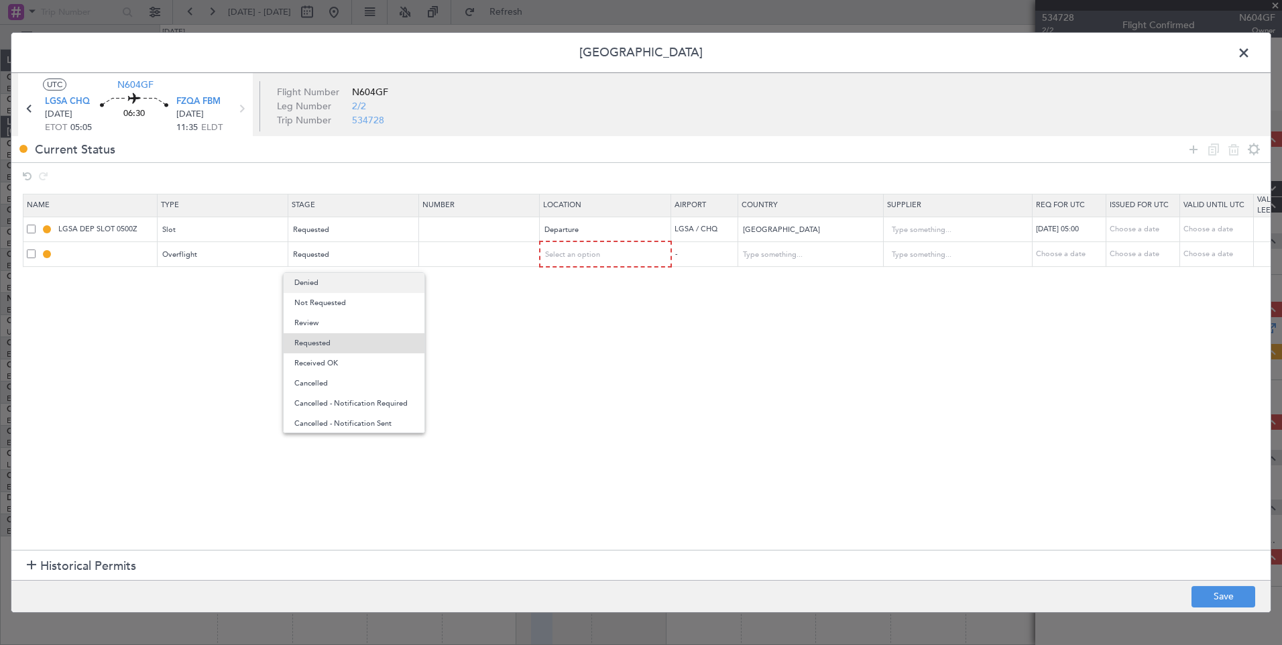
click at [354, 287] on span "Denied" at bounding box center [353, 283] width 119 height 20
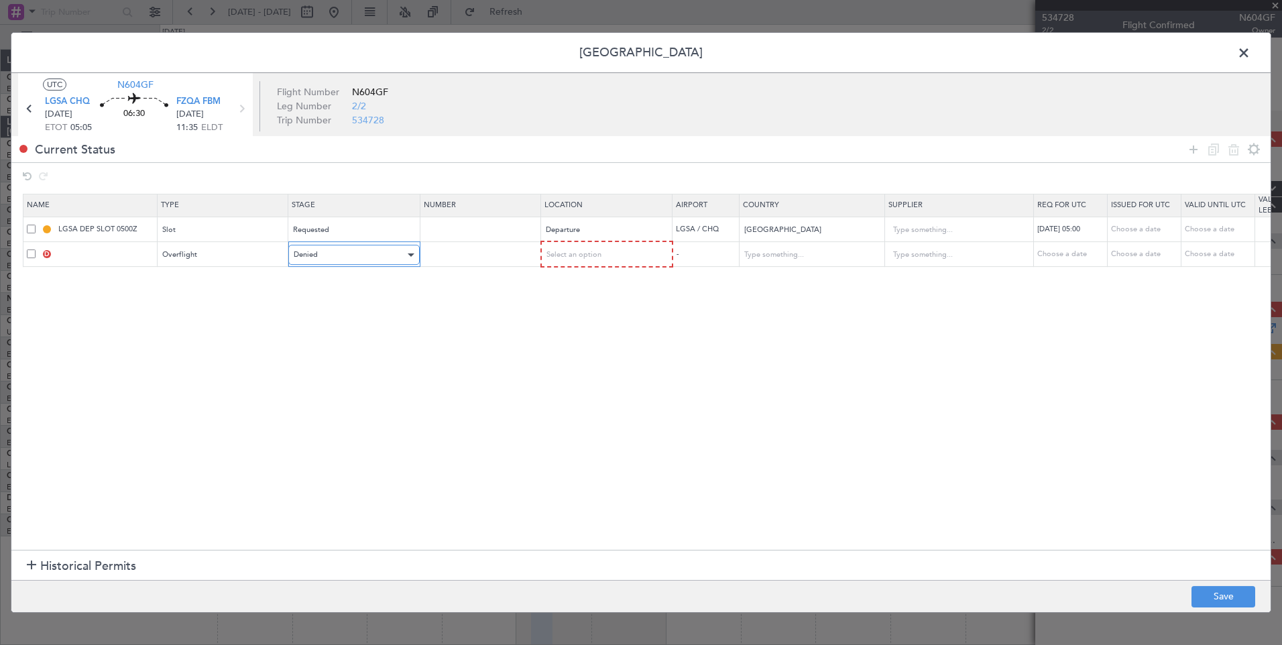
click at [342, 249] on div "Denied" at bounding box center [349, 255] width 111 height 20
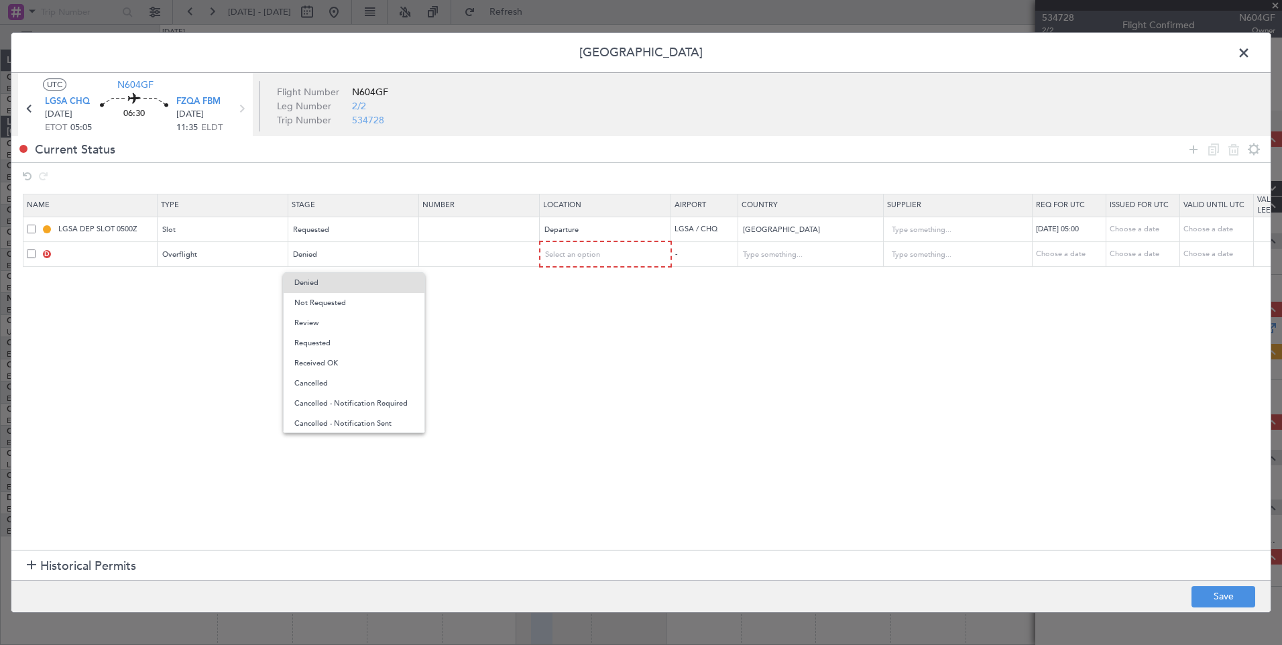
drag, startPoint x: 337, startPoint y: 298, endPoint x: 355, endPoint y: 299, distance: 18.8
click at [337, 299] on span "Not Requested" at bounding box center [353, 303] width 119 height 20
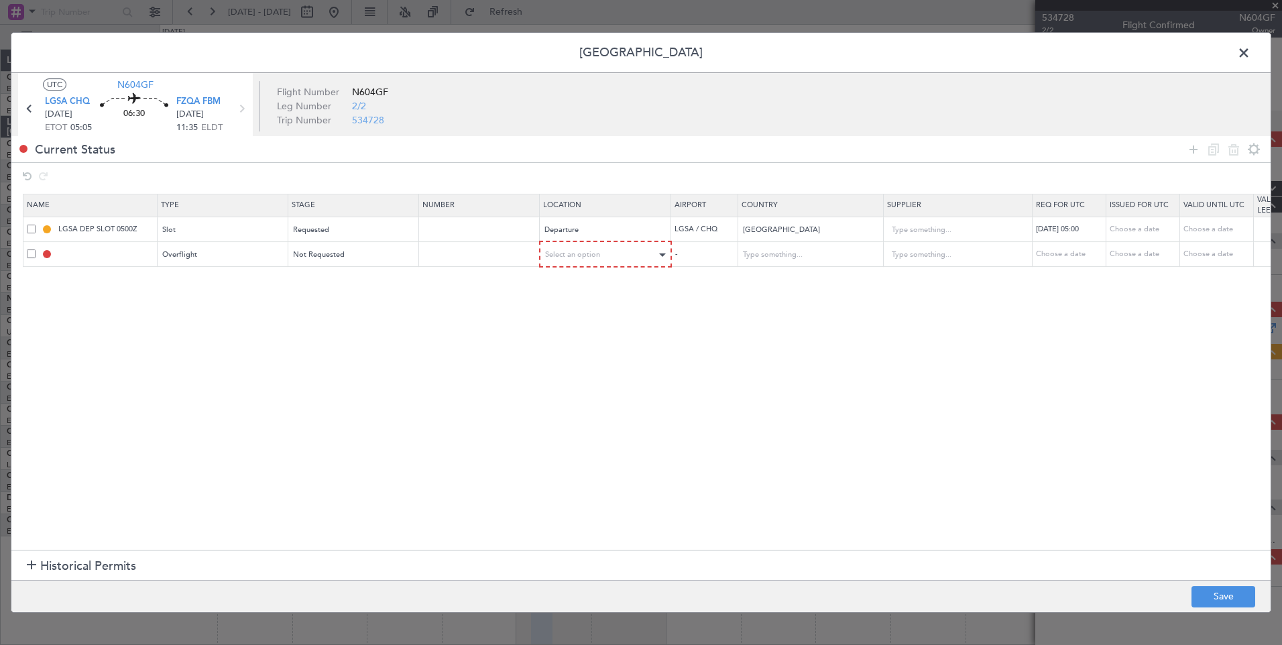
click at [616, 261] on mat-form-field "Select an option" at bounding box center [606, 254] width 130 height 24
click at [616, 260] on div "Select an option" at bounding box center [601, 255] width 111 height 20
click at [598, 288] on span "Departure" at bounding box center [606, 283] width 119 height 20
click at [608, 256] on div "Departure" at bounding box center [600, 254] width 111 height 20
click at [586, 354] on span "Enroute" at bounding box center [605, 363] width 119 height 20
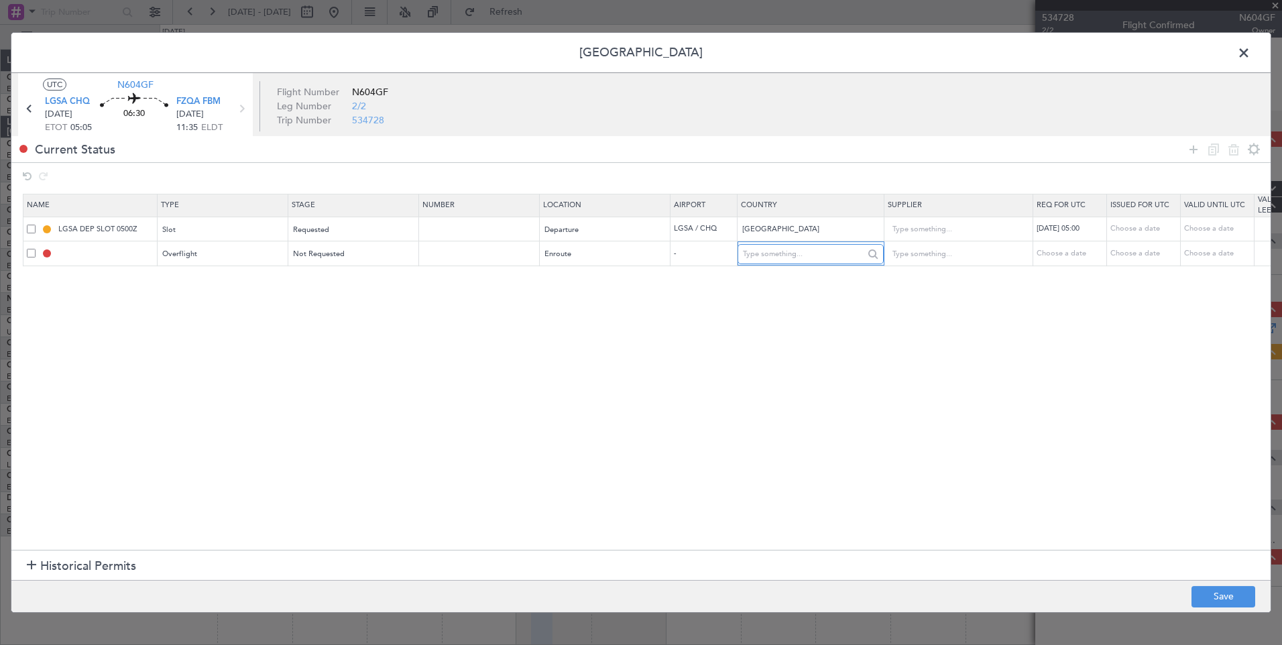
click at [824, 255] on input "text" at bounding box center [803, 254] width 121 height 20
click at [811, 277] on span "Egypt" at bounding box center [811, 276] width 125 height 20
type input "Egypt"
click at [34, 256] on span at bounding box center [31, 253] width 9 height 9
click at [36, 249] on input "checkbox" at bounding box center [36, 249] width 0 height 0
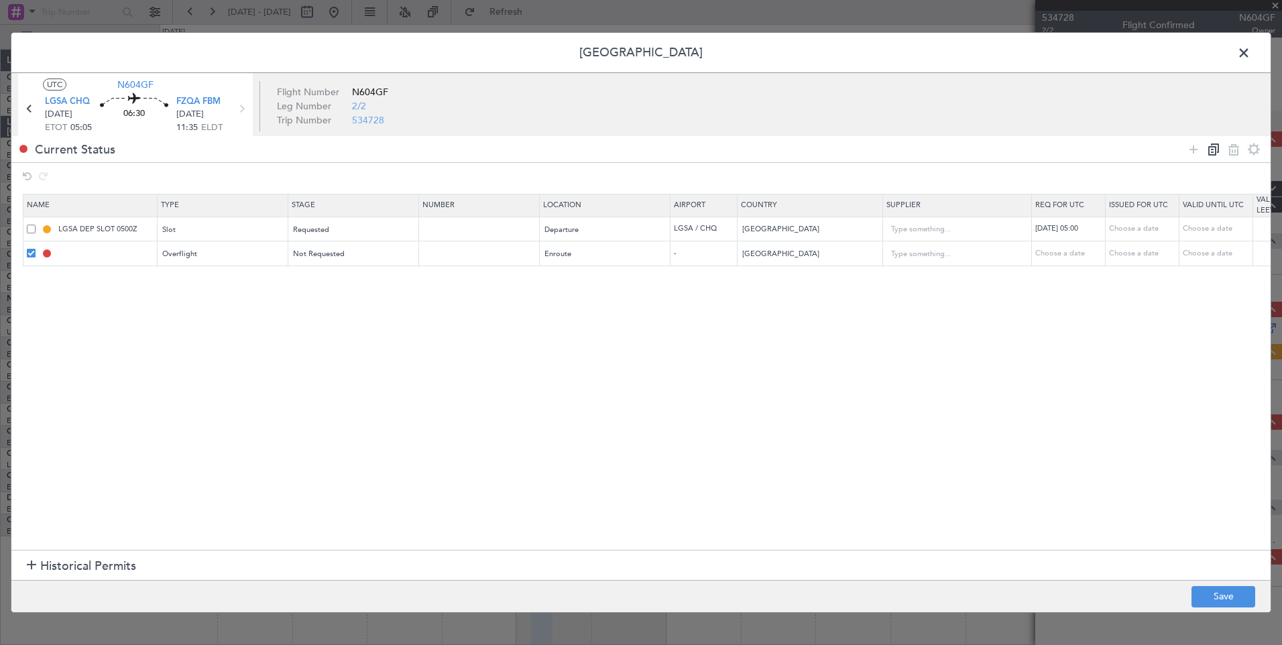
click at [1211, 152] on icon at bounding box center [1214, 150] width 16 height 16
click at [769, 278] on input "Egypt" at bounding box center [803, 279] width 121 height 20
click at [804, 271] on input "Egypt" at bounding box center [803, 279] width 121 height 20
type input "E"
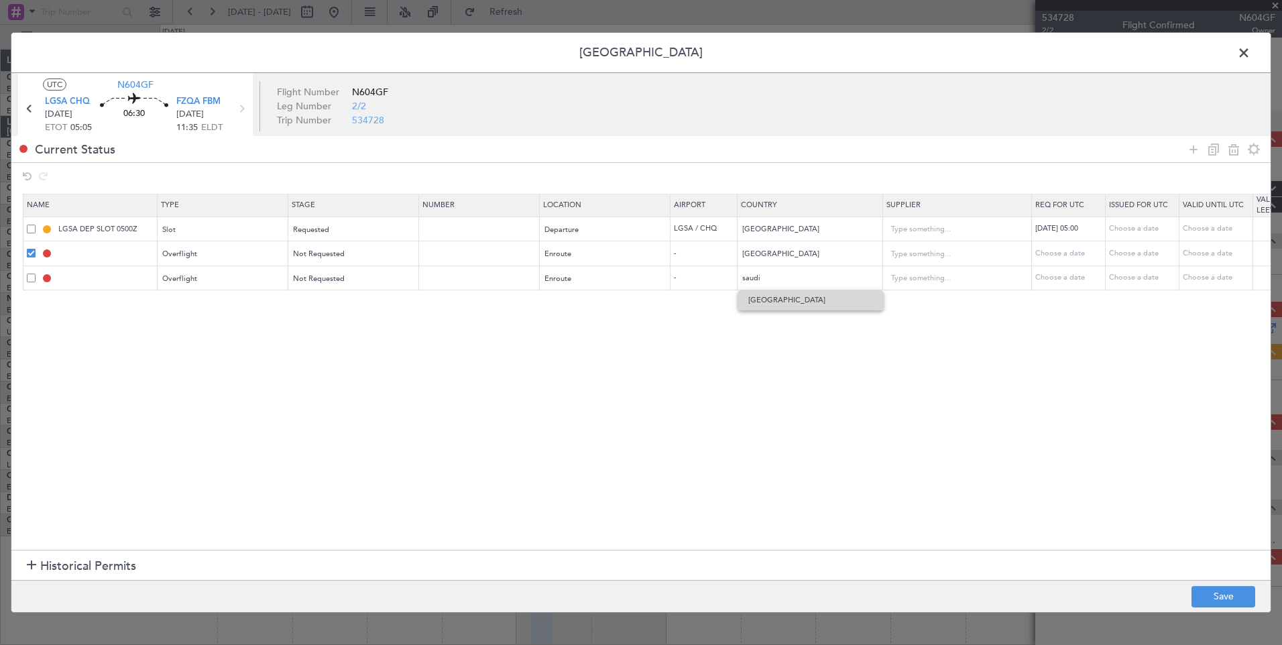
click at [809, 305] on span "Saudi Arabia" at bounding box center [811, 300] width 125 height 20
type input "Saudi Arabia"
click at [1222, 146] on div at bounding box center [1224, 149] width 80 height 19
click at [1217, 147] on icon at bounding box center [1214, 150] width 16 height 16
click at [765, 300] on input "Egypt" at bounding box center [803, 303] width 121 height 20
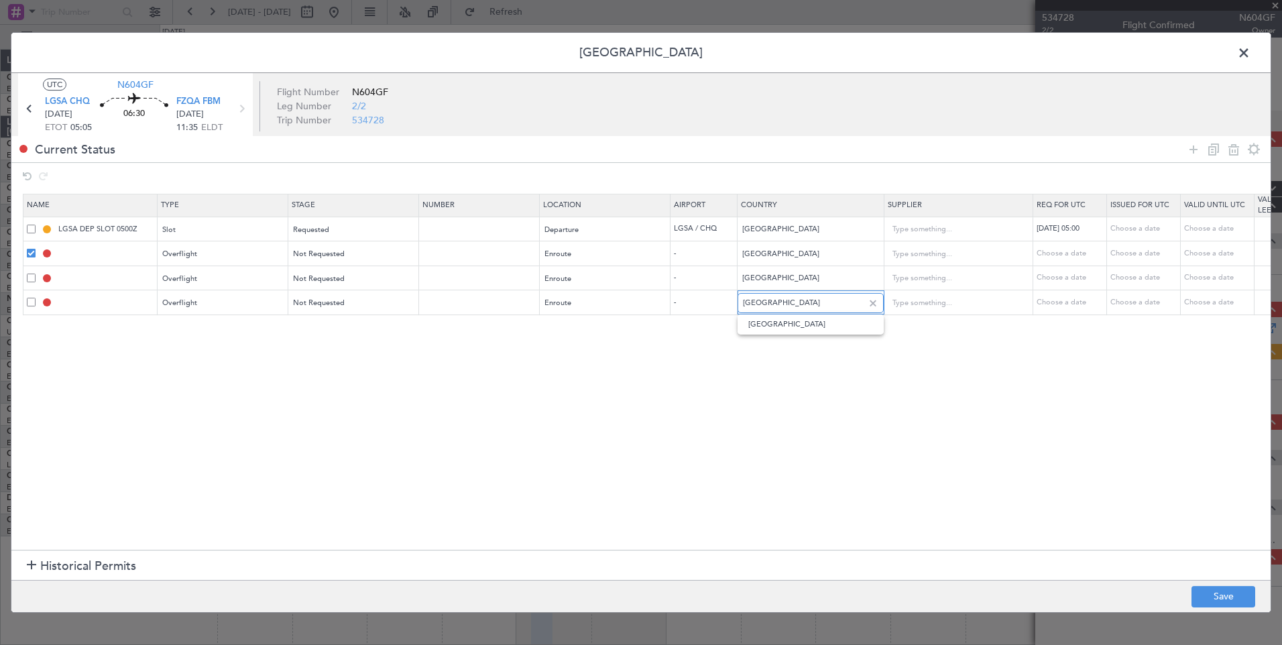
click at [765, 300] on input "Egypt" at bounding box center [803, 303] width 121 height 20
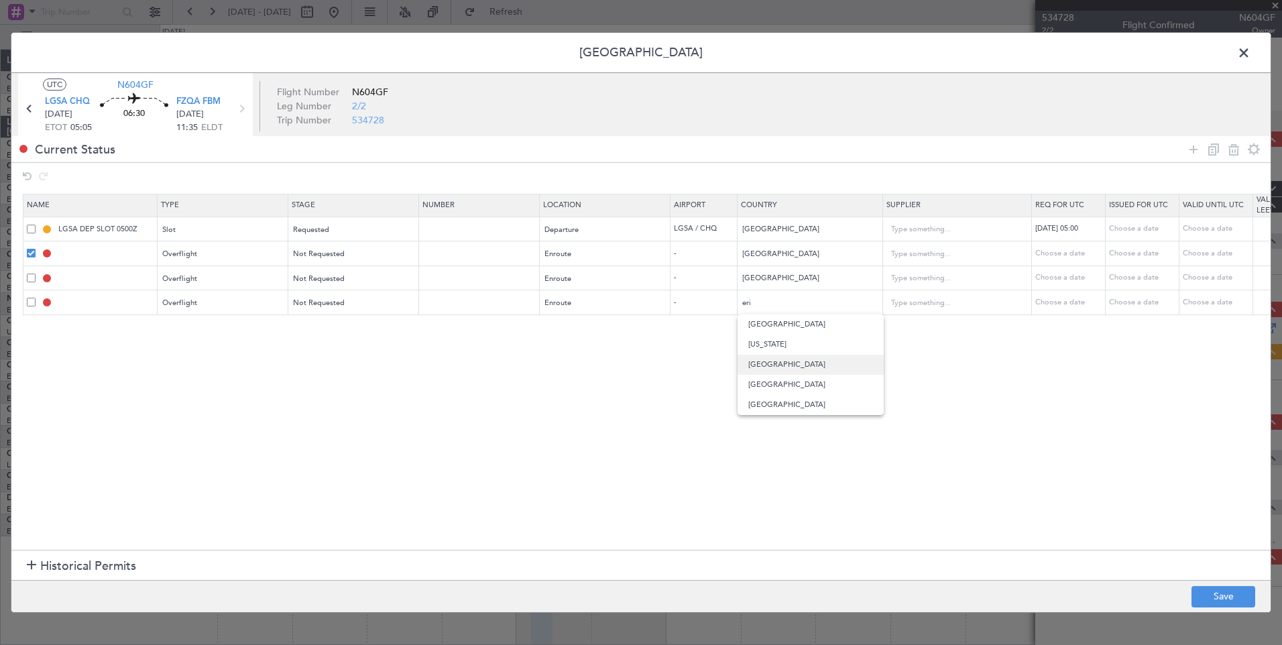
click at [785, 362] on span "Eritrea" at bounding box center [811, 365] width 125 height 20
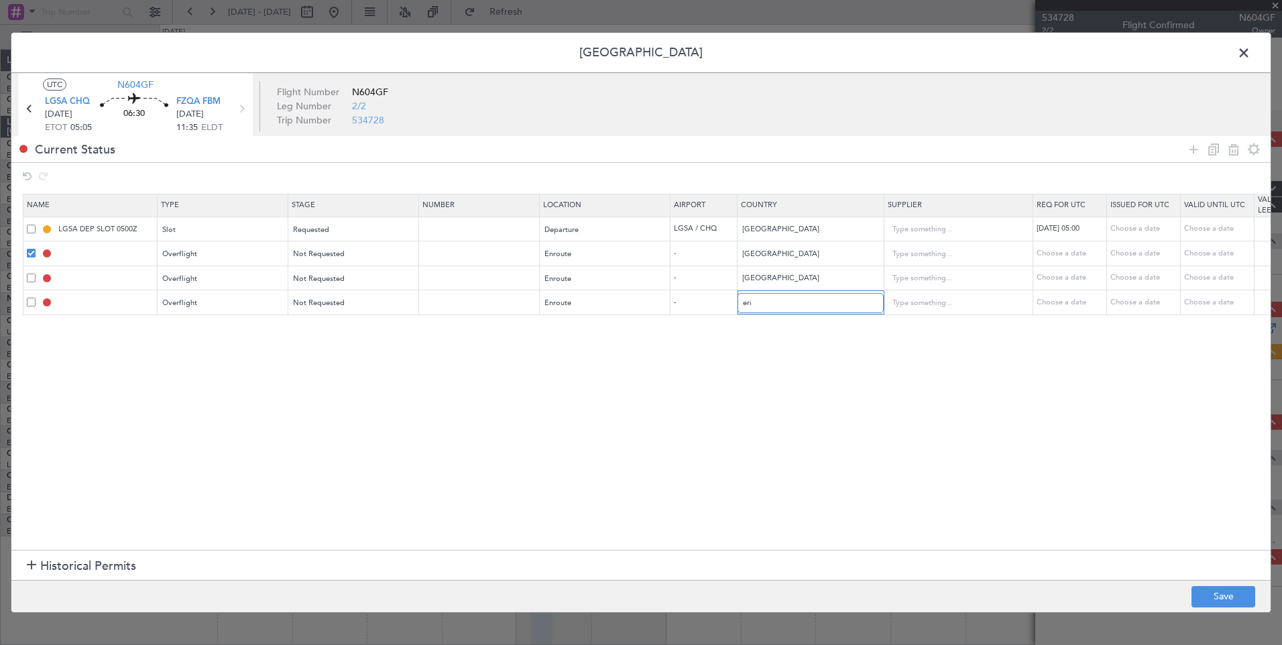
type input "Eritrea"
click at [1209, 147] on icon at bounding box center [1214, 150] width 16 height 16
click at [775, 329] on input "Egypt" at bounding box center [803, 328] width 121 height 20
click at [793, 322] on input "Egypt" at bounding box center [803, 328] width 121 height 20
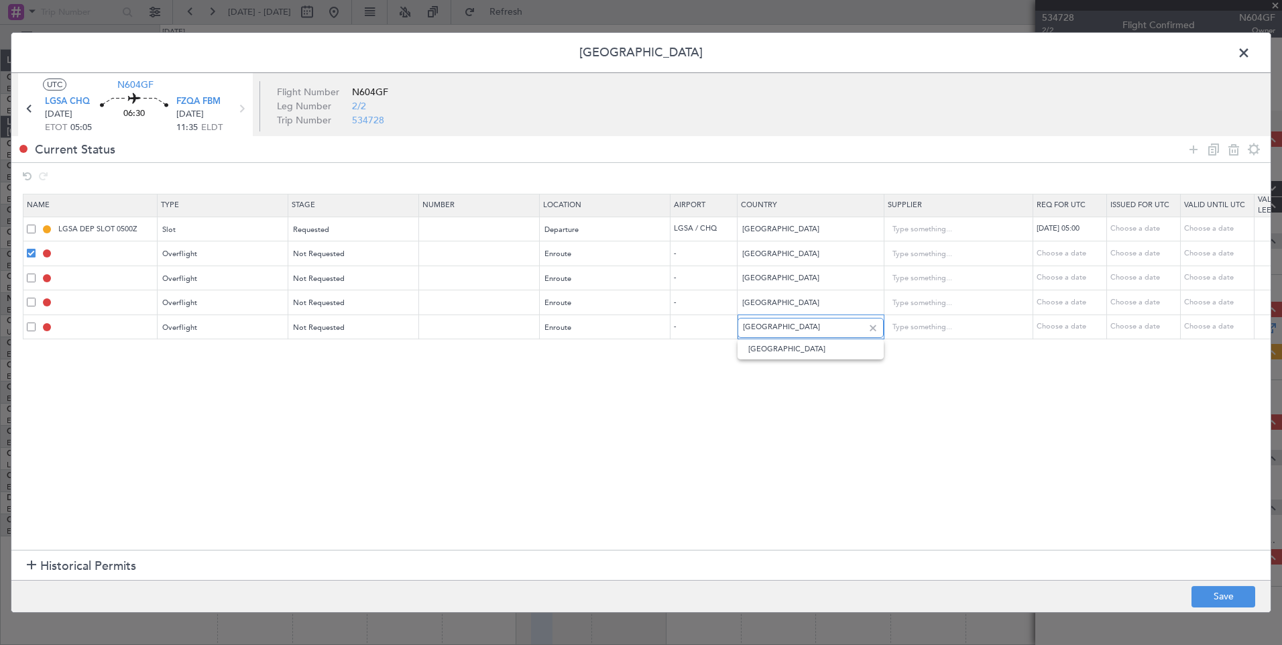
click at [793, 322] on input "Egypt" at bounding box center [803, 328] width 121 height 20
click at [780, 349] on span "Ethiopia" at bounding box center [811, 349] width 125 height 20
type input "Ethiopia"
click at [1213, 150] on icon at bounding box center [1214, 150] width 16 height 16
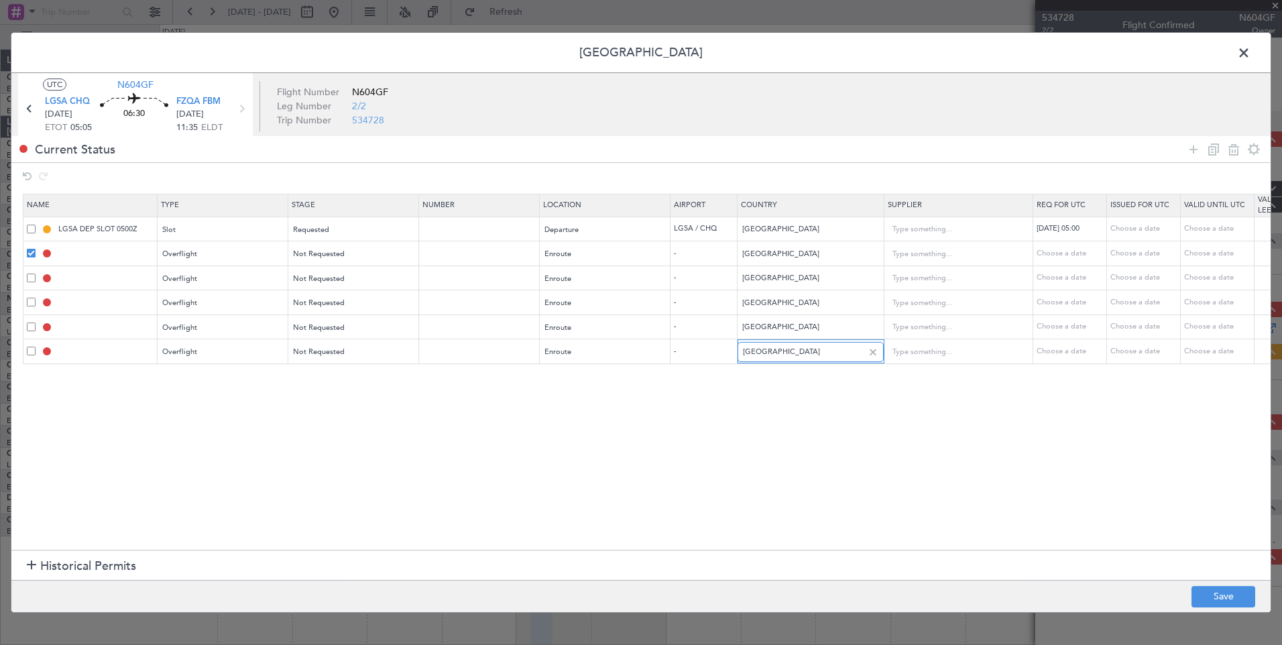
click at [790, 358] on input "Egypt" at bounding box center [803, 352] width 121 height 20
click at [763, 357] on input "Egypt" at bounding box center [803, 352] width 121 height 20
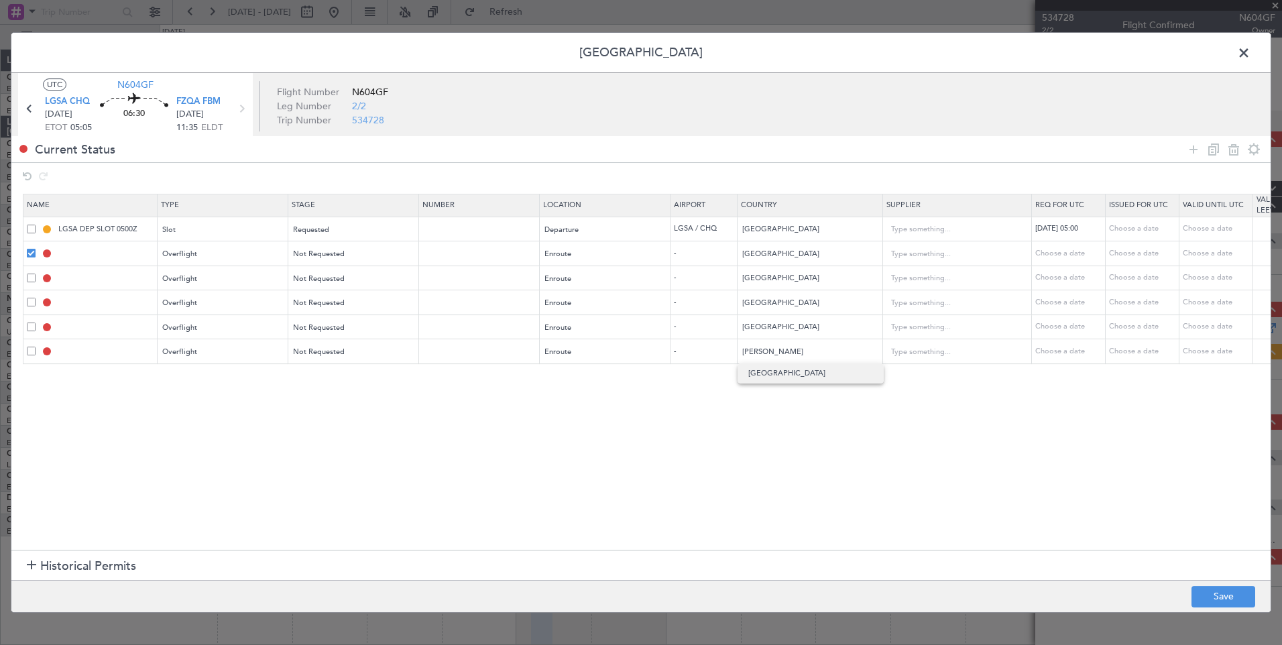
click at [763, 376] on span "Kenya" at bounding box center [811, 374] width 125 height 20
type input "Kenya"
click at [1195, 146] on icon at bounding box center [1194, 150] width 16 height 16
click at [25, 248] on td at bounding box center [90, 253] width 134 height 25
click at [28, 254] on span at bounding box center [31, 253] width 9 height 9
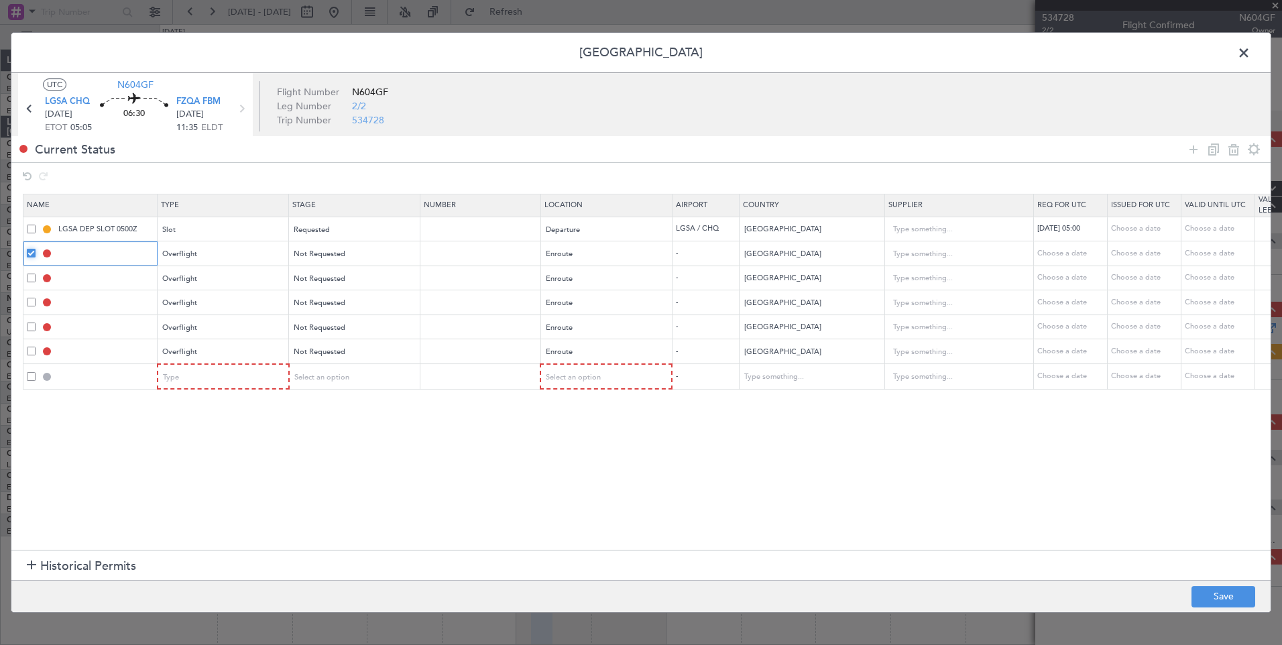
click at [36, 249] on input "checkbox" at bounding box center [36, 249] width 0 height 0
click at [31, 382] on div at bounding box center [92, 377] width 130 height 12
click at [30, 377] on span at bounding box center [31, 376] width 9 height 9
click at [36, 372] on input "checkbox" at bounding box center [36, 372] width 0 height 0
click at [1231, 148] on icon at bounding box center [1234, 150] width 16 height 16
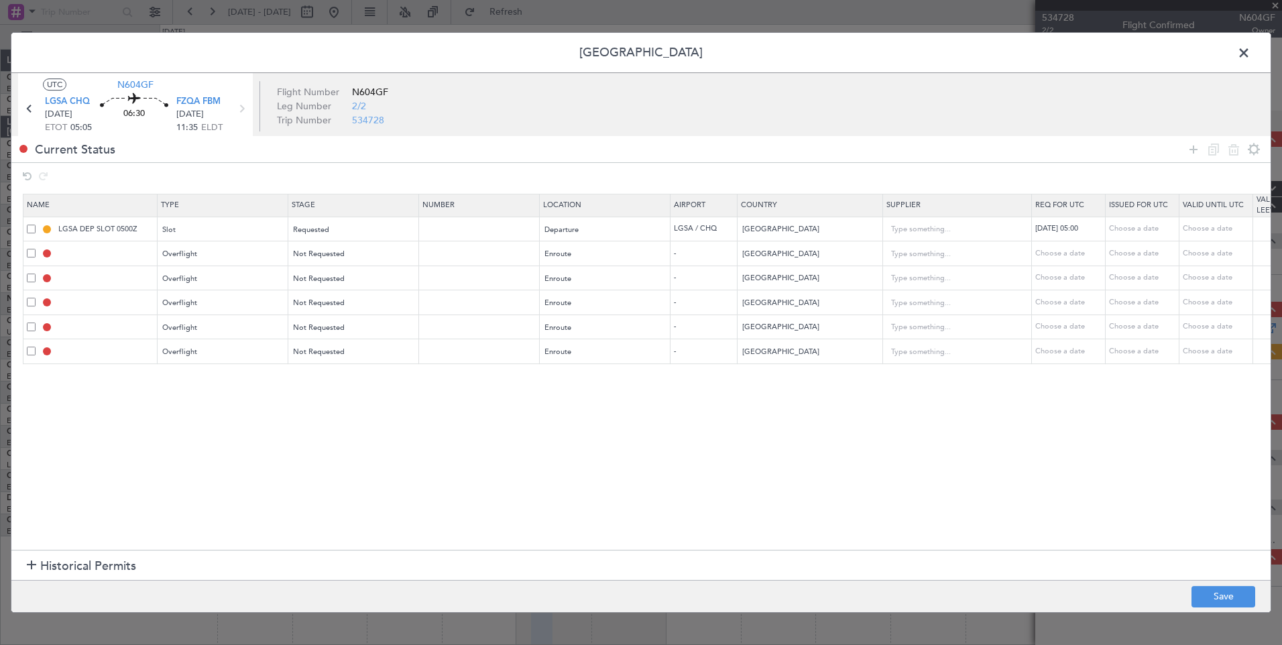
click at [30, 257] on span at bounding box center [31, 253] width 9 height 9
click at [36, 249] on input "checkbox" at bounding box center [36, 249] width 0 height 0
click at [1213, 149] on icon at bounding box center [1214, 150] width 16 height 16
click at [759, 382] on input "Egypt" at bounding box center [803, 377] width 121 height 20
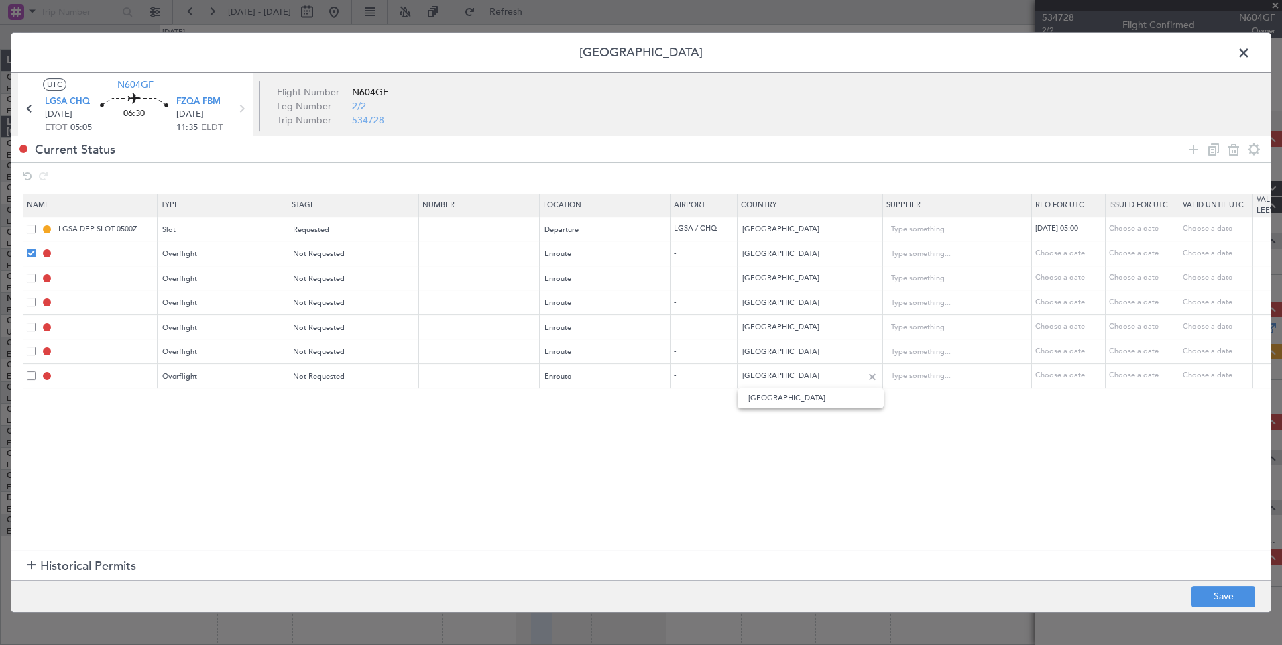
click at [738, 384] on div "Egypt" at bounding box center [810, 377] width 145 height 20
click at [770, 379] on input "Egypt" at bounding box center [803, 377] width 121 height 20
click at [778, 399] on span "Tanzania, Republic of" at bounding box center [811, 398] width 125 height 20
type input "Tanzania, Republic of"
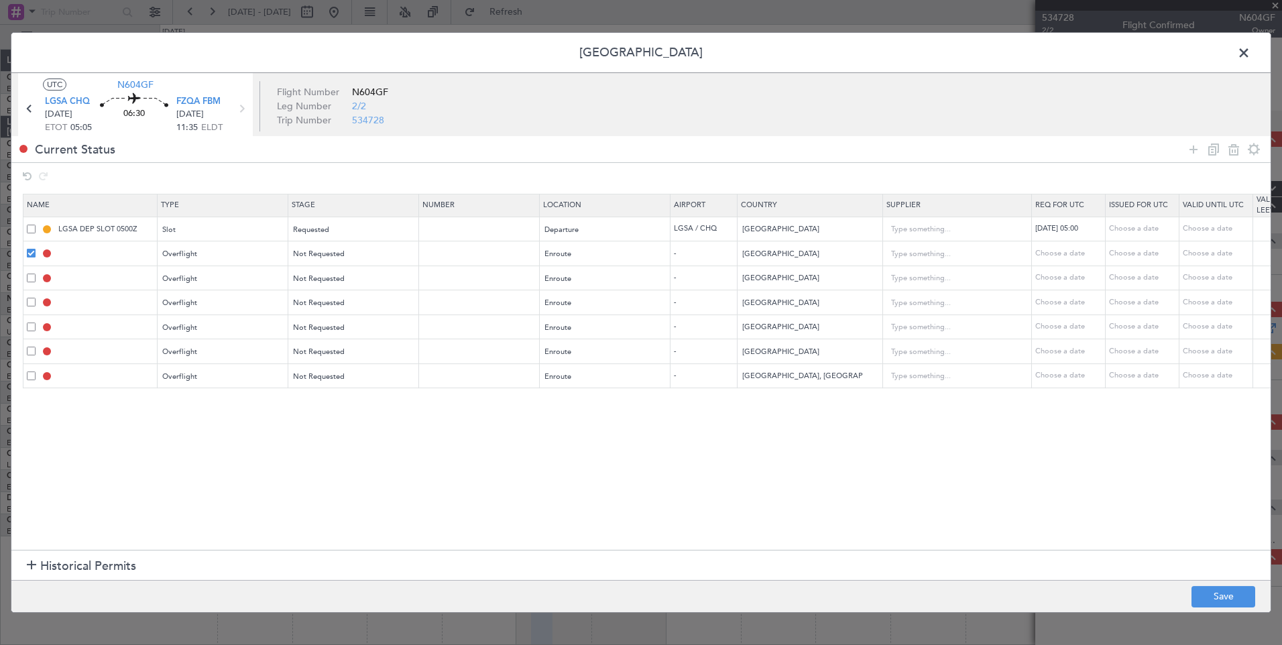
click at [1205, 152] on div at bounding box center [1224, 149] width 80 height 19
click at [1209, 152] on icon at bounding box center [1214, 150] width 16 height 16
click at [784, 400] on input "Egypt" at bounding box center [803, 401] width 121 height 20
click at [776, 417] on span "Zambia" at bounding box center [811, 423] width 125 height 20
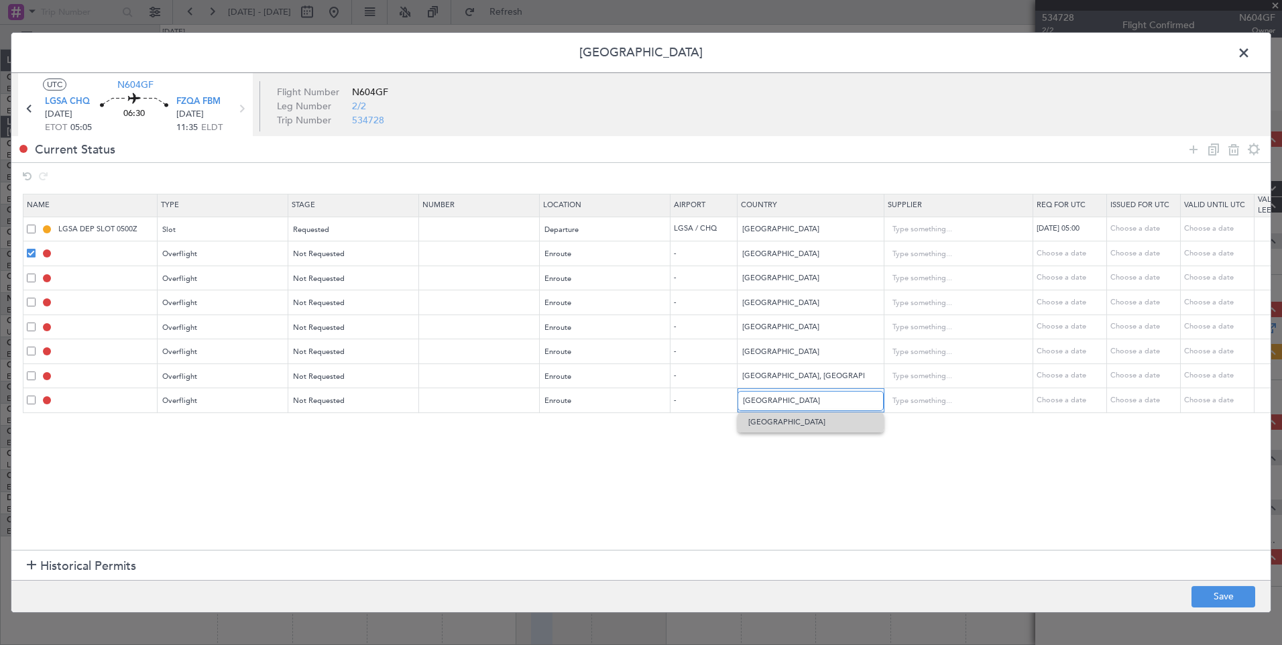
type input "Zambia"
click at [1214, 601] on button "Save" at bounding box center [1224, 596] width 64 height 21
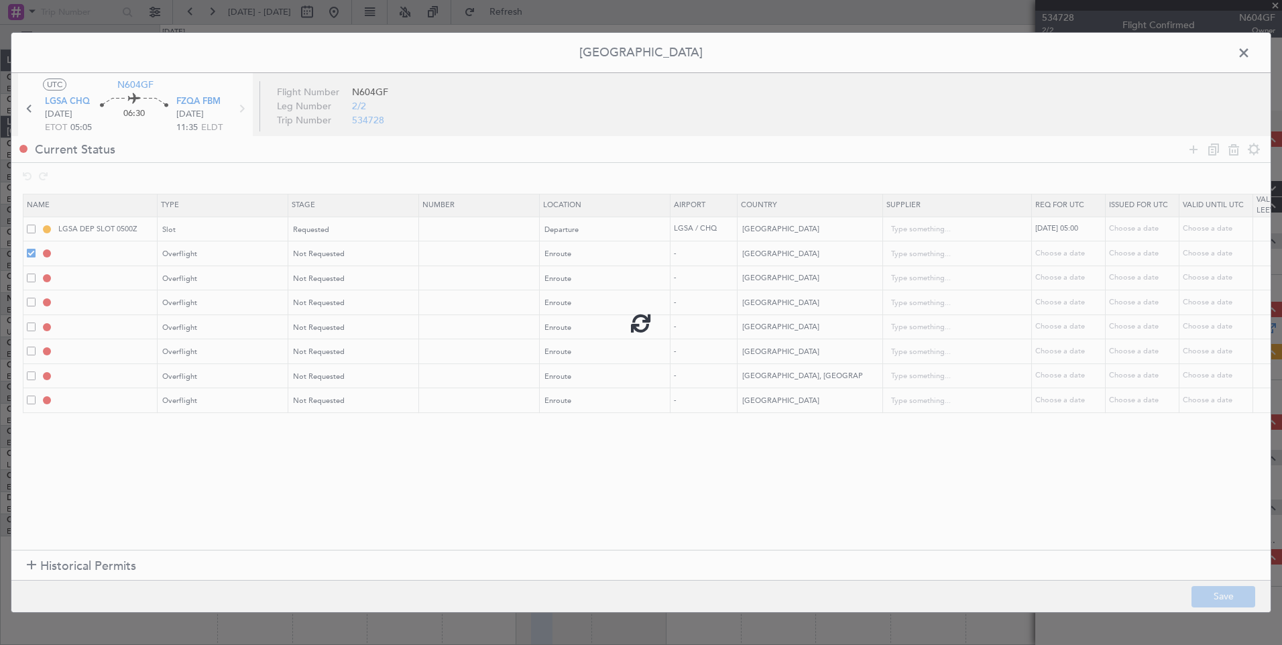
type input "EGYPT OVF"
type input "NNN"
type input "SAUDI ARABIA OVF"
type input "NNN"
type input "ERITREA OVF"
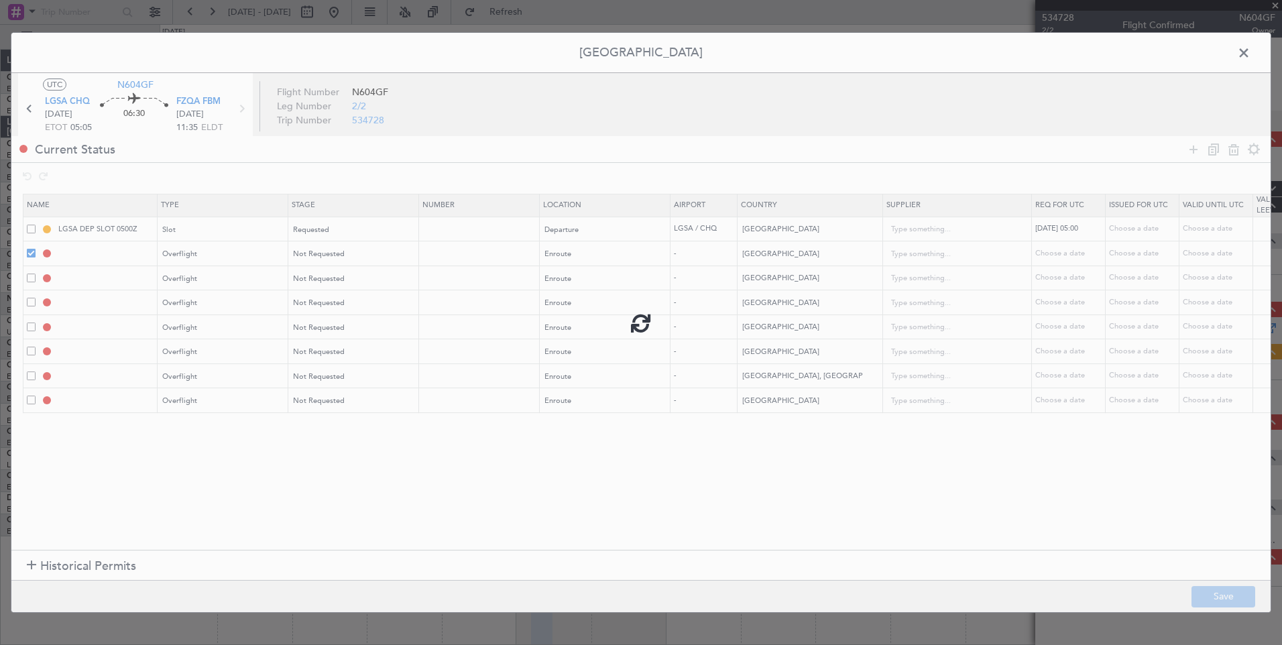
type input "NNN"
type input "ETHIOPIA OVF"
type input "NNN"
type input "KENYA OVF"
type input "NNN"
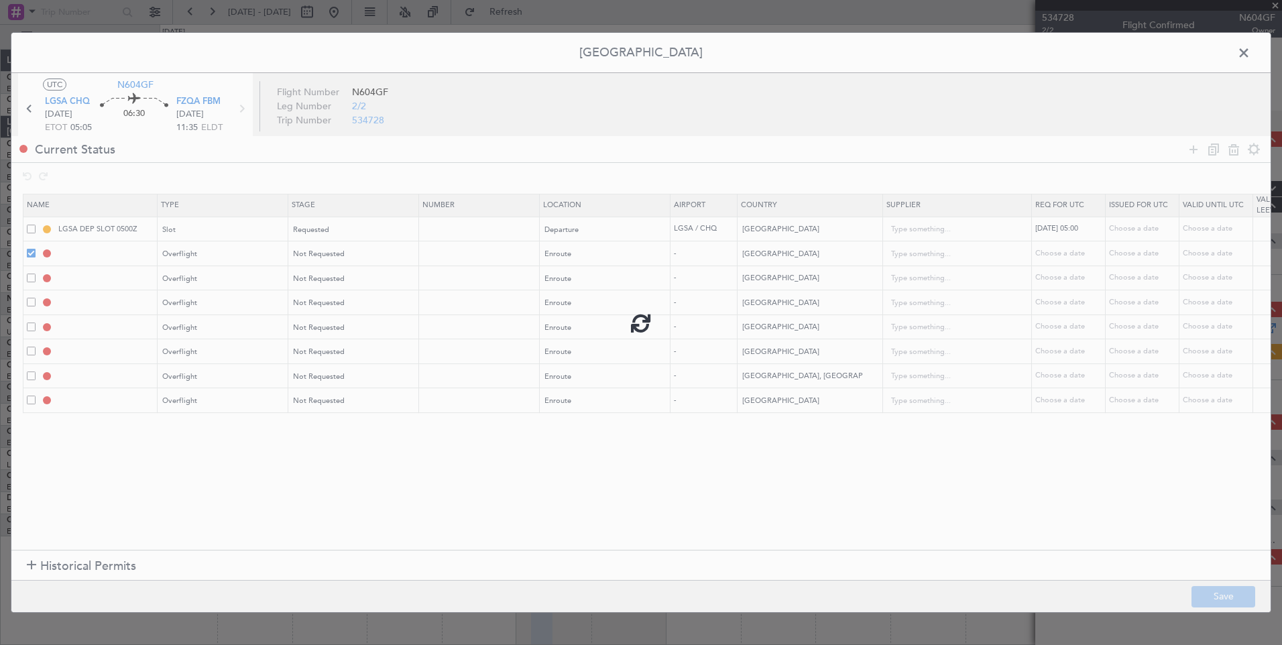
type input "[GEOGRAPHIC_DATA], REPUBLIC OF OVF"
type input "NNN"
type input "ZAMBIA OVF"
type input "NNN"
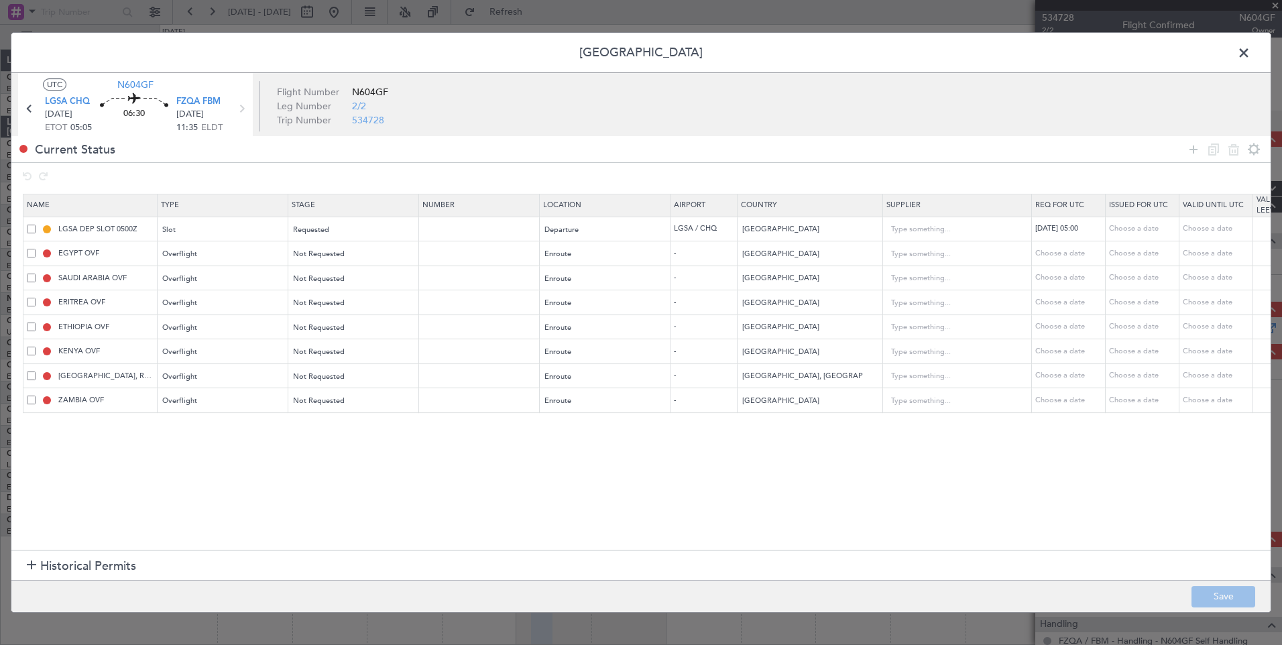
click at [1251, 56] on span at bounding box center [1251, 56] width 0 height 27
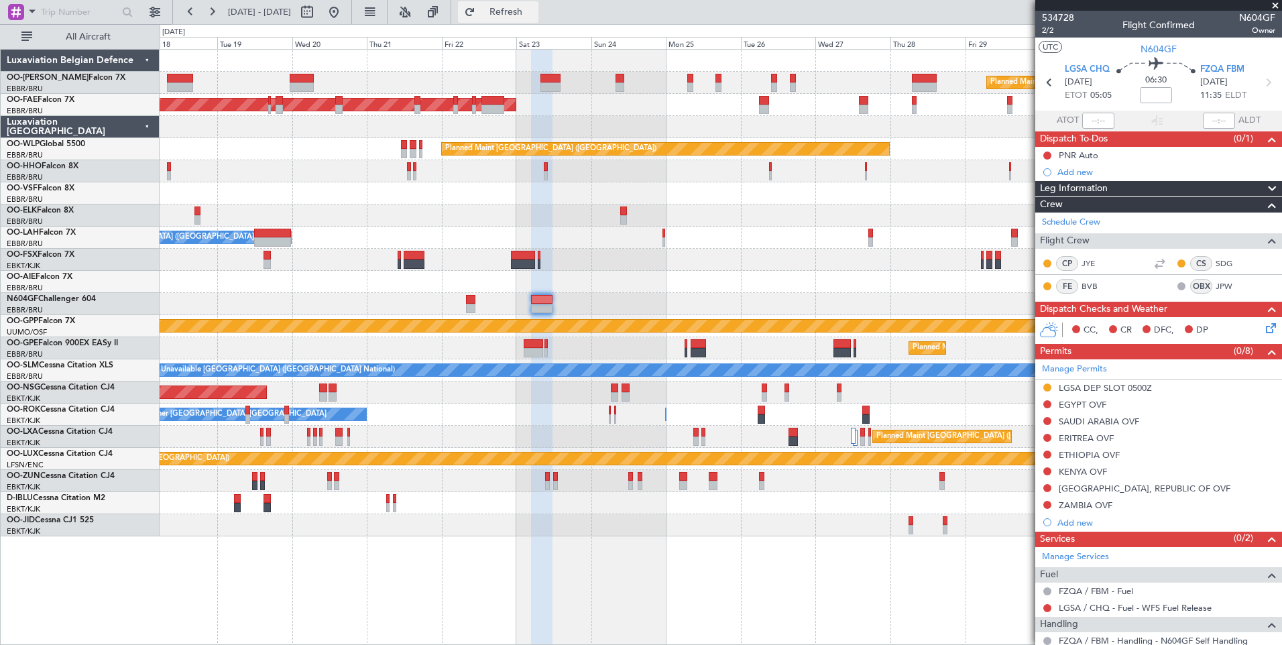
click at [535, 13] on span "Refresh" at bounding box center [506, 11] width 56 height 9
click at [1075, 522] on div "Add new" at bounding box center [1161, 522] width 206 height 11
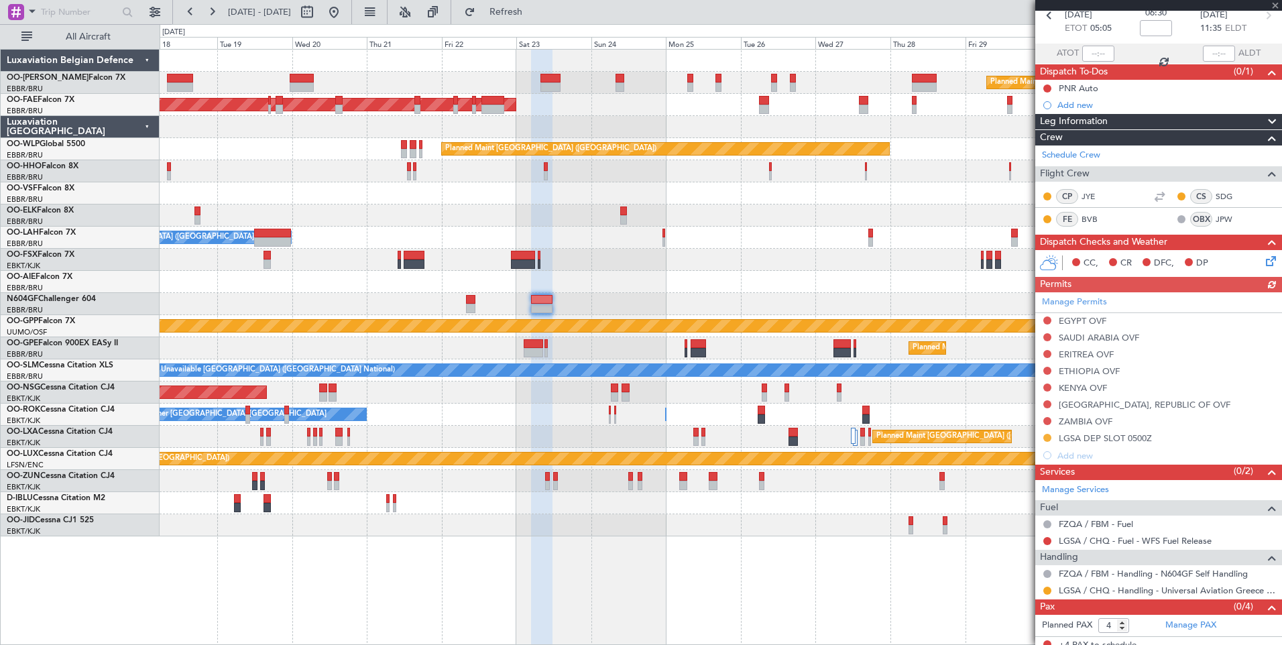
click at [1089, 454] on div "Manage Permits EGYPT OVF SAUDI ARABIA OVF ERITREA OVF ETHIOPIA OVF KENYA OVF TA…" at bounding box center [1159, 378] width 247 height 172
click at [1066, 457] on div "Add new" at bounding box center [1161, 455] width 206 height 11
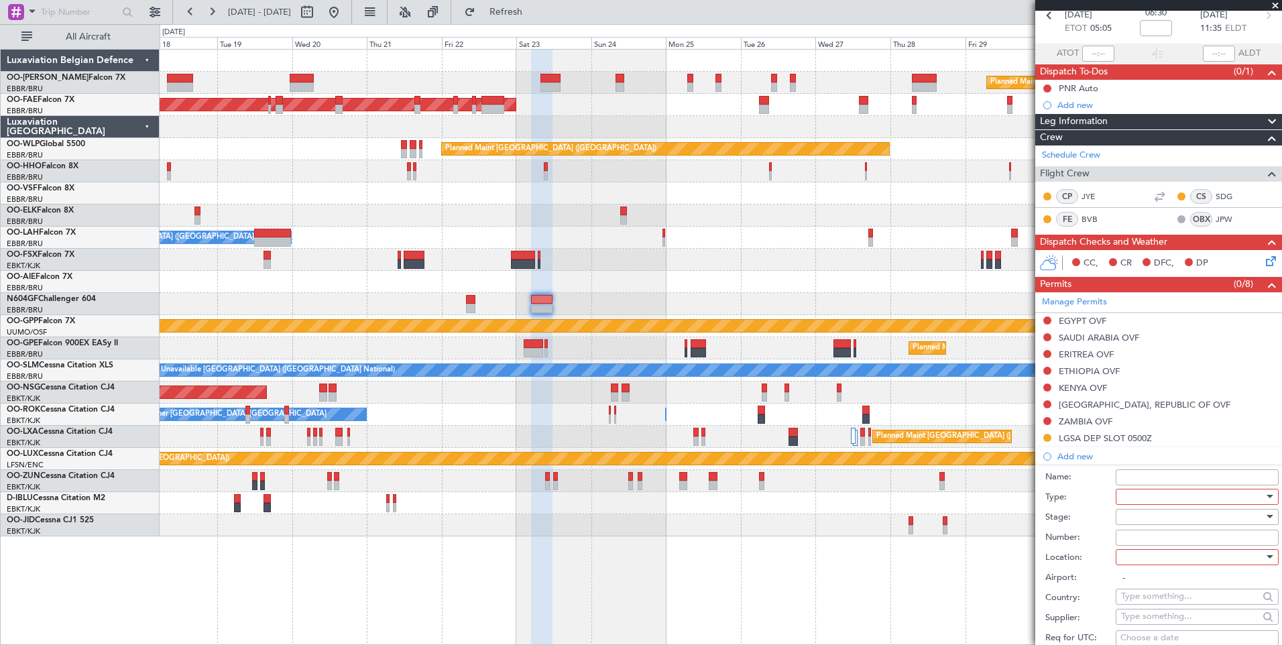
click at [1148, 494] on div at bounding box center [1192, 497] width 143 height 20
click at [1157, 575] on span "Landing" at bounding box center [1192, 573] width 141 height 20
click at [1154, 523] on div at bounding box center [1192, 517] width 143 height 20
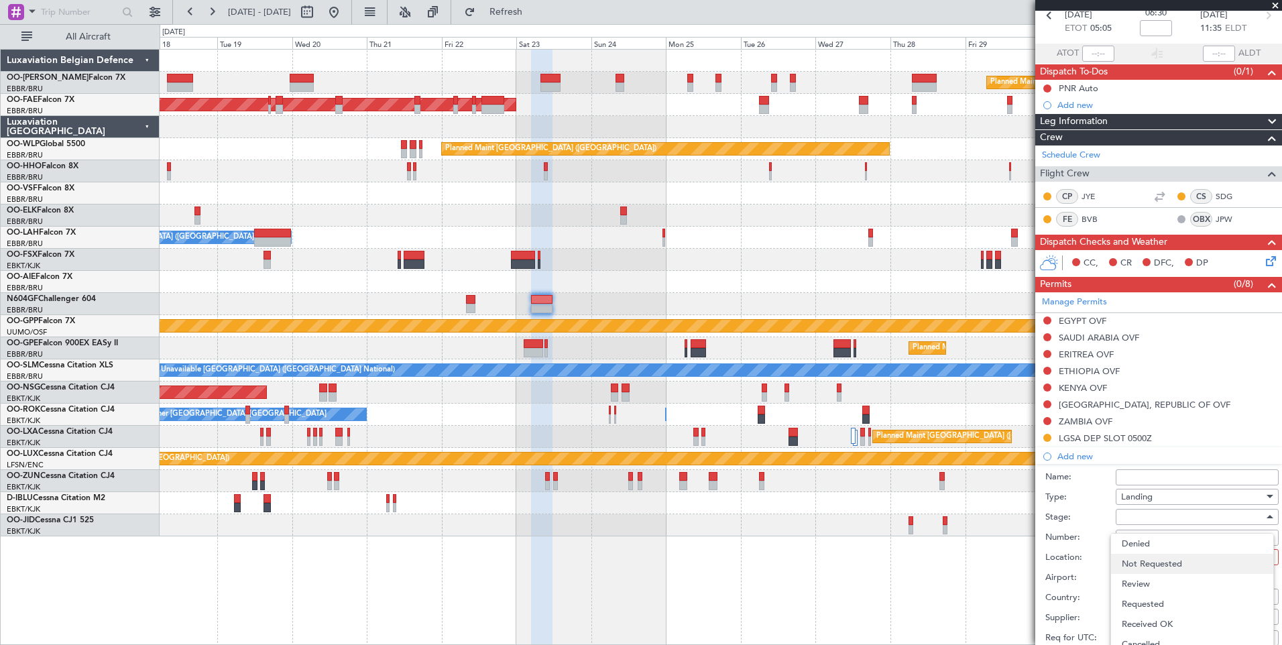
click at [1156, 566] on span "Not Requested" at bounding box center [1192, 564] width 141 height 20
click at [1148, 553] on div at bounding box center [1192, 557] width 143 height 20
click at [1149, 621] on span "Arrival" at bounding box center [1192, 624] width 141 height 20
type input "FZQA / FBM"
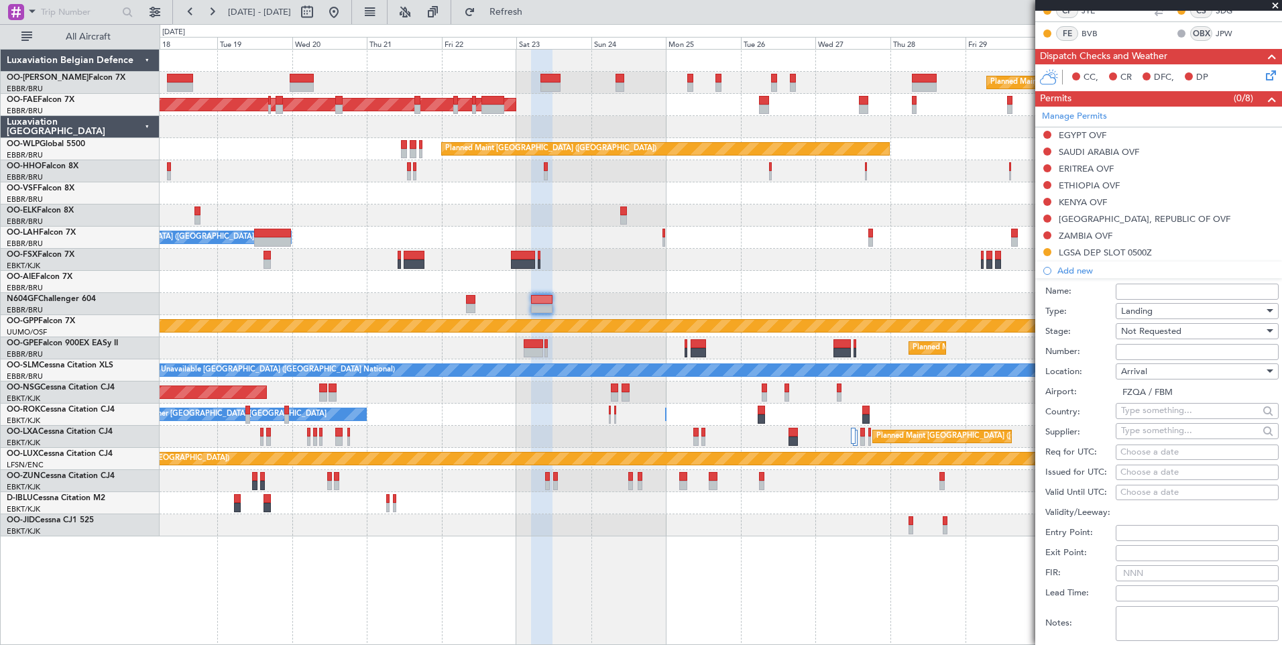
scroll to position [268, 0]
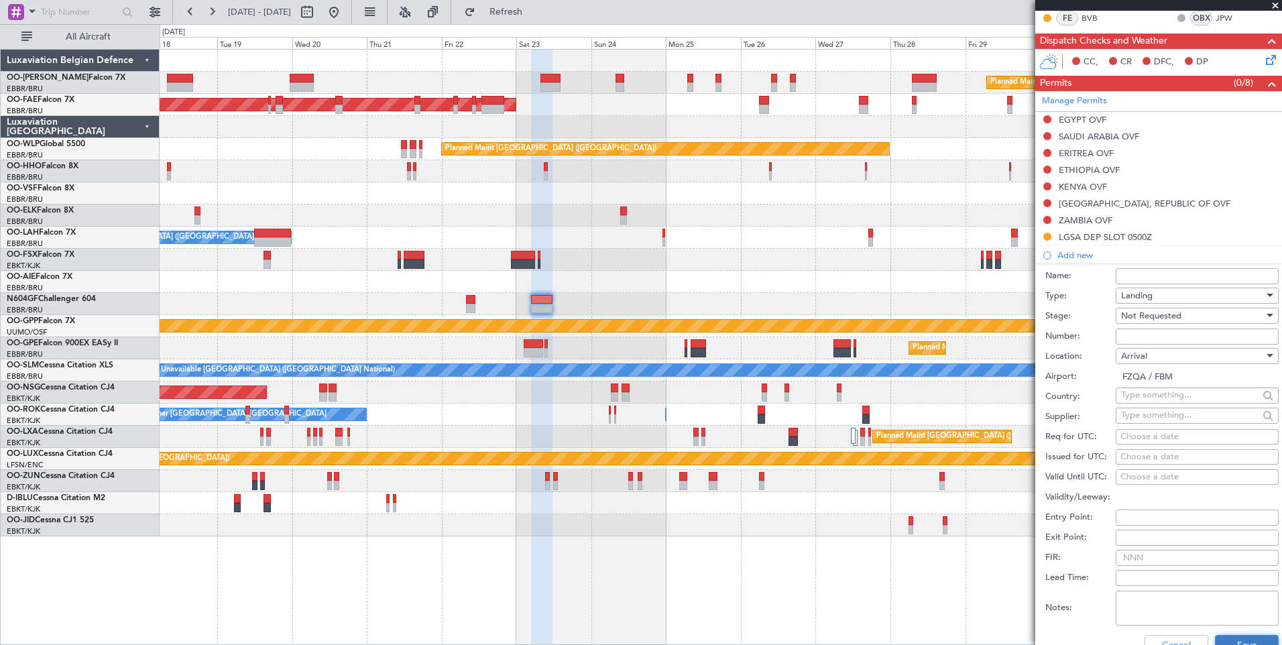
click at [1231, 640] on button "Save" at bounding box center [1247, 645] width 64 height 21
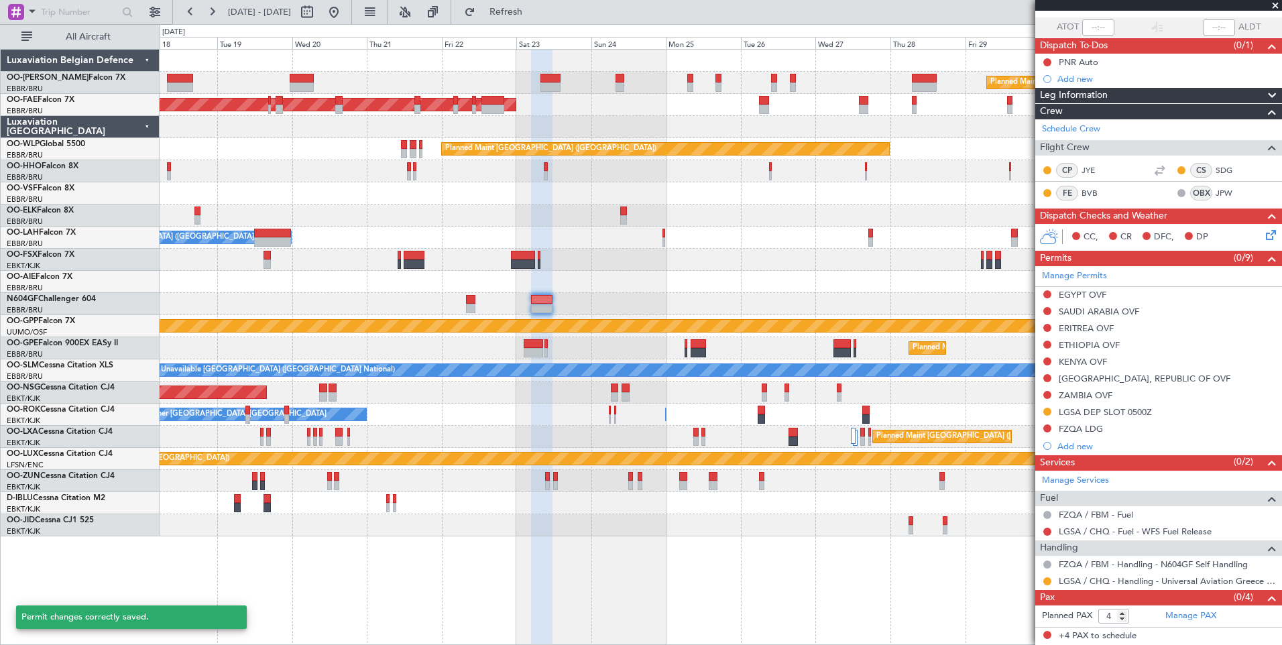
scroll to position [93, 0]
click at [1088, 431] on div "FZQA LDG" at bounding box center [1081, 429] width 44 height 11
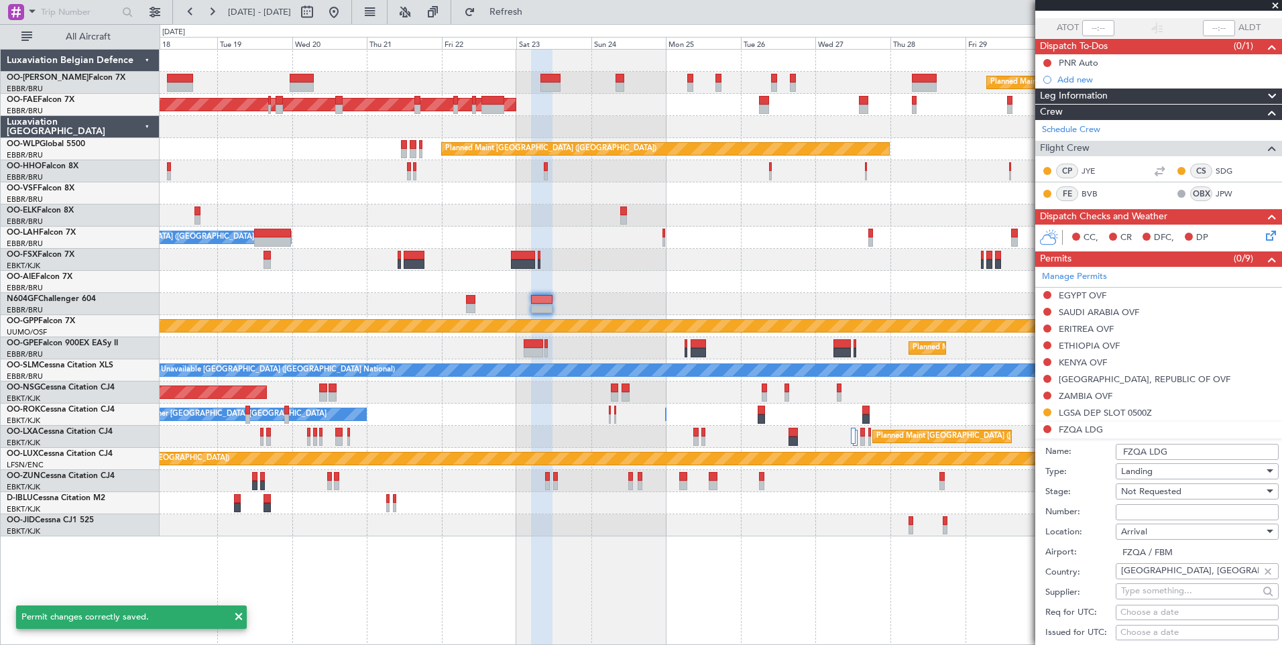
scroll to position [268, 0]
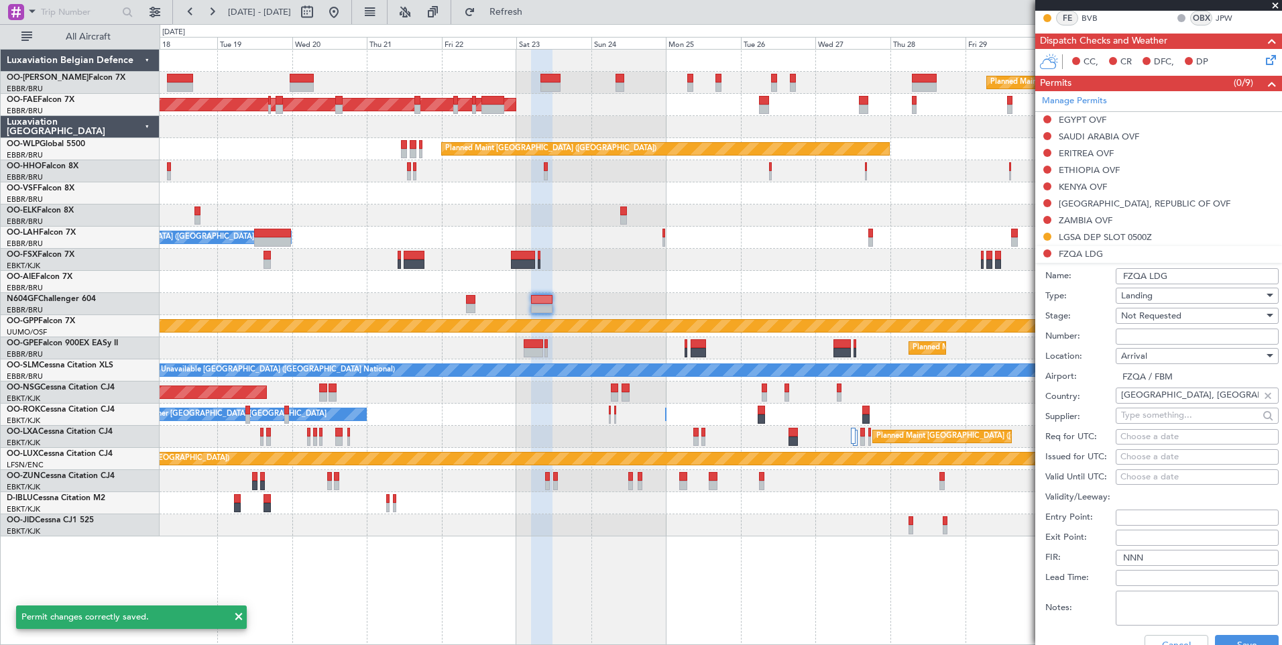
click at [1202, 272] on input "FZQA LDG" at bounding box center [1197, 276] width 163 height 16
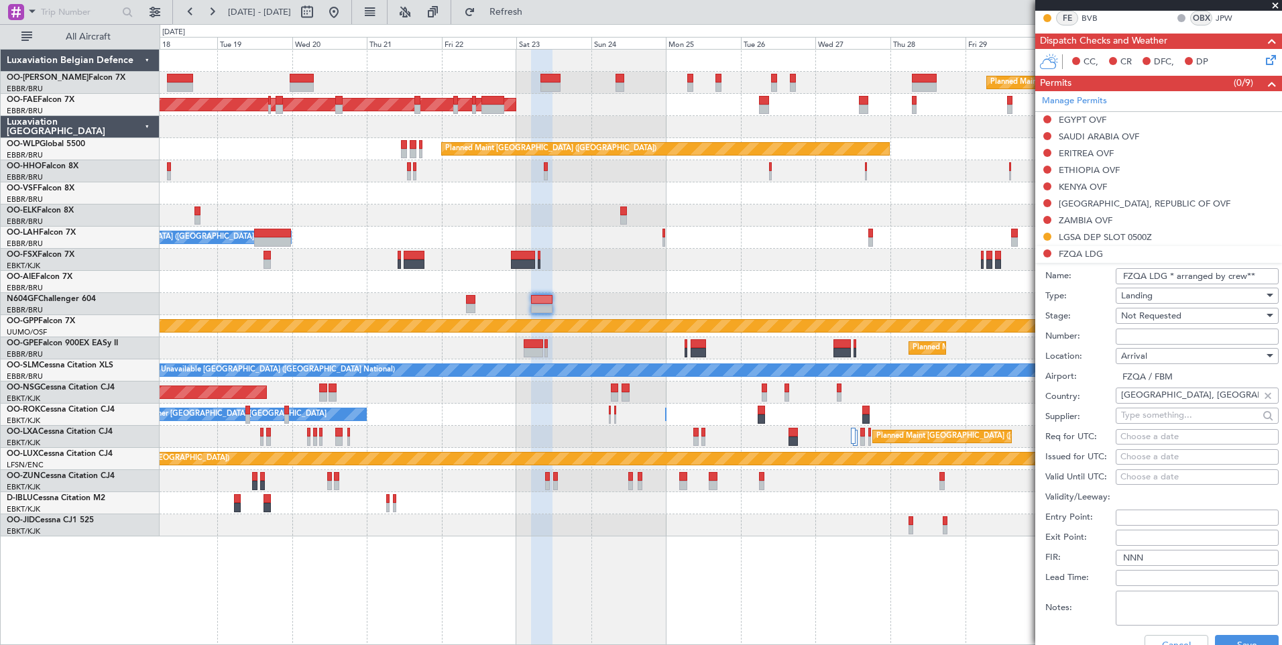
click at [1176, 276] on input "FZQA LDG * arranged by crew**" at bounding box center [1197, 276] width 163 height 16
click at [1174, 274] on input "FZQA LDG * *arranged by crew**" at bounding box center [1197, 276] width 163 height 16
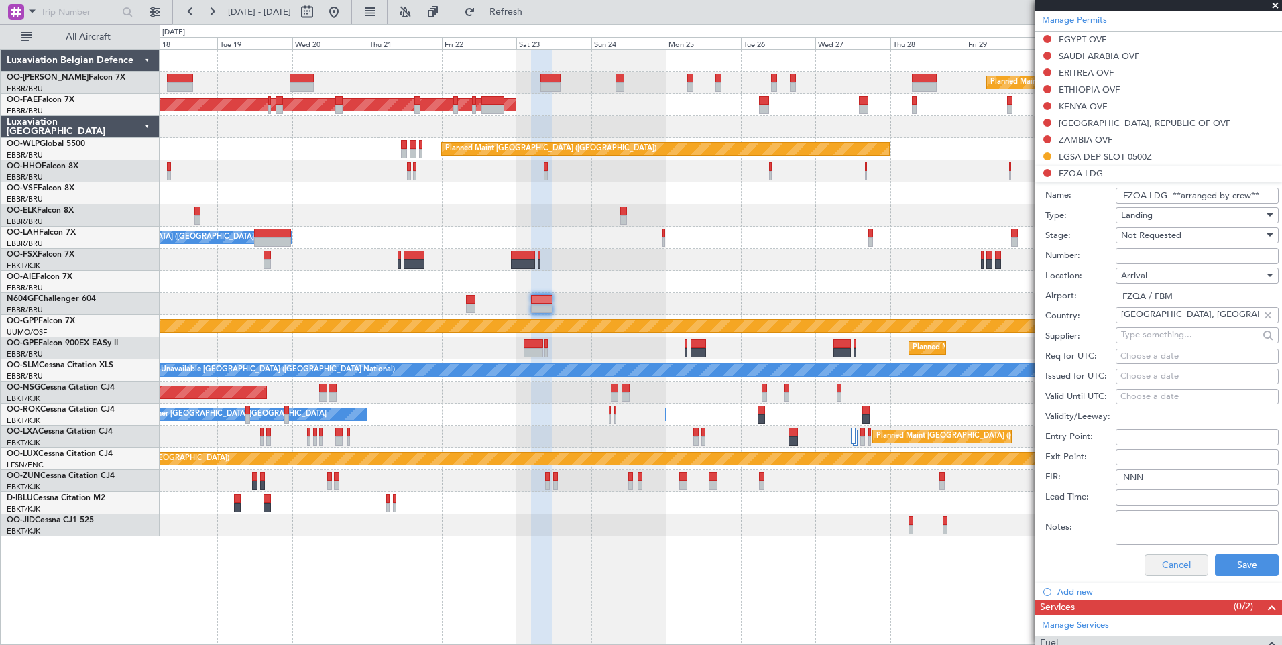
scroll to position [402, 0]
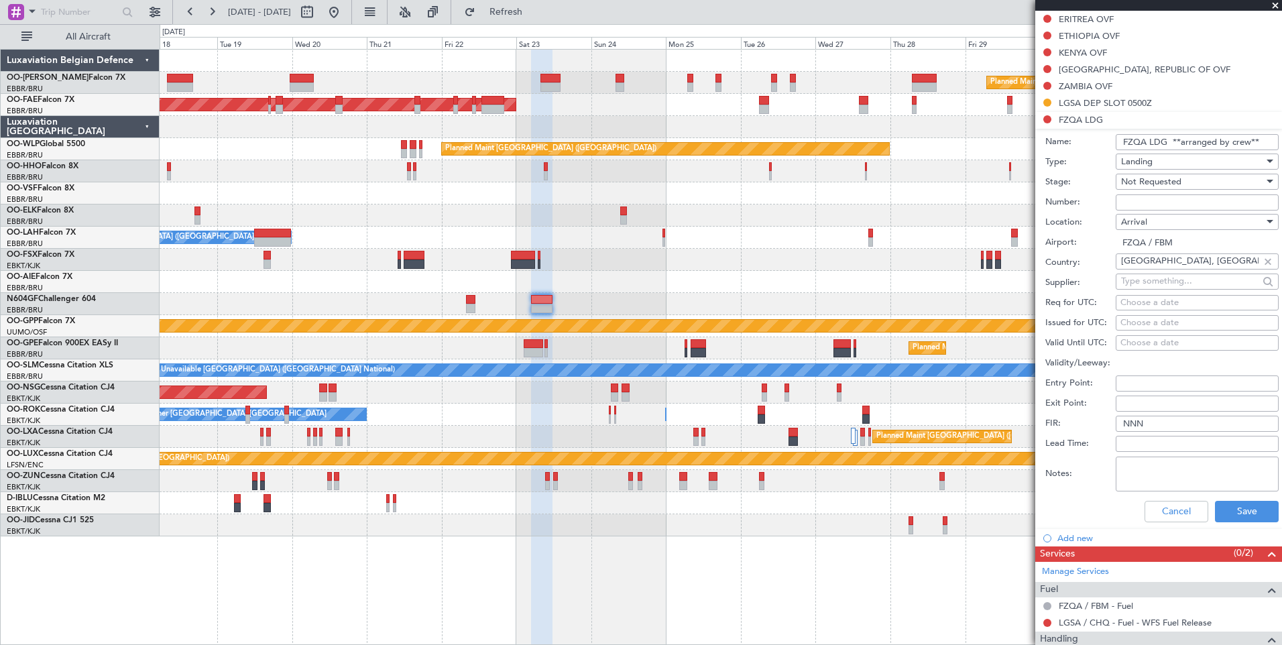
type input "FZQA LDG **arranged by crew**"
drag, startPoint x: 1212, startPoint y: 527, endPoint x: 1253, endPoint y: 508, distance: 45.0
click at [1213, 527] on div "Cancel Save" at bounding box center [1162, 511] width 233 height 35
click at [1253, 508] on button "Save" at bounding box center [1247, 511] width 64 height 21
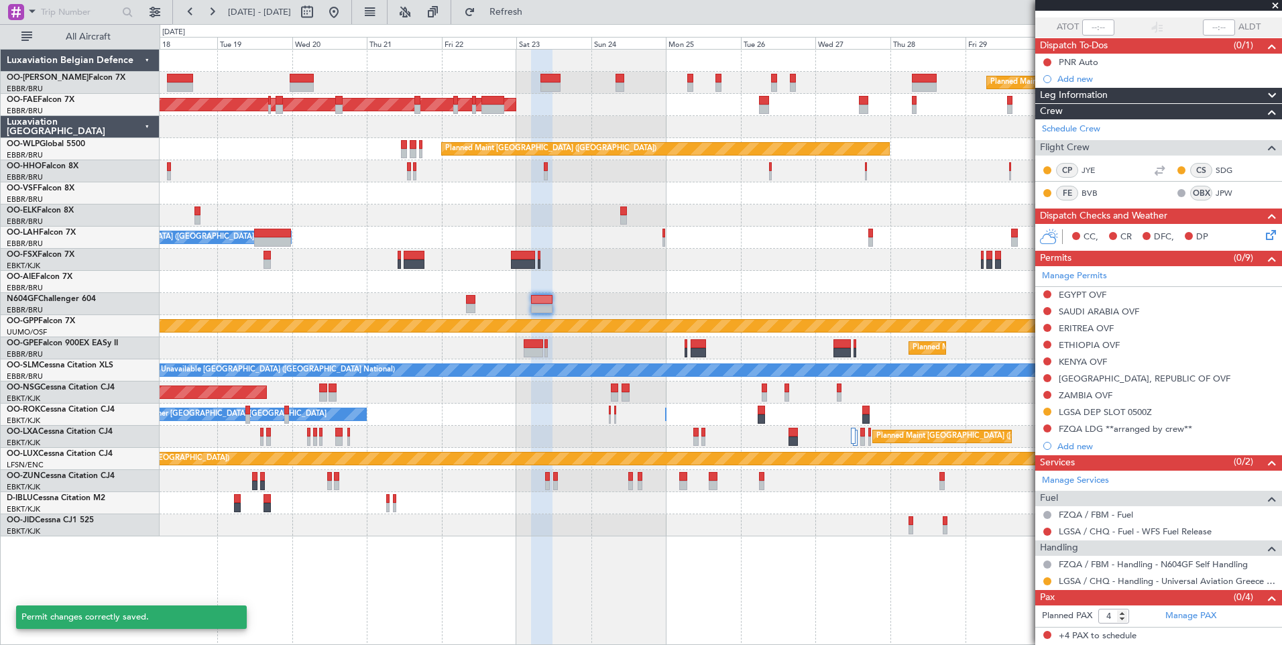
scroll to position [93, 0]
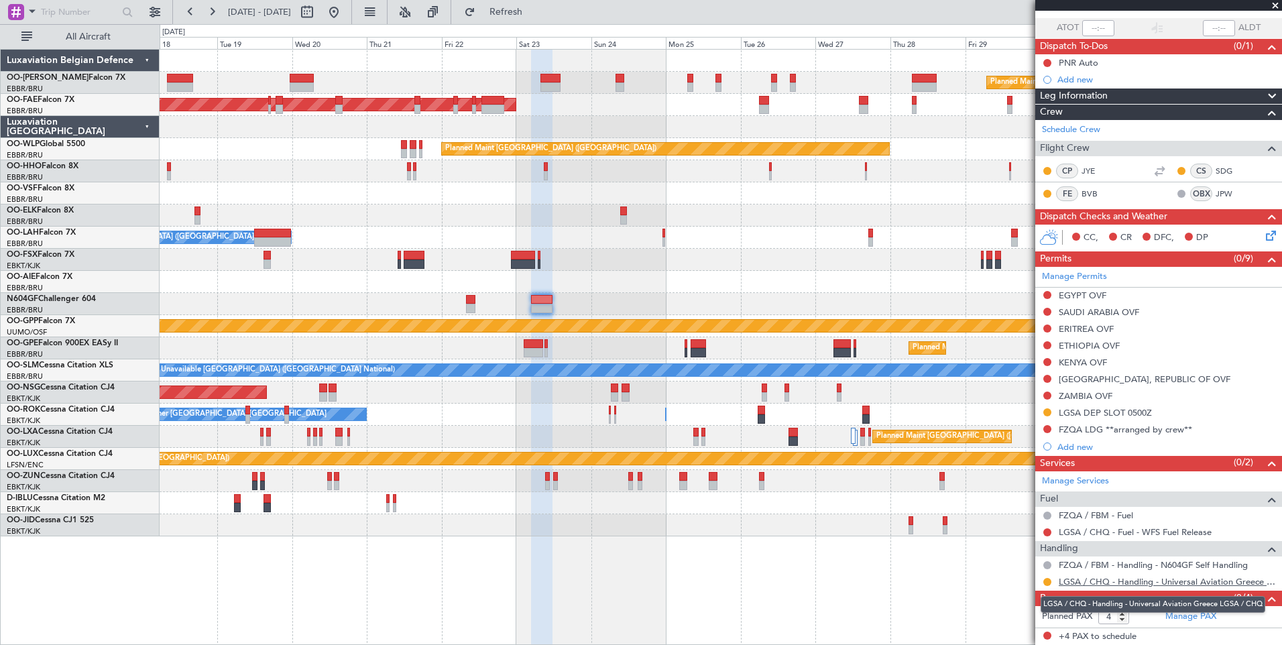
click at [1085, 582] on link "LGSA / CHQ - Handling - Universal Aviation Greece LGSA / CHQ" at bounding box center [1167, 581] width 217 height 11
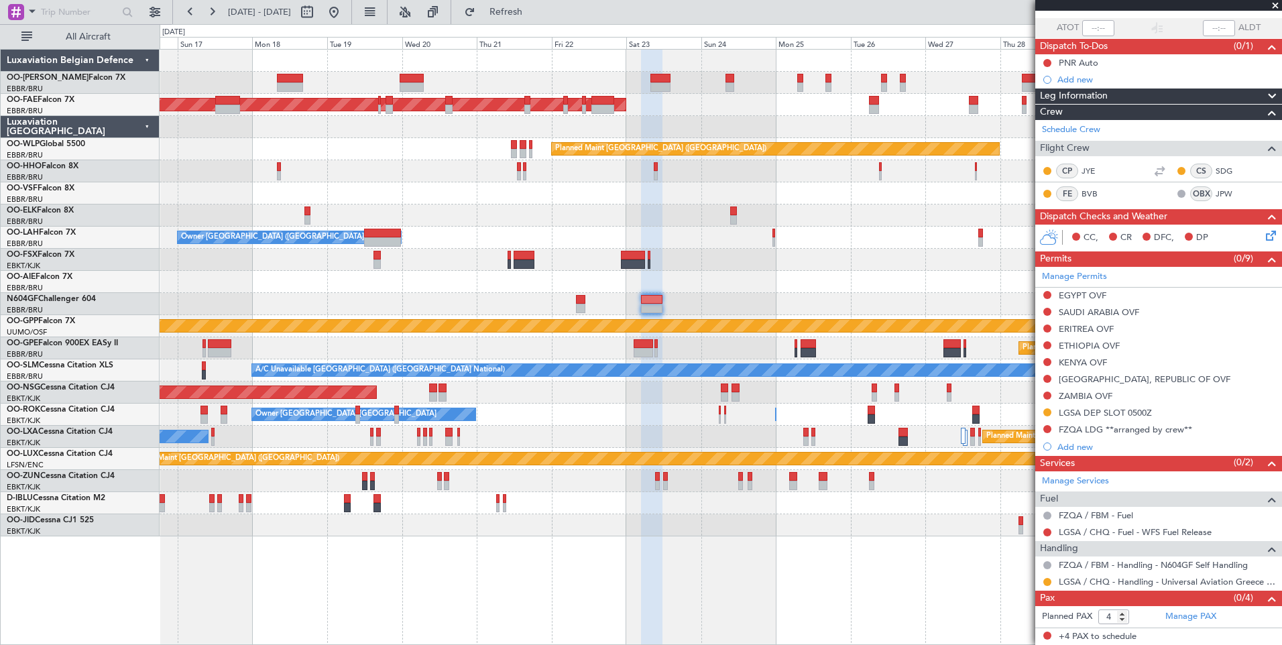
click at [522, 445] on div "Planned Maint Brussels (Brussels National) Planned Maint Brussels (Brussels Nat…" at bounding box center [721, 293] width 1122 height 487
drag, startPoint x: 1048, startPoint y: 295, endPoint x: 1047, endPoint y: 307, distance: 11.4
click at [1048, 295] on button at bounding box center [1048, 295] width 8 height 8
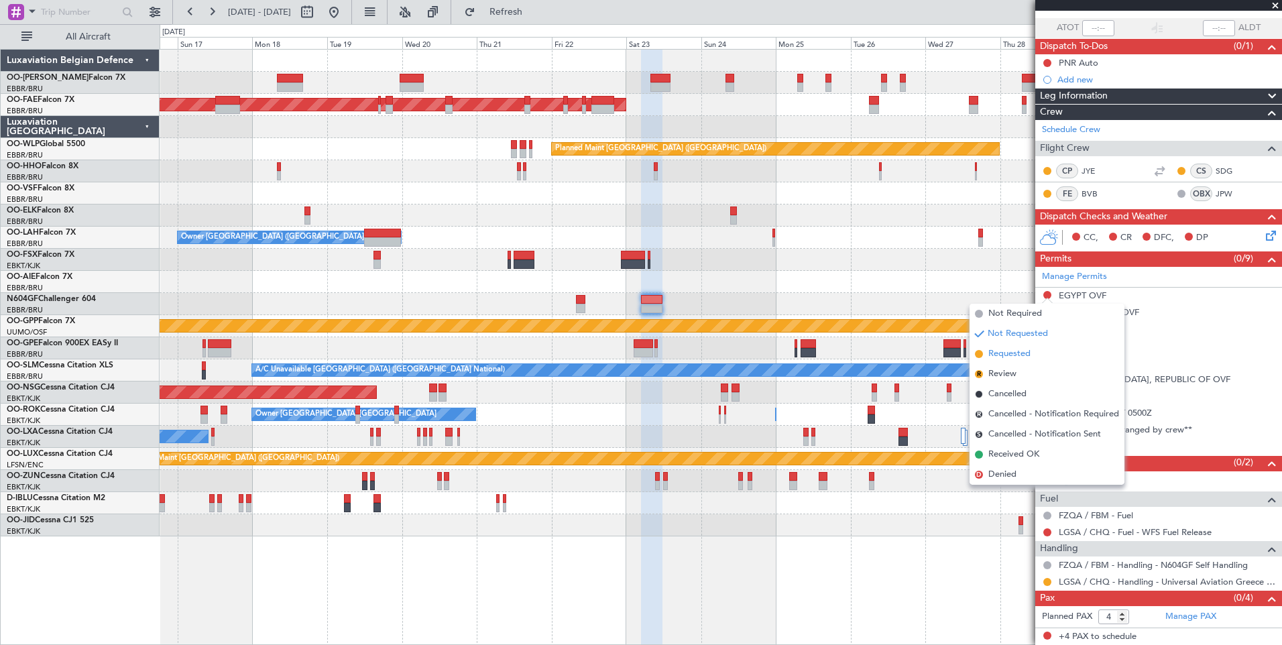
click at [1020, 358] on span "Requested" at bounding box center [1010, 353] width 42 height 13
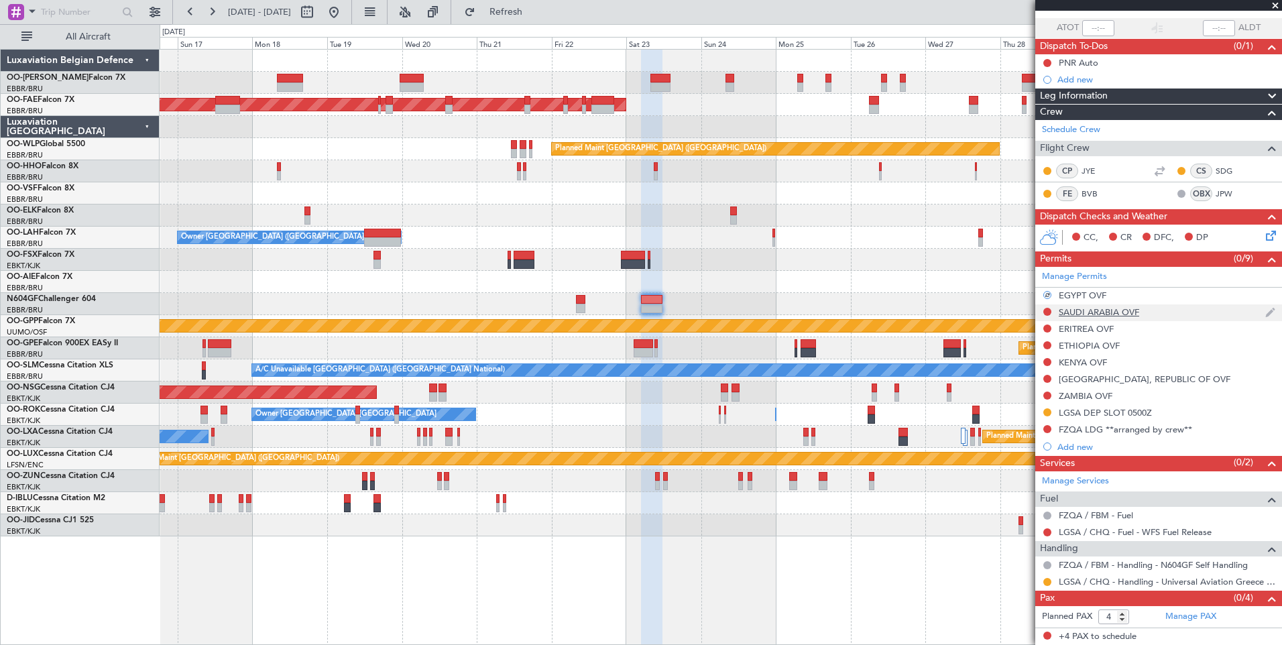
click at [1048, 315] on div at bounding box center [1047, 312] width 11 height 11
click at [1049, 312] on button at bounding box center [1048, 312] width 8 height 8
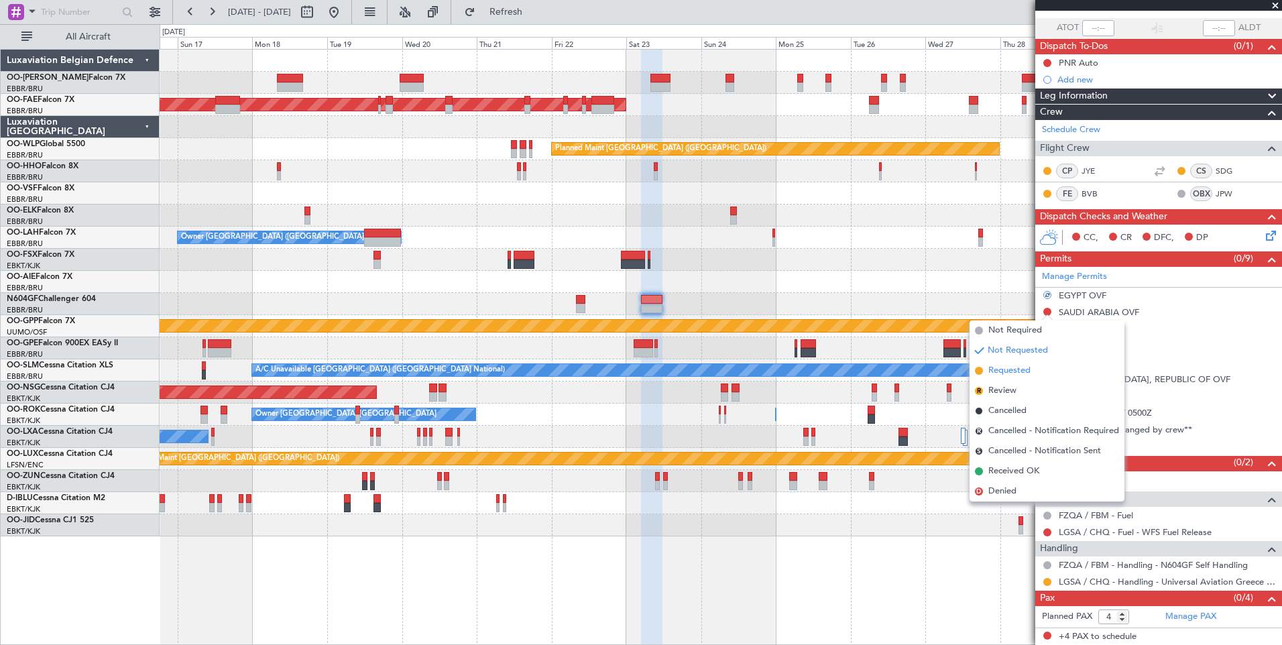
click at [1020, 362] on li "Requested" at bounding box center [1047, 371] width 155 height 20
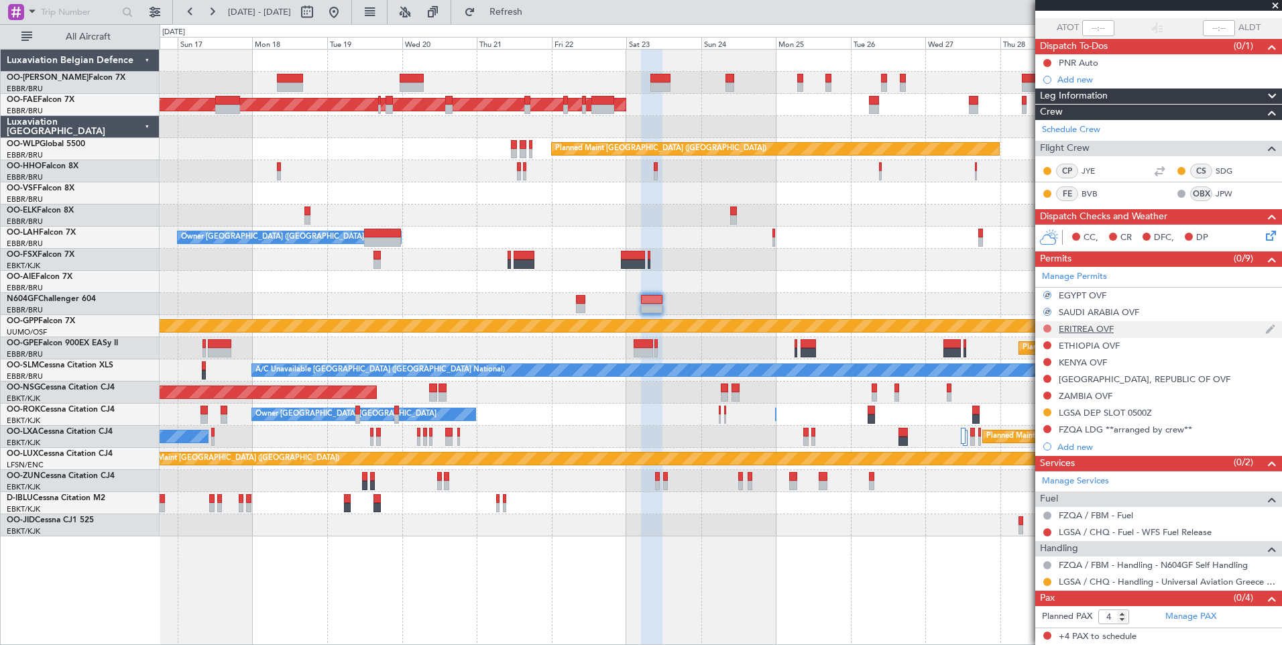
click at [1047, 329] on button at bounding box center [1048, 329] width 8 height 8
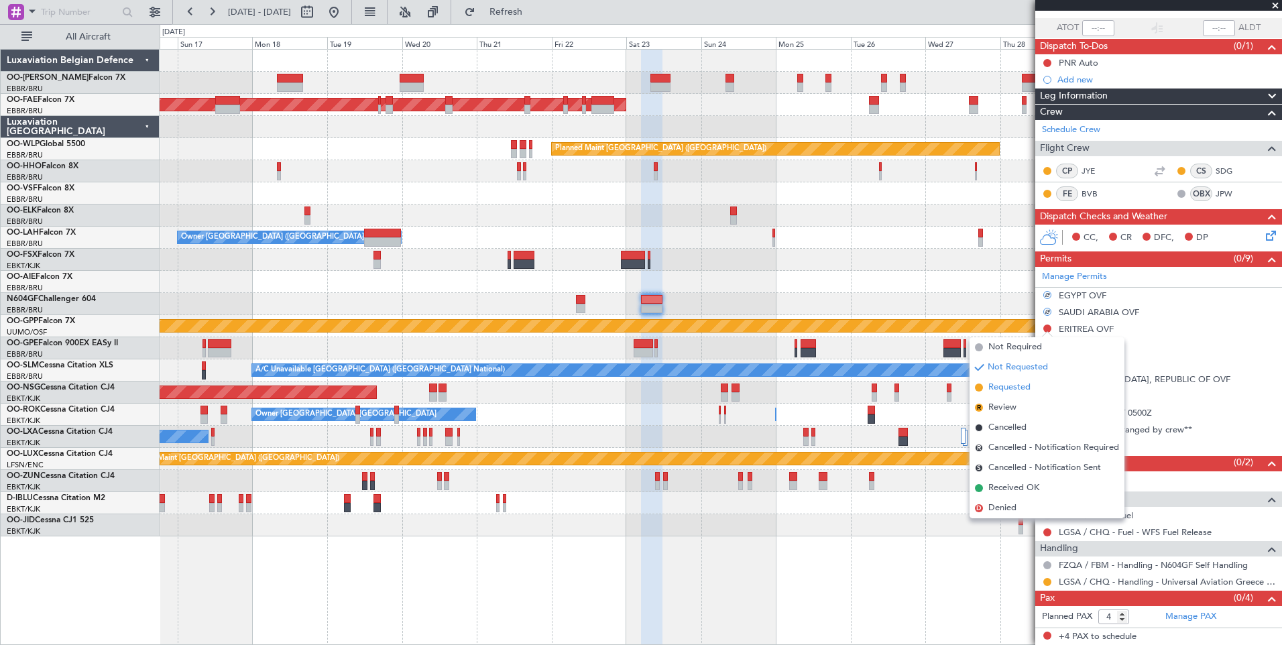
click at [1028, 391] on span "Requested" at bounding box center [1010, 387] width 42 height 13
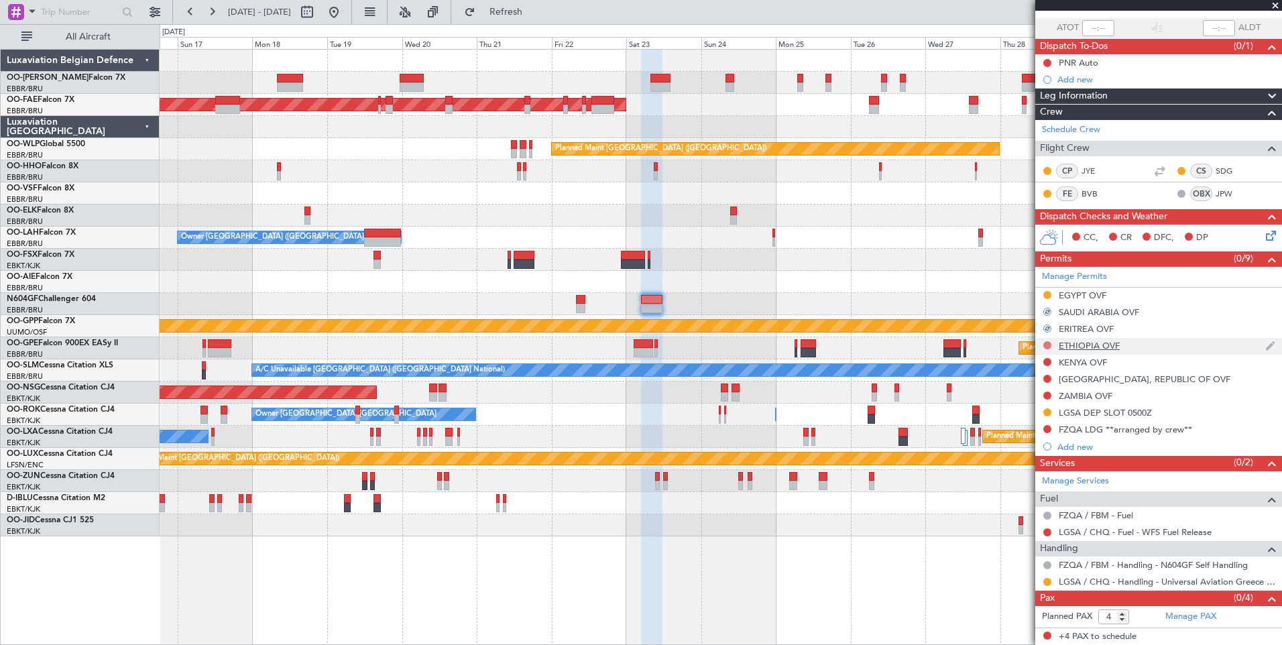
click at [1047, 347] on button at bounding box center [1048, 345] width 8 height 8
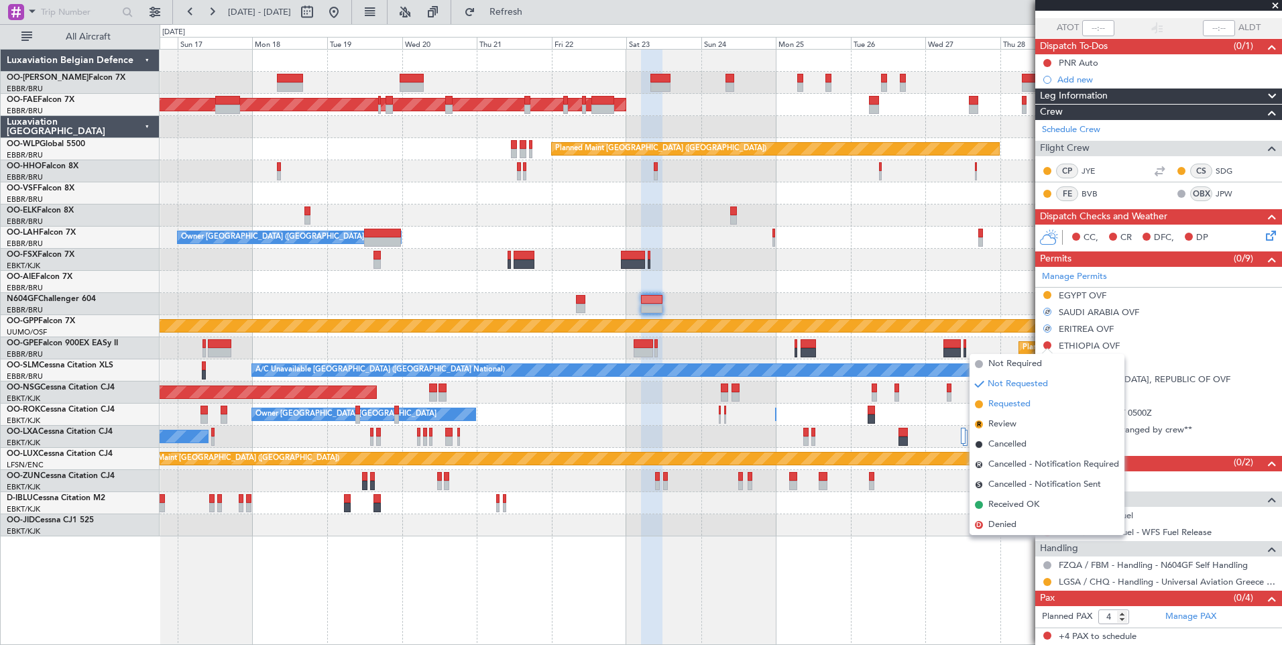
click at [1024, 400] on span "Requested" at bounding box center [1010, 404] width 42 height 13
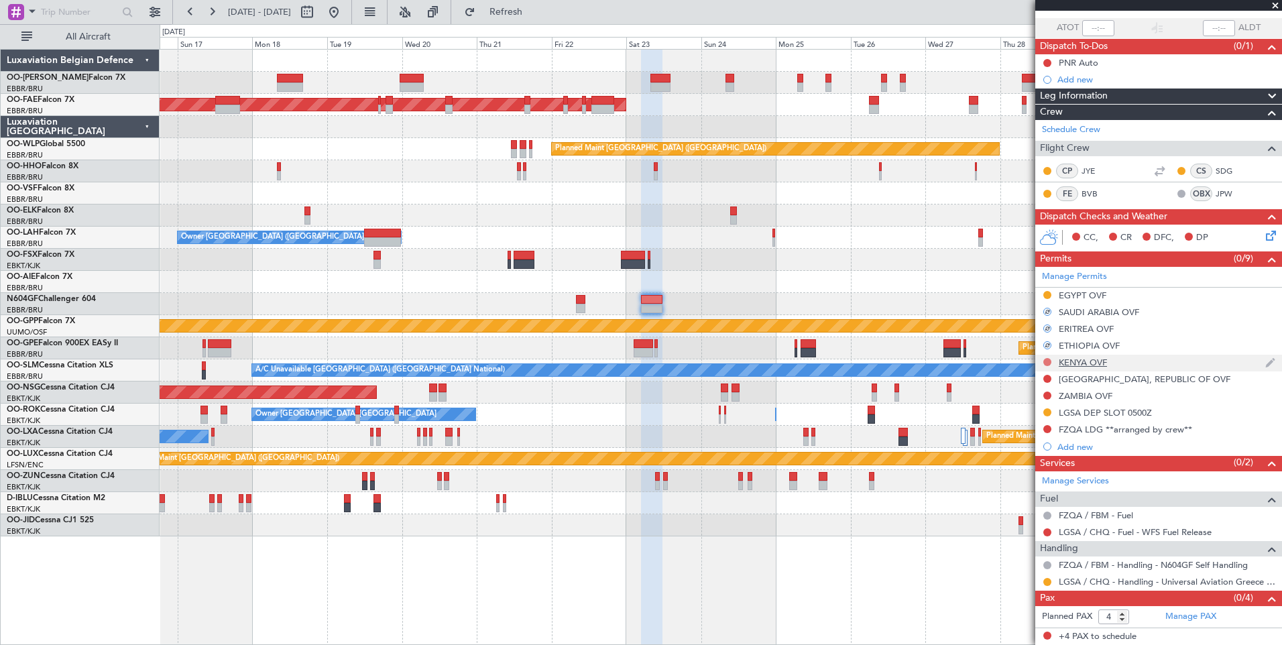
click at [1048, 360] on button at bounding box center [1048, 362] width 8 height 8
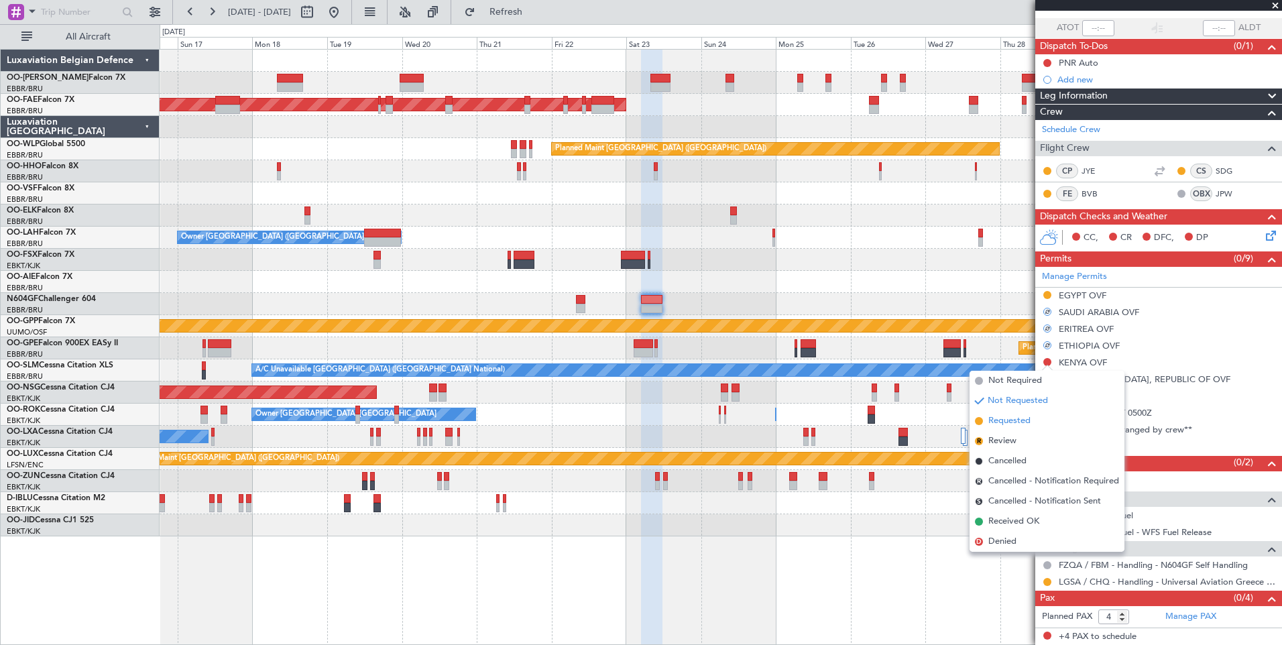
click at [1020, 419] on span "Requested" at bounding box center [1010, 421] width 42 height 13
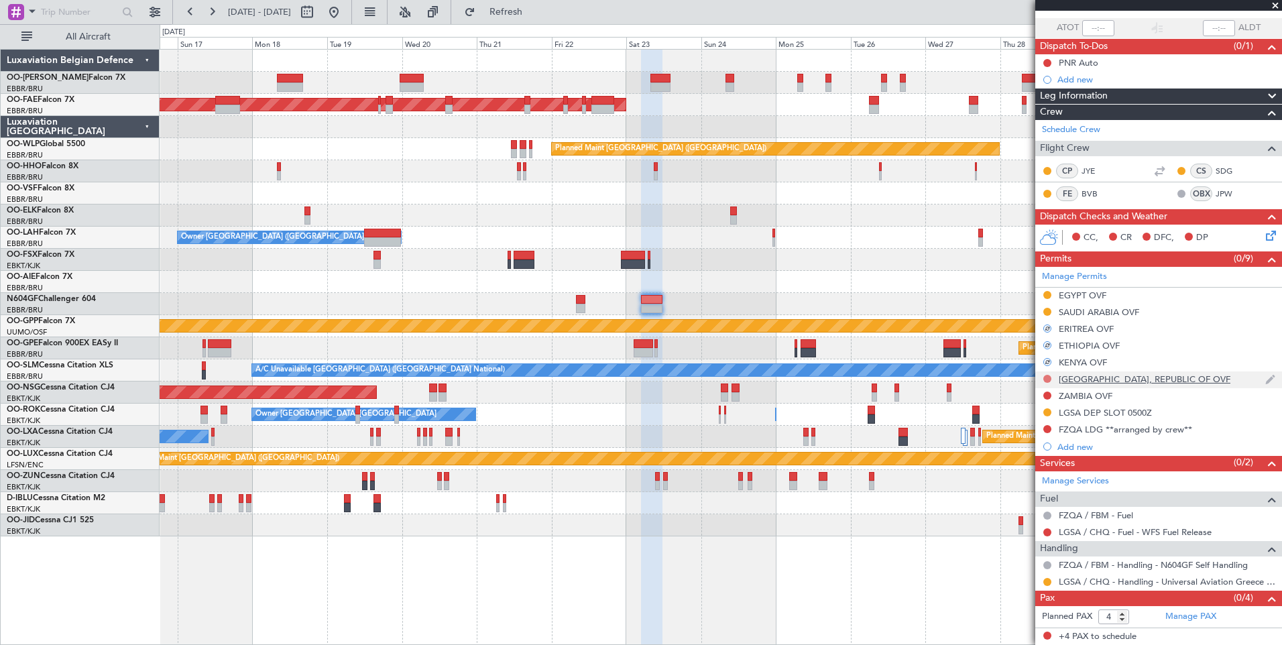
click at [1048, 379] on button at bounding box center [1048, 379] width 8 height 8
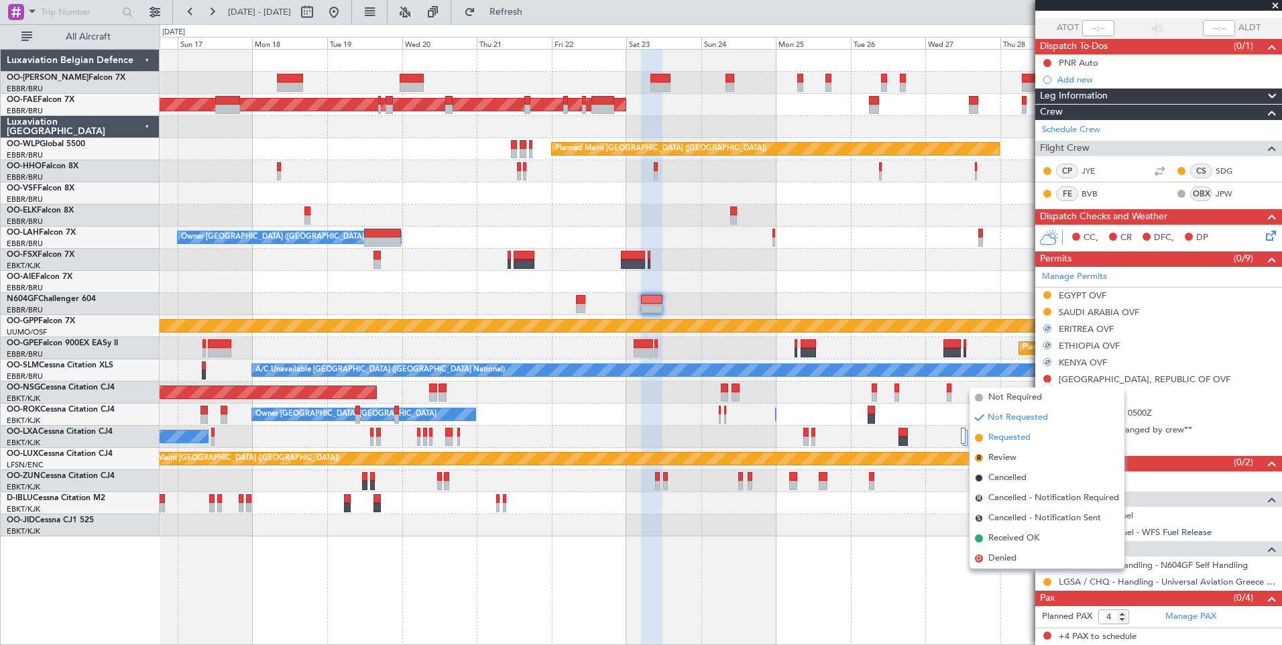
click at [1017, 441] on span "Requested" at bounding box center [1010, 437] width 42 height 13
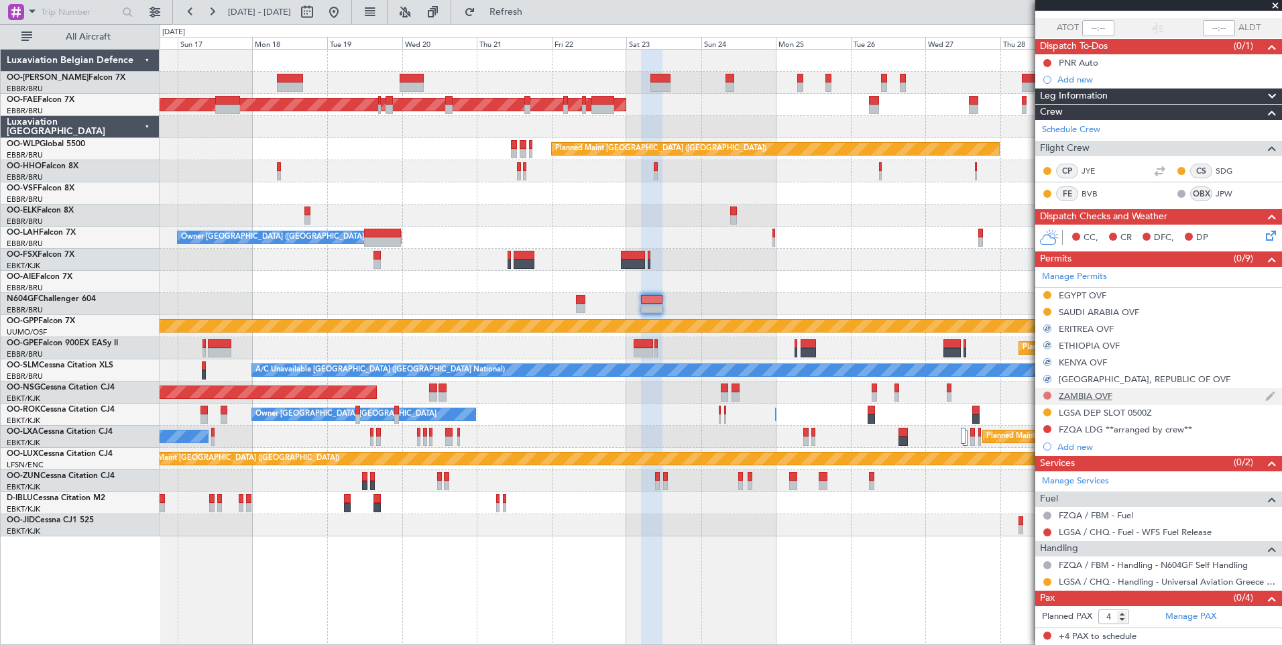
click at [1046, 392] on button at bounding box center [1048, 396] width 8 height 8
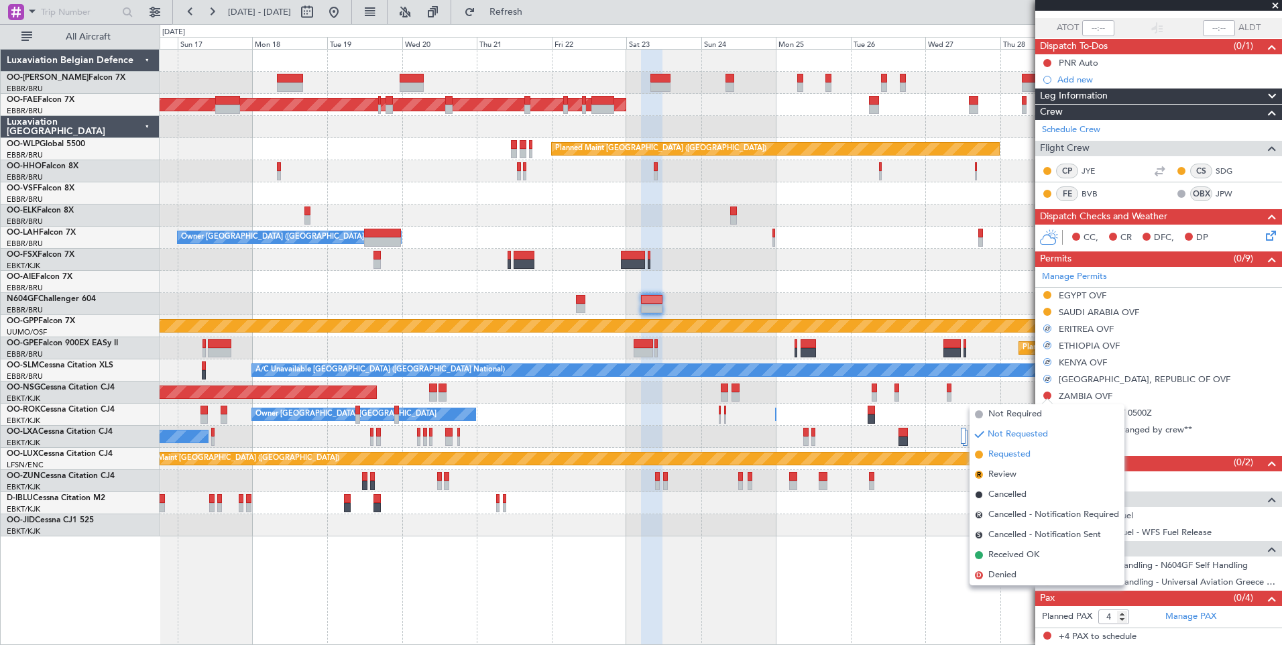
click at [1004, 455] on span "Requested" at bounding box center [1010, 454] width 42 height 13
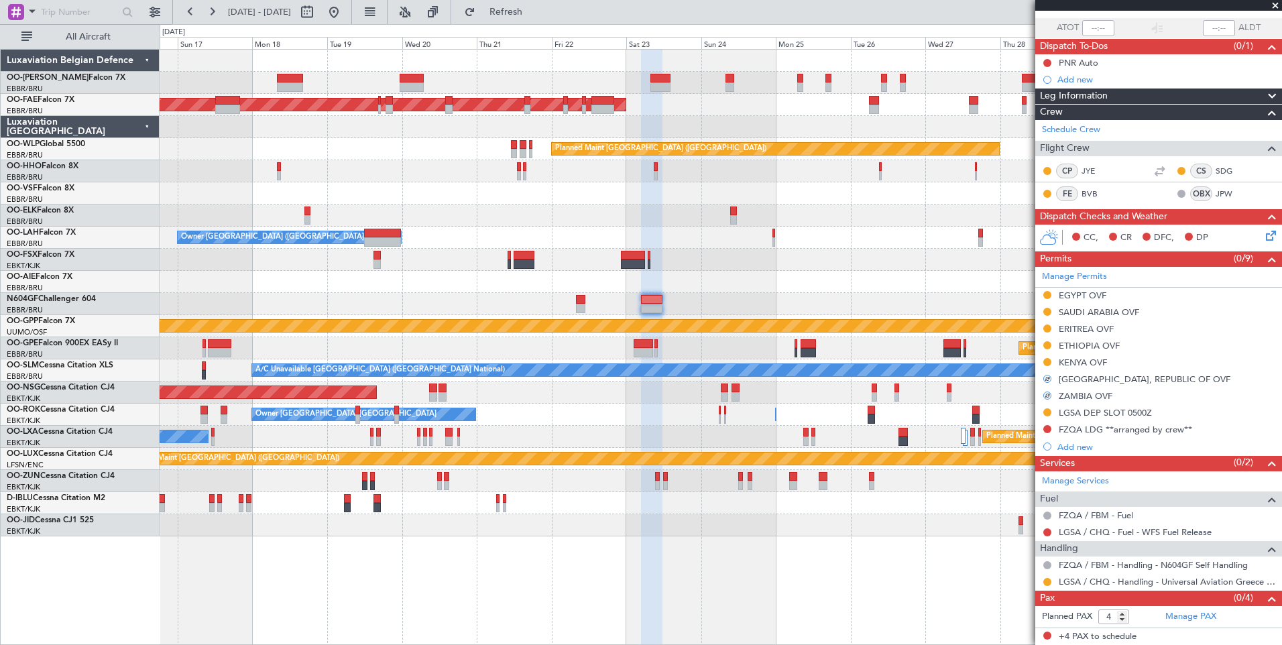
scroll to position [0, 0]
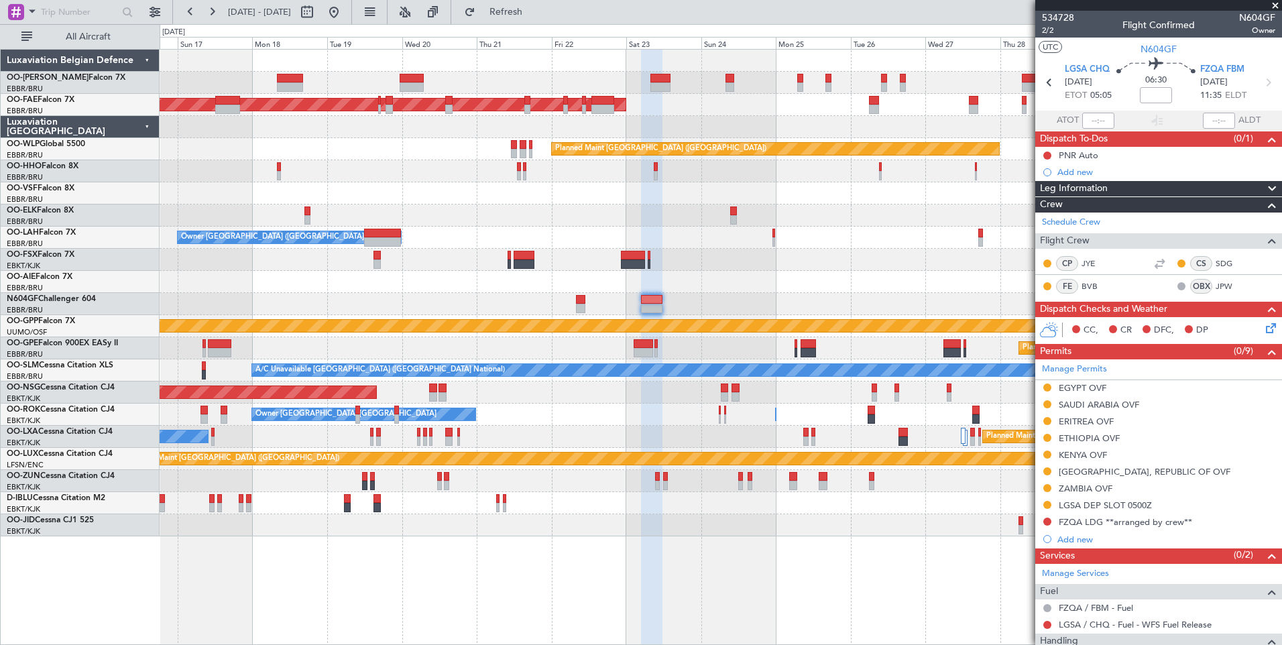
click at [1266, 327] on icon at bounding box center [1269, 326] width 11 height 11
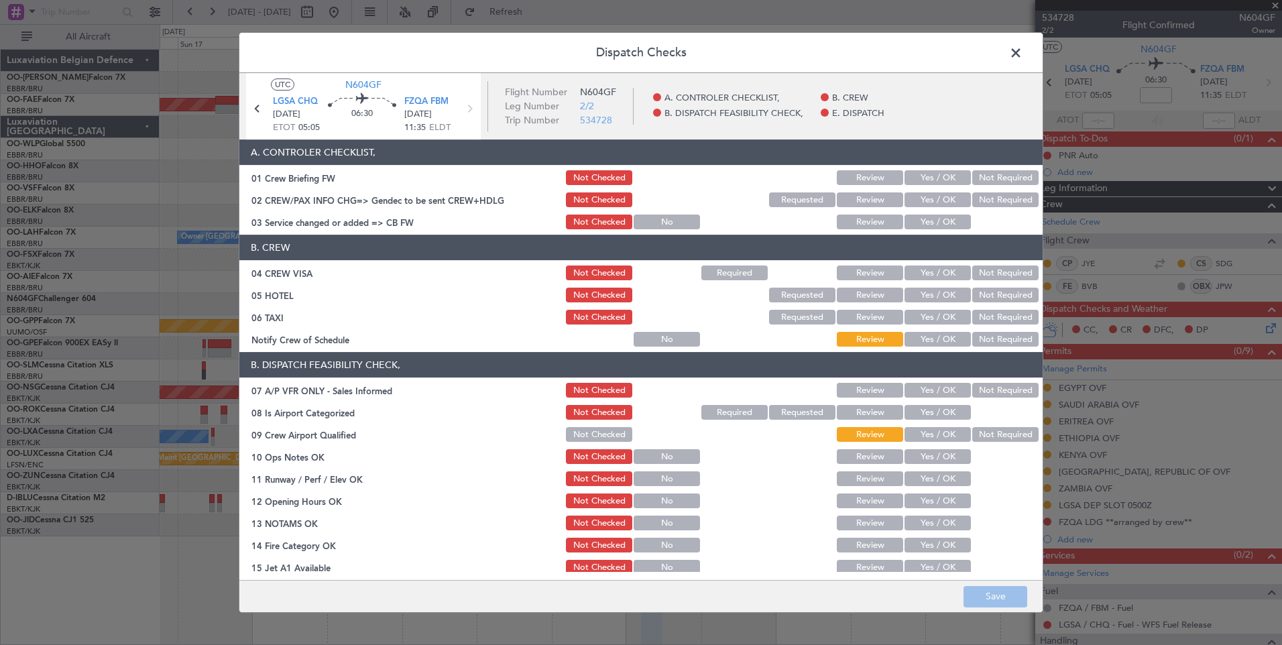
click at [923, 223] on button "Yes / OK" at bounding box center [938, 222] width 66 height 15
click at [990, 277] on button "Not Required" at bounding box center [1006, 273] width 66 height 15
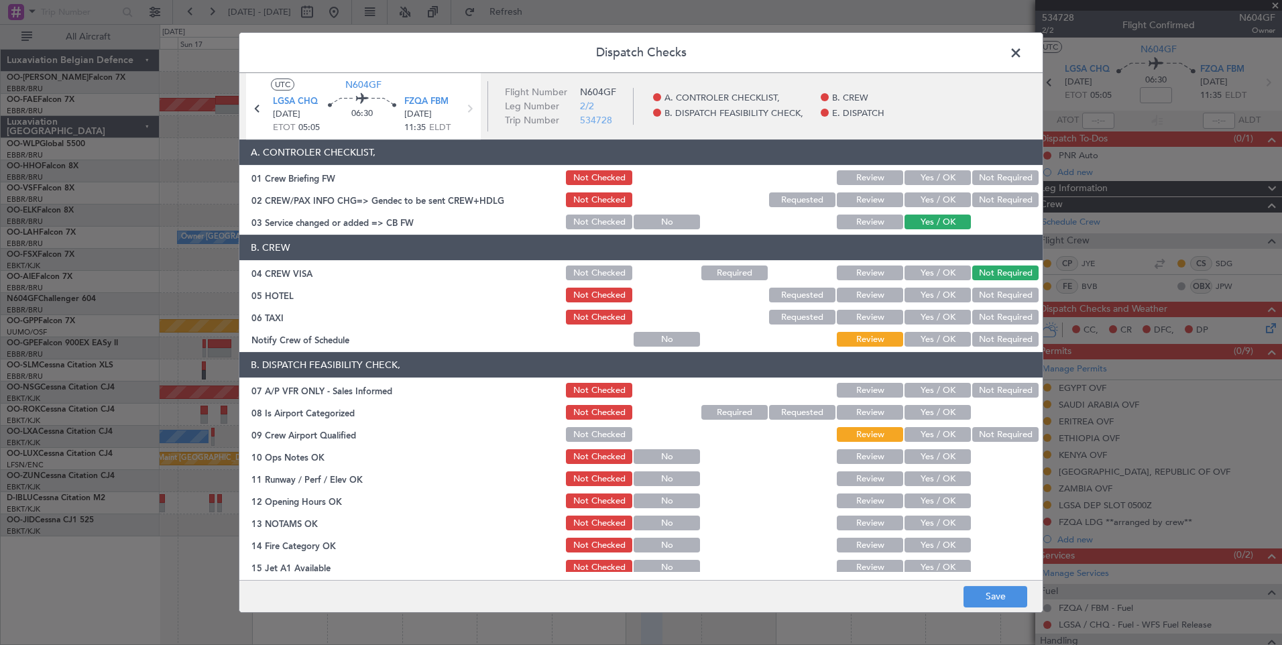
click at [991, 297] on button "Not Required" at bounding box center [1006, 295] width 66 height 15
click at [991, 311] on button "Not Required" at bounding box center [1006, 317] width 66 height 15
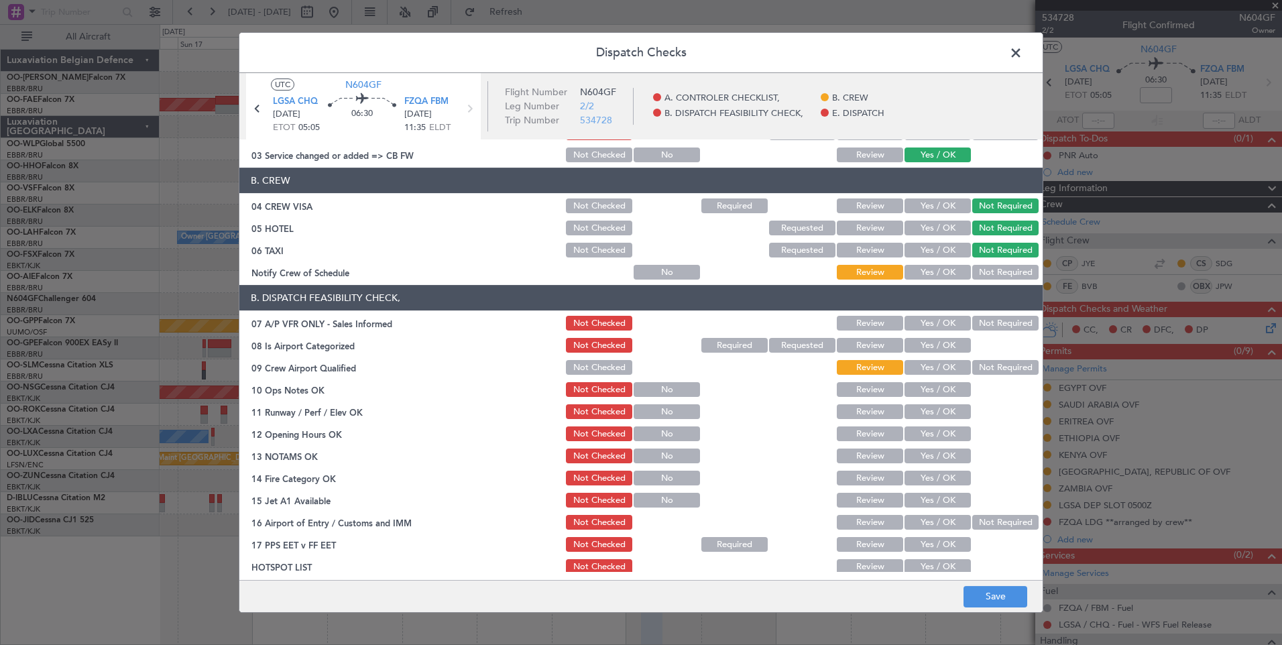
click at [981, 320] on button "Not Required" at bounding box center [1006, 323] width 66 height 15
click at [929, 348] on button "Yes / OK" at bounding box center [938, 345] width 66 height 15
click at [1001, 364] on button "Not Required" at bounding box center [1006, 367] width 66 height 15
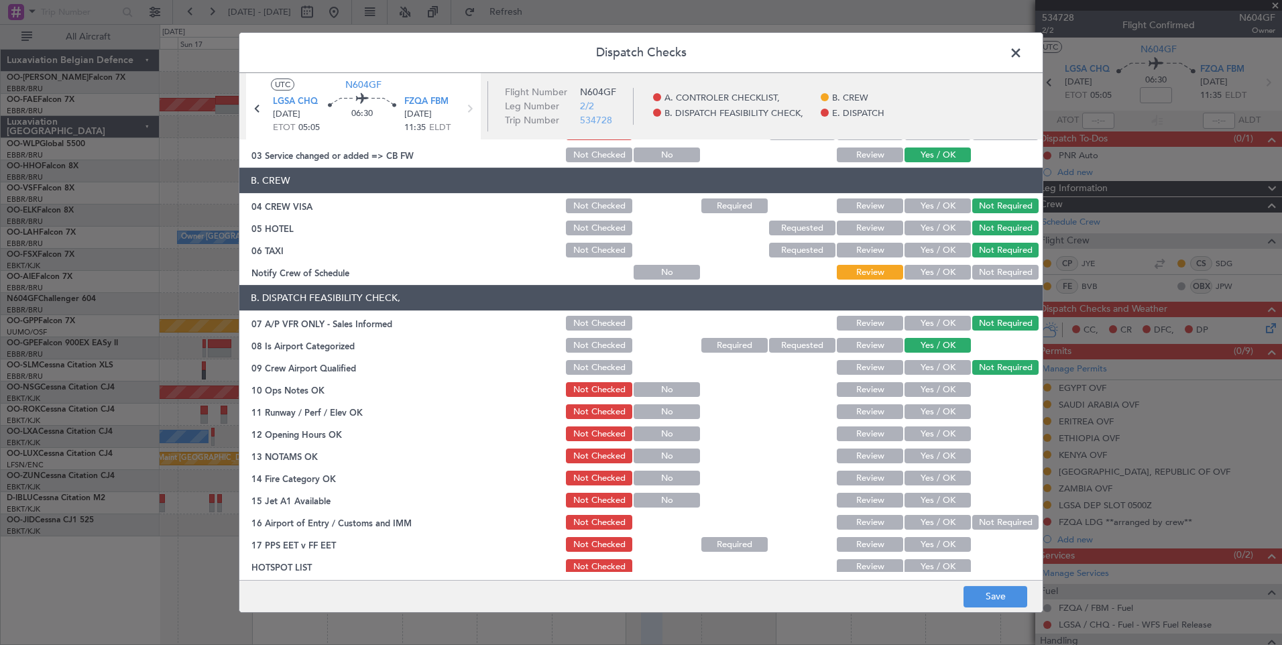
click at [944, 387] on button "Yes / OK" at bounding box center [938, 389] width 66 height 15
click at [937, 410] on button "Yes / OK" at bounding box center [938, 411] width 66 height 15
click at [933, 434] on button "Yes / OK" at bounding box center [938, 434] width 66 height 15
click at [934, 459] on button "Yes / OK" at bounding box center [938, 456] width 66 height 15
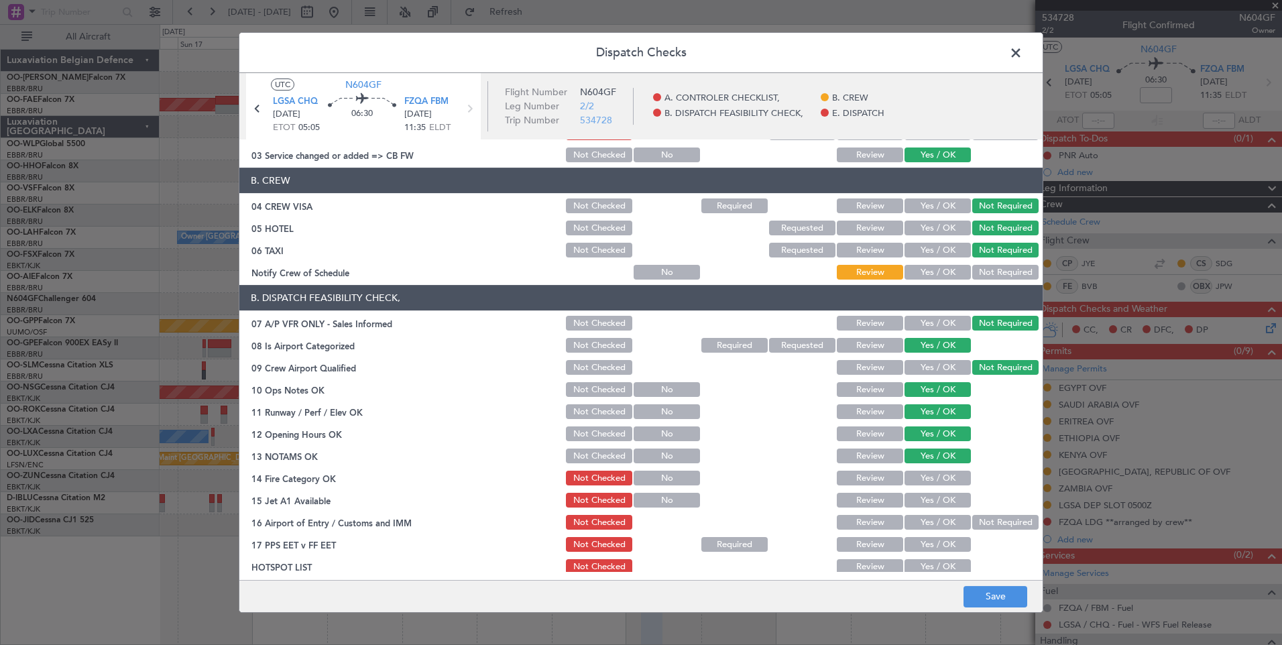
click at [932, 478] on button "Yes / OK" at bounding box center [938, 478] width 66 height 15
click at [932, 501] on button "Yes / OK" at bounding box center [938, 500] width 66 height 15
click at [932, 517] on button "Yes / OK" at bounding box center [938, 522] width 66 height 15
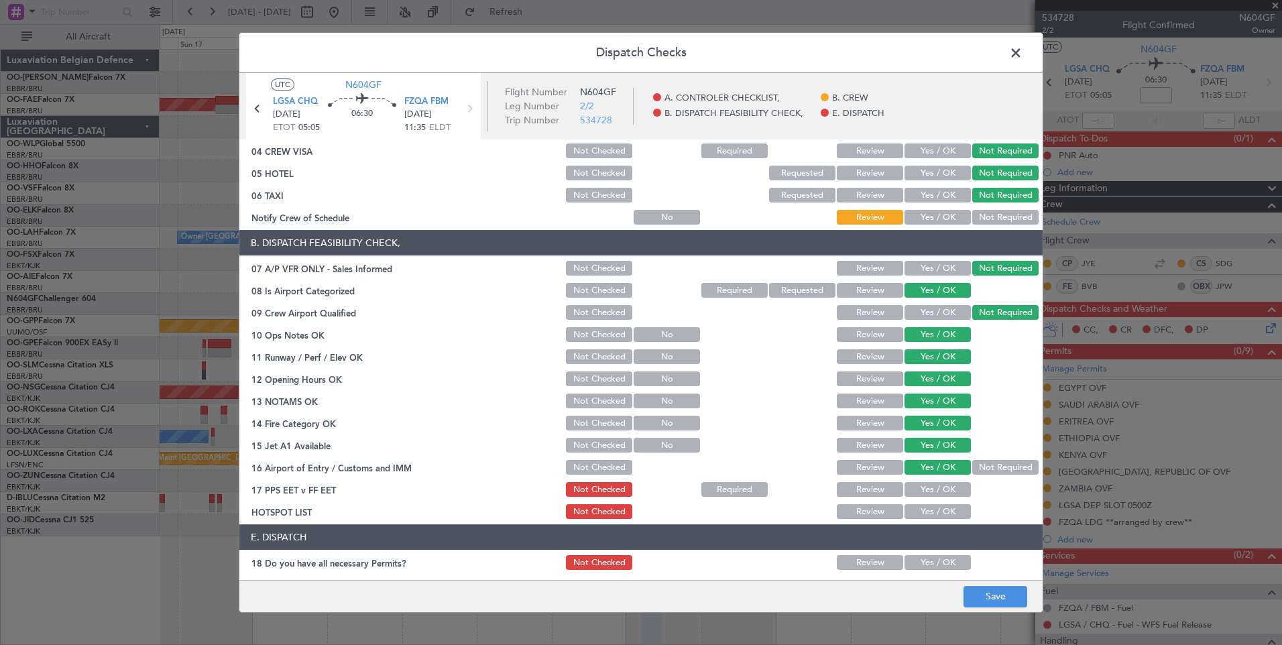
scroll to position [170, 0]
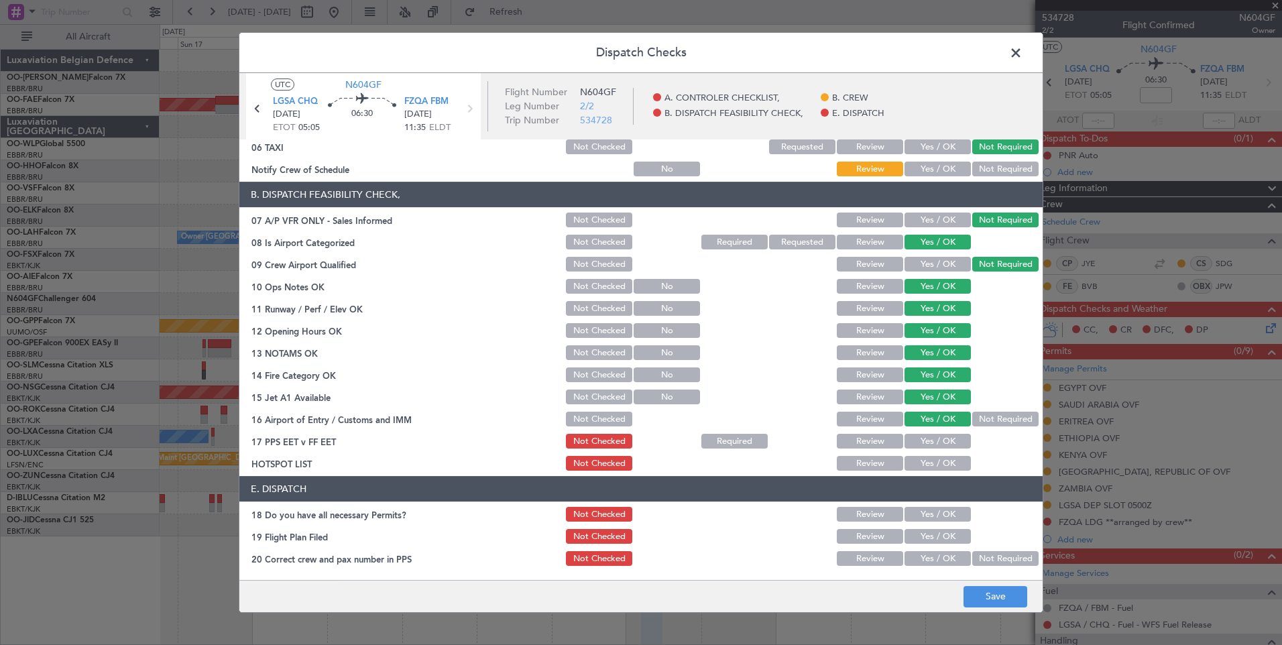
click at [879, 442] on button "Review" at bounding box center [870, 441] width 66 height 15
click at [879, 463] on button "Review" at bounding box center [870, 463] width 66 height 15
click at [570, 461] on button "Not Checked" at bounding box center [599, 463] width 66 height 15
click at [989, 606] on button "Save" at bounding box center [996, 596] width 64 height 21
click at [1023, 47] on span at bounding box center [1023, 56] width 0 height 27
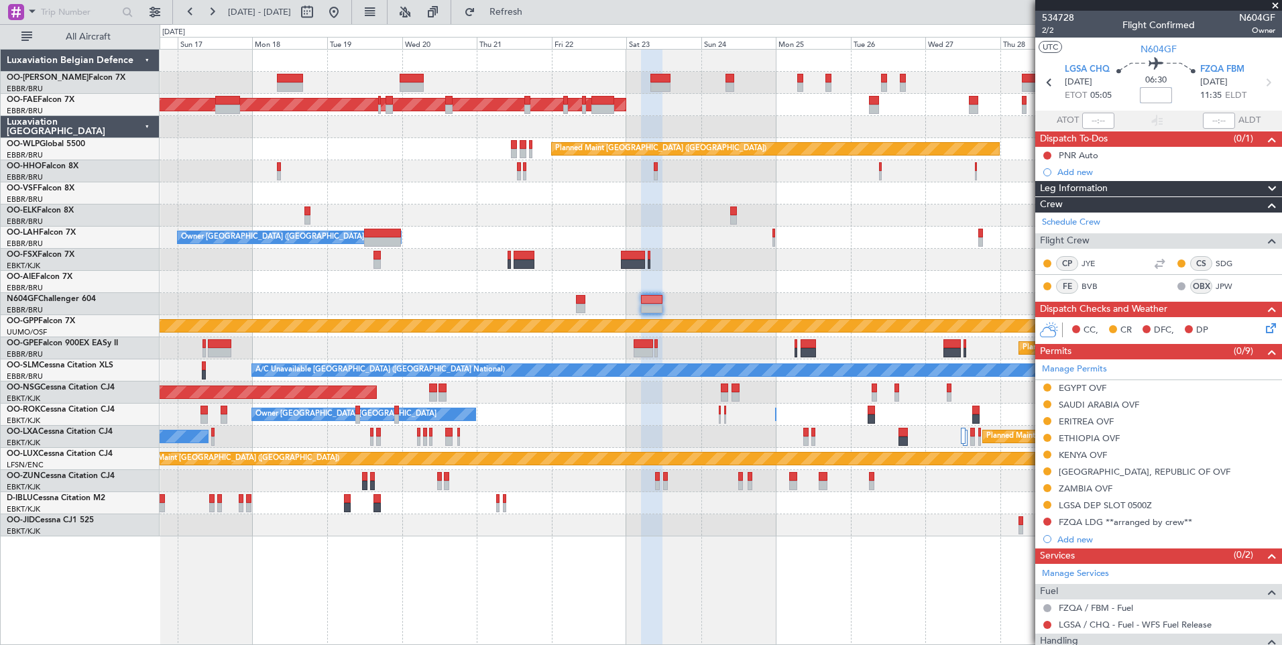
click at [1152, 102] on input at bounding box center [1156, 95] width 32 height 16
type input "+01:10"
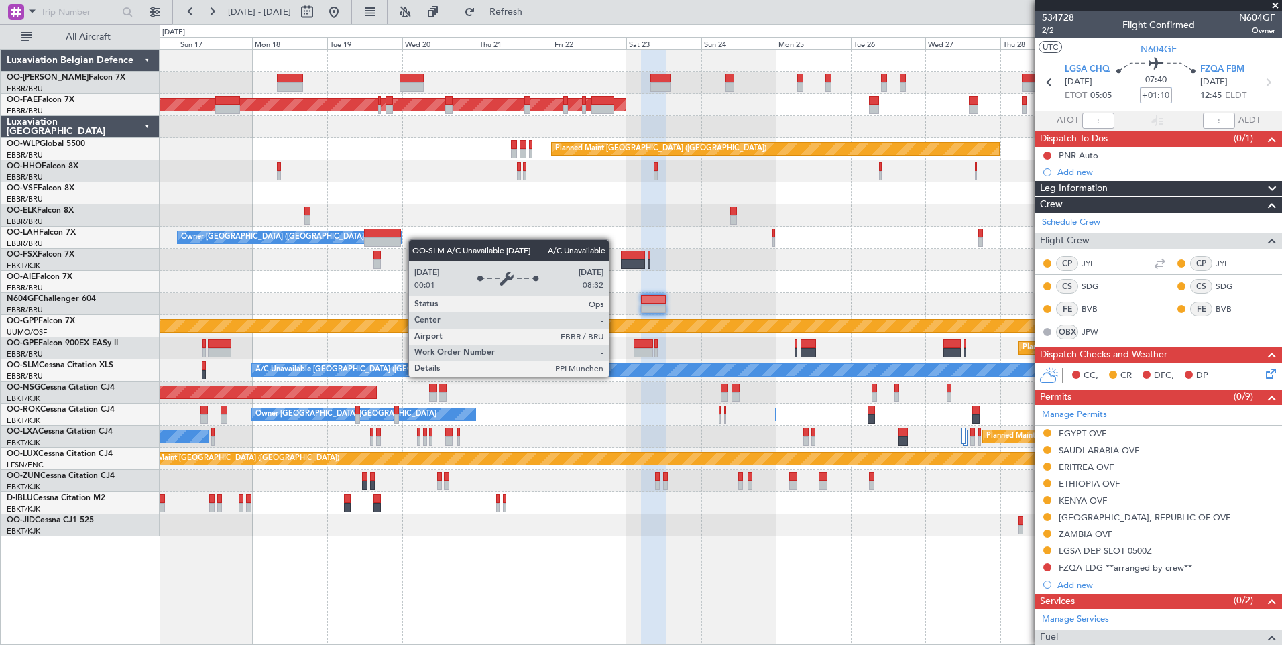
click at [644, 378] on div "A/C Unavailable Brussels (Brussels National) No Crew Brussels (Brussels Nationa…" at bounding box center [721, 371] width 1122 height 22
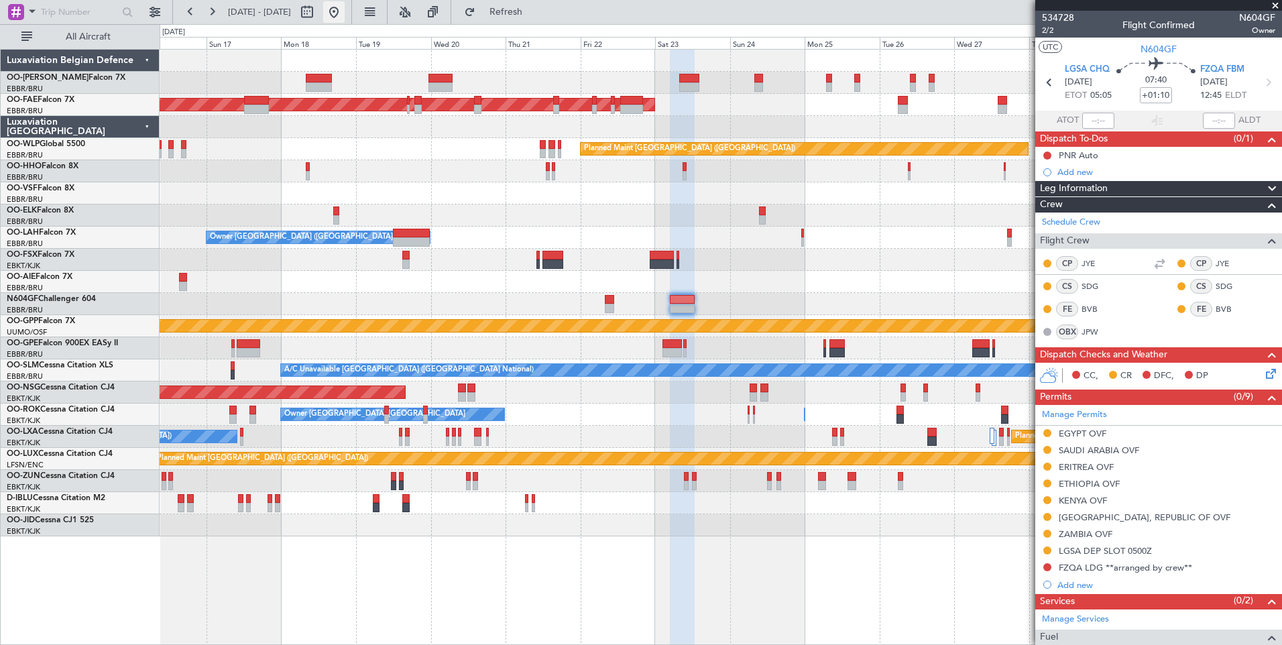
click at [345, 13] on button at bounding box center [333, 11] width 21 height 21
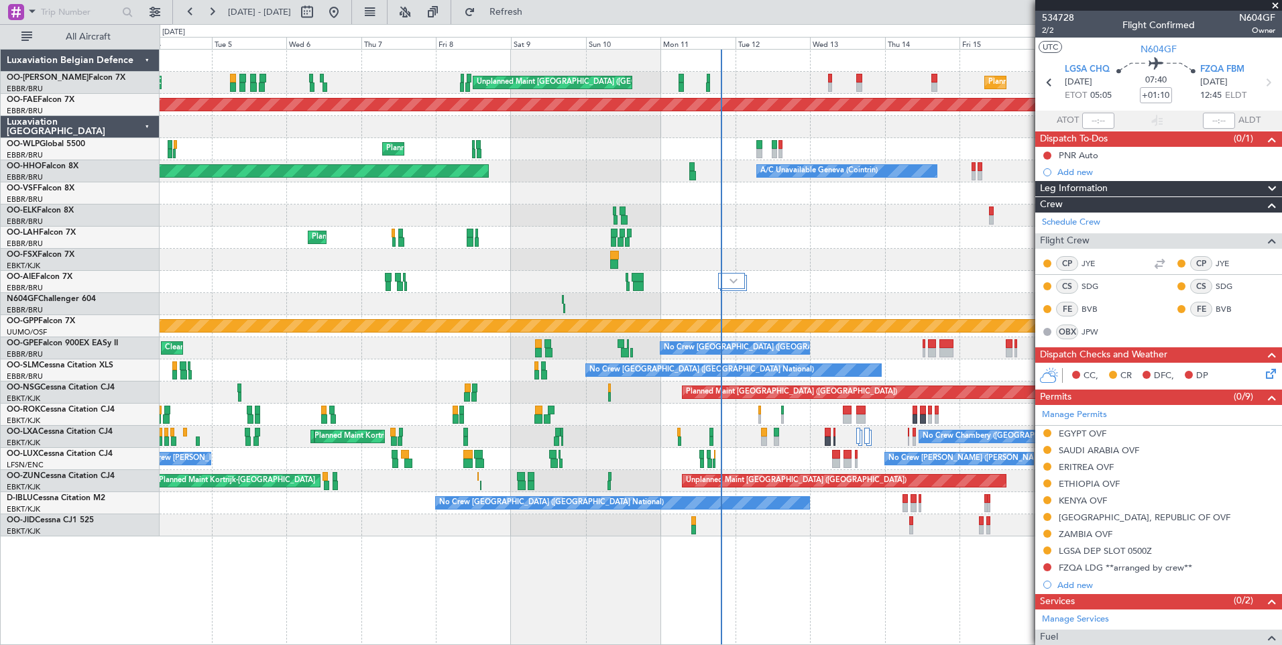
click at [579, 295] on div "Planned Maint Brussels (Brussels National) Unplanned Maint Brussels (Brussels N…" at bounding box center [721, 293] width 1122 height 487
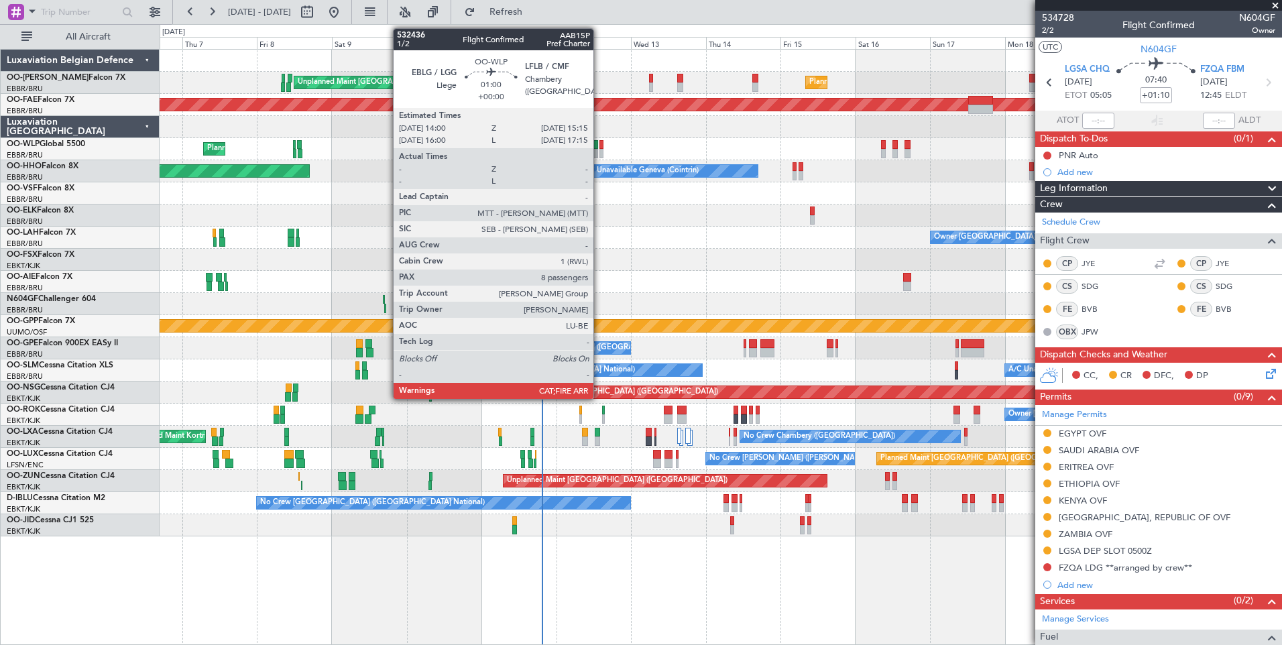
click at [600, 148] on div at bounding box center [602, 144] width 4 height 9
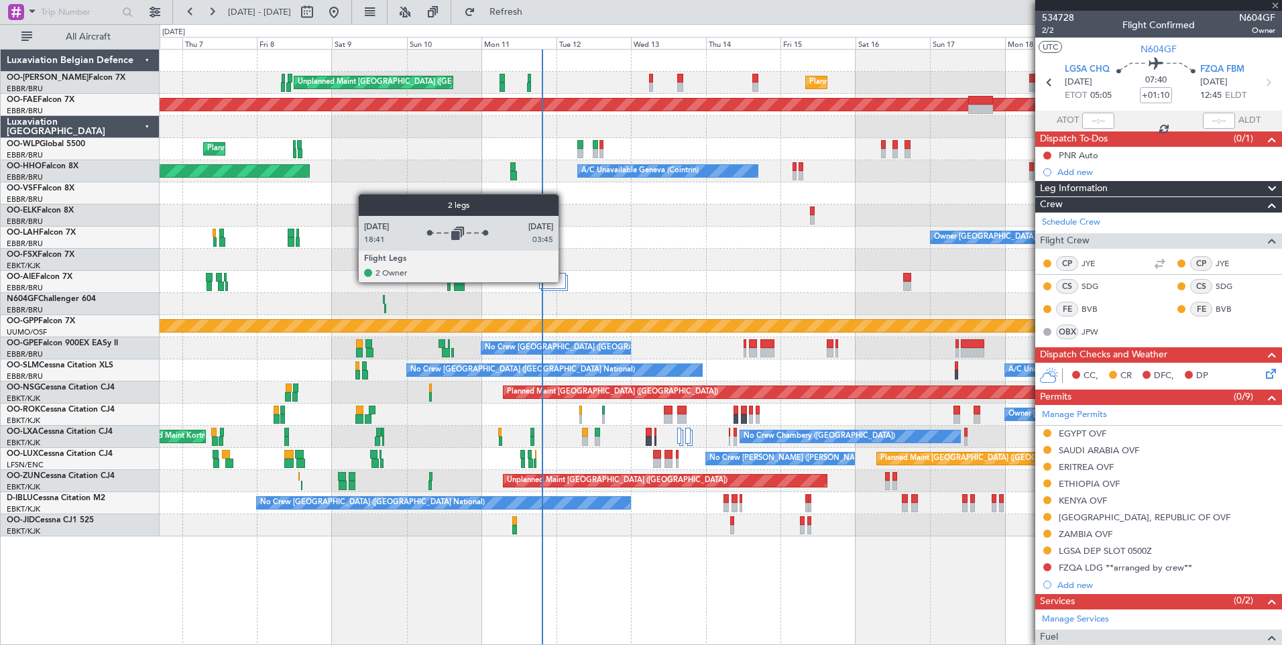
click at [562, 287] on div at bounding box center [552, 281] width 27 height 16
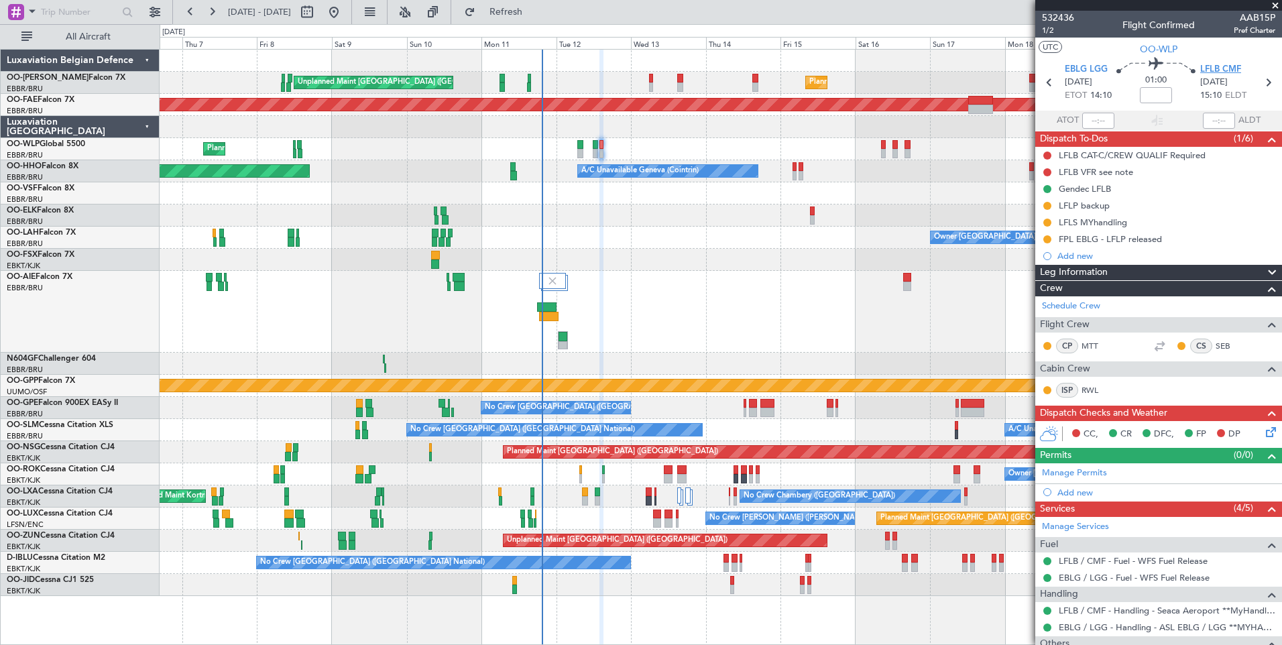
drag, startPoint x: 1209, startPoint y: 58, endPoint x: 1212, endPoint y: 65, distance: 7.2
click at [1209, 58] on section "EBLG LGG 12/08/2025 ETOT 14:10 01:00 LFLB CMF 12/08/2025 15:10 ELDT" at bounding box center [1159, 84] width 247 height 53
click at [1212, 66] on span "LFLB CMF" at bounding box center [1221, 69] width 41 height 13
click at [527, 398] on div "Planned Maint Brussels (Brussels National) Unplanned Maint Brussels (Brussels N…" at bounding box center [721, 323] width 1122 height 547
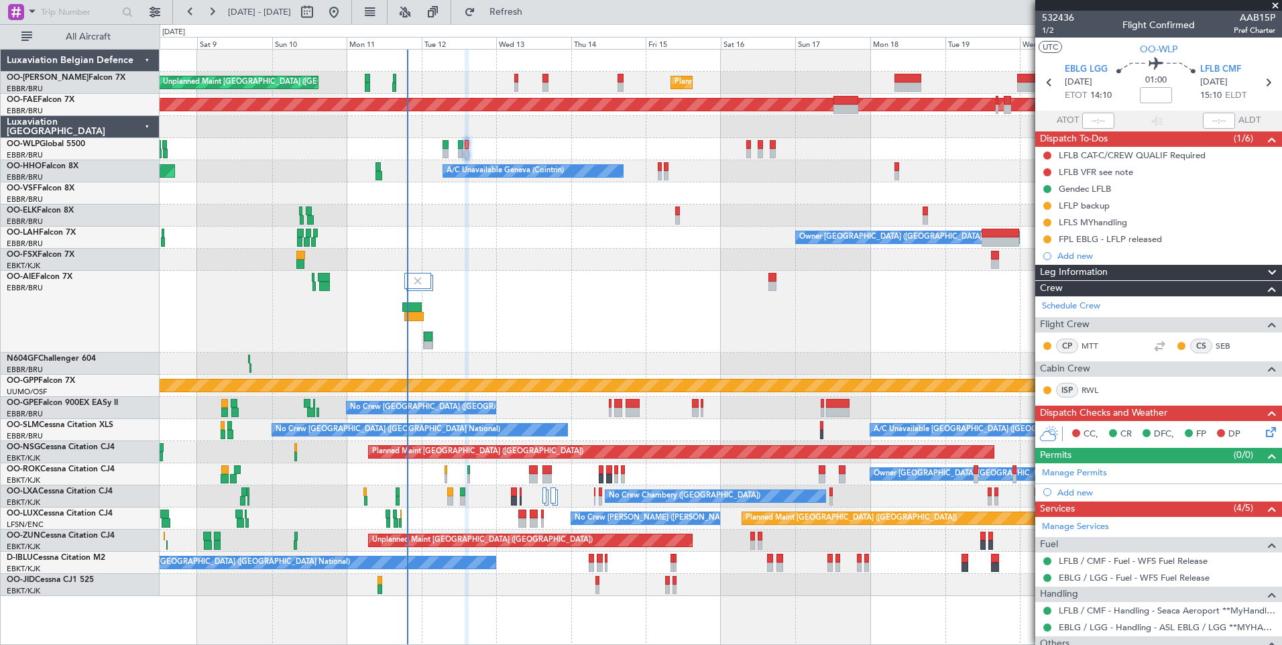
click at [538, 339] on div at bounding box center [721, 312] width 1122 height 82
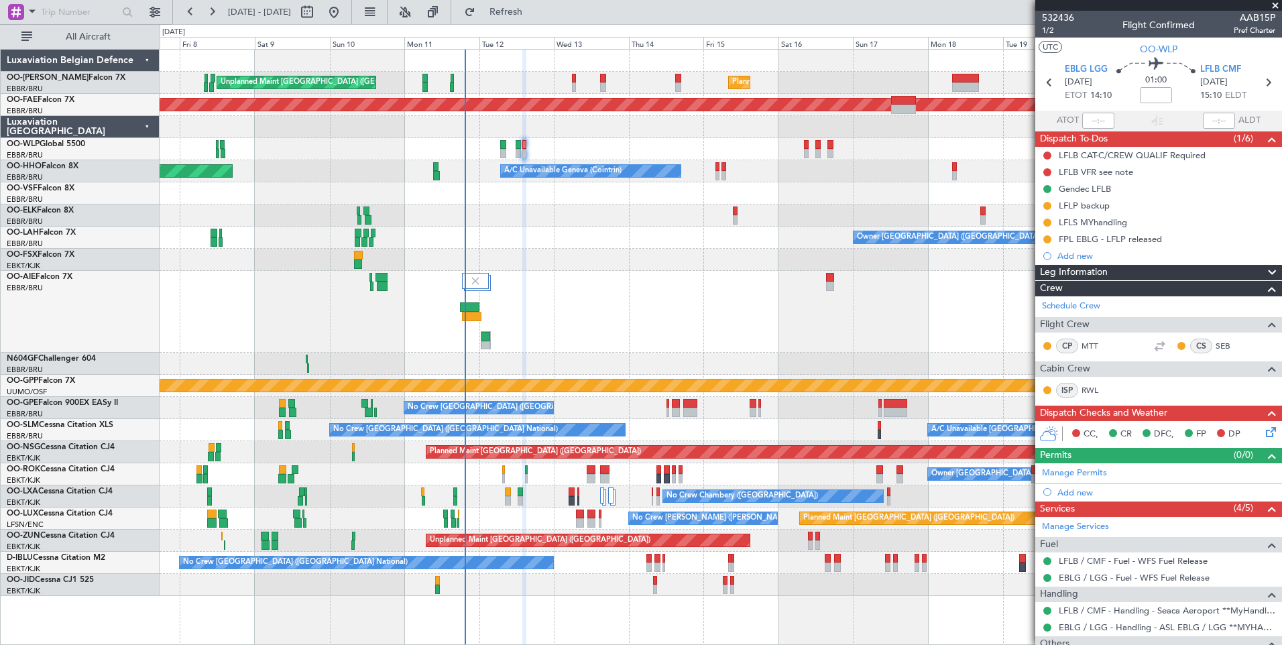
scroll to position [303, 0]
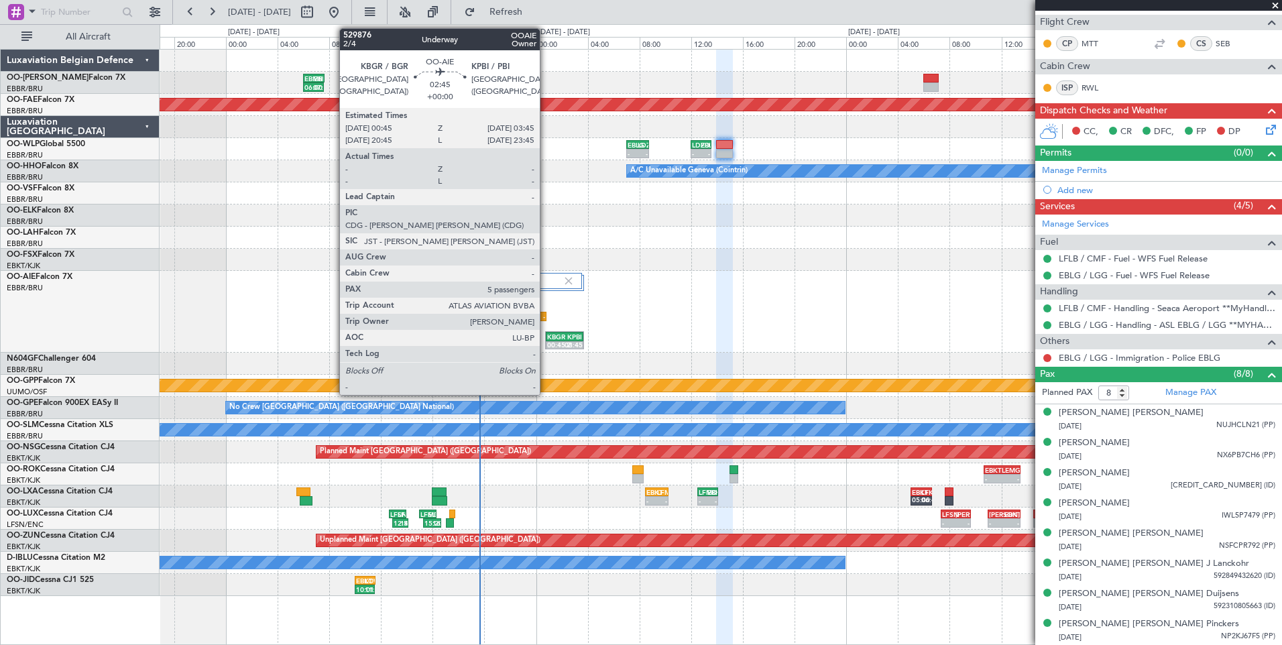
click at [546, 347] on div at bounding box center [565, 345] width 38 height 9
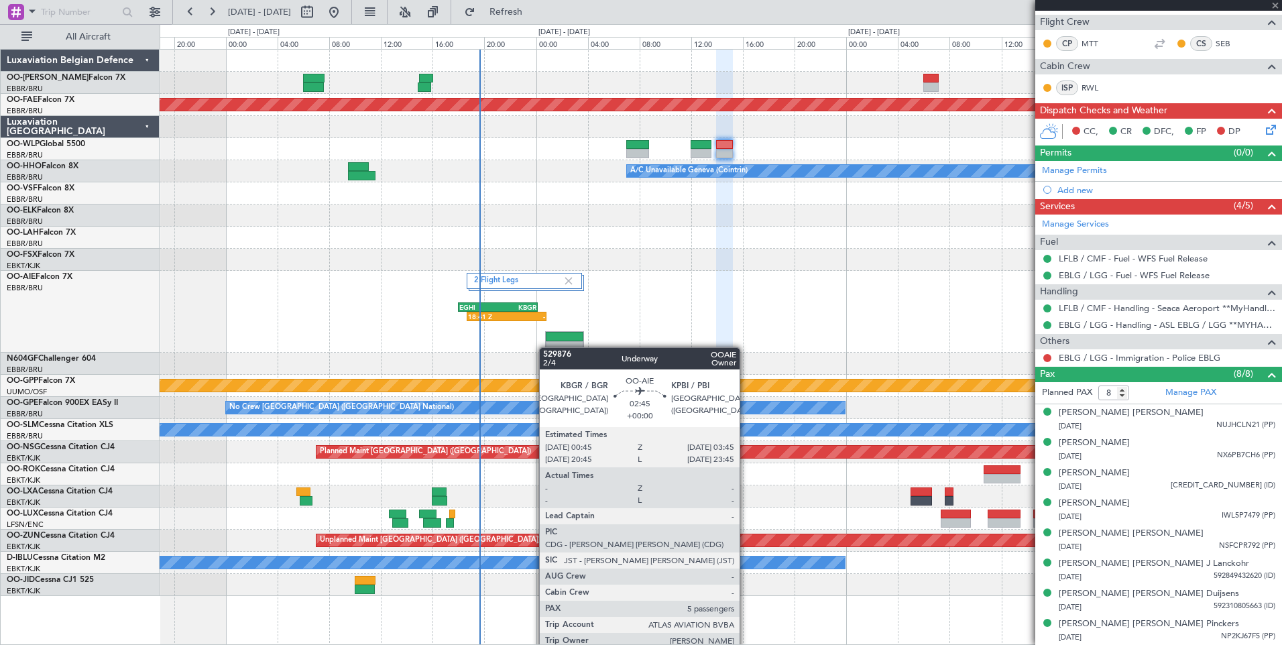
type input "5"
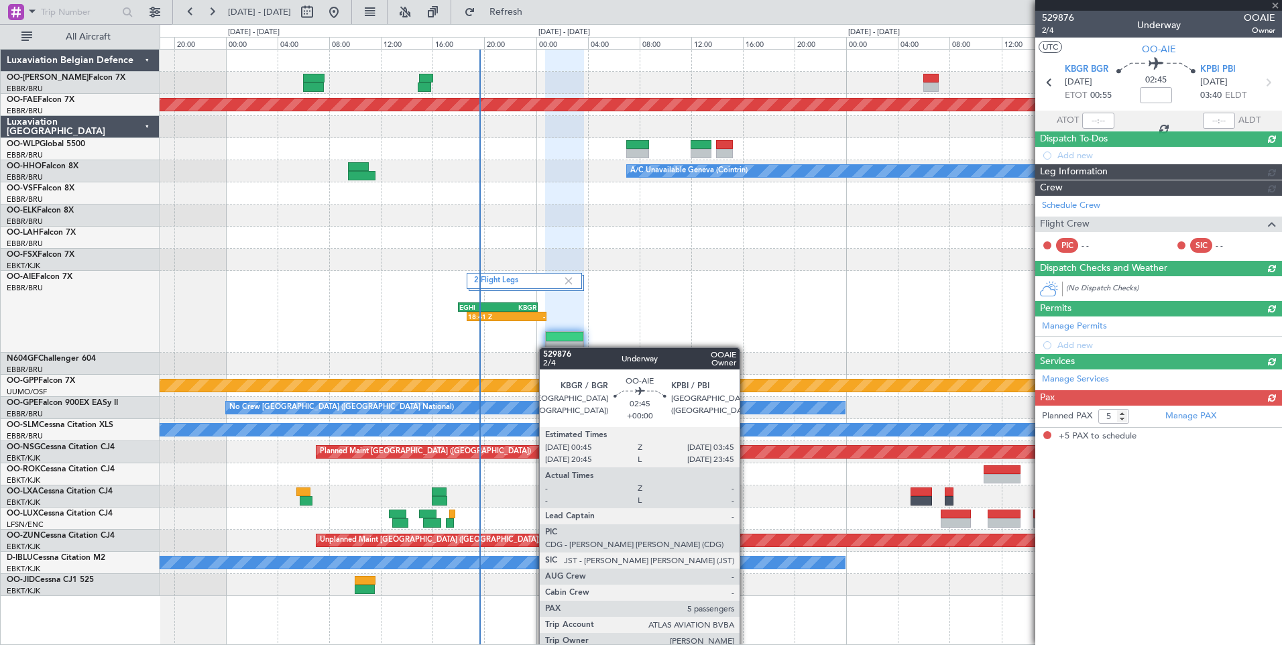
scroll to position [0, 0]
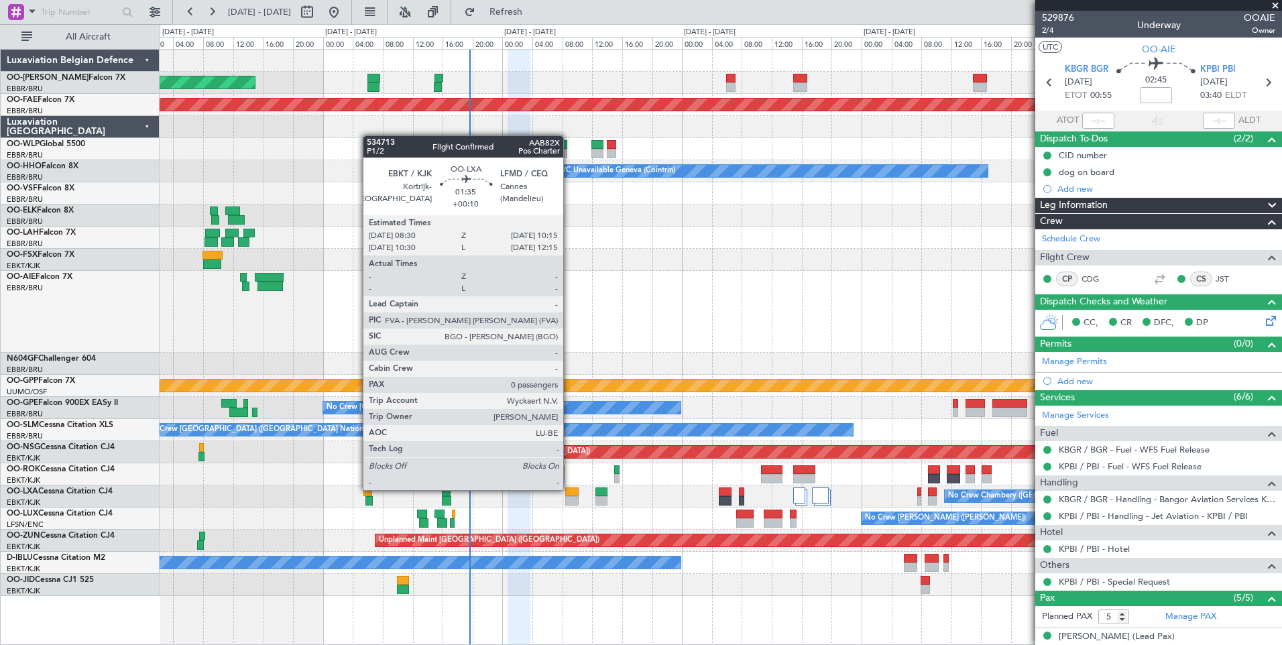
click at [569, 489] on div at bounding box center [571, 492] width 13 height 9
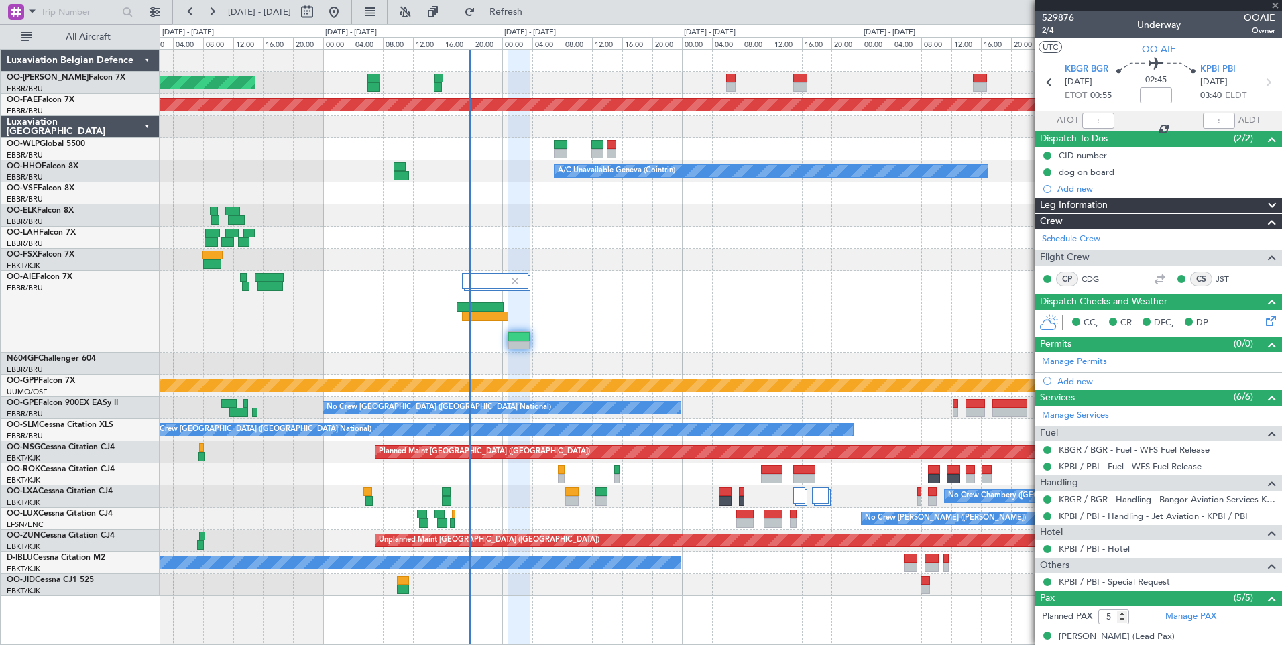
type input "+00:10"
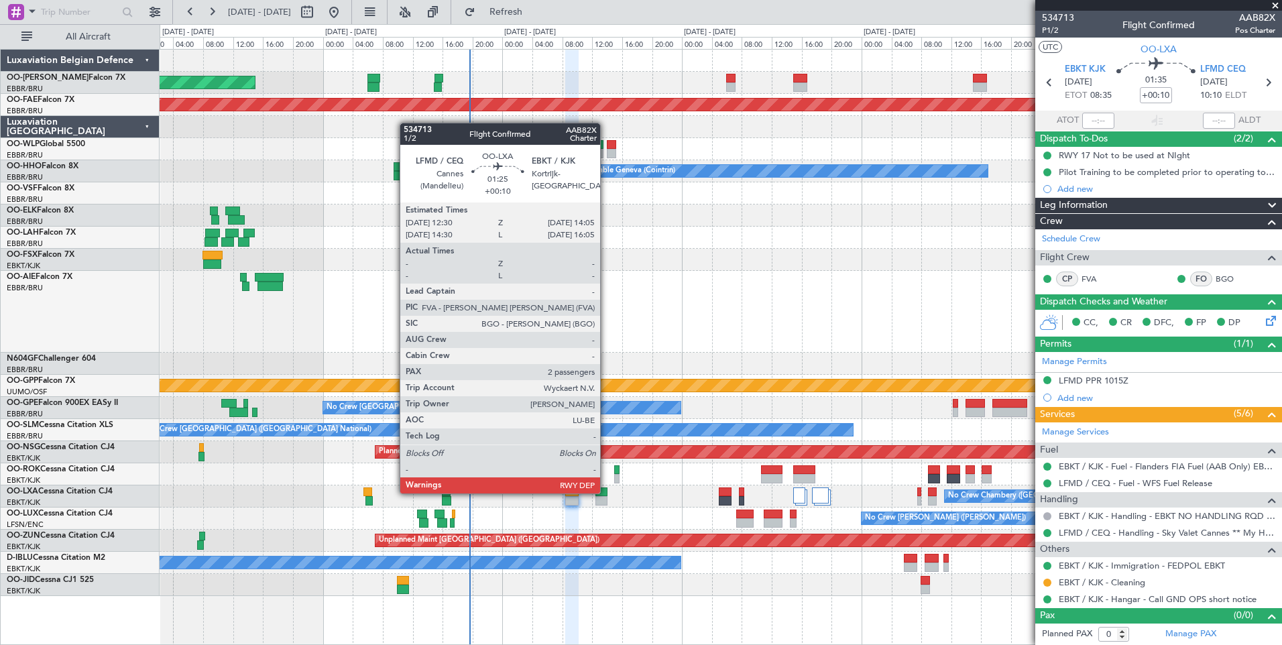
click at [608, 492] on div "No Crew Chambery ([GEOGRAPHIC_DATA])" at bounding box center [721, 497] width 1122 height 22
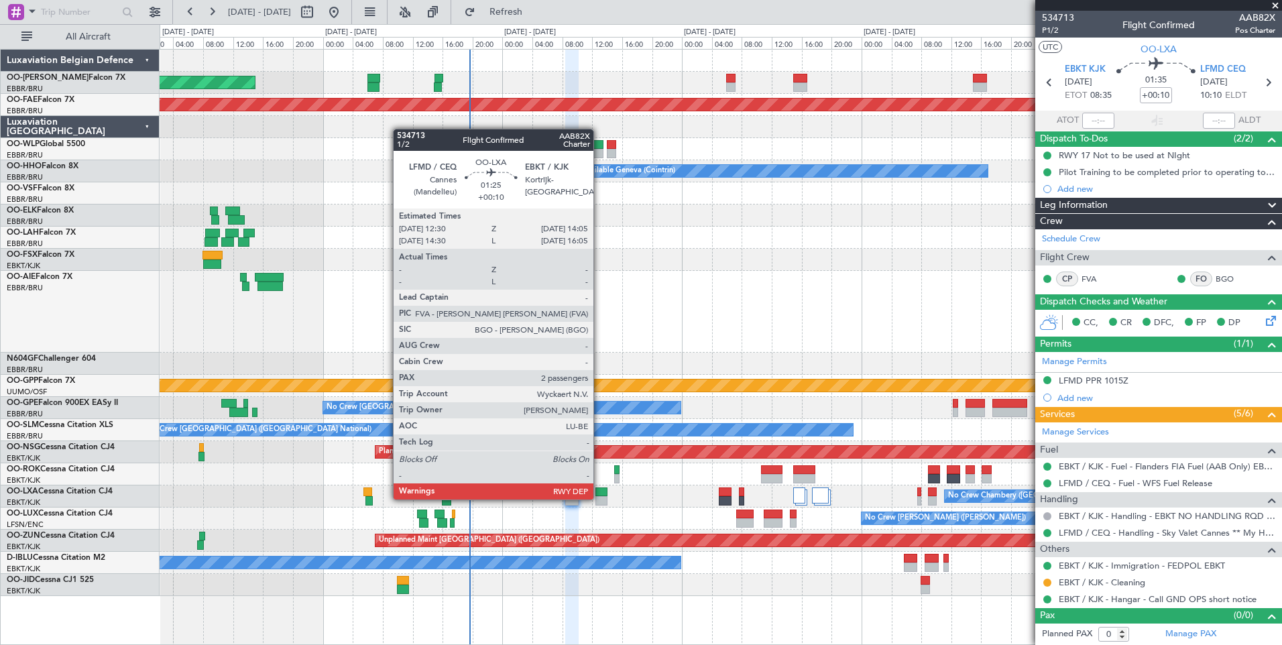
click at [600, 498] on div at bounding box center [602, 500] width 12 height 9
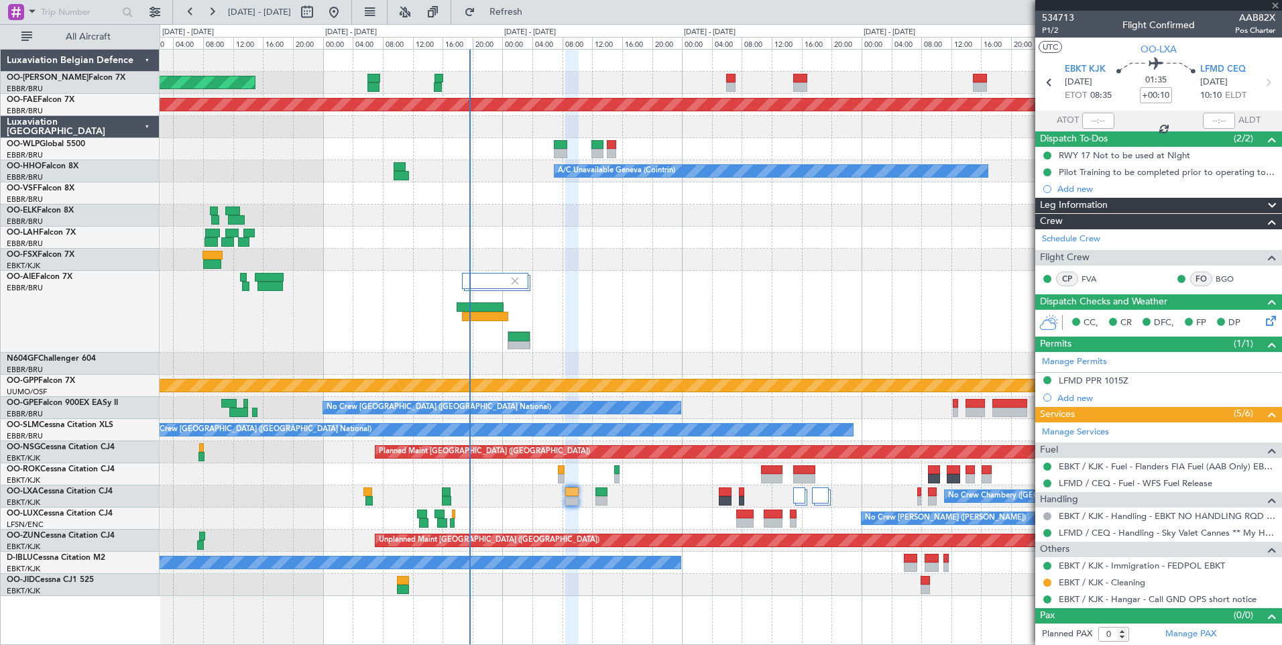
type input "2"
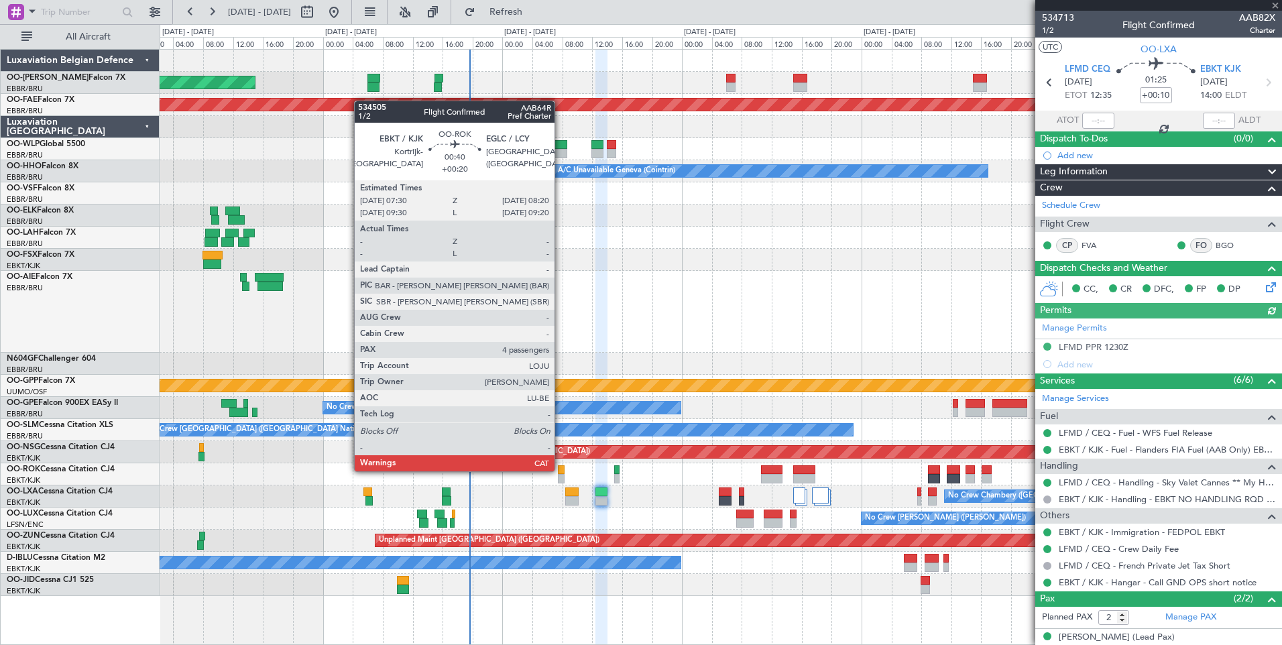
click at [561, 470] on div at bounding box center [561, 469] width 7 height 9
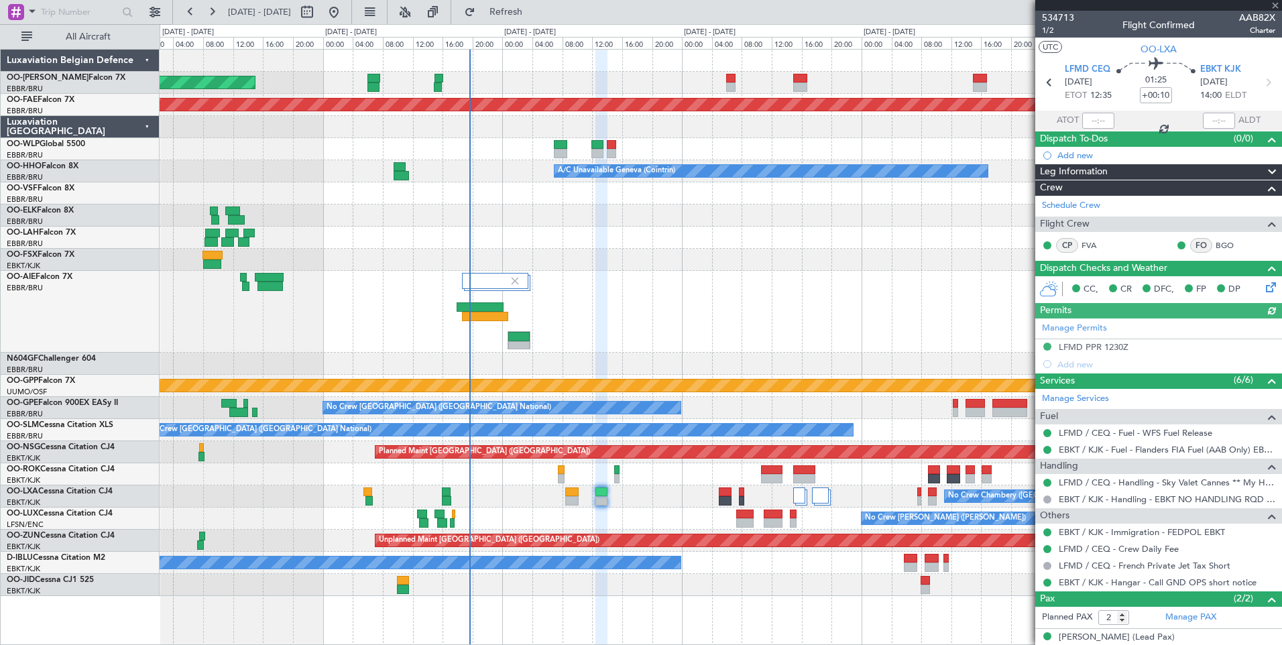
type input "+00:20"
type input "4"
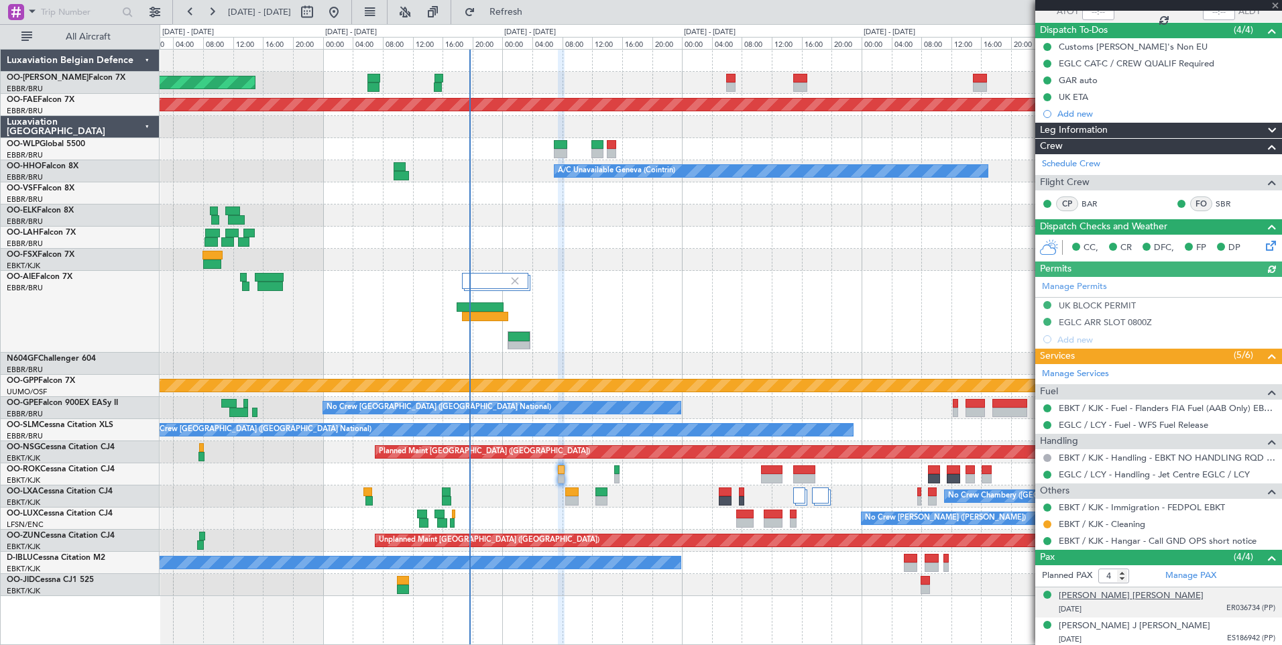
scroll to position [171, 0]
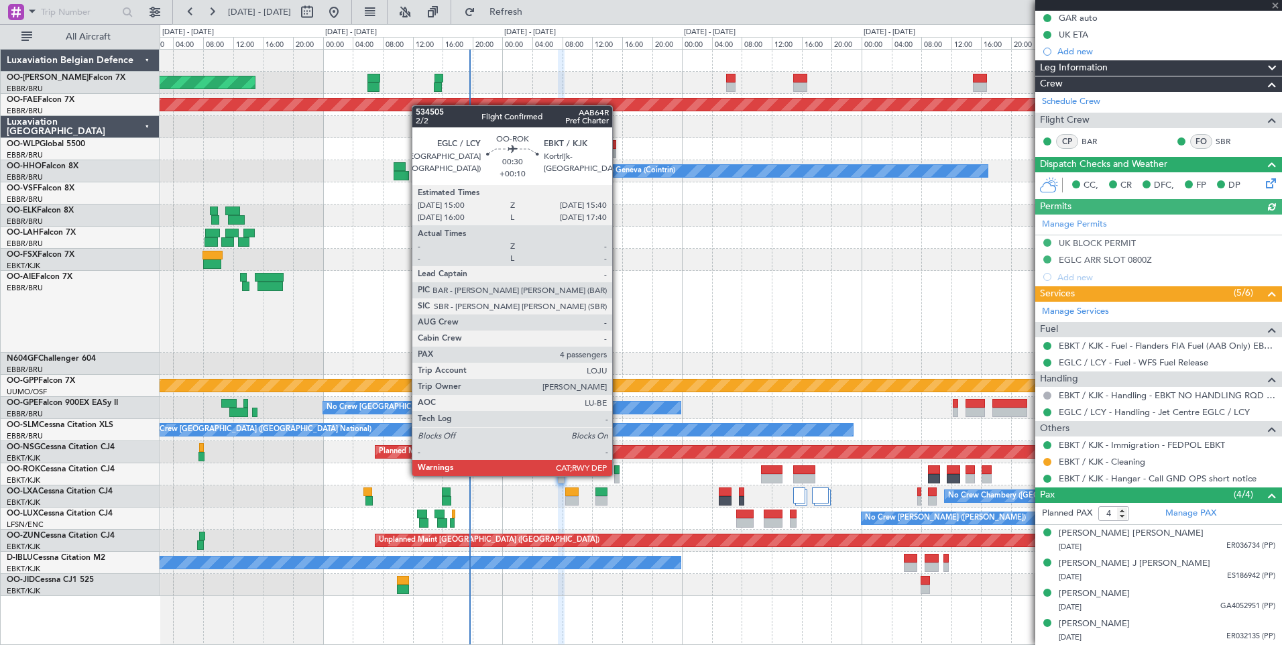
click at [618, 475] on div at bounding box center [616, 478] width 5 height 9
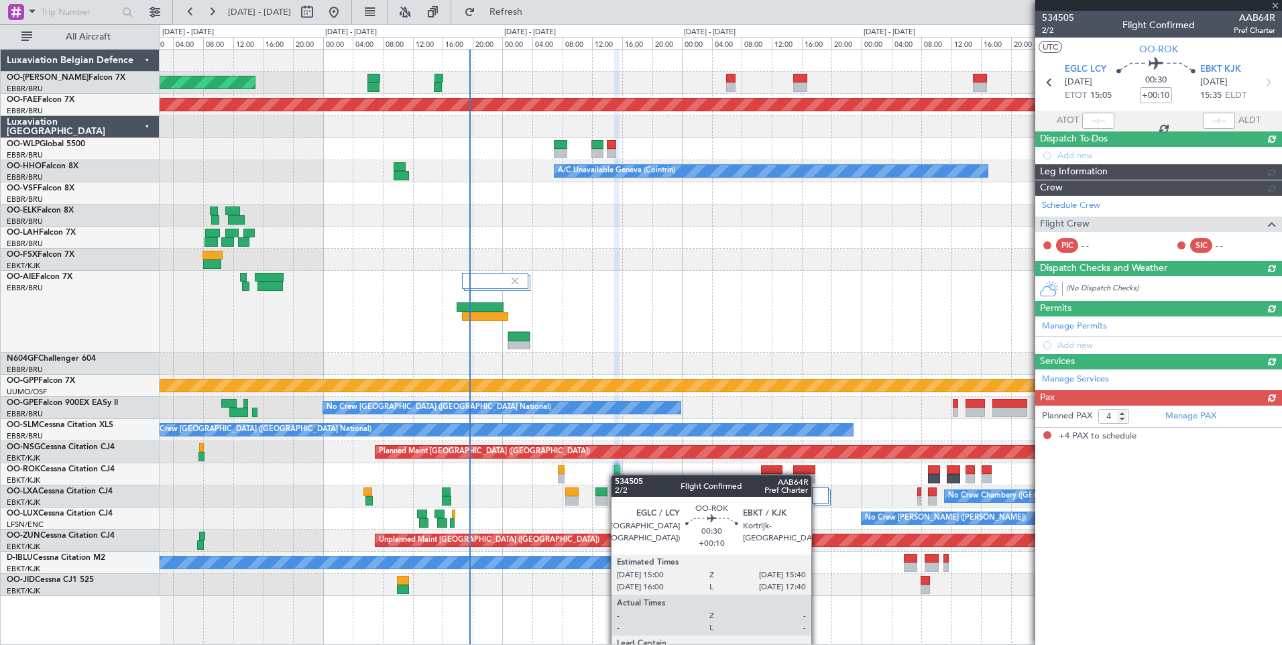
scroll to position [0, 0]
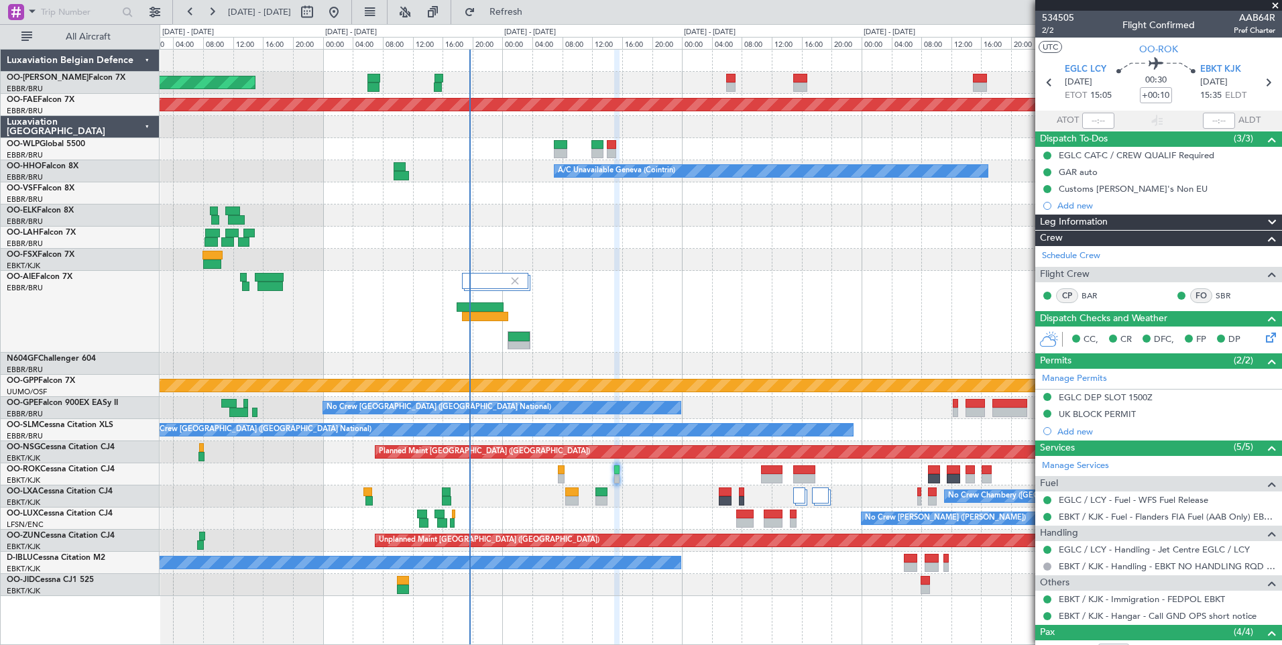
click at [558, 384] on div "Planned Maint Brussels (Brussels National) Unplanned Maint Brussels (Brussels N…" at bounding box center [721, 323] width 1122 height 547
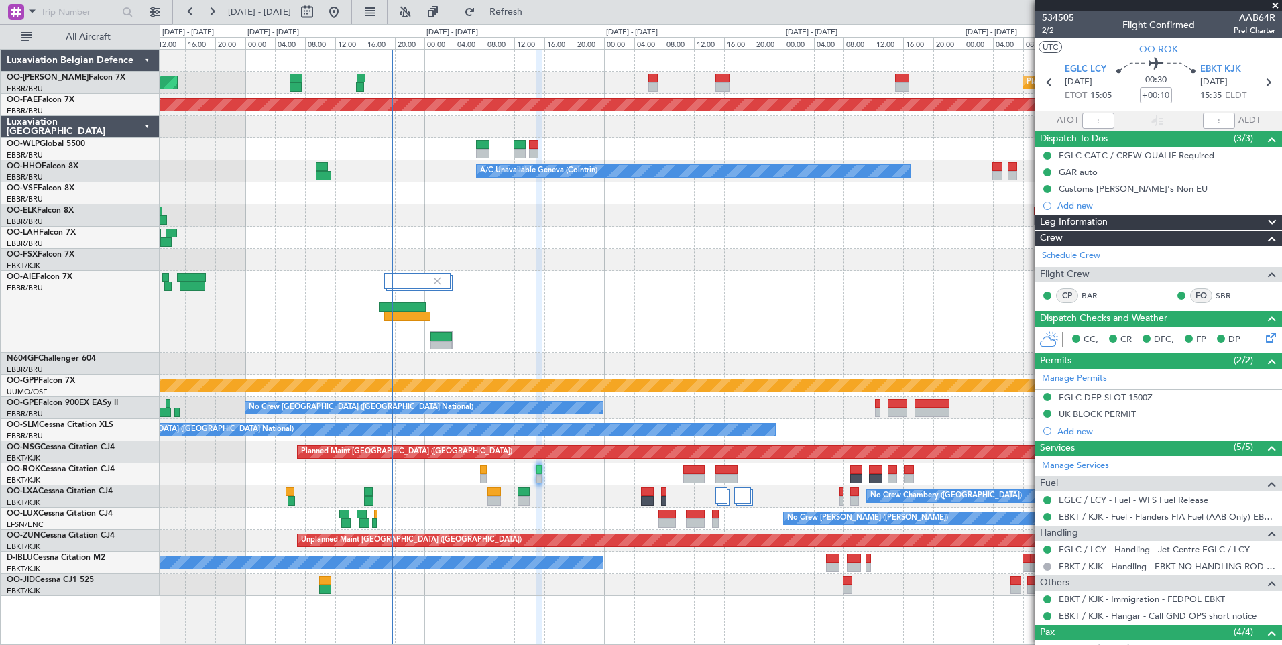
click at [389, 309] on div at bounding box center [721, 312] width 1122 height 82
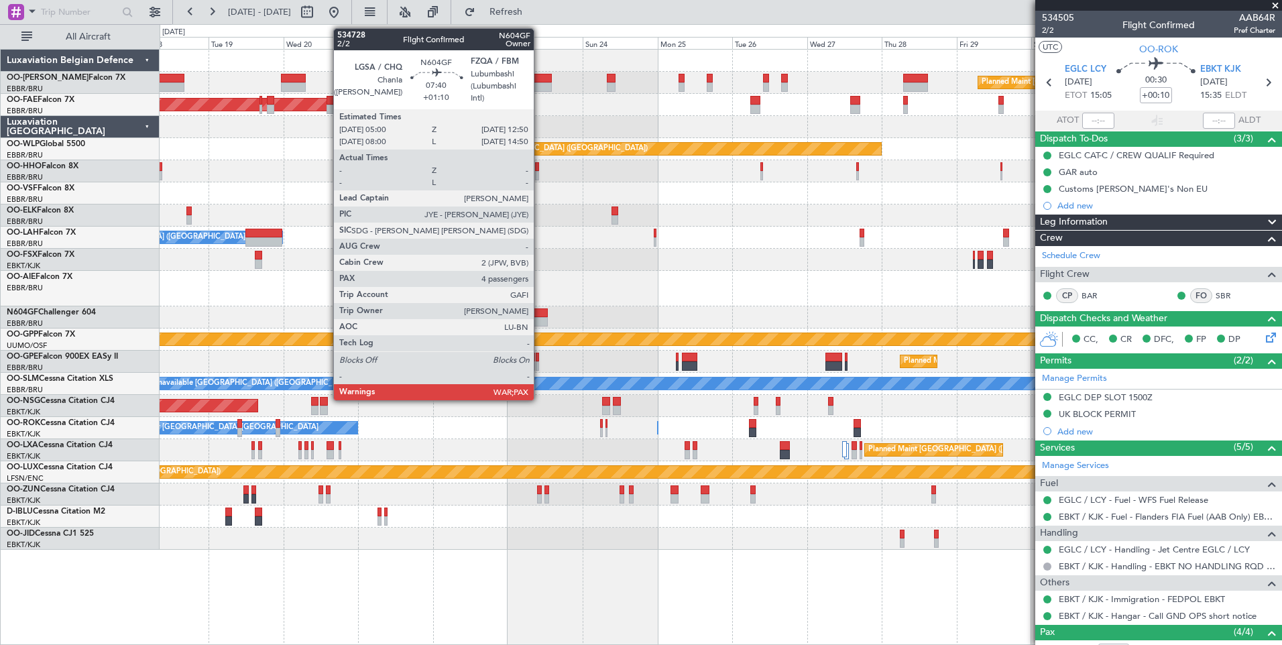
click at [540, 317] on div at bounding box center [535, 321] width 25 height 9
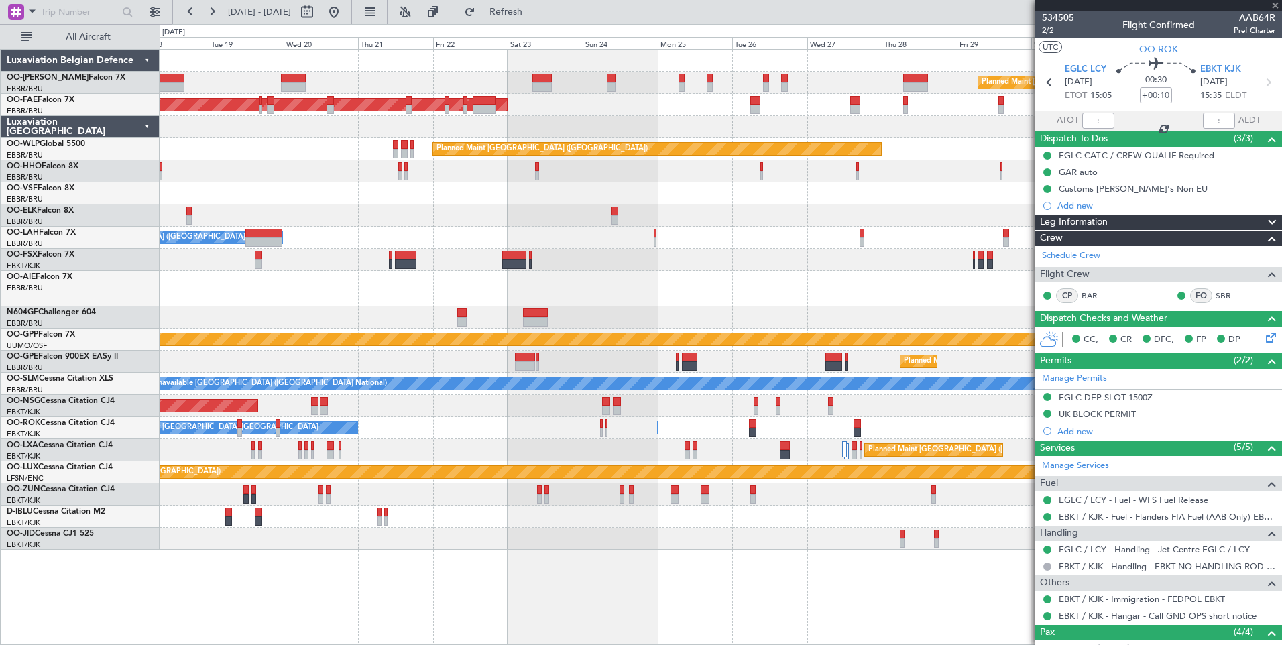
type input "+01:10"
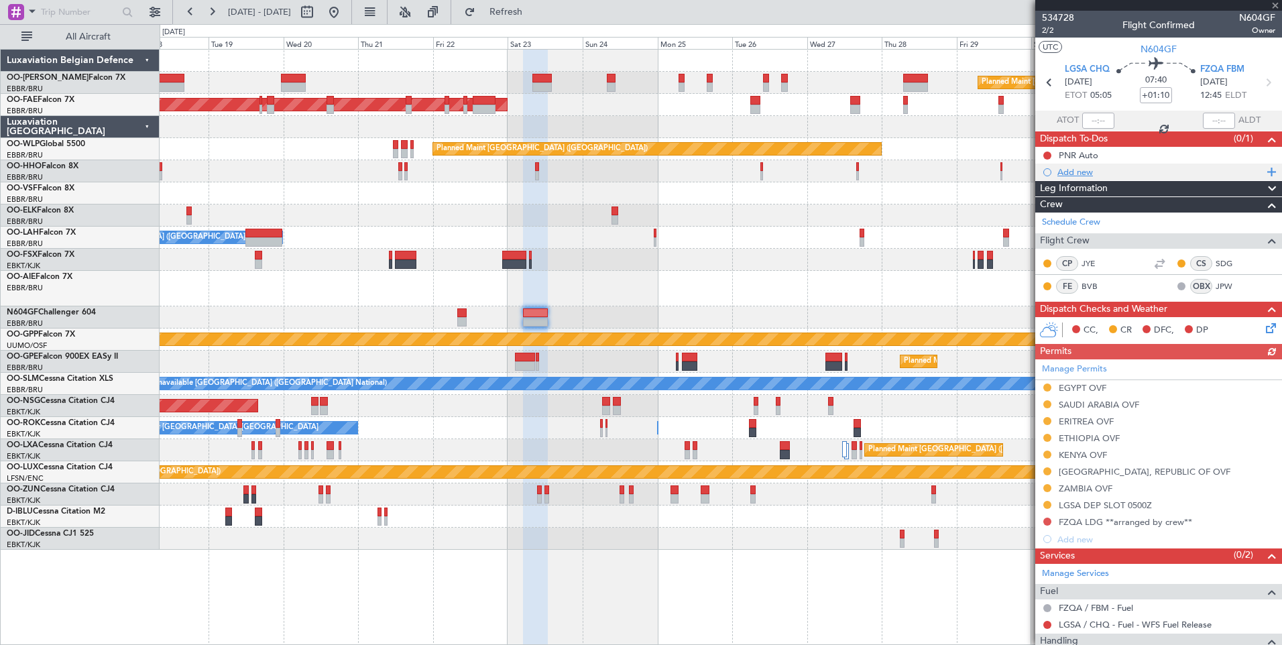
click at [1069, 176] on div "Add new" at bounding box center [1161, 171] width 206 height 11
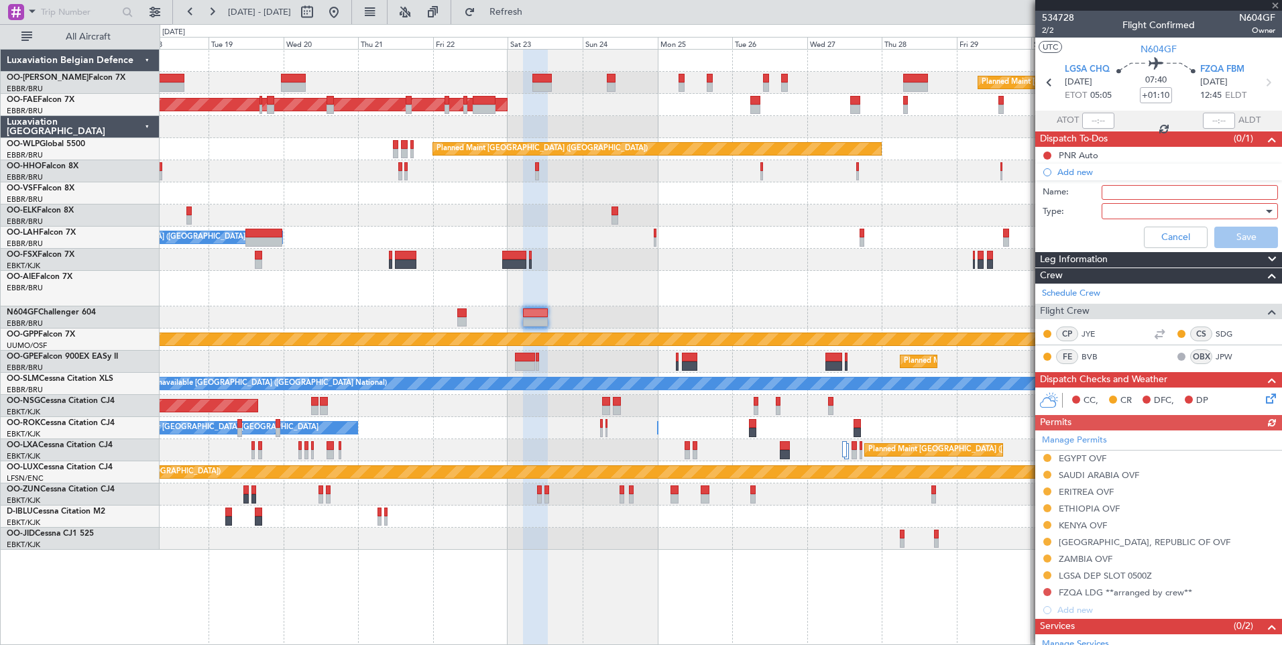
click at [1114, 190] on input "Name:" at bounding box center [1190, 192] width 176 height 15
type input "Alternate LFSK check WX data availible"
click at [1126, 214] on div at bounding box center [1185, 211] width 156 height 20
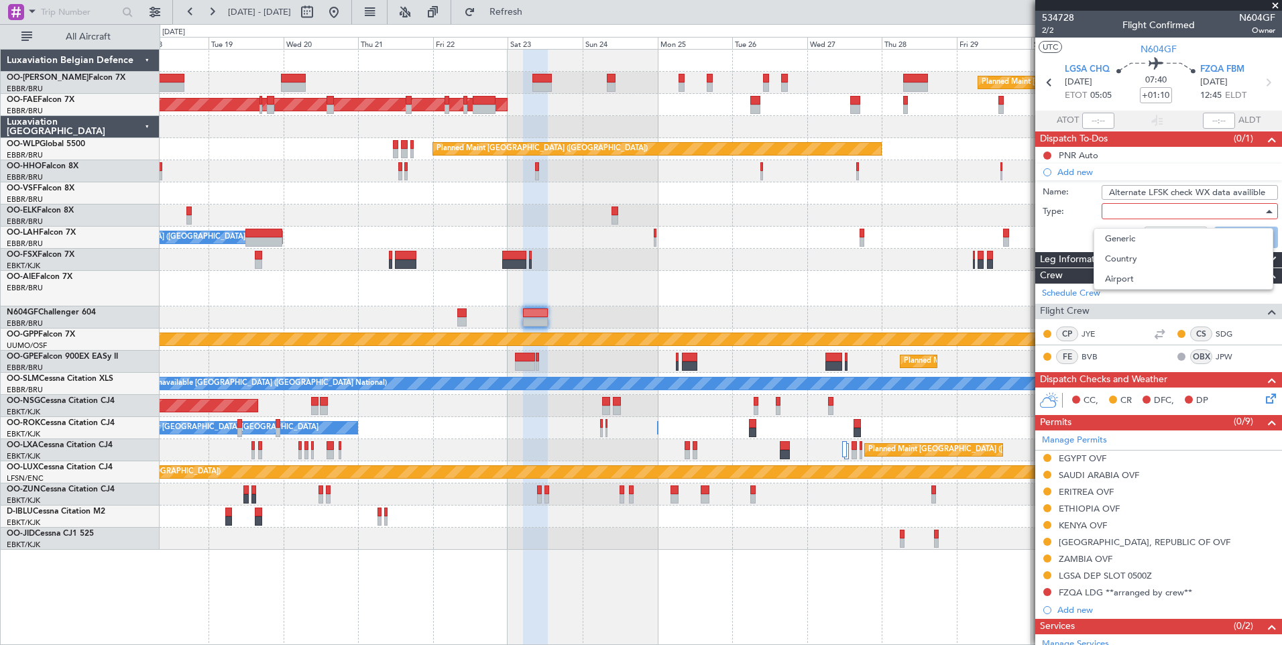
click at [1122, 228] on div "Generic Country Airport" at bounding box center [1184, 259] width 180 height 62
click at [1122, 234] on span "Generic" at bounding box center [1183, 239] width 157 height 20
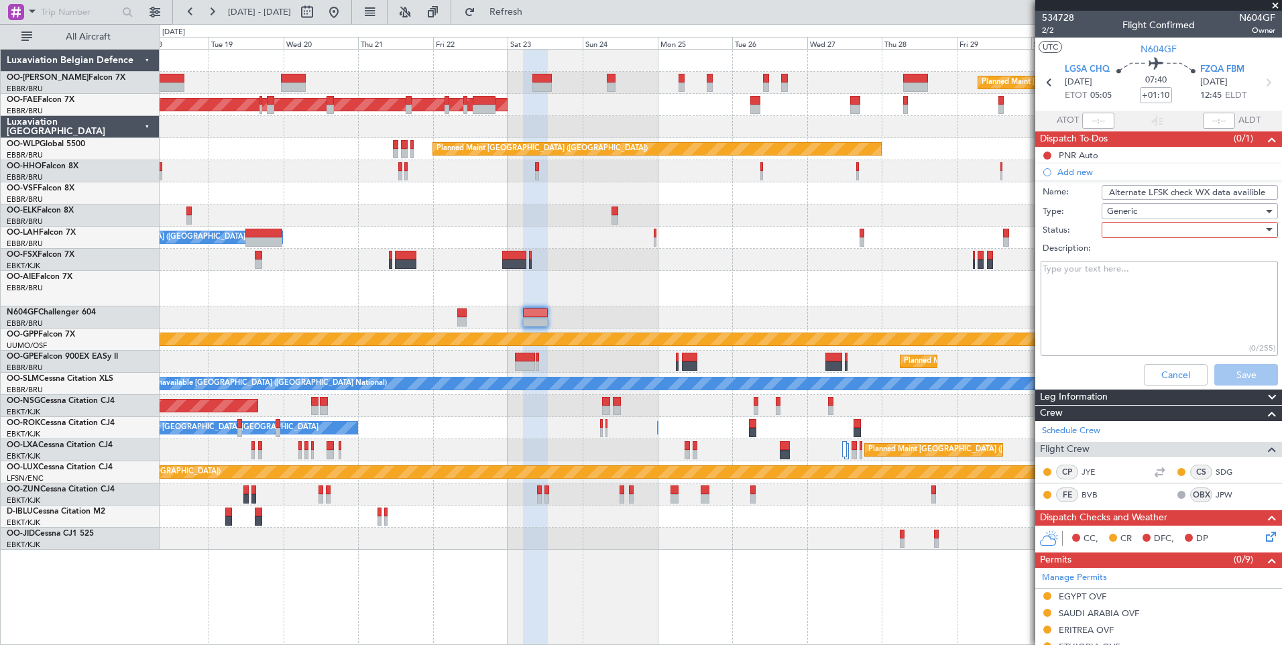
click at [1121, 227] on div at bounding box center [1185, 230] width 156 height 20
click at [1134, 261] on span "Not Started" at bounding box center [1183, 257] width 157 height 20
click at [1244, 378] on button "Save" at bounding box center [1247, 374] width 64 height 21
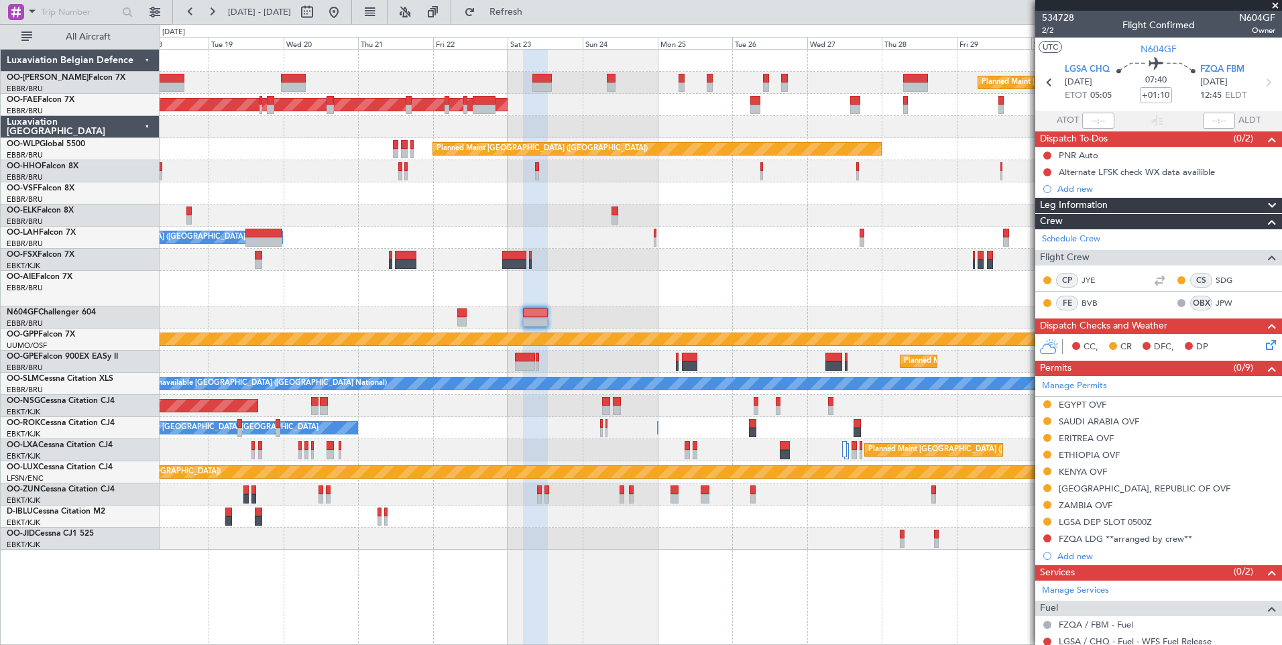
click at [754, 310] on div "Planned Maint Brussels (Brussels National) Planned Maint Brussels (Brussels Nat…" at bounding box center [721, 300] width 1122 height 500
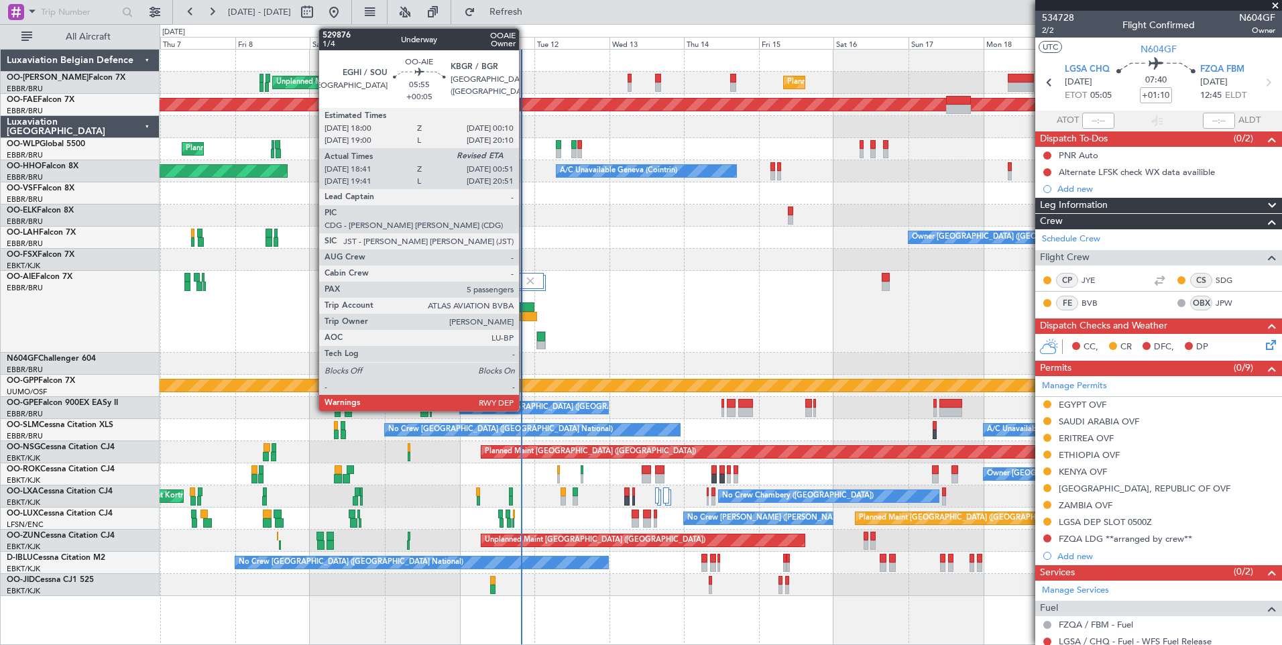
click at [525, 314] on div at bounding box center [526, 316] width 19 height 9
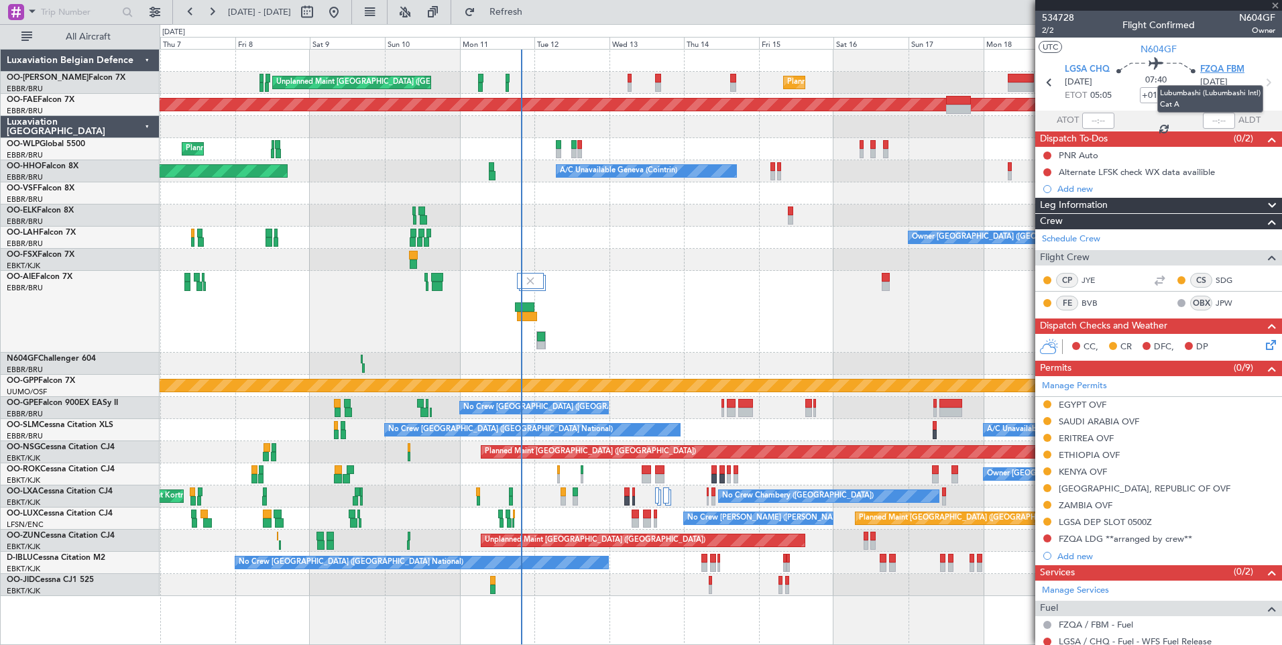
type input "+00:05"
type input "18:51"
type input "5"
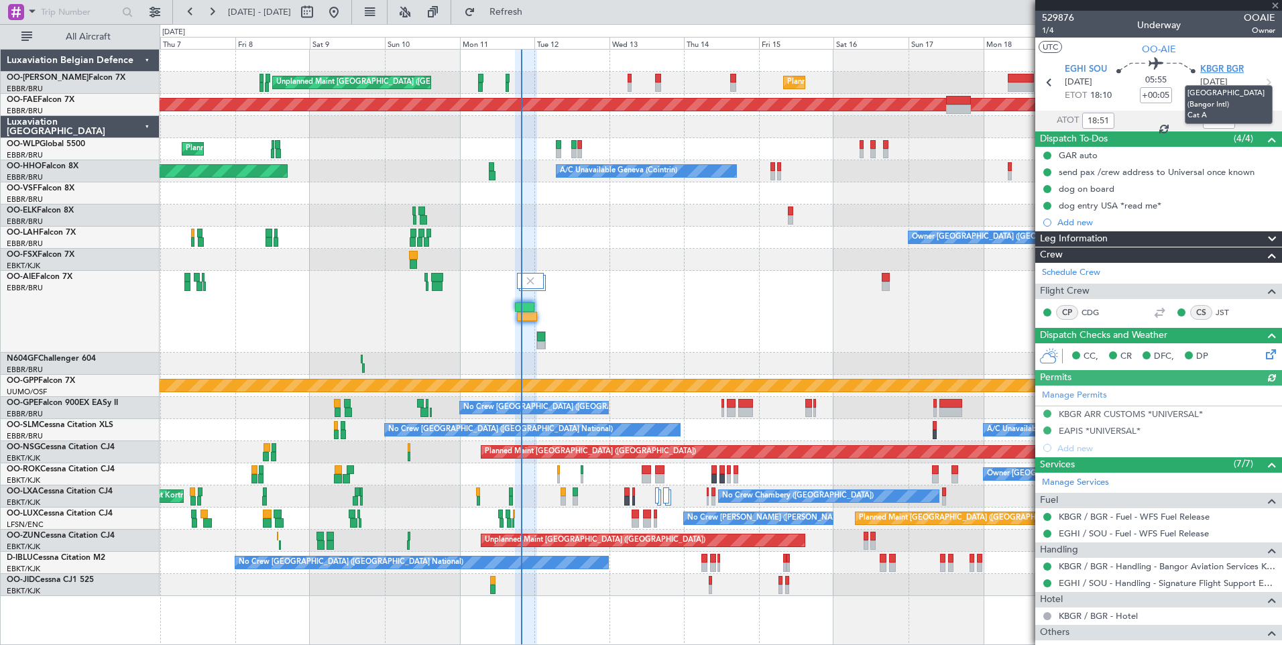
click at [1213, 72] on span "KBGR BGR" at bounding box center [1223, 69] width 44 height 13
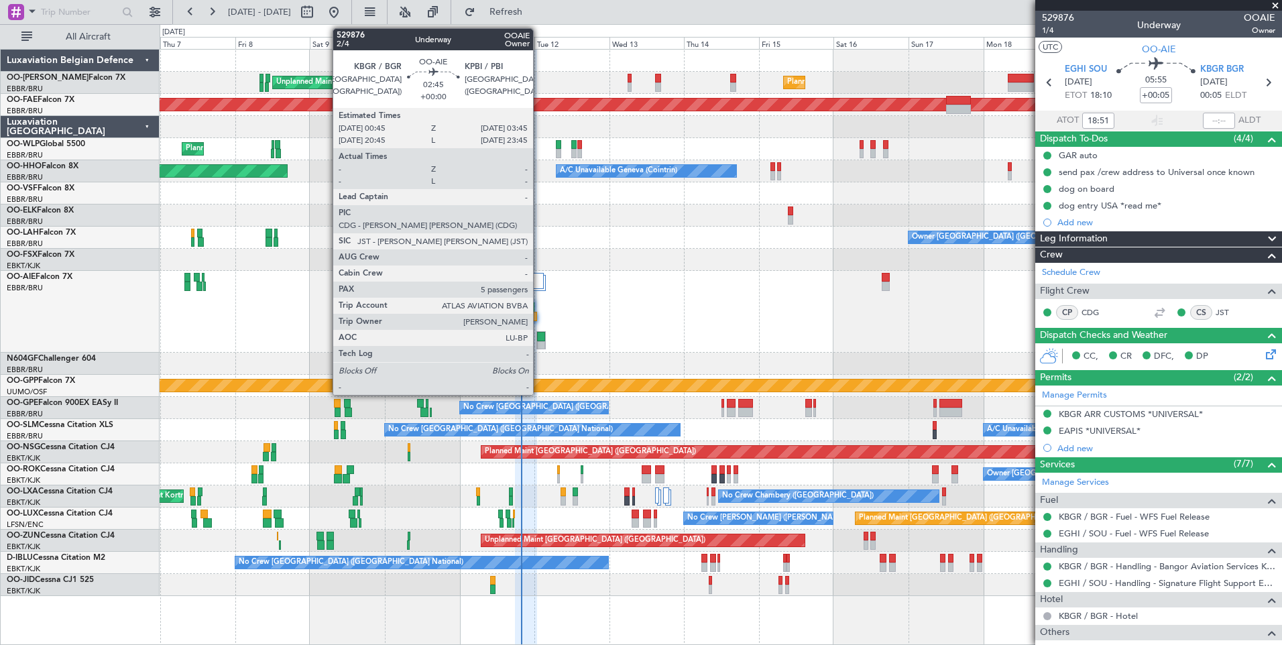
click at [539, 338] on div at bounding box center [541, 336] width 8 height 9
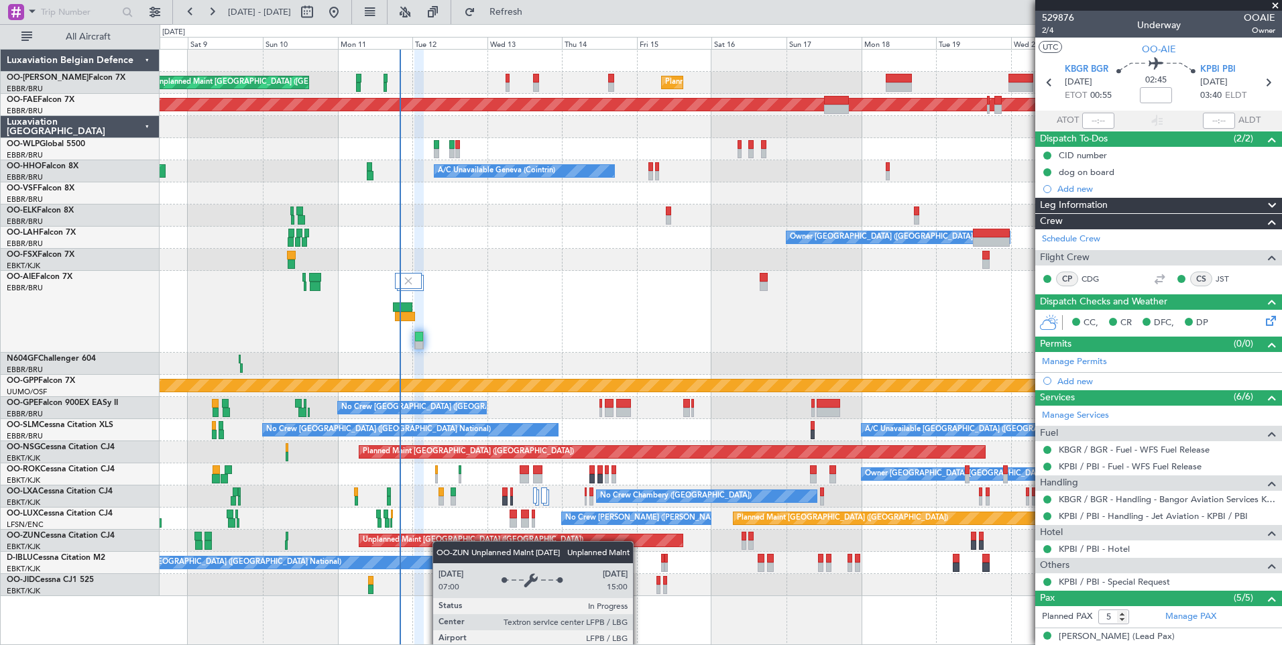
click at [438, 541] on div "Unplanned Maint [GEOGRAPHIC_DATA] ([GEOGRAPHIC_DATA]) Planned Maint [GEOGRAPHIC…" at bounding box center [721, 541] width 1122 height 22
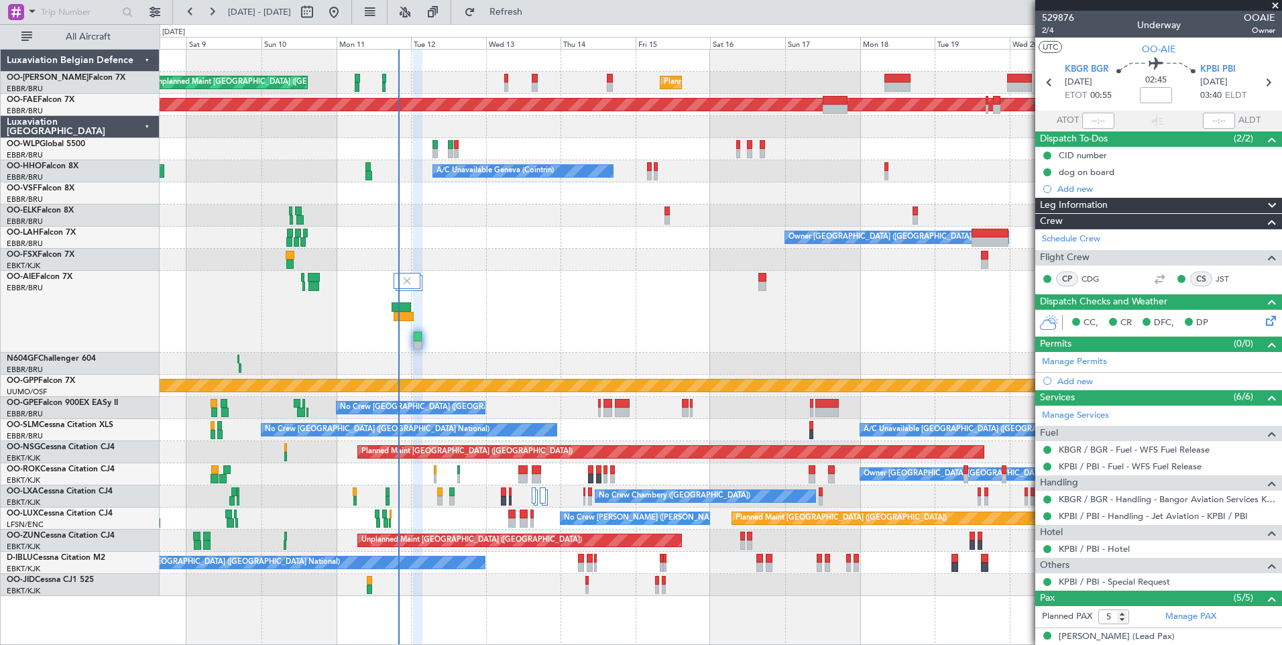
click at [458, 577] on div "Planned Maint [GEOGRAPHIC_DATA] ([GEOGRAPHIC_DATA] National) Unplanned Maint [G…" at bounding box center [721, 323] width 1122 height 547
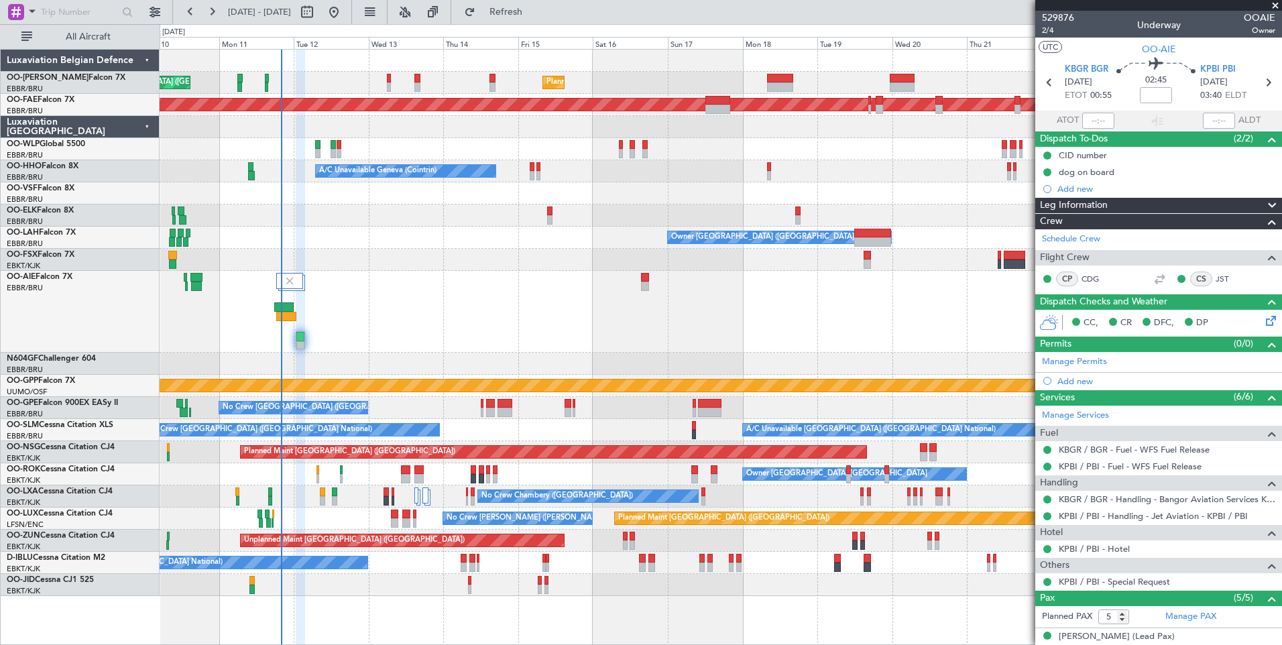
click at [461, 347] on div at bounding box center [721, 312] width 1122 height 82
click at [484, 346] on div at bounding box center [721, 312] width 1122 height 82
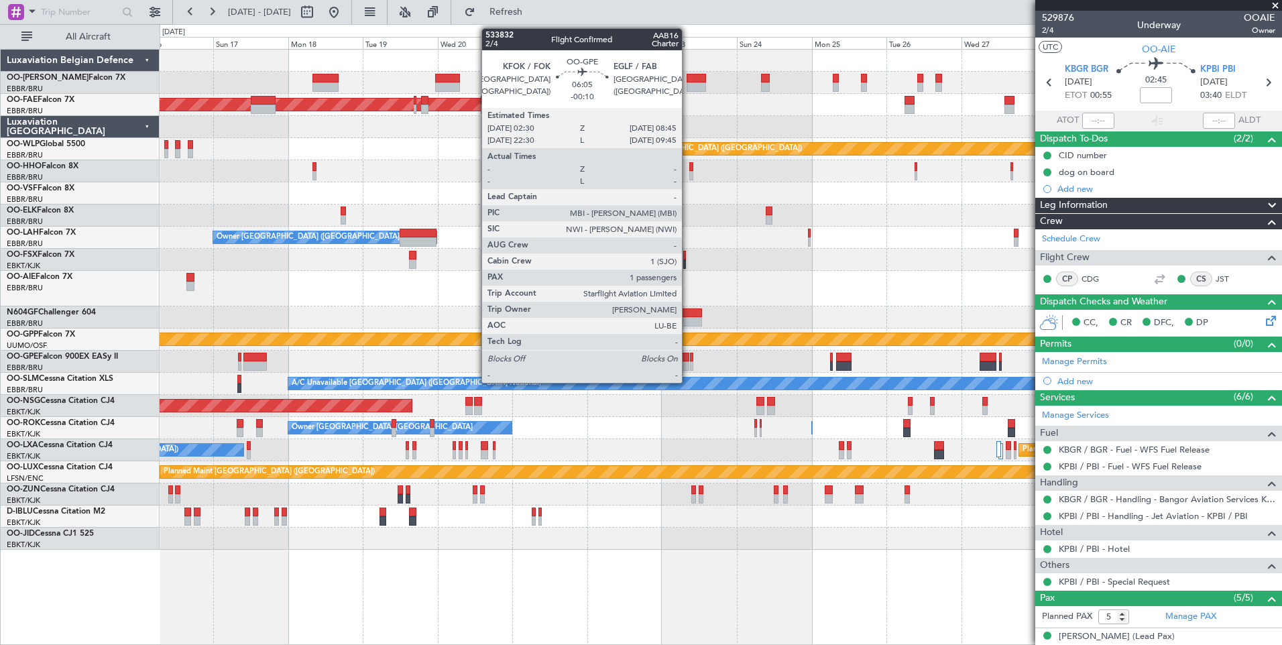
click at [489, 388] on div "Planned Maint [GEOGRAPHIC_DATA] ([GEOGRAPHIC_DATA] National) Planned Maint [GEO…" at bounding box center [721, 300] width 1122 height 500
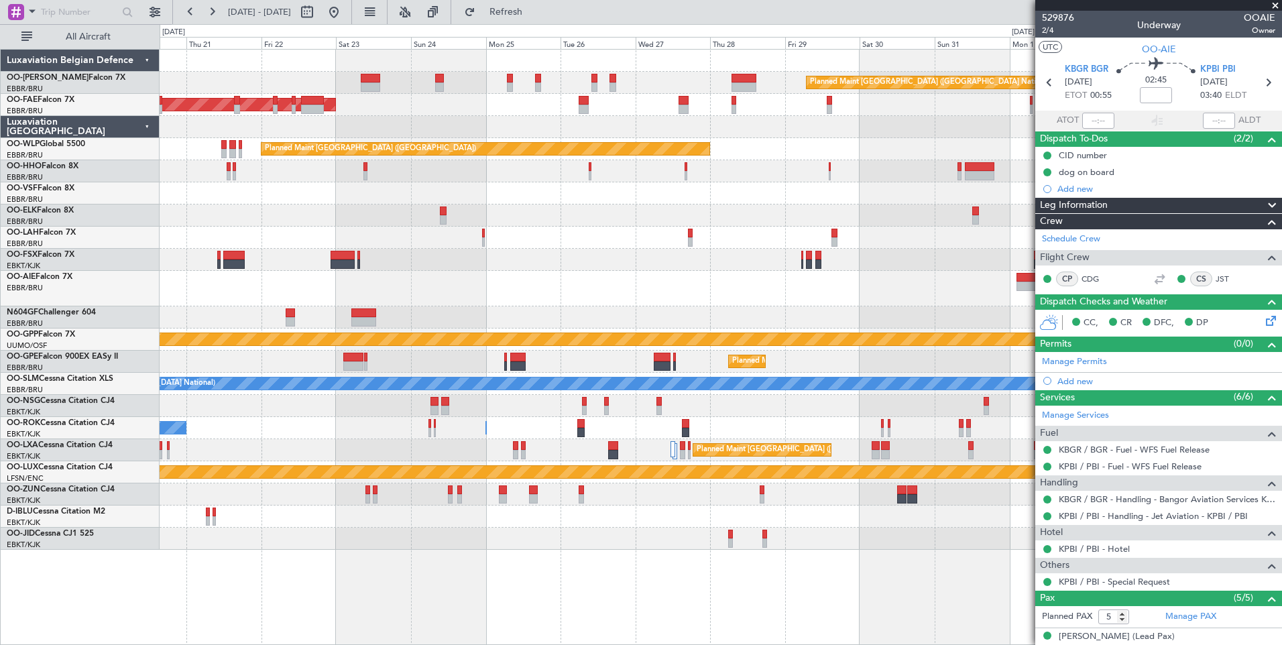
click at [413, 435] on div "Planned Maint [GEOGRAPHIC_DATA] ([GEOGRAPHIC_DATA] National) Owner [GEOGRAPHIC_…" at bounding box center [721, 300] width 1122 height 500
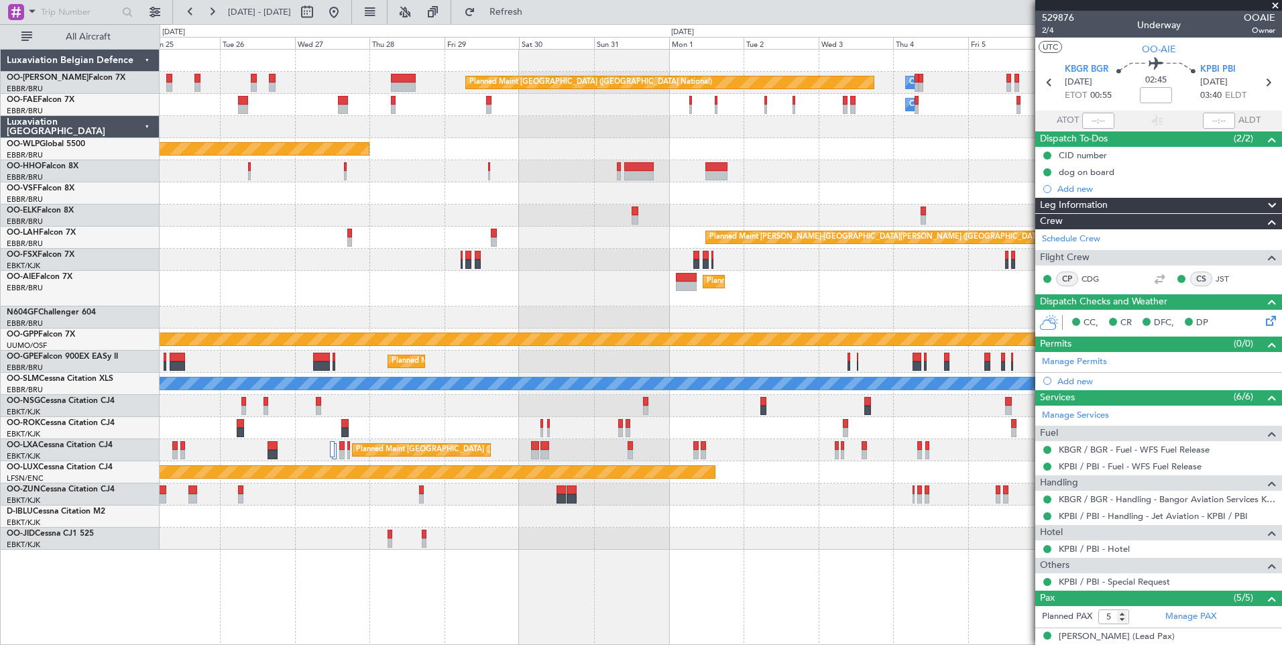
click at [890, 315] on div "Planned Maint [GEOGRAPHIC_DATA] ([GEOGRAPHIC_DATA] National) Owner [GEOGRAPHIC_…" at bounding box center [721, 300] width 1122 height 500
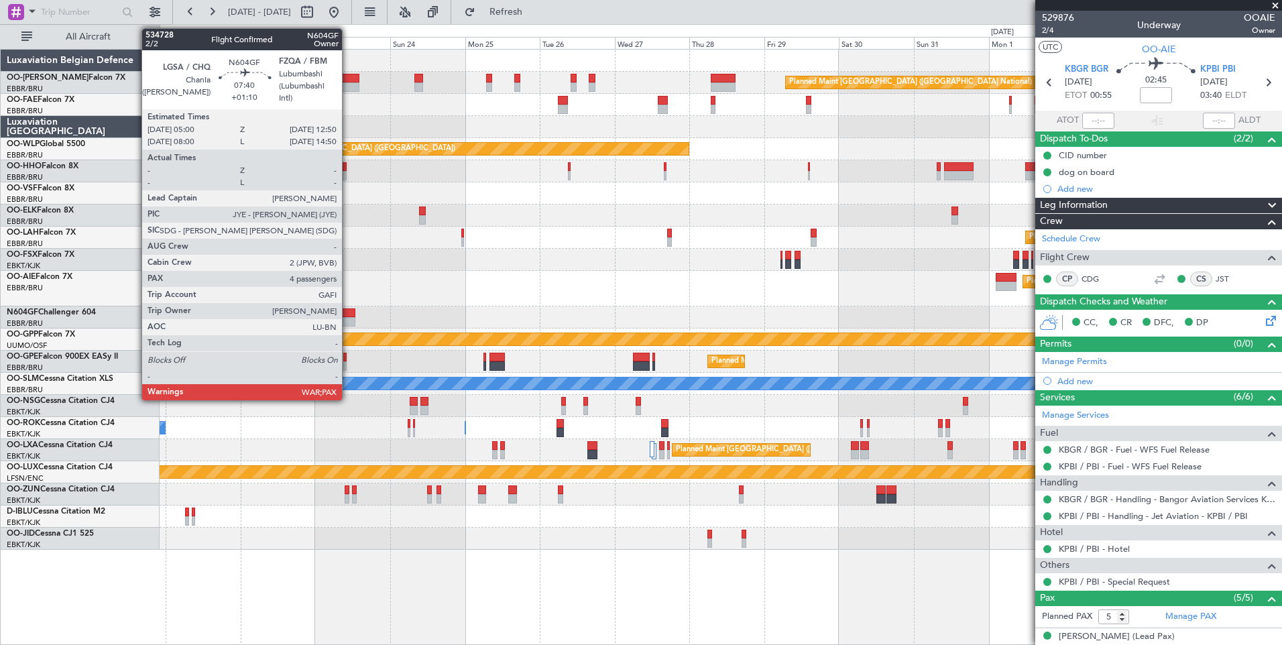
click at [348, 320] on div at bounding box center [343, 321] width 25 height 9
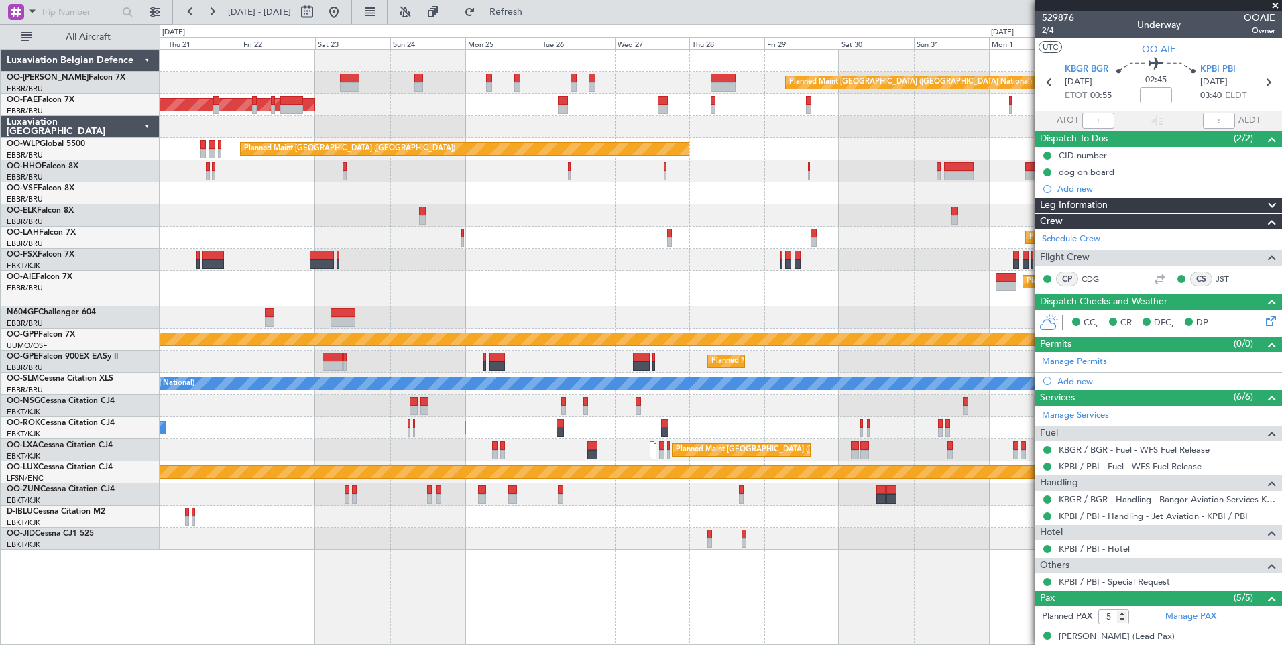
click at [526, 376] on div "A/C Unavailable [GEOGRAPHIC_DATA] ([GEOGRAPHIC_DATA] National)" at bounding box center [721, 384] width 1122 height 22
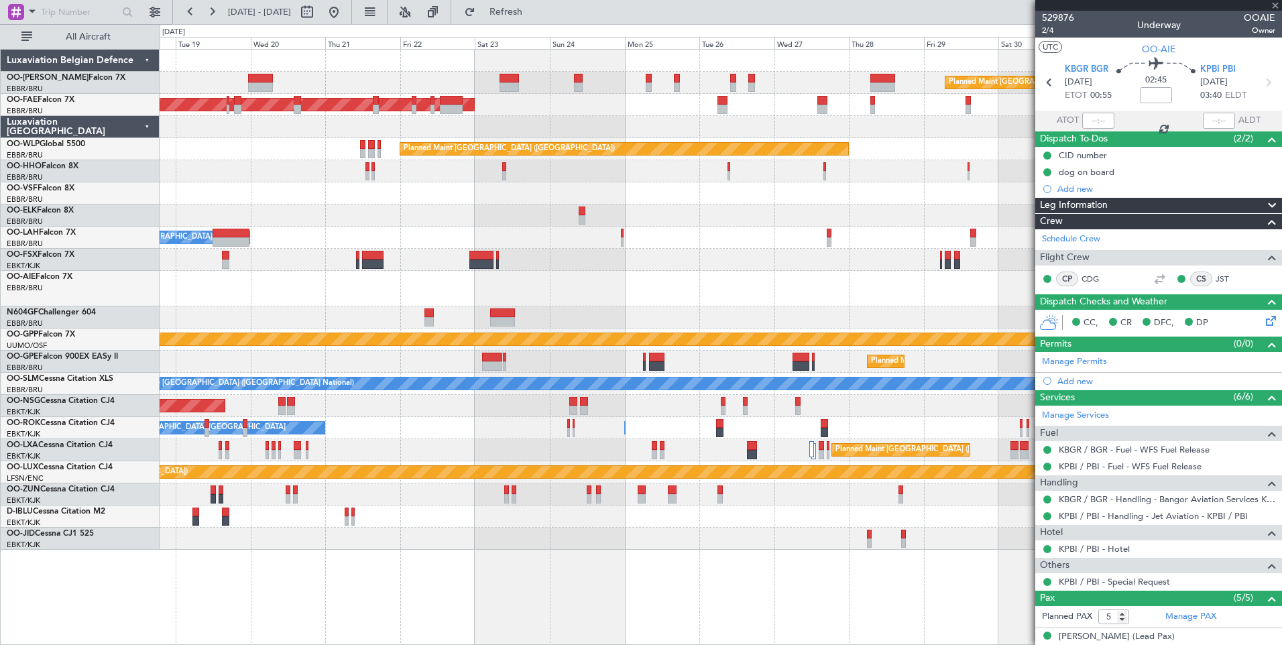
type input "+01:10"
type input "4"
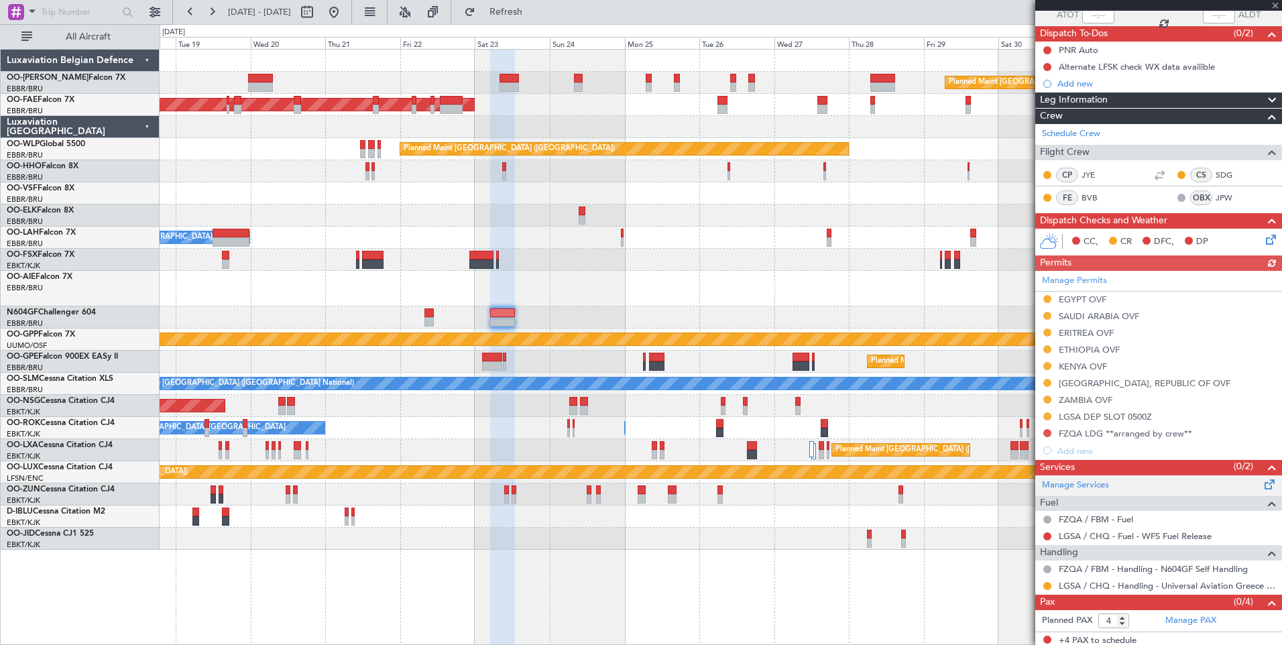
scroll to position [109, 0]
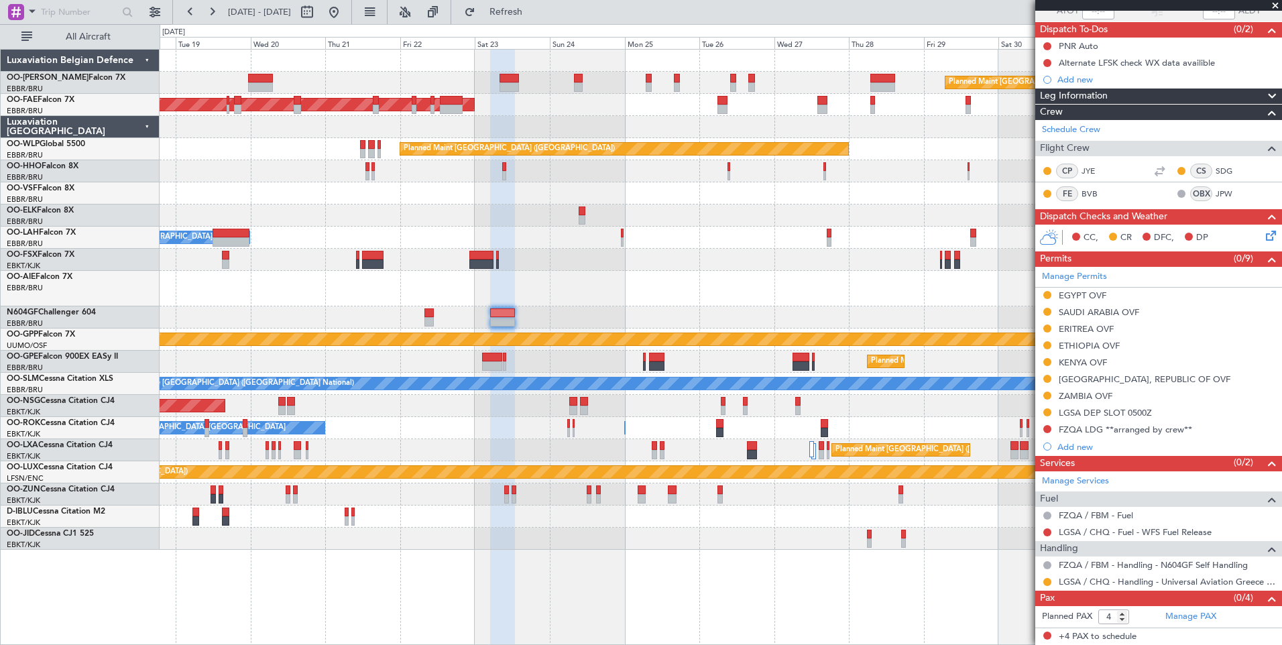
click at [647, 429] on div "Owner [GEOGRAPHIC_DATA]-[GEOGRAPHIC_DATA] Owner [GEOGRAPHIC_DATA]-[GEOGRAPHIC_D…" at bounding box center [721, 428] width 1122 height 22
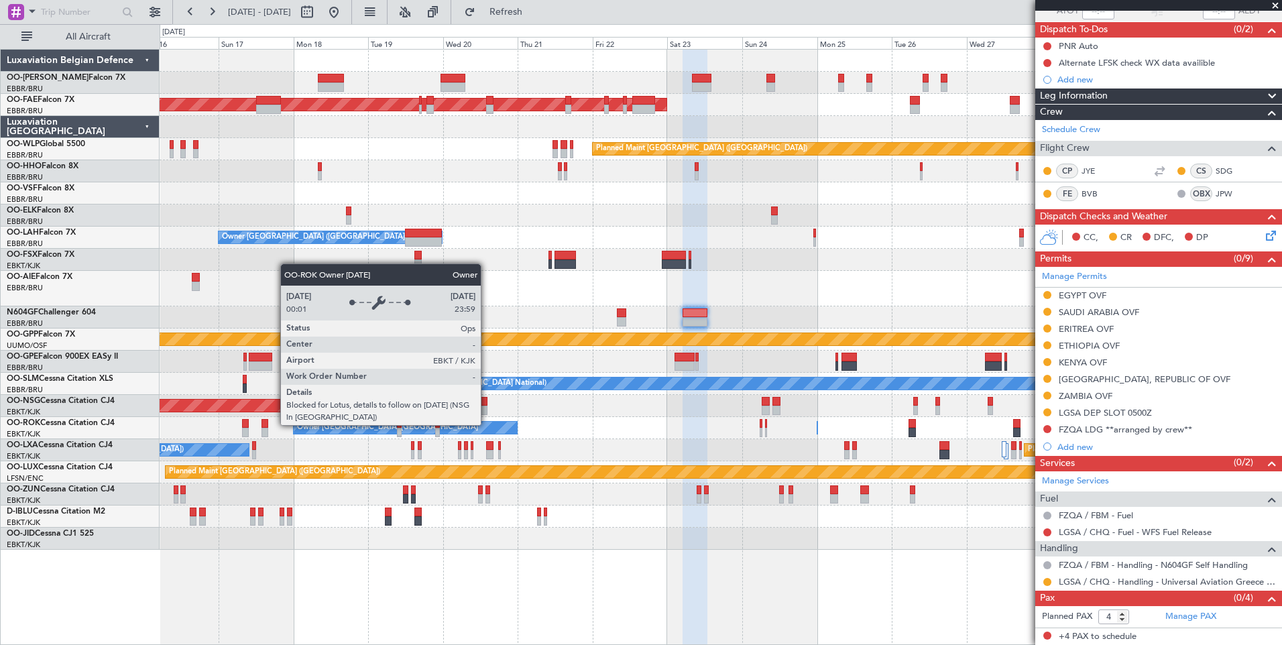
click at [758, 433] on div "Owner [GEOGRAPHIC_DATA]-[GEOGRAPHIC_DATA] Owner [GEOGRAPHIC_DATA]-[GEOGRAPHIC_D…" at bounding box center [721, 428] width 1122 height 22
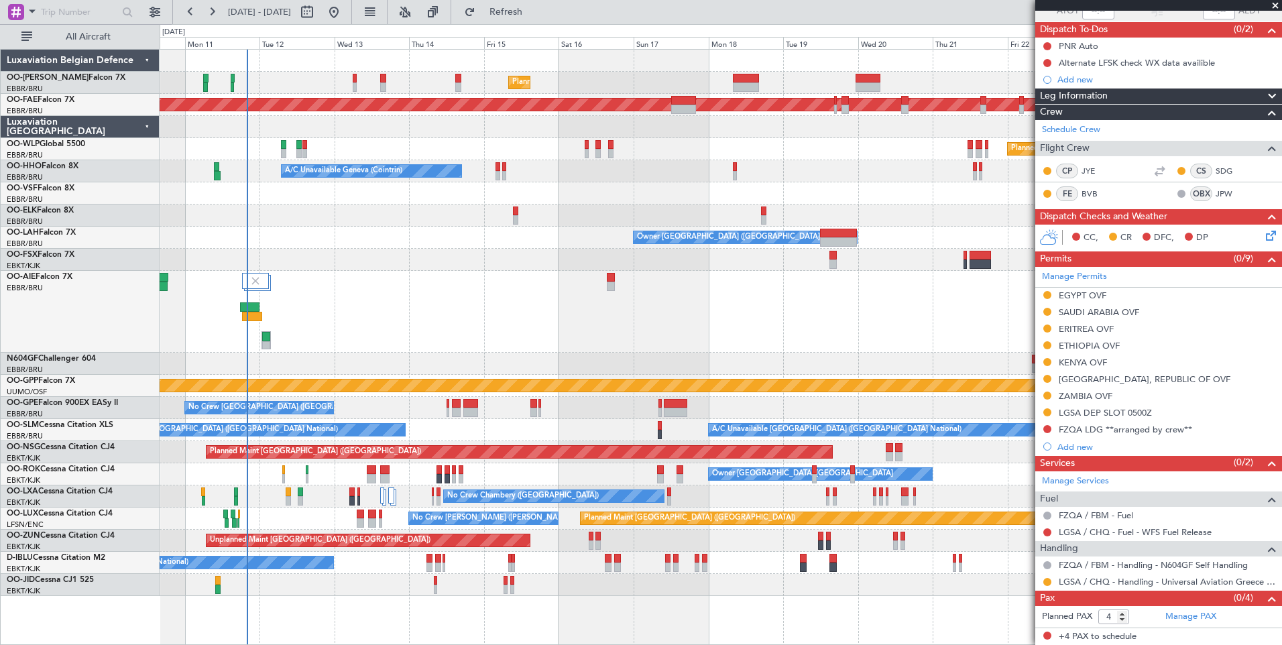
click at [347, 317] on div at bounding box center [721, 312] width 1122 height 82
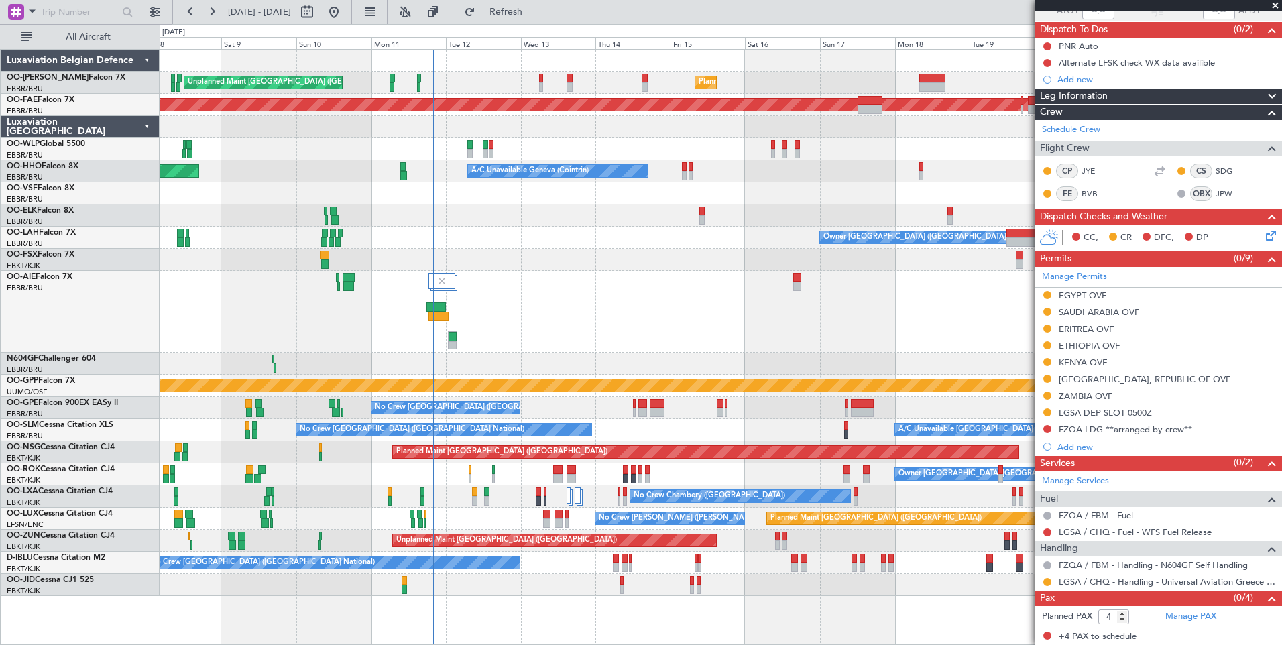
click at [552, 319] on div at bounding box center [721, 312] width 1122 height 82
click at [550, 308] on div "Planned Maint [GEOGRAPHIC_DATA] ([GEOGRAPHIC_DATA] National) Unplanned Maint [G…" at bounding box center [721, 323] width 1122 height 547
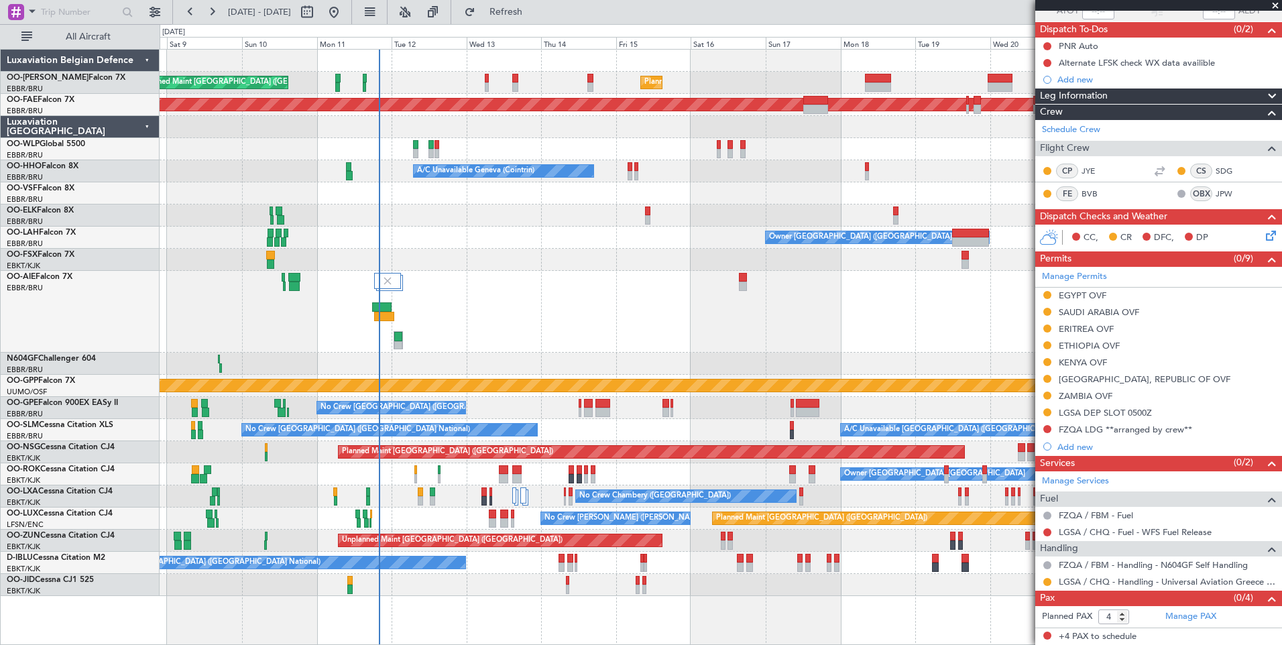
click at [425, 551] on div "Unplanned Maint [GEOGRAPHIC_DATA] ([GEOGRAPHIC_DATA]) Planned Maint [GEOGRAPHIC…" at bounding box center [721, 541] width 1122 height 22
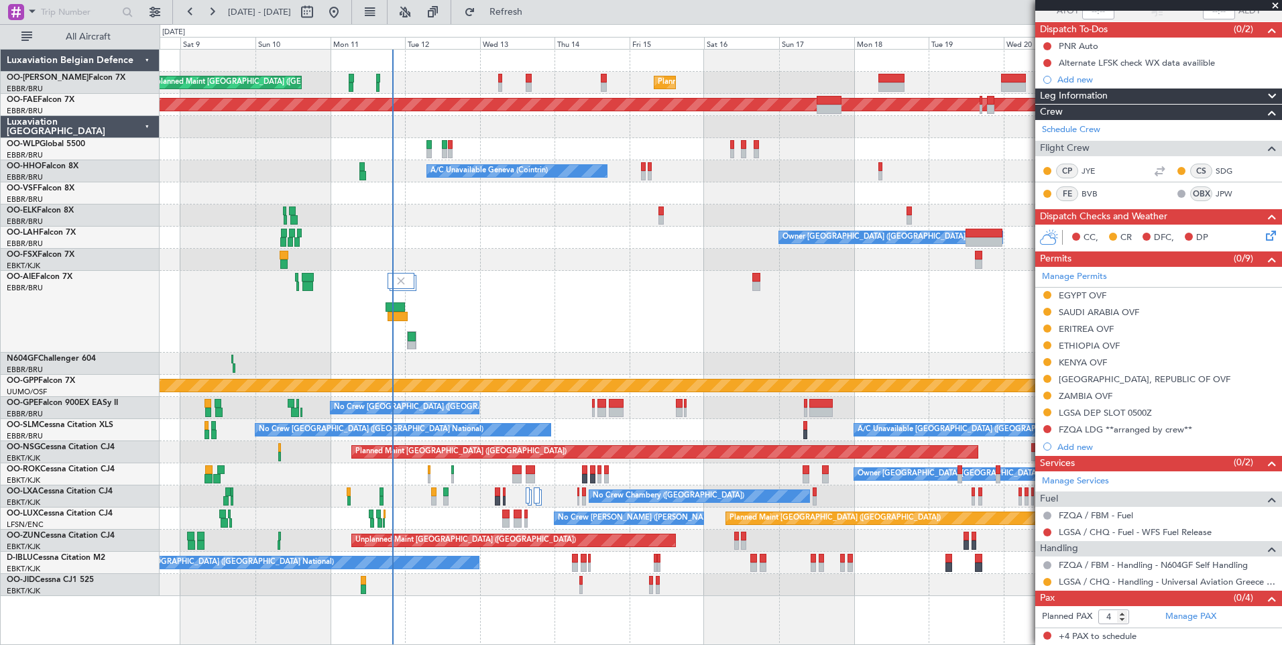
click at [512, 354] on div at bounding box center [721, 364] width 1122 height 22
click at [439, 427] on div "Planned Maint [GEOGRAPHIC_DATA] ([GEOGRAPHIC_DATA] National) Unplanned Maint [G…" at bounding box center [721, 323] width 1122 height 547
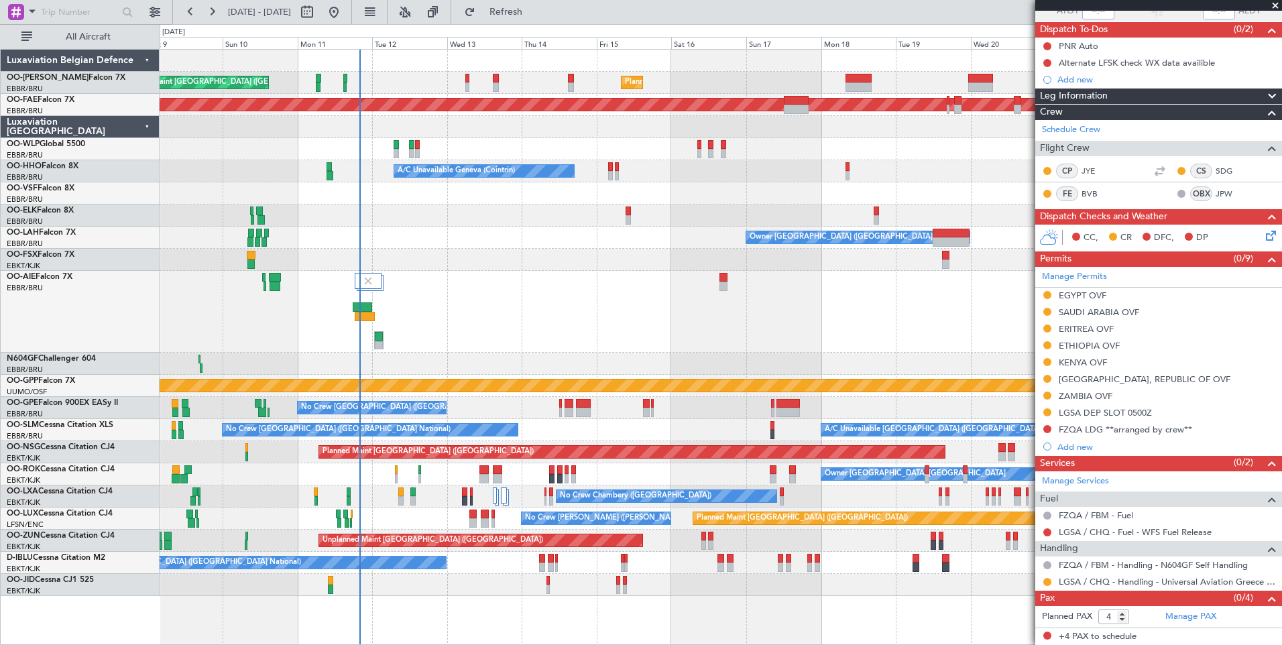
click at [472, 278] on div at bounding box center [721, 312] width 1122 height 82
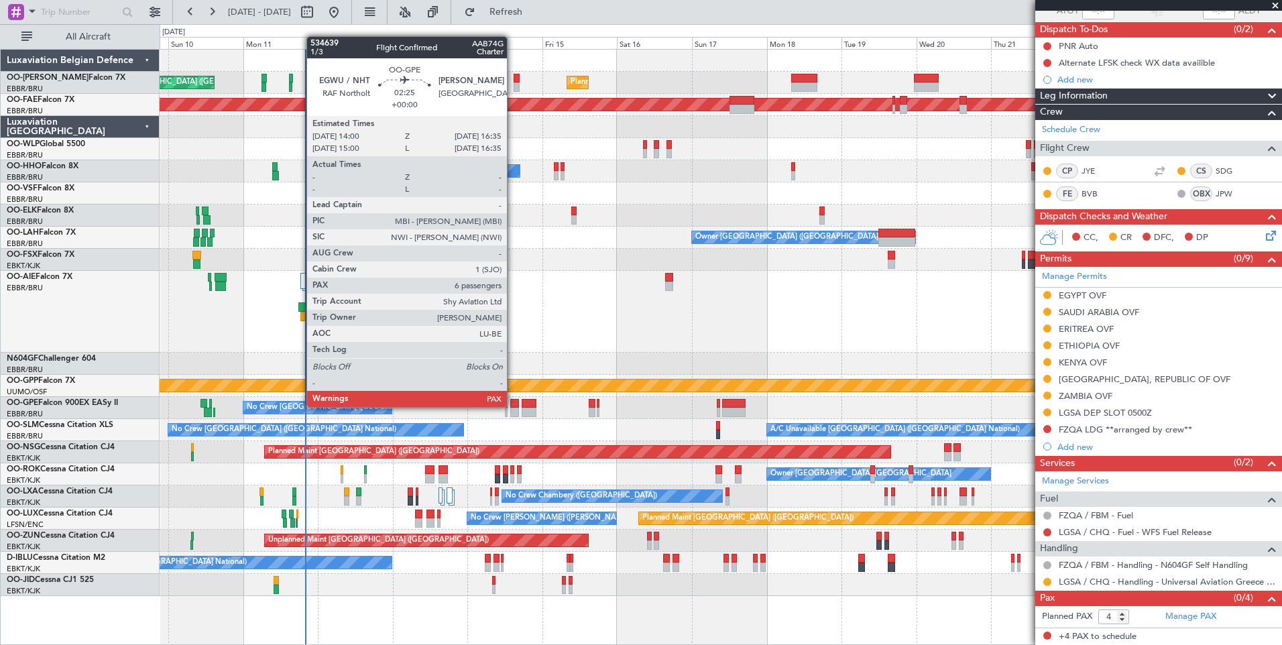
click at [513, 406] on div at bounding box center [514, 403] width 9 height 9
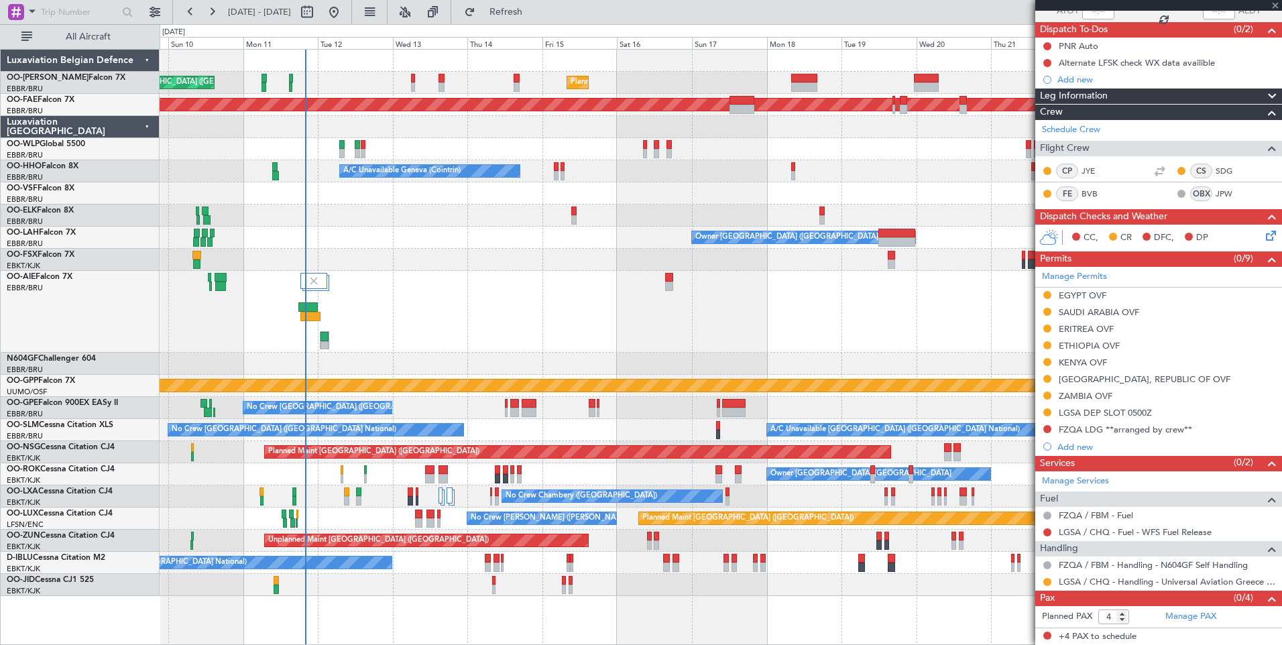
type input "6"
